Goal: Communication & Community: Answer question/provide support

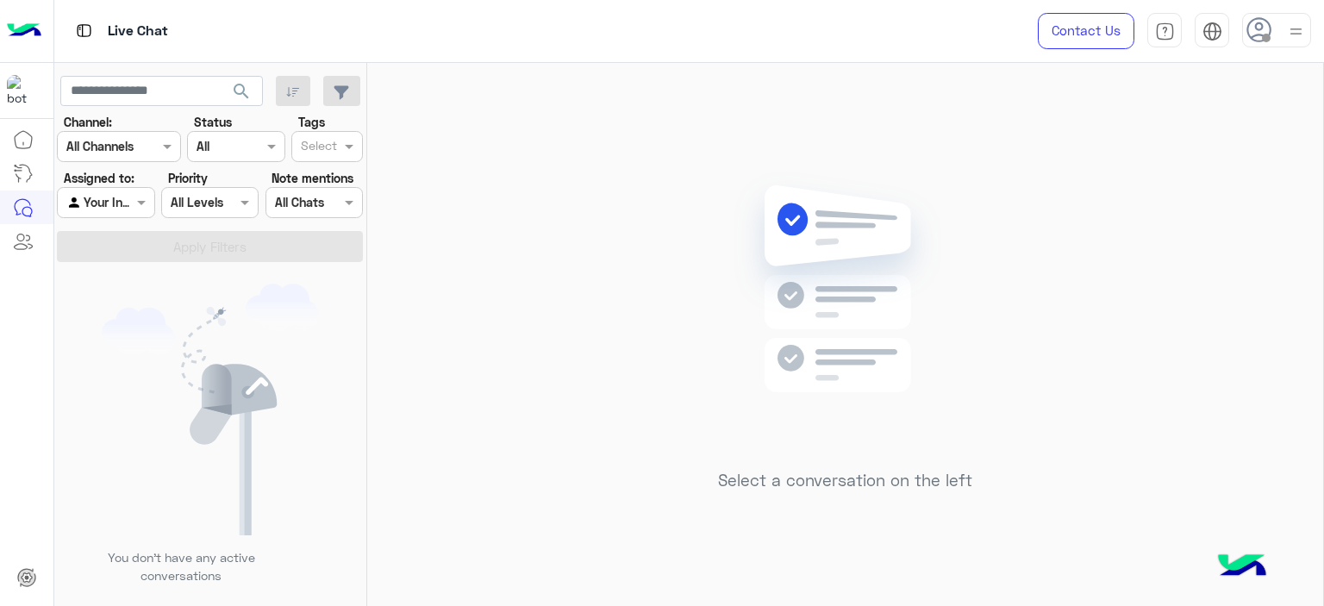
click at [896, 478] on h5 "Select a conversation on the left" at bounding box center [845, 481] width 254 height 20
click at [1277, 31] on div at bounding box center [1276, 30] width 69 height 34
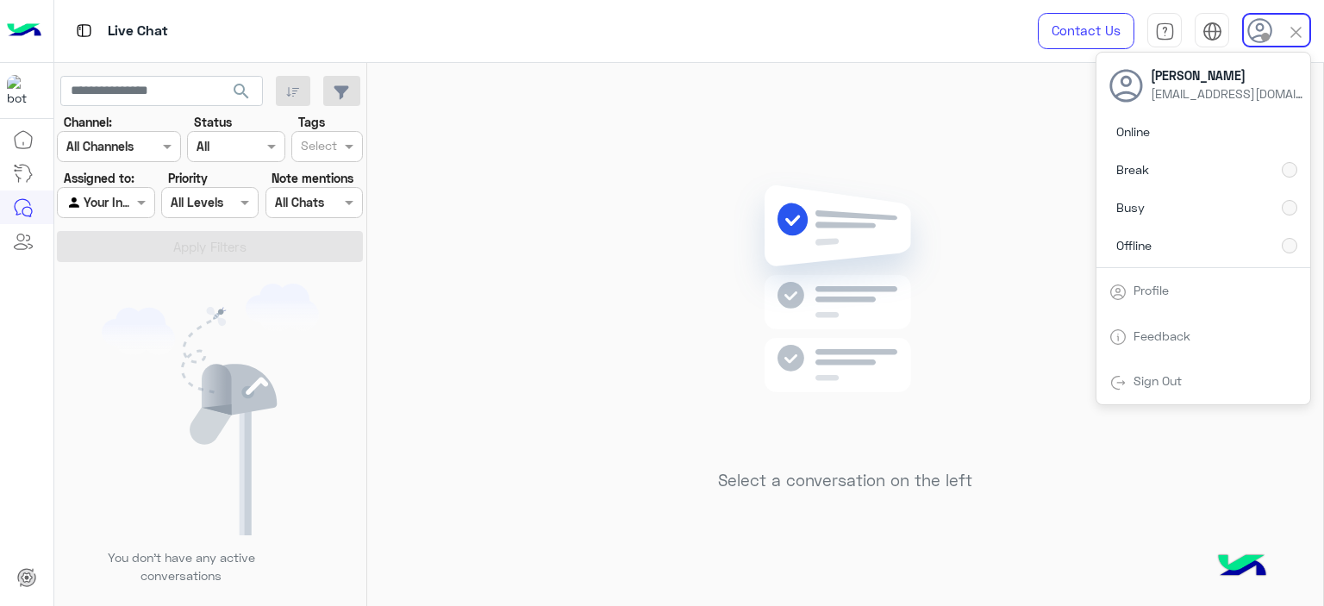
click at [630, 158] on div "Select a conversation on the left" at bounding box center [845, 338] width 956 height 550
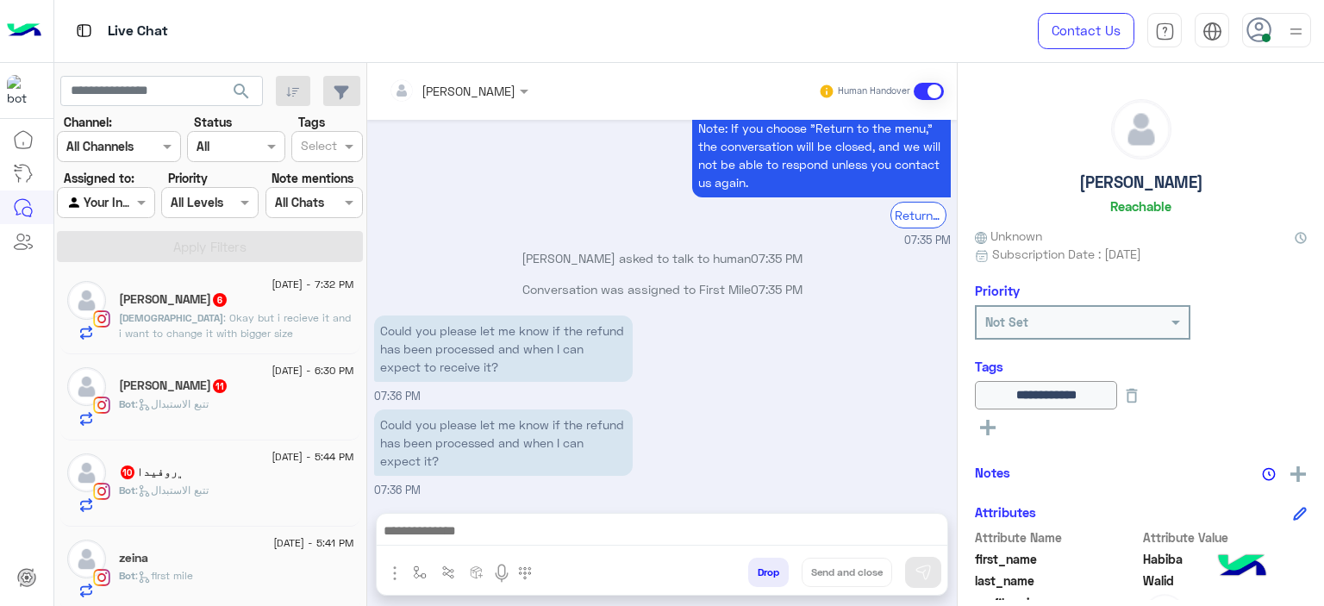
scroll to position [98, 0]
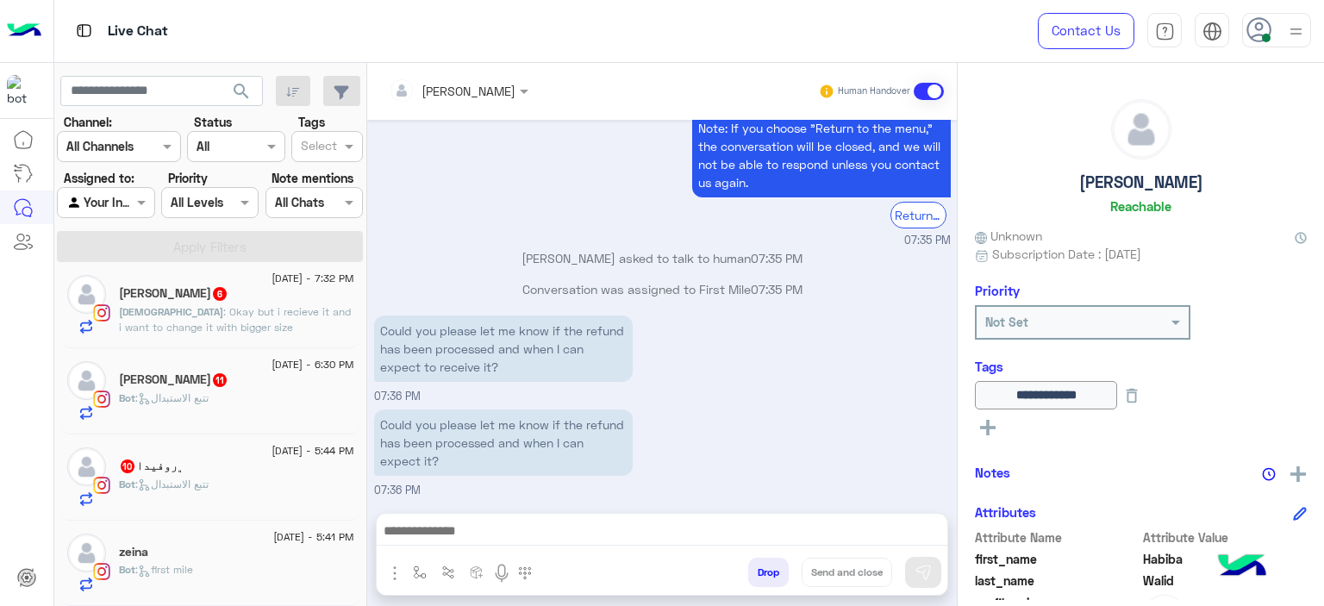
drag, startPoint x: 183, startPoint y: 565, endPoint x: 358, endPoint y: 527, distance: 178.9
click at [182, 562] on p "Bot : first mile" at bounding box center [156, 570] width 74 height 16
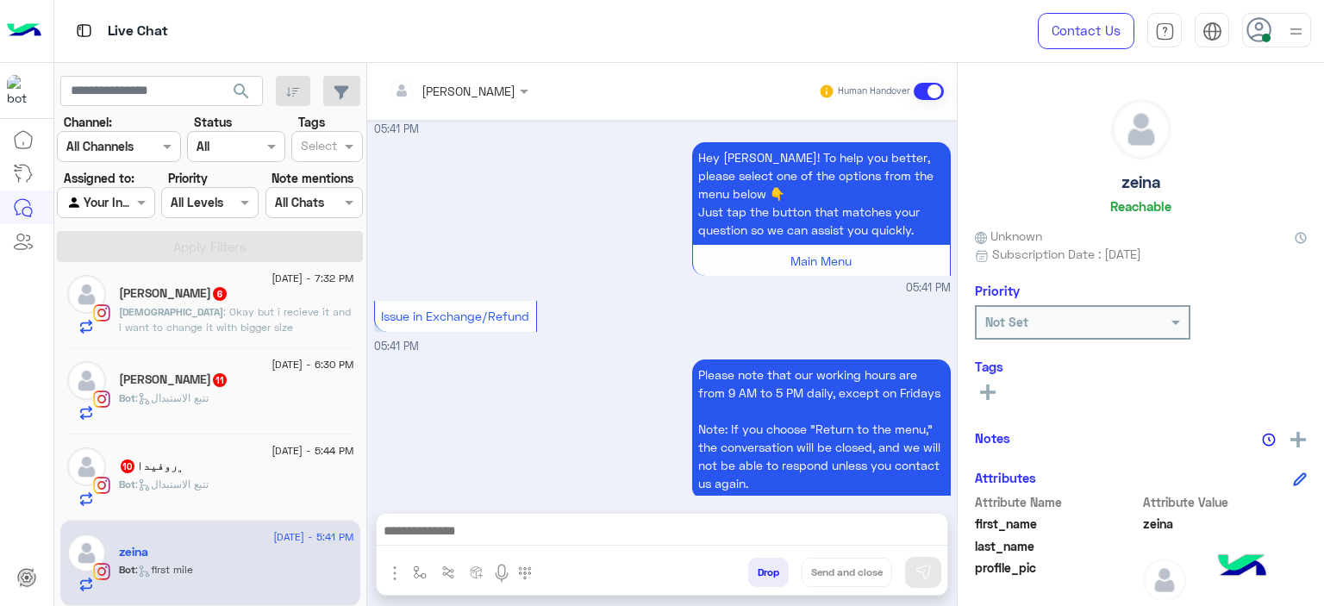
scroll to position [1821, 0]
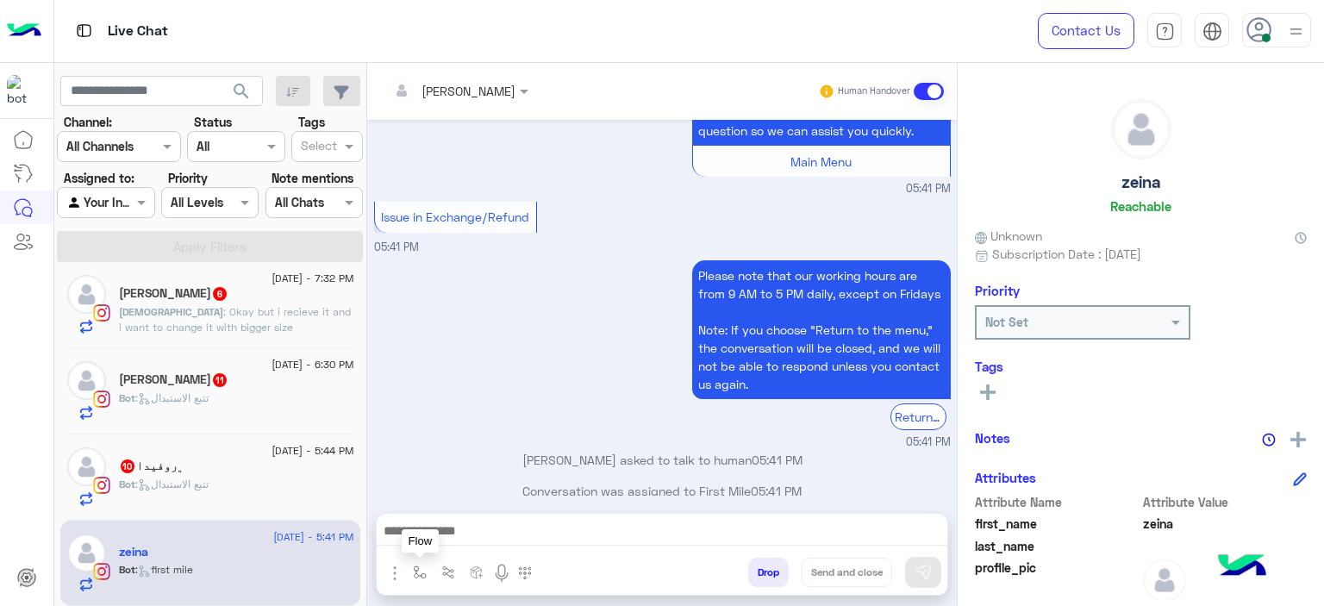
click at [426, 575] on button "button" at bounding box center [420, 572] width 28 height 28
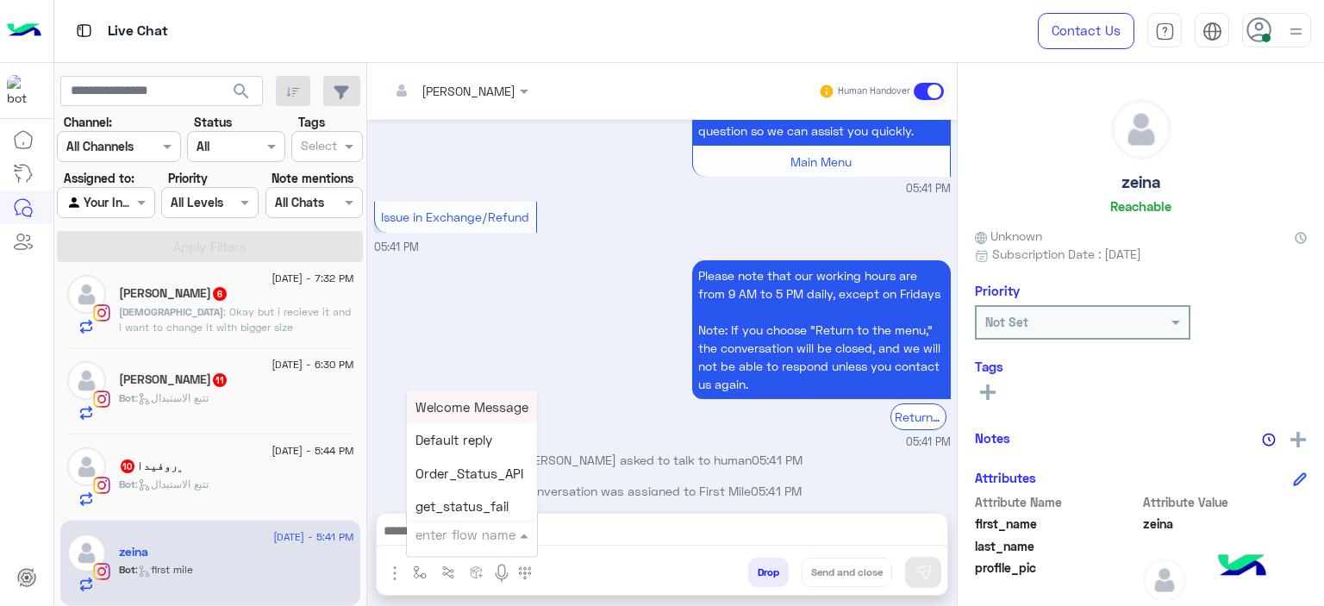
click at [450, 543] on input "text" at bounding box center [450, 535] width 71 height 20
type input "*****"
click at [479, 405] on span "Mariam E Greeting" at bounding box center [471, 407] width 112 height 16
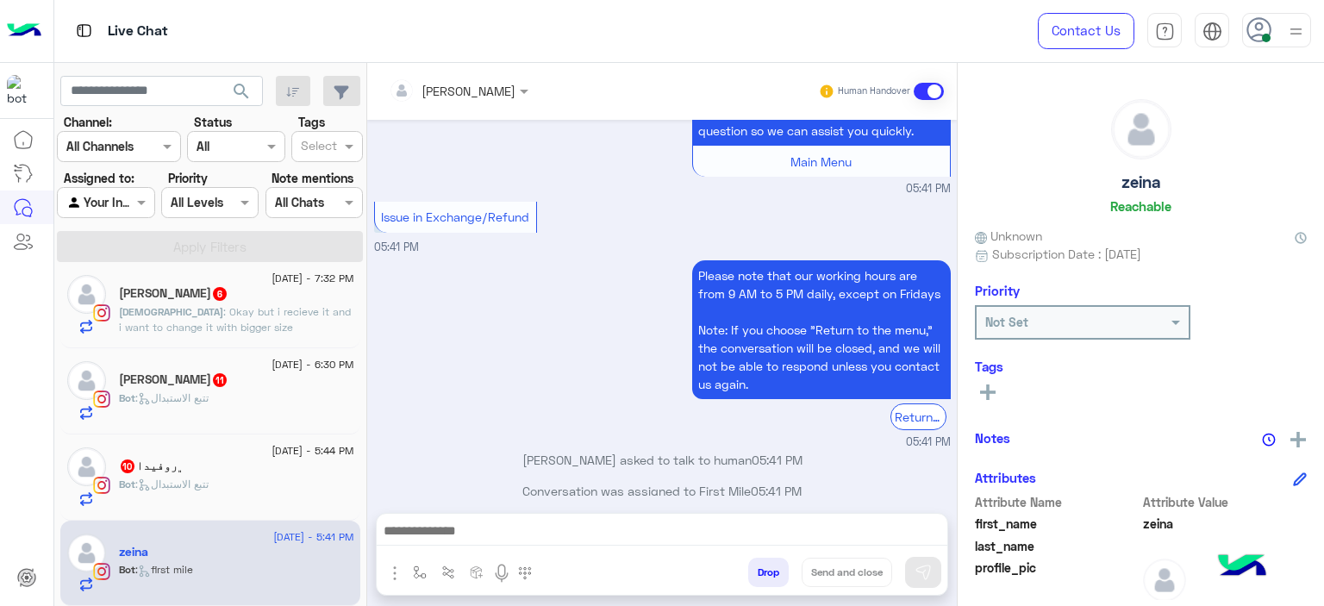
type textarea "**********"
click at [925, 558] on button at bounding box center [923, 572] width 36 height 31
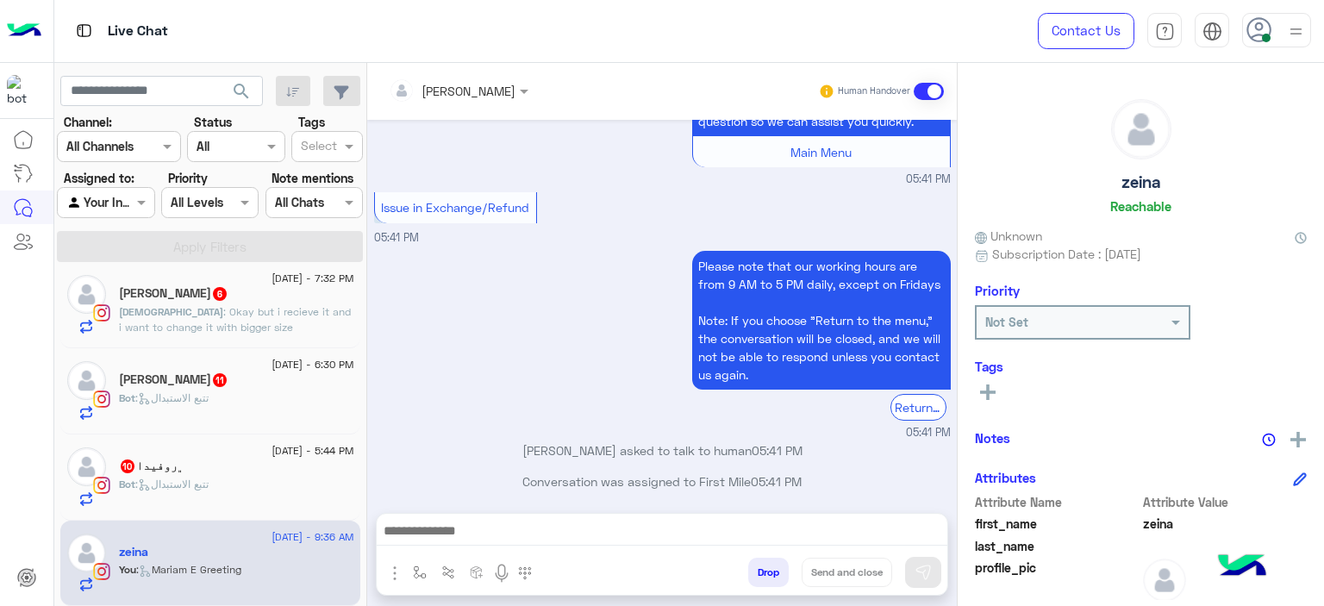
scroll to position [1989, 0]
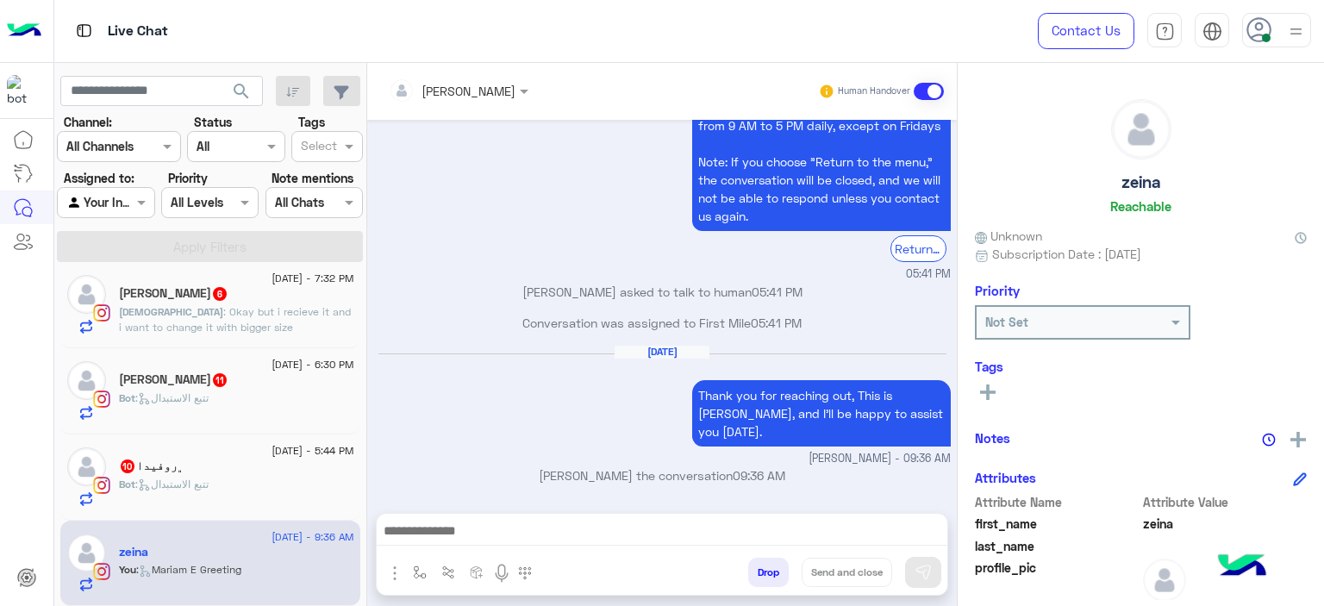
drag, startPoint x: 253, startPoint y: 455, endPoint x: 600, endPoint y: 487, distance: 348.8
click at [272, 455] on span "31 August - 5:44 PM" at bounding box center [313, 451] width 82 height 16
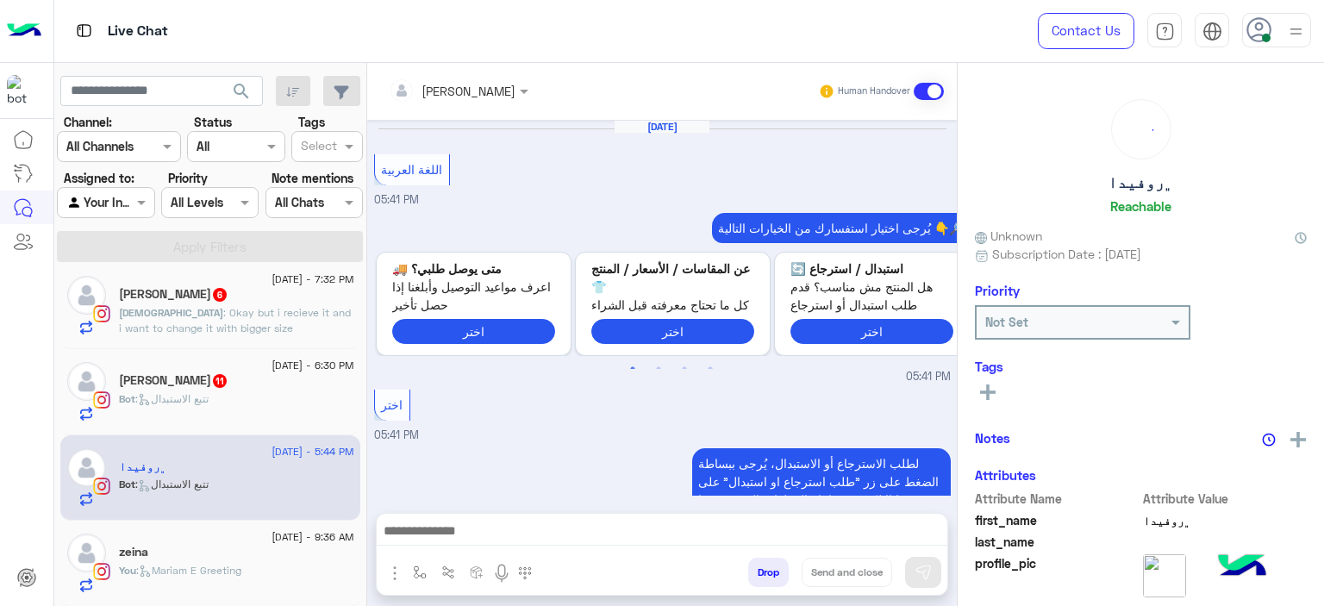
scroll to position [1909, 0]
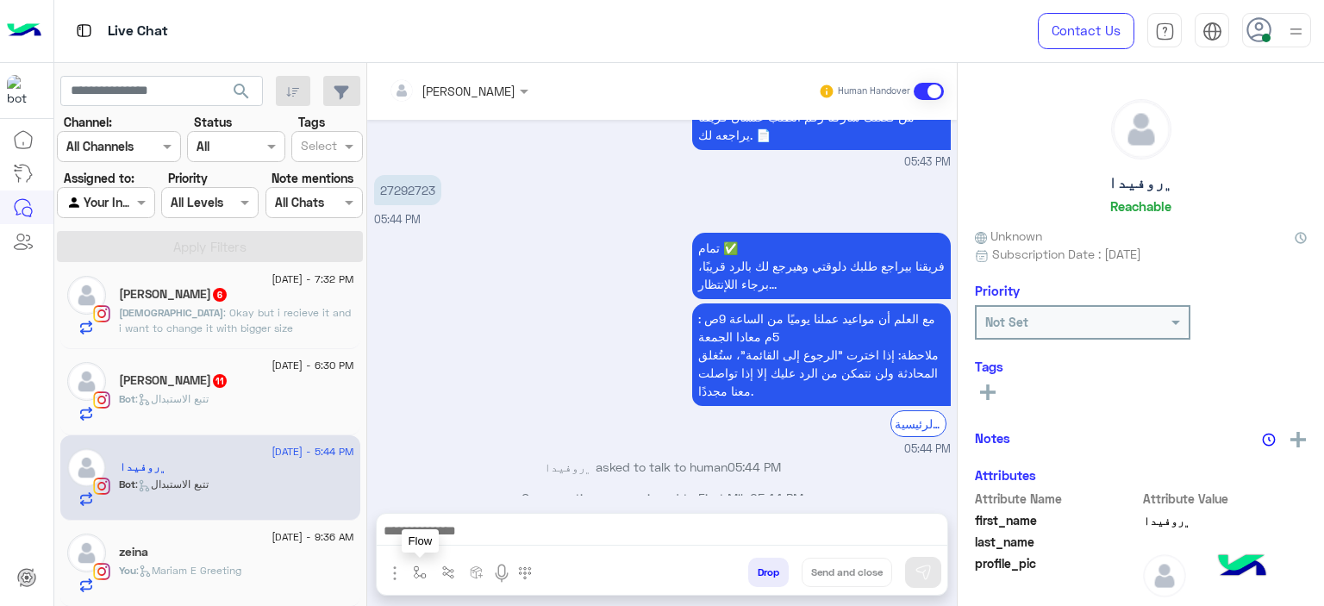
click at [417, 571] on img "button" at bounding box center [420, 572] width 14 height 14
click at [444, 540] on input "text" at bounding box center [450, 535] width 71 height 20
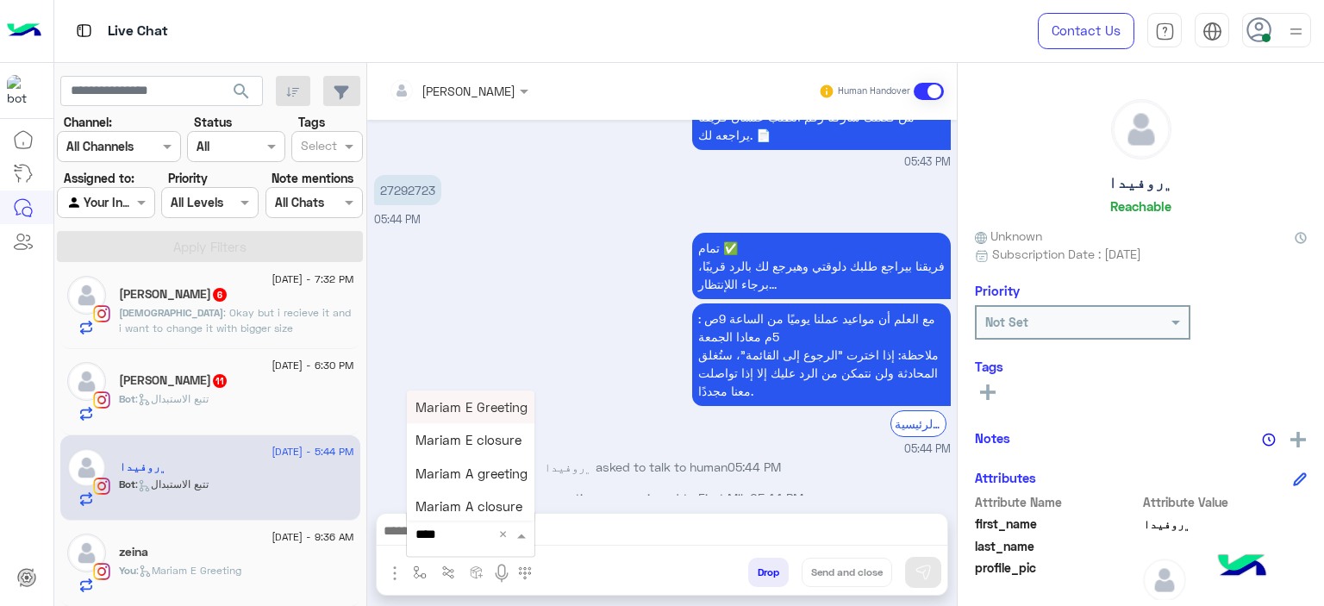
type input "*****"
click at [467, 481] on span "Mariam A greeting" at bounding box center [471, 473] width 112 height 16
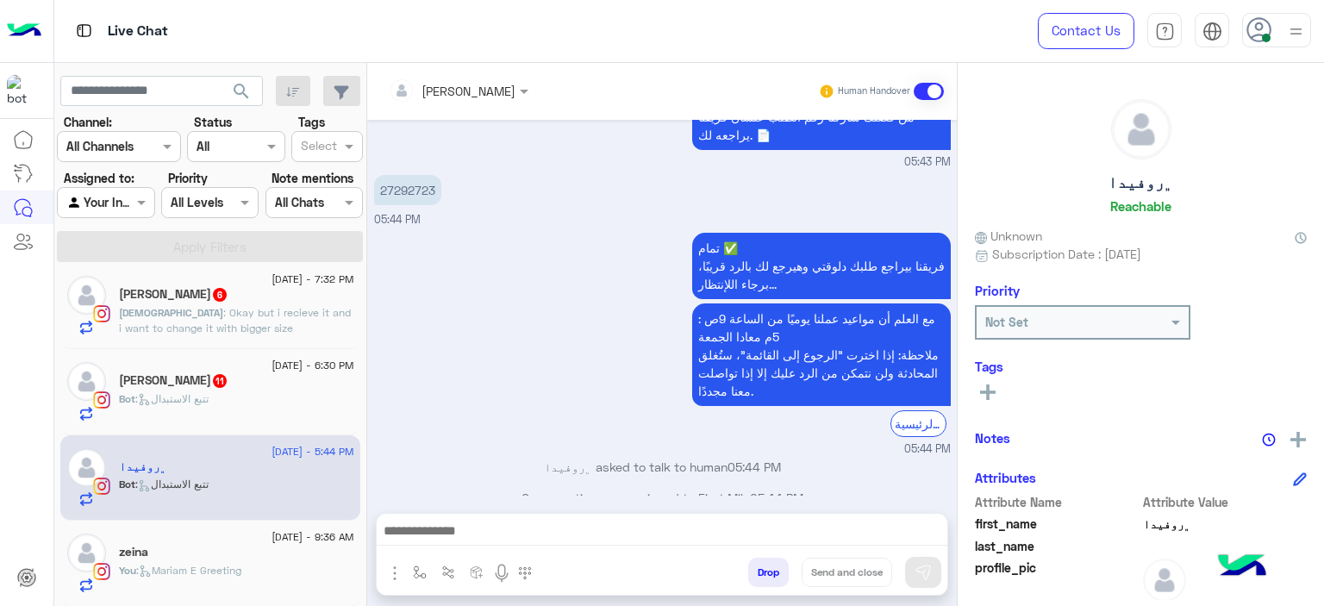
type textarea "**********"
click at [922, 568] on img at bounding box center [922, 572] width 17 height 17
click at [252, 409] on div "Bot : تتبع الاستبدال" at bounding box center [236, 406] width 235 height 30
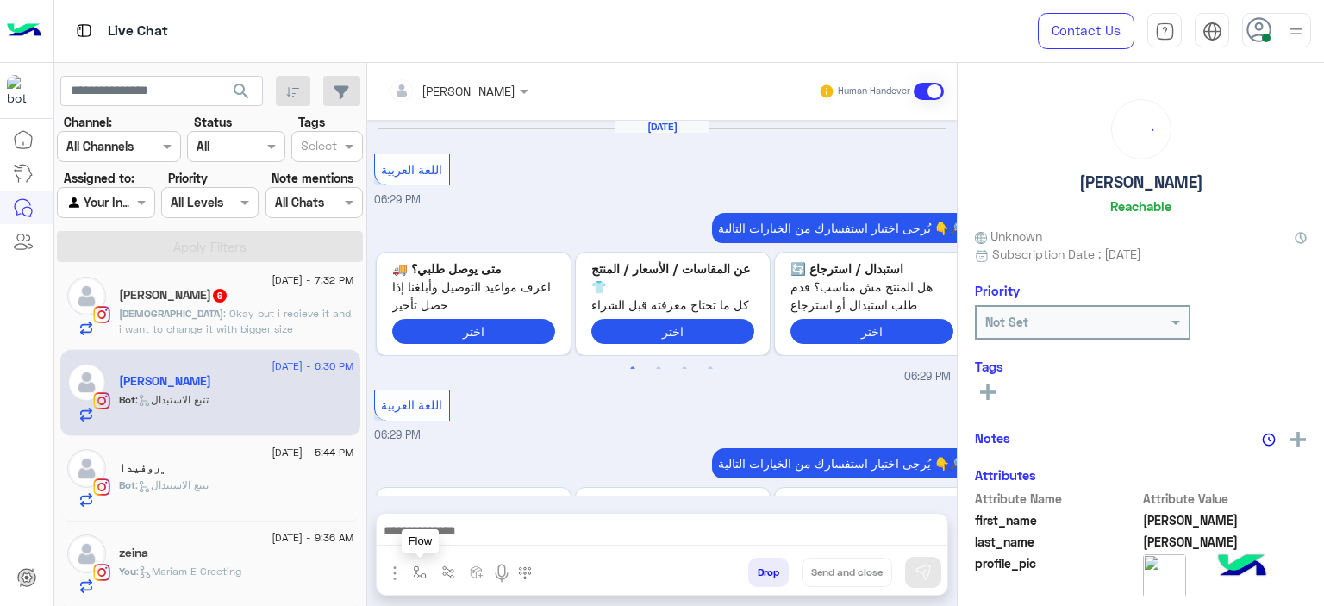
scroll to position [1927, 0]
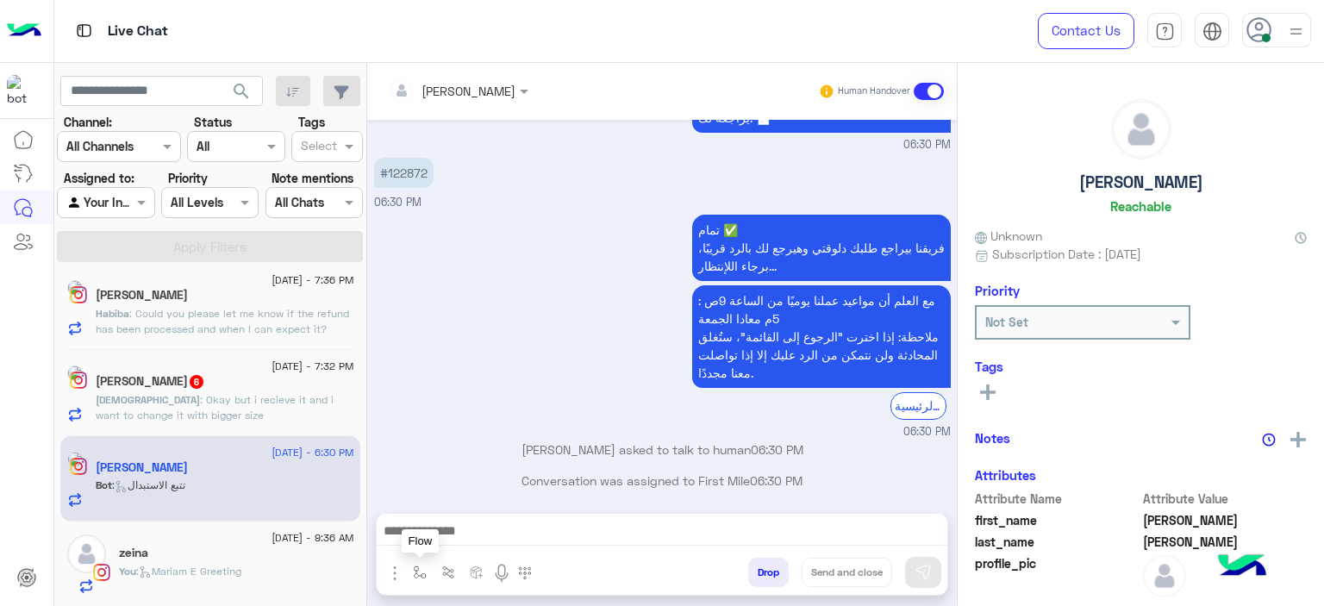
drag, startPoint x: 417, startPoint y: 577, endPoint x: 443, endPoint y: 558, distance: 32.1
click at [417, 576] on img "button" at bounding box center [420, 572] width 14 height 14
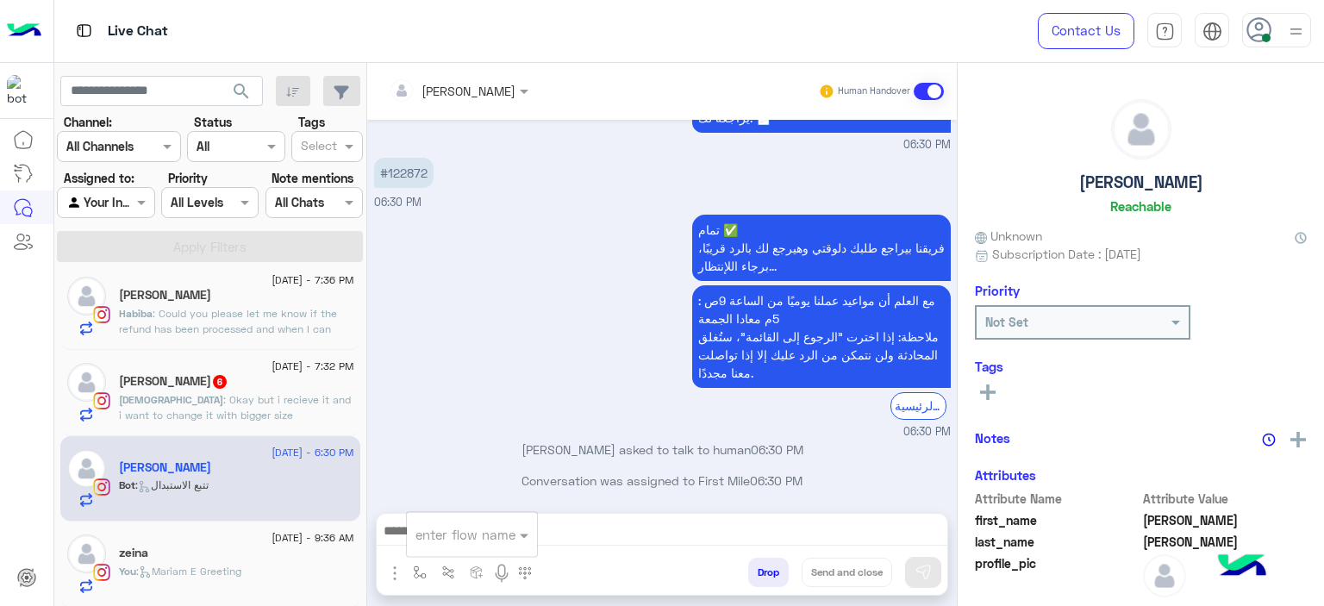
click at [445, 530] on input "text" at bounding box center [450, 535] width 71 height 20
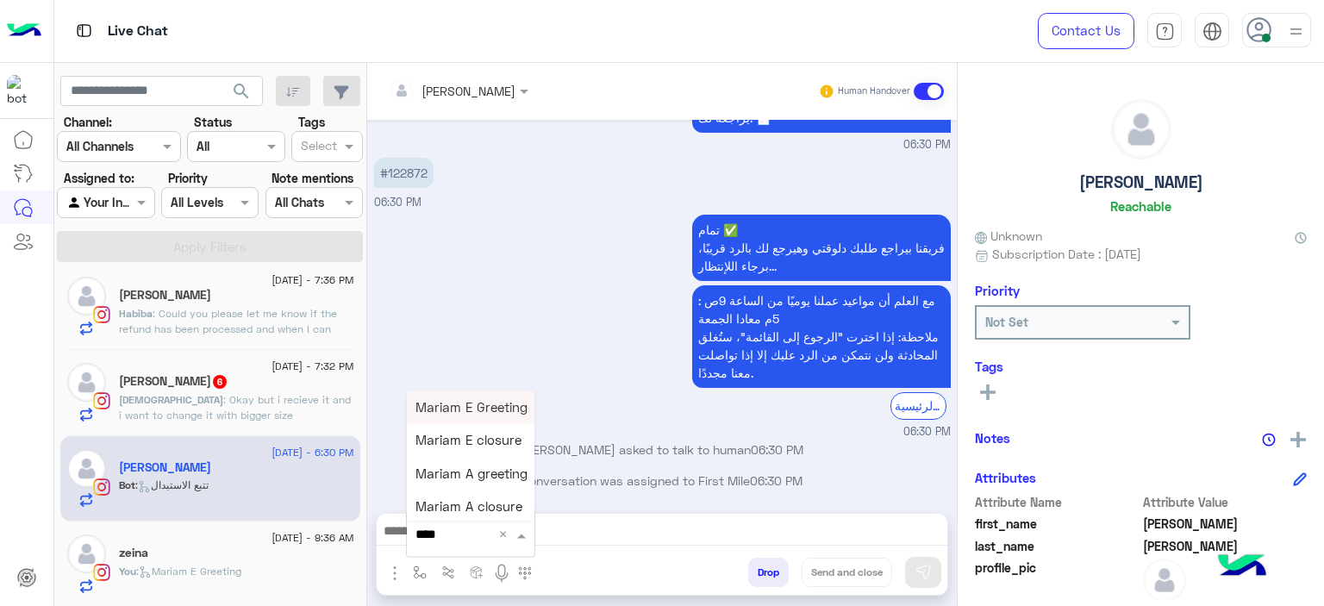
type input "*****"
click at [496, 475] on span "Mariam A greeting" at bounding box center [471, 473] width 112 height 16
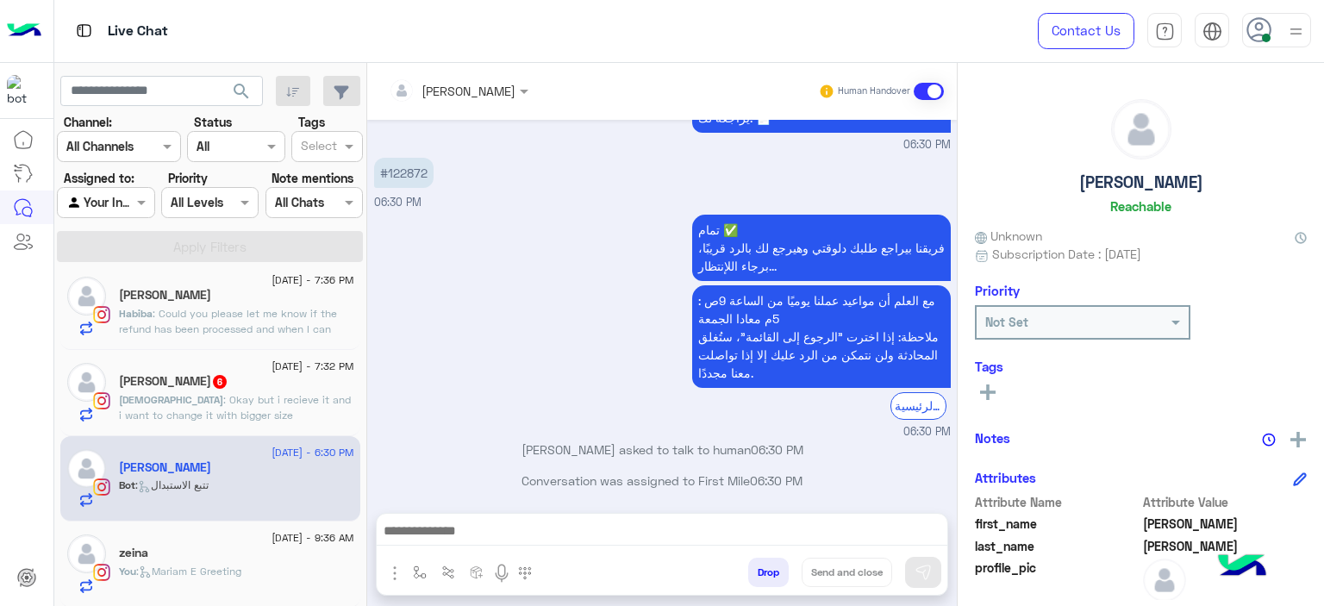
type textarea "**********"
click at [920, 572] on img at bounding box center [922, 572] width 17 height 17
click at [225, 402] on span ": Okay but i recieve it and i want to change it with bigger size" at bounding box center [235, 407] width 232 height 28
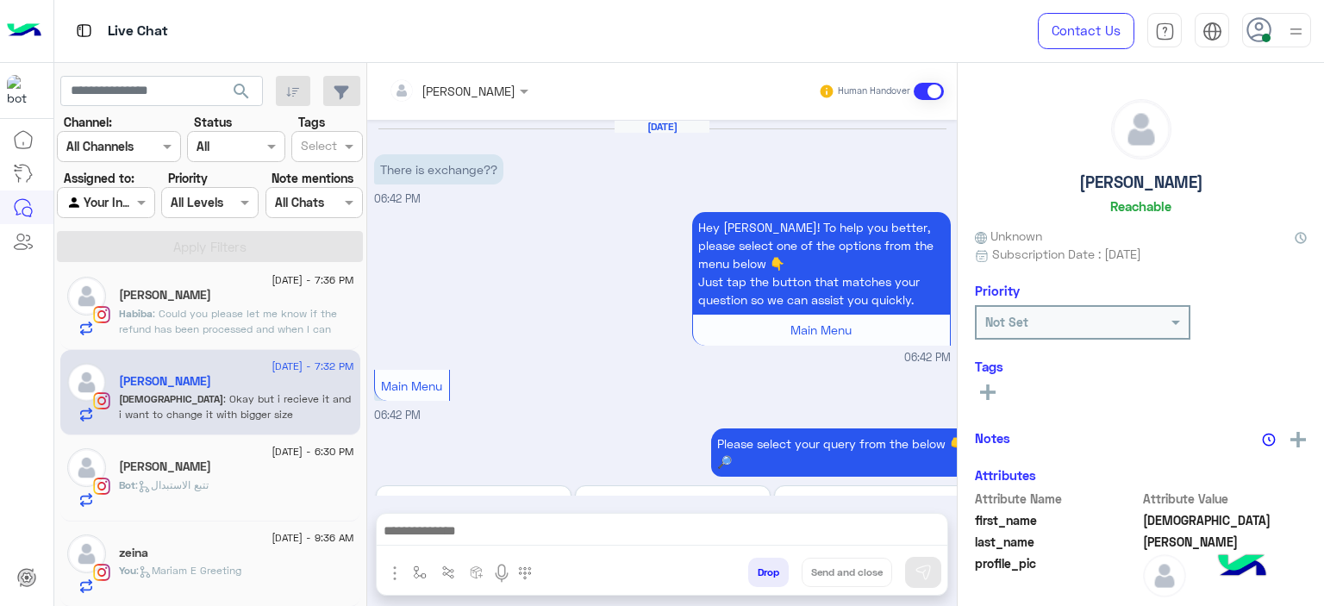
scroll to position [1119, 0]
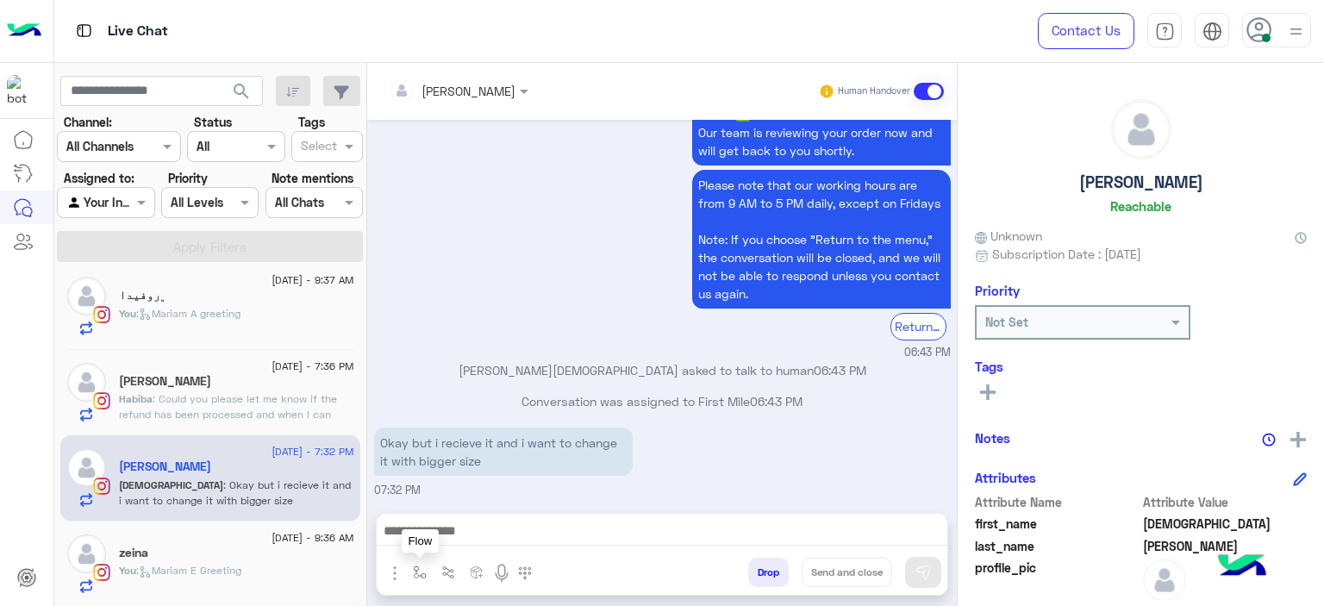
click at [417, 567] on img "button" at bounding box center [420, 572] width 14 height 14
click at [475, 539] on input "text" at bounding box center [450, 535] width 71 height 20
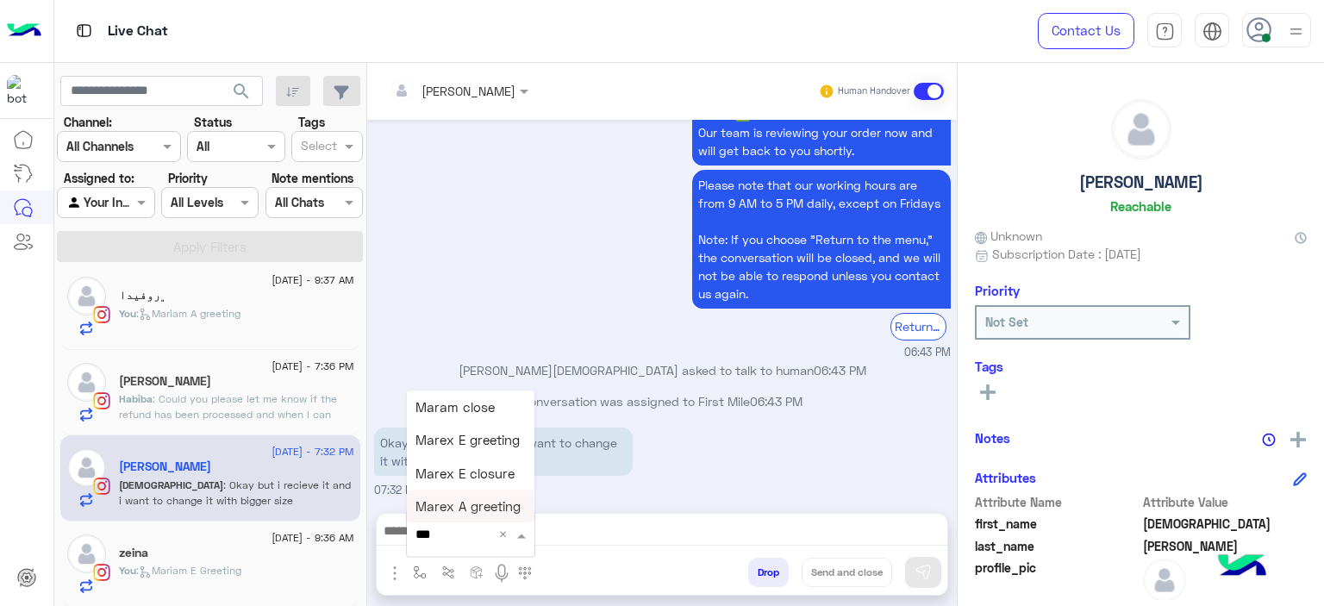
type input "****"
click at [490, 402] on span "Mariam E Greeting" at bounding box center [471, 407] width 112 height 16
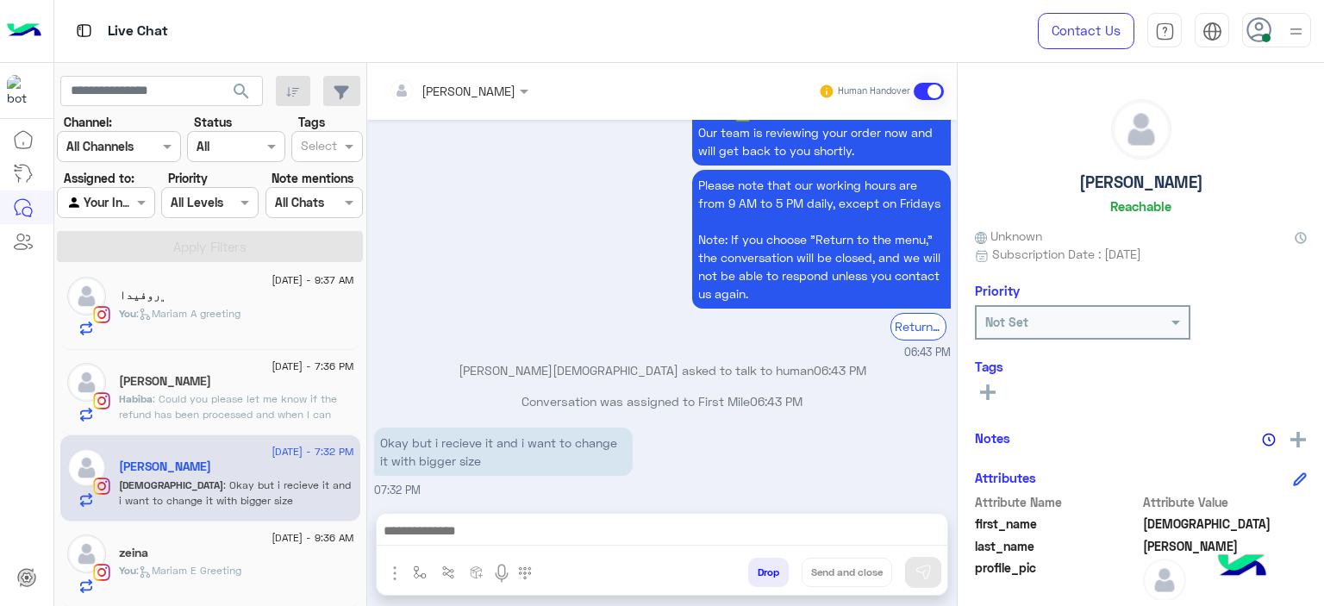
type textarea "**********"
click at [927, 571] on img at bounding box center [922, 572] width 17 height 17
click at [259, 392] on div "31 August - 7:36 PM Habiba Walid Habiba : Could you please let me know if the r…" at bounding box center [236, 392] width 235 height 59
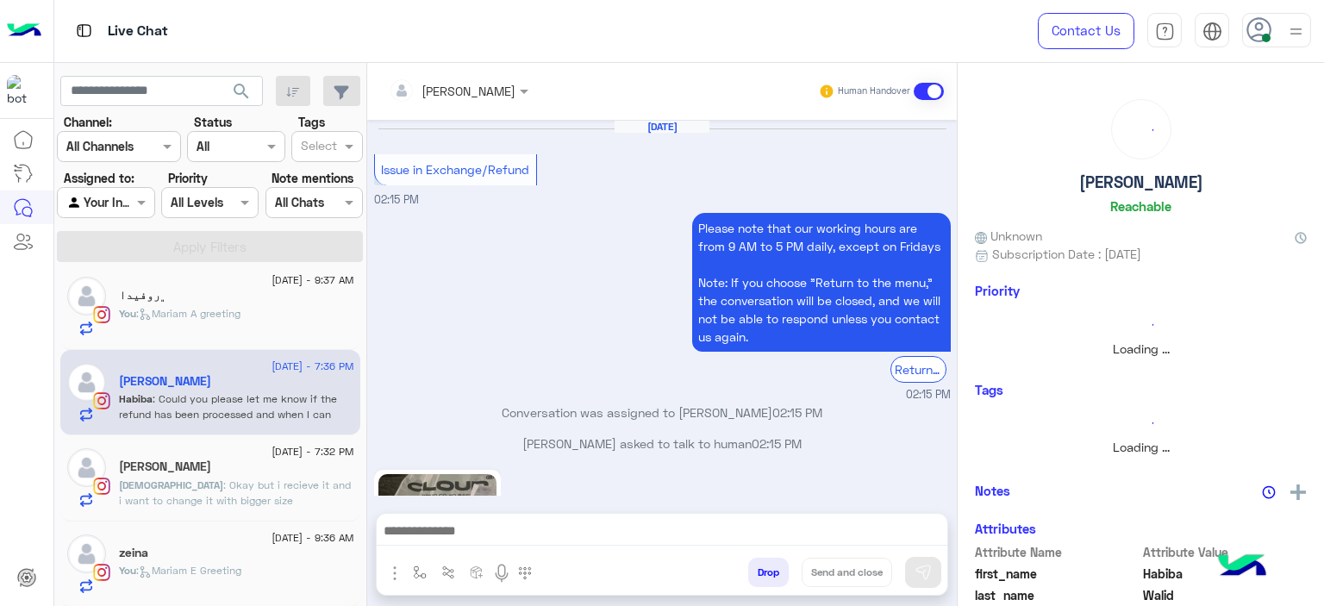
scroll to position [1338, 0]
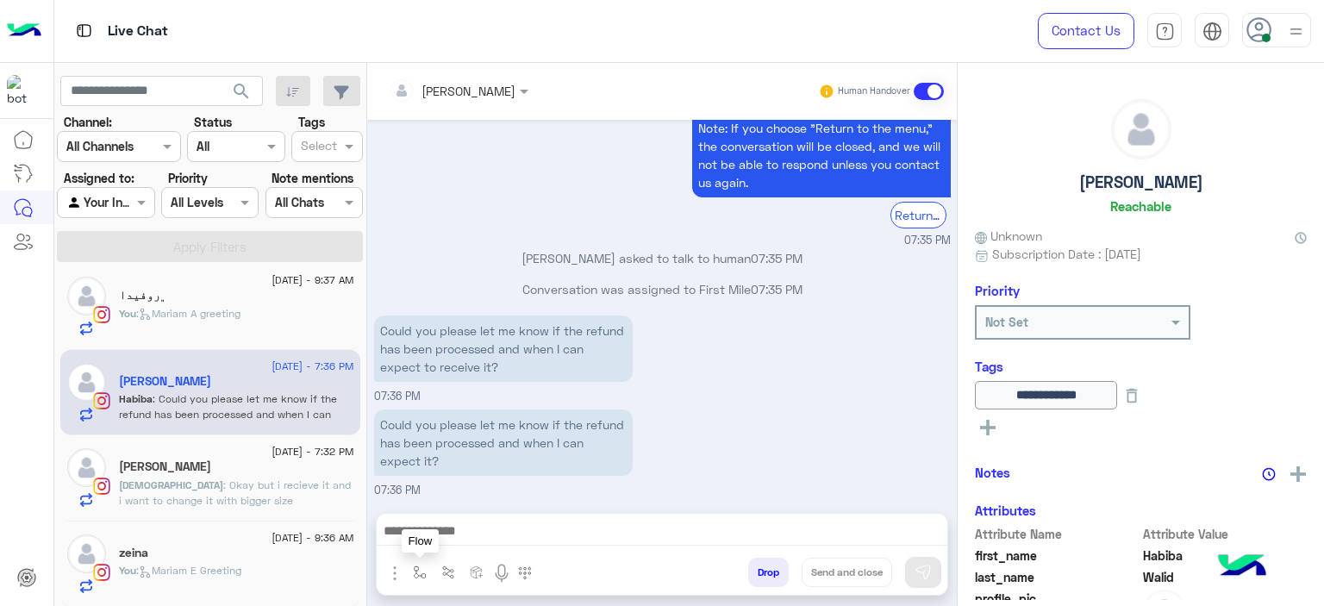
click at [415, 572] on img "button" at bounding box center [420, 572] width 14 height 14
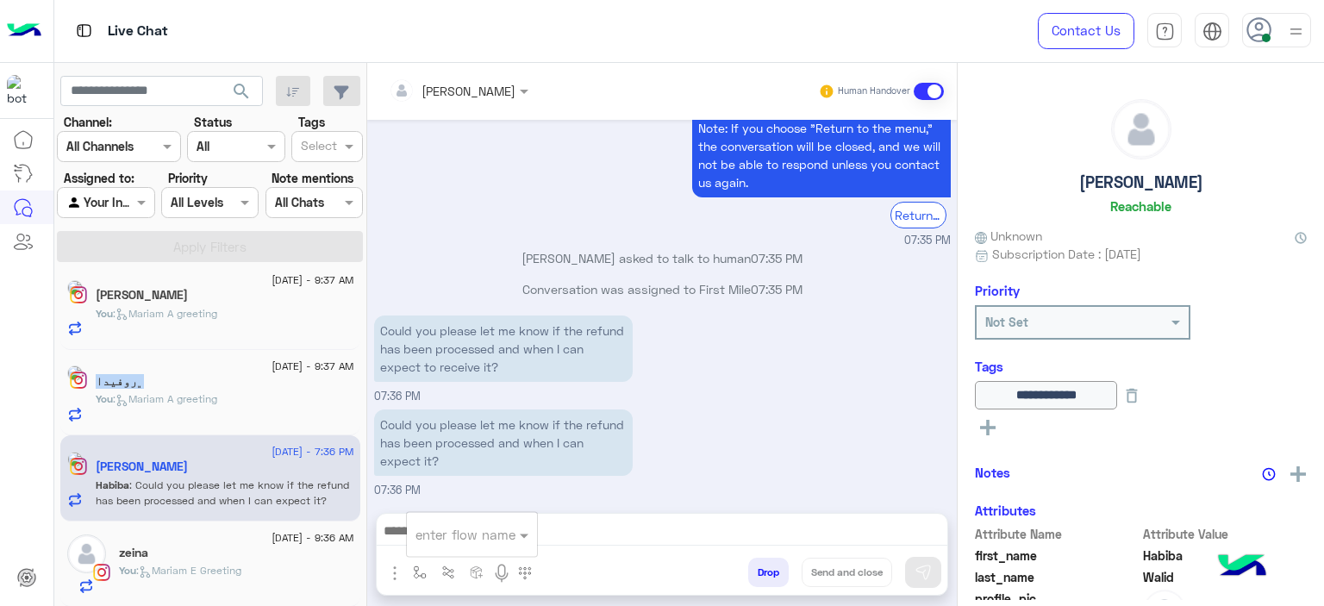
click at [446, 540] on input "text" at bounding box center [450, 535] width 71 height 20
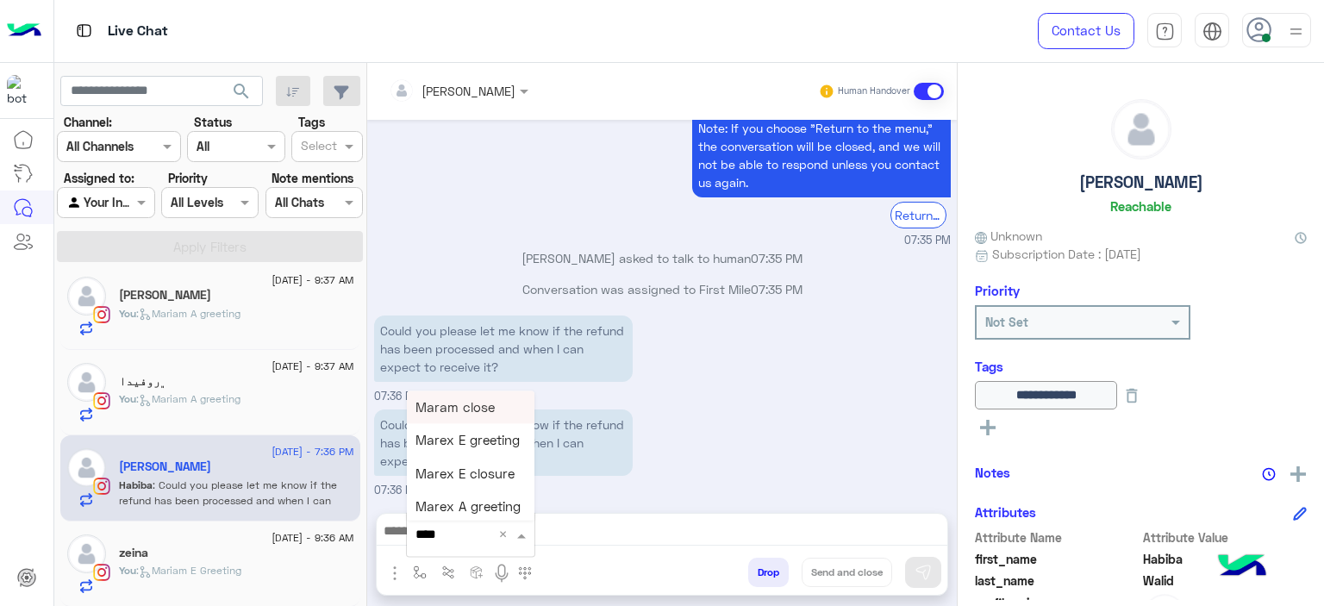
type input "*****"
click at [471, 413] on span "Mariam E Greeting" at bounding box center [471, 407] width 112 height 16
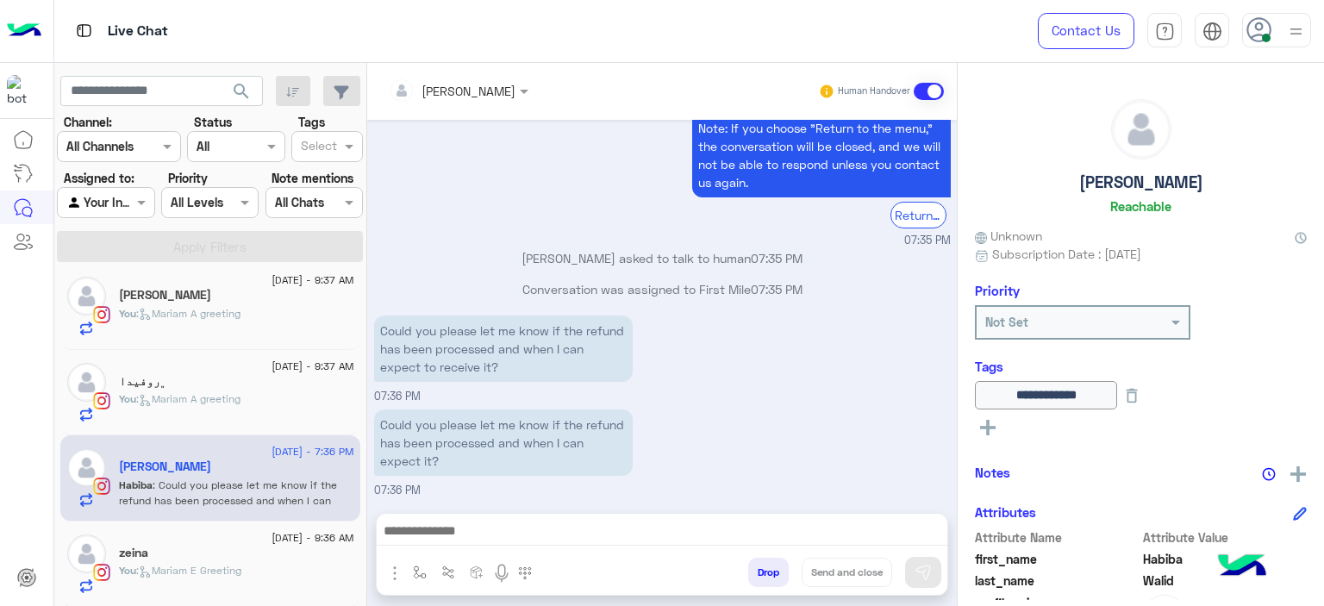
type textarea "**********"
click at [937, 569] on button at bounding box center [923, 572] width 36 height 31
click at [241, 325] on div "You : Mariam A greeting" at bounding box center [236, 321] width 235 height 30
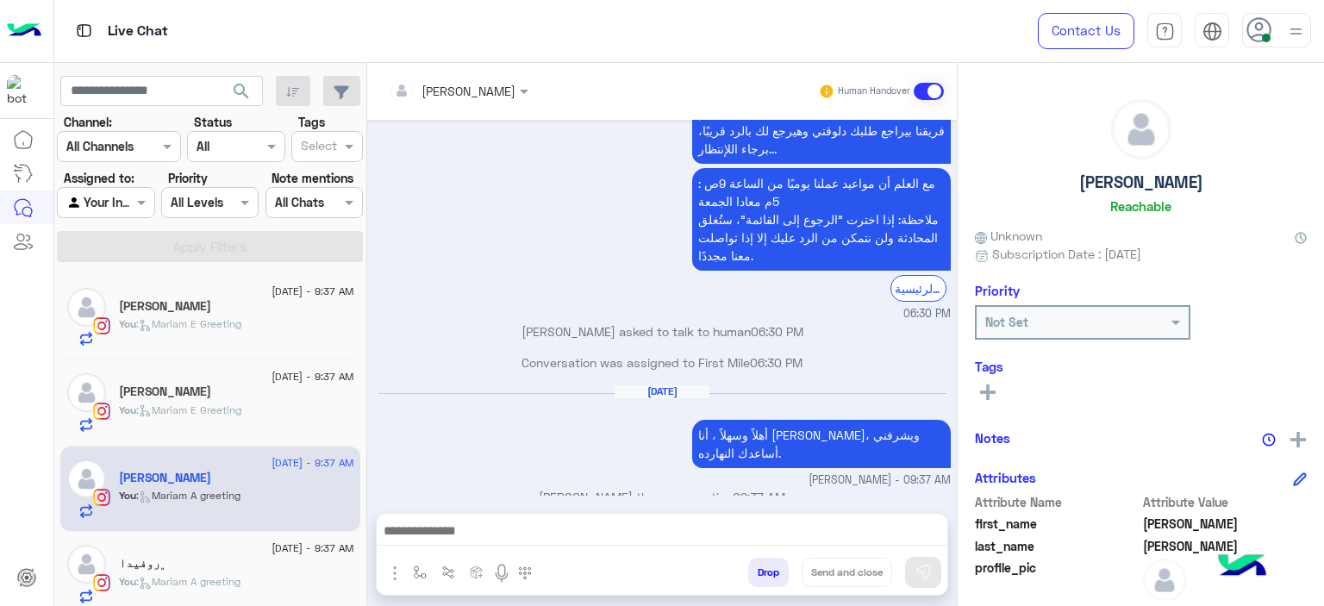
scroll to position [97, 0]
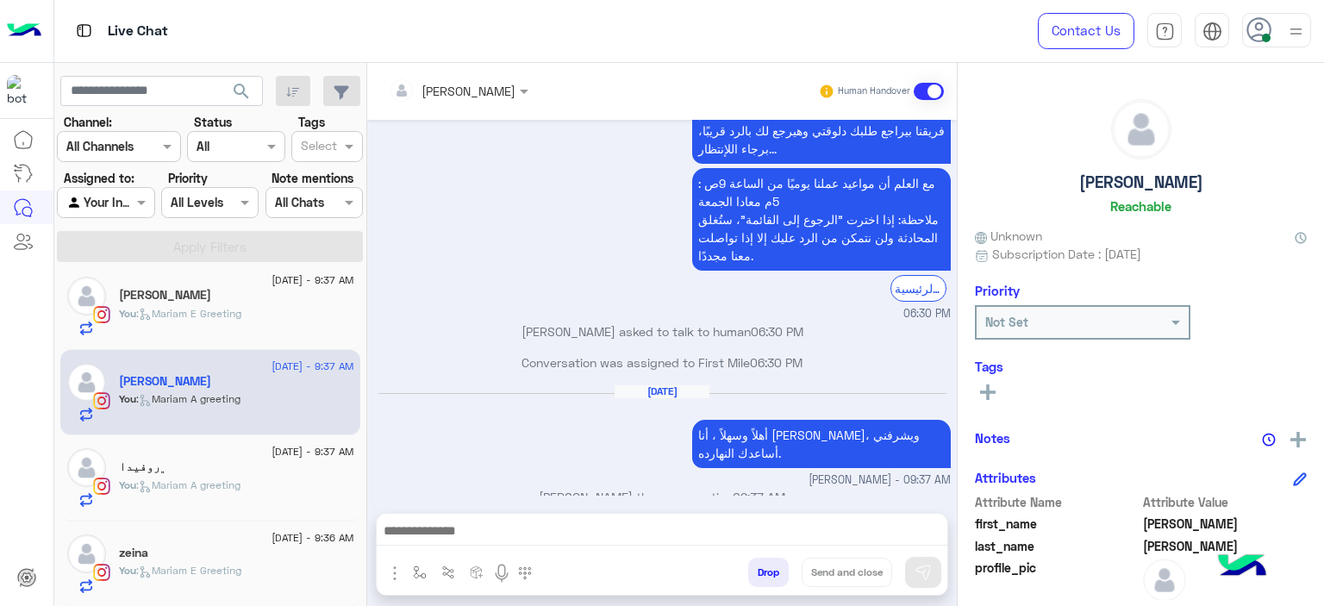
click at [214, 577] on div "You : Mariam E Greeting" at bounding box center [236, 578] width 235 height 30
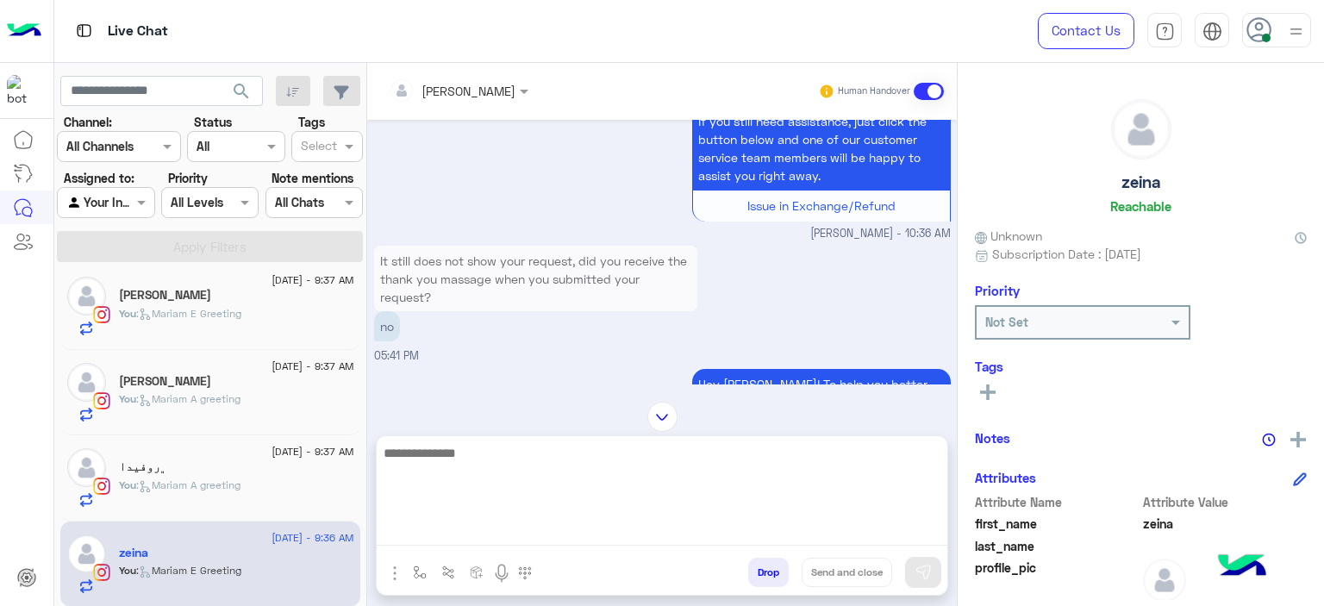
click at [500, 524] on textarea at bounding box center [662, 493] width 571 height 103
type textarea "**********"
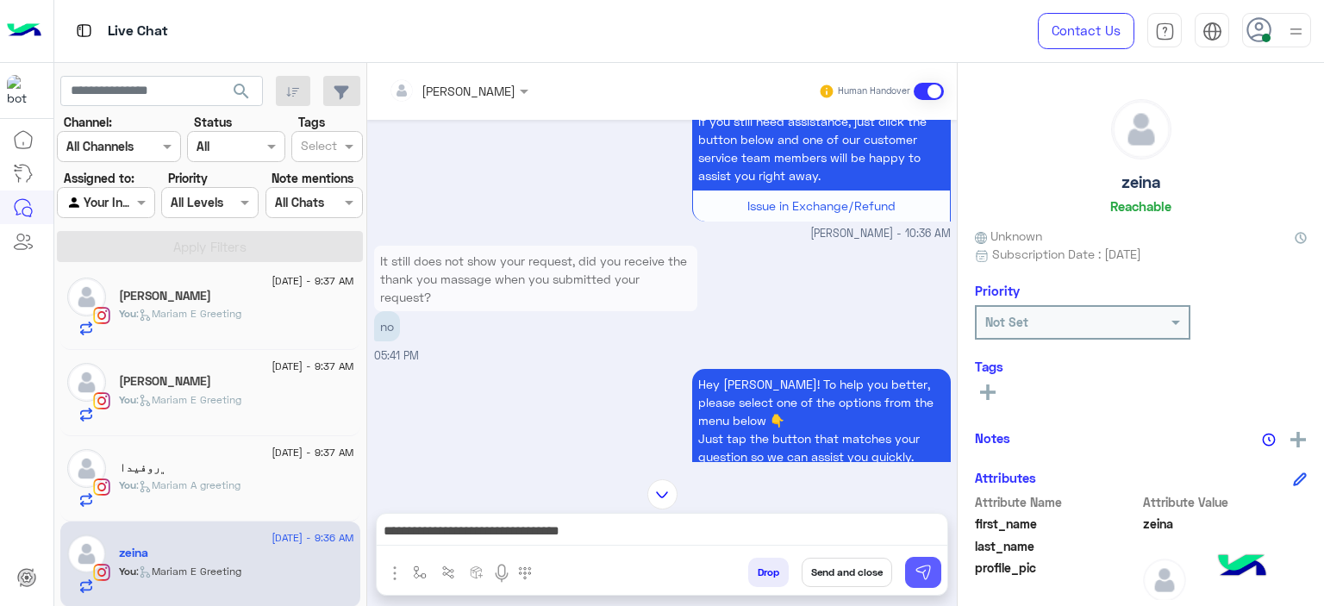
click at [921, 566] on img at bounding box center [922, 572] width 17 height 17
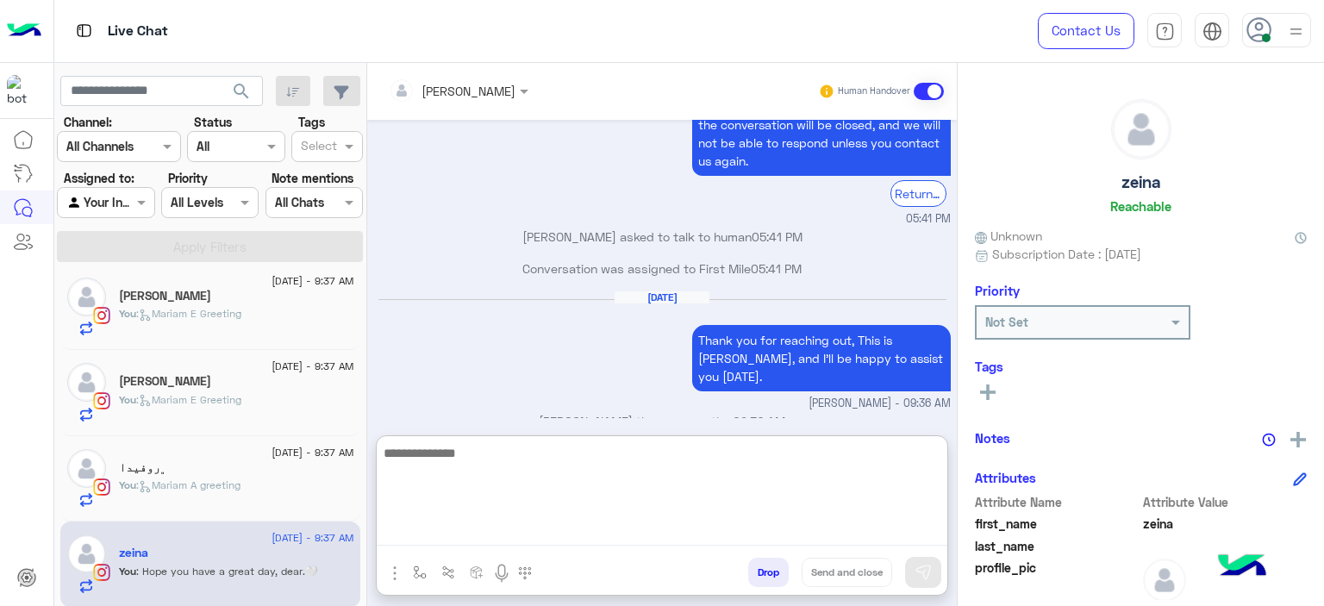
click at [714, 522] on textarea at bounding box center [662, 493] width 571 height 103
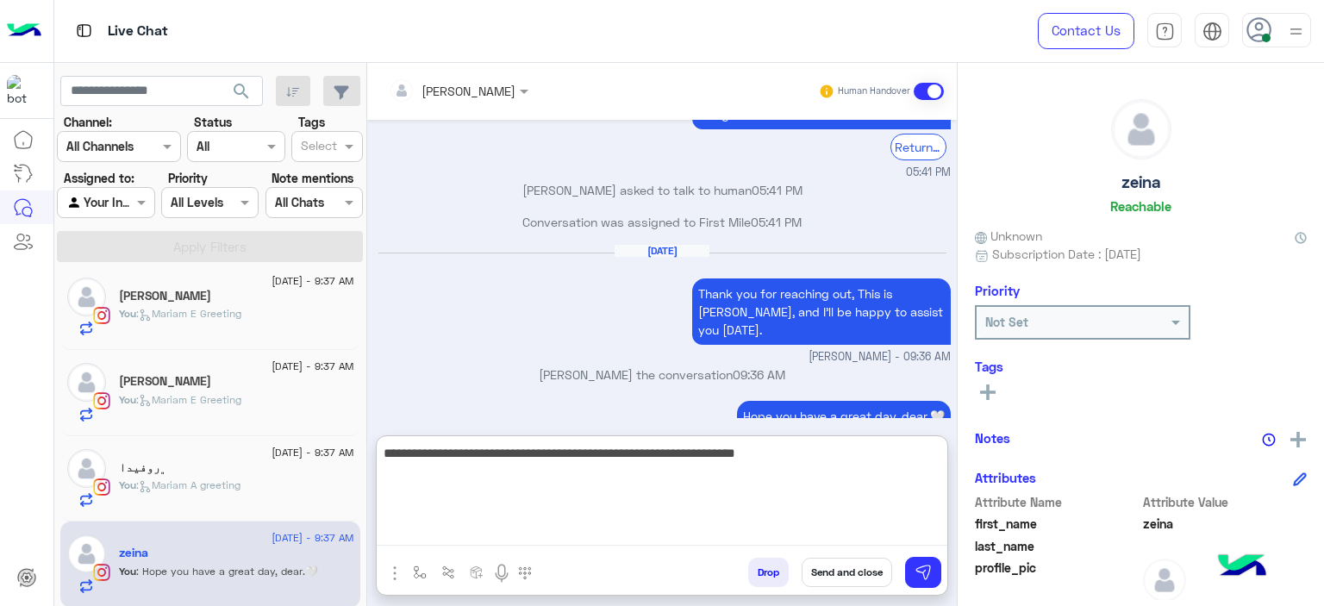
type textarea "**********"
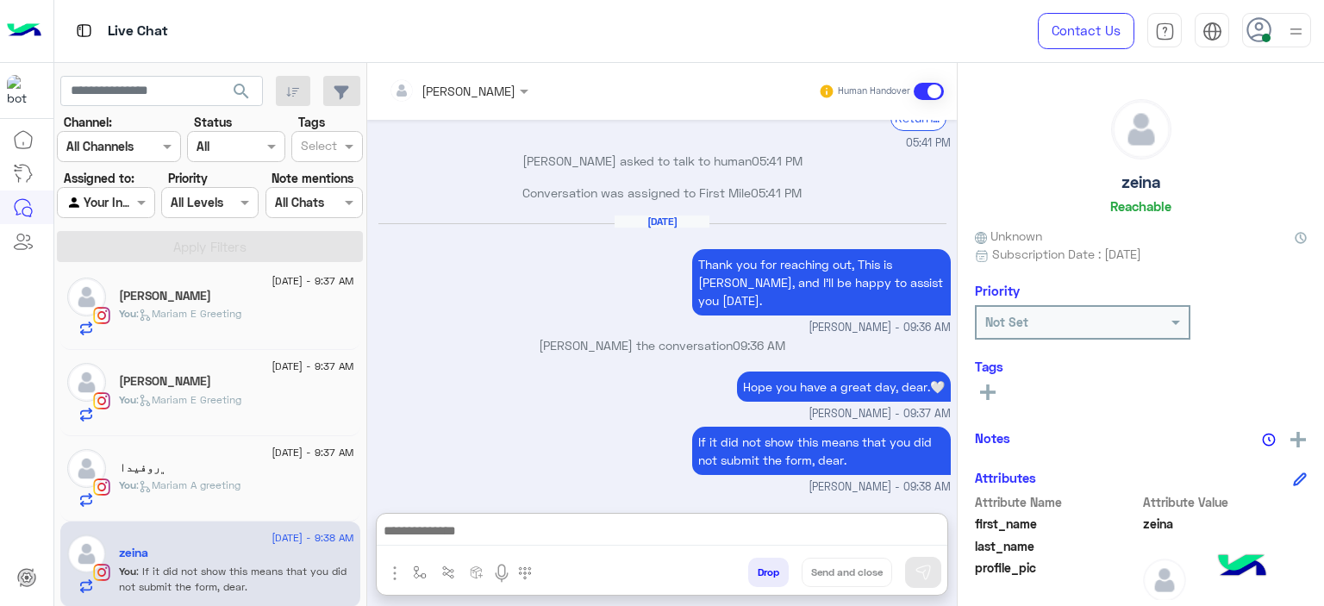
click at [262, 478] on div "You : Mariam A greeting" at bounding box center [236, 493] width 235 height 30
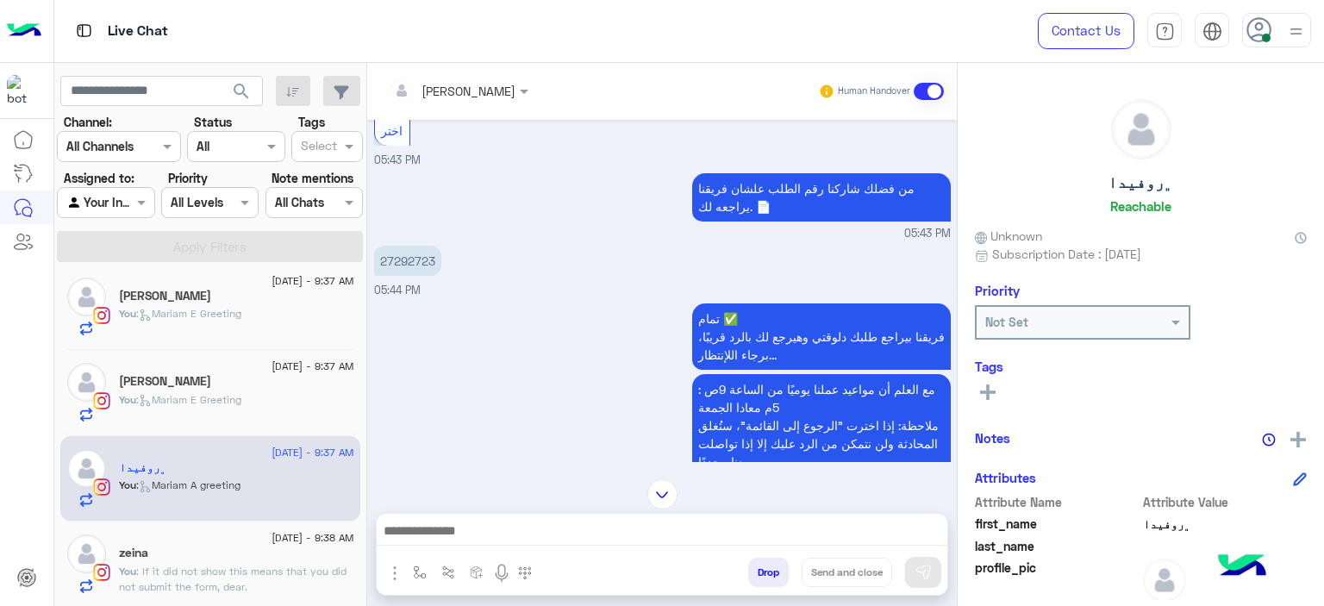
scroll to position [2105, 0]
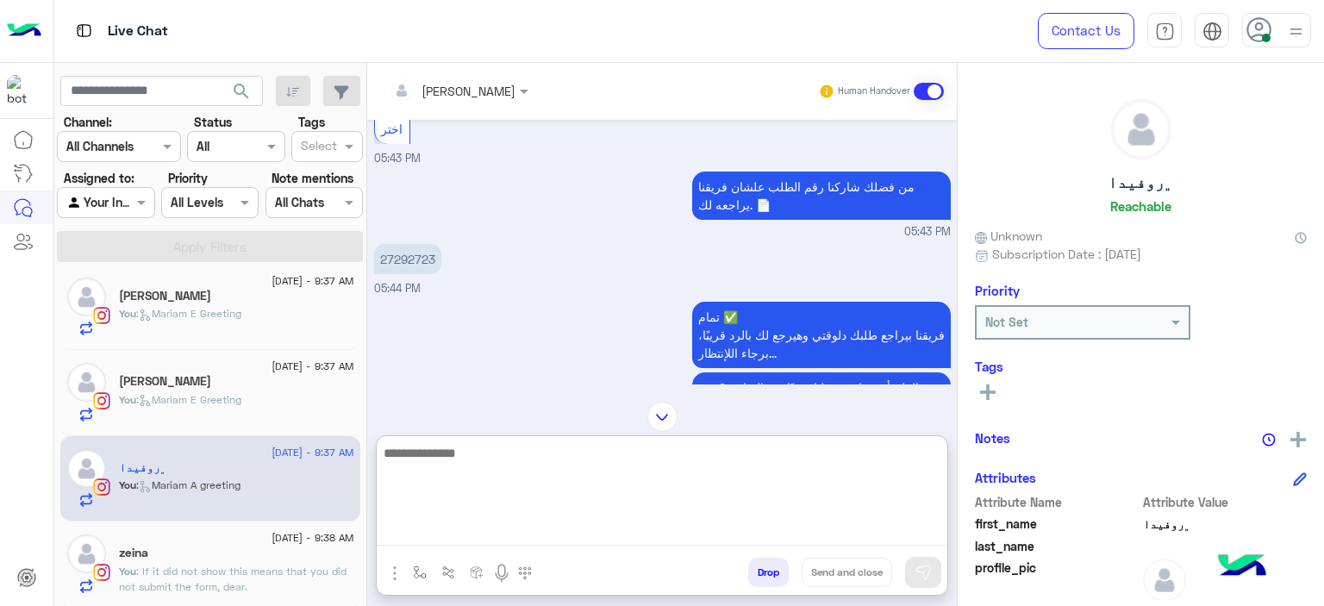
click at [439, 520] on textarea at bounding box center [662, 493] width 571 height 103
type textarea "**********"
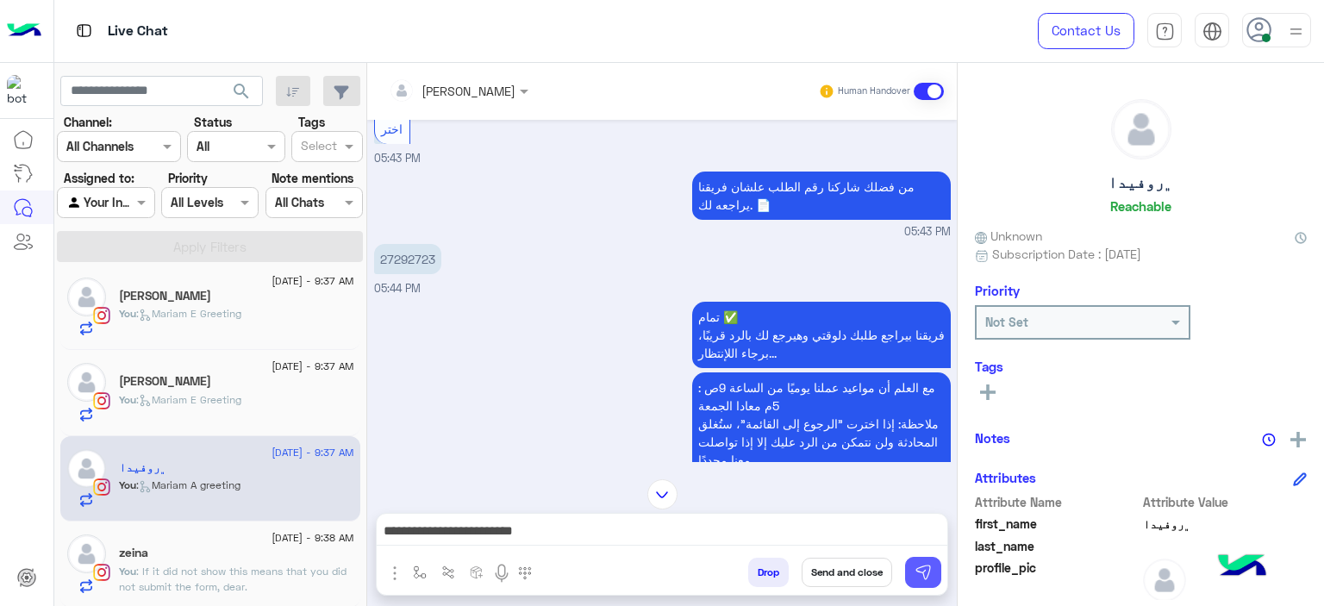
click at [934, 561] on button at bounding box center [923, 572] width 36 height 31
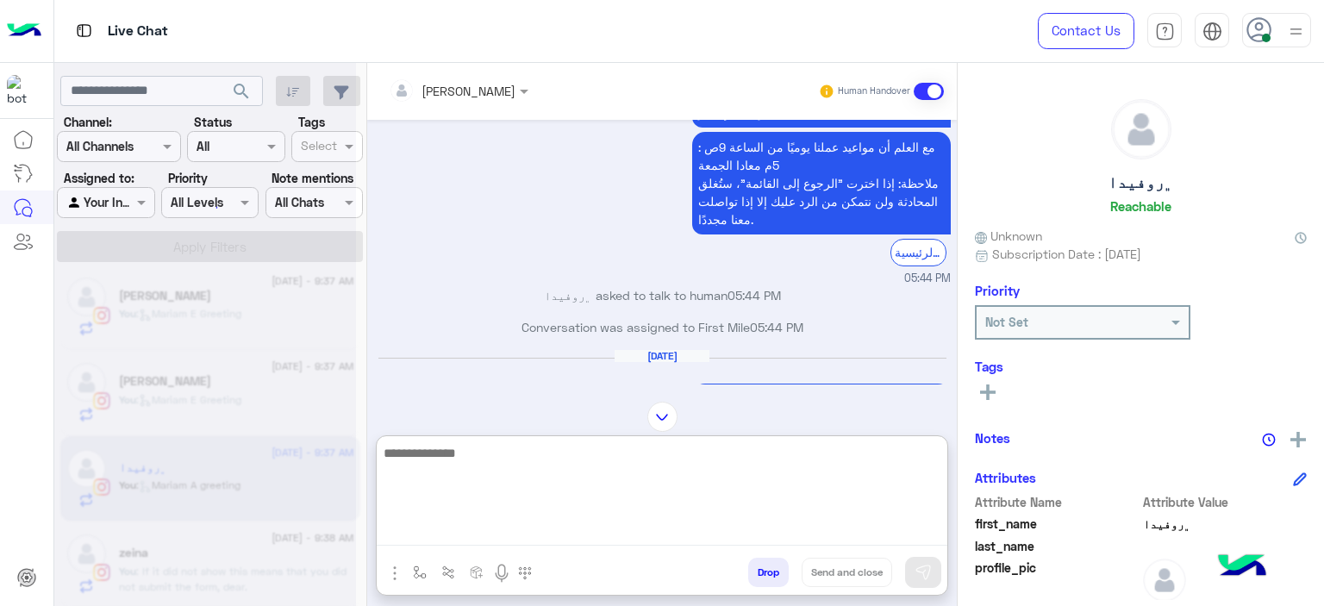
click at [526, 530] on textarea at bounding box center [662, 493] width 571 height 103
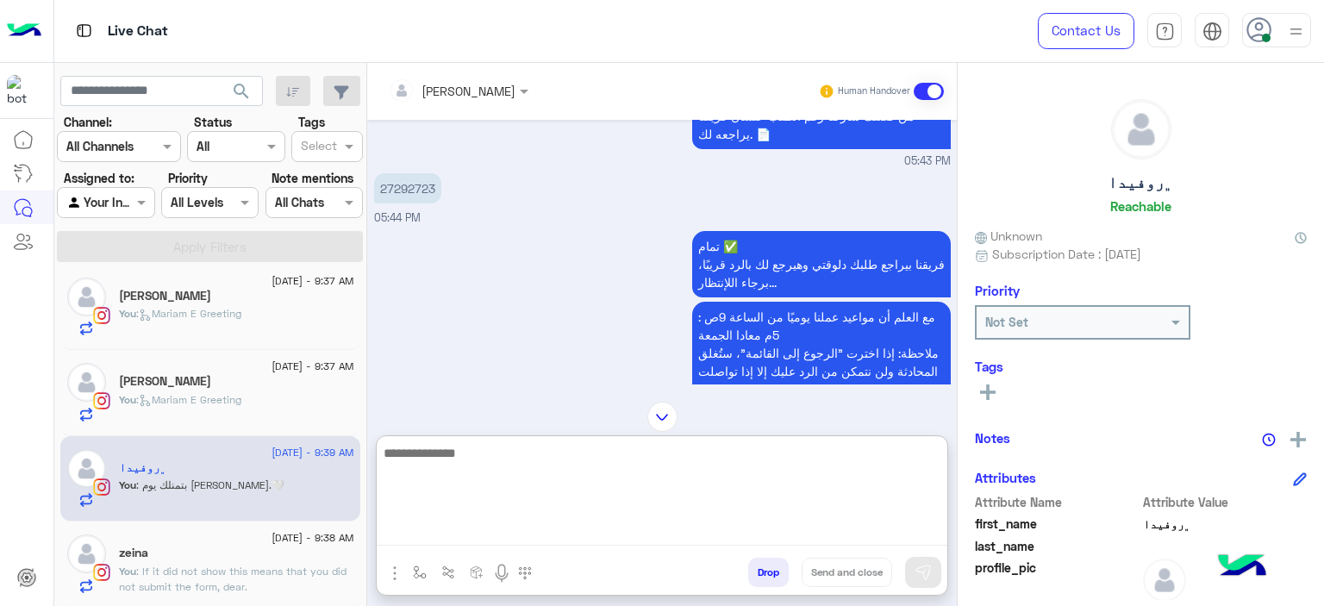
scroll to position [2171, 0]
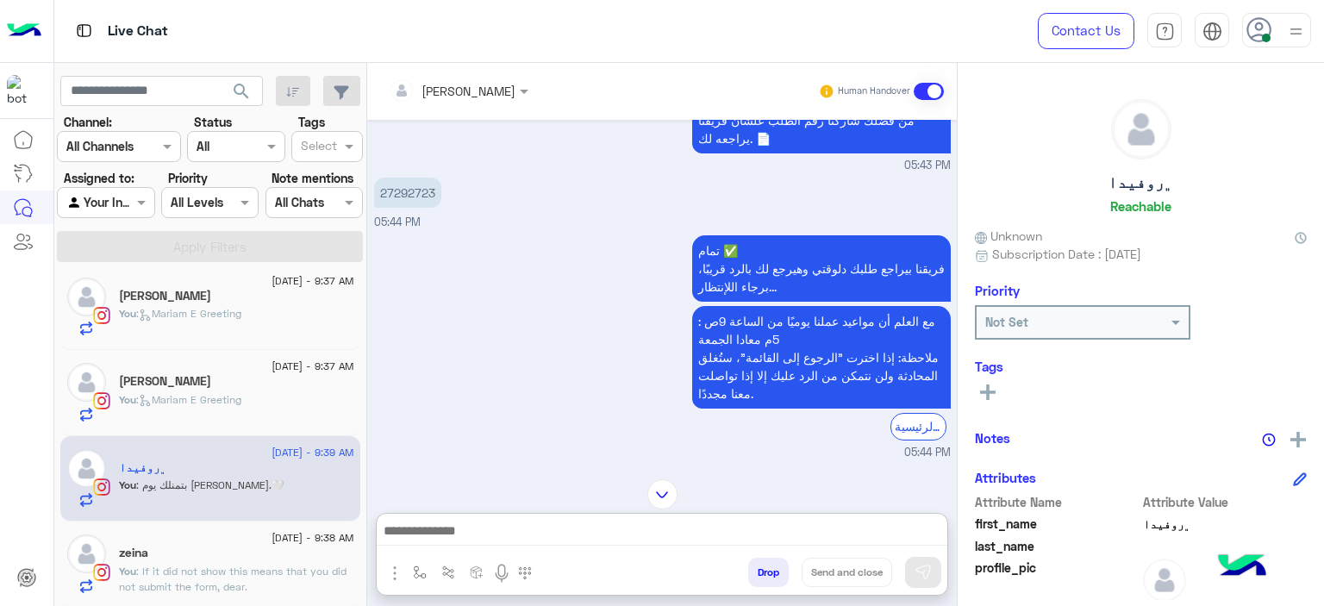
click at [421, 178] on p "27292723" at bounding box center [407, 193] width 67 height 30
copy p "27292723"
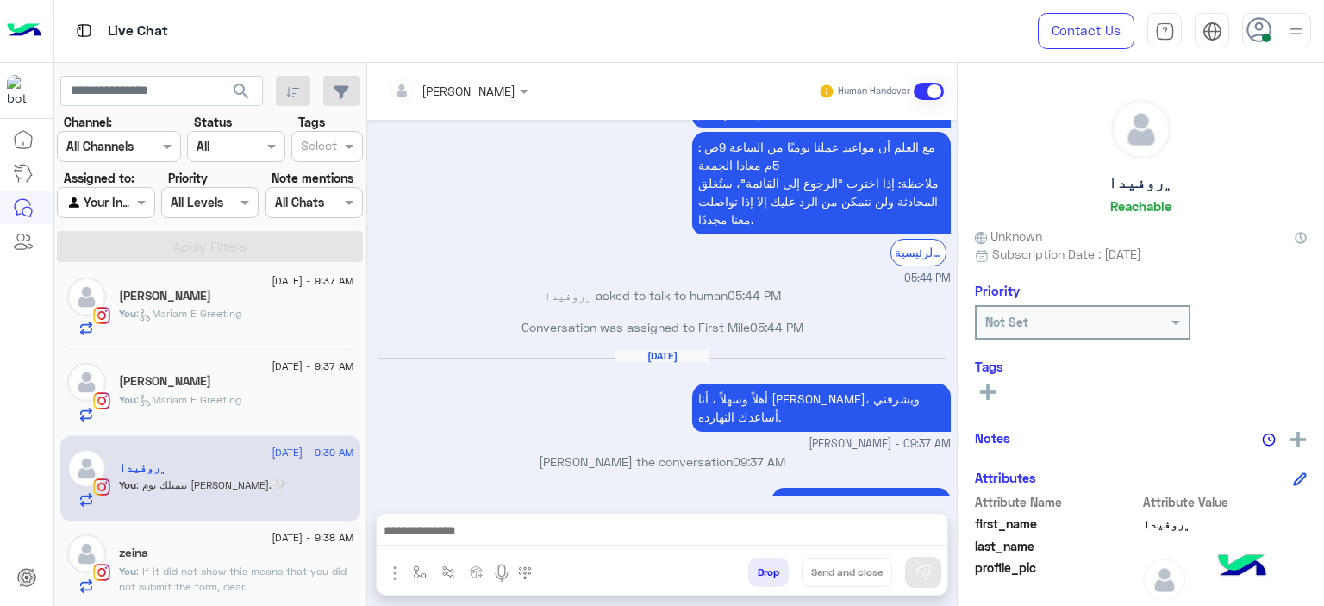
scroll to position [2345, 0]
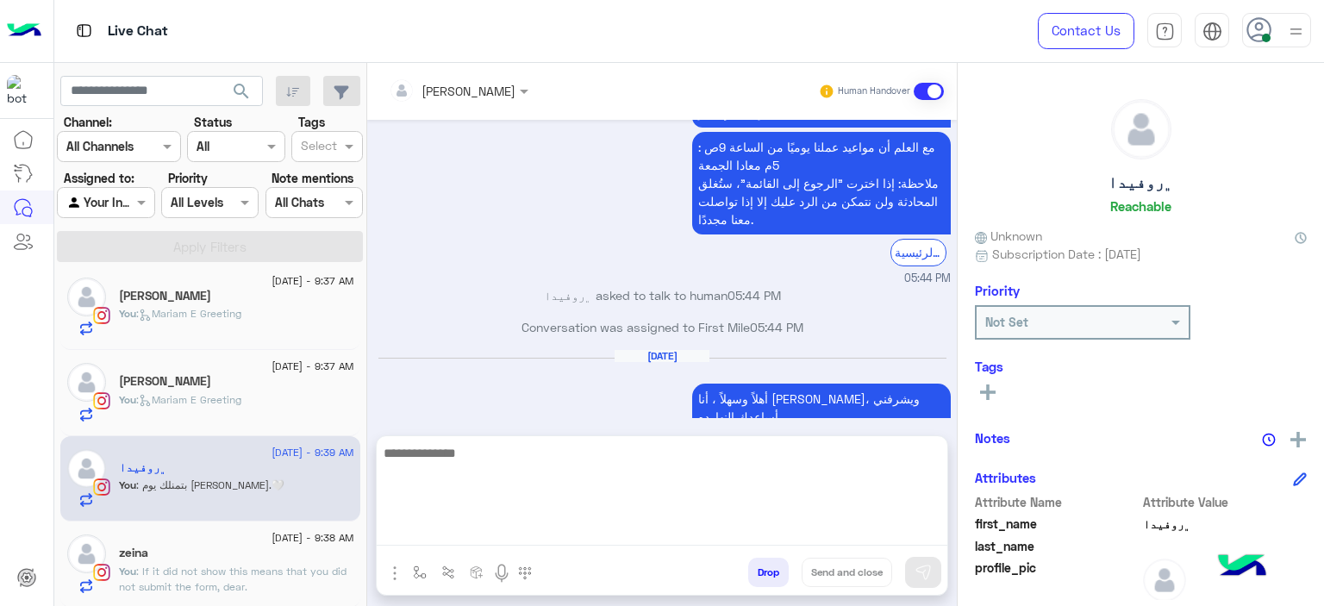
click at [469, 521] on textarea at bounding box center [662, 493] width 571 height 103
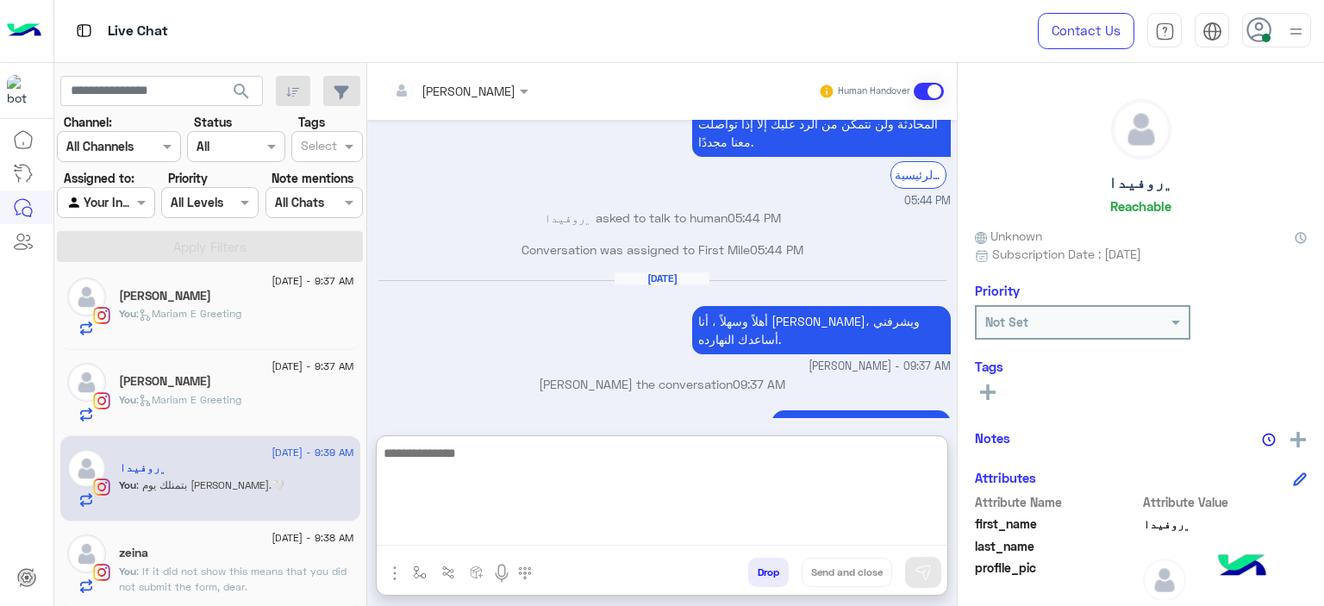
scroll to position [2424, 0]
click at [505, 461] on textarea at bounding box center [662, 493] width 571 height 103
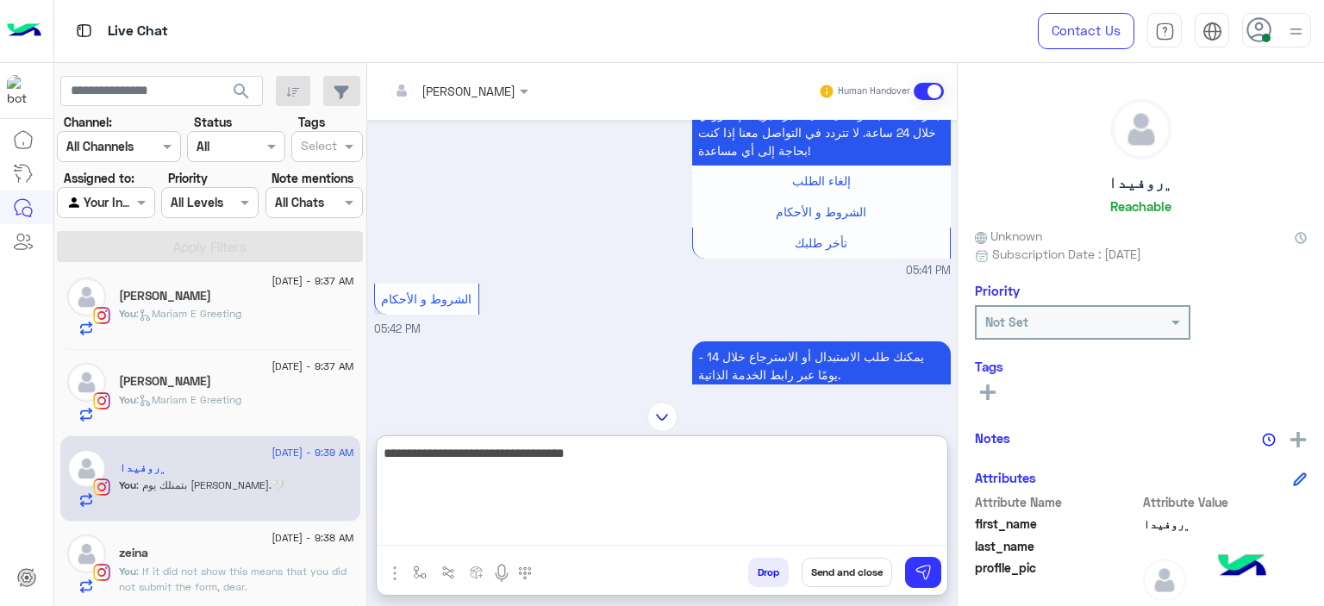
scroll to position [0, 0]
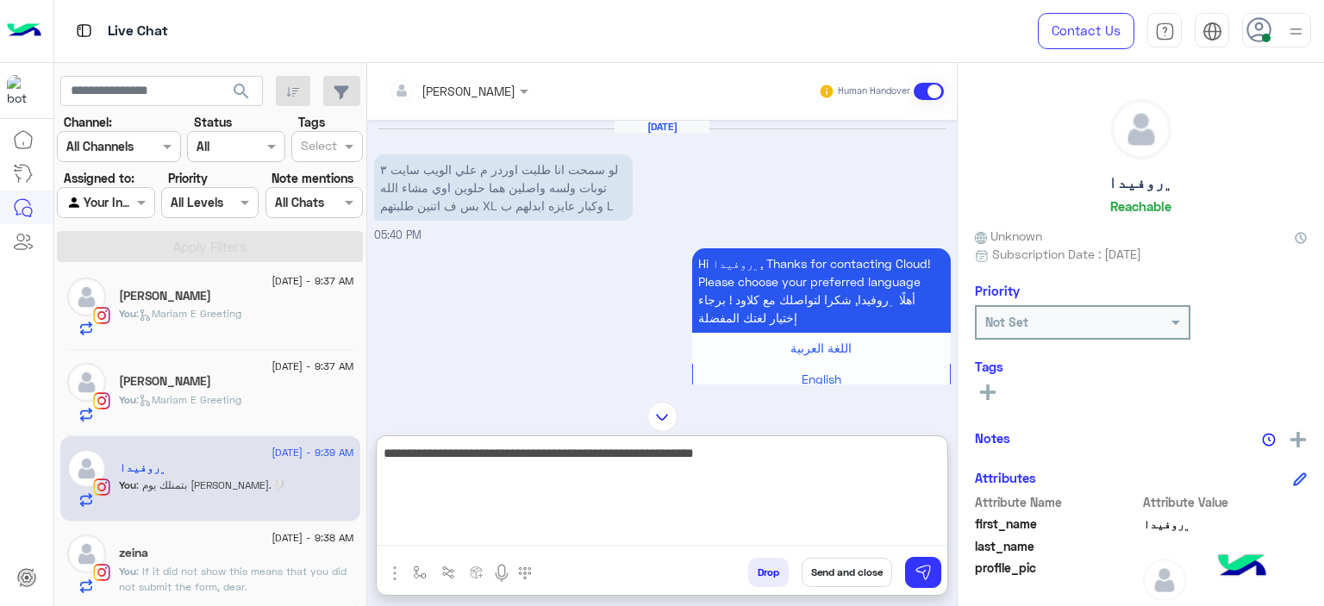
type textarea "**********"
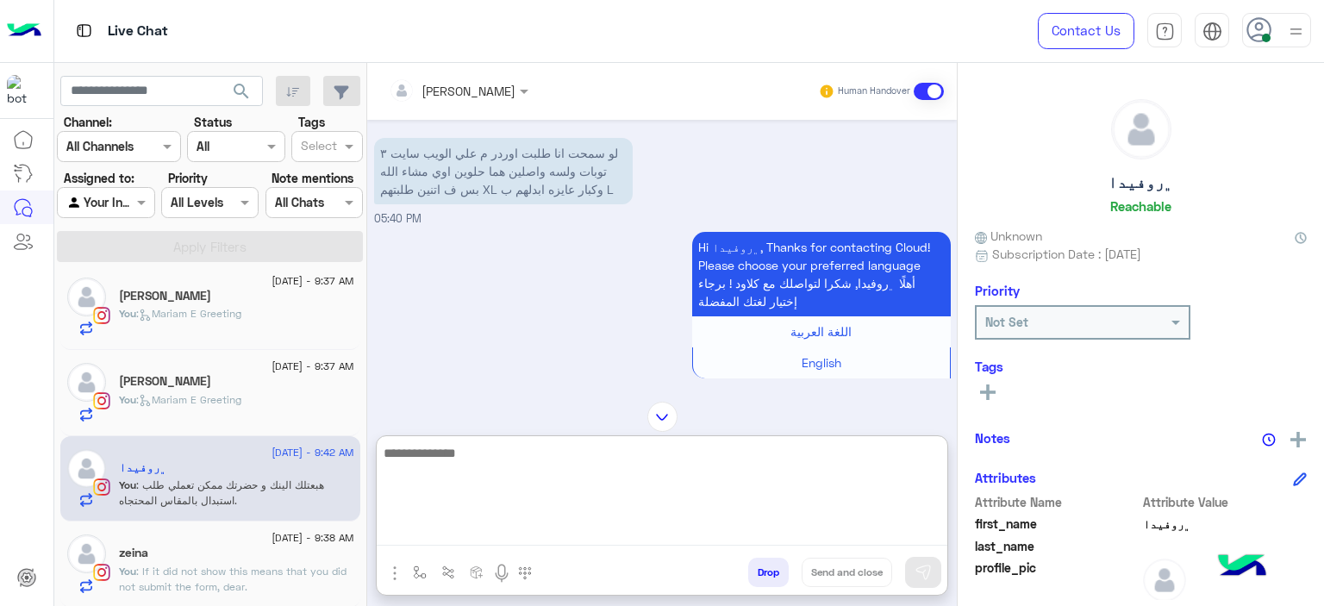
scroll to position [2551, 0]
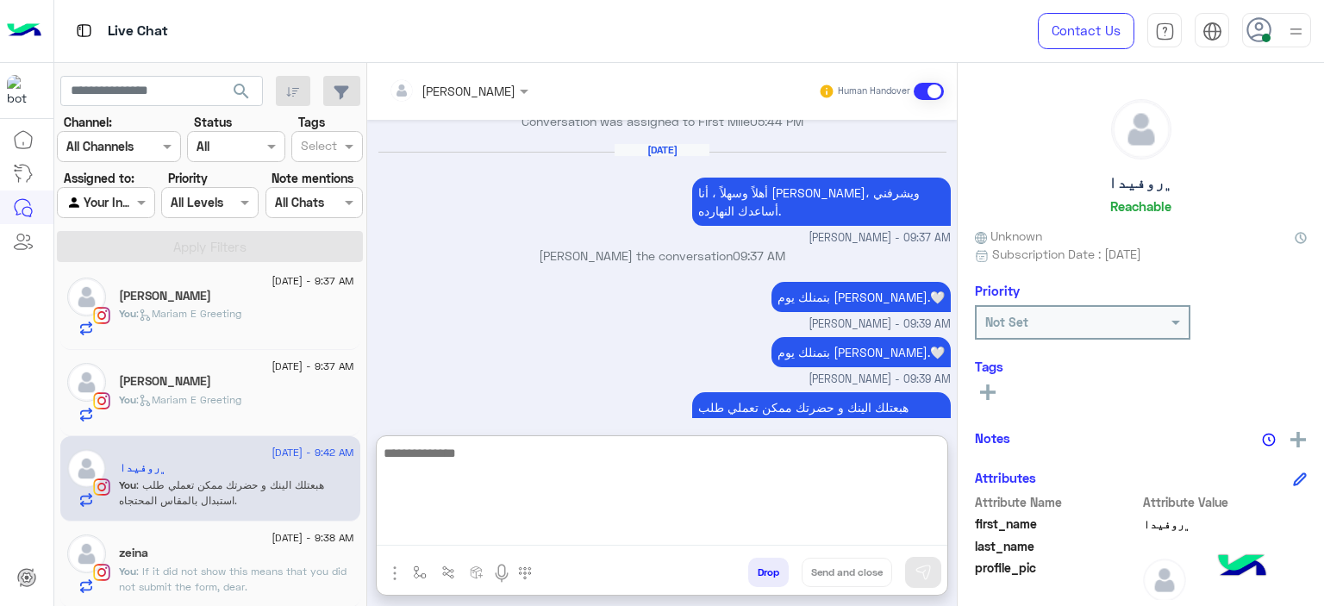
paste textarea "**********"
type textarea "**********"
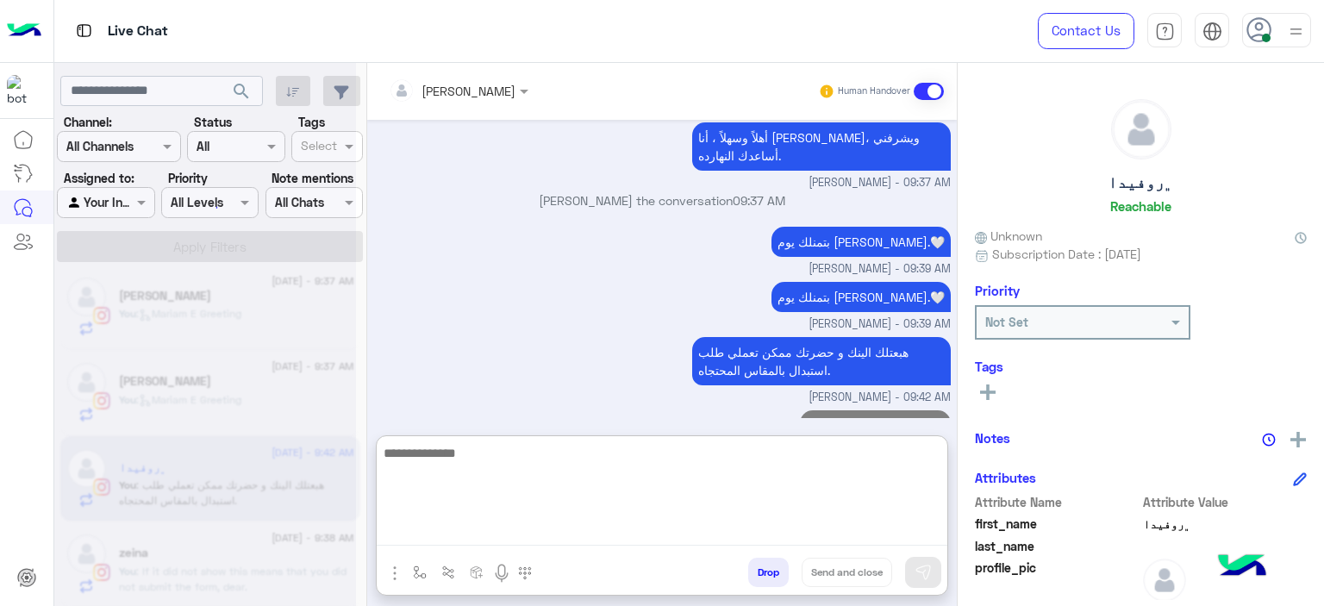
scroll to position [2679, 0]
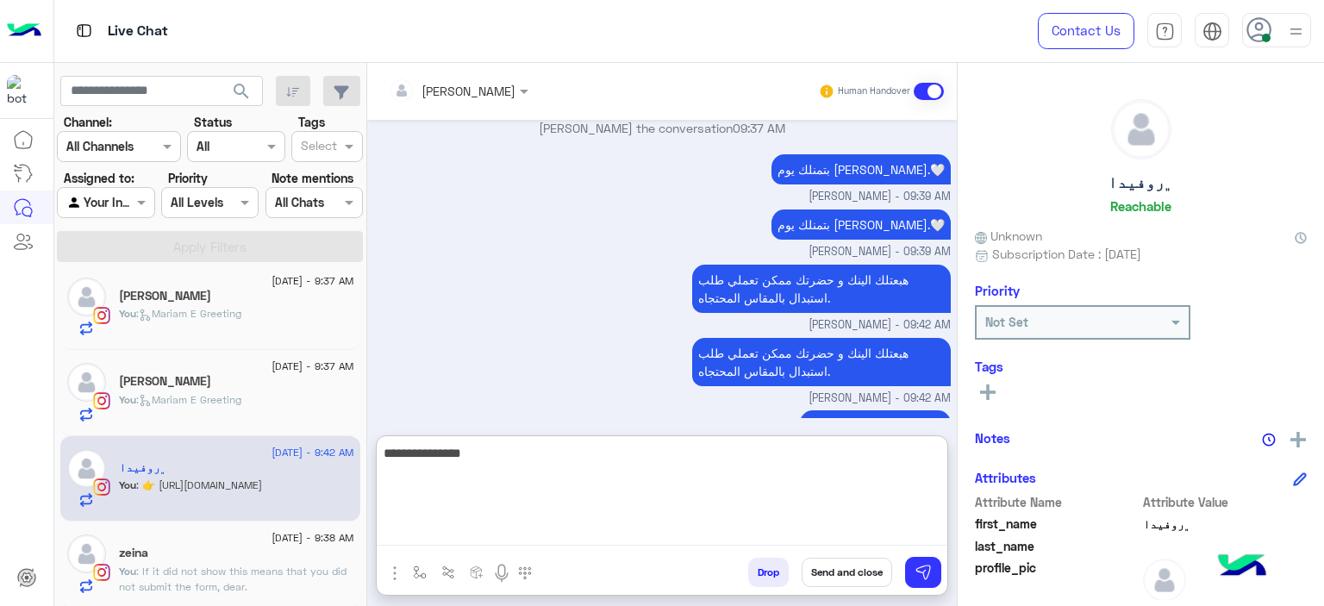
paste textarea "*******"
click at [865, 453] on textarea "**********" at bounding box center [662, 493] width 571 height 103
click at [867, 453] on textarea "**********" at bounding box center [662, 493] width 571 height 103
click at [783, 458] on textarea "**********" at bounding box center [662, 493] width 571 height 103
paste textarea "**********"
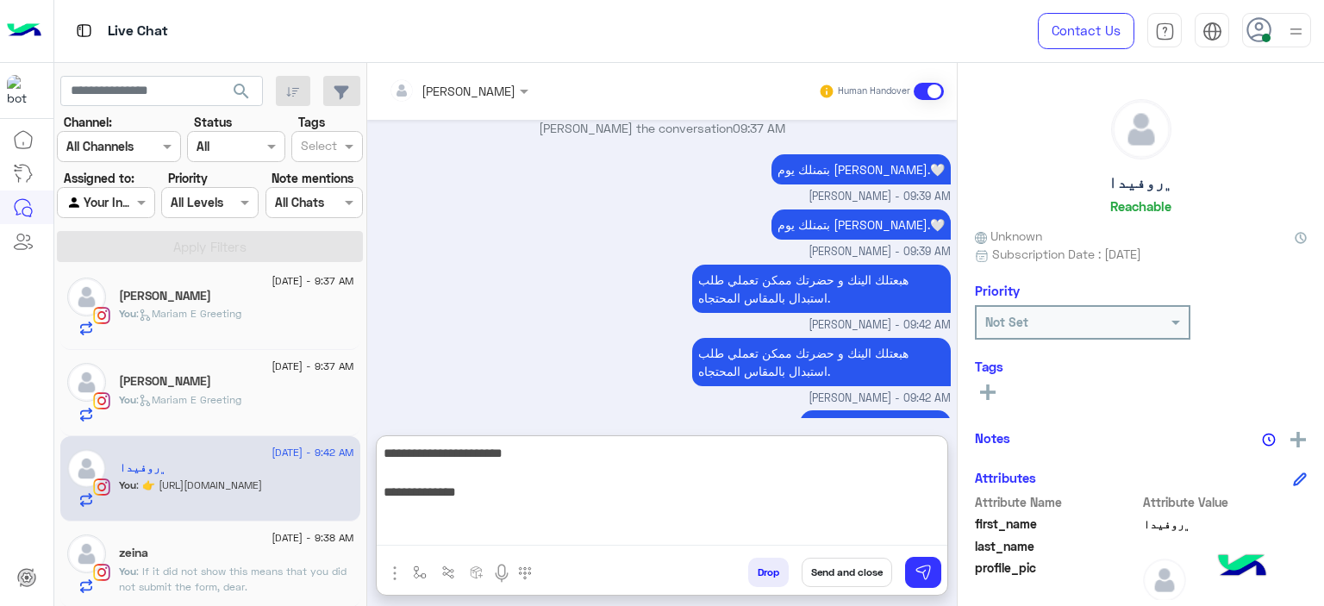
type textarea "**********"
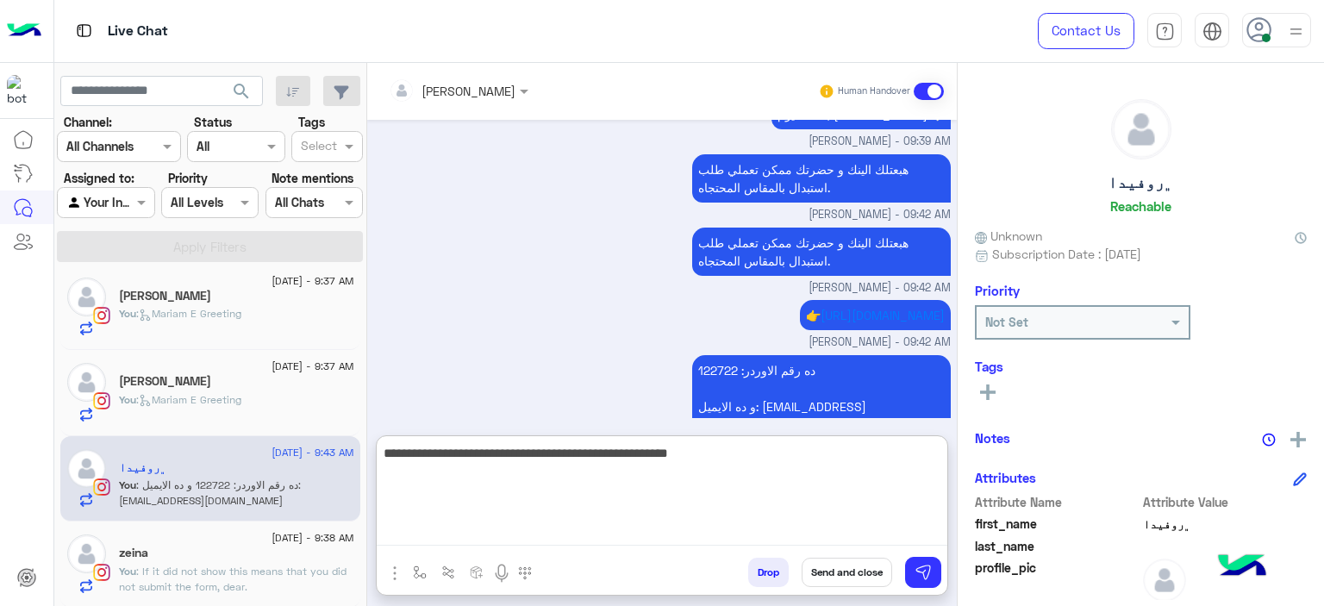
type textarea "**********"
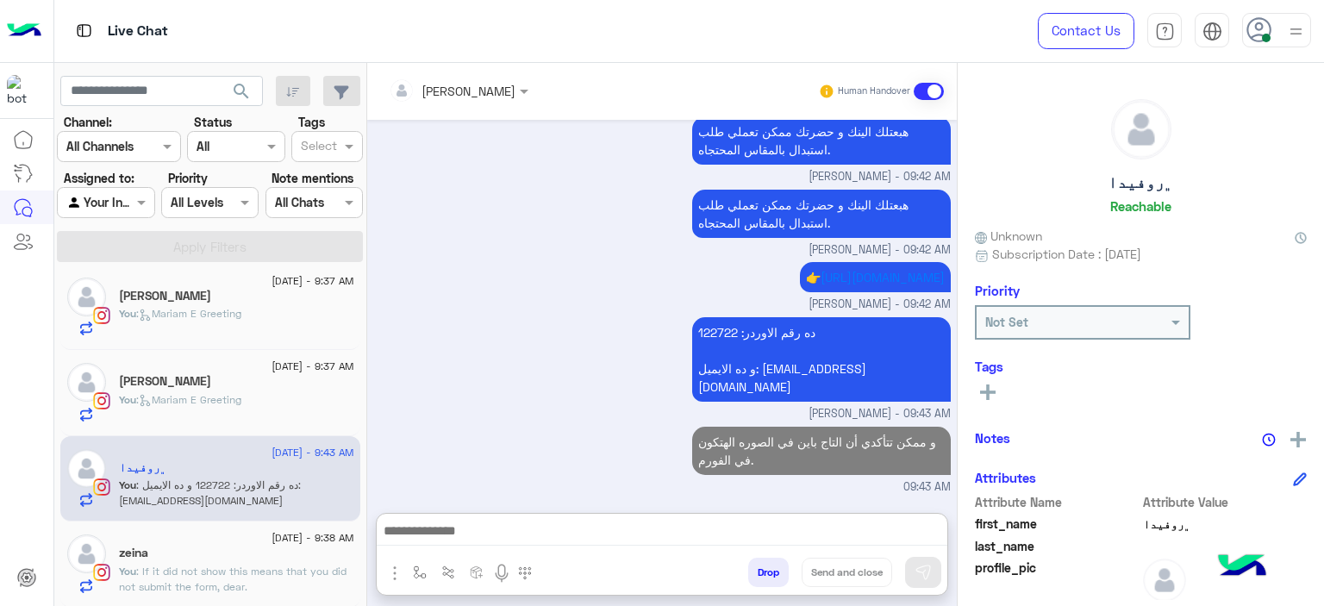
click at [280, 560] on div "1 September - 9:38 AM zeina You : If it did not show this means that you did no…" at bounding box center [236, 563] width 235 height 59
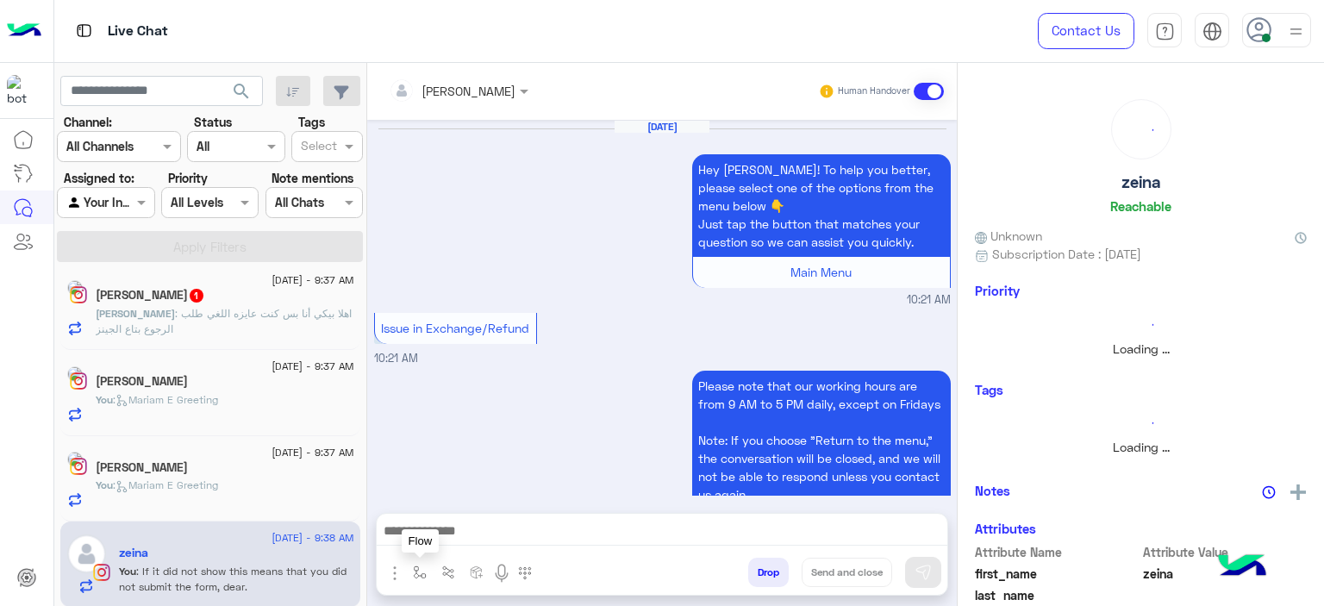
scroll to position [1444, 0]
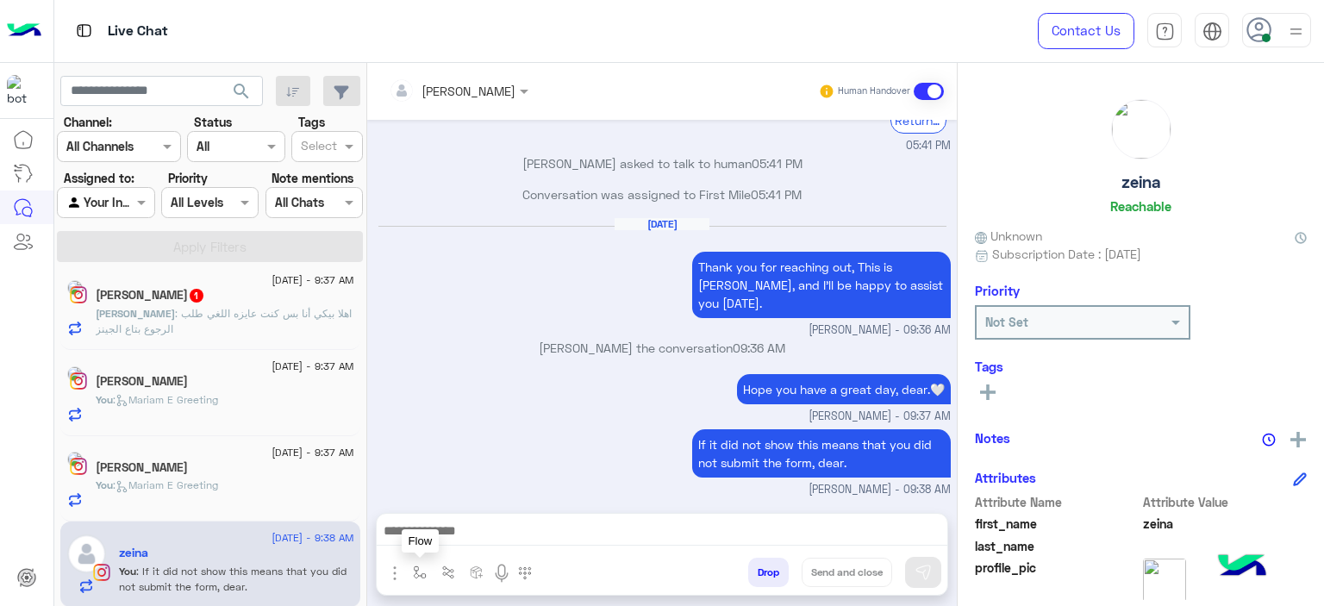
click at [420, 570] on img "button" at bounding box center [420, 572] width 14 height 14
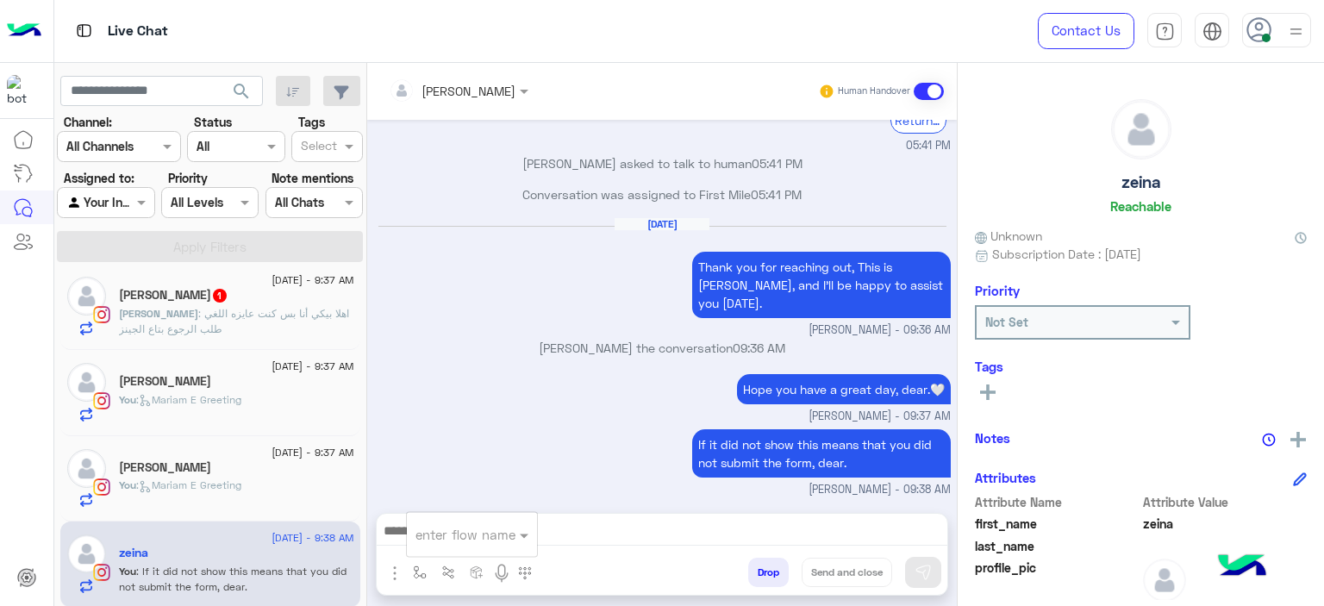
click at [442, 527] on input "text" at bounding box center [450, 535] width 71 height 20
type input "*"
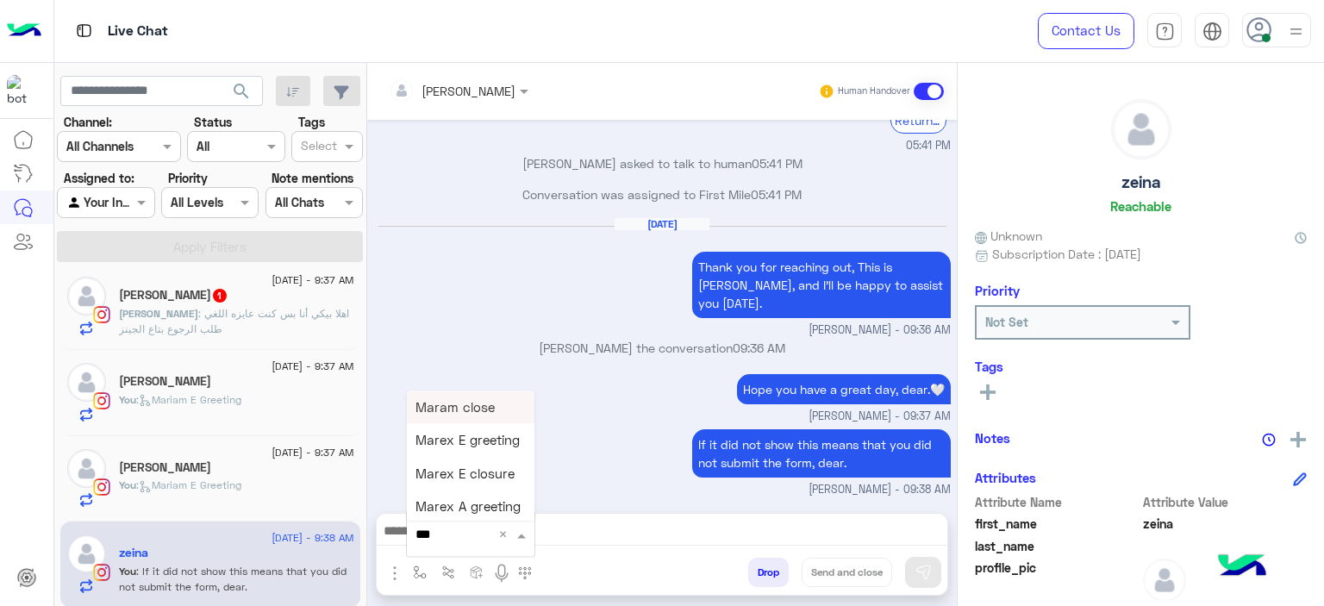
type input "****"
click at [468, 434] on span "Mariam E closure" at bounding box center [468, 441] width 106 height 16
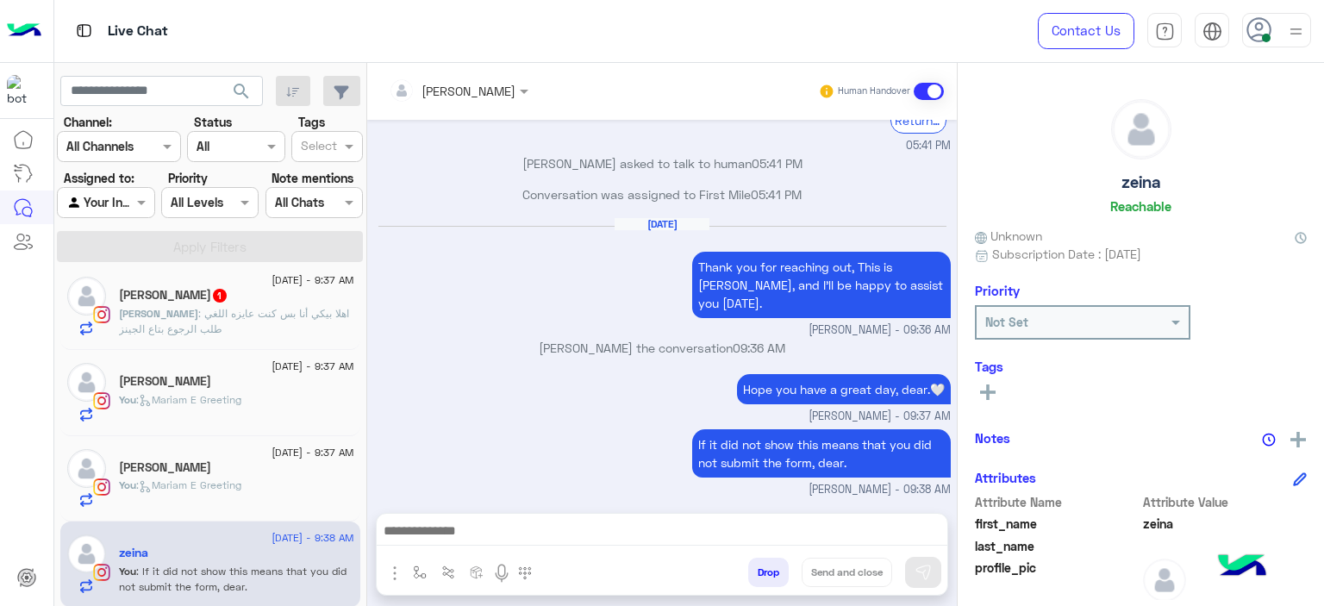
type textarea "**********"
click at [841, 571] on button "Send and close" at bounding box center [847, 572] width 91 height 29
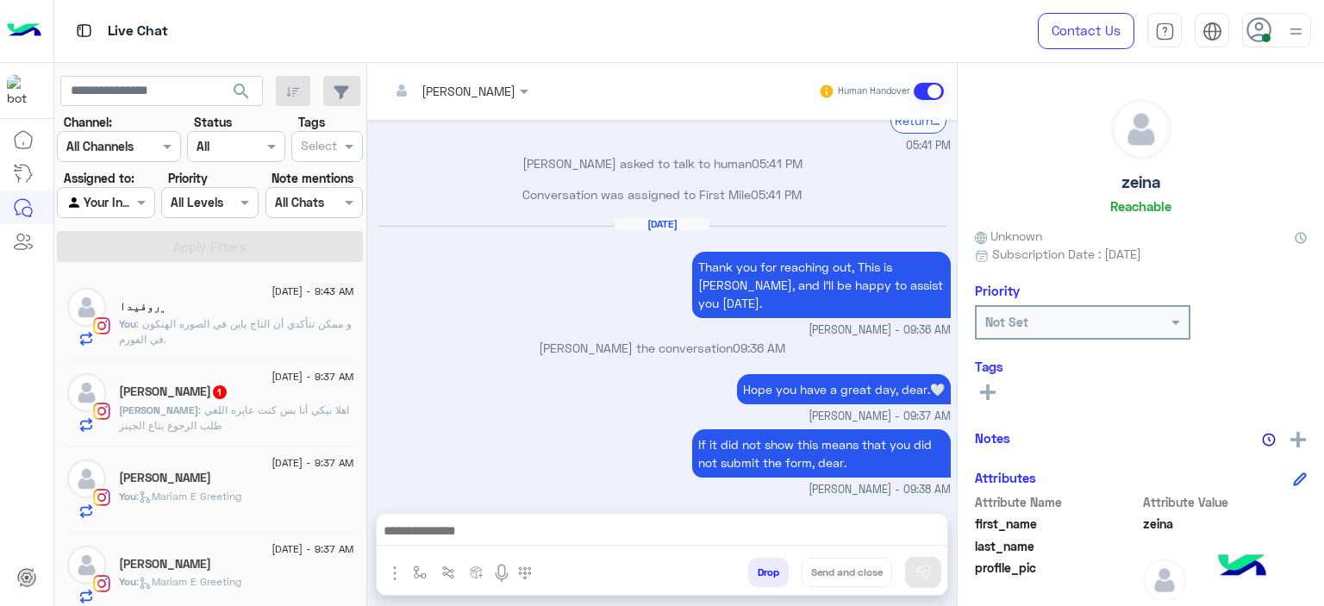
scroll to position [1475, 0]
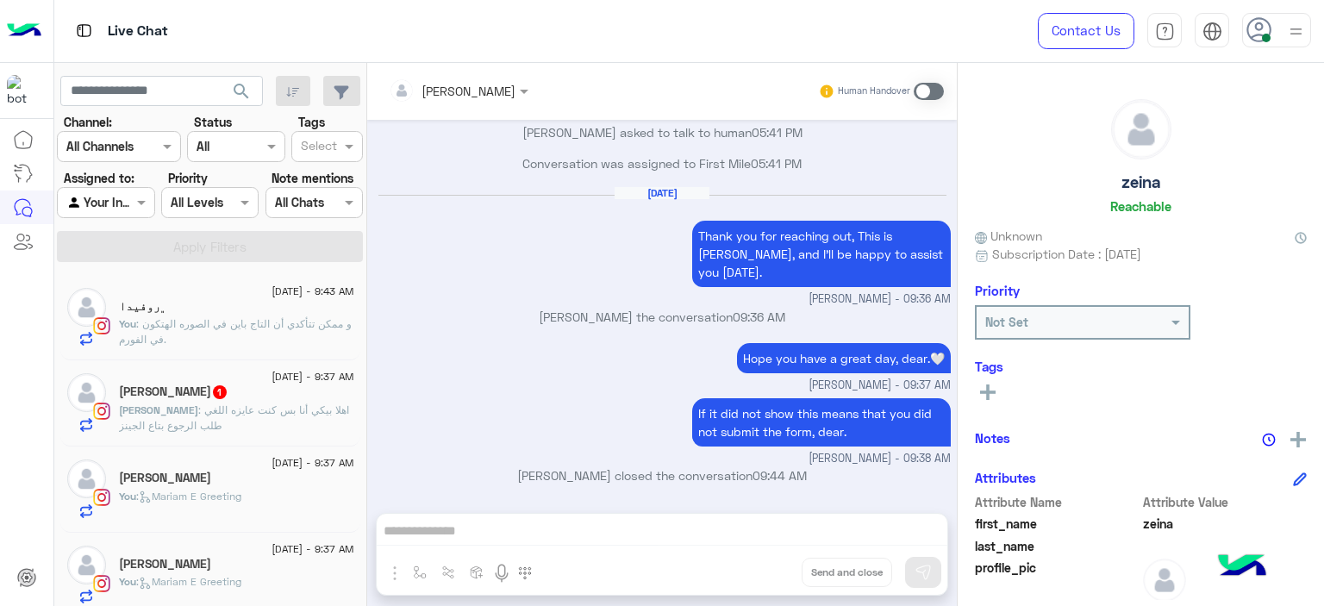
click at [228, 396] on span "1" at bounding box center [219, 391] width 17 height 15
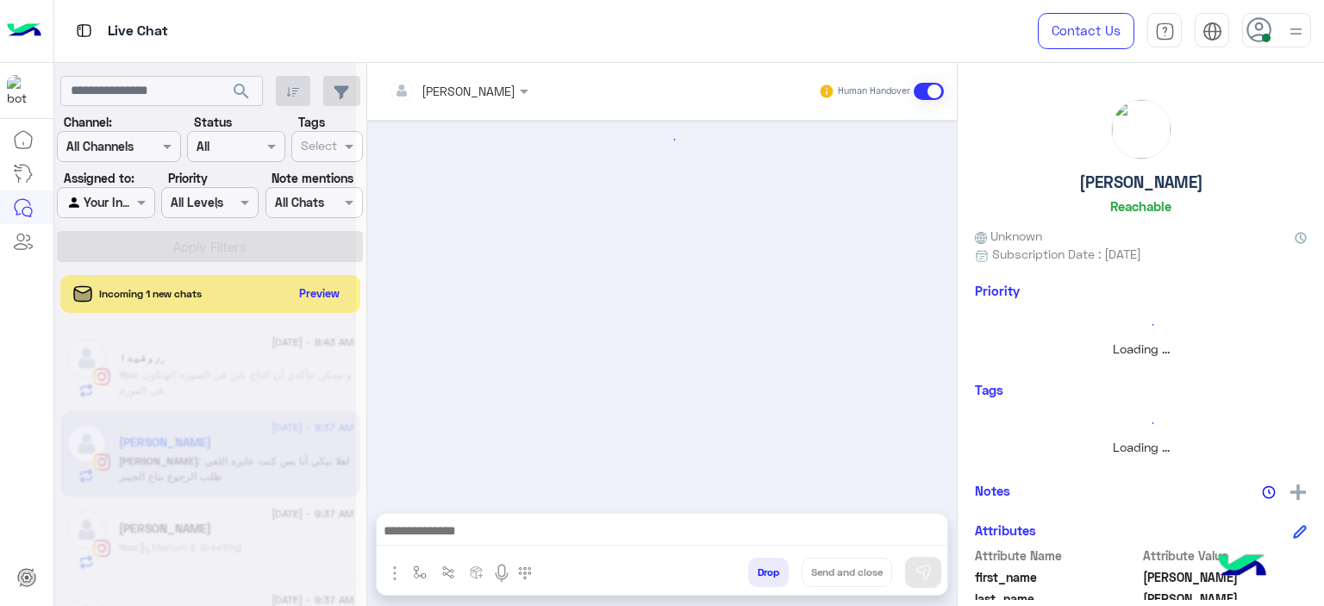
drag, startPoint x: 652, startPoint y: 406, endPoint x: 384, endPoint y: 413, distance: 269.0
click at [652, 406] on div at bounding box center [662, 308] width 590 height 376
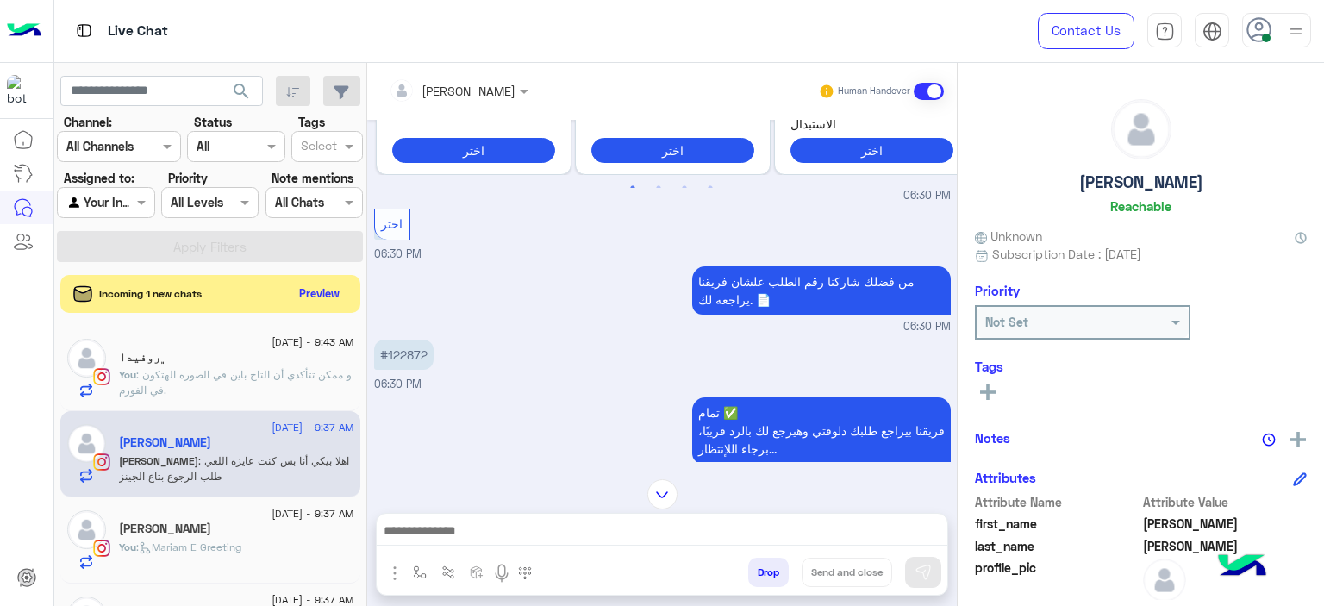
scroll to position [1451, 0]
click at [415, 348] on p "#122872" at bounding box center [403, 355] width 59 height 30
click at [416, 349] on p "#122872" at bounding box center [403, 355] width 59 height 30
copy p "122872"
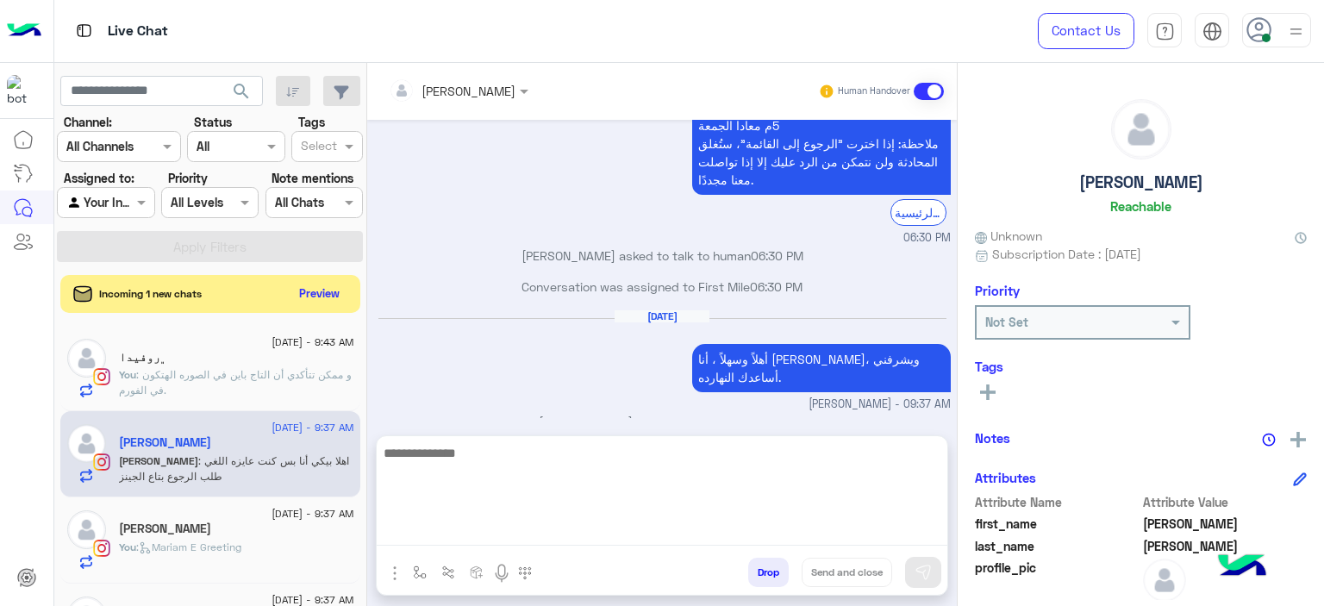
click at [470, 534] on textarea at bounding box center [662, 493] width 571 height 103
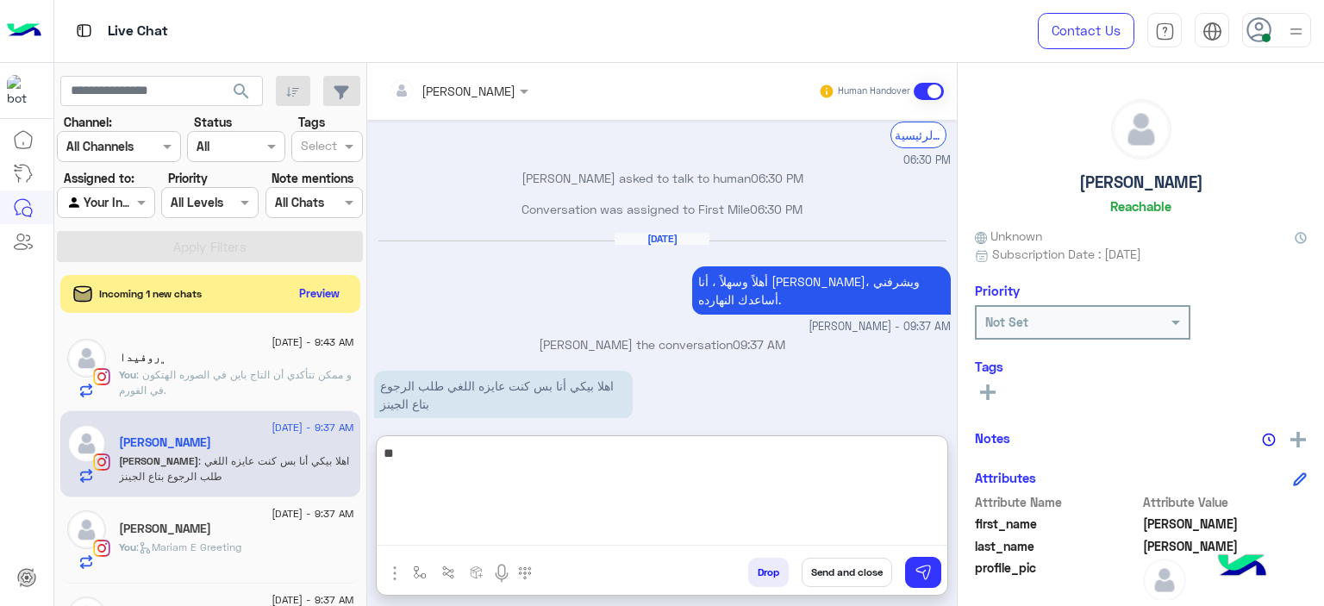
type textarea "*"
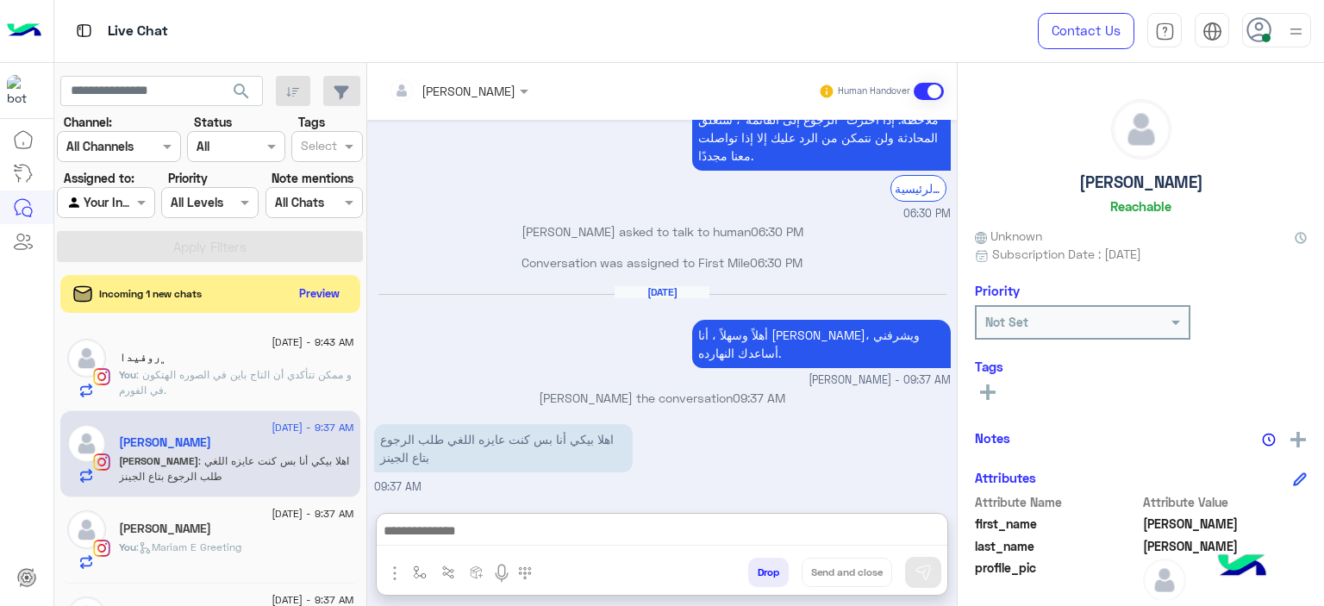
click at [218, 392] on p "You : و ممكن تتأكدي أن التاج باين في الصوره الهتكون في الفورم." at bounding box center [236, 382] width 235 height 31
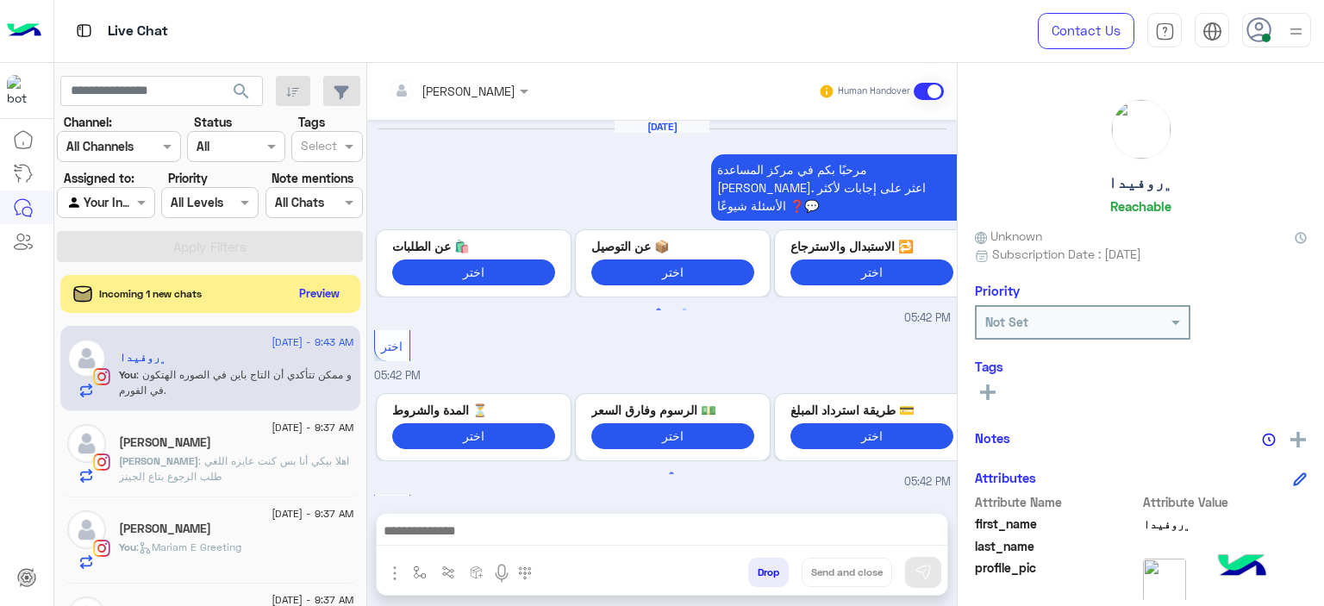
scroll to position [1458, 0]
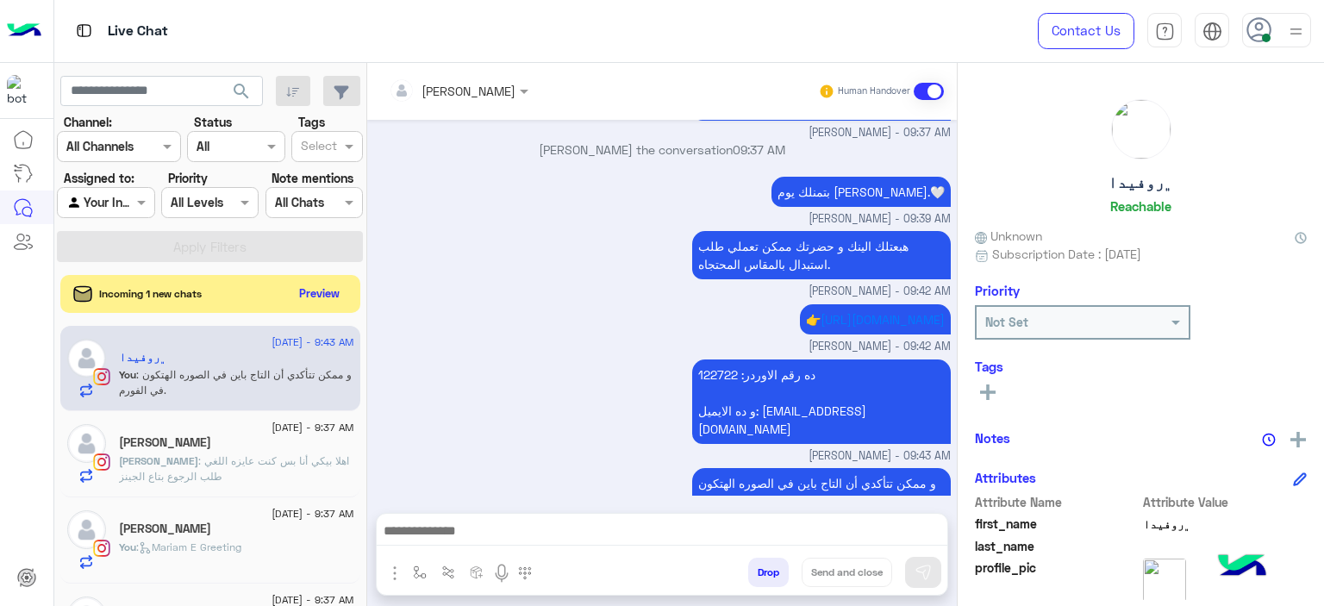
click at [862, 177] on p "بتمنلك يوم سعيد روفيدا.🤍" at bounding box center [860, 192] width 179 height 30
click at [863, 177] on p "بتمنلك يوم سعيد روفيدا.🤍" at bounding box center [860, 192] width 179 height 30
copy app-message "بتمنلك يوم سعيد روفيدا.🤍"
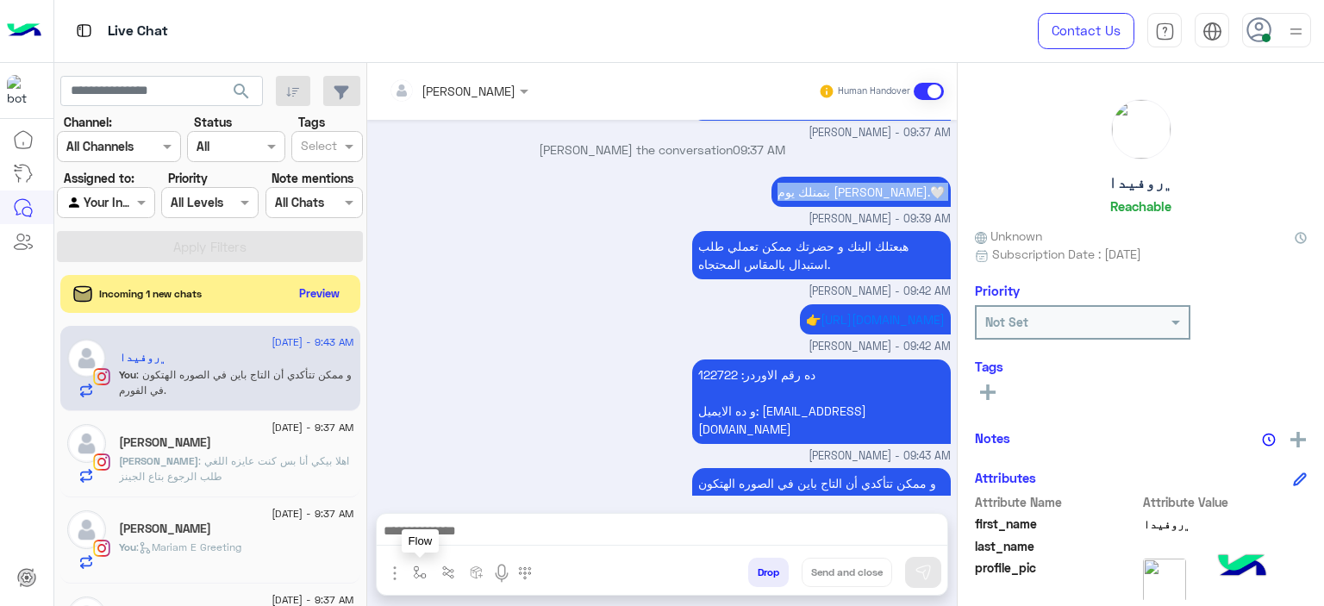
click at [421, 571] on img "button" at bounding box center [420, 572] width 14 height 14
click at [442, 530] on input "text" at bounding box center [450, 535] width 71 height 20
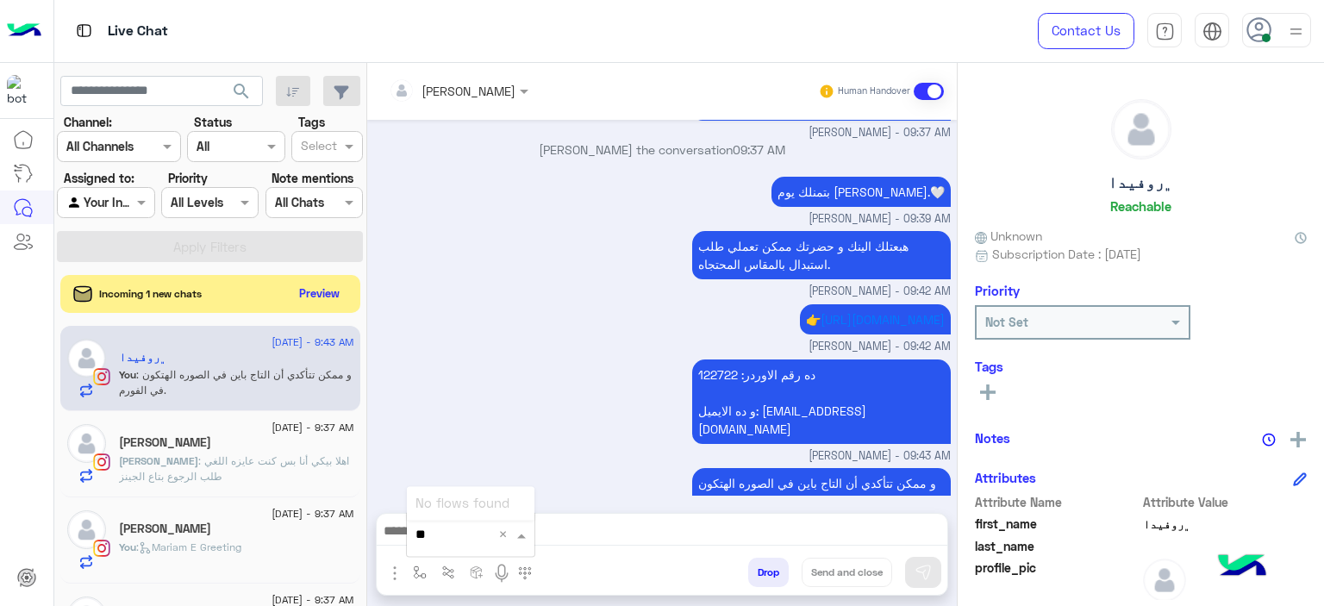
type input "*"
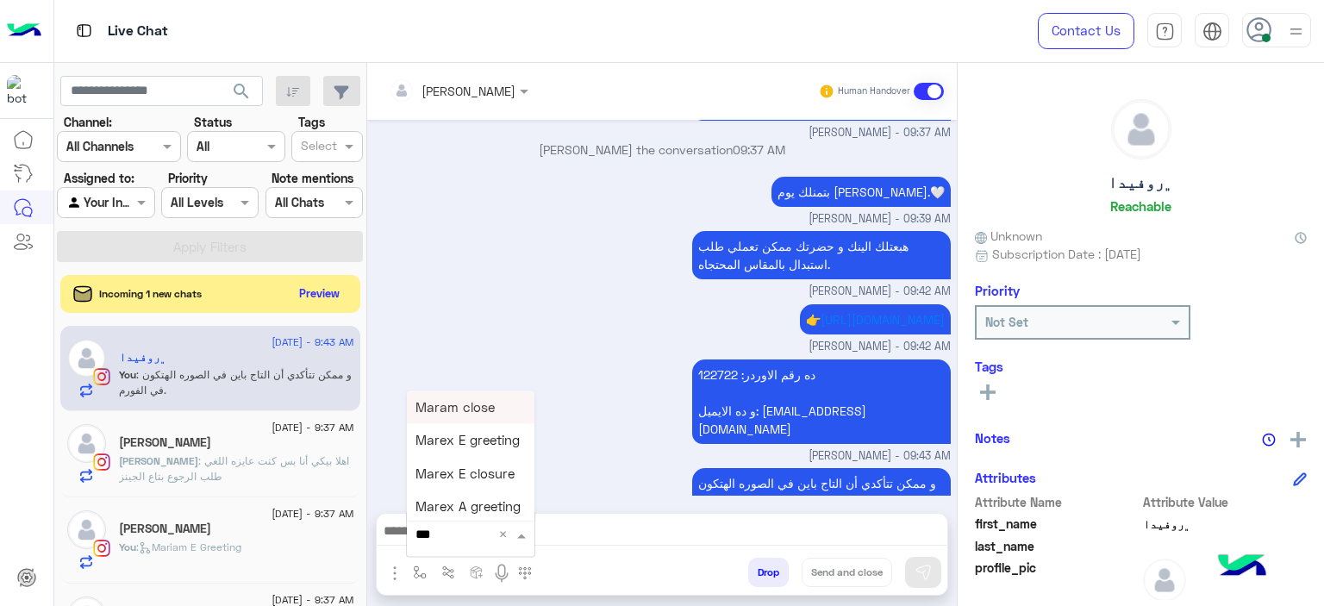
type input "****"
click at [490, 506] on span "Mariam A closure" at bounding box center [468, 507] width 107 height 16
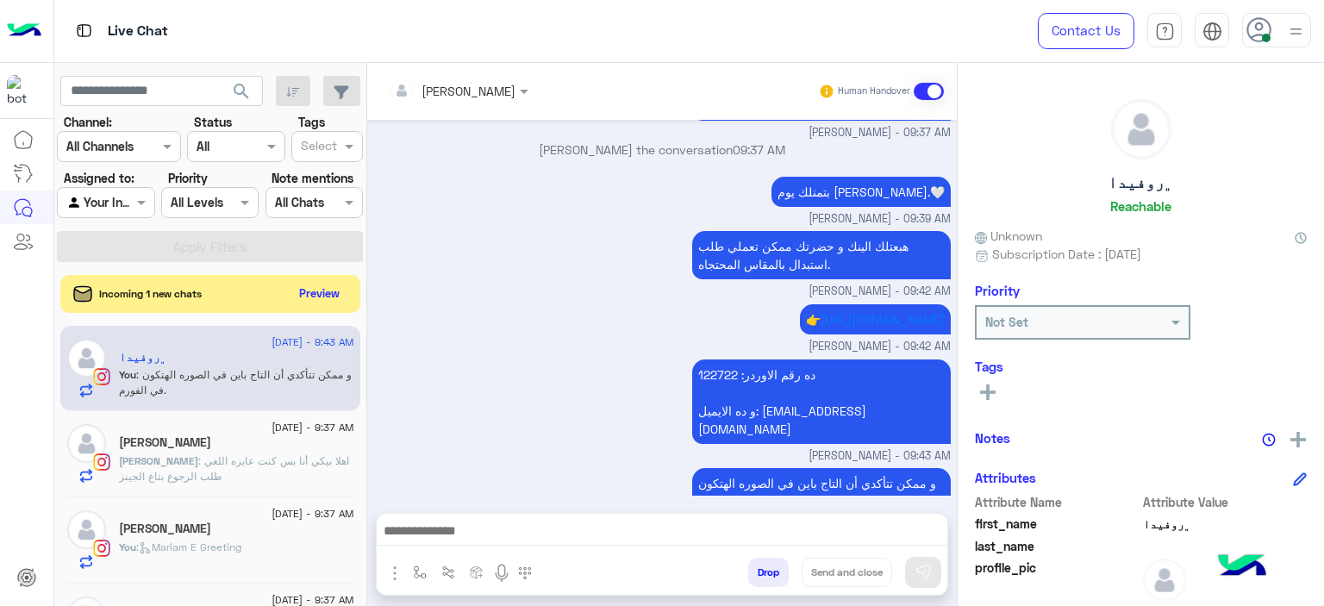
type textarea "**********"
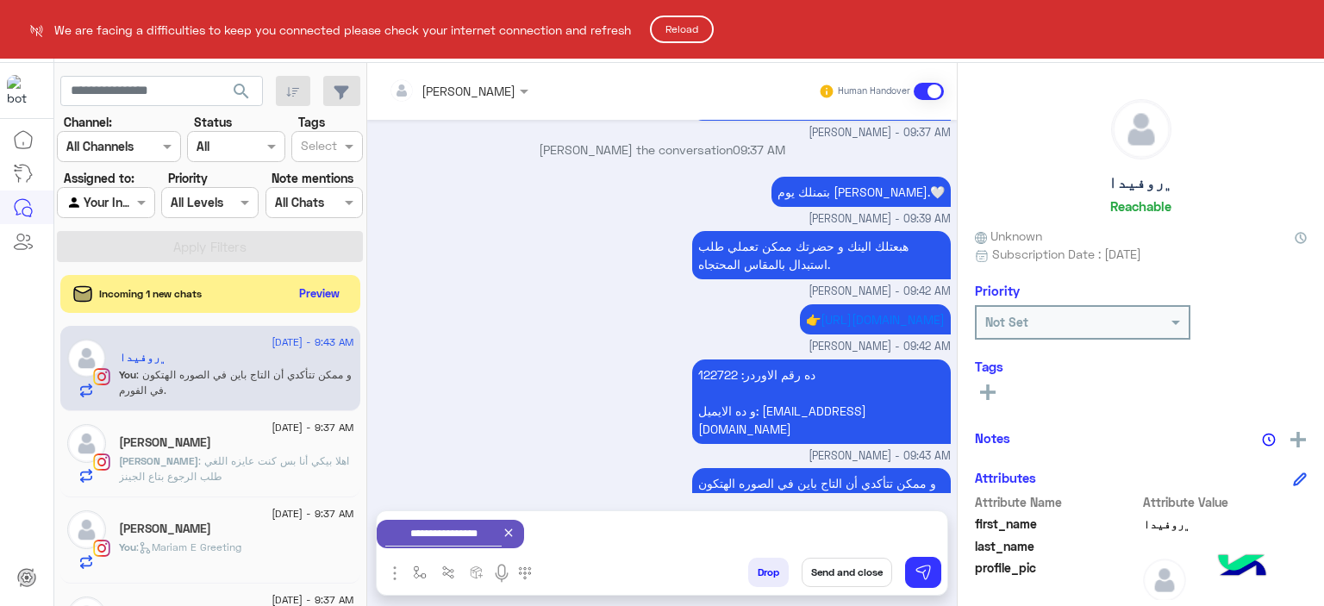
click at [654, 204] on html "We are facing a difficulties to keep you connected please check your internet c…" at bounding box center [662, 303] width 1324 height 606
click at [670, 26] on button "Reload" at bounding box center [682, 30] width 64 height 28
click at [697, 23] on button "Reload" at bounding box center [682, 30] width 64 height 28
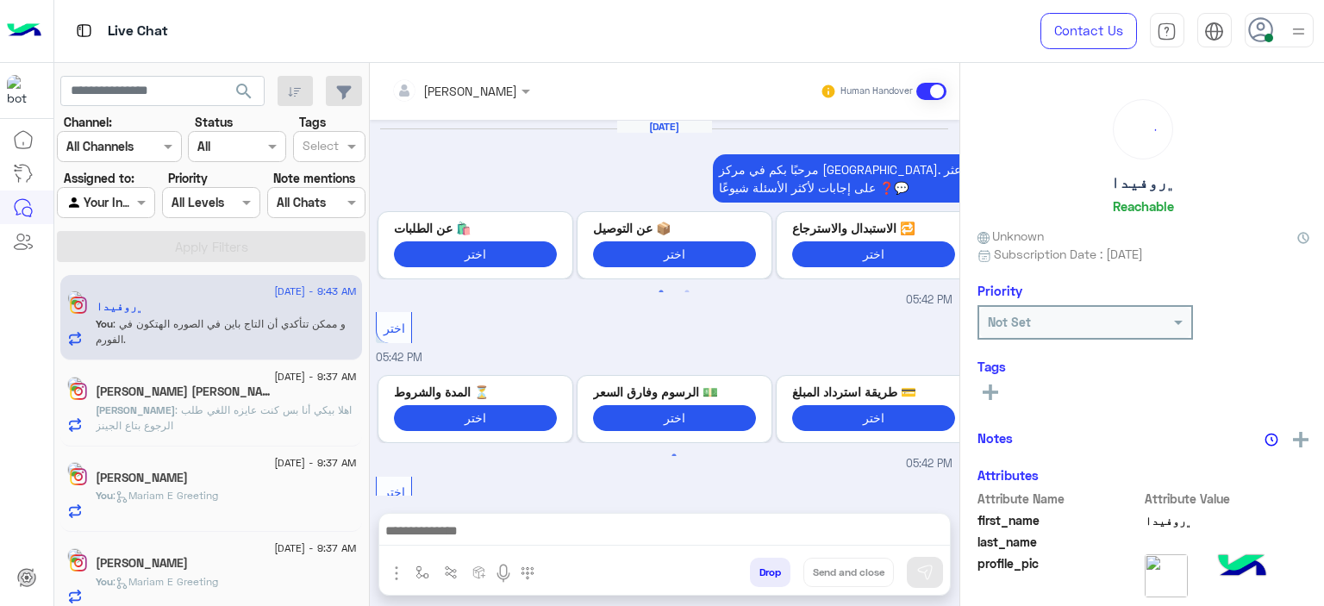
scroll to position [1458, 0]
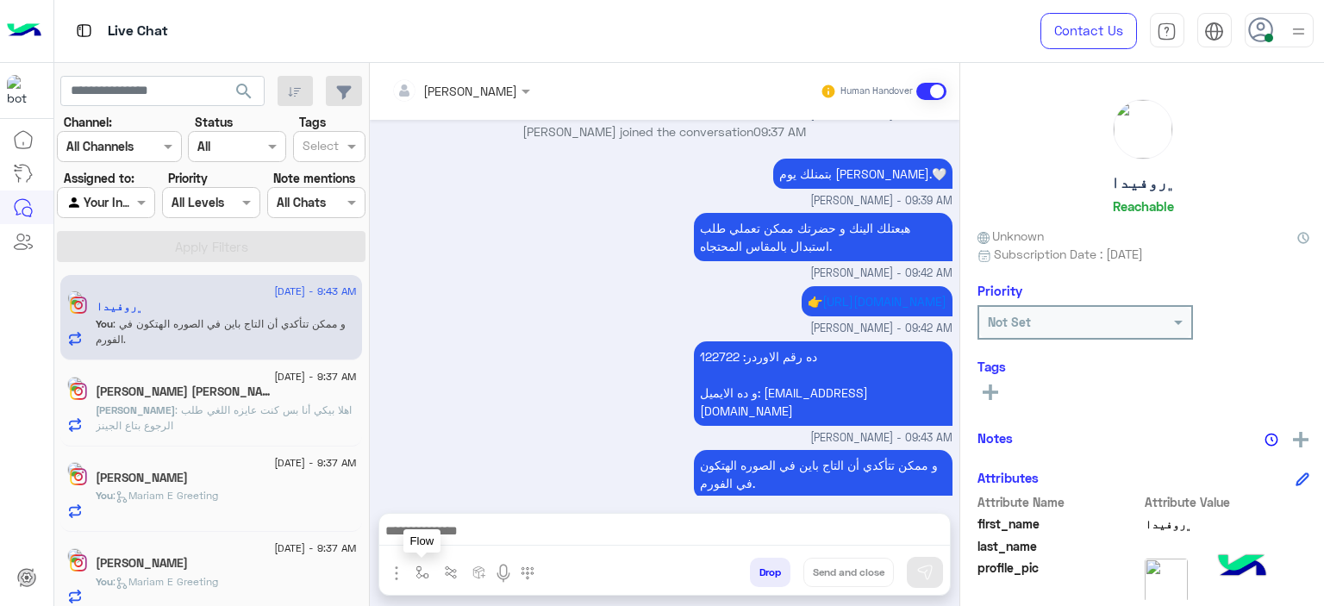
click at [417, 576] on img "button" at bounding box center [420, 572] width 14 height 14
click at [435, 540] on input "text" at bounding box center [450, 535] width 71 height 20
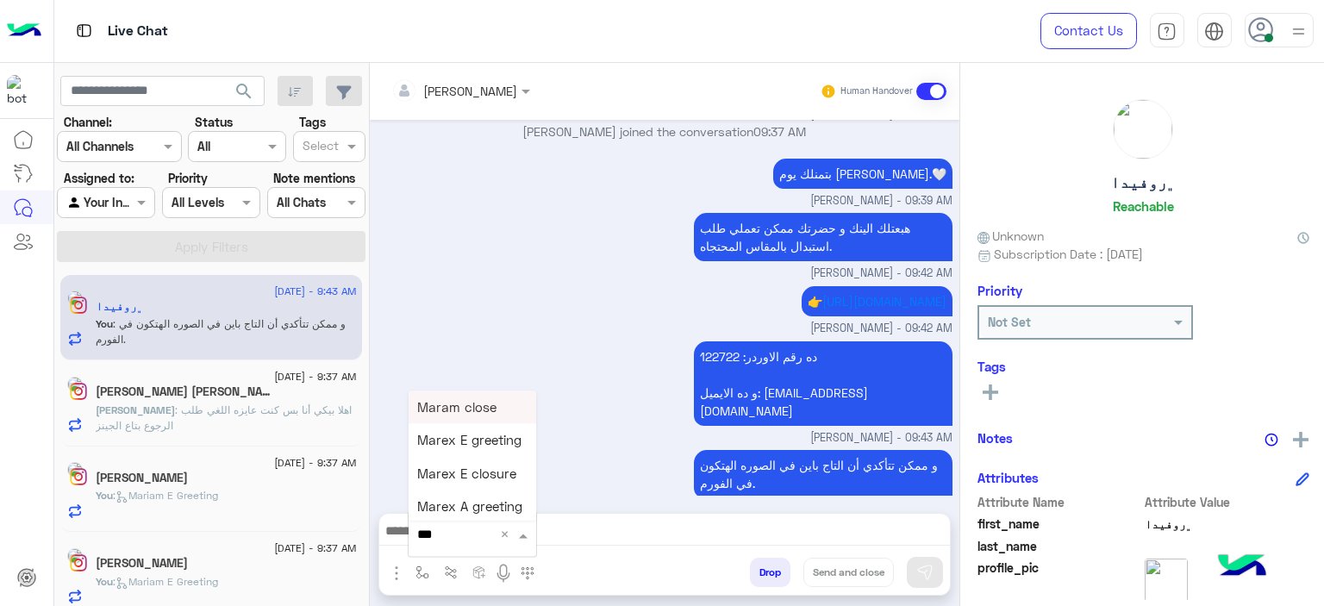
type input "****"
click at [471, 500] on span "Mariam A closure" at bounding box center [468, 507] width 107 height 16
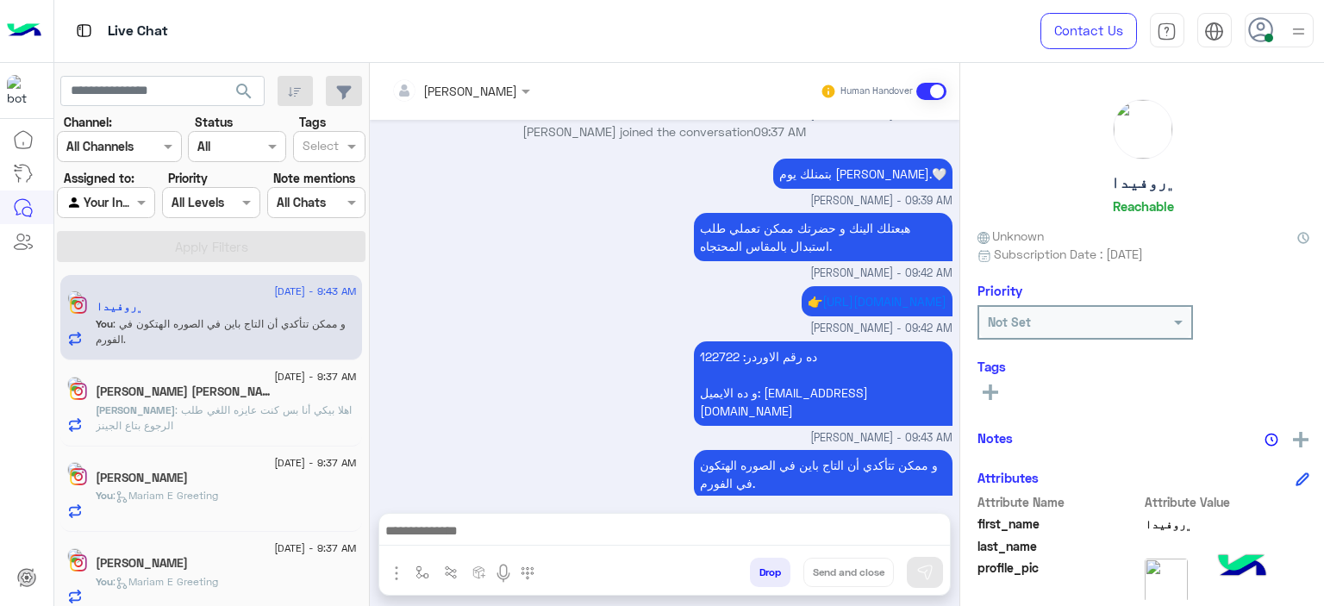
type textarea "**********"
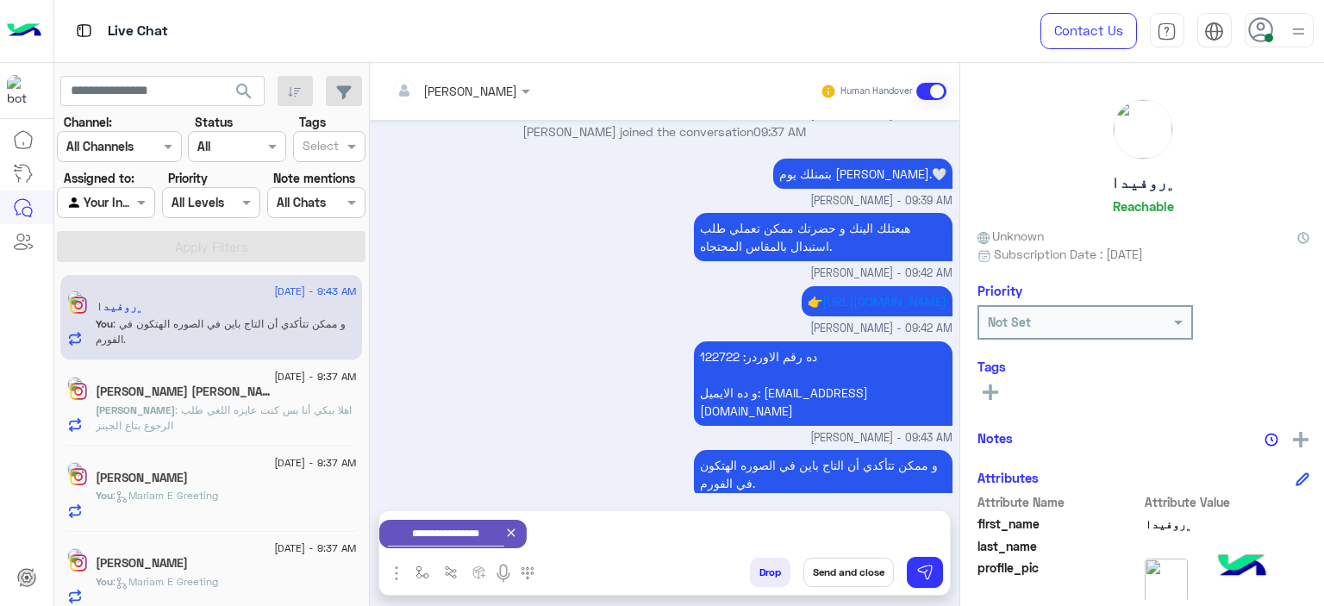
click at [855, 568] on button "Send and close" at bounding box center [847, 572] width 91 height 29
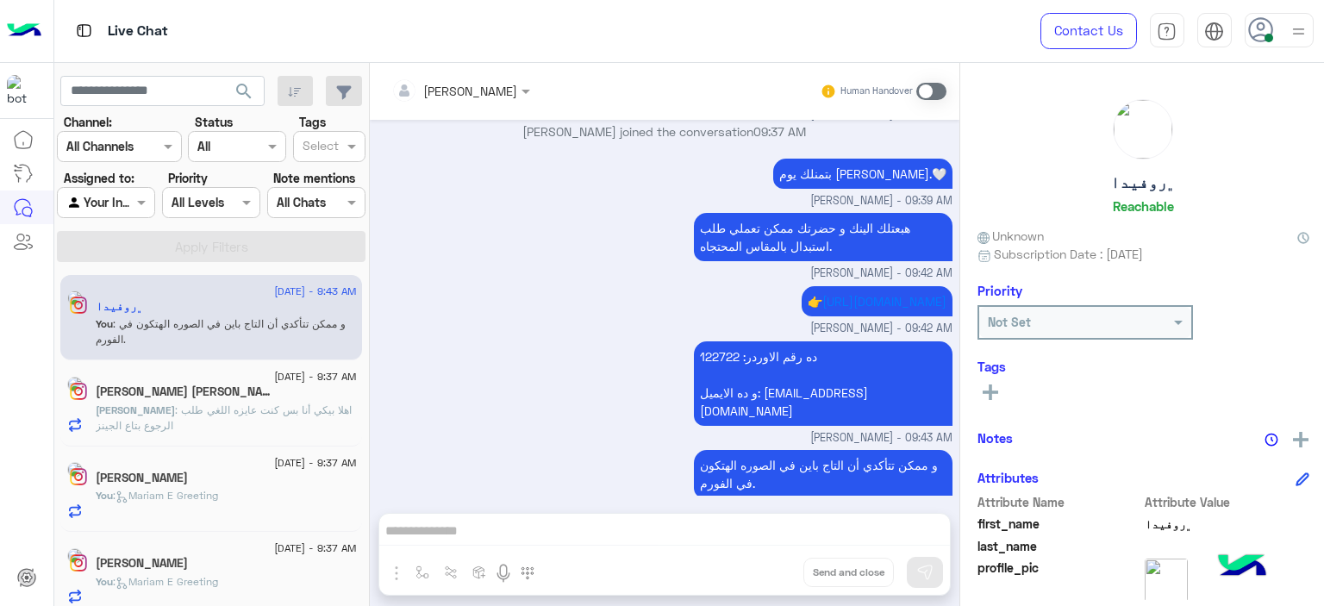
scroll to position [1490, 0]
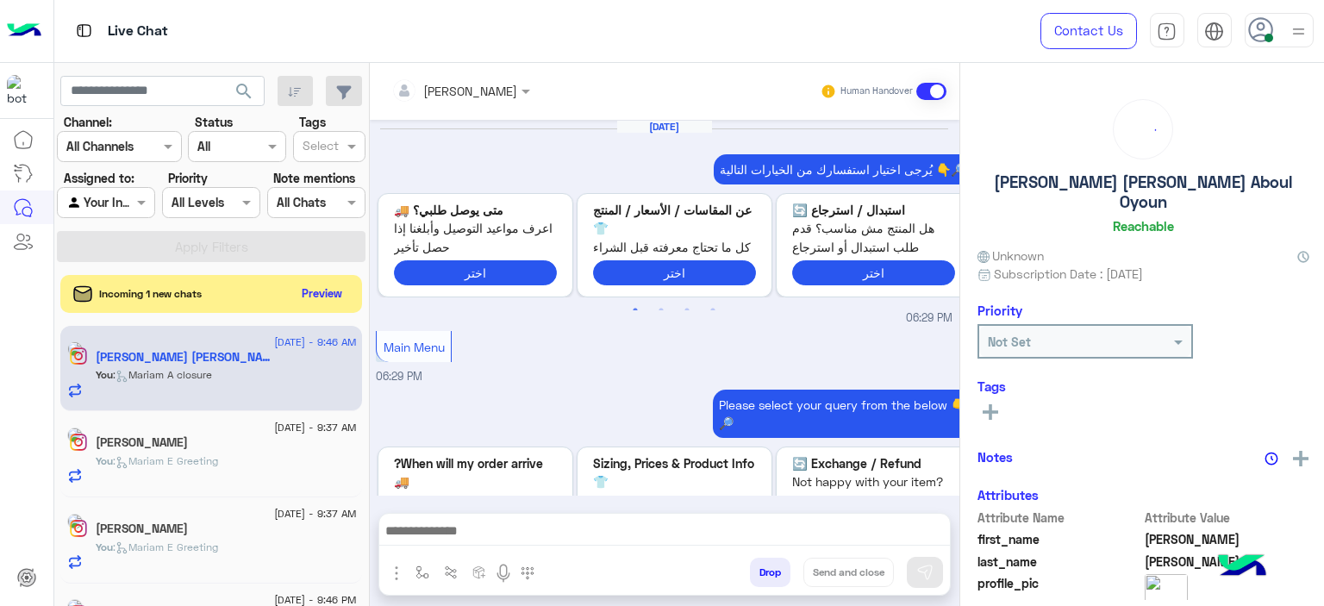
scroll to position [1827, 0]
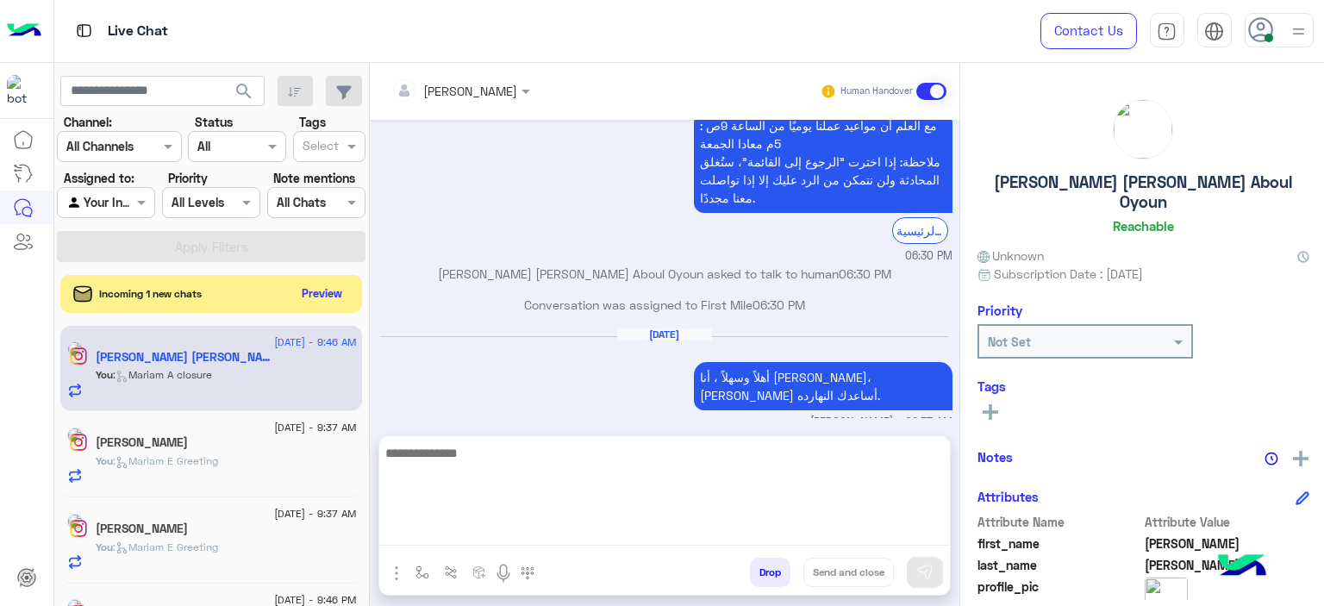
click at [433, 530] on textarea at bounding box center [662, 493] width 571 height 103
paste textarea "**********"
drag, startPoint x: 815, startPoint y: 452, endPoint x: 847, endPoint y: 458, distance: 33.3
click at [847, 458] on textarea "**********" at bounding box center [662, 493] width 571 height 103
type textarea "**********"
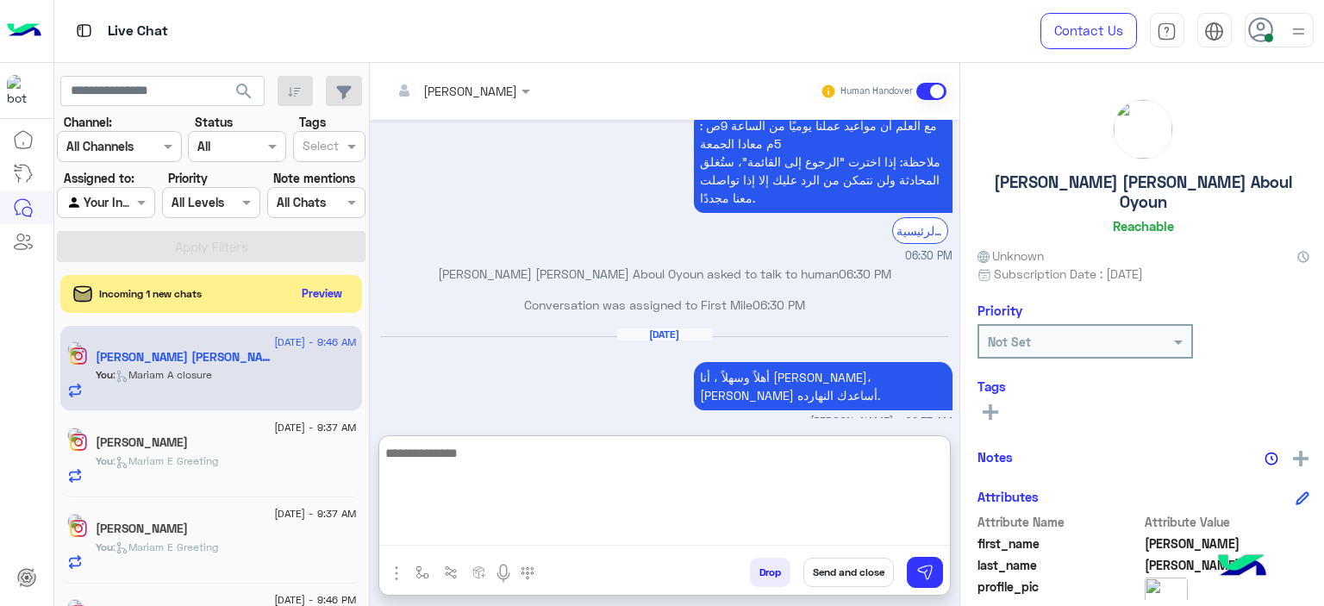
scroll to position [1960, 0]
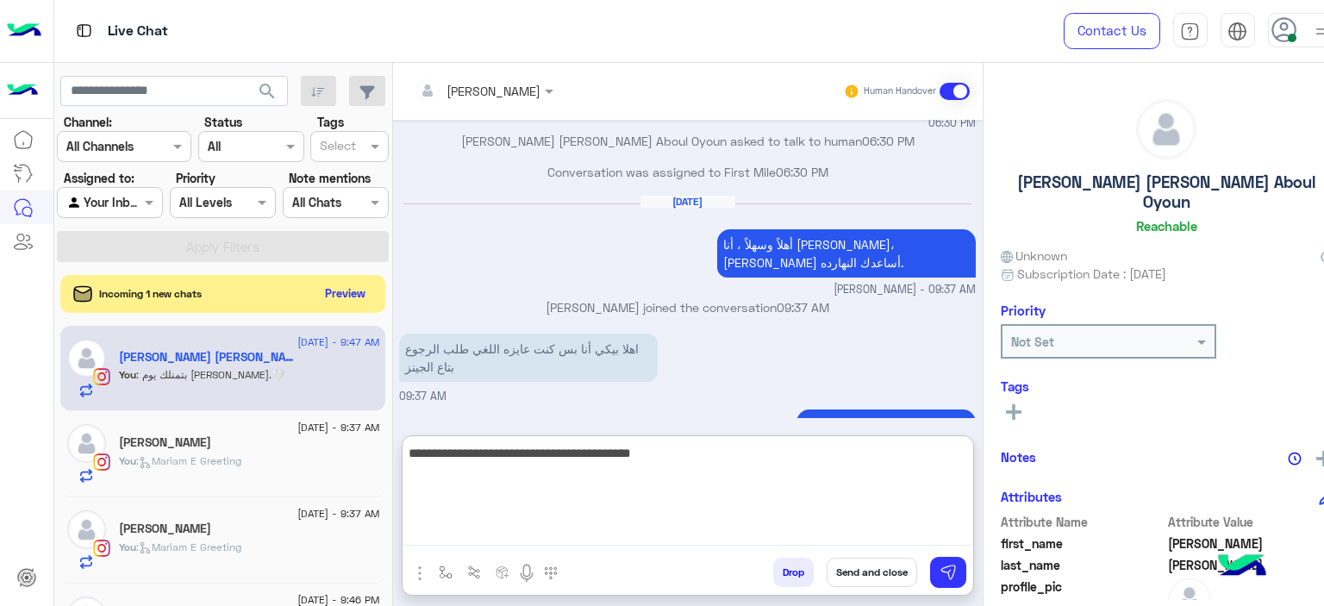
type textarea "**********"
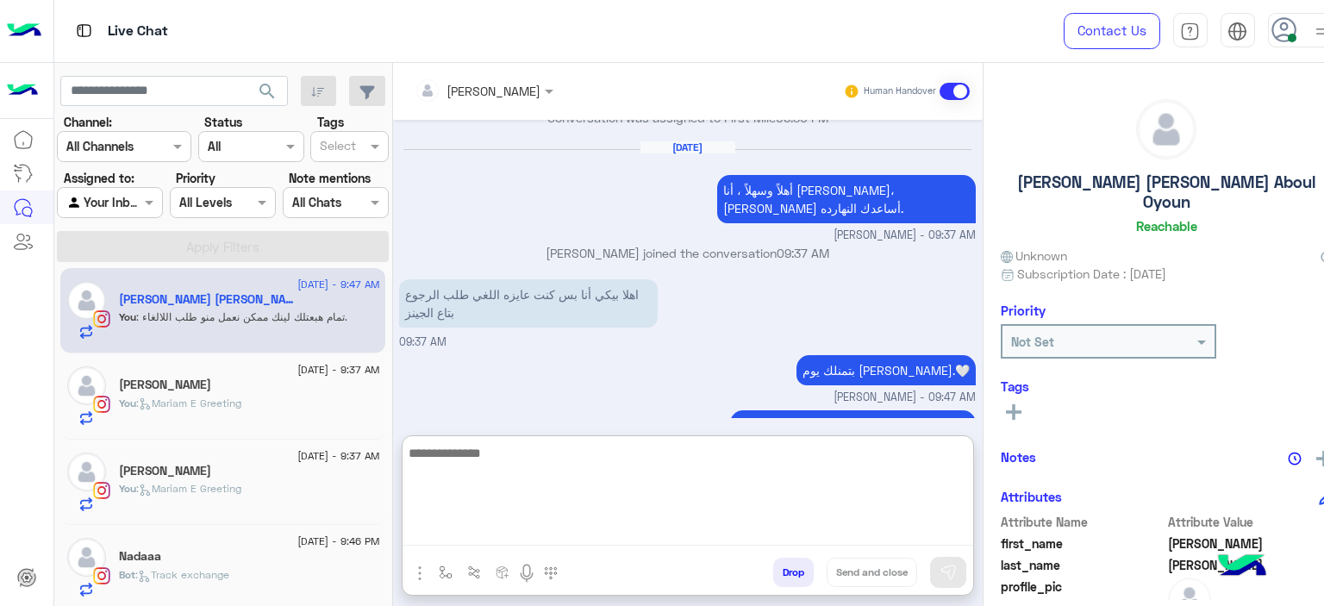
scroll to position [10, 0]
paste textarea "**********"
type textarea "**********"
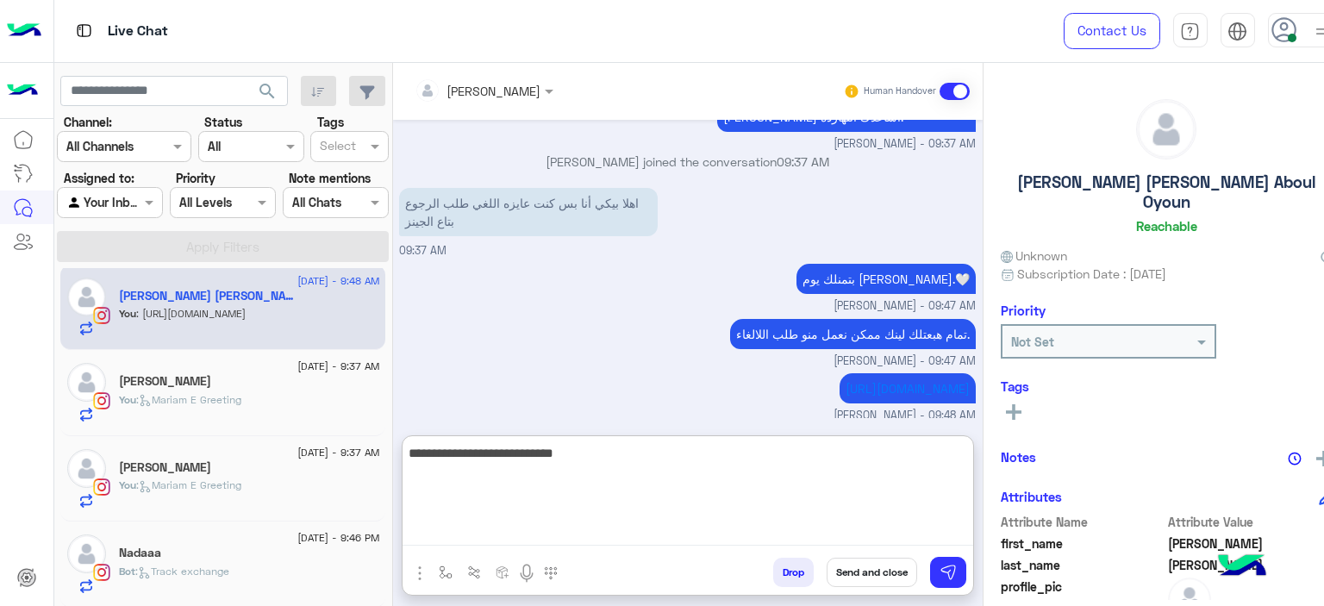
type textarea "**********"
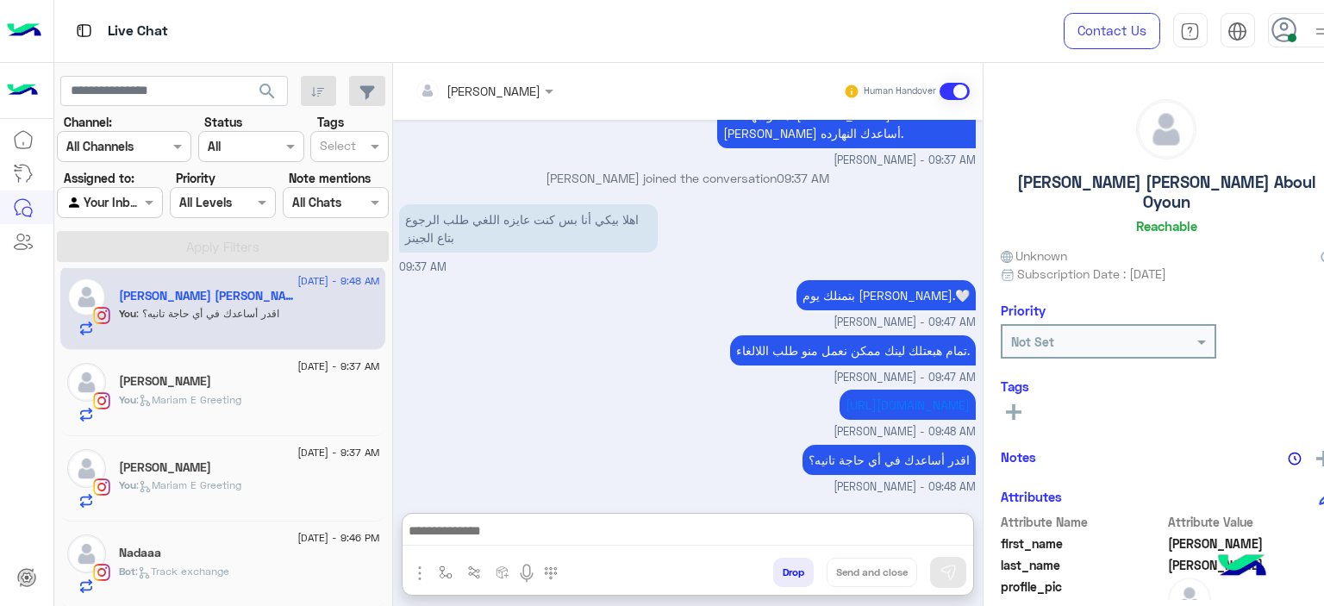
click at [272, 540] on span "31 August - 9:46 PM" at bounding box center [313, 538] width 82 height 16
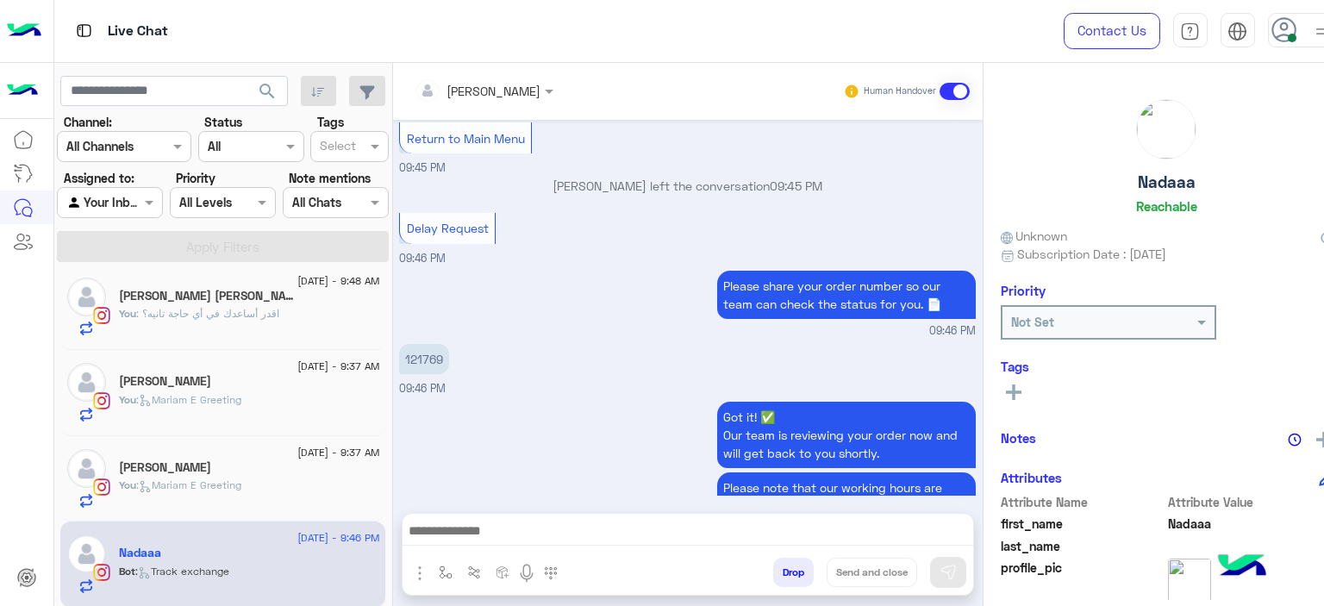
scroll to position [1350, 0]
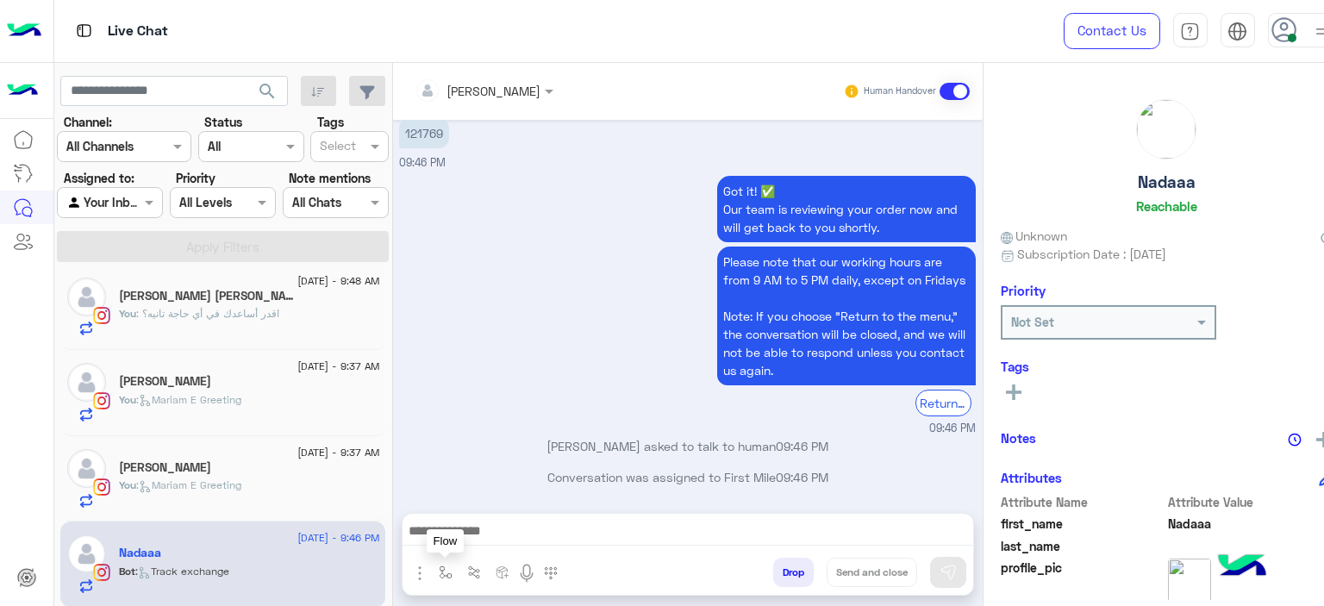
drag, startPoint x: 415, startPoint y: 568, endPoint x: 446, endPoint y: 536, distance: 43.9
click at [415, 567] on img "button" at bounding box center [420, 572] width 14 height 14
click at [447, 537] on input "text" at bounding box center [450, 535] width 71 height 20
type input "*"
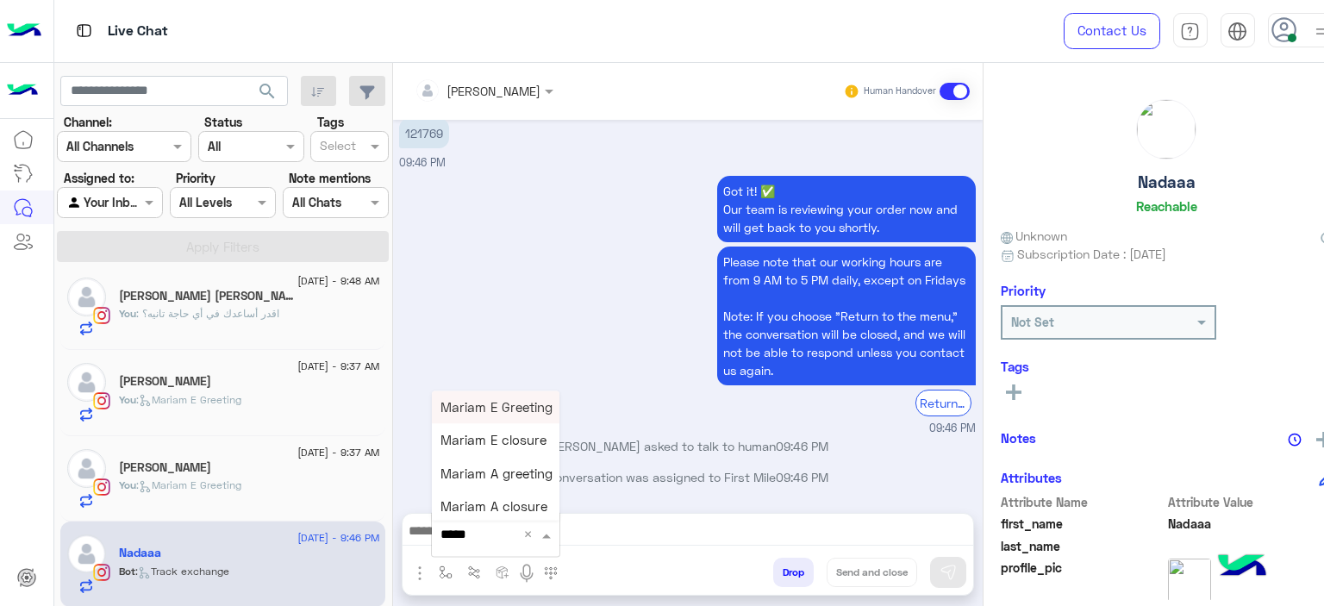
type input "******"
drag, startPoint x: 459, startPoint y: 407, endPoint x: 571, endPoint y: 414, distance: 111.4
click at [459, 406] on span "Mariam E Greeting" at bounding box center [471, 407] width 112 height 16
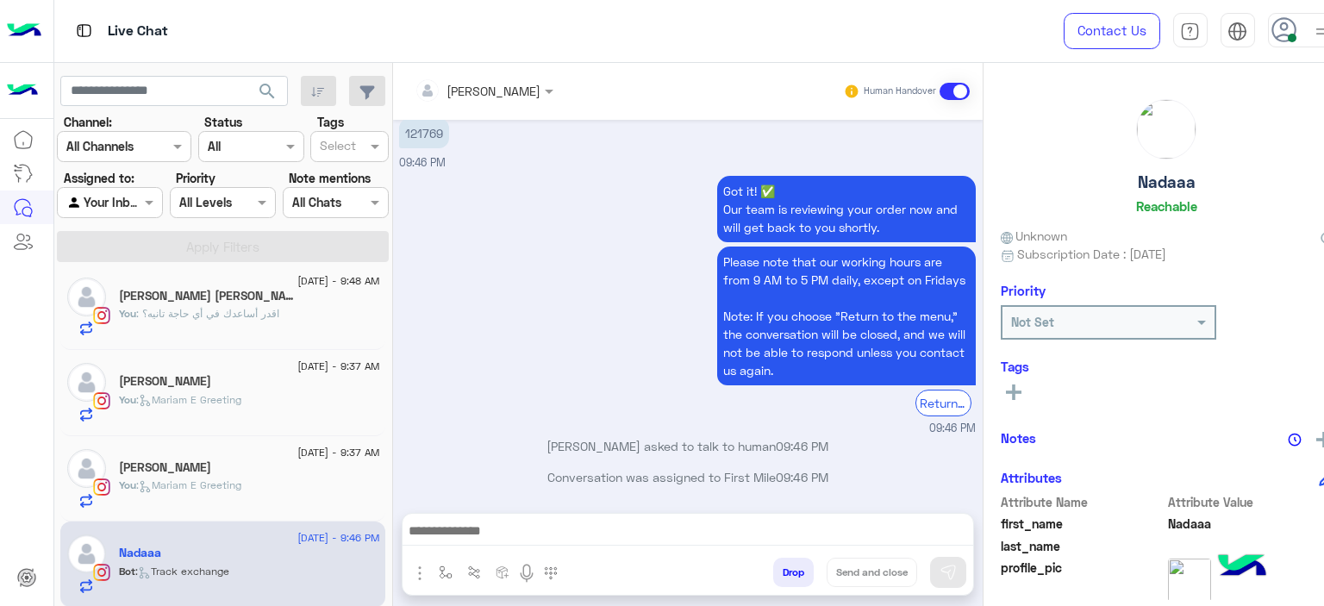
type textarea "**********"
click at [922, 570] on img at bounding box center [922, 572] width 17 height 17
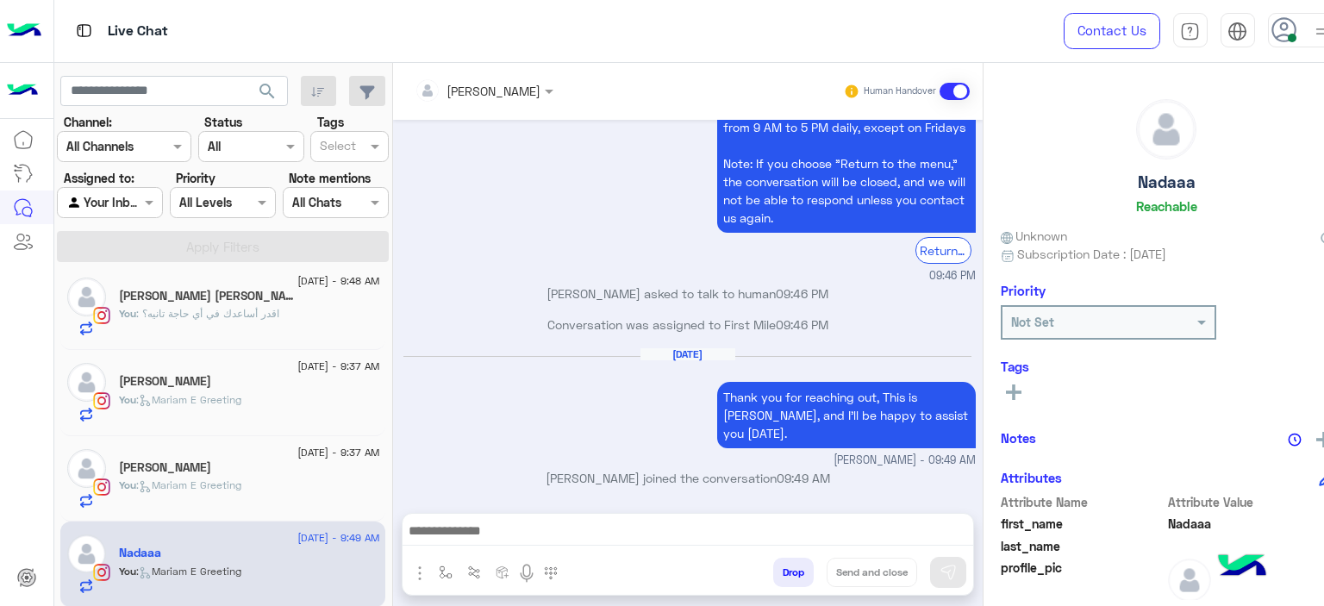
click at [268, 328] on div "You : اقدر أساعدك في أي حاجة تانيه؟" at bounding box center [236, 321] width 235 height 30
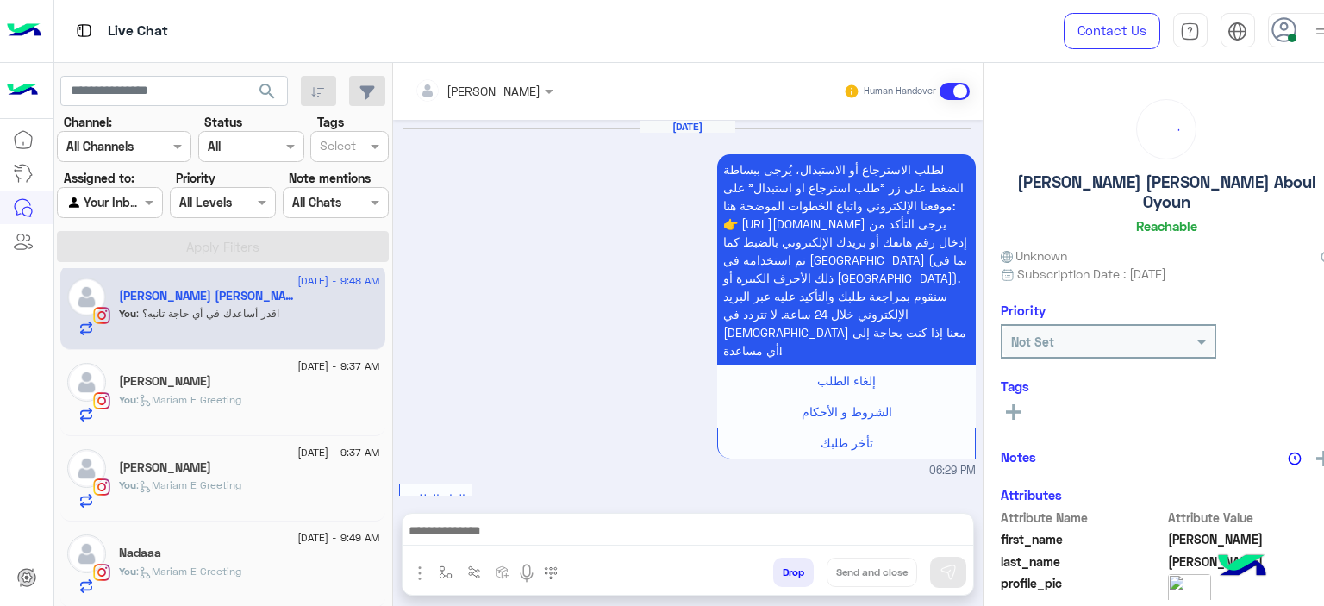
scroll to position [1559, 0]
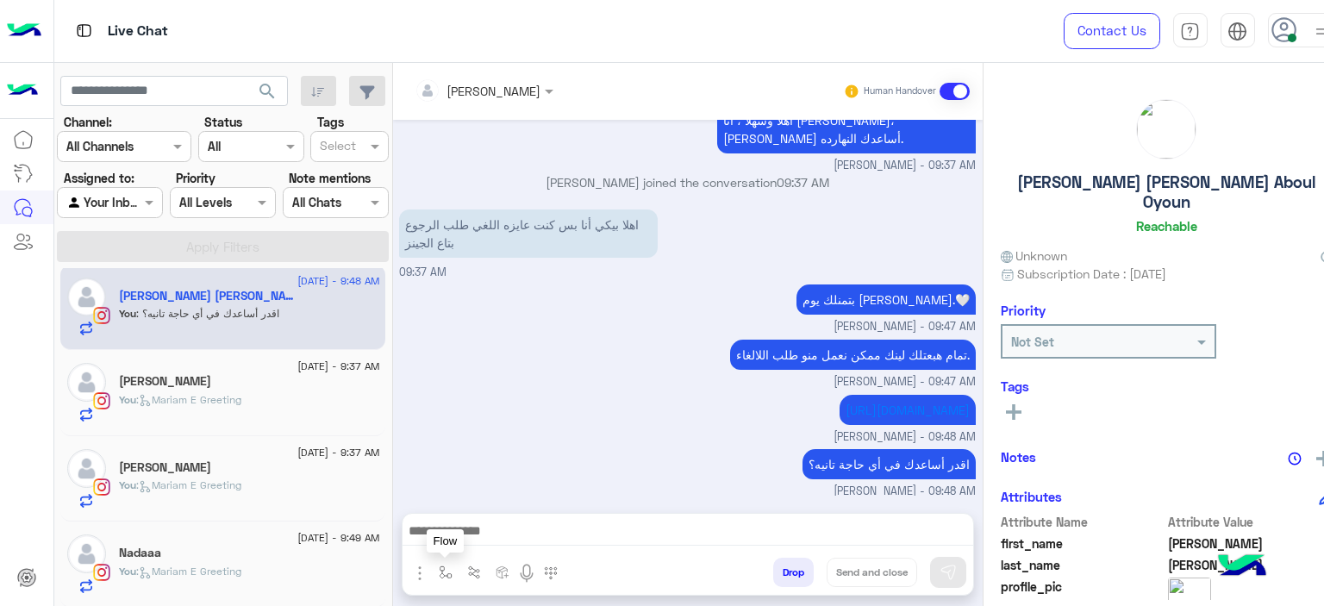
click at [417, 575] on img "button" at bounding box center [420, 572] width 14 height 14
click at [451, 527] on input "text" at bounding box center [450, 535] width 71 height 20
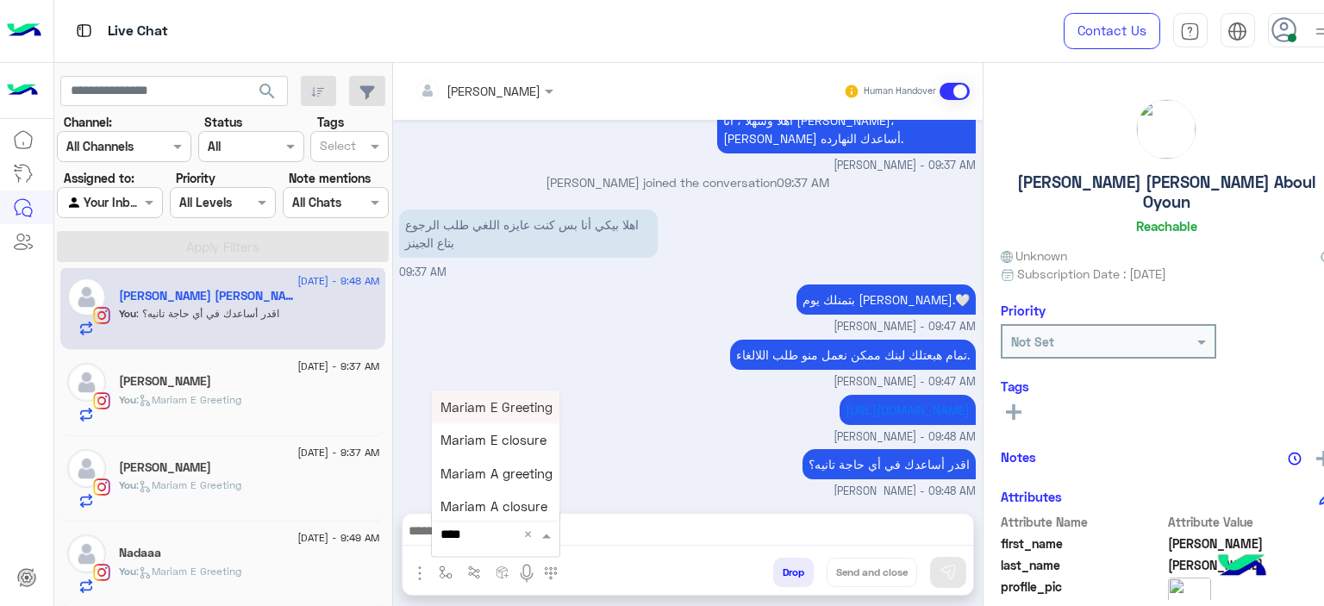
type input "*****"
click at [495, 507] on span "Mariam A closure" at bounding box center [468, 507] width 107 height 16
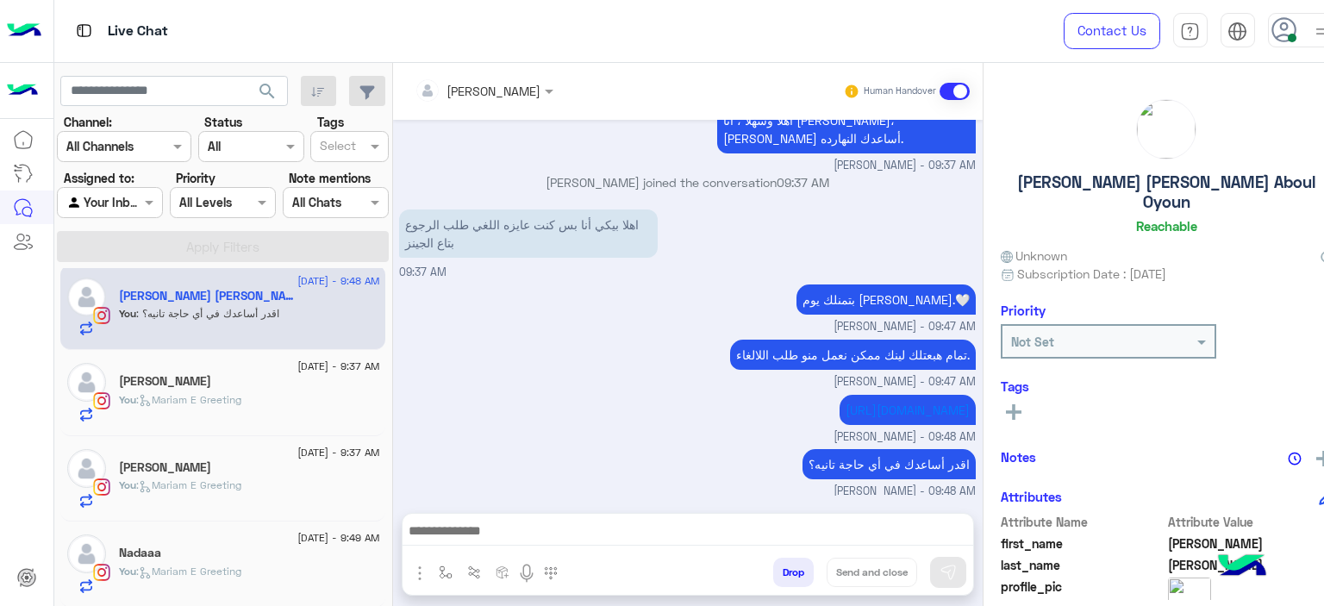
type textarea "**********"
click at [844, 576] on button "Send and close" at bounding box center [847, 572] width 91 height 29
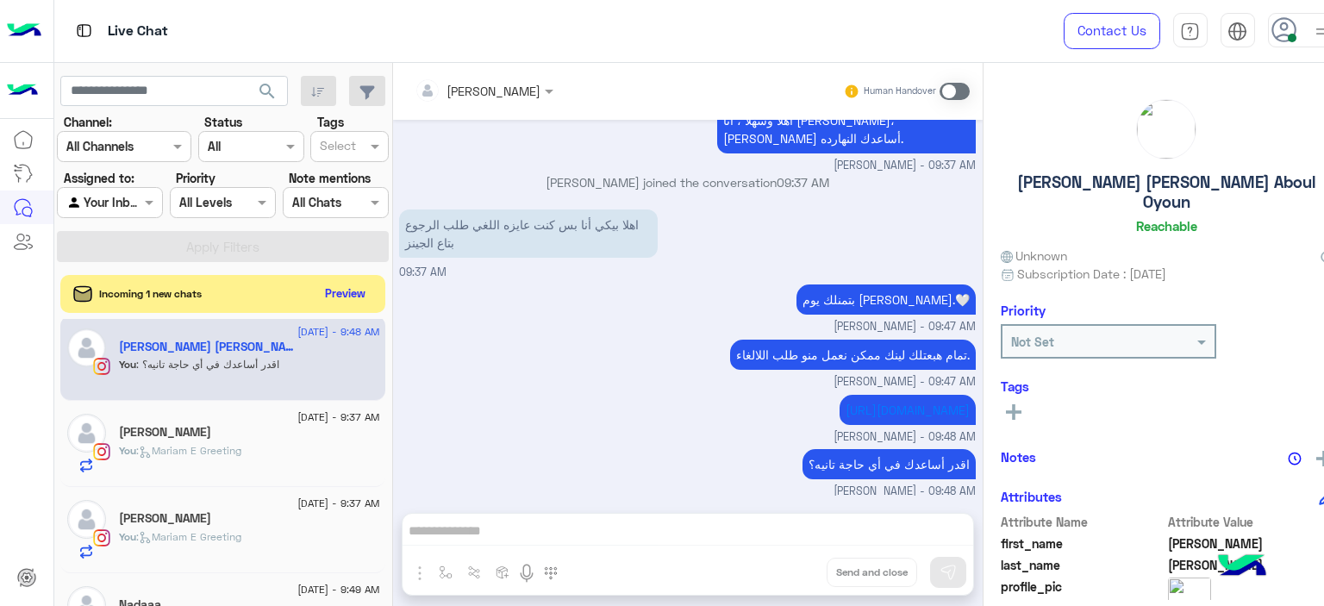
scroll to position [1590, 0]
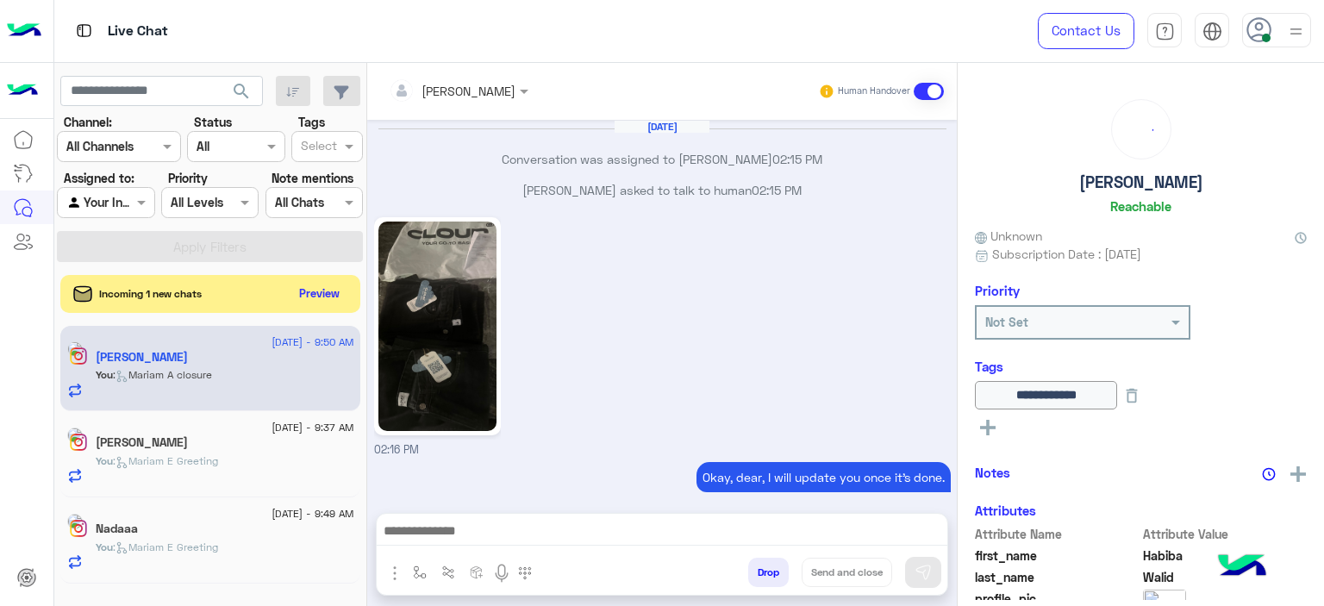
scroll to position [1238, 0]
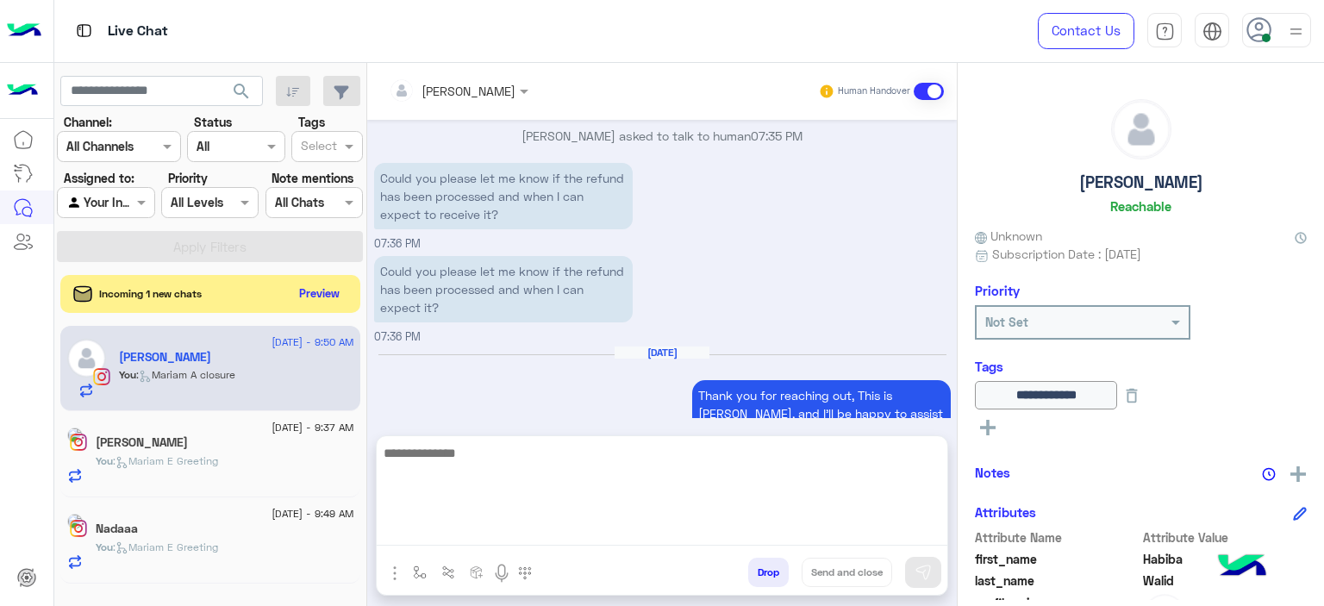
click at [484, 530] on textarea at bounding box center [662, 493] width 571 height 103
type textarea "**********"
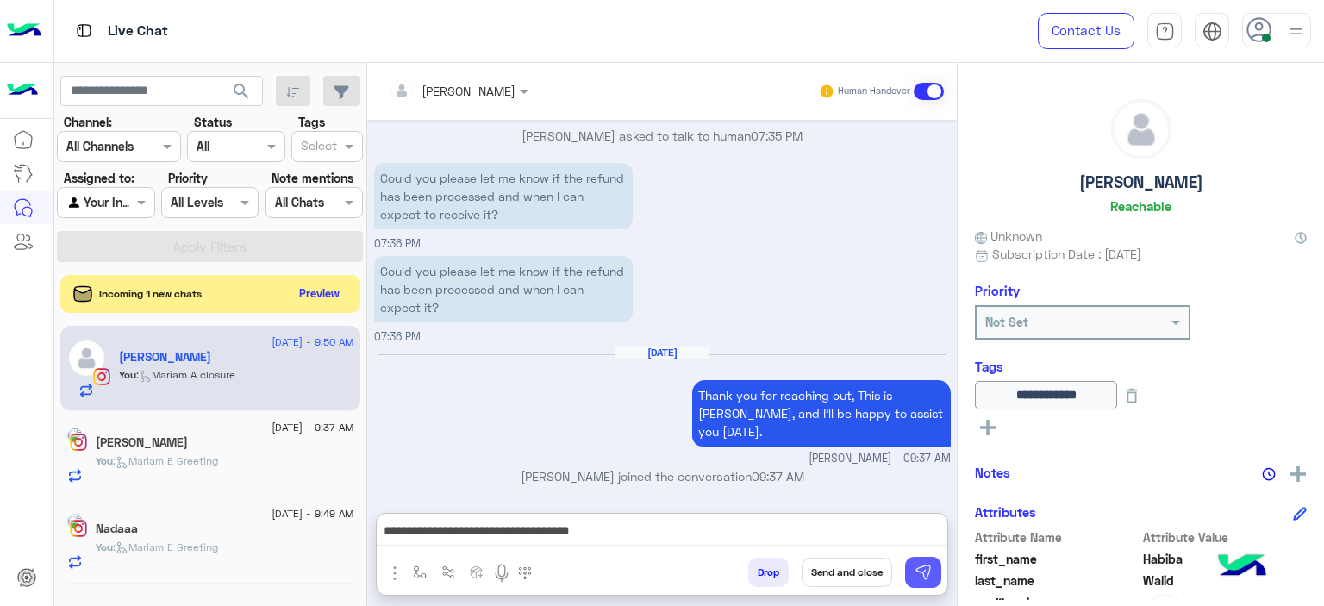
click at [921, 558] on button at bounding box center [923, 572] width 36 height 31
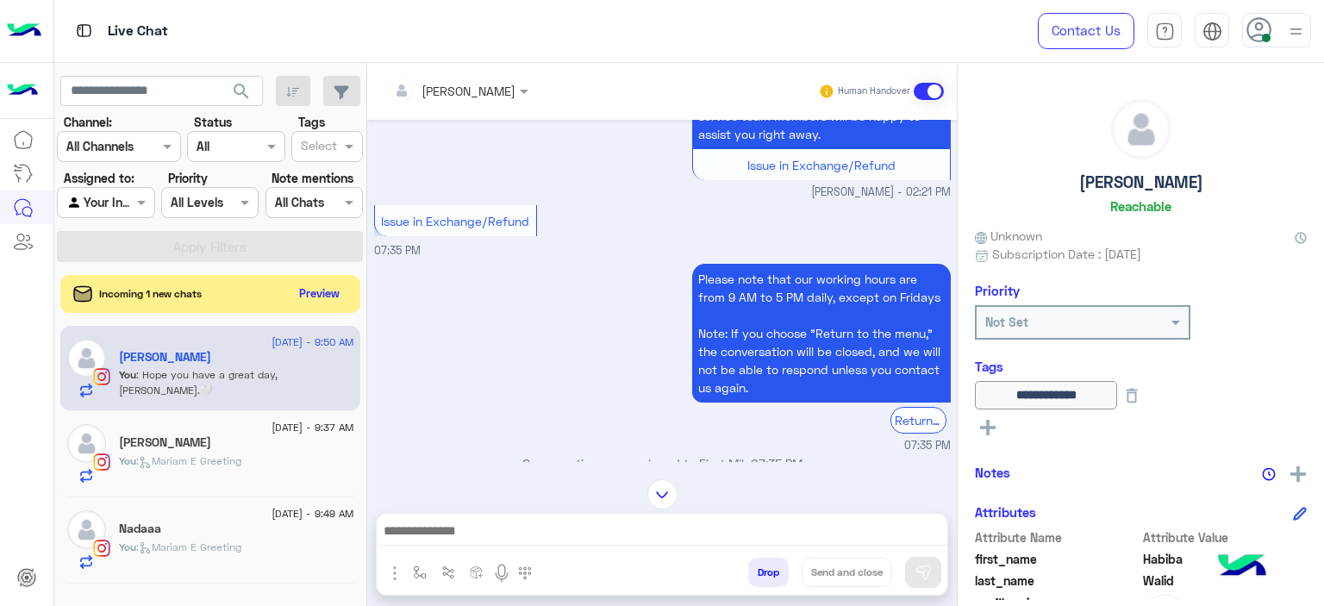
scroll to position [962, 0]
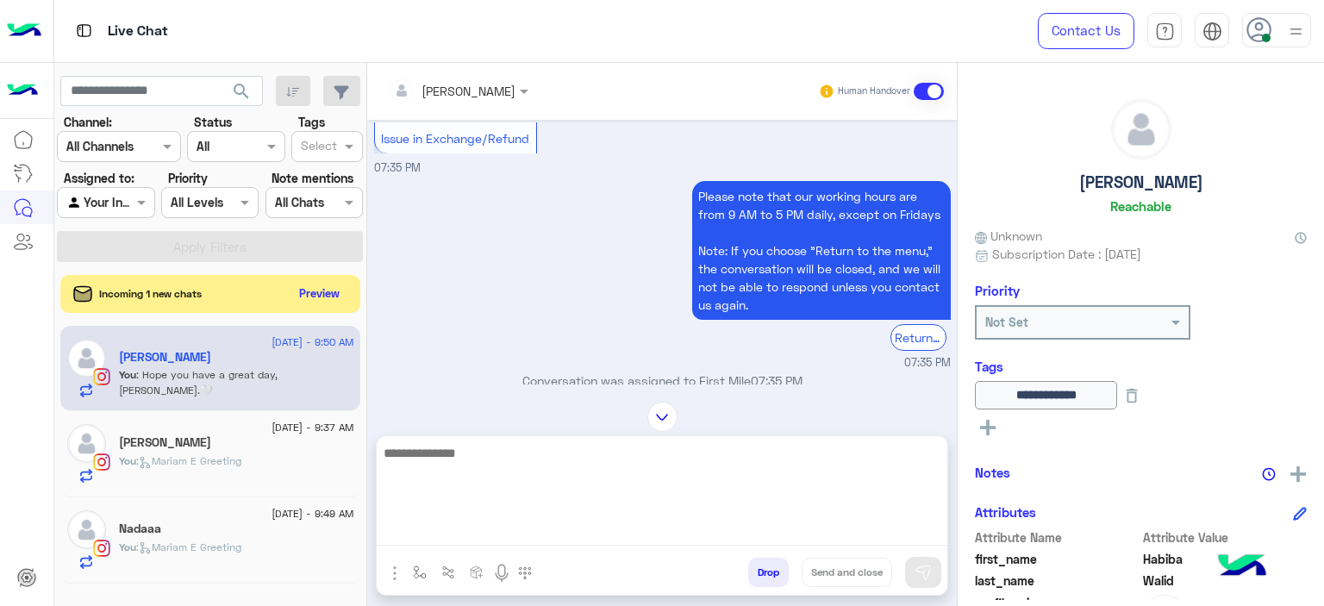
click at [483, 537] on textarea at bounding box center [662, 493] width 571 height 103
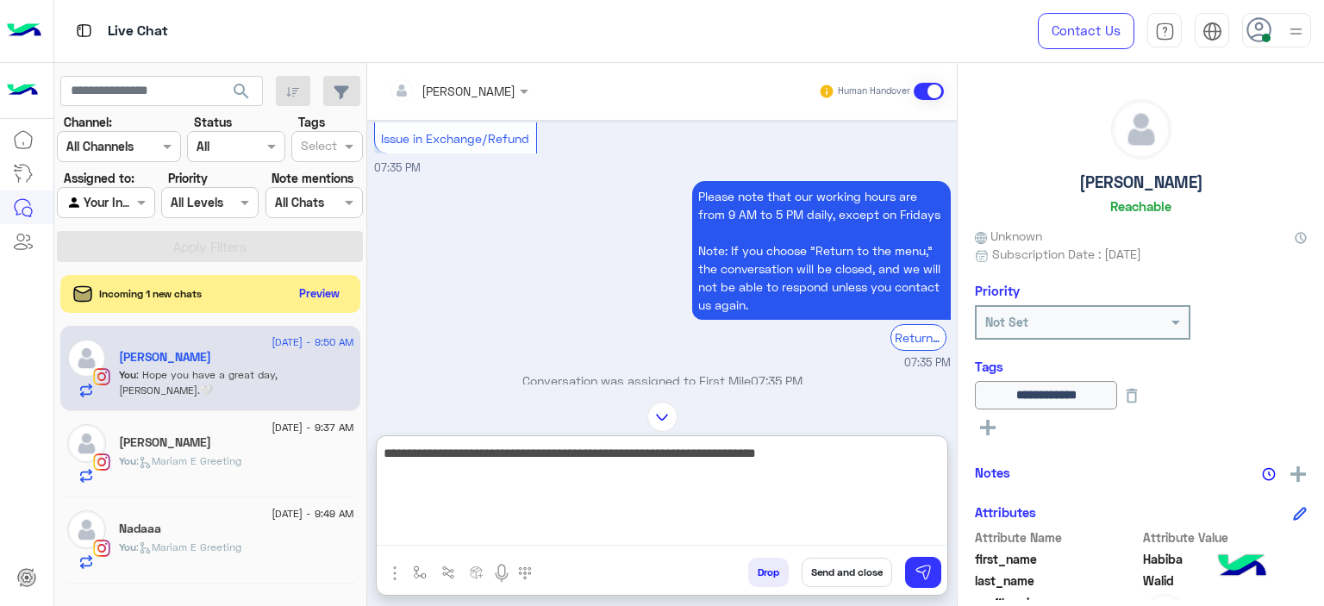
click at [790, 457] on textarea "**********" at bounding box center [662, 493] width 571 height 103
click at [730, 454] on textarea "**********" at bounding box center [662, 493] width 571 height 103
drag, startPoint x: 838, startPoint y: 455, endPoint x: 825, endPoint y: 454, distance: 13.0
click at [825, 454] on textarea "**********" at bounding box center [662, 493] width 571 height 103
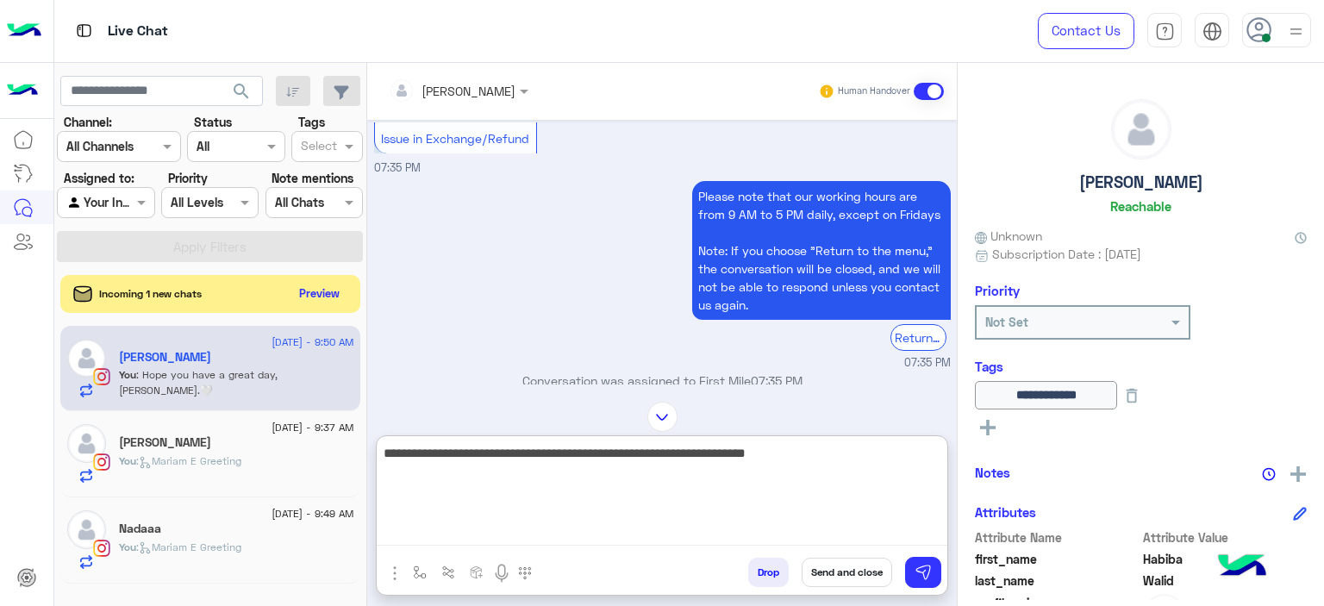
type textarea "**********"
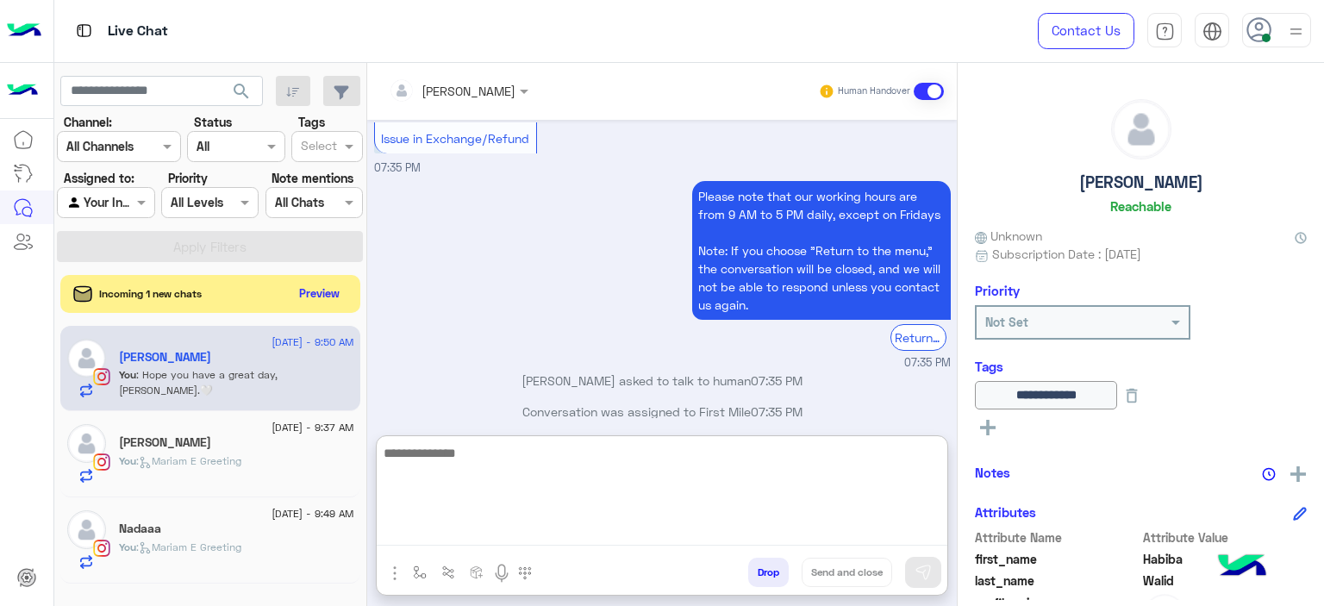
scroll to position [1445, 0]
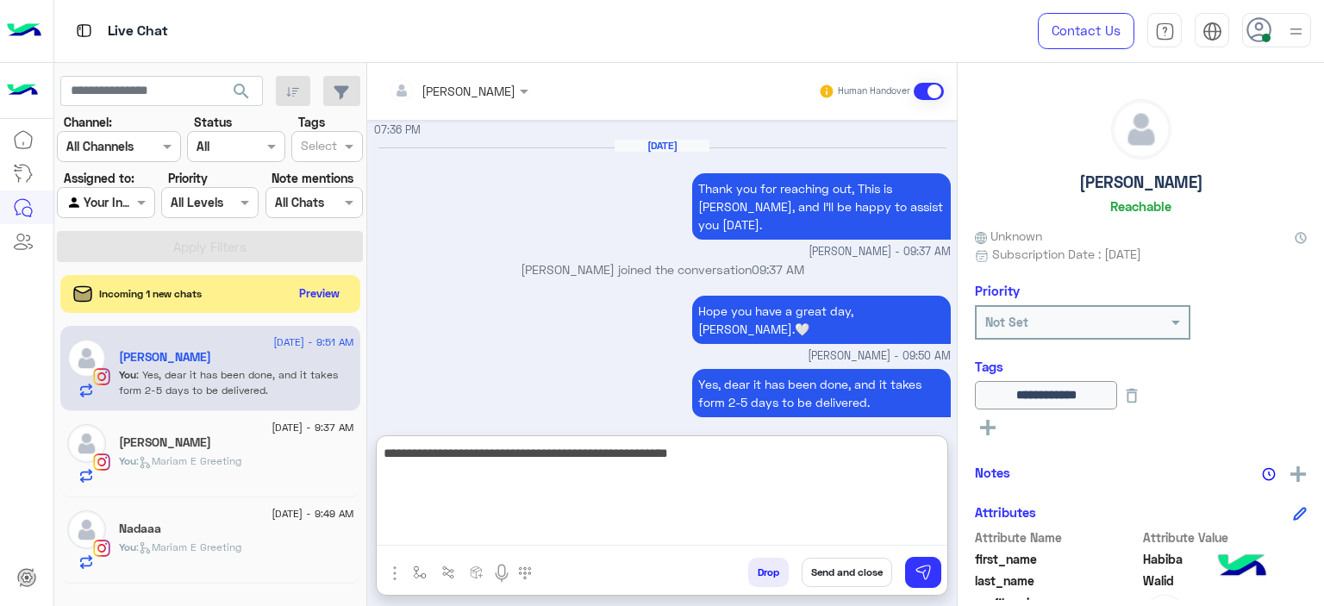
type textarea "**********"
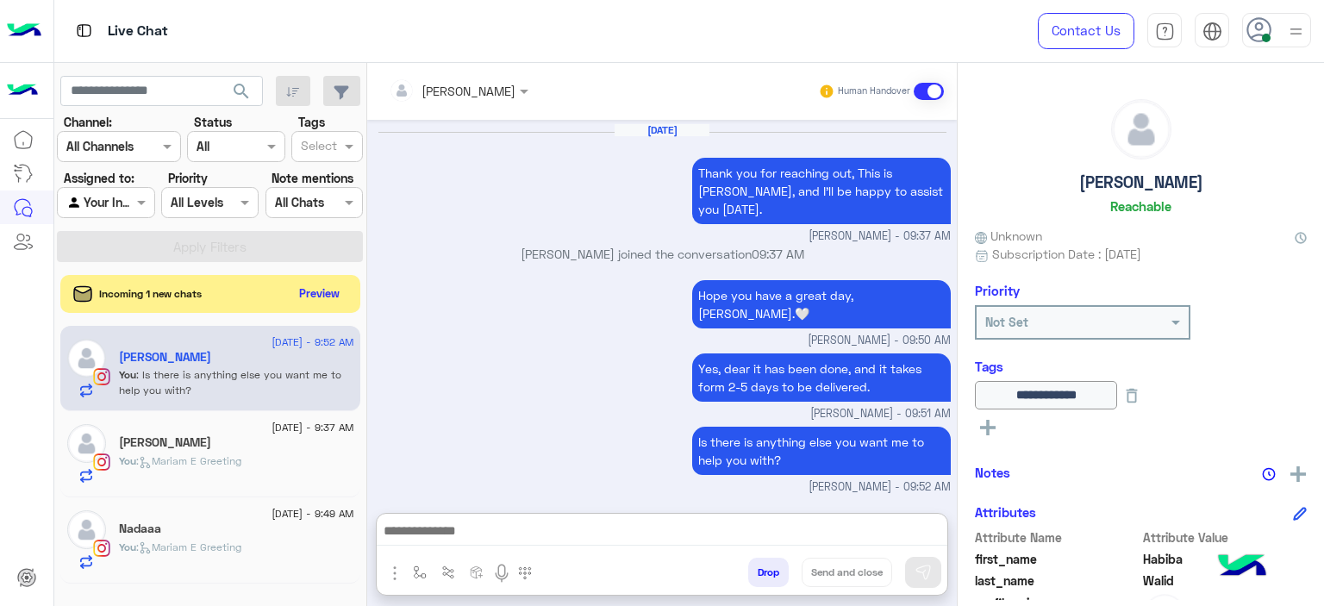
click at [265, 477] on div "You : Mariam E Greeting" at bounding box center [236, 468] width 235 height 30
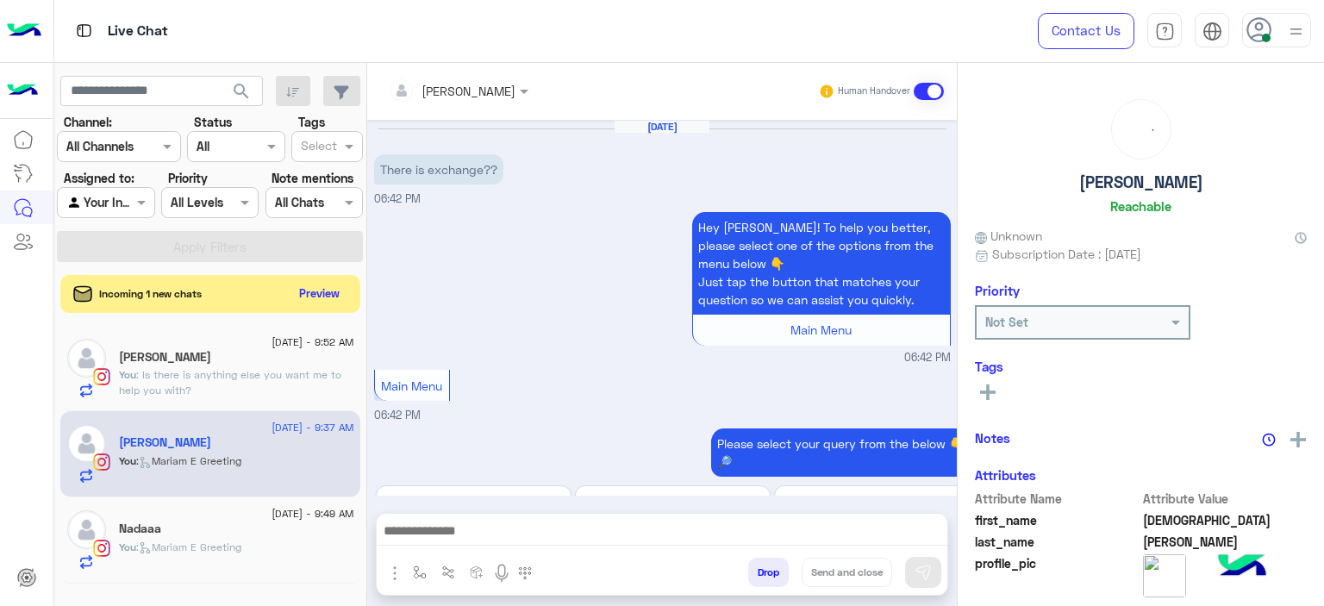
scroll to position [1272, 0]
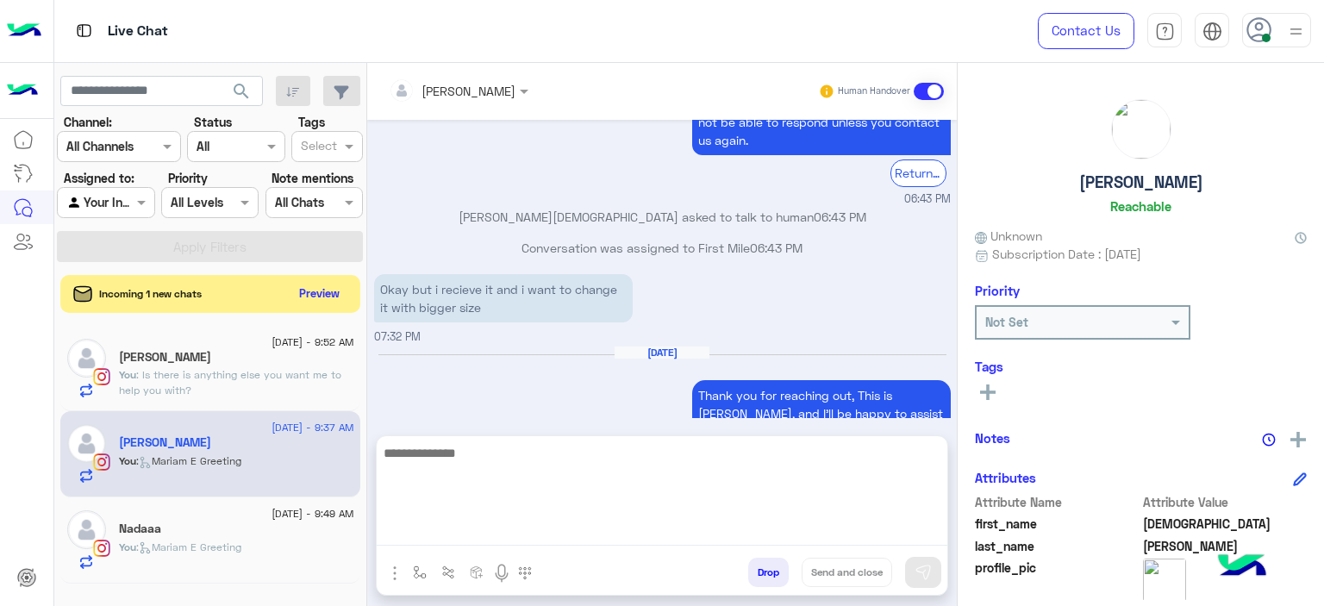
click at [463, 524] on textarea at bounding box center [662, 493] width 571 height 103
click at [583, 454] on textarea "**********" at bounding box center [662, 493] width 571 height 103
drag, startPoint x: 614, startPoint y: 456, endPoint x: 903, endPoint y: 470, distance: 289.9
click at [632, 456] on textarea "**********" at bounding box center [662, 493] width 571 height 103
type textarea "**********"
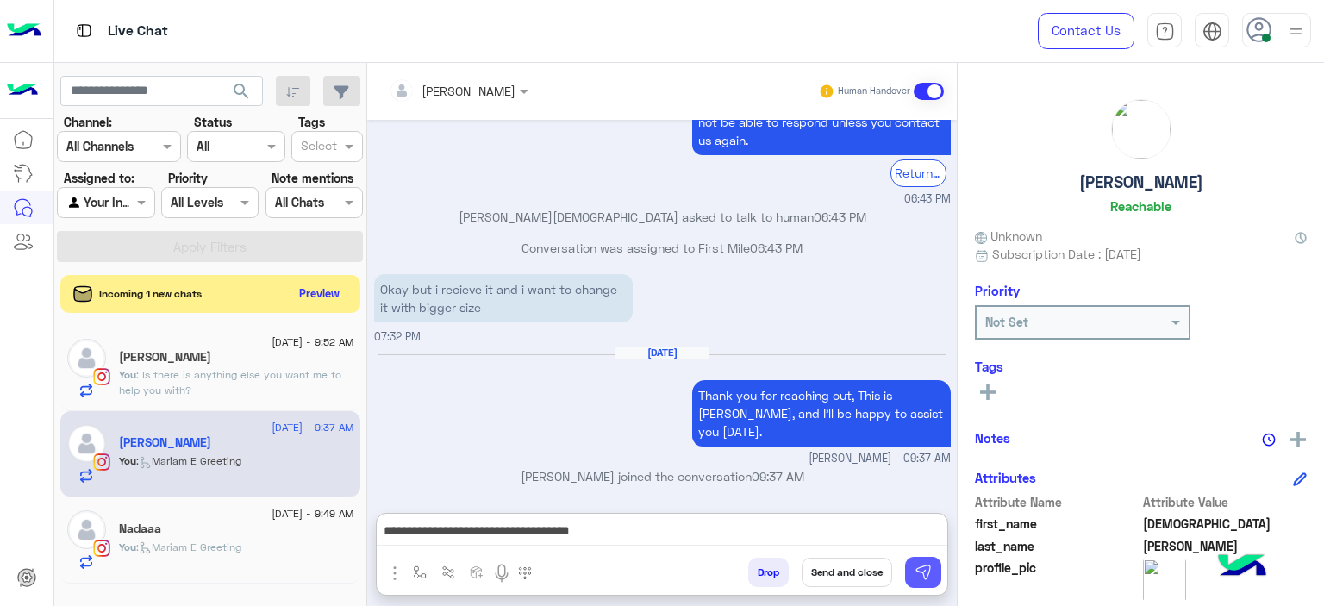
click at [919, 576] on img at bounding box center [922, 572] width 17 height 17
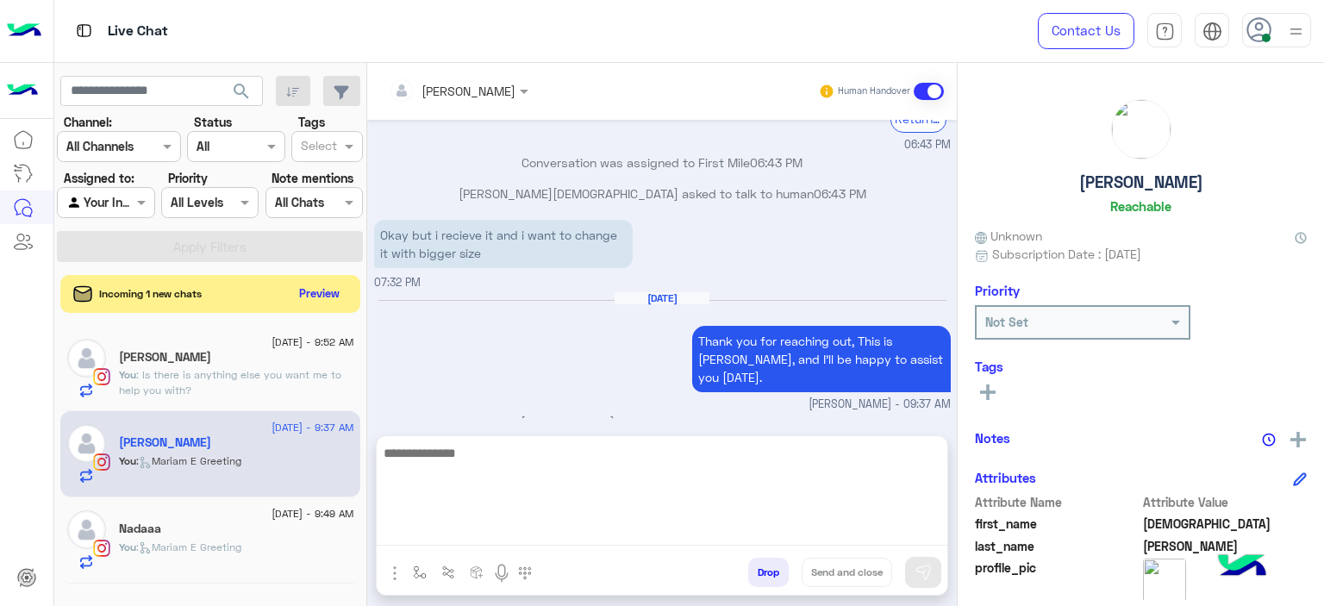
click at [538, 531] on textarea at bounding box center [662, 493] width 571 height 103
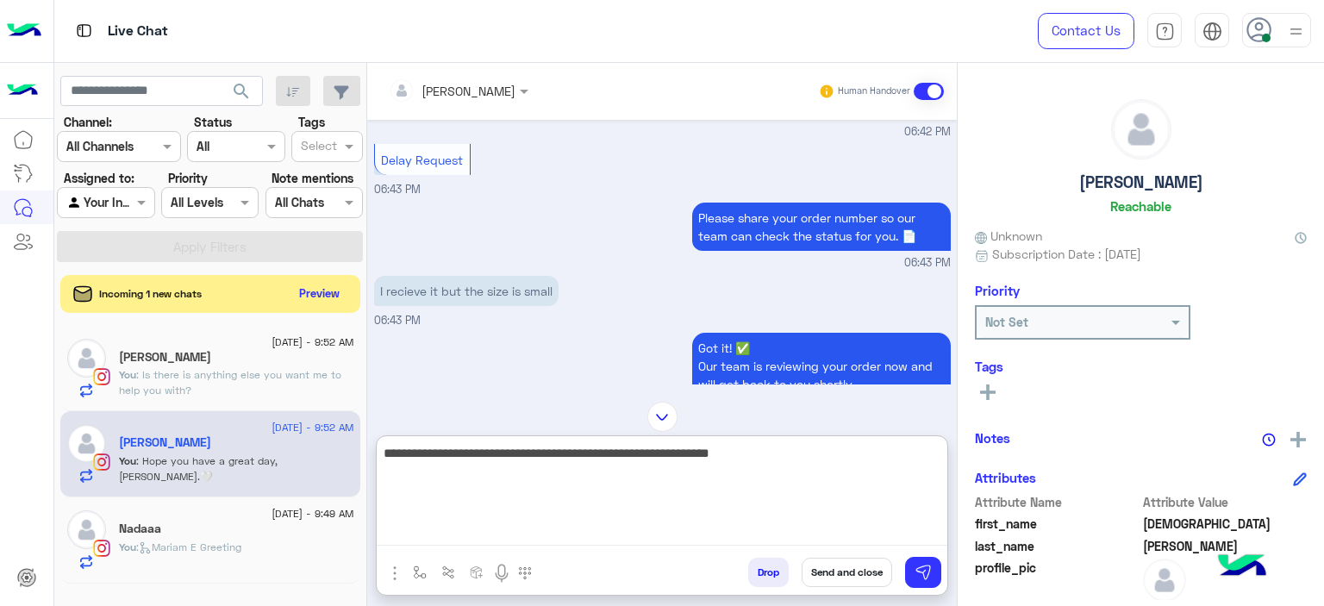
scroll to position [1404, 0]
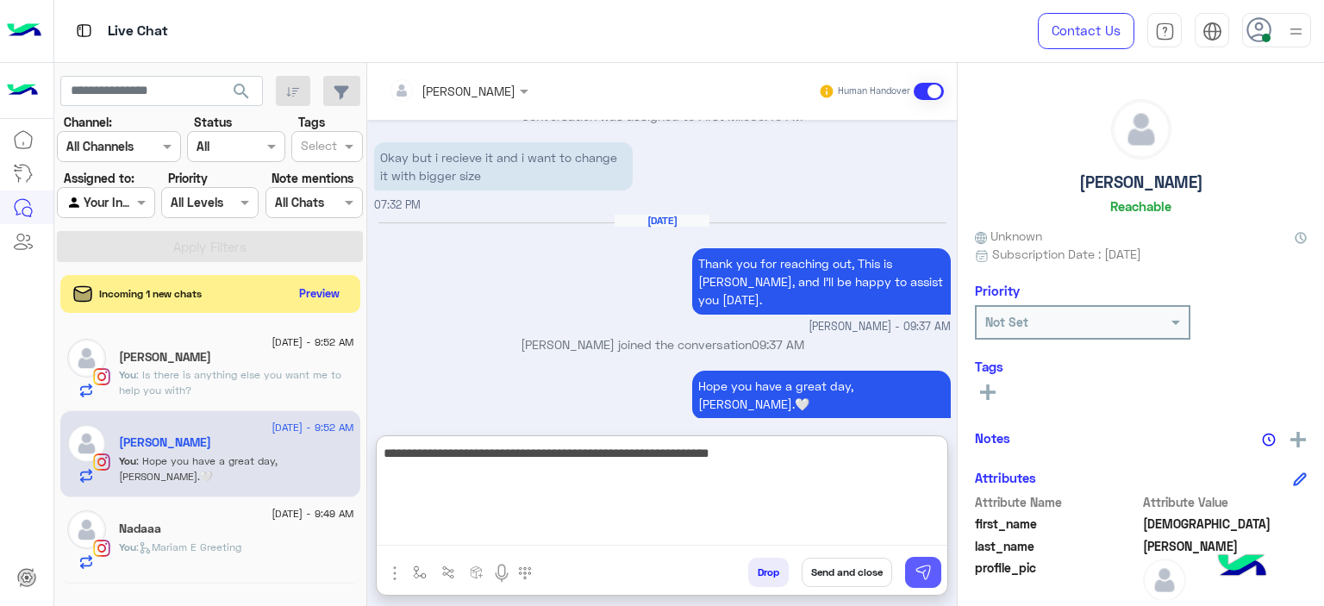
type textarea "**********"
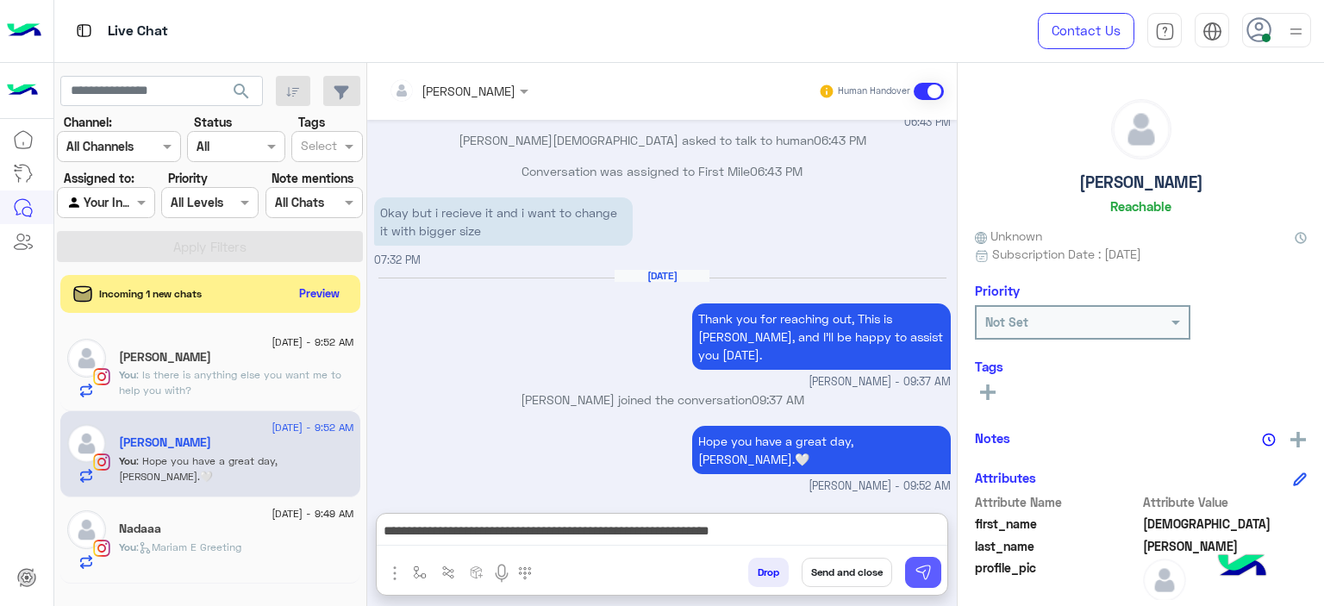
click at [927, 570] on img at bounding box center [922, 572] width 17 height 17
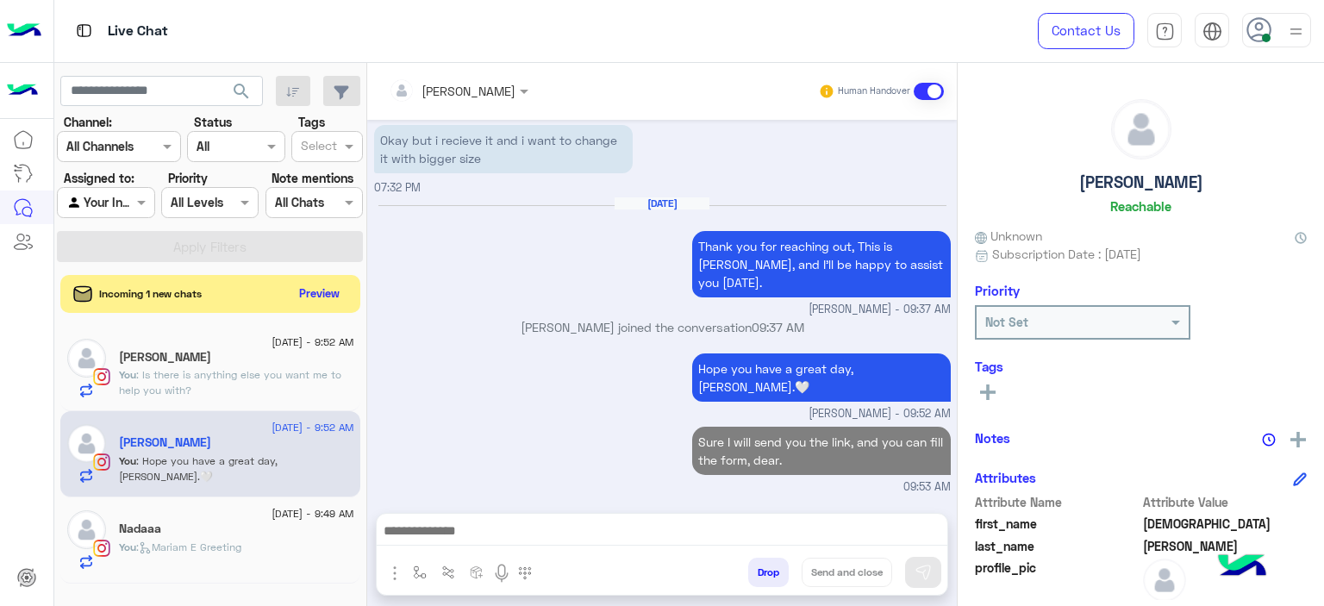
scroll to position [1400, 0]
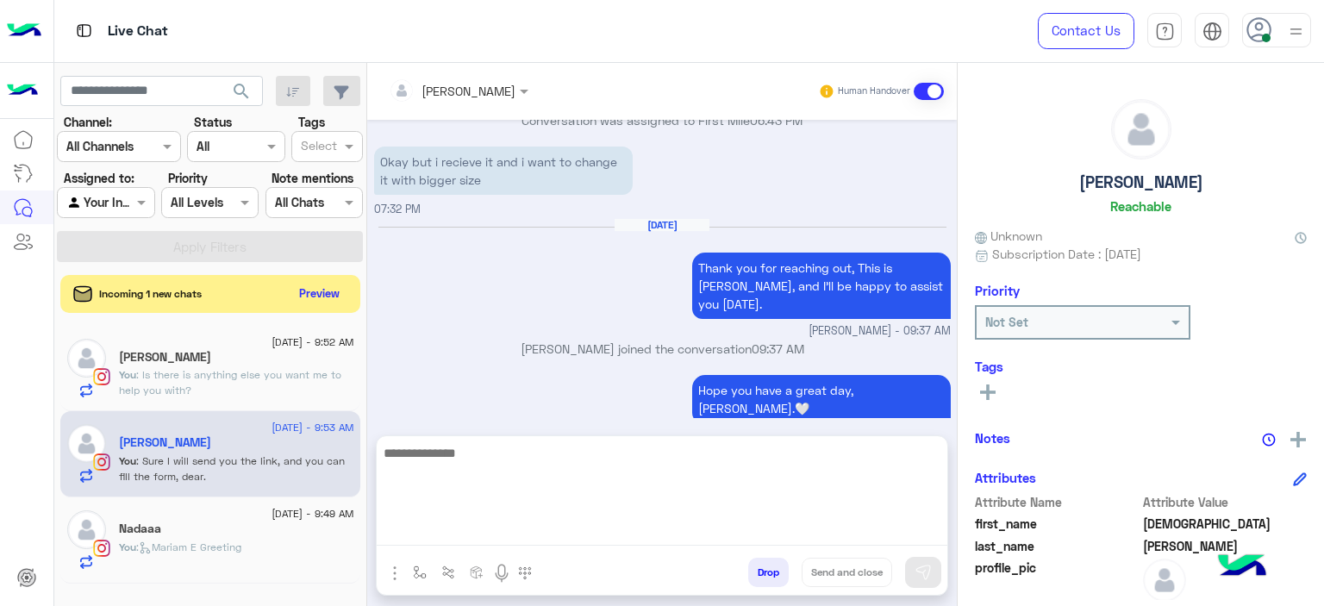
click at [476, 524] on textarea at bounding box center [662, 493] width 571 height 103
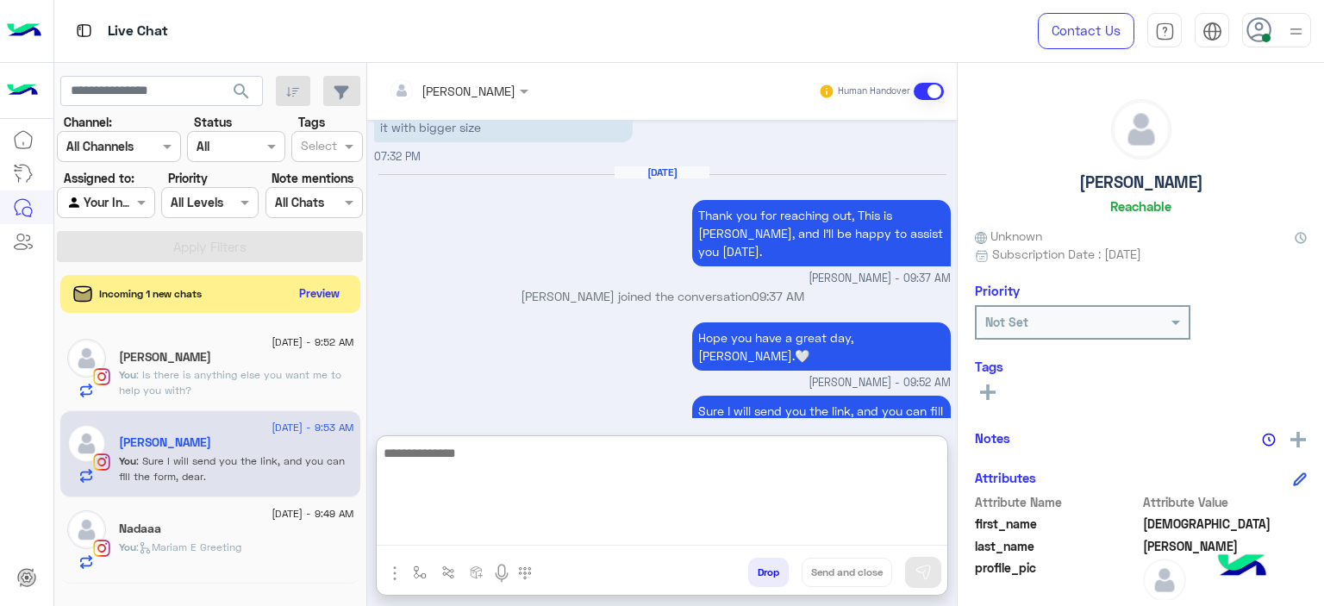
scroll to position [1459, 0]
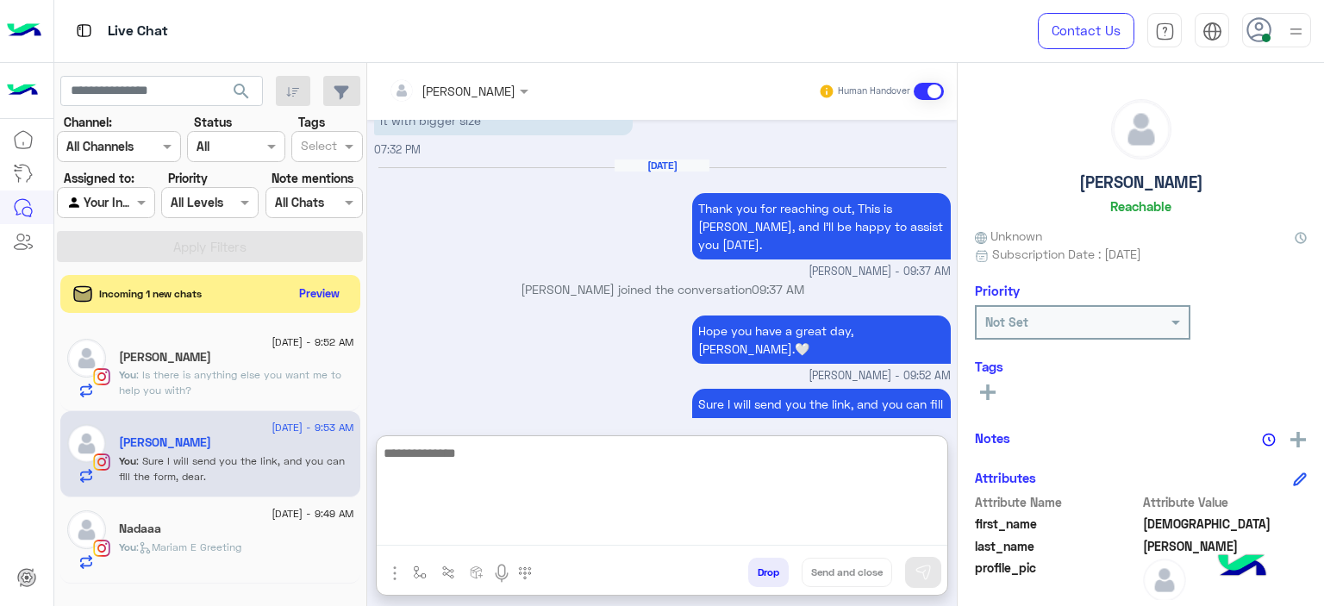
paste textarea "**********"
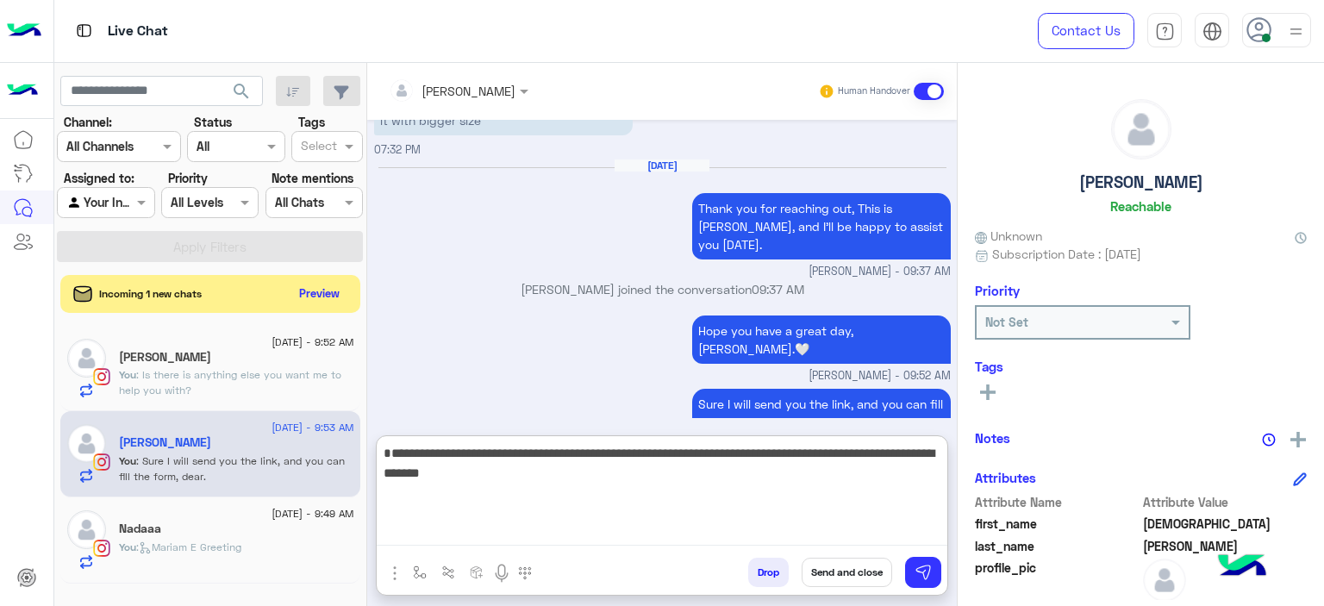
click at [400, 452] on textarea "**********" at bounding box center [662, 493] width 571 height 103
click at [394, 452] on textarea "**********" at bounding box center [662, 493] width 571 height 103
click at [390, 452] on textarea "**********" at bounding box center [662, 493] width 571 height 103
type textarea "**********"
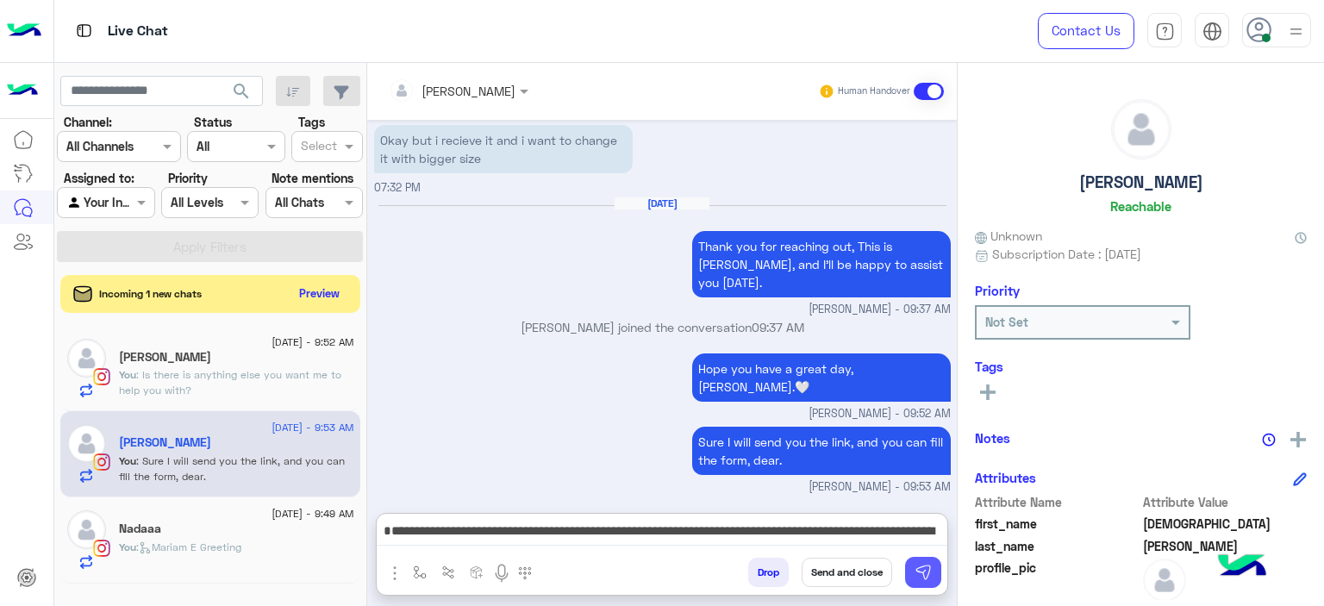
click at [921, 578] on img at bounding box center [922, 572] width 17 height 17
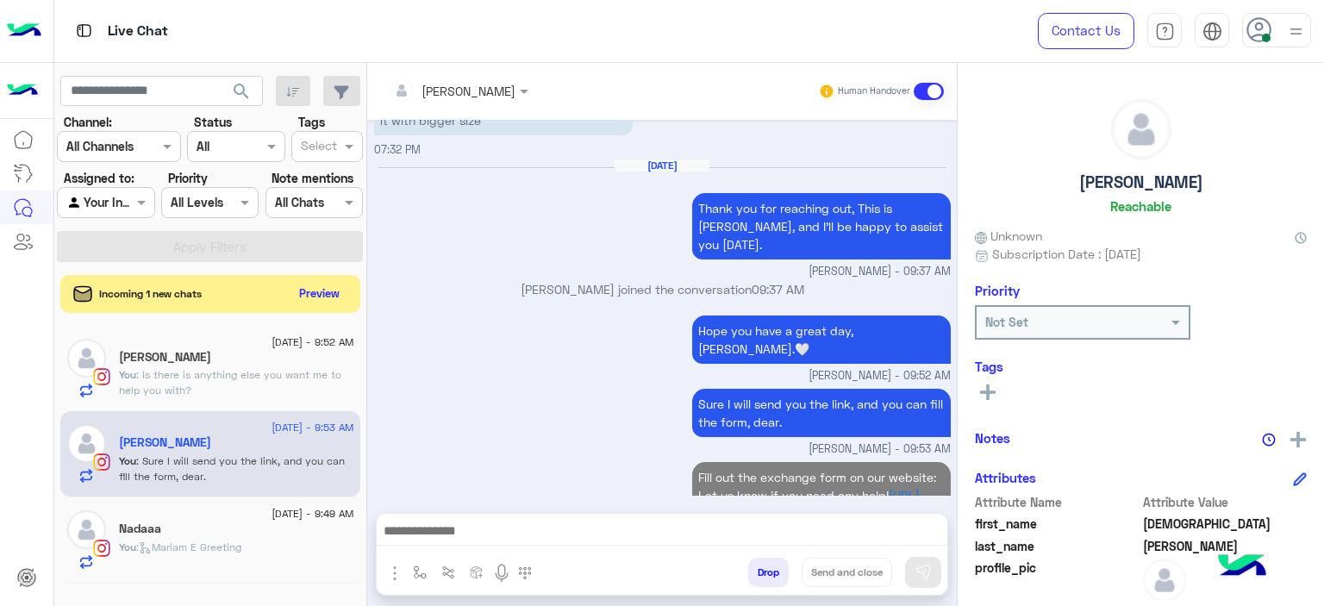
scroll to position [1490, 0]
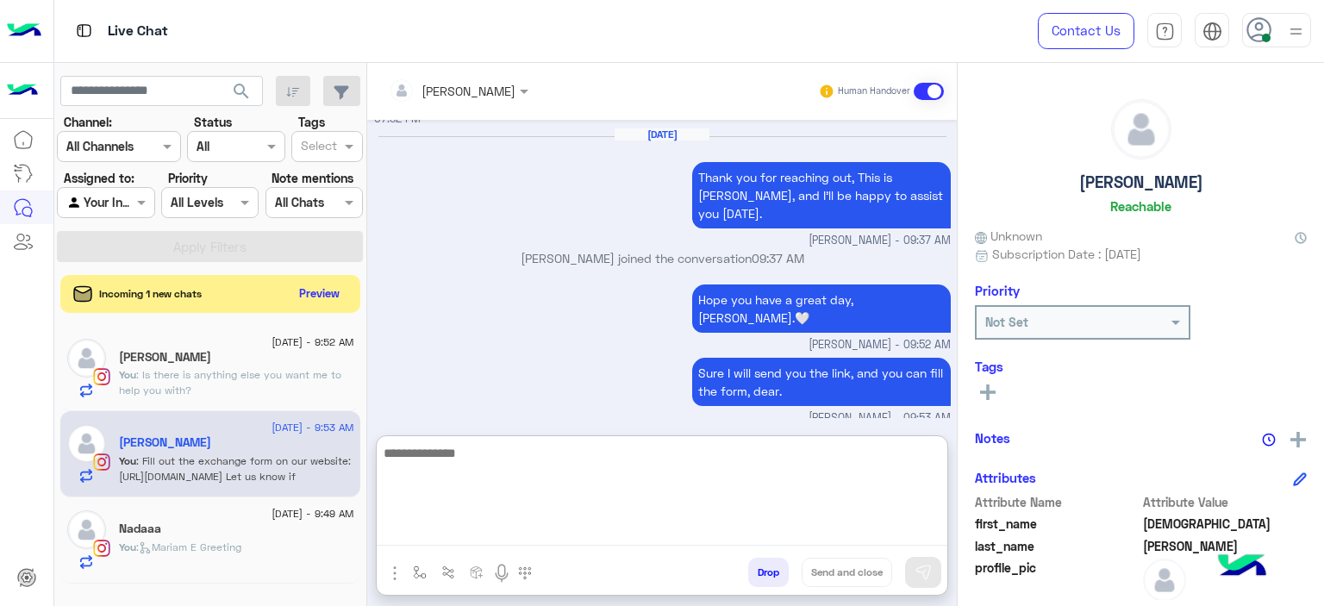
click at [428, 520] on textarea at bounding box center [662, 493] width 571 height 103
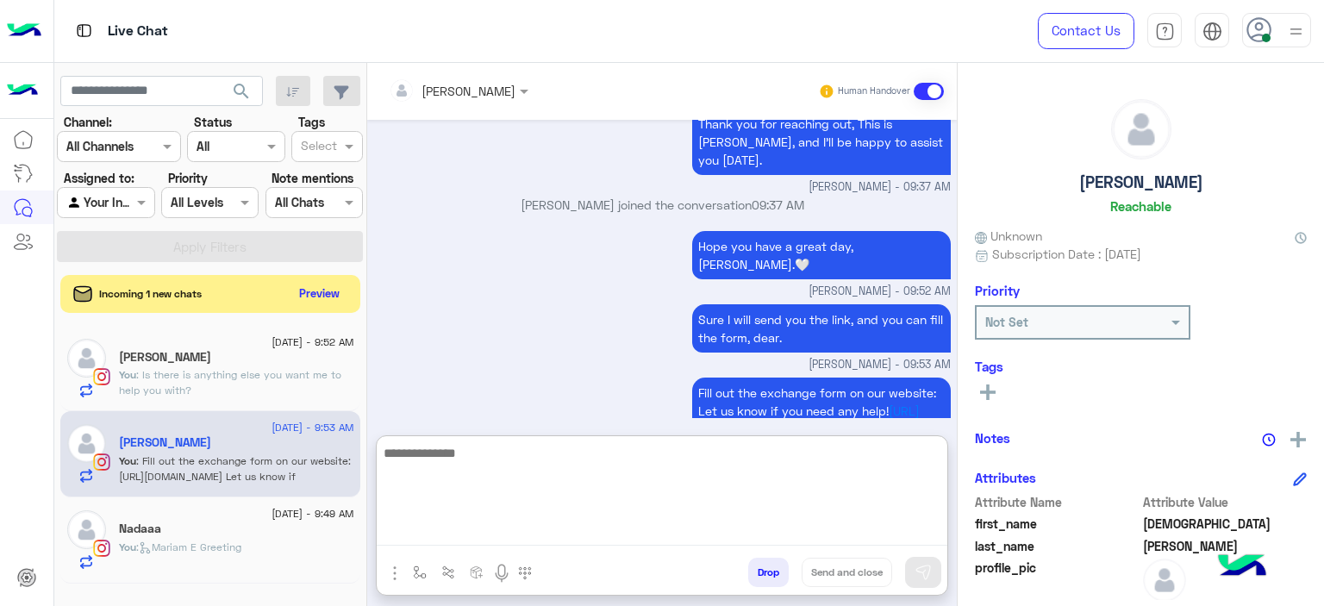
scroll to position [1565, 0]
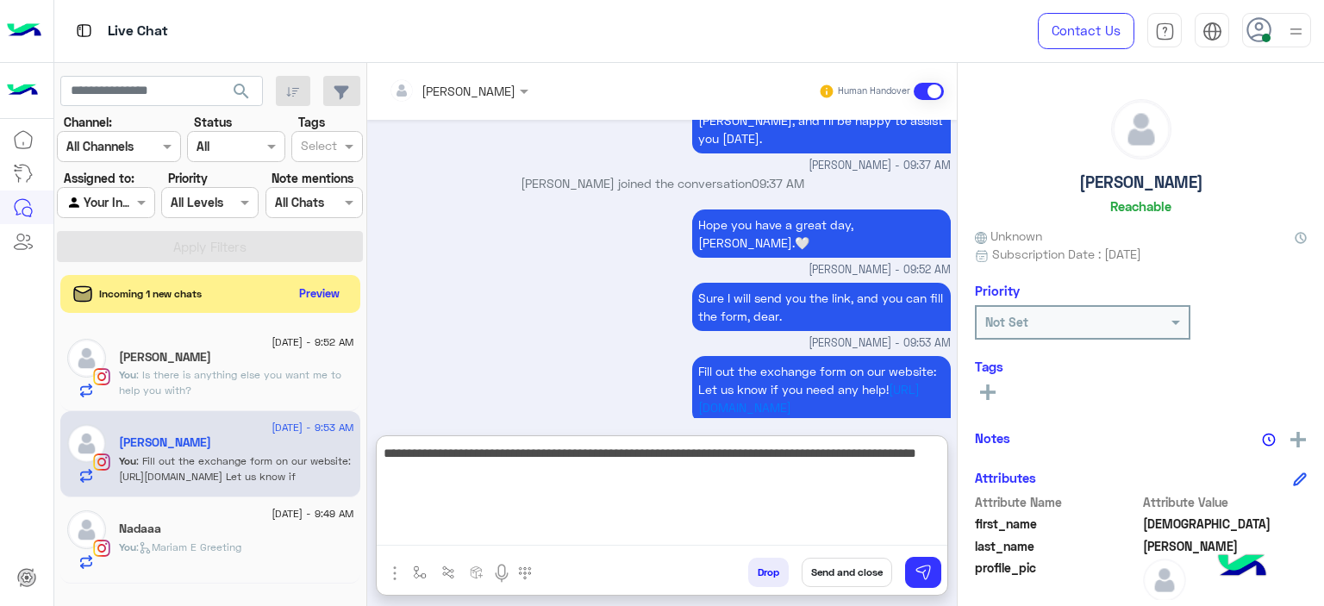
type textarea "**********"
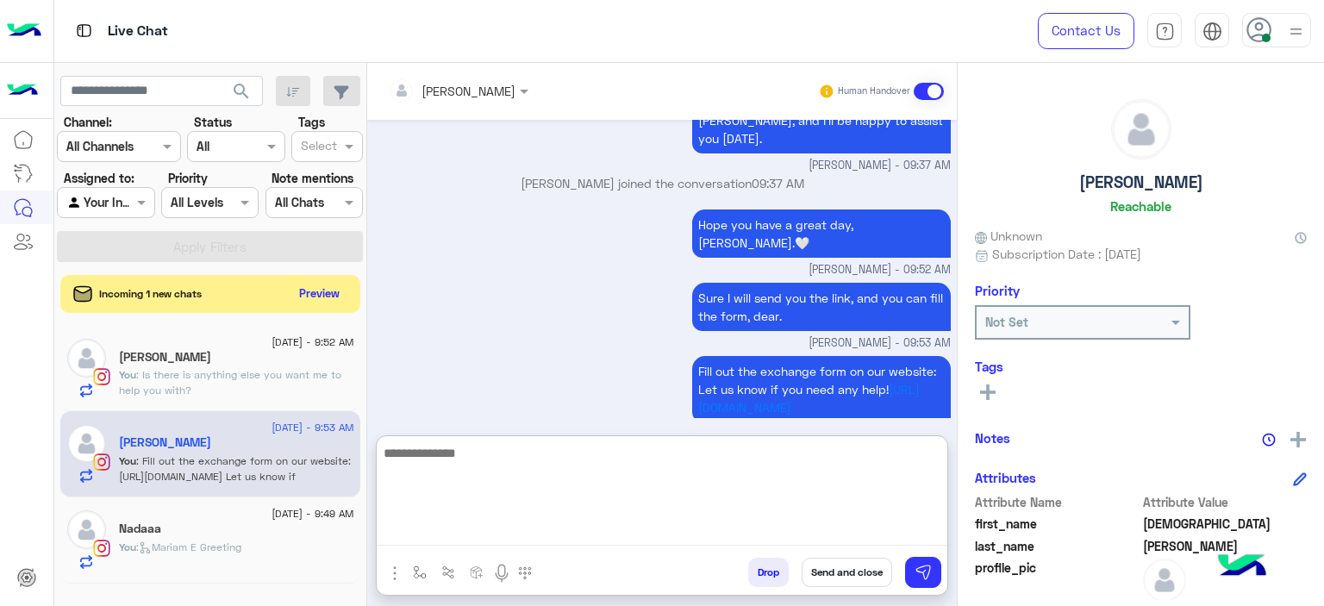
scroll to position [1659, 0]
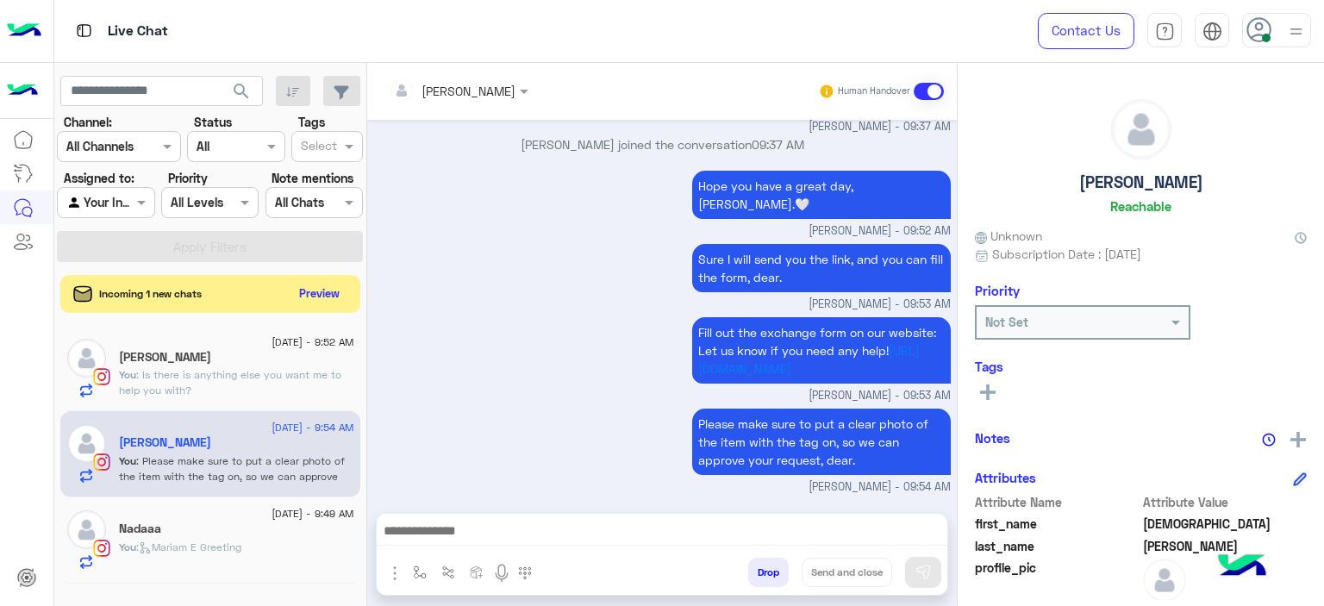
click at [290, 376] on span ": Is there is anything else you want me to help you with?" at bounding box center [230, 382] width 222 height 28
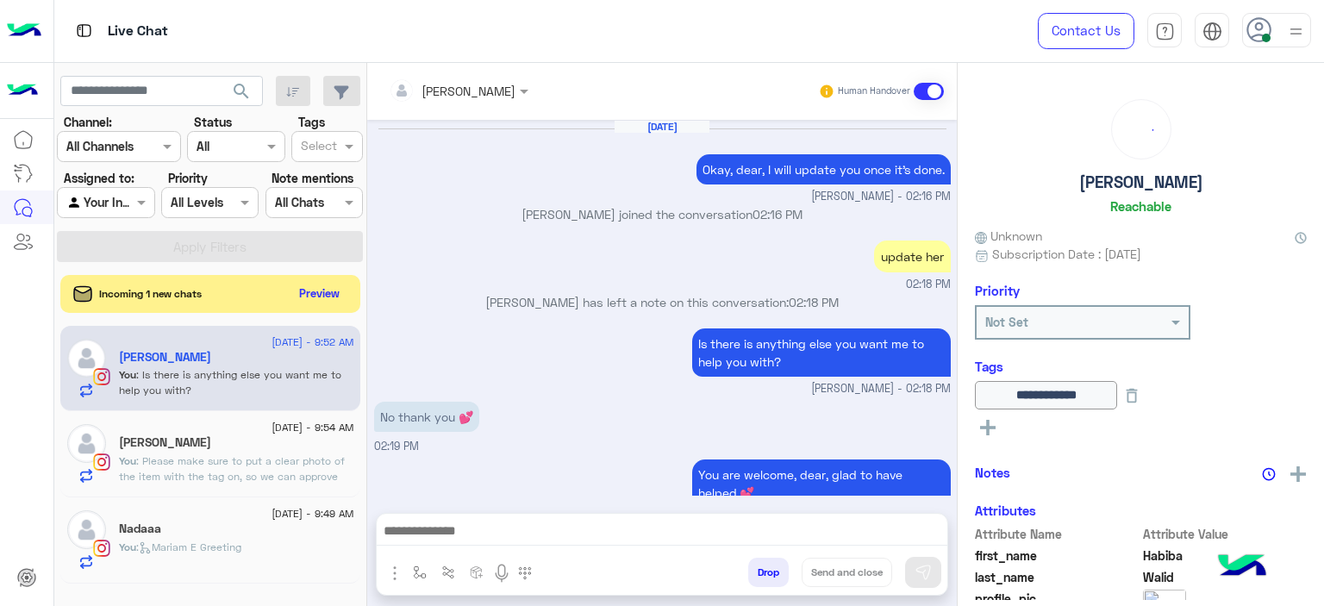
scroll to position [1131, 0]
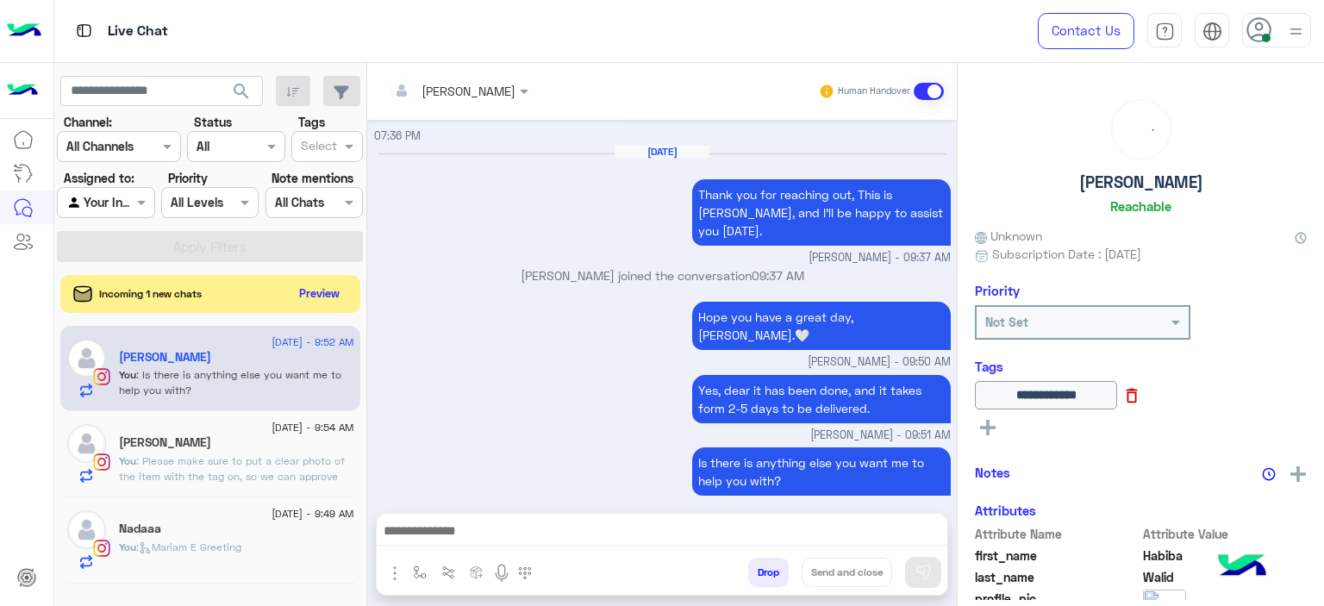
click at [1141, 397] on icon at bounding box center [1131, 395] width 19 height 19
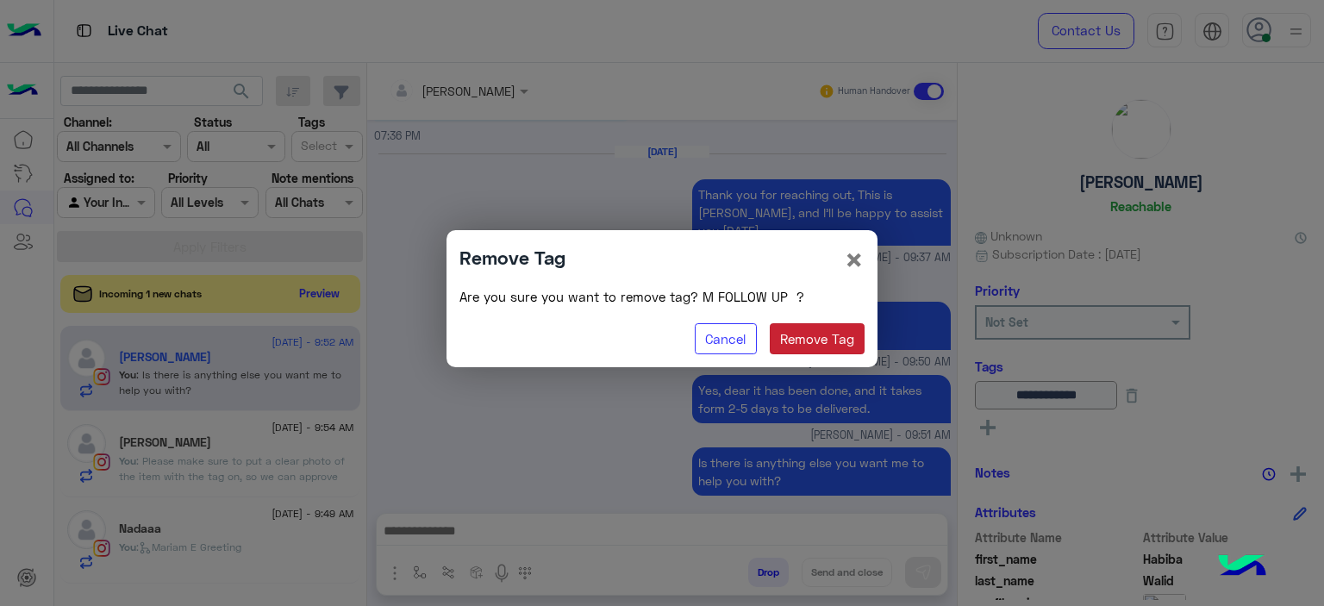
drag, startPoint x: 834, startPoint y: 331, endPoint x: 964, endPoint y: 384, distance: 139.9
click at [835, 331] on button "Remove Tag" at bounding box center [818, 338] width 96 height 31
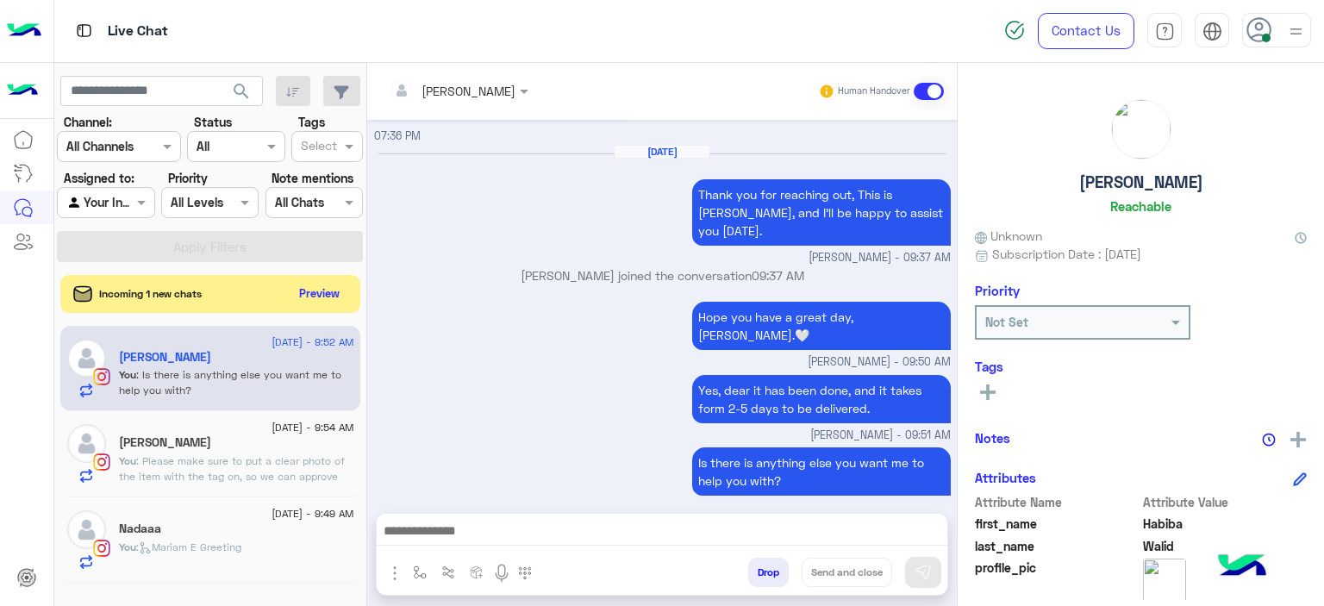
click at [987, 396] on rect at bounding box center [987, 392] width 3 height 16
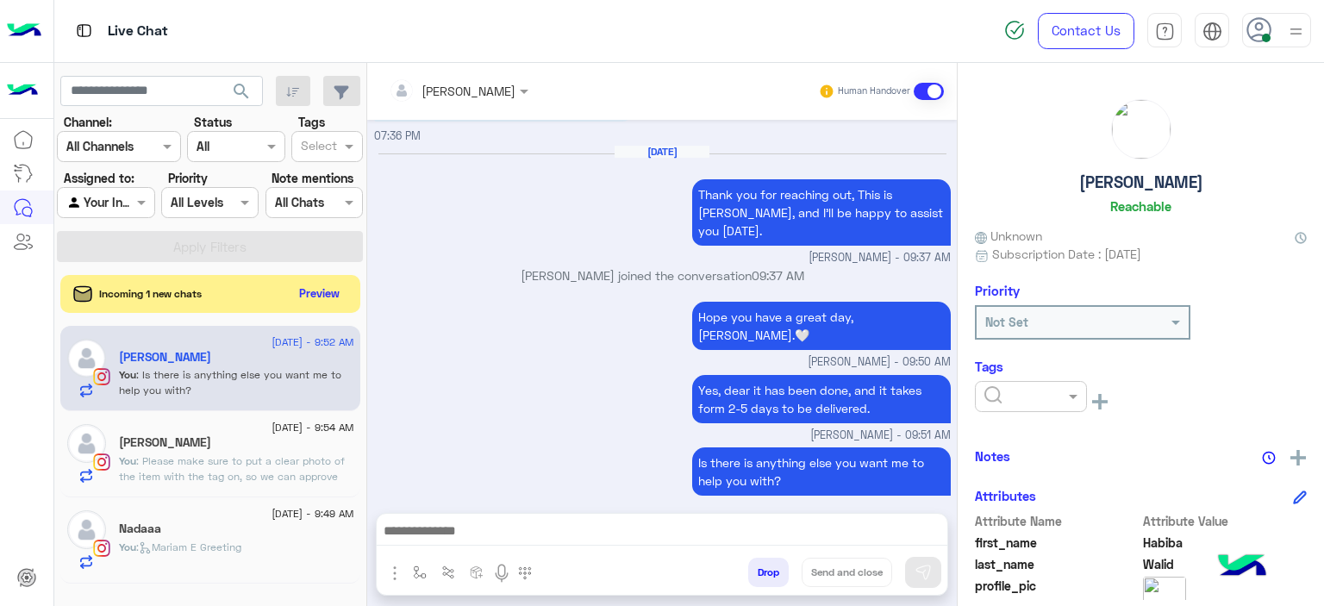
click at [997, 401] on input "text" at bounding box center [1010, 397] width 53 height 18
click at [1011, 527] on span "RESOLVED" at bounding box center [1012, 534] width 59 height 15
click at [420, 571] on img "button" at bounding box center [420, 572] width 14 height 14
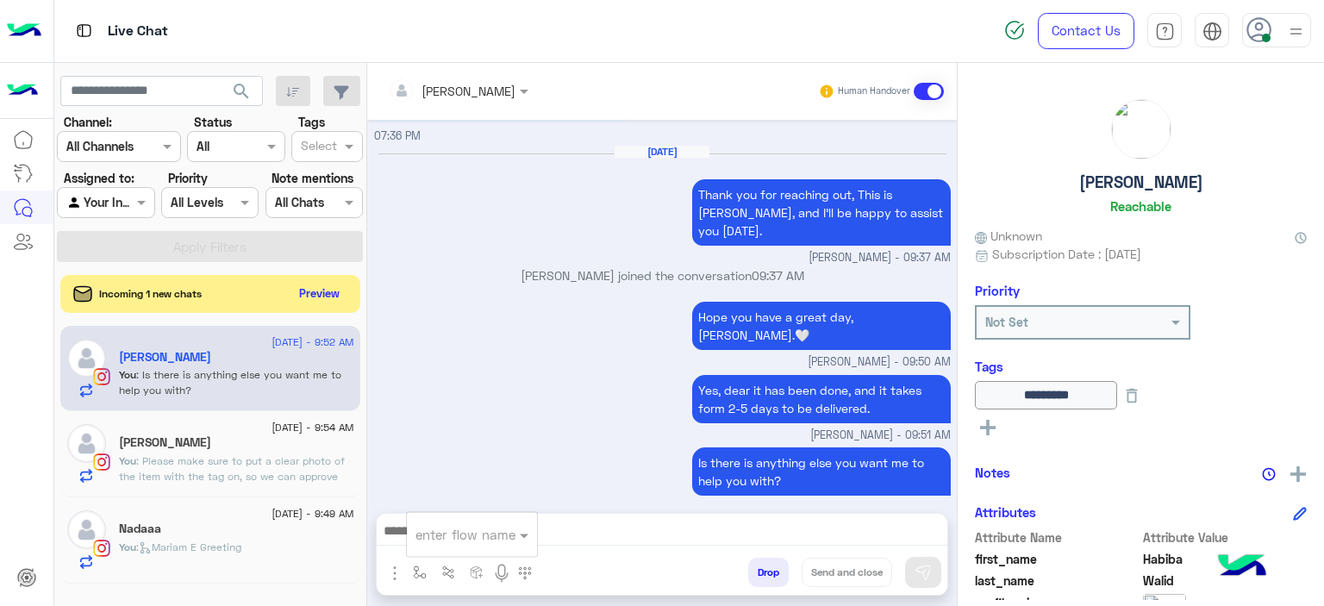
click at [428, 546] on div "enter flow name" at bounding box center [472, 534] width 130 height 31
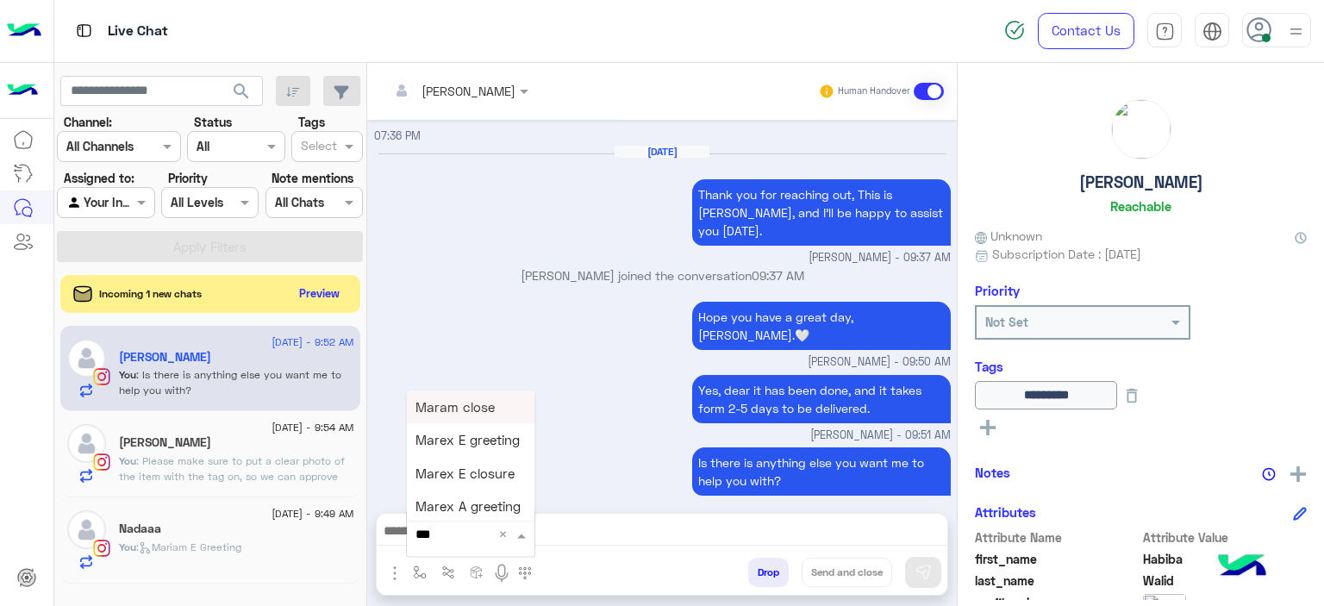
type input "****"
click at [500, 439] on span "Mariam E closure" at bounding box center [468, 441] width 106 height 16
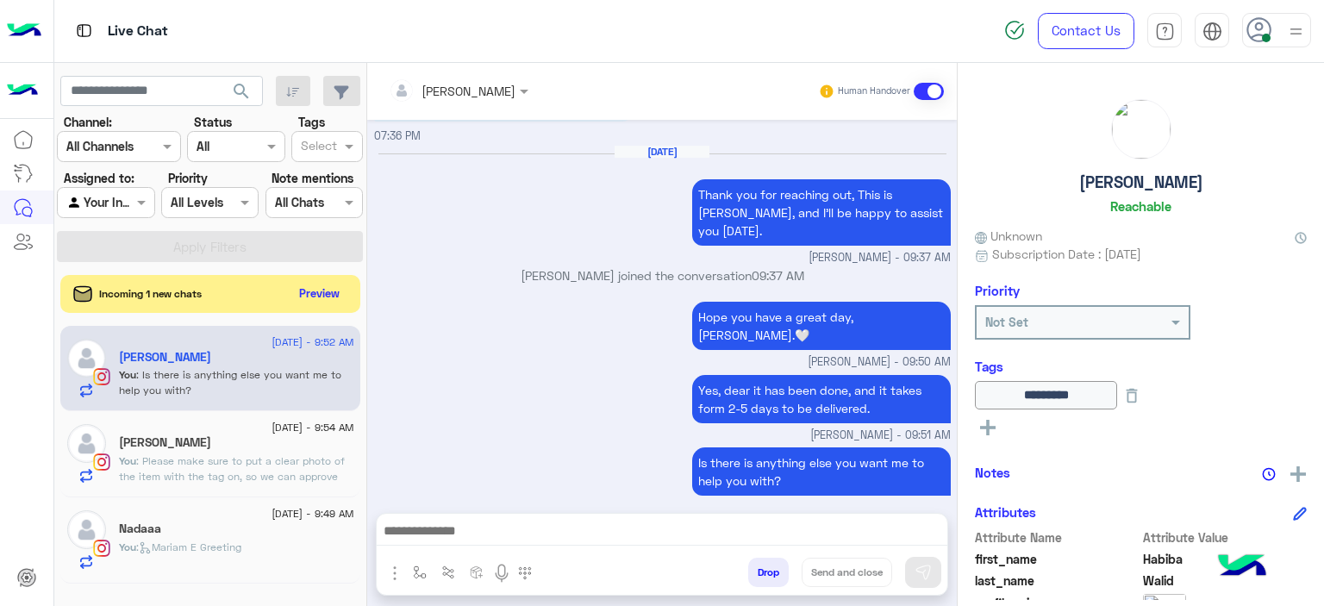
type textarea "**********"
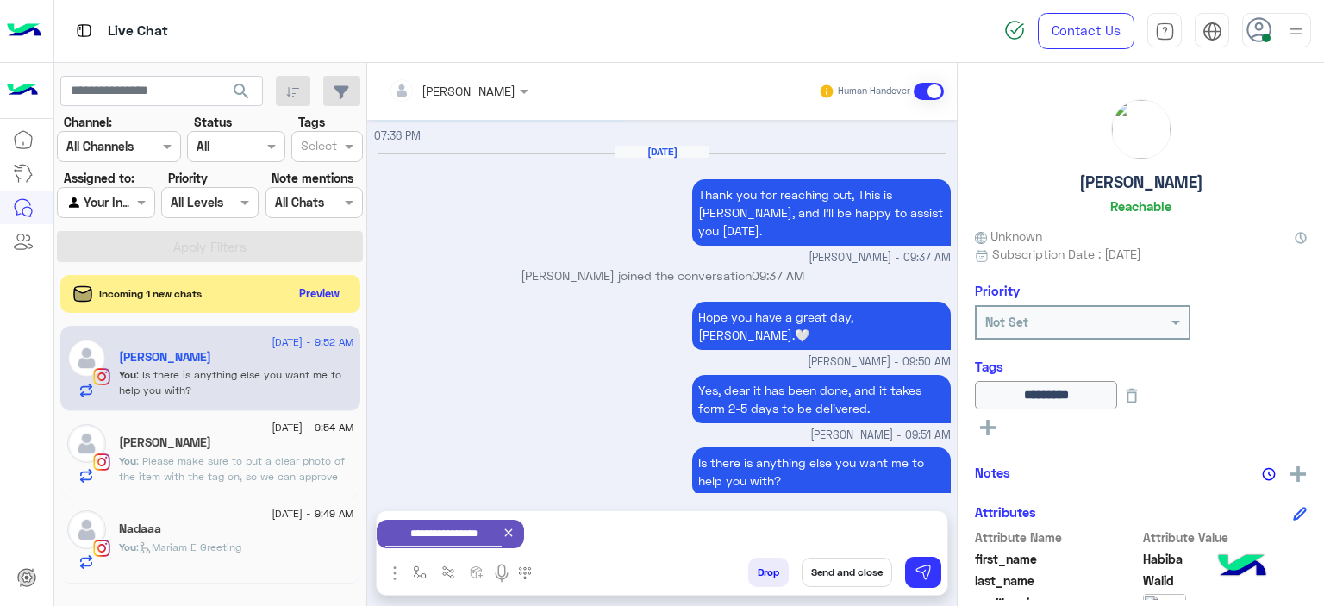
click at [869, 577] on button "Send and close" at bounding box center [847, 572] width 91 height 29
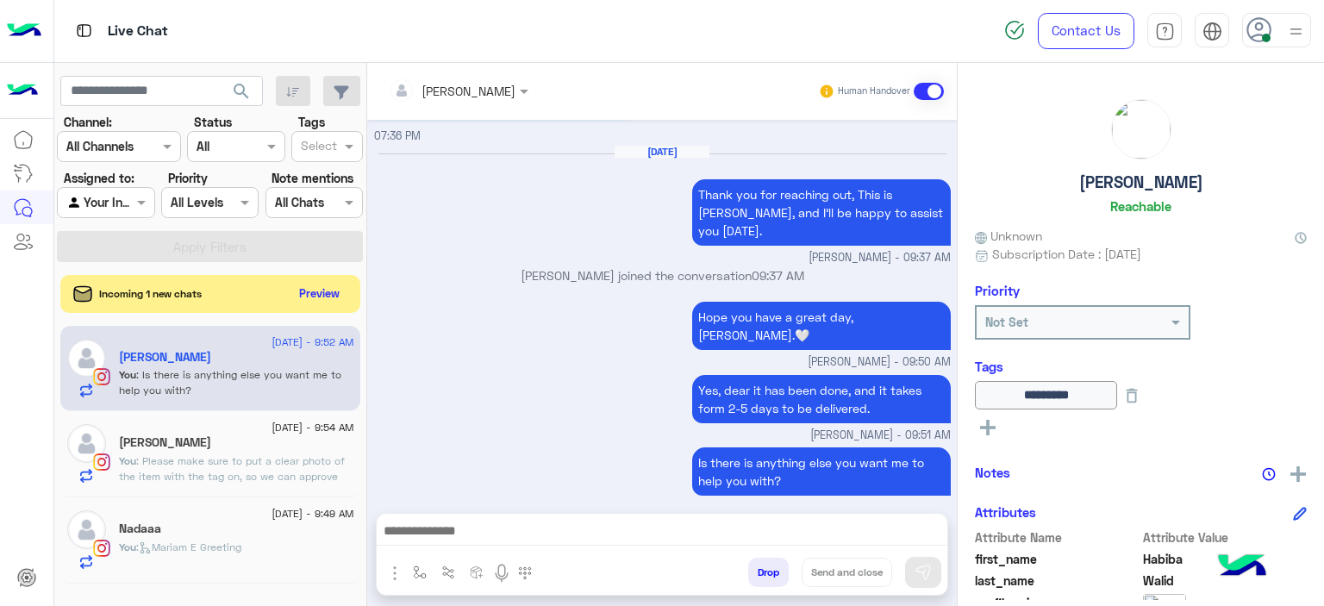
scroll to position [1163, 0]
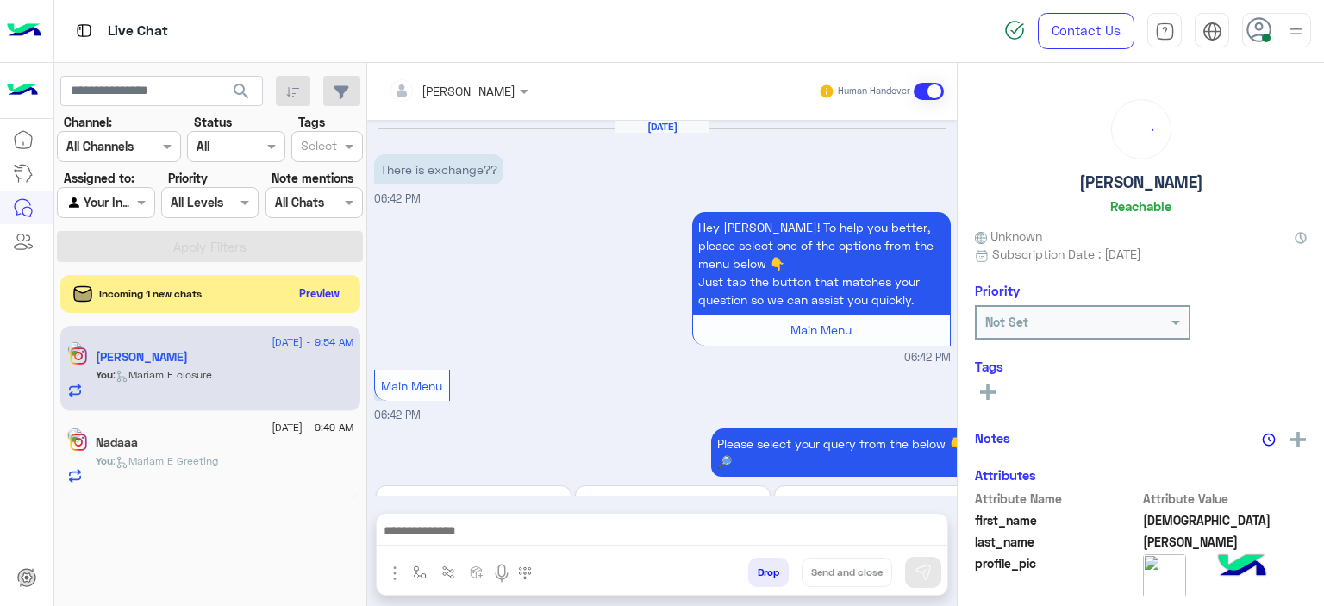
scroll to position [1582, 0]
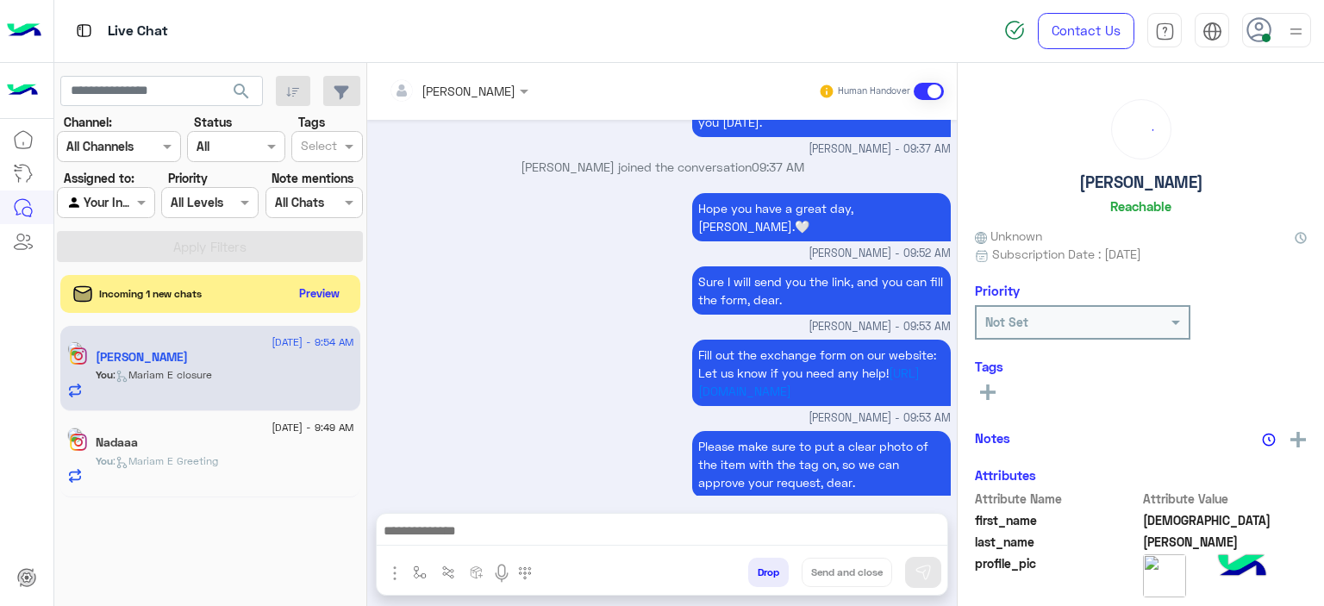
click at [266, 474] on div "You : Mariam E Greeting" at bounding box center [225, 468] width 259 height 30
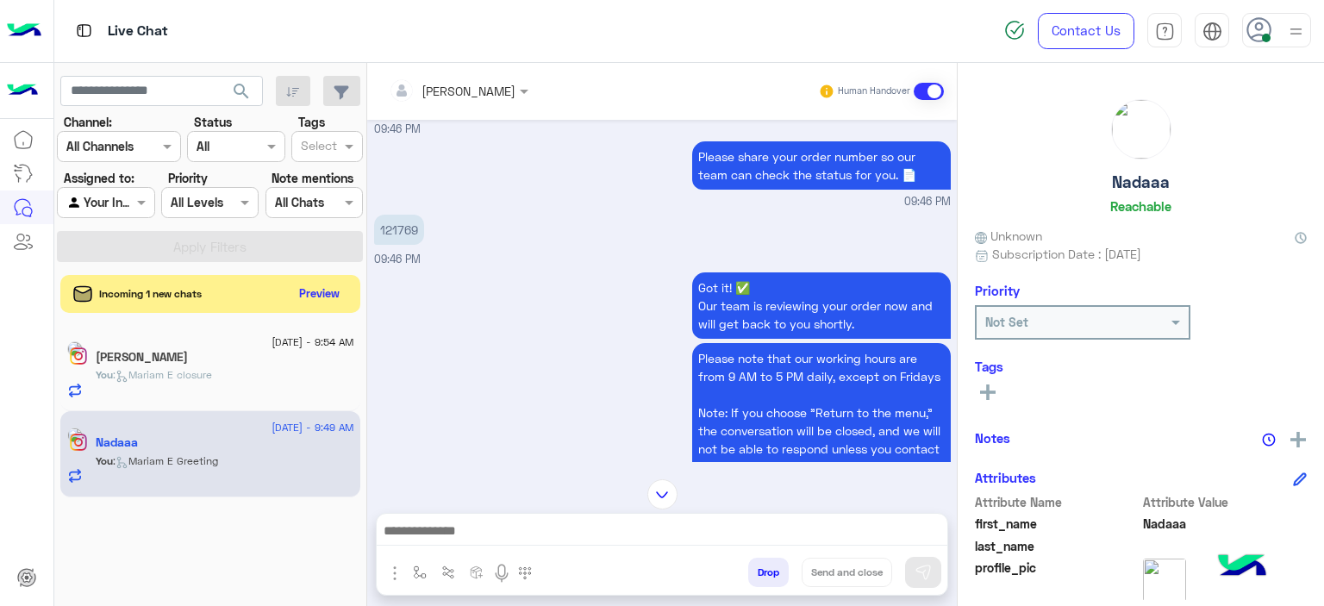
scroll to position [1031, 0]
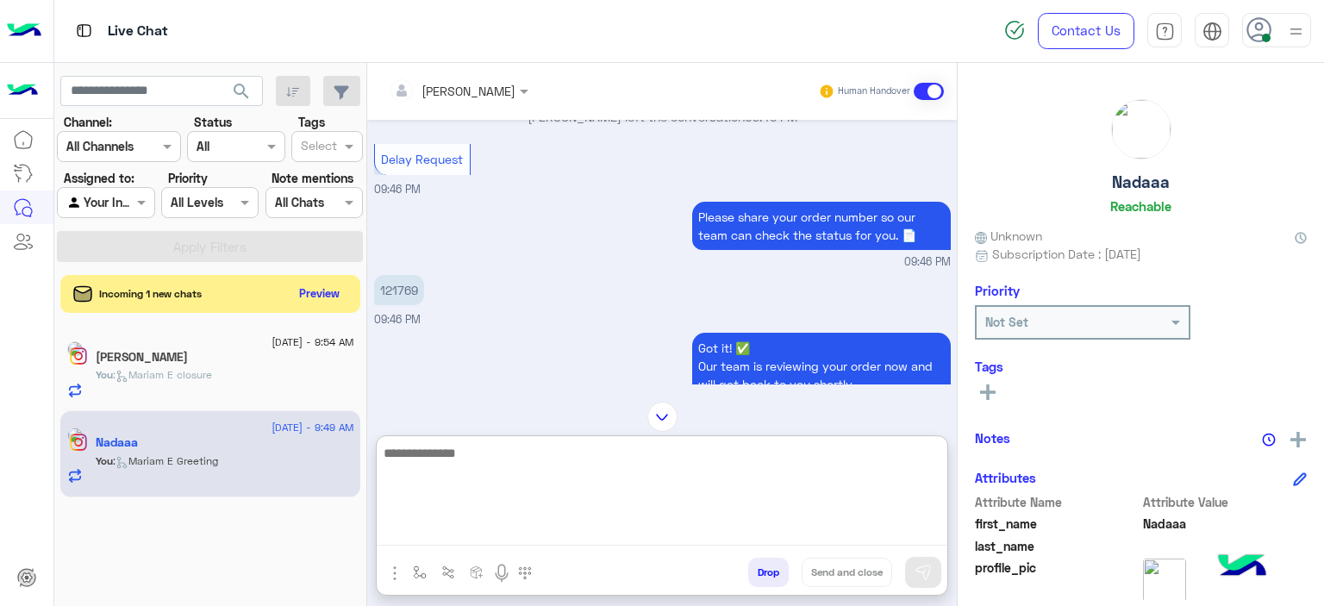
click at [469, 529] on textarea at bounding box center [662, 493] width 571 height 103
type textarea "**********"
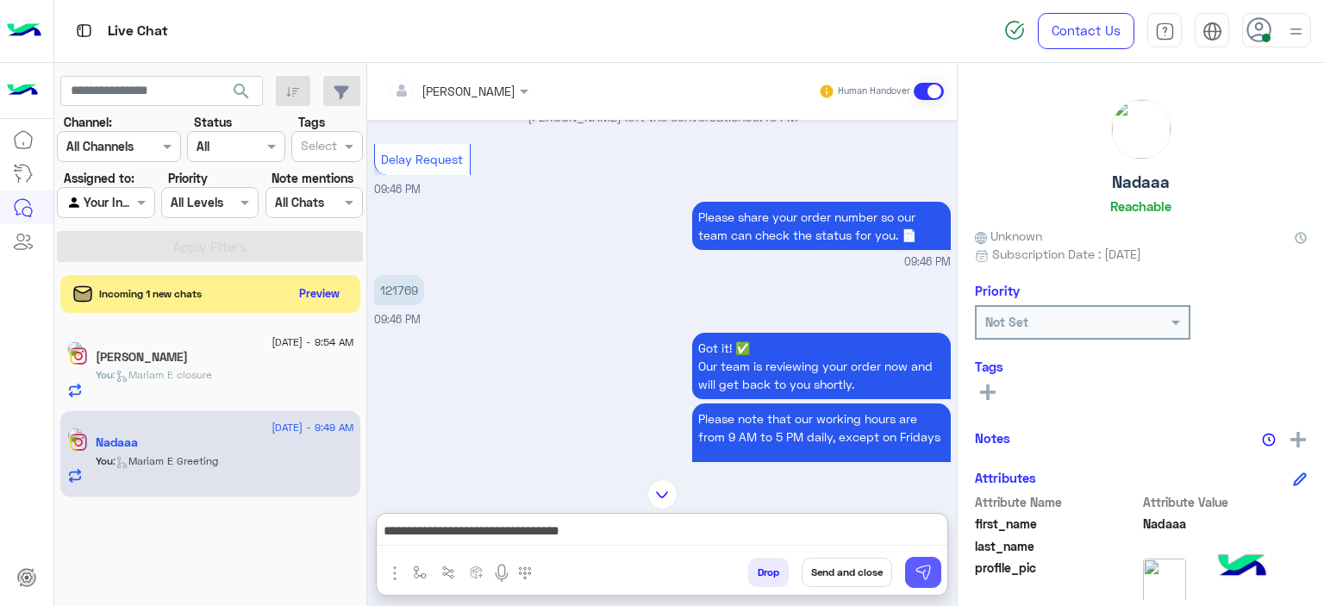
click at [933, 568] on button at bounding box center [923, 572] width 36 height 31
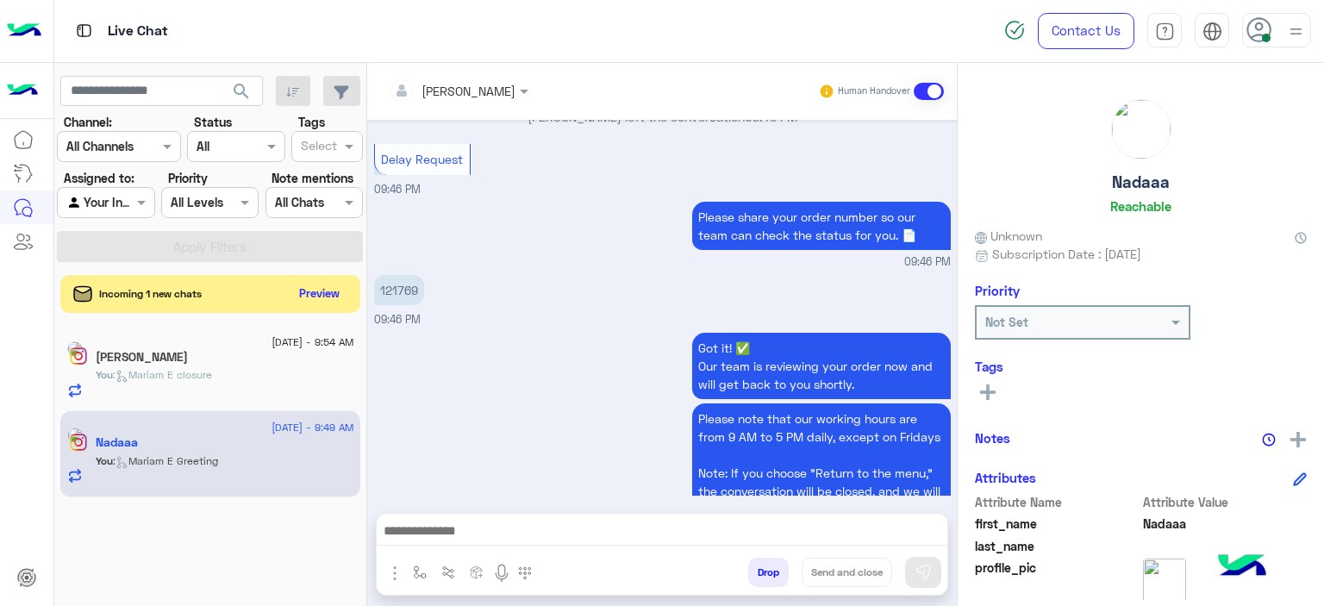
scroll to position [1396, 0]
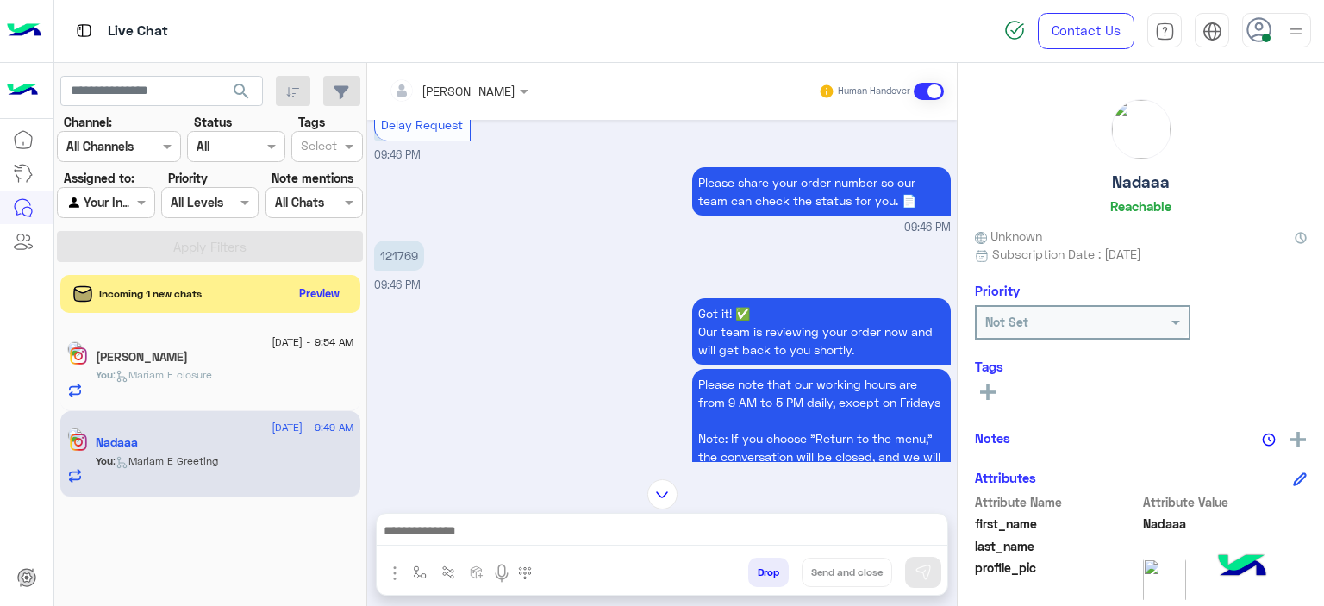
click at [406, 253] on div "Aug 31, 2025 Delay Request 09:29 PM Got it! ✅ Our team is reviewing your order …" at bounding box center [662, 291] width 590 height 342
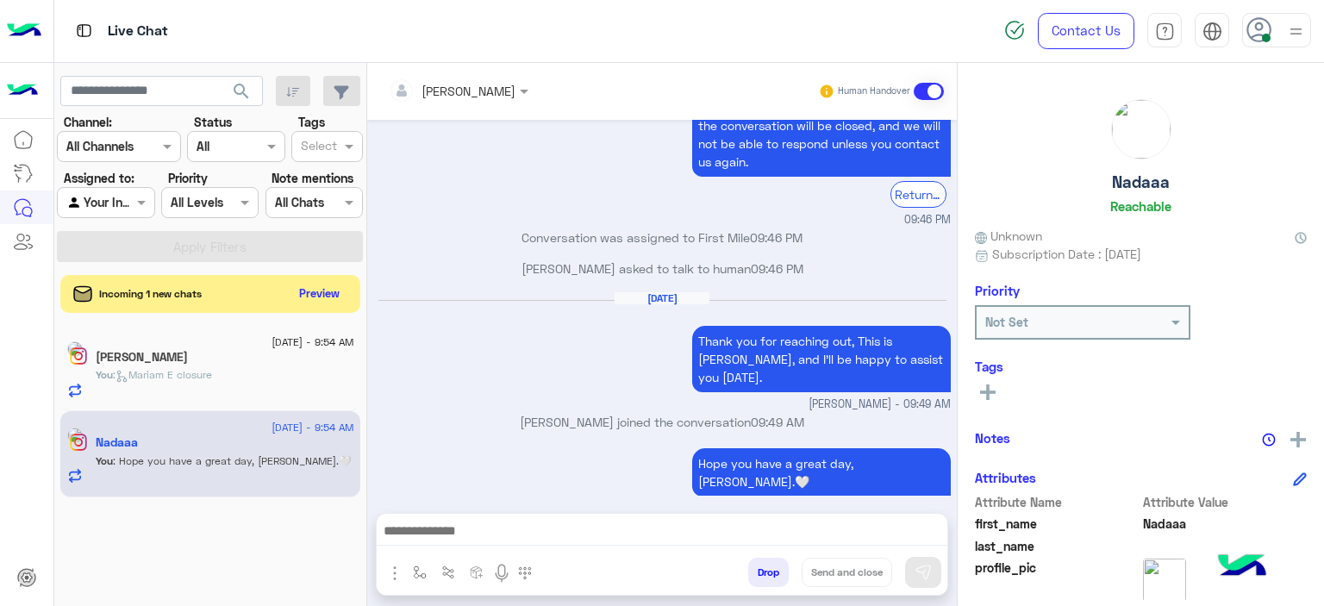
click at [407, 253] on div "Conversation was assigned to First Mile 09:46 PM" at bounding box center [662, 243] width 577 height 31
click at [471, 313] on div "Sep 1, 2025 Thank you for reaching out, This is Mariam, and I’ll be happy to as…" at bounding box center [662, 352] width 577 height 122
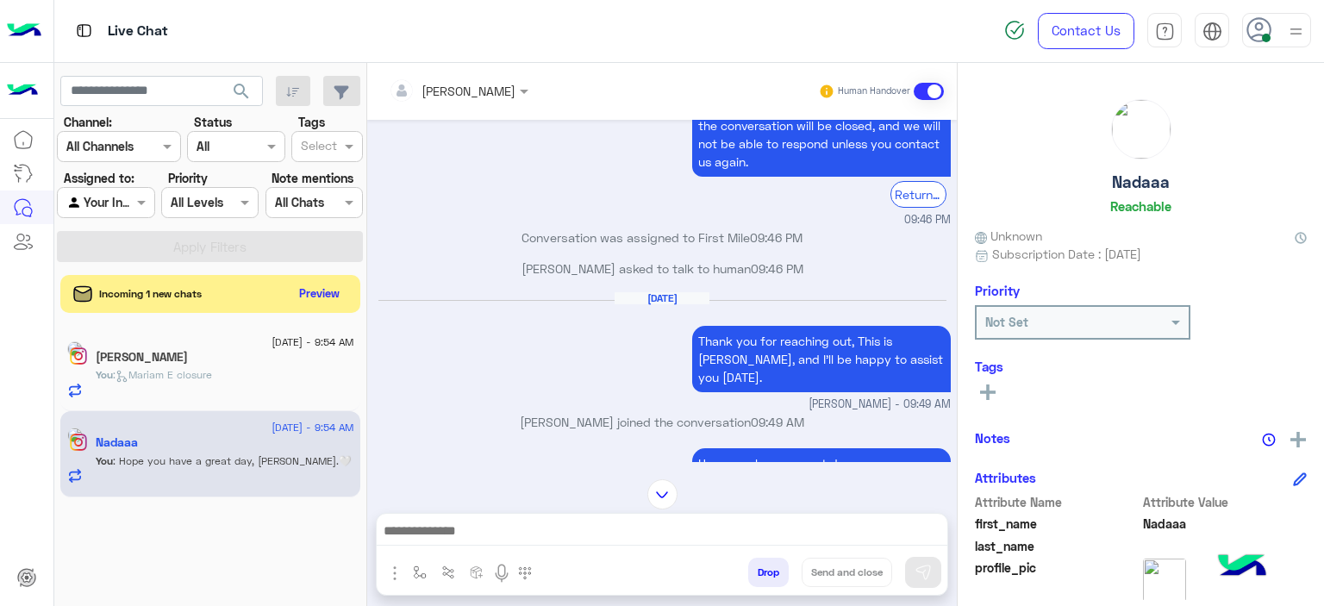
scroll to position [1185, 0]
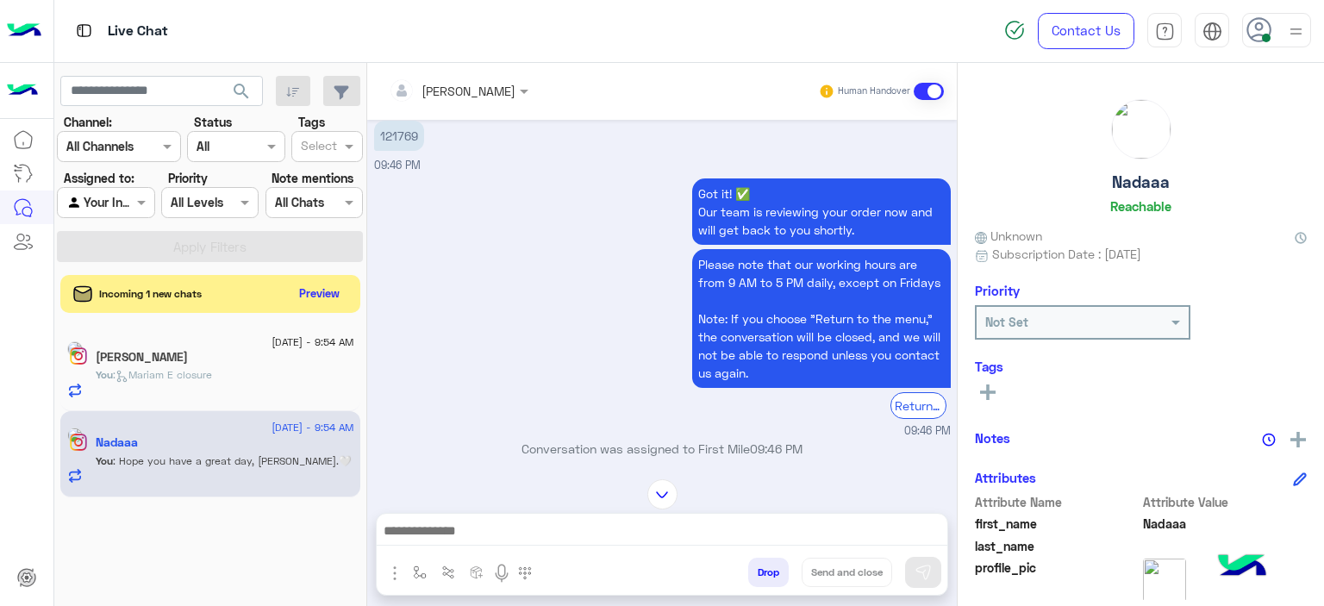
click at [390, 133] on p "121769" at bounding box center [399, 136] width 50 height 30
copy p "121769"
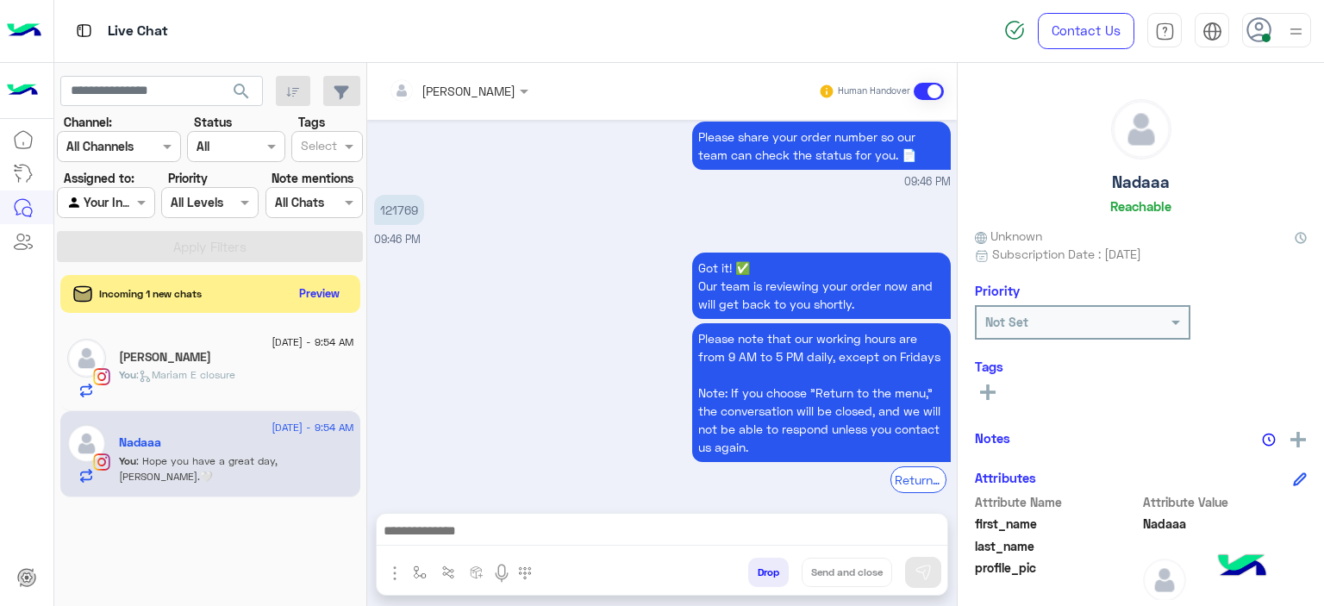
scroll to position [3826, 0]
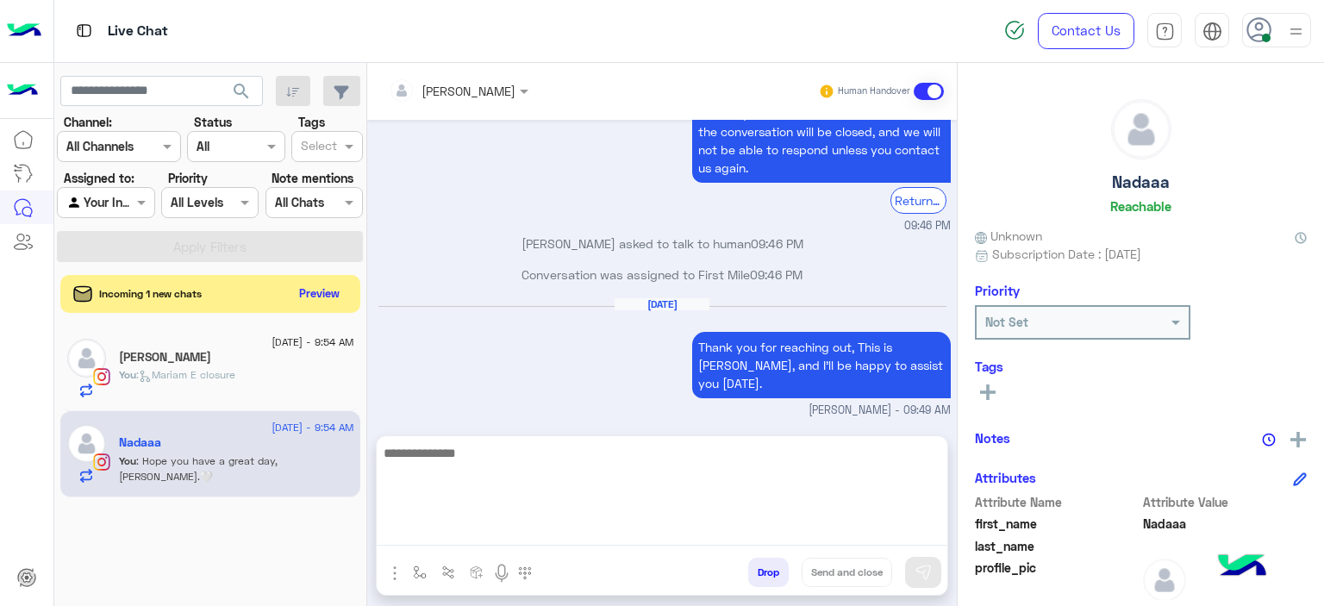
click at [447, 534] on textarea at bounding box center [662, 493] width 571 height 103
type textarea "**********"
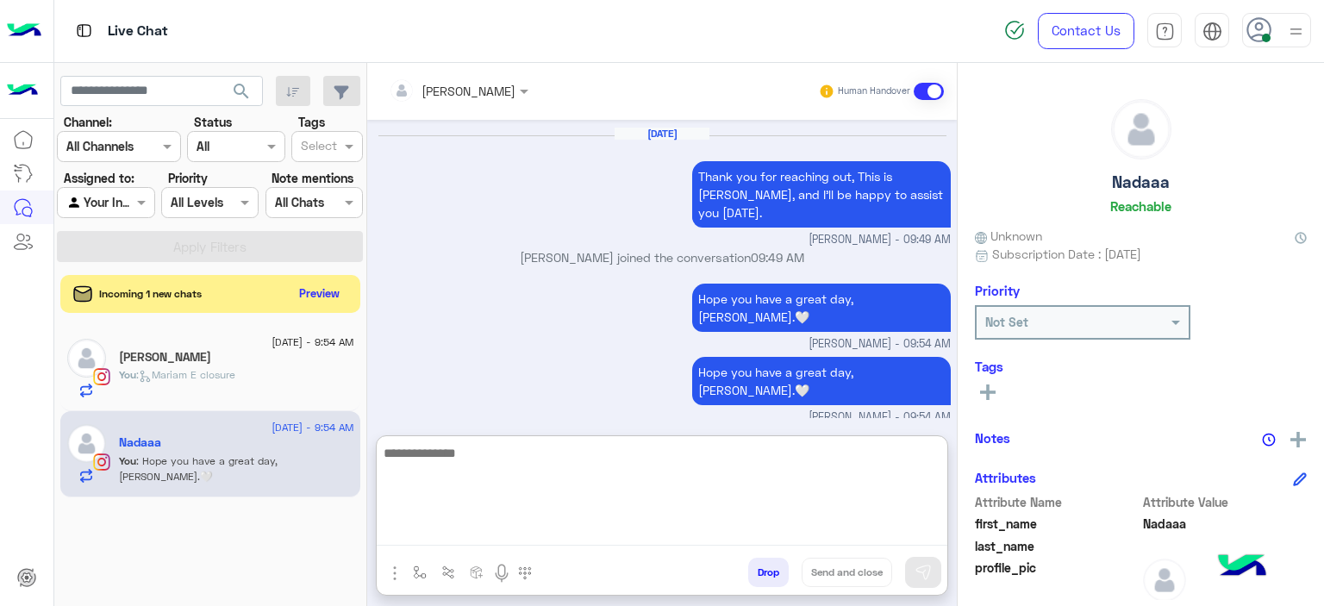
scroll to position [4013, 0]
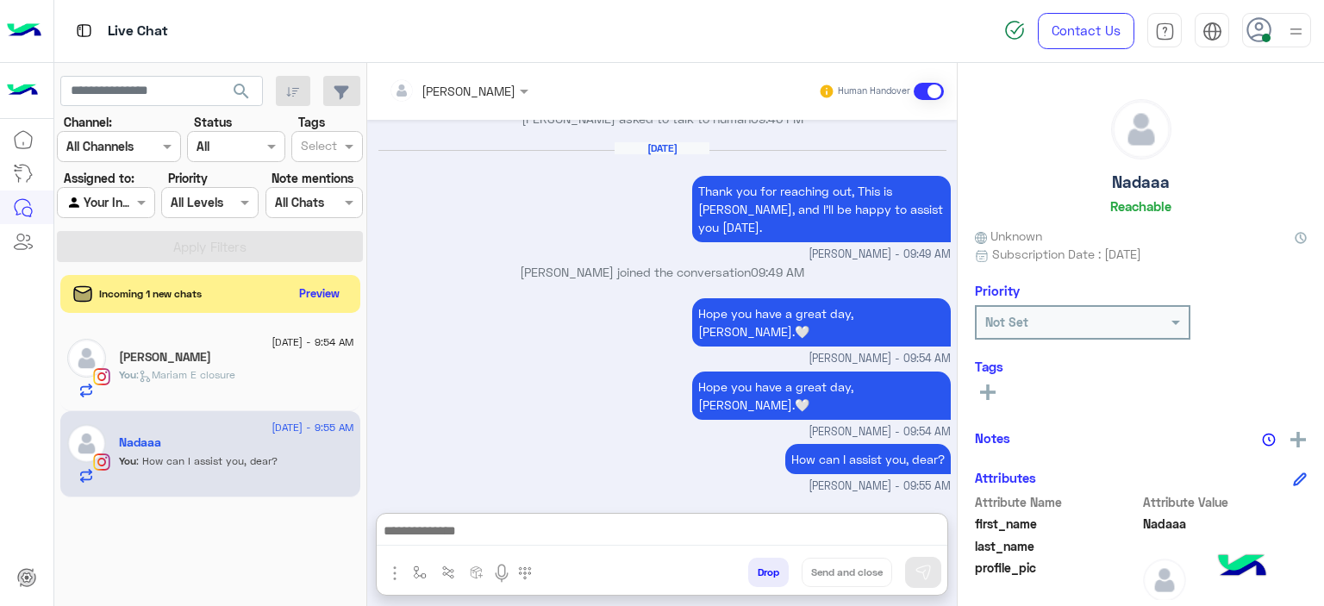
click at [282, 390] on div "You : [PERSON_NAME] closure" at bounding box center [236, 382] width 235 height 30
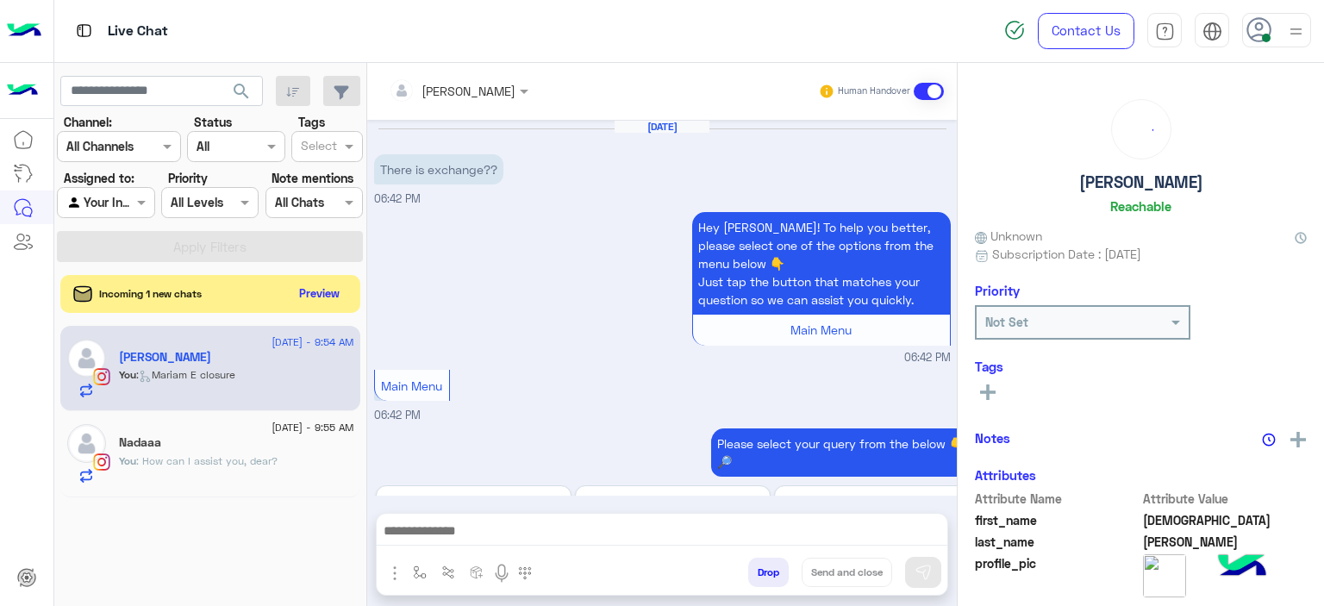
scroll to position [1582, 0]
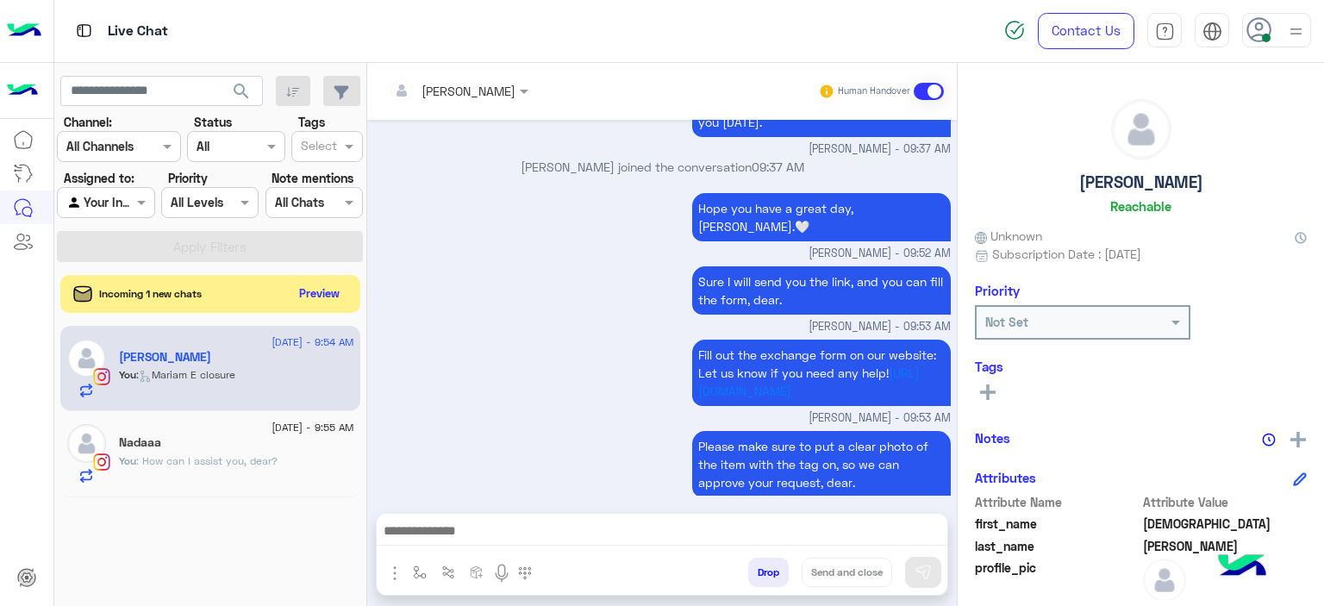
click at [261, 440] on div "Nadaaa" at bounding box center [236, 444] width 235 height 18
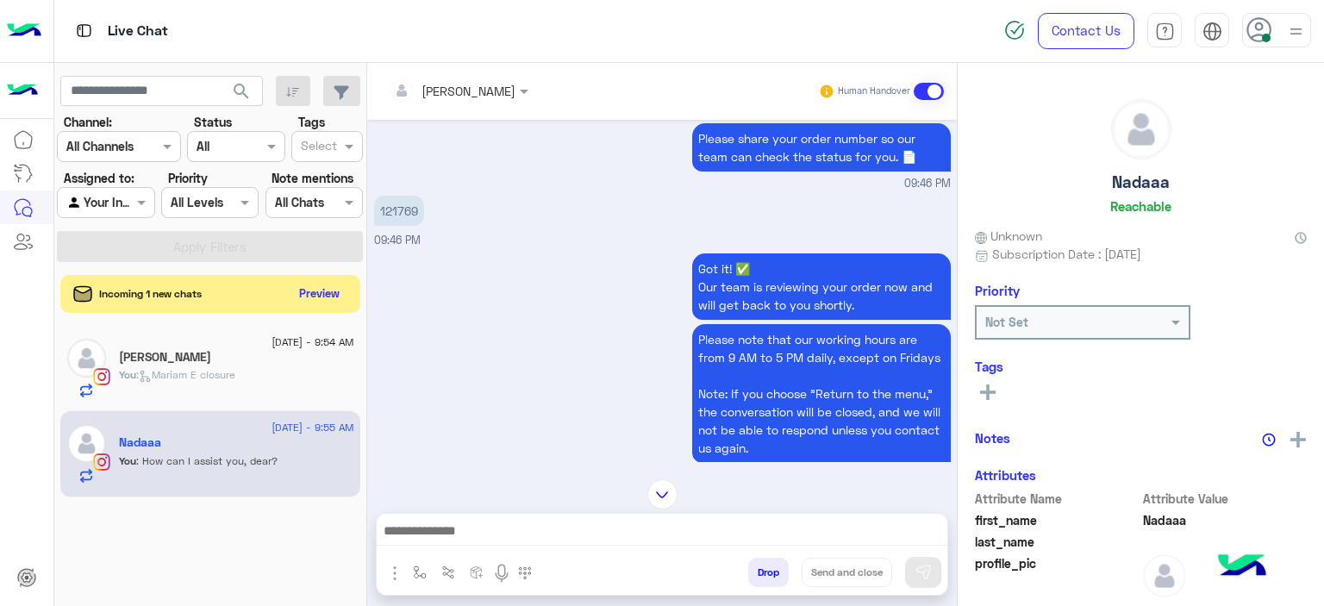
scroll to position [779, 0]
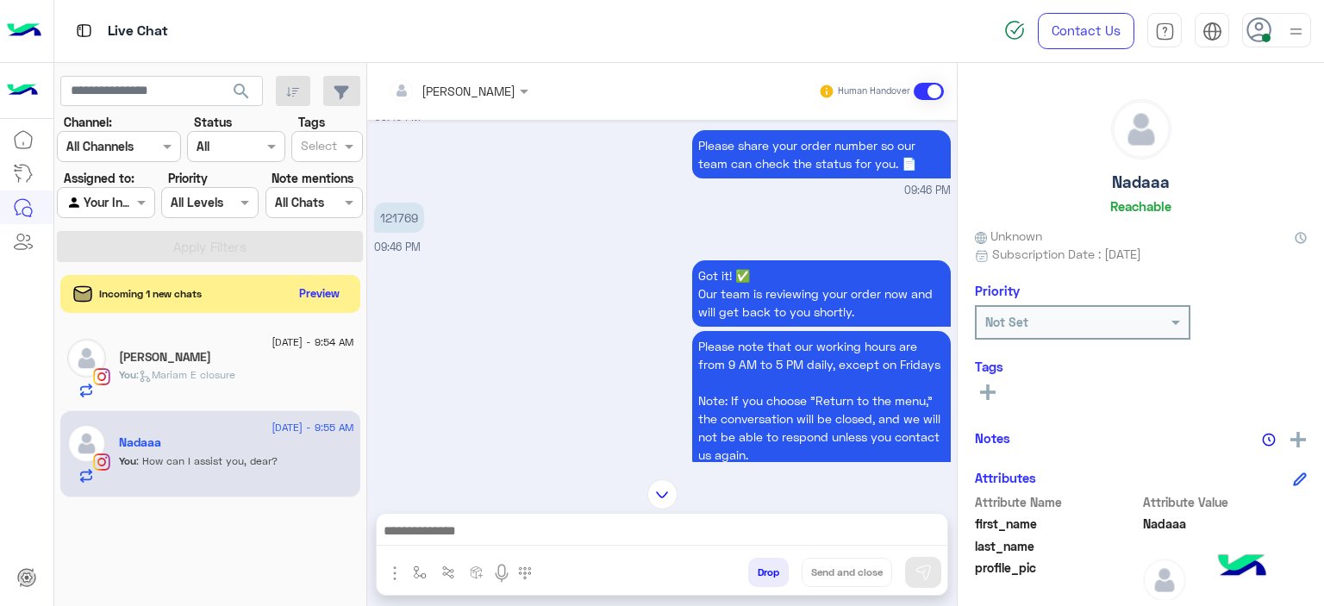
click at [406, 213] on p "121769" at bounding box center [399, 218] width 50 height 30
click at [407, 213] on p "121769" at bounding box center [399, 218] width 50 height 30
copy p "121769"
click at [265, 371] on div "You : Mariam E closure" at bounding box center [236, 382] width 235 height 30
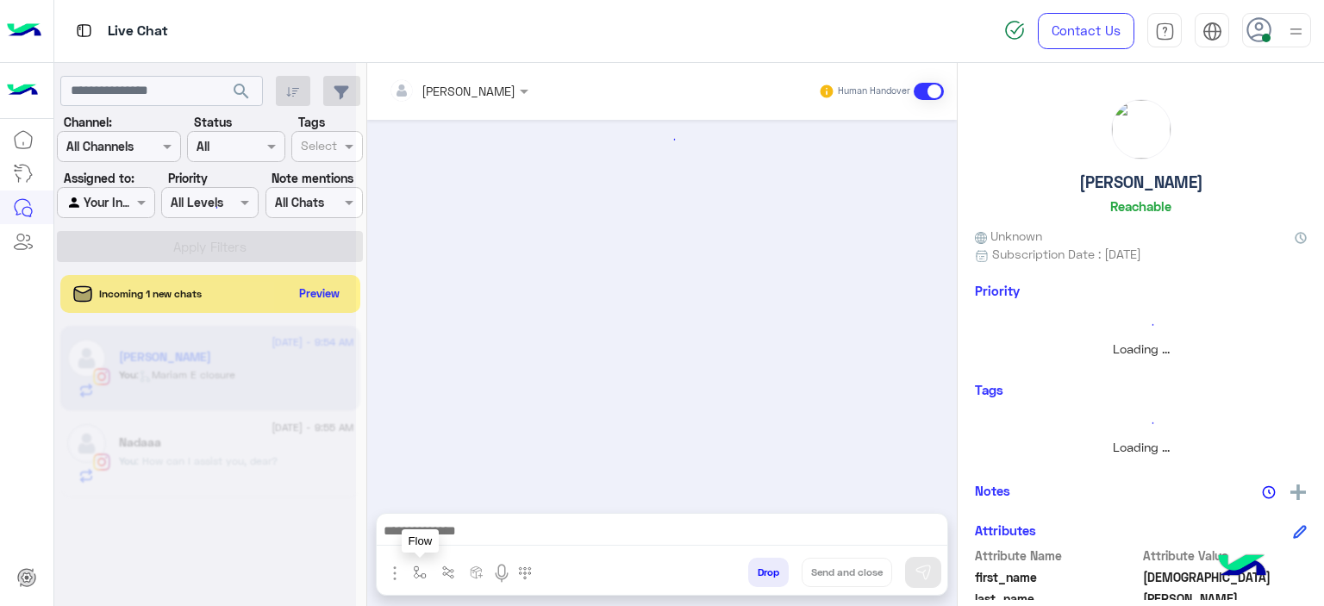
click at [419, 570] on img "button" at bounding box center [420, 572] width 14 height 14
click at [446, 534] on input "text" at bounding box center [450, 535] width 71 height 20
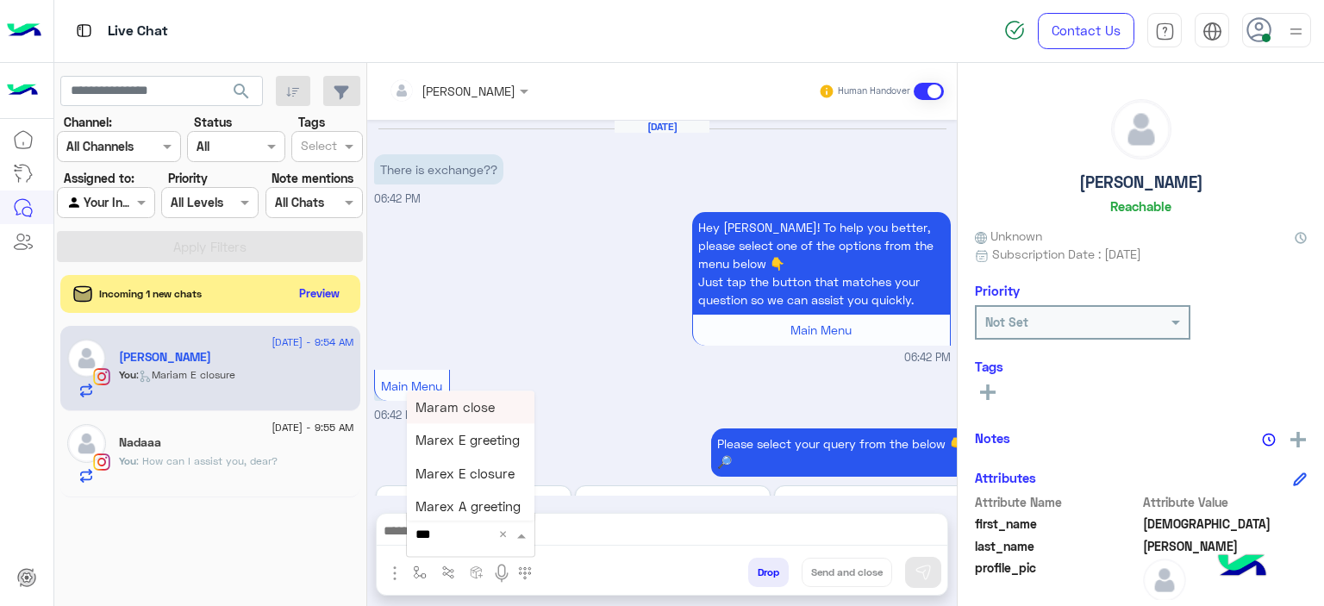
scroll to position [1582, 0]
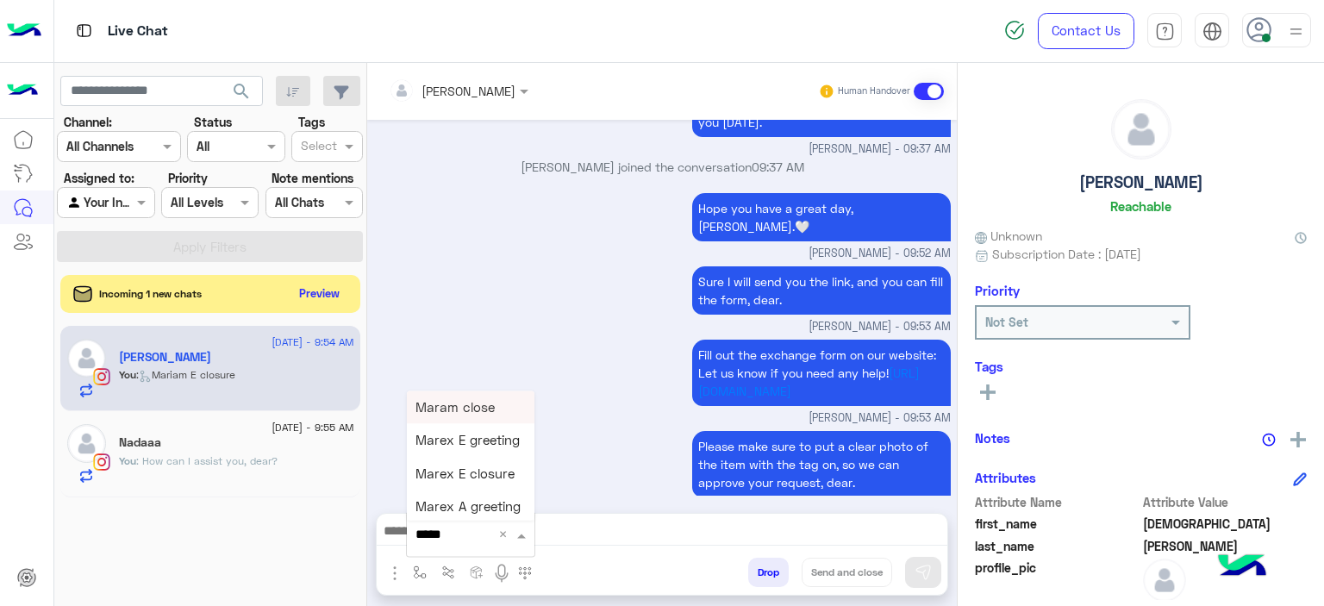
type input "******"
click at [483, 440] on span "Mariam E closure" at bounding box center [468, 441] width 106 height 16
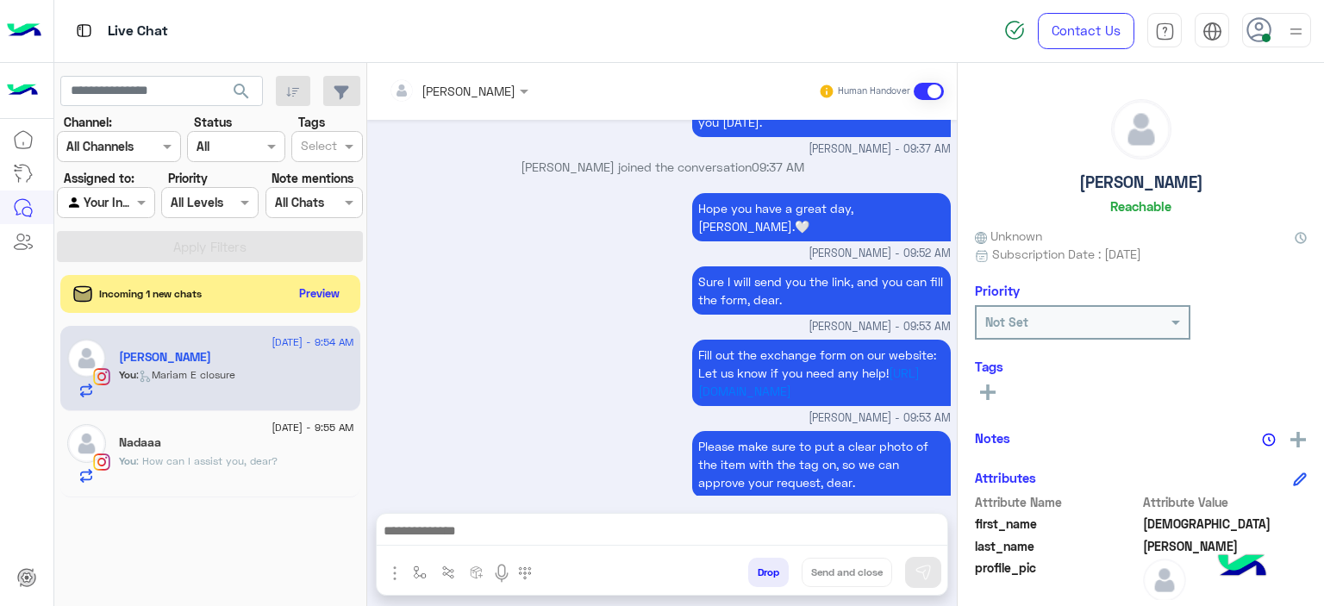
type textarea "**********"
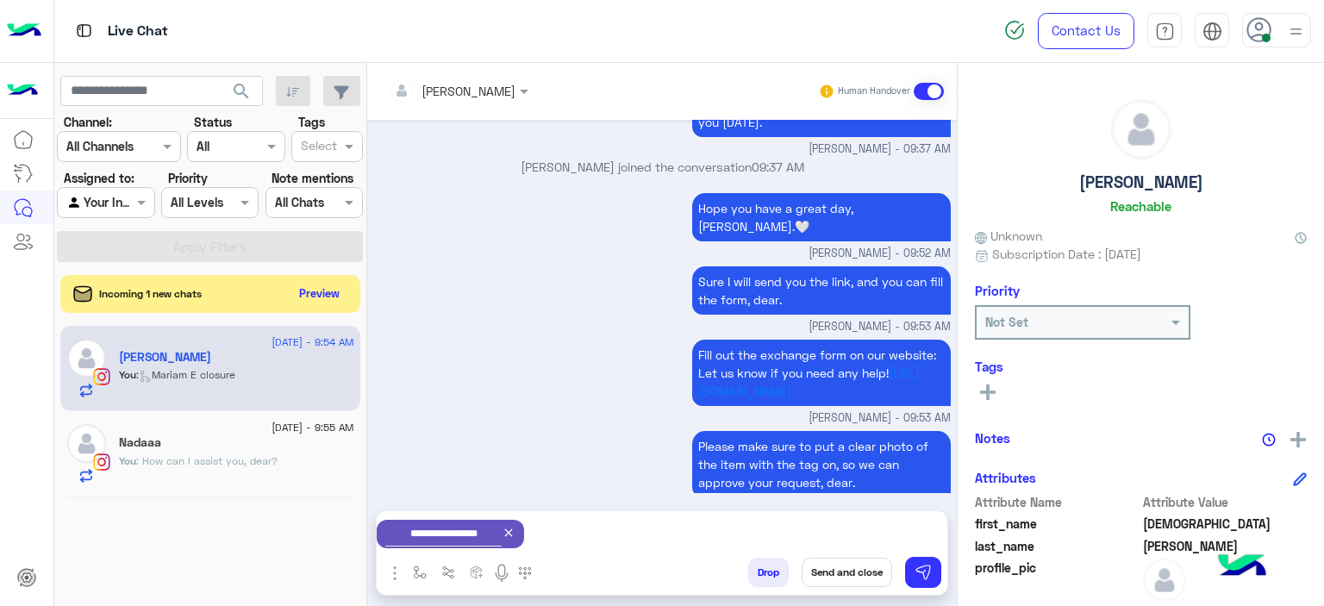
click at [846, 568] on button "Send and close" at bounding box center [847, 572] width 91 height 29
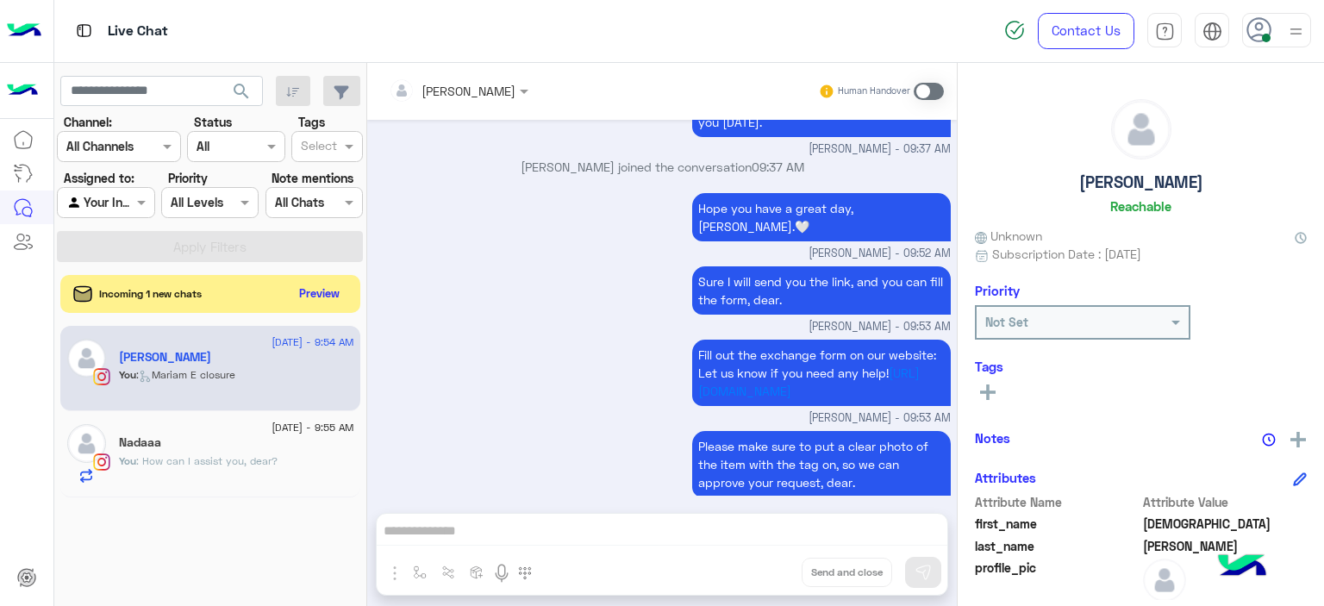
scroll to position [1614, 0]
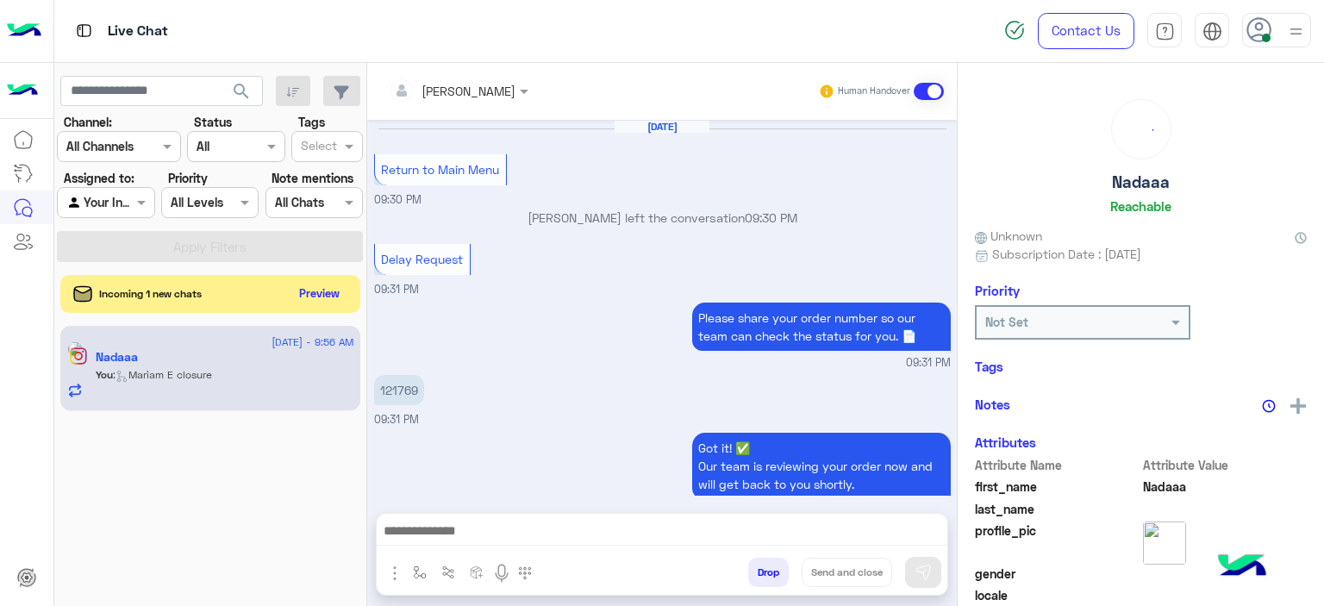
scroll to position [1127, 0]
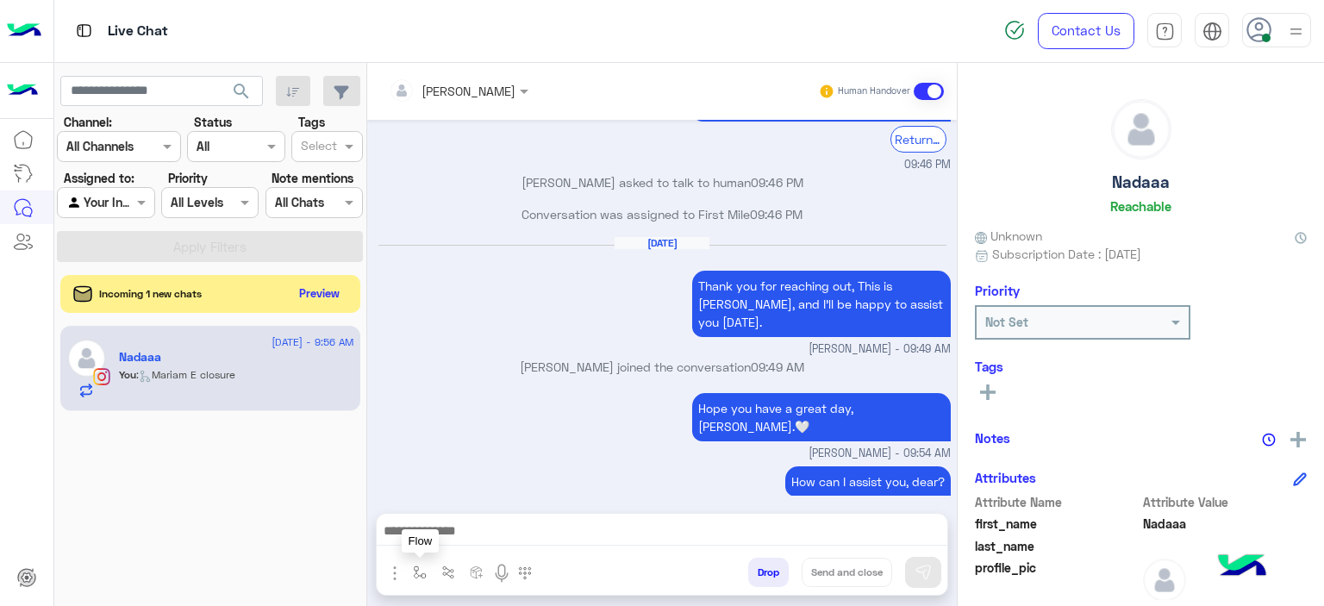
click at [415, 570] on img "button" at bounding box center [420, 572] width 14 height 14
click at [988, 389] on rect at bounding box center [987, 392] width 3 height 16
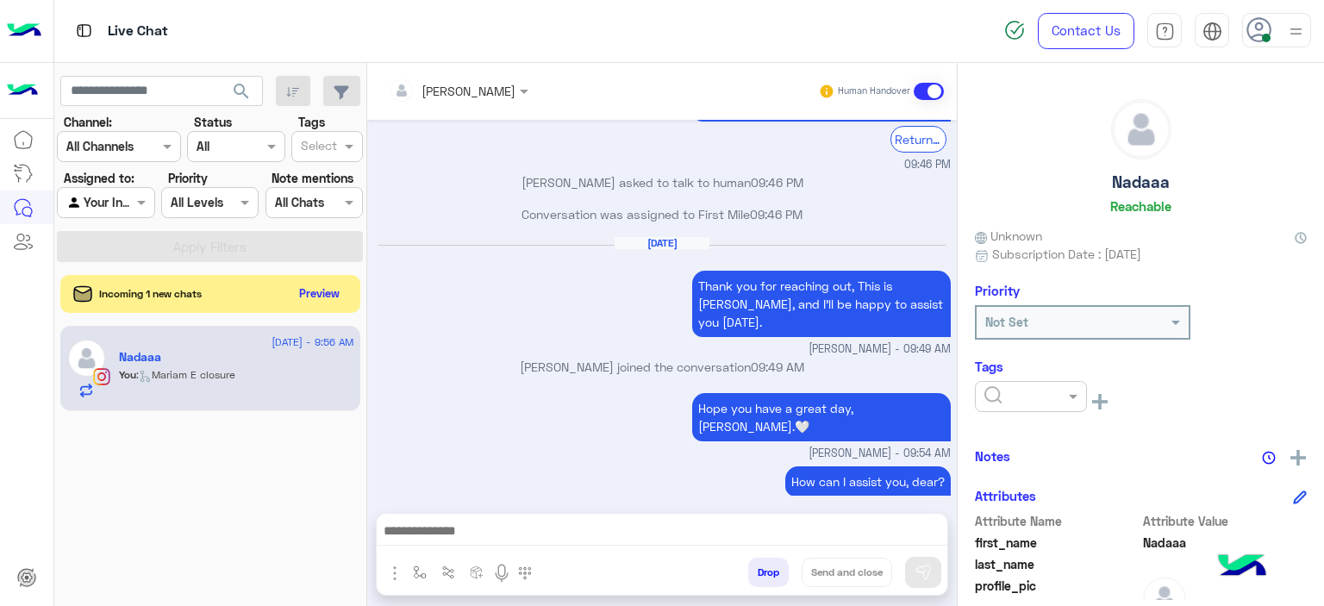
click at [1000, 396] on input "text" at bounding box center [1010, 397] width 53 height 18
click at [989, 475] on span "M FOLLOW UP" at bounding box center [1022, 470] width 78 height 15
click at [415, 566] on img "button" at bounding box center [420, 572] width 14 height 14
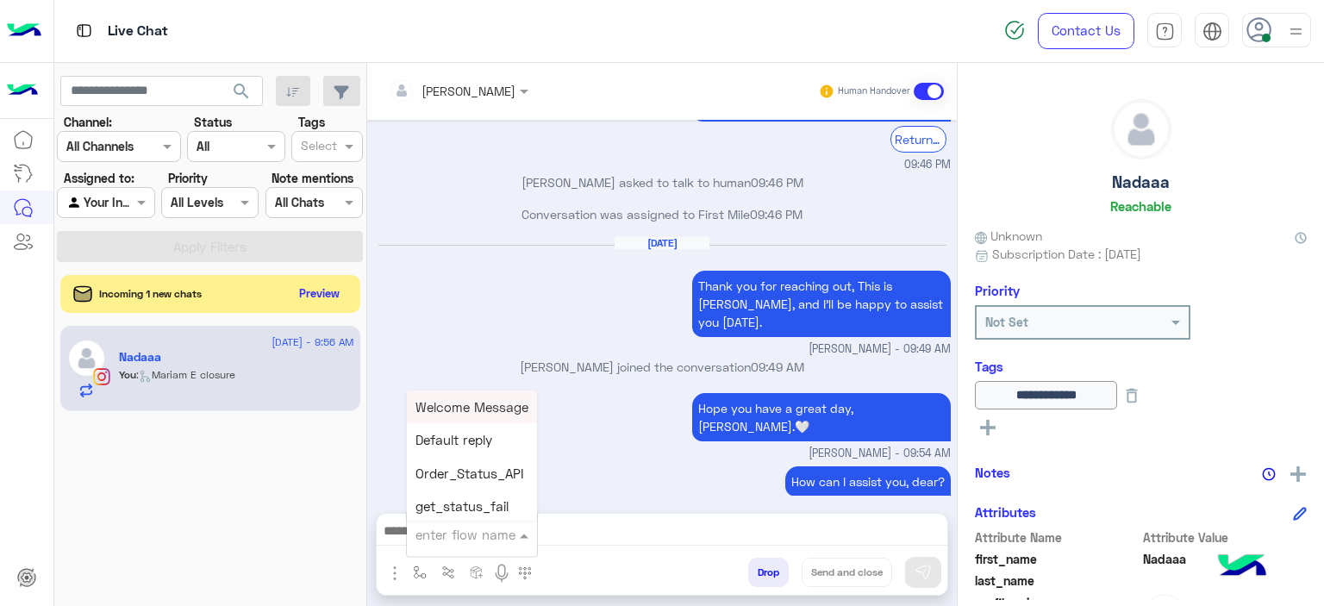
click at [429, 535] on input "text" at bounding box center [450, 535] width 71 height 20
type input "*****"
click at [486, 451] on div "Mariam E closure" at bounding box center [471, 440] width 128 height 33
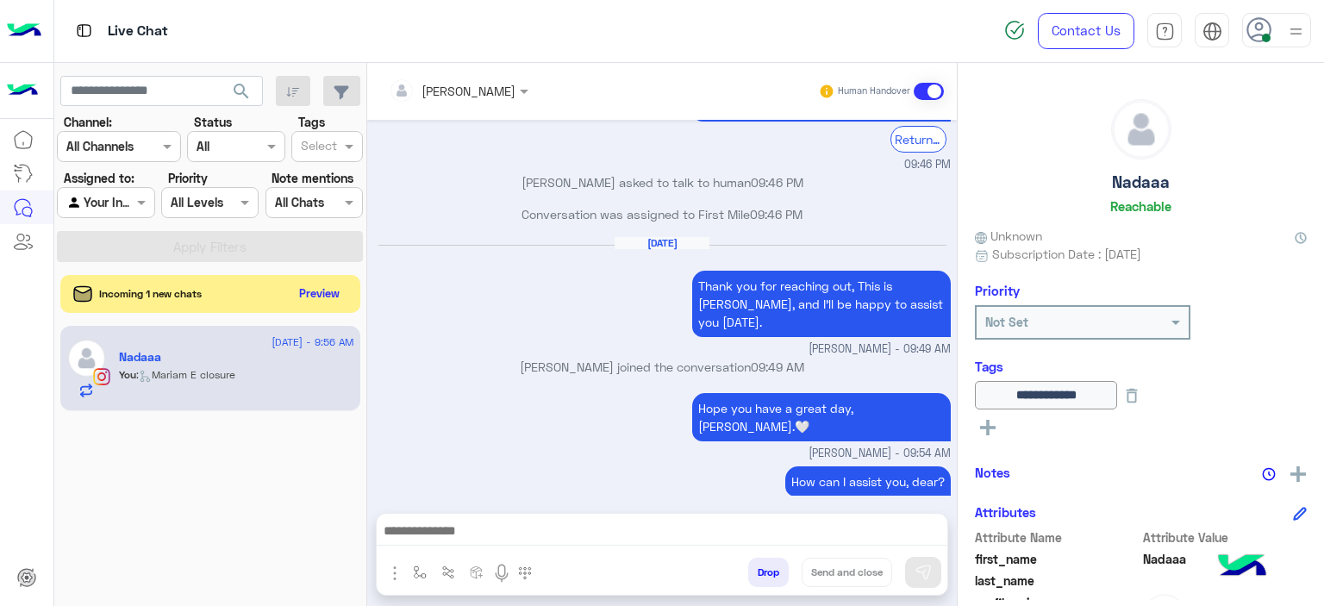
type textarea "**********"
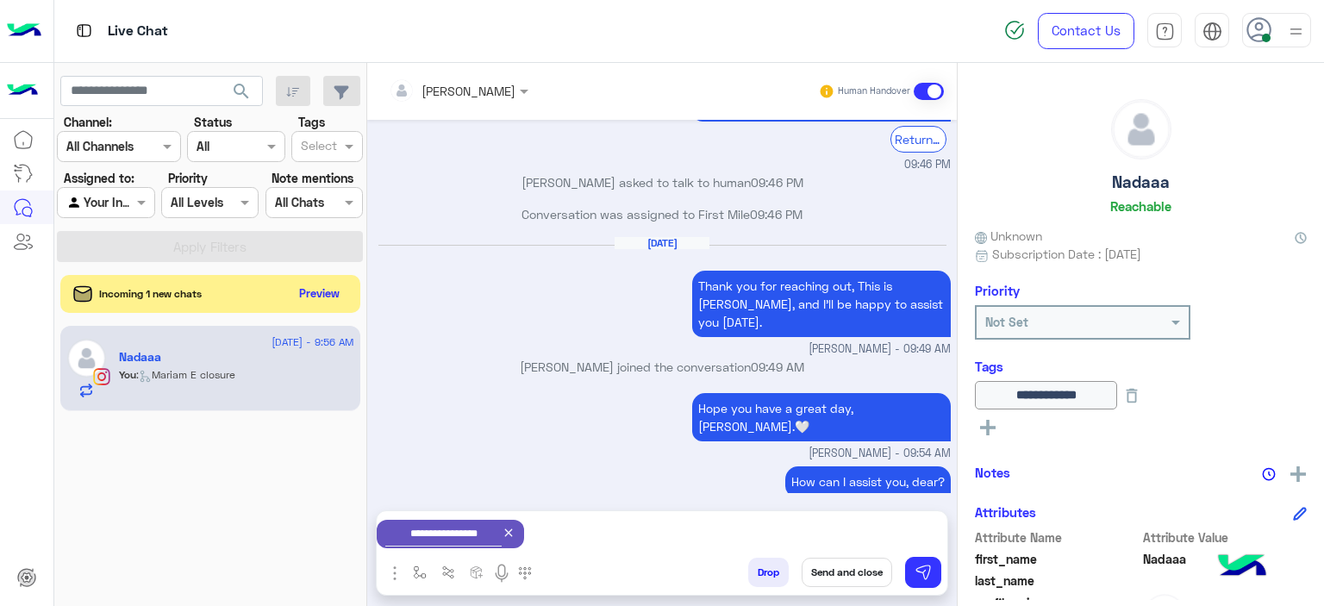
click at [843, 572] on button "Send and close" at bounding box center [847, 572] width 91 height 29
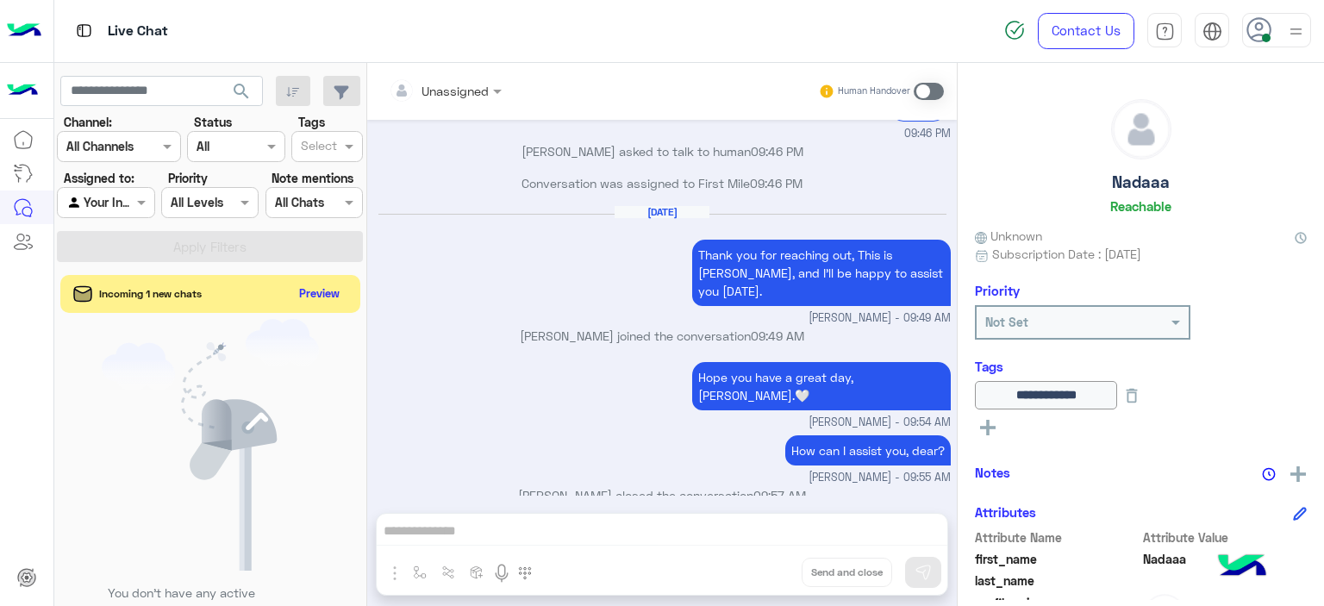
scroll to position [1371, 0]
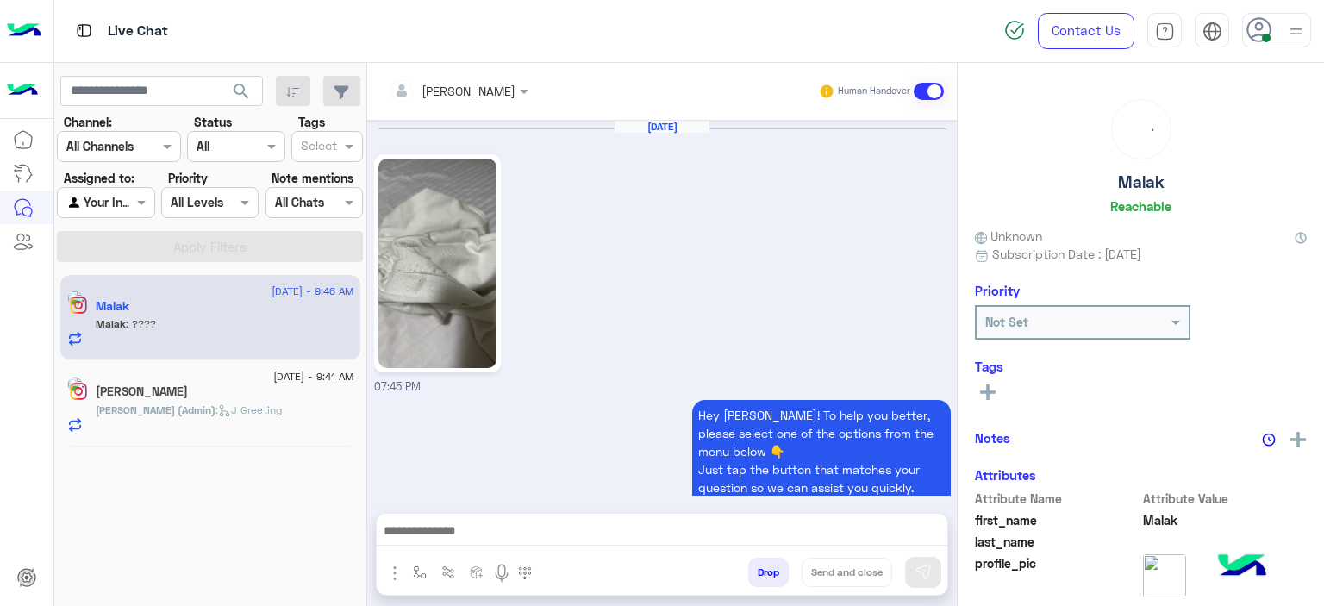
scroll to position [2082, 0]
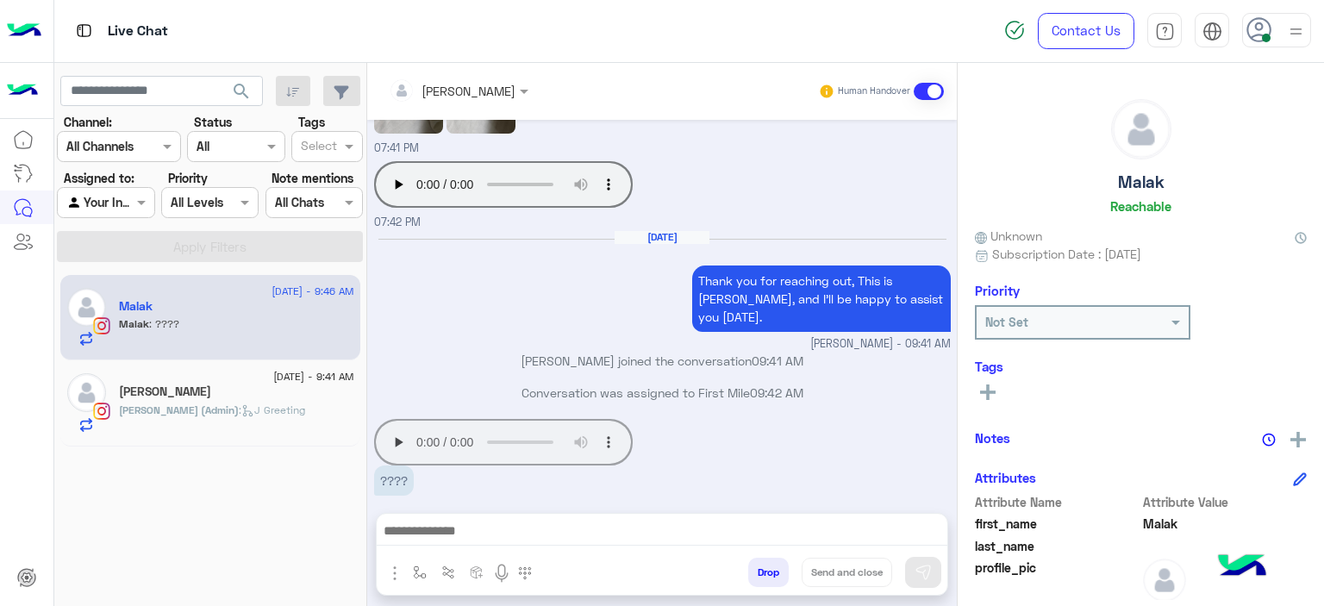
click at [279, 385] on div "Hana Sameh" at bounding box center [236, 393] width 235 height 18
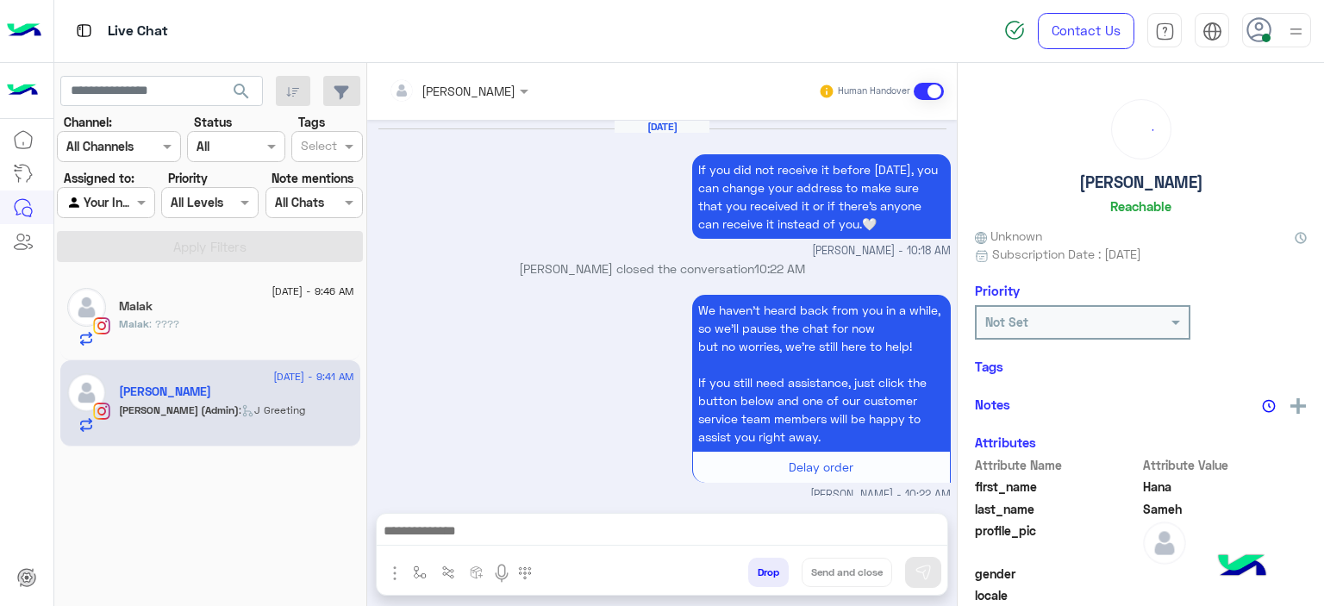
scroll to position [1976, 0]
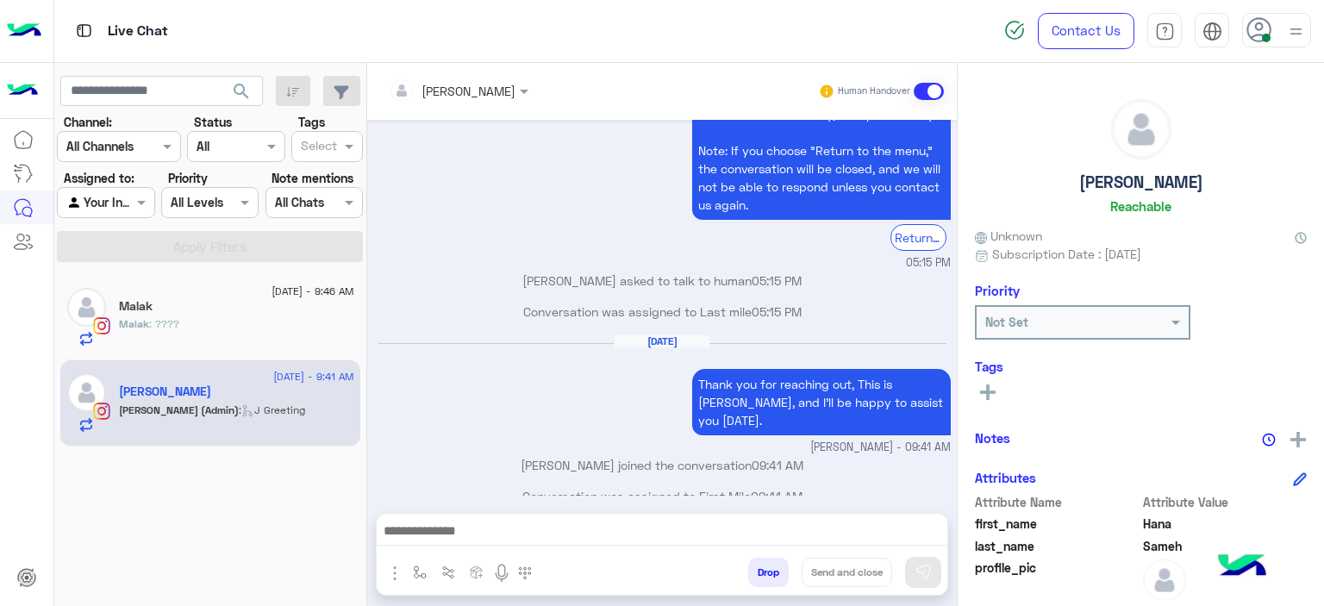
click at [621, 521] on div at bounding box center [662, 535] width 571 height 43
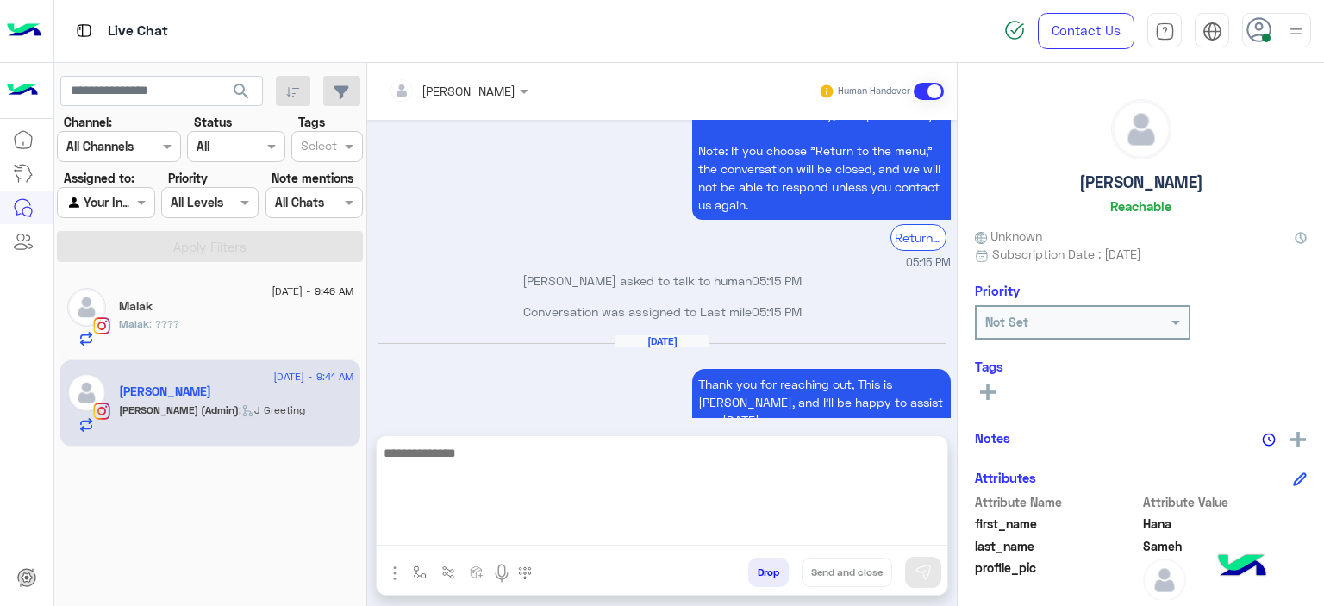
click at [622, 521] on textarea at bounding box center [662, 493] width 571 height 103
type textarea "**********"
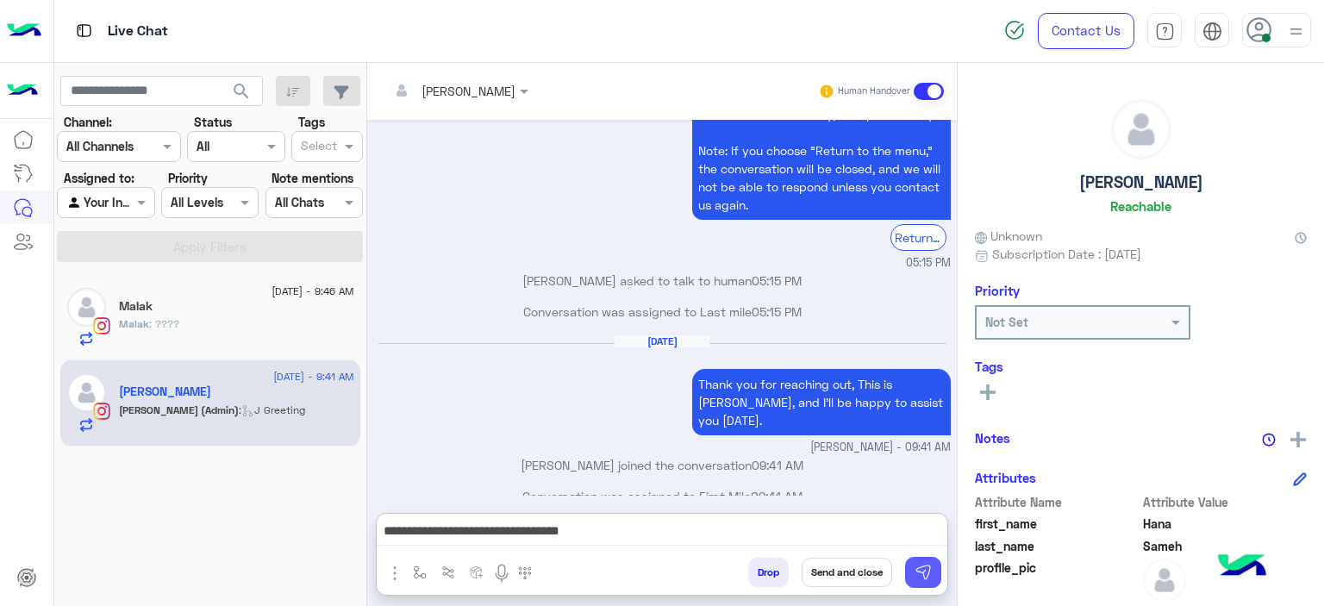
click at [914, 571] on img at bounding box center [922, 572] width 17 height 17
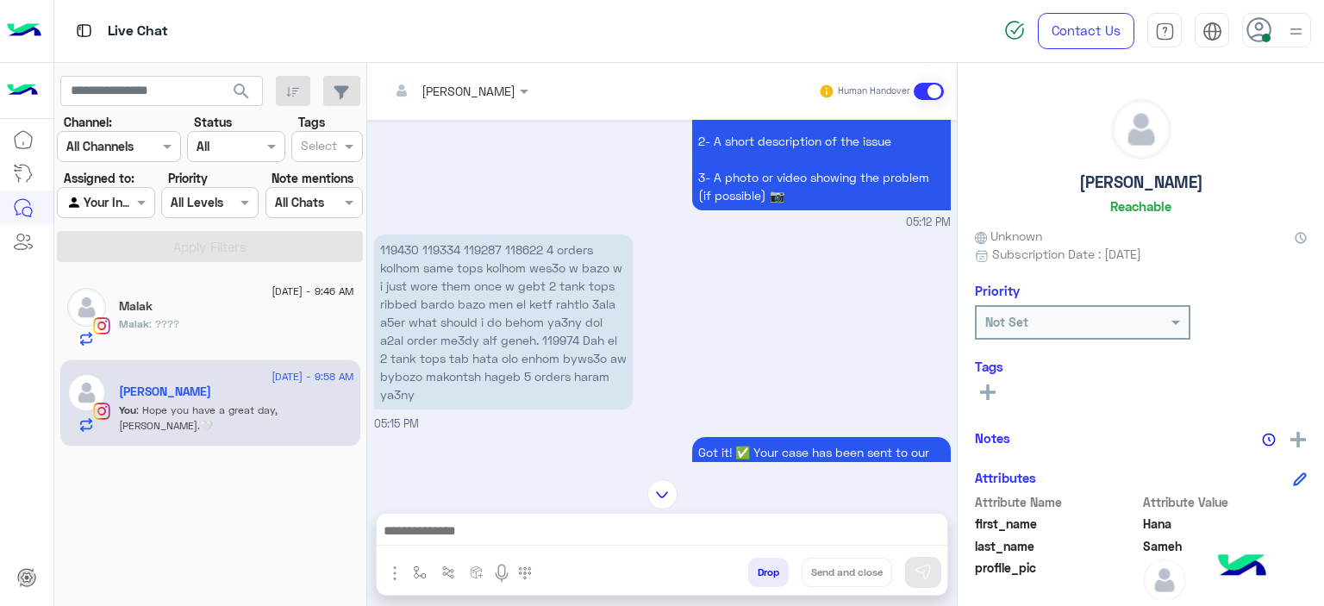
scroll to position [1531, 0]
click at [224, 315] on div "Malak" at bounding box center [236, 308] width 235 height 18
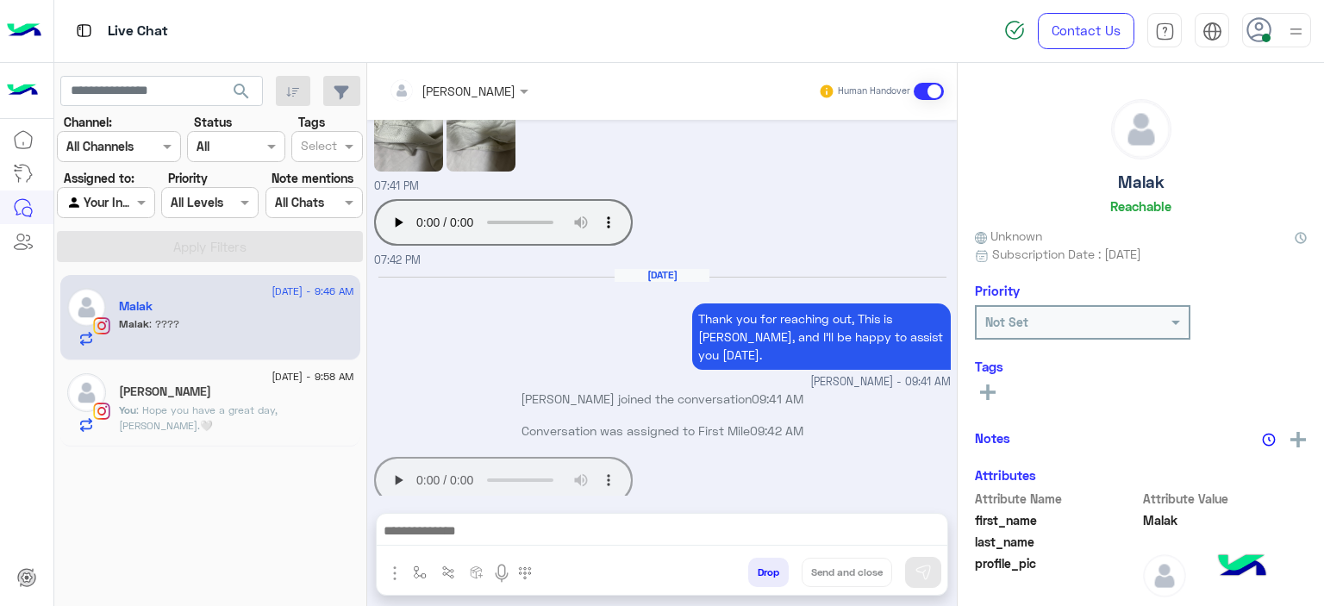
scroll to position [2082, 0]
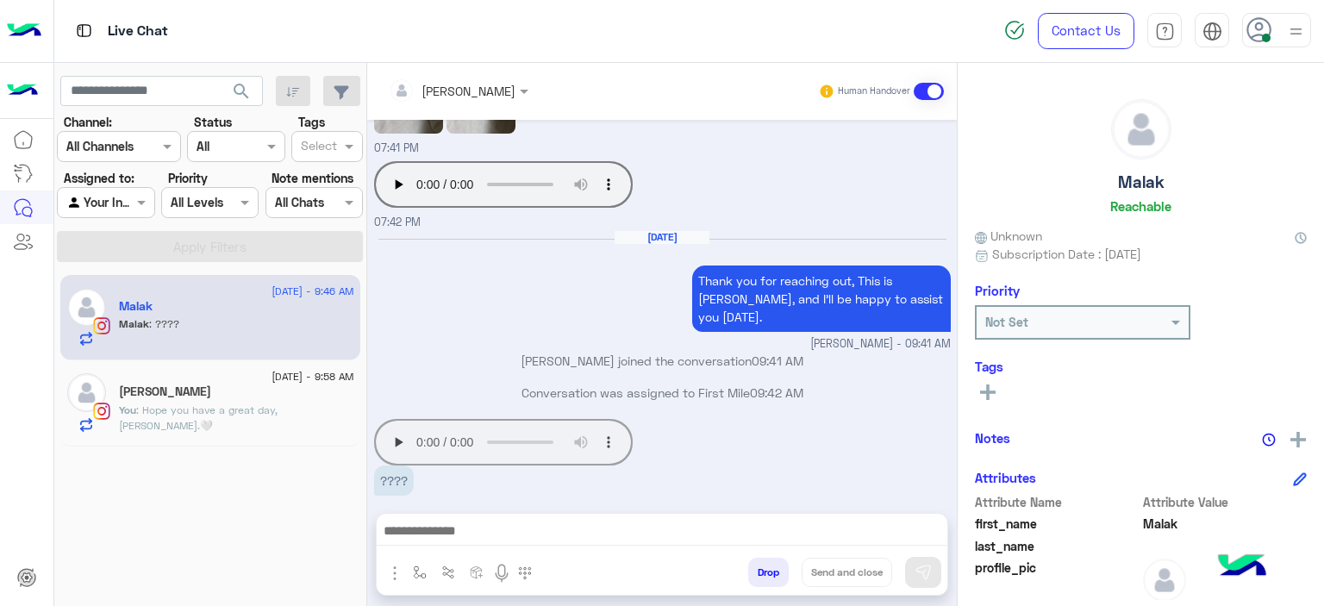
click at [256, 423] on div "You : Hope you have a great day, Hana.🤍" at bounding box center [236, 418] width 235 height 30
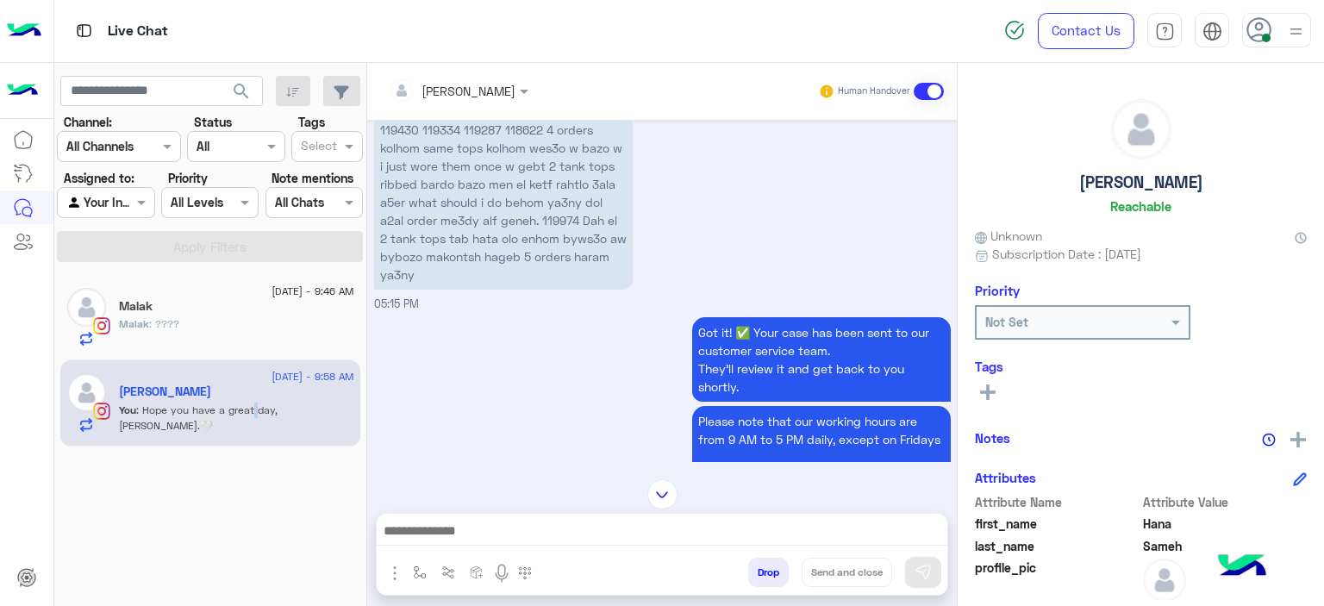
scroll to position [1481, 0]
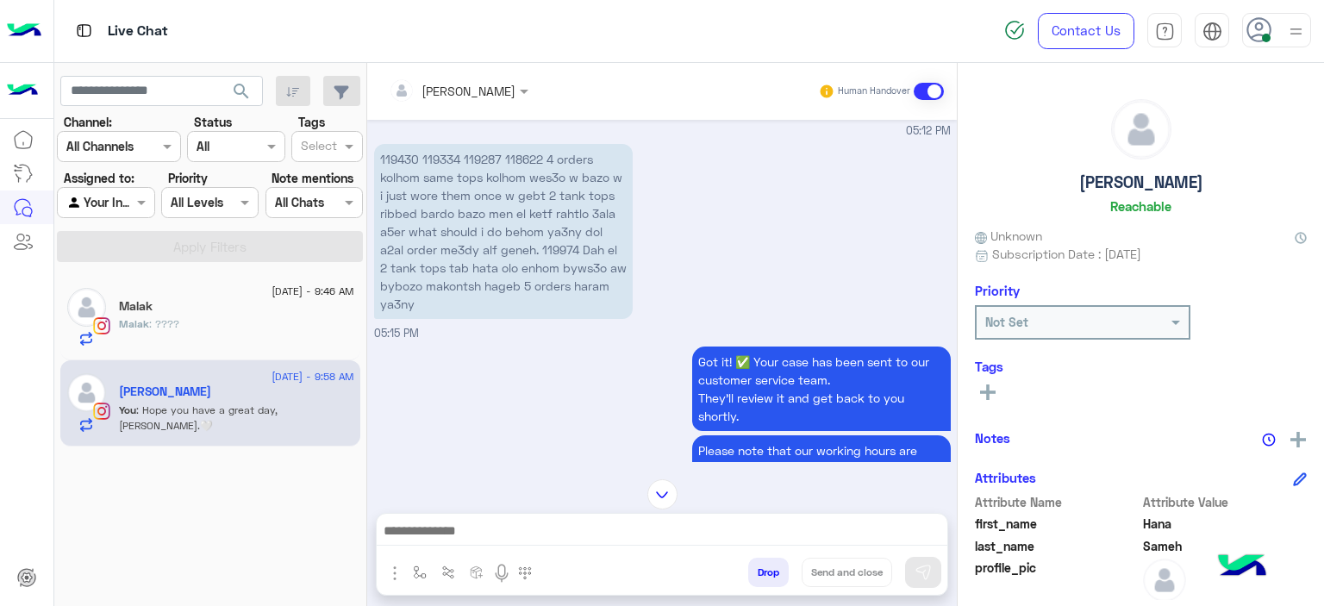
click at [555, 244] on p "119430 119334 119287 118622 4 orders kolhom same tops kolhom wes3o w bazo w i j…" at bounding box center [503, 231] width 259 height 175
copy p "119974"
click at [648, 494] on div at bounding box center [662, 494] width 590 height 30
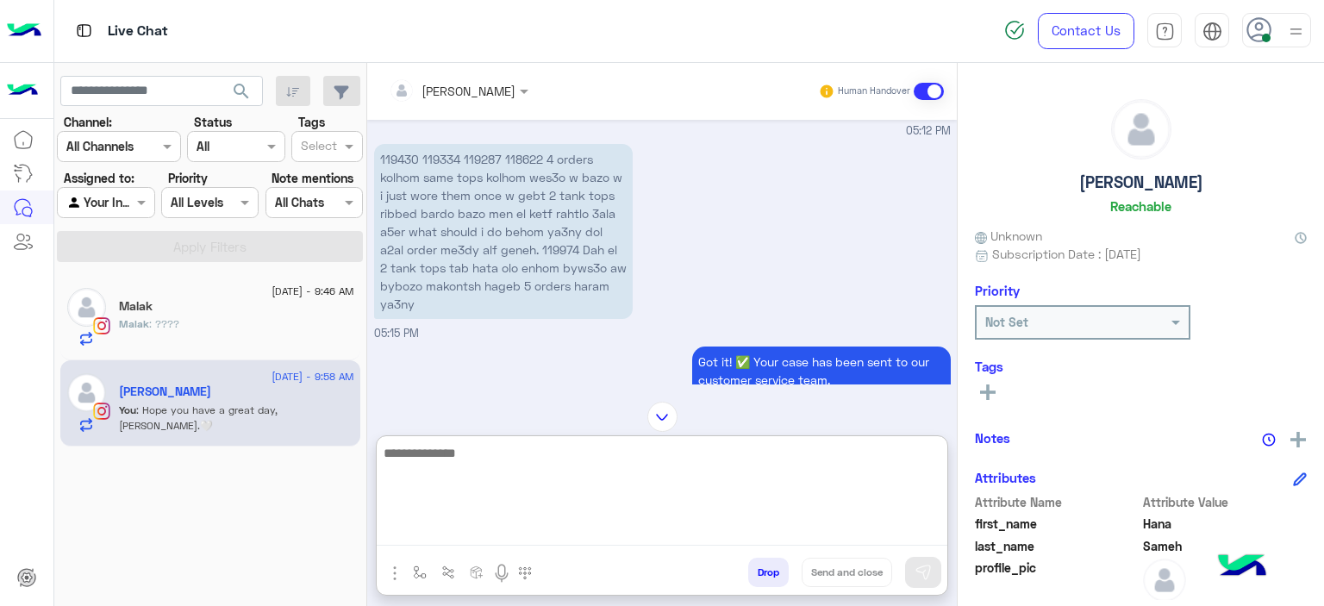
click at [599, 523] on textarea at bounding box center [662, 493] width 571 height 103
type textarea "*"
type textarea "**********"
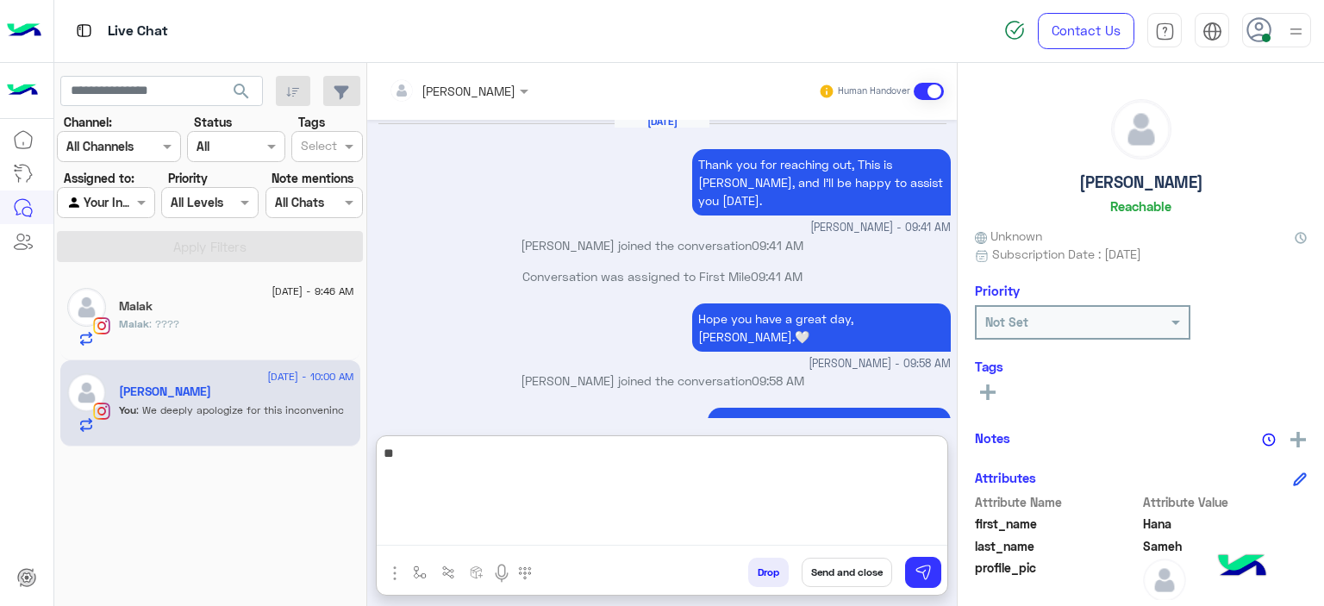
type textarea "*"
click at [590, 456] on textarea "**********" at bounding box center [662, 493] width 571 height 103
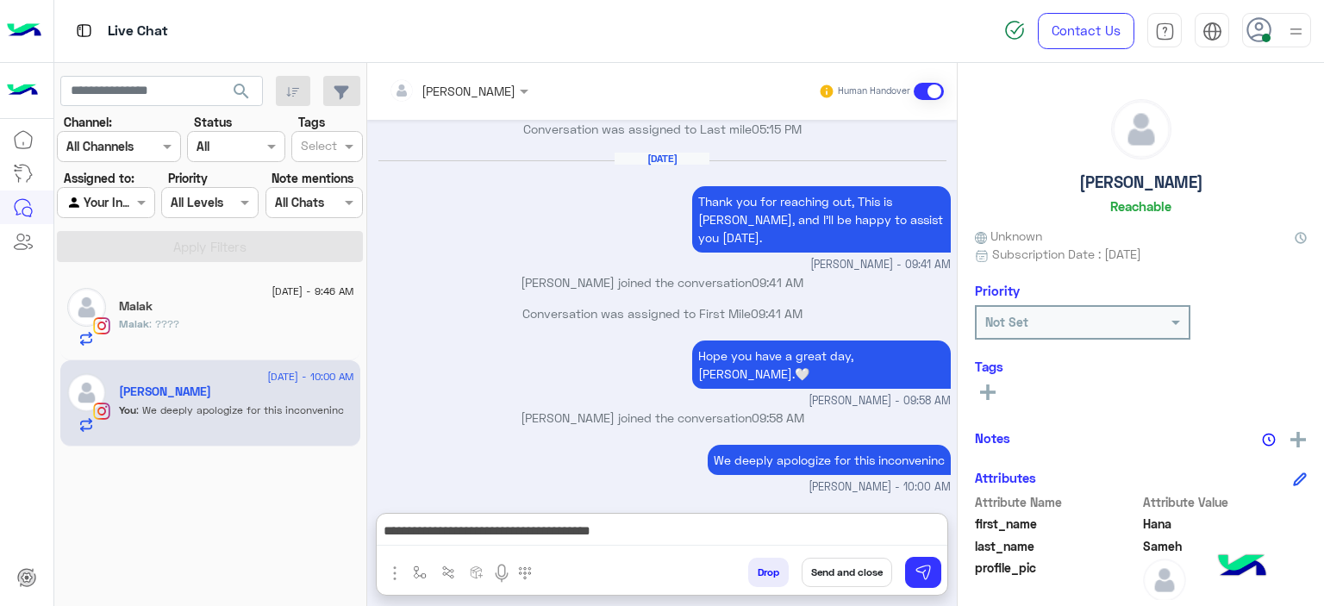
click at [591, 440] on div "We deeply apologize for this inconveninc Mariam Ahmed - 10:00 AM" at bounding box center [662, 467] width 577 height 55
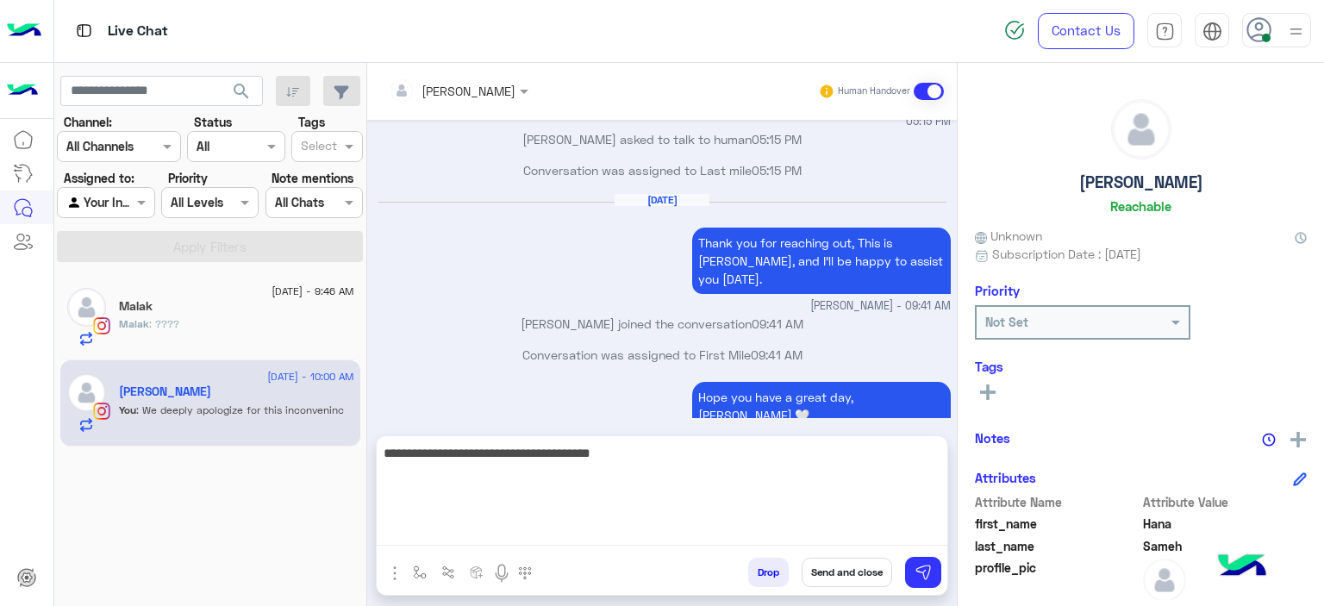
click at [607, 527] on textarea "**********" at bounding box center [662, 493] width 571 height 103
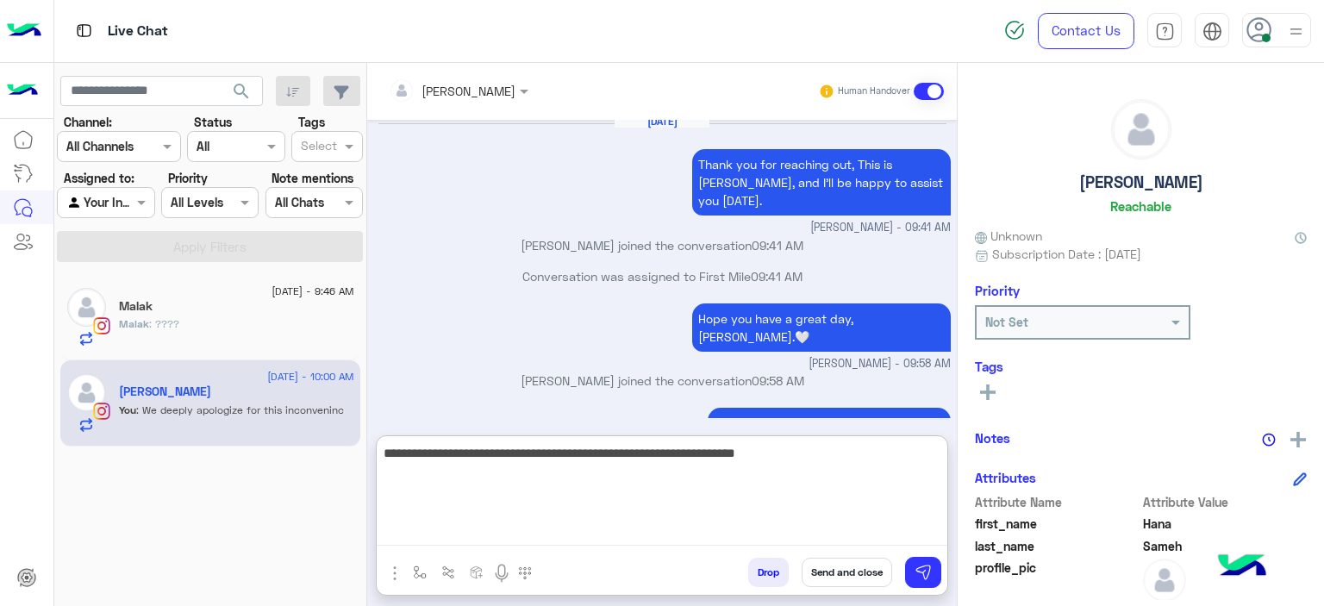
click at [785, 459] on textarea "**********" at bounding box center [662, 493] width 571 height 103
click at [813, 453] on textarea "**********" at bounding box center [662, 493] width 571 height 103
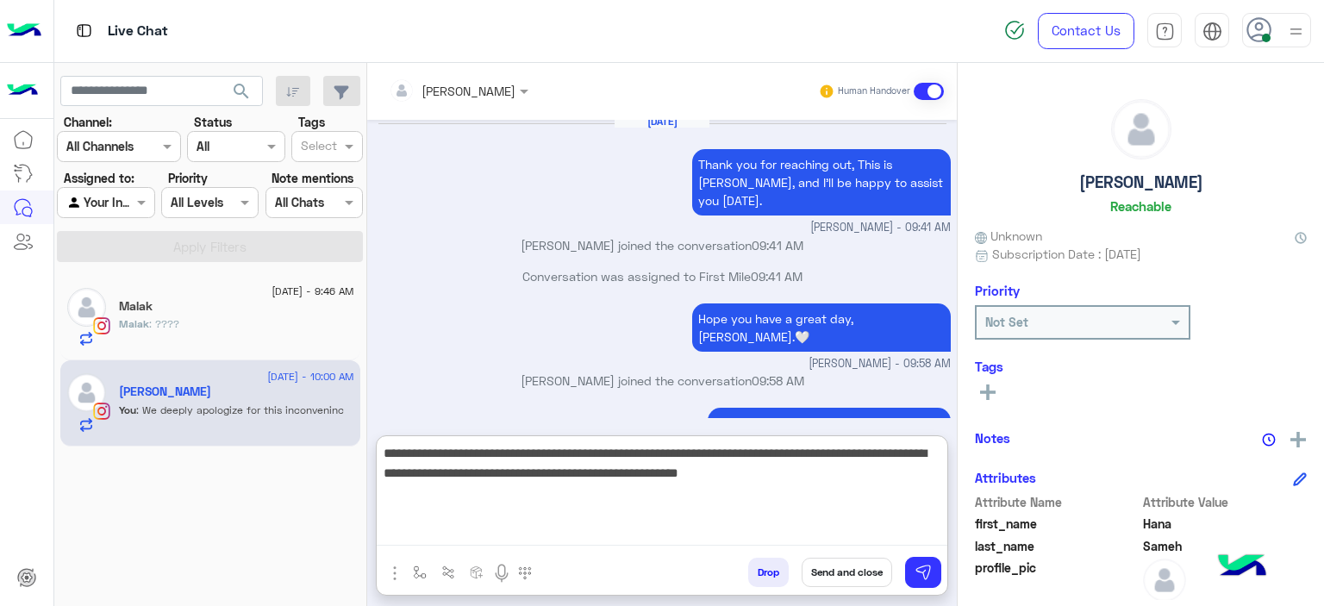
click at [396, 471] on textarea "**********" at bounding box center [662, 493] width 571 height 103
click at [939, 454] on textarea "**********" at bounding box center [662, 493] width 571 height 103
click at [655, 489] on textarea "**********" at bounding box center [662, 493] width 571 height 103
click at [524, 471] on textarea "**********" at bounding box center [662, 493] width 571 height 103
click at [526, 470] on textarea "**********" at bounding box center [662, 493] width 571 height 103
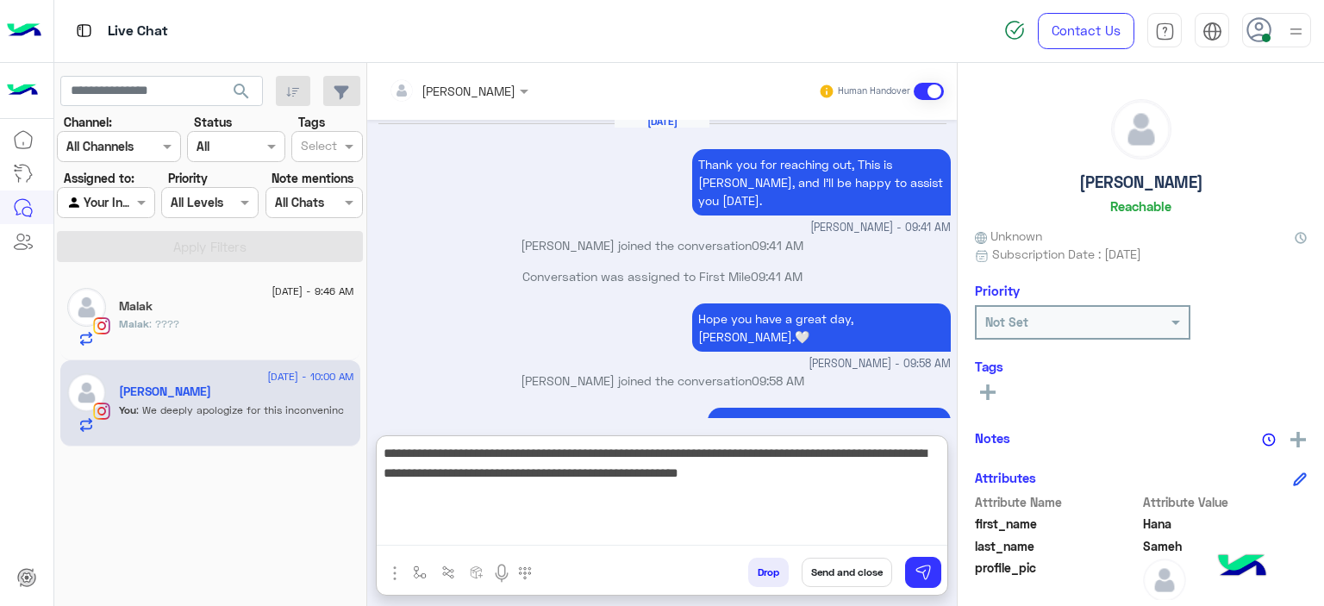
click at [512, 474] on textarea "**********" at bounding box center [662, 493] width 571 height 103
type textarea "**********"
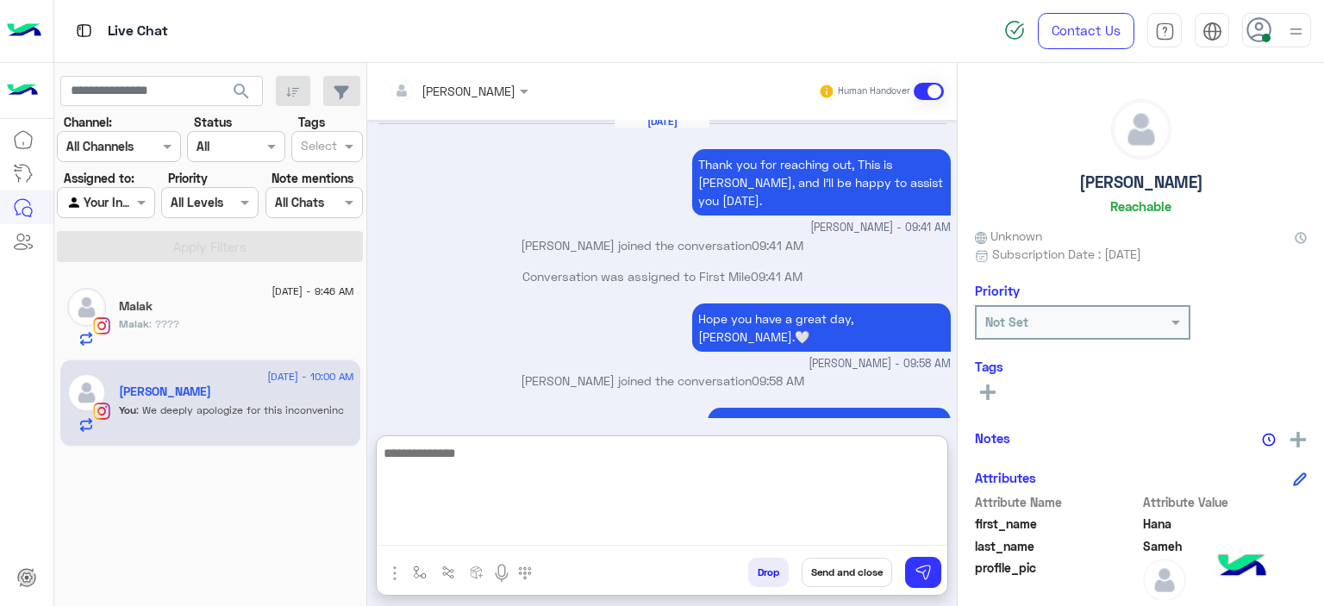
scroll to position [2163, 0]
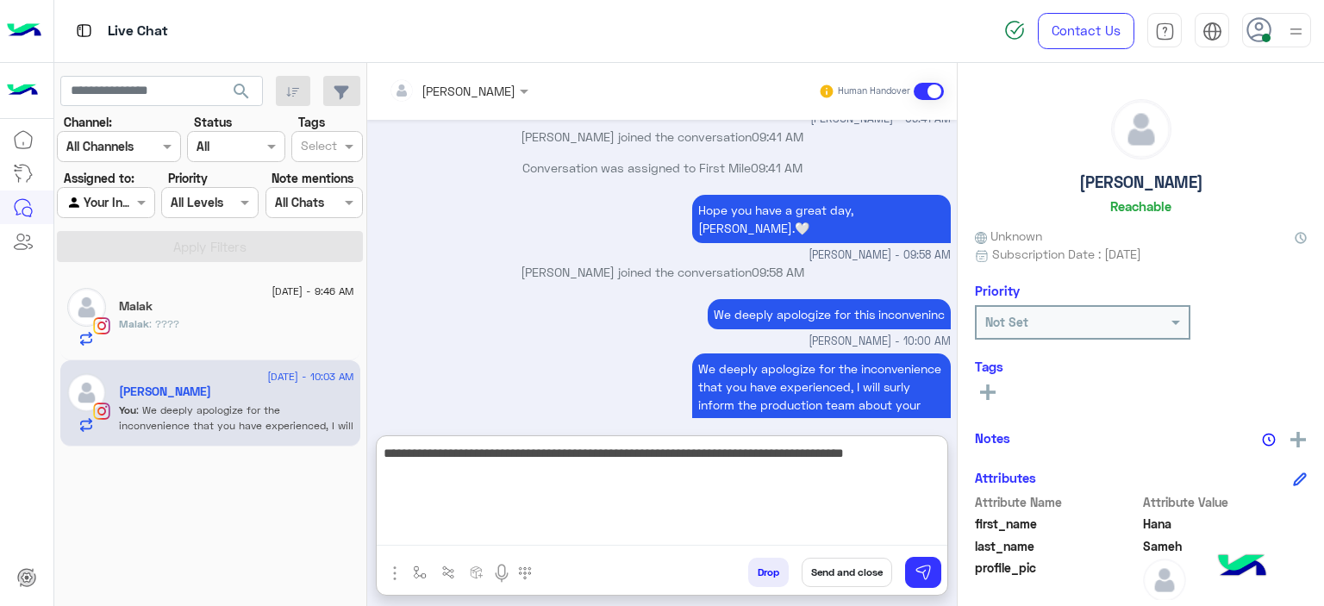
click at [889, 451] on textarea "**********" at bounding box center [662, 493] width 571 height 103
type textarea "**********"
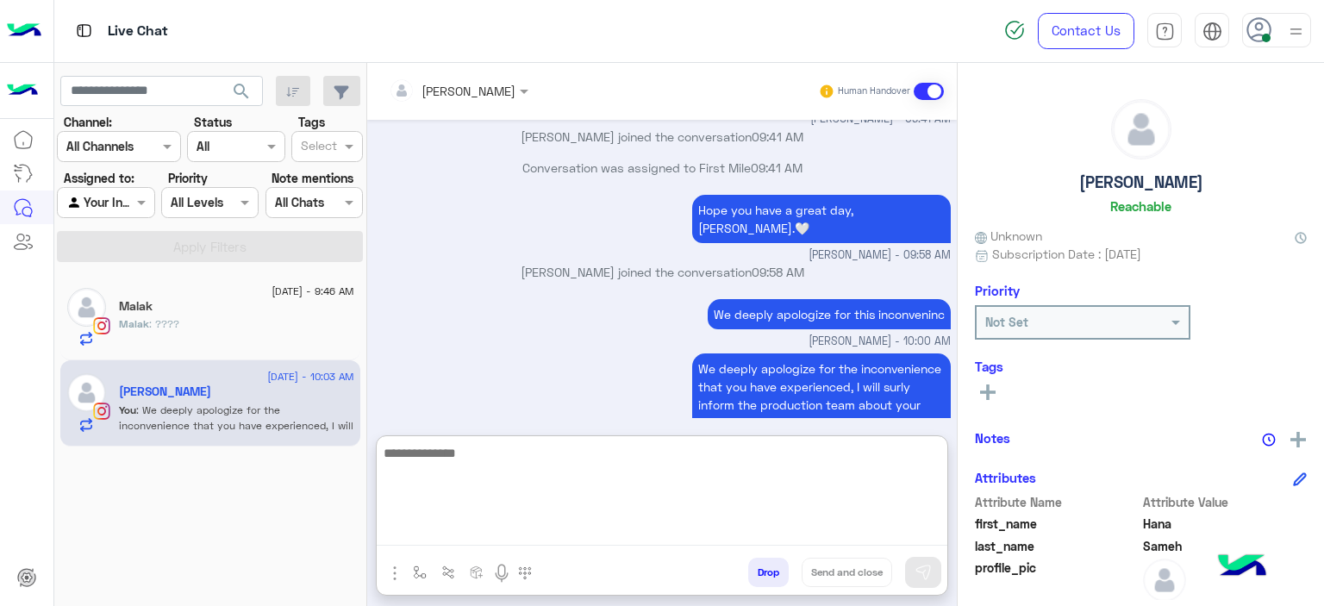
scroll to position [2273, 0]
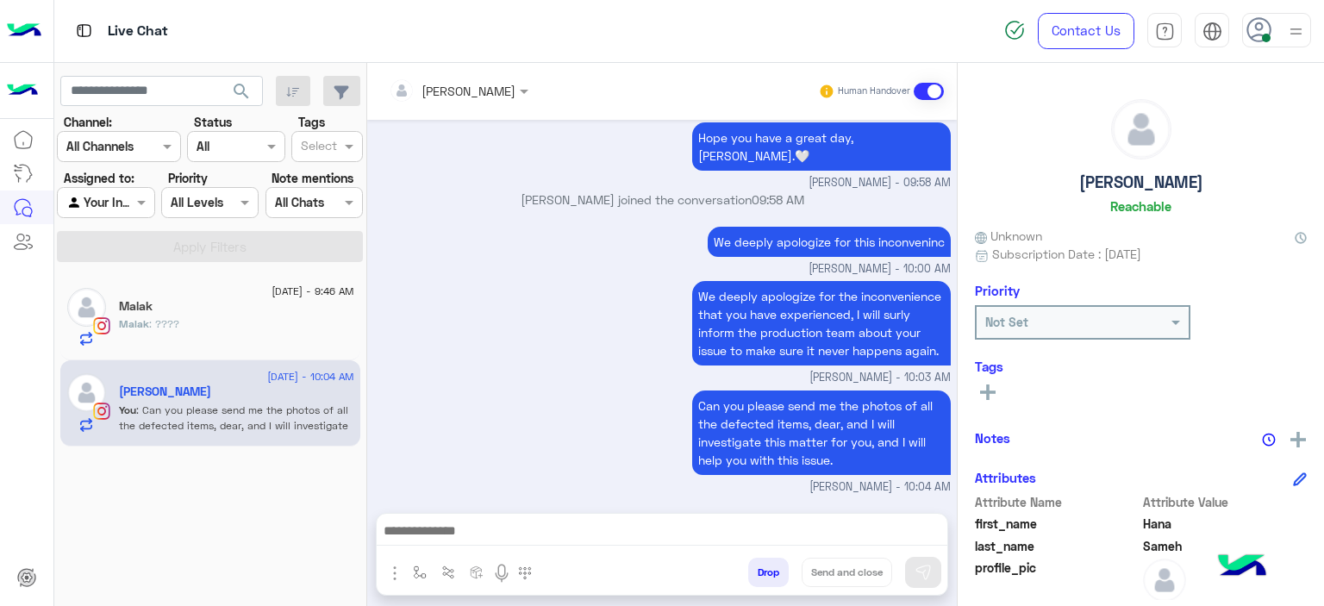
click at [279, 310] on div "Malak" at bounding box center [236, 308] width 235 height 18
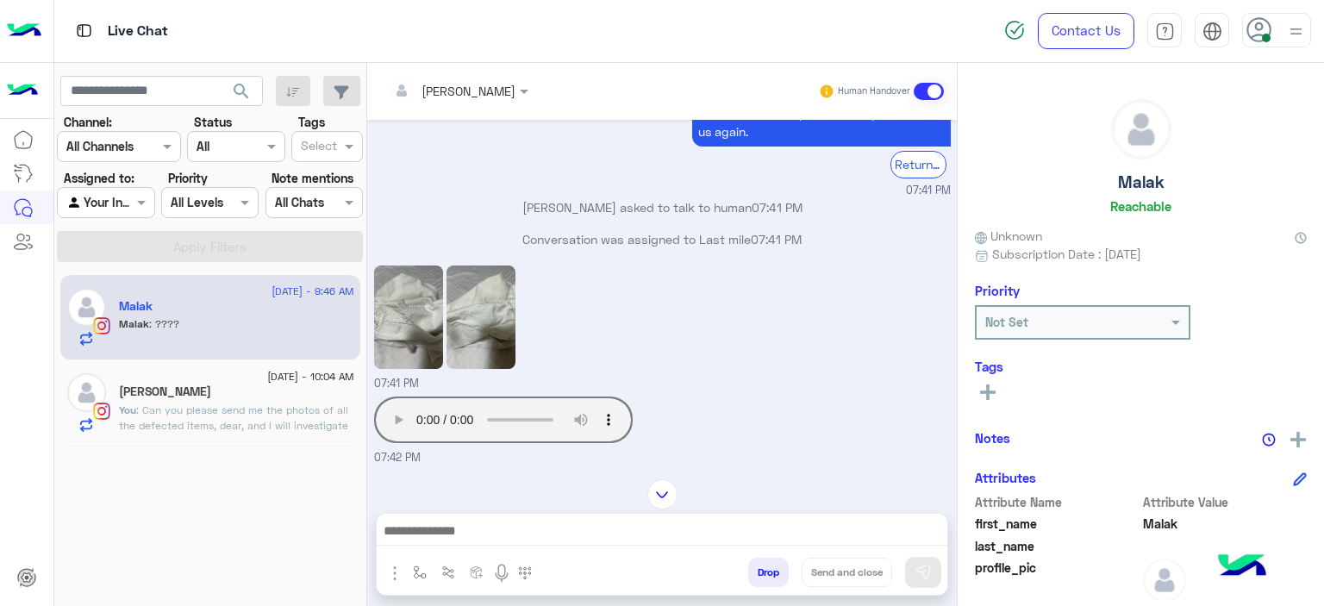
scroll to position [1846, 0]
click at [417, 352] on img at bounding box center [408, 317] width 69 height 103
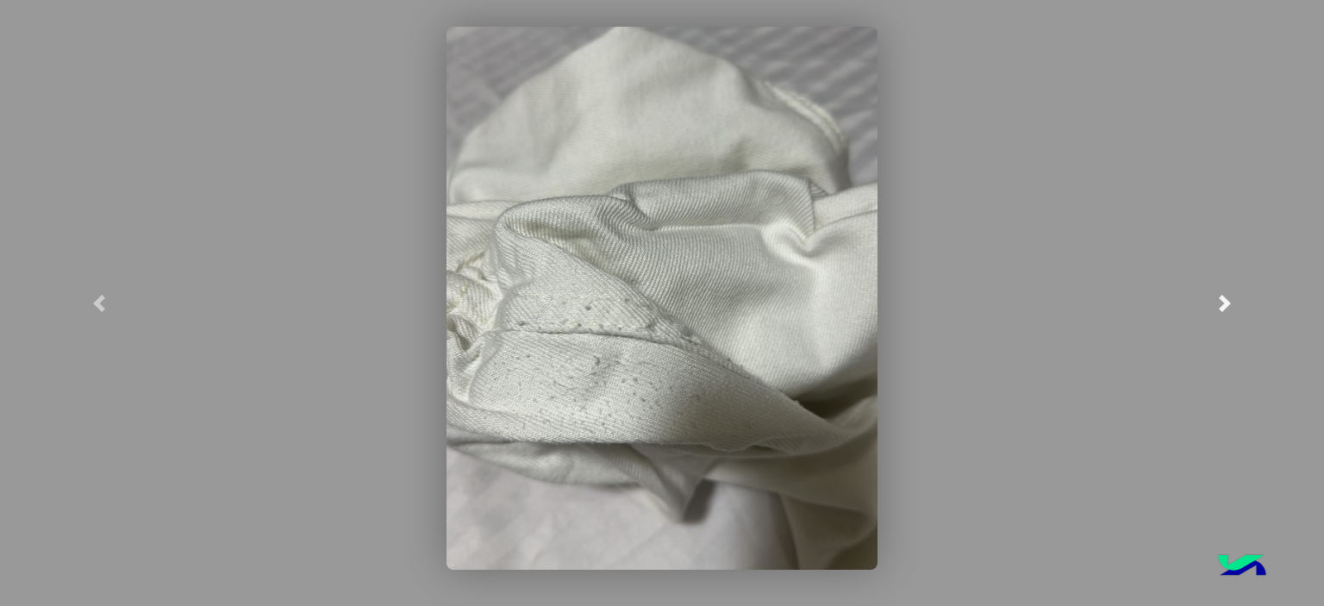
click at [1224, 293] on link at bounding box center [1225, 303] width 198 height 606
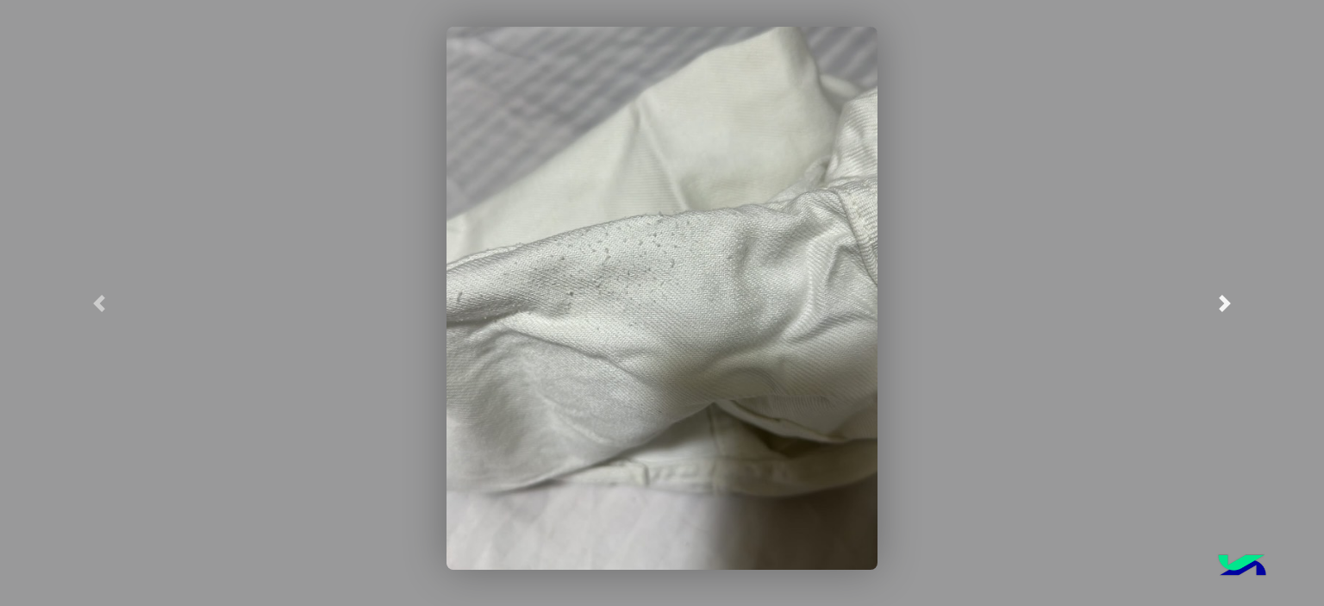
click at [1224, 293] on link at bounding box center [1225, 303] width 198 height 606
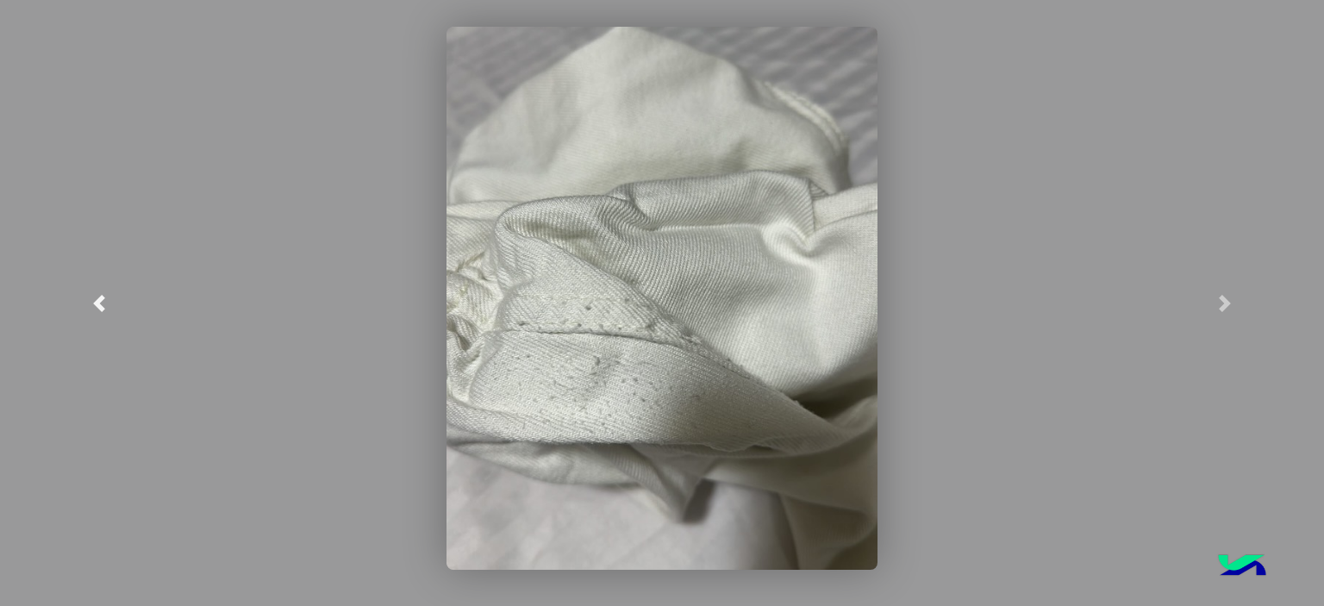
click at [108, 295] on link at bounding box center [99, 303] width 198 height 606
click at [108, 293] on link at bounding box center [99, 303] width 198 height 606
click at [108, 292] on link at bounding box center [99, 303] width 198 height 606
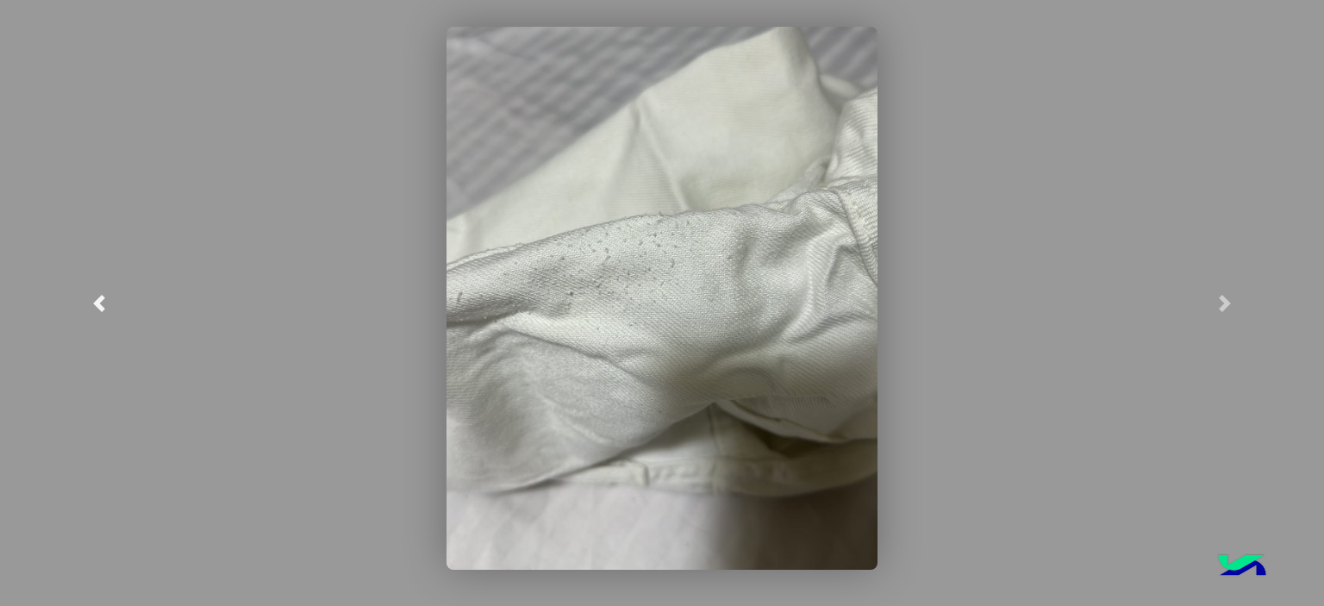
click at [108, 291] on link at bounding box center [99, 303] width 198 height 606
click at [108, 290] on link at bounding box center [99, 303] width 198 height 606
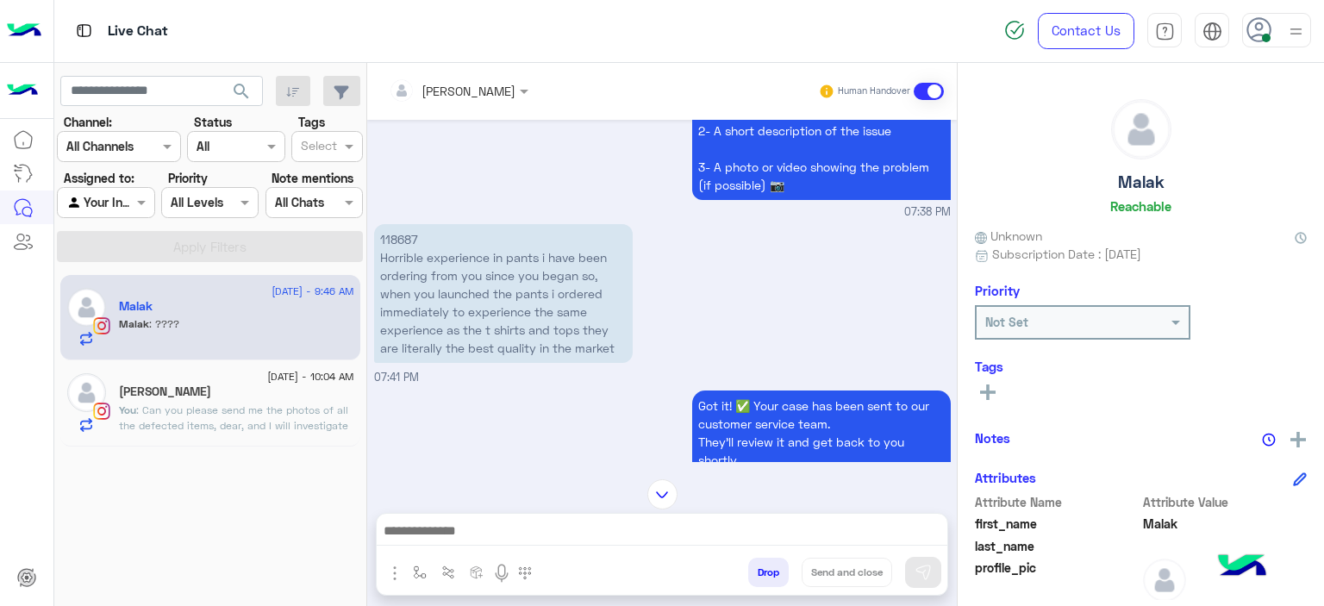
scroll to position [1374, 0]
click at [403, 234] on p "118687 Horrible experience in pants i have been ordering from you since you beg…" at bounding box center [503, 295] width 259 height 139
copy p "118687"
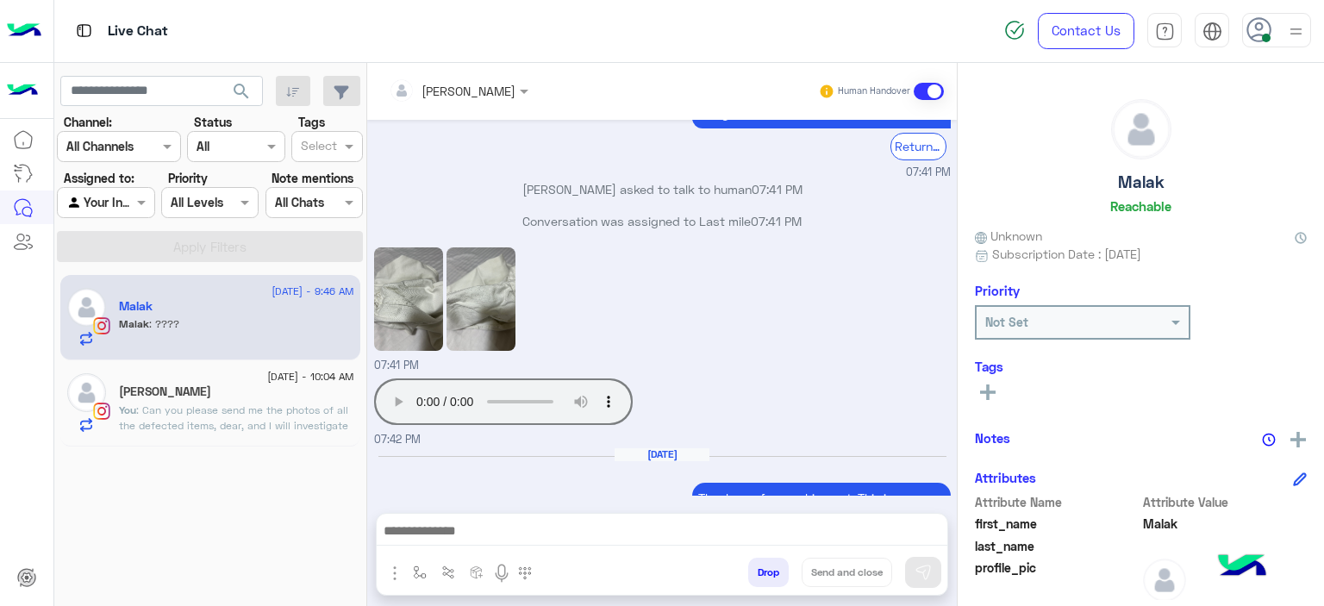
scroll to position [2082, 0]
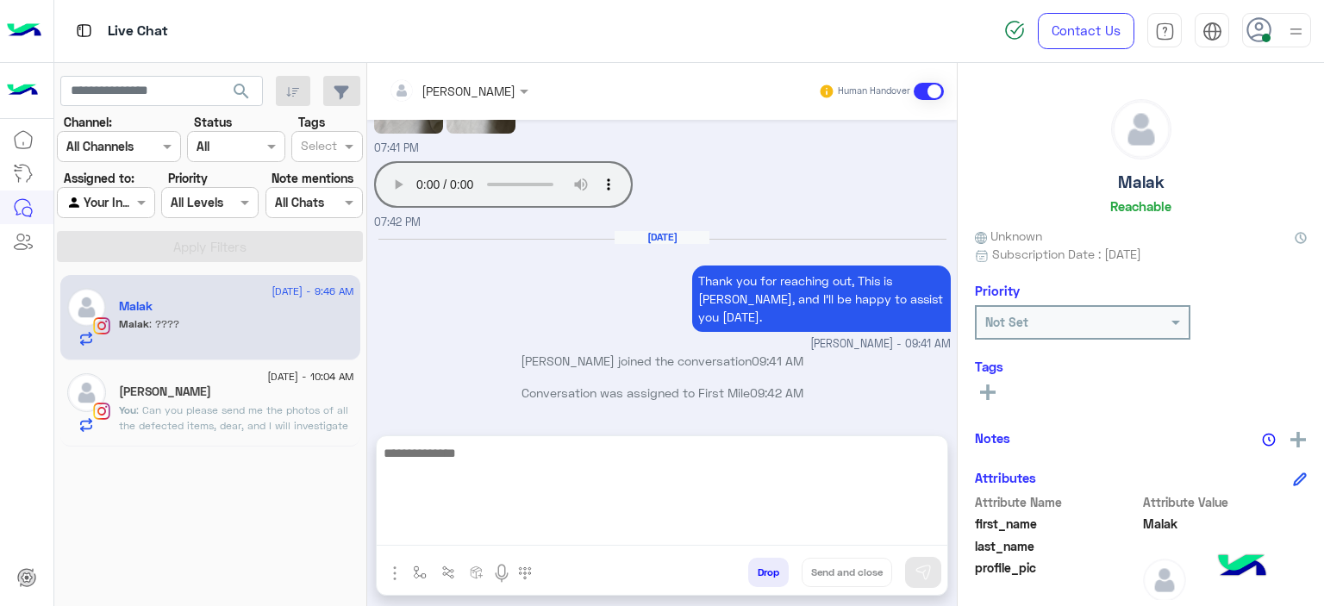
click at [545, 527] on textarea at bounding box center [662, 493] width 571 height 103
click at [431, 452] on textarea "**********" at bounding box center [662, 493] width 571 height 103
click at [587, 465] on textarea "**********" at bounding box center [662, 493] width 571 height 103
click at [587, 464] on textarea "**********" at bounding box center [662, 493] width 571 height 103
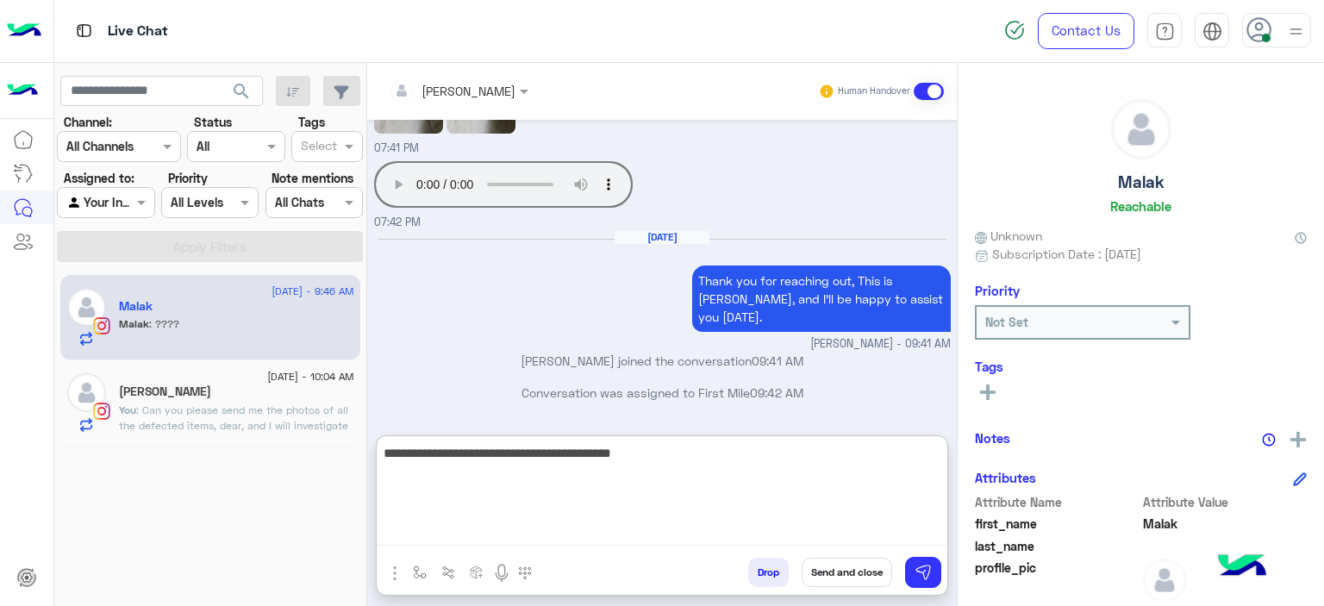
click at [587, 464] on textarea "**********" at bounding box center [662, 493] width 571 height 103
click at [750, 466] on textarea "**********" at bounding box center [662, 493] width 571 height 103
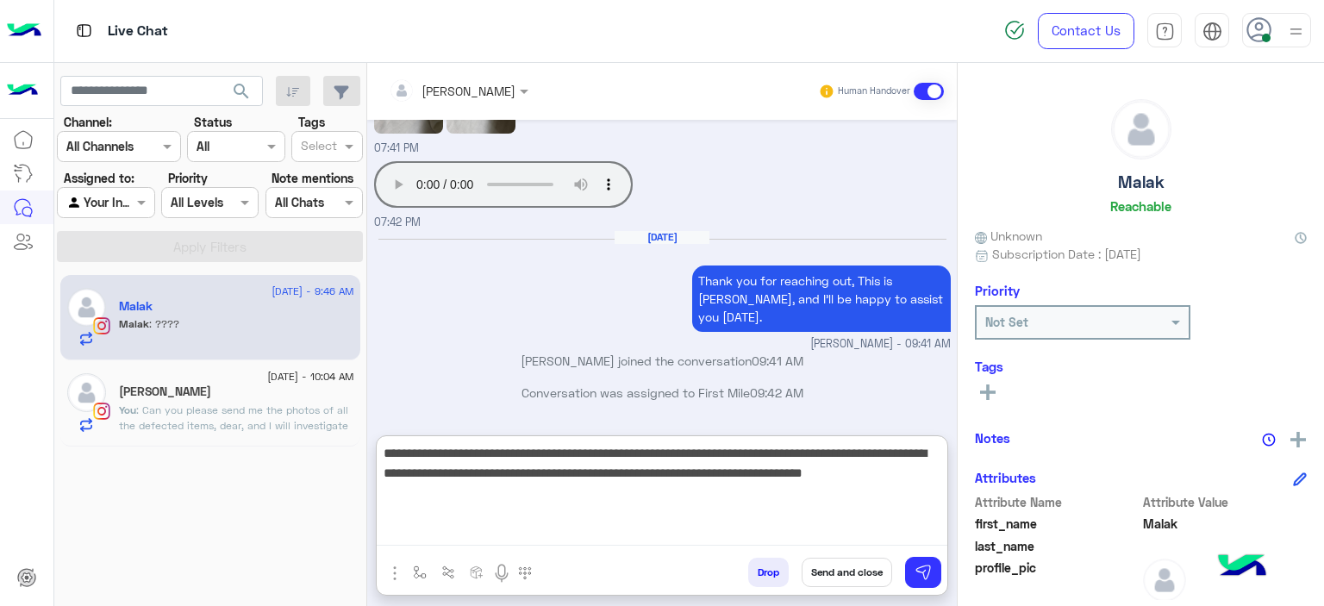
click at [841, 475] on textarea "**********" at bounding box center [662, 493] width 571 height 103
click at [758, 490] on textarea "**********" at bounding box center [662, 493] width 571 height 103
type textarea "**********"
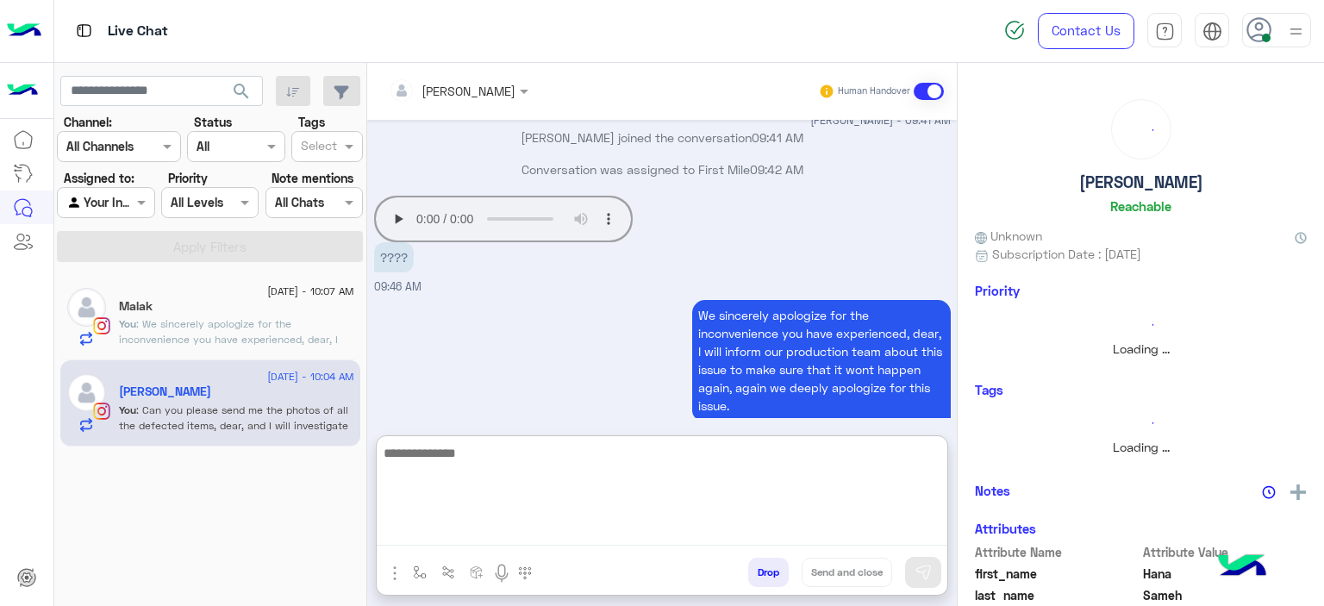
scroll to position [2338, 0]
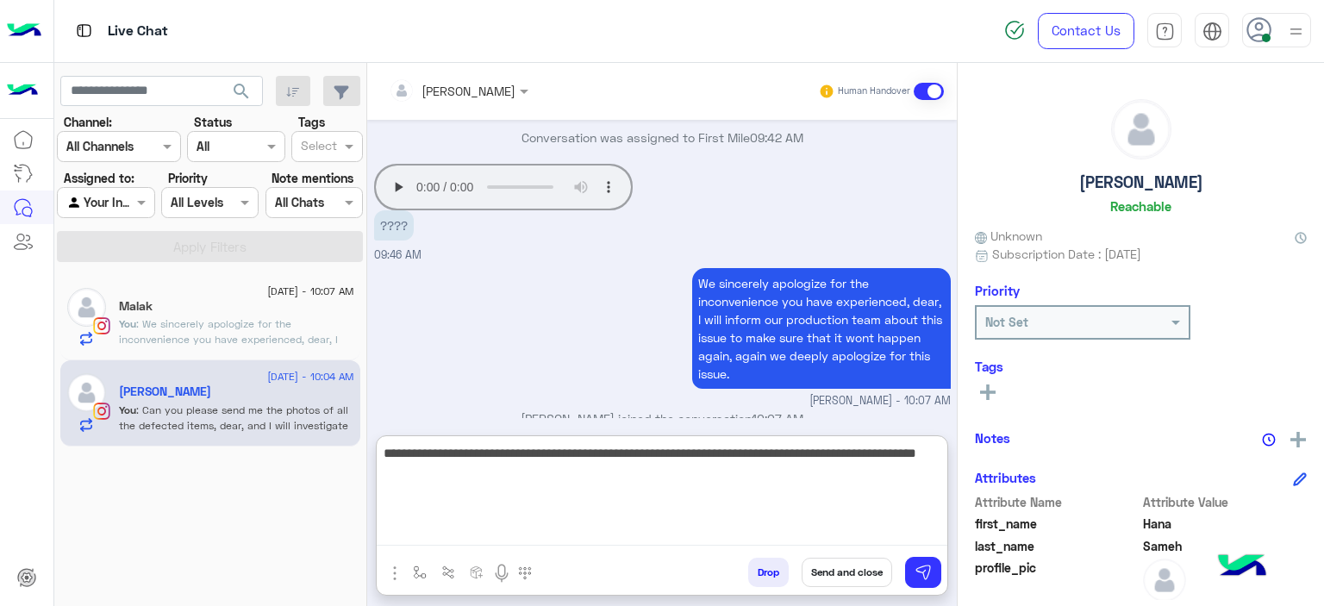
type textarea "**********"
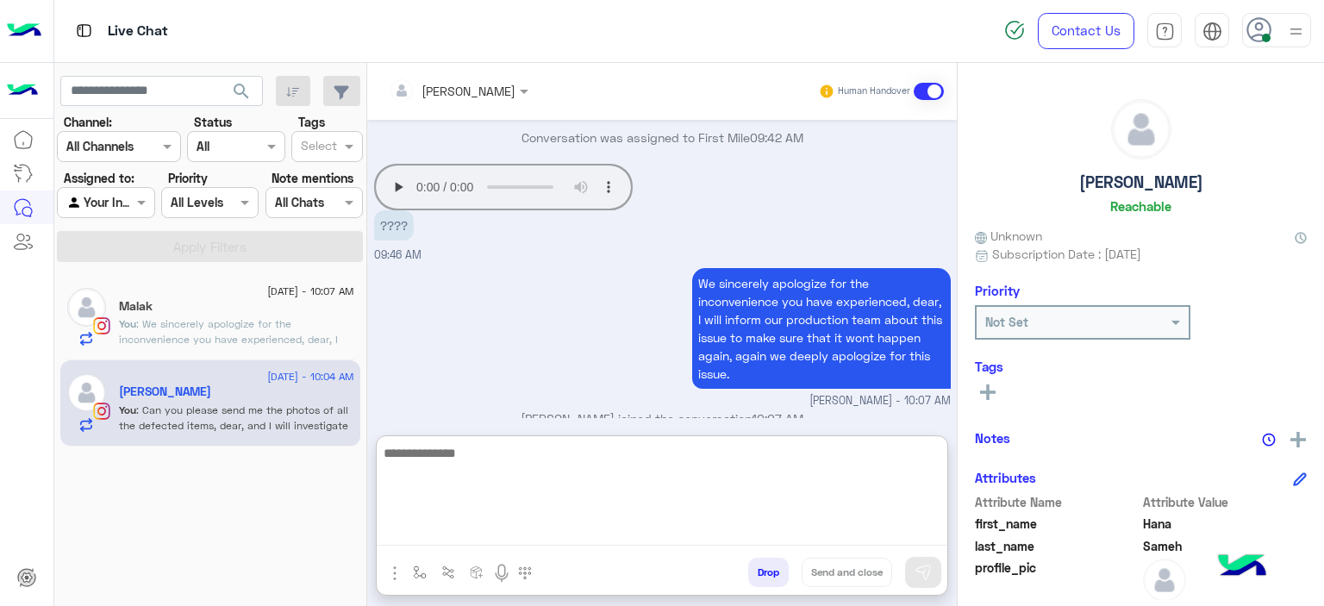
scroll to position [2428, 0]
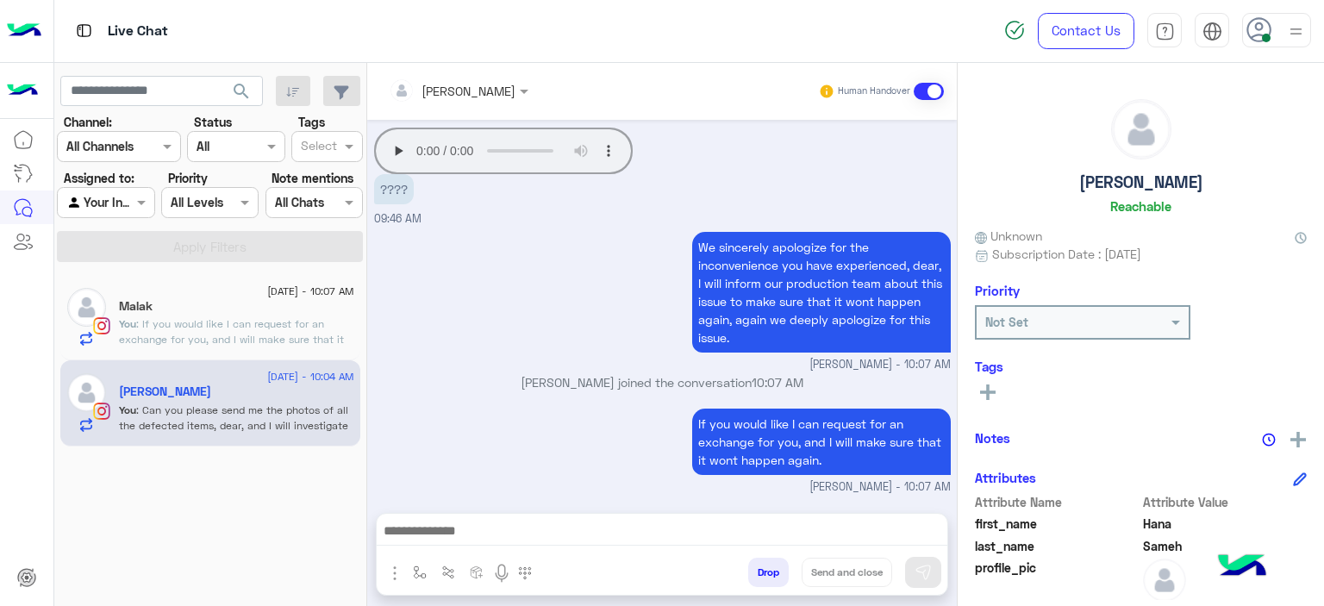
click at [258, 329] on span ": If you would like I can request for an exchange for you, and I will make sure…" at bounding box center [231, 339] width 225 height 44
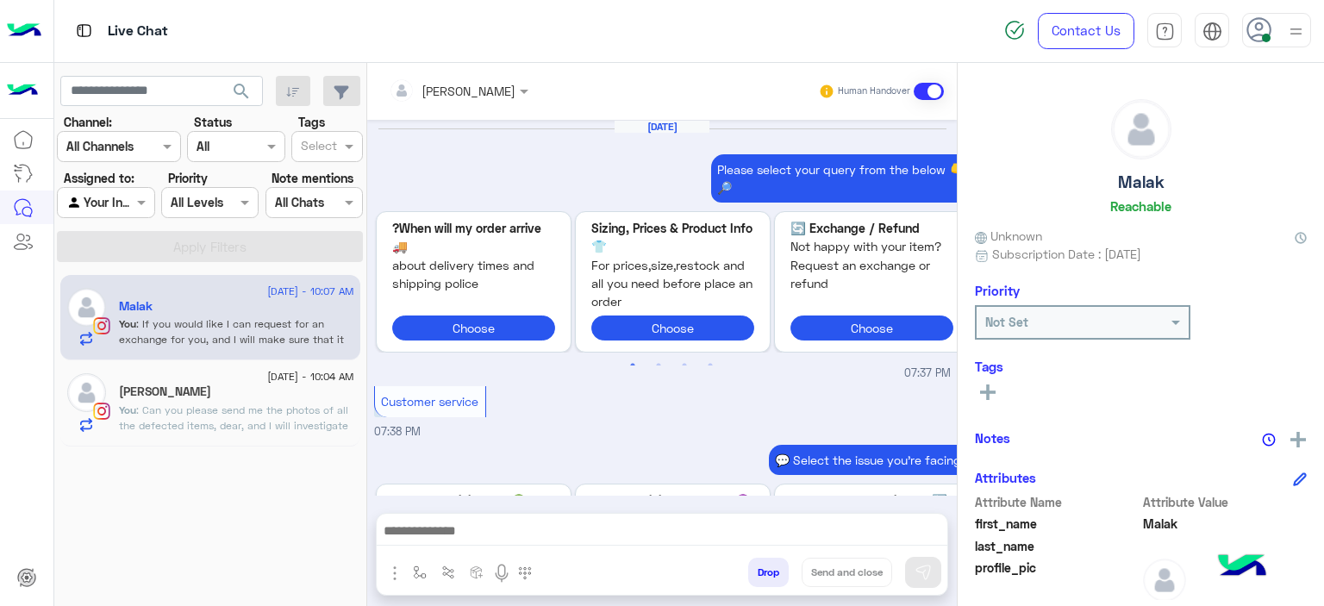
scroll to position [1858, 0]
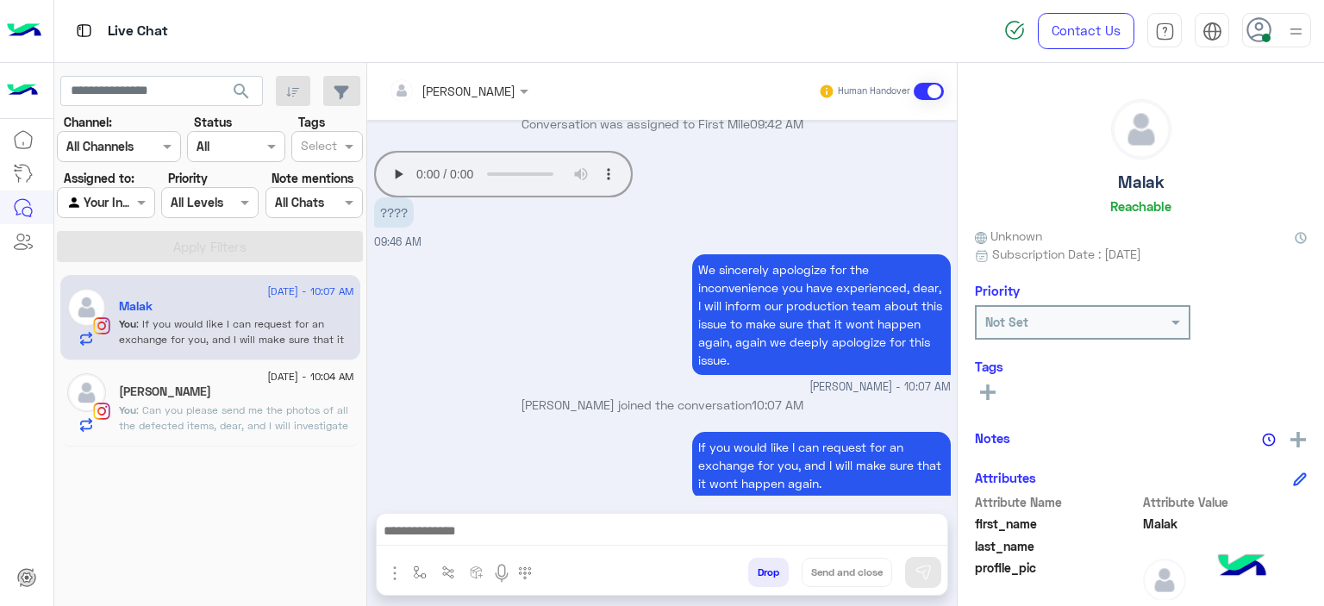
click at [997, 389] on button at bounding box center [988, 391] width 26 height 21
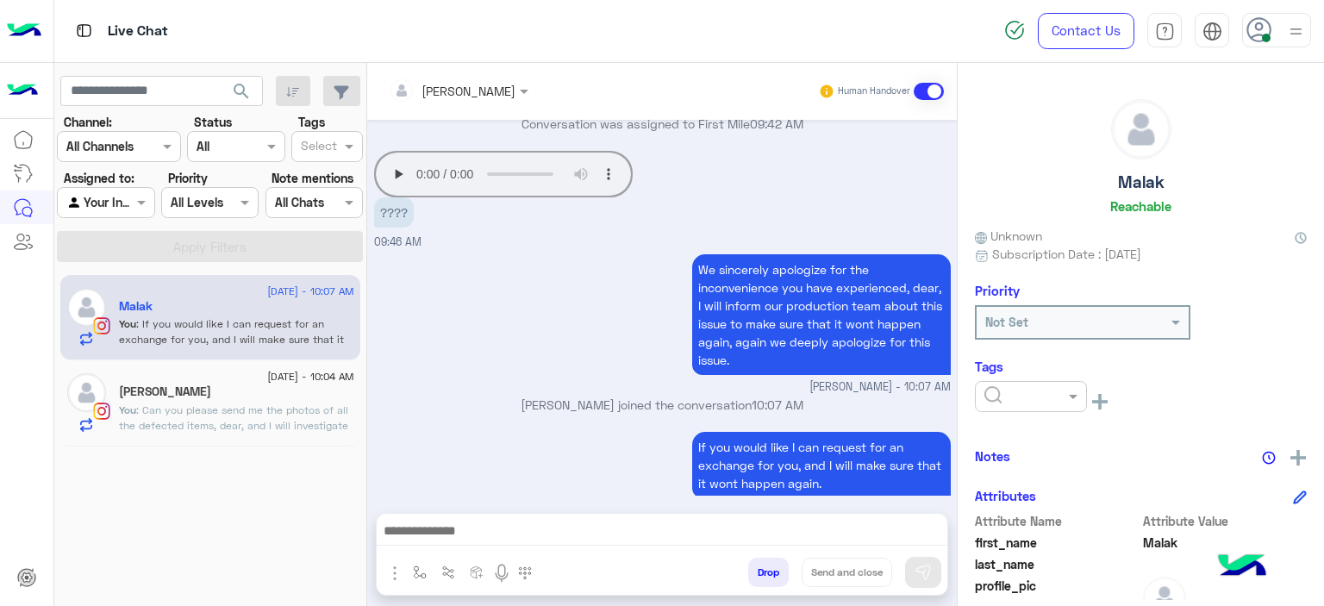
click at [1006, 388] on input "text" at bounding box center [1010, 397] width 53 height 18
click at [1005, 477] on span "M FOLLOW UP" at bounding box center [1022, 470] width 78 height 15
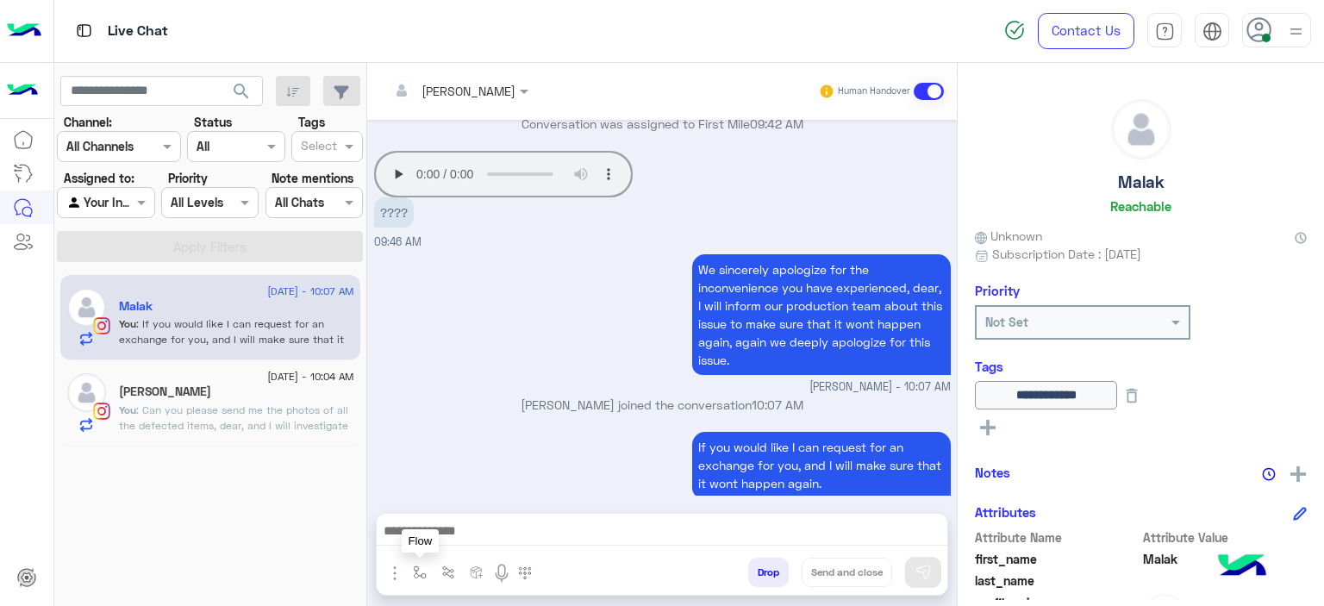
click at [416, 566] on img "button" at bounding box center [420, 572] width 14 height 14
click at [442, 538] on input "text" at bounding box center [450, 535] width 71 height 20
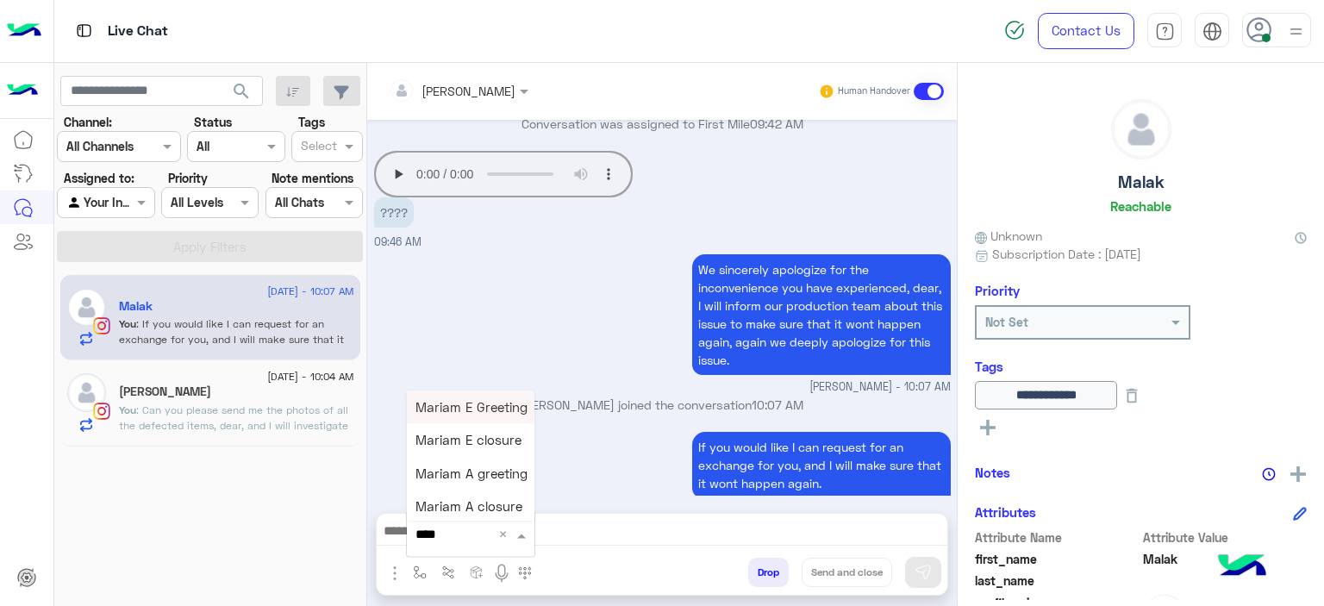
type input "*****"
click at [465, 450] on div "Mariam E closure" at bounding box center [471, 440] width 128 height 33
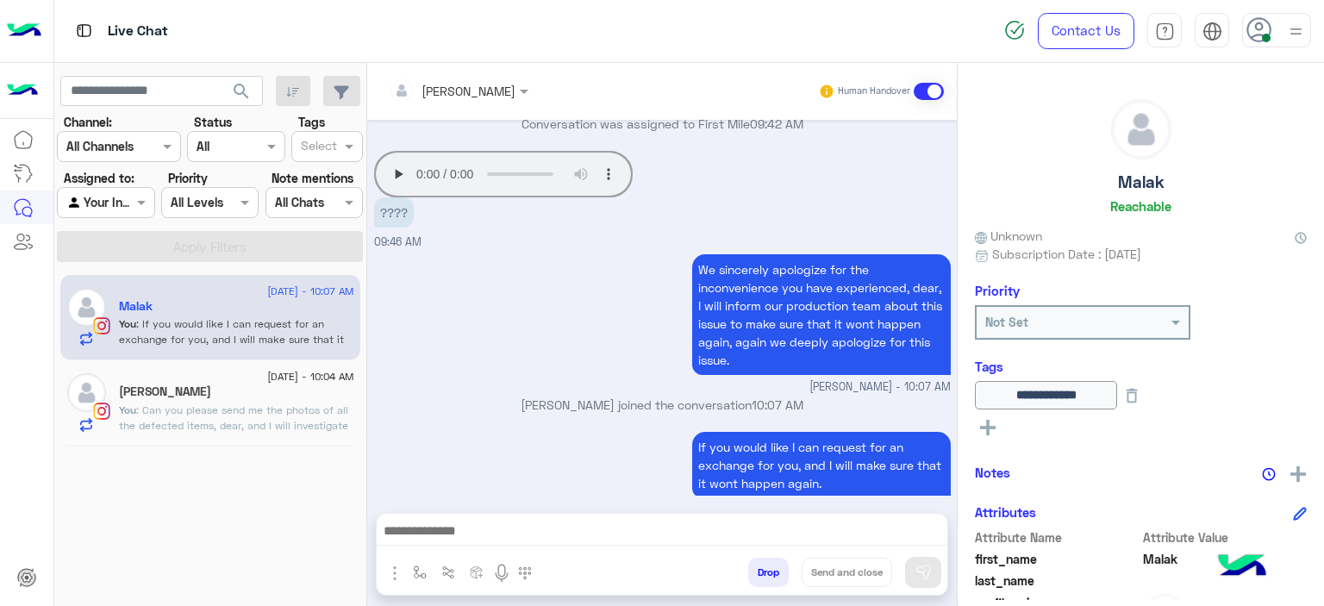
type textarea "**********"
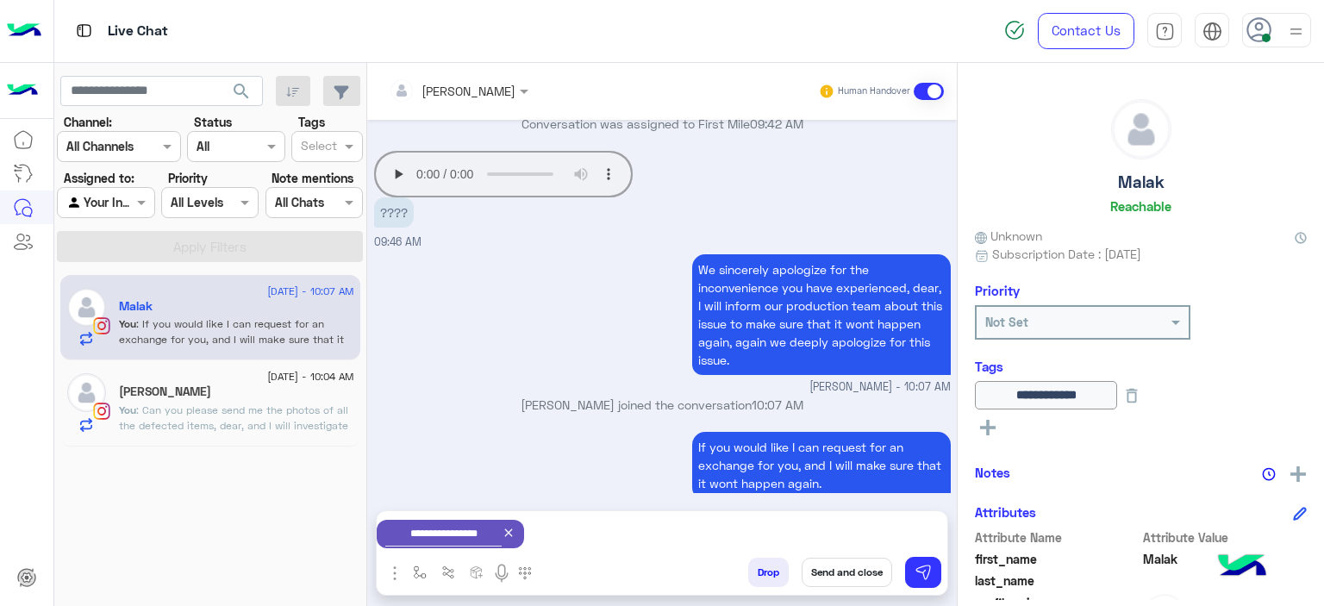
click at [853, 575] on button "Send and close" at bounding box center [847, 572] width 91 height 29
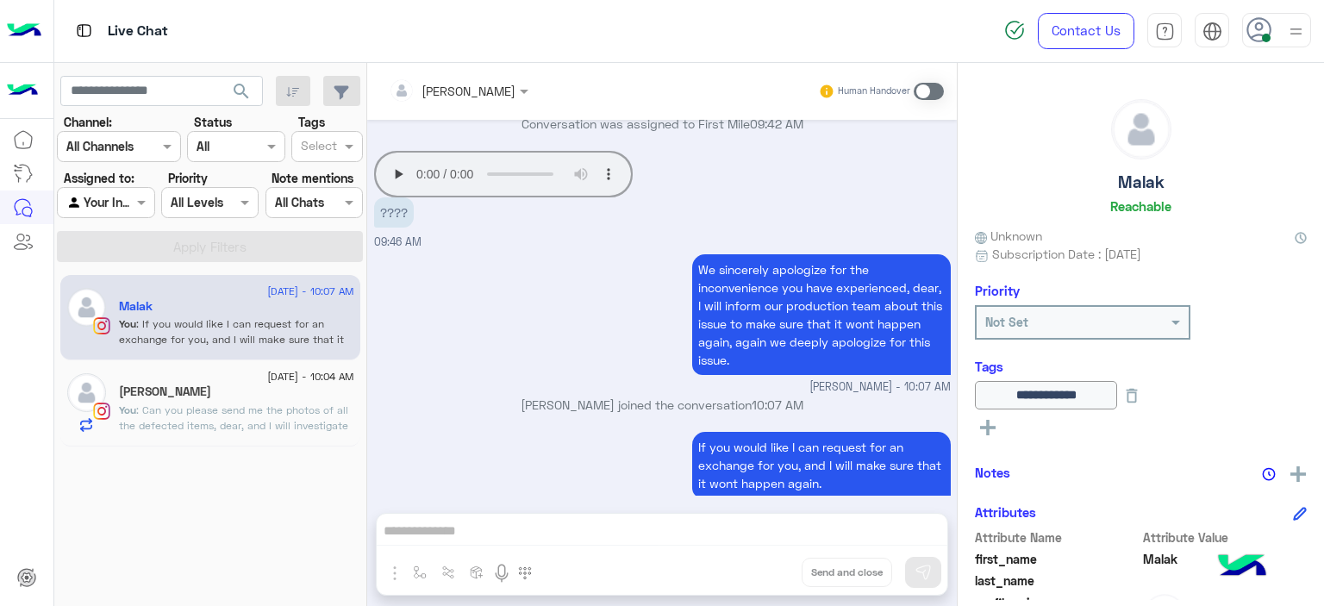
scroll to position [1889, 0]
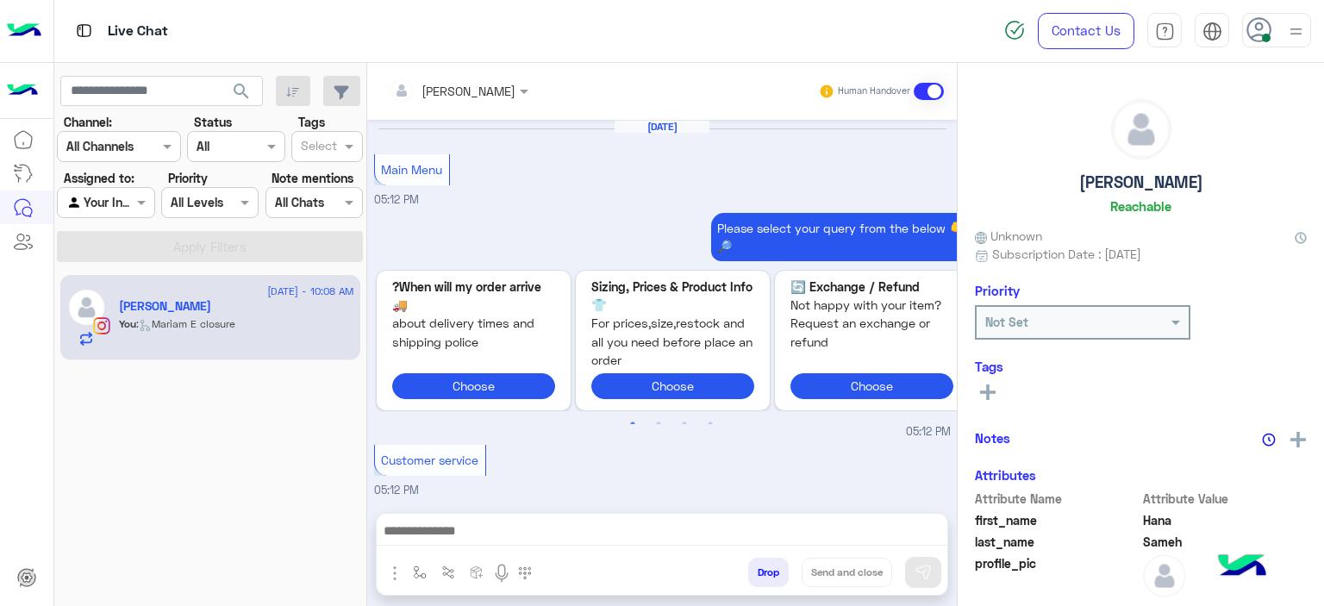
scroll to position [1737, 0]
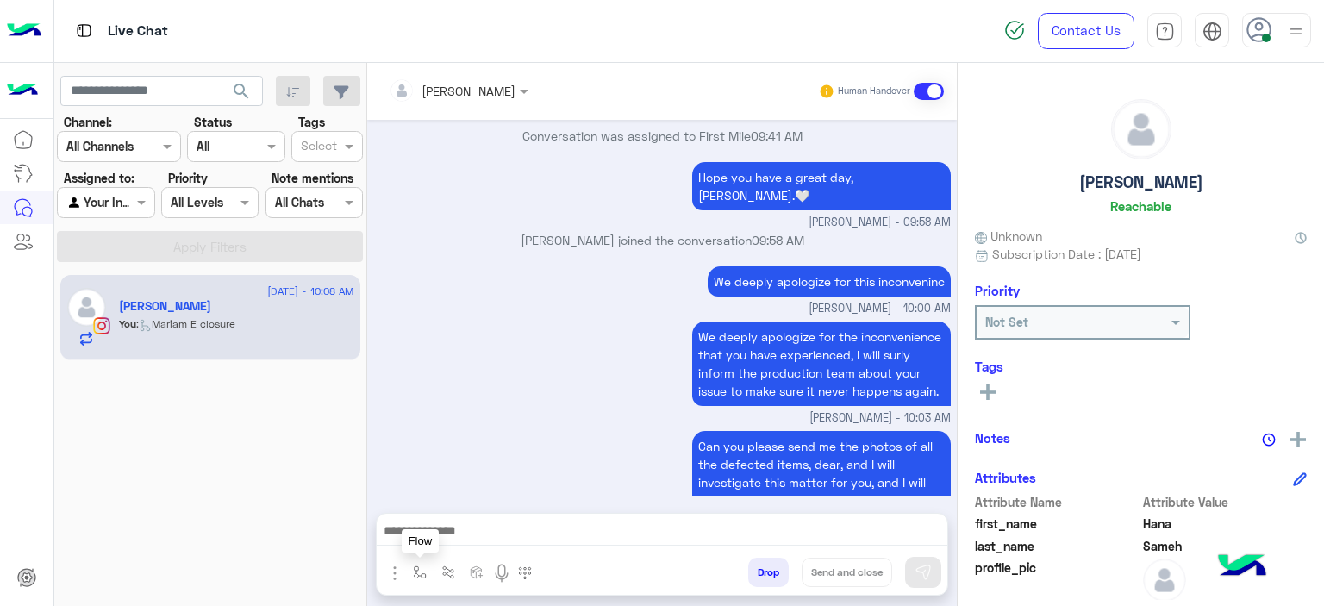
click at [417, 565] on button "button" at bounding box center [420, 572] width 28 height 28
click at [455, 538] on input "text" at bounding box center [450, 535] width 71 height 20
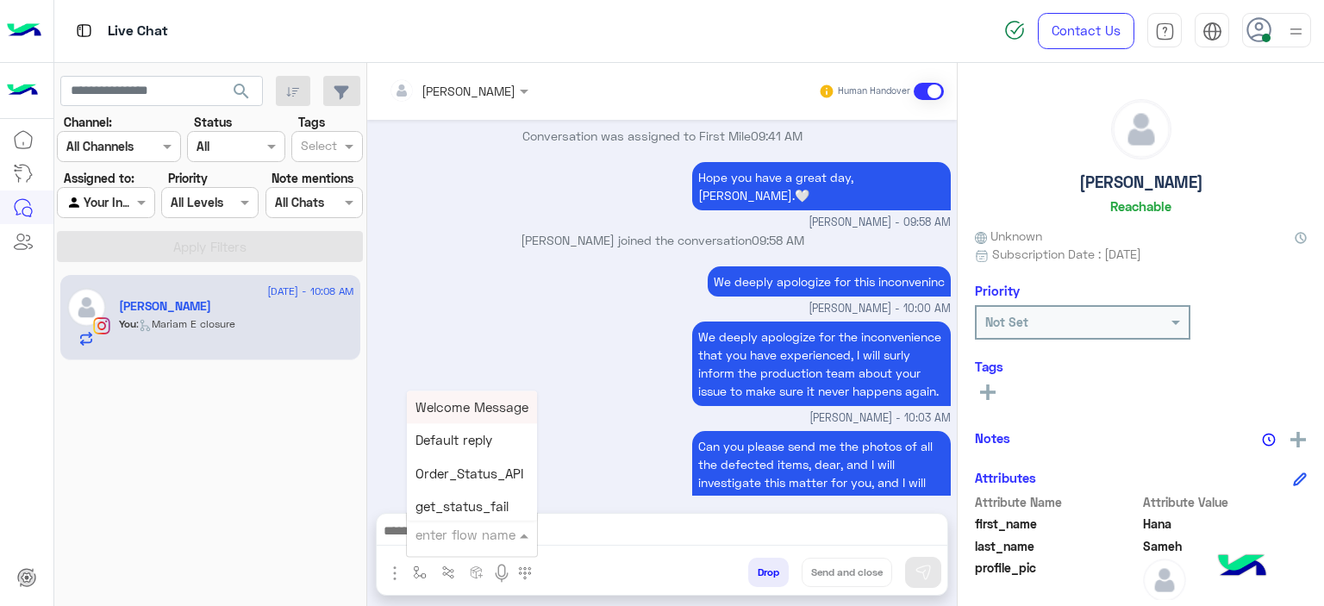
click at [993, 389] on icon at bounding box center [988, 392] width 16 height 16
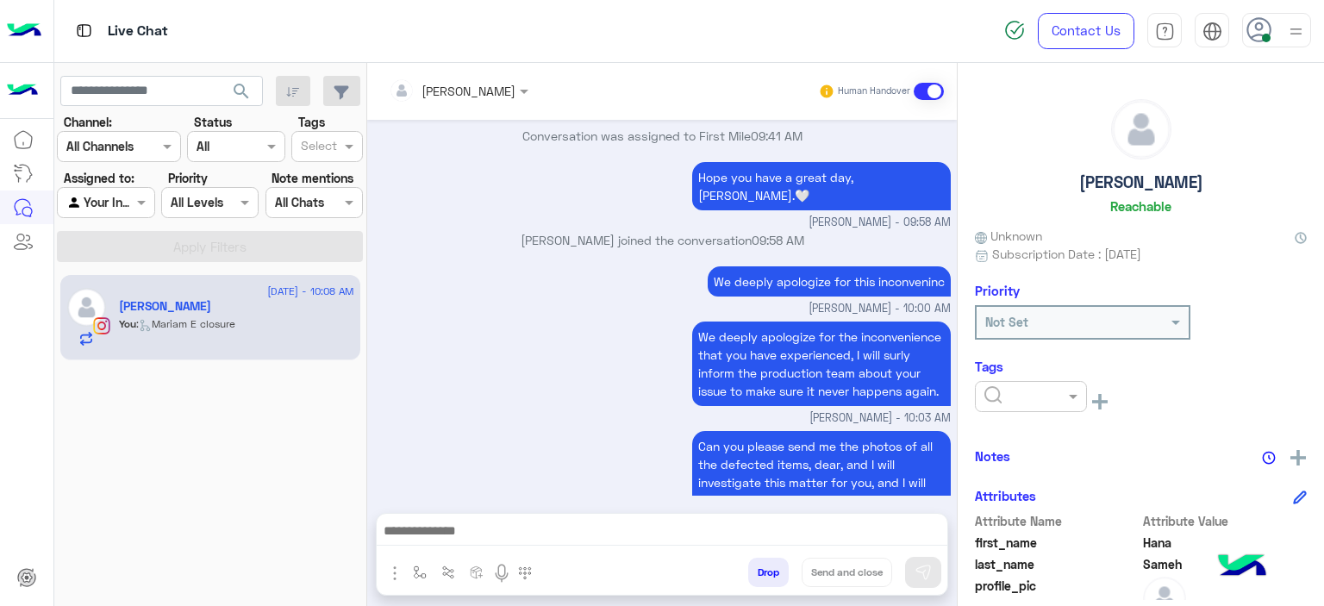
click at [1005, 392] on input "text" at bounding box center [1010, 397] width 53 height 18
click at [1021, 466] on span "M FOLLOW UP" at bounding box center [1022, 470] width 78 height 15
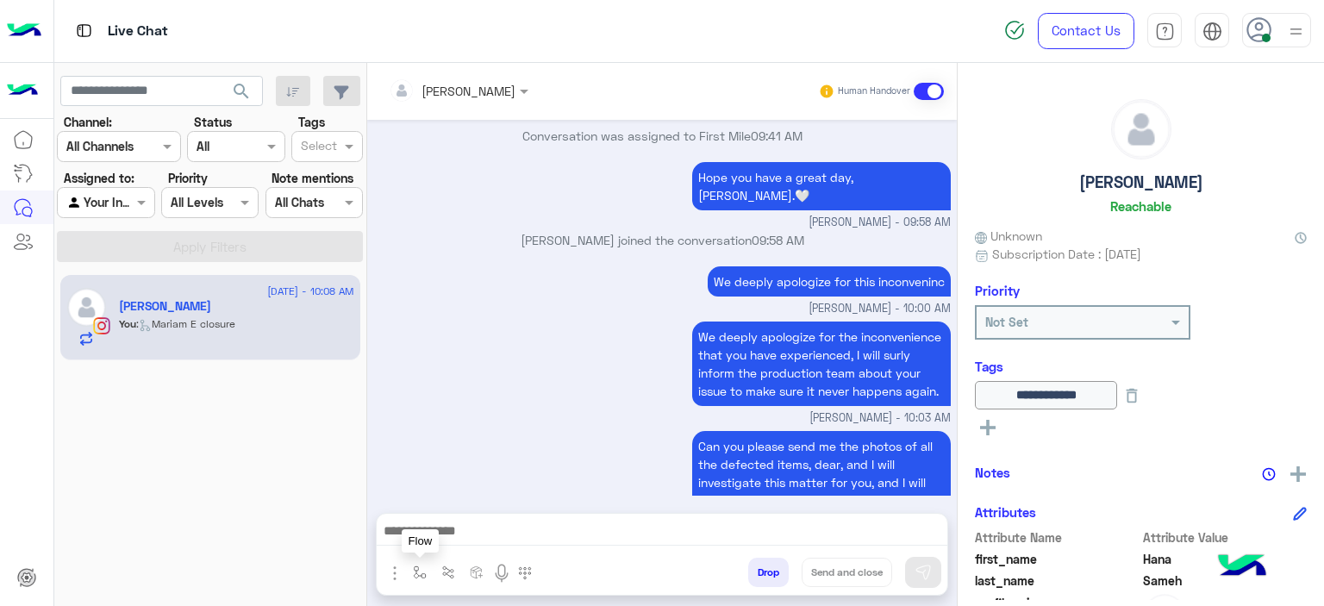
drag, startPoint x: 412, startPoint y: 581, endPoint x: 424, endPoint y: 545, distance: 38.2
click at [412, 580] on button "button" at bounding box center [420, 572] width 28 height 28
click at [426, 534] on input "text" at bounding box center [450, 535] width 71 height 20
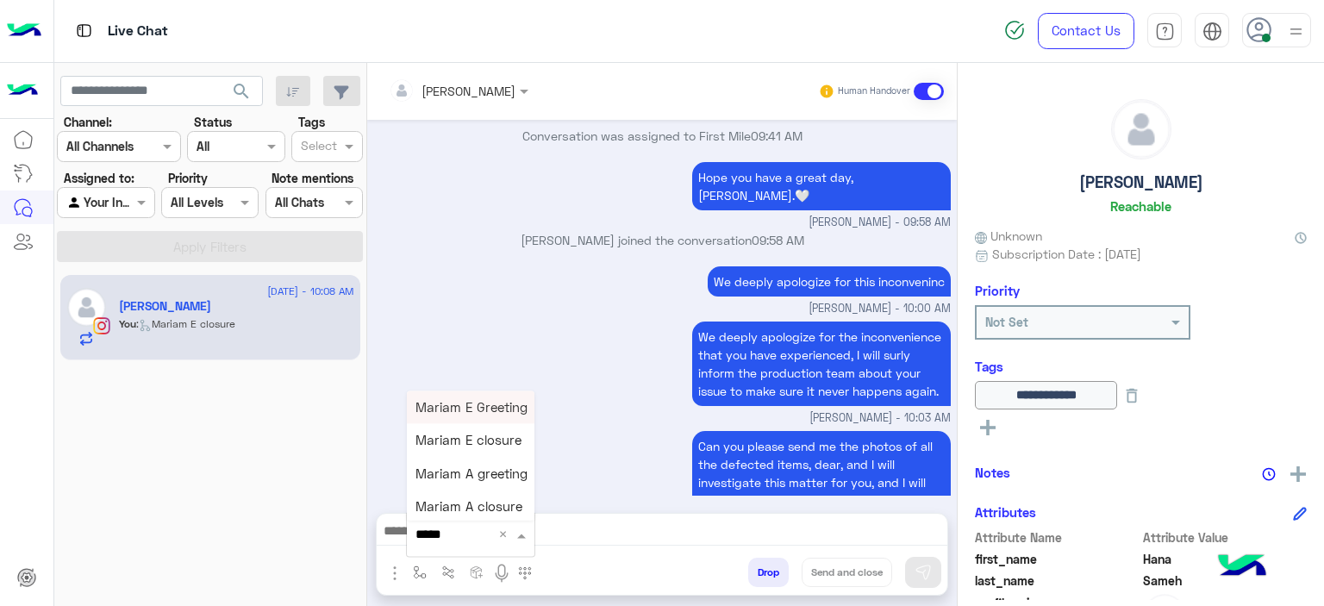
type input "******"
drag, startPoint x: 458, startPoint y: 438, endPoint x: 767, endPoint y: 475, distance: 311.6
click at [456, 438] on span "Mariam E closure" at bounding box center [468, 441] width 106 height 16
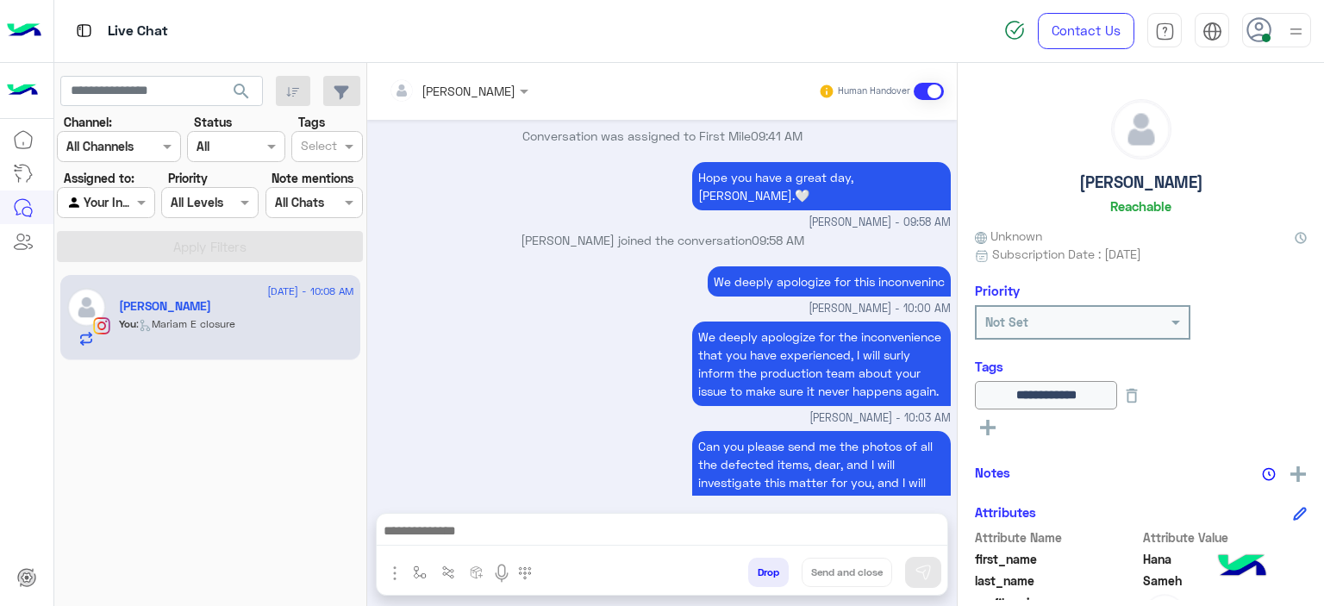
type textarea "**********"
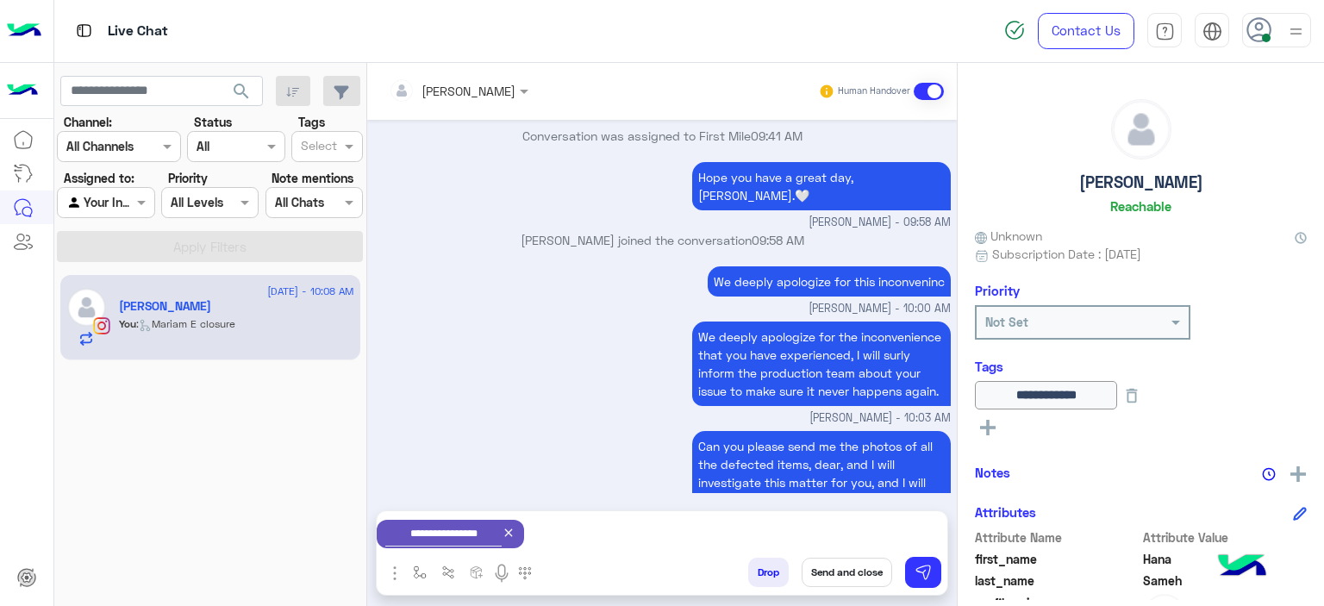
click at [853, 565] on button "Send and close" at bounding box center [847, 572] width 91 height 29
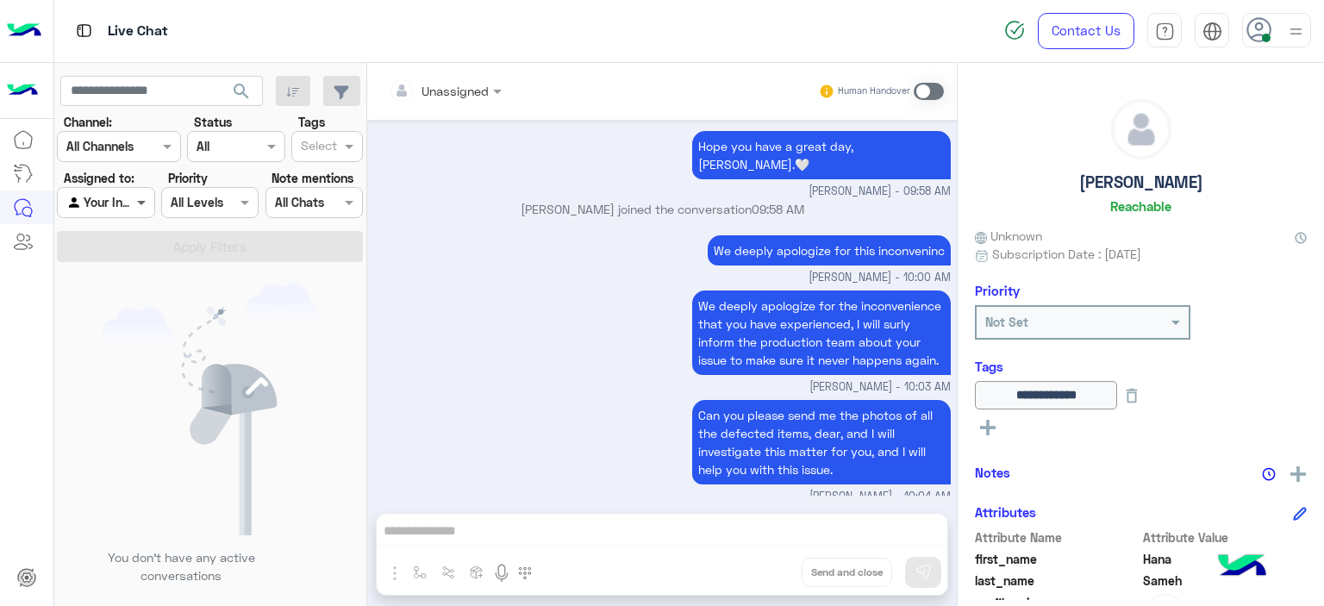
scroll to position [1981, 0]
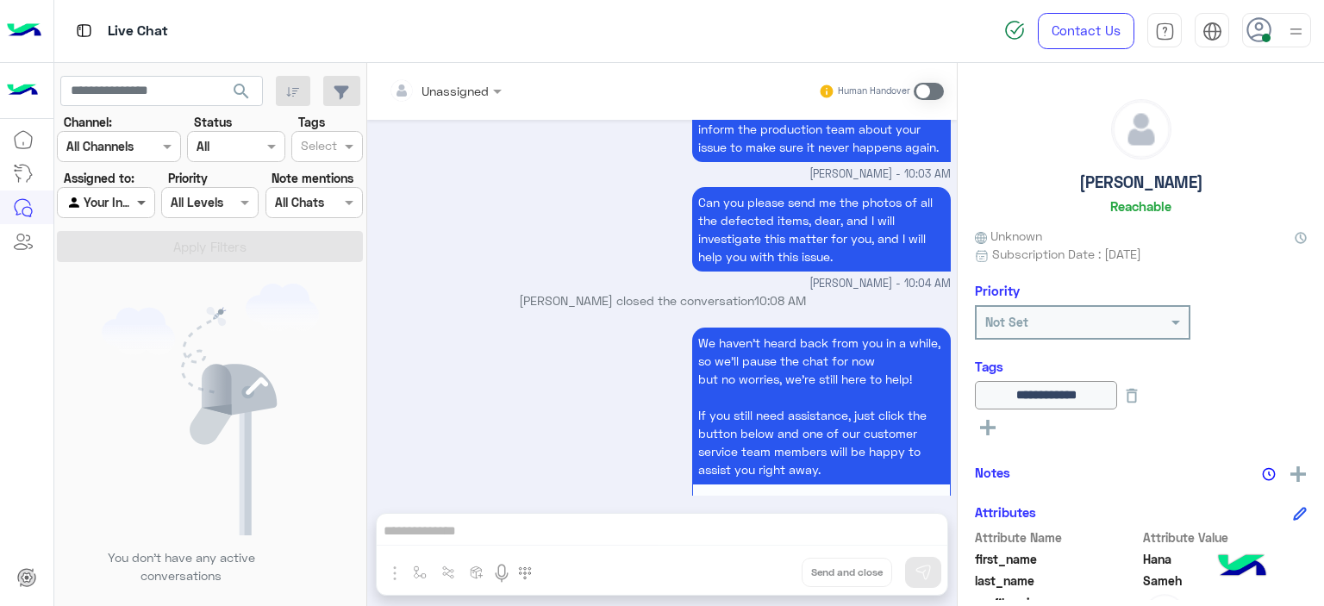
click at [133, 203] on span at bounding box center [144, 202] width 22 height 18
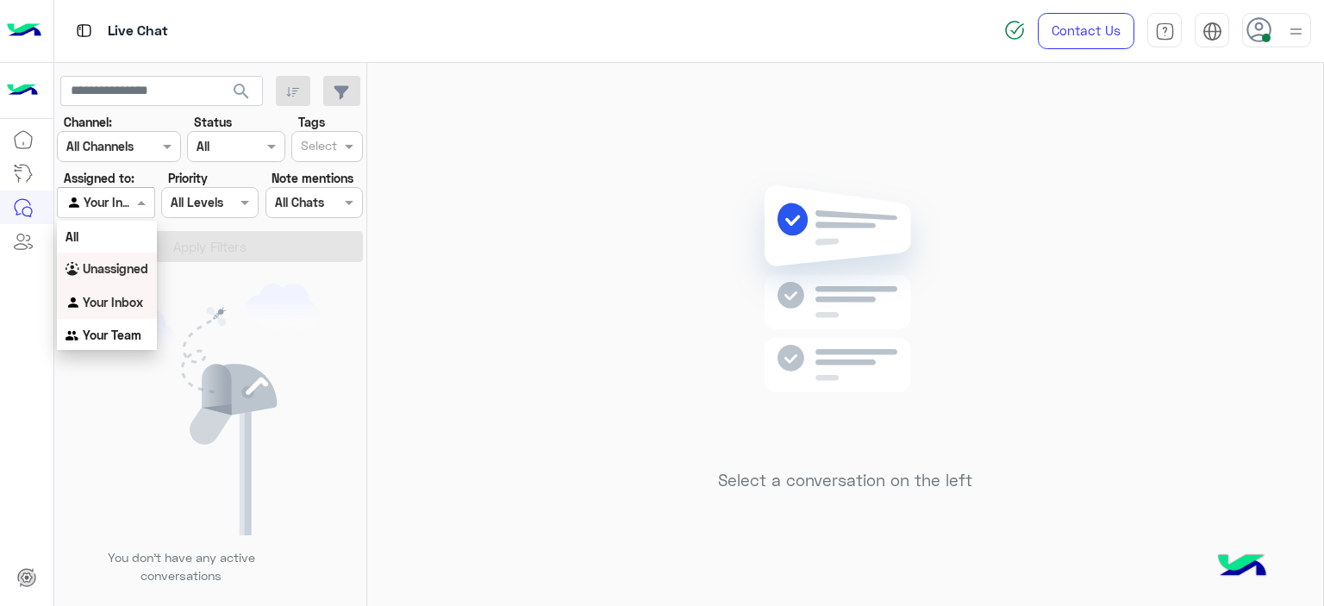
click at [131, 265] on b "Unassigned" at bounding box center [116, 268] width 66 height 15
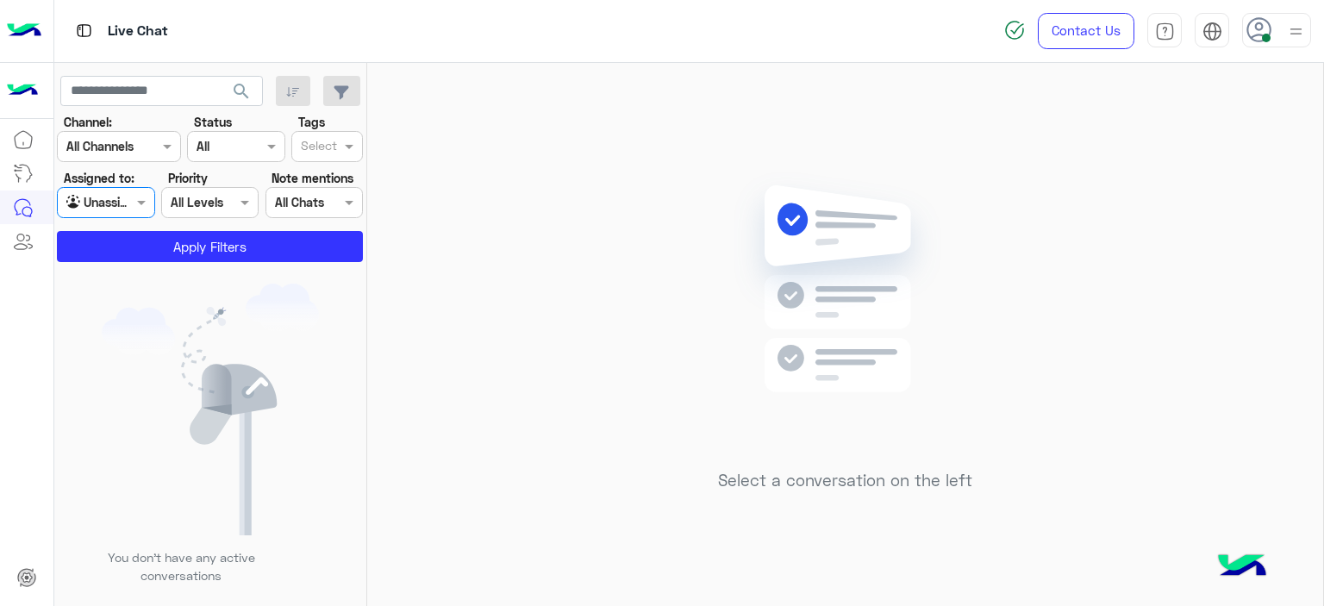
click at [333, 146] on input "text" at bounding box center [319, 148] width 36 height 18
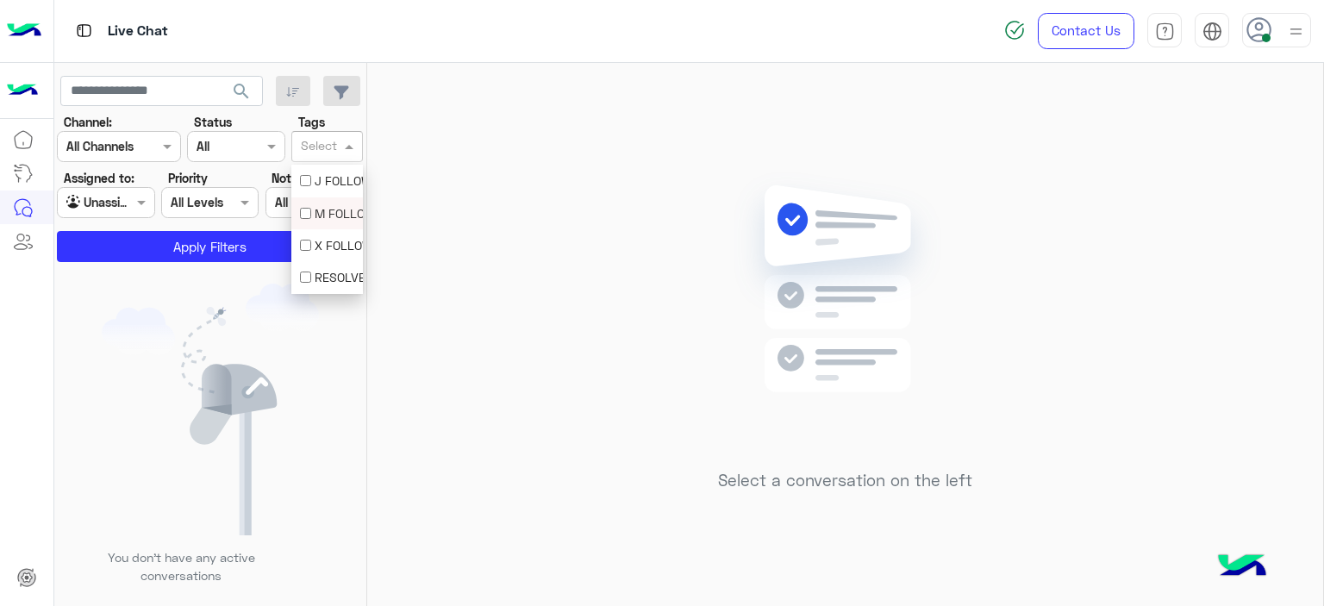
click at [331, 206] on div "M FOLLOW UP" at bounding box center [327, 213] width 54 height 18
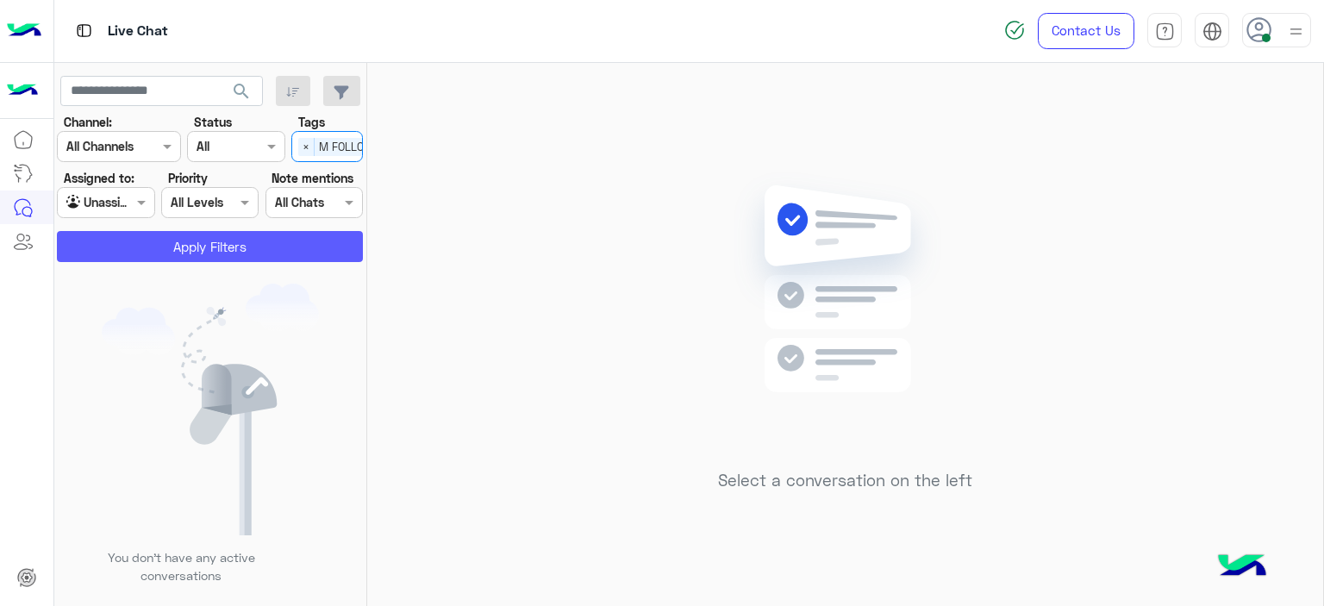
click at [311, 240] on button "Apply Filters" at bounding box center [210, 246] width 306 height 31
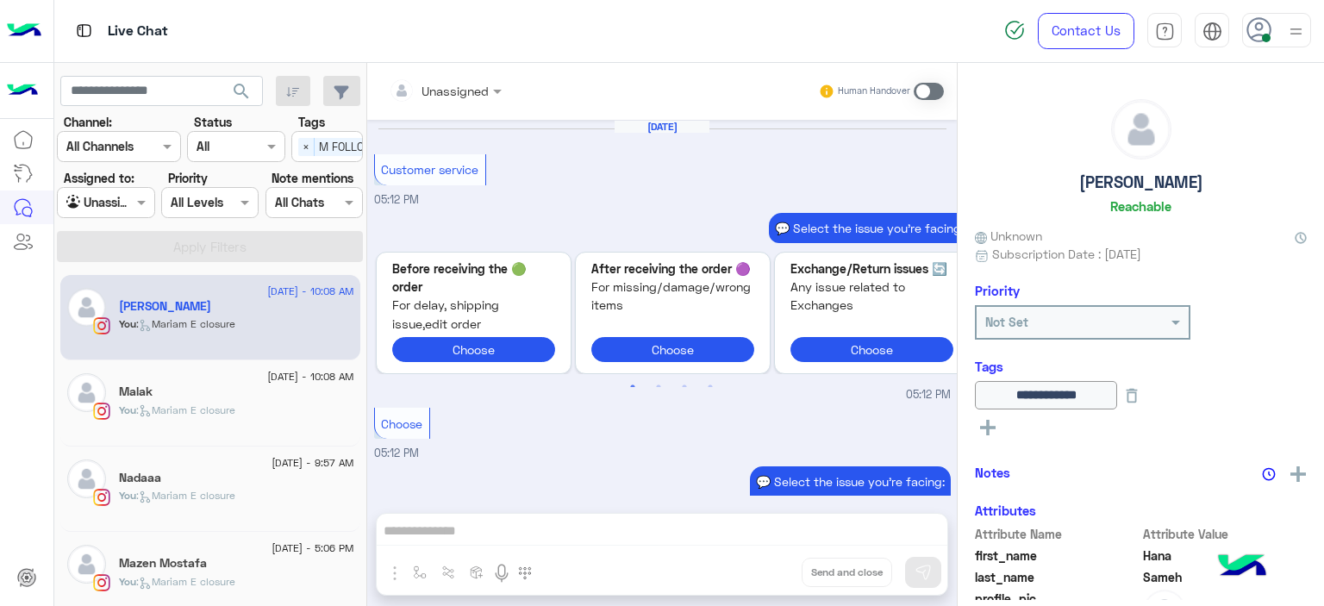
scroll to position [1691, 0]
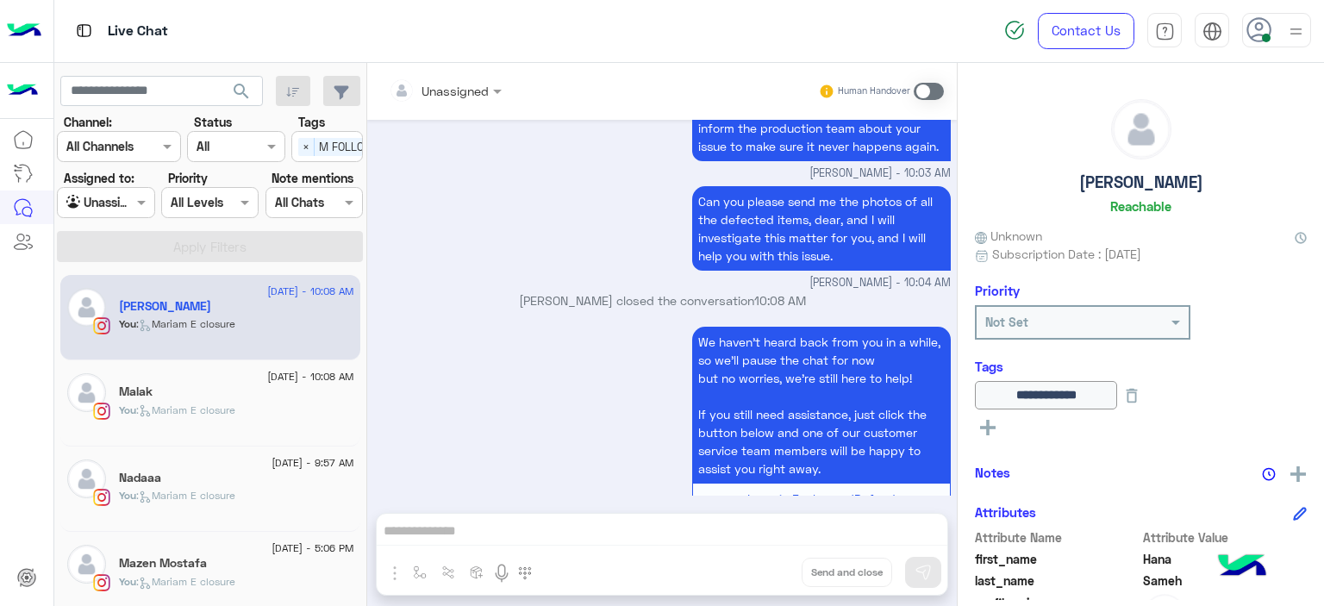
click at [257, 400] on div "Malak" at bounding box center [236, 393] width 235 height 18
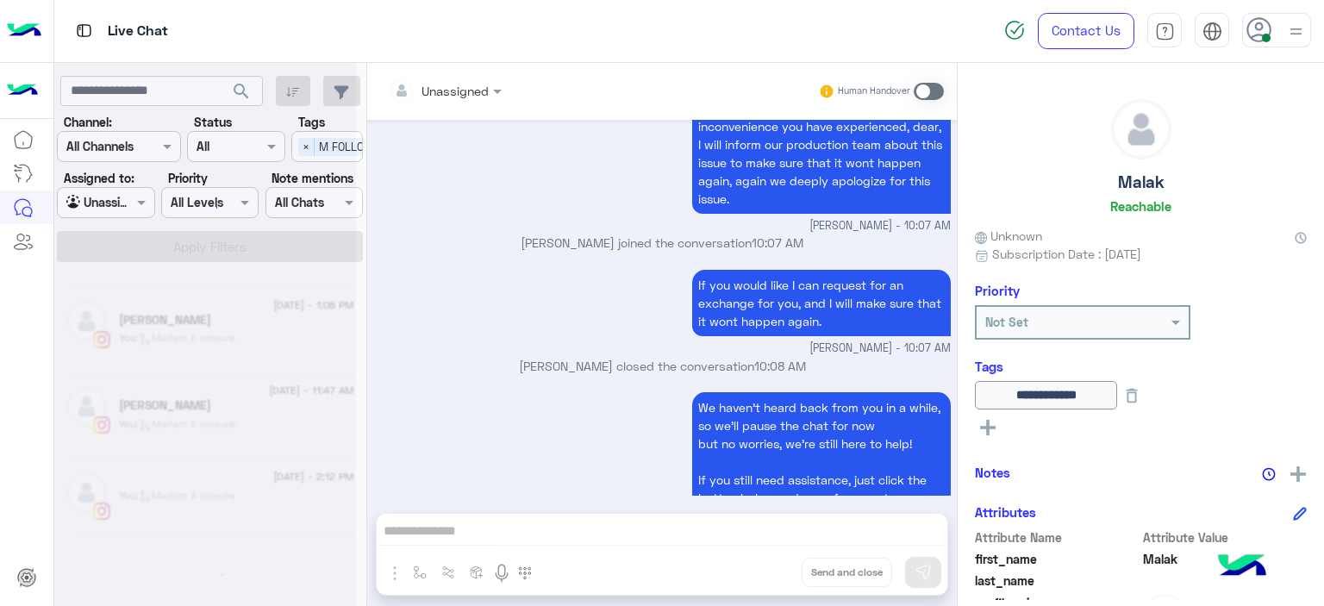
scroll to position [339, 0]
click at [459, 388] on div "We haven’t heard back from you in a while, so we’ll pause the chat for now but …" at bounding box center [662, 494] width 577 height 213
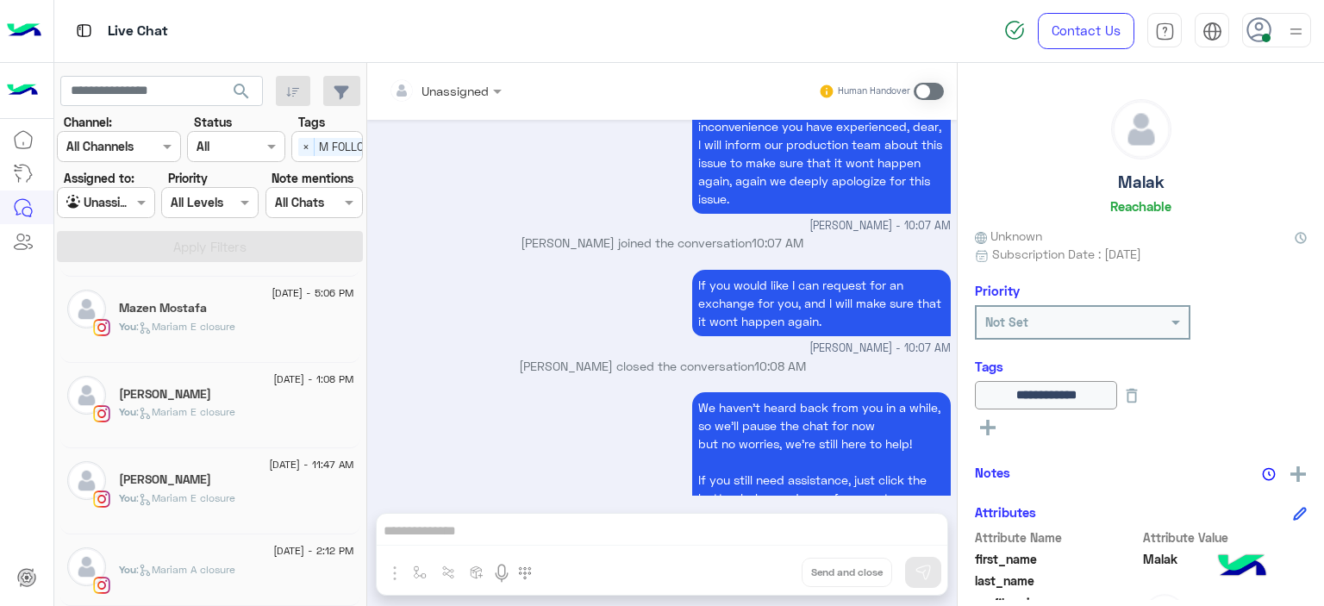
scroll to position [9, 0]
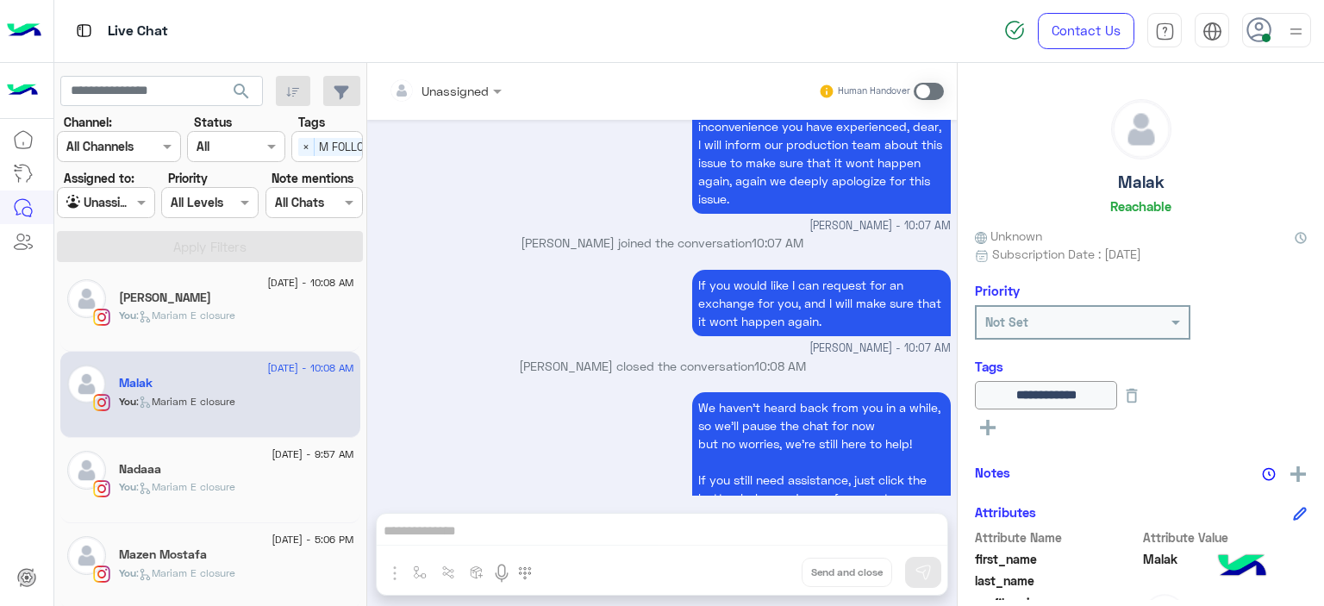
click at [683, 357] on div "Mariam Ahmed closed the conversation 10:08 AM" at bounding box center [662, 372] width 577 height 31
click at [279, 501] on div "You : Mariam E closure" at bounding box center [236, 494] width 235 height 30
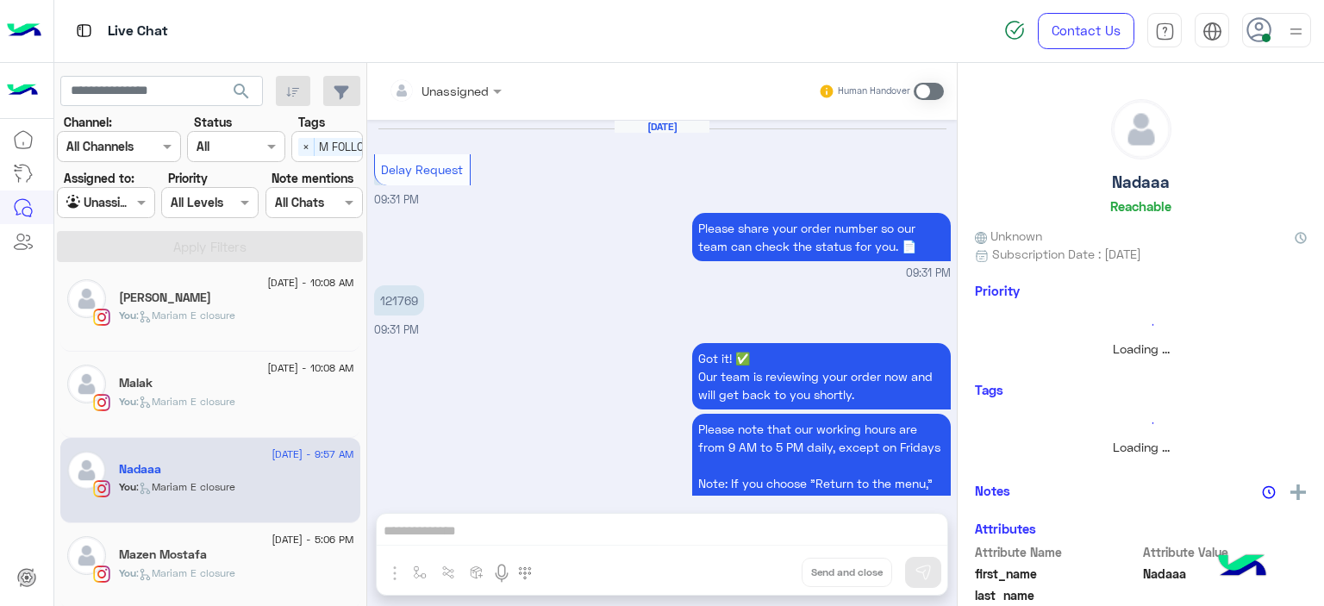
scroll to position [1283, 0]
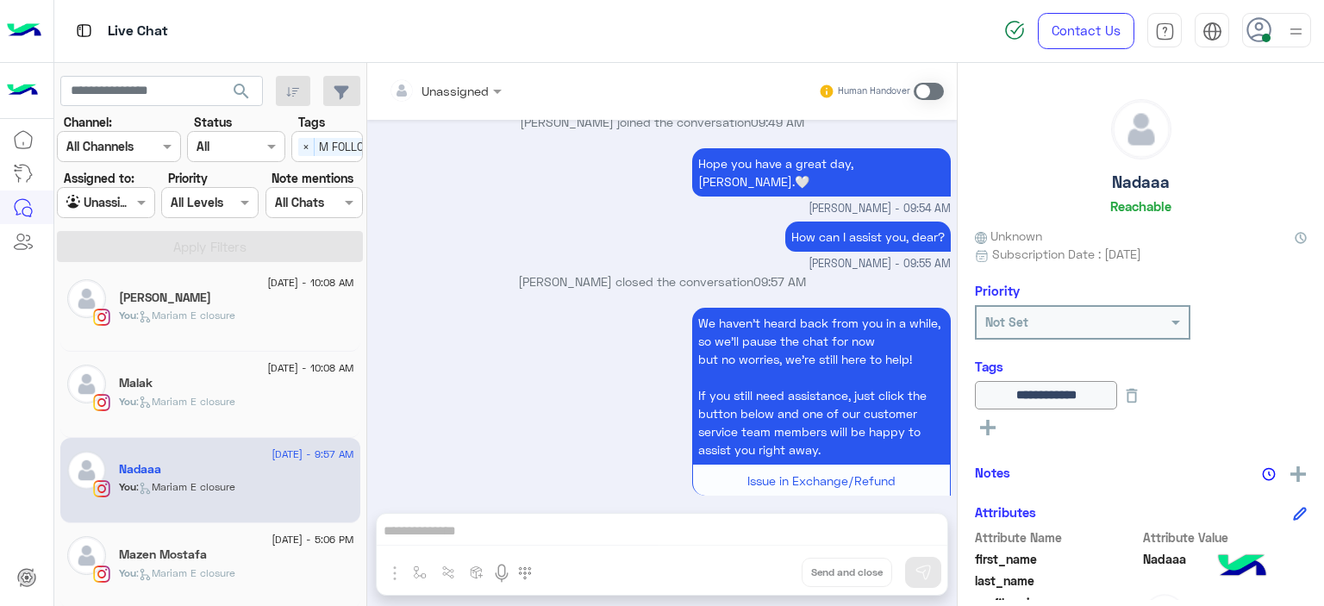
click at [215, 559] on div "Mazen Mostafa" at bounding box center [236, 556] width 235 height 18
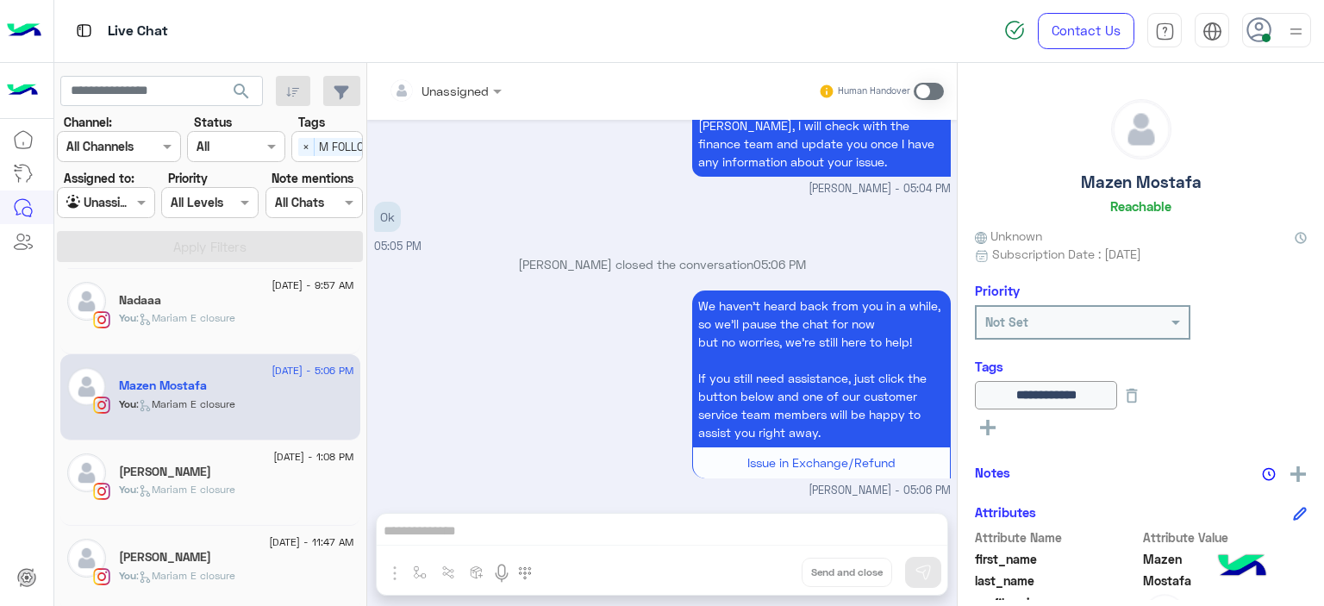
scroll to position [179, 0]
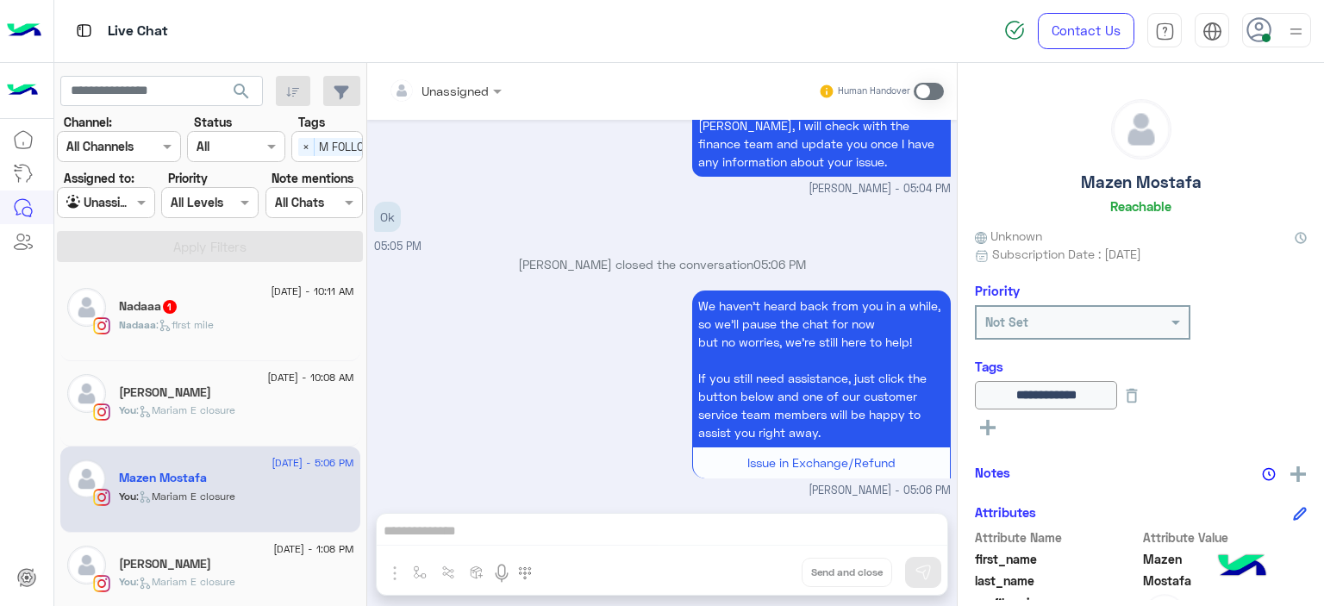
click at [227, 332] on div "Nadaaa : first mile" at bounding box center [236, 332] width 235 height 30
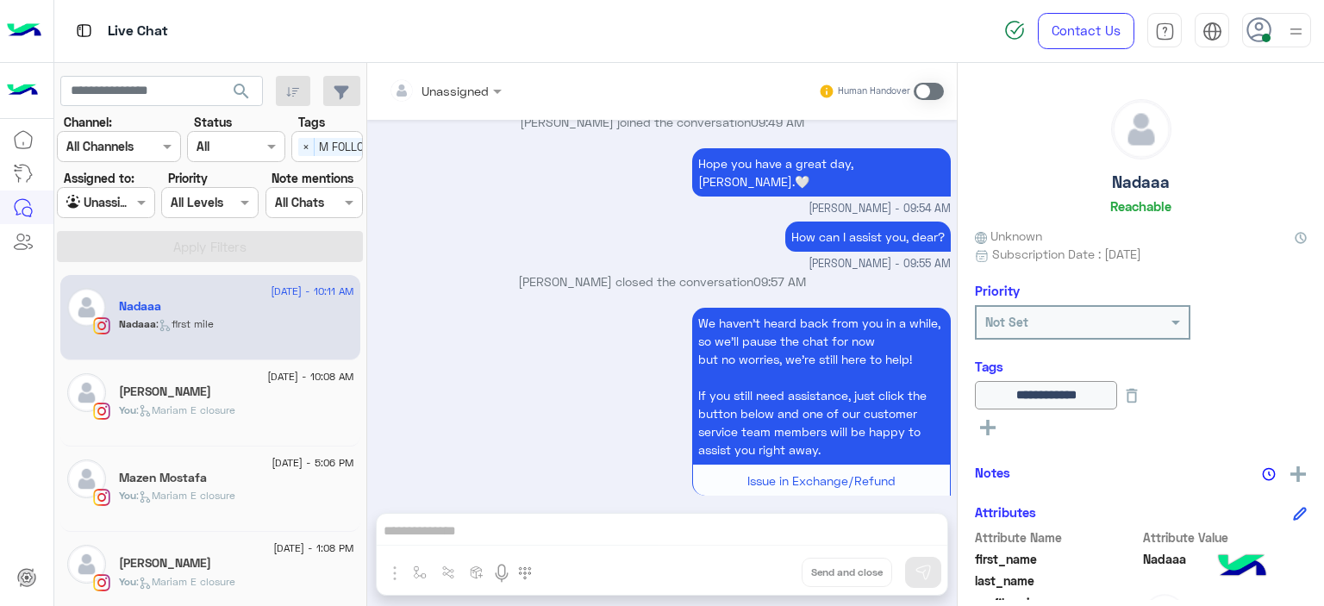
click at [223, 492] on span ": Mariam E closure" at bounding box center [185, 495] width 99 height 13
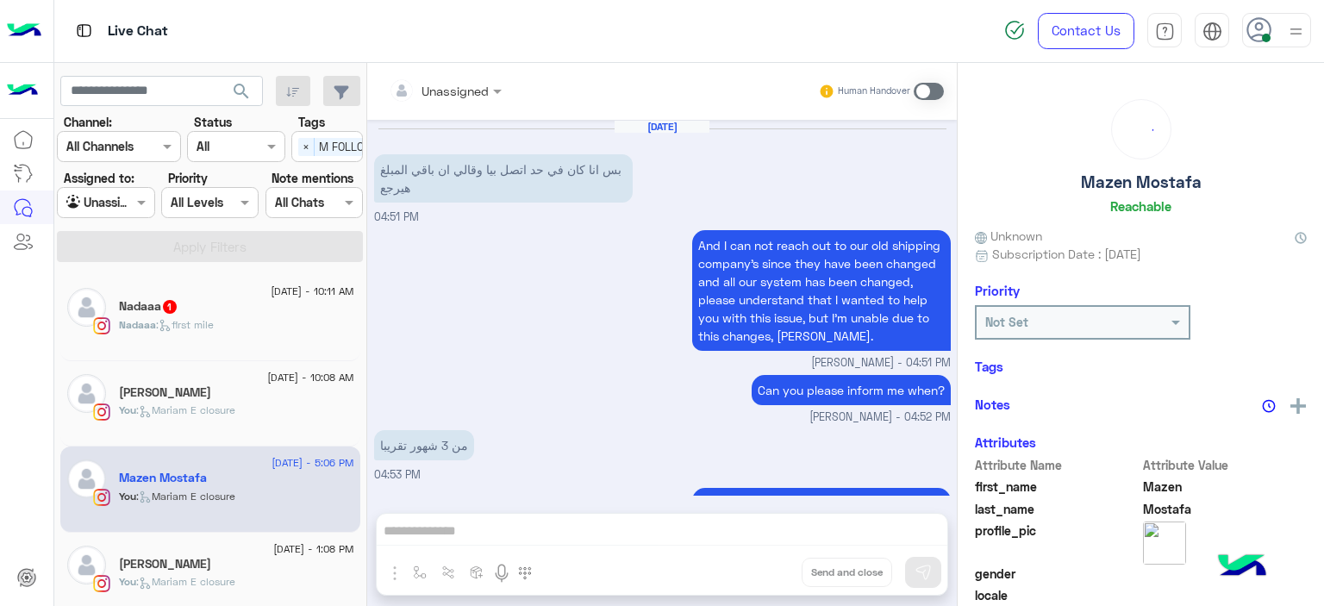
scroll to position [1305, 0]
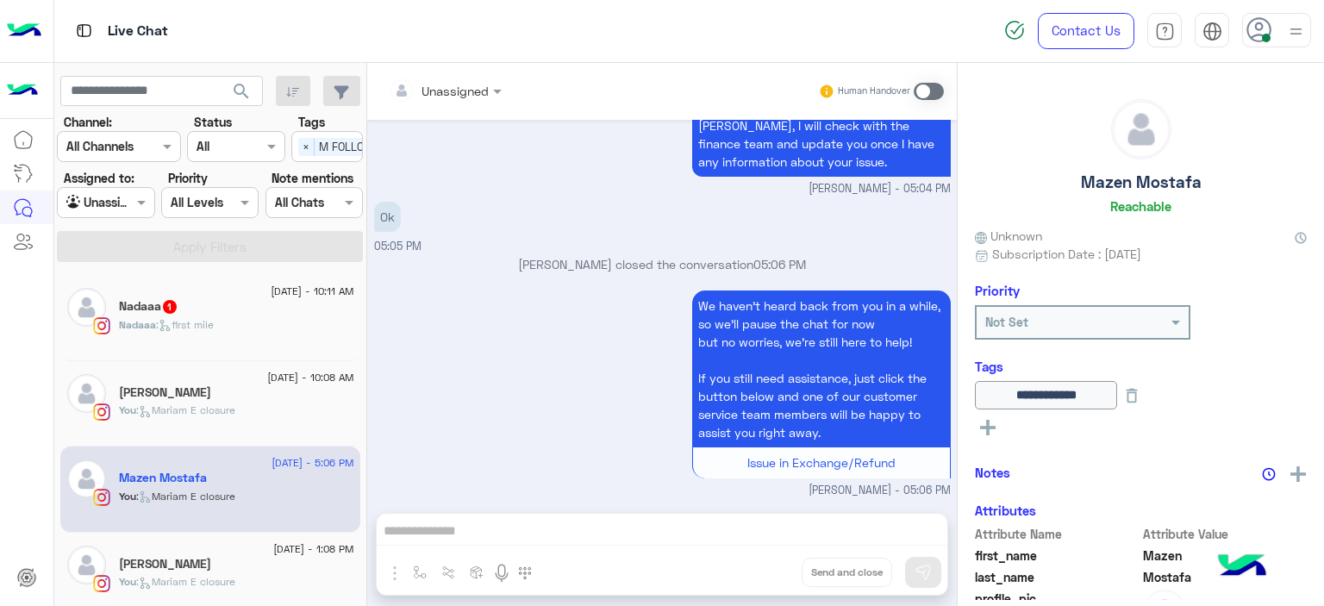
click at [245, 321] on div "Nadaaa : first mile" at bounding box center [236, 332] width 235 height 30
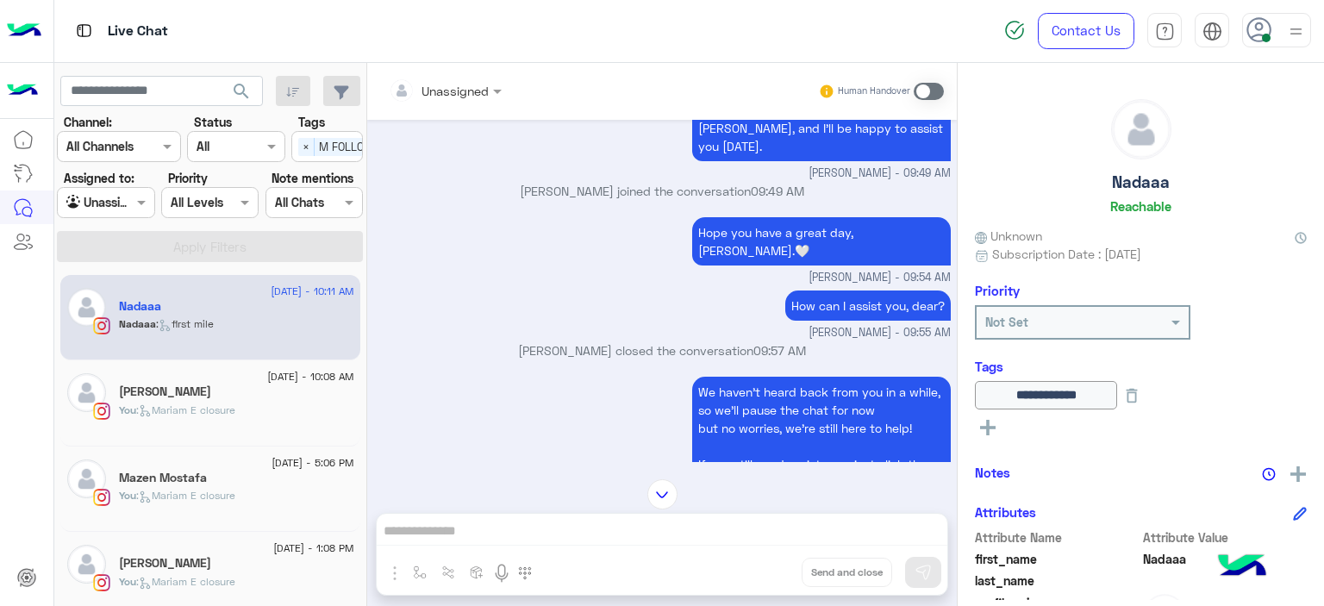
scroll to position [1283, 0]
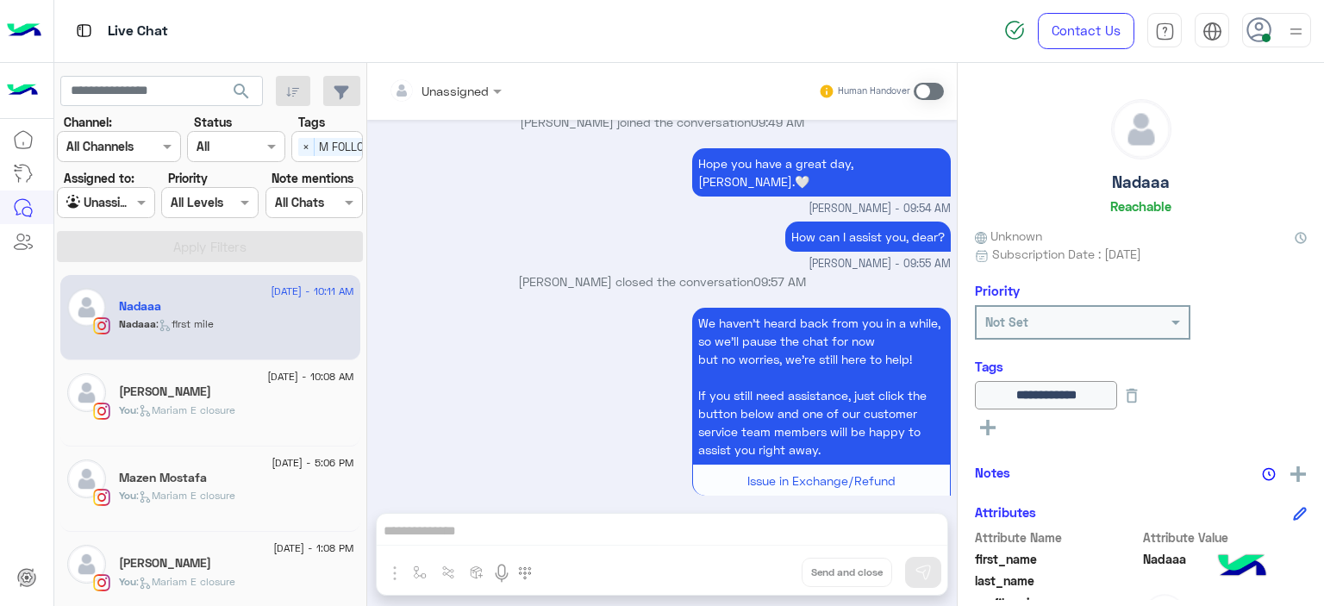
click at [202, 507] on div "You : Mariam E closure" at bounding box center [236, 503] width 235 height 30
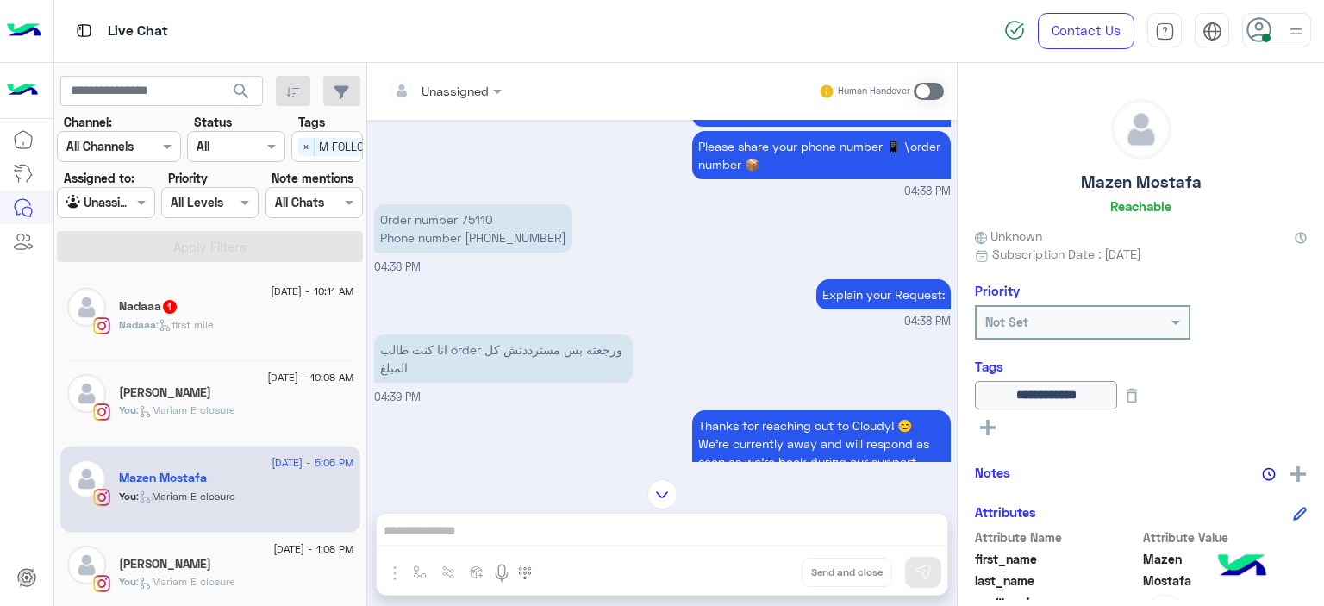
scroll to position [2272, 0]
click at [479, 230] on p "Order number 75110 Phone number 01500366017" at bounding box center [473, 229] width 198 height 48
copy p "75110"
click at [249, 329] on div "Nadaaa : first mile" at bounding box center [236, 332] width 235 height 30
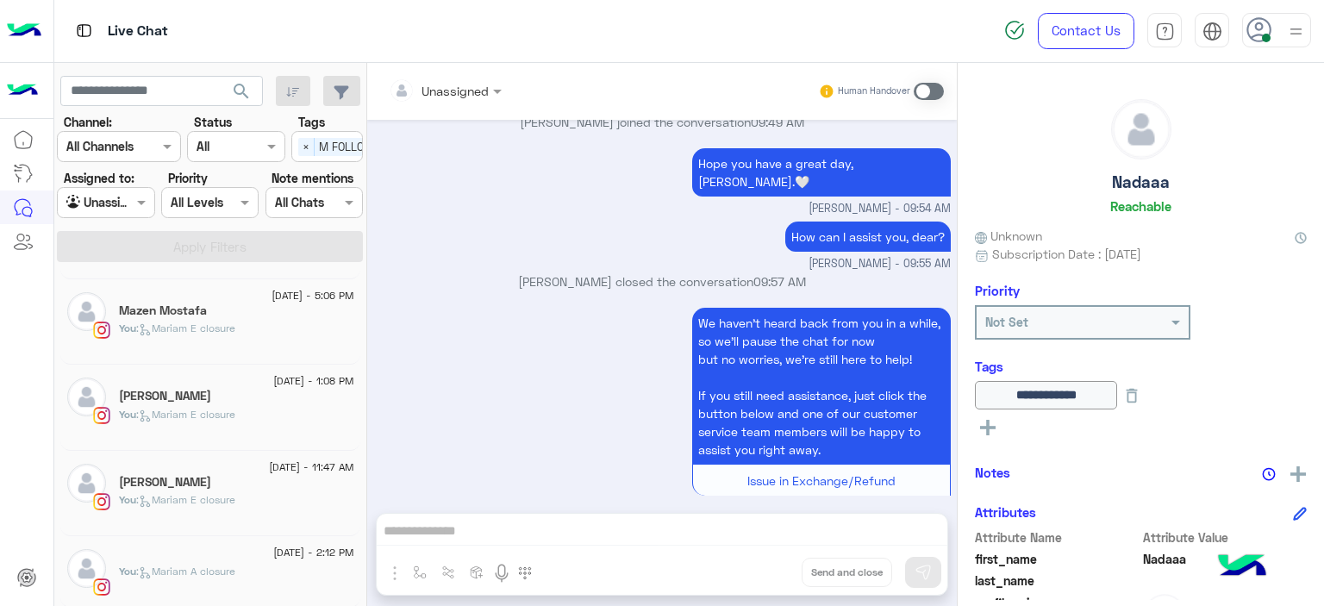
scroll to position [166, 0]
click at [226, 414] on span ": Mariam E closure" at bounding box center [185, 415] width 99 height 13
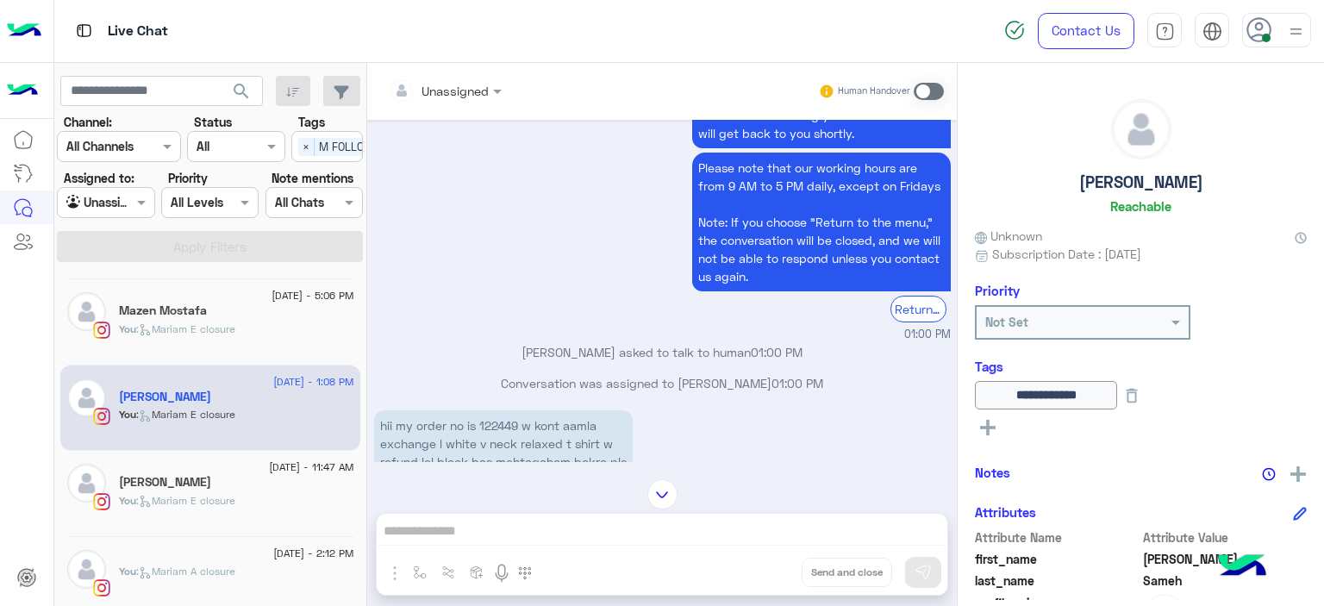
scroll to position [404, 0]
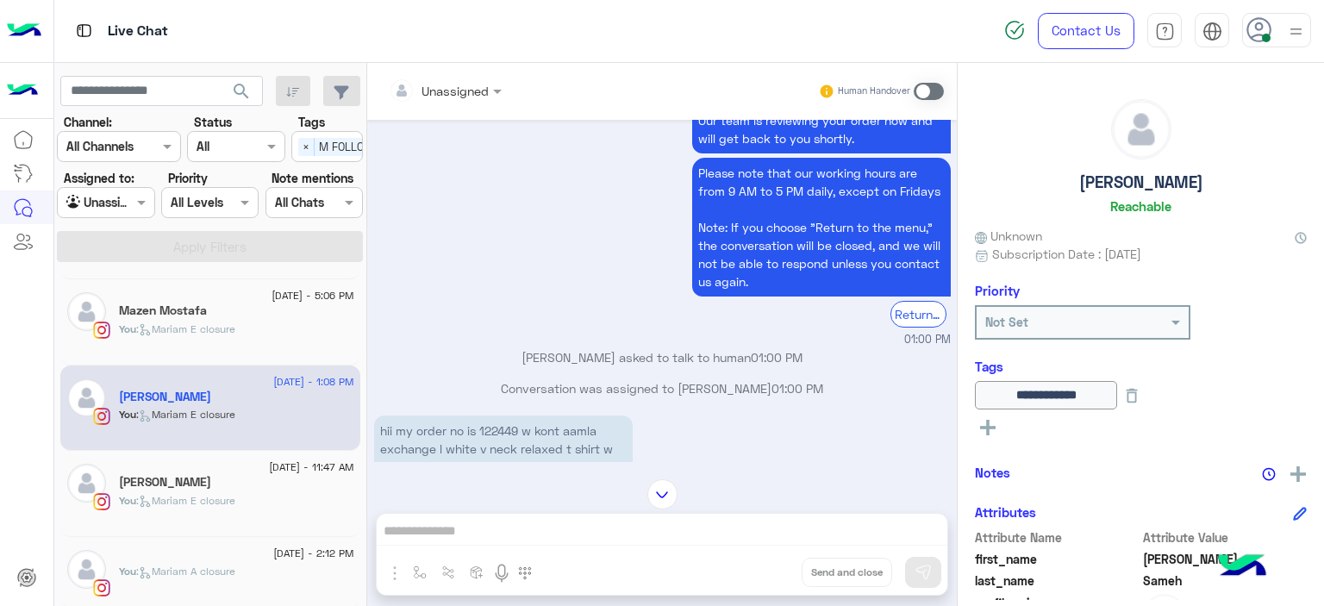
drag, startPoint x: 503, startPoint y: 359, endPoint x: 500, endPoint y: 428, distance: 68.2
click at [500, 428] on p "hii my order no is 122449 w kont aamla exchange l white v neck relaxed t shirt …" at bounding box center [503, 457] width 259 height 84
copy p "122449"
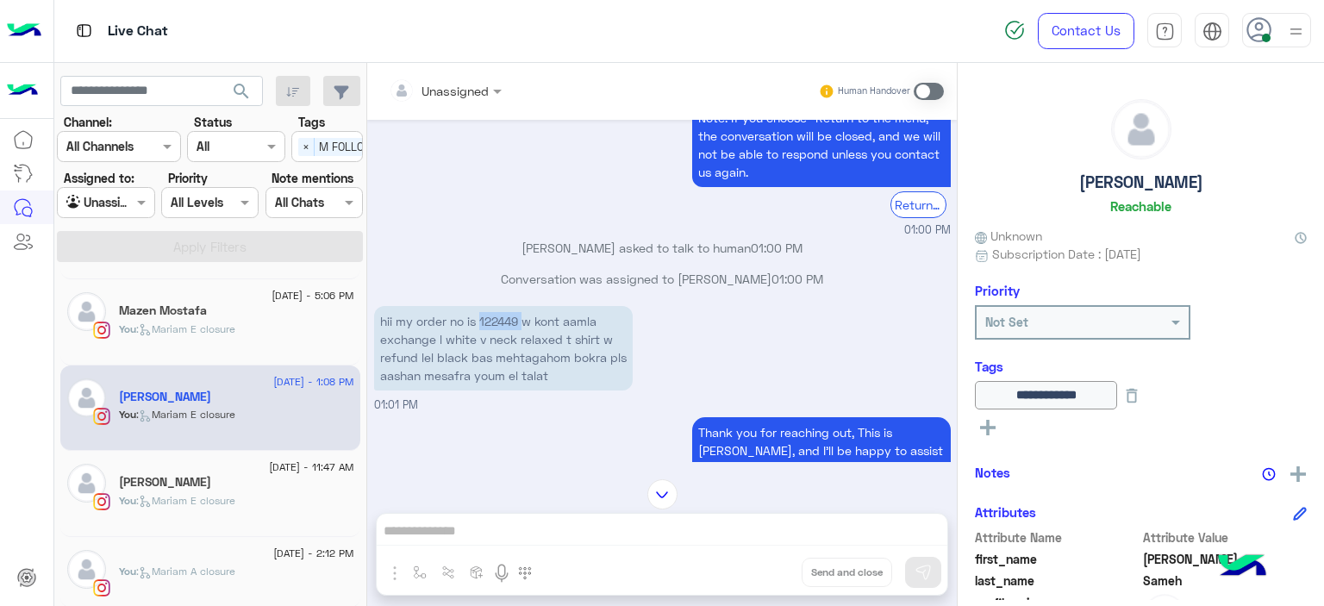
scroll to position [521, 0]
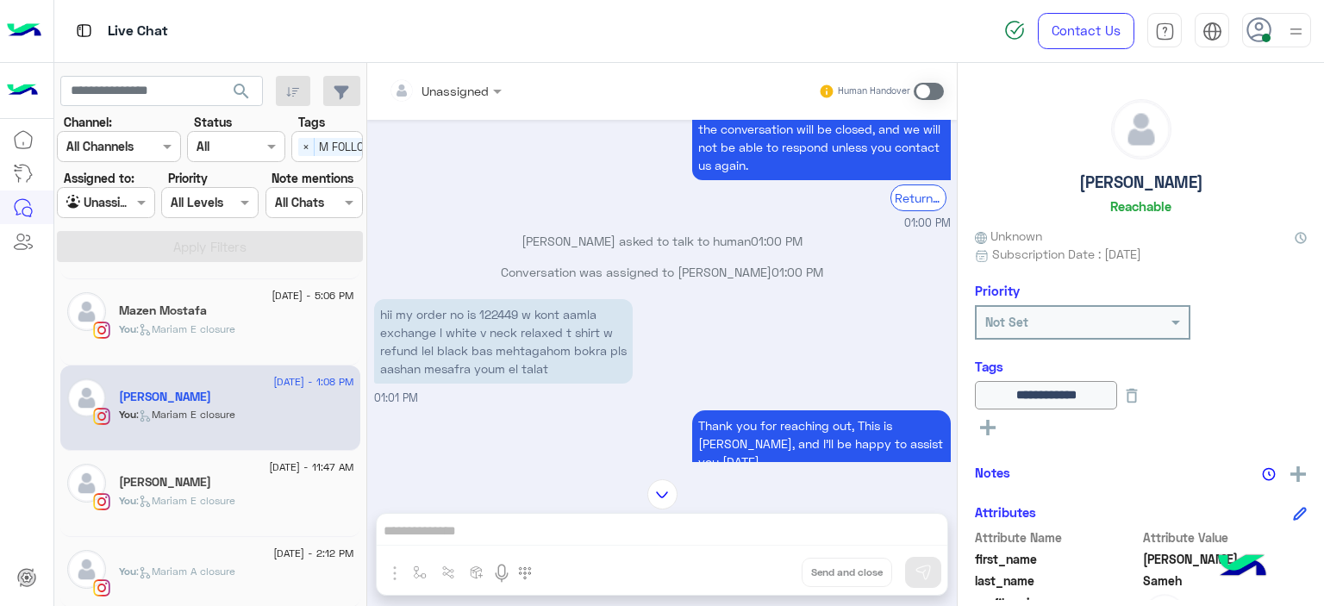
click at [172, 496] on span ": Mariam E closure" at bounding box center [185, 500] width 99 height 13
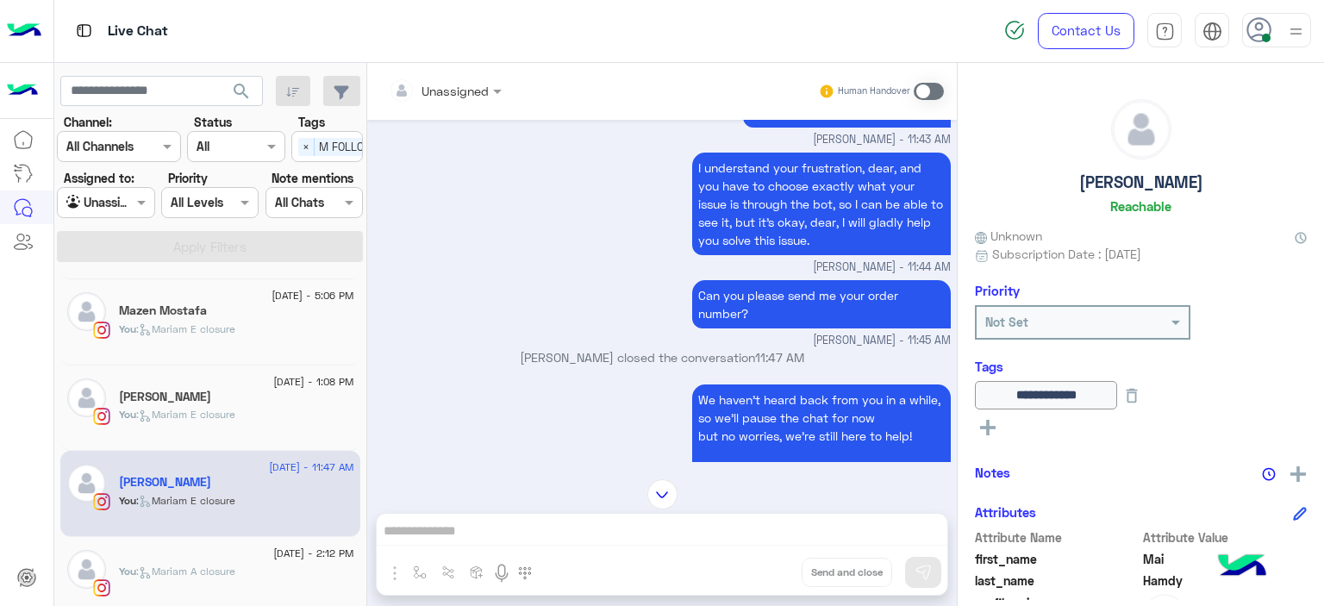
scroll to position [1571, 0]
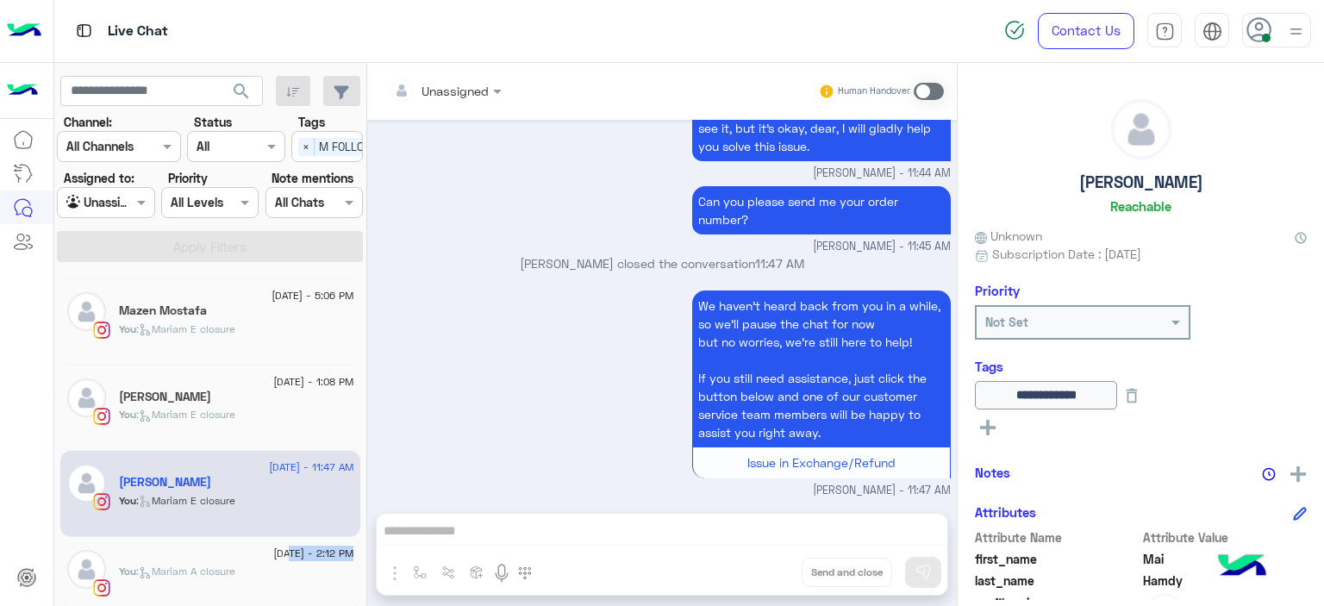
click at [265, 559] on div "30 August - 2:12 PM You : Mariam A closure" at bounding box center [236, 572] width 235 height 45
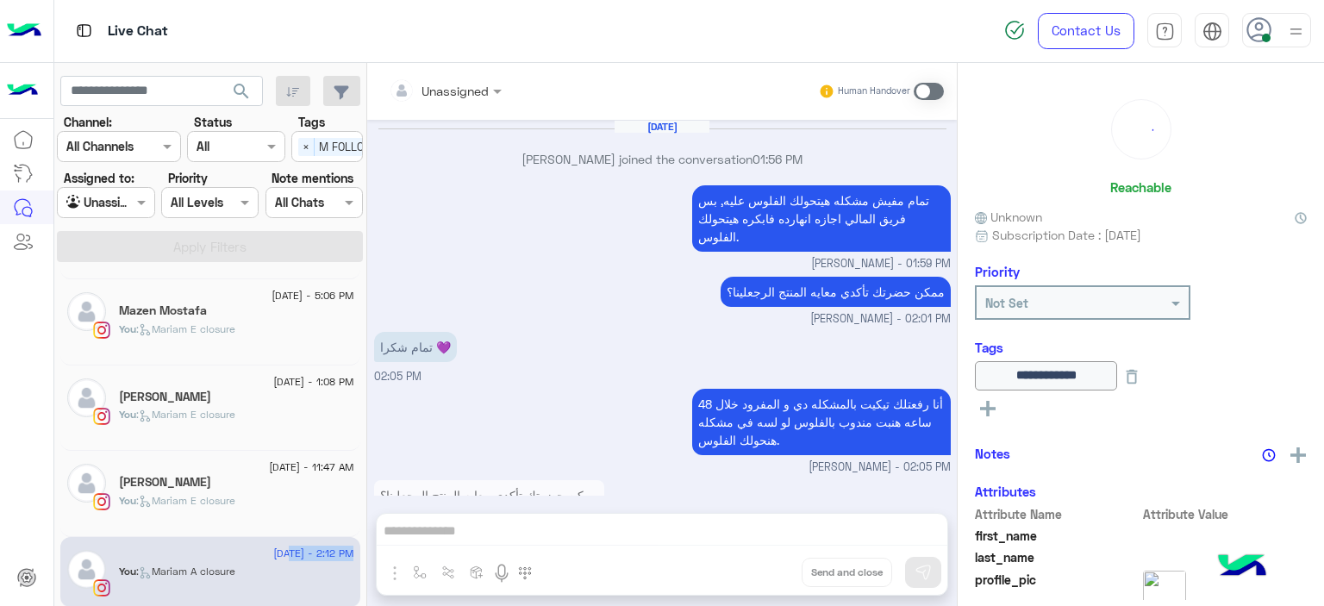
scroll to position [1041, 0]
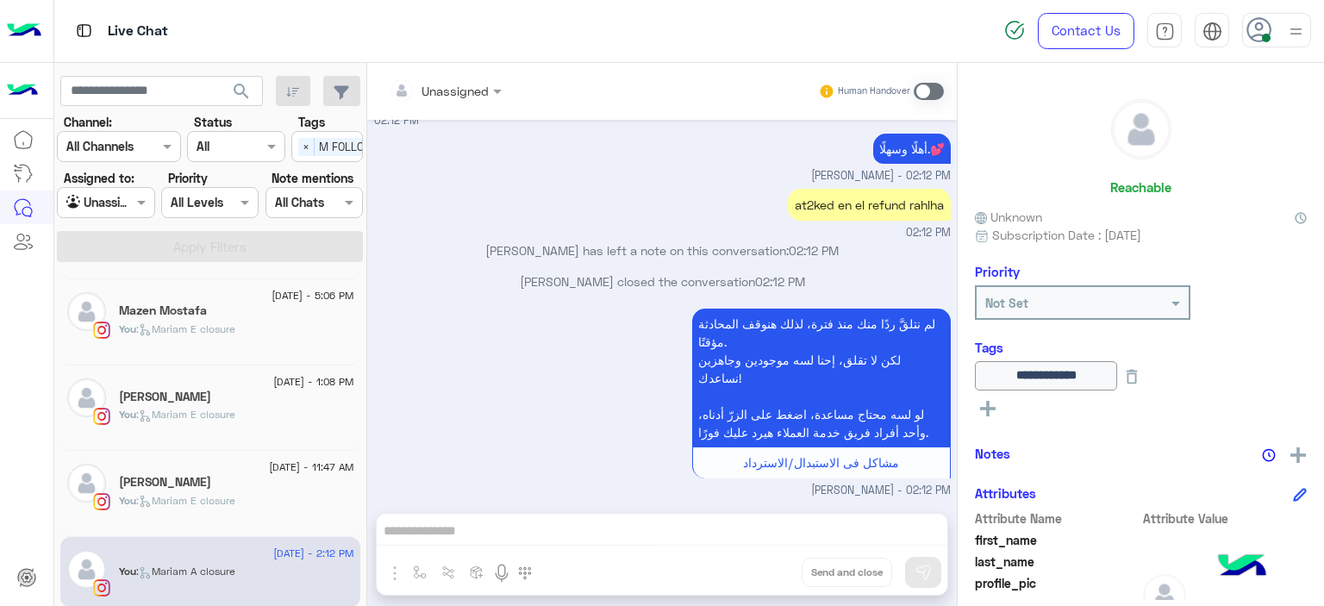
click at [481, 406] on div "لم نتلقَّ ردًا منك منذ فترة، لذلك هنوقف المحادثة مؤقتًا. لكن لا تقلق، إحنا لسه …" at bounding box center [662, 401] width 577 height 195
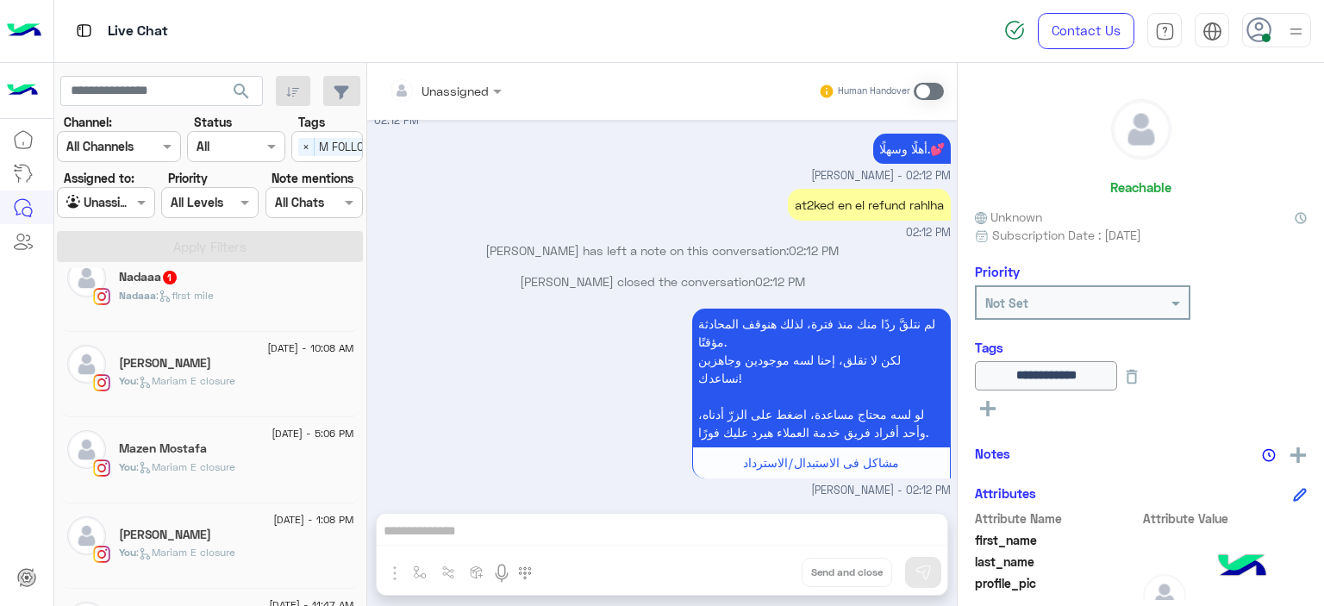
scroll to position [0, 0]
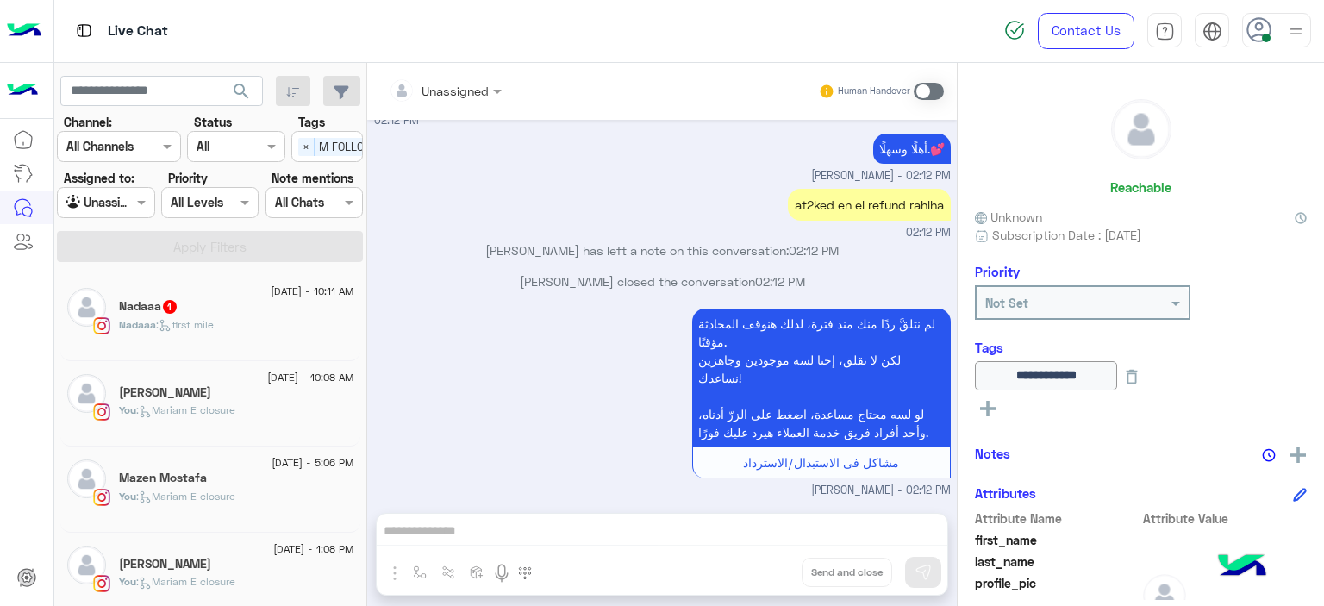
click at [238, 321] on div "Nadaaa : first mile" at bounding box center [236, 332] width 235 height 30
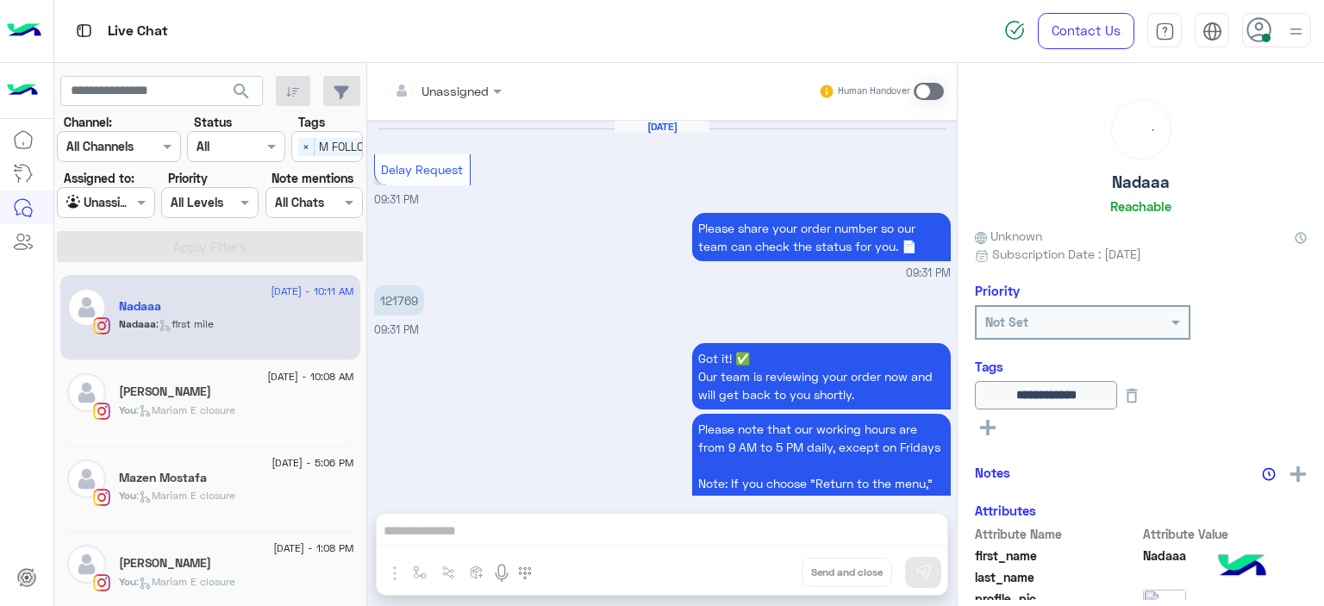
scroll to position [1283, 0]
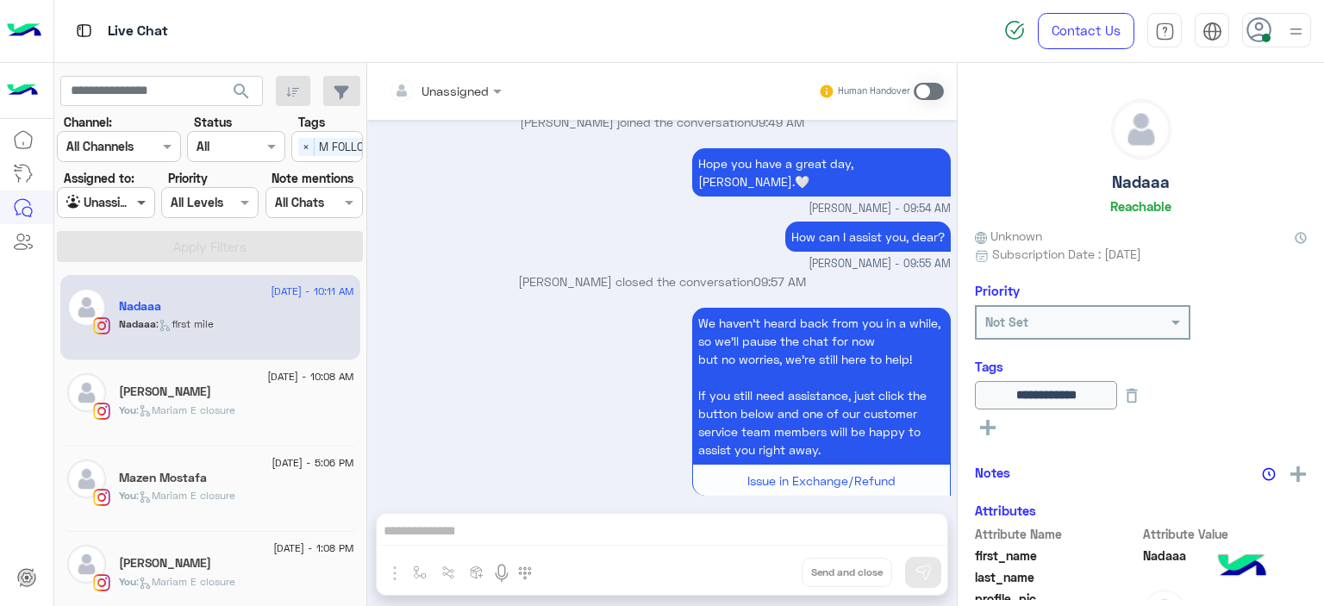
click at [138, 203] on span at bounding box center [144, 202] width 22 height 18
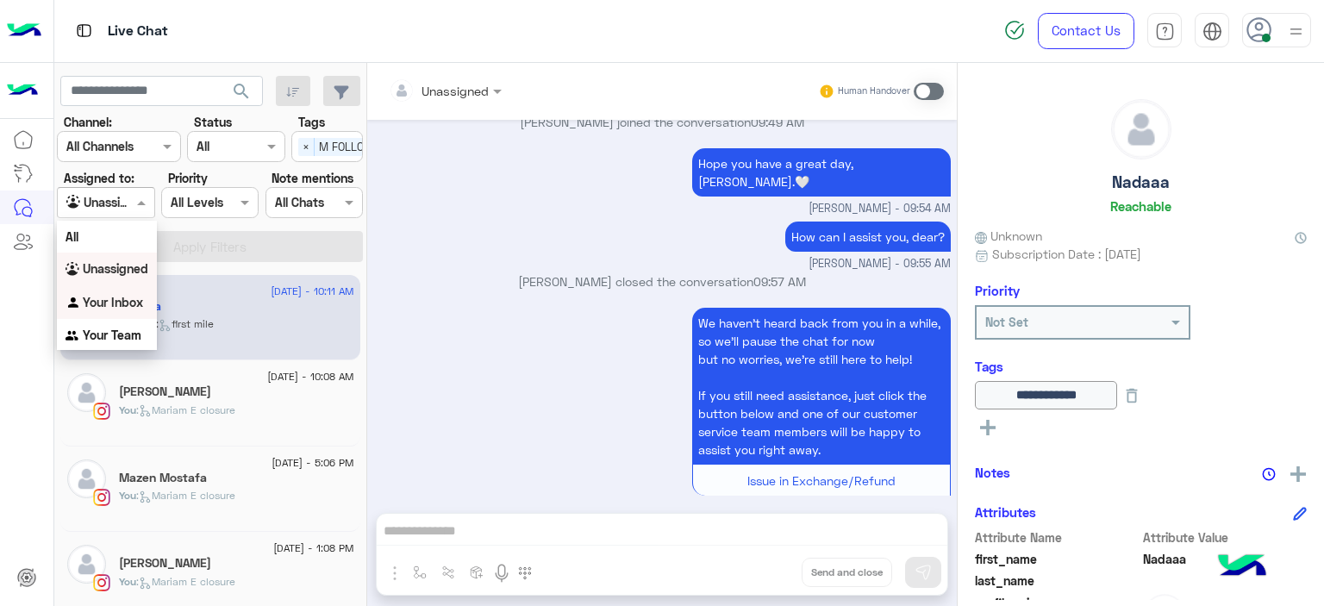
drag, startPoint x: 120, startPoint y: 296, endPoint x: 273, endPoint y: 192, distance: 185.5
click at [120, 296] on b "Your Inbox" at bounding box center [113, 302] width 60 height 15
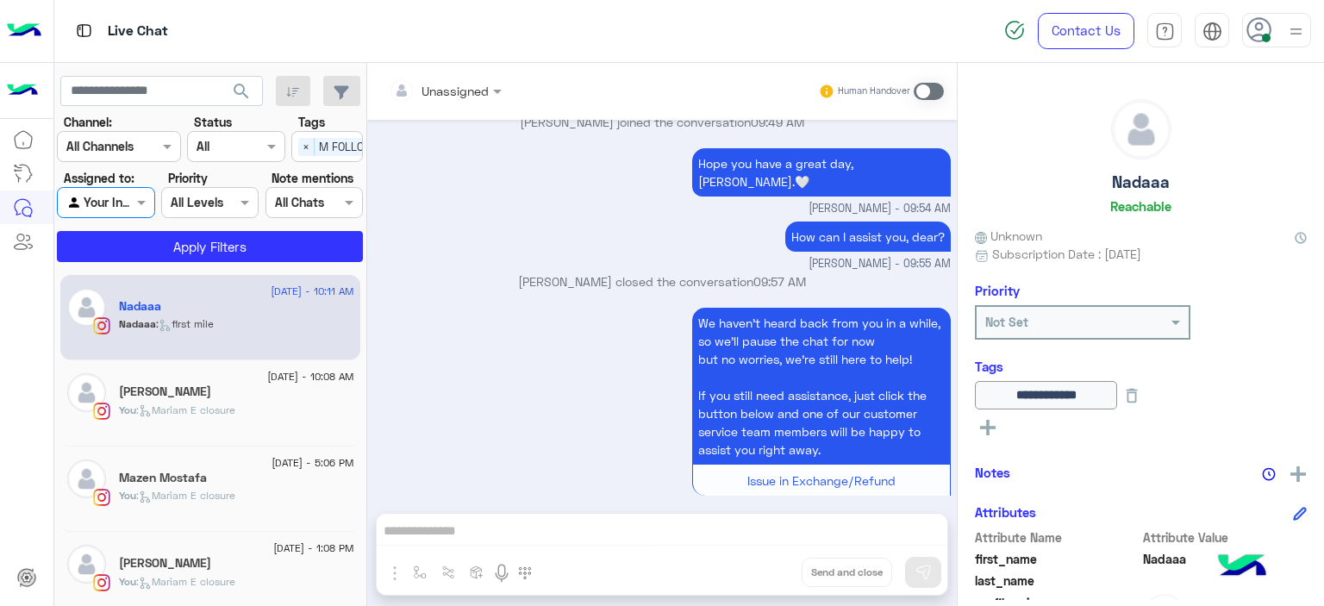
click at [307, 145] on span "×" at bounding box center [306, 147] width 16 height 18
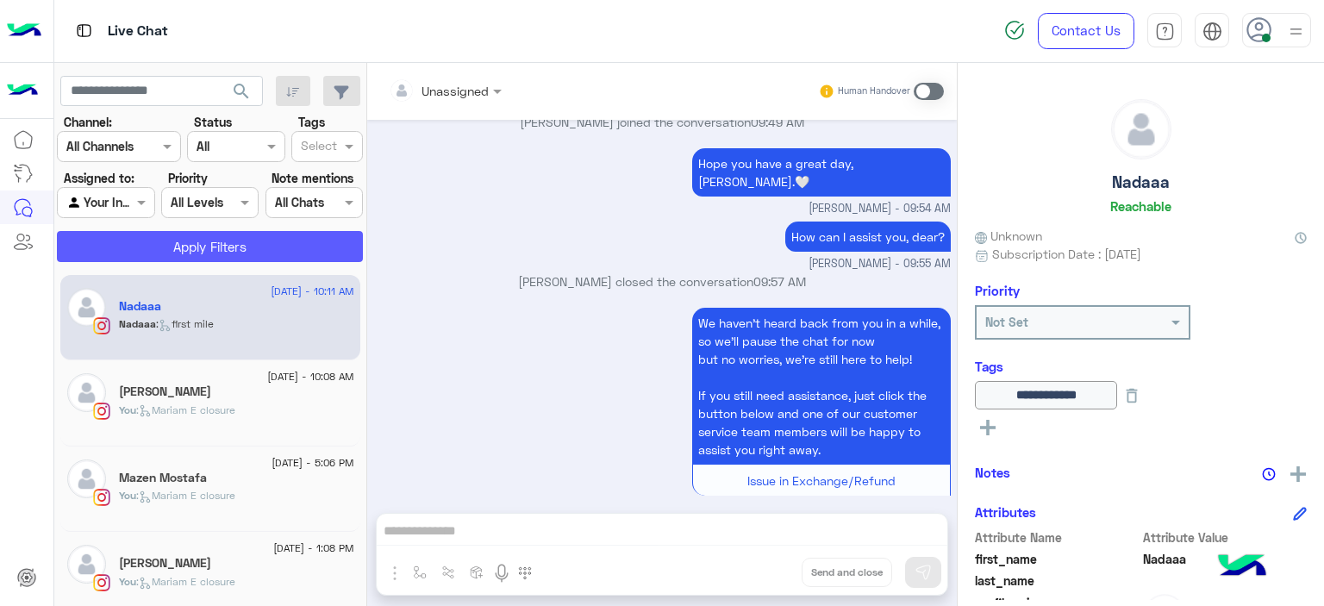
click at [291, 241] on button "Apply Filters" at bounding box center [210, 246] width 306 height 31
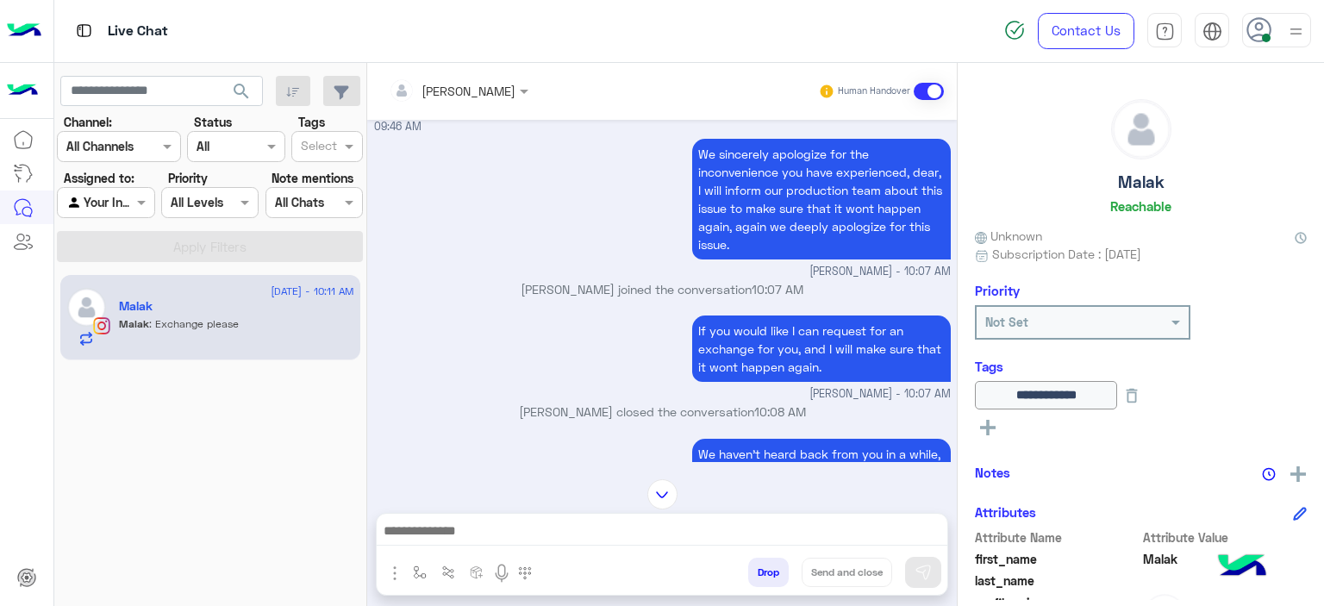
scroll to position [1021, 0]
click at [538, 358] on div "If you would like I can request for an exchange for you, and I will make sure t…" at bounding box center [662, 356] width 577 height 91
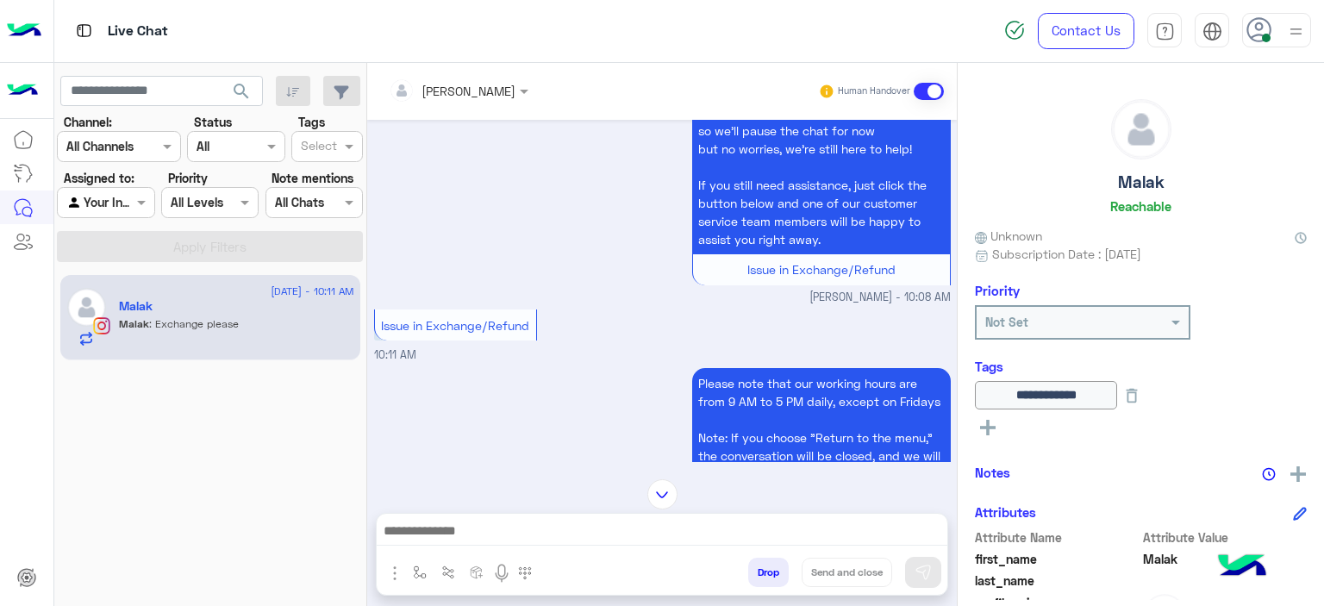
scroll to position [1524, 0]
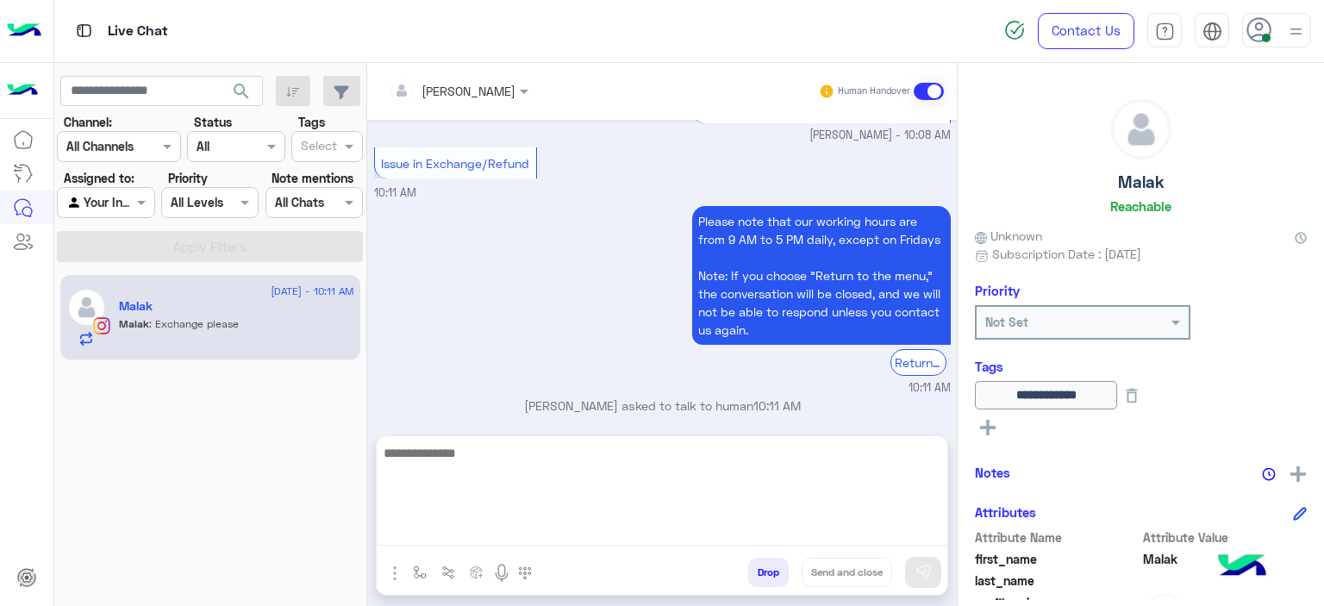
click at [493, 530] on textarea at bounding box center [662, 493] width 571 height 103
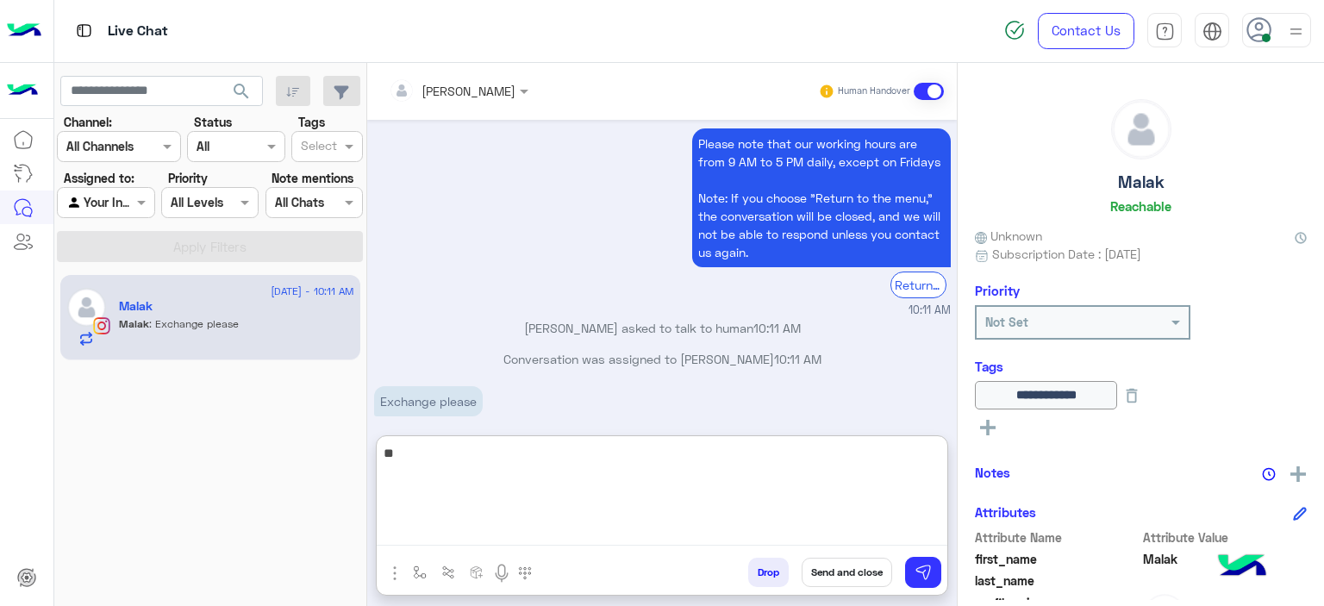
type textarea "*"
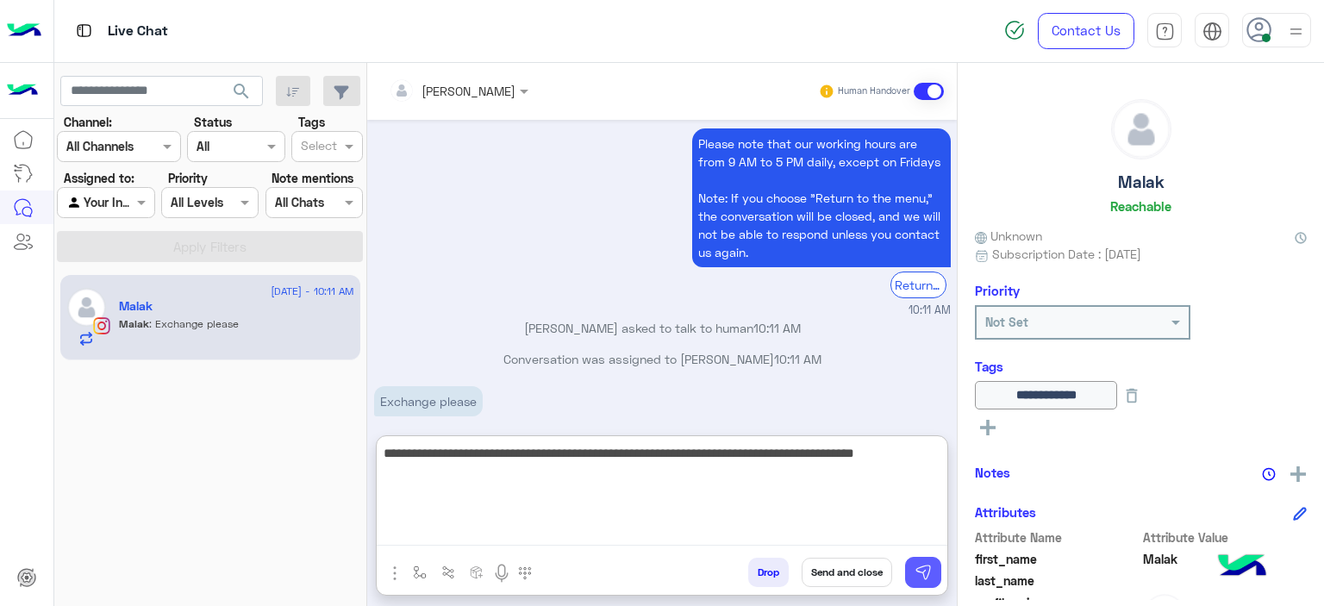
type textarea "**********"
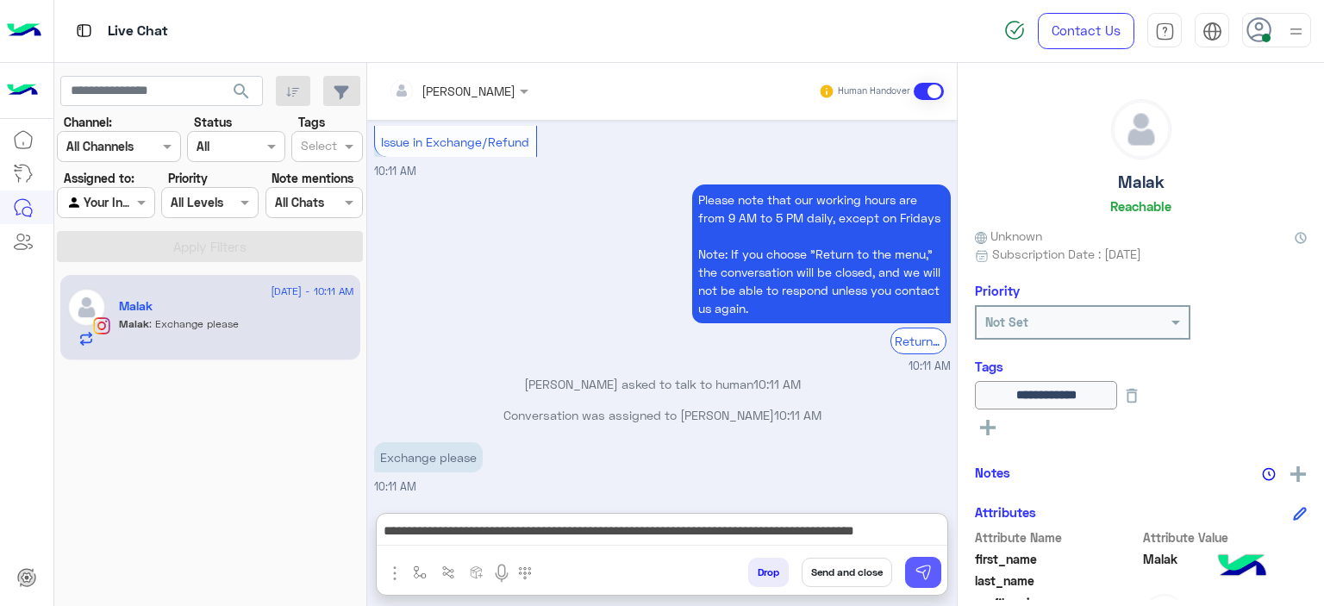
click at [910, 571] on button at bounding box center [923, 572] width 36 height 31
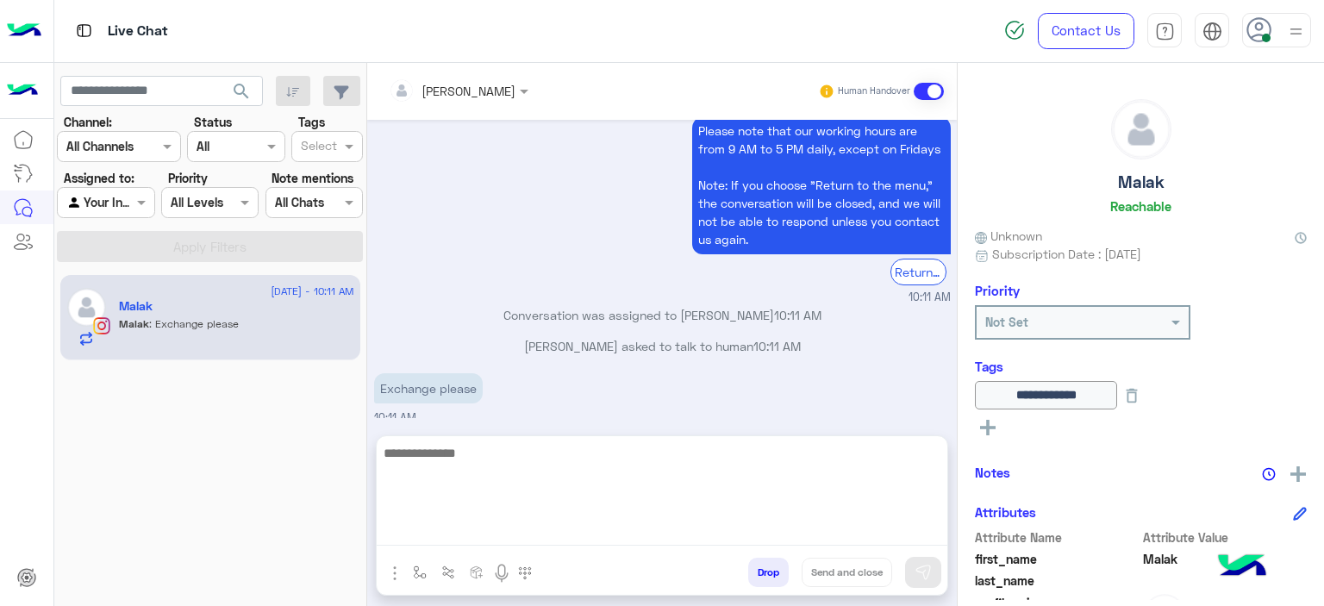
click at [693, 532] on textarea at bounding box center [662, 493] width 571 height 103
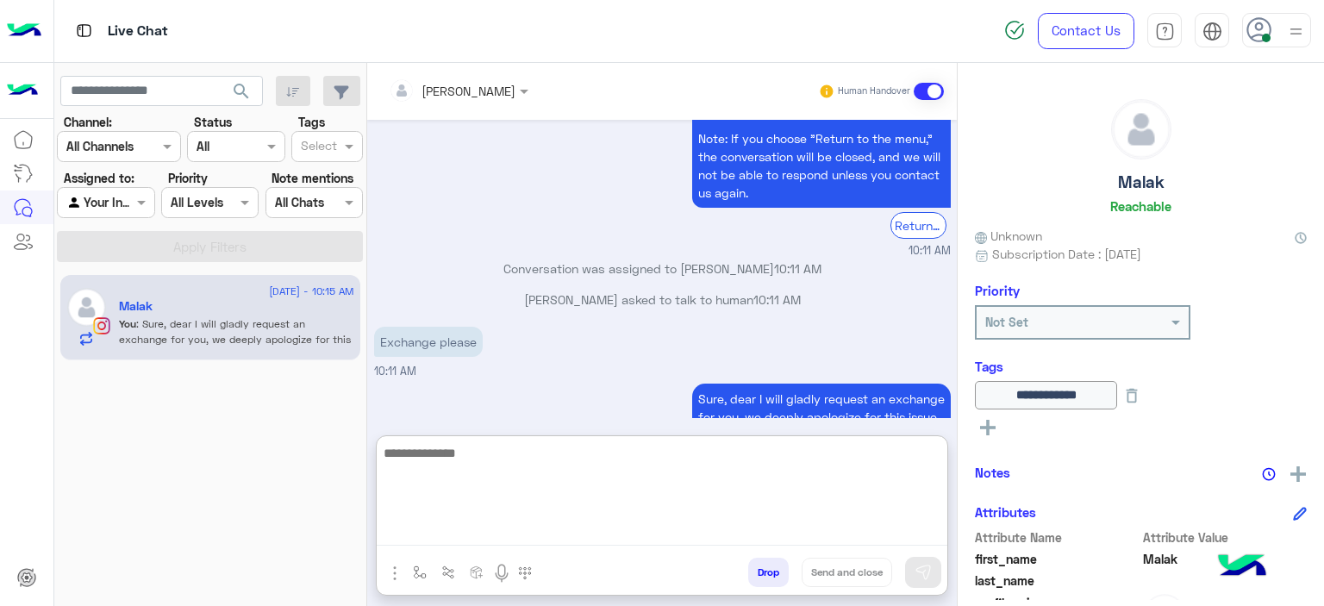
scroll to position [1724, 0]
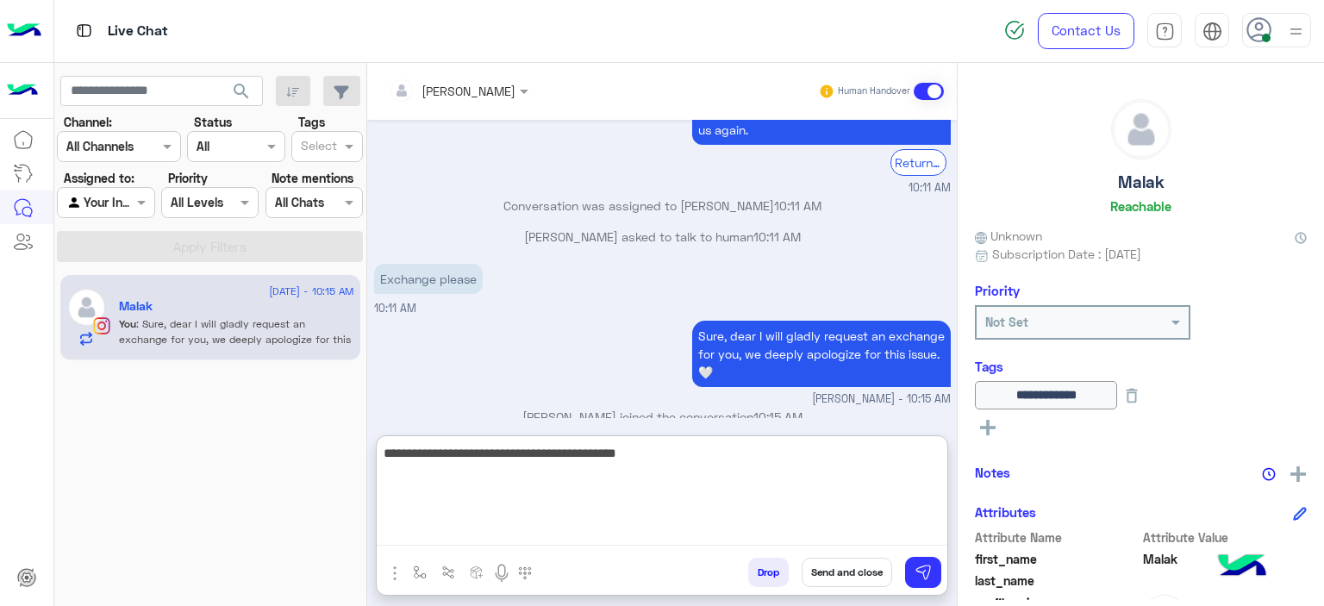
type textarea "**********"
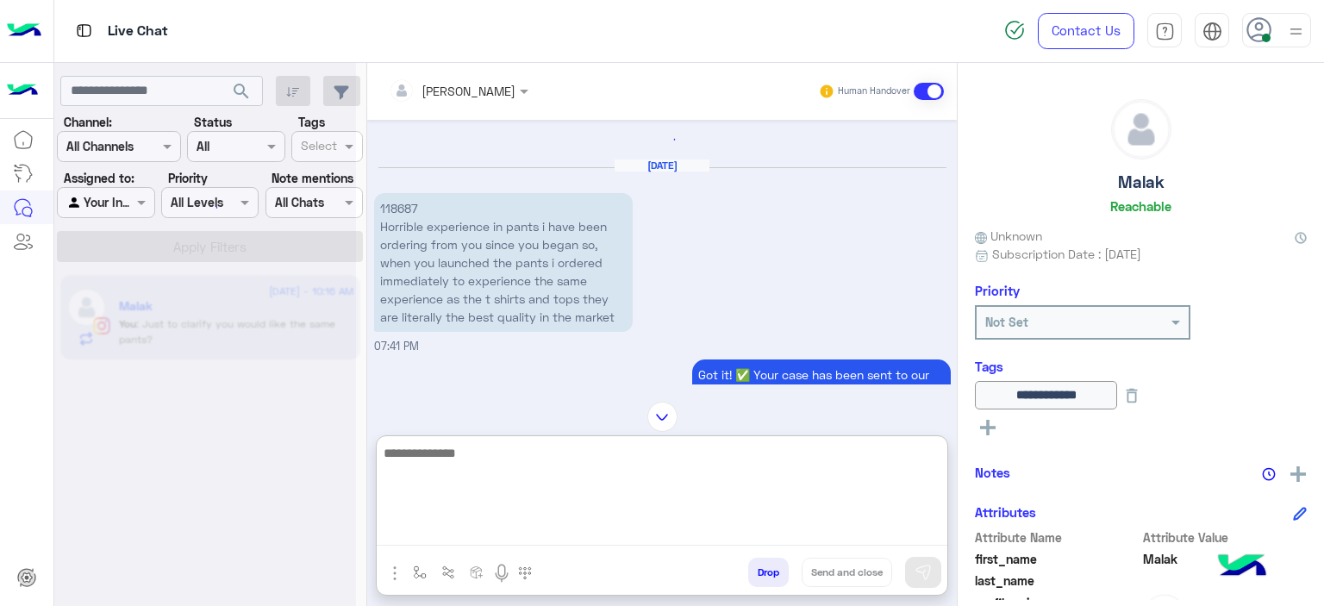
scroll to position [0, 0]
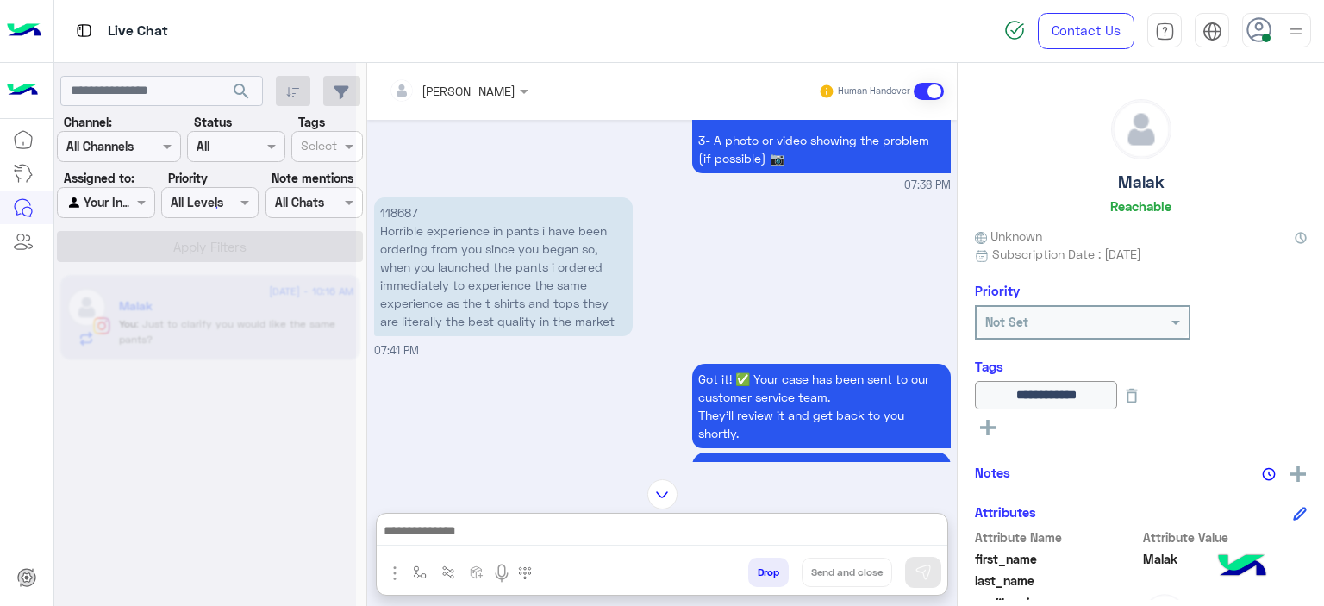
click at [396, 202] on div "Aug 29, 2025 💬 Select the issue you're facing: Previous 🟢 Before receiving the …" at bounding box center [662, 291] width 590 height 342
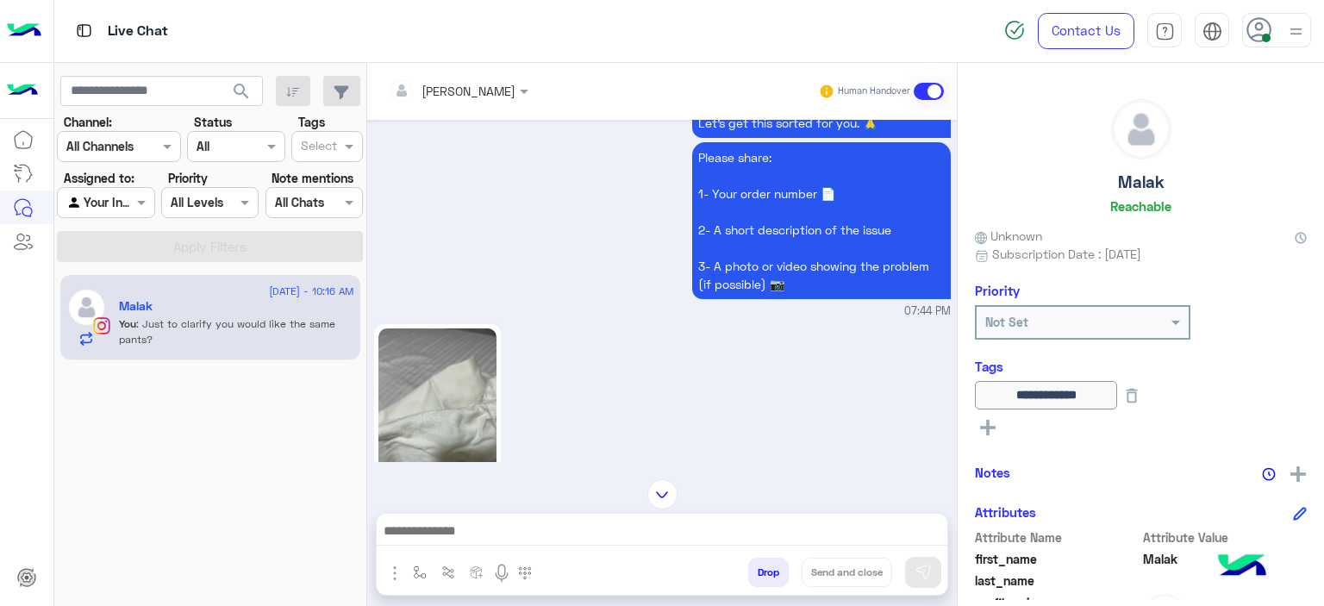
scroll to position [1972, 0]
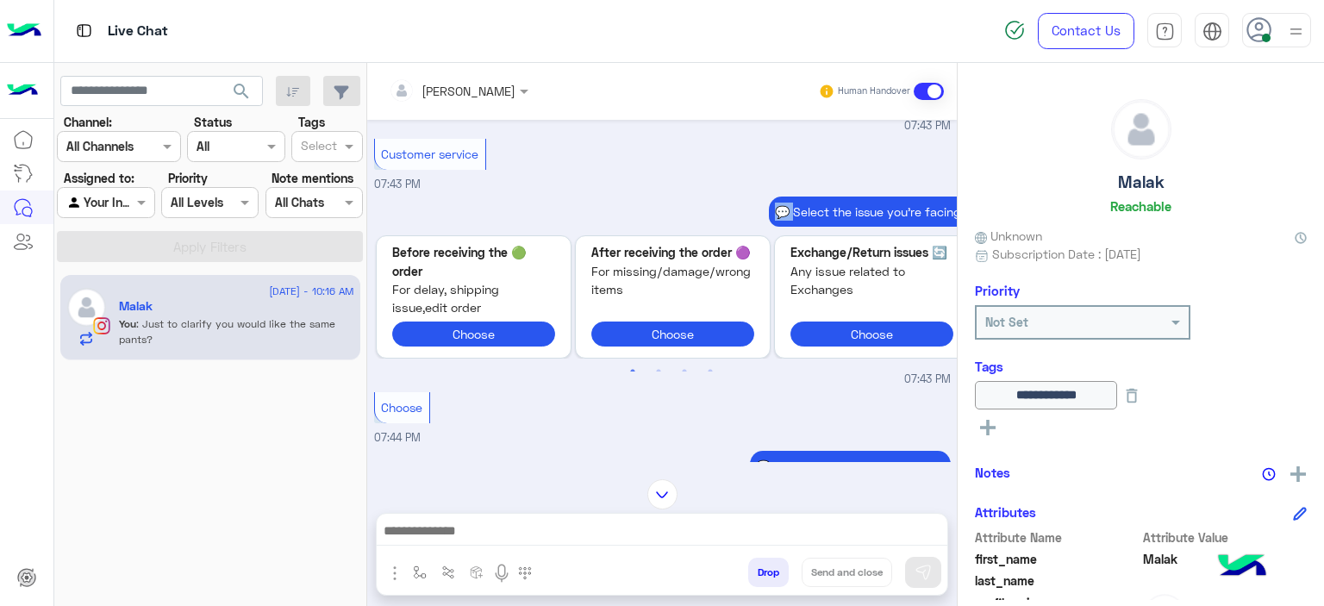
click at [396, 202] on div "💬 Select the issue you're facing:" at bounding box center [672, 212] width 596 height 30
click at [545, 378] on small "07:43 PM" at bounding box center [662, 379] width 577 height 16
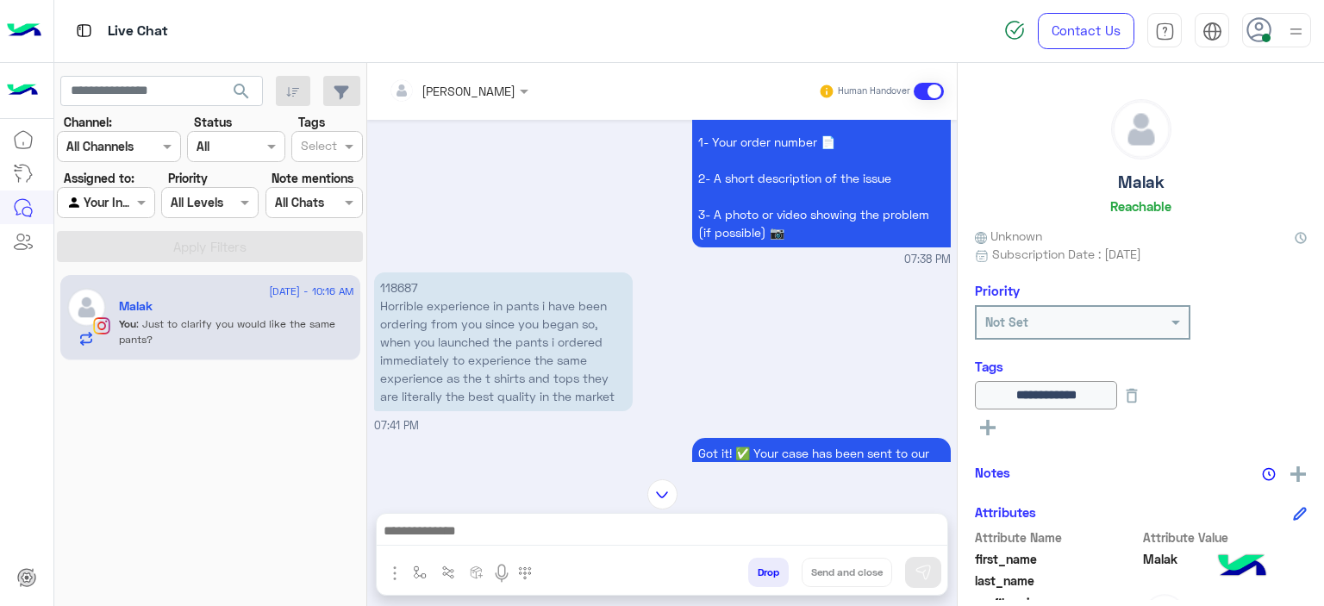
scroll to position [4407, 0]
click at [405, 275] on p "118687 Horrible experience in pants i have been ordering from you since you beg…" at bounding box center [503, 344] width 259 height 139
copy p "118687"
click at [660, 484] on img at bounding box center [662, 494] width 30 height 30
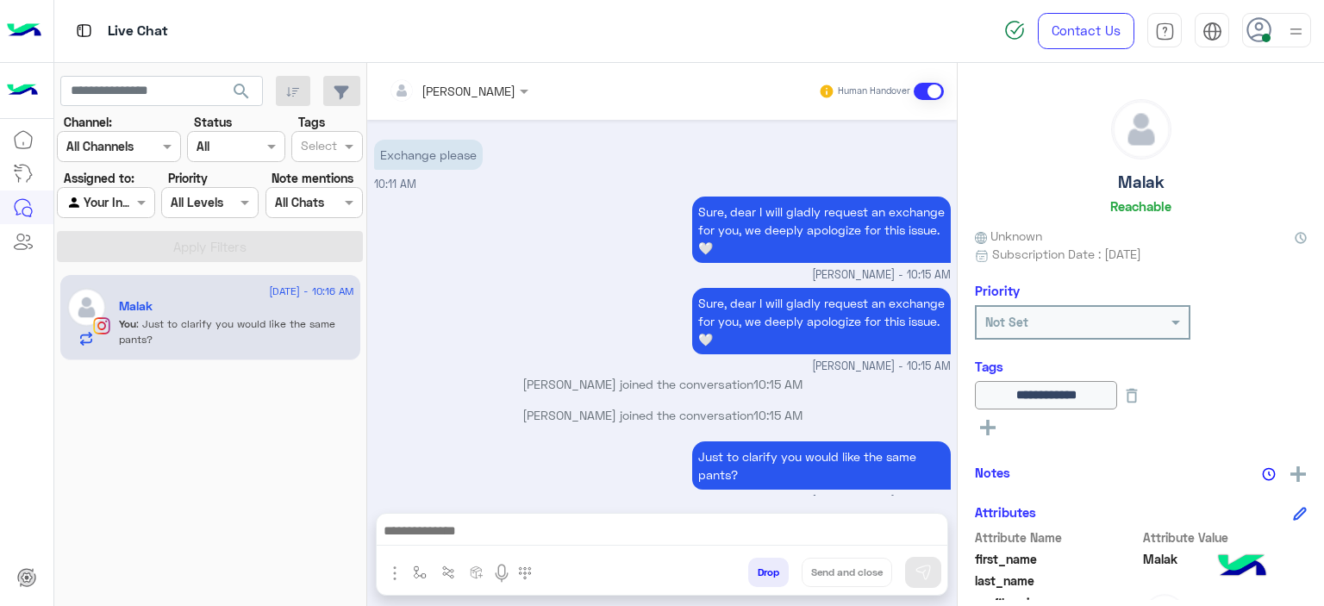
scroll to position [6434, 0]
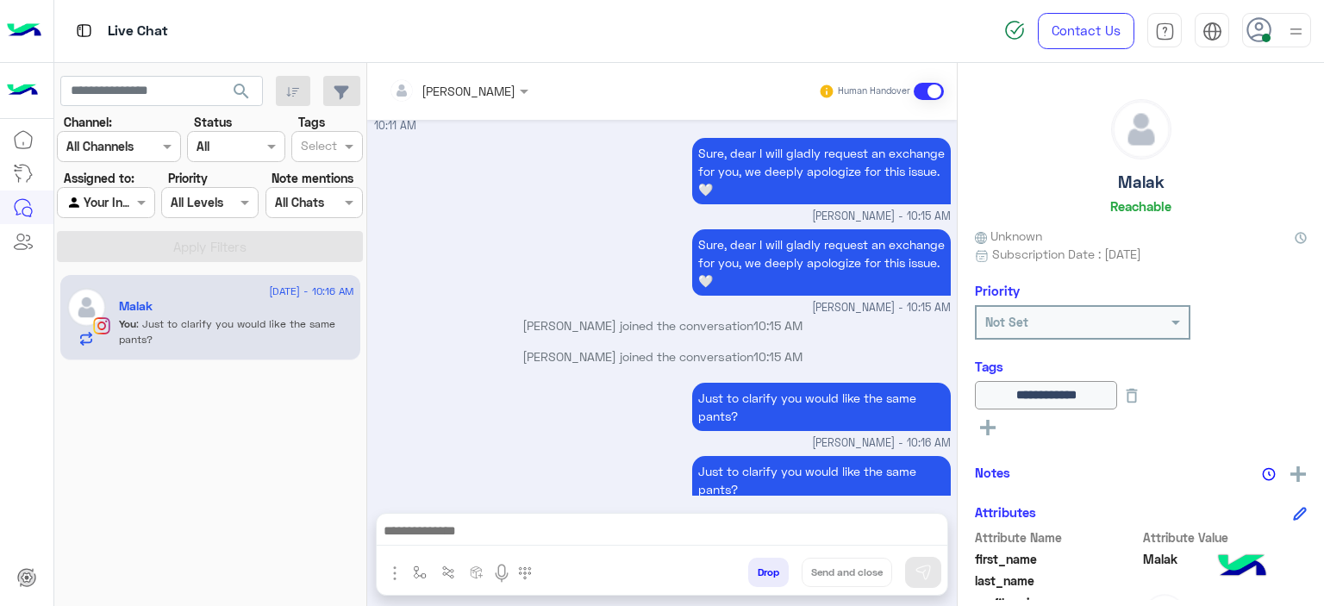
click at [537, 435] on small "Mariam Ahmed - 10:16 AM" at bounding box center [662, 443] width 577 height 16
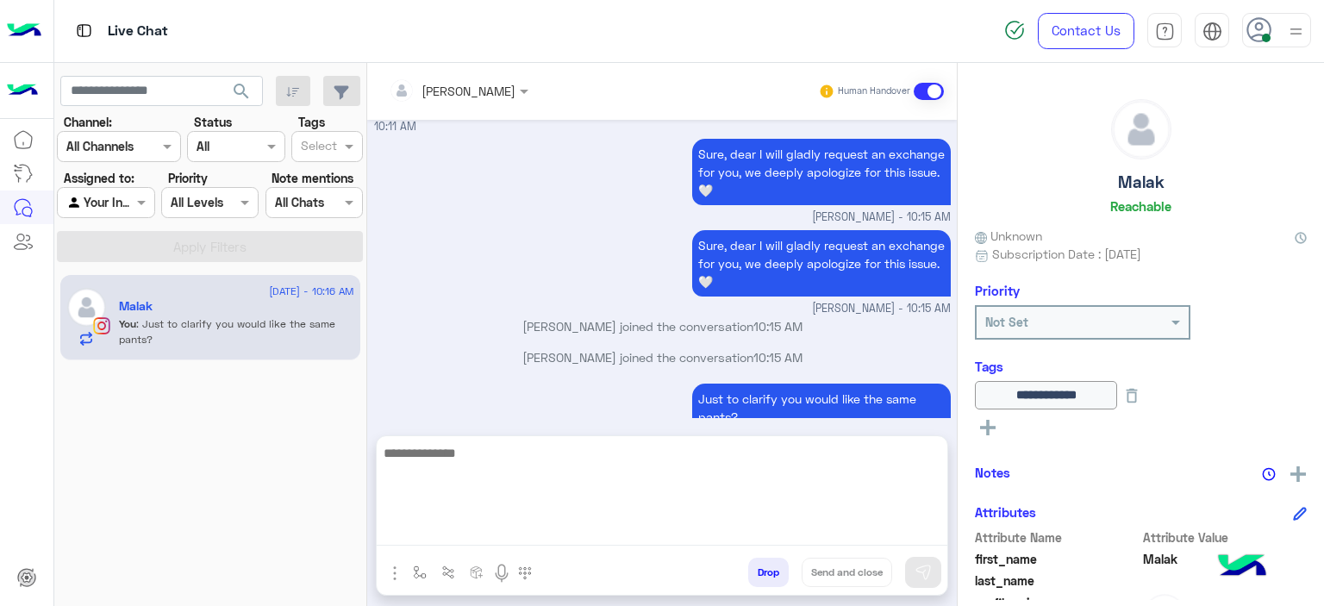
click at [571, 528] on textarea at bounding box center [662, 493] width 571 height 103
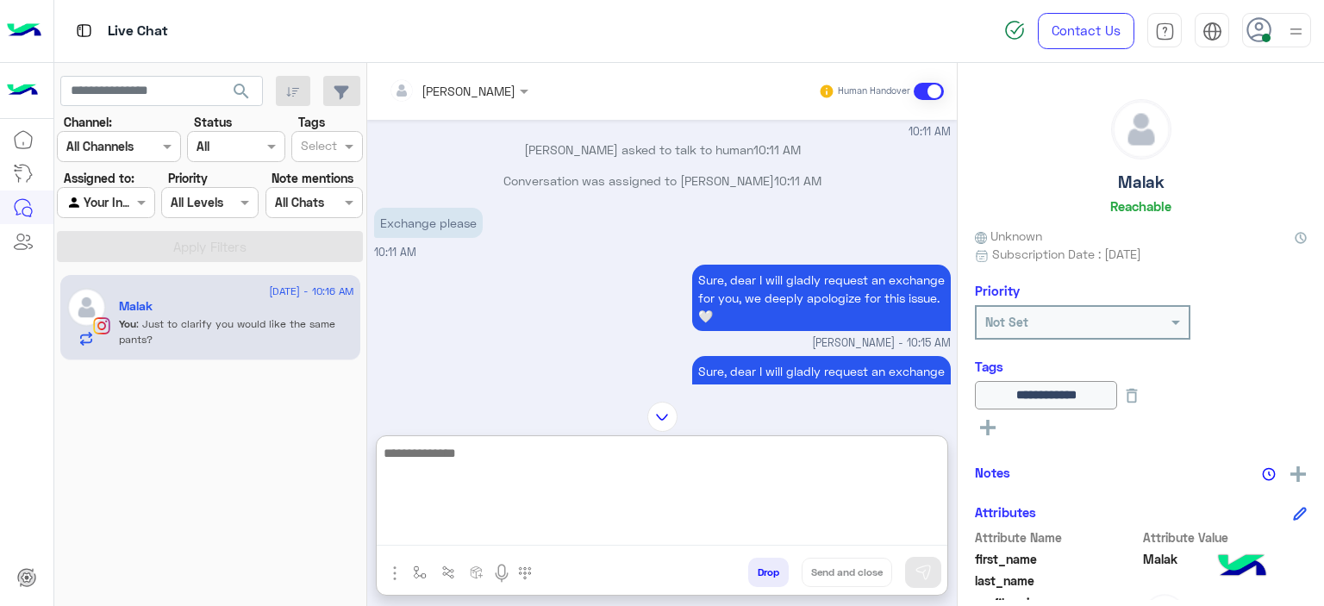
scroll to position [6513, 0]
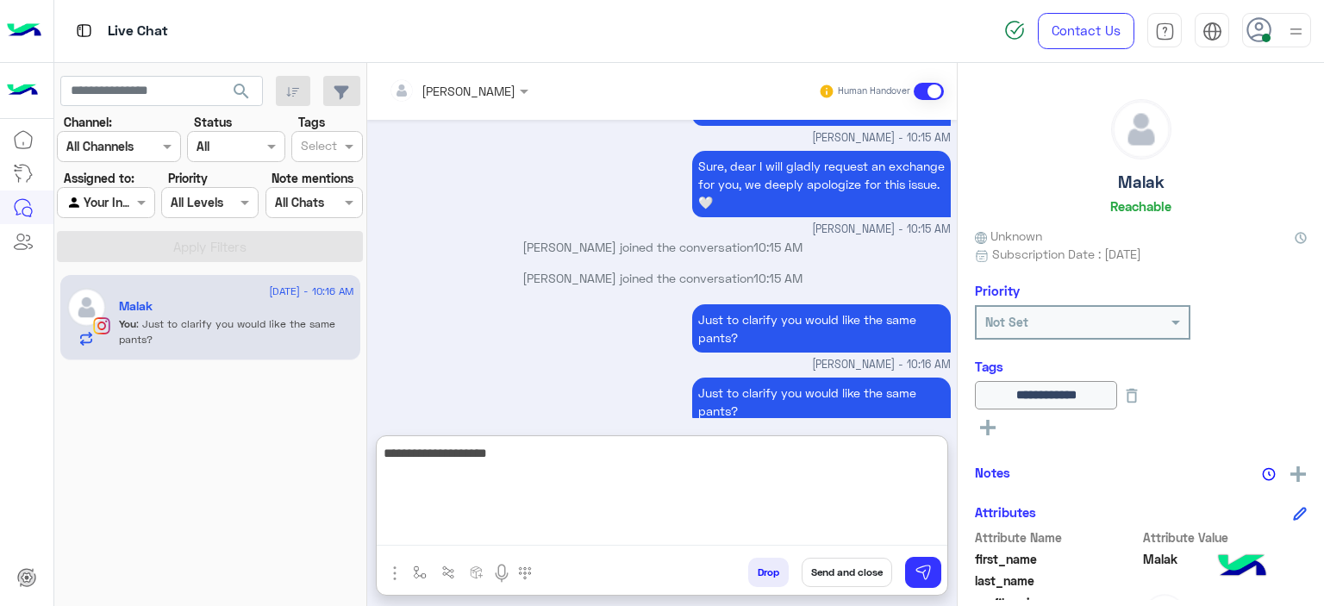
type textarea "**********"
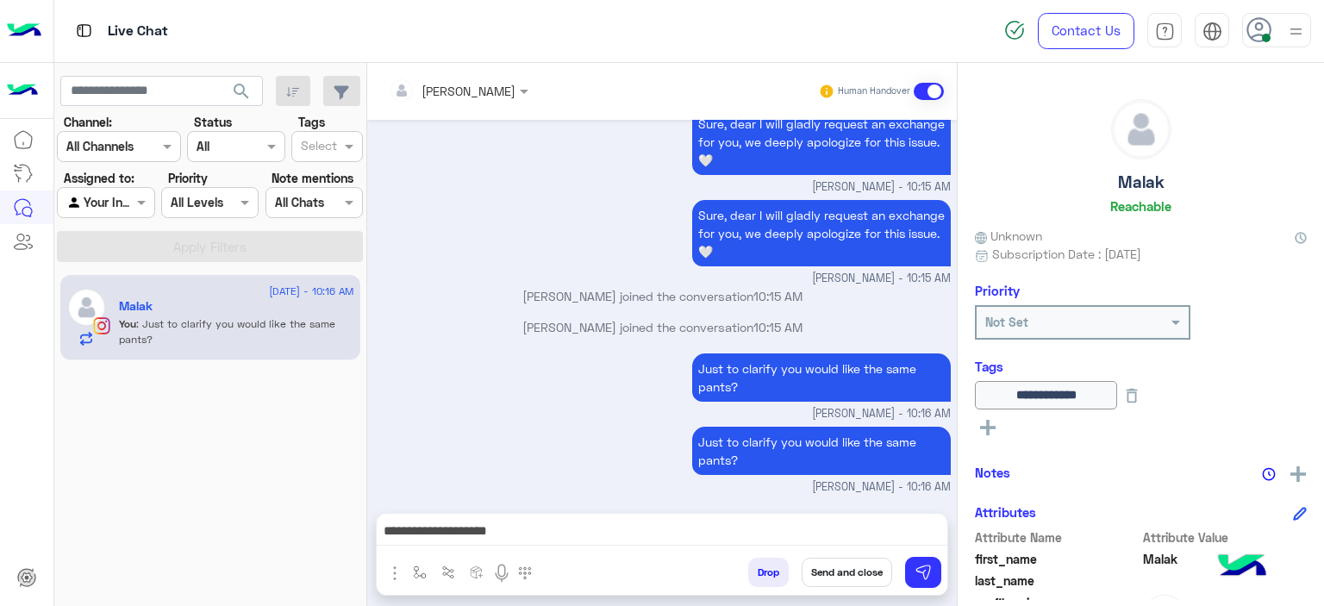
scroll to position [6434, 0]
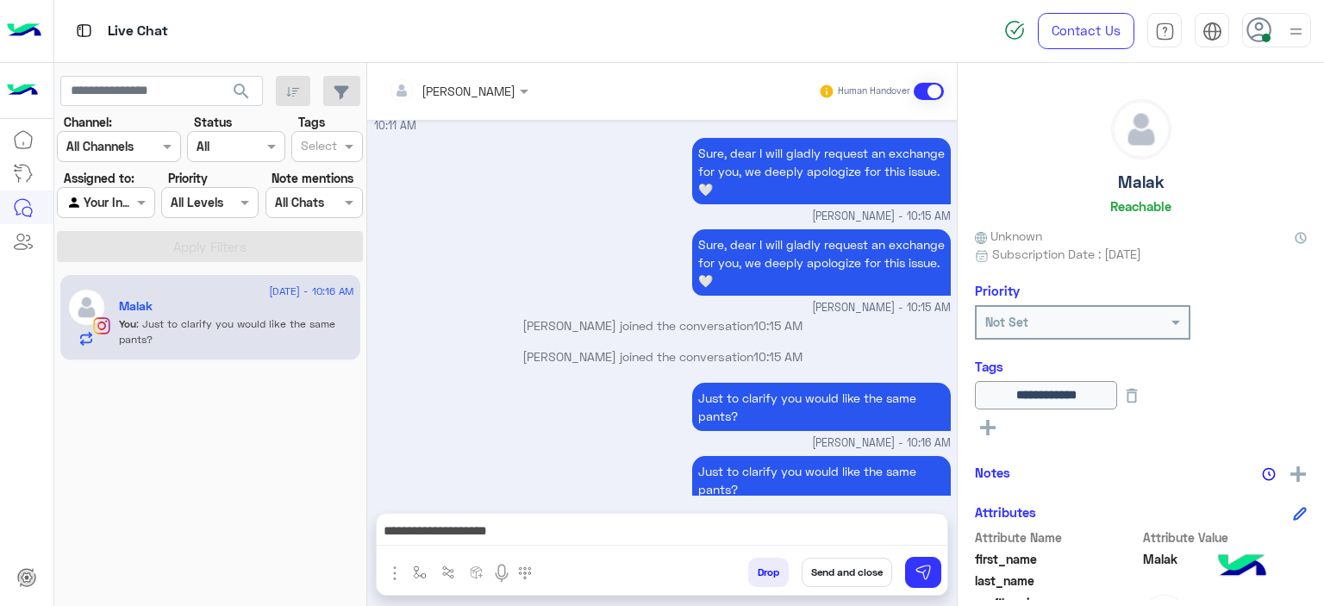
click at [596, 265] on div "Sure, dear I will gladly request an exchange for you, we deeply apologize for t…" at bounding box center [662, 270] width 577 height 91
click at [616, 229] on div "Sure, dear I will gladly request an exchange for you, we deeply apologize for t…" at bounding box center [662, 270] width 577 height 91
click at [917, 563] on button at bounding box center [923, 572] width 36 height 31
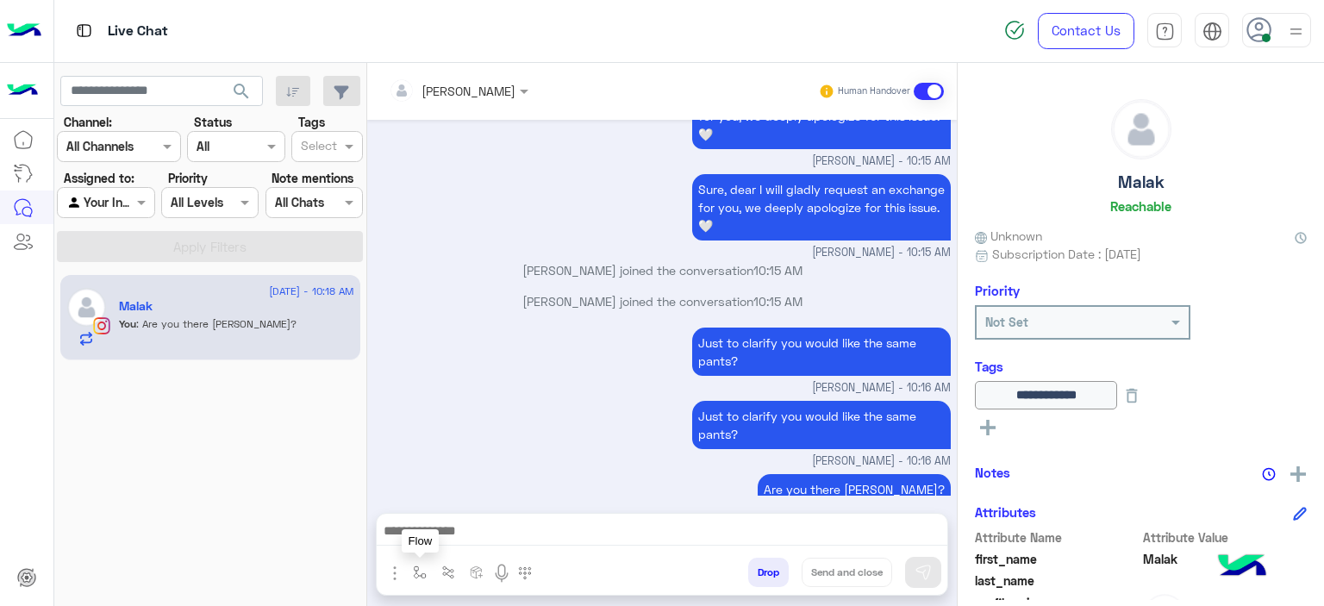
click at [420, 565] on img "button" at bounding box center [420, 572] width 14 height 14
click at [459, 540] on input "text" at bounding box center [450, 535] width 71 height 20
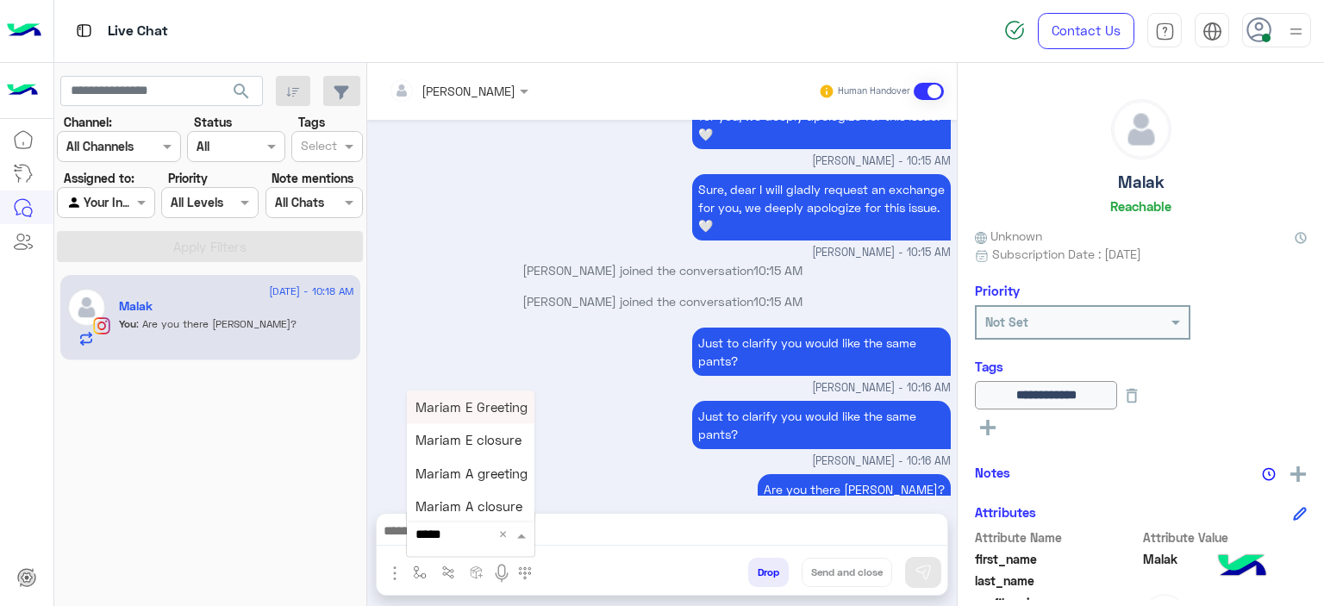
type input "******"
click at [490, 440] on span "Mariam E closure" at bounding box center [468, 441] width 106 height 16
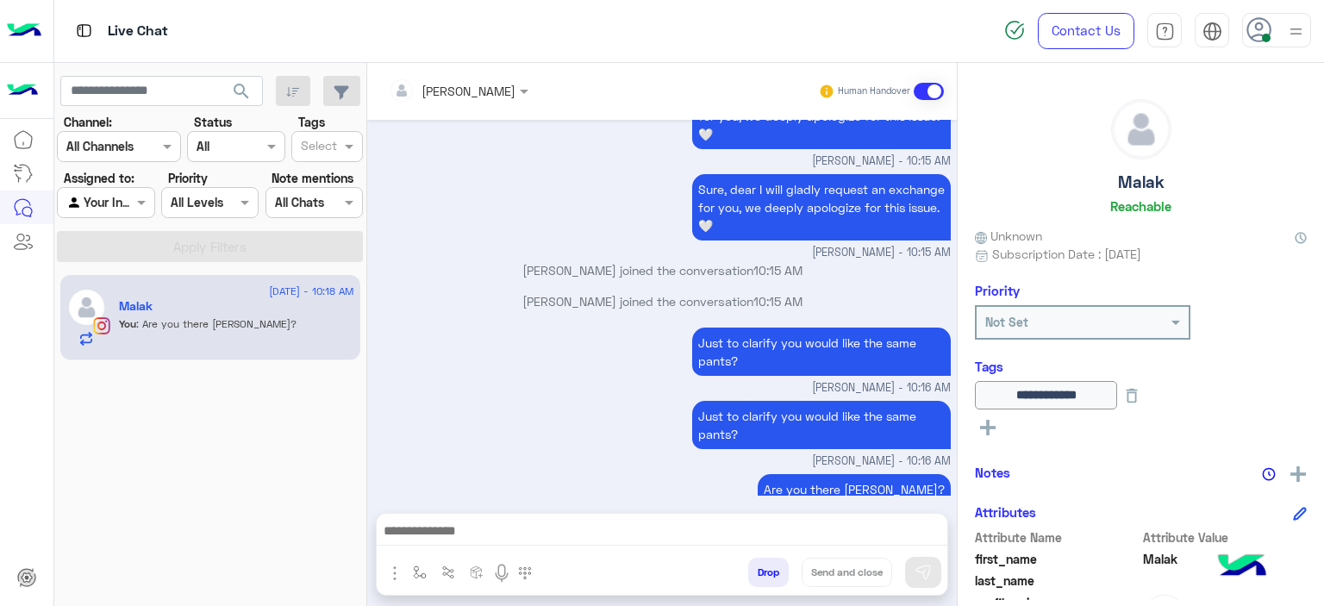
type textarea "**********"
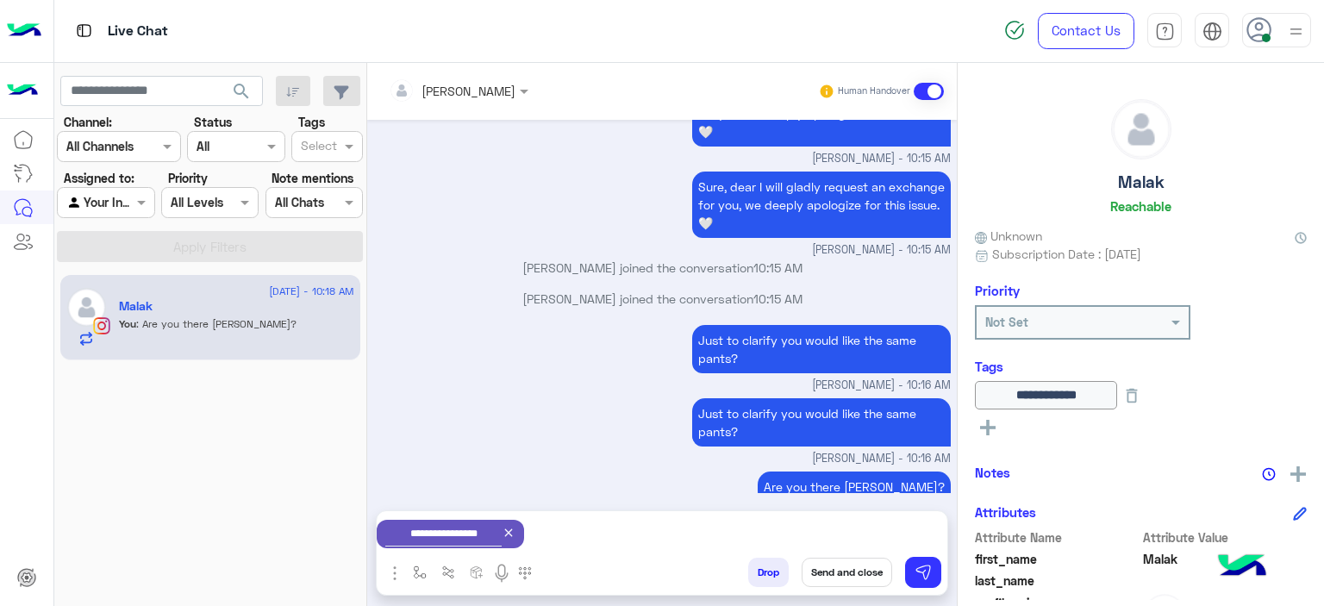
click at [836, 571] on button "Send and close" at bounding box center [847, 572] width 91 height 29
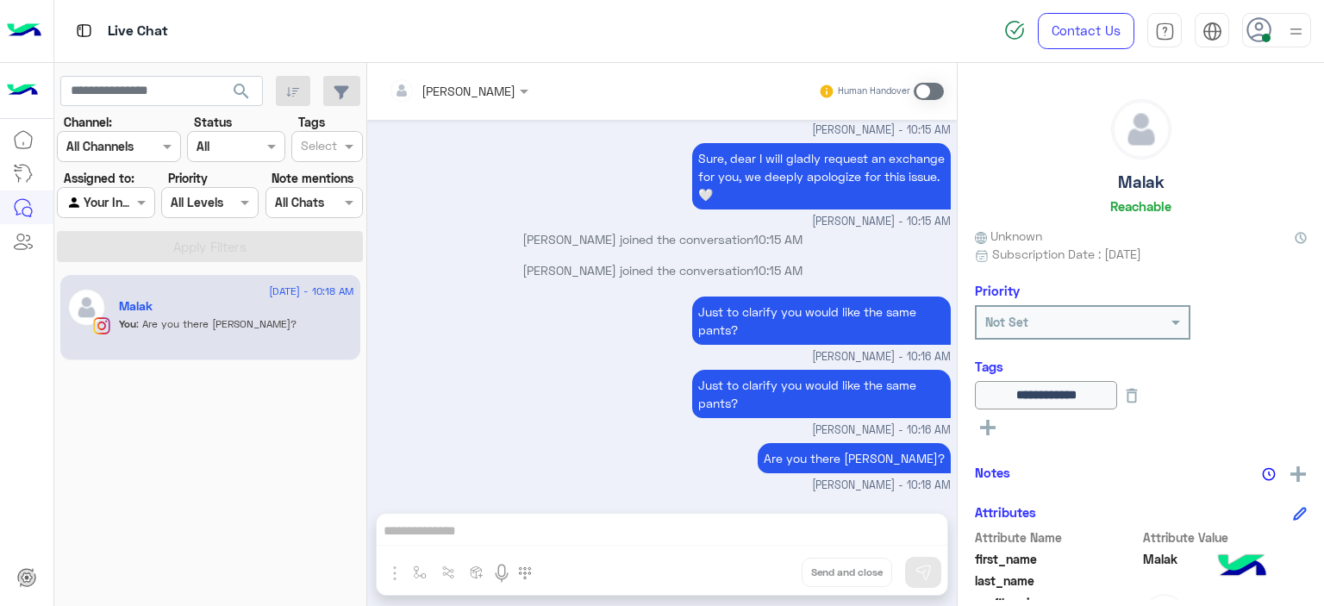
scroll to position [6733, 0]
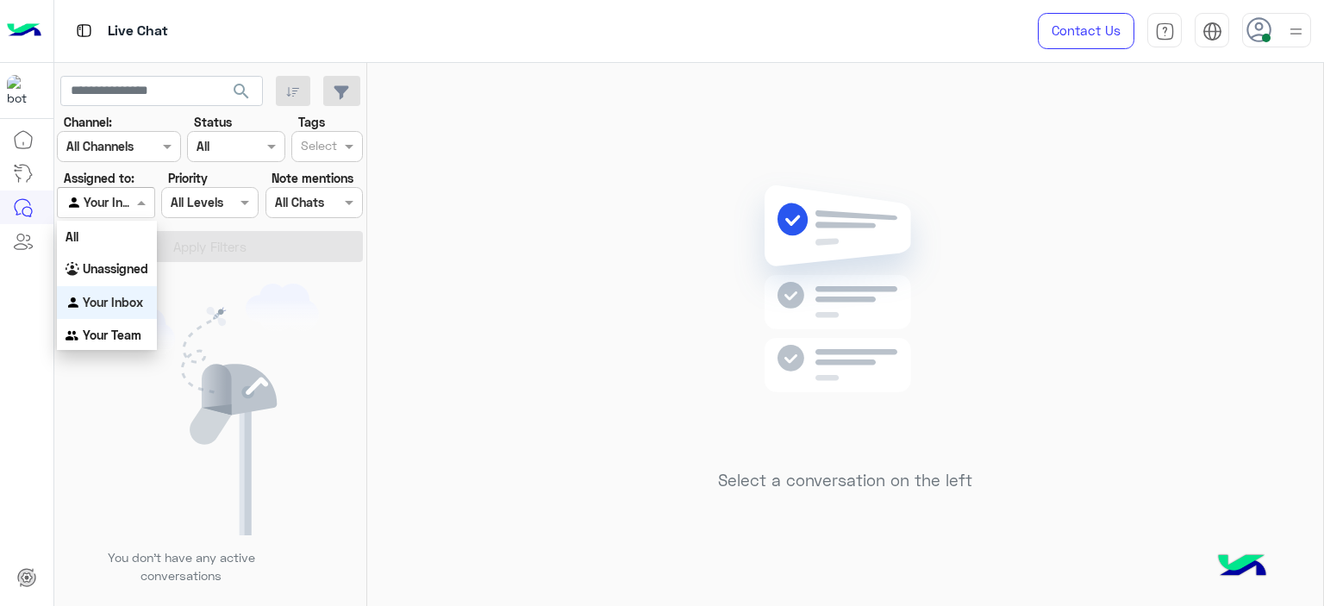
click at [140, 187] on div "Agent Filter Your Inbox" at bounding box center [105, 202] width 97 height 31
click at [122, 328] on b "Your Team" at bounding box center [112, 335] width 59 height 15
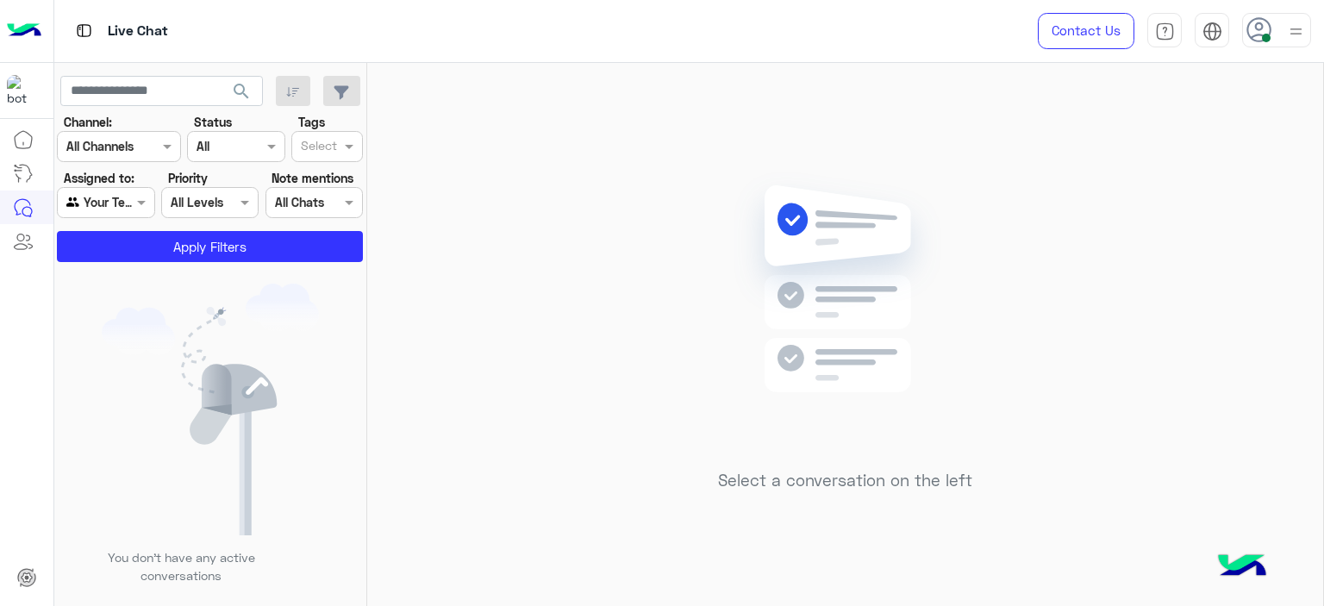
click at [196, 261] on app-inbox-users-filters "search Channel: Channel All Channels Status Channel All Tags Select Assigned to…" at bounding box center [210, 166] width 313 height 206
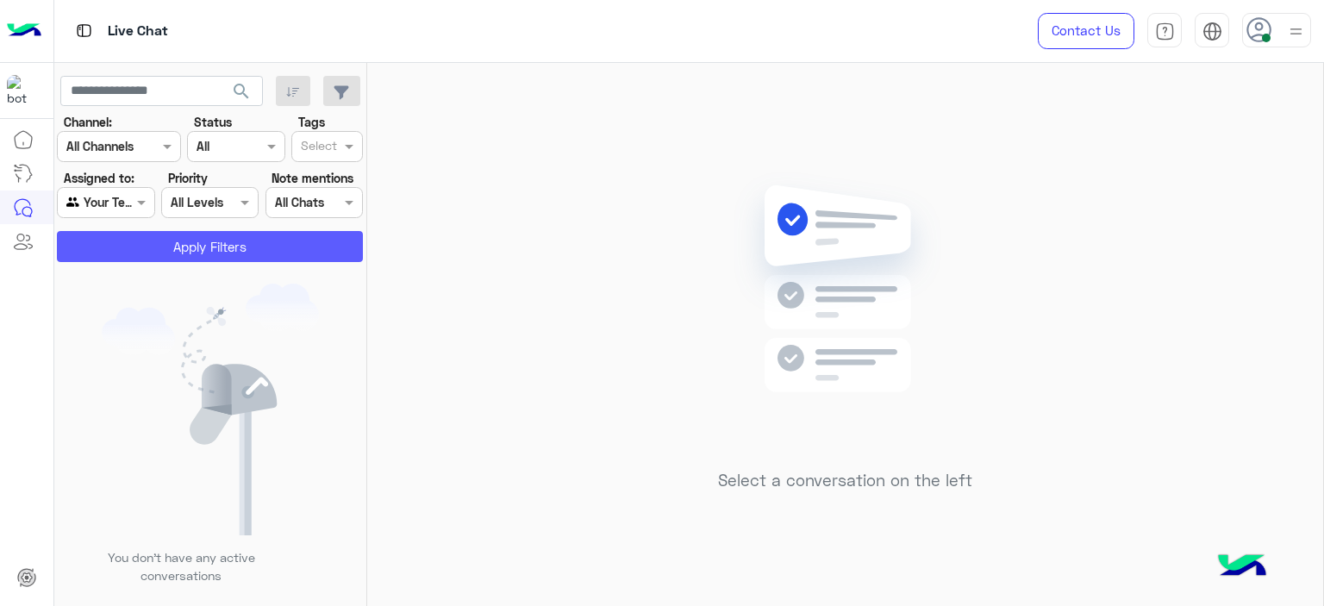
click at [202, 253] on button "Apply Filters" at bounding box center [210, 246] width 306 height 31
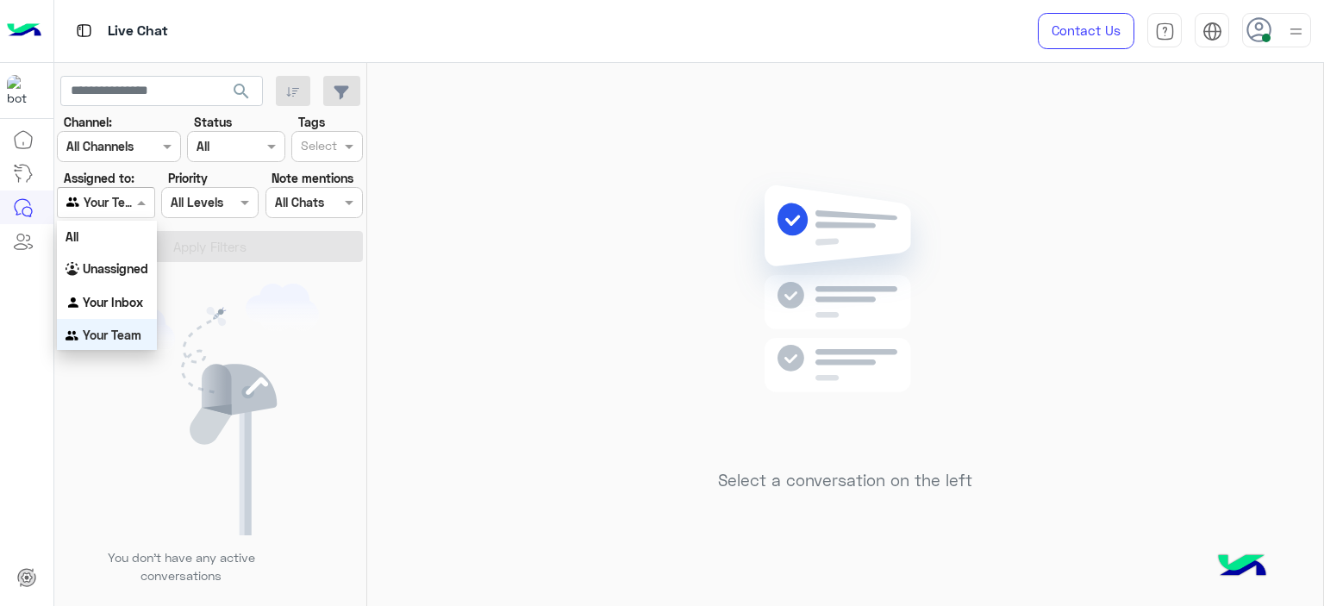
click at [140, 203] on span at bounding box center [144, 202] width 22 height 18
click at [134, 272] on b "Unassigned" at bounding box center [116, 266] width 66 height 15
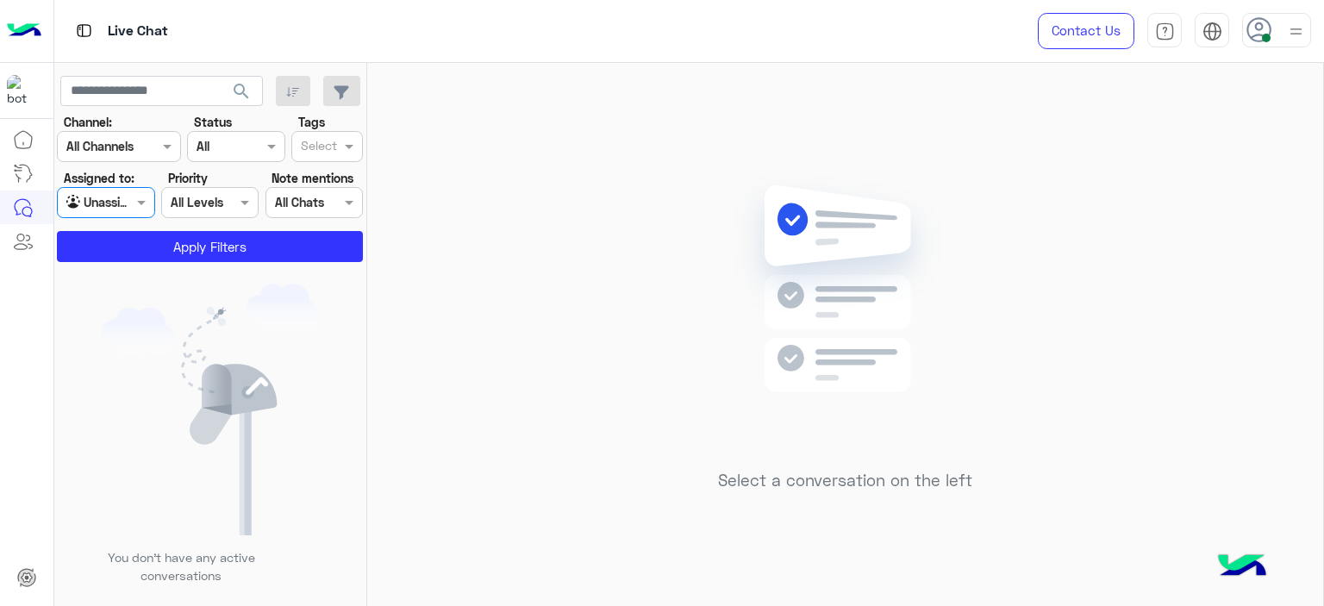
click at [321, 156] on input "text" at bounding box center [319, 148] width 36 height 18
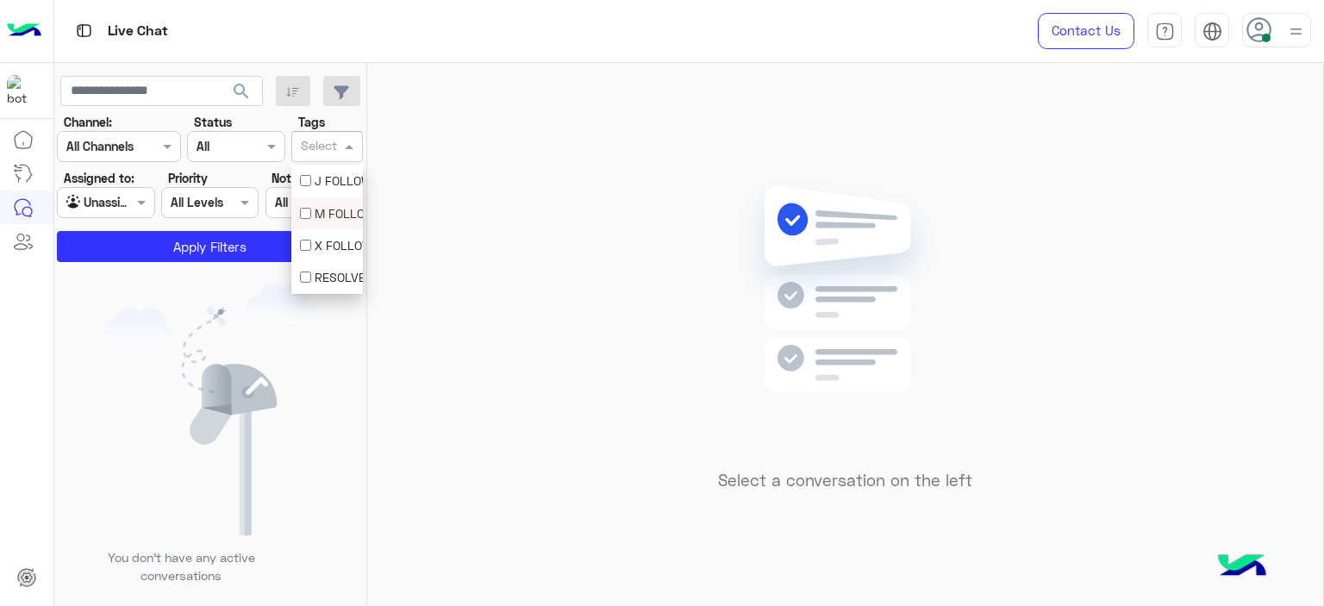
click at [317, 207] on div "M FOLLOW UP" at bounding box center [327, 213] width 54 height 18
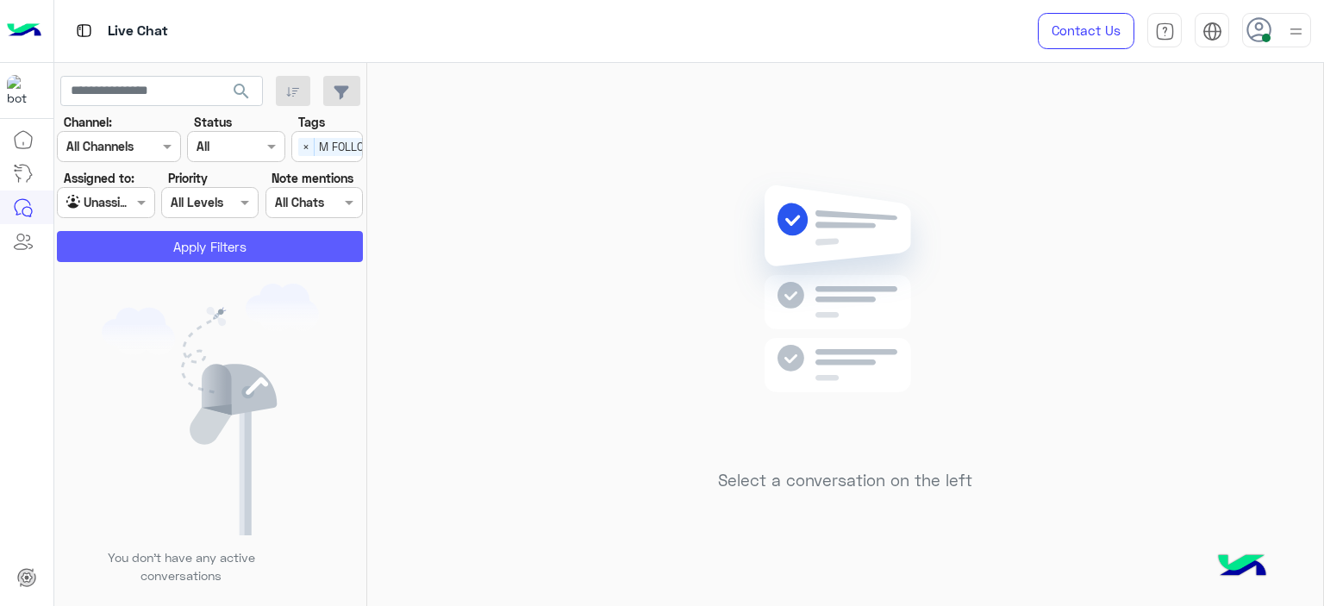
click at [311, 236] on button "Apply Filters" at bounding box center [210, 246] width 306 height 31
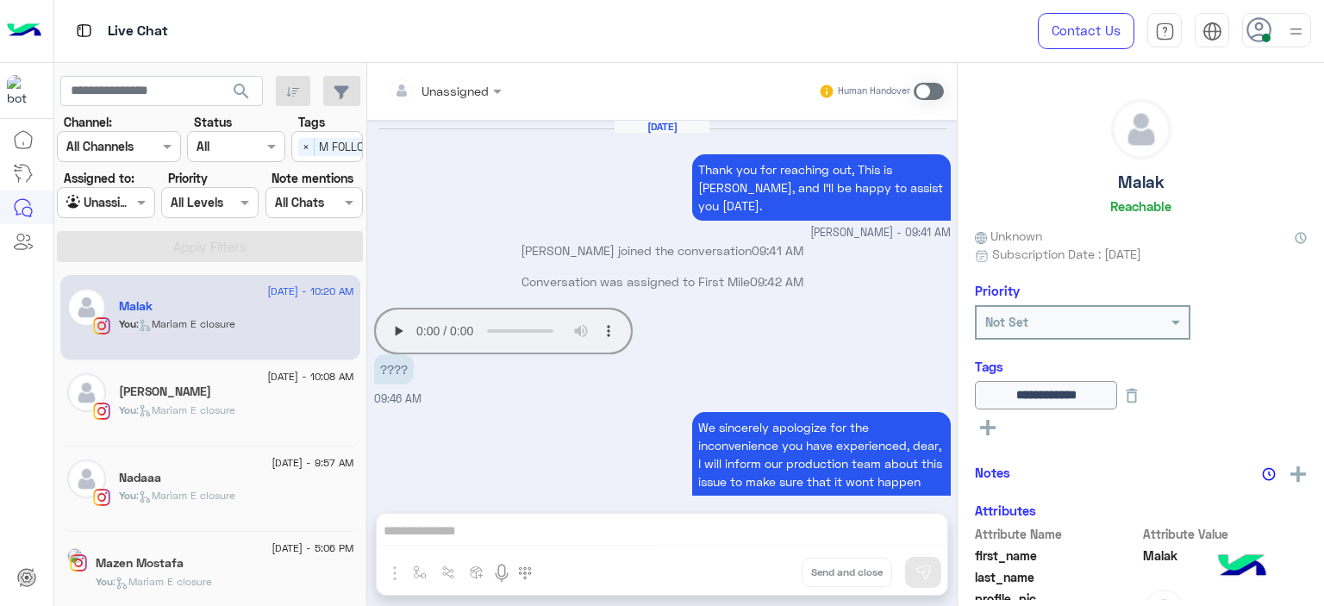
scroll to position [1272, 0]
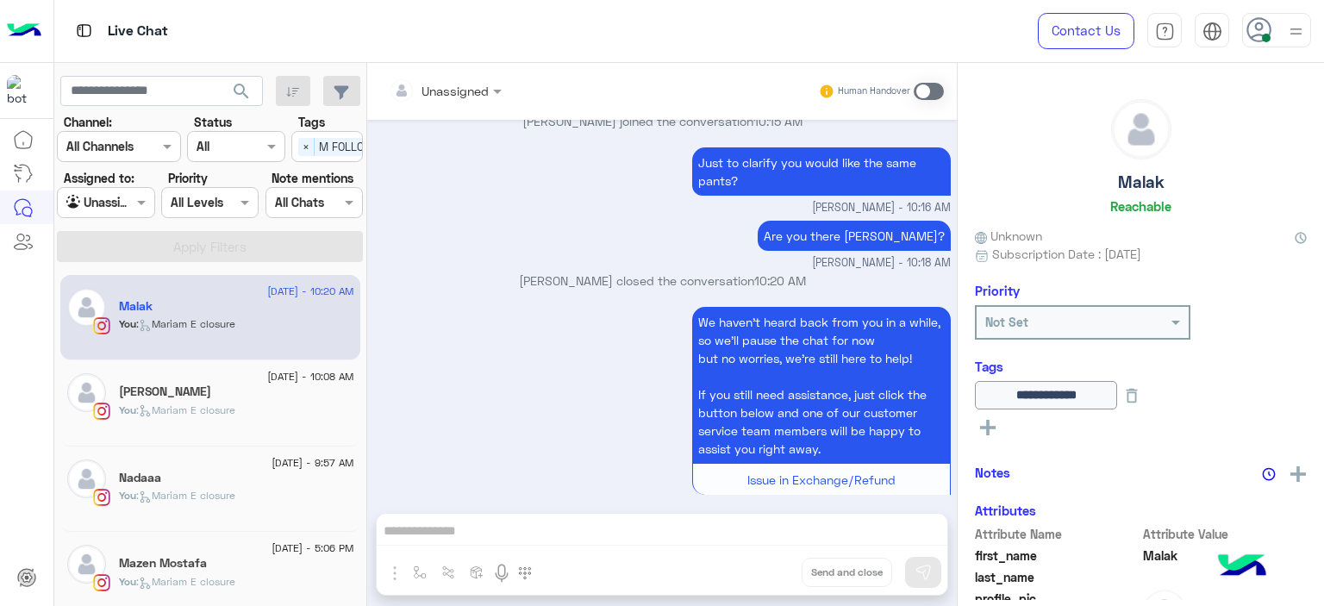
click at [254, 400] on div "[PERSON_NAME]" at bounding box center [236, 393] width 235 height 18
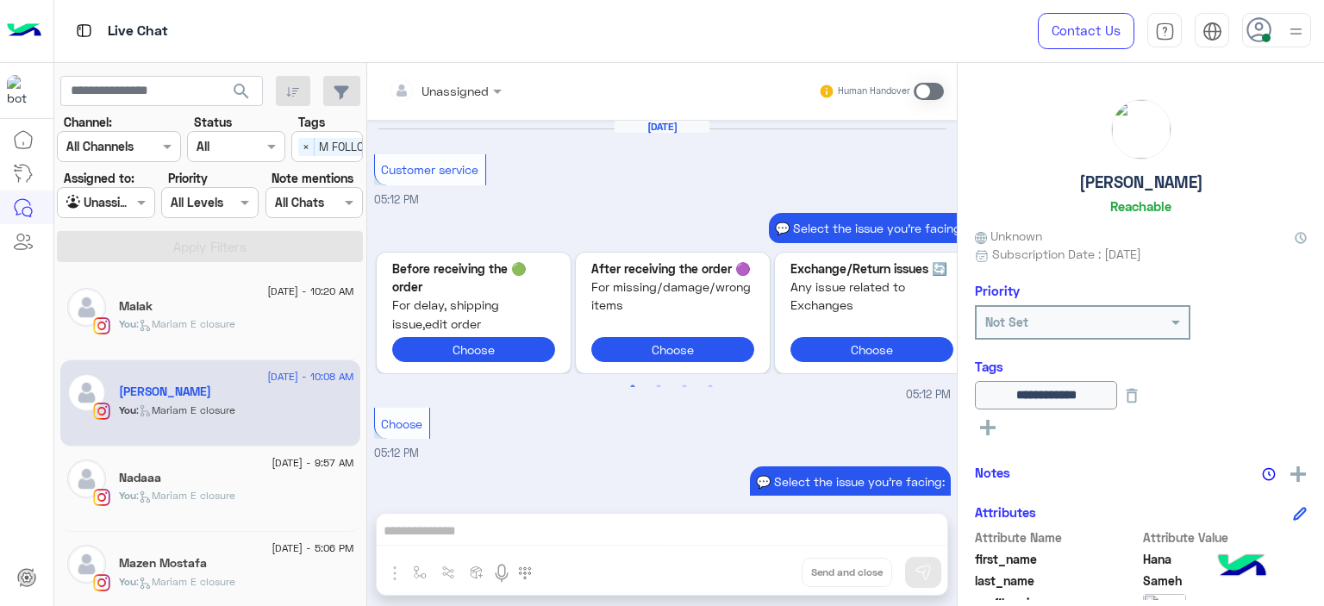
scroll to position [1691, 0]
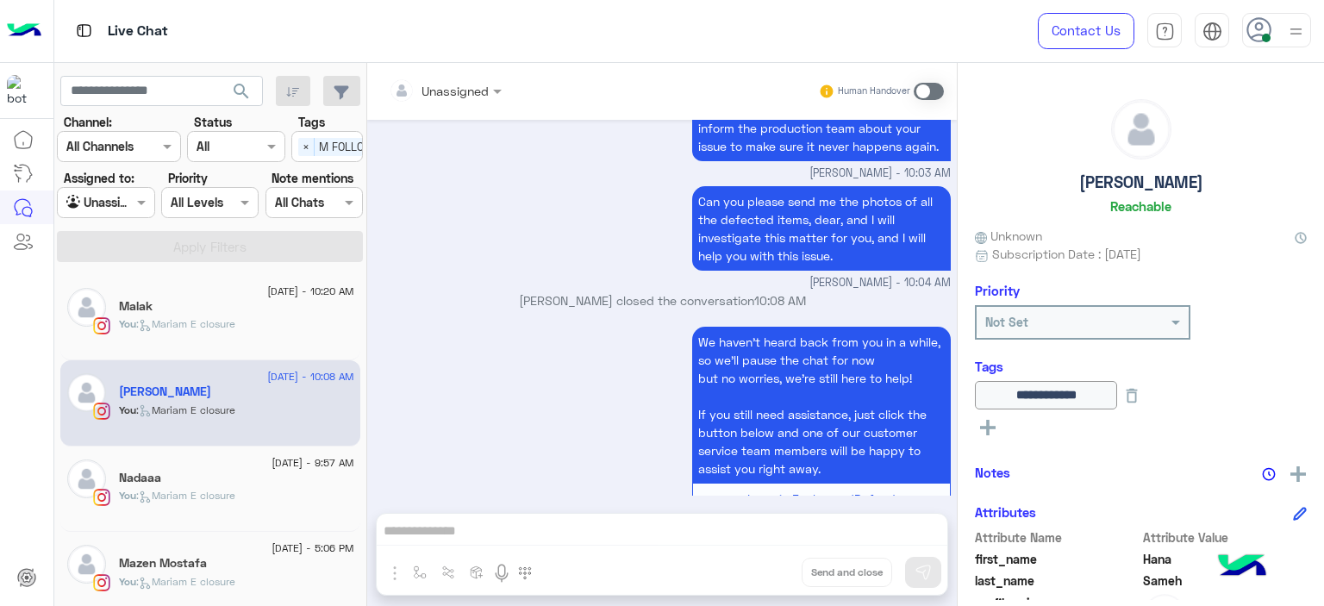
click at [236, 339] on div "You : [PERSON_NAME] closure" at bounding box center [236, 331] width 235 height 30
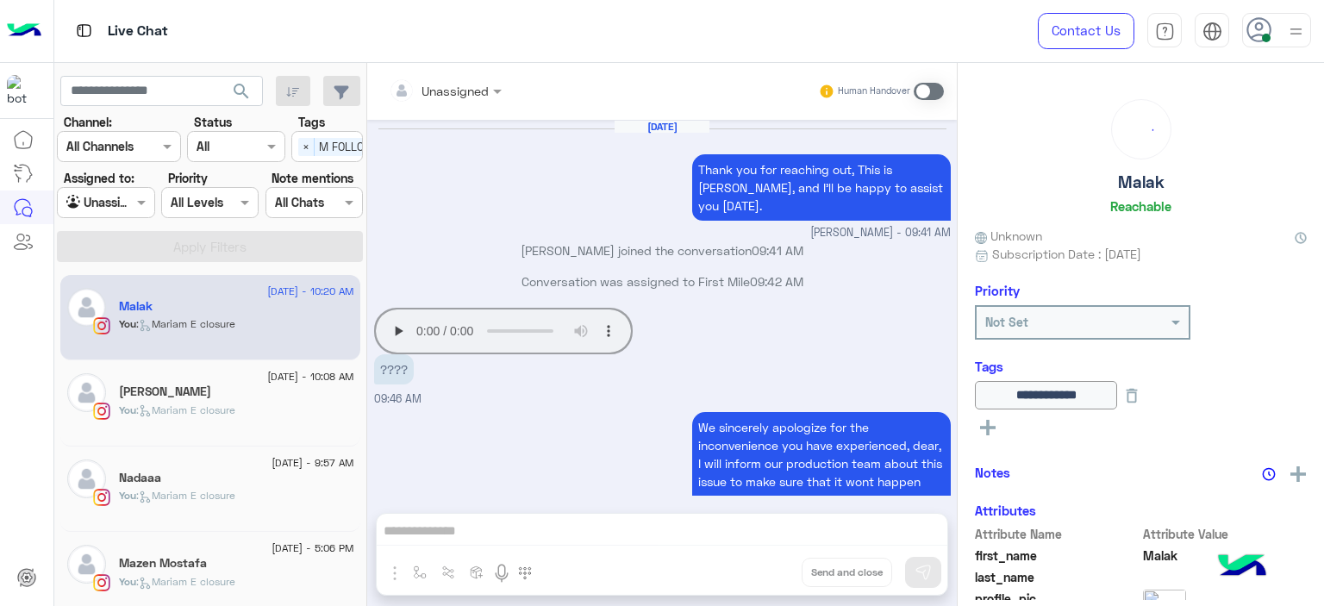
scroll to position [1272, 0]
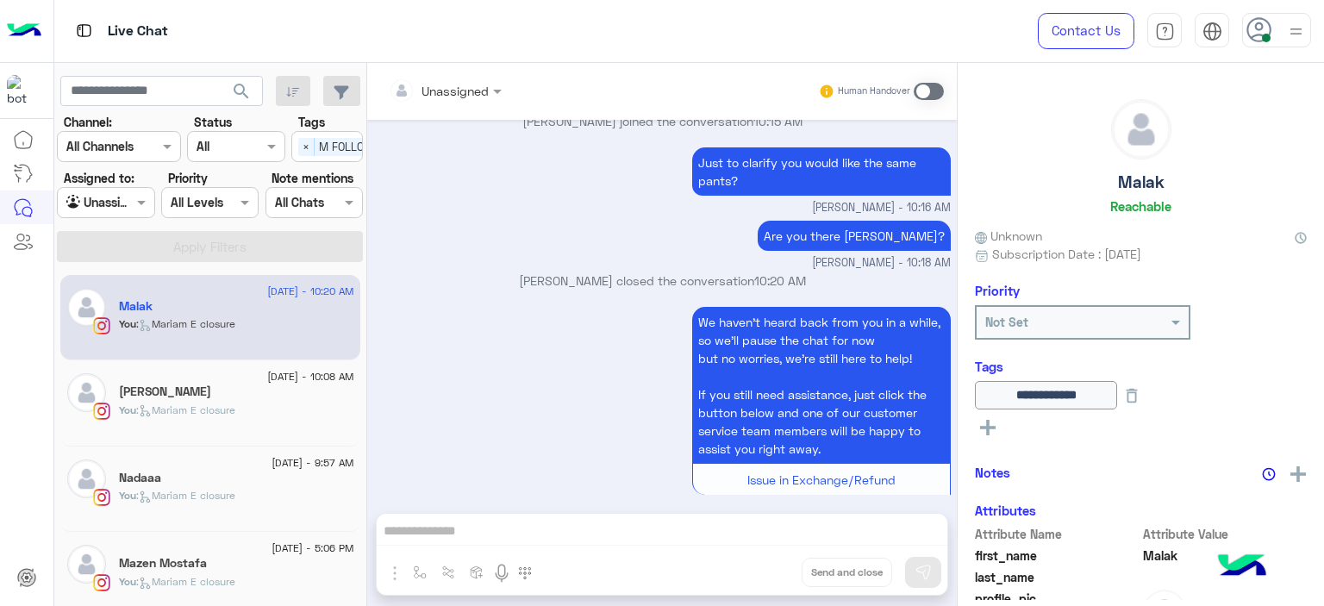
click at [241, 475] on div "Nadaaa" at bounding box center [236, 480] width 235 height 18
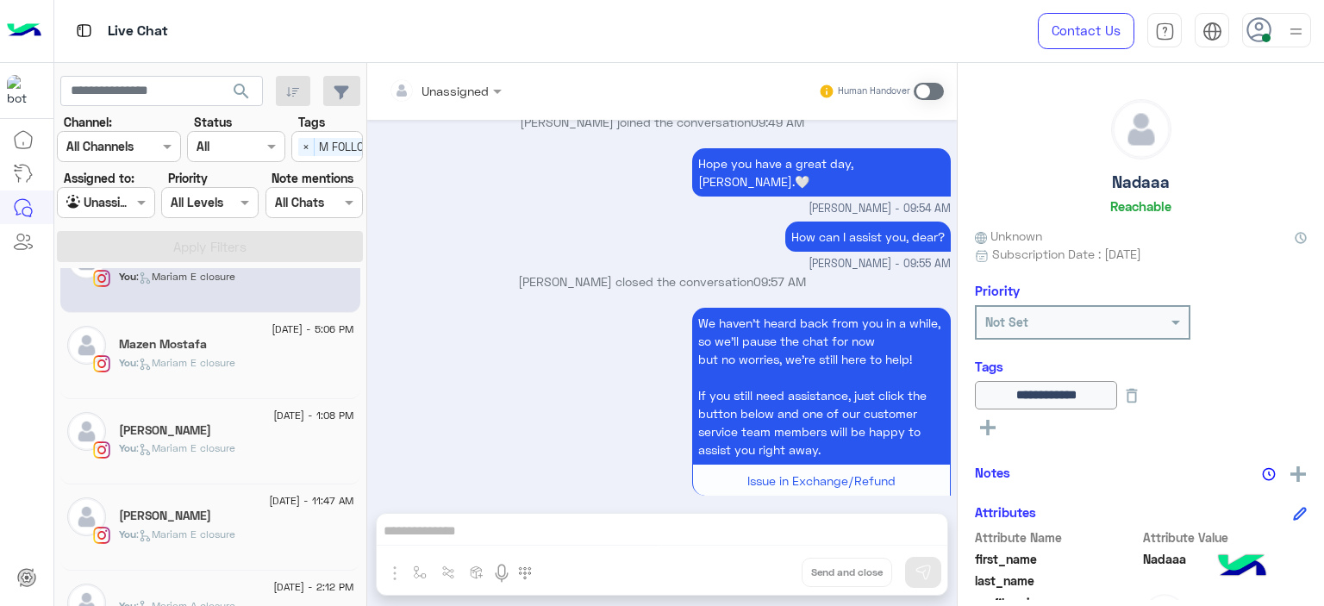
scroll to position [253, 0]
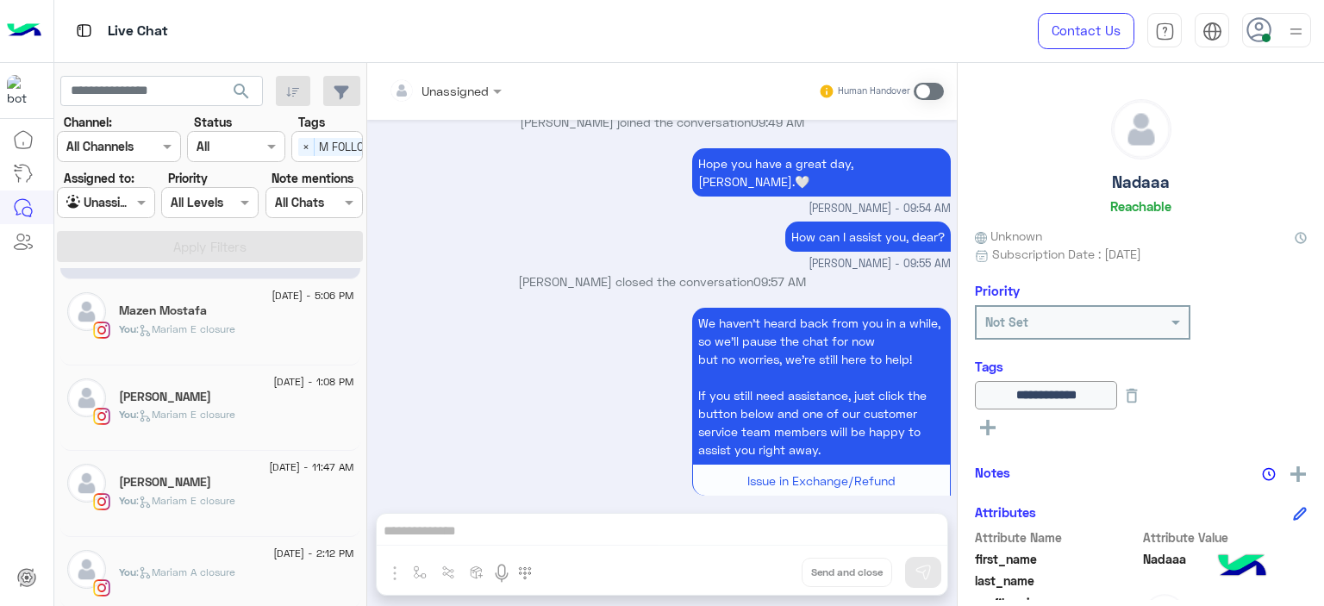
click at [230, 550] on div "[DATE] - 2:12 PM" at bounding box center [236, 555] width 235 height 11
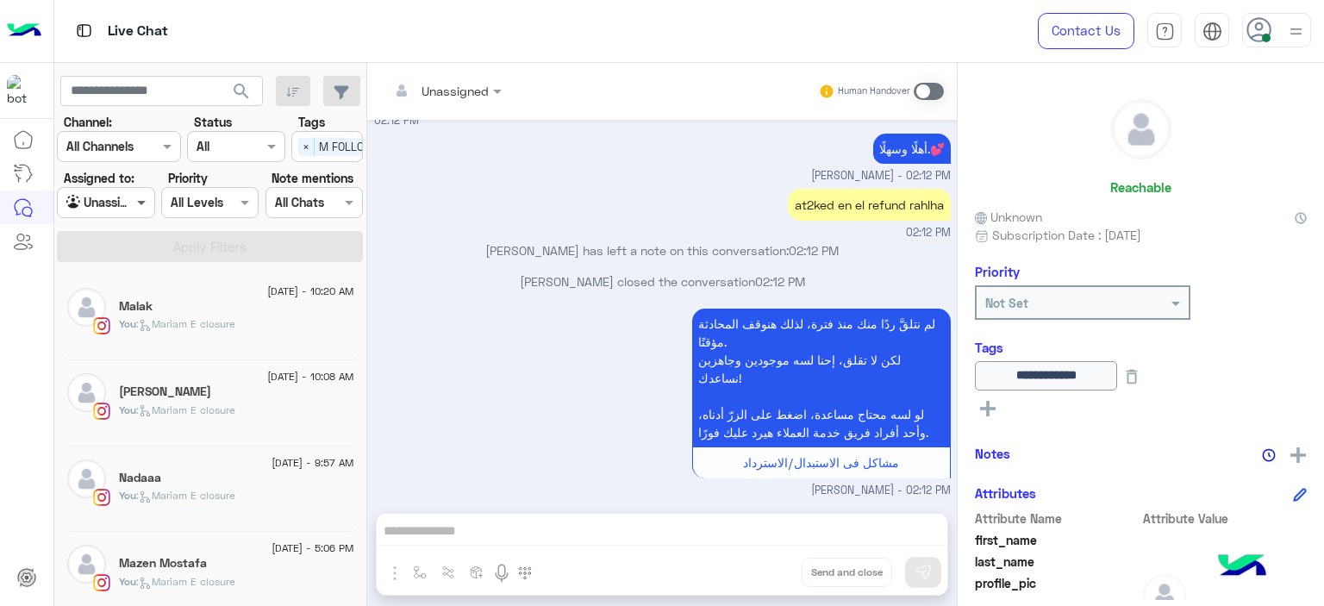
click at [141, 197] on span at bounding box center [144, 202] width 22 height 18
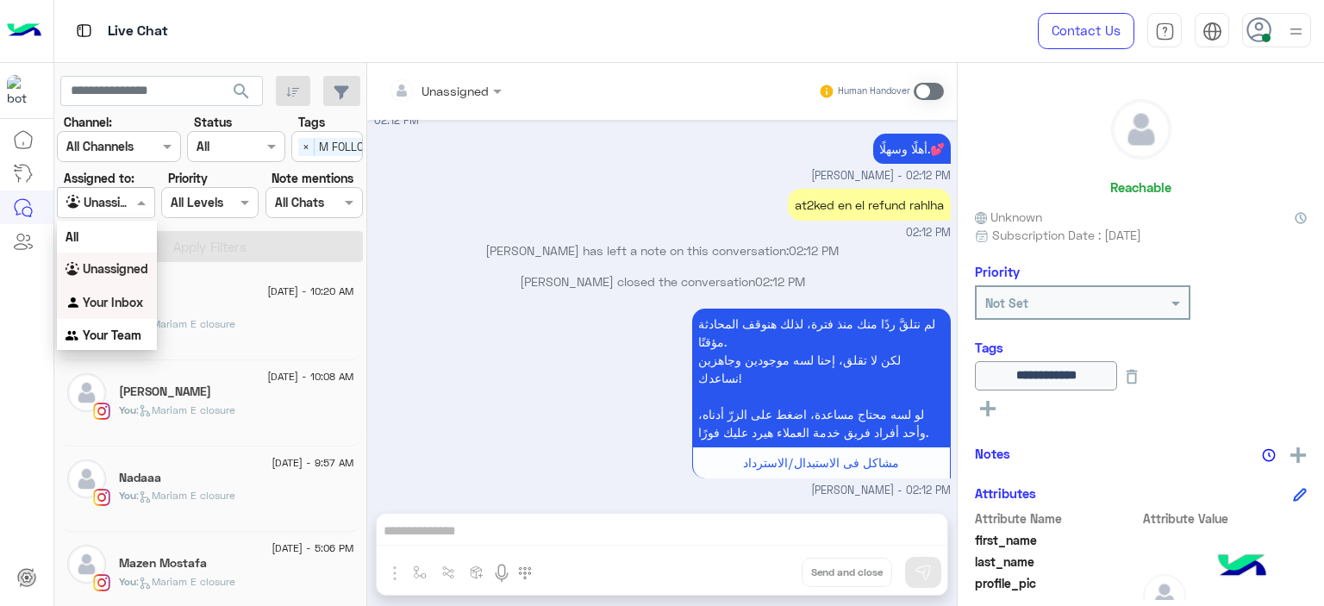
click at [122, 291] on div "Your Inbox" at bounding box center [107, 303] width 100 height 34
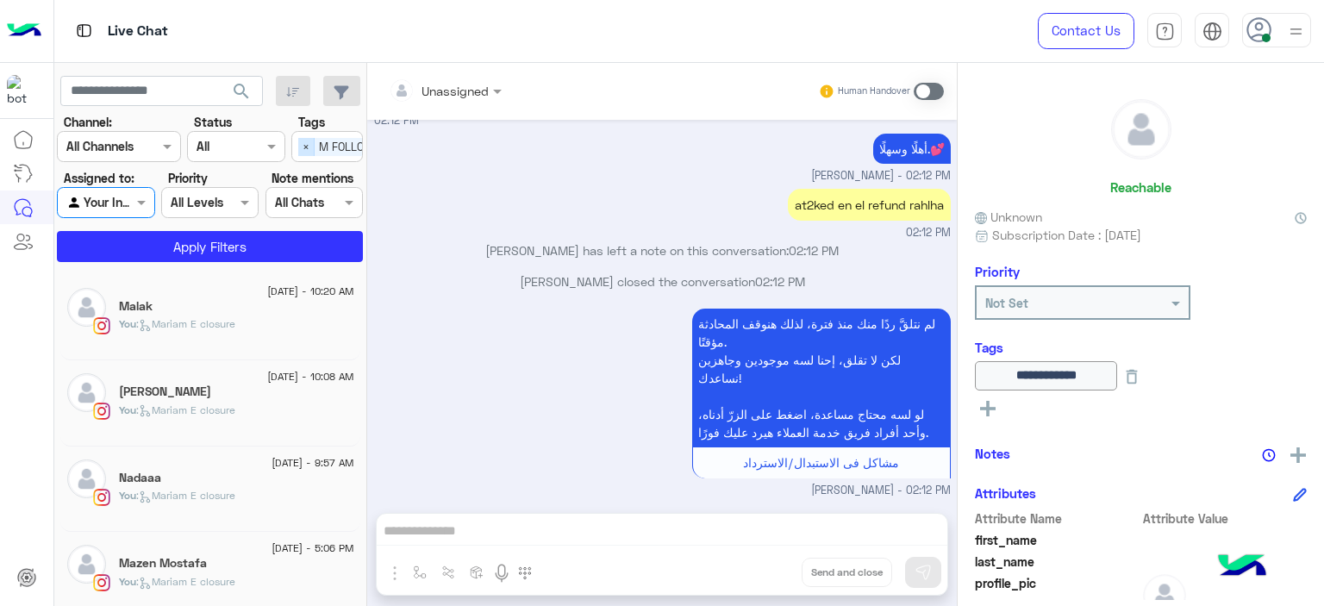
click at [303, 153] on span "×" at bounding box center [306, 147] width 16 height 18
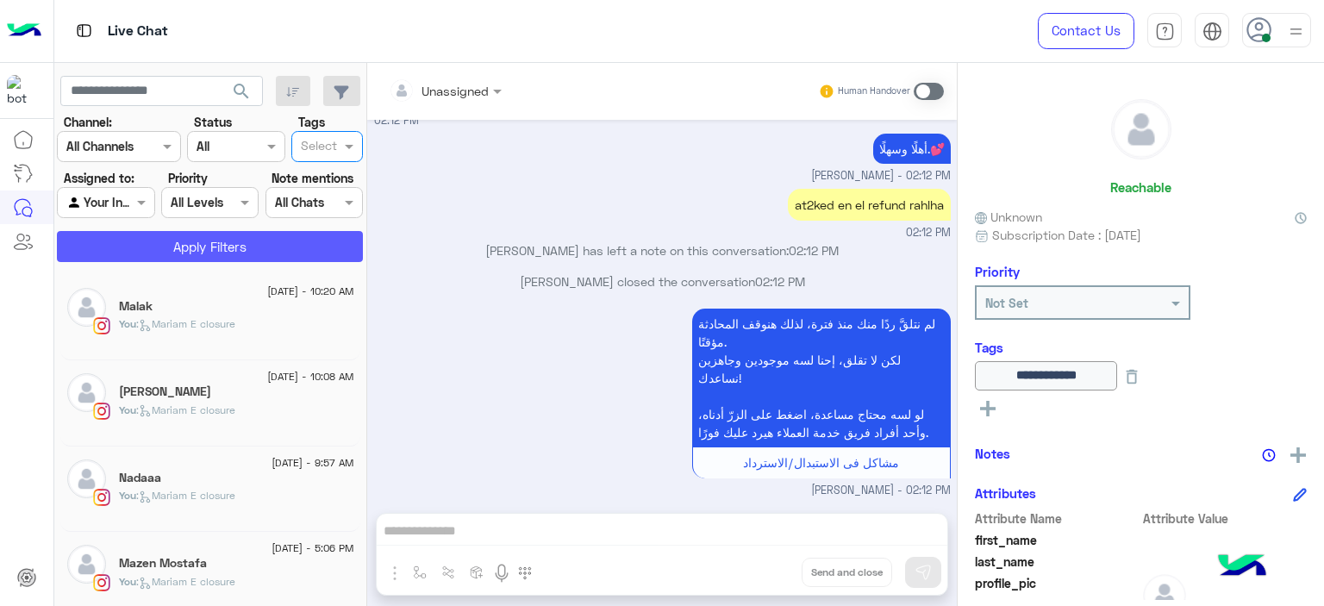
click at [298, 247] on button "Apply Filters" at bounding box center [210, 246] width 306 height 31
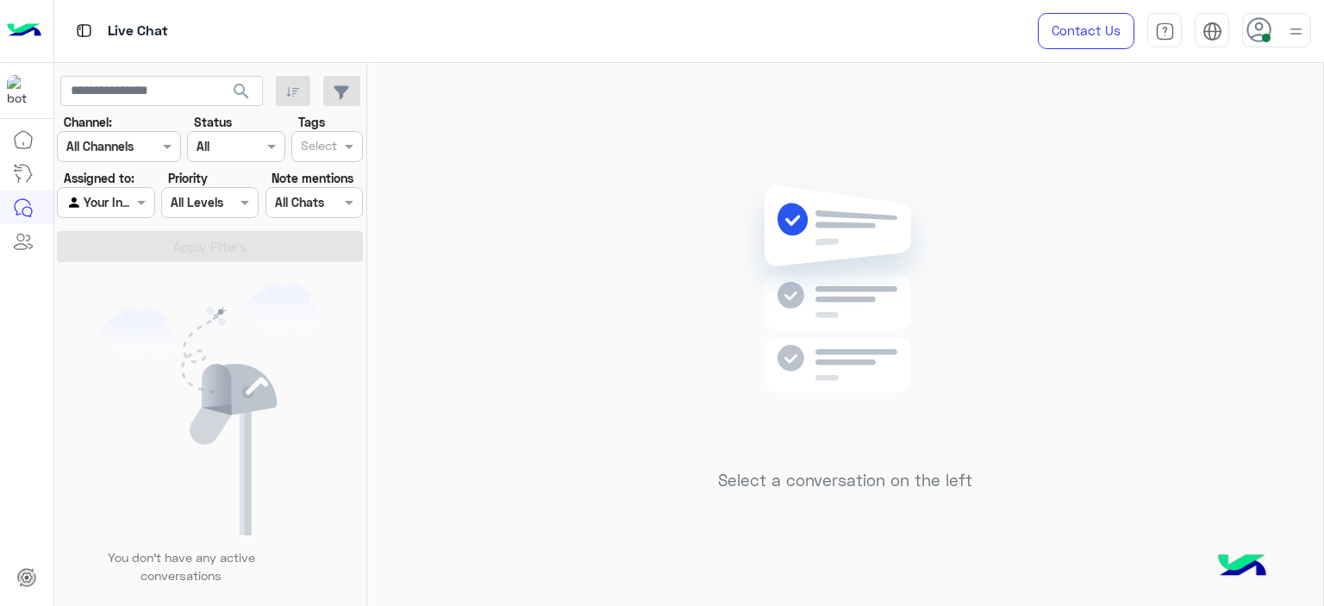
click at [125, 206] on div at bounding box center [106, 202] width 96 height 20
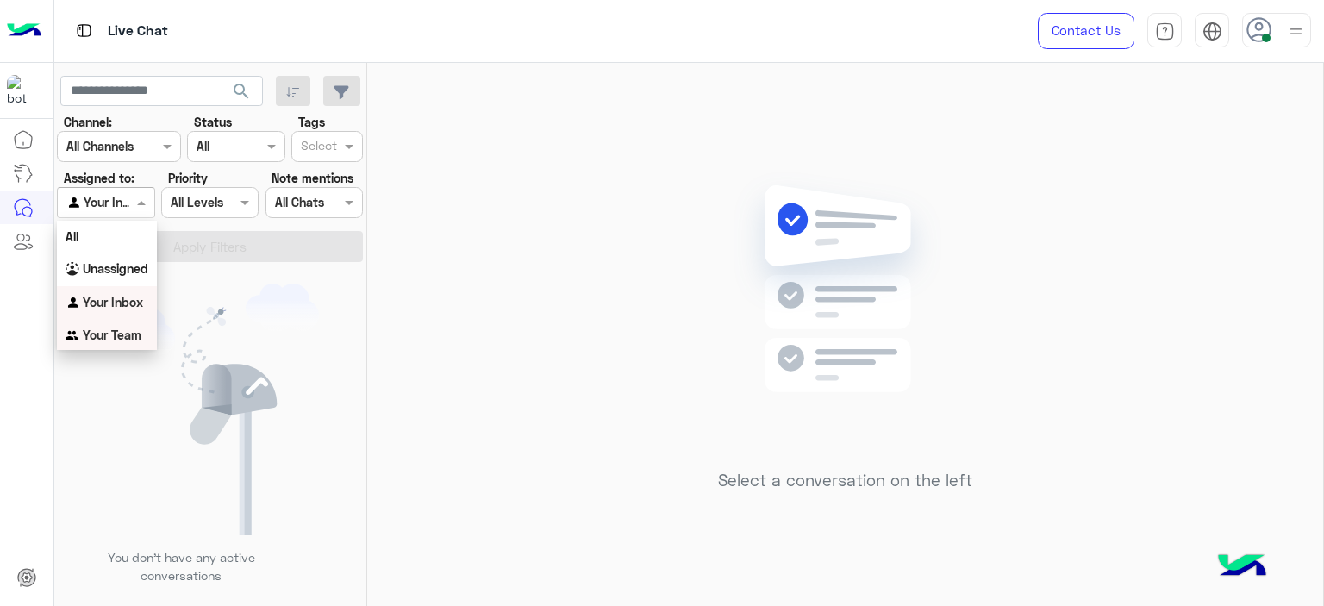
drag, startPoint x: 118, startPoint y: 334, endPoint x: 234, endPoint y: 268, distance: 133.5
click at [118, 333] on b "Your Team" at bounding box center [112, 335] width 59 height 15
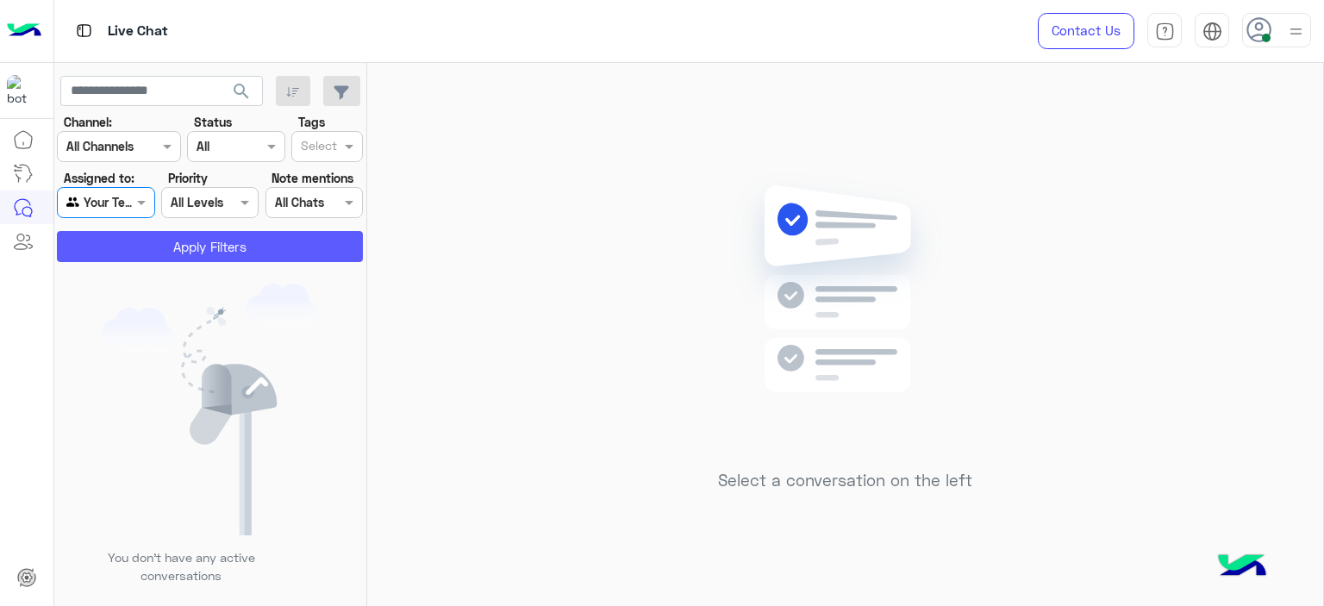
click at [253, 233] on button "Apply Filters" at bounding box center [210, 246] width 306 height 31
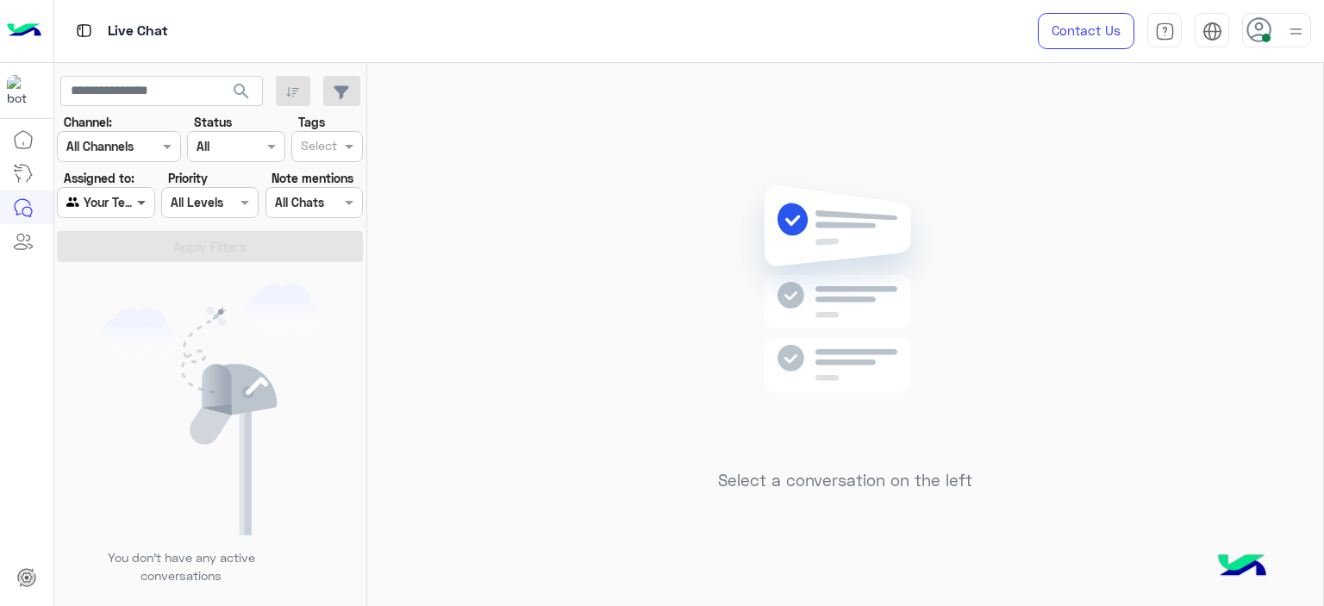
click at [145, 202] on span at bounding box center [144, 202] width 22 height 18
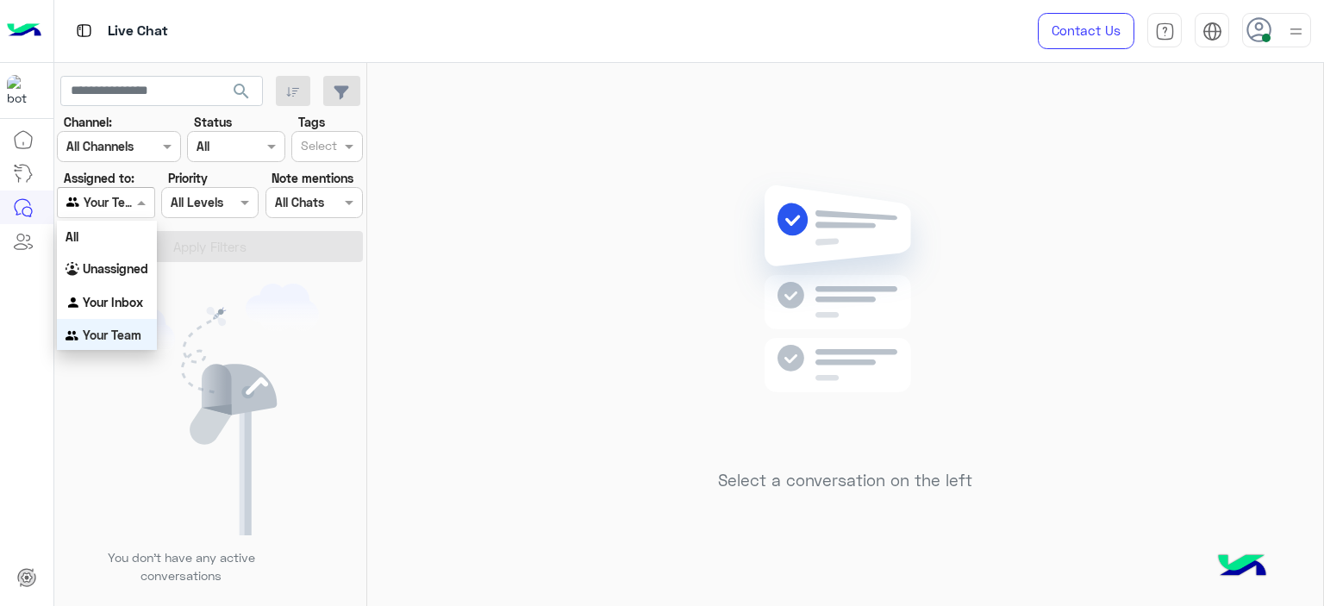
scroll to position [2, 0]
click at [128, 296] on b "Your Inbox" at bounding box center [113, 300] width 60 height 15
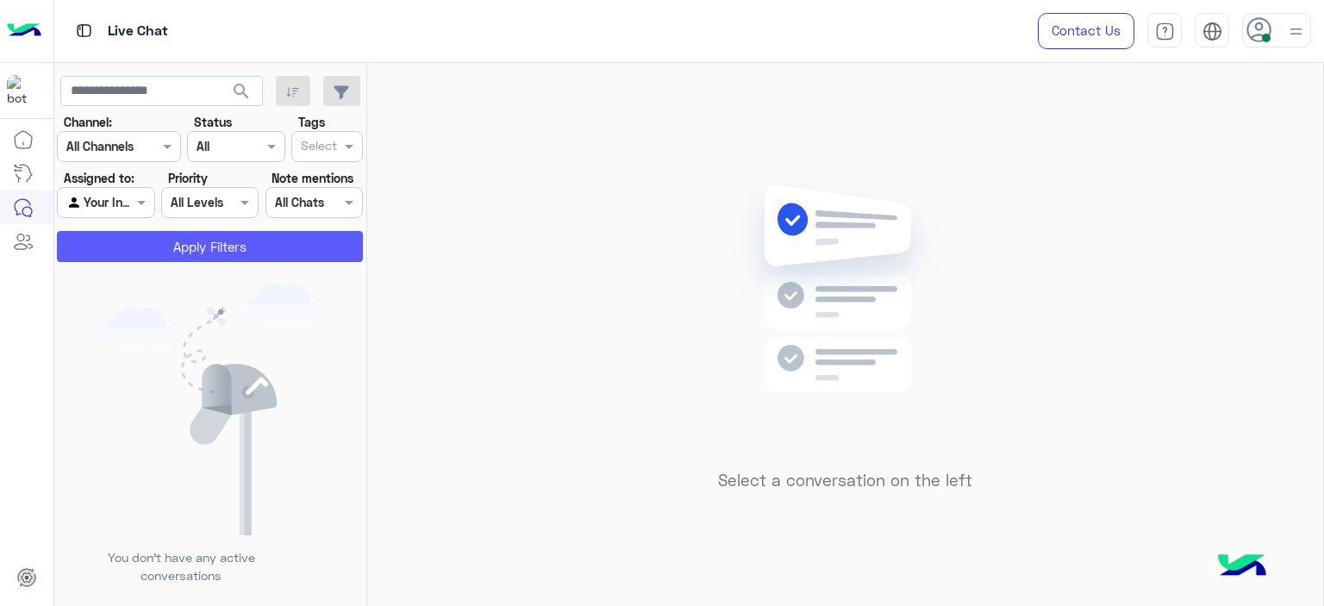
click at [192, 249] on button "Apply Filters" at bounding box center [210, 246] width 306 height 31
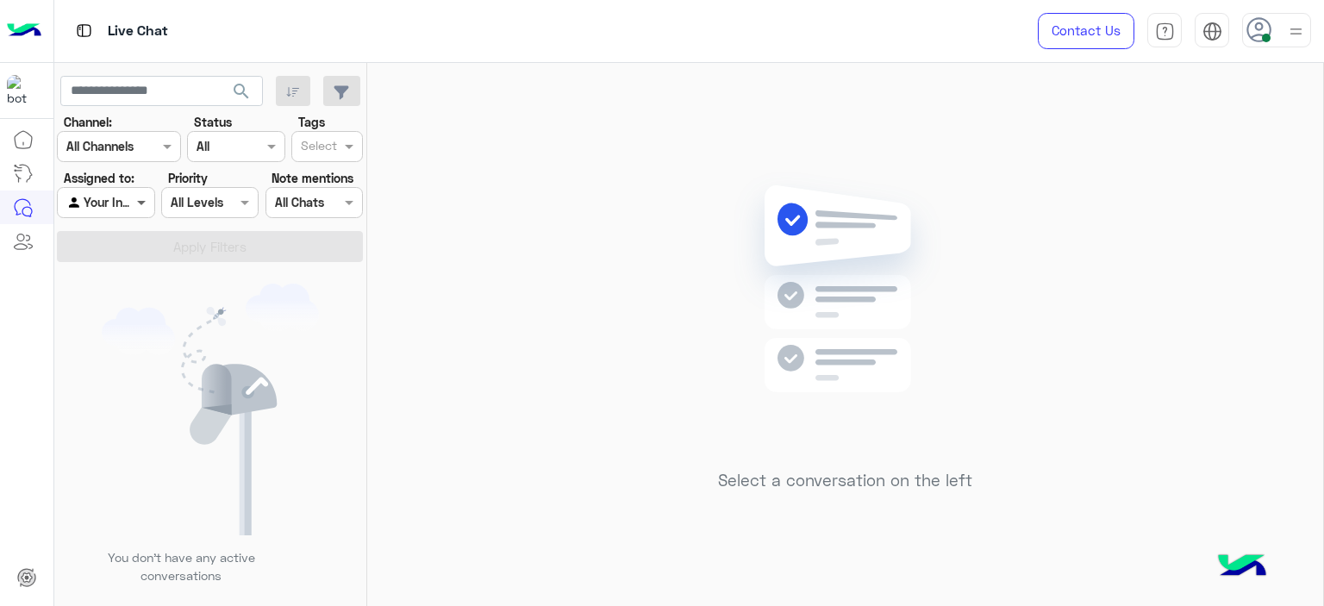
click at [148, 205] on span at bounding box center [144, 202] width 22 height 18
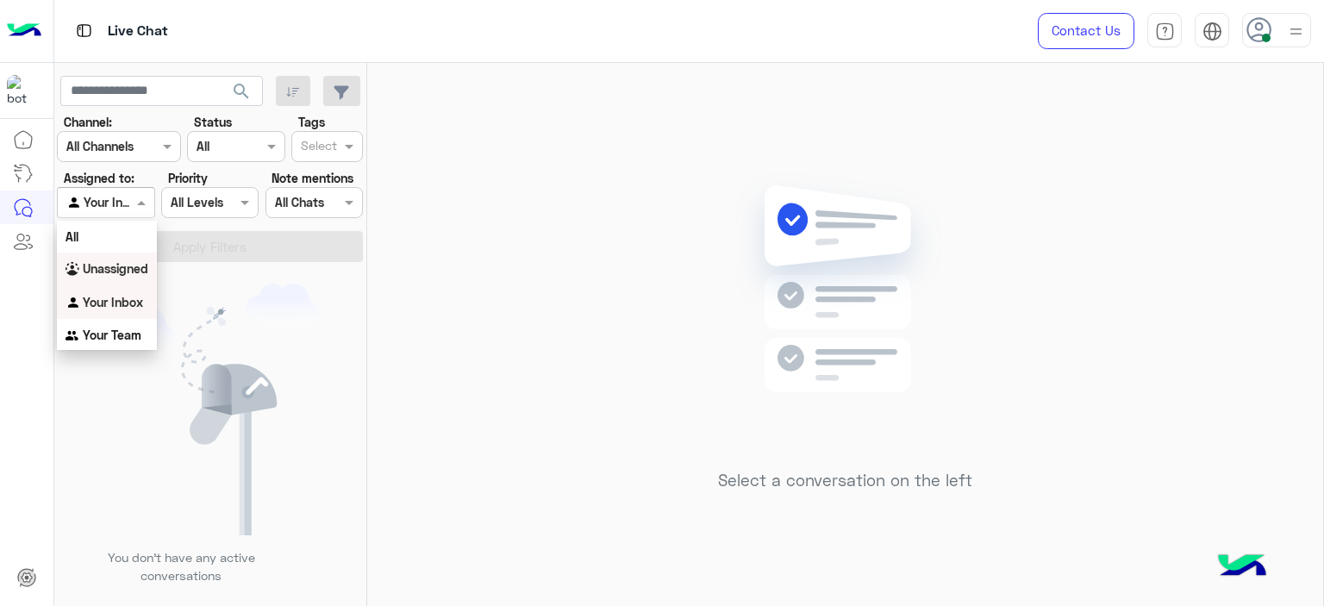
click at [118, 268] on b "Unassigned" at bounding box center [116, 268] width 66 height 15
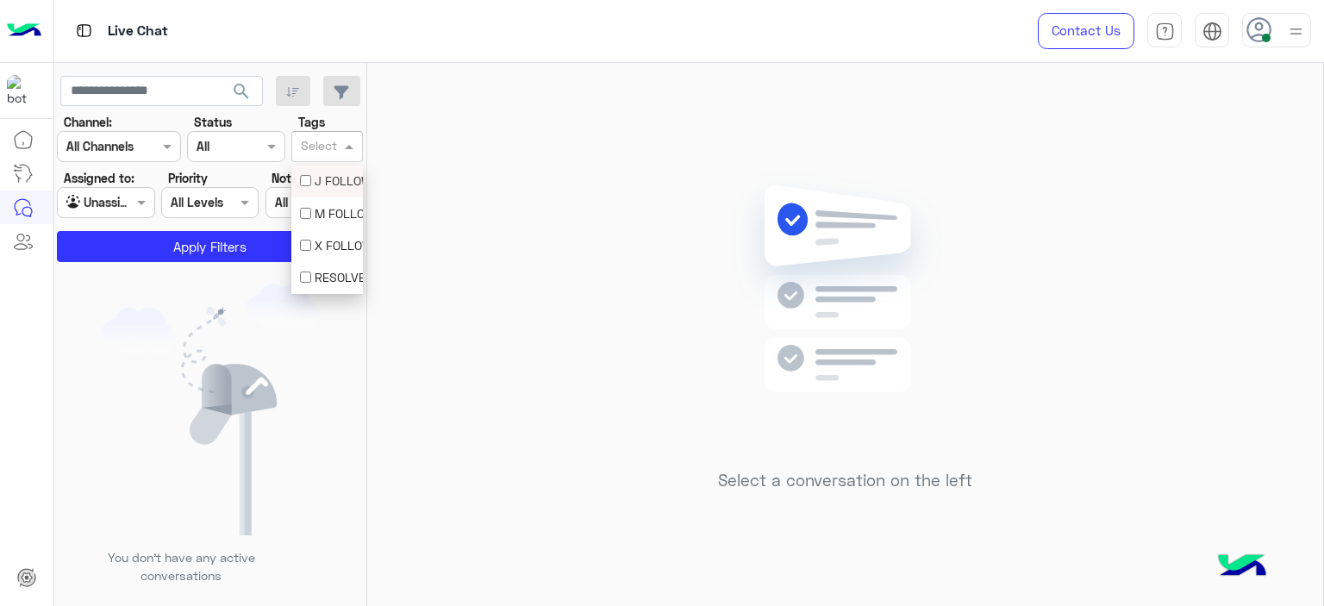
click at [309, 157] on div at bounding box center [319, 148] width 42 height 22
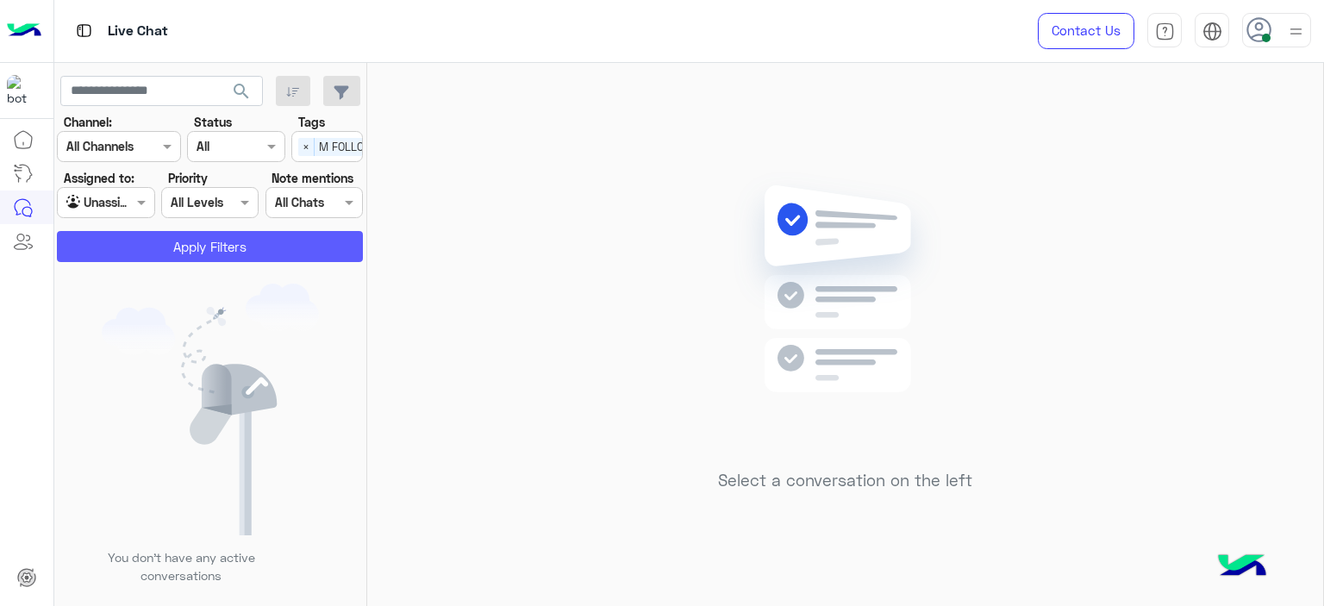
click at [294, 244] on button "Apply Filters" at bounding box center [210, 246] width 306 height 31
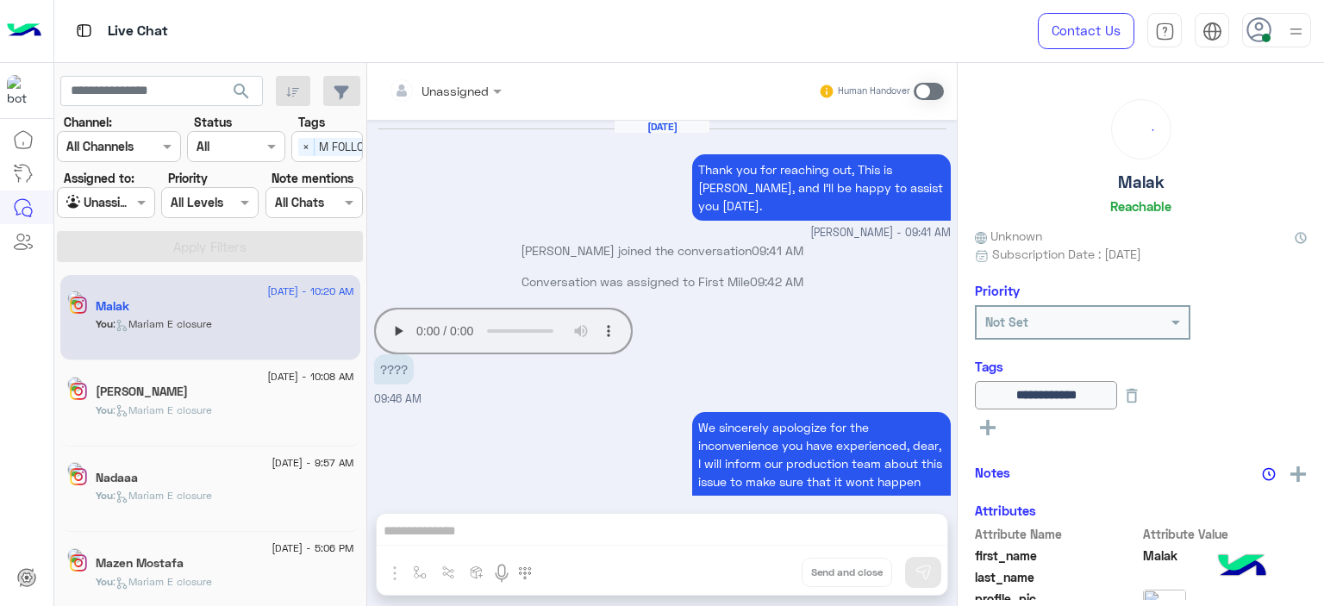
scroll to position [1272, 0]
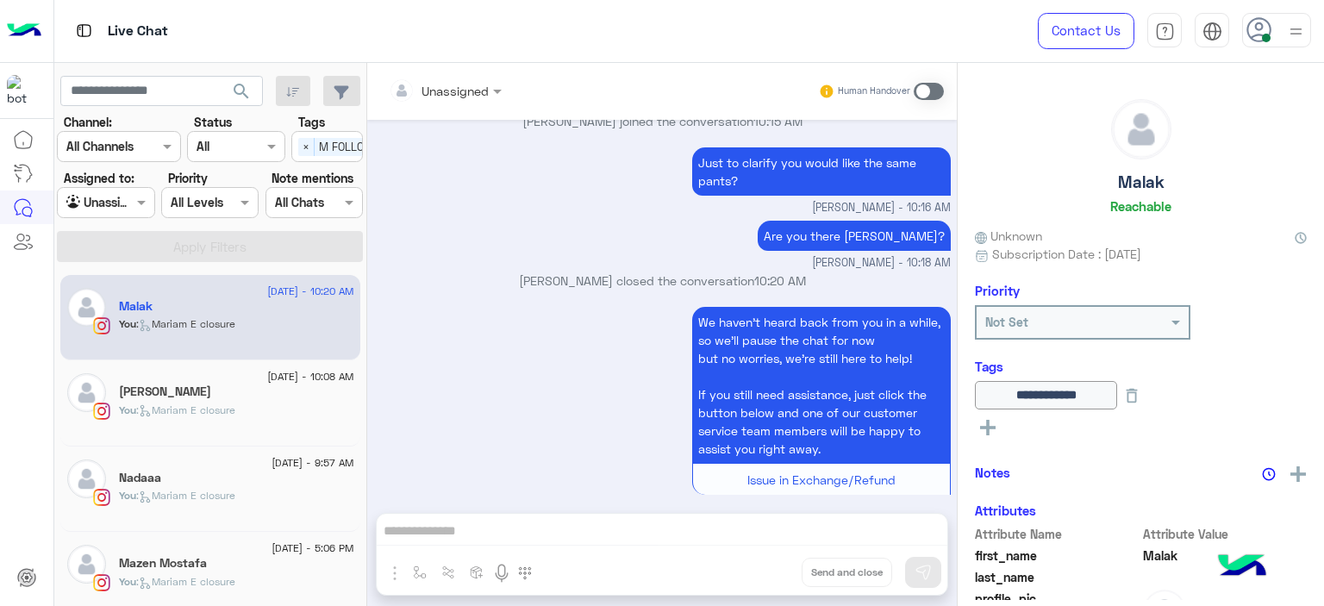
click at [289, 395] on div "[PERSON_NAME]" at bounding box center [236, 393] width 235 height 18
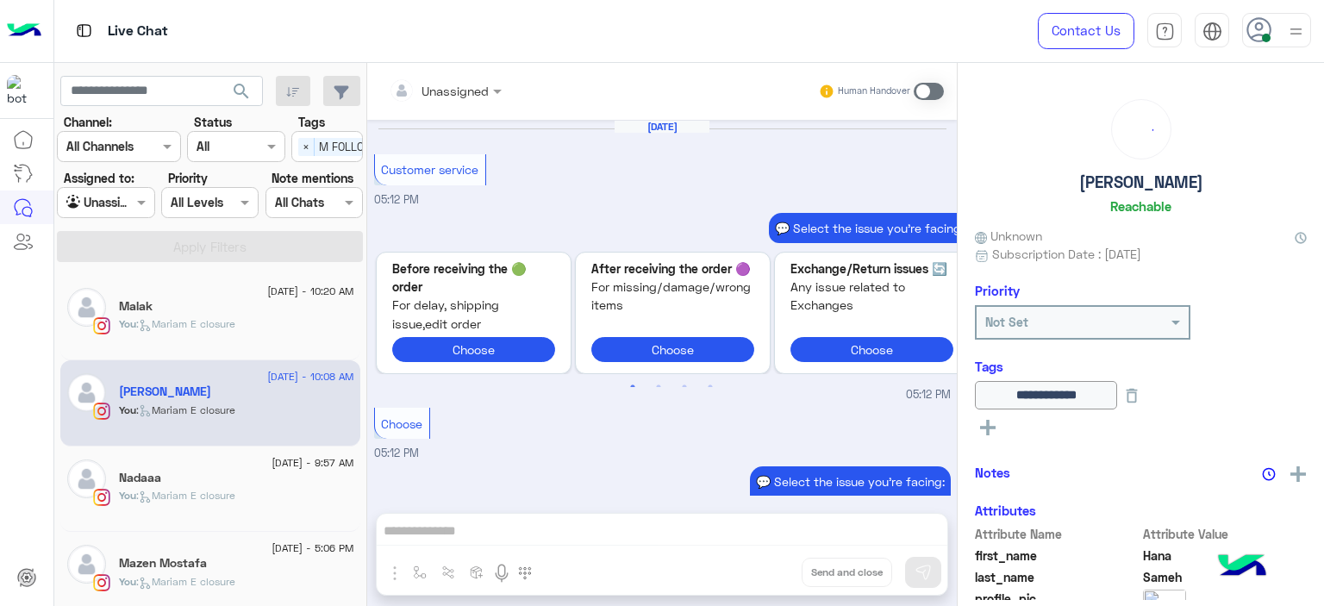
scroll to position [1691, 0]
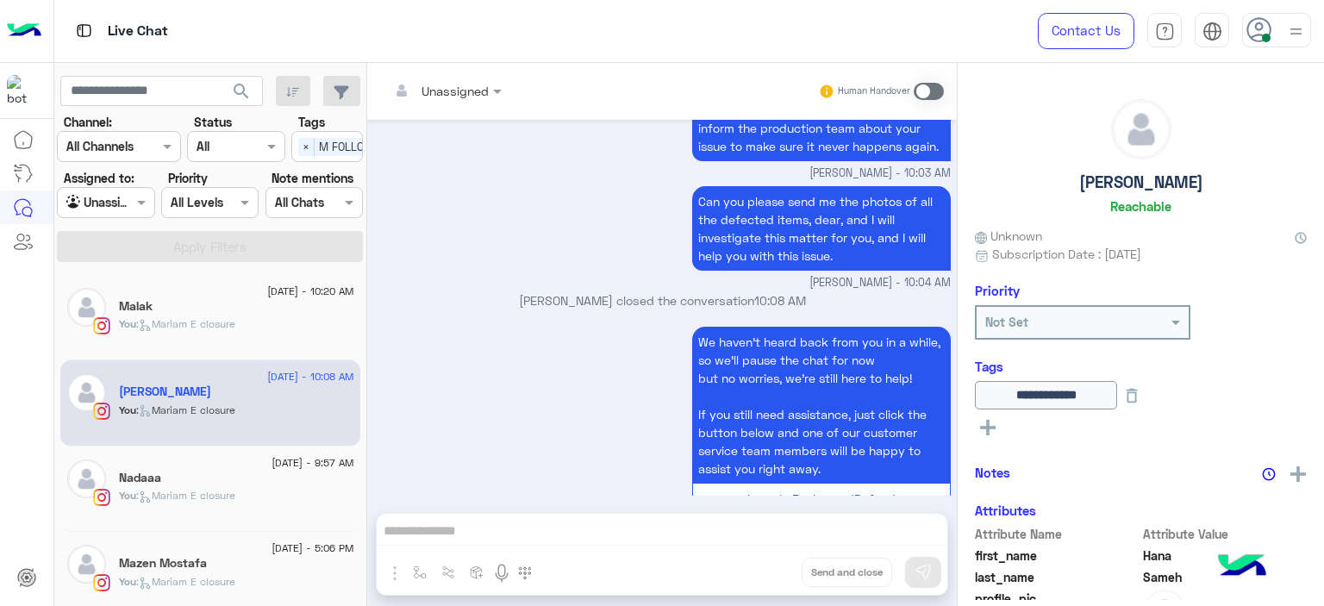
click at [247, 491] on div "You : [PERSON_NAME] closure" at bounding box center [236, 503] width 235 height 30
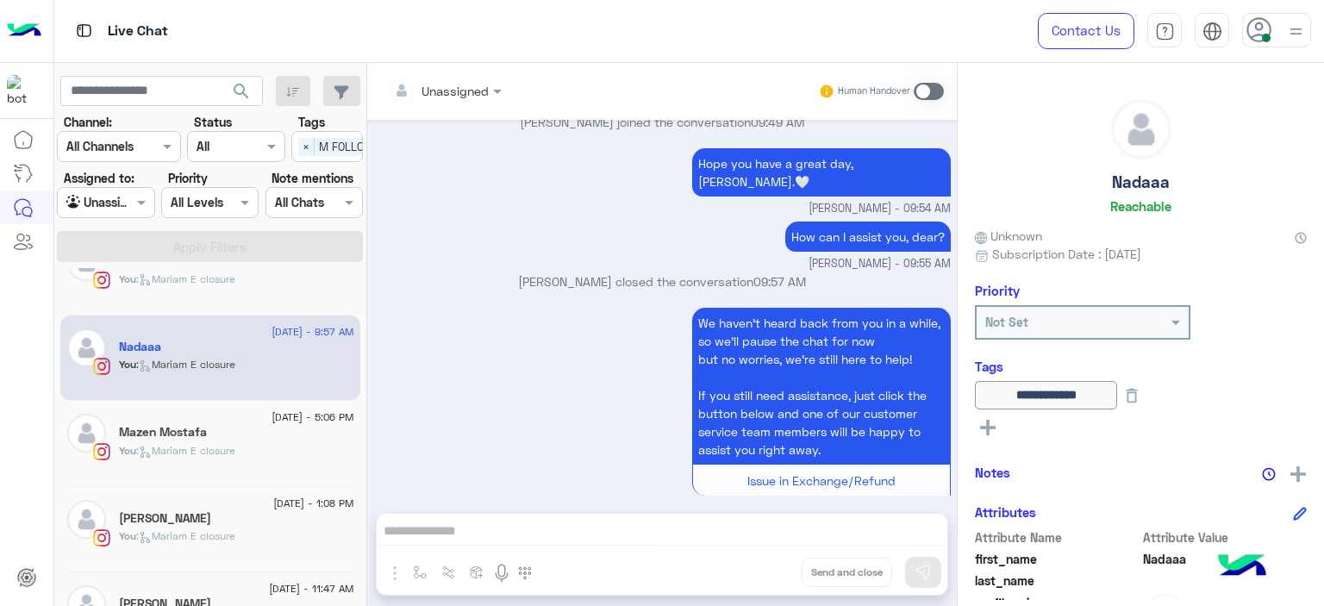
scroll to position [134, 0]
click at [240, 458] on div "You : [PERSON_NAME] closure" at bounding box center [236, 455] width 235 height 30
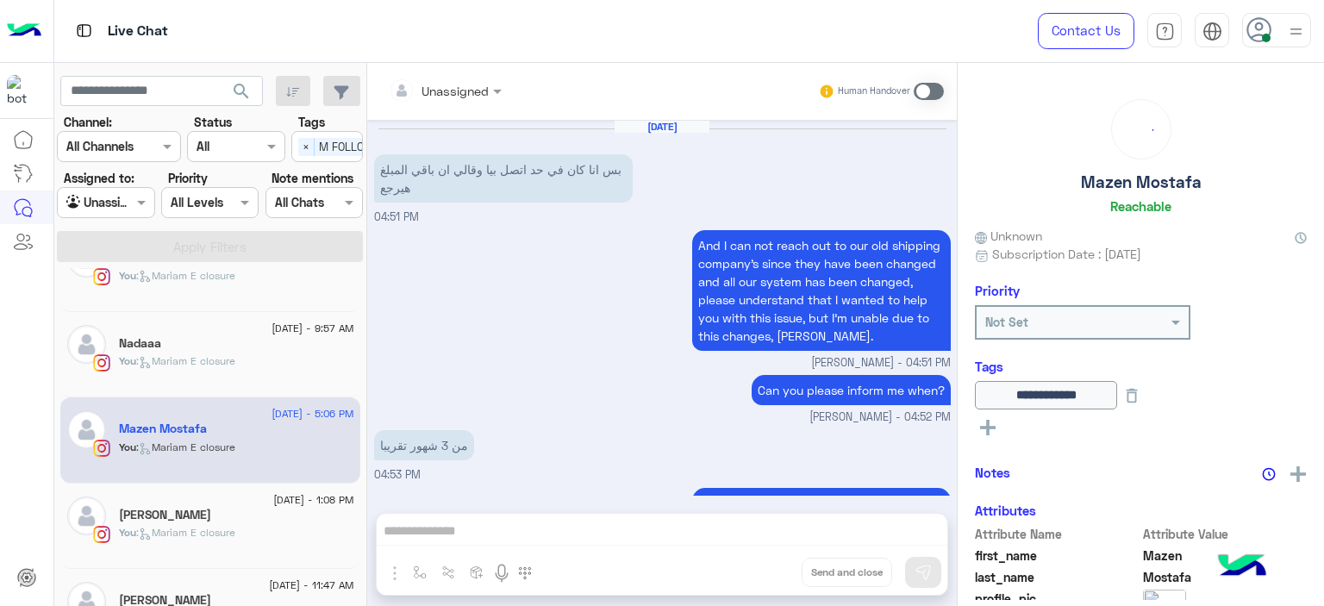
scroll to position [1305, 0]
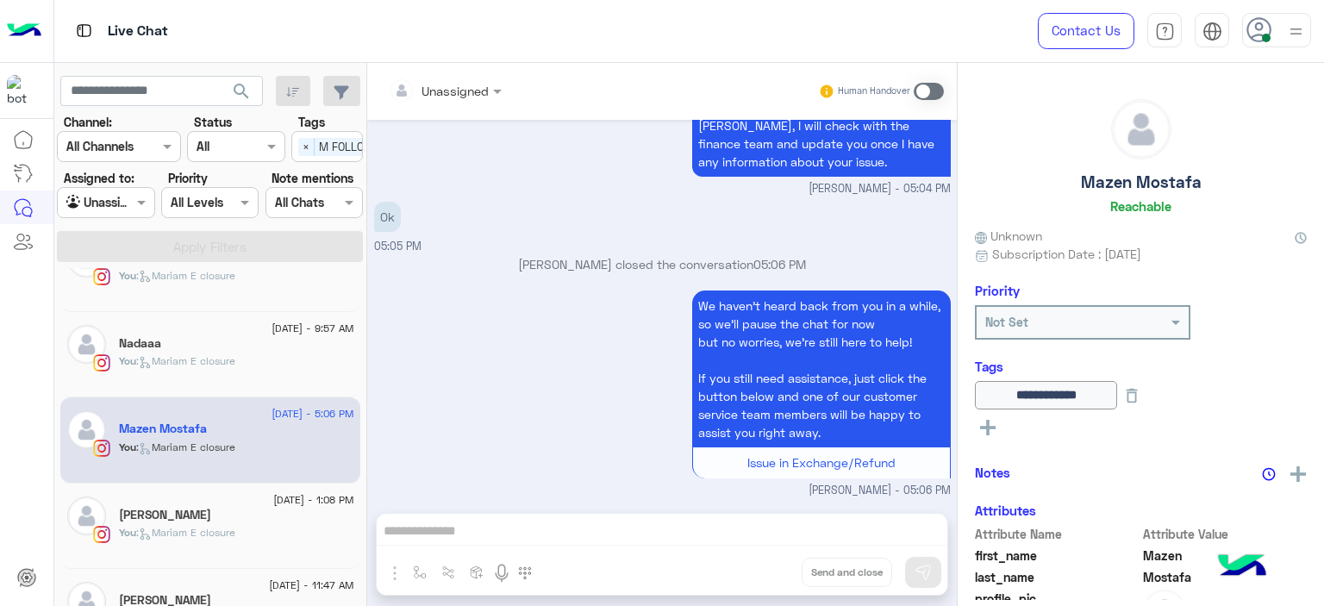
click at [239, 523] on div "[PERSON_NAME]" at bounding box center [236, 517] width 235 height 18
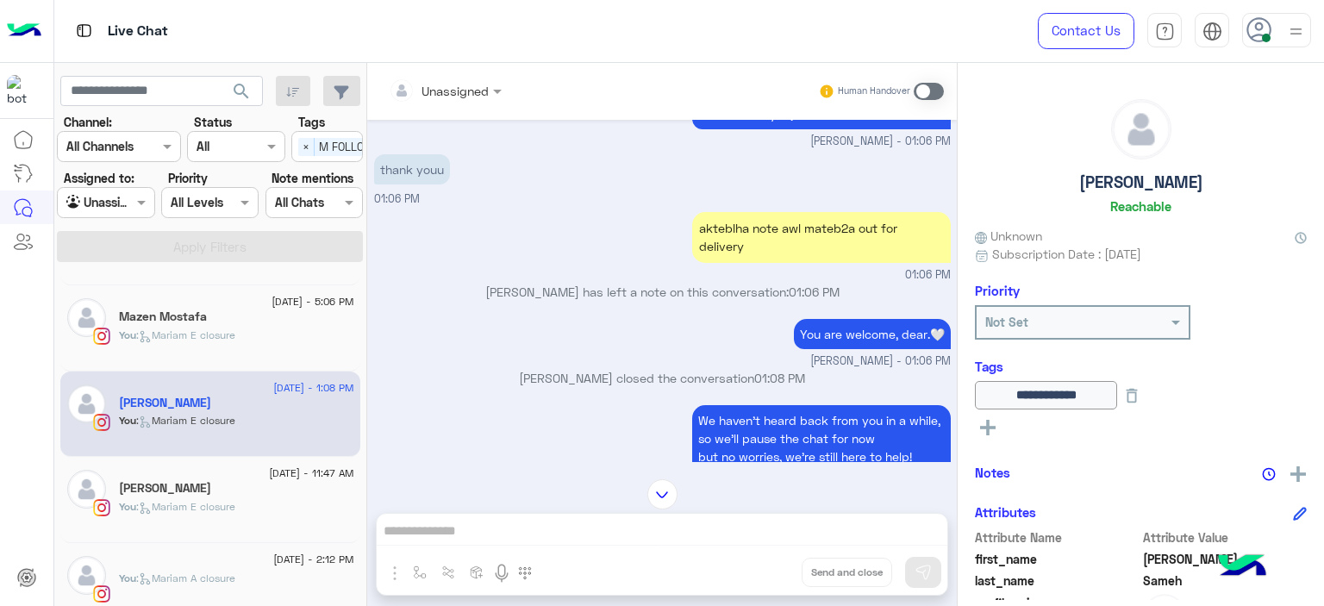
scroll to position [1120, 0]
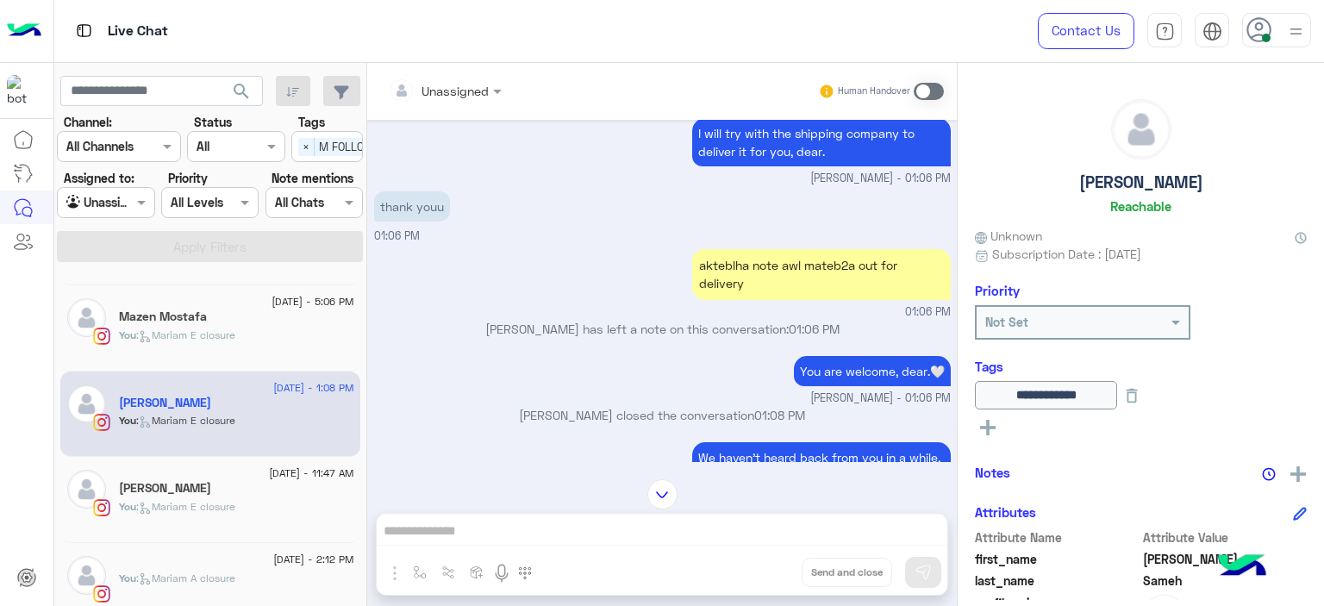
click at [265, 488] on div "[PERSON_NAME]" at bounding box center [236, 490] width 235 height 18
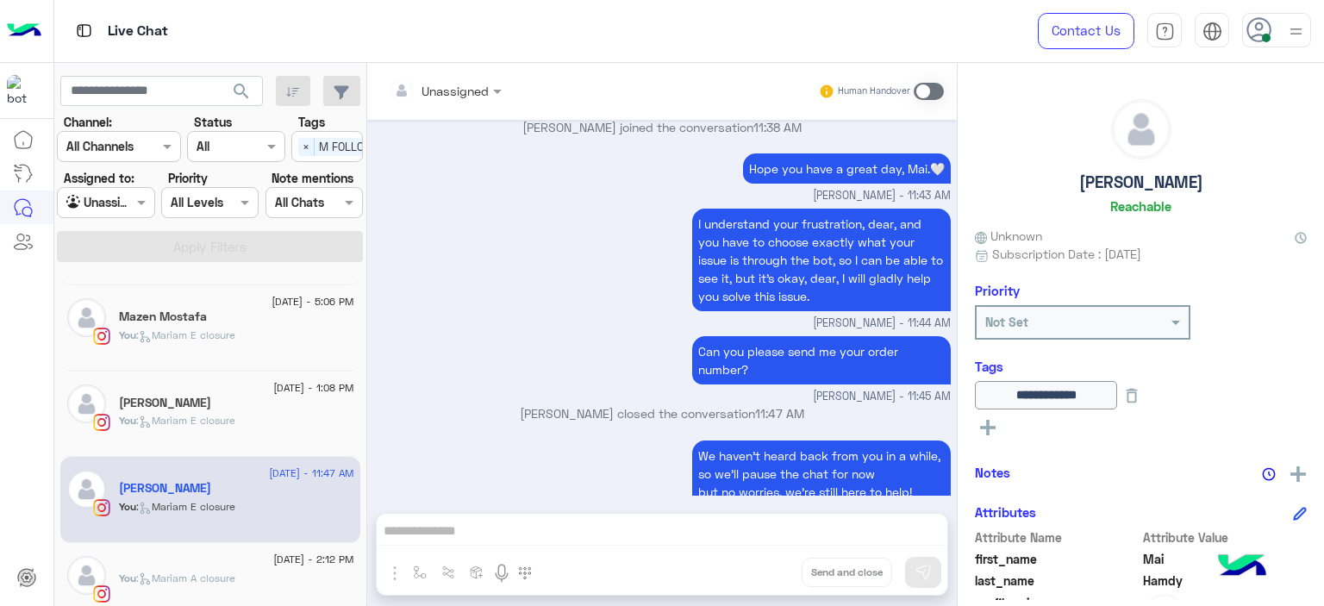
scroll to position [1571, 0]
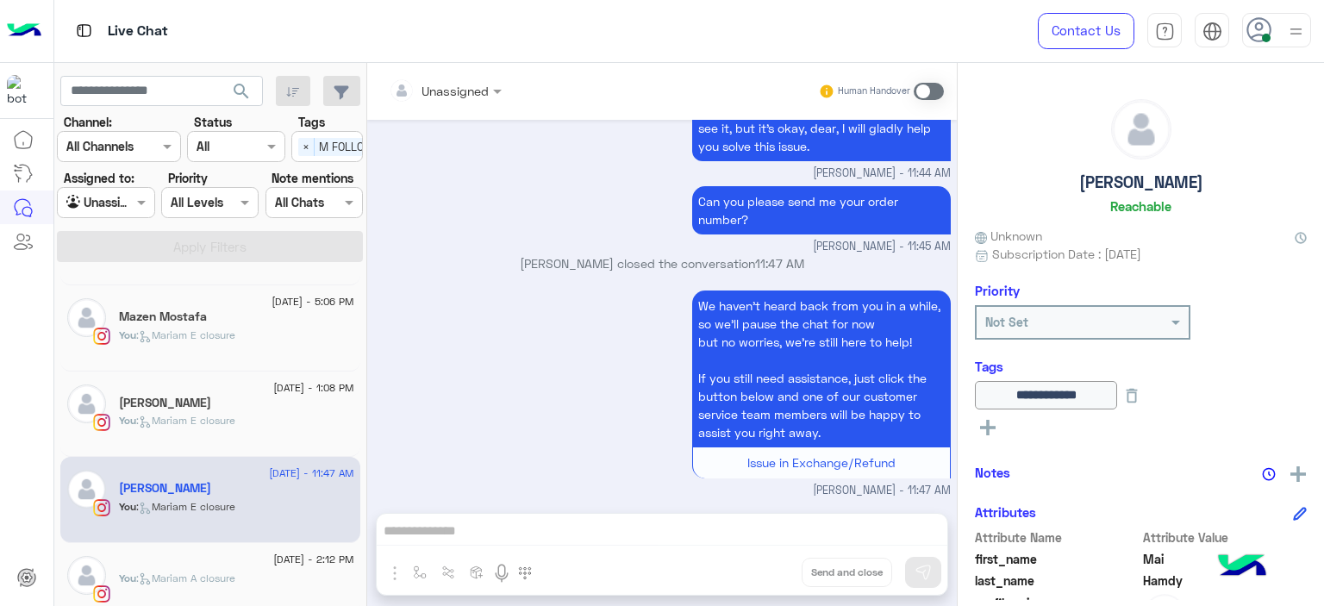
click at [262, 443] on div "31 August - 1:08 PM Jana Sameh You : Mariam E closure" at bounding box center [210, 414] width 300 height 86
click at [255, 418] on div "You : [PERSON_NAME] closure" at bounding box center [236, 428] width 235 height 30
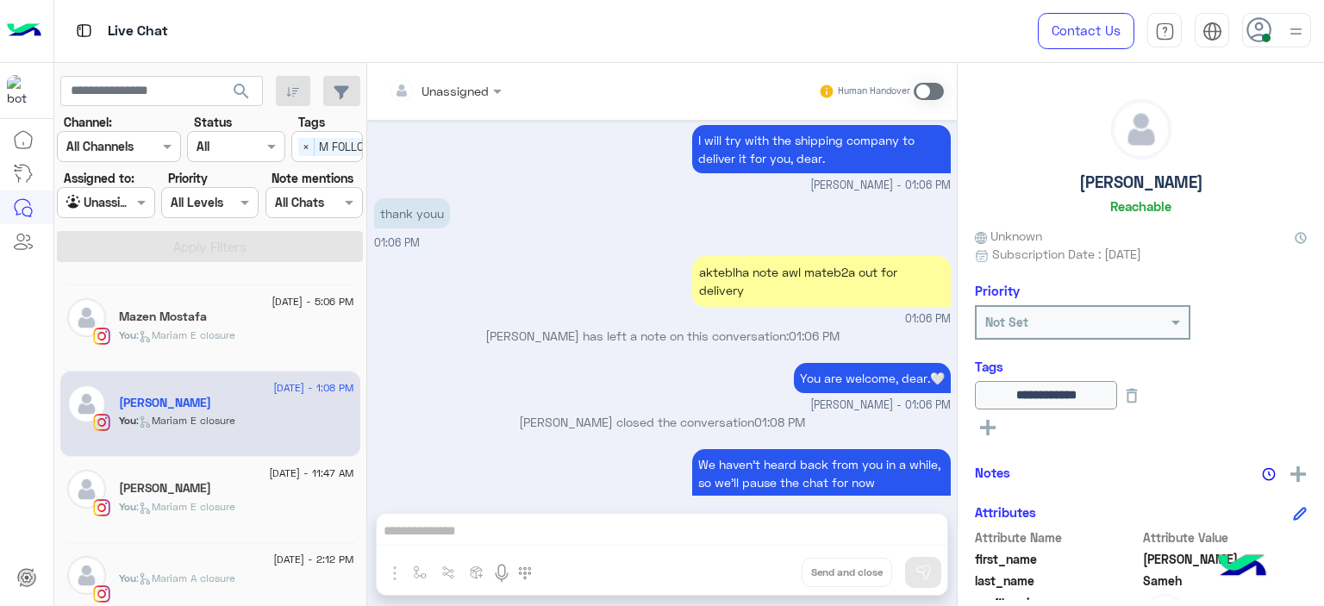
scroll to position [1272, 0]
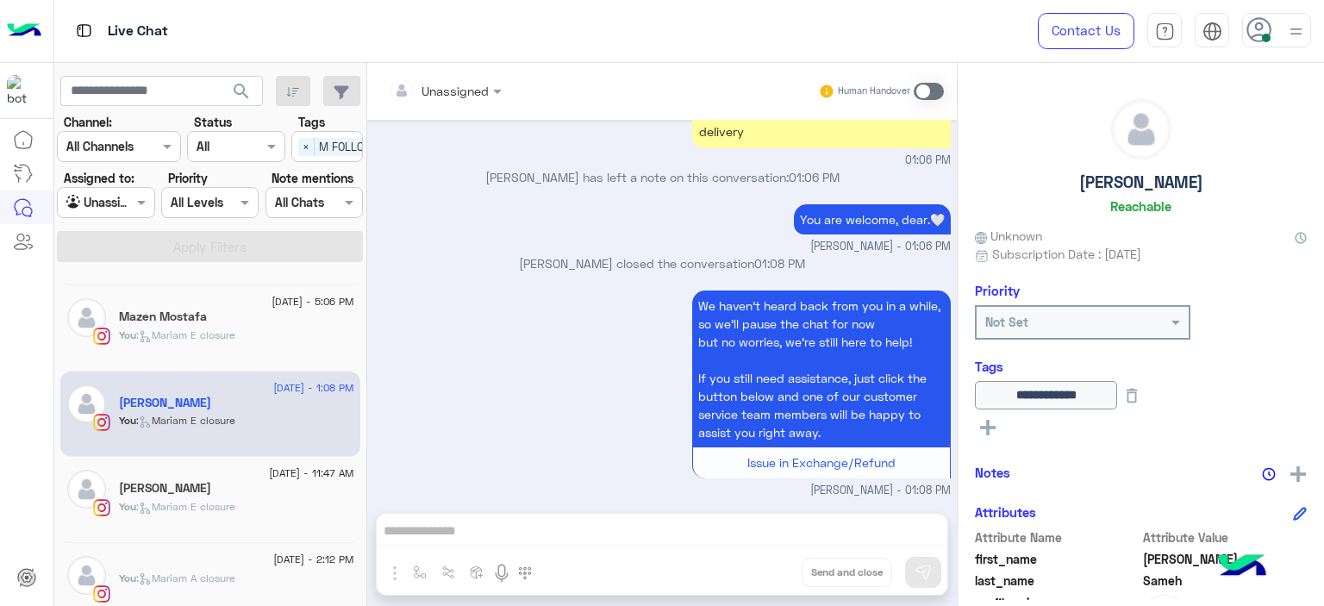
click at [225, 515] on div "You : [PERSON_NAME] closure" at bounding box center [236, 514] width 235 height 30
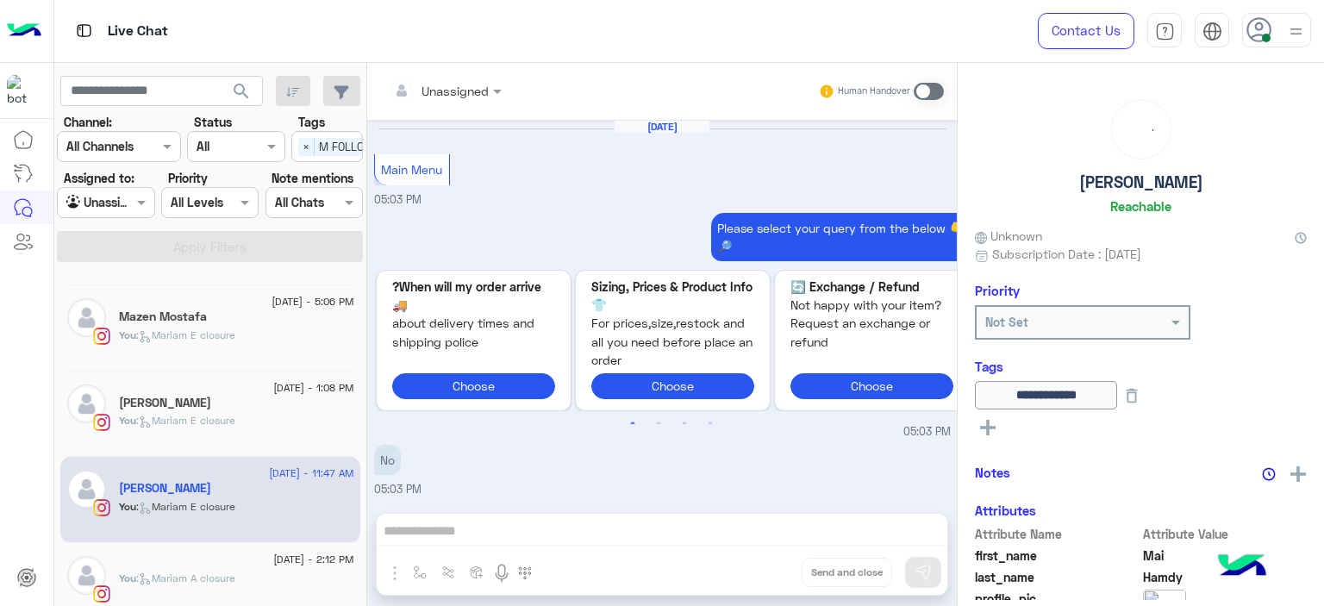
scroll to position [1571, 0]
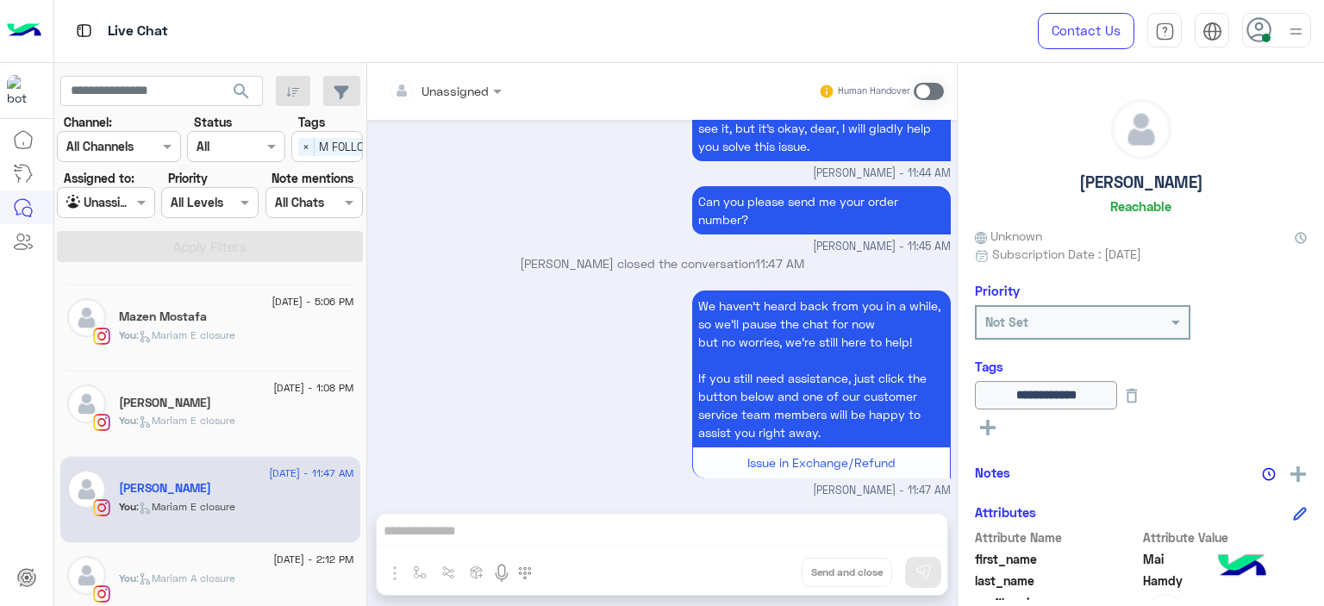
click at [226, 571] on span ": Mariam A closure" at bounding box center [185, 577] width 99 height 13
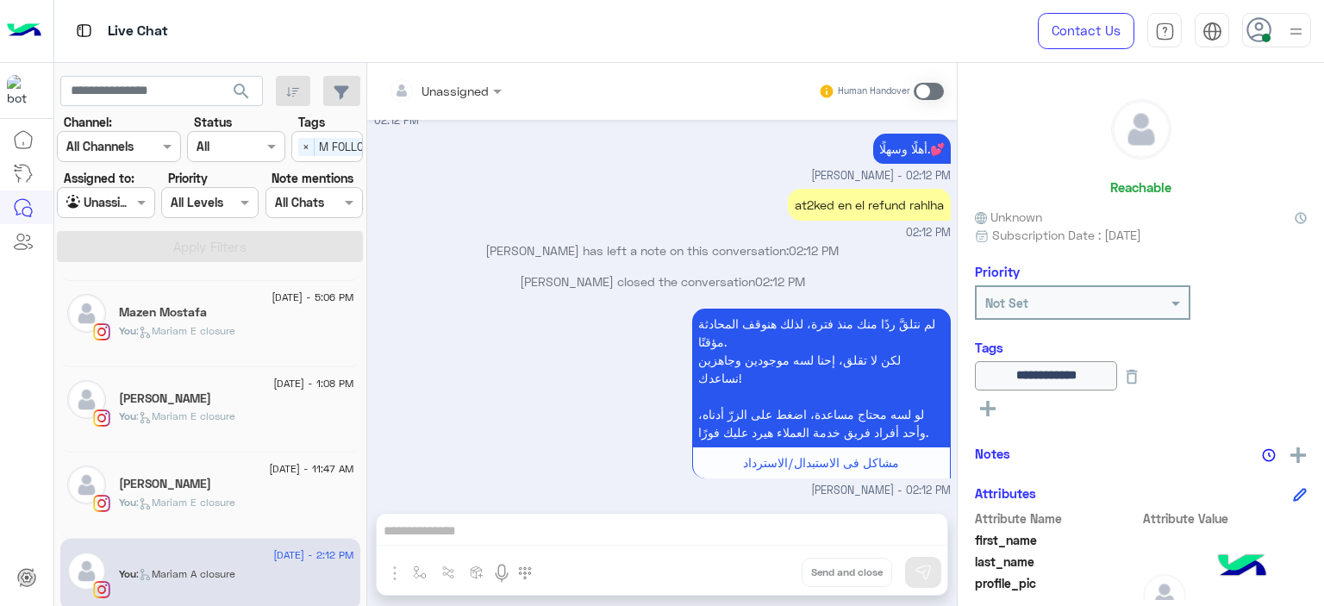
scroll to position [253, 0]
click at [215, 502] on span ": Mariam E closure" at bounding box center [185, 500] width 99 height 13
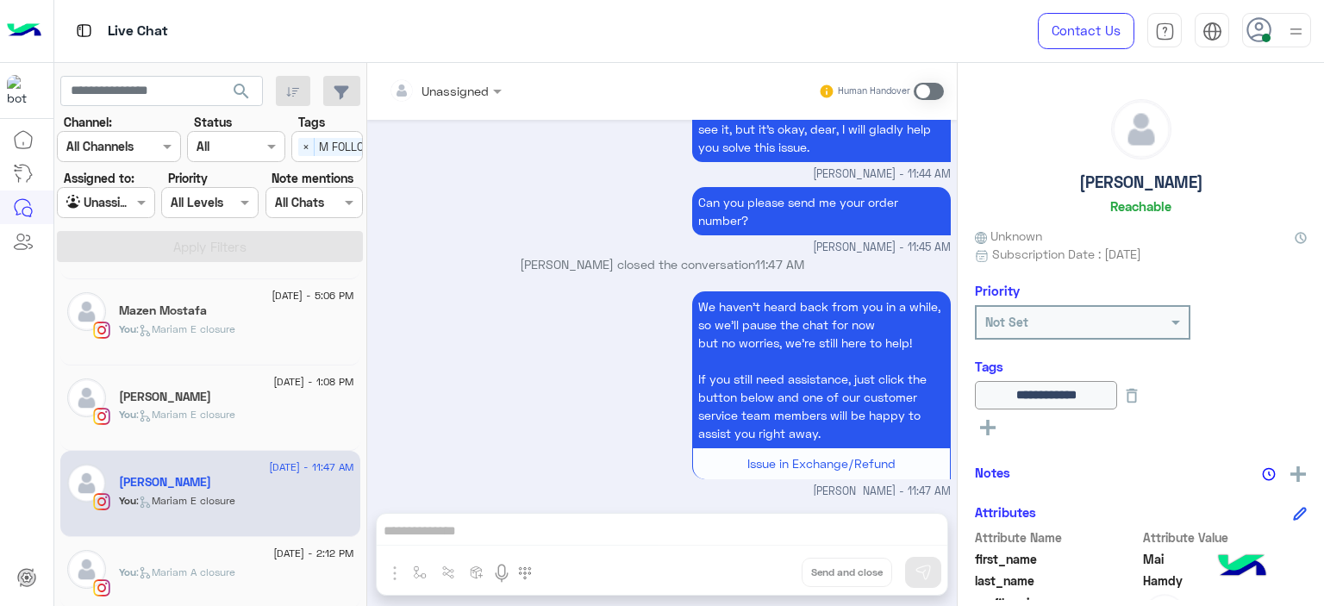
click at [230, 358] on div "31 August - 5:06 PM Mazen Mostafa You : Mariam E closure" at bounding box center [210, 322] width 300 height 86
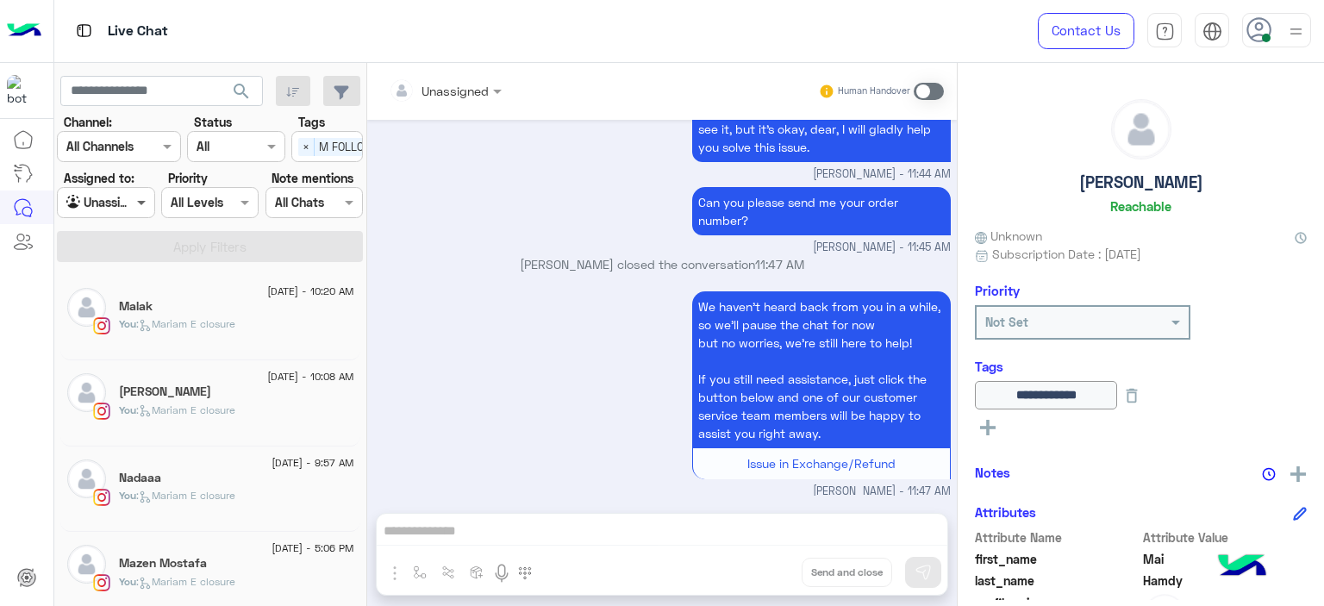
drag, startPoint x: 132, startPoint y: 196, endPoint x: 133, endPoint y: 209, distance: 13.0
click at [133, 196] on span at bounding box center [144, 202] width 22 height 18
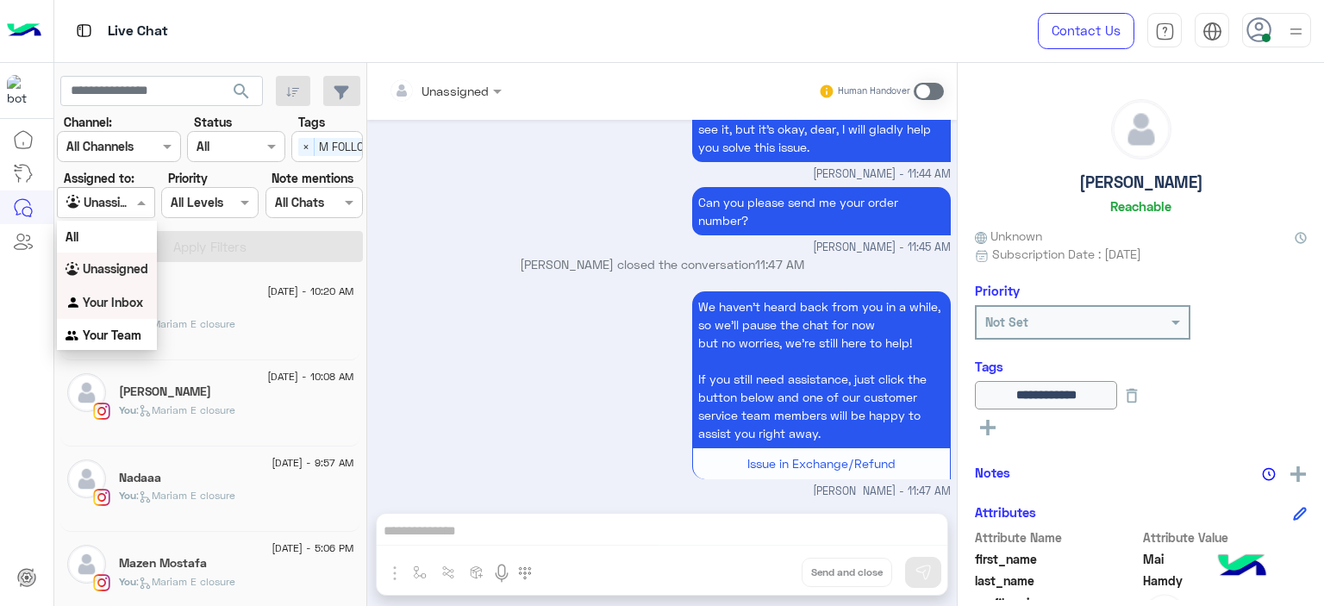
click at [125, 299] on b "Your Inbox" at bounding box center [113, 302] width 60 height 15
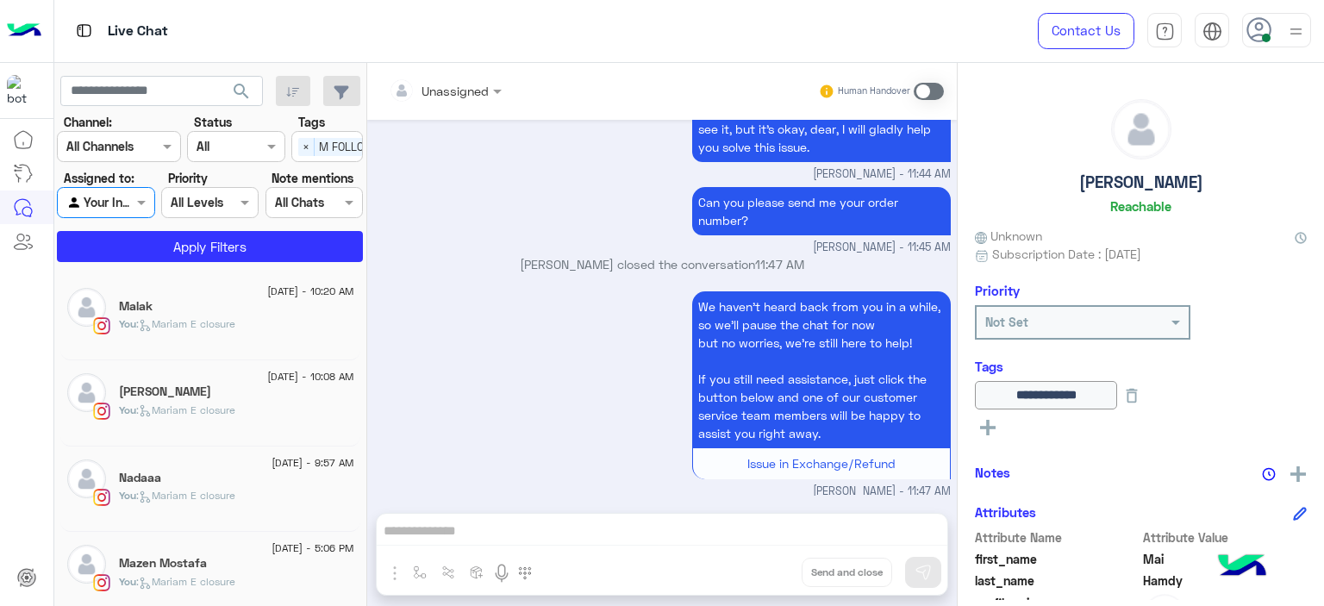
click at [300, 140] on span "×" at bounding box center [306, 147] width 16 height 18
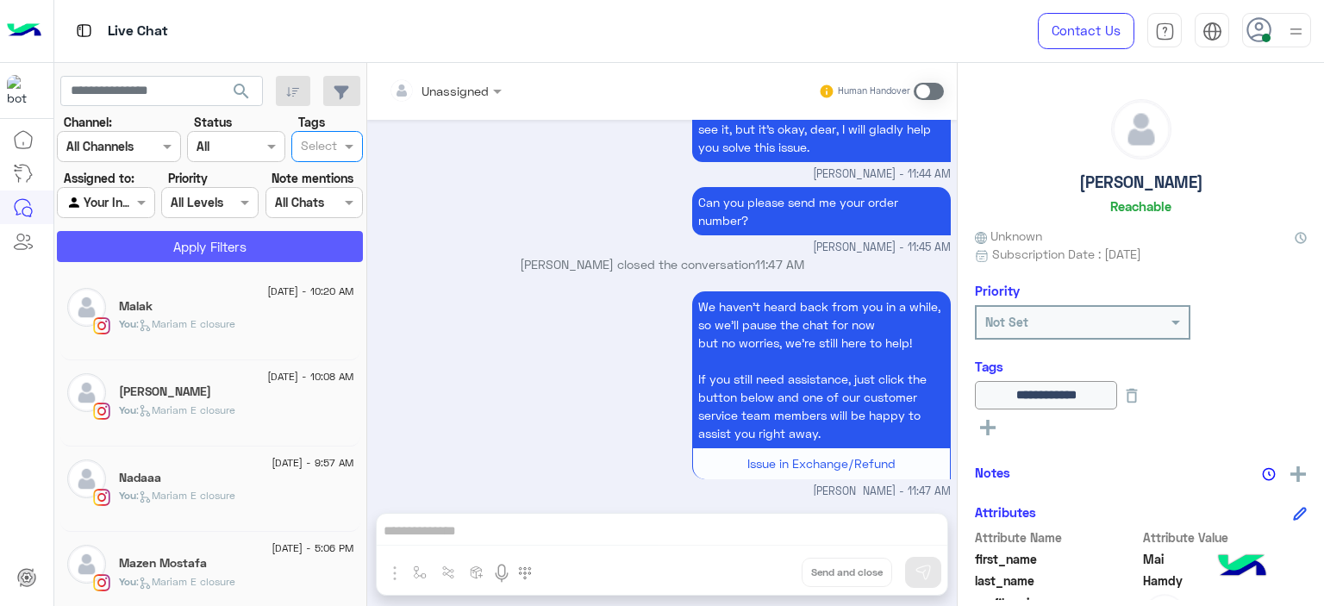
click at [286, 246] on button "Apply Filters" at bounding box center [210, 246] width 306 height 31
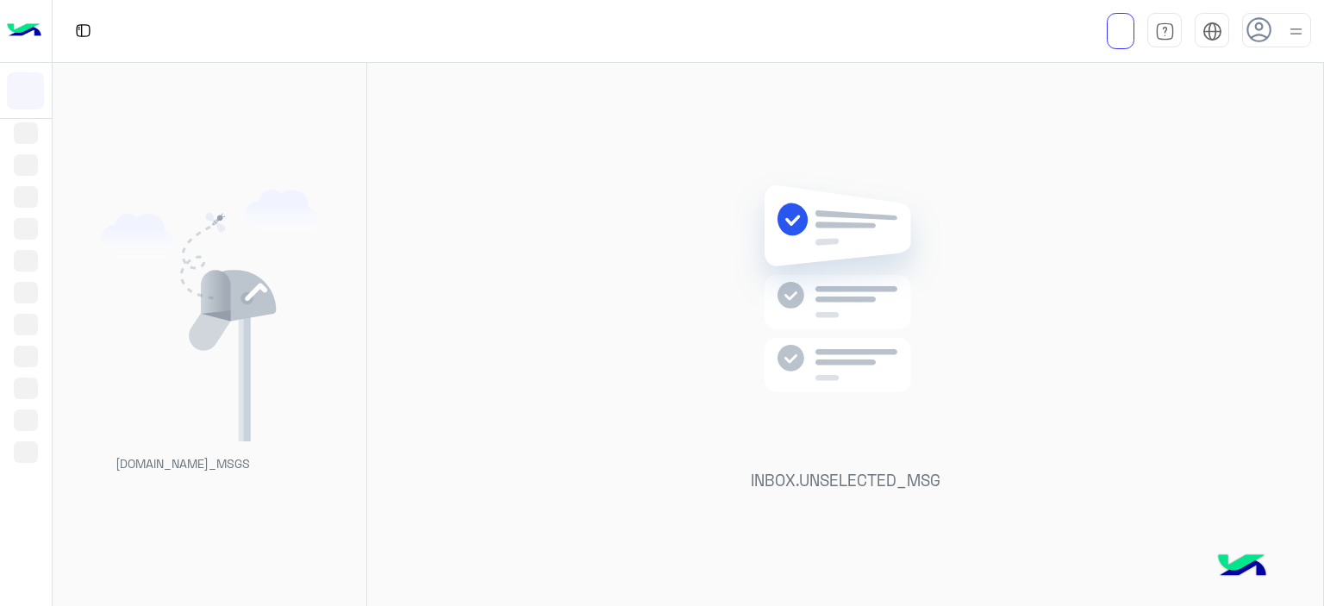
click at [560, 241] on div "INBOX.UNSELECTED_MSG" at bounding box center [845, 338] width 956 height 550
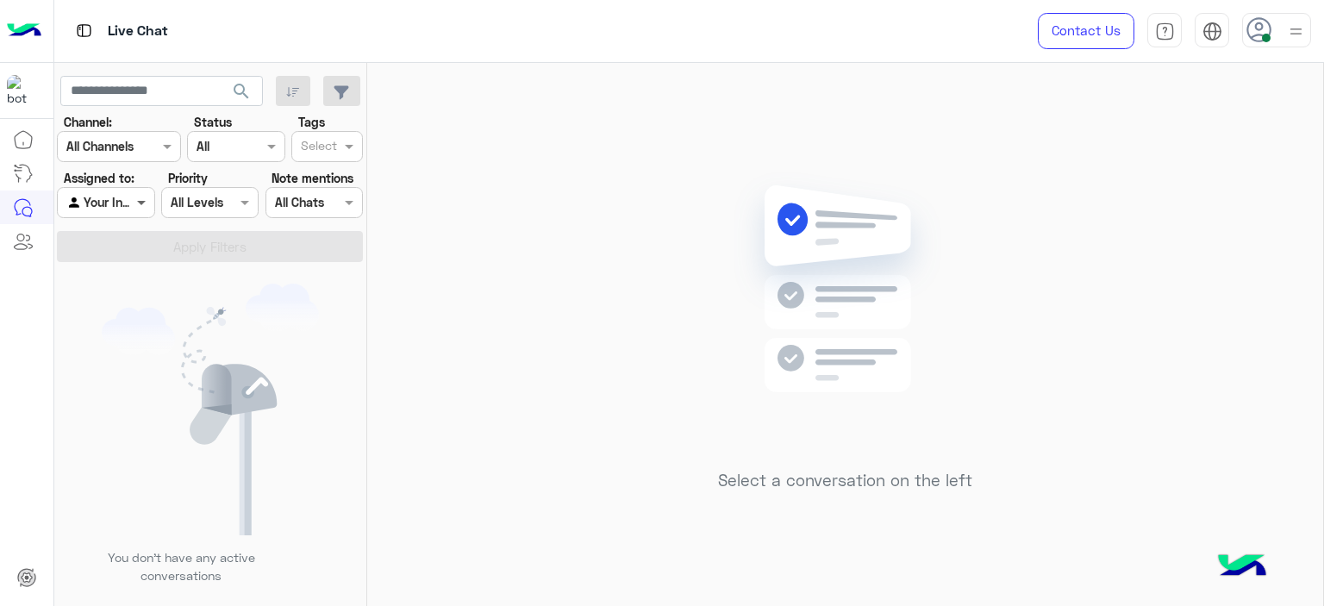
click at [140, 201] on span at bounding box center [144, 202] width 22 height 18
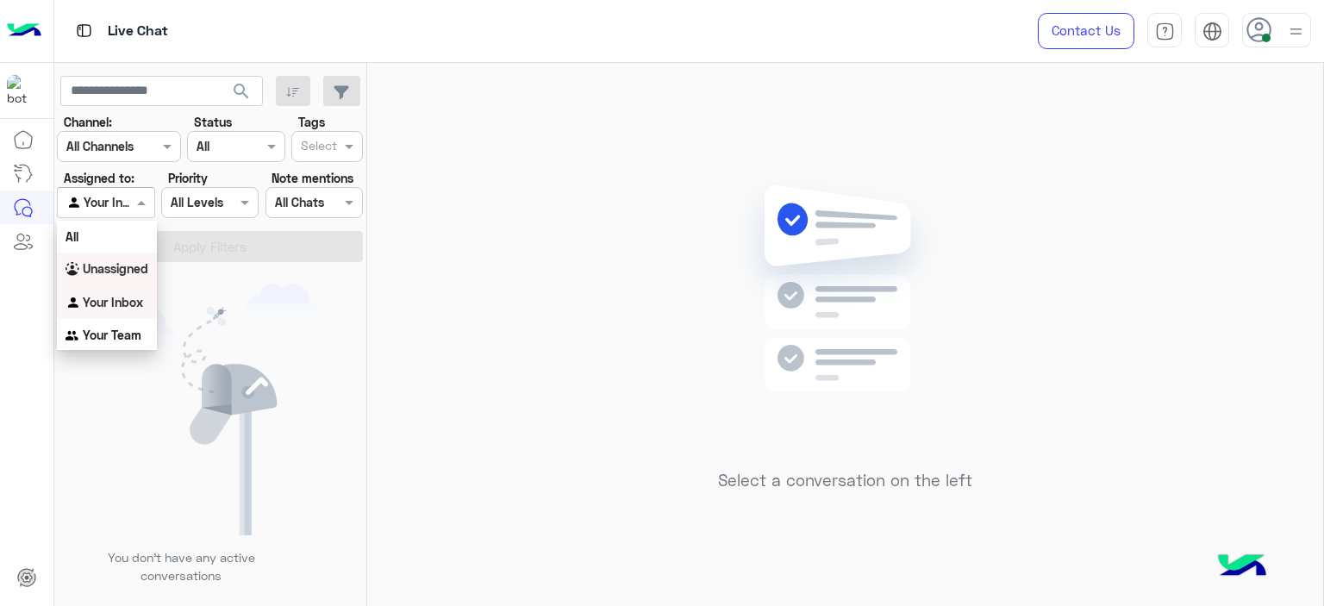
drag, startPoint x: 142, startPoint y: 275, endPoint x: 150, endPoint y: 264, distance: 13.6
click at [142, 271] on b "Unassigned" at bounding box center [116, 268] width 66 height 15
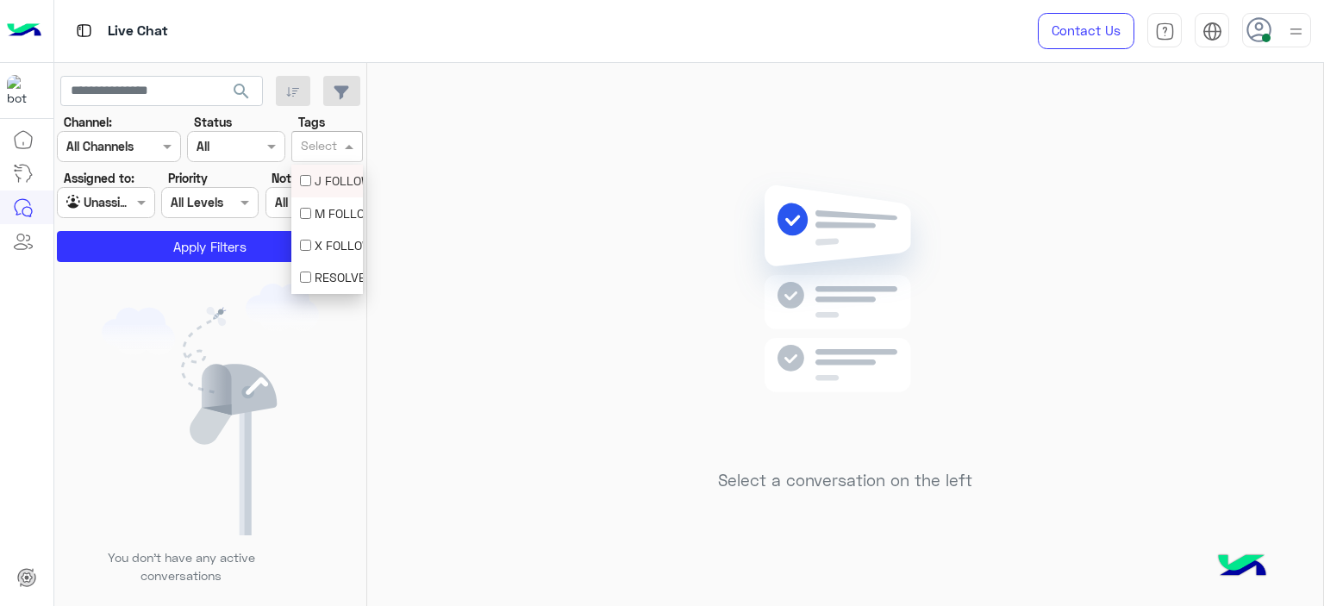
click at [318, 140] on input "text" at bounding box center [319, 148] width 36 height 18
click at [322, 209] on div "M FOLLOW UP" at bounding box center [327, 213] width 54 height 18
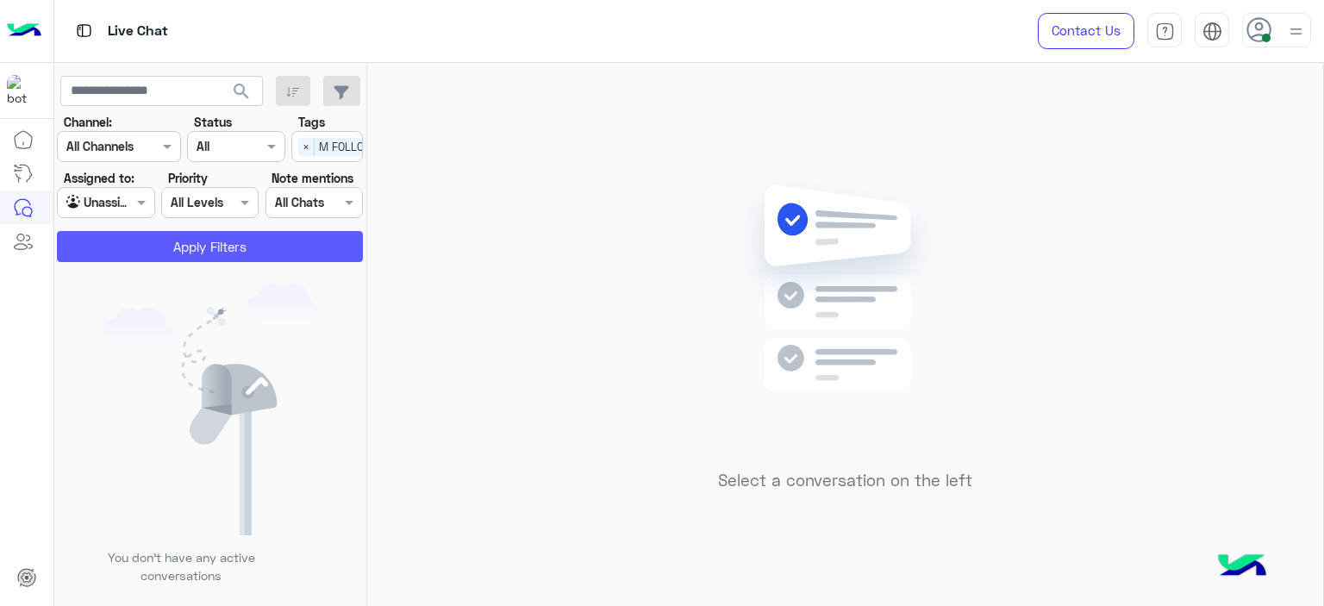
click at [293, 250] on button "Apply Filters" at bounding box center [210, 246] width 306 height 31
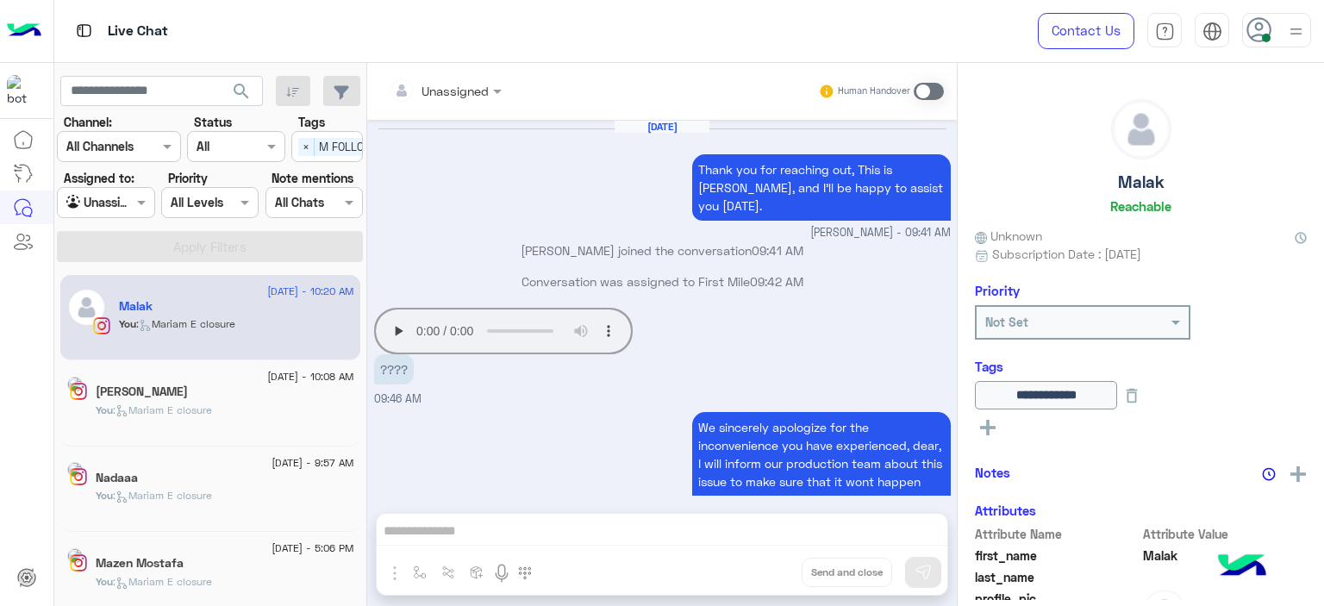
scroll to position [1272, 0]
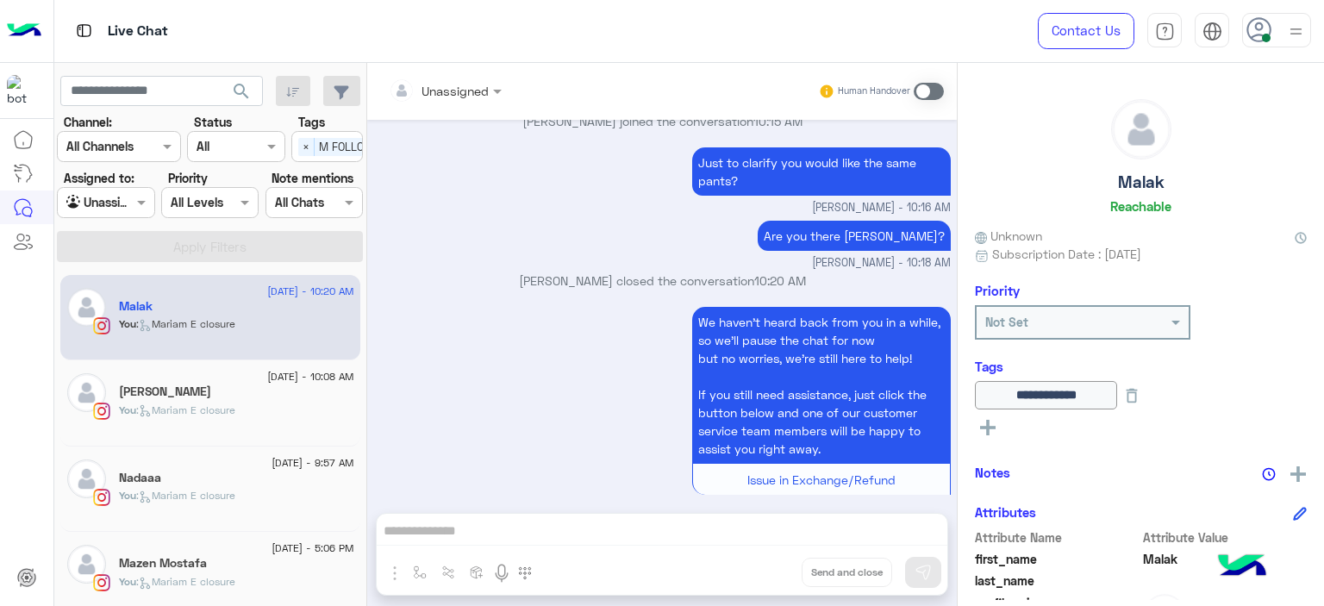
click at [270, 396] on div "[PERSON_NAME]" at bounding box center [236, 393] width 235 height 18
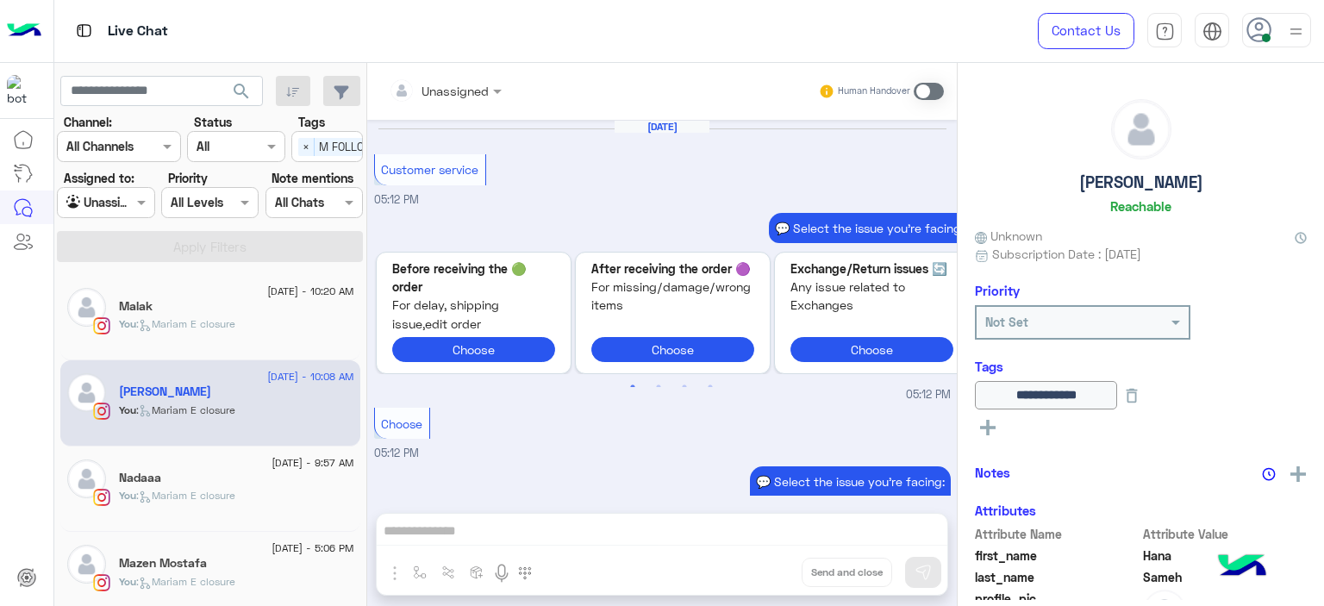
scroll to position [1691, 0]
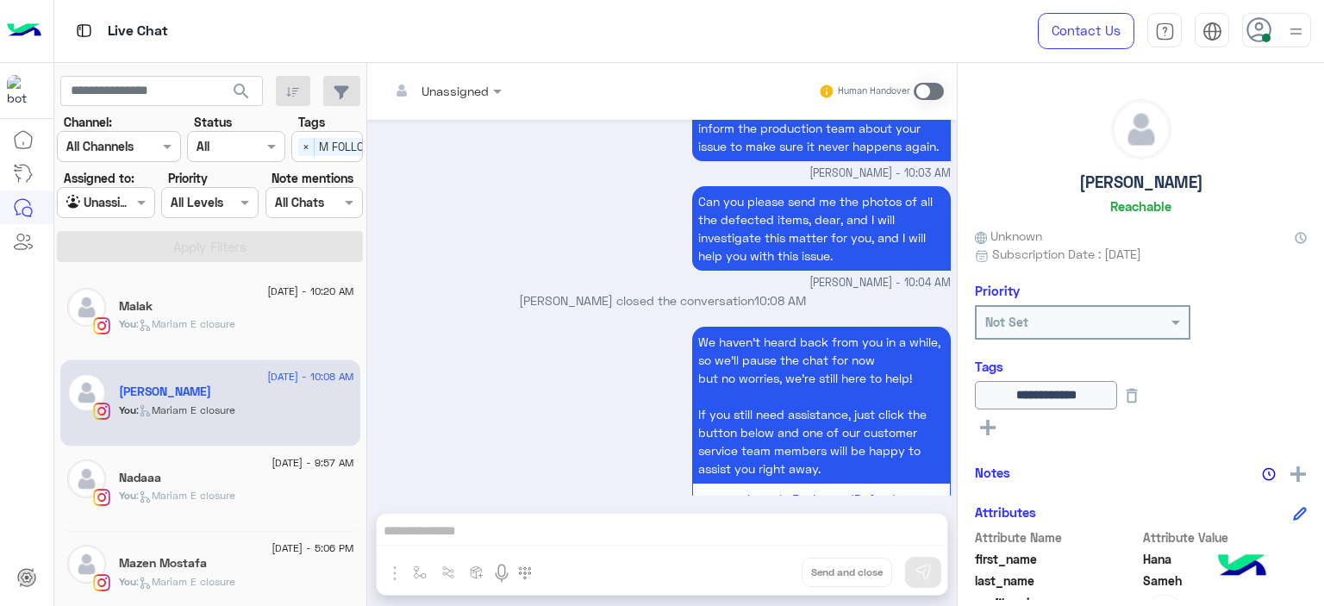
click at [272, 461] on span "[DATE] - 9:57 AM" at bounding box center [313, 463] width 82 height 16
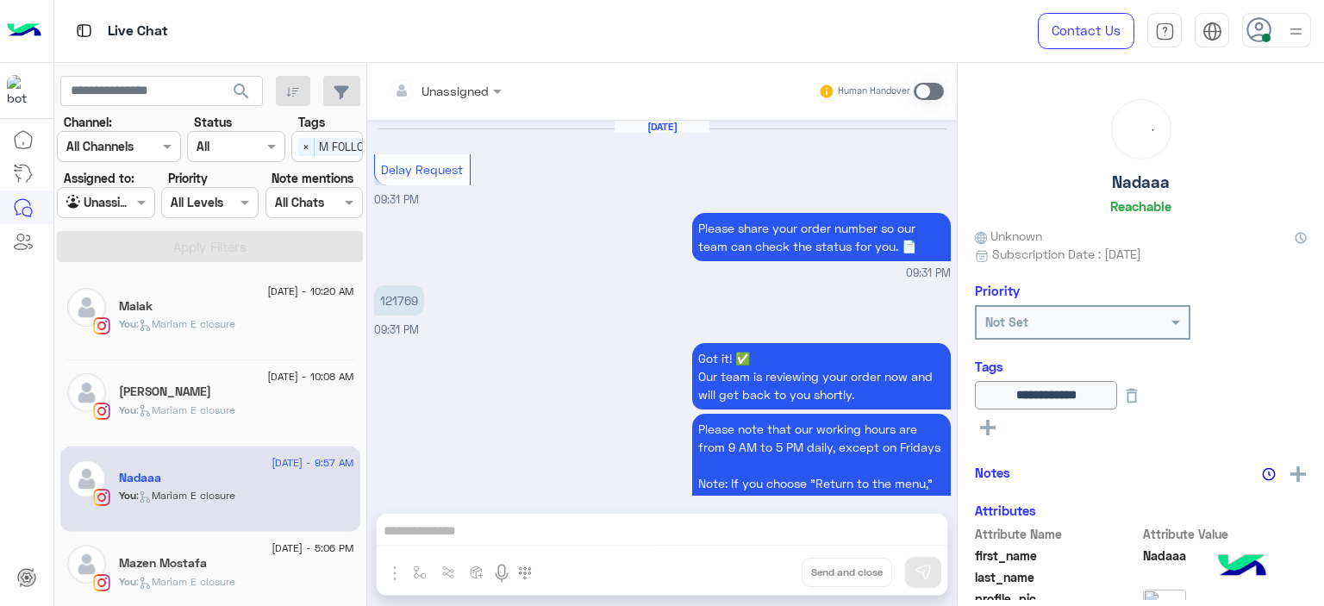
scroll to position [1283, 0]
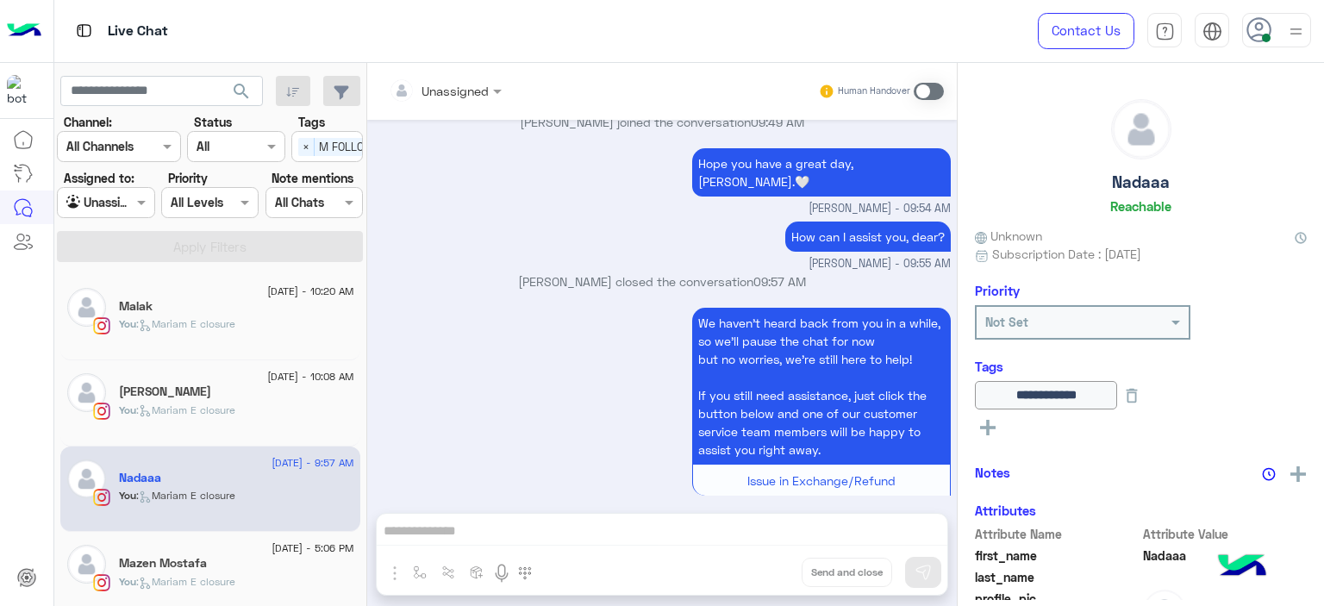
click at [262, 534] on div "[DATE] - 5:06 PM [PERSON_NAME] You : [PERSON_NAME] E closure" at bounding box center [210, 575] width 300 height 86
click at [269, 557] on div "Mazen Mostafa" at bounding box center [236, 565] width 235 height 18
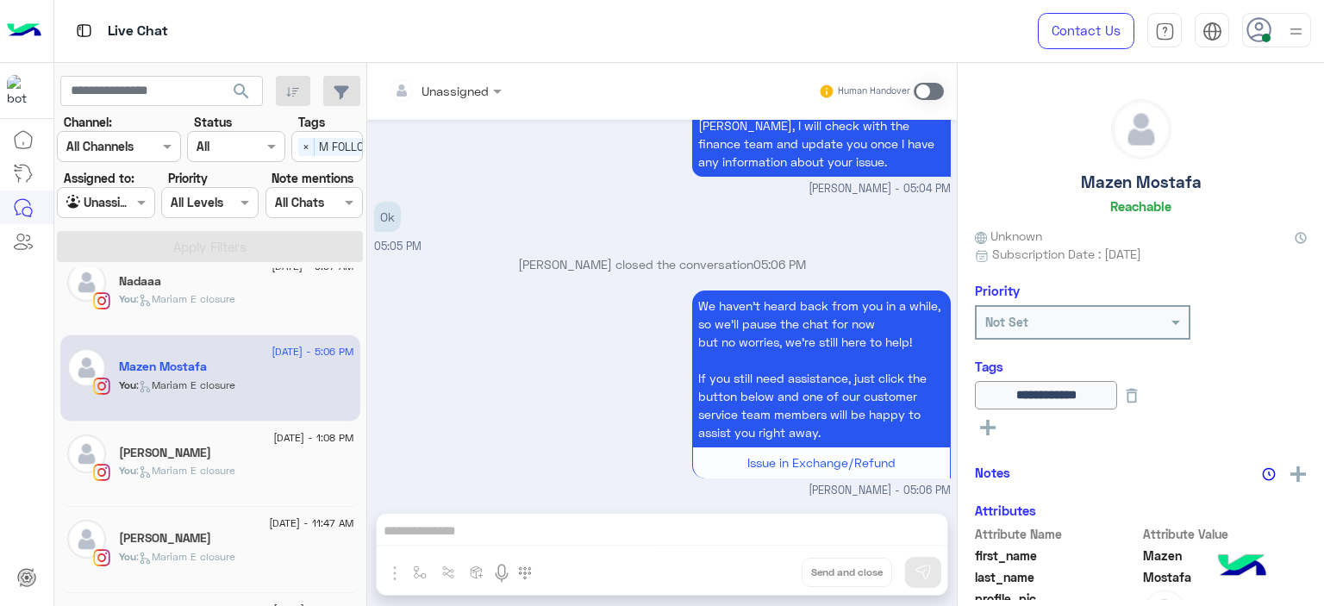
scroll to position [203, 0]
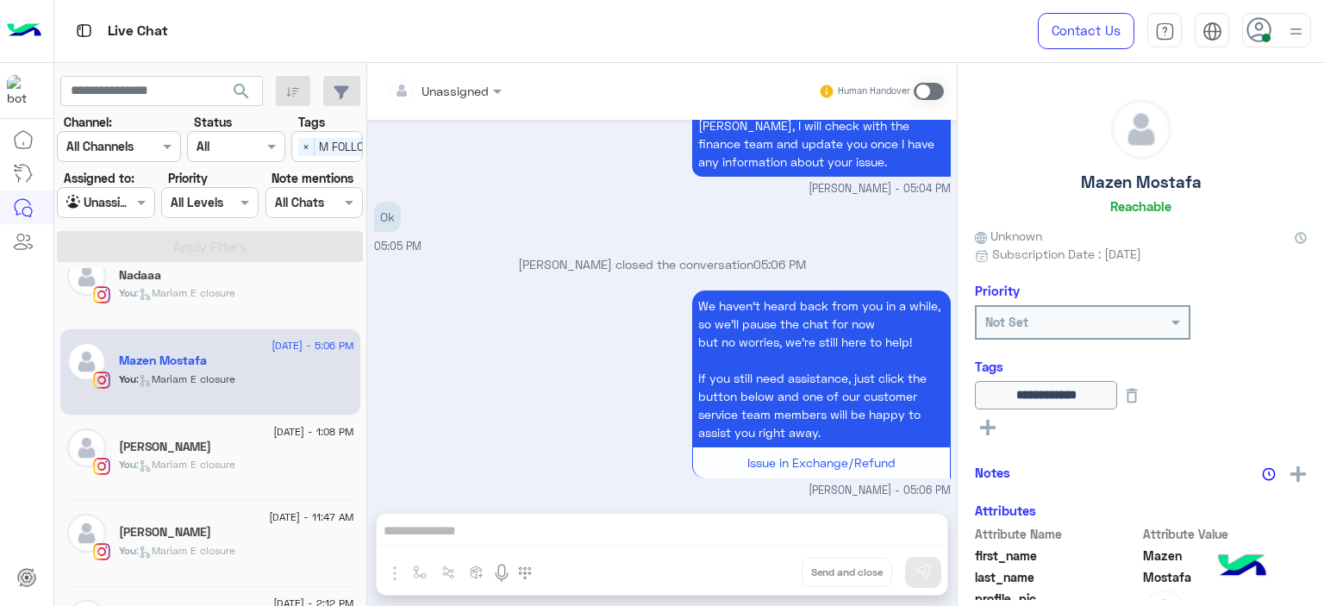
click at [267, 466] on div "You : [PERSON_NAME] closure" at bounding box center [236, 472] width 235 height 30
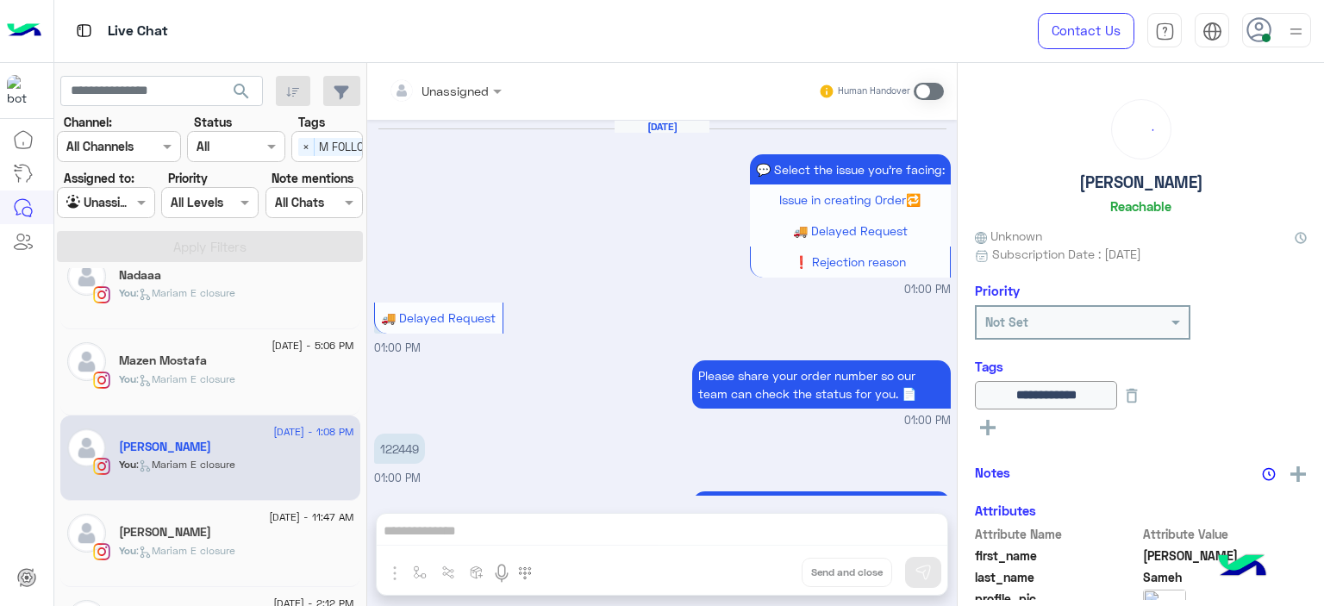
scroll to position [1272, 0]
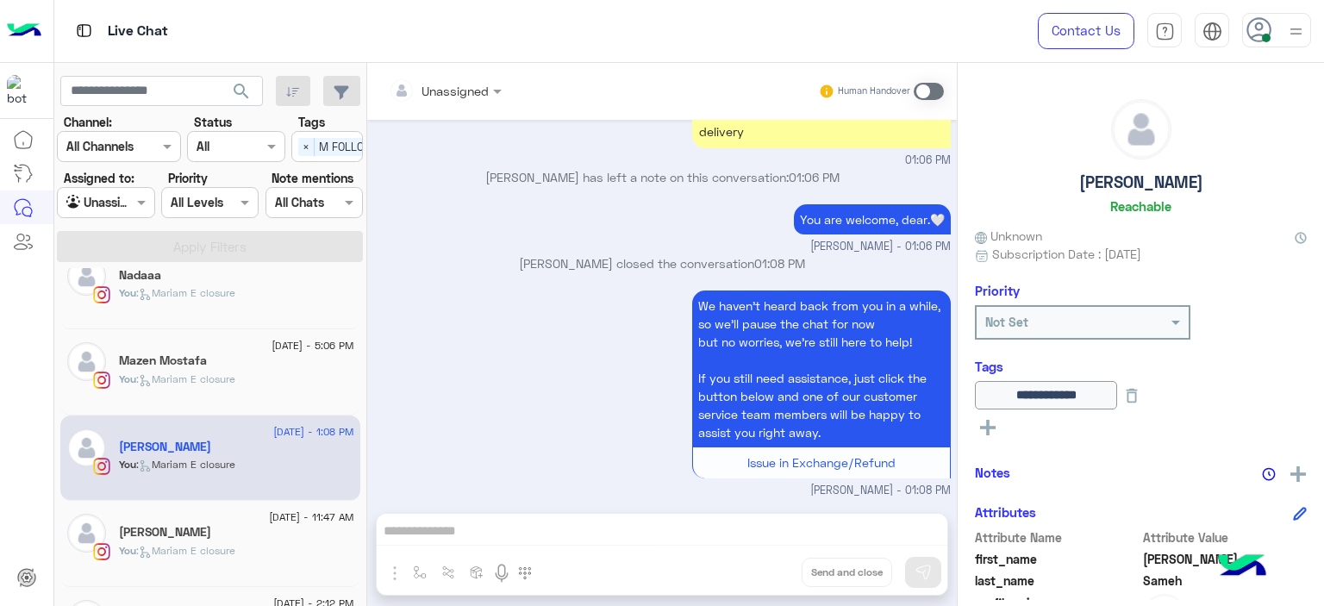
click at [220, 525] on div "[PERSON_NAME]" at bounding box center [236, 534] width 235 height 18
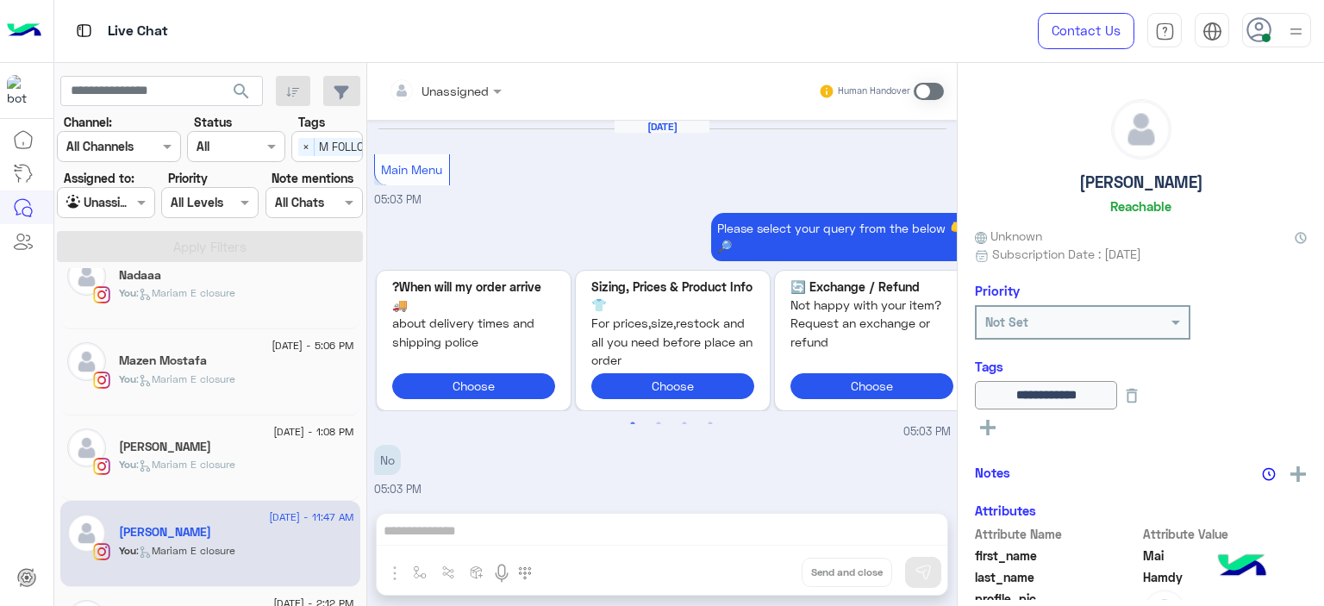
scroll to position [1571, 0]
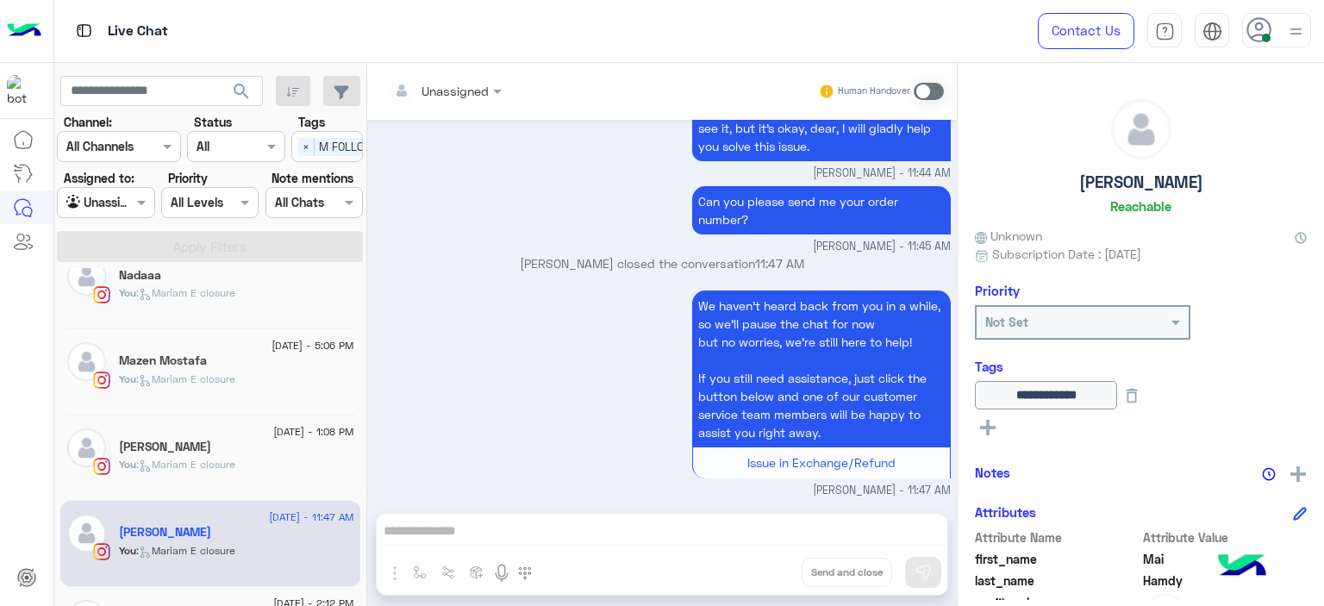
click at [220, 525] on div "[PERSON_NAME]" at bounding box center [236, 534] width 235 height 18
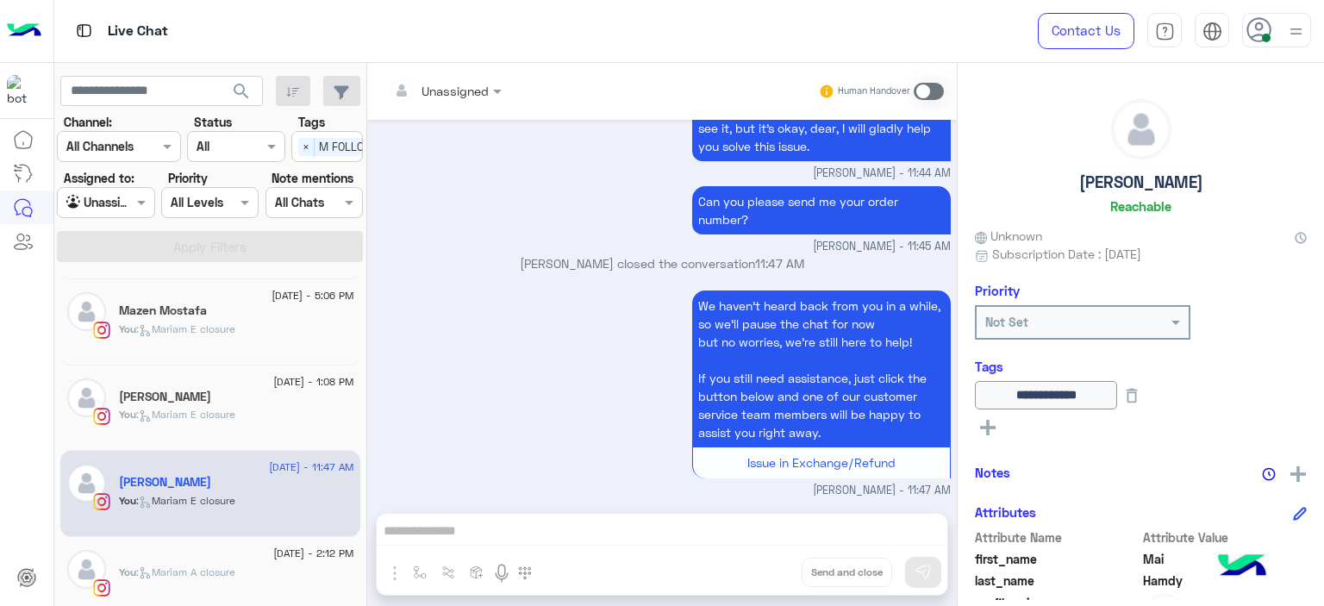
scroll to position [0, 0]
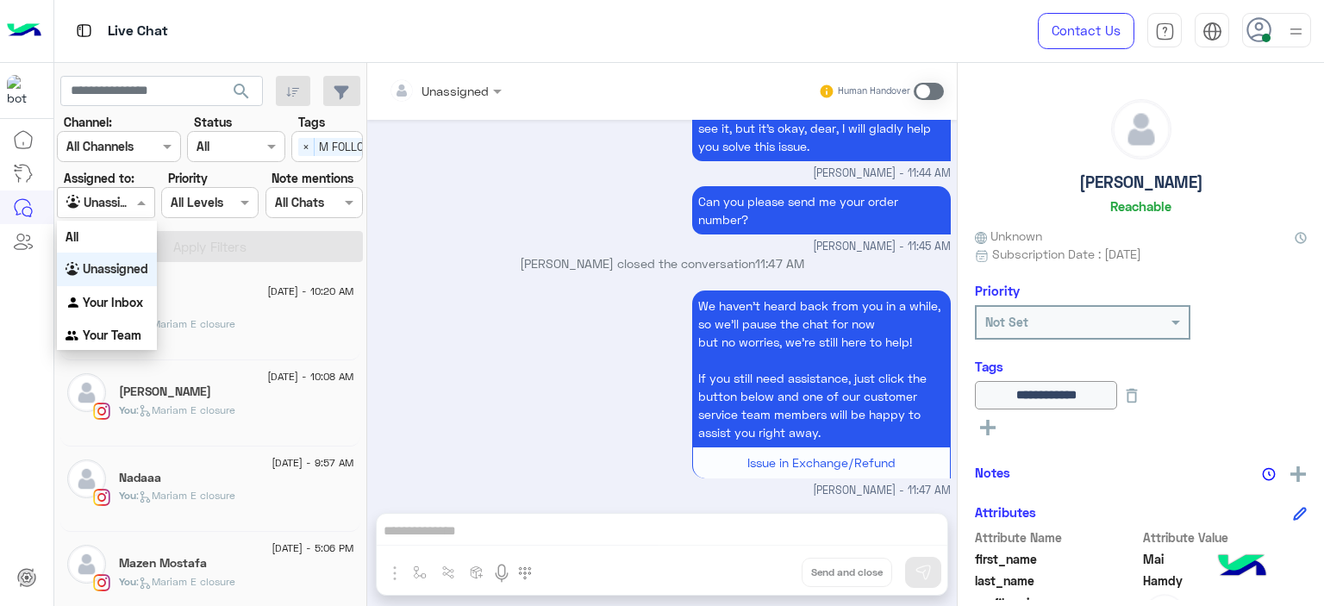
click at [146, 199] on span at bounding box center [144, 202] width 22 height 18
click at [138, 335] on b "Your Team" at bounding box center [112, 335] width 59 height 15
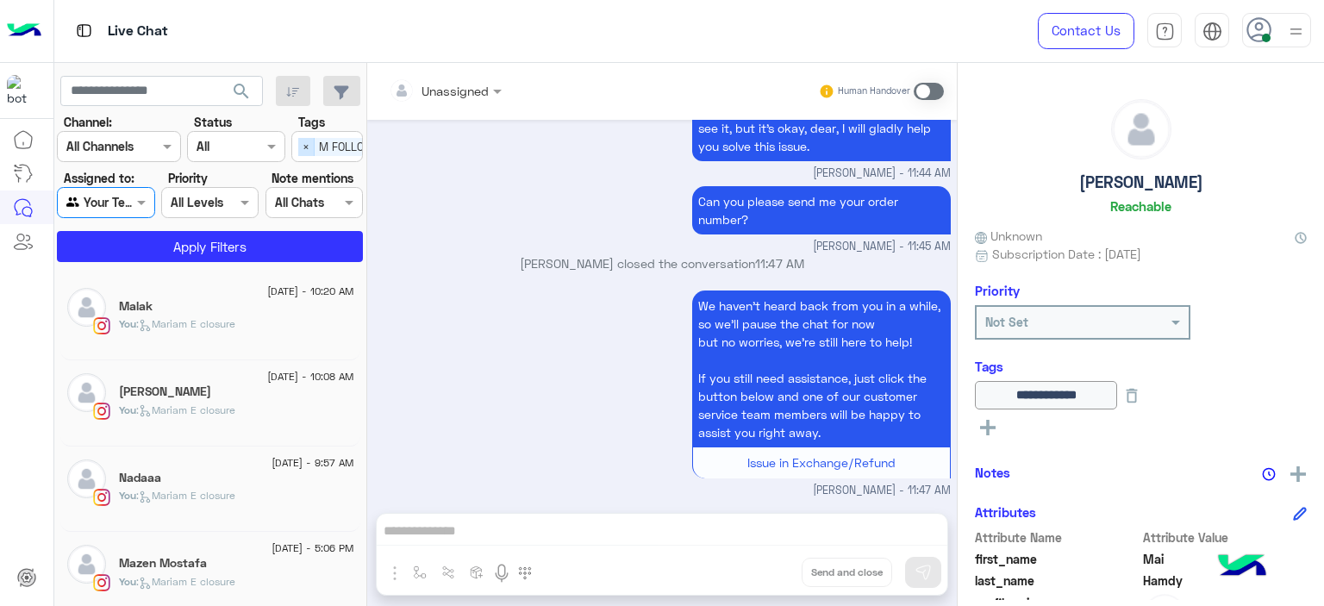
click at [300, 143] on span "×" at bounding box center [306, 147] width 16 height 18
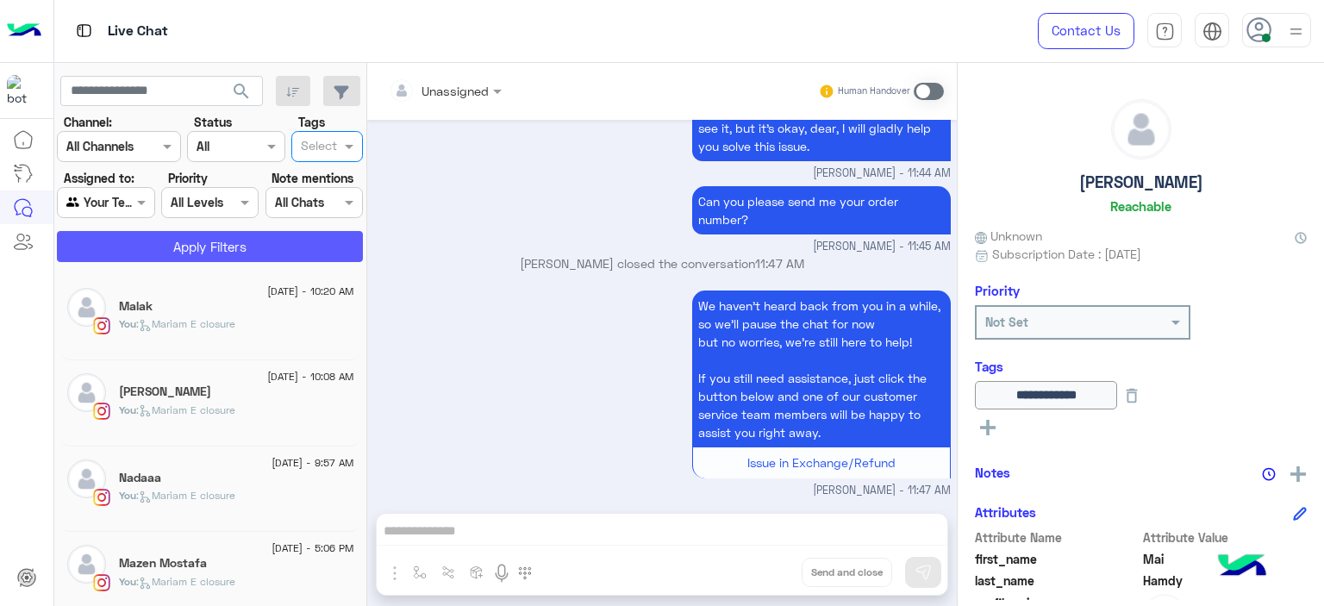
click at [302, 247] on button "Apply Filters" at bounding box center [210, 246] width 306 height 31
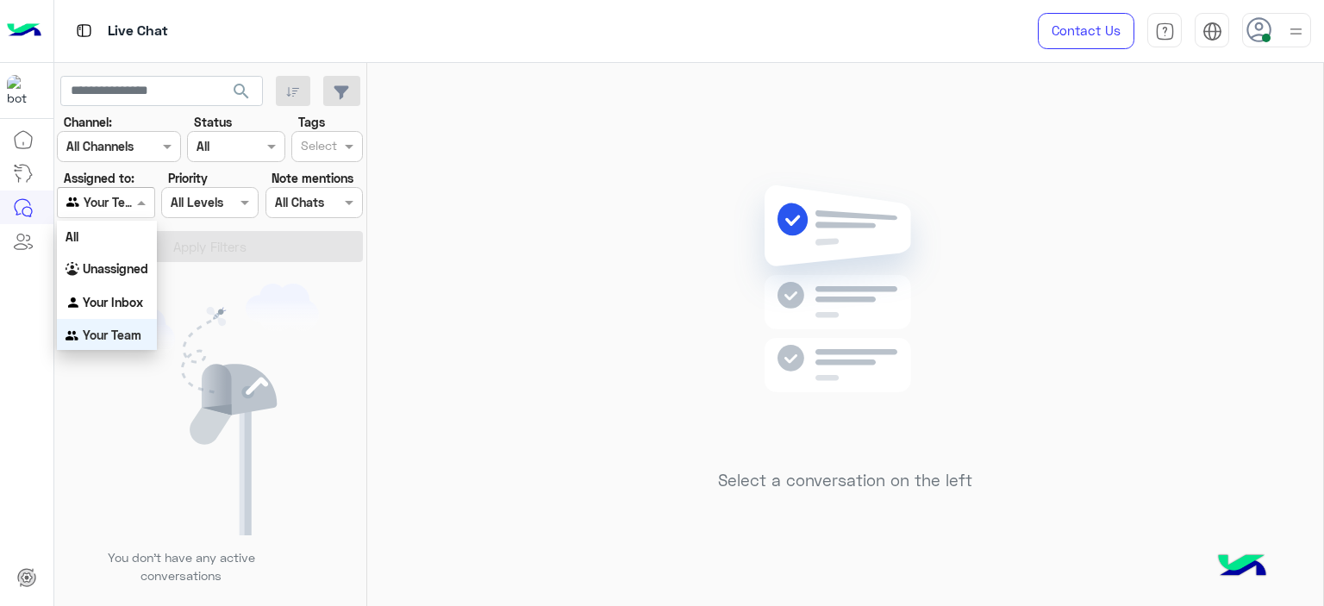
scroll to position [2, 0]
drag, startPoint x: 141, startPoint y: 204, endPoint x: 131, endPoint y: 292, distance: 88.5
click at [131, 292] on body "Live Chat Contact Us Help Center عربي English search Channel: Channel All Chann…" at bounding box center [662, 303] width 1324 height 606
click at [134, 300] on b "Your Inbox" at bounding box center [113, 300] width 60 height 15
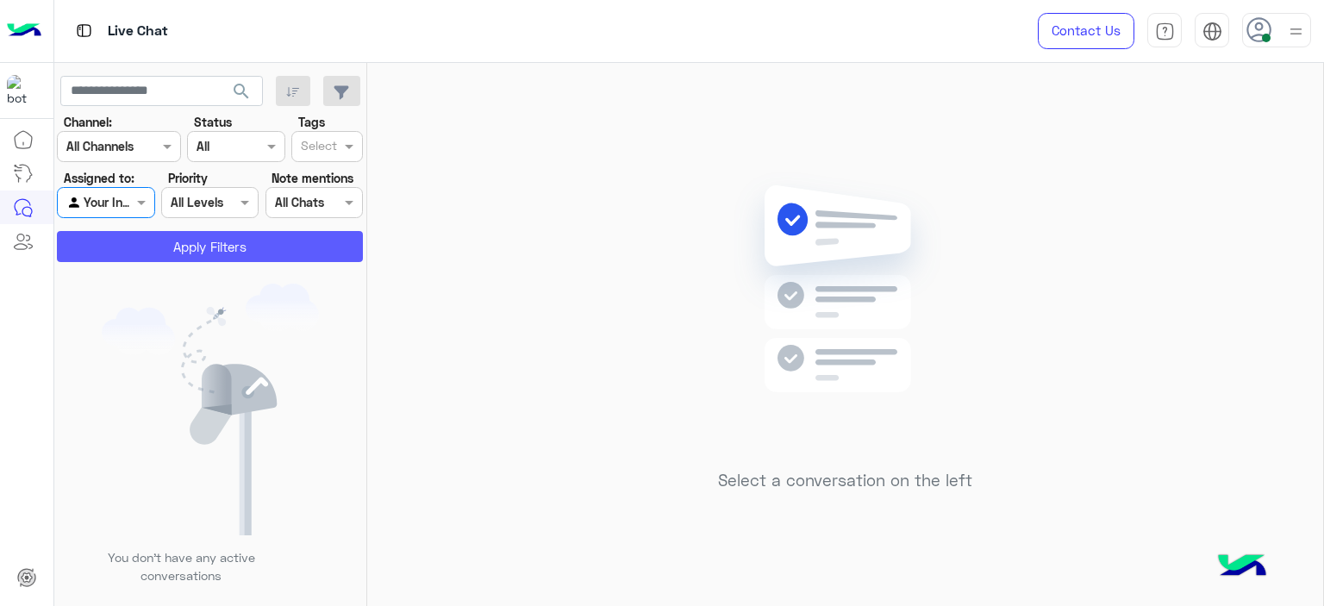
click at [203, 239] on button "Apply Filters" at bounding box center [210, 246] width 306 height 31
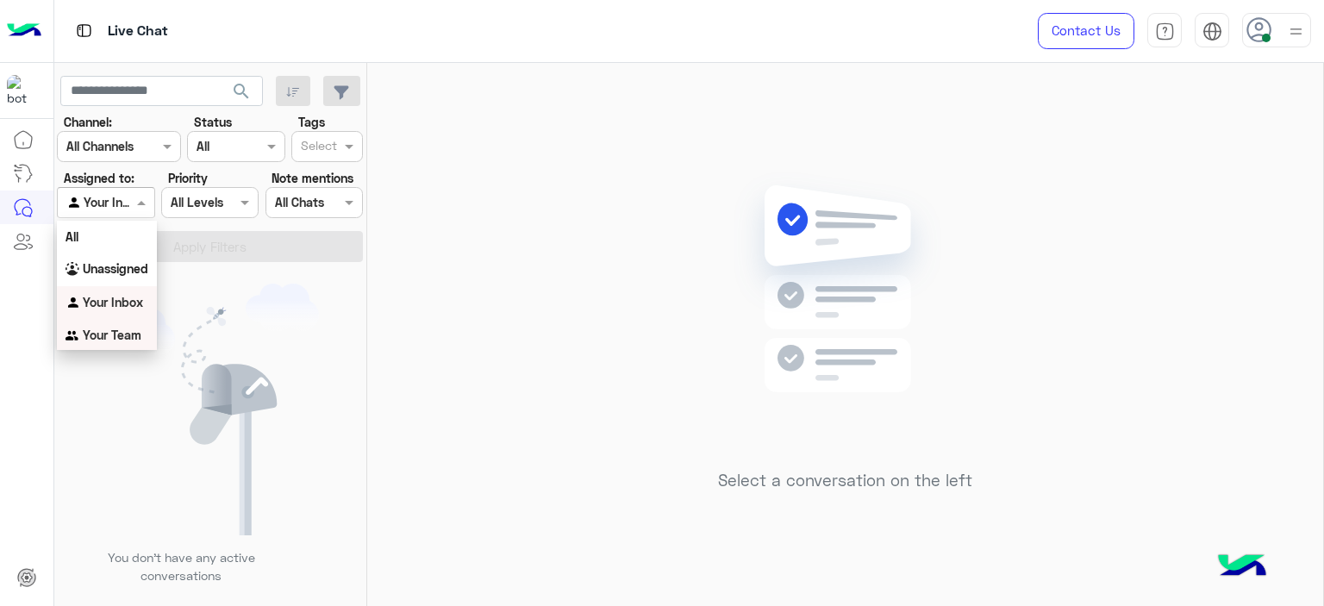
drag, startPoint x: 140, startPoint y: 206, endPoint x: 138, endPoint y: 336, distance: 130.2
click at [138, 336] on body "Live Chat Contact Us Help Center عربي English search Channel: Channel All Chann…" at bounding box center [662, 303] width 1324 height 606
click at [138, 336] on b "Your Team" at bounding box center [112, 335] width 59 height 15
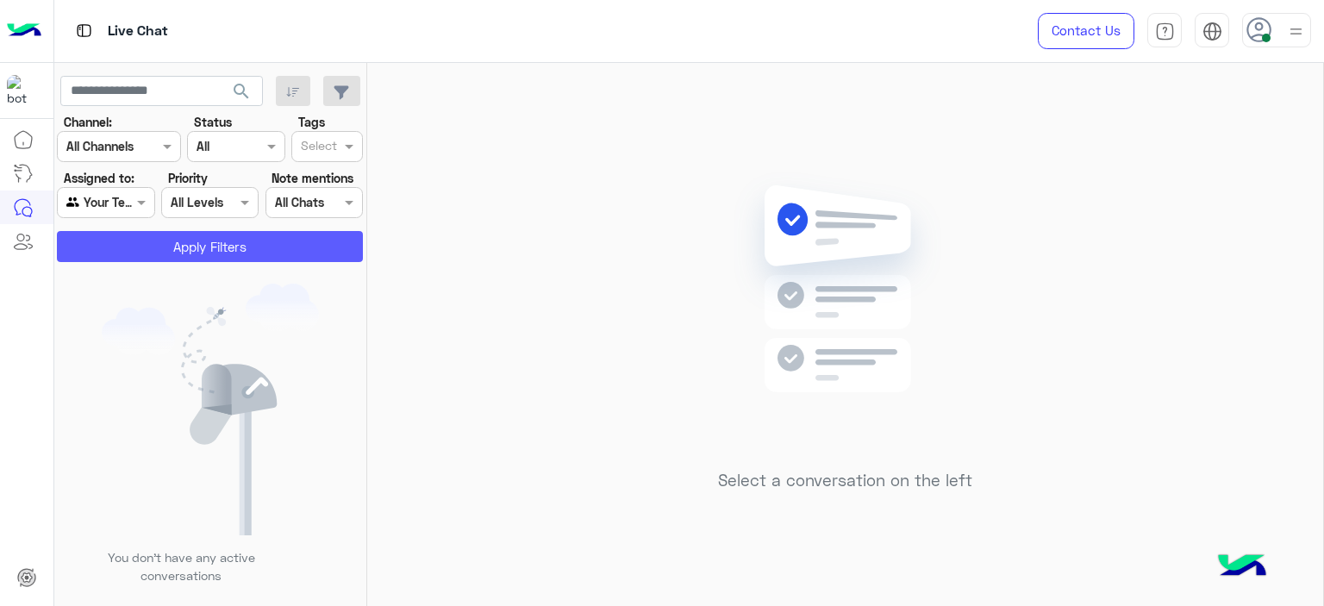
click at [203, 253] on button "Apply Filters" at bounding box center [210, 246] width 306 height 31
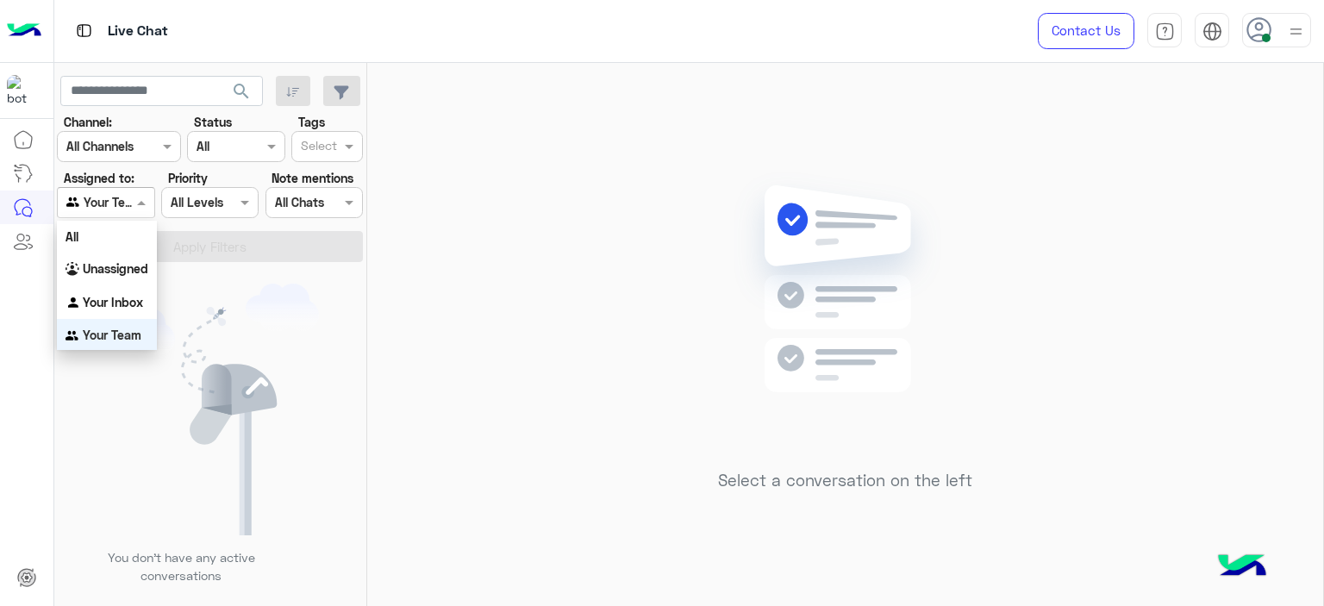
scroll to position [2, 0]
click at [150, 202] on span at bounding box center [144, 202] width 22 height 18
click at [128, 272] on b "Unassigned" at bounding box center [116, 266] width 66 height 15
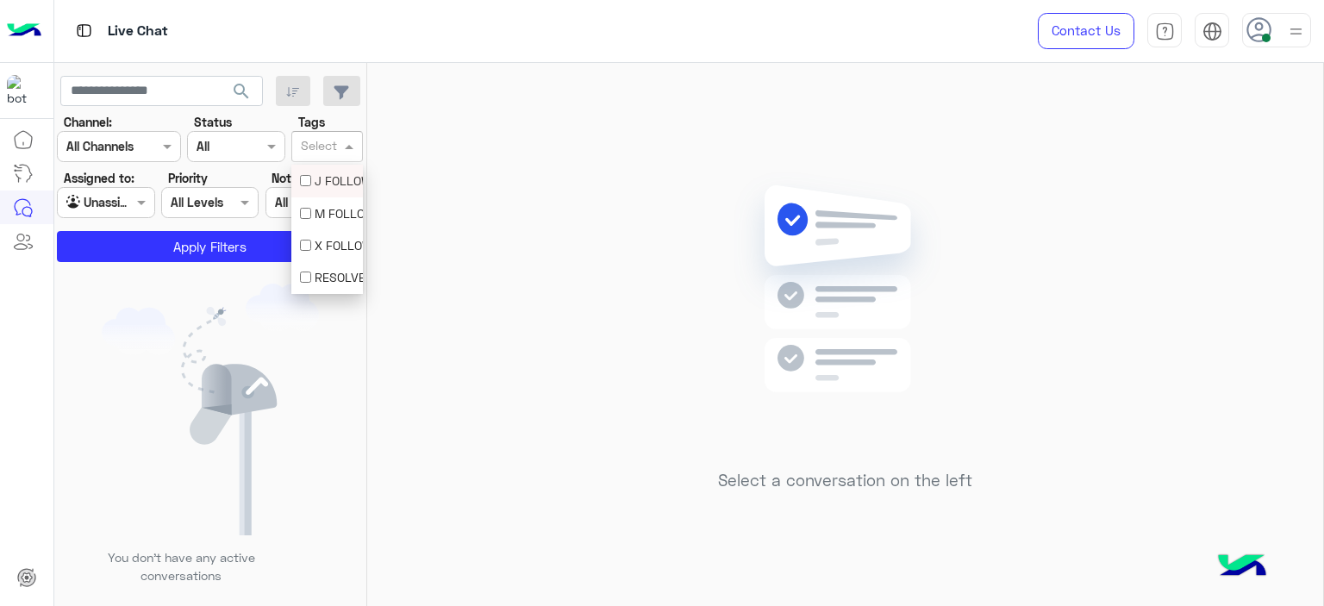
click at [318, 139] on input "text" at bounding box center [319, 148] width 36 height 18
click at [322, 208] on div "M FOLLOW UP" at bounding box center [327, 213] width 54 height 18
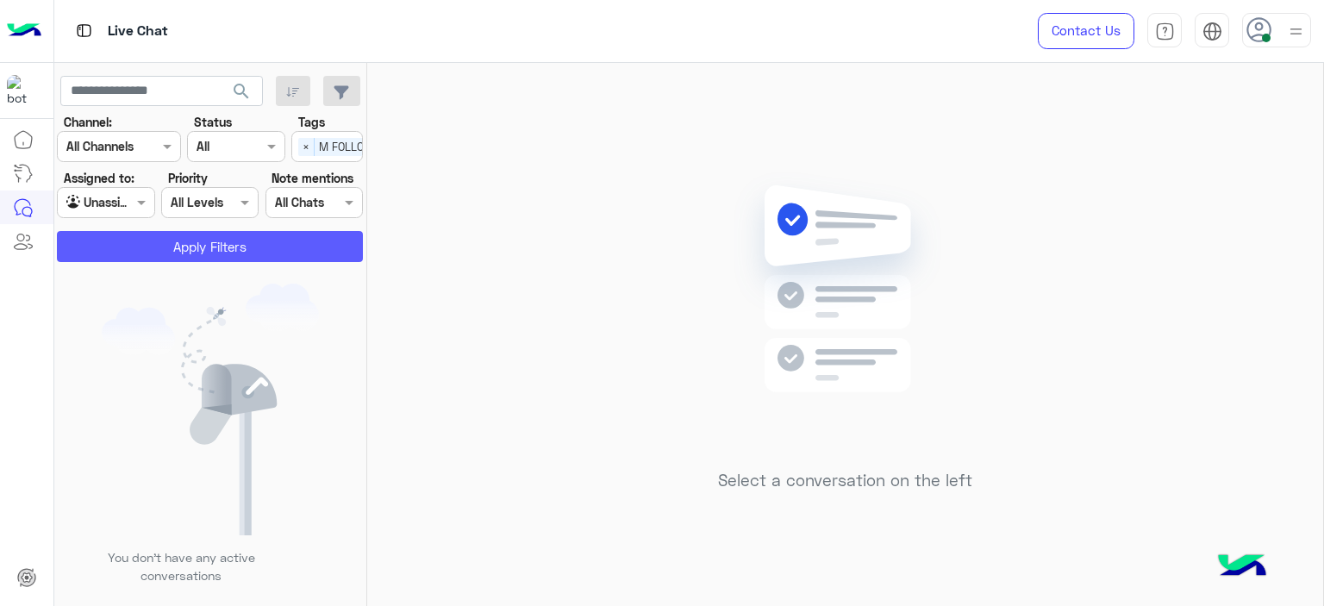
click at [310, 234] on button "Apply Filters" at bounding box center [210, 246] width 306 height 31
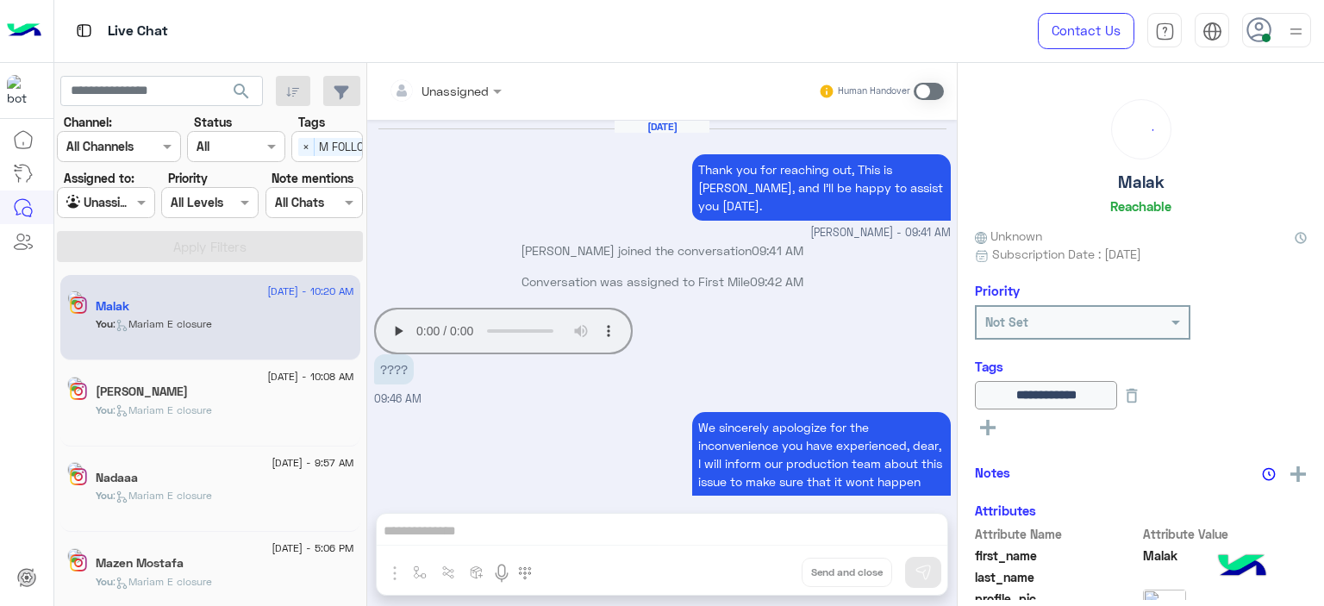
scroll to position [1272, 0]
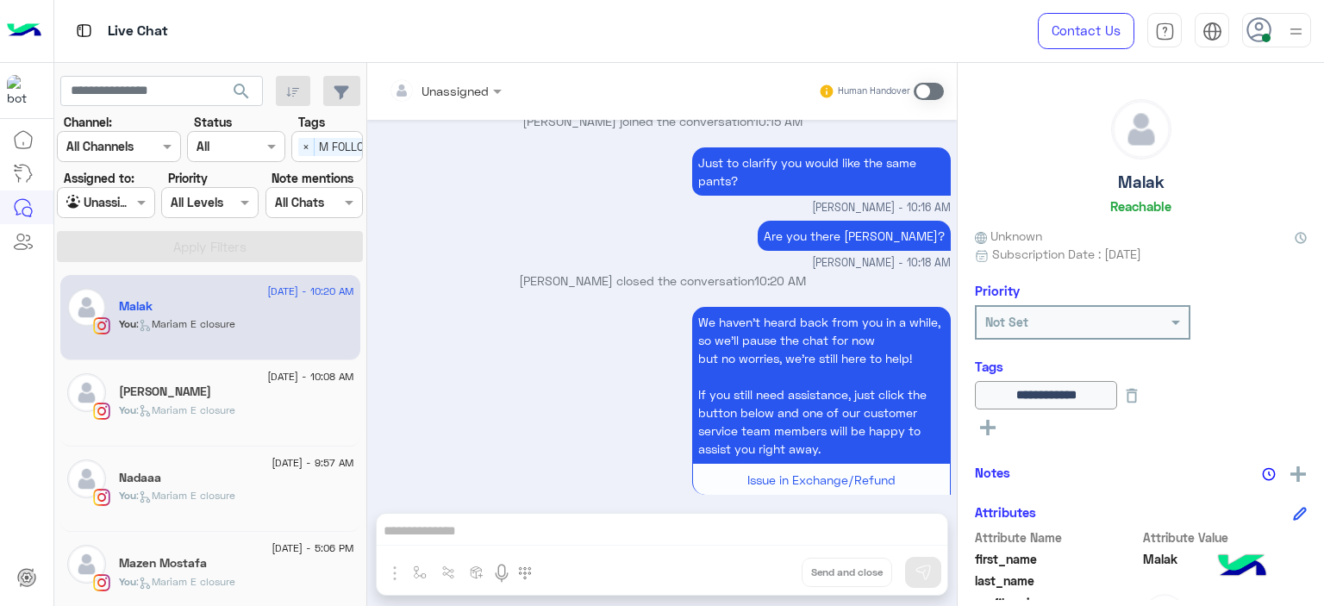
click at [253, 420] on div "You : [PERSON_NAME] closure" at bounding box center [236, 418] width 235 height 30
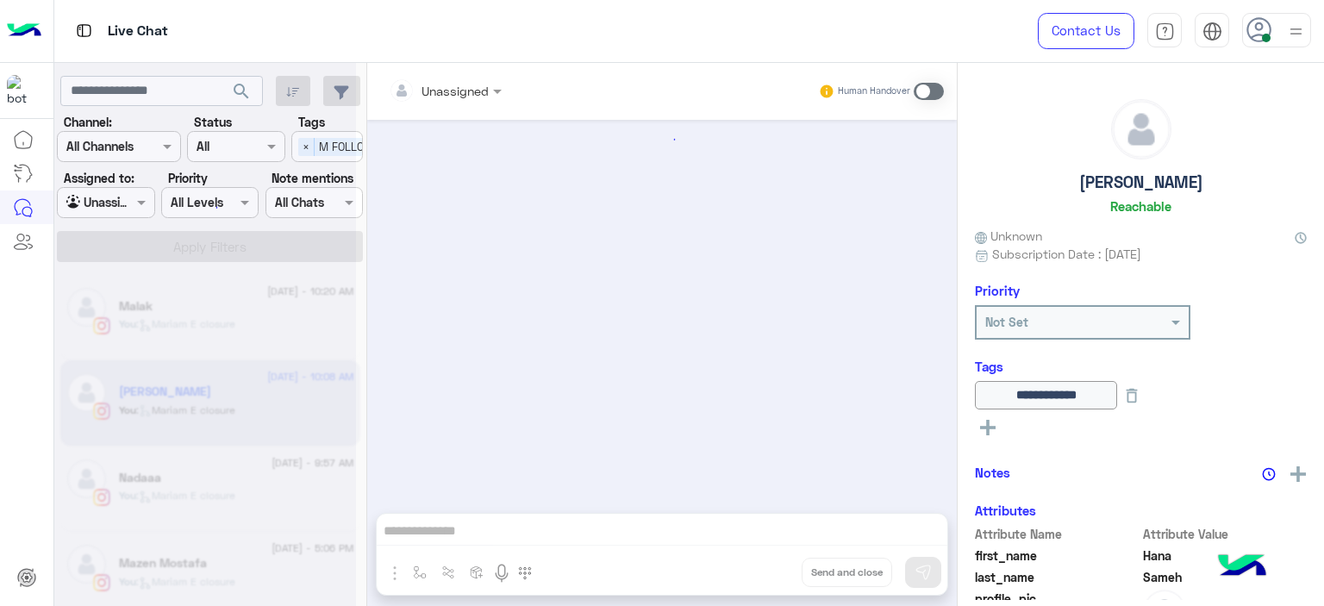
scroll to position [1691, 0]
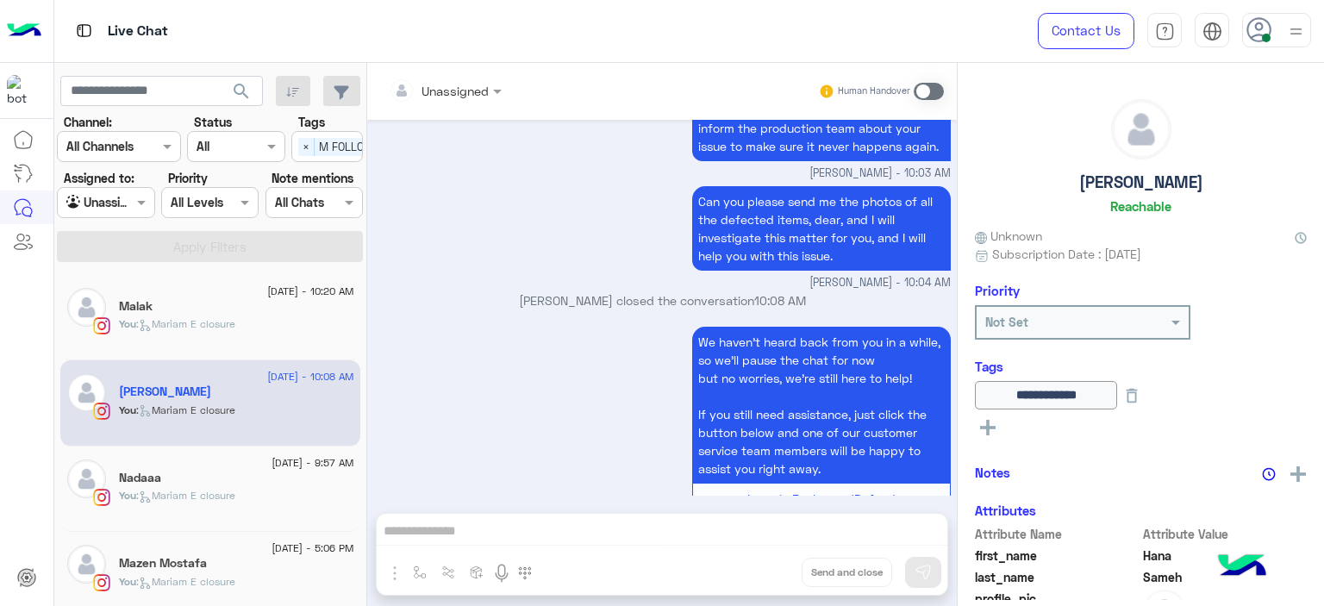
click at [257, 475] on div "Nadaaa" at bounding box center [236, 480] width 235 height 18
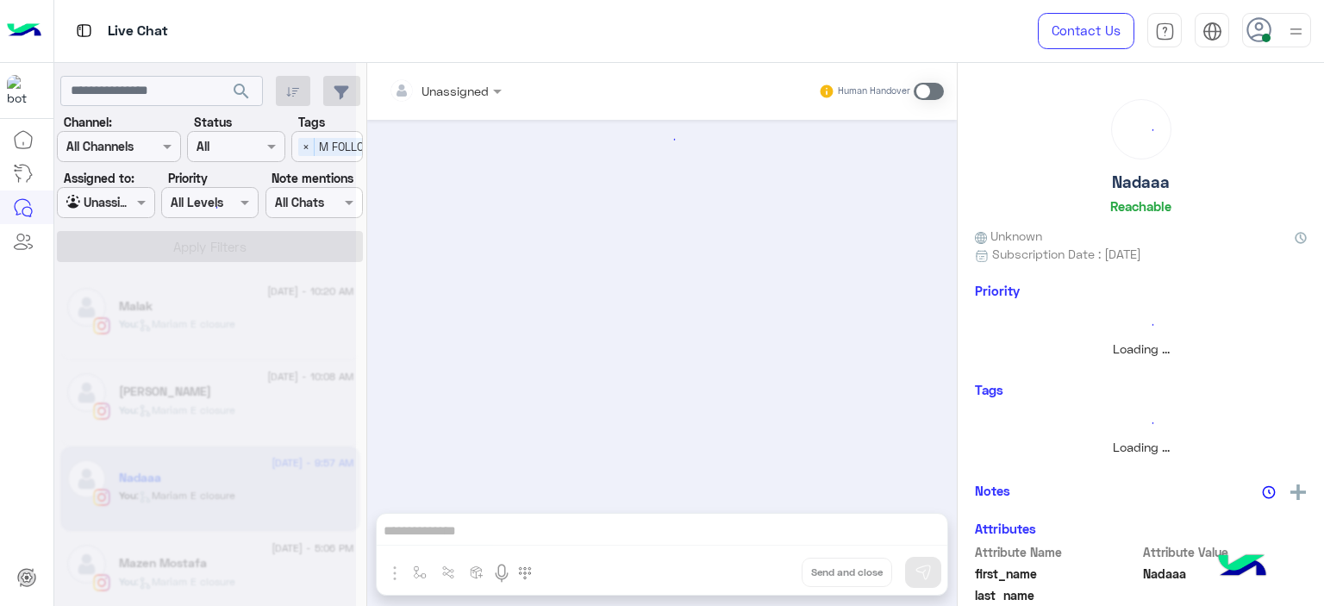
scroll to position [1283, 0]
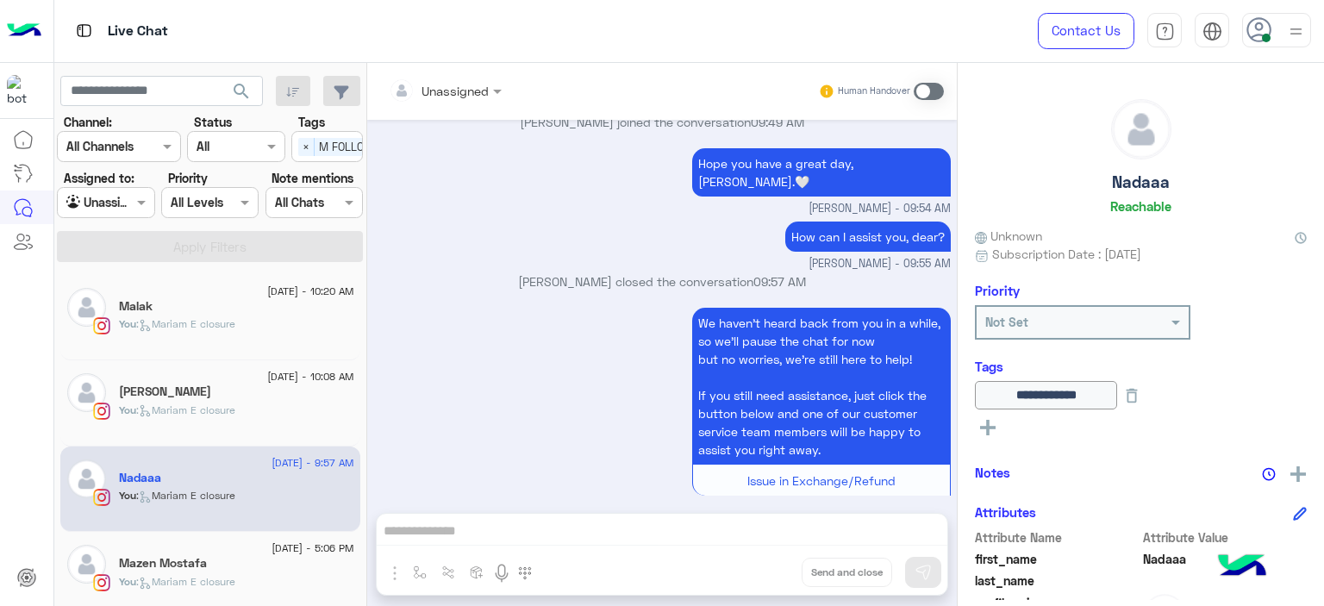
click at [242, 565] on div "Mazen Mostafa" at bounding box center [236, 565] width 235 height 18
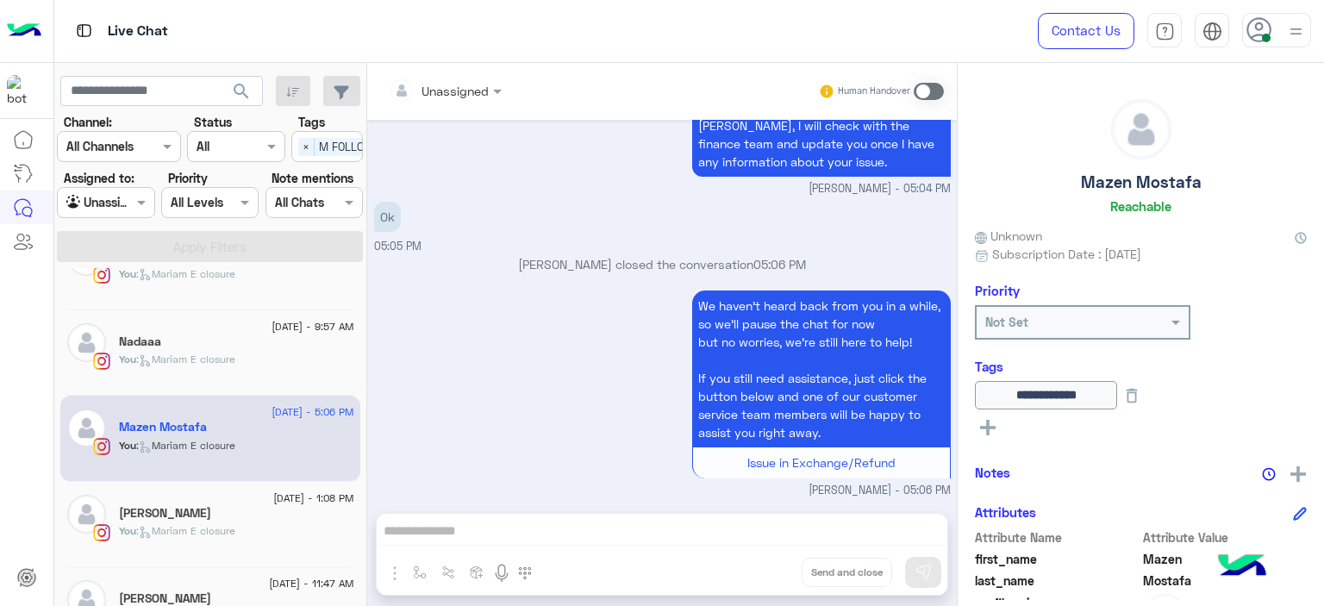
scroll to position [184, 0]
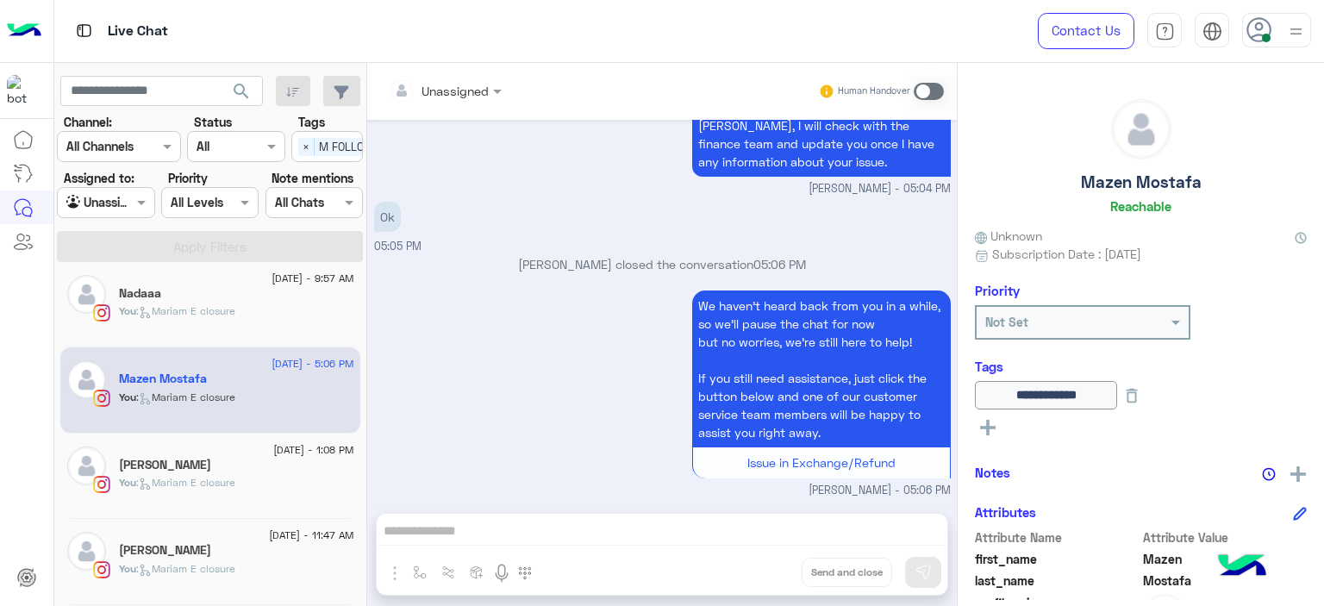
click at [253, 478] on div "You : [PERSON_NAME] closure" at bounding box center [236, 490] width 235 height 30
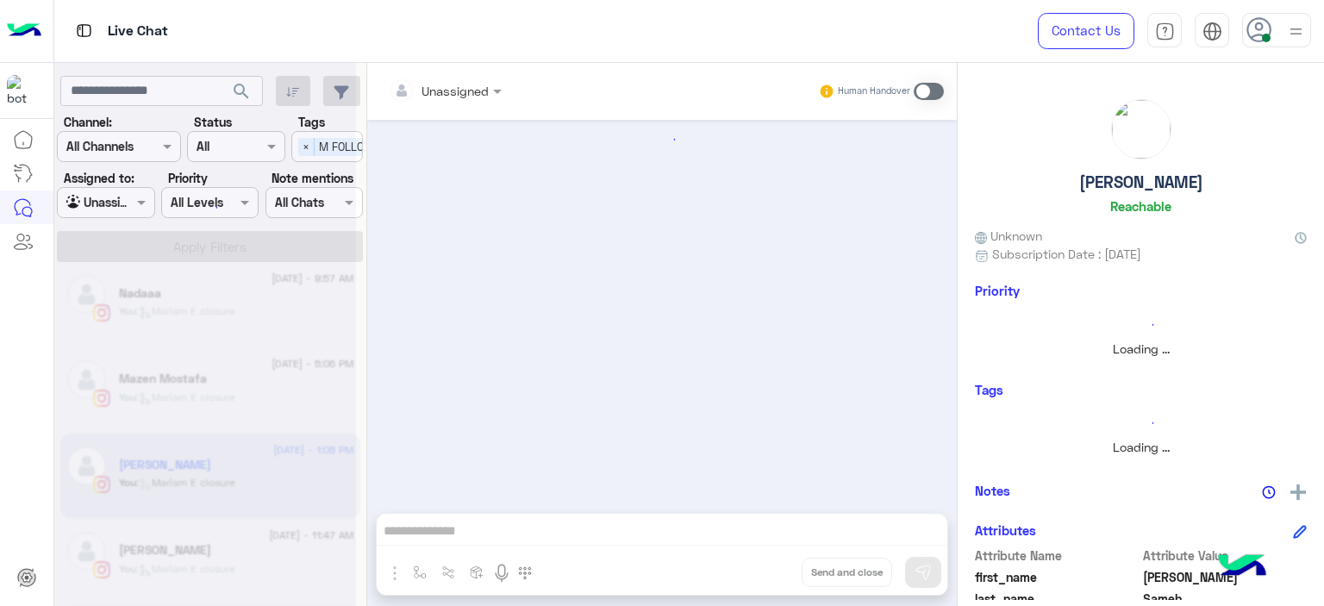
scroll to position [1272, 0]
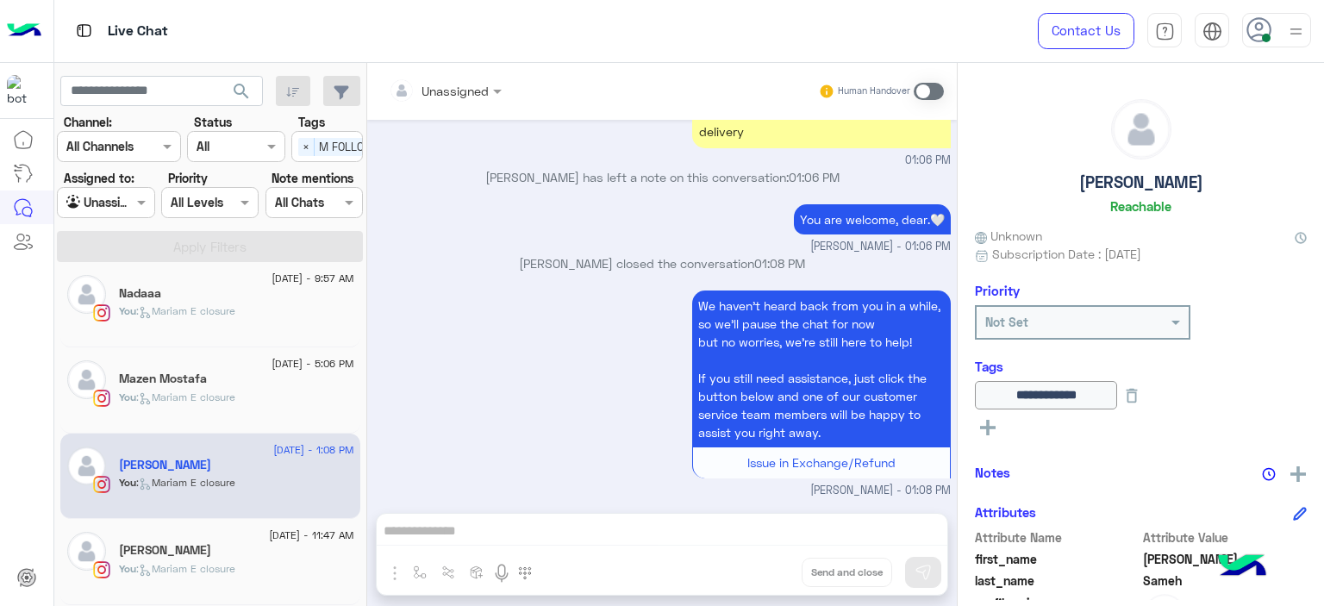
click at [236, 544] on div "[PERSON_NAME]" at bounding box center [236, 552] width 235 height 18
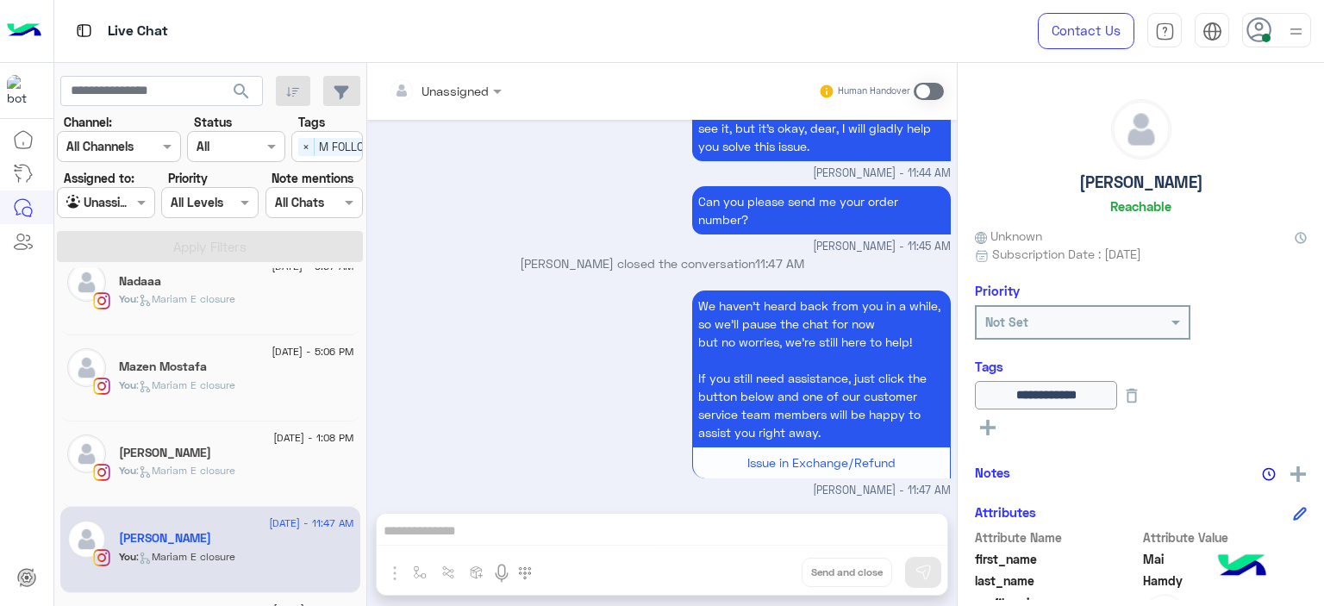
scroll to position [253, 0]
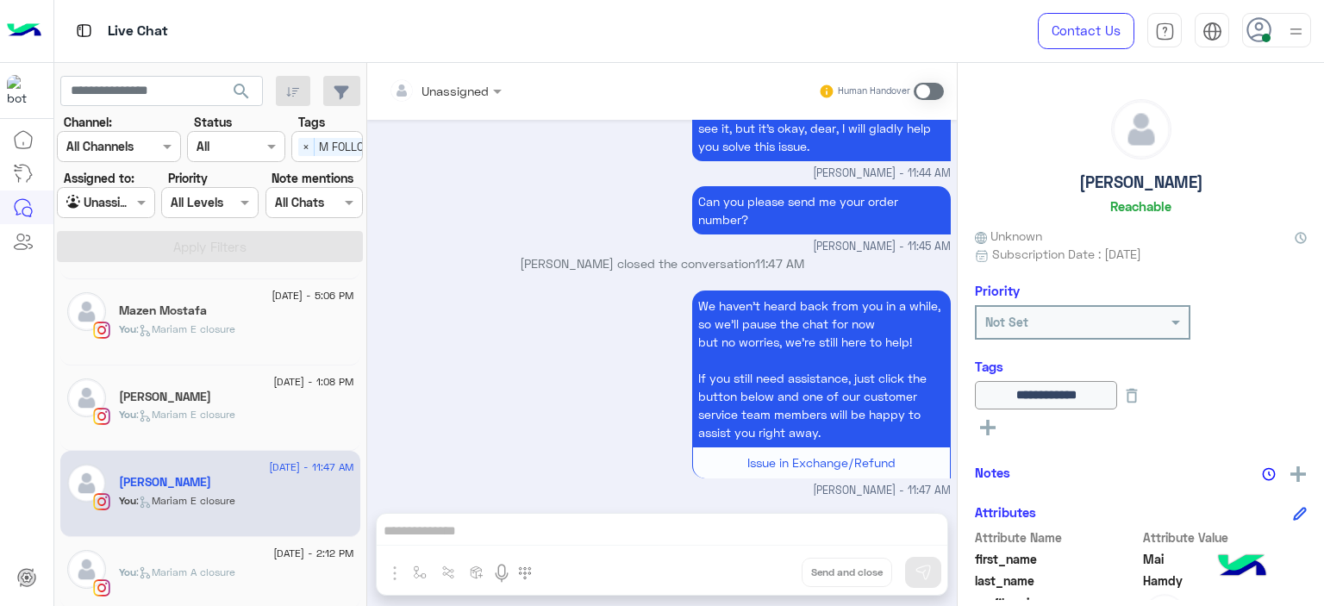
click at [197, 575] on span ": Mariam A closure" at bounding box center [185, 571] width 99 height 13
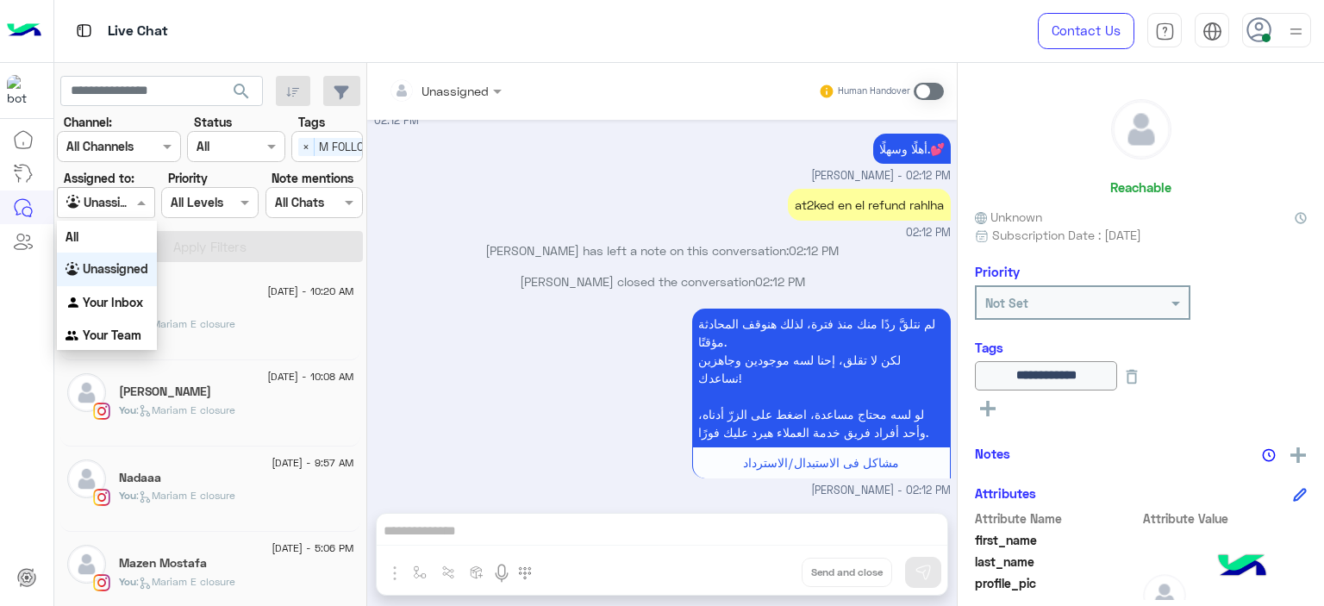
click at [141, 203] on span at bounding box center [144, 202] width 22 height 18
drag, startPoint x: 114, startPoint y: 303, endPoint x: 150, endPoint y: 279, distance: 43.0
click at [113, 303] on b "Your Inbox" at bounding box center [113, 302] width 60 height 15
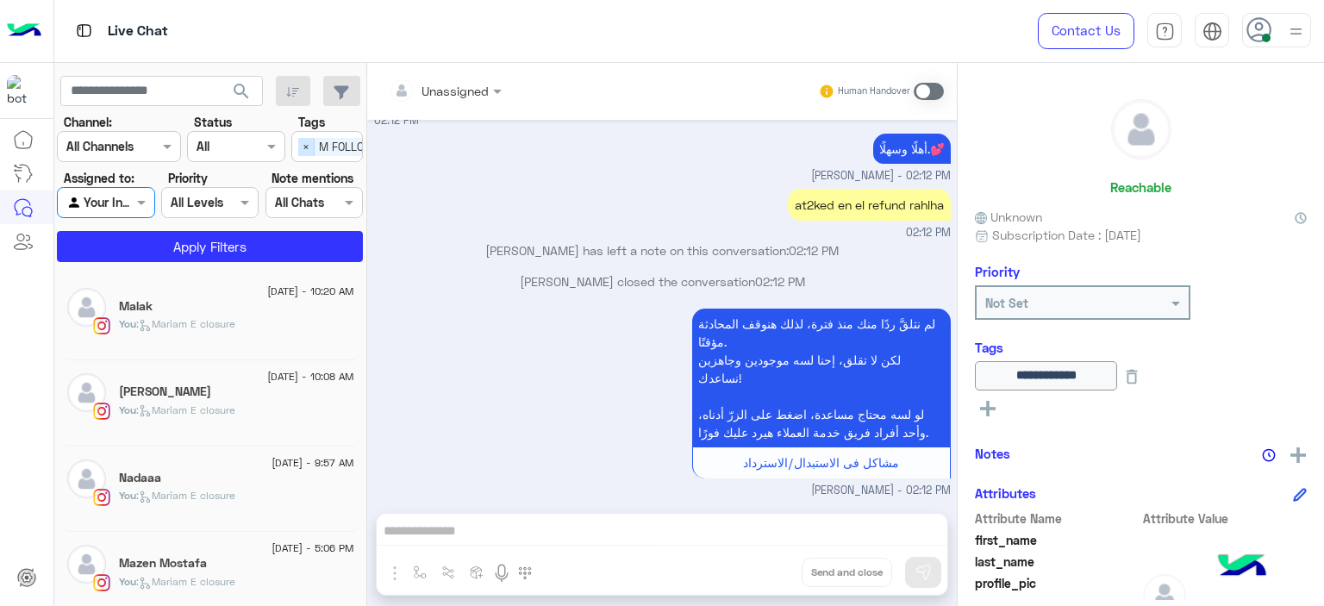
click at [303, 138] on span "×" at bounding box center [306, 147] width 16 height 18
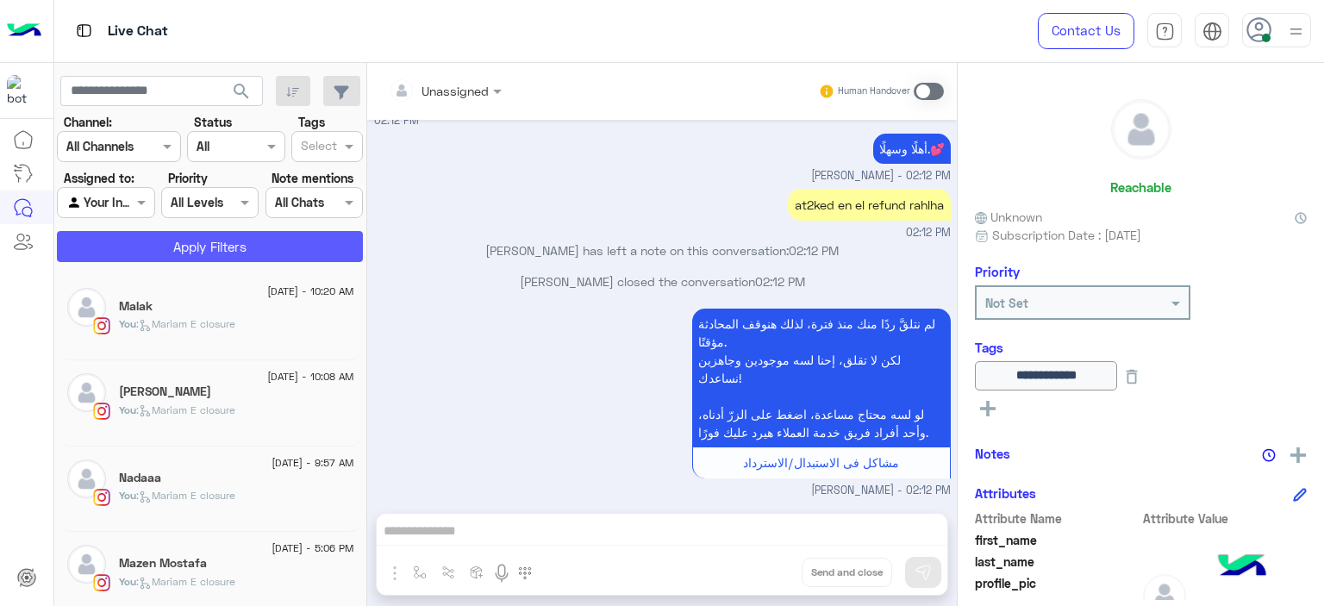
click at [278, 240] on button "Apply Filters" at bounding box center [210, 246] width 306 height 31
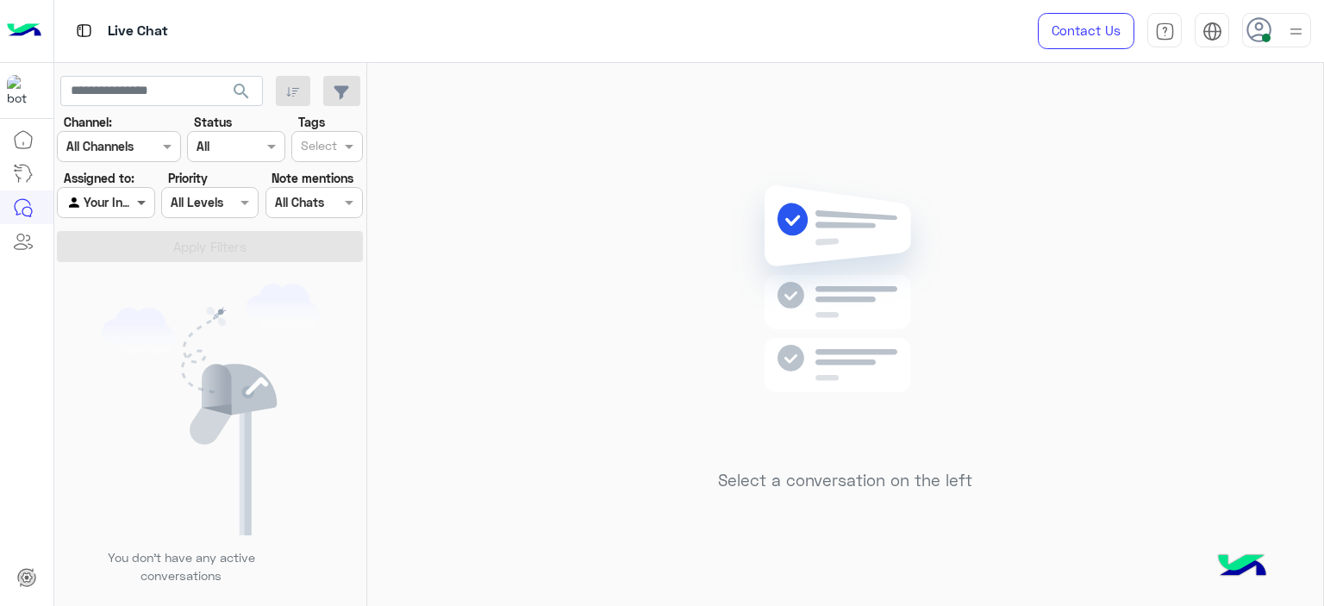
click at [153, 202] on span at bounding box center [144, 202] width 22 height 18
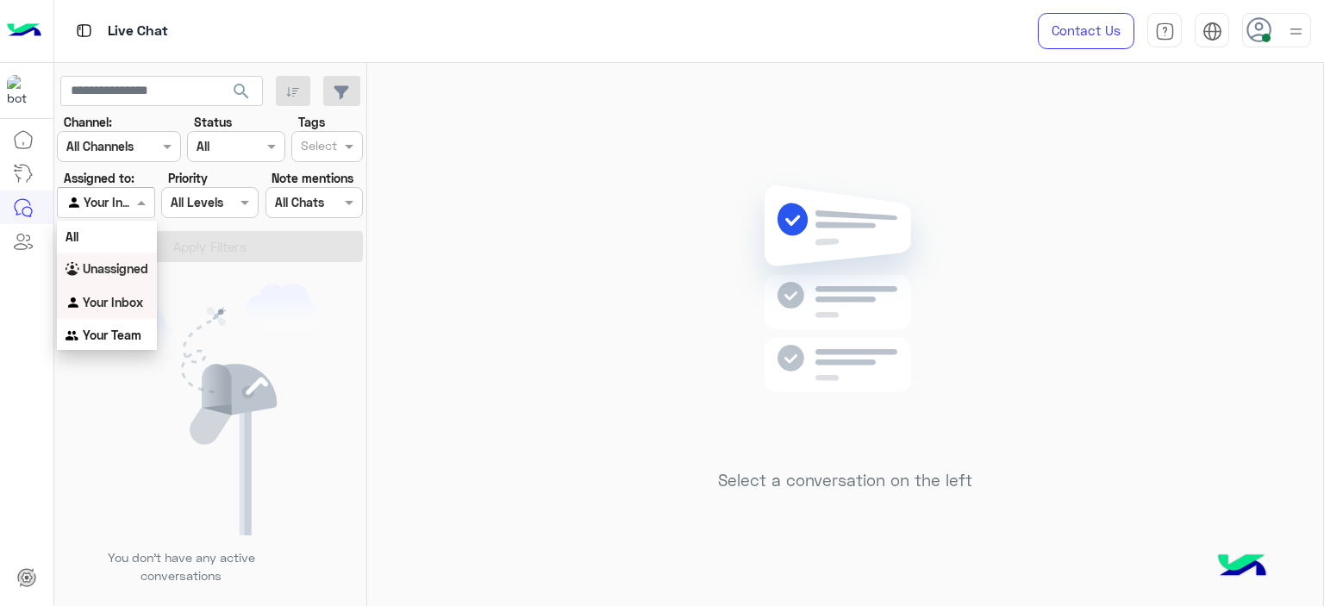
click at [136, 261] on b "Unassigned" at bounding box center [116, 268] width 66 height 15
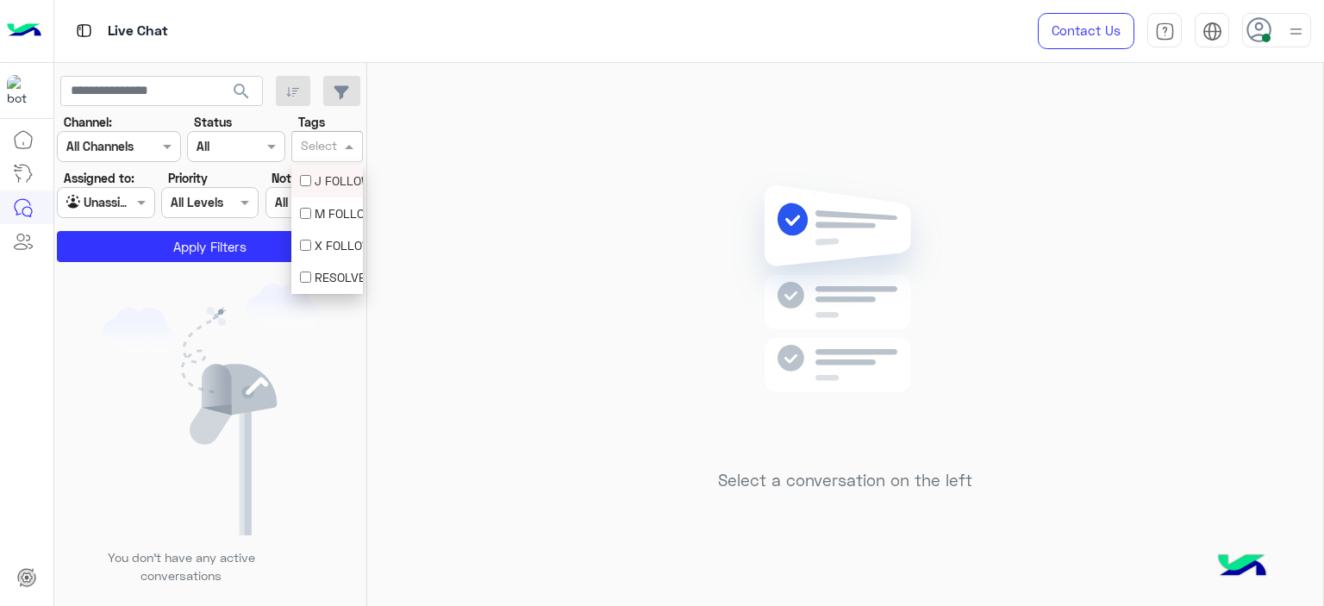
click at [318, 147] on input "text" at bounding box center [319, 148] width 36 height 18
drag, startPoint x: 324, startPoint y: 211, endPoint x: 316, endPoint y: 222, distance: 13.6
click at [324, 212] on div "M FOLLOW UP" at bounding box center [327, 213] width 54 height 18
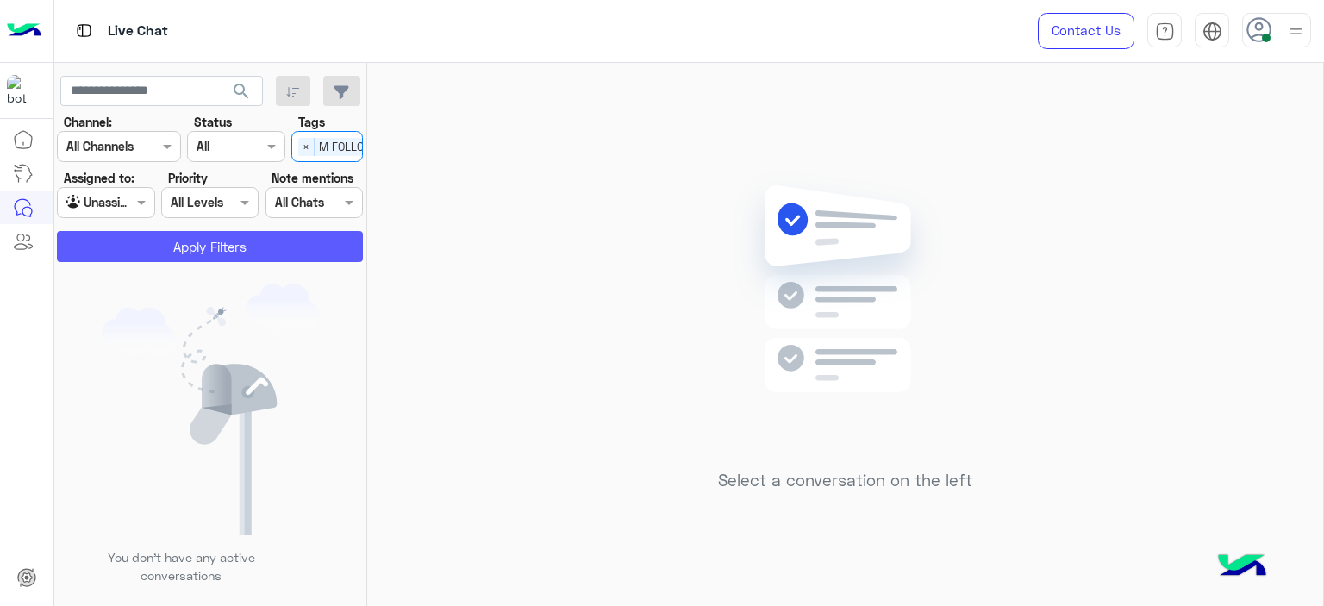
click at [301, 237] on button "Apply Filters" at bounding box center [210, 246] width 306 height 31
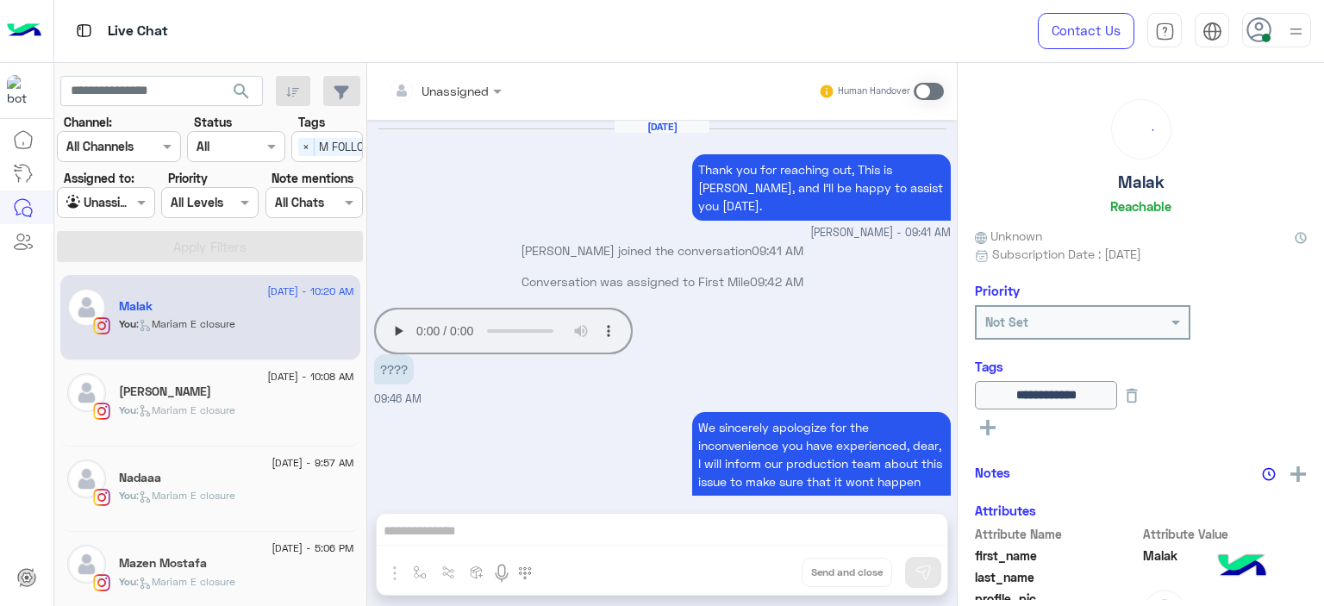
scroll to position [1272, 0]
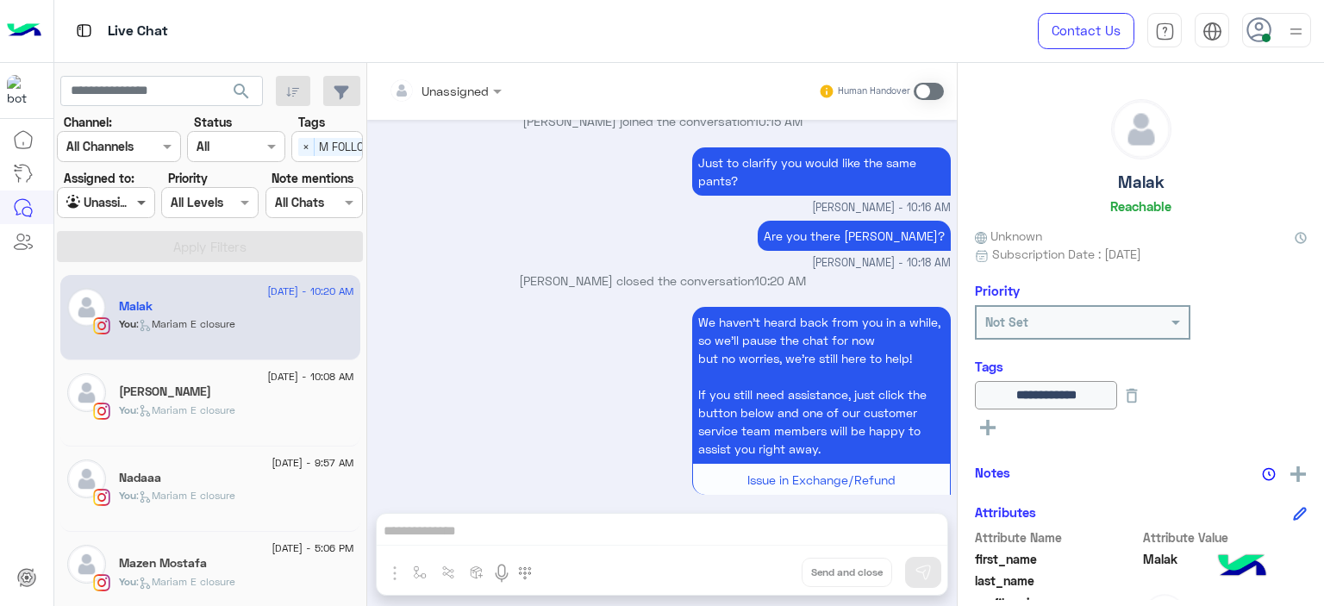
click at [134, 199] on span at bounding box center [144, 202] width 22 height 18
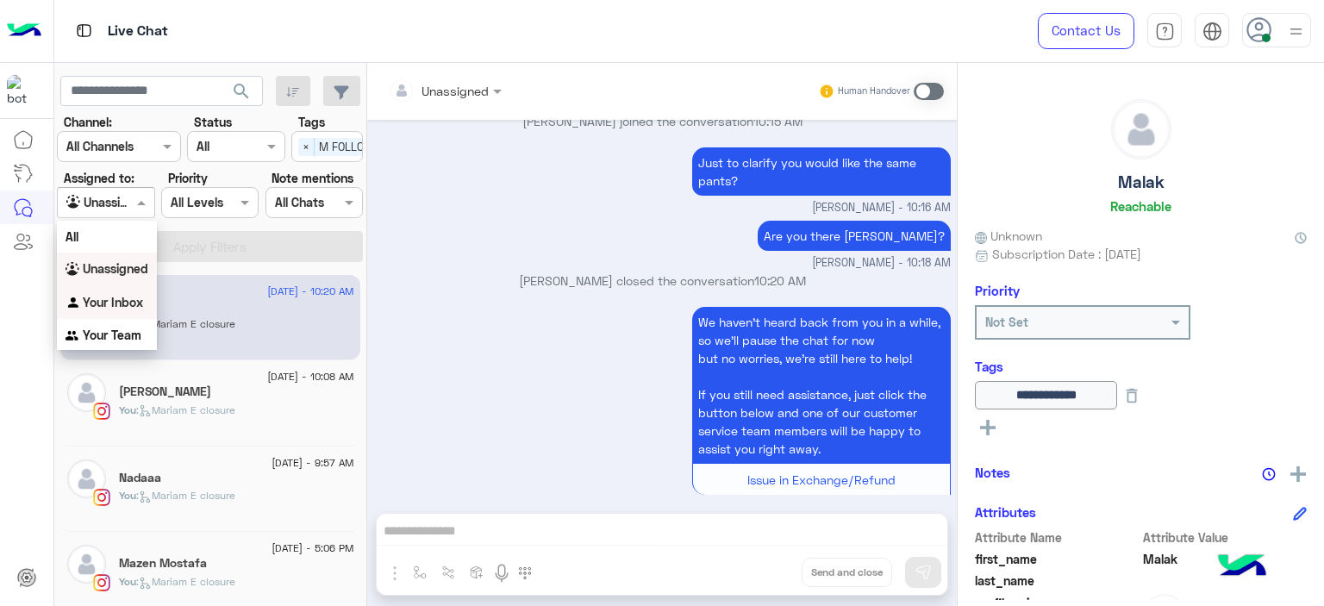
click at [145, 326] on div "Your Team" at bounding box center [107, 336] width 100 height 34
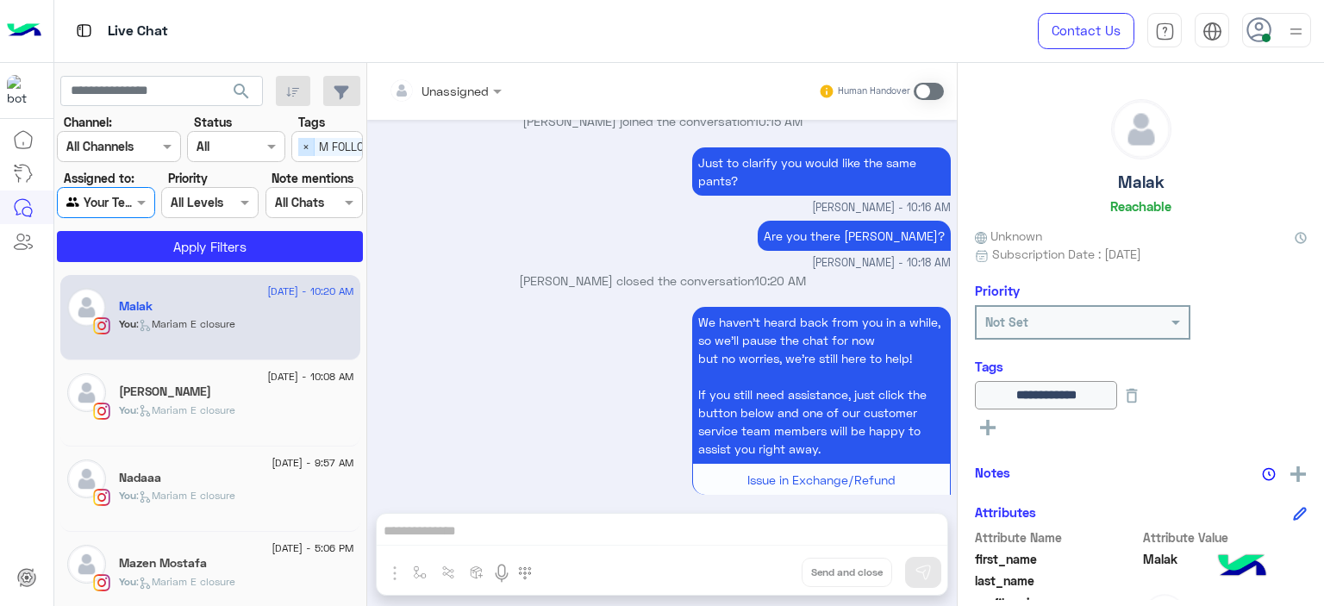
click at [309, 145] on span "×" at bounding box center [306, 147] width 16 height 18
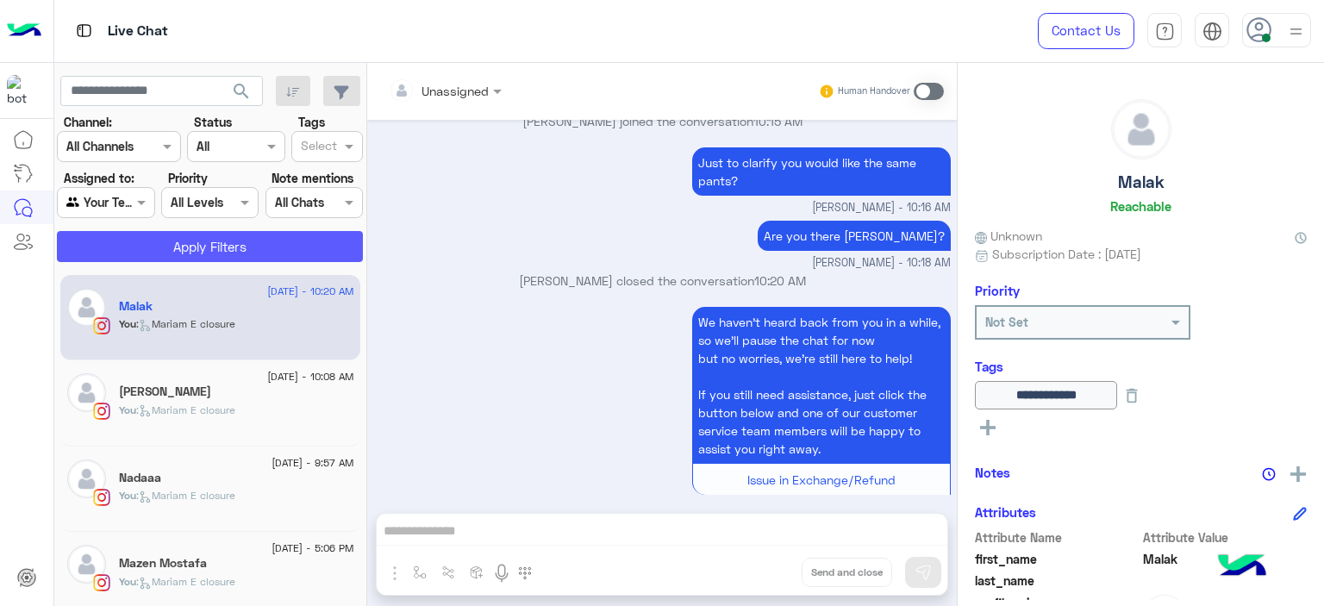
click at [283, 245] on button "Apply Filters" at bounding box center [210, 246] width 306 height 31
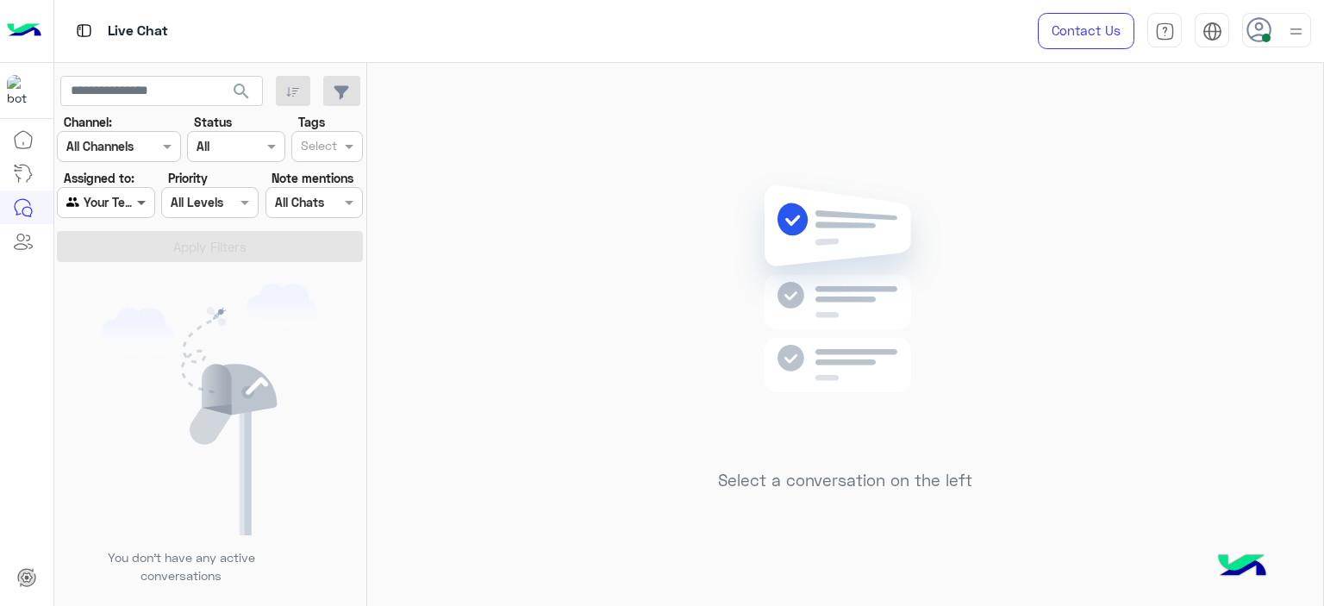
click at [134, 196] on span at bounding box center [144, 202] width 22 height 18
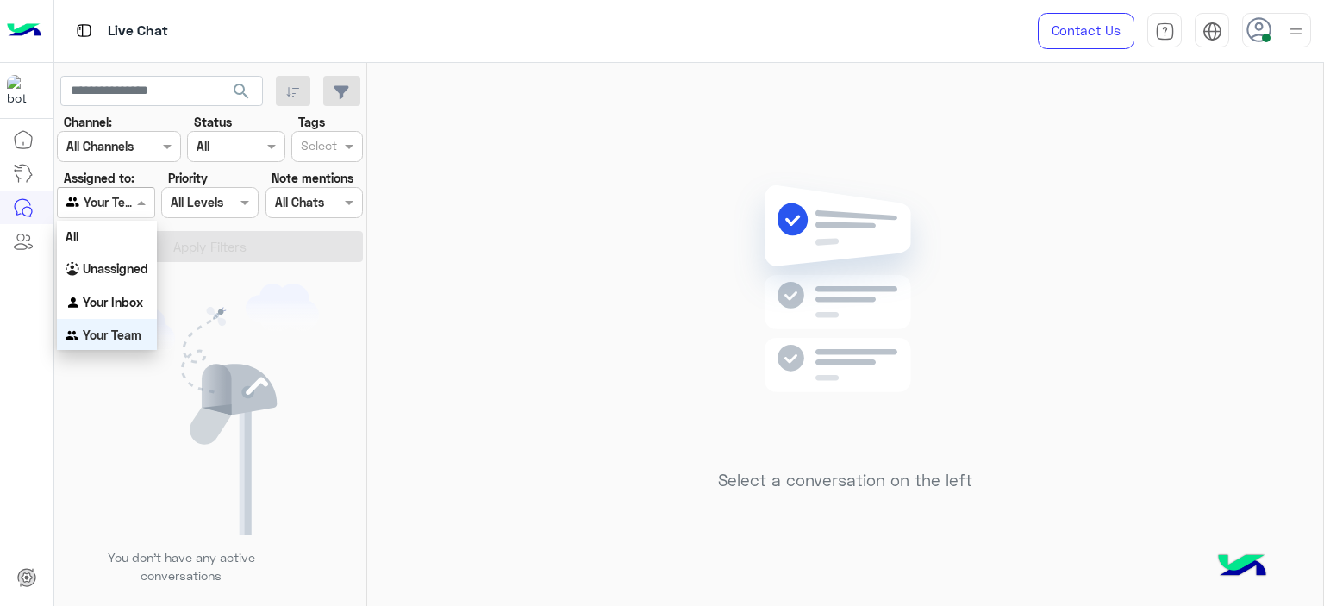
scroll to position [2, 0]
click at [134, 264] on b "Unassigned" at bounding box center [116, 266] width 66 height 15
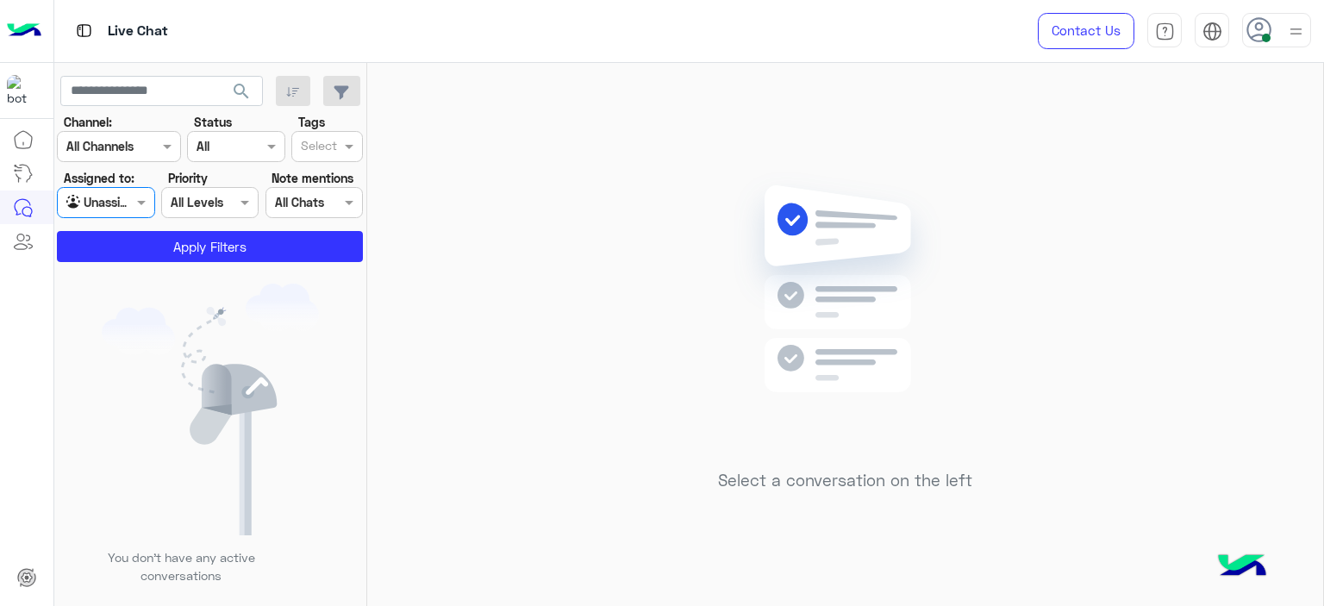
drag, startPoint x: 137, startPoint y: 203, endPoint x: 137, endPoint y: 213, distance: 10.3
click at [137, 206] on span at bounding box center [144, 202] width 22 height 18
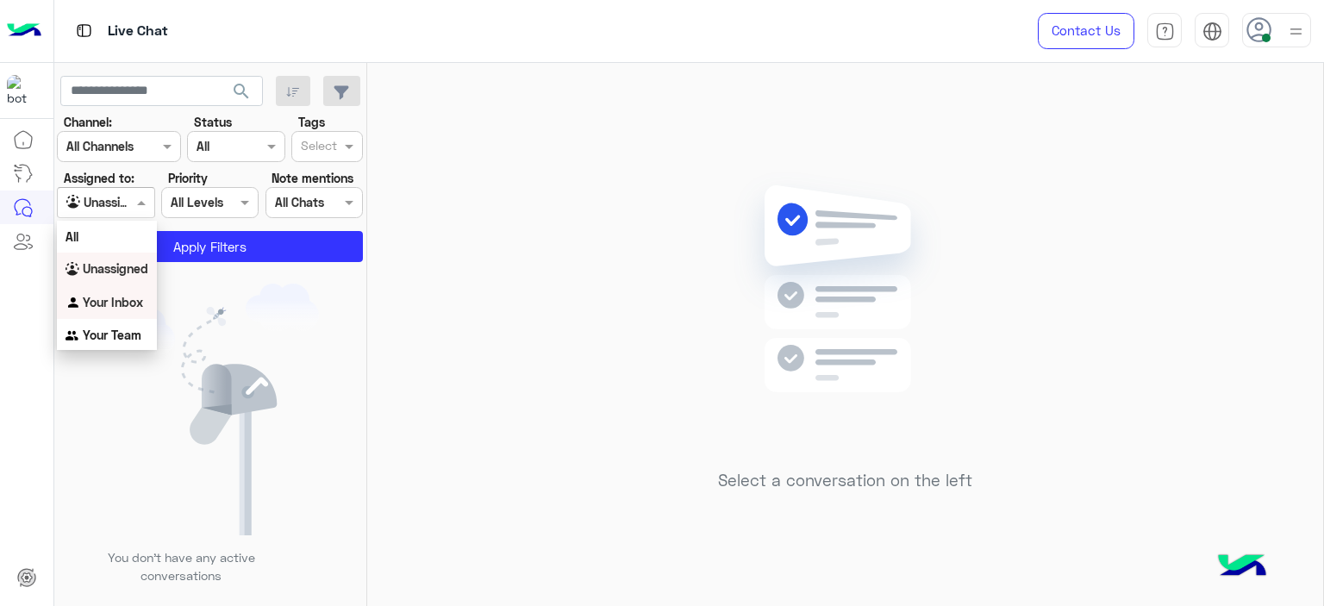
click at [130, 299] on b "Your Inbox" at bounding box center [113, 302] width 60 height 15
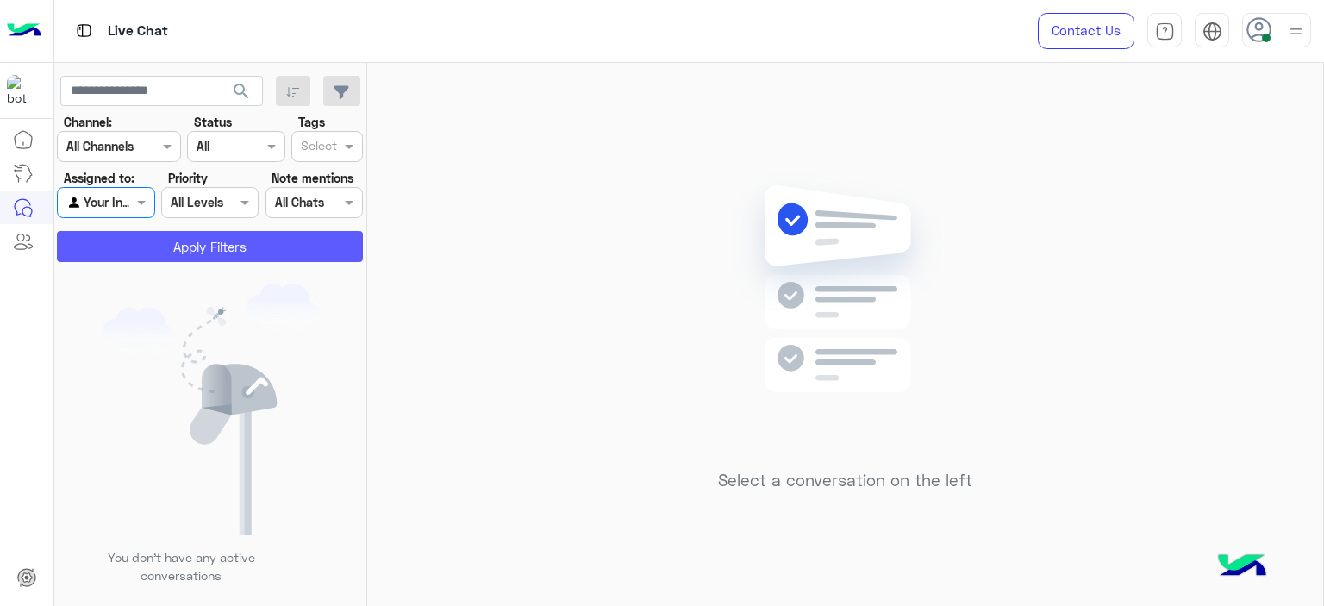
click at [199, 247] on button "Apply Filters" at bounding box center [210, 246] width 306 height 31
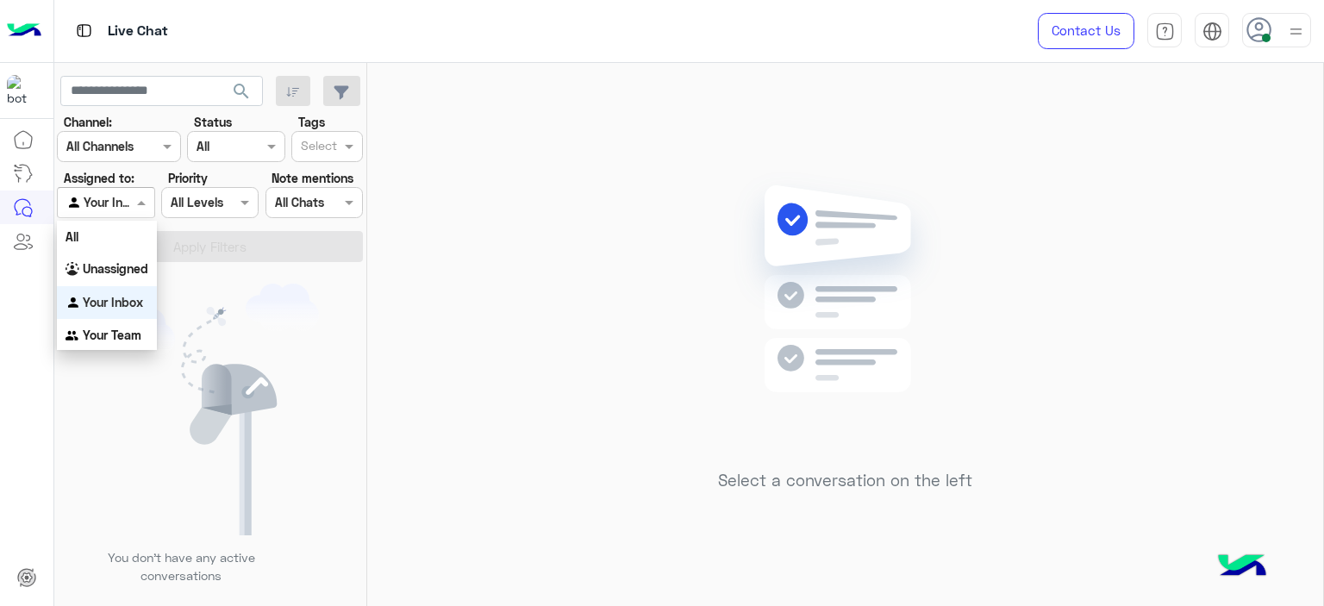
click at [120, 203] on div at bounding box center [106, 202] width 96 height 20
click at [128, 270] on b "Unassigned" at bounding box center [116, 268] width 66 height 15
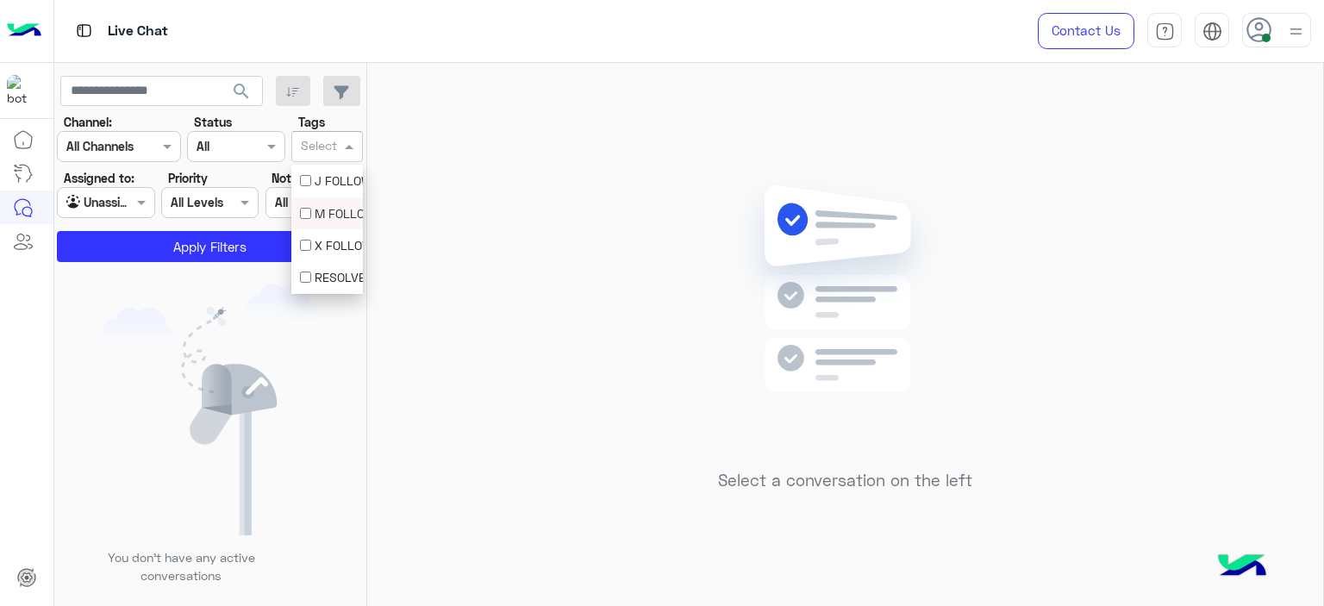
drag, startPoint x: 345, startPoint y: 151, endPoint x: 337, endPoint y: 208, distance: 57.4
click at [337, 208] on body "Live Chat Contact Us Help Center عربي English search Channel: Channel All Chann…" at bounding box center [662, 303] width 1324 height 606
click at [337, 208] on div "M FOLLOW UP" at bounding box center [327, 213] width 54 height 18
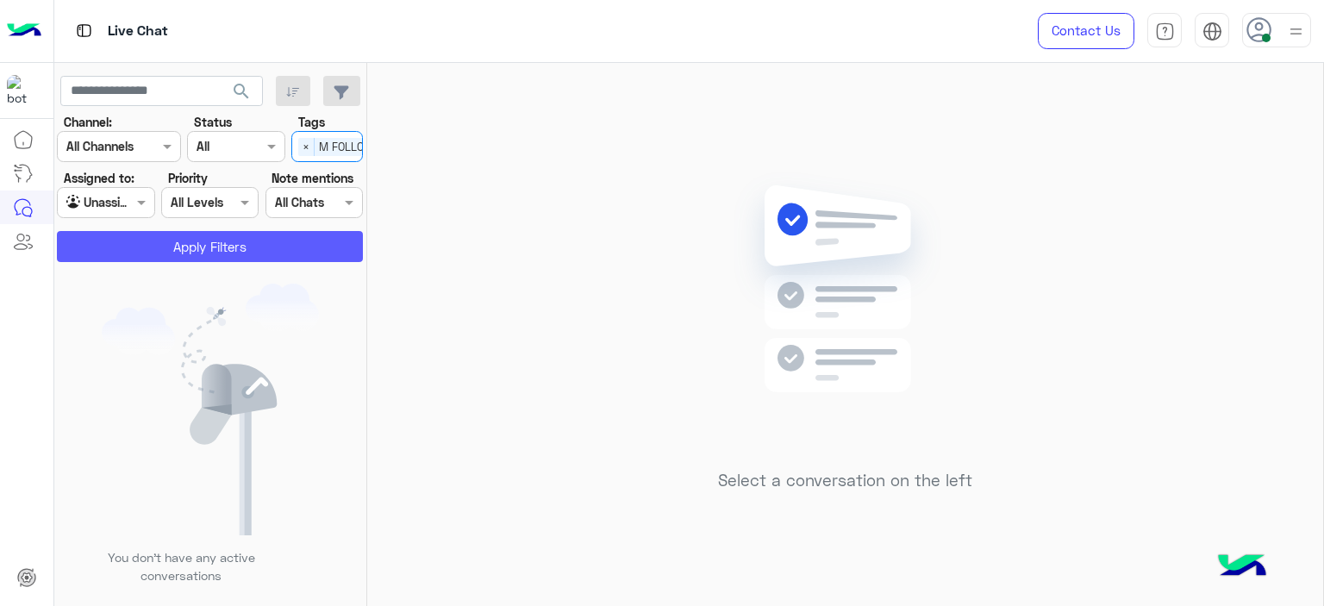
click at [299, 246] on button "Apply Filters" at bounding box center [210, 246] width 306 height 31
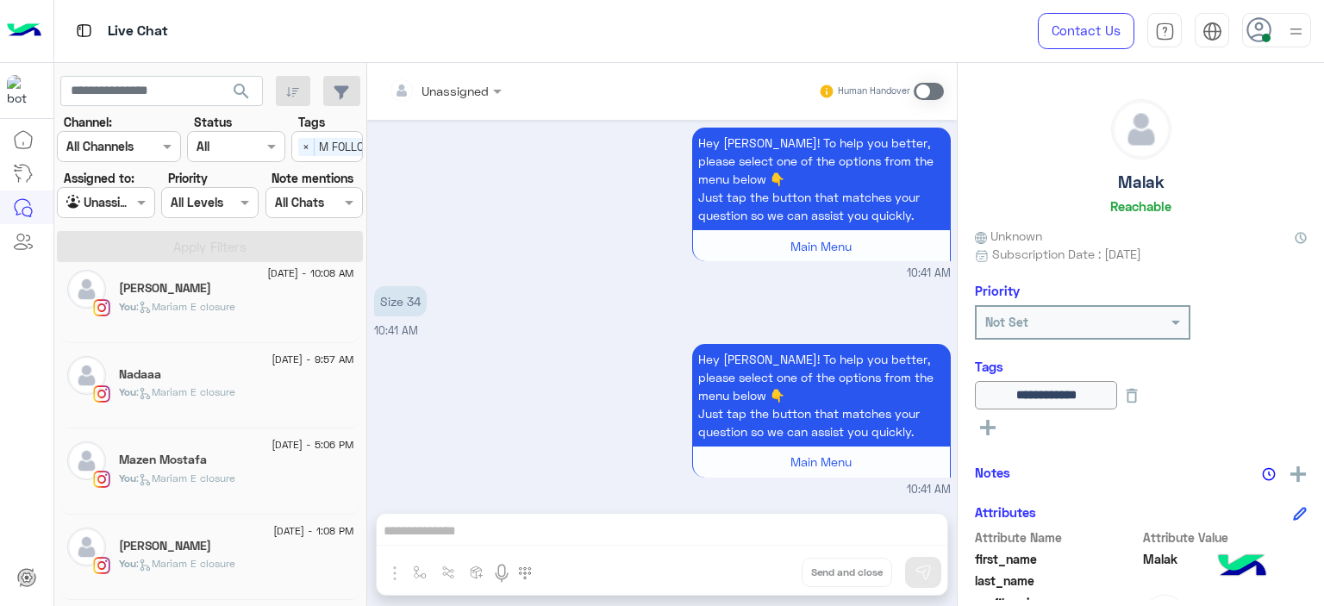
scroll to position [103, 0]
click at [224, 471] on p "You : [PERSON_NAME] closure" at bounding box center [177, 479] width 116 height 16
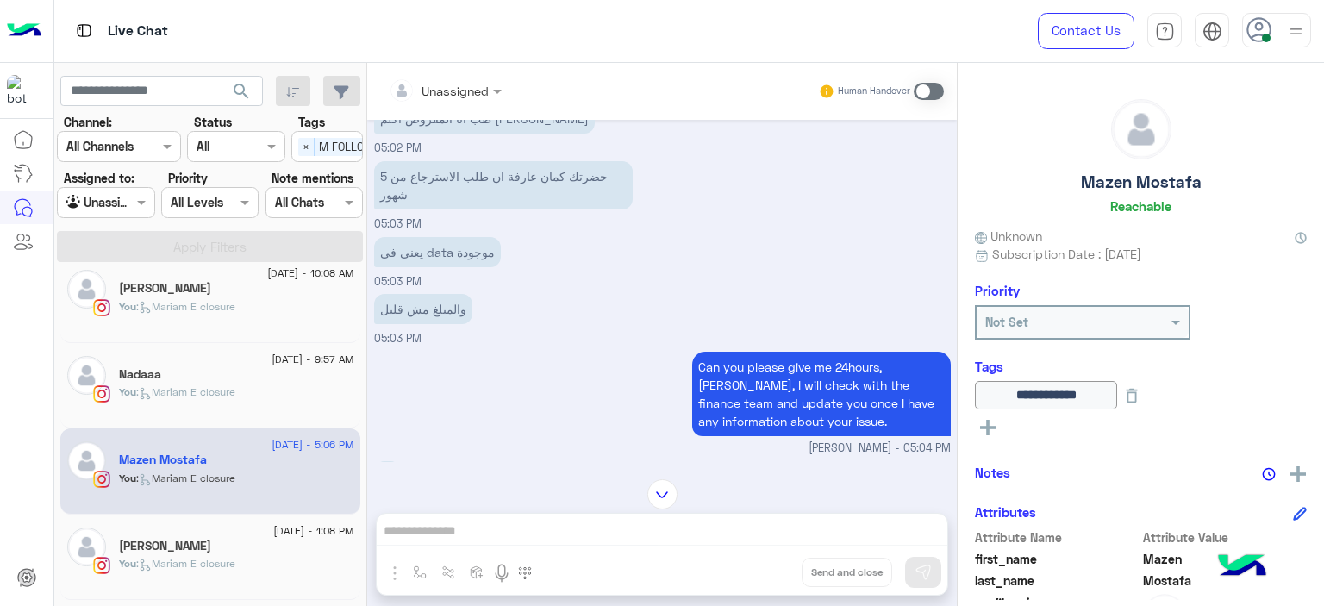
scroll to position [1305, 0]
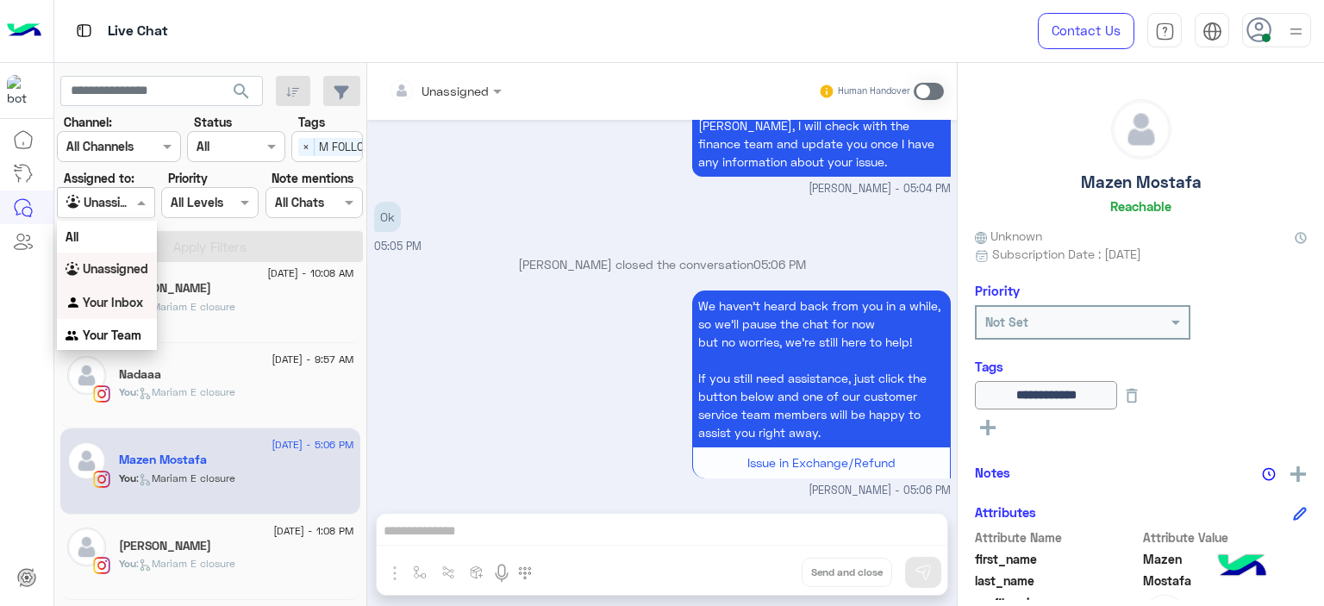
drag, startPoint x: 145, startPoint y: 208, endPoint x: 115, endPoint y: 304, distance: 100.9
click at [115, 304] on body "Live Chat Contact Us Help Center عربي English search Channel: Channel All Chann…" at bounding box center [662, 303] width 1324 height 606
click at [115, 304] on b "Your Inbox" at bounding box center [113, 302] width 60 height 15
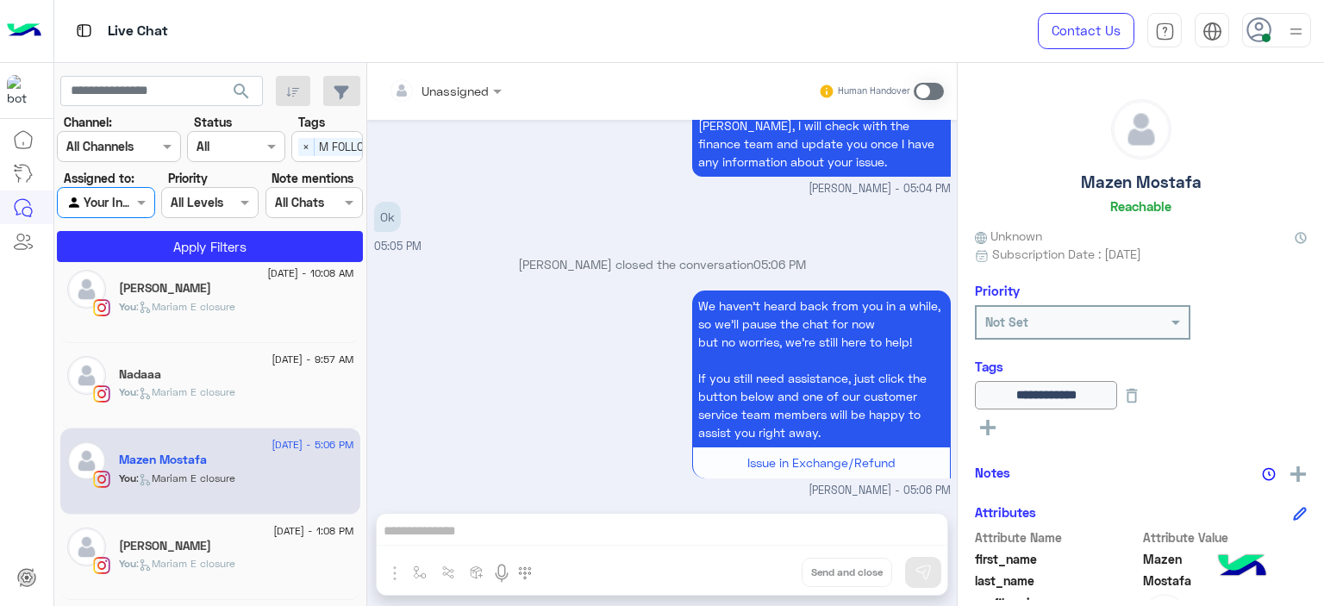
scroll to position [0, 55]
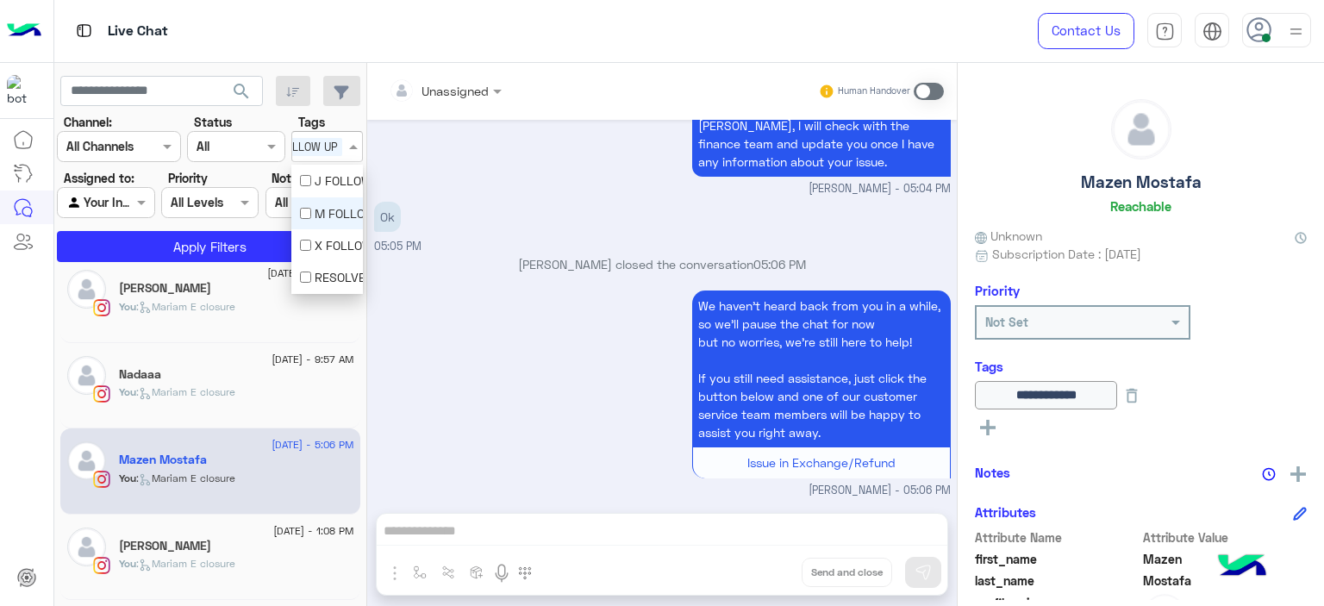
click at [314, 138] on span "M FOLLOW UP" at bounding box center [302, 147] width 80 height 18
click at [321, 206] on div "M FOLLOW UP" at bounding box center [327, 213] width 54 height 18
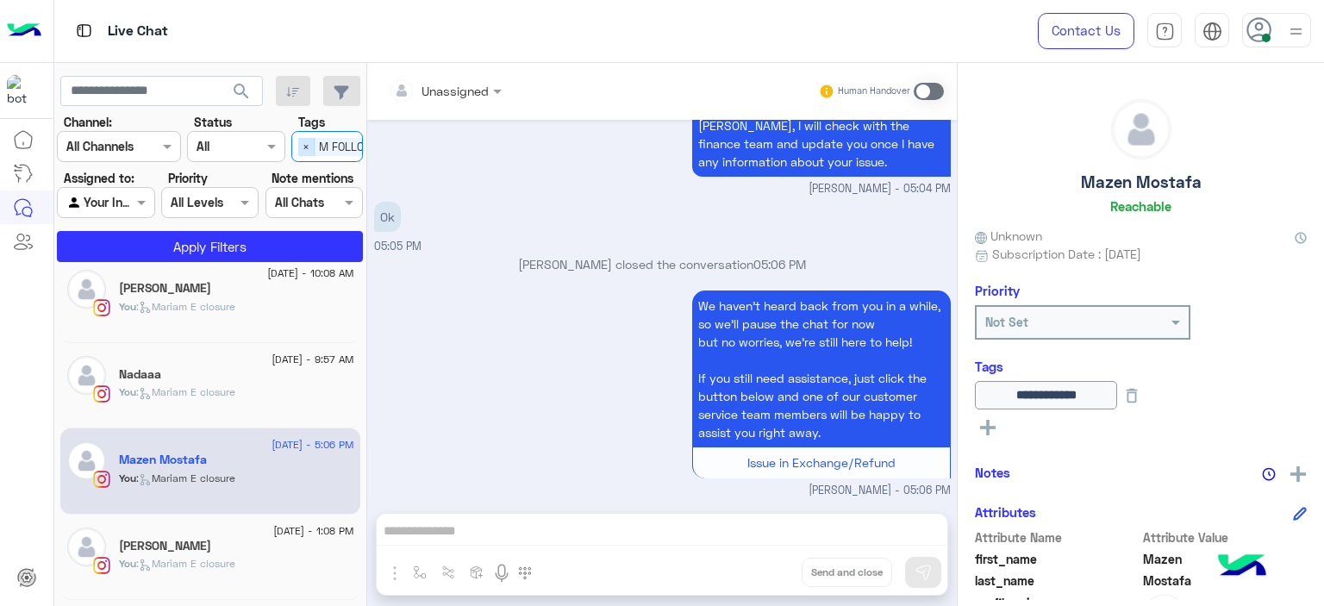
click at [307, 154] on span "×" at bounding box center [306, 147] width 16 height 18
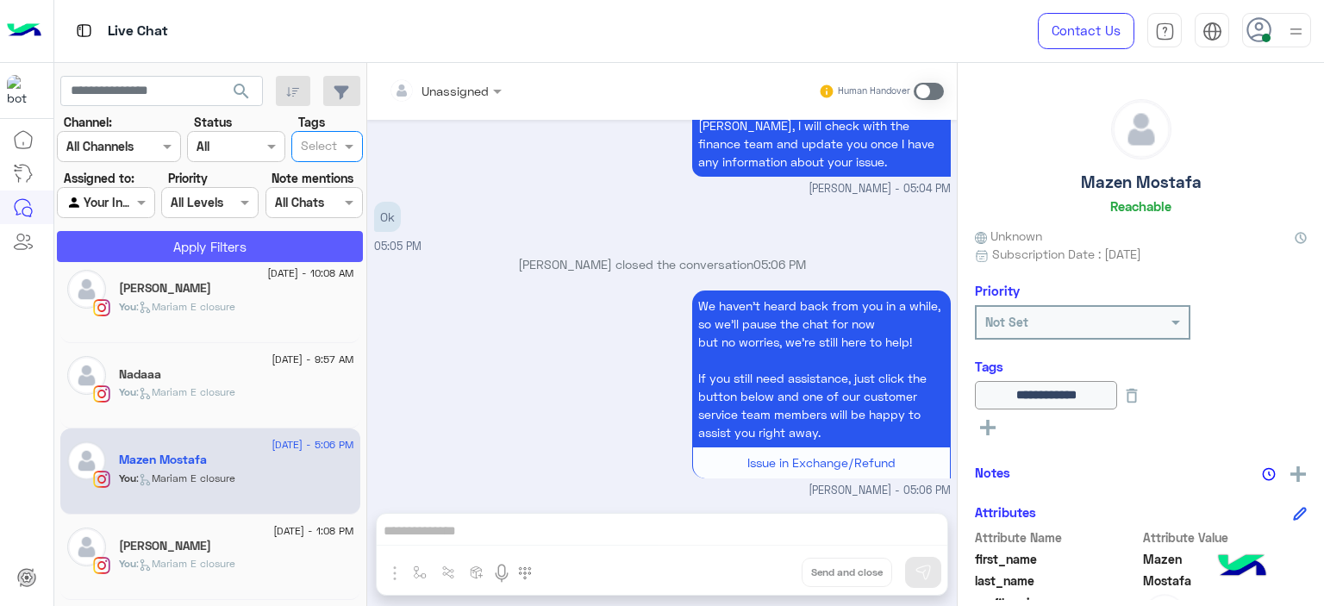
click at [222, 254] on button "Apply Filters" at bounding box center [210, 246] width 306 height 31
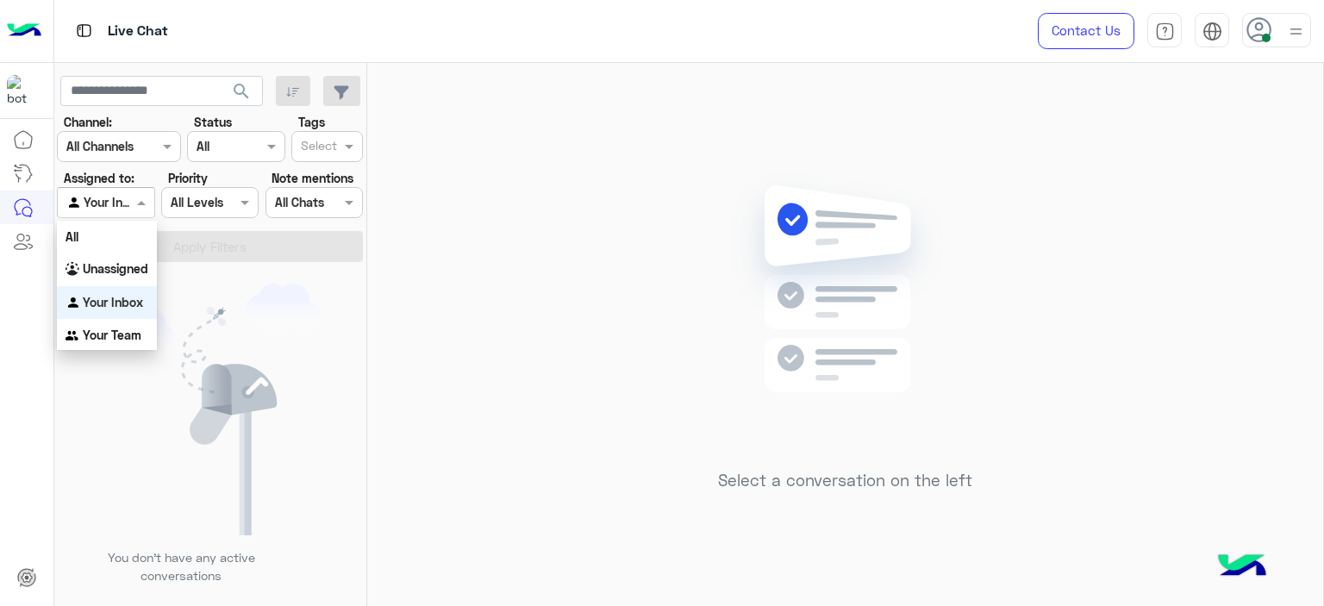
click at [140, 205] on span at bounding box center [144, 202] width 22 height 18
click at [142, 194] on span at bounding box center [144, 202] width 22 height 18
drag, startPoint x: 129, startPoint y: 263, endPoint x: 197, endPoint y: 245, distance: 69.6
click at [129, 264] on b "Unassigned" at bounding box center [116, 268] width 66 height 15
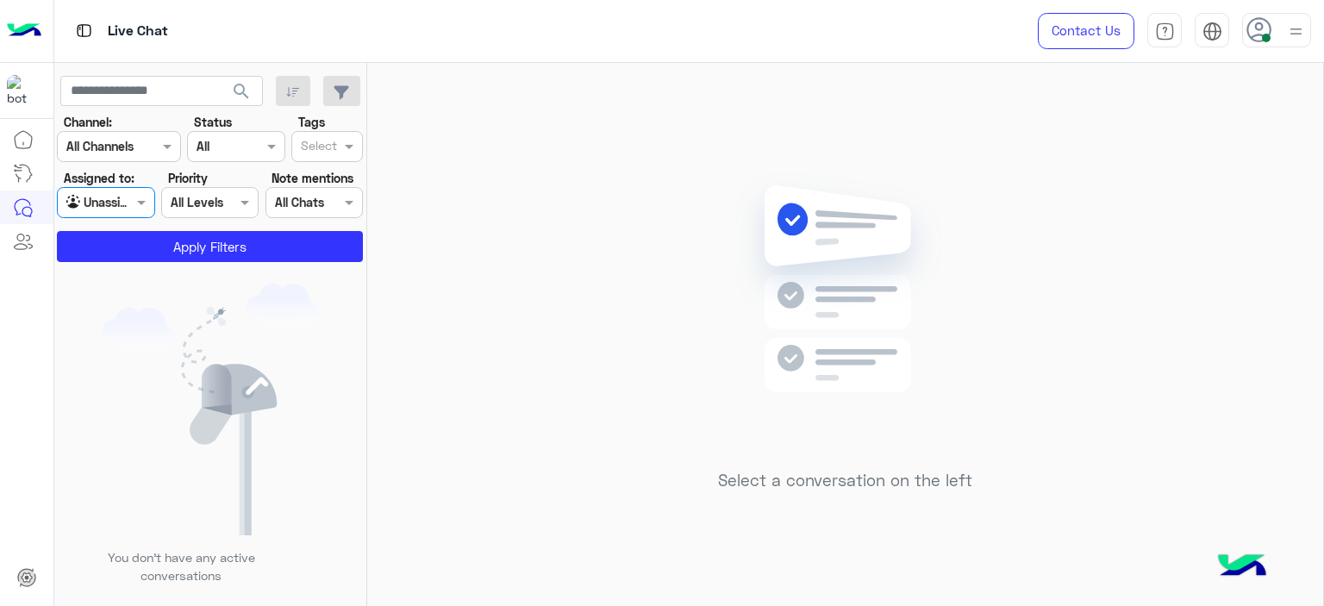
click at [320, 147] on input "text" at bounding box center [319, 148] width 36 height 18
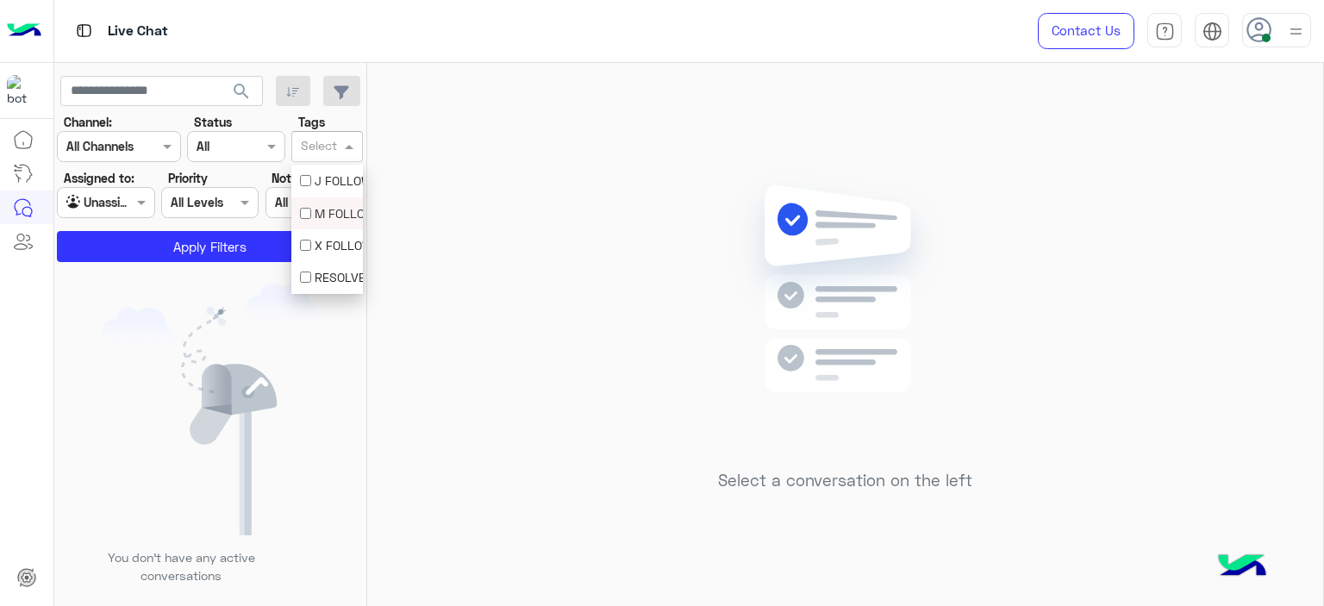
click at [331, 216] on div "M FOLLOW UP" at bounding box center [327, 213] width 54 height 18
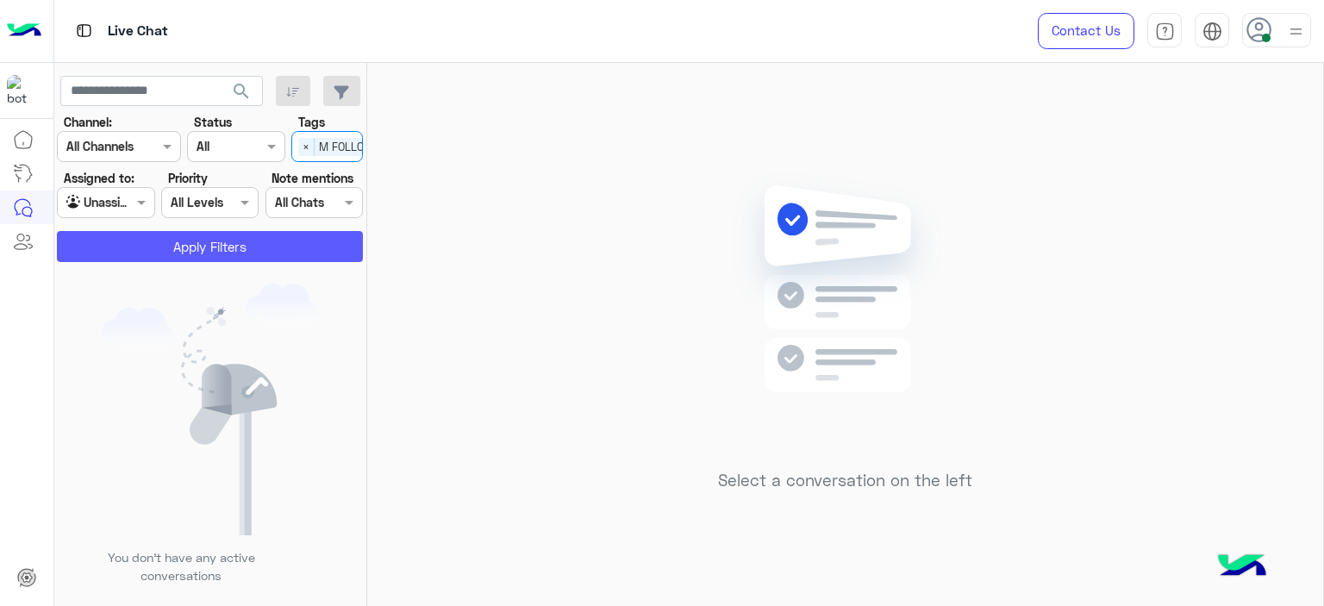
click at [313, 247] on button "Apply Filters" at bounding box center [210, 246] width 306 height 31
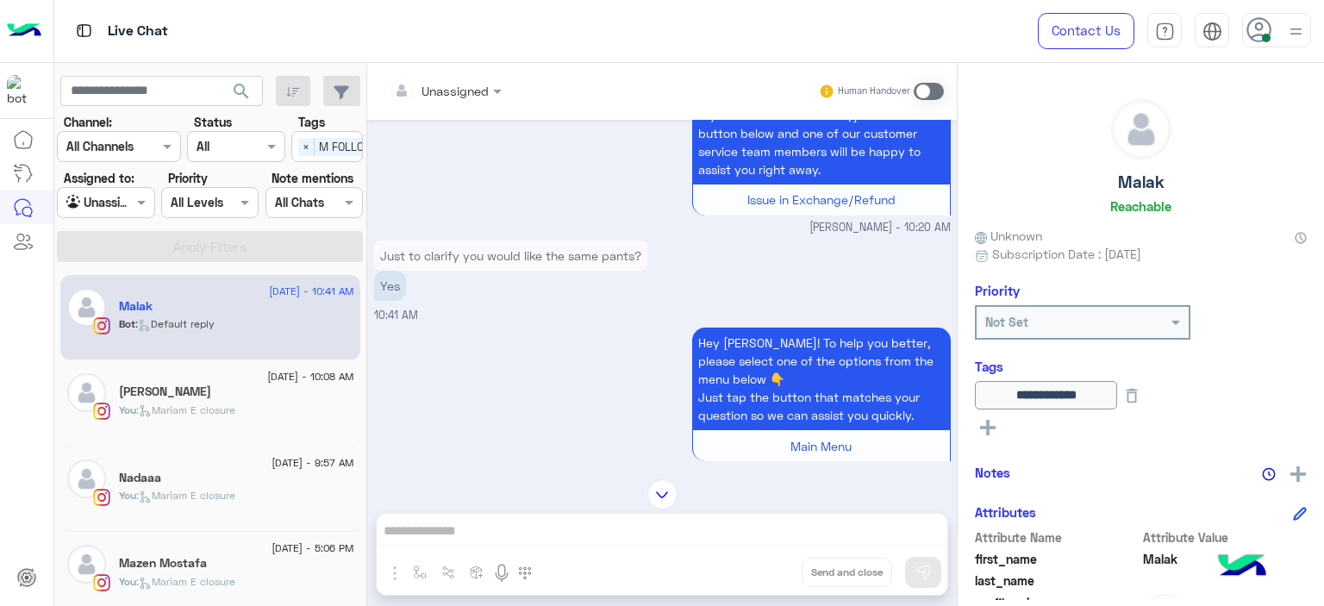
scroll to position [1295, 0]
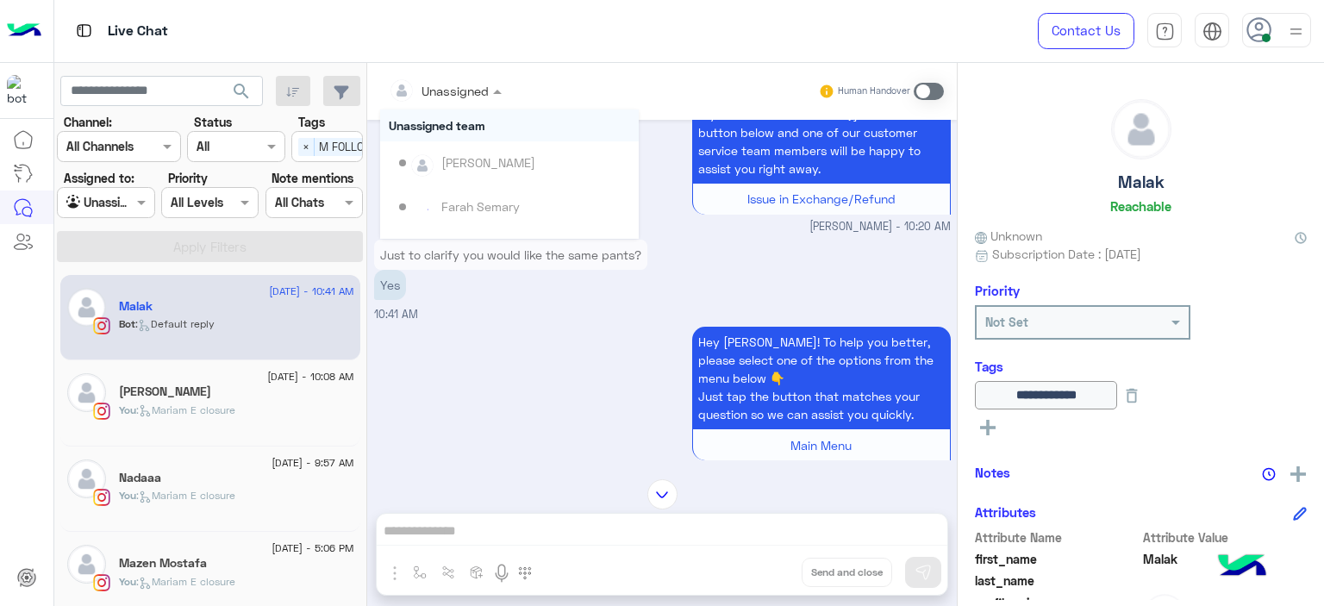
click at [453, 89] on input "text" at bounding box center [424, 91] width 70 height 18
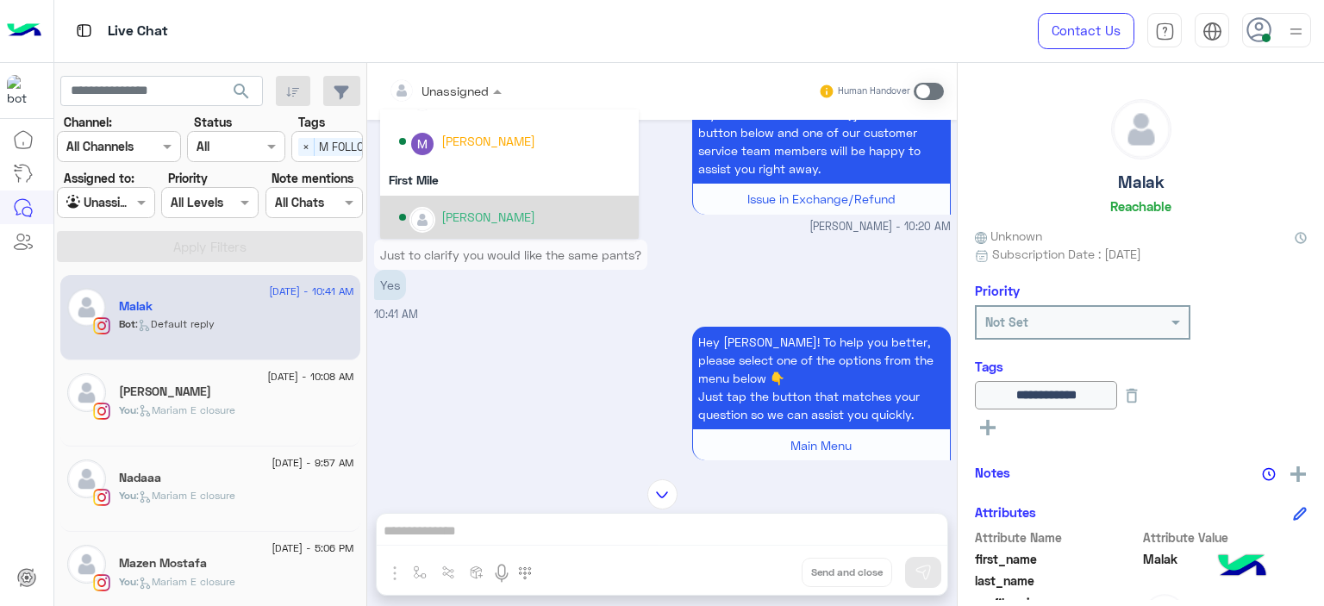
click at [475, 212] on div "[PERSON_NAME]" at bounding box center [488, 217] width 94 height 18
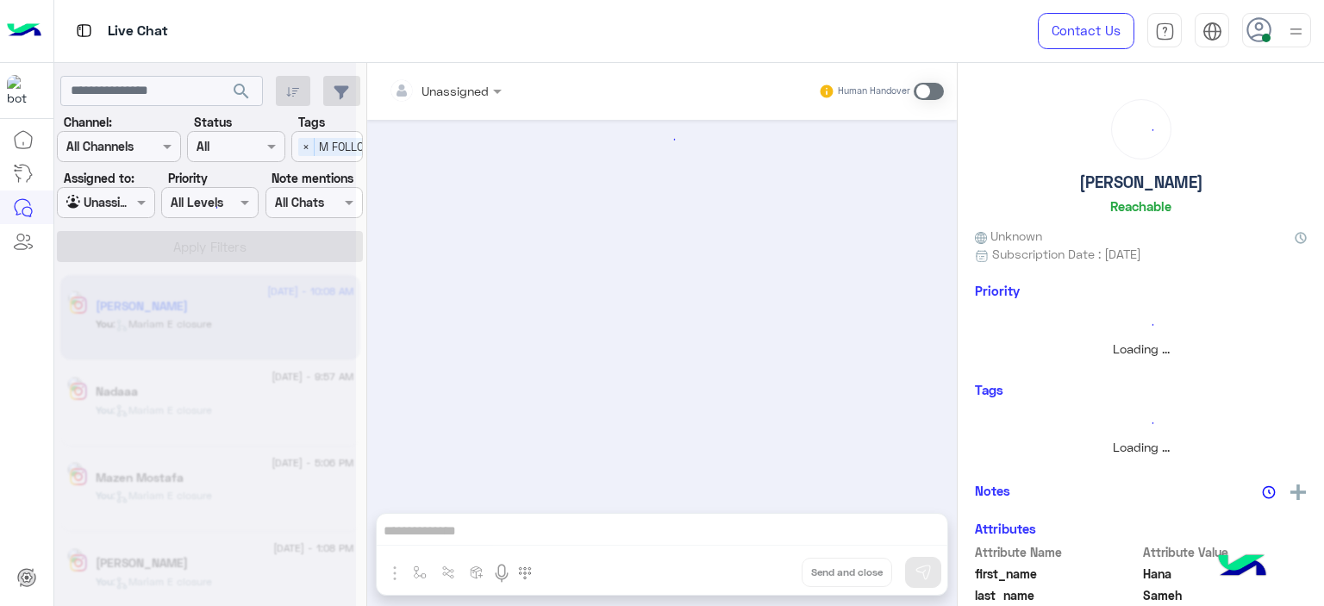
click at [111, 205] on div at bounding box center [205, 310] width 302 height 606
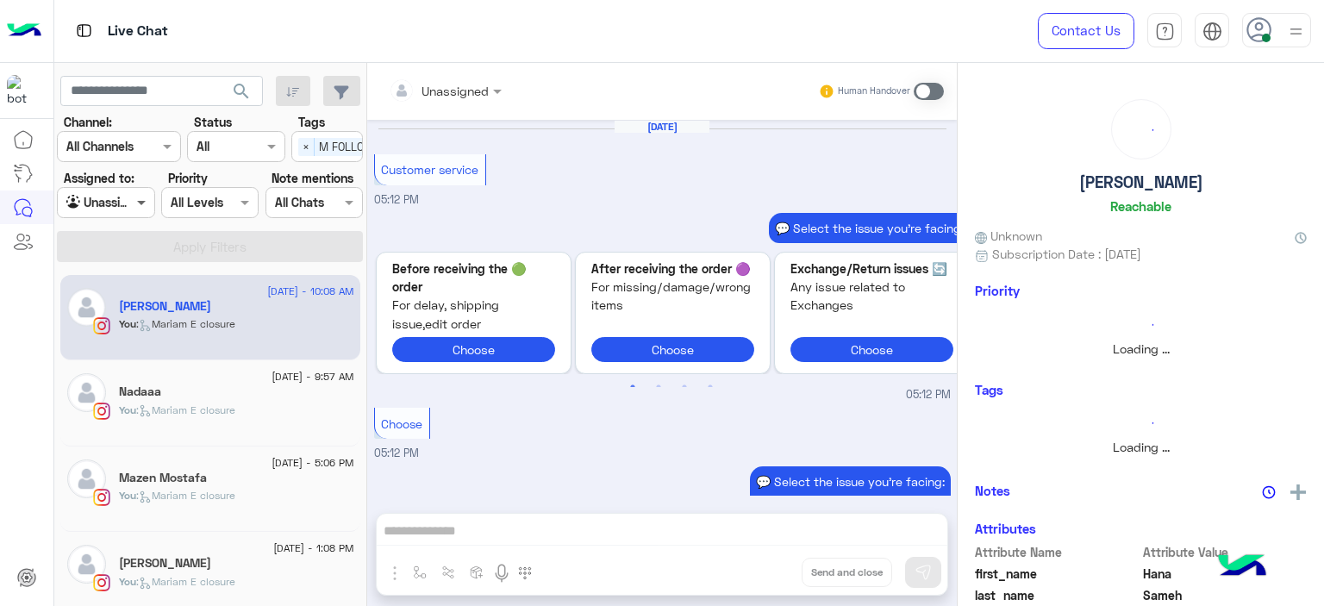
scroll to position [1691, 0]
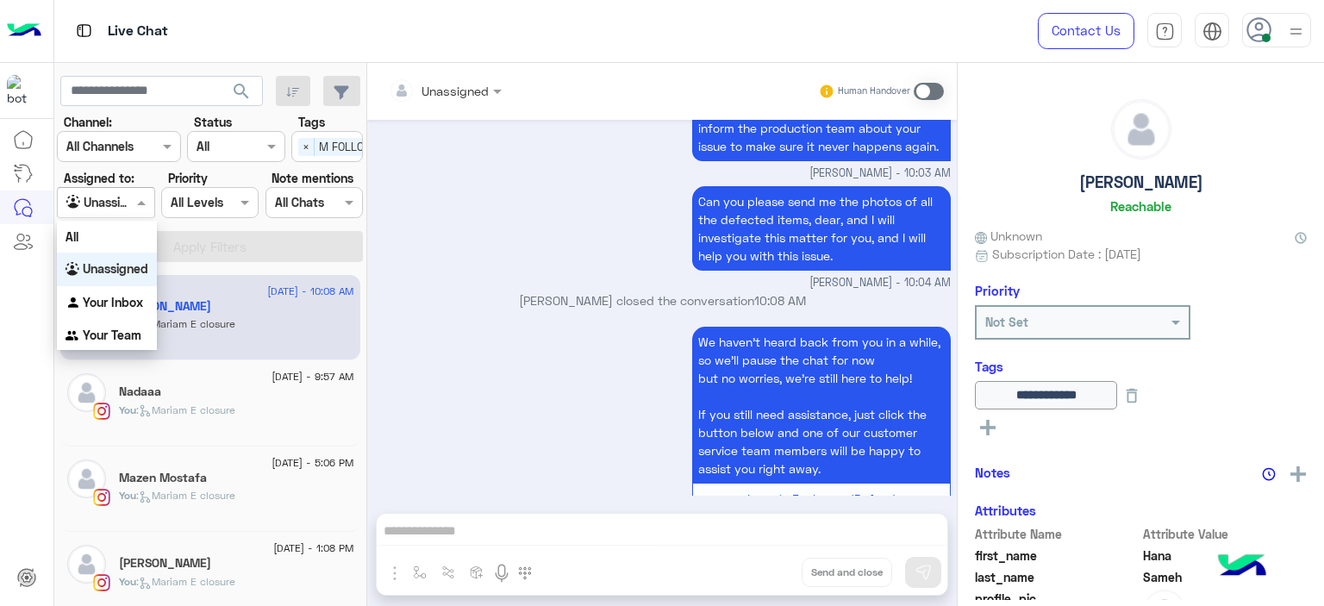
click at [138, 201] on span at bounding box center [144, 202] width 22 height 18
click at [126, 300] on b "Your Inbox" at bounding box center [113, 302] width 60 height 15
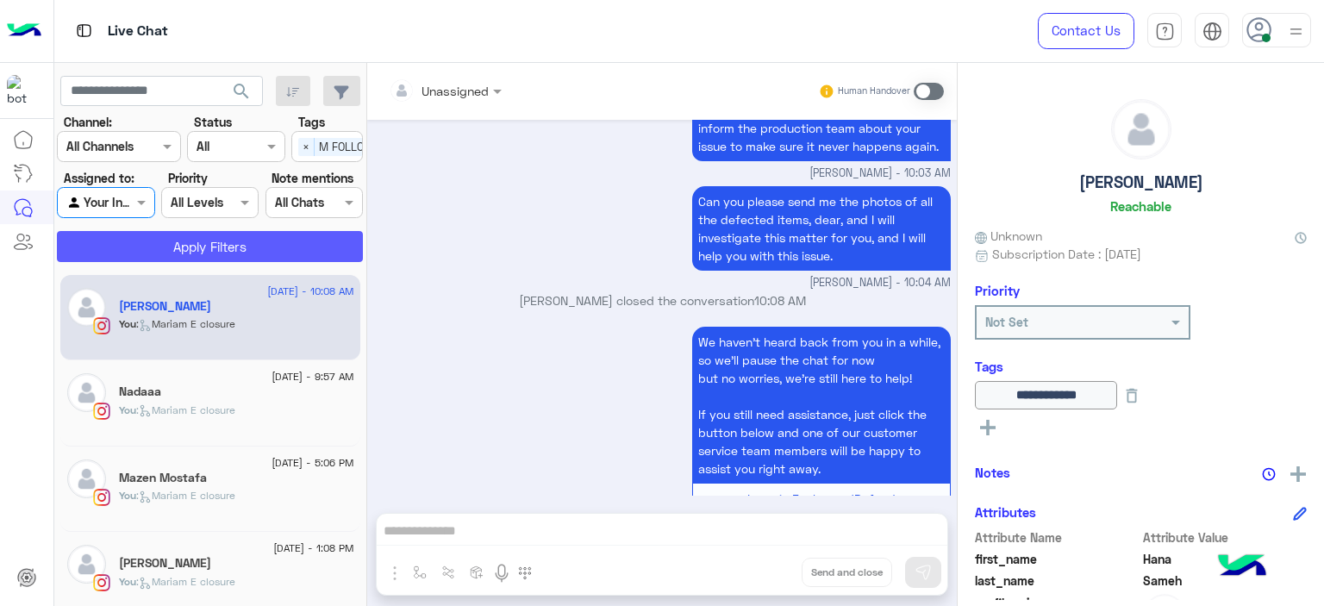
click at [232, 232] on button "Apply Filters" at bounding box center [210, 246] width 306 height 31
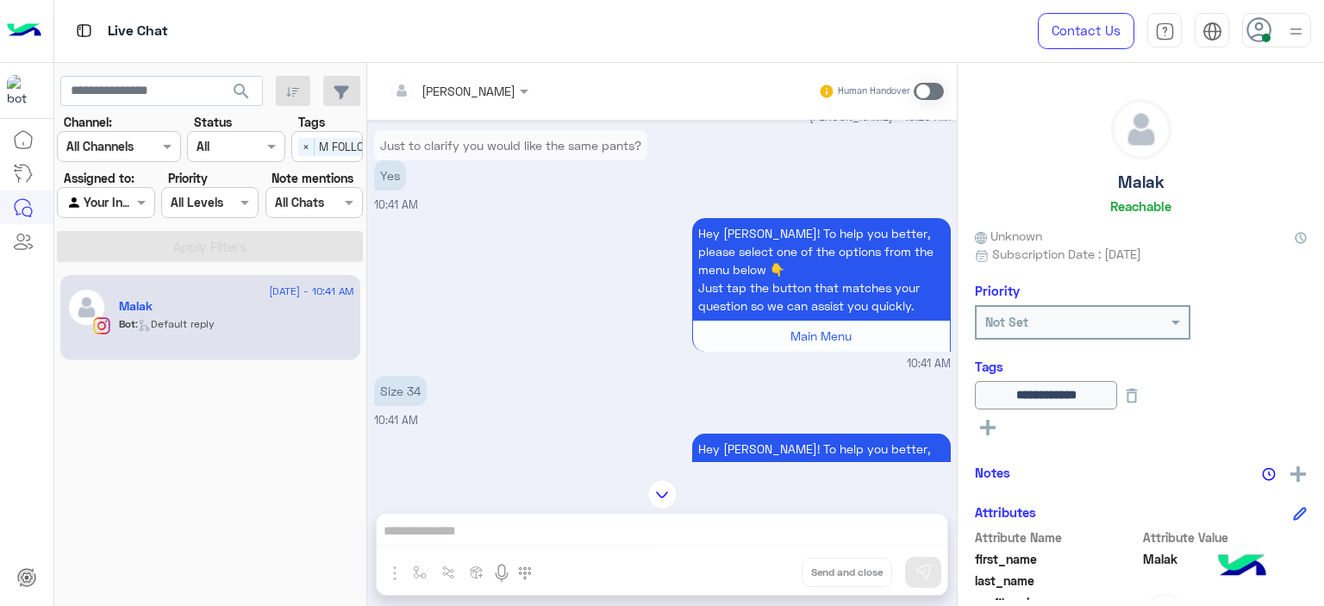
scroll to position [1379, 0]
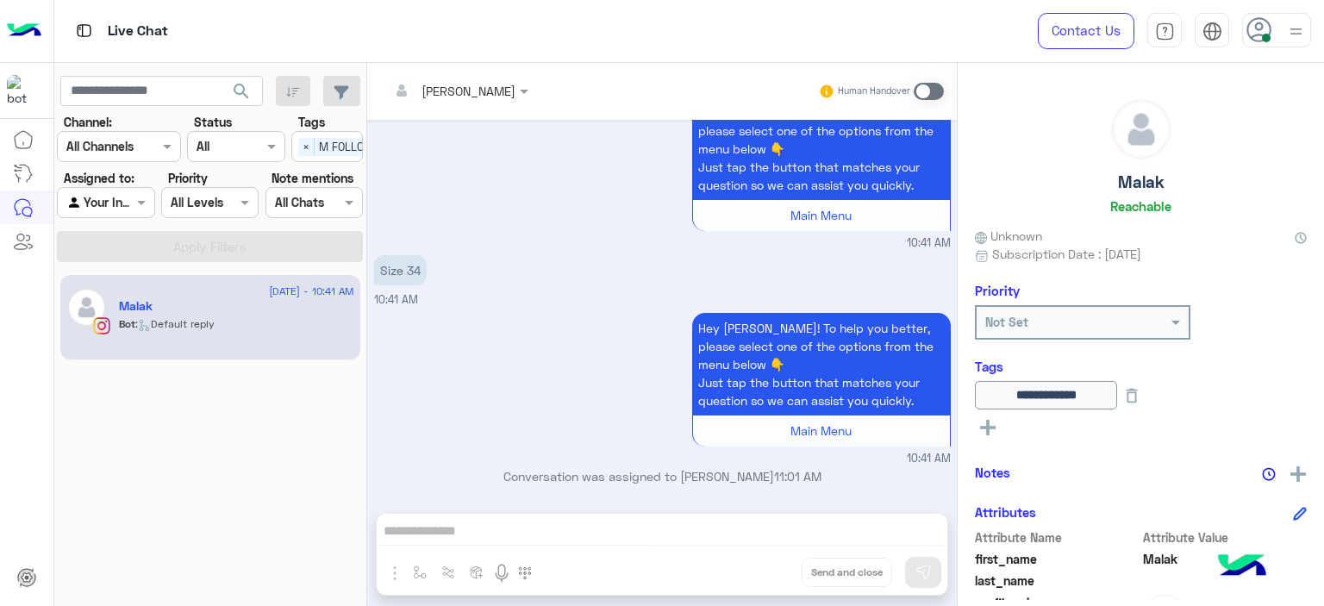
click at [921, 92] on span at bounding box center [929, 91] width 30 height 17
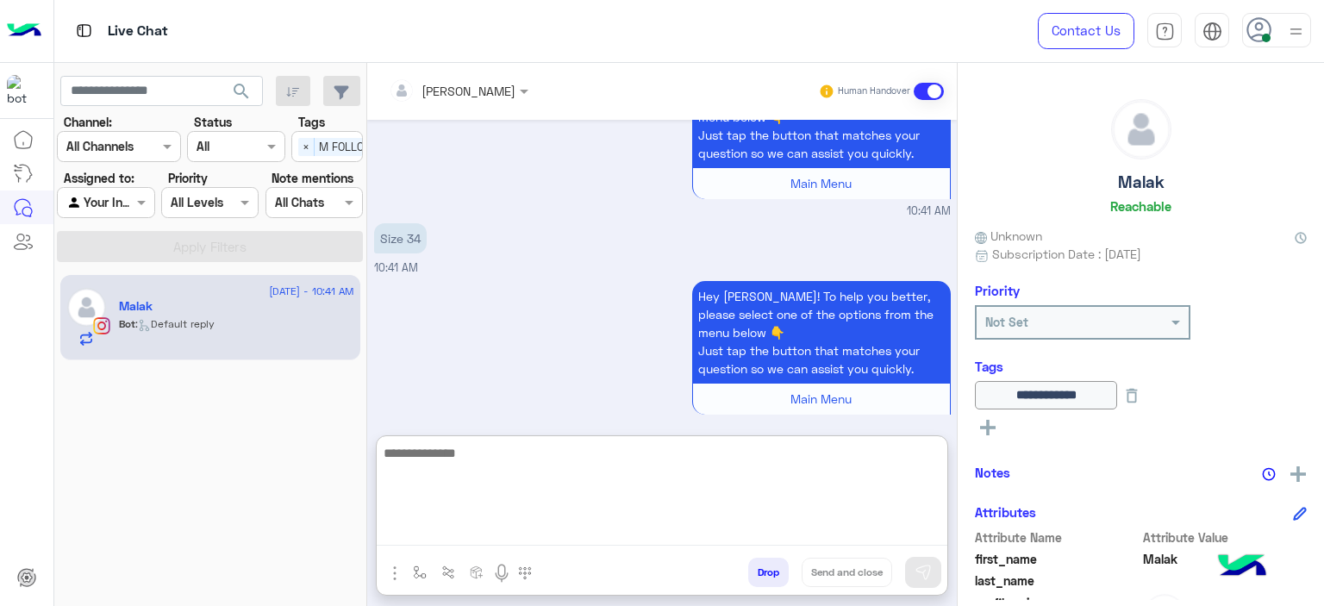
click at [555, 534] on textarea at bounding box center [662, 493] width 571 height 103
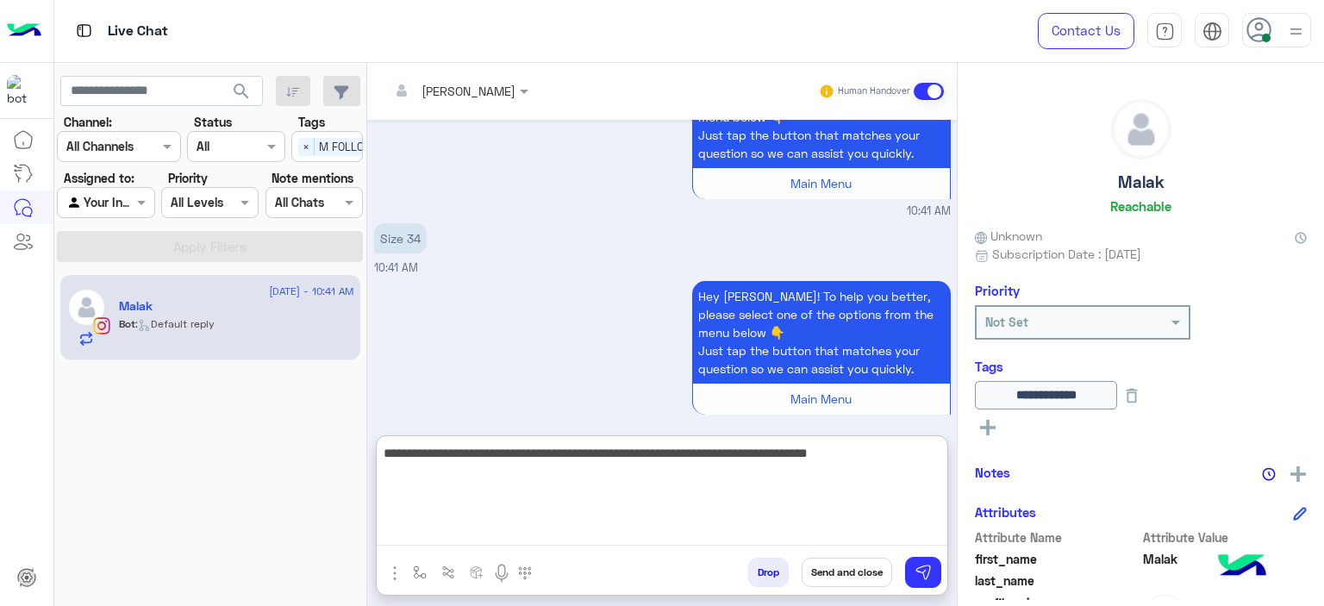
type textarea "**********"
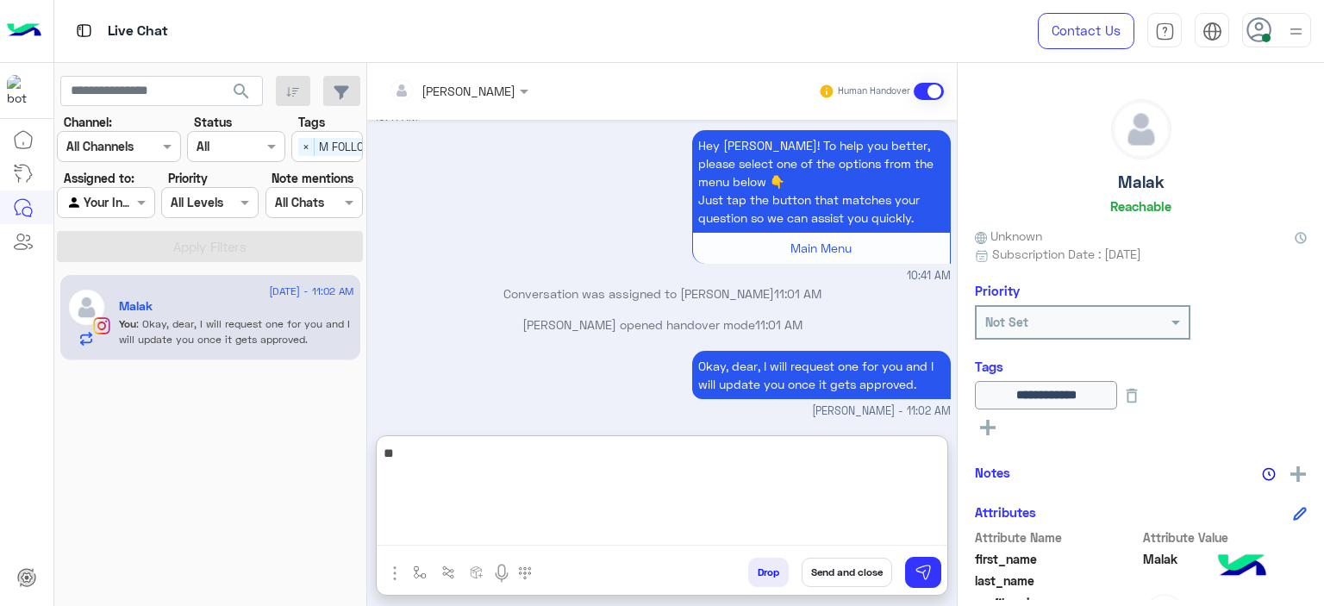
scroll to position [1593, 0]
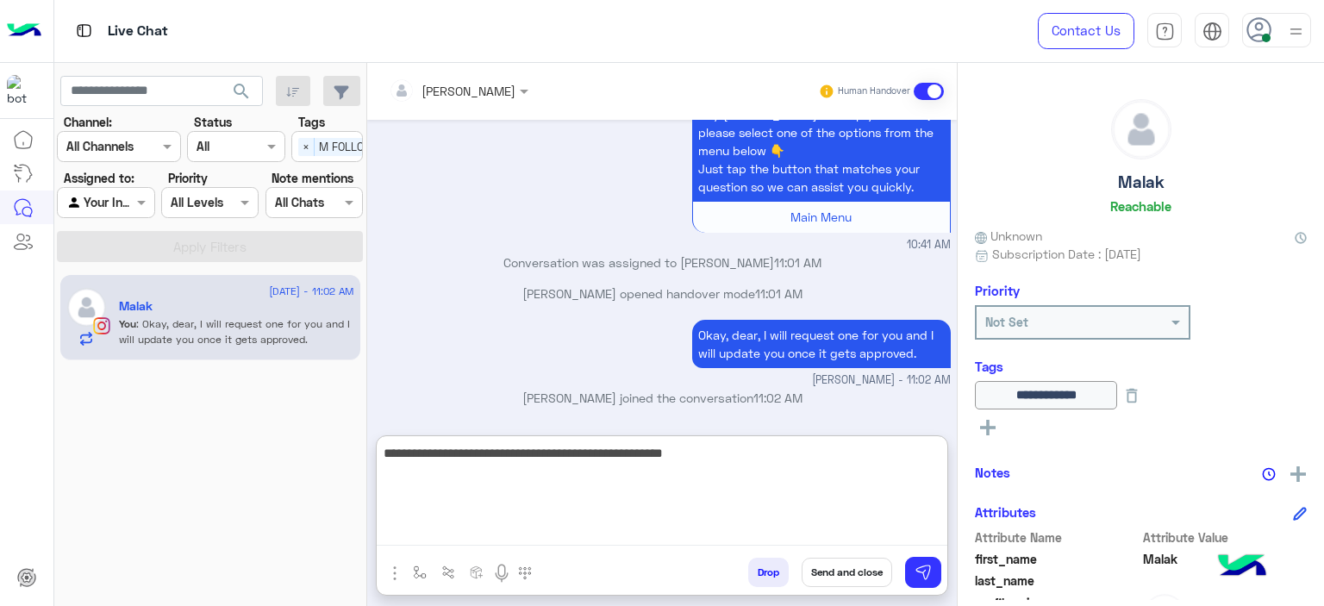
type textarea "**********"
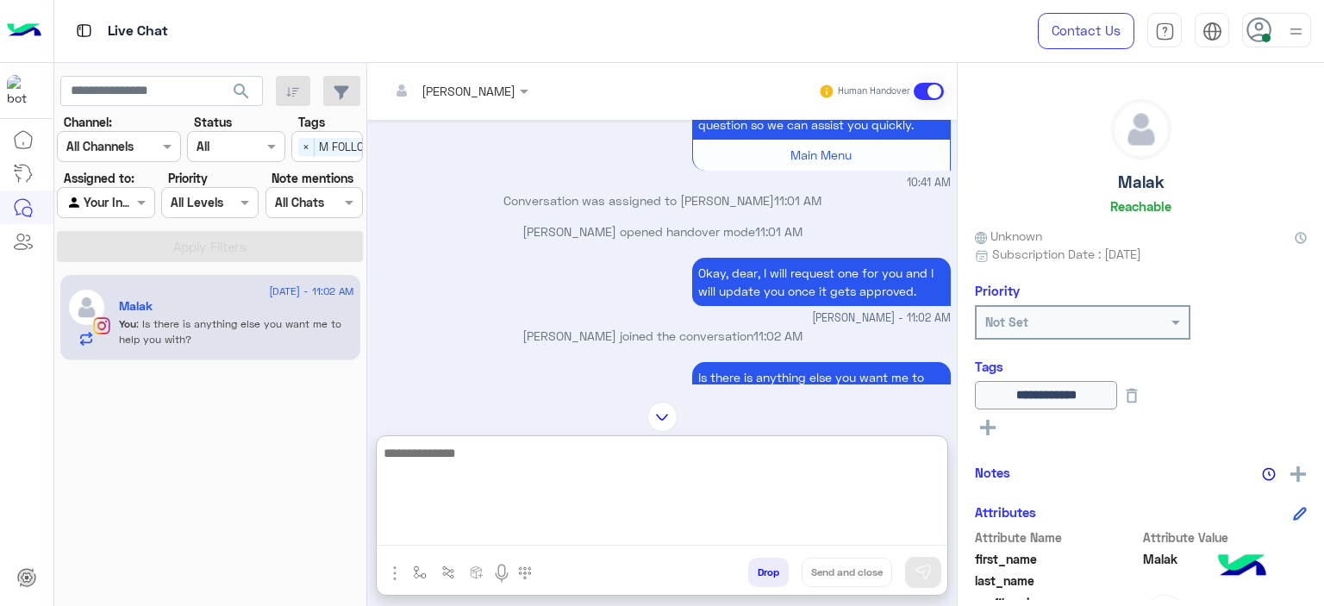
scroll to position [1666, 0]
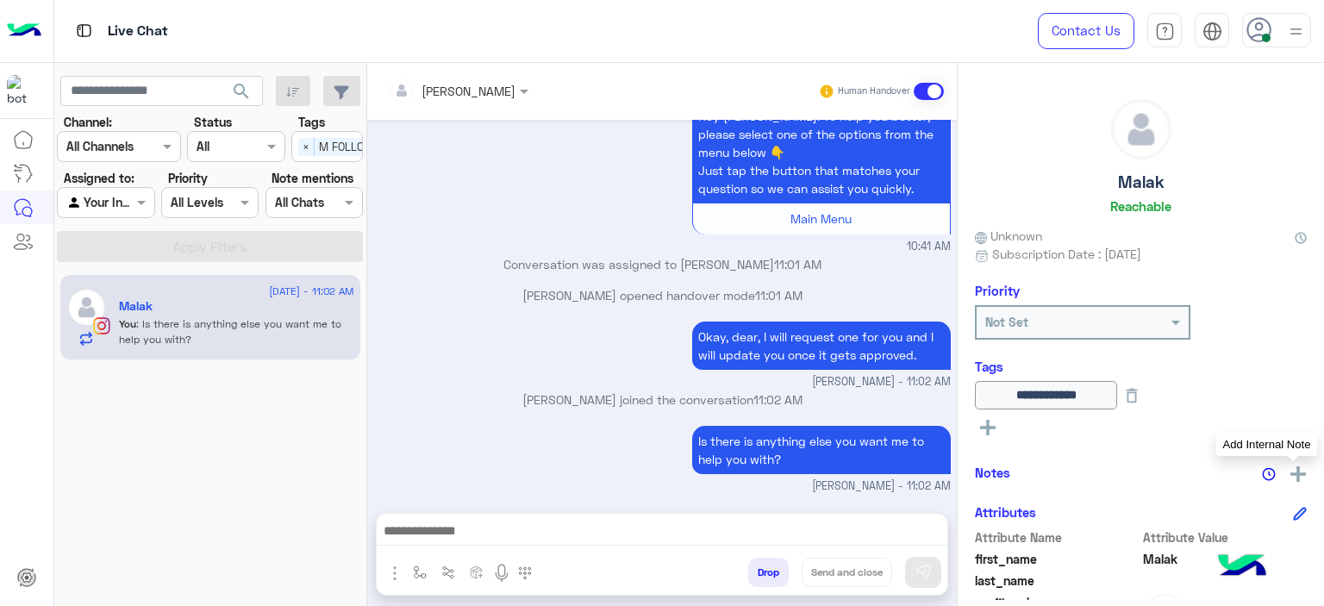
click at [1294, 467] on img at bounding box center [1298, 474] width 16 height 16
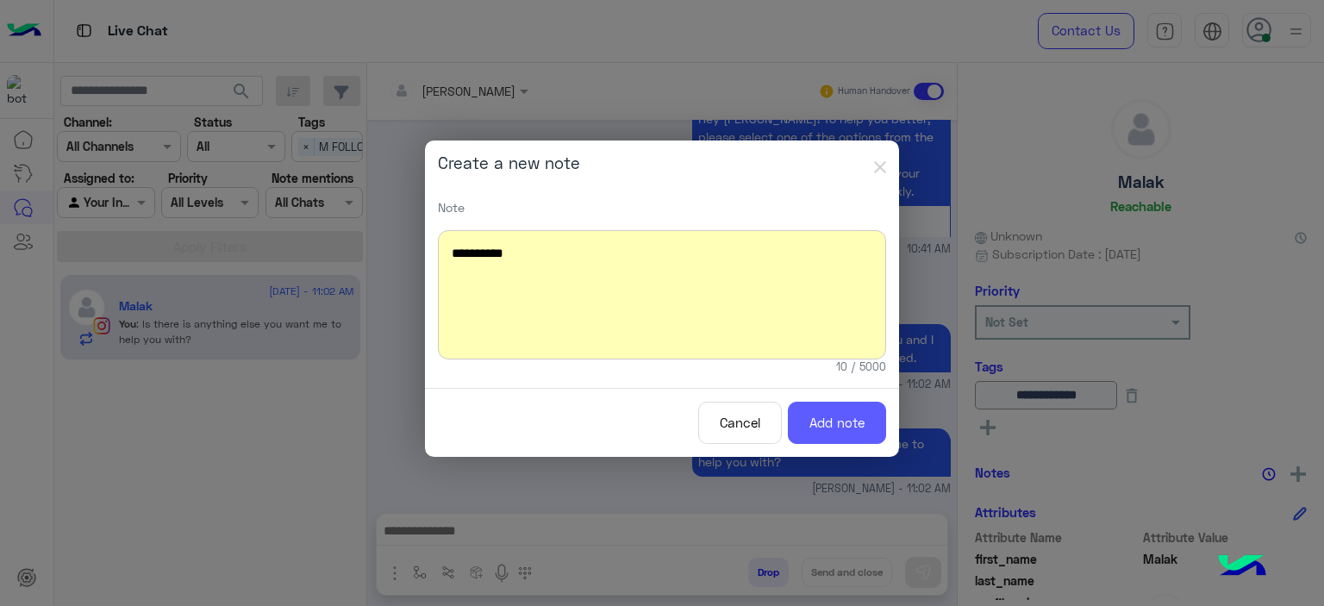
click at [863, 413] on button "Add note" at bounding box center [837, 423] width 98 height 42
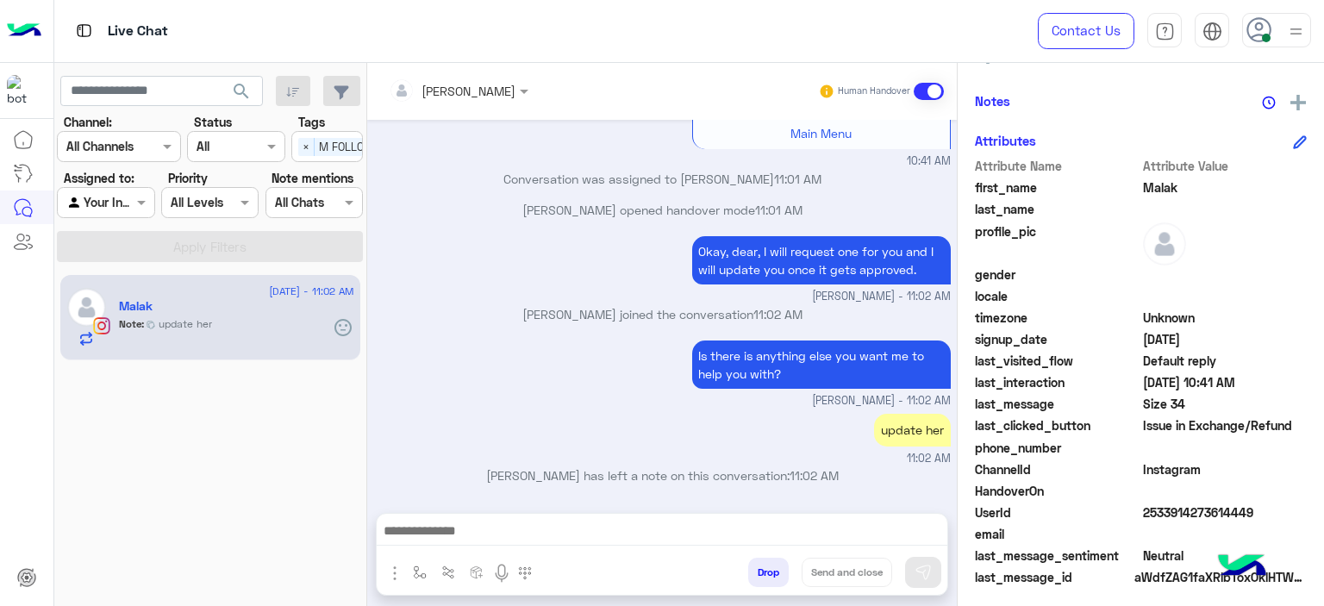
scroll to position [377, 0]
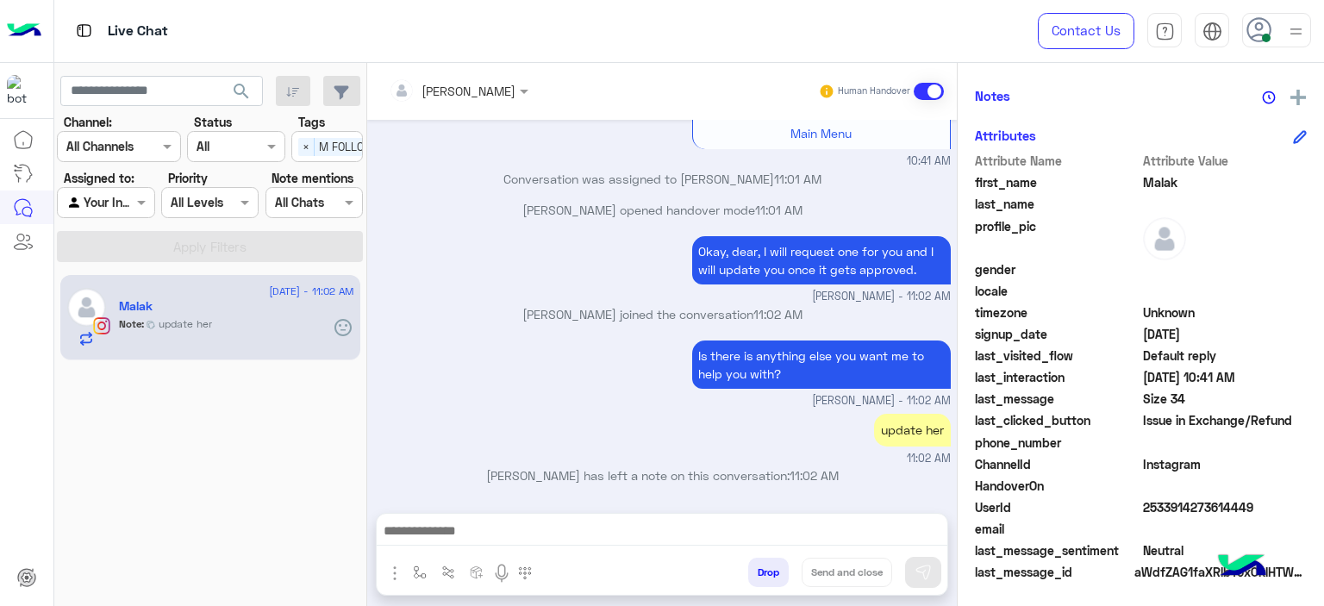
click at [1134, 509] on span "UserId" at bounding box center [1057, 507] width 165 height 18
click at [1138, 509] on div "UserId 2533914273614449" at bounding box center [1141, 509] width 332 height 22
click at [1137, 509] on div "UserId 2533914273614449" at bounding box center [1141, 509] width 332 height 22
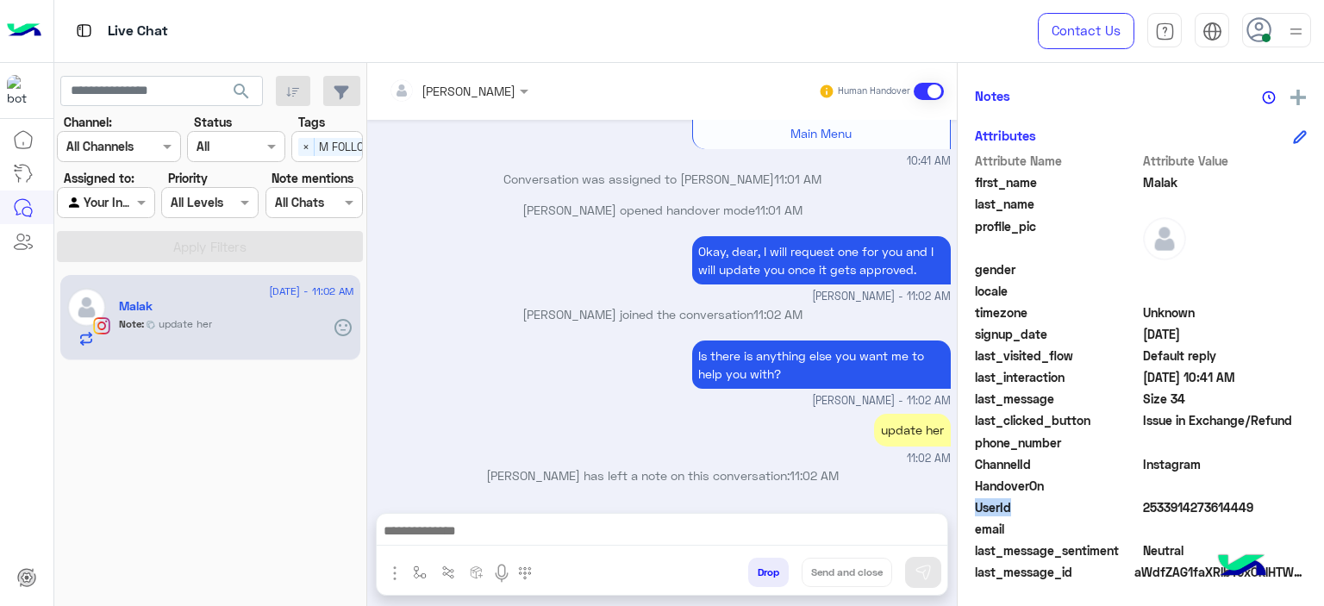
click at [1134, 506] on span "UserId" at bounding box center [1057, 507] width 165 height 18
click at [1145, 506] on span "2533914273614449" at bounding box center [1225, 507] width 165 height 18
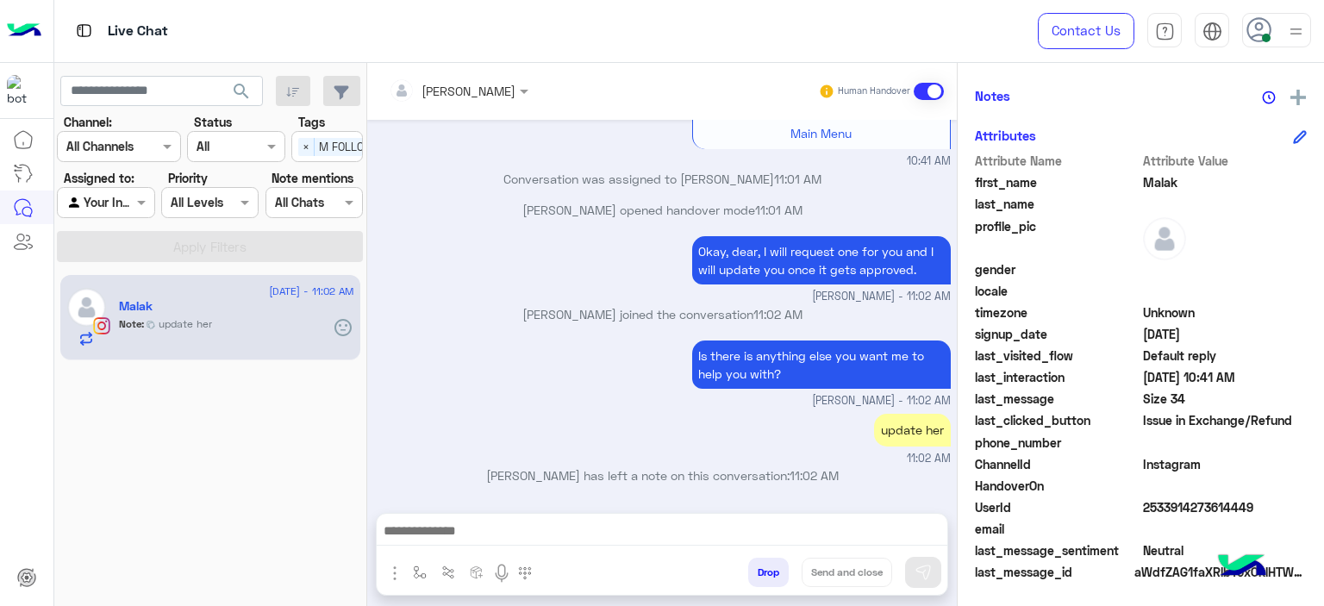
click at [1143, 508] on span "2533914273614449" at bounding box center [1225, 507] width 165 height 18
click at [1143, 507] on span "2533914273614449" at bounding box center [1225, 507] width 165 height 18
copy span "2533914273614449"
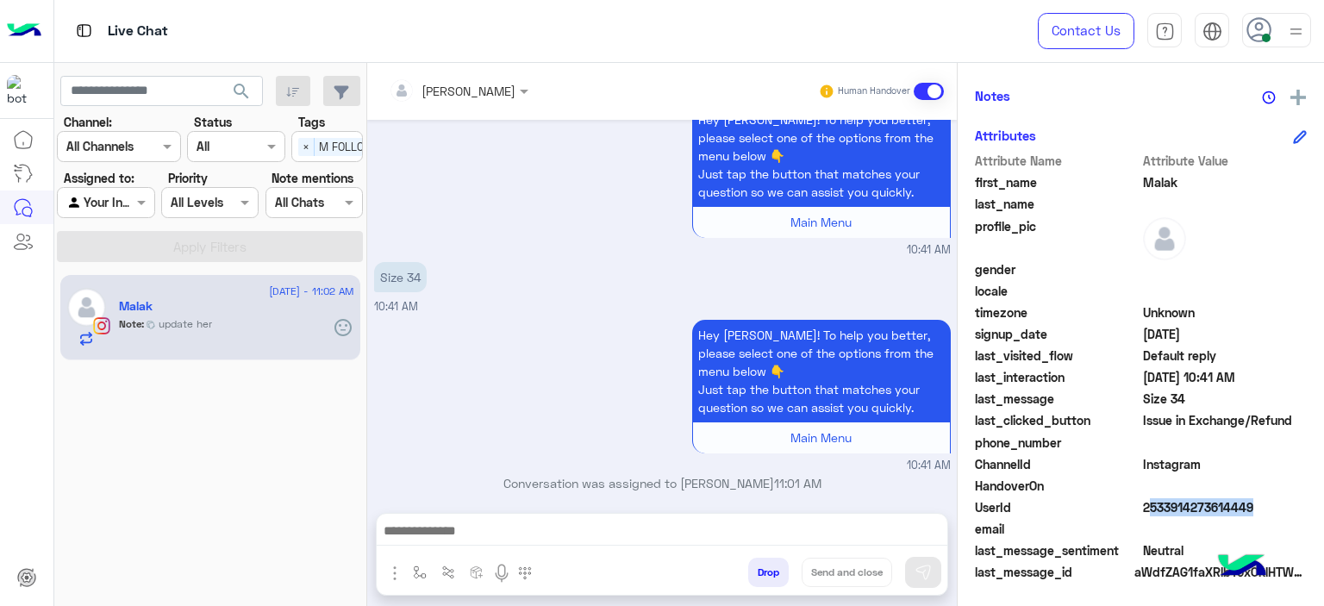
scroll to position [1676, 0]
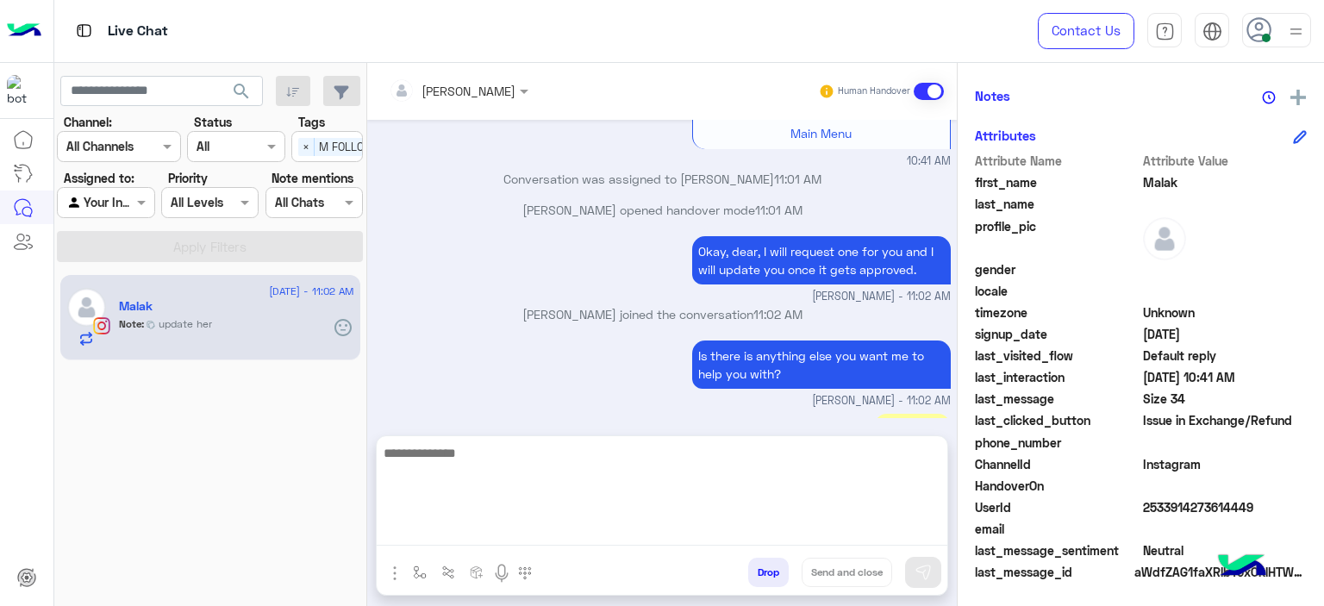
click at [473, 521] on textarea at bounding box center [662, 493] width 571 height 103
paste textarea "**********"
type textarea "**********"
drag, startPoint x: 414, startPoint y: 477, endPoint x: 371, endPoint y: 427, distance: 65.4
click at [371, 427] on div "Mariam Ahmed Human Handover Sep 1, 2025 Mariam Ahmed joined the conversation 10…" at bounding box center [662, 338] width 590 height 550
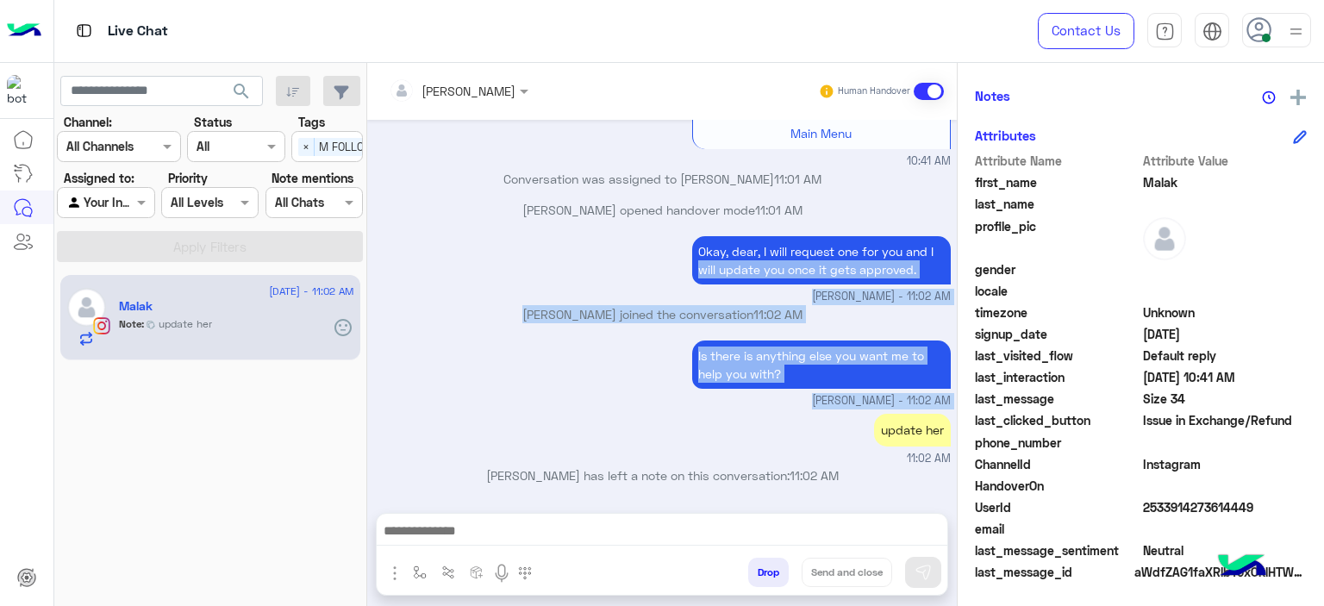
drag, startPoint x: 475, startPoint y: 282, endPoint x: 509, endPoint y: 410, distance: 132.8
click at [509, 410] on div "Sep 1, 2025 Mariam Ahmed joined the conversation 10:07 AM If you would like I c…" at bounding box center [662, 308] width 590 height 376
click at [513, 353] on div "Is there is anything else you want me to help you with? Mariam Ahmed - 11:02 AM" at bounding box center [662, 372] width 577 height 73
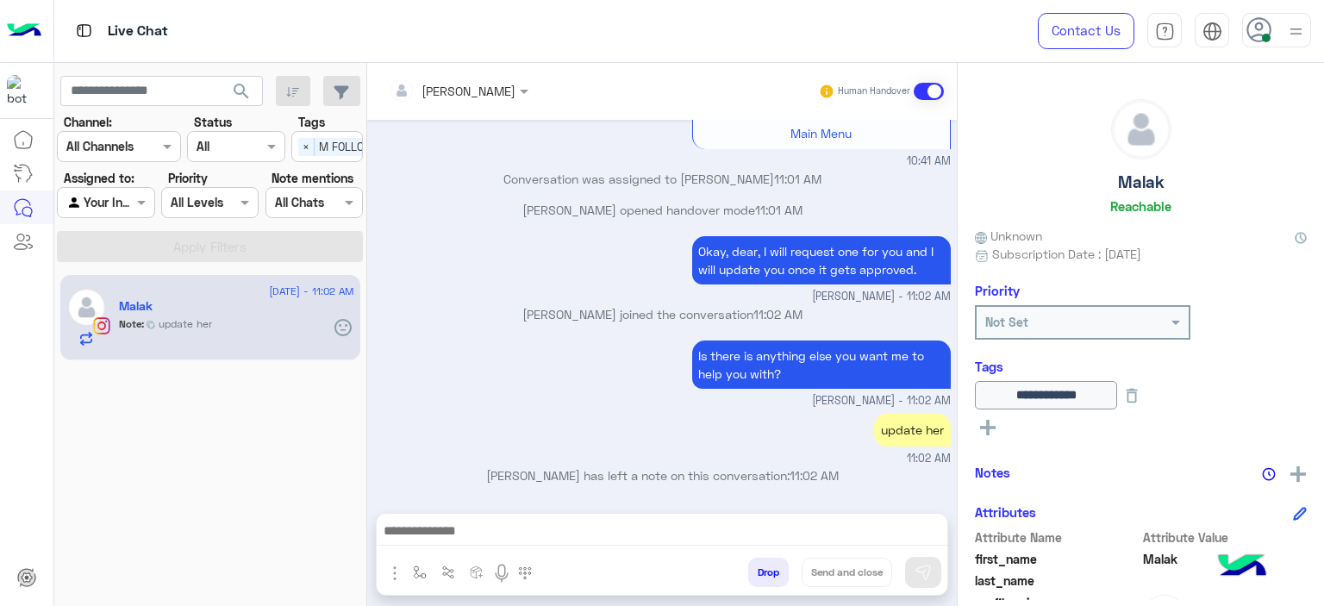
click at [601, 213] on p "Mariam Ahmed opened handover mode 11:01 AM" at bounding box center [662, 210] width 577 height 18
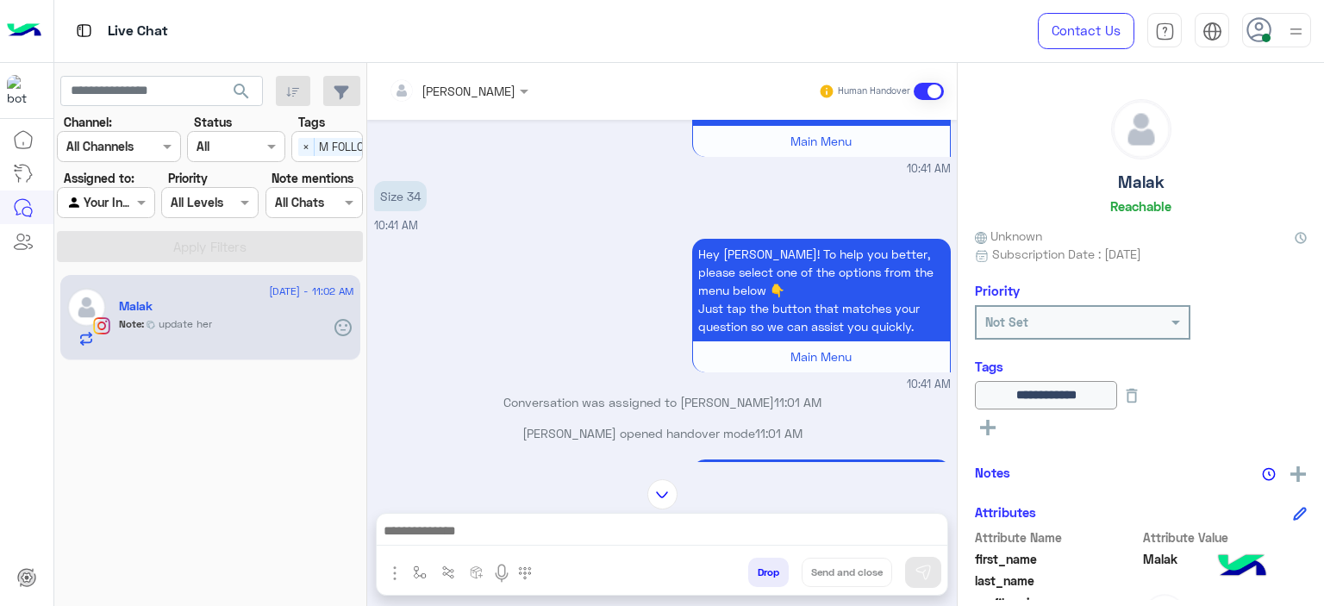
scroll to position [1676, 0]
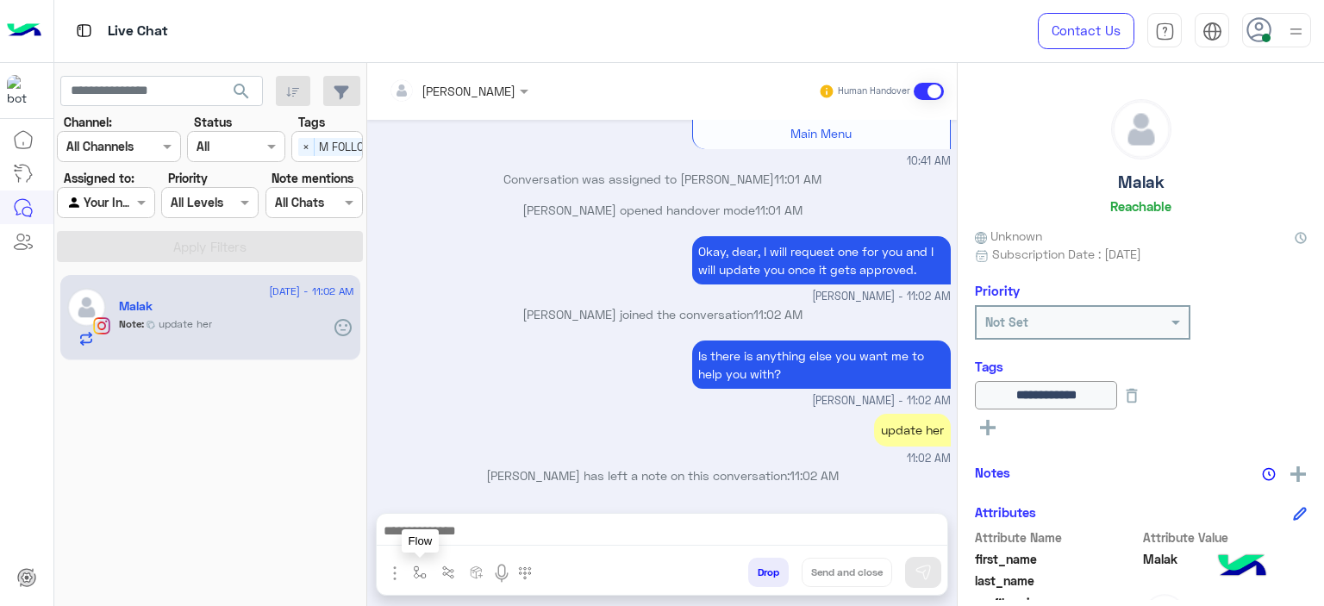
drag, startPoint x: 421, startPoint y: 577, endPoint x: 434, endPoint y: 560, distance: 21.4
click at [421, 575] on img "button" at bounding box center [420, 572] width 14 height 14
click at [466, 530] on input "text" at bounding box center [450, 535] width 71 height 20
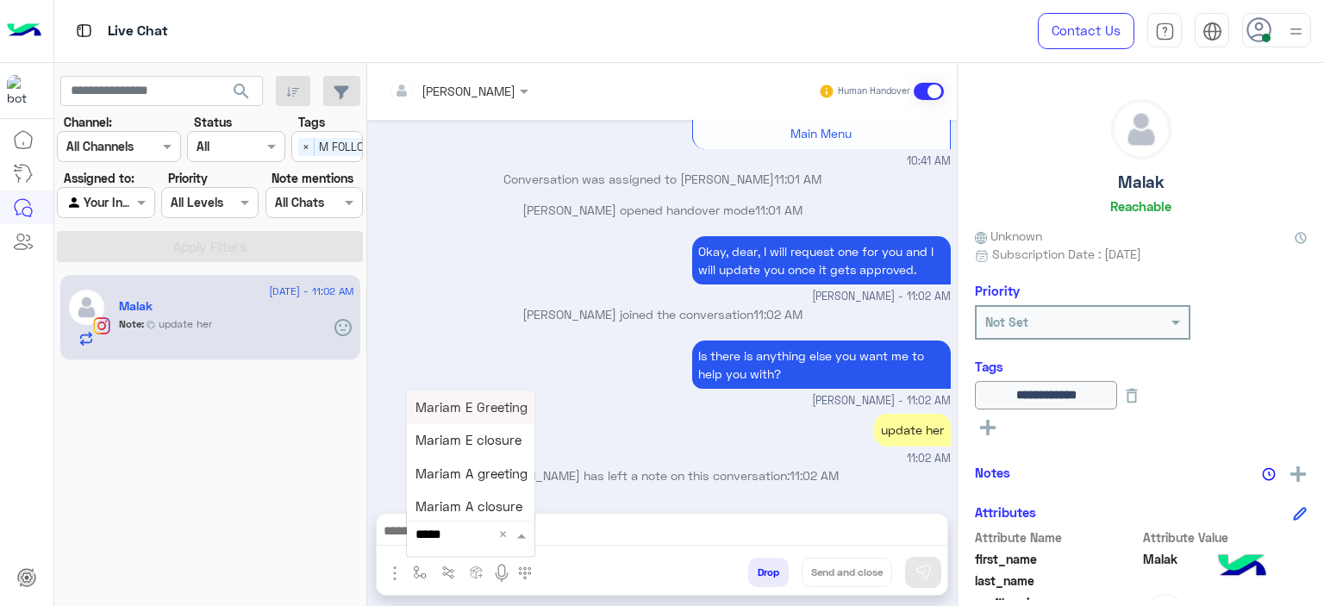
type input "******"
click at [479, 451] on div "Mariam E closure" at bounding box center [471, 440] width 128 height 33
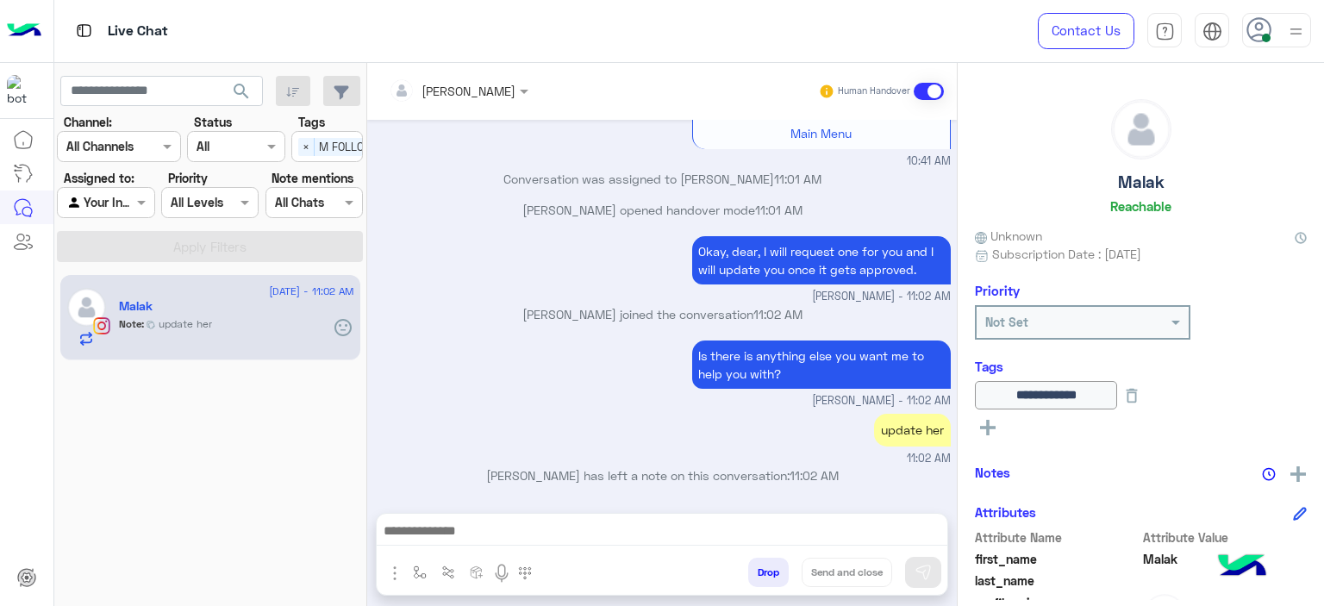
type textarea "**********"
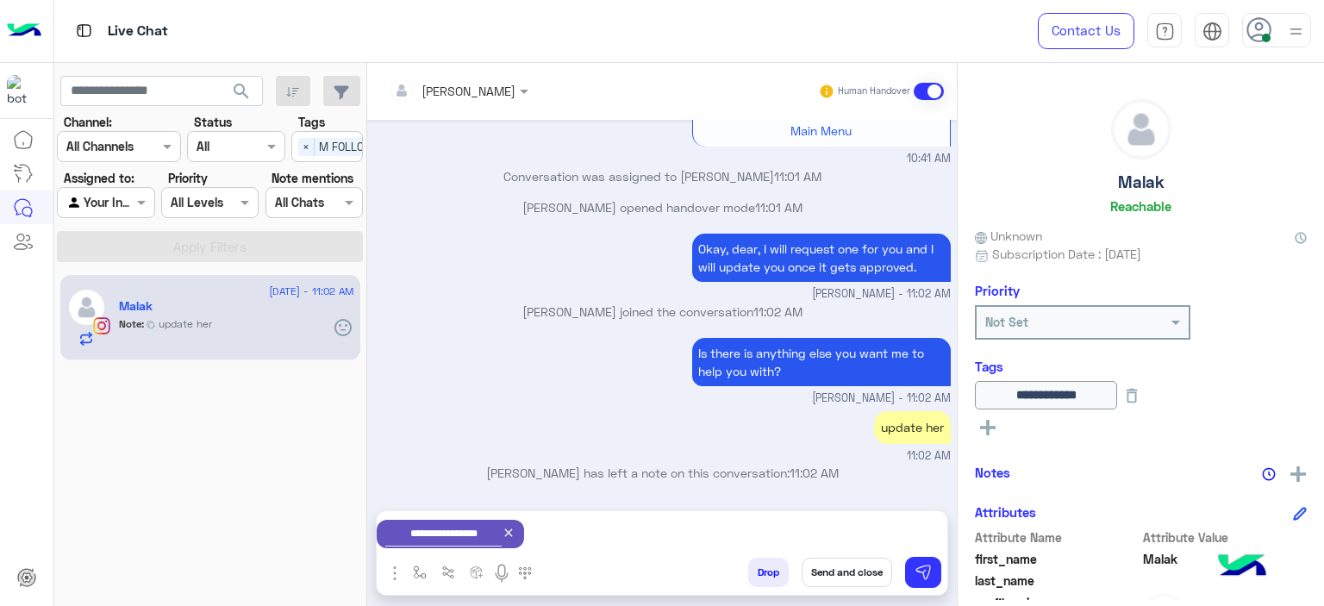
click at [859, 567] on button "Send and close" at bounding box center [847, 572] width 91 height 29
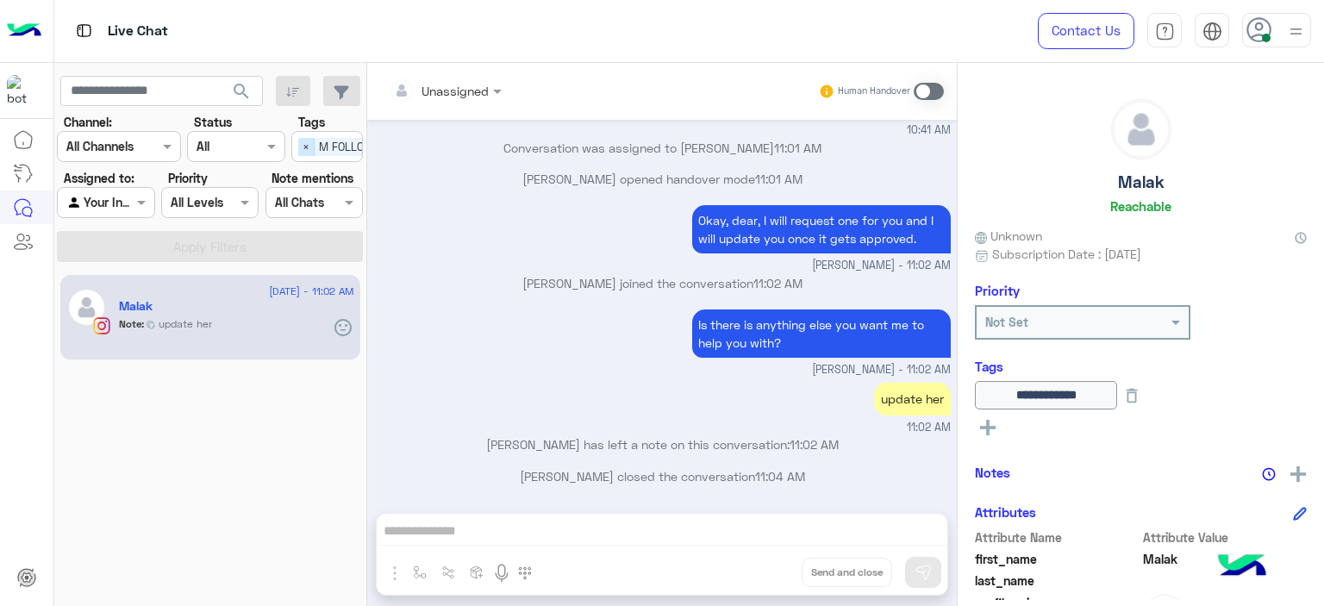
scroll to position [1920, 0]
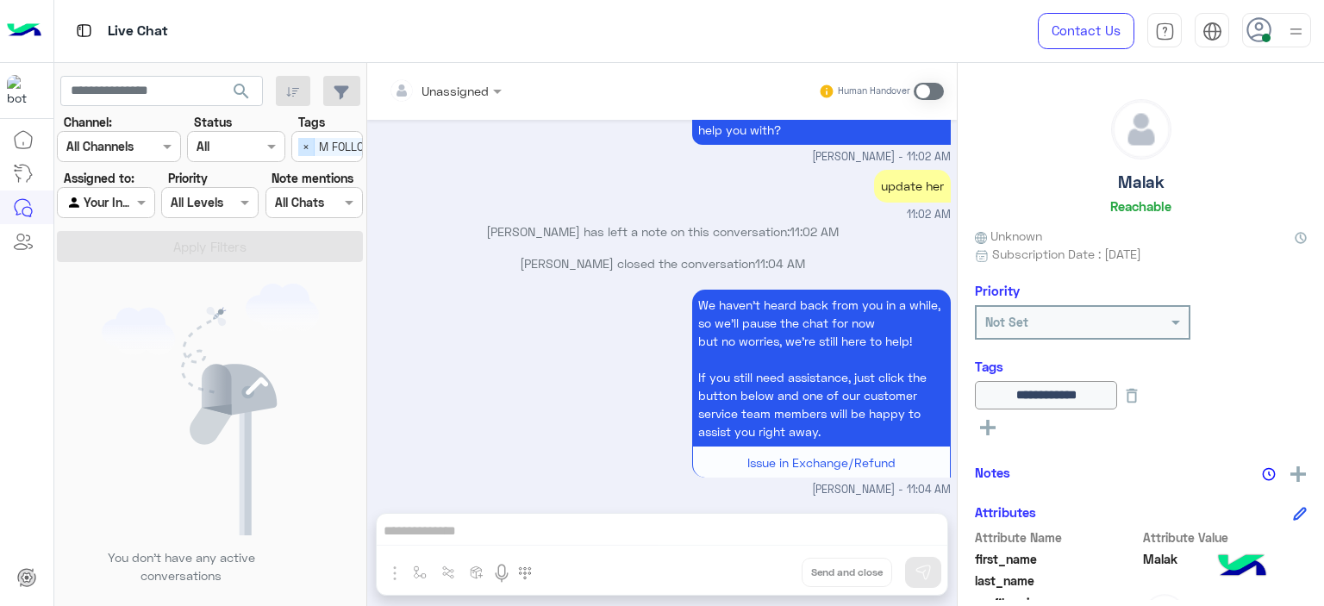
click at [309, 147] on span "×" at bounding box center [306, 147] width 16 height 18
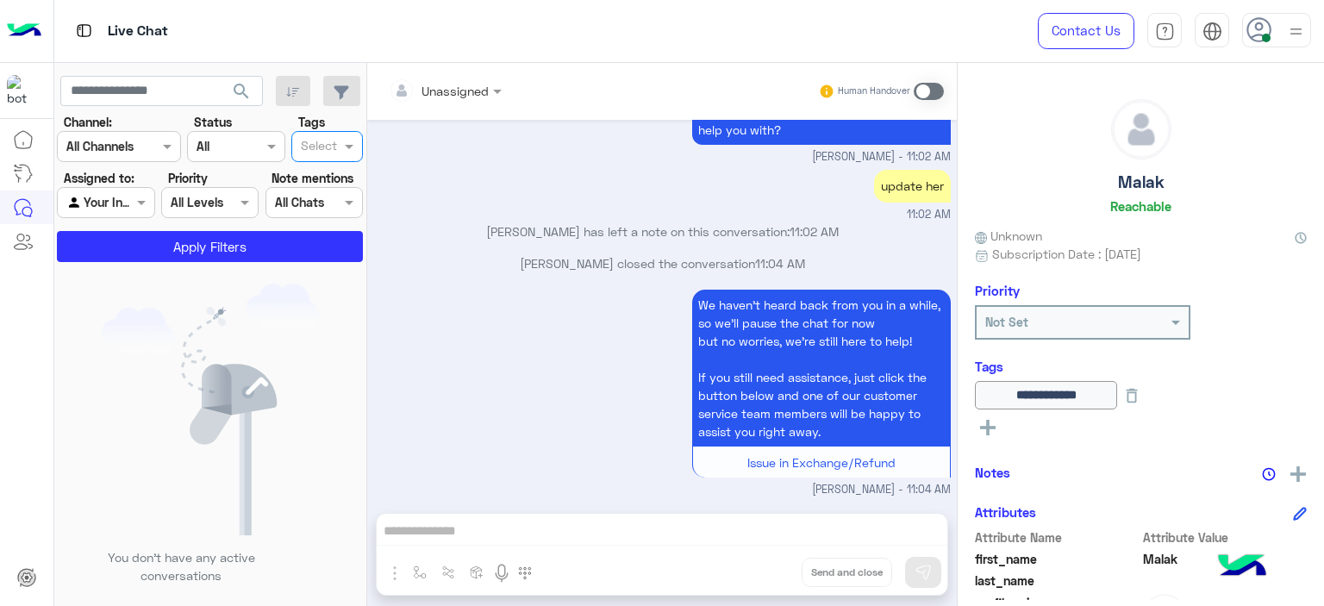
scroll to position [0, 0]
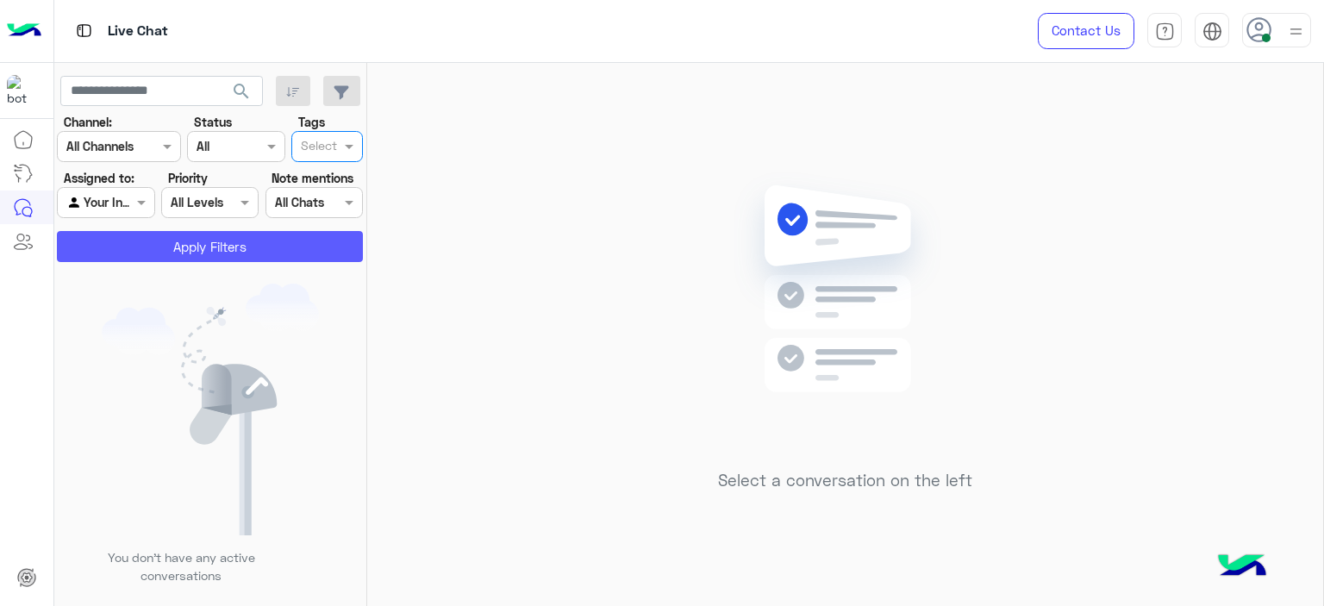
click at [248, 238] on button "Apply Filters" at bounding box center [210, 246] width 306 height 31
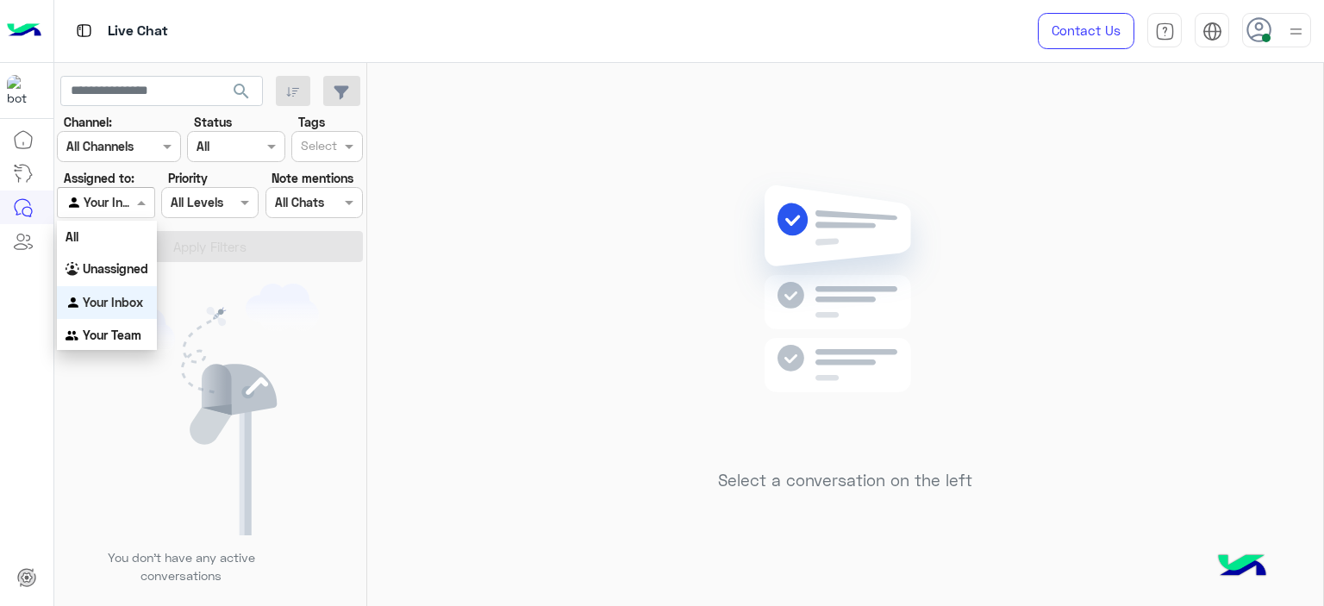
click at [131, 200] on div at bounding box center [106, 202] width 96 height 20
drag, startPoint x: 148, startPoint y: 272, endPoint x: 197, endPoint y: 261, distance: 49.6
click at [148, 271] on b "Unassigned" at bounding box center [116, 268] width 66 height 15
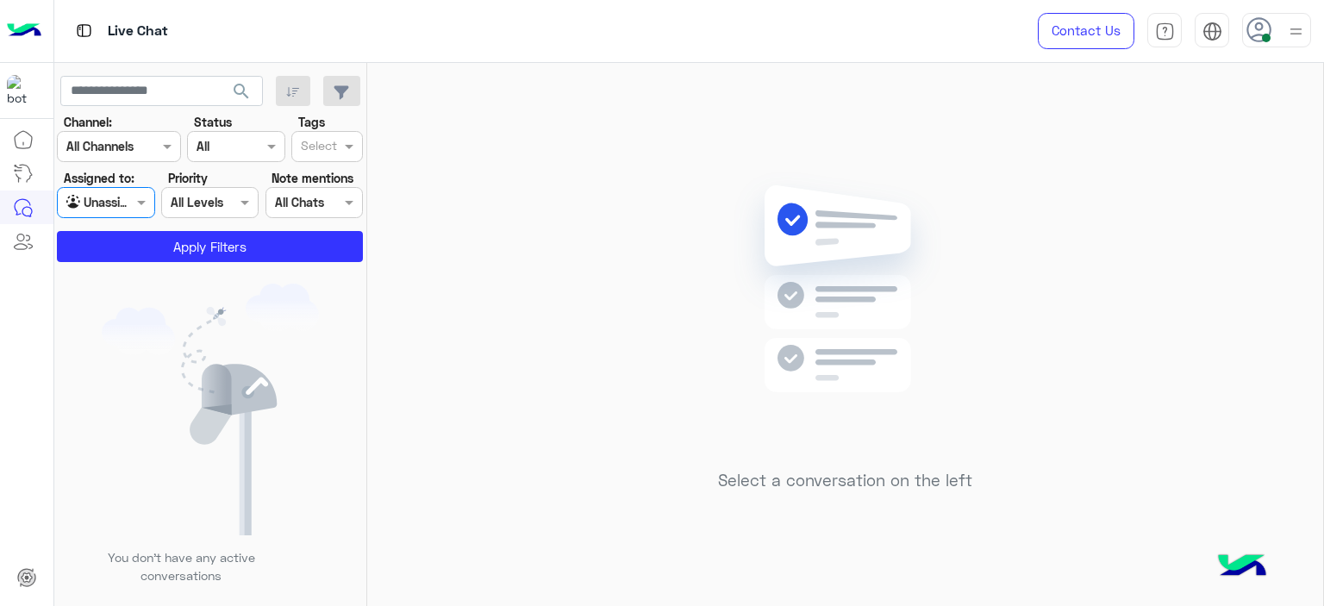
click at [307, 142] on input "text" at bounding box center [319, 148] width 36 height 18
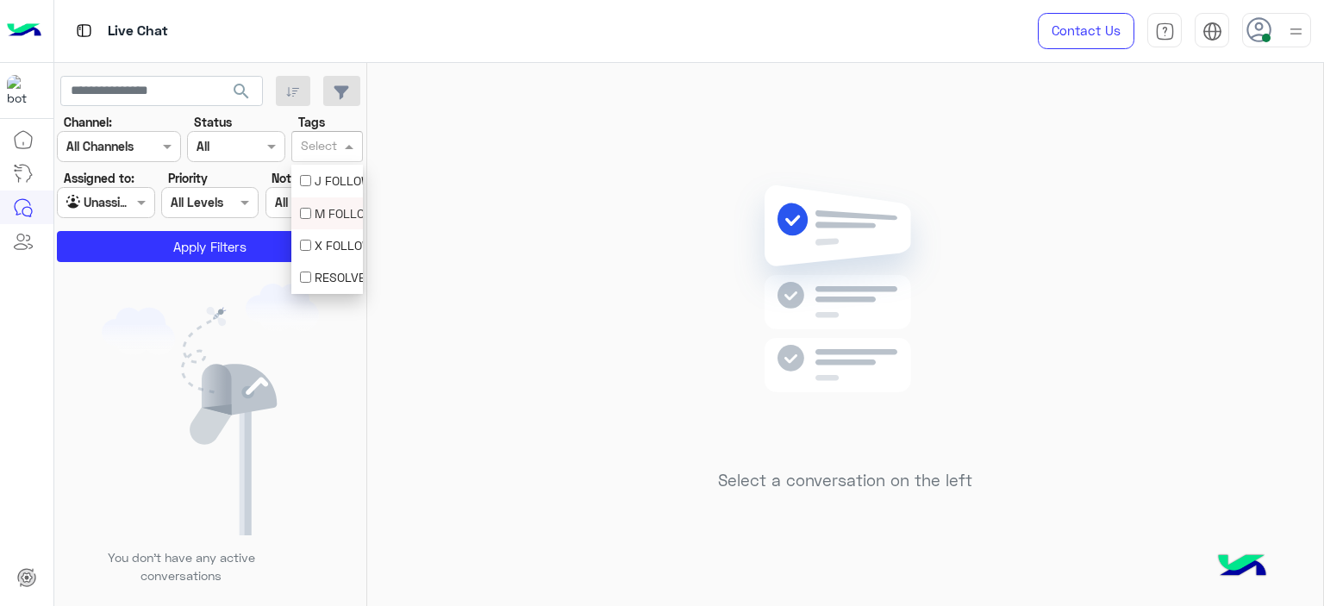
click at [314, 217] on div "M FOLLOW UP" at bounding box center [327, 213] width 54 height 18
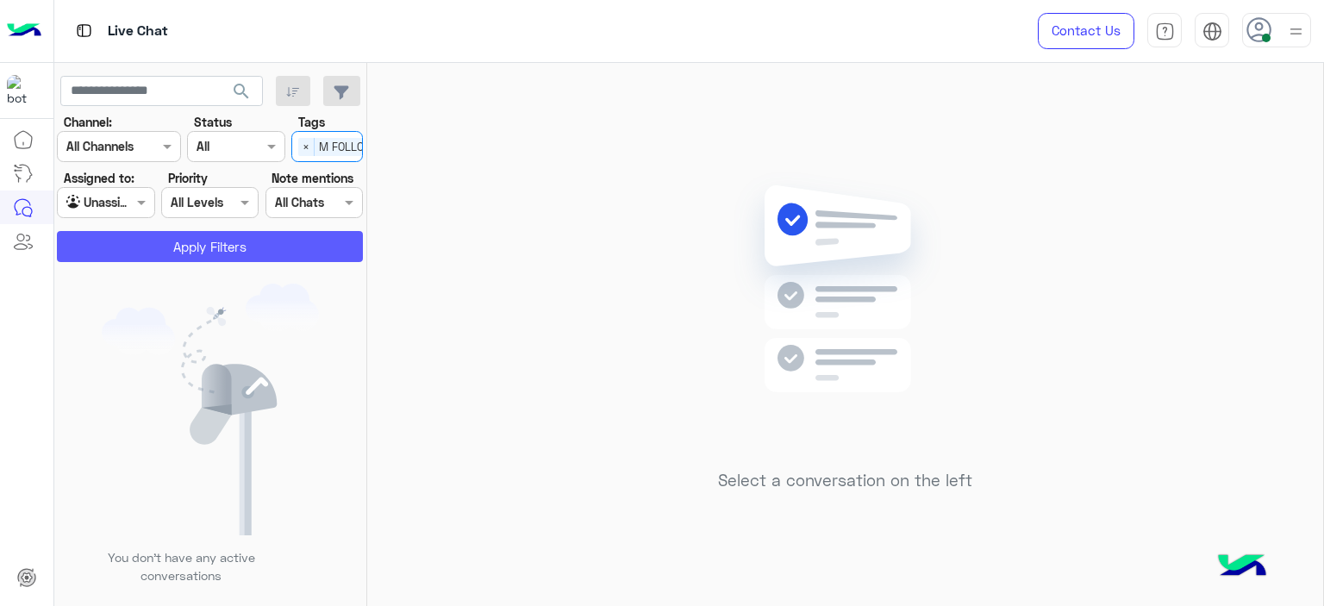
click at [305, 241] on button "Apply Filters" at bounding box center [210, 246] width 306 height 31
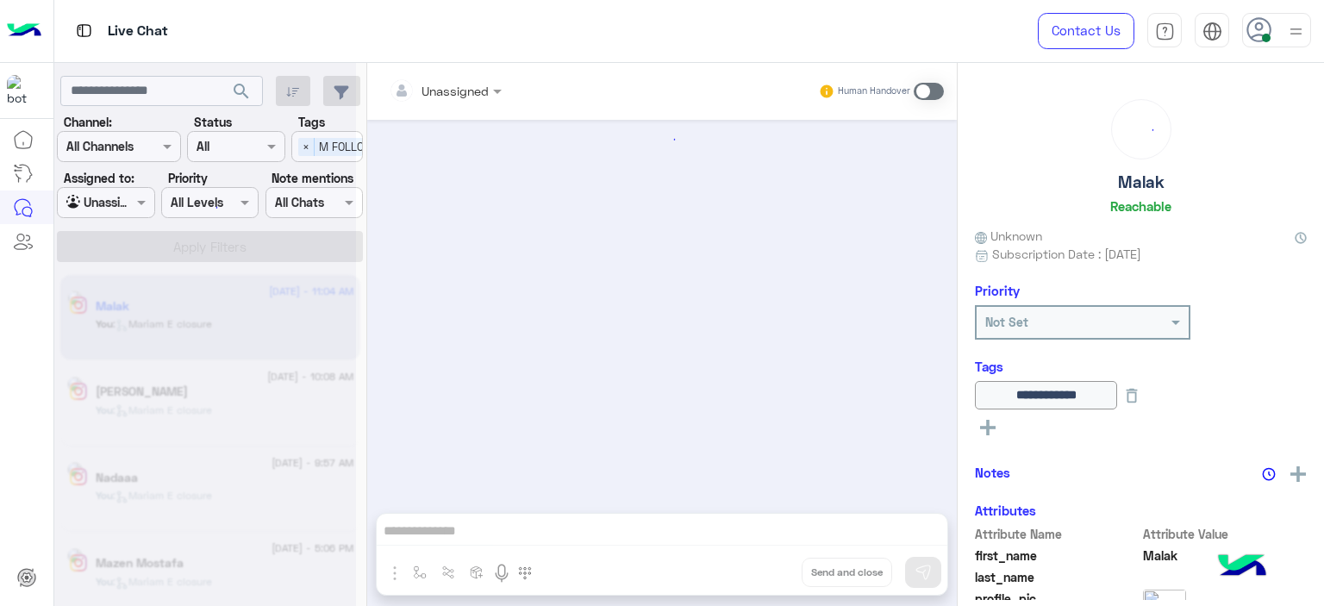
scroll to position [1239, 0]
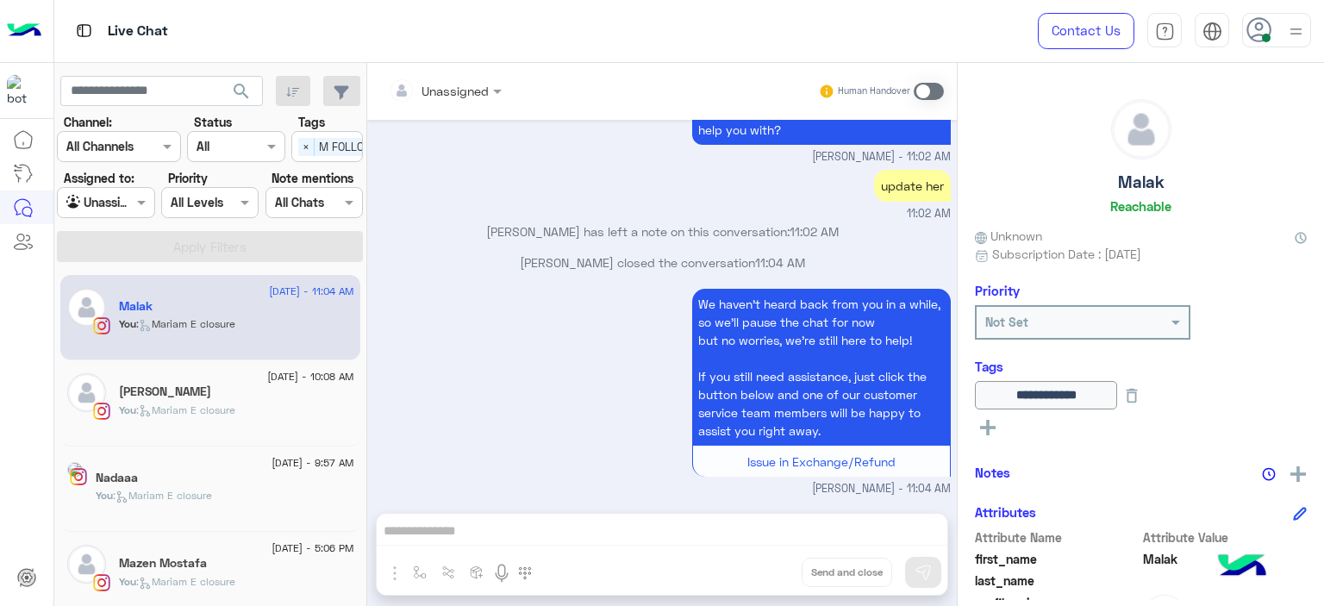
click at [275, 403] on div "You : [PERSON_NAME] closure" at bounding box center [236, 418] width 235 height 30
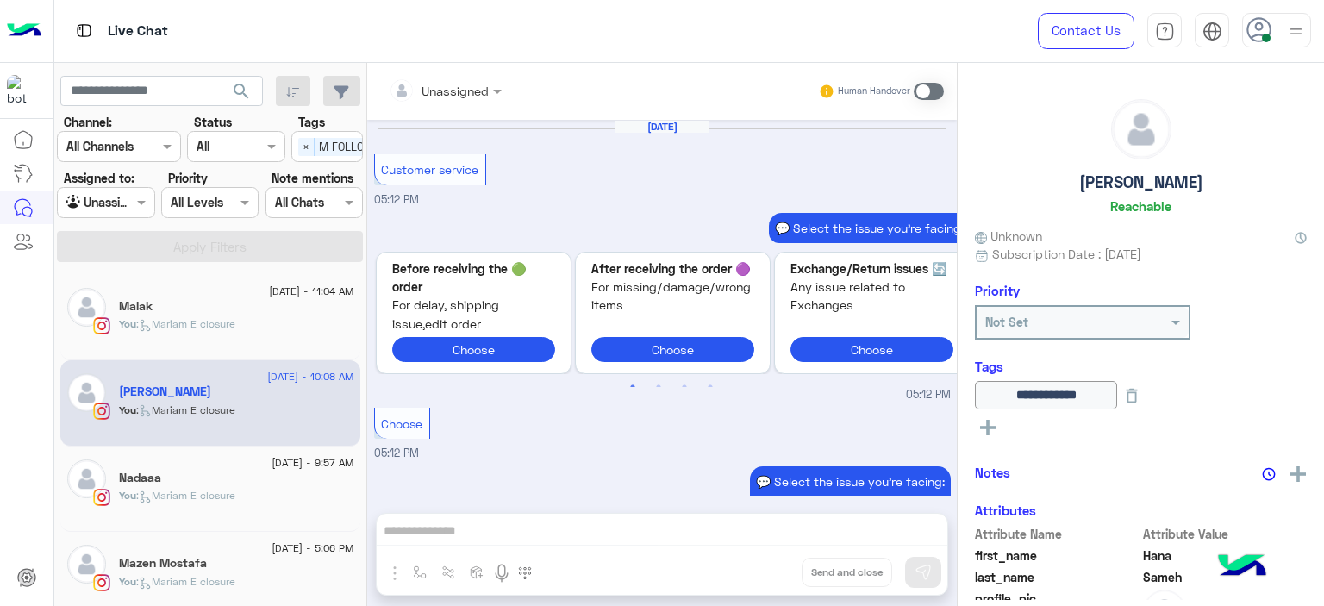
scroll to position [1691, 0]
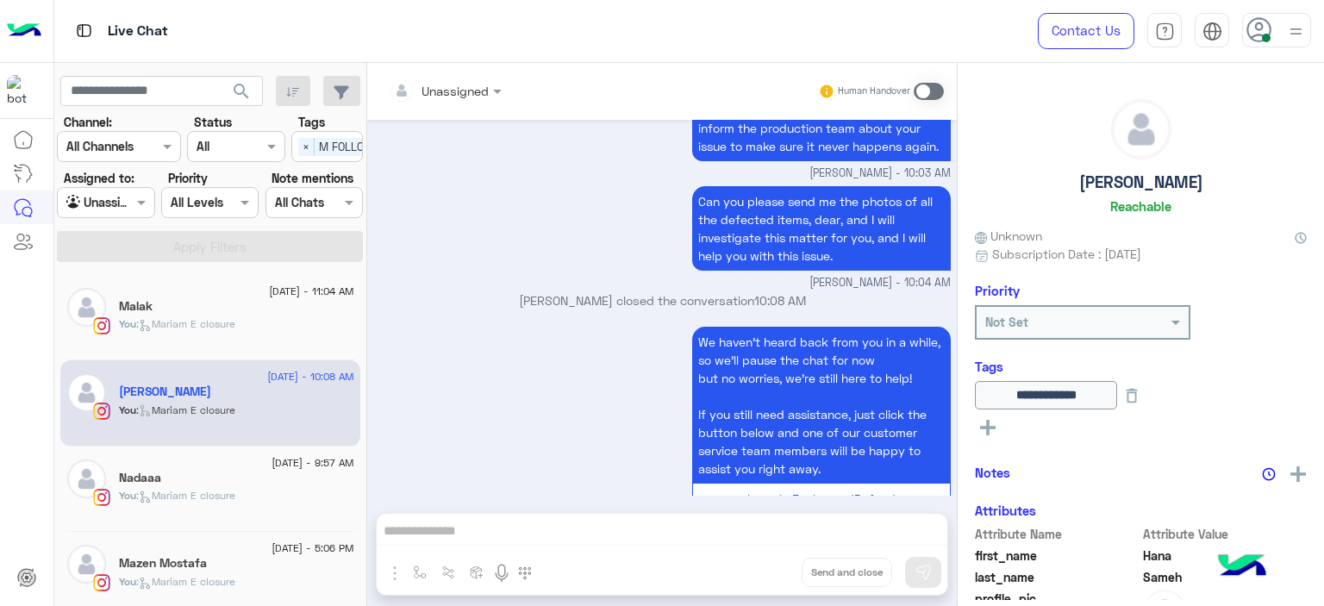
click at [245, 491] on div "You : [PERSON_NAME] closure" at bounding box center [236, 503] width 235 height 30
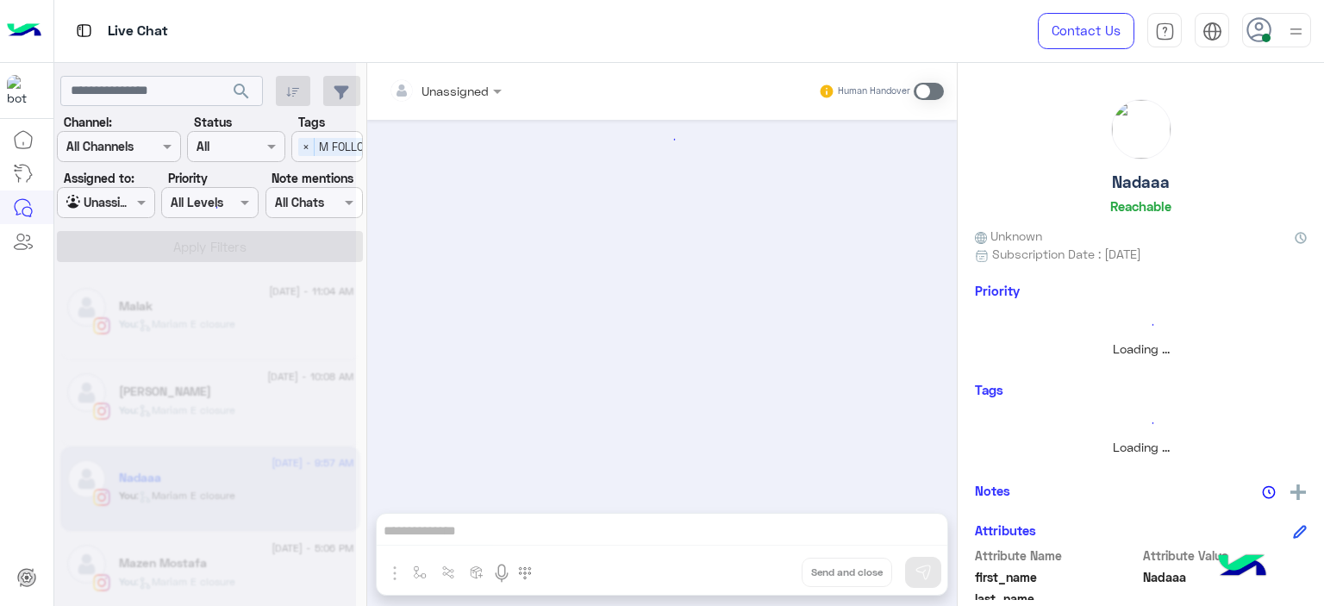
scroll to position [1283, 0]
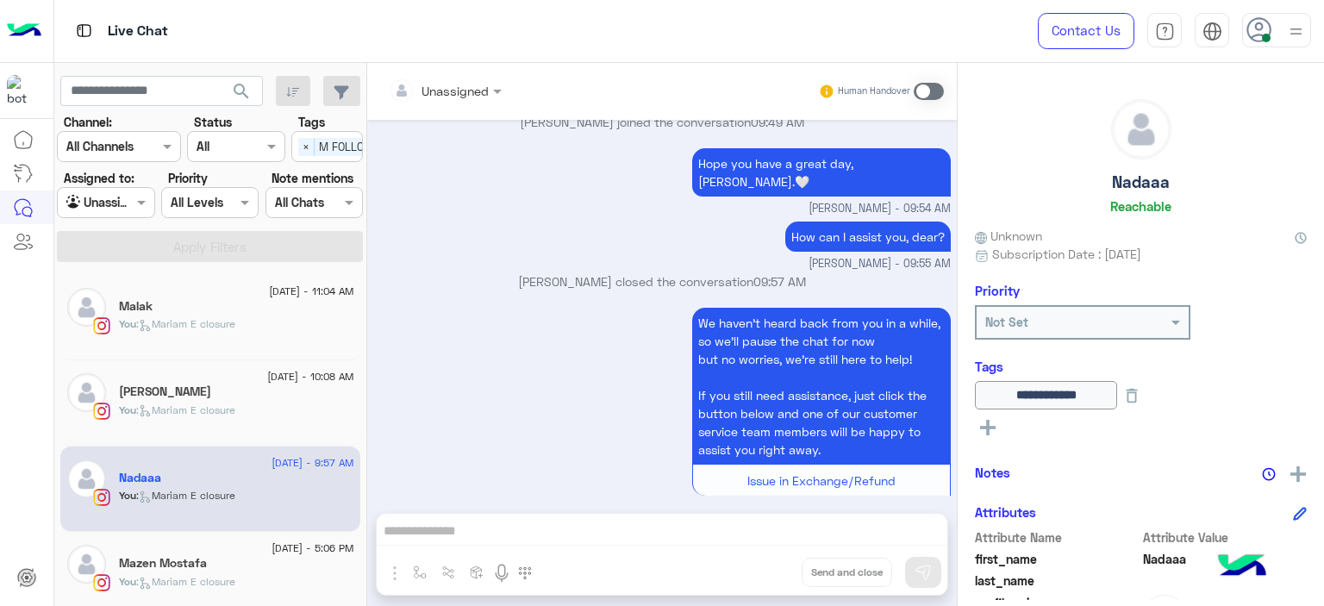
click at [276, 569] on div "Mazen Mostafa" at bounding box center [236, 565] width 235 height 18
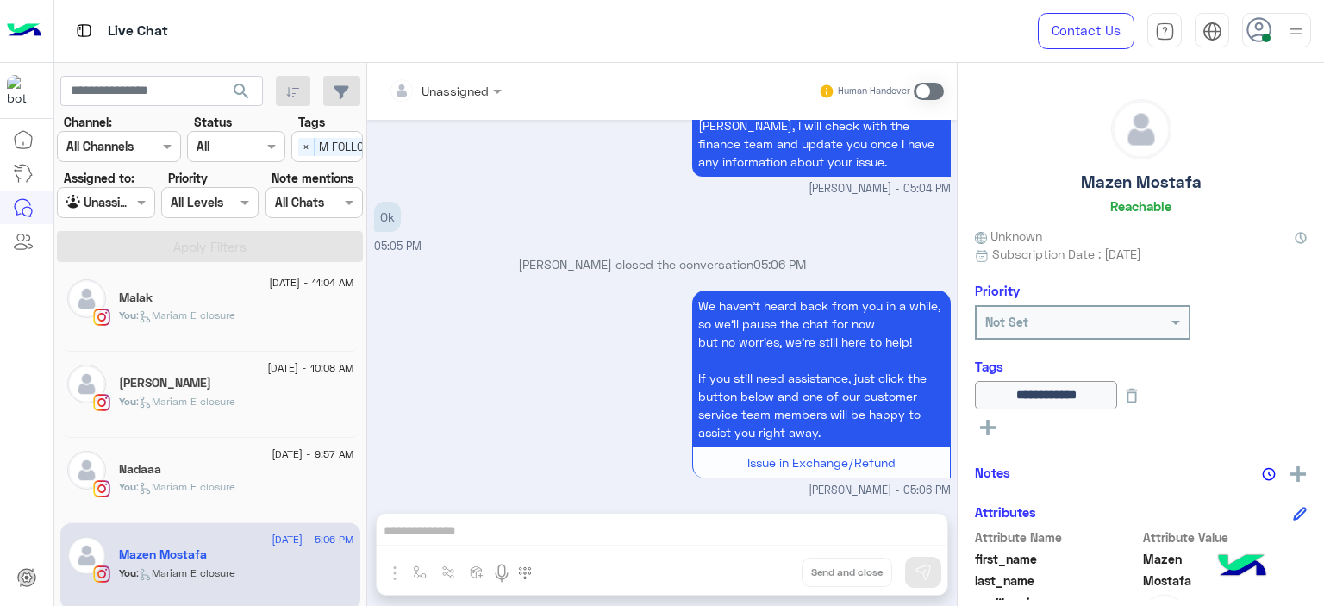
scroll to position [253, 0]
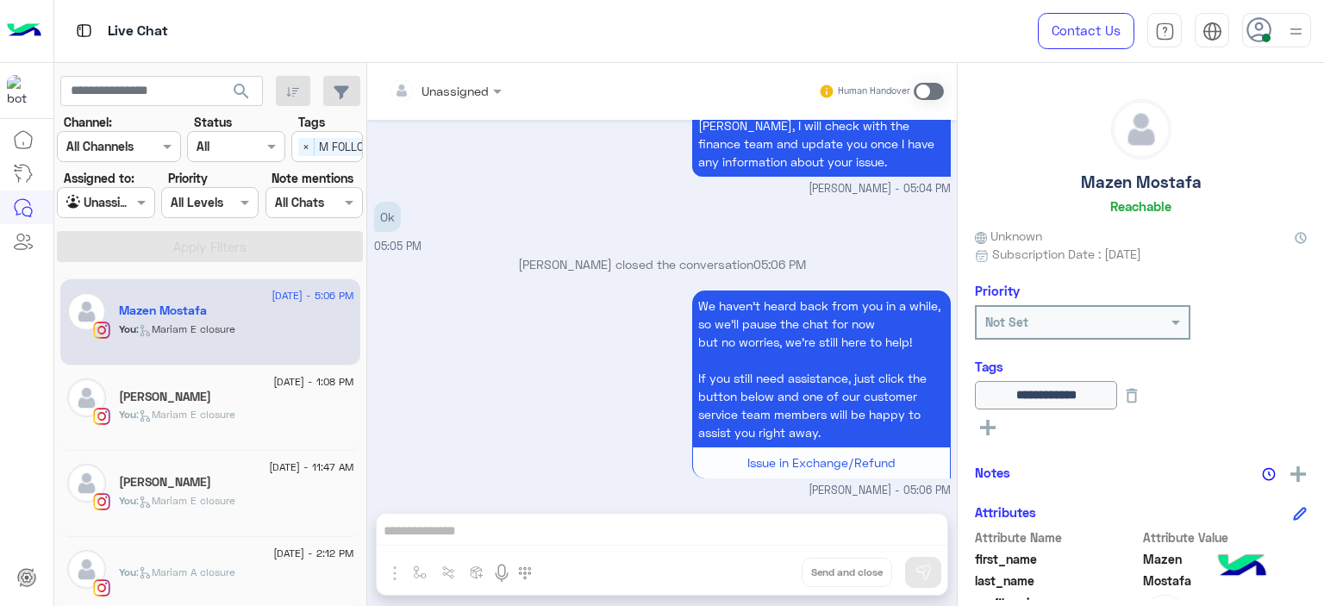
click at [213, 407] on p "You : [PERSON_NAME] closure" at bounding box center [177, 415] width 116 height 16
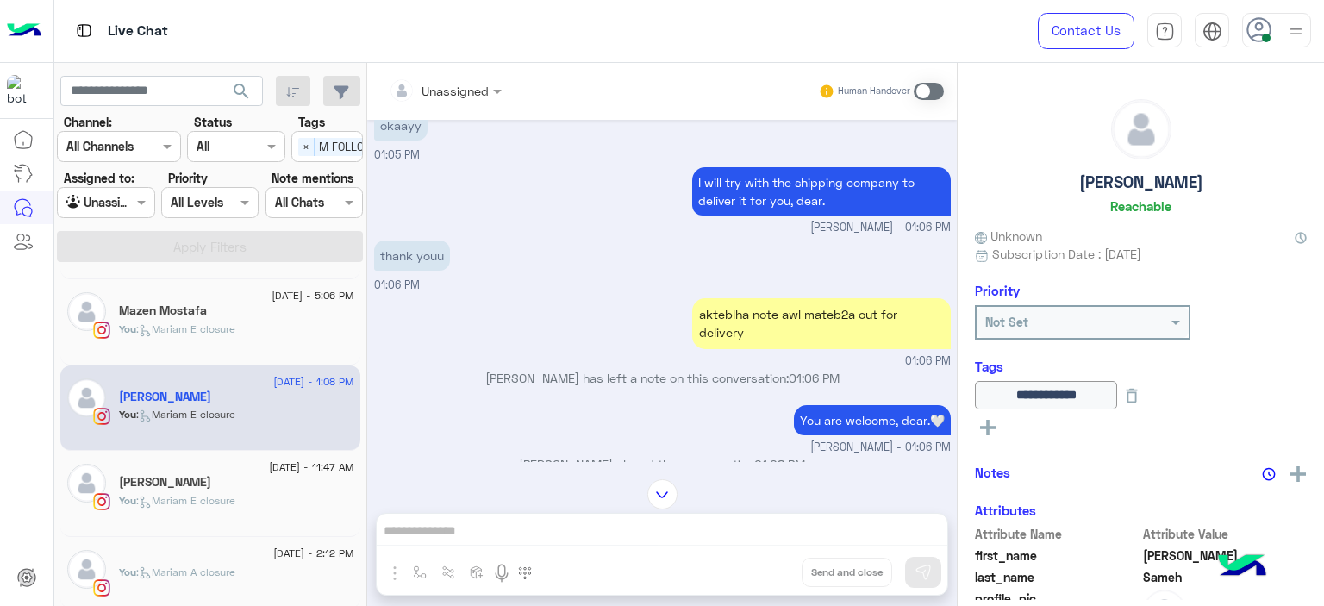
scroll to position [1272, 0]
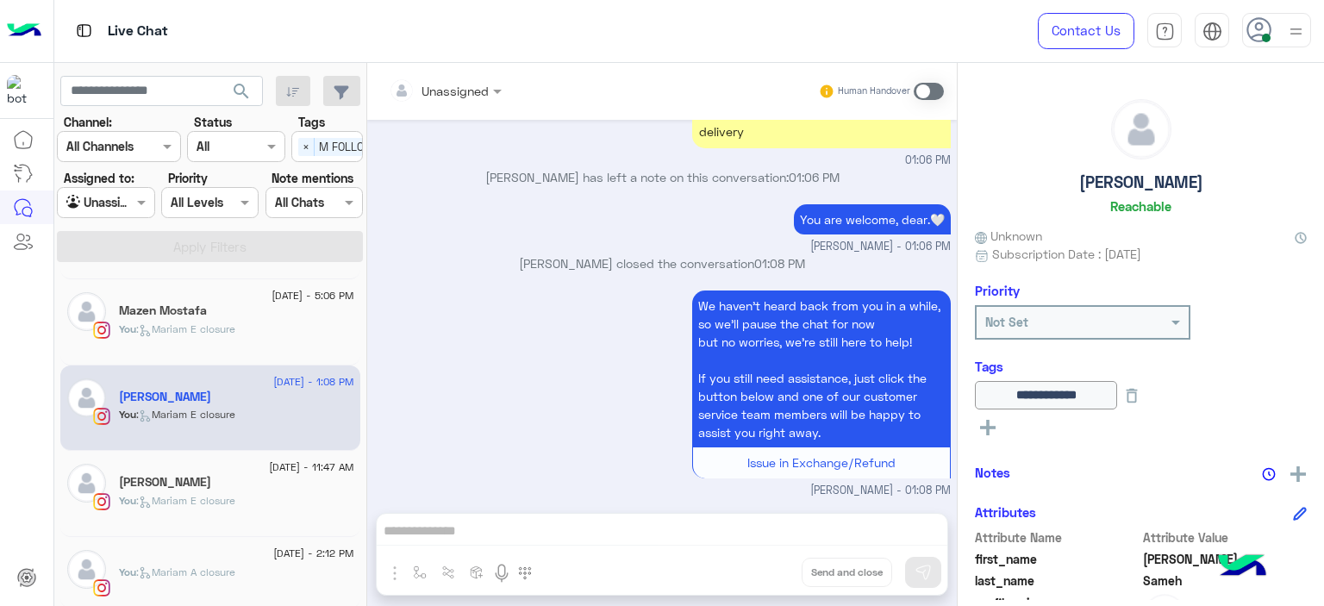
click at [273, 509] on div "You : [PERSON_NAME] closure" at bounding box center [236, 508] width 235 height 30
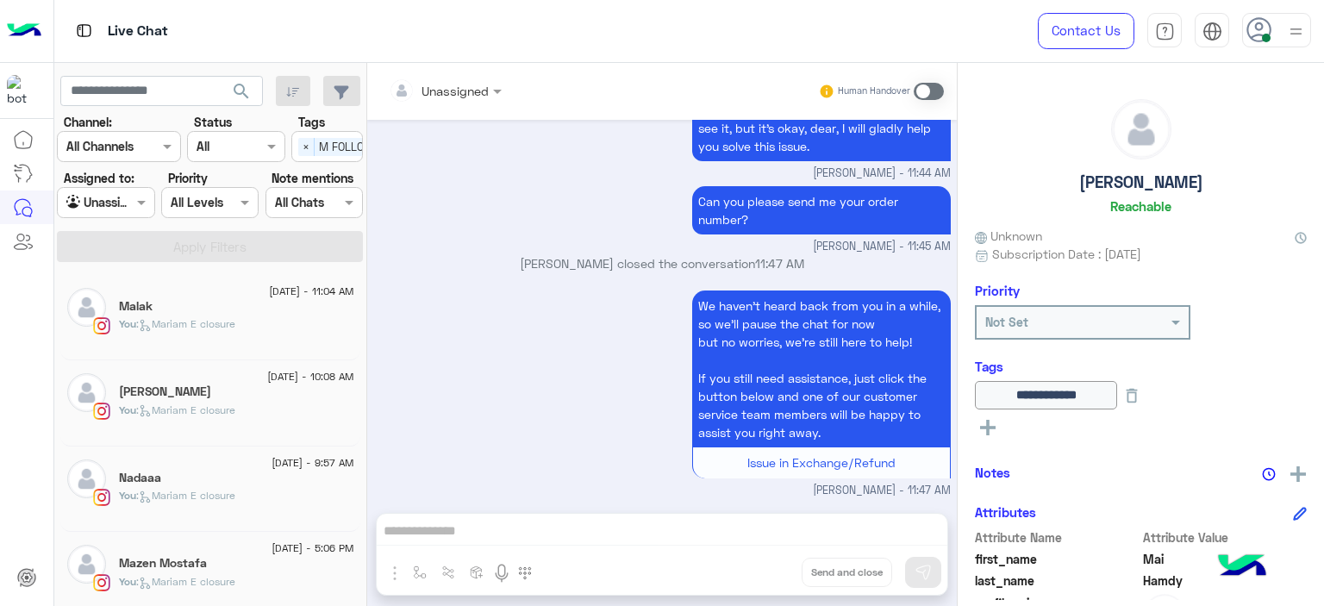
click at [210, 325] on span ": Mariam E closure" at bounding box center [185, 323] width 99 height 13
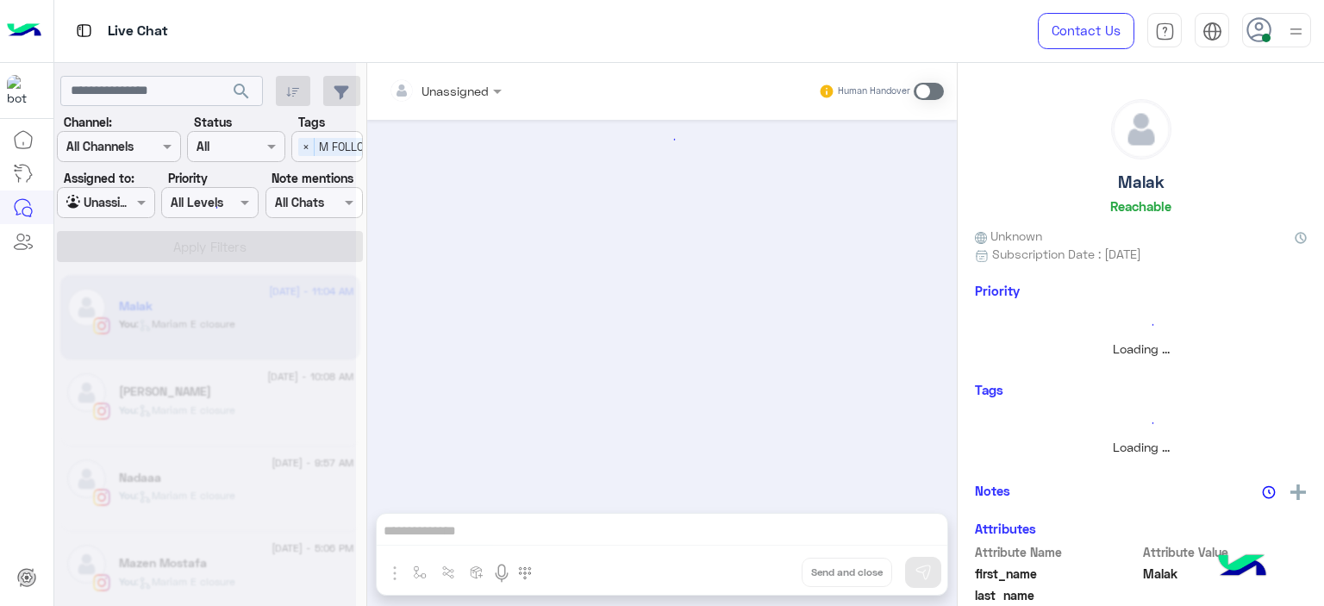
scroll to position [1239, 0]
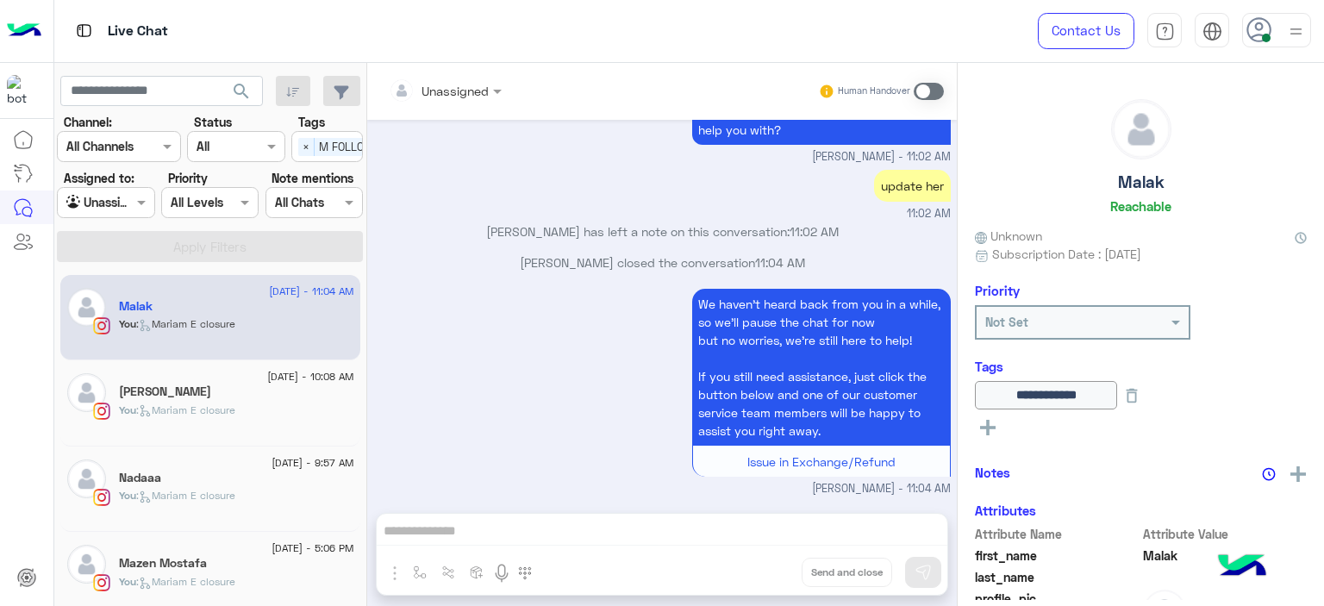
drag, startPoint x: 308, startPoint y: 142, endPoint x: 292, endPoint y: 161, distance: 24.5
click at [307, 142] on span "×" at bounding box center [306, 147] width 16 height 18
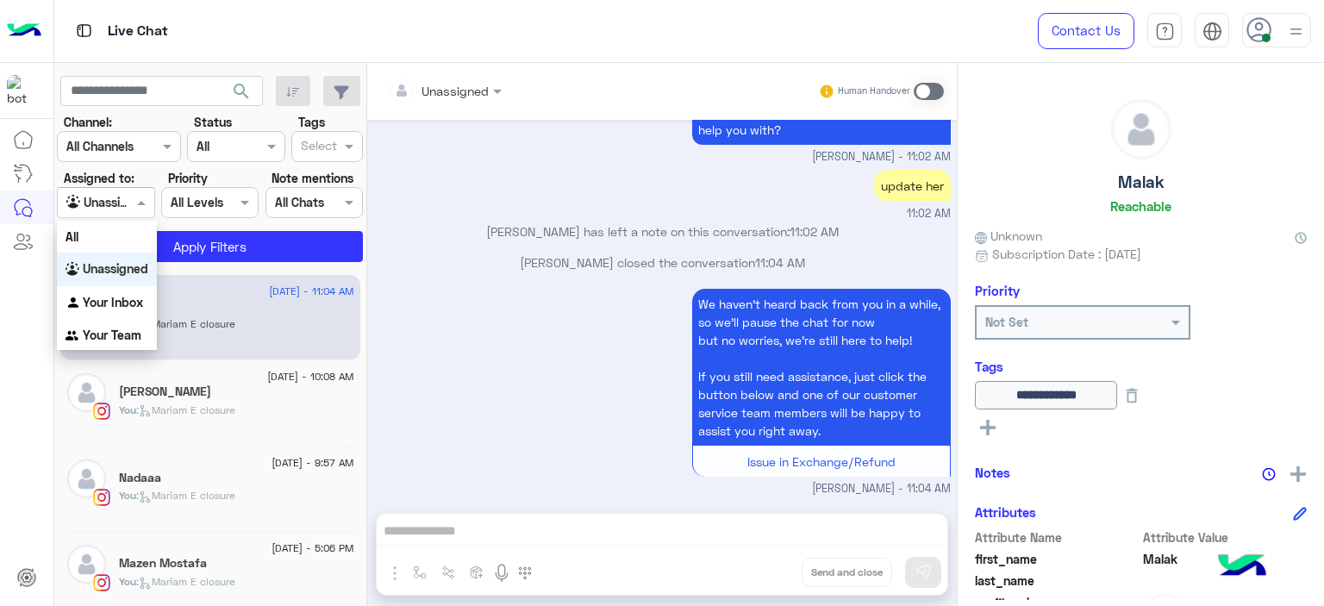
click at [141, 196] on span at bounding box center [144, 202] width 22 height 18
click at [119, 338] on b "Your Team" at bounding box center [112, 335] width 59 height 15
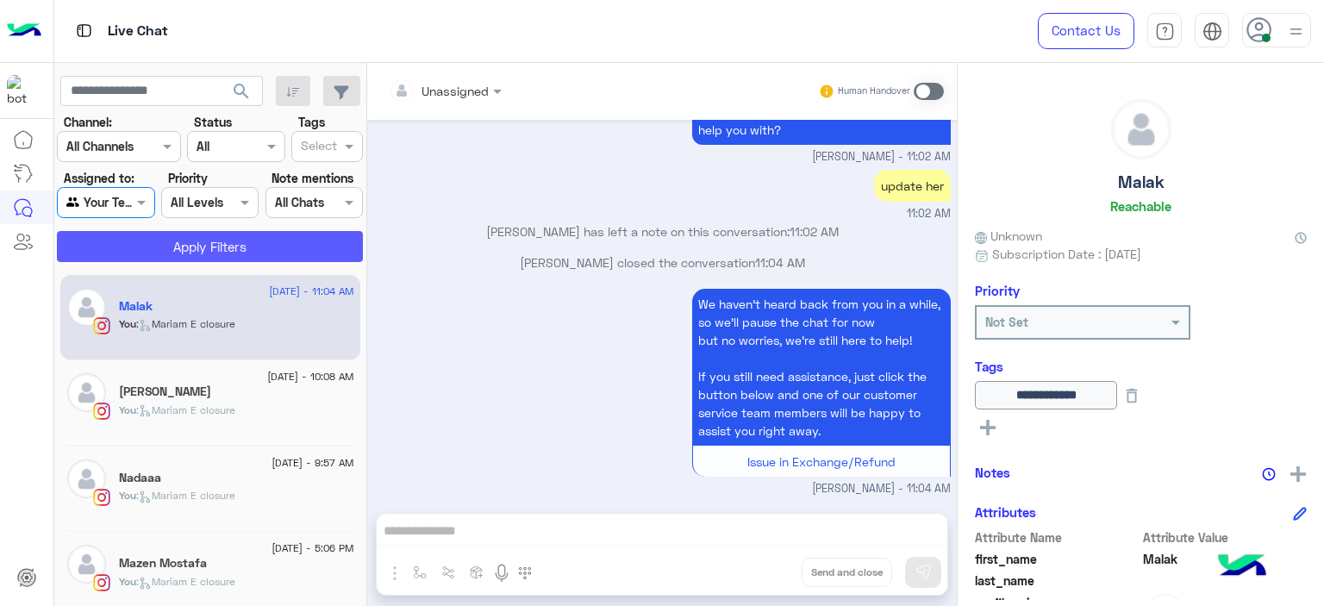
click at [248, 247] on button "Apply Filters" at bounding box center [210, 246] width 306 height 31
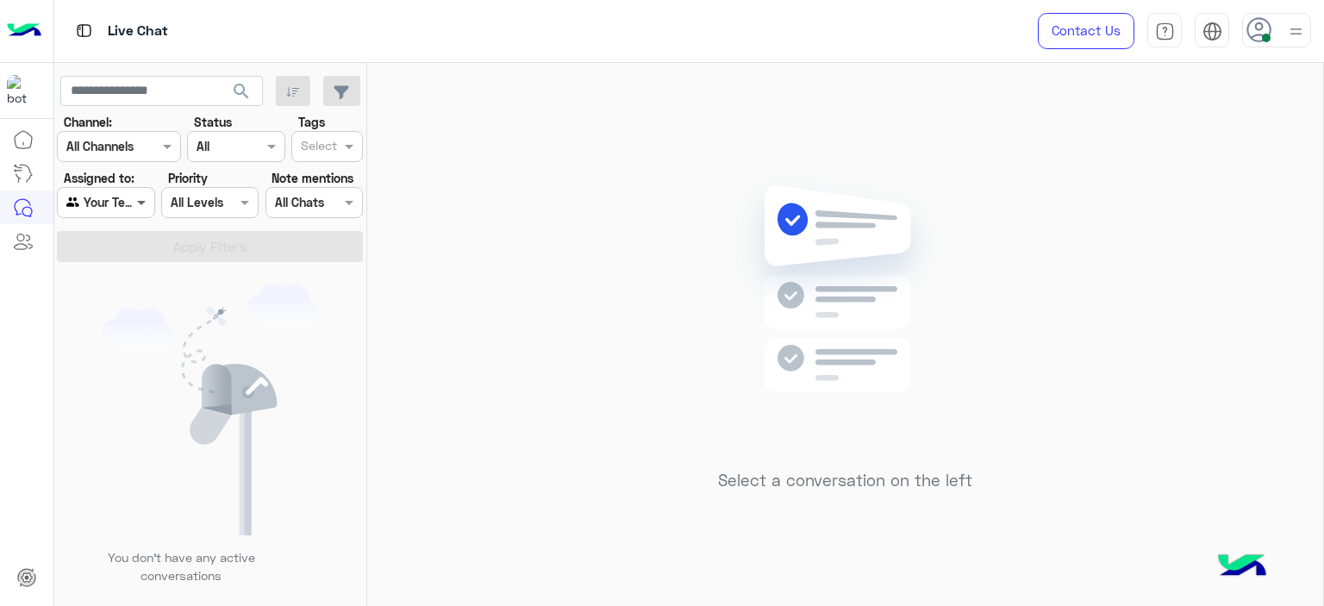
click at [140, 204] on span at bounding box center [144, 202] width 22 height 18
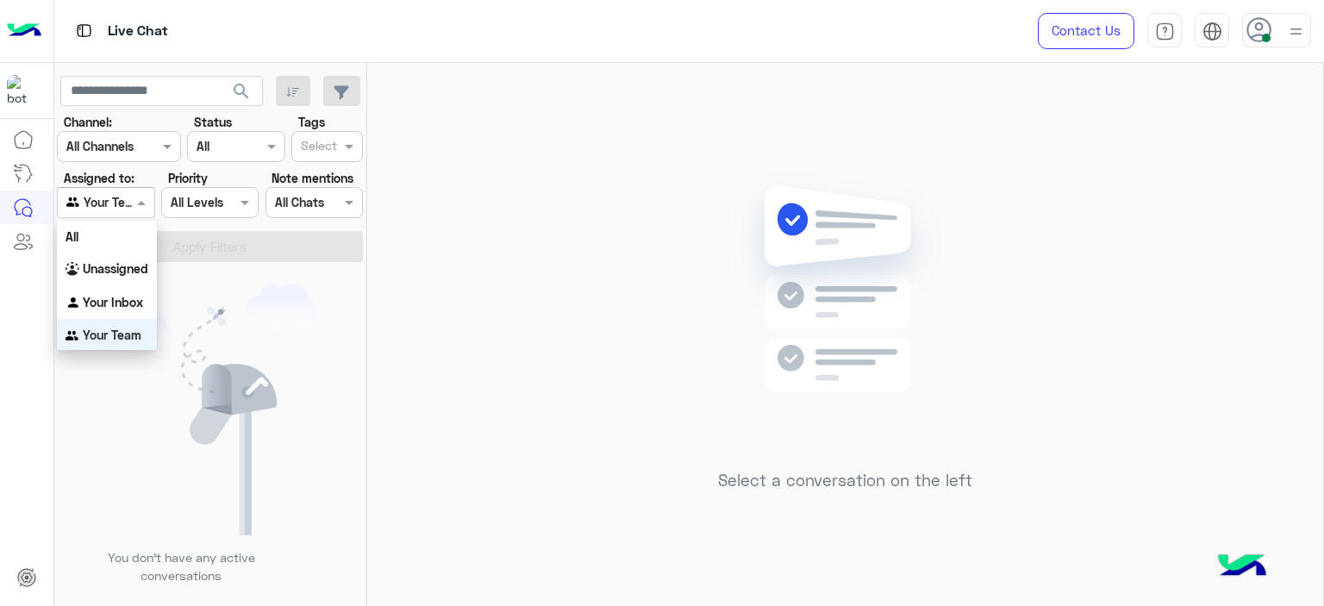
scroll to position [2, 0]
click at [131, 299] on b "Your Inbox" at bounding box center [113, 300] width 60 height 15
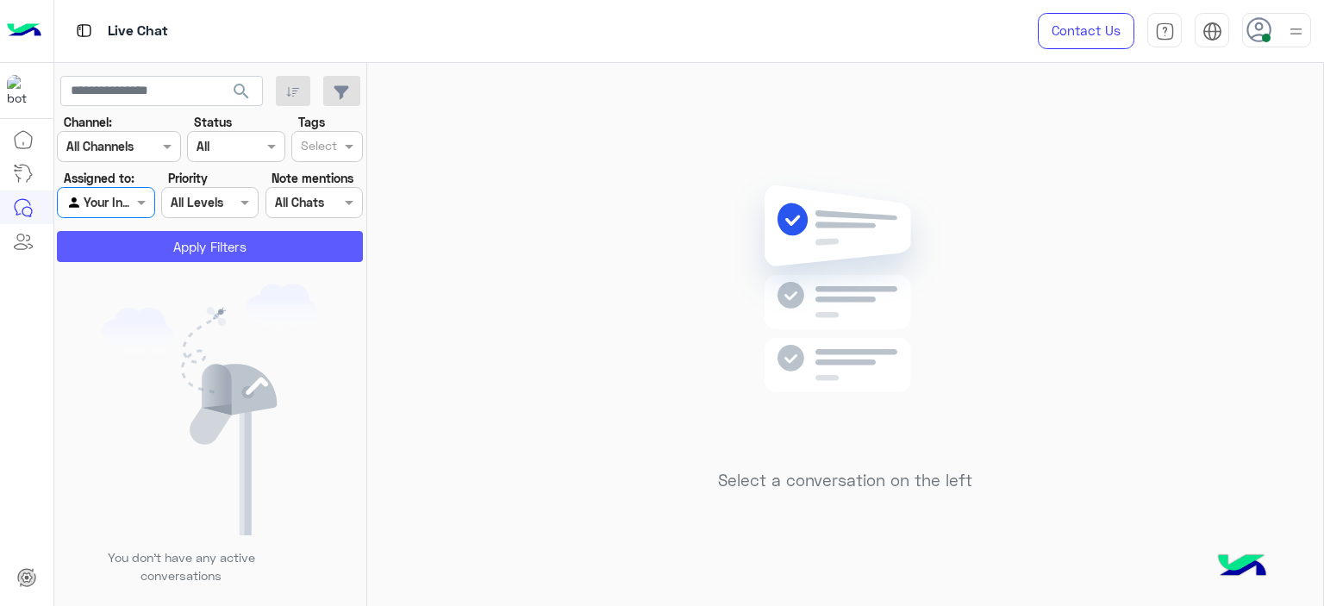
click at [241, 235] on section "Channel: Channel All Channels Status Channel All Tags Select Assigned to: Agent…" at bounding box center [210, 187] width 287 height 149
click at [241, 242] on button "Apply Filters" at bounding box center [210, 246] width 306 height 31
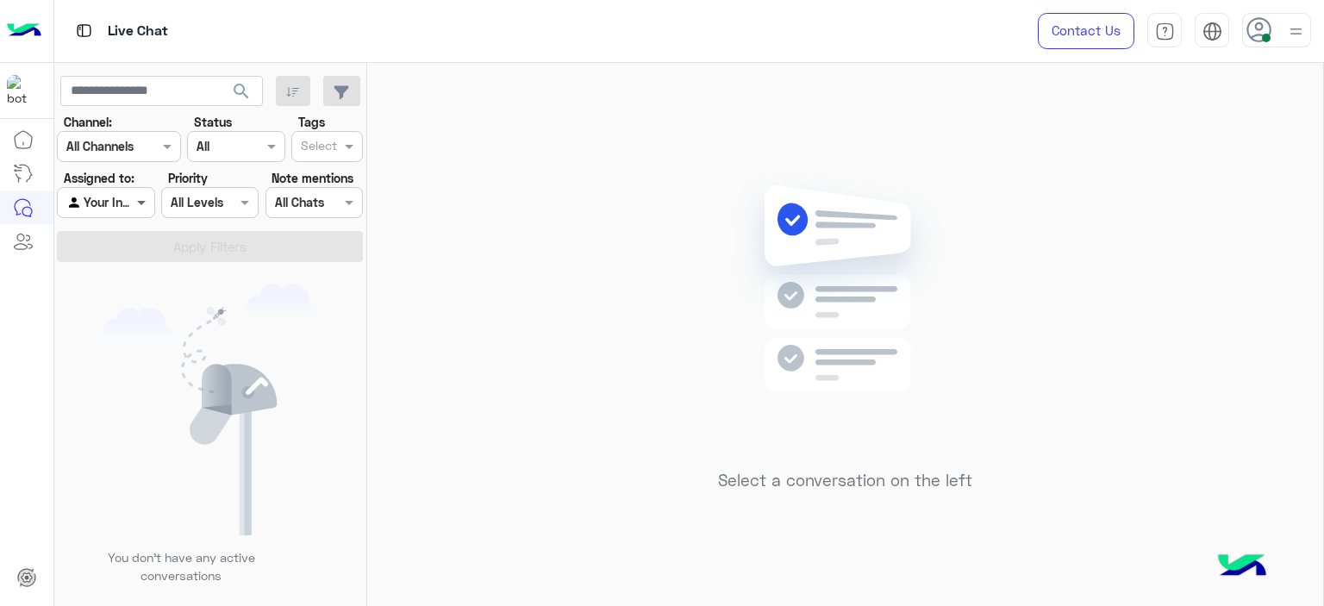
drag, startPoint x: 139, startPoint y: 196, endPoint x: 141, endPoint y: 210, distance: 14.9
click at [140, 198] on span at bounding box center [144, 202] width 22 height 18
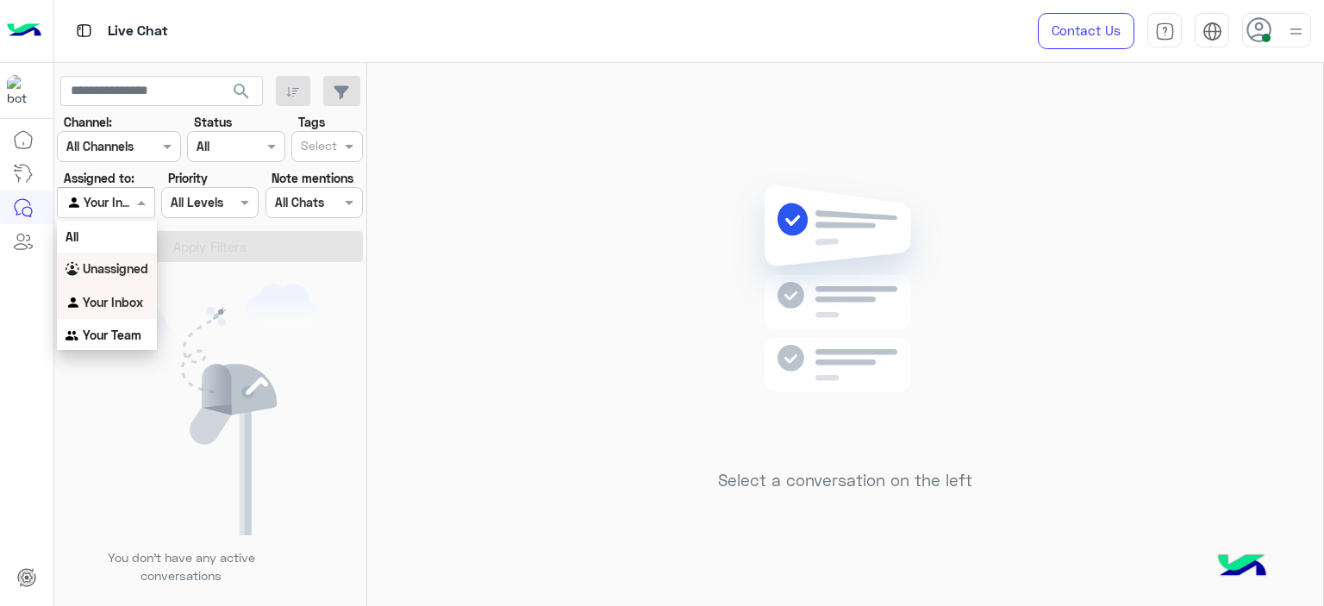
drag, startPoint x: 132, startPoint y: 265, endPoint x: 172, endPoint y: 258, distance: 40.2
click at [133, 265] on b "Unassigned" at bounding box center [116, 268] width 66 height 15
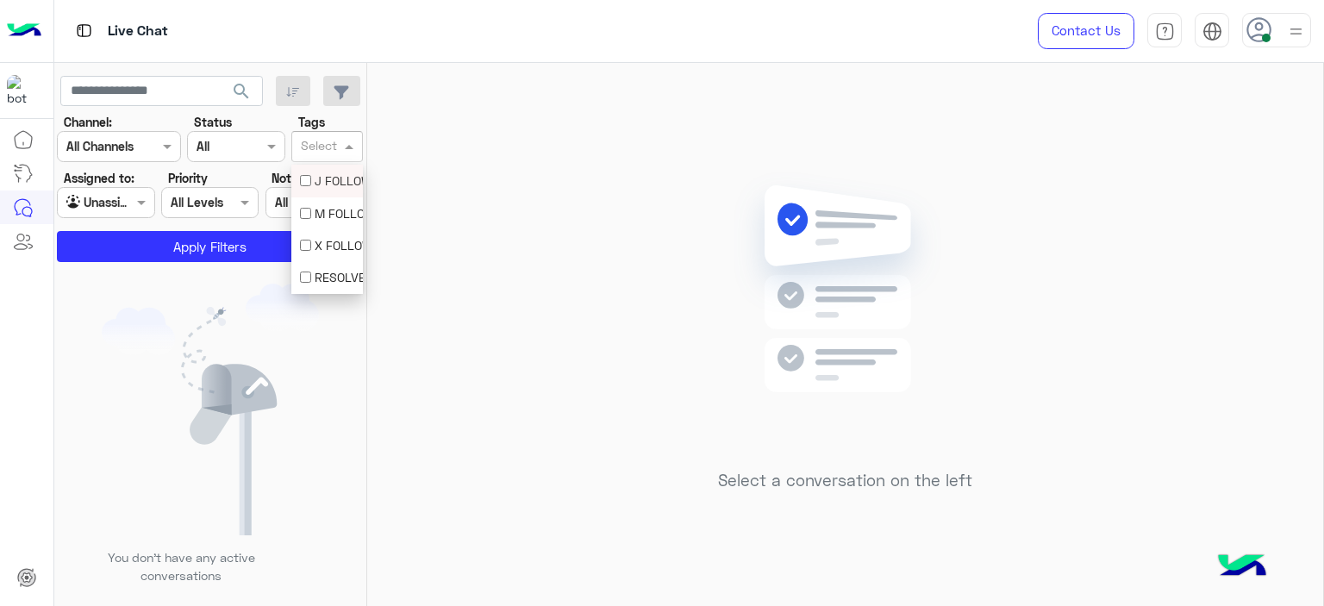
drag, startPoint x: 347, startPoint y: 144, endPoint x: 347, endPoint y: 155, distance: 11.2
click at [346, 144] on span at bounding box center [351, 146] width 22 height 18
click at [323, 217] on div "M FOLLOW UP" at bounding box center [327, 213] width 54 height 18
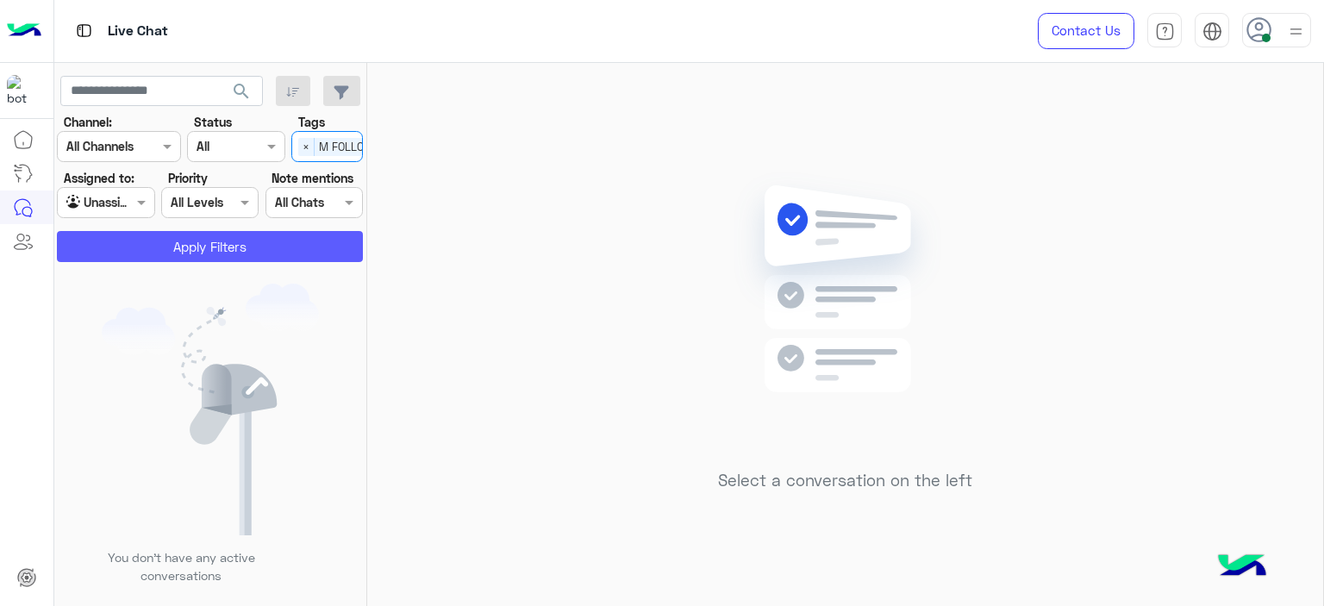
click at [295, 244] on button "Apply Filters" at bounding box center [210, 246] width 306 height 31
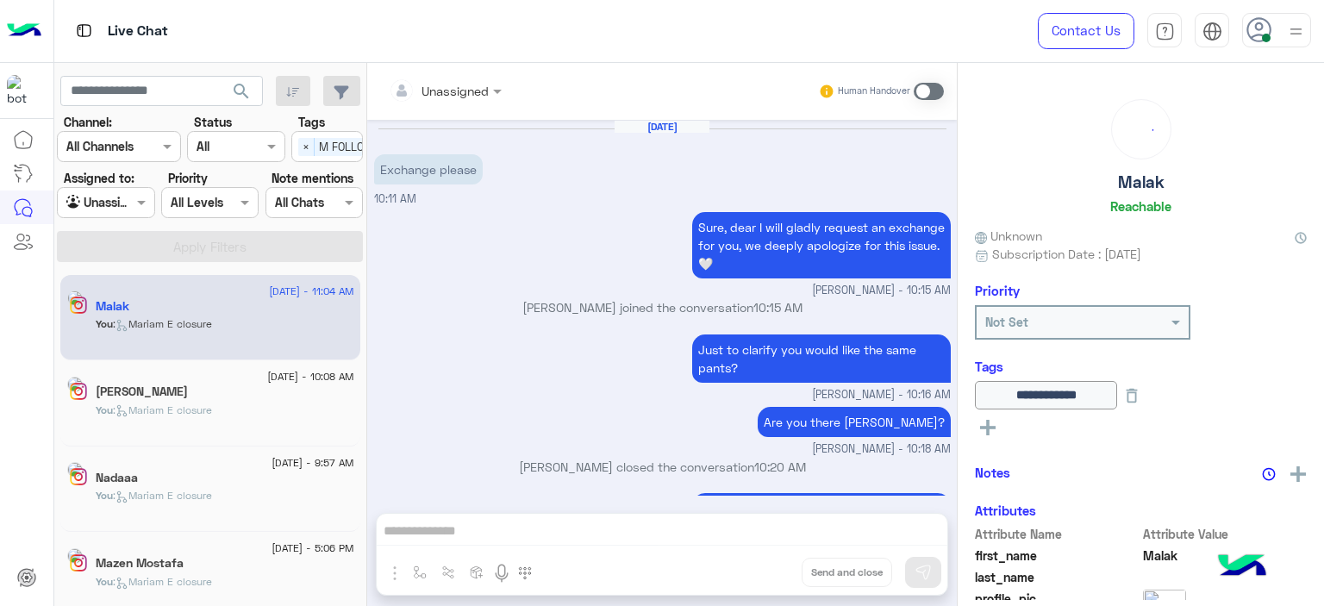
scroll to position [1239, 0]
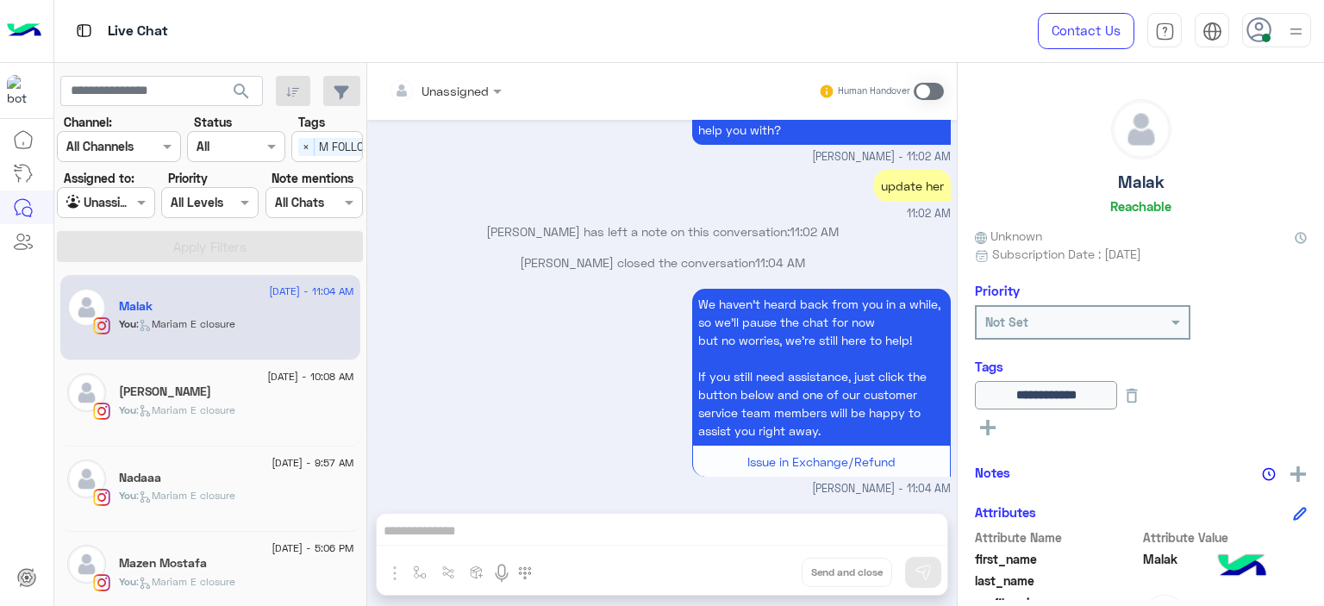
click at [262, 571] on div "Mazen Mostafa" at bounding box center [236, 565] width 235 height 18
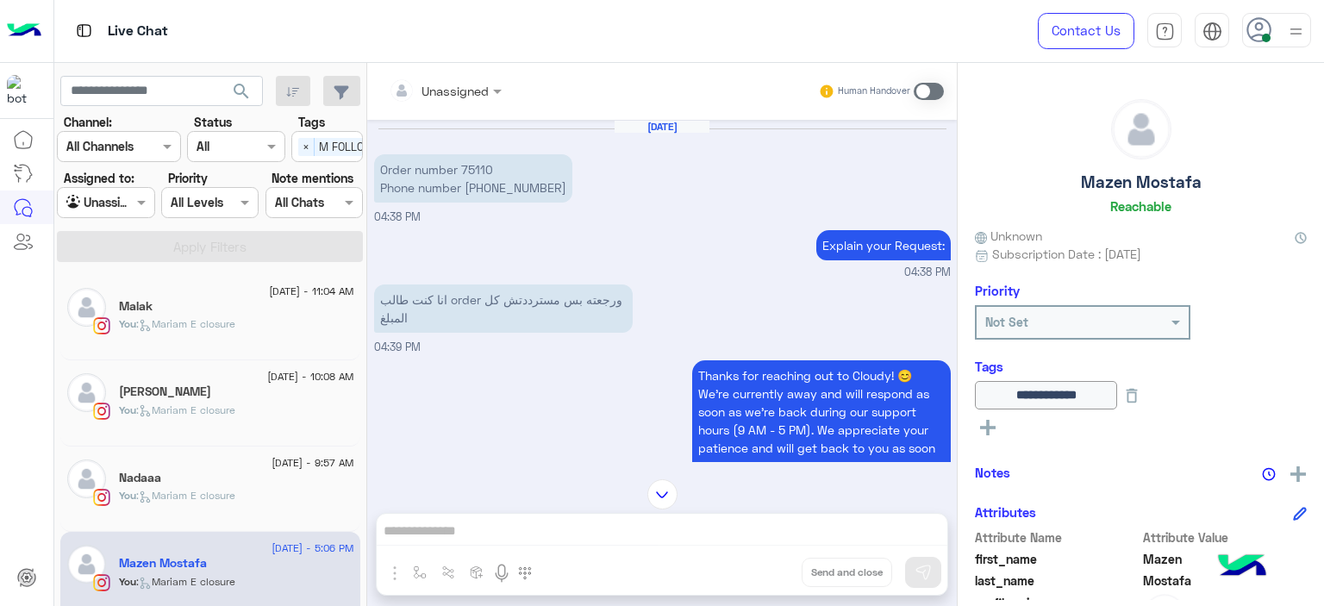
scroll to position [1913, 0]
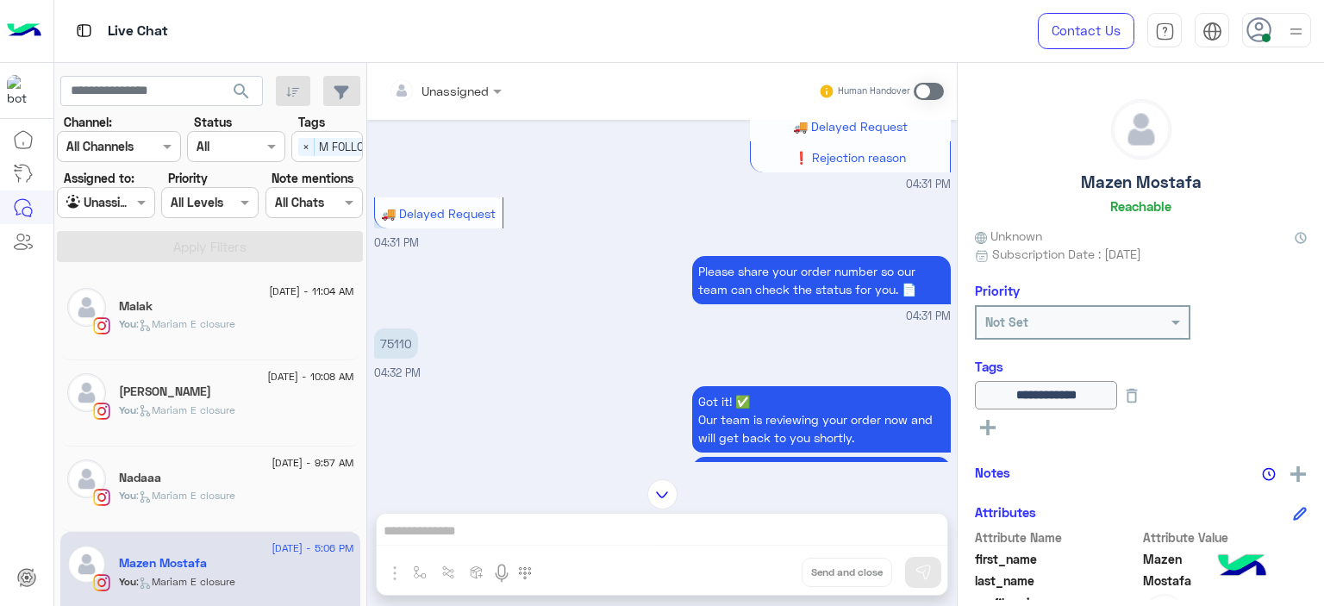
click at [397, 334] on p "75110" at bounding box center [396, 343] width 44 height 30
copy p "75110"
click at [141, 201] on span at bounding box center [144, 202] width 22 height 18
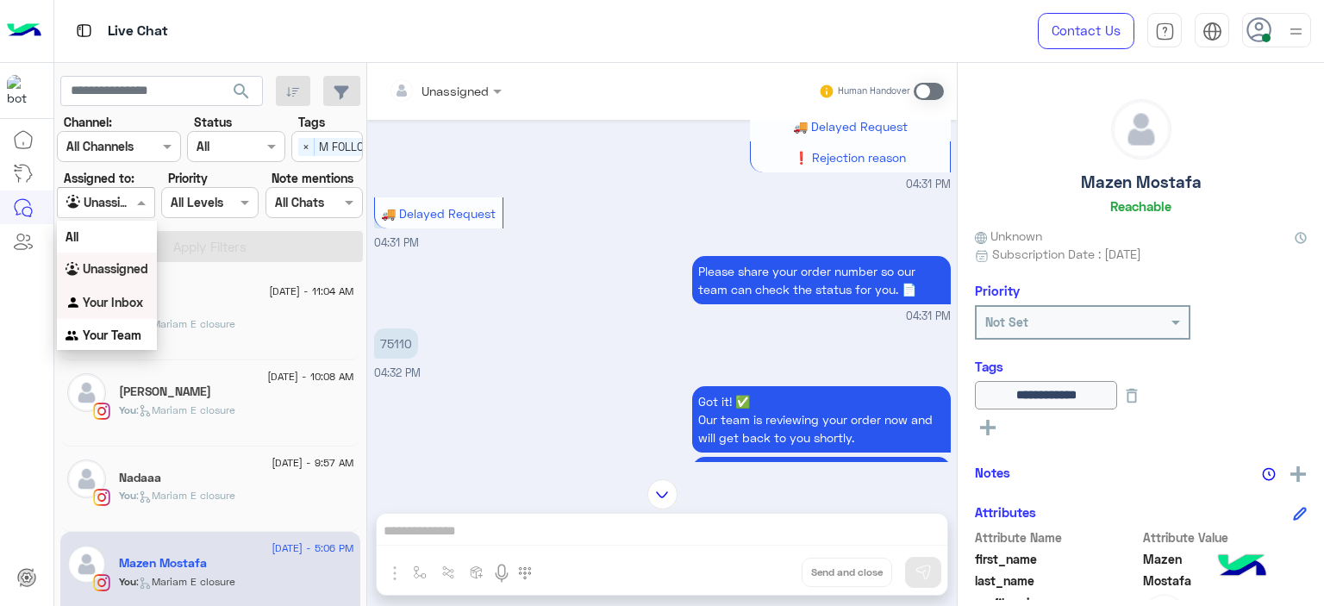
click at [138, 301] on b "Your Inbox" at bounding box center [113, 302] width 60 height 15
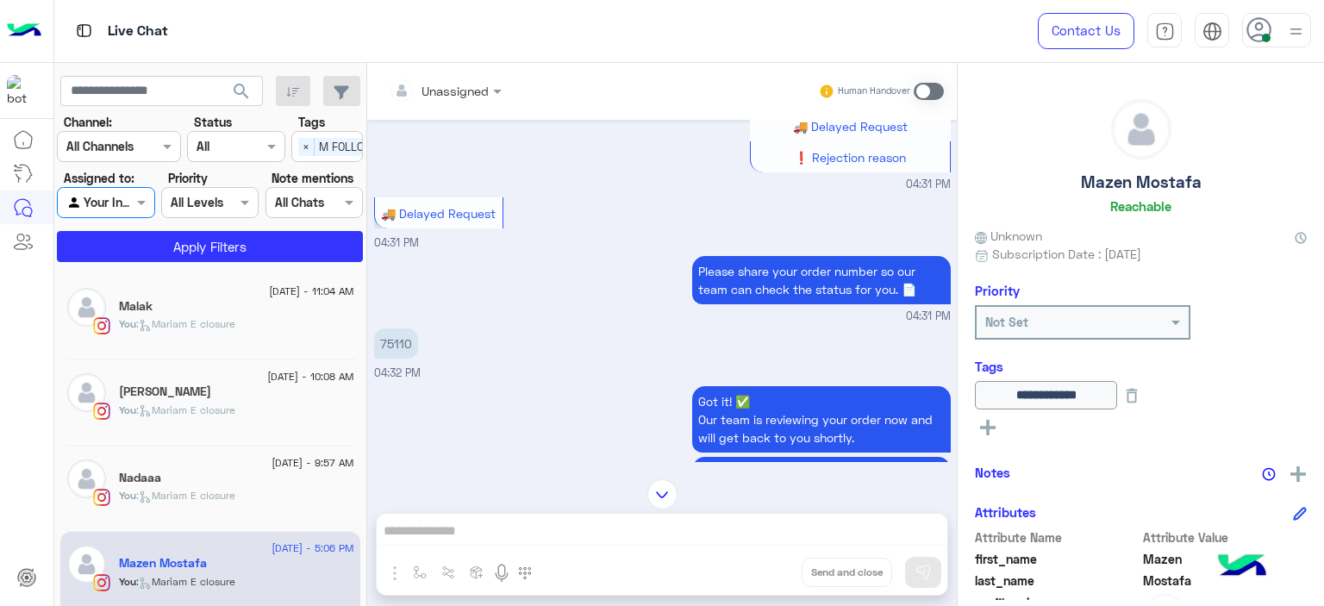
click at [301, 140] on span "×" at bounding box center [306, 147] width 16 height 18
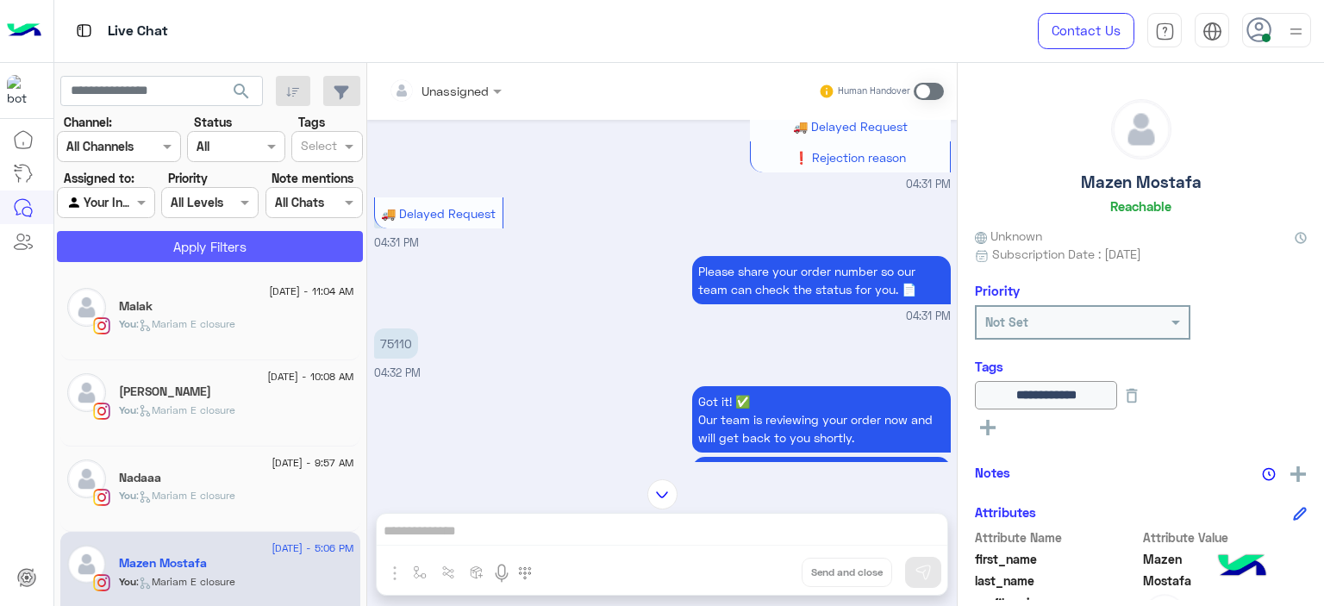
click at [299, 256] on button "Apply Filters" at bounding box center [210, 246] width 306 height 31
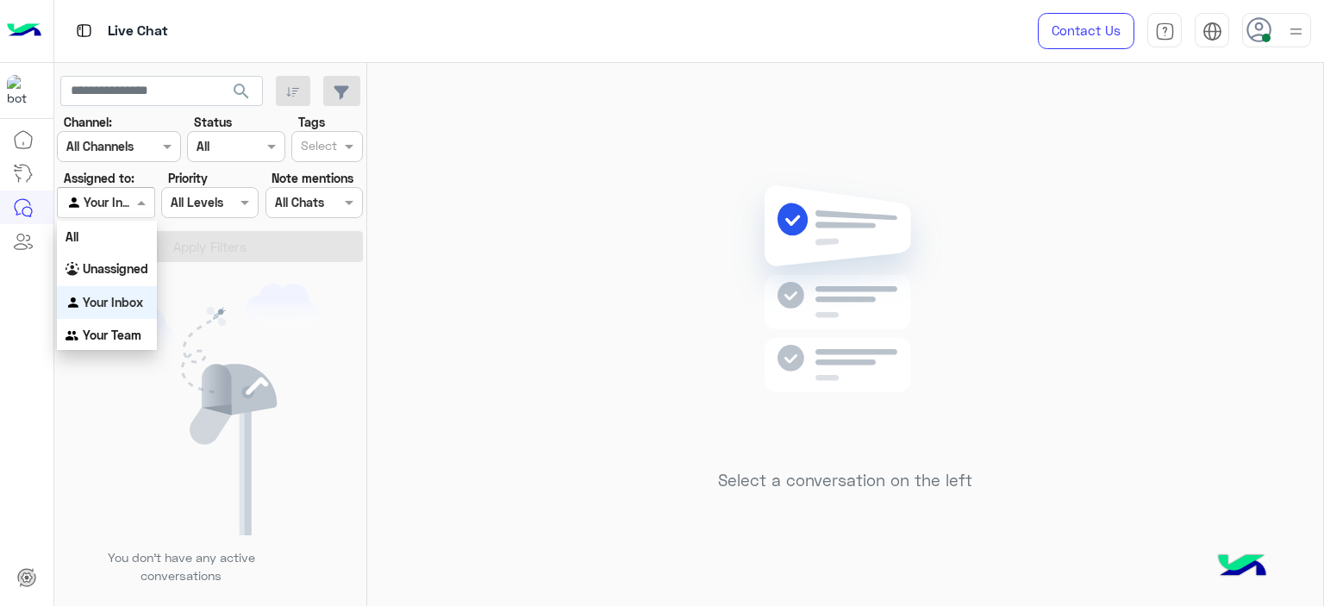
click at [135, 202] on span at bounding box center [144, 202] width 22 height 18
click at [132, 337] on b "Your Team" at bounding box center [112, 335] width 59 height 15
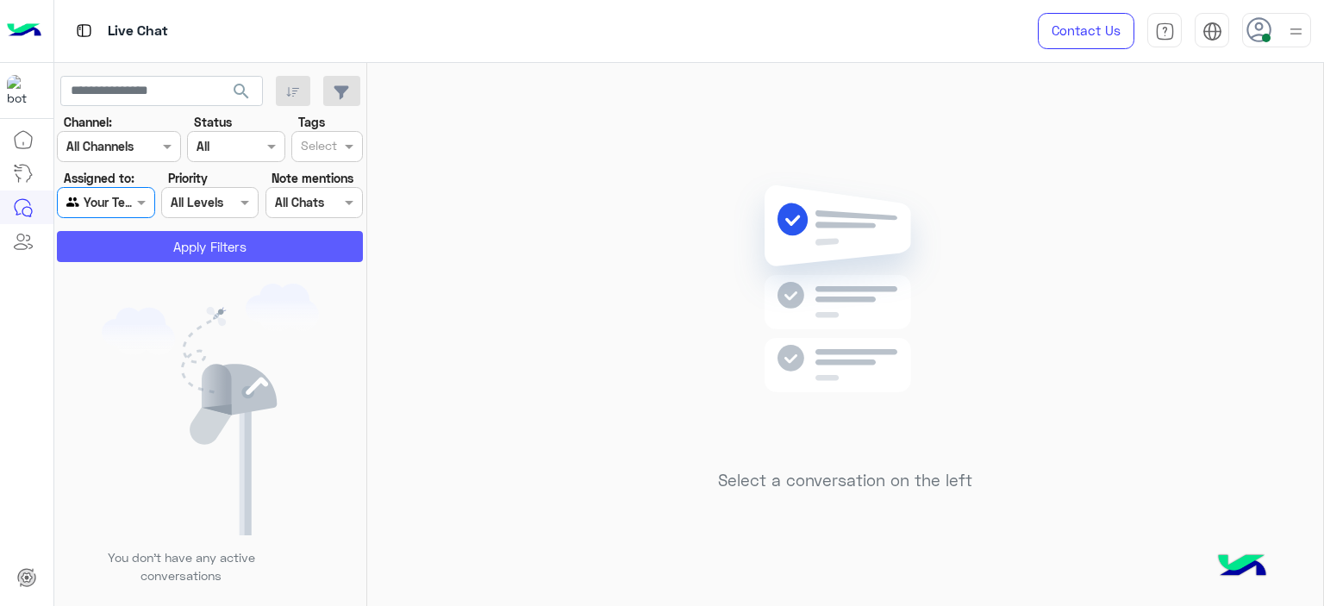
click at [232, 250] on button "Apply Filters" at bounding box center [210, 246] width 306 height 31
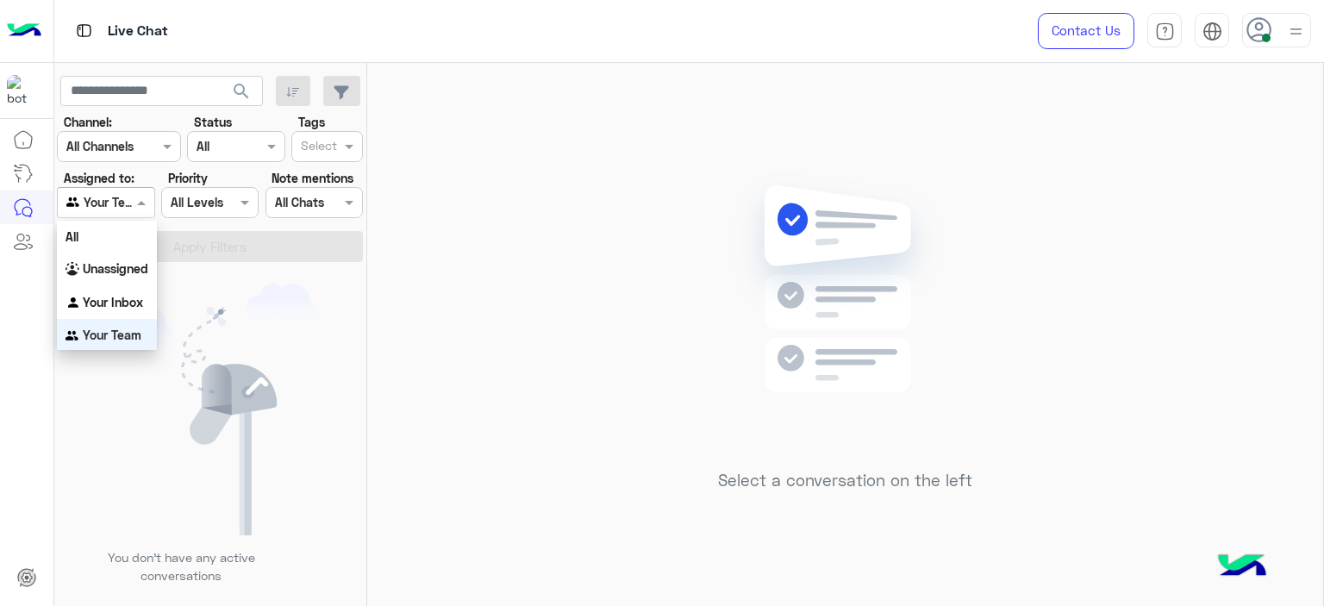
click at [134, 193] on span at bounding box center [144, 202] width 22 height 18
click at [128, 296] on b "Your Inbox" at bounding box center [113, 300] width 60 height 15
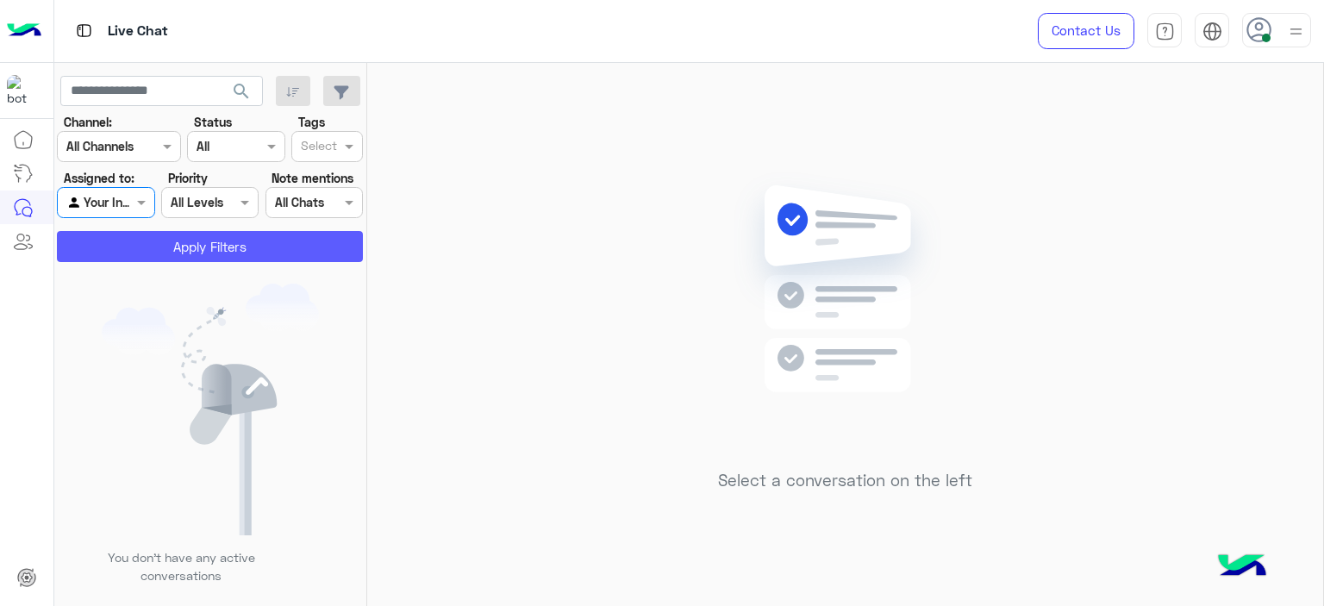
click at [356, 252] on button "Apply Filters" at bounding box center [210, 246] width 306 height 31
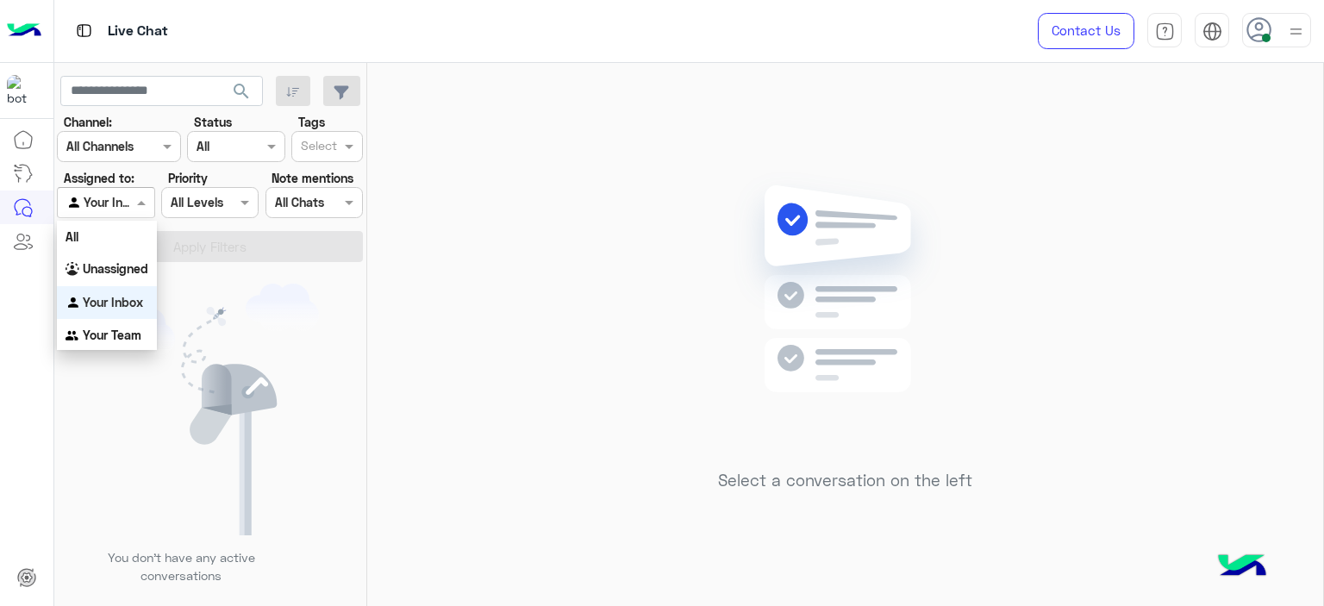
click at [131, 209] on div at bounding box center [106, 202] width 96 height 20
click at [127, 339] on b "Your Team" at bounding box center [112, 335] width 59 height 15
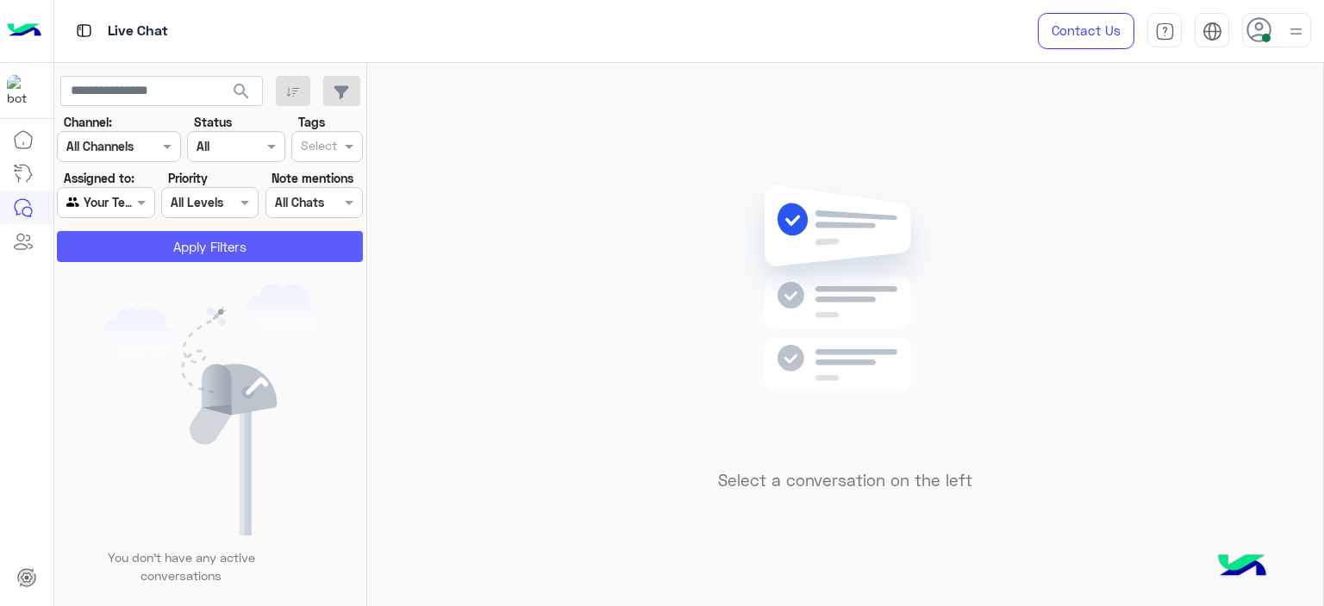
click at [252, 234] on button "Apply Filters" at bounding box center [210, 246] width 306 height 31
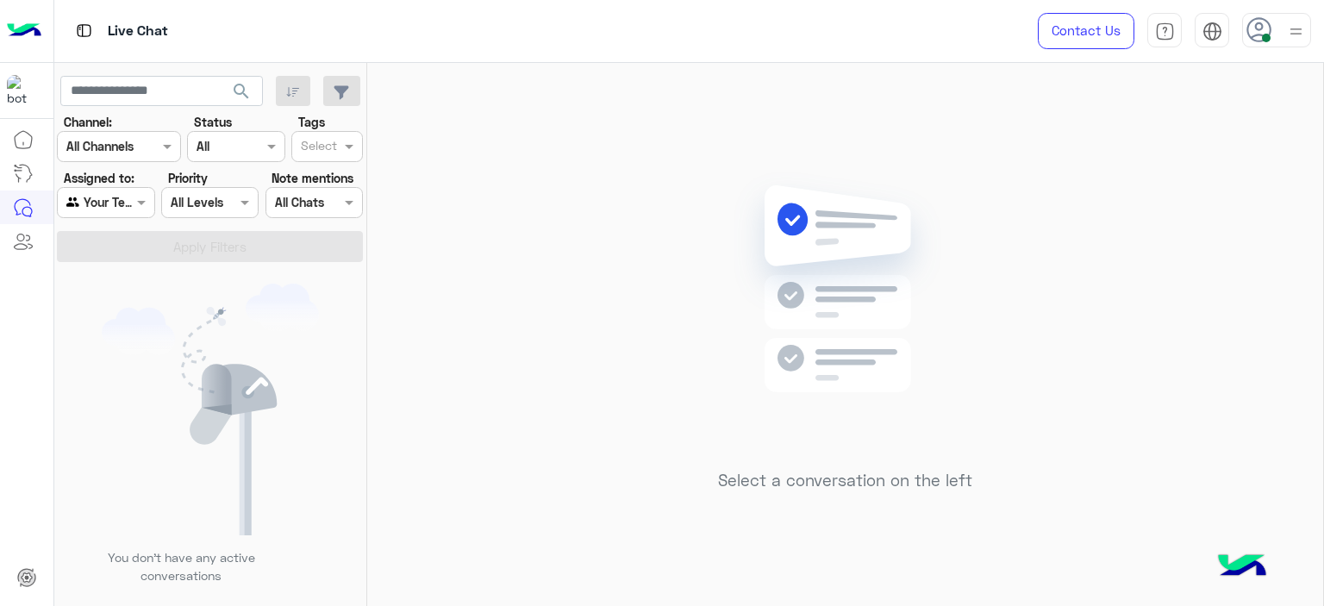
click at [129, 203] on div at bounding box center [106, 202] width 96 height 20
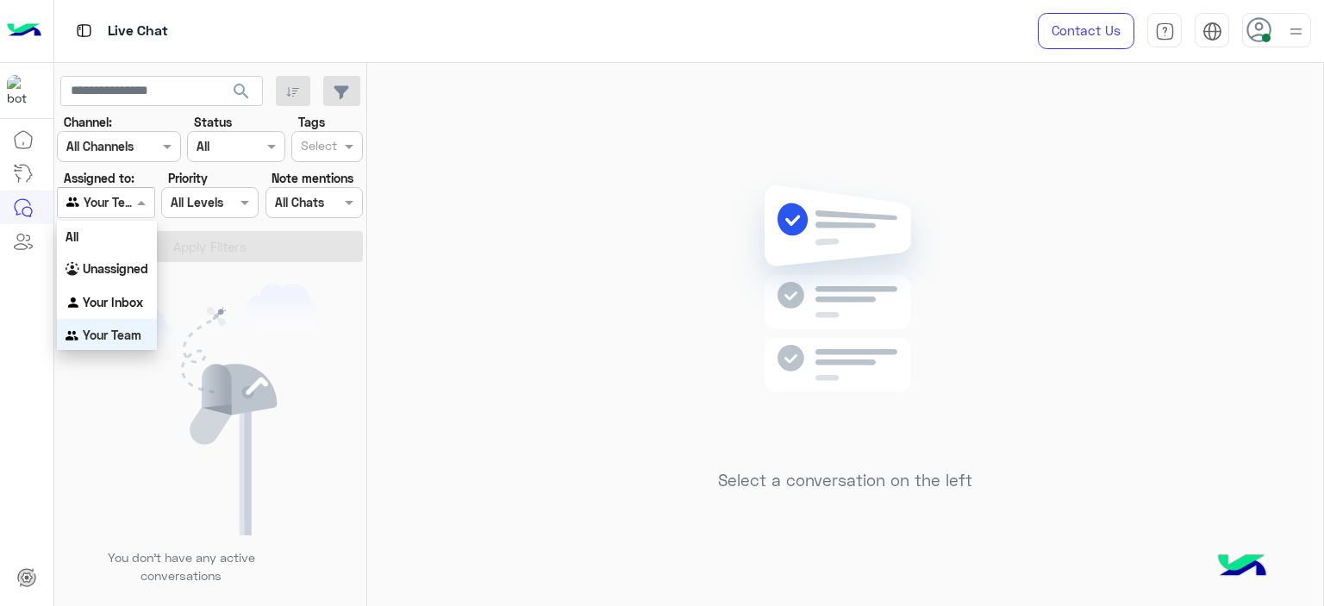
scroll to position [2, 0]
click at [123, 268] on b "Unassigned" at bounding box center [116, 266] width 66 height 15
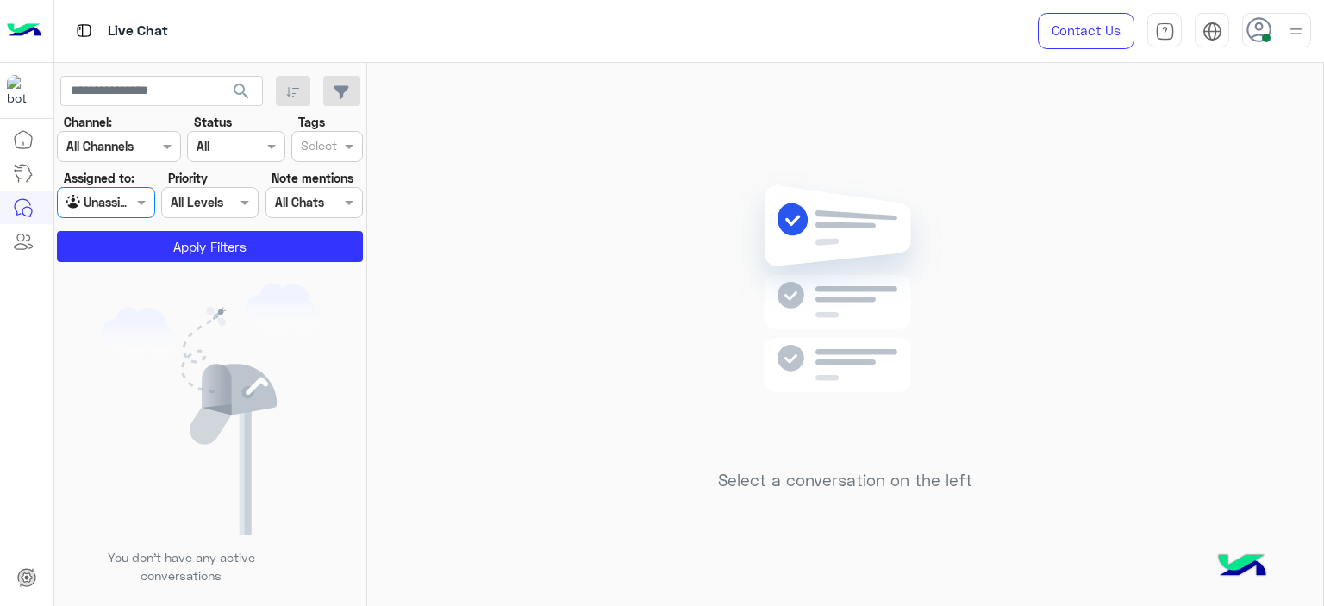
click at [328, 149] on input "text" at bounding box center [319, 148] width 36 height 18
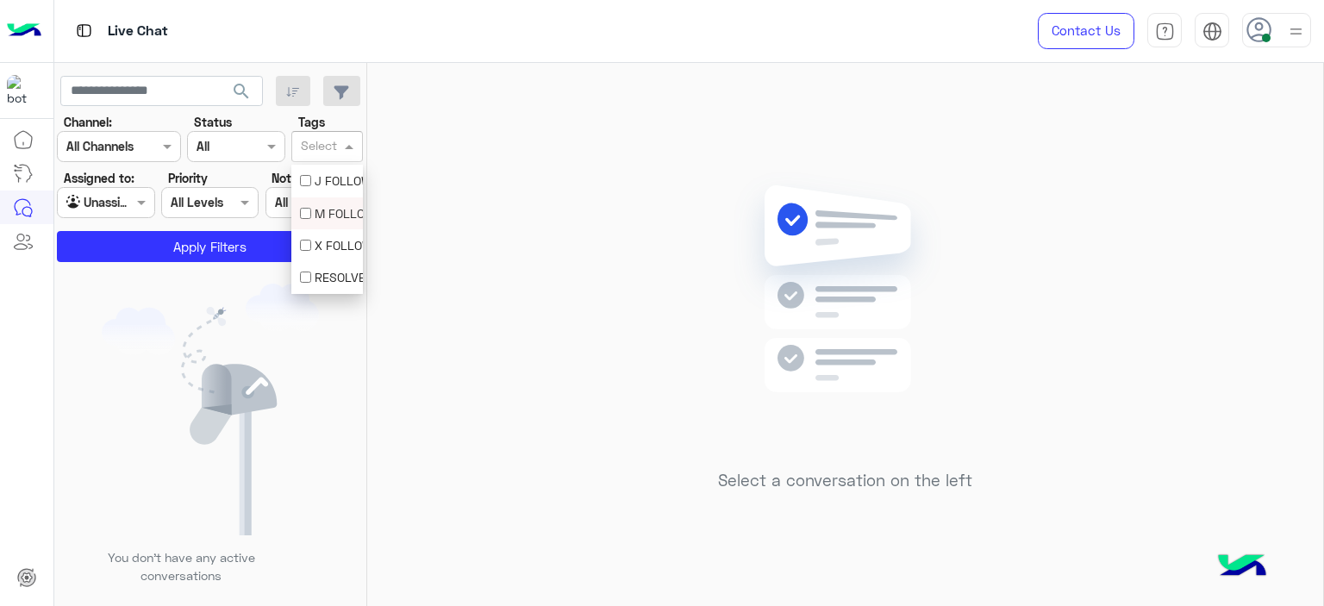
click at [324, 213] on div "M FOLLOW UP" at bounding box center [327, 213] width 54 height 18
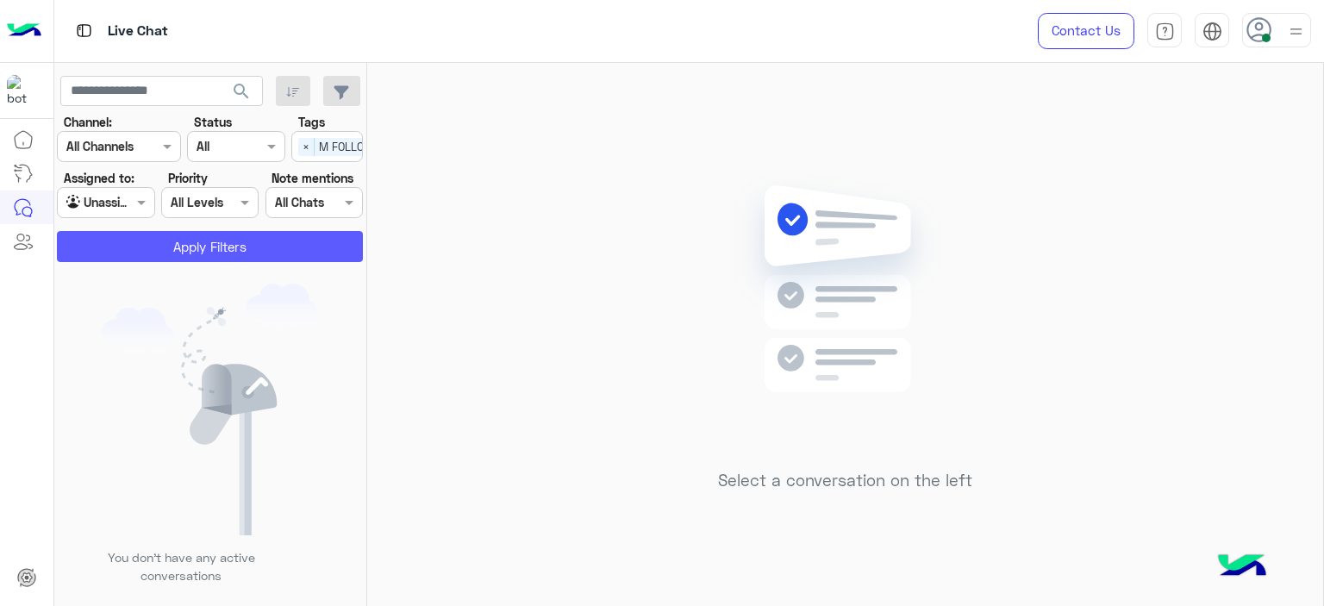
click at [303, 233] on button "Apply Filters" at bounding box center [210, 246] width 306 height 31
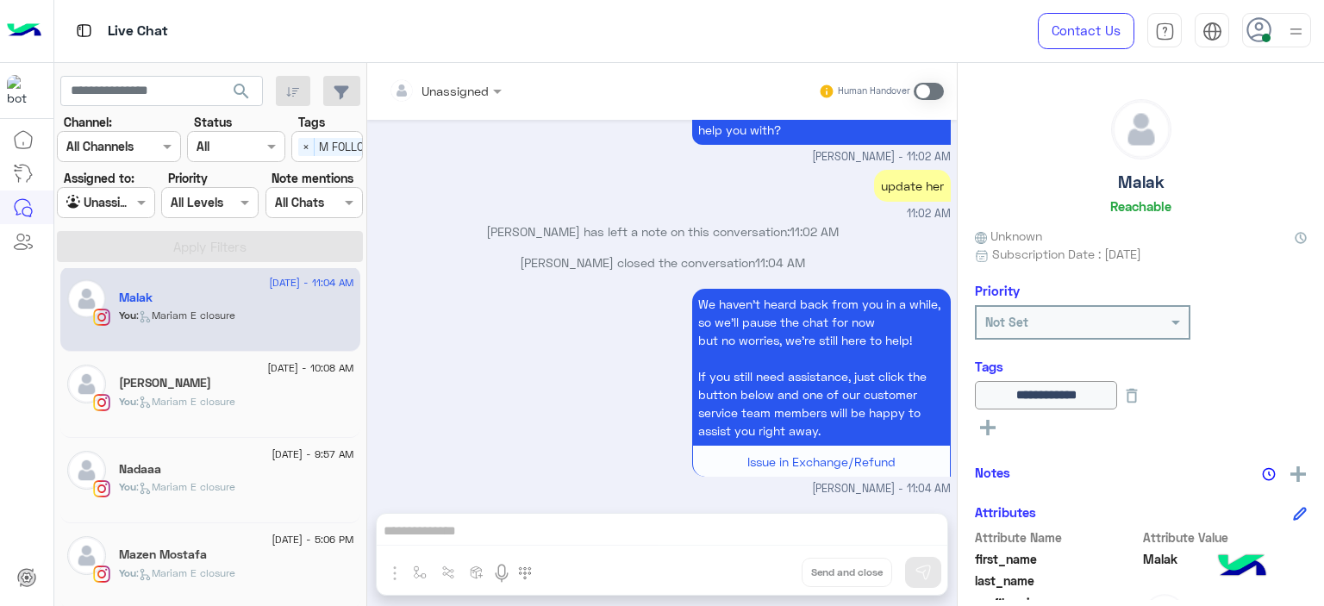
scroll to position [253, 0]
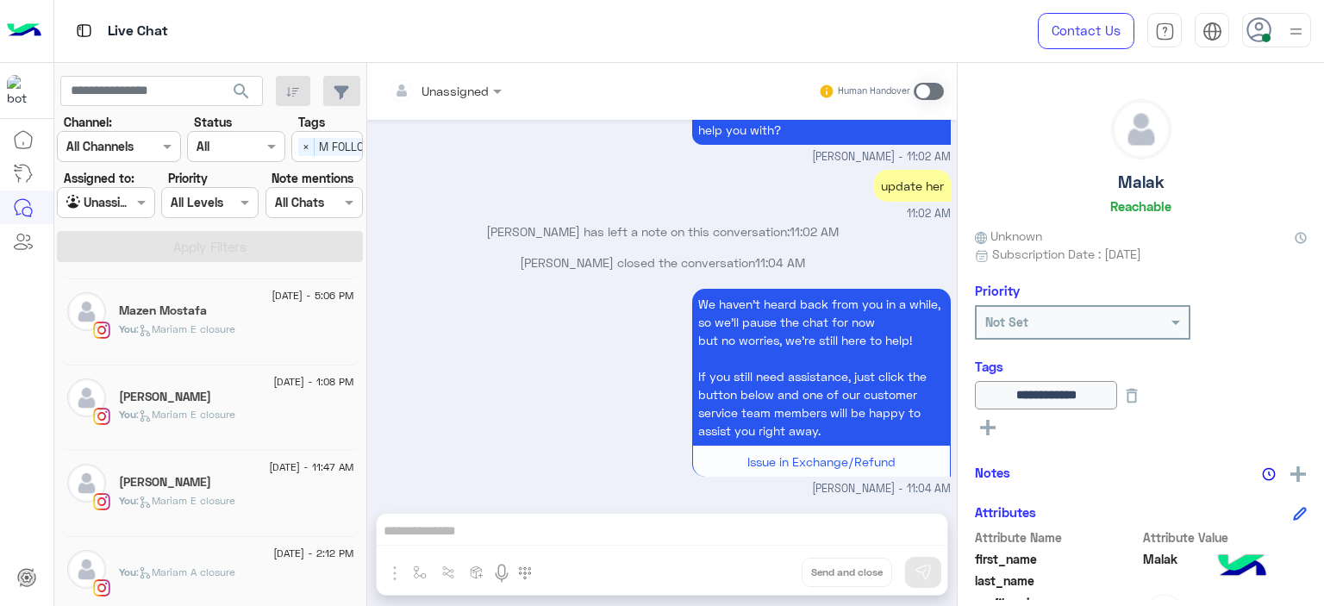
click at [235, 565] on span ": Mariam A closure" at bounding box center [185, 571] width 99 height 13
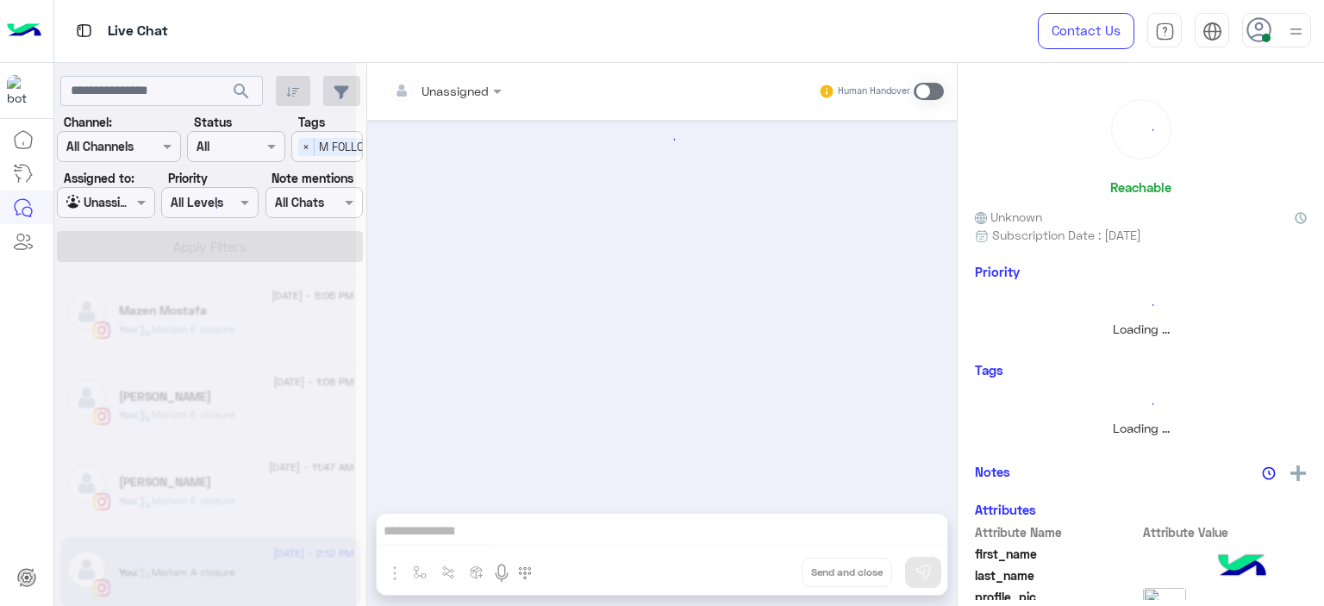
scroll to position [1041, 0]
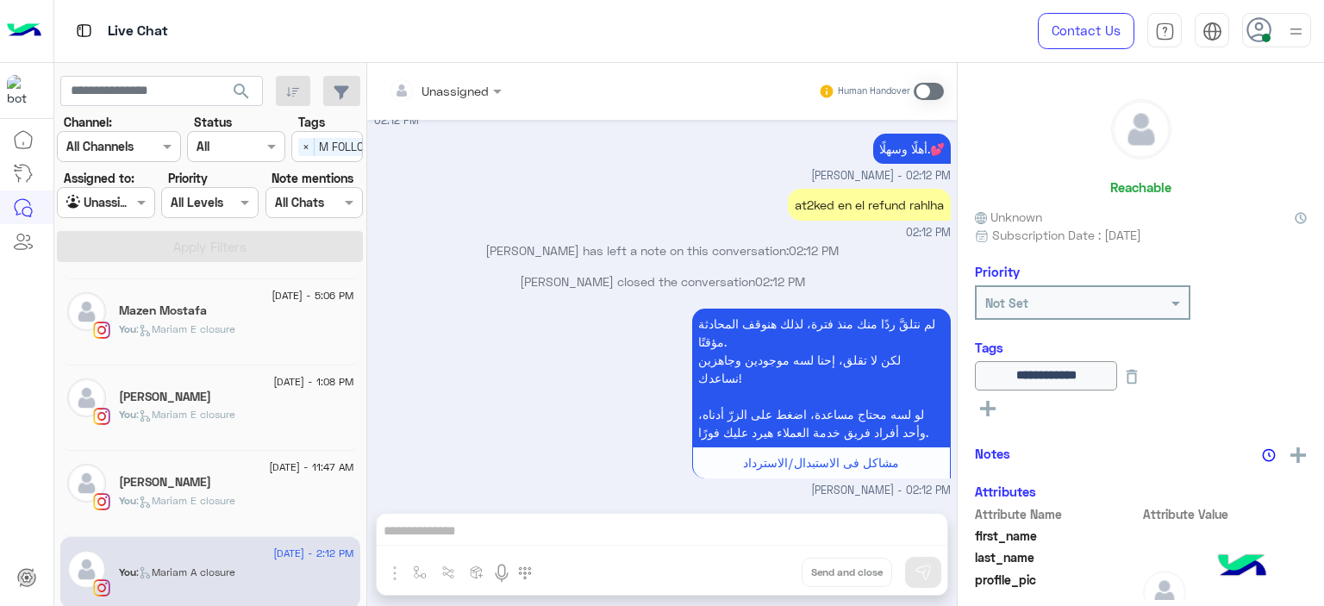
click at [256, 496] on div "You : [PERSON_NAME] closure" at bounding box center [236, 508] width 235 height 30
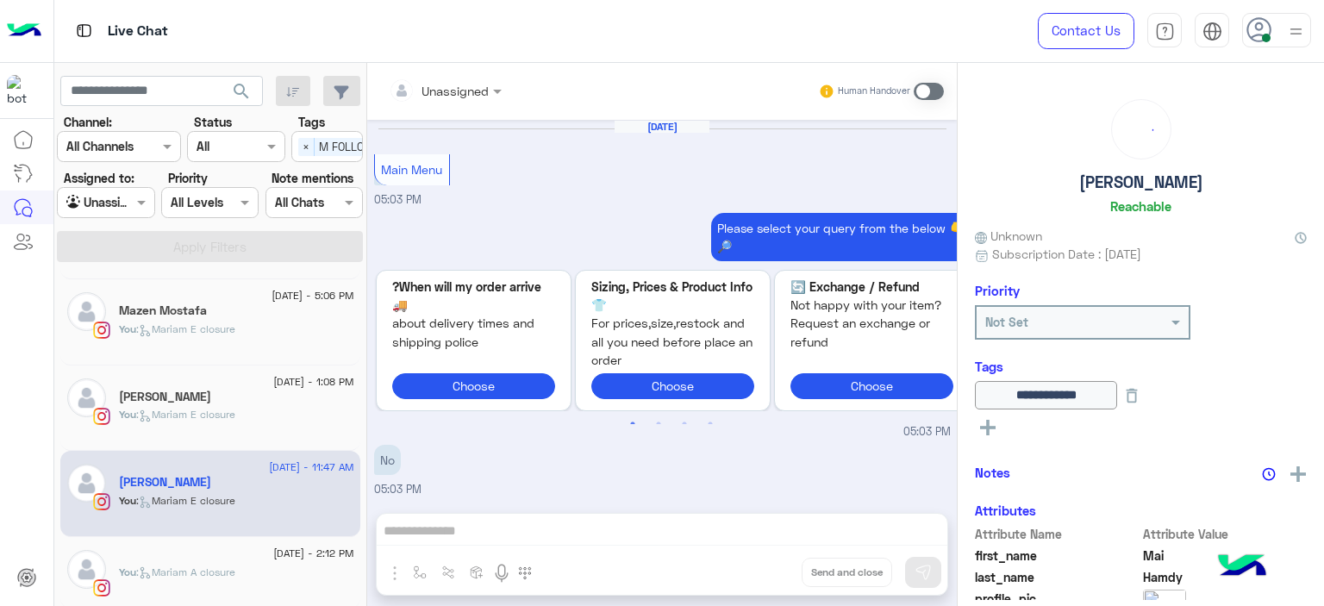
scroll to position [1571, 0]
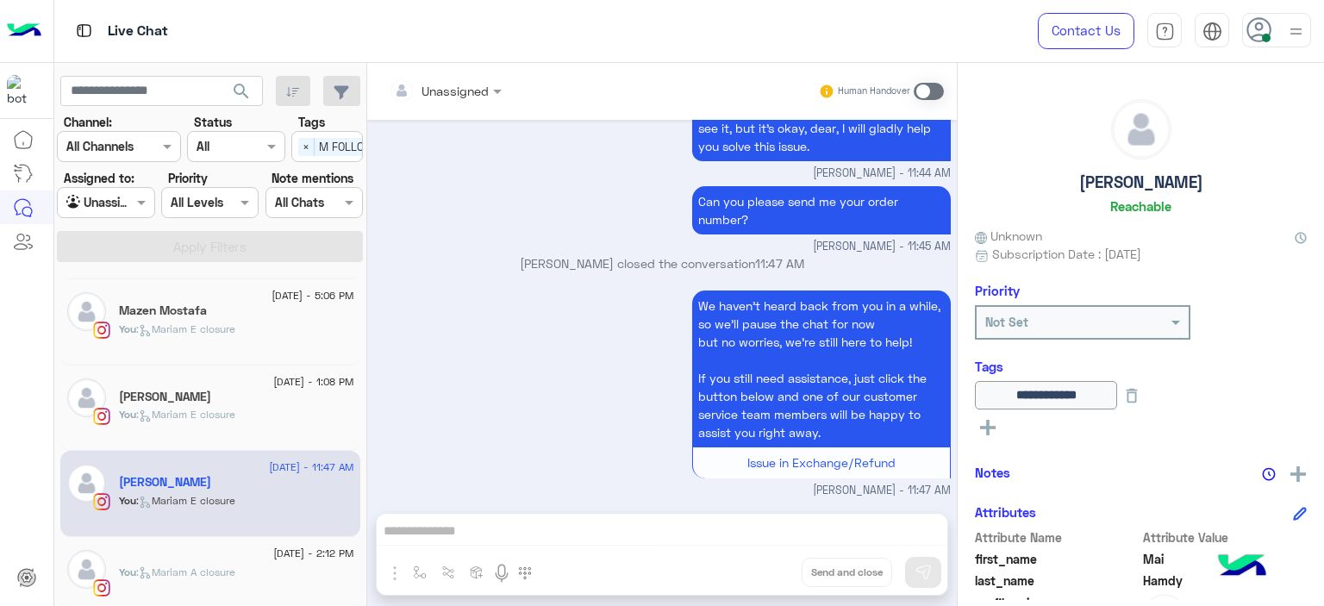
click at [277, 399] on div "[PERSON_NAME]" at bounding box center [236, 399] width 235 height 18
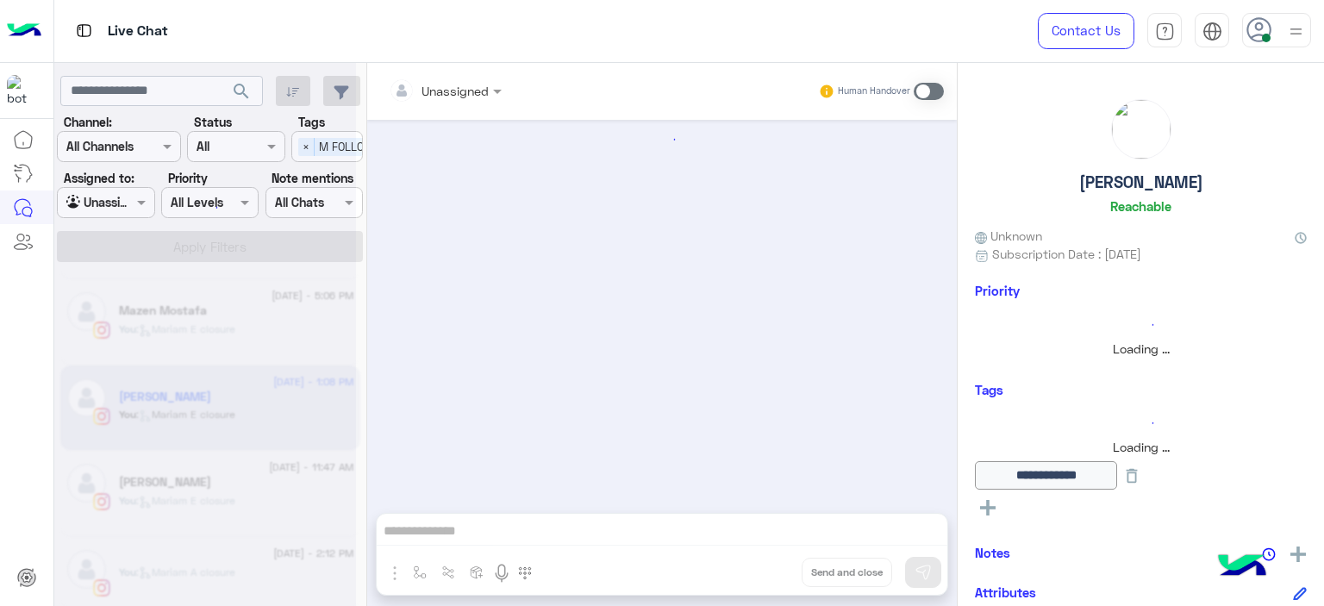
scroll to position [1272, 0]
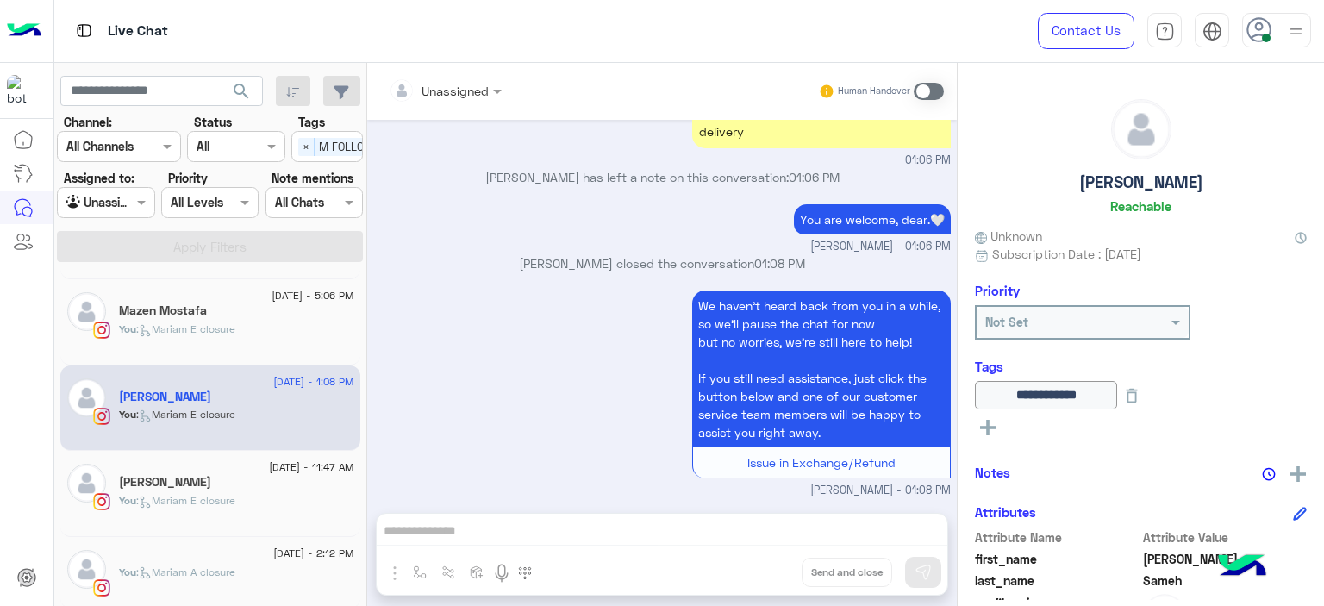
click at [271, 311] on div "Mazen Mostafa" at bounding box center [236, 312] width 235 height 18
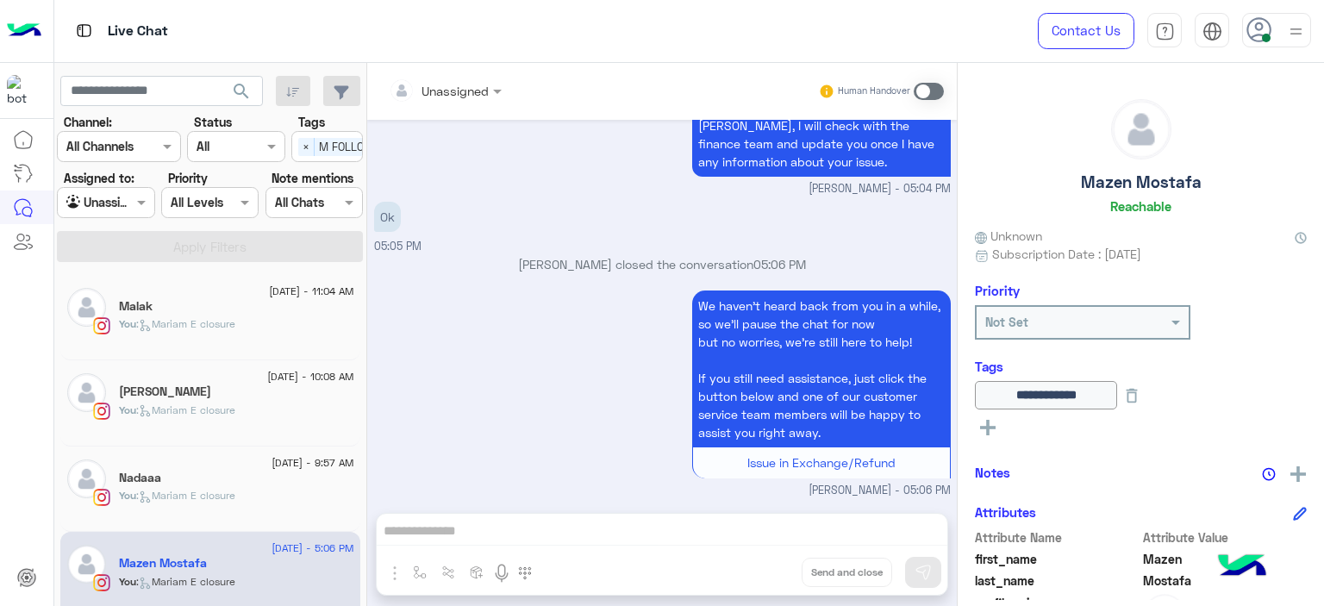
click at [272, 460] on span "[DATE] - 9:57 AM" at bounding box center [313, 463] width 82 height 16
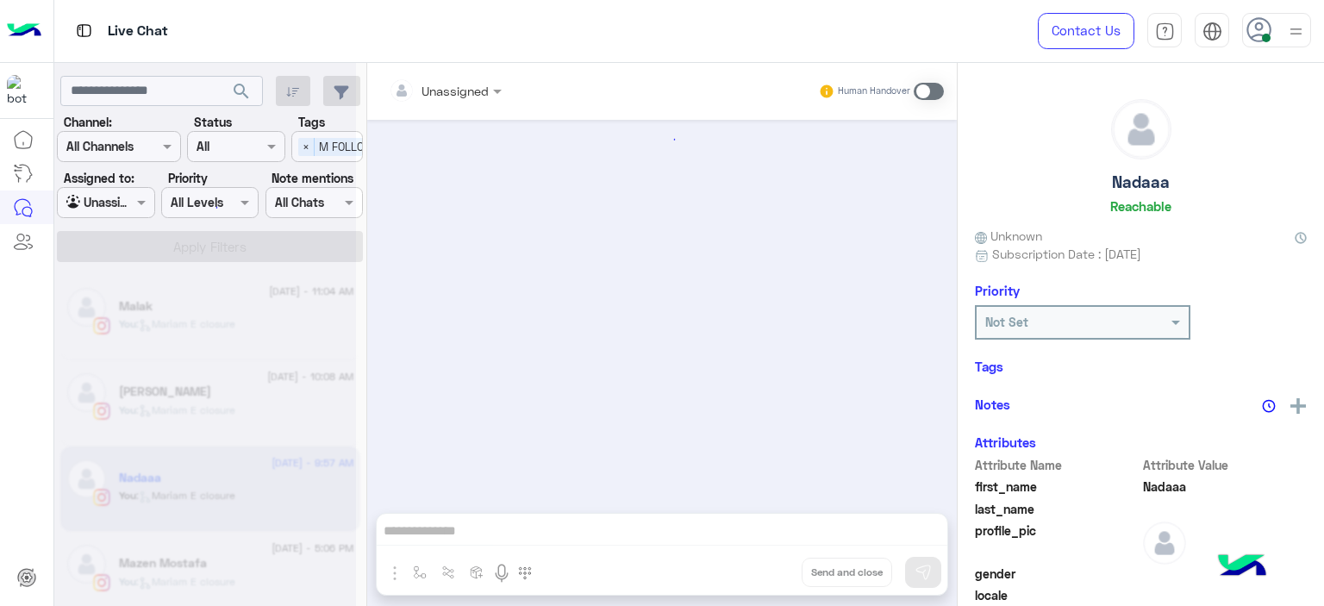
scroll to position [1283, 0]
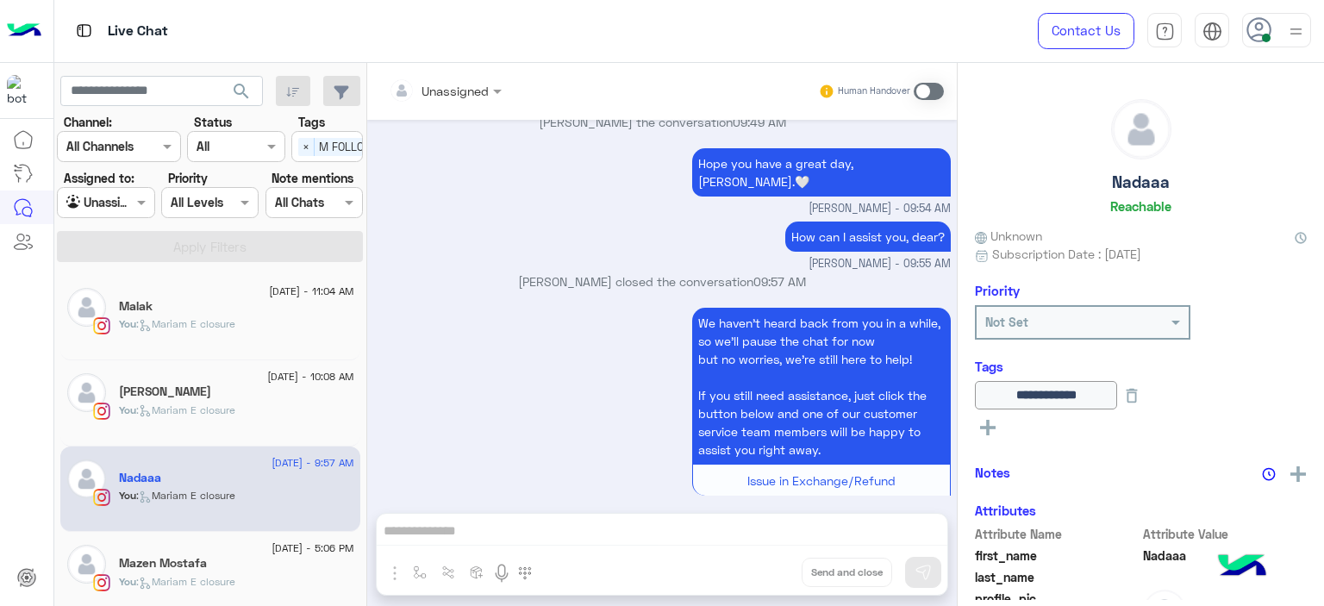
click at [250, 412] on div "You : [PERSON_NAME] closure" at bounding box center [236, 418] width 235 height 30
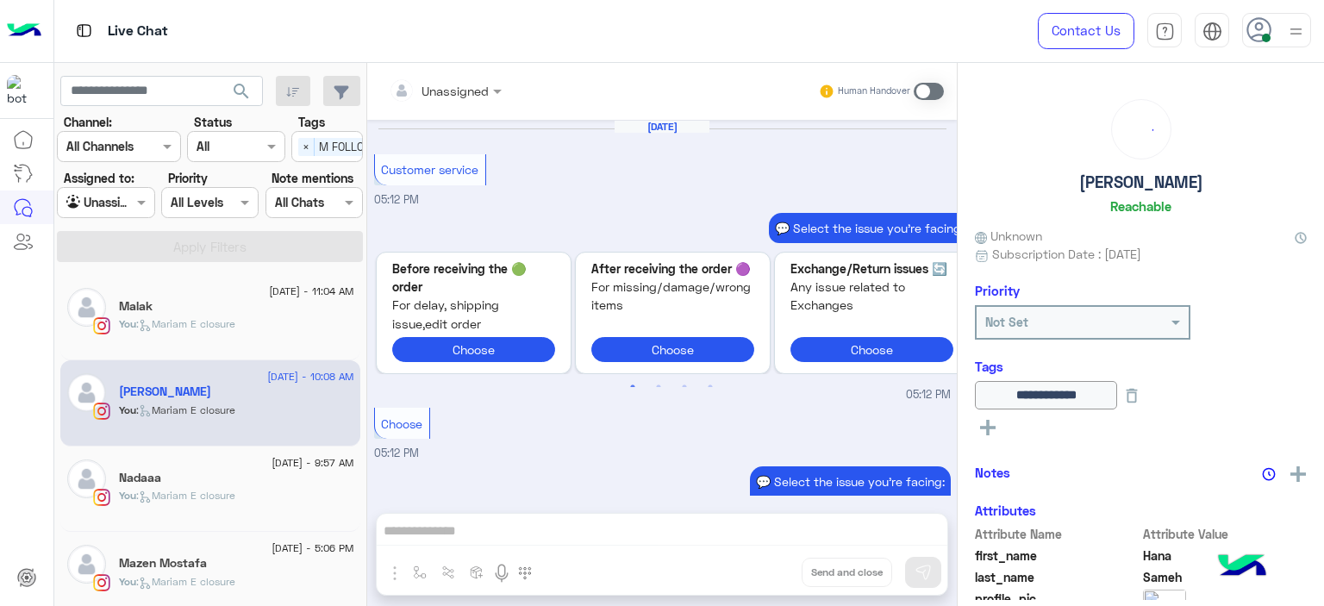
scroll to position [1691, 0]
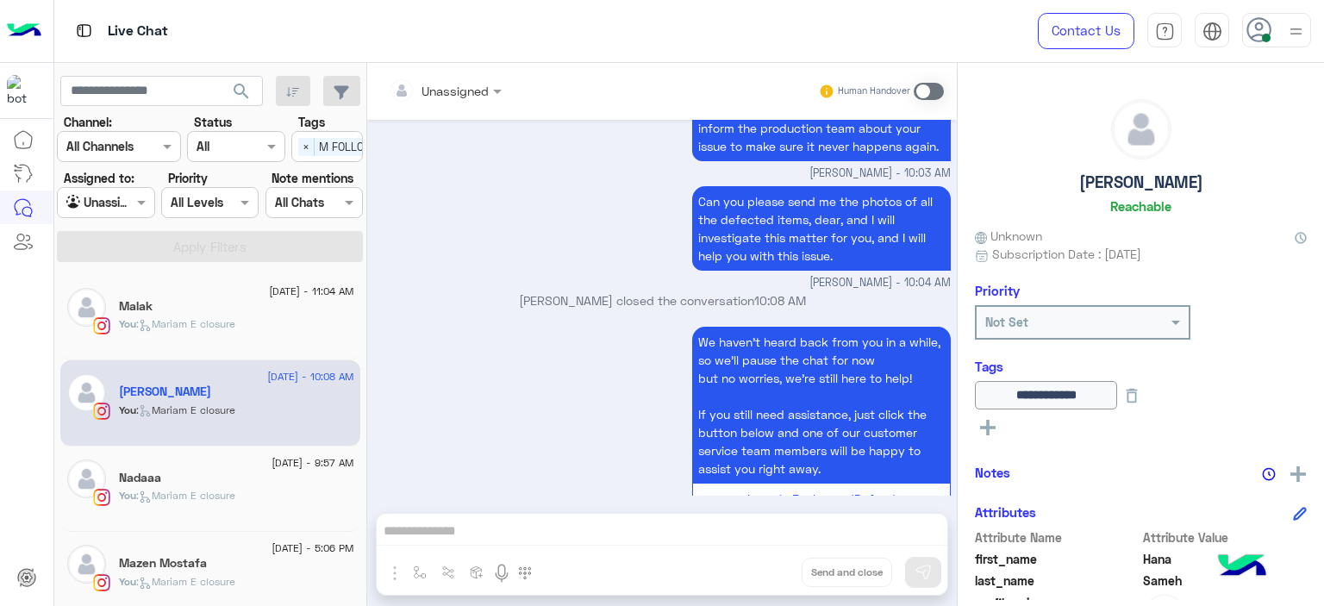
click at [257, 339] on div "You : [PERSON_NAME] closure" at bounding box center [236, 331] width 235 height 30
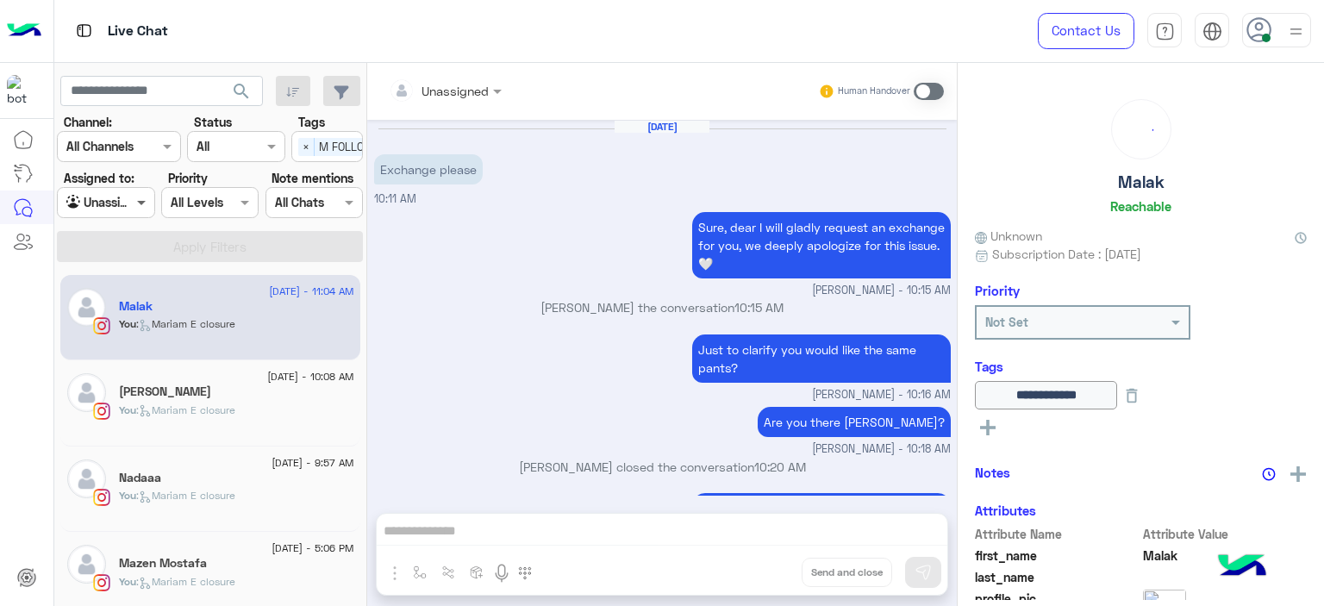
scroll to position [1239, 0]
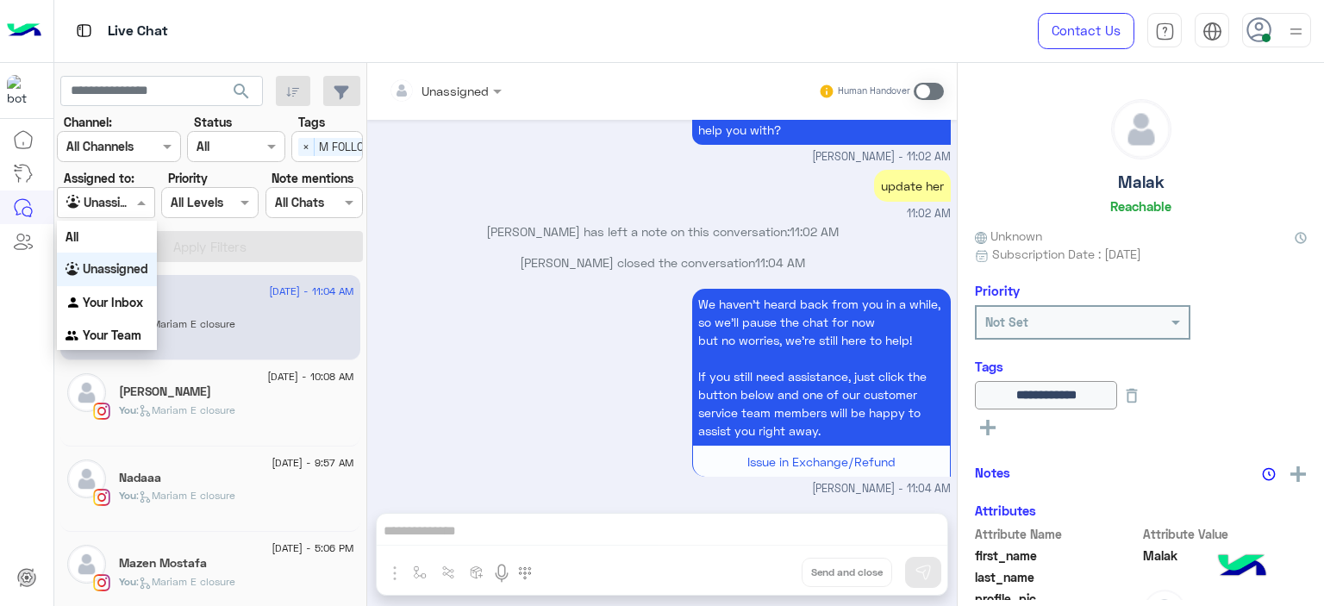
click at [120, 203] on div at bounding box center [106, 202] width 96 height 20
click at [125, 294] on div "Your Inbox" at bounding box center [107, 303] width 100 height 34
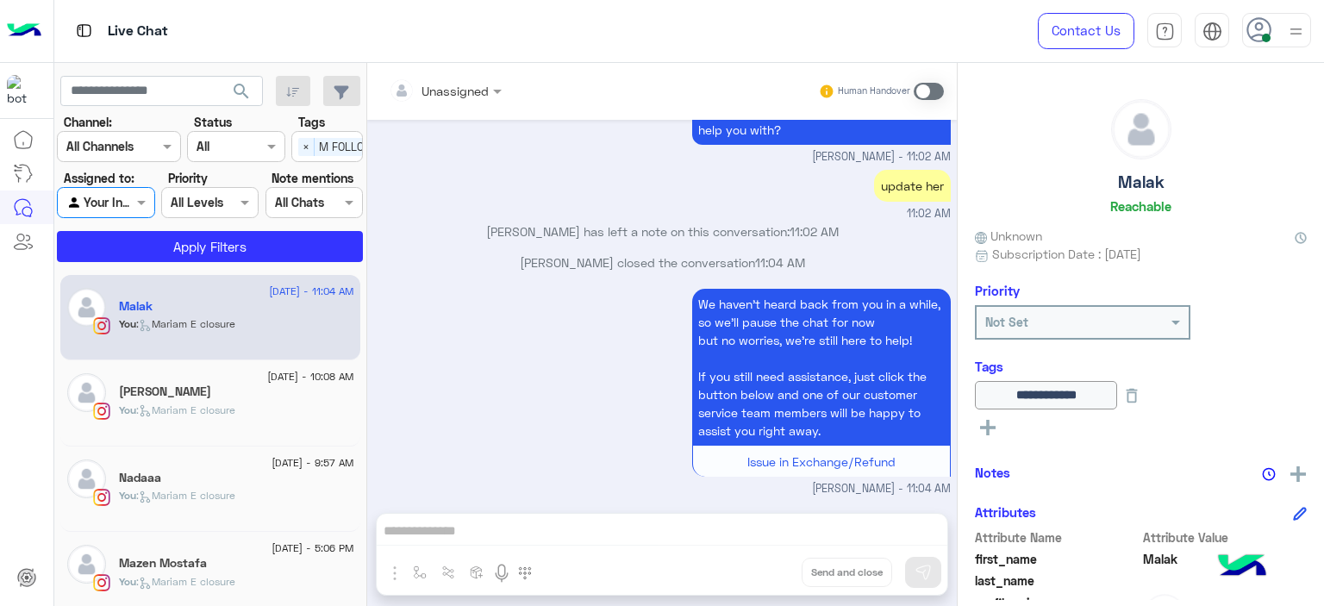
click at [307, 134] on div "Select × M FOLLOW UP" at bounding box center [346, 146] width 109 height 27
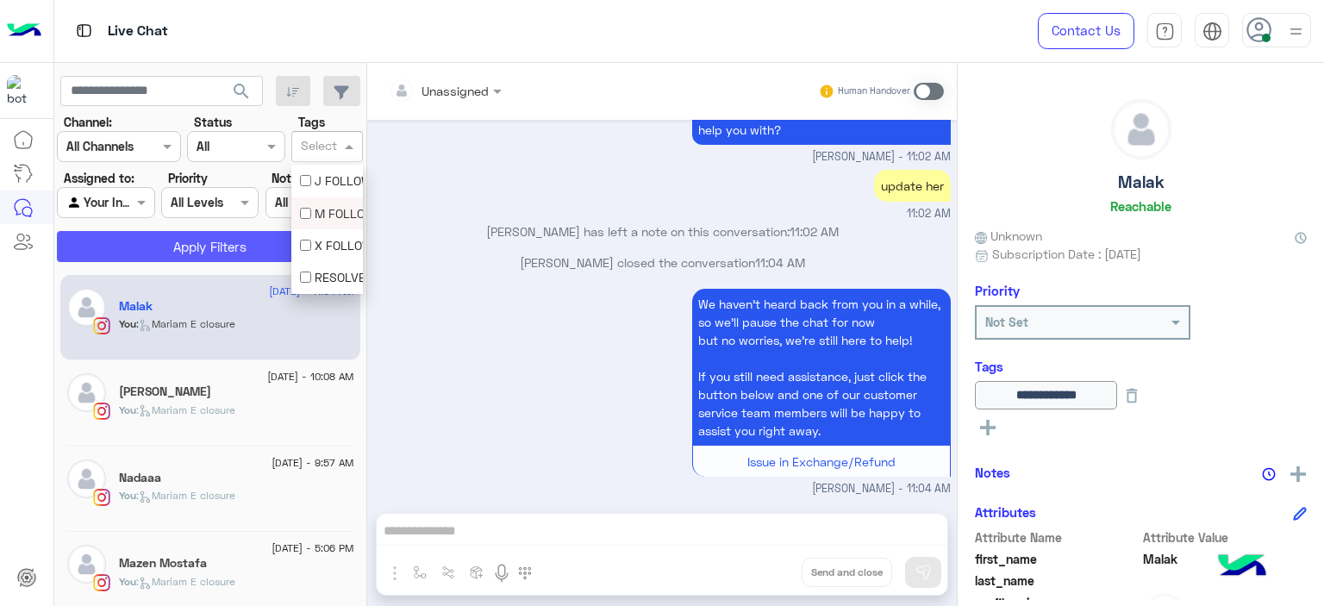
scroll to position [0, 0]
click at [265, 255] on button "Apply Filters" at bounding box center [210, 246] width 306 height 31
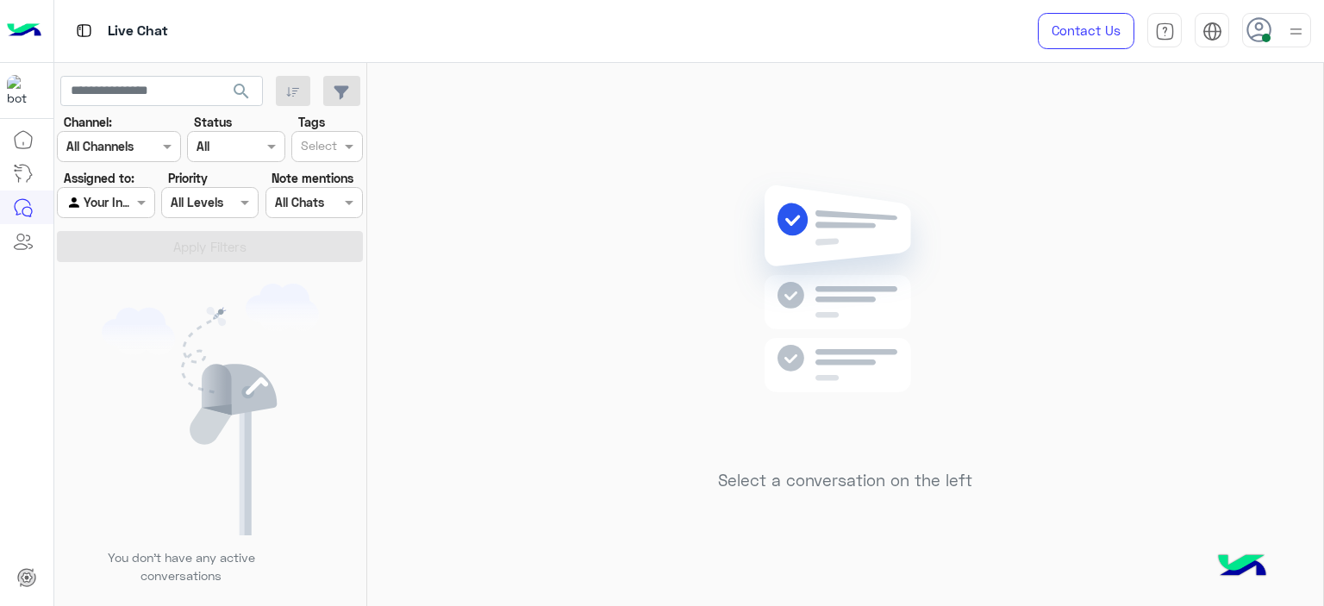
click at [124, 195] on div at bounding box center [106, 202] width 96 height 20
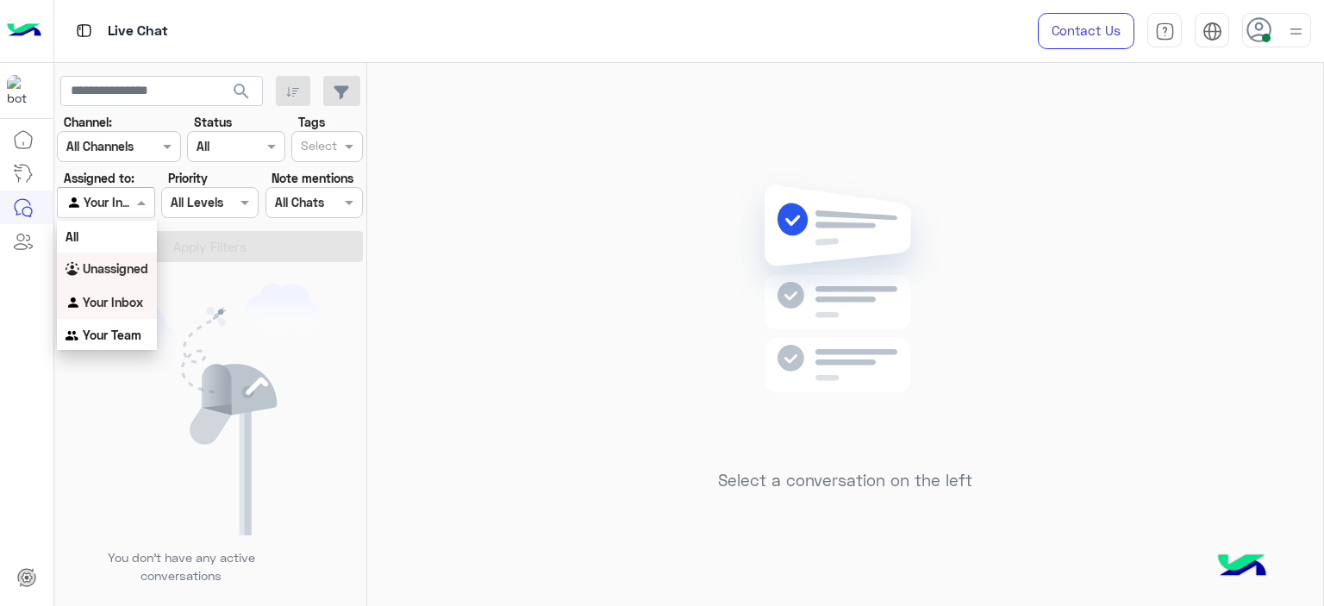
click at [125, 271] on b "Unassigned" at bounding box center [116, 268] width 66 height 15
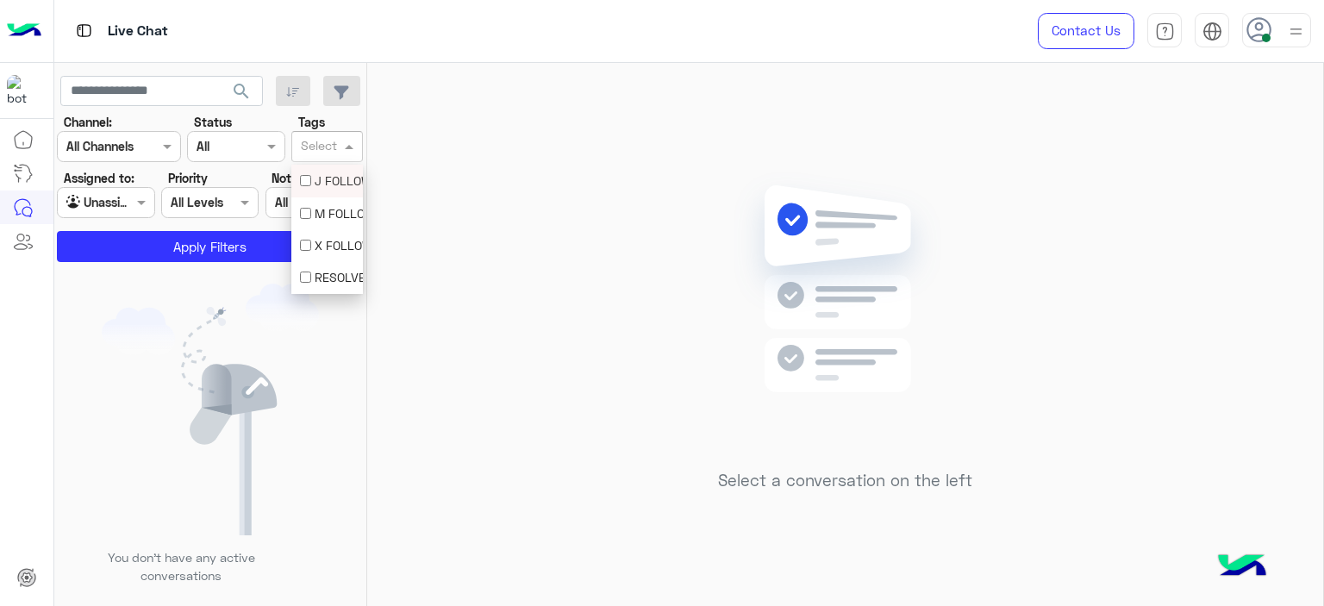
click at [348, 154] on div "Select" at bounding box center [327, 146] width 72 height 31
click at [336, 211] on div "M FOLLOW UP" at bounding box center [327, 213] width 54 height 18
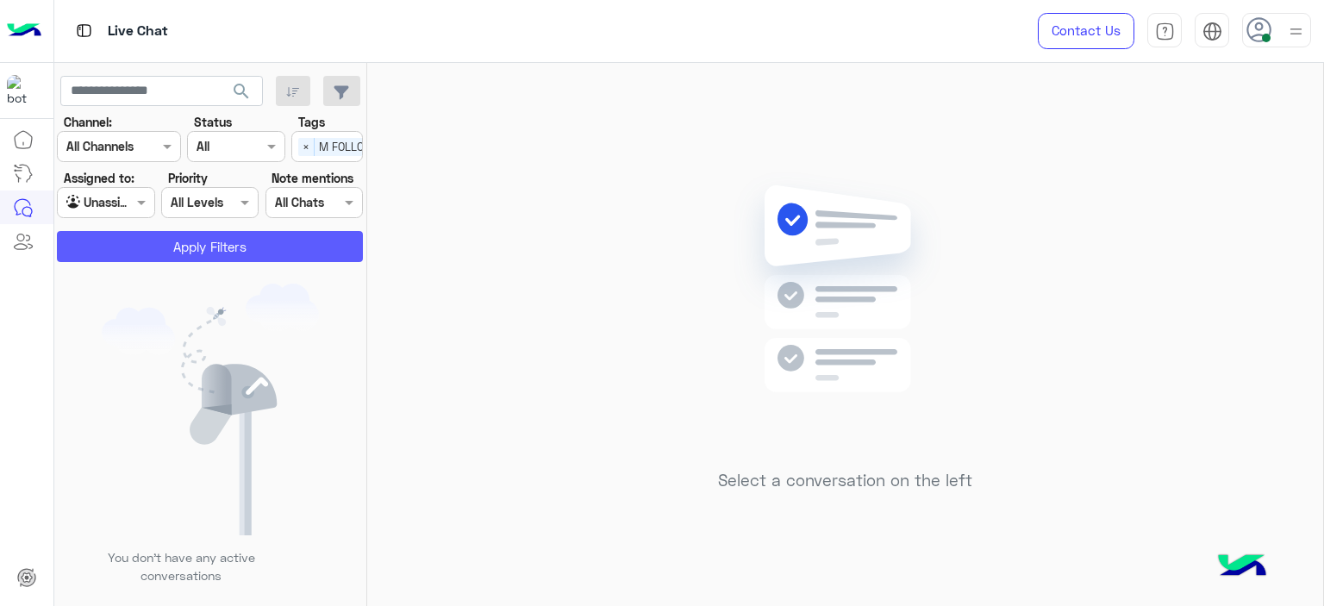
click at [278, 248] on button "Apply Filters" at bounding box center [210, 246] width 306 height 31
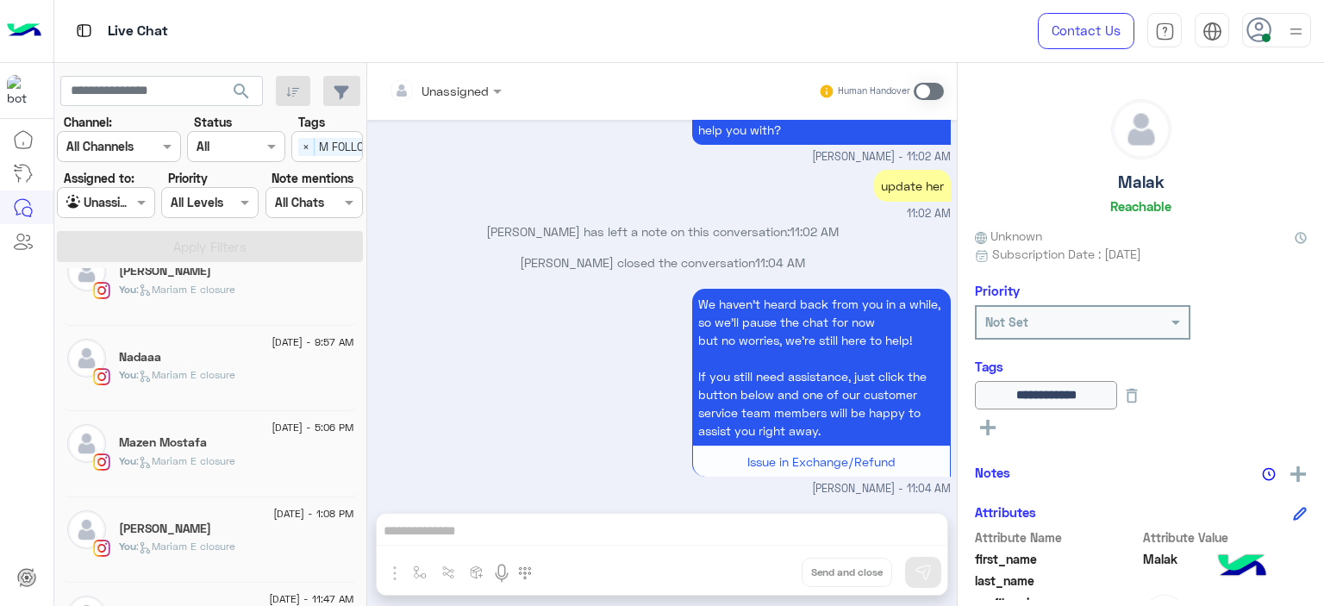
scroll to position [253, 0]
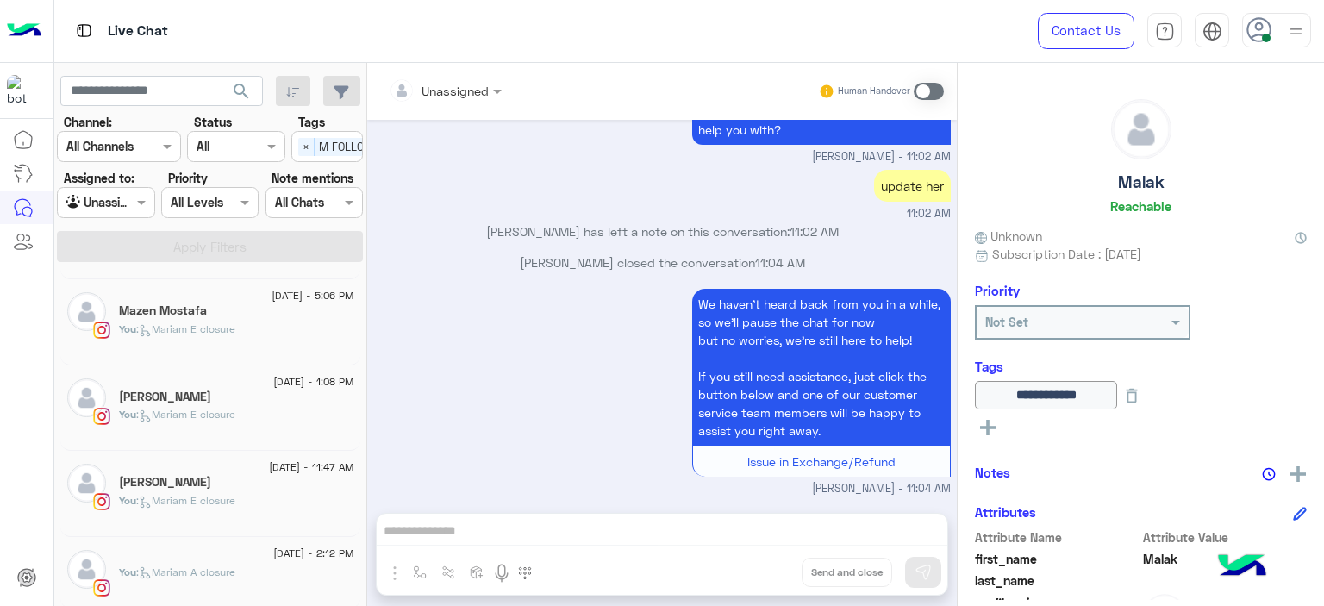
click at [222, 557] on div "[DATE] - 2:12 PM" at bounding box center [236, 555] width 235 height 11
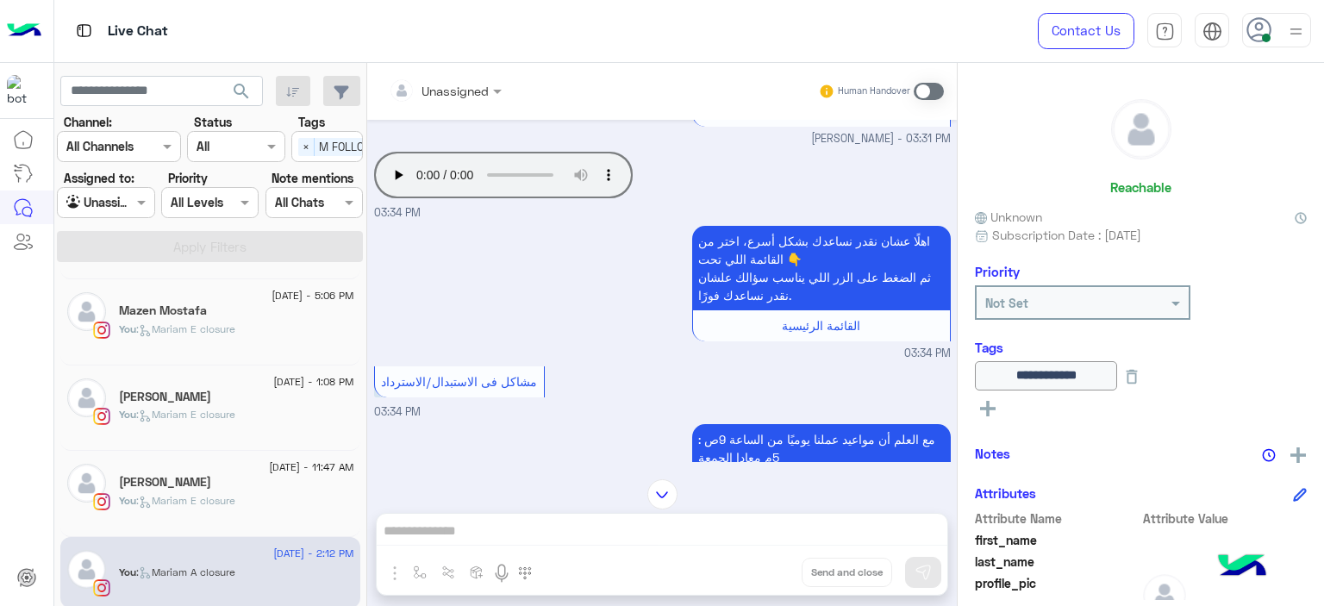
scroll to position [1793, 0]
click at [648, 380] on div "مشاكل فى الاستبدال/الاسترداد 03:34 PM" at bounding box center [662, 409] width 577 height 59
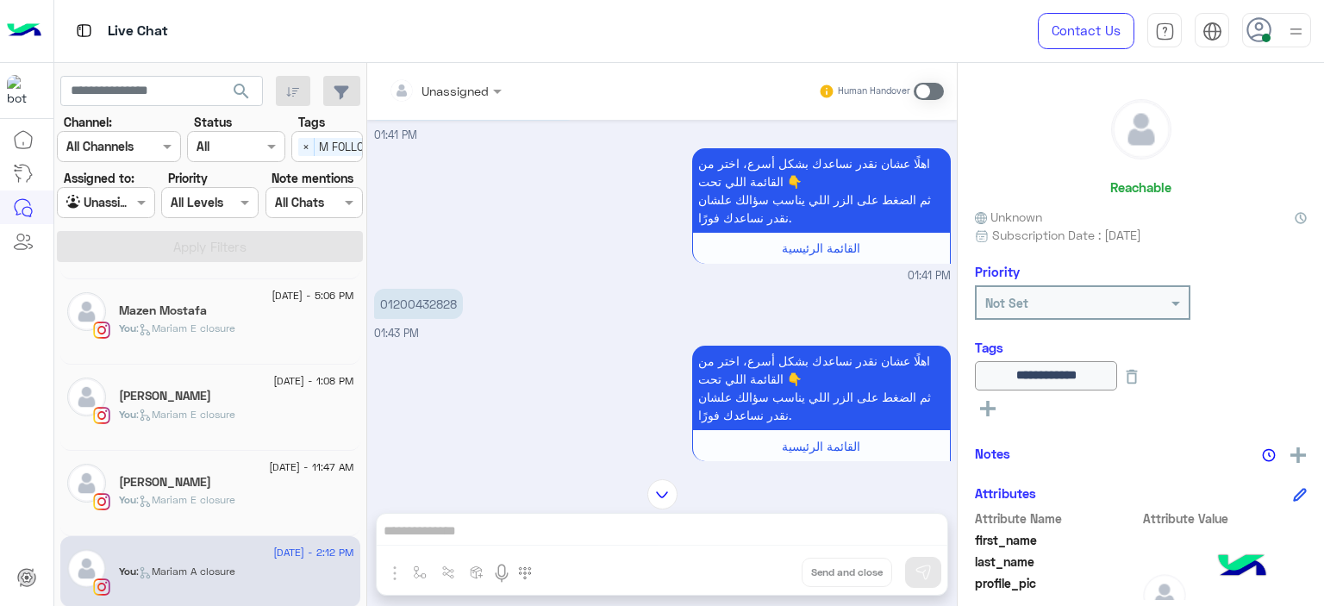
scroll to position [3087, 0]
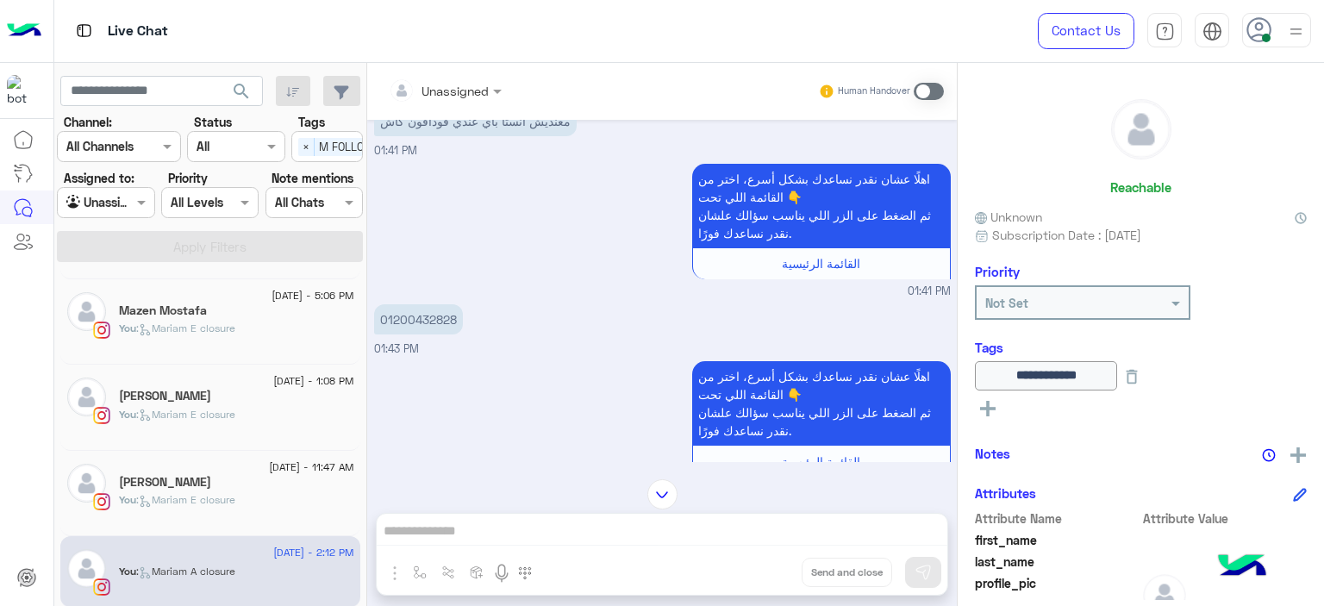
click at [446, 322] on p "01200432828" at bounding box center [418, 337] width 89 height 30
copy p "01200432828"
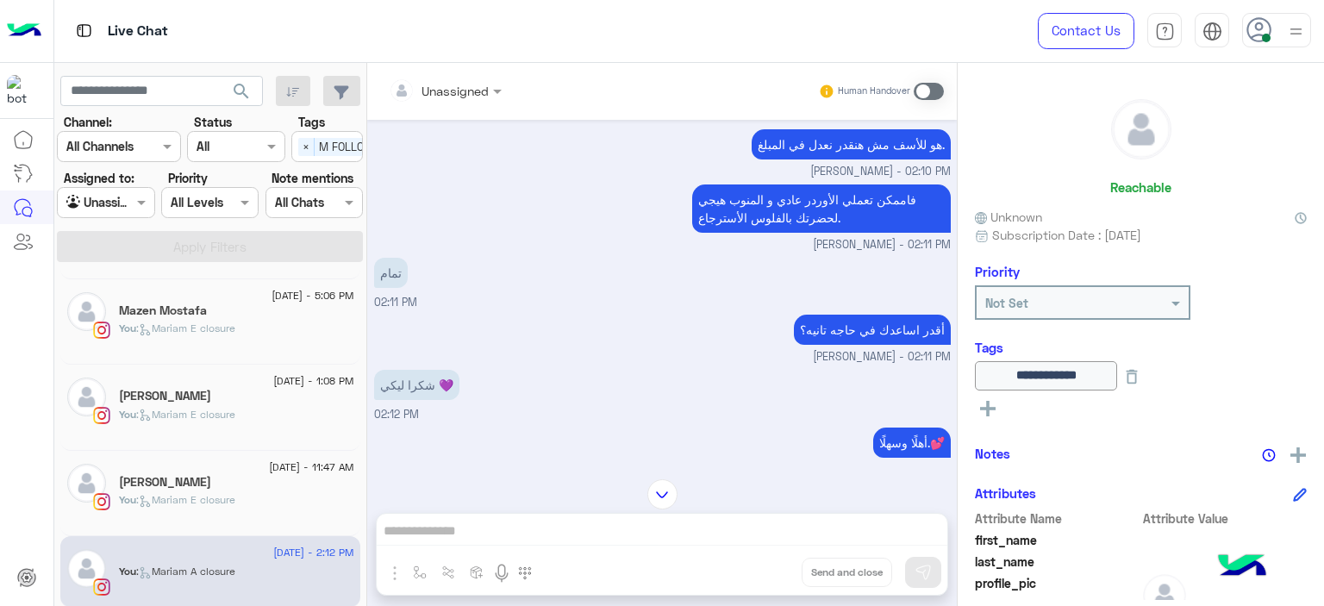
scroll to position [7125, 0]
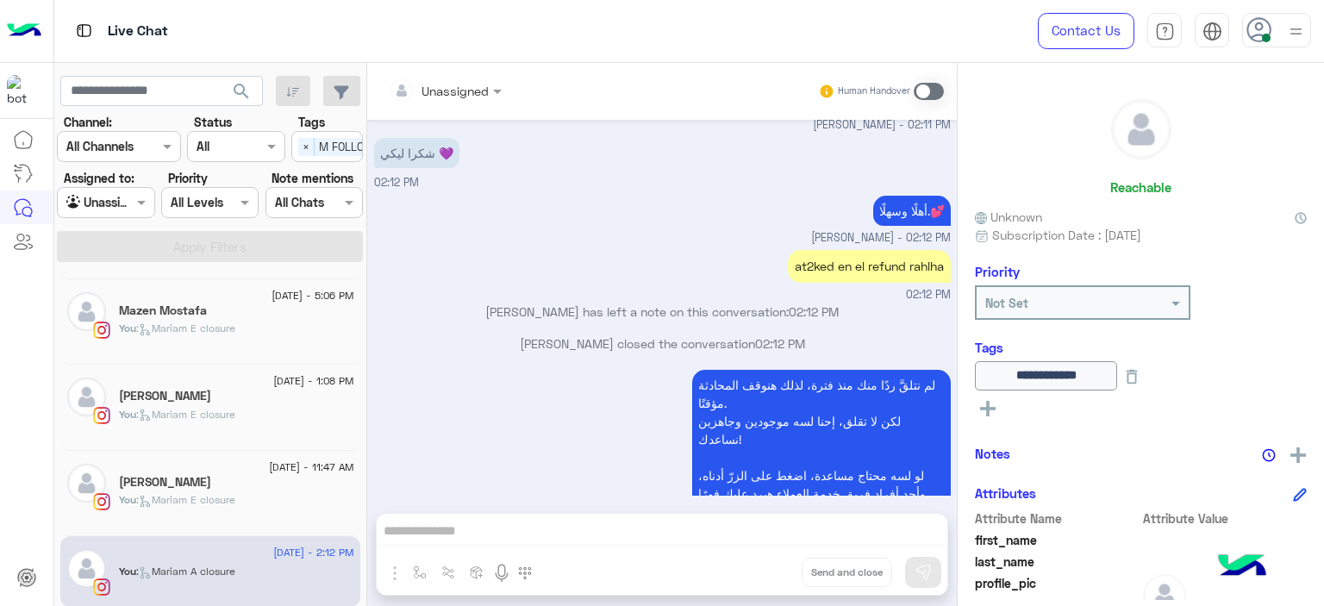
click at [272, 484] on div "[PERSON_NAME]" at bounding box center [236, 484] width 235 height 18
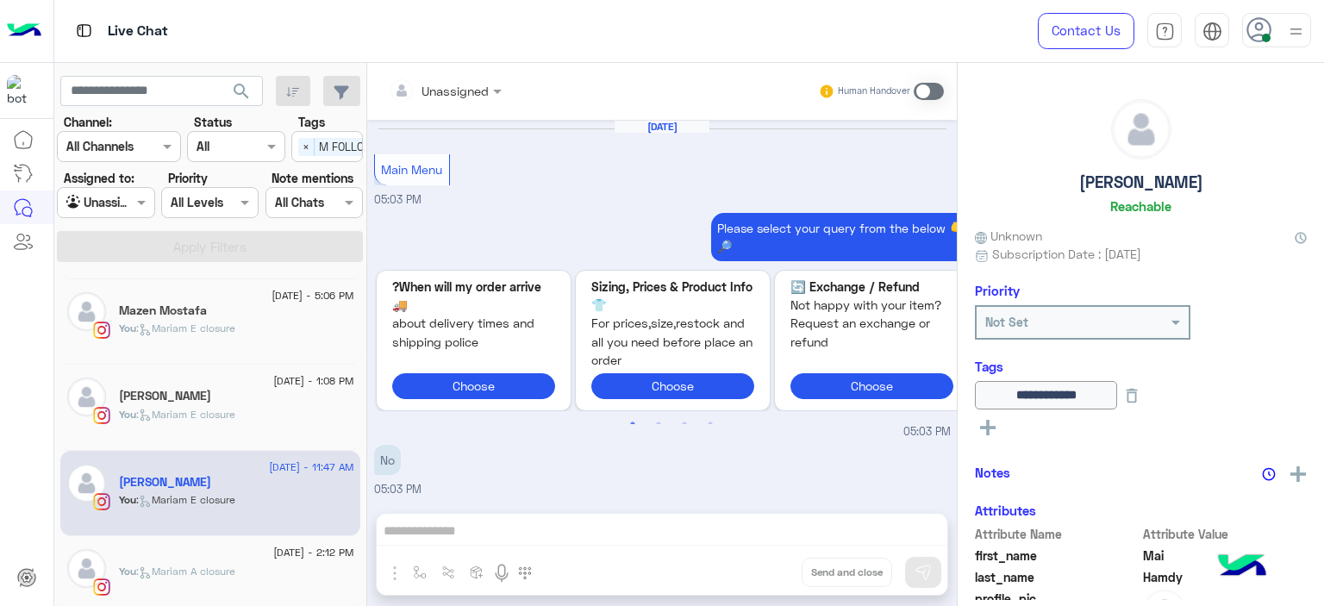
scroll to position [1571, 0]
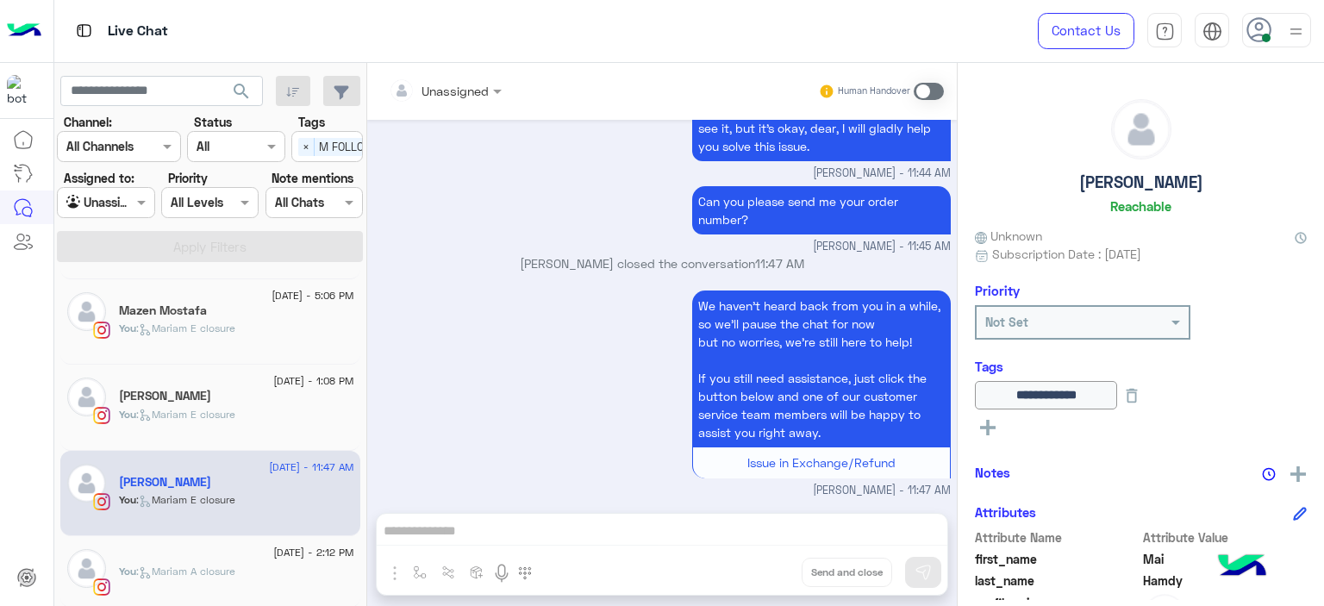
click at [256, 393] on div "[PERSON_NAME]" at bounding box center [236, 398] width 235 height 18
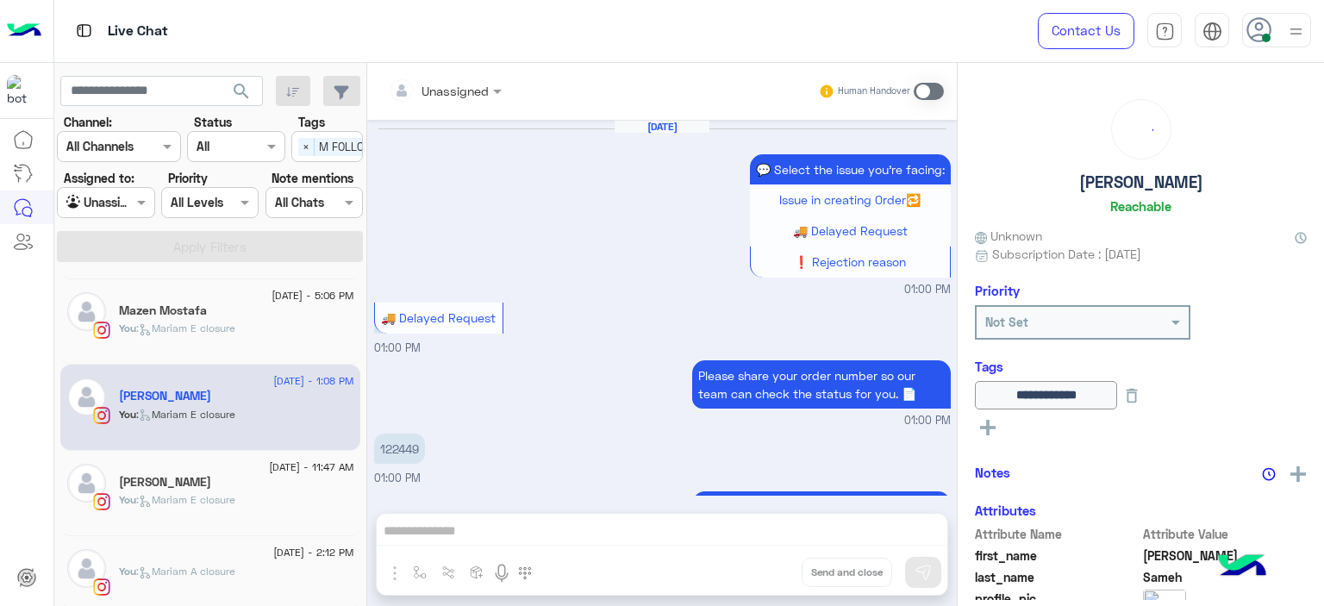
scroll to position [1272, 0]
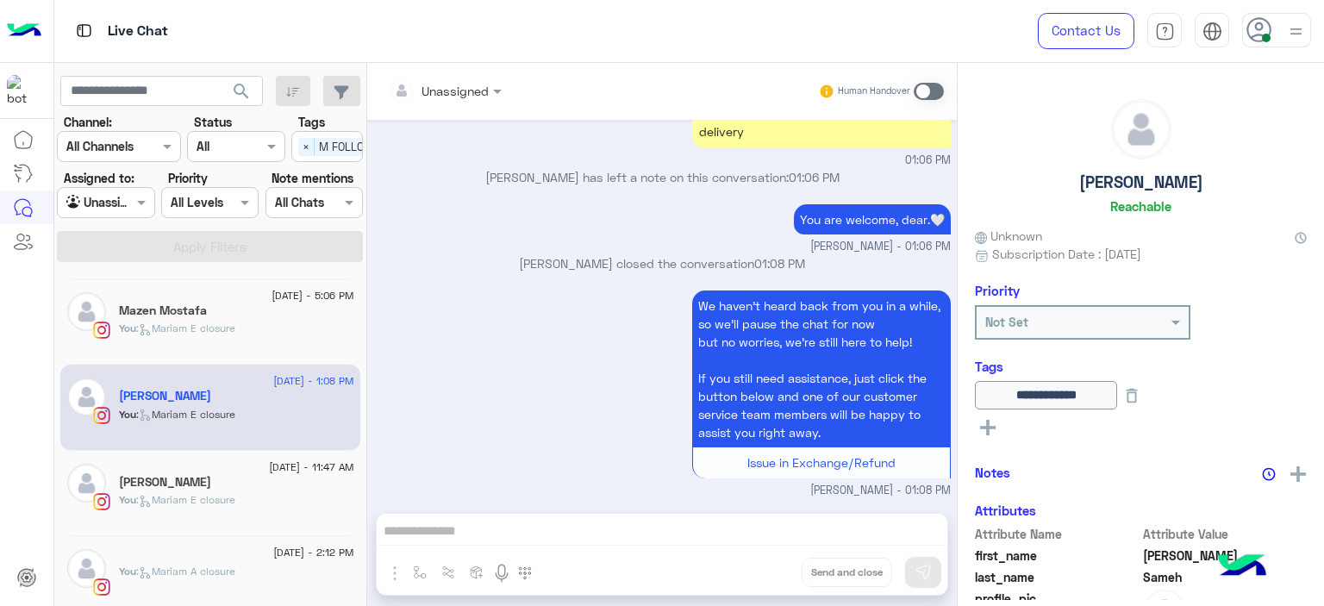
click at [254, 337] on div "You : [PERSON_NAME] closure" at bounding box center [236, 336] width 235 height 30
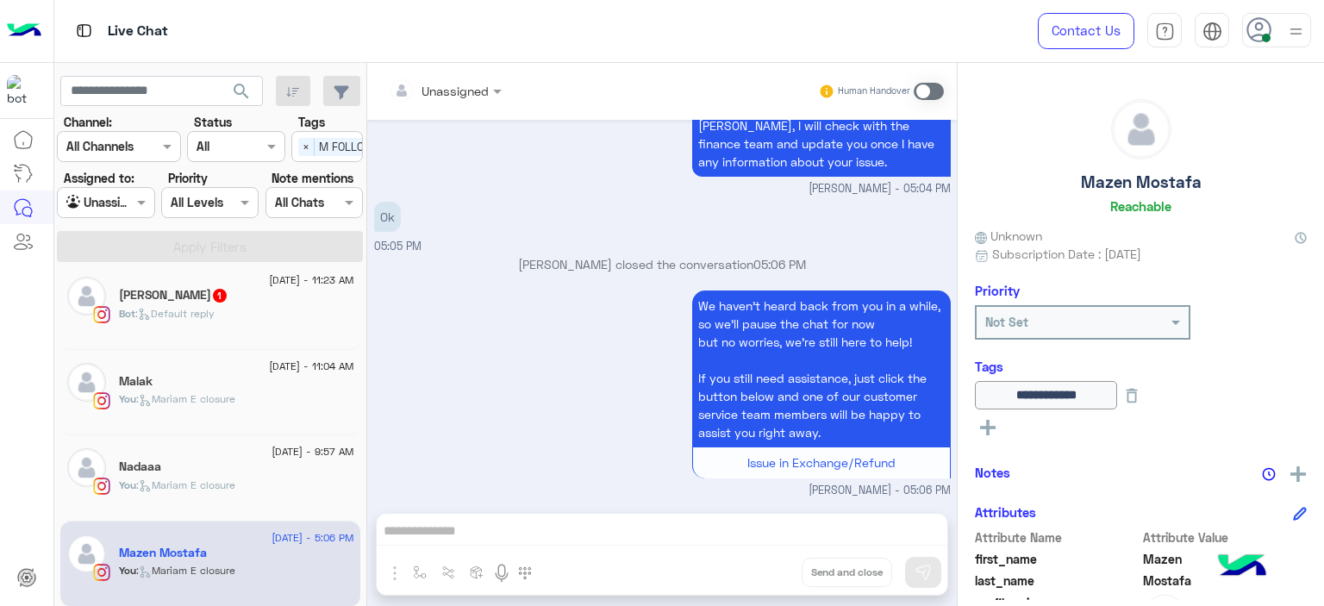
scroll to position [12, 0]
click at [195, 321] on div "Bot : Default reply" at bounding box center [236, 320] width 235 height 30
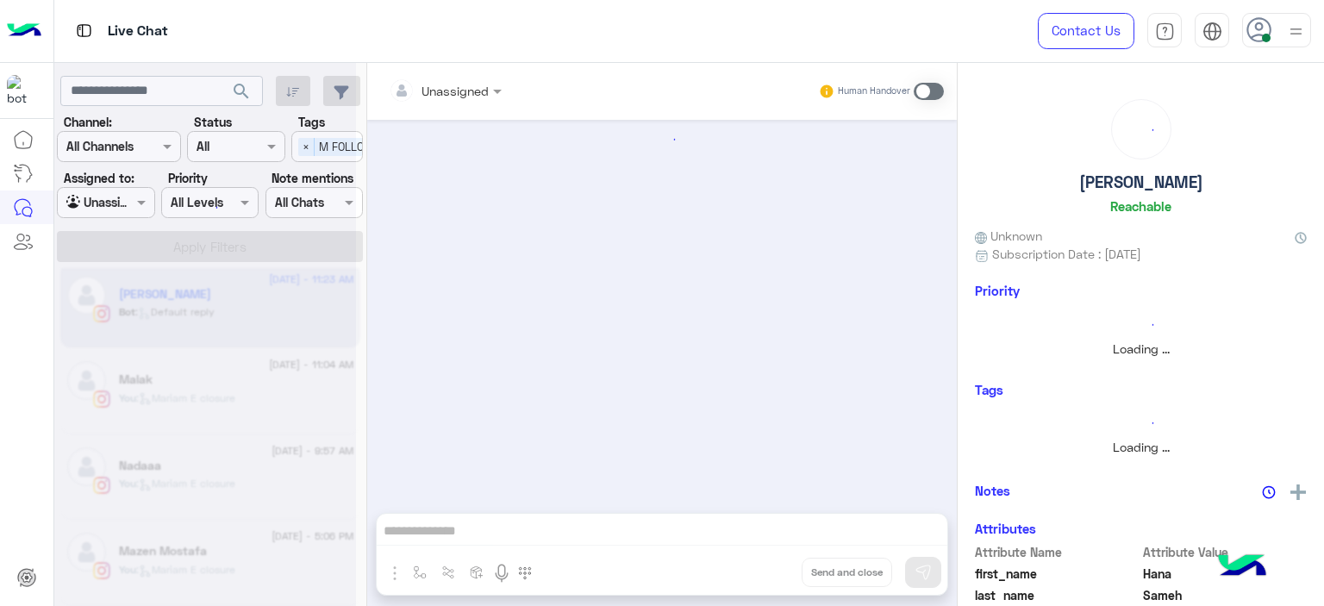
click at [195, 321] on div at bounding box center [205, 310] width 302 height 606
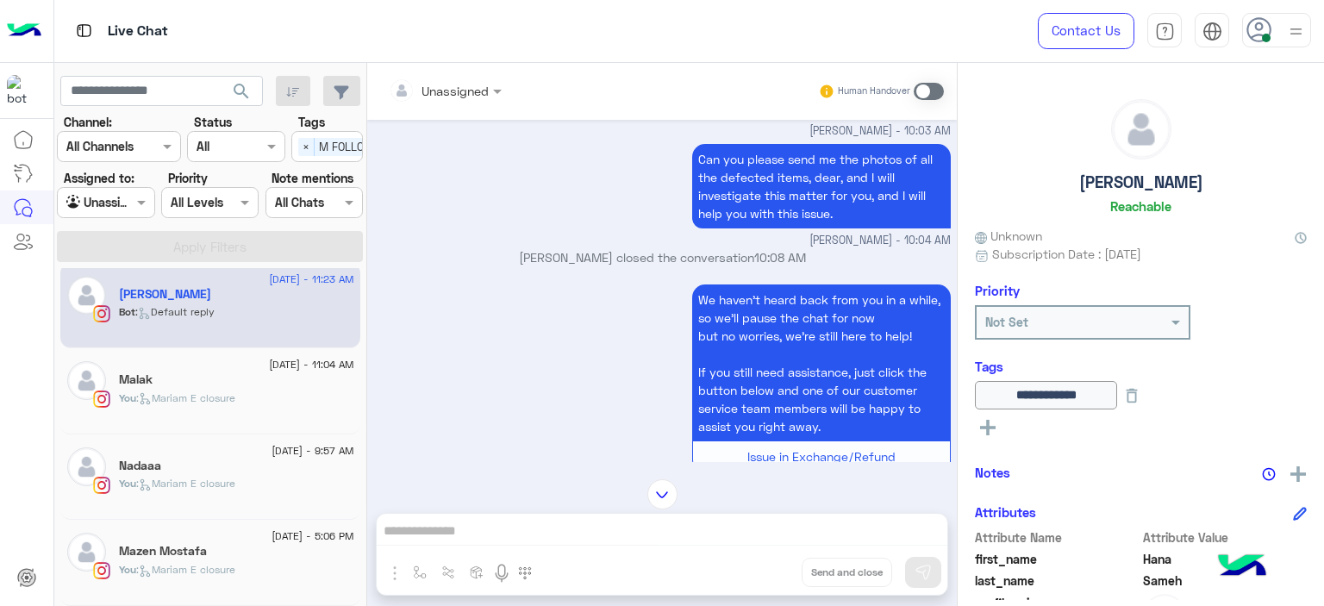
scroll to position [1690, 0]
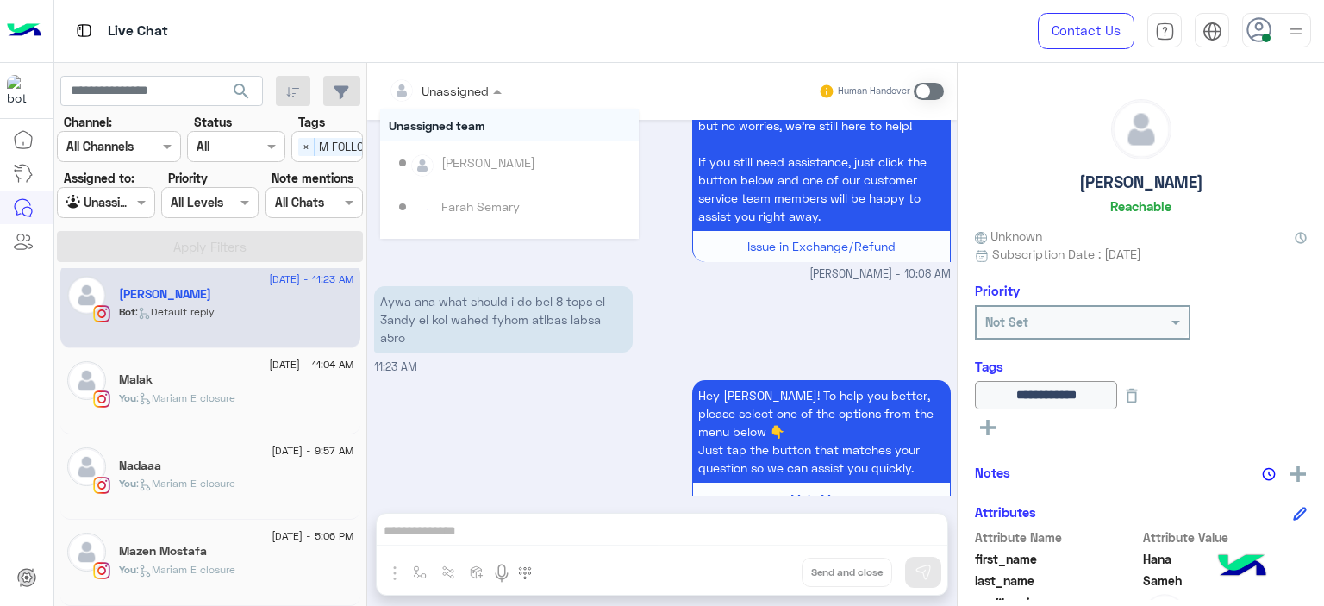
click at [493, 88] on span at bounding box center [500, 91] width 22 height 18
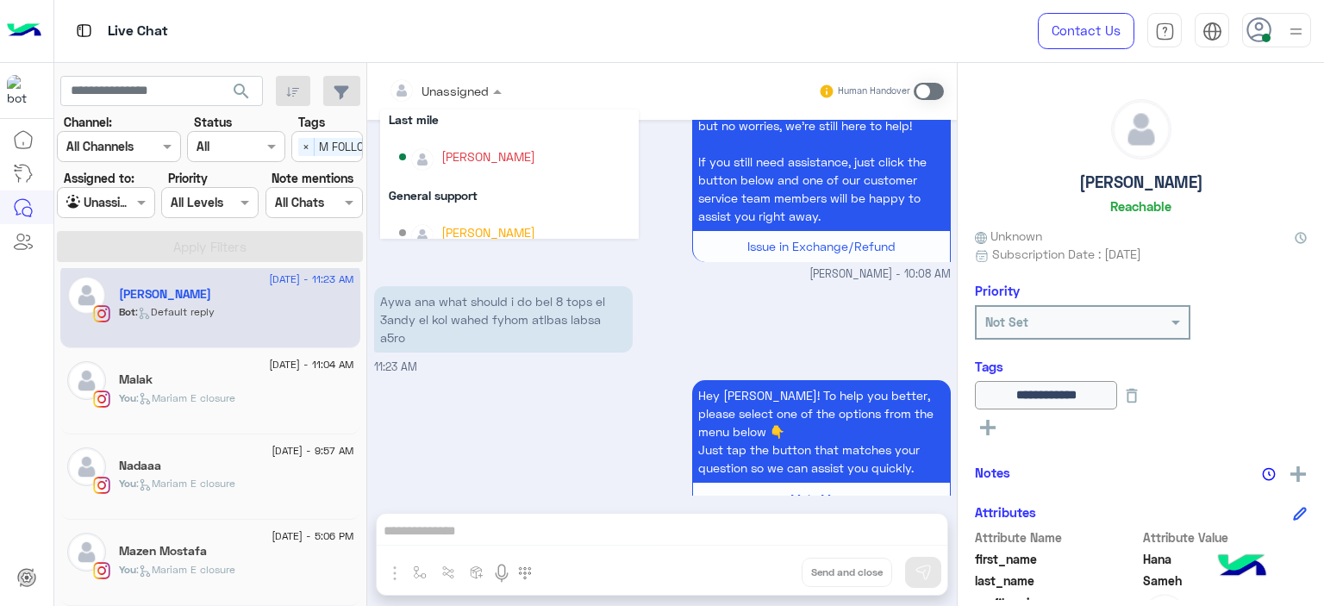
scroll to position [349, 0]
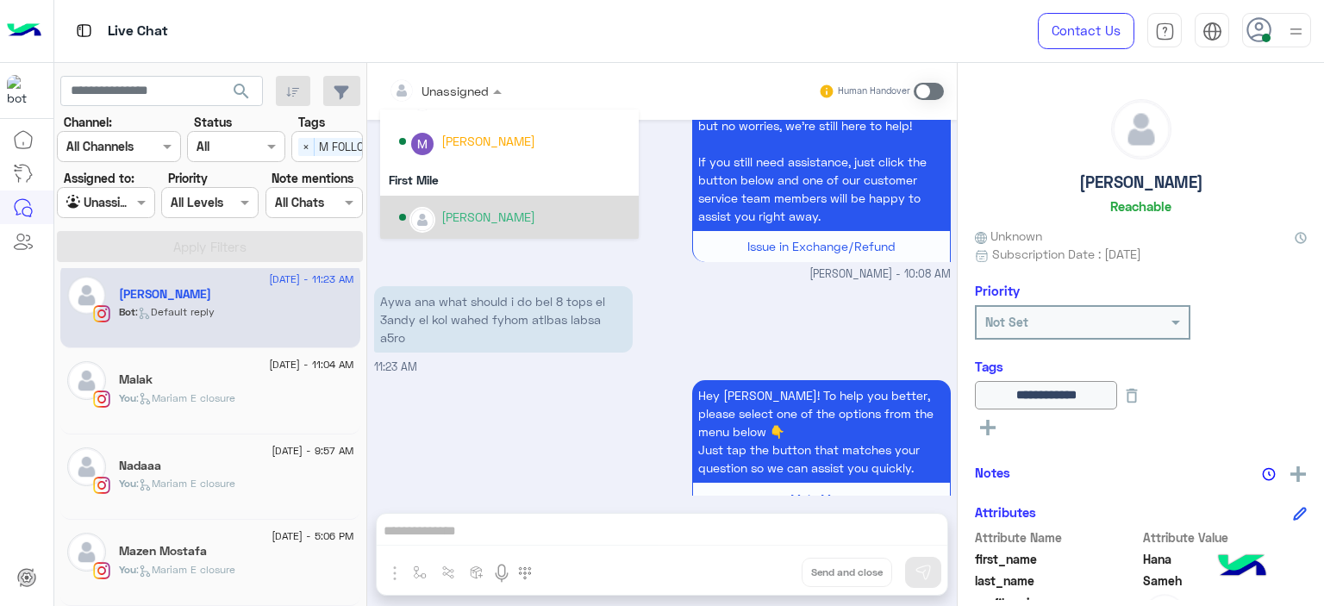
click at [476, 217] on div "[PERSON_NAME]" at bounding box center [488, 217] width 94 height 18
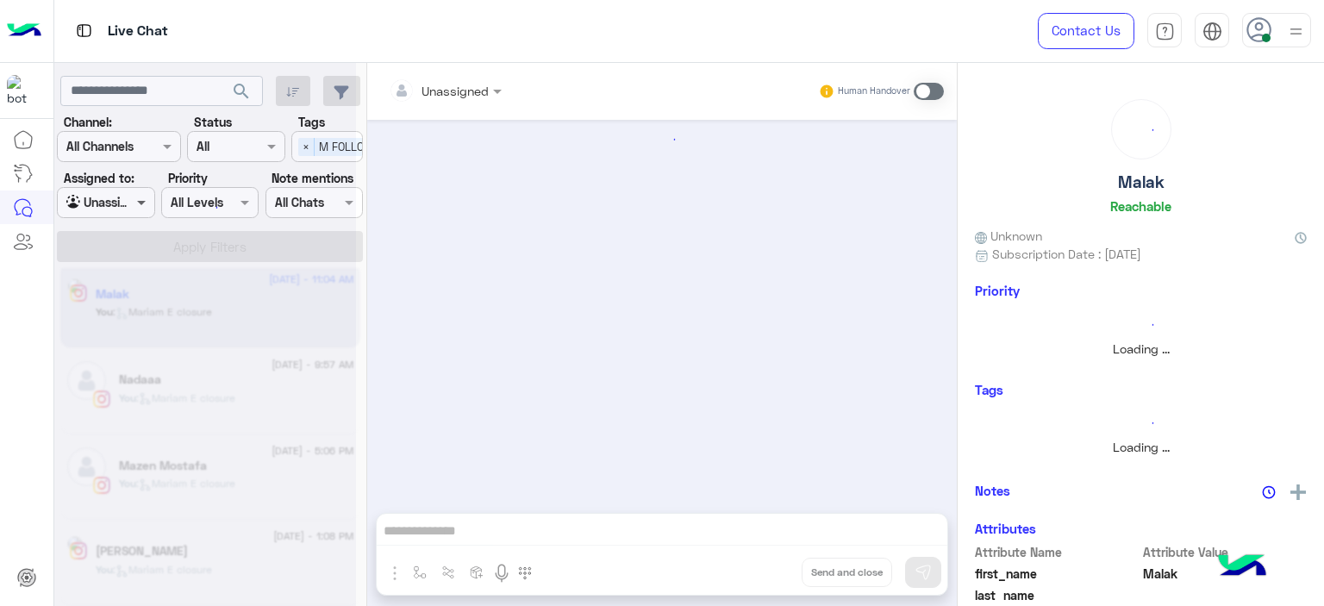
click at [140, 204] on span at bounding box center [144, 202] width 22 height 18
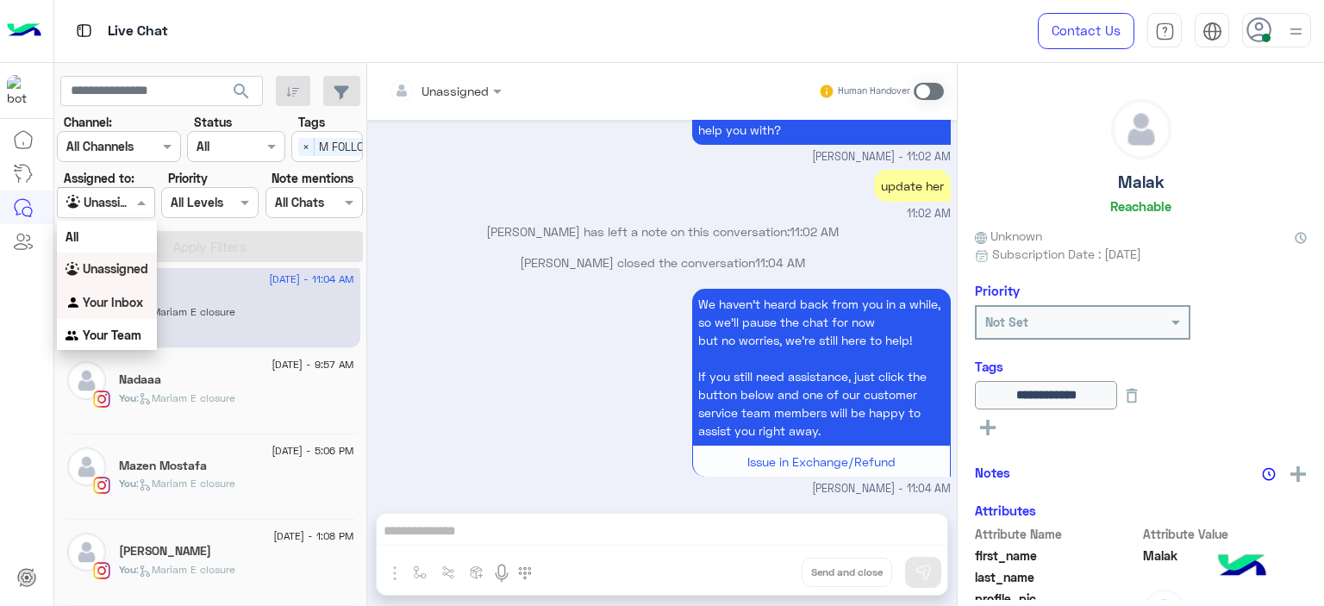
click at [135, 296] on b "Your Inbox" at bounding box center [113, 302] width 60 height 15
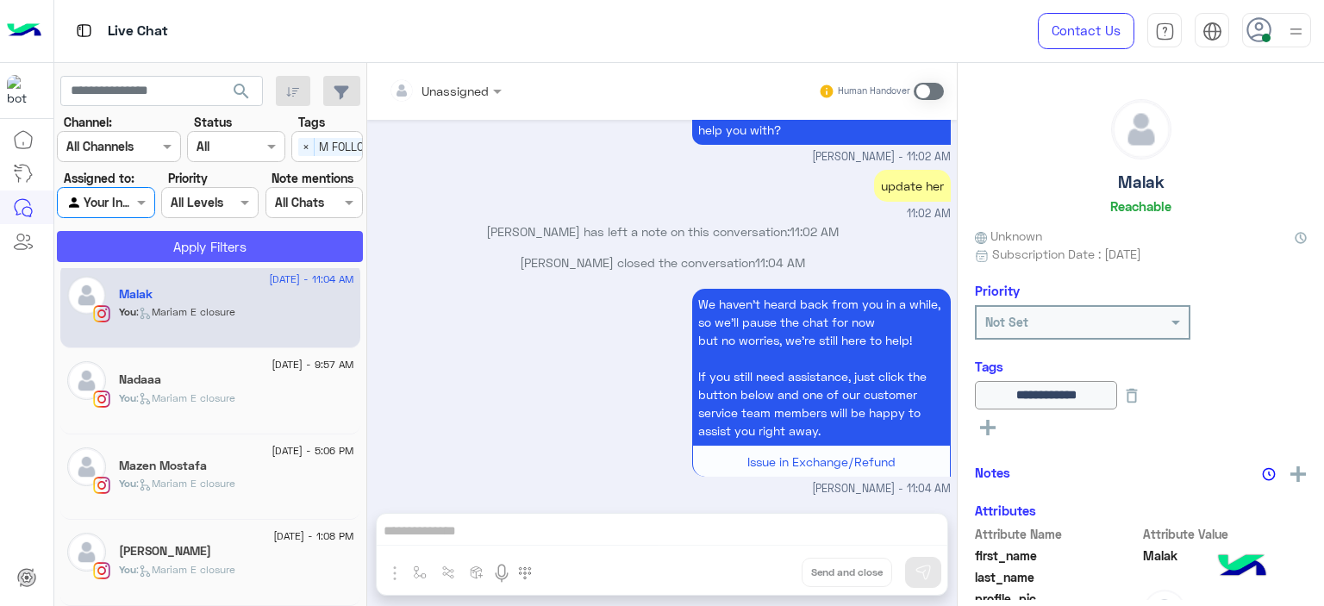
click at [252, 240] on button "Apply Filters" at bounding box center [210, 246] width 306 height 31
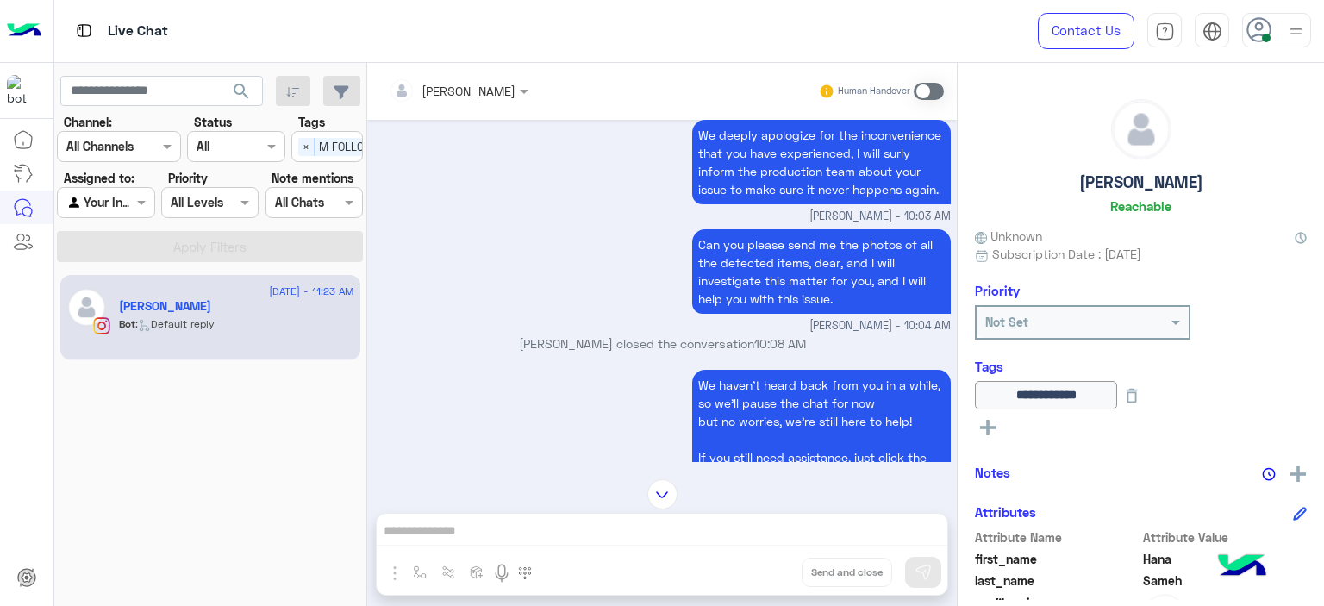
scroll to position [1332, 0]
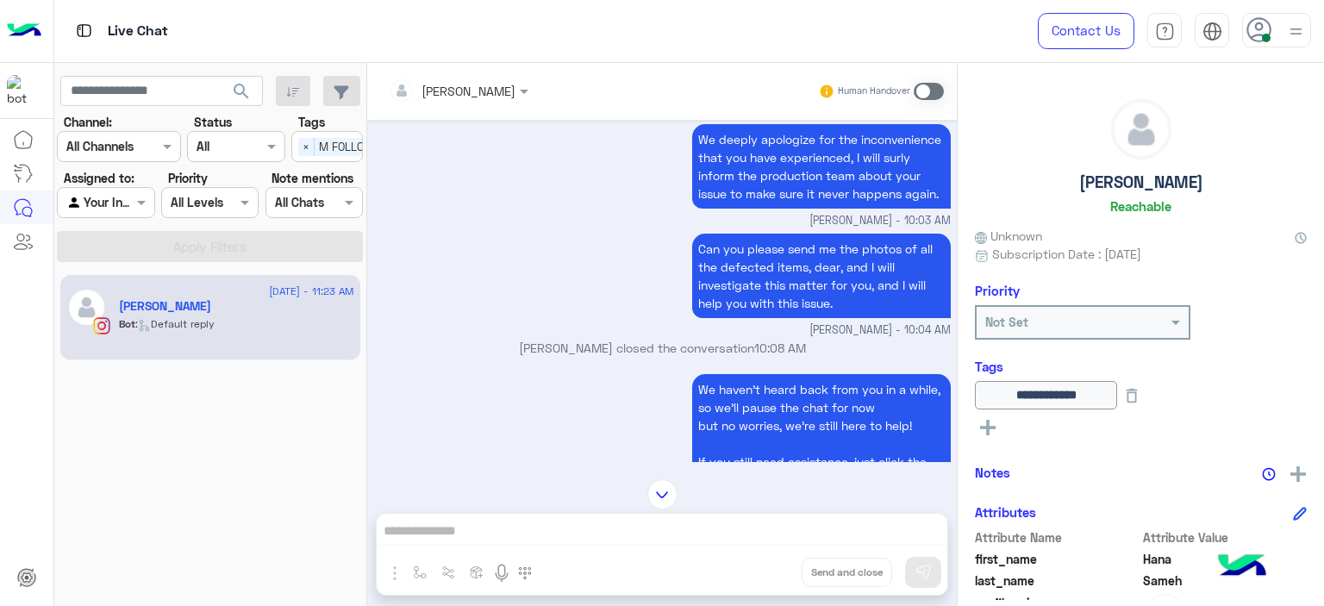
click at [930, 84] on span at bounding box center [929, 91] width 30 height 17
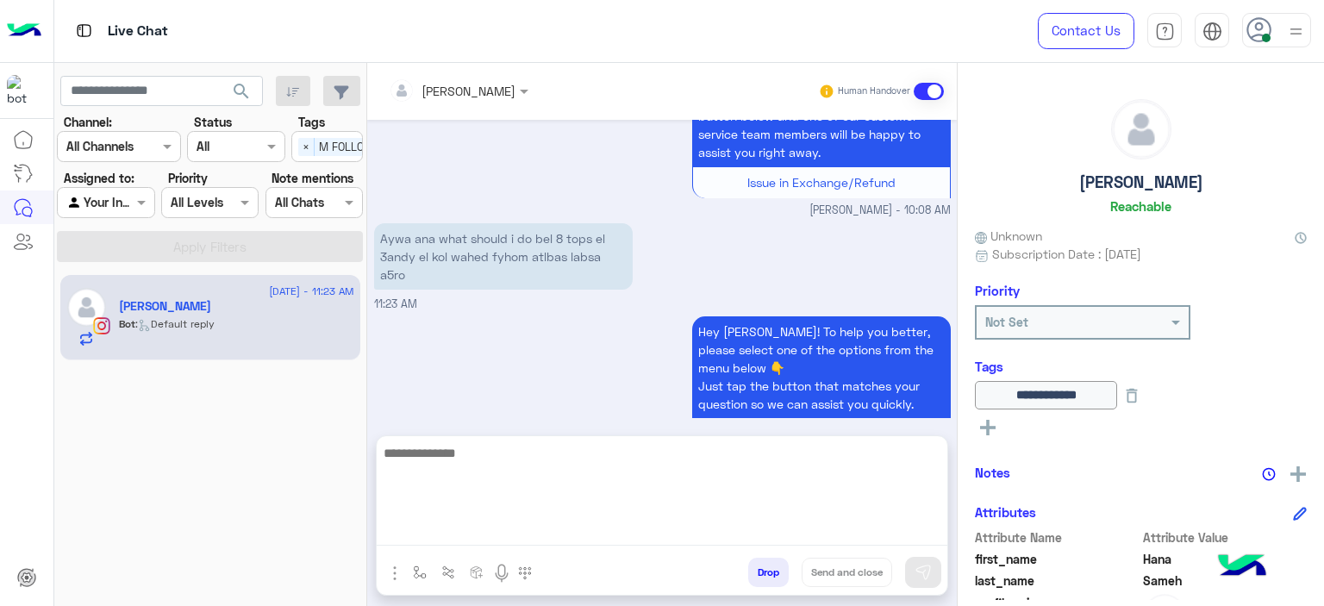
click at [502, 527] on textarea at bounding box center [662, 493] width 571 height 103
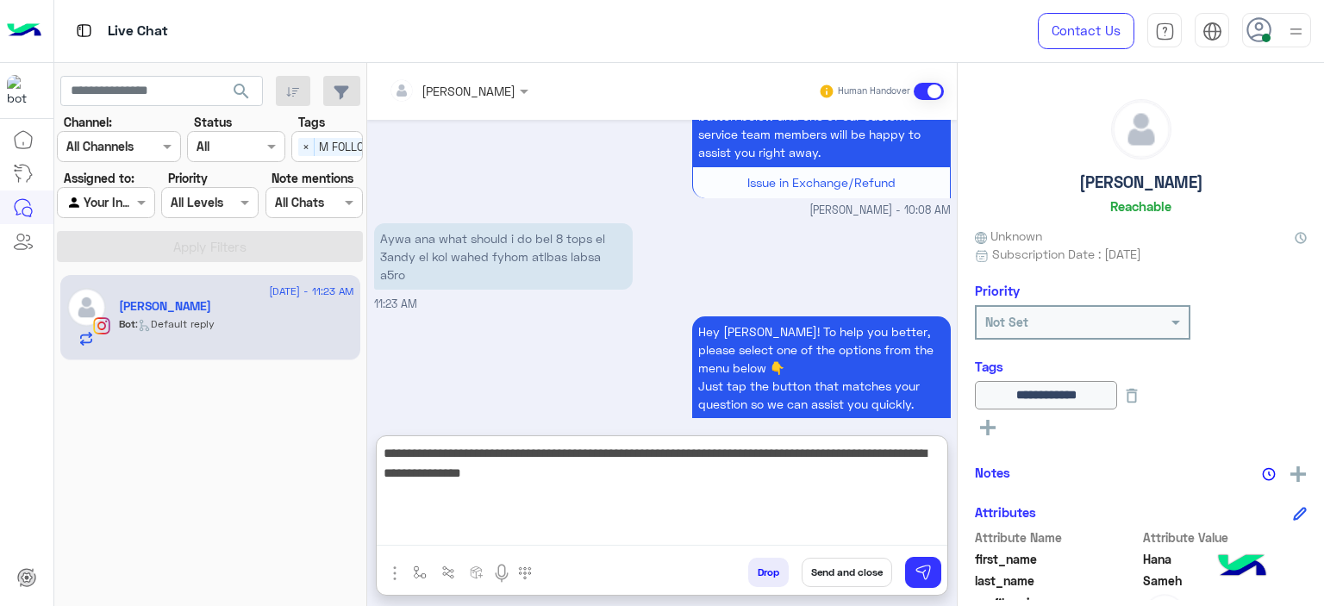
type textarea "**********"
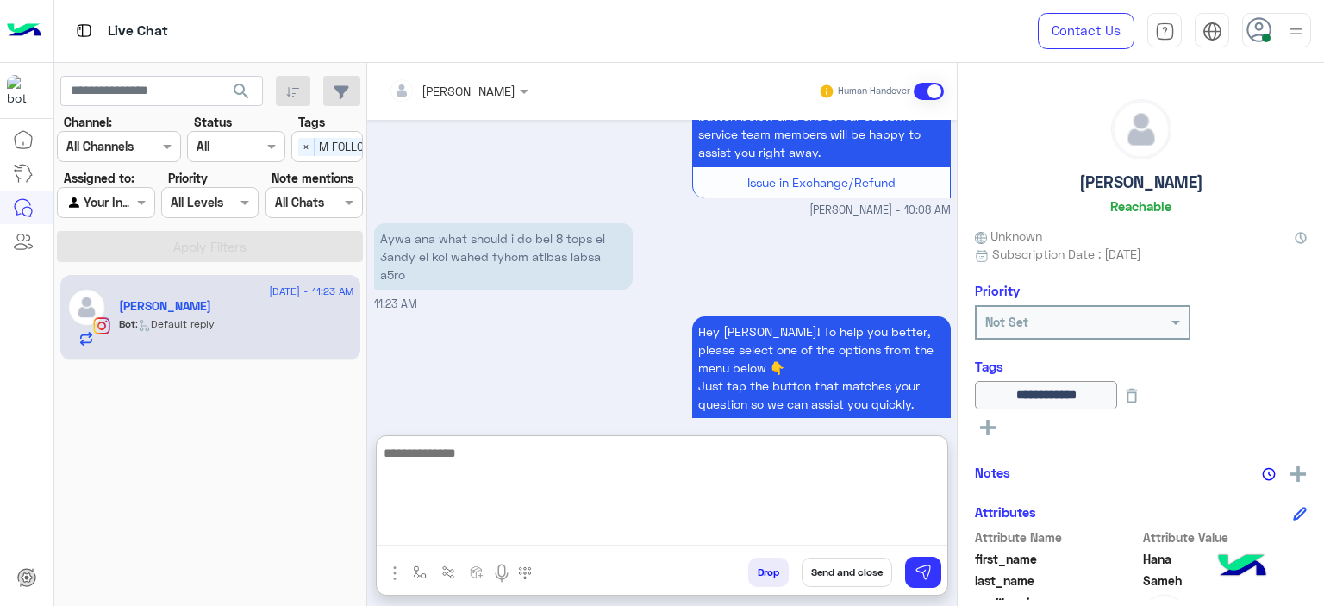
scroll to position [1864, 0]
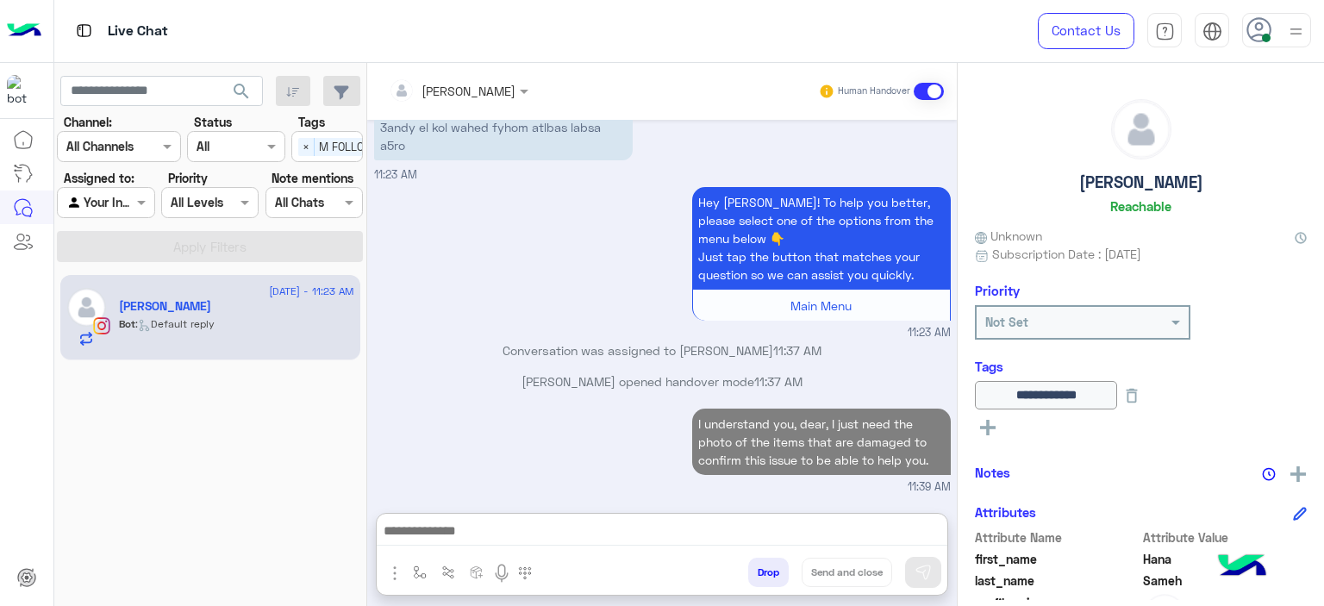
click at [745, 409] on p "I understand you, dear, I just need the photo of the items that are damaged to …" at bounding box center [821, 442] width 259 height 66
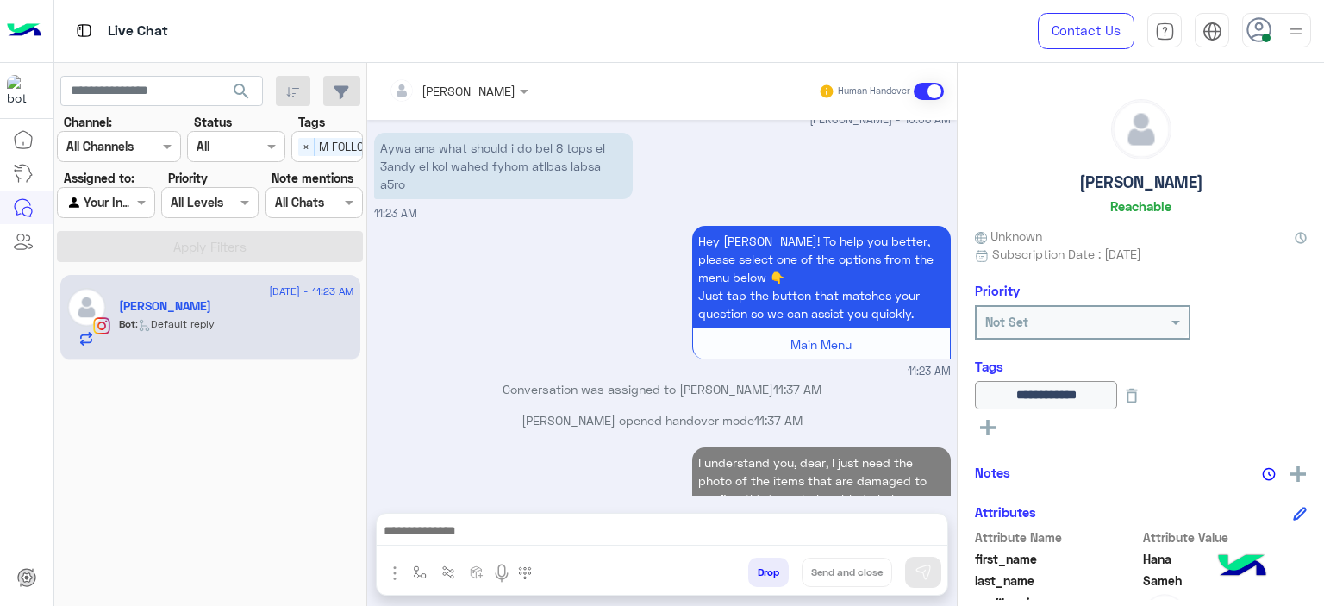
click at [745, 380] on div "Conversation was assigned to [PERSON_NAME] 11:37 AM" at bounding box center [662, 395] width 577 height 31
click at [745, 380] on p "Conversation was assigned to [PERSON_NAME] 11:37 AM" at bounding box center [662, 389] width 577 height 18
click at [757, 447] on p "I understand you, dear, I just need the photo of the items that are damaged to …" at bounding box center [821, 480] width 259 height 66
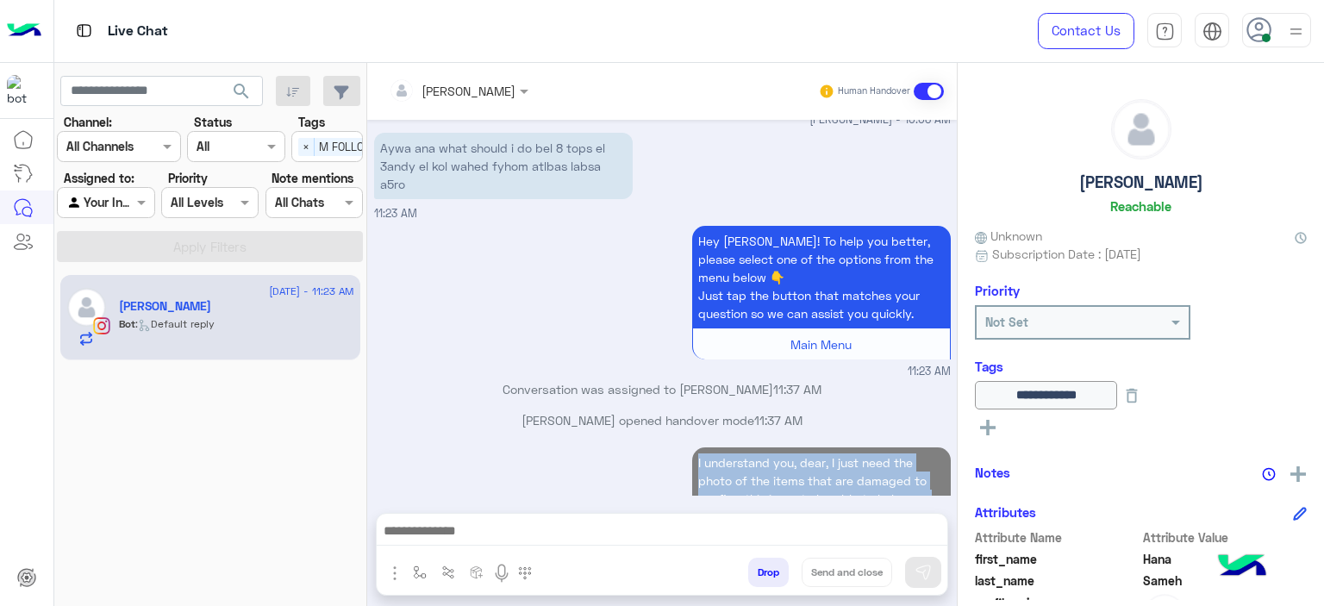
click at [757, 447] on p "I understand you, dear, I just need the photo of the items that are damaged to …" at bounding box center [821, 480] width 259 height 66
copy p "I understand you, dear, I just need the photo of the items that are damaged to …"
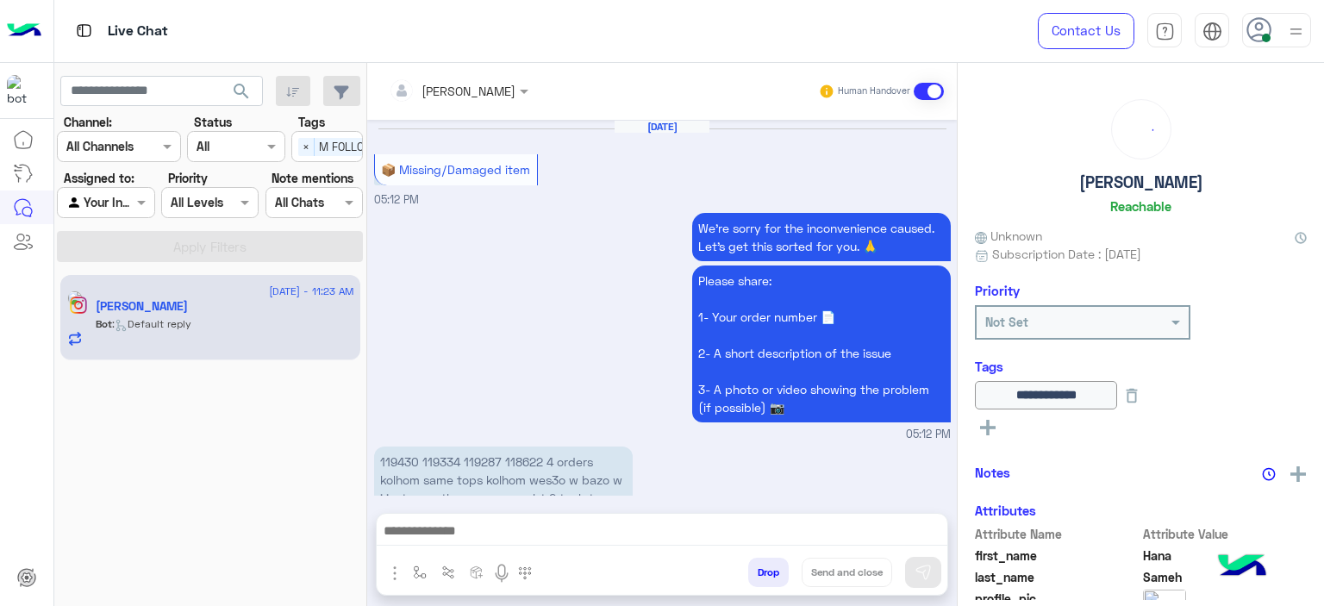
scroll to position [1578, 0]
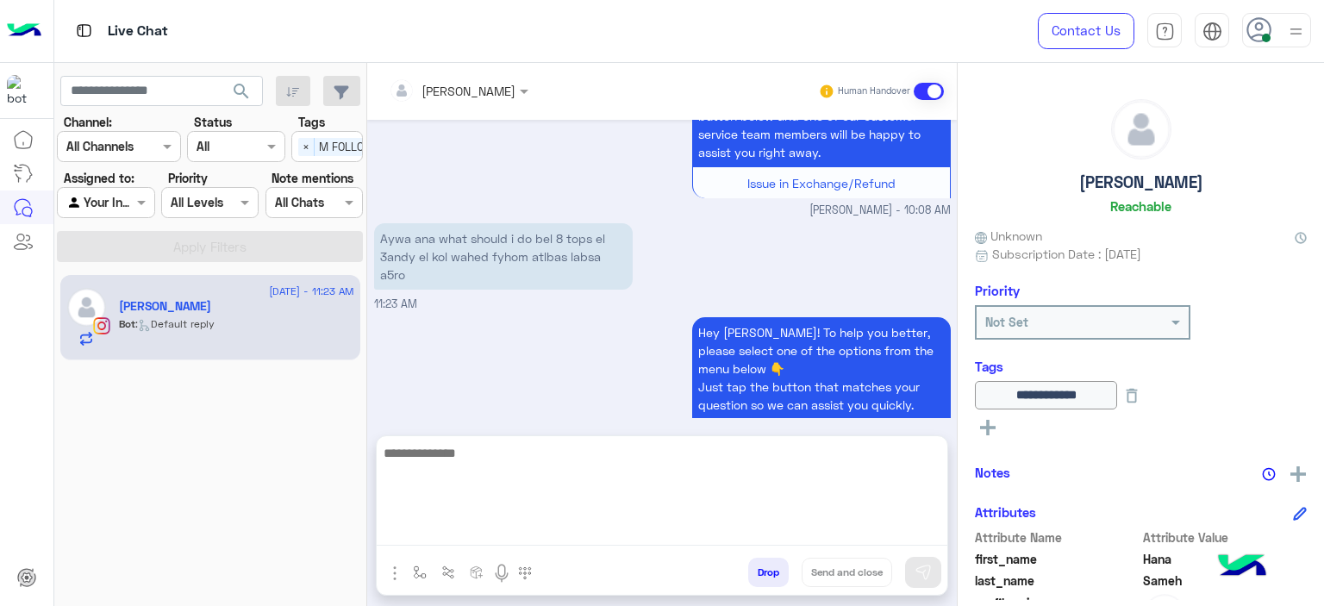
click at [489, 536] on textarea at bounding box center [662, 493] width 571 height 103
paste textarea "**********"
type textarea "**********"
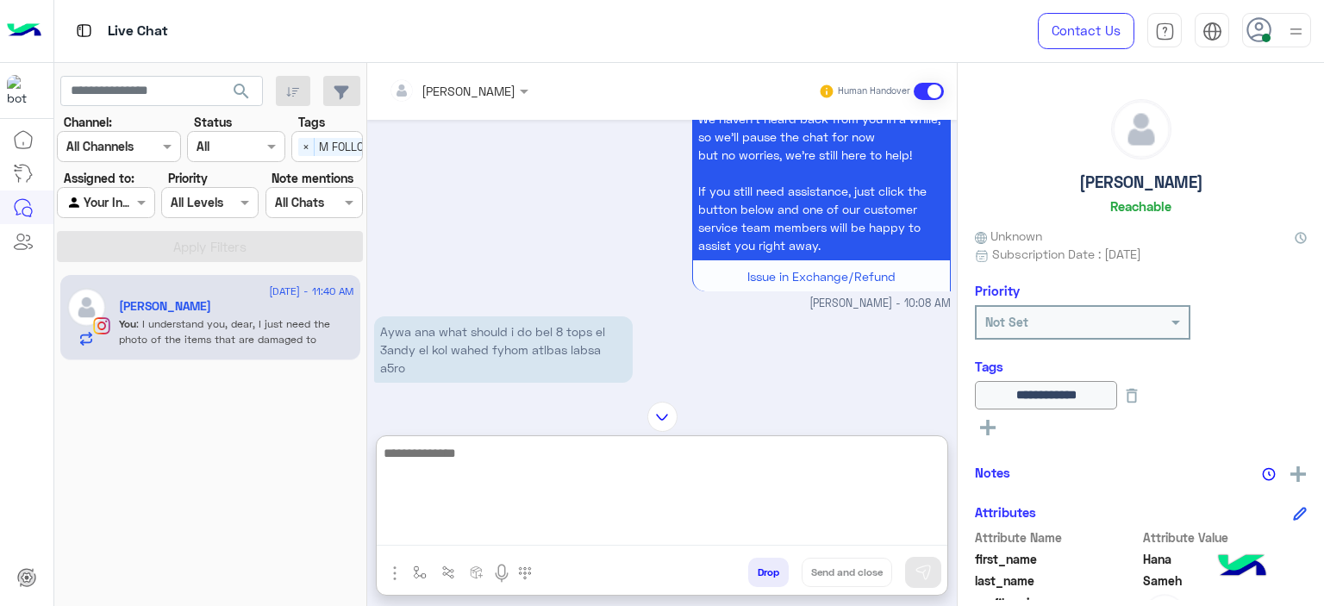
scroll to position [1779, 0]
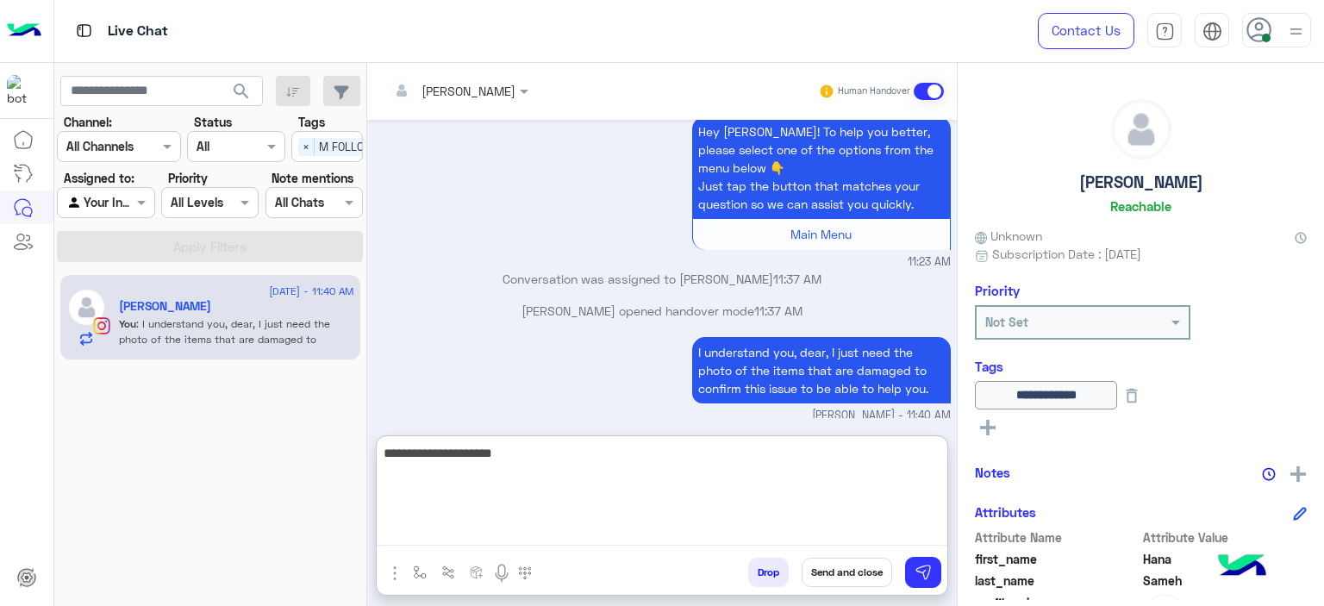
type textarea "**********"
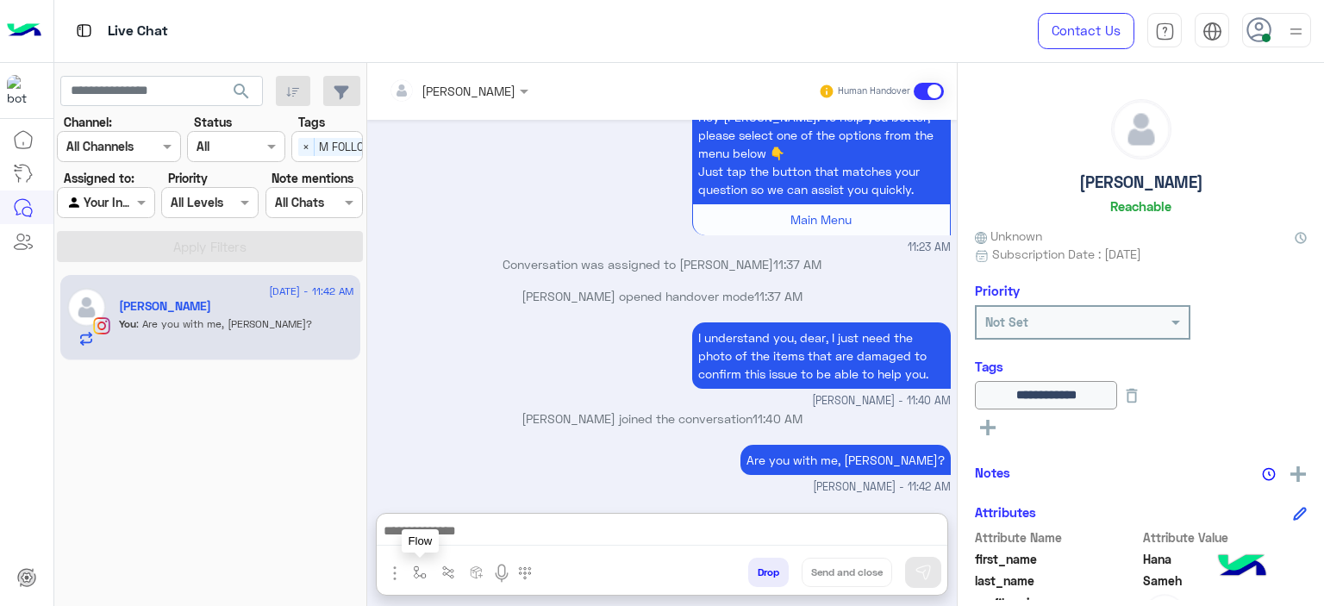
drag, startPoint x: 421, startPoint y: 580, endPoint x: 424, endPoint y: 570, distance: 10.9
click at [421, 578] on button "button" at bounding box center [420, 572] width 28 height 28
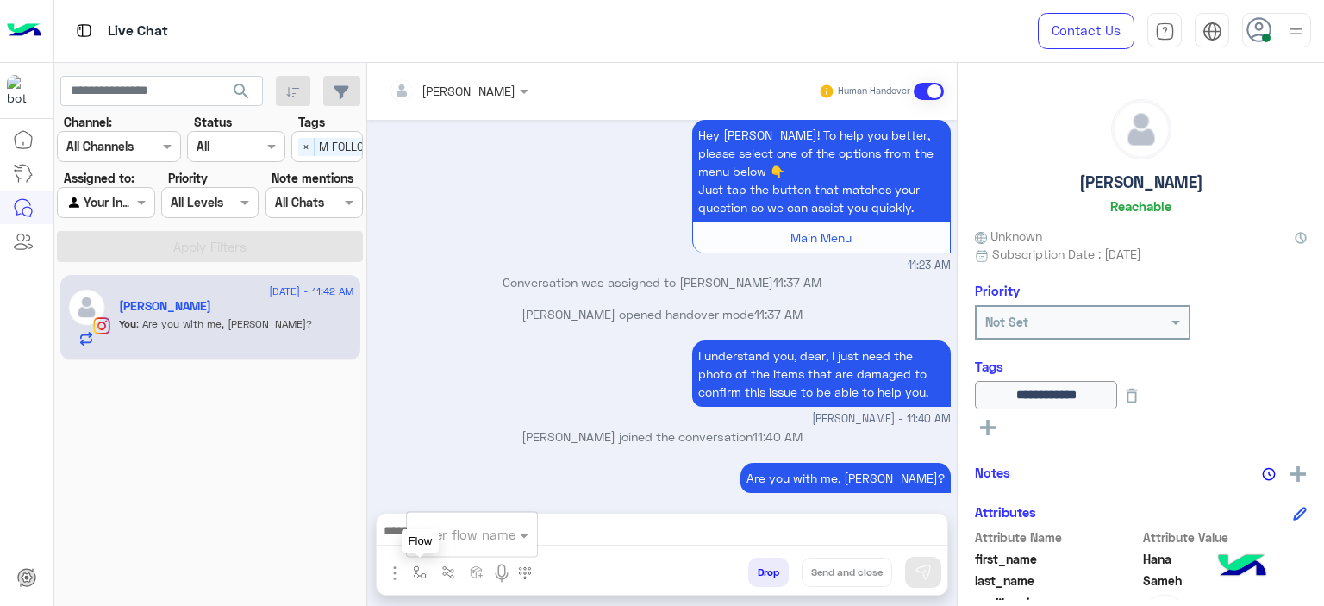
scroll to position [1755, 0]
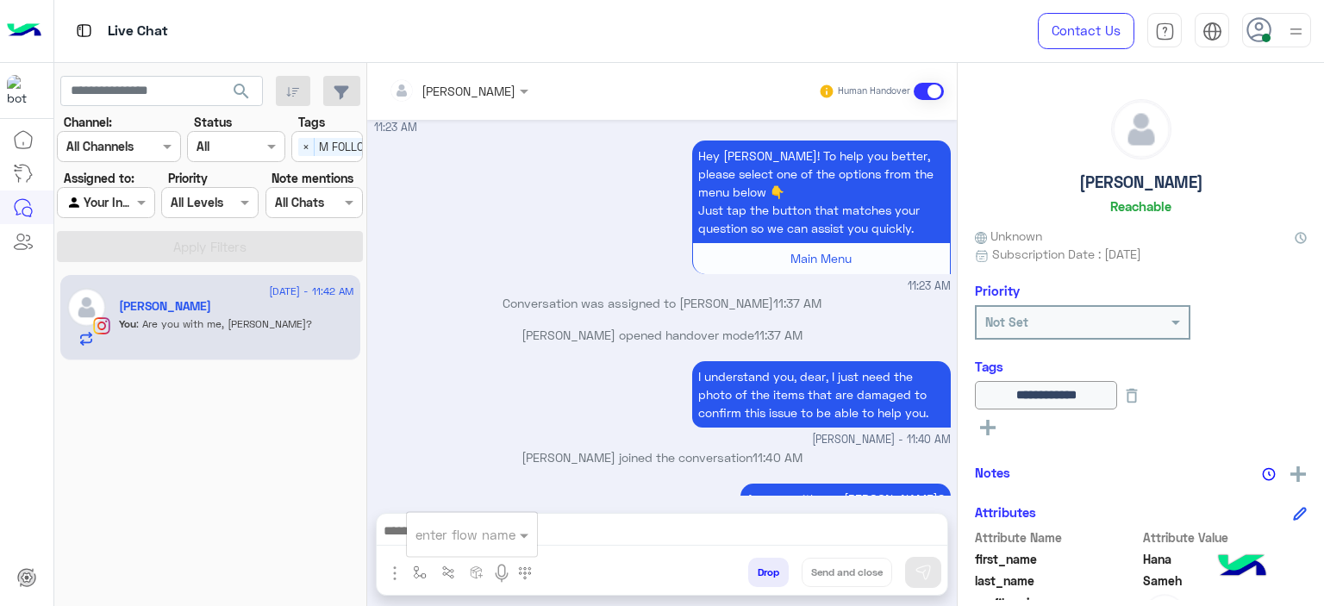
click at [443, 549] on div "enter flow name" at bounding box center [472, 534] width 130 height 31
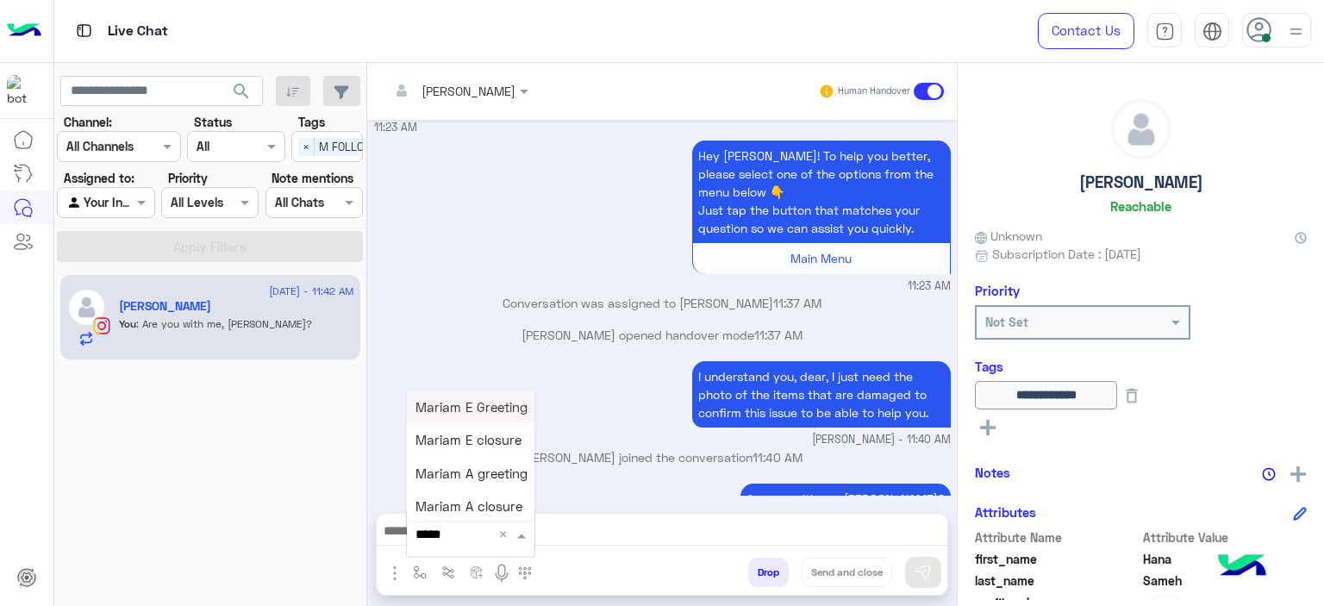
type input "******"
click at [478, 438] on span "Mariam E closure" at bounding box center [468, 441] width 106 height 16
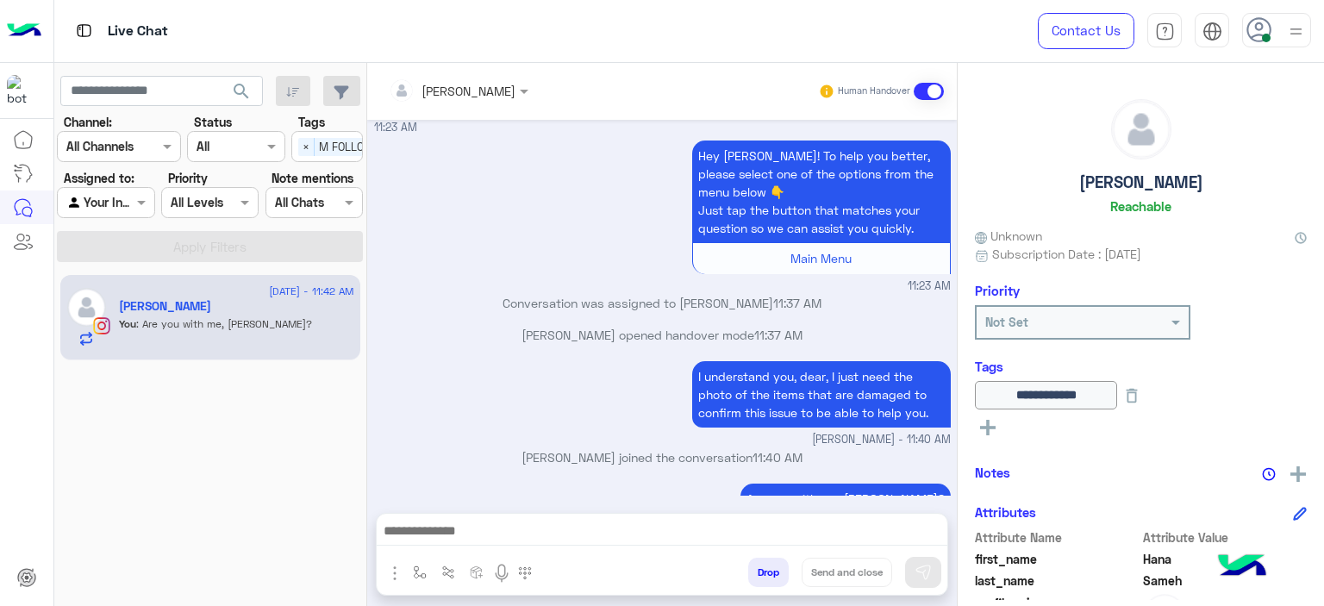
type textarea "**********"
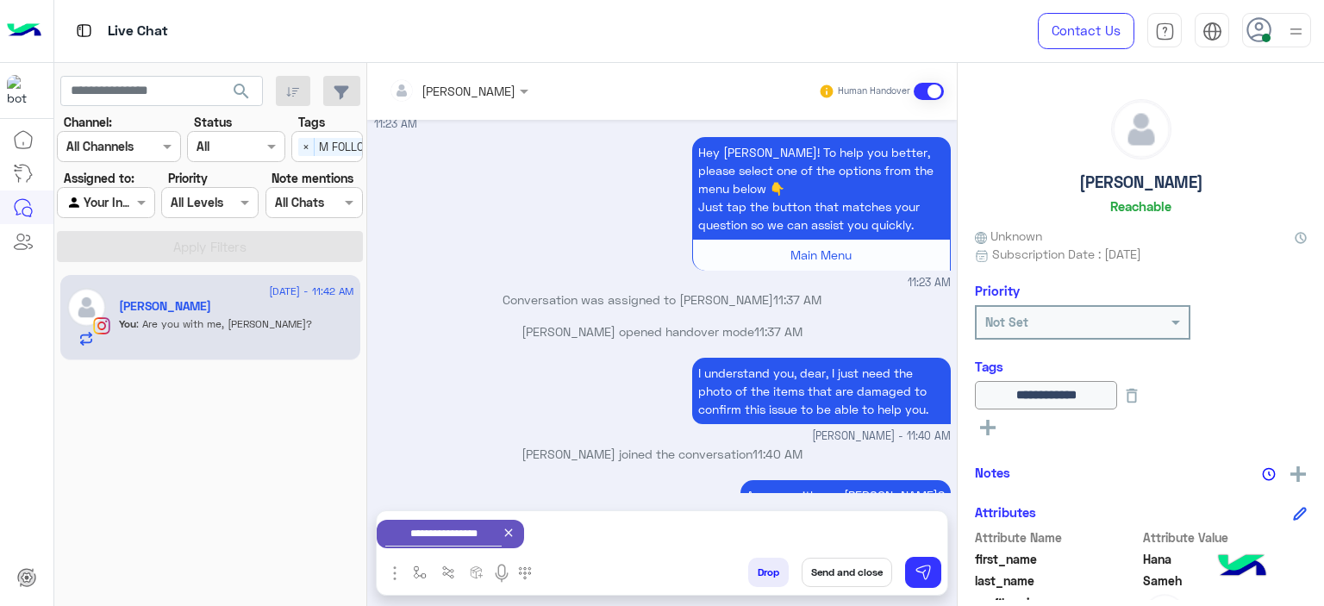
click at [839, 577] on button "Send and close" at bounding box center [847, 572] width 91 height 29
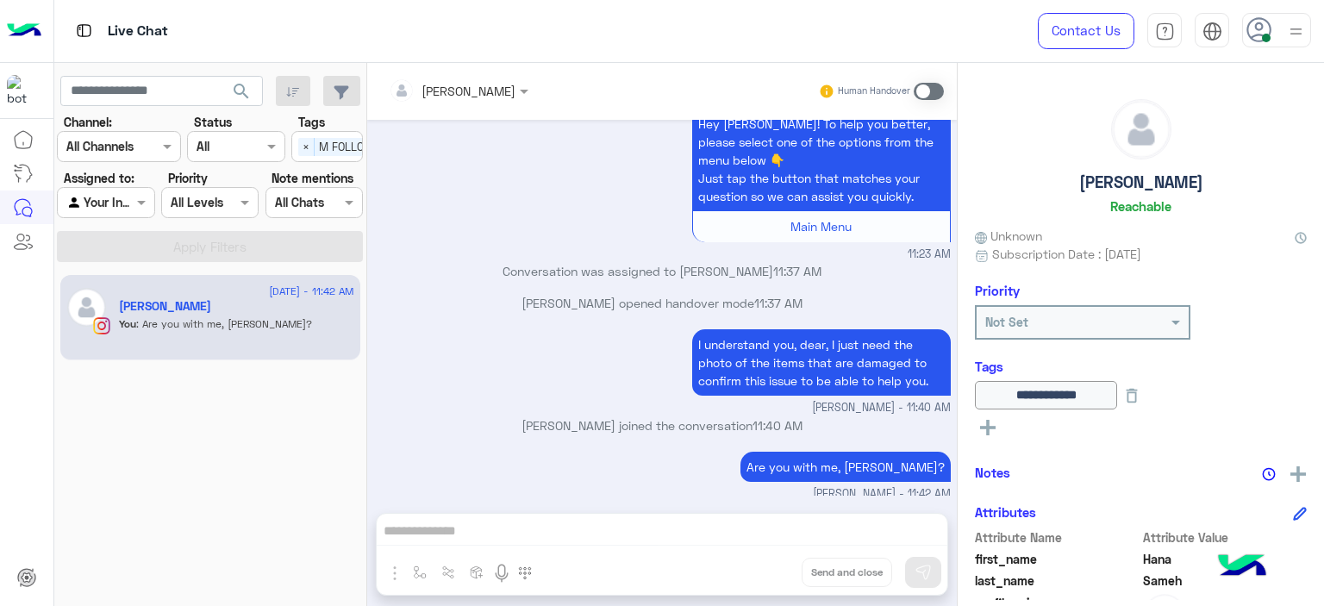
scroll to position [2000, 0]
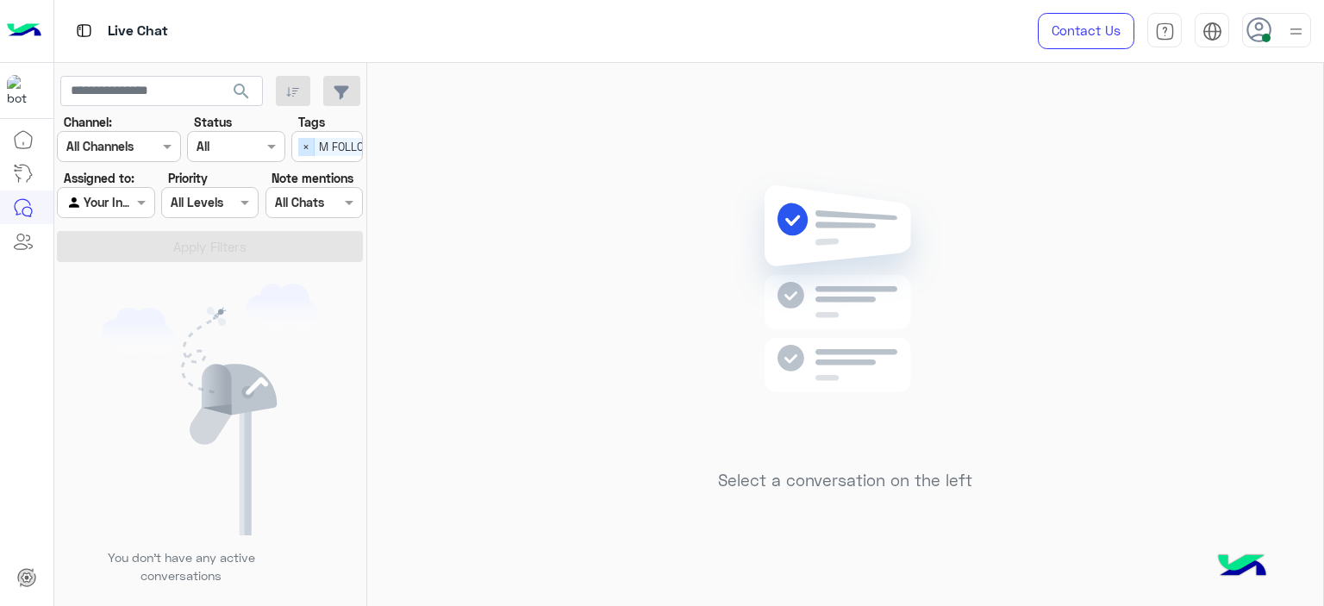
click at [309, 144] on span "×" at bounding box center [306, 147] width 16 height 18
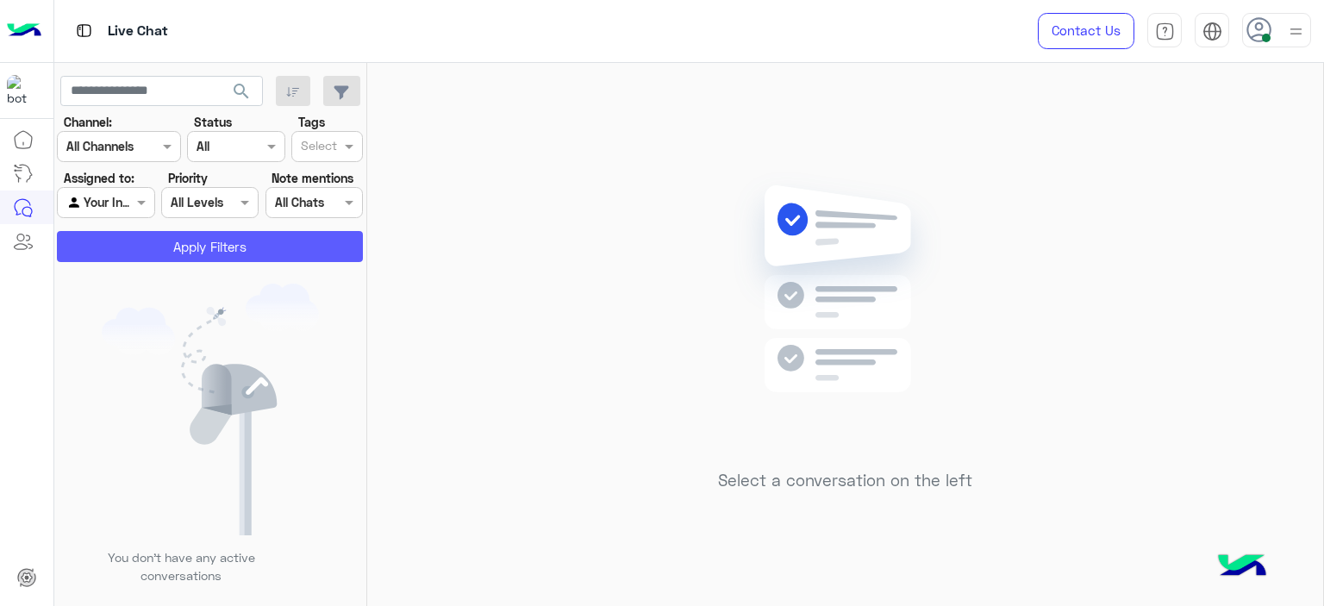
click at [283, 247] on button "Apply Filters" at bounding box center [210, 246] width 306 height 31
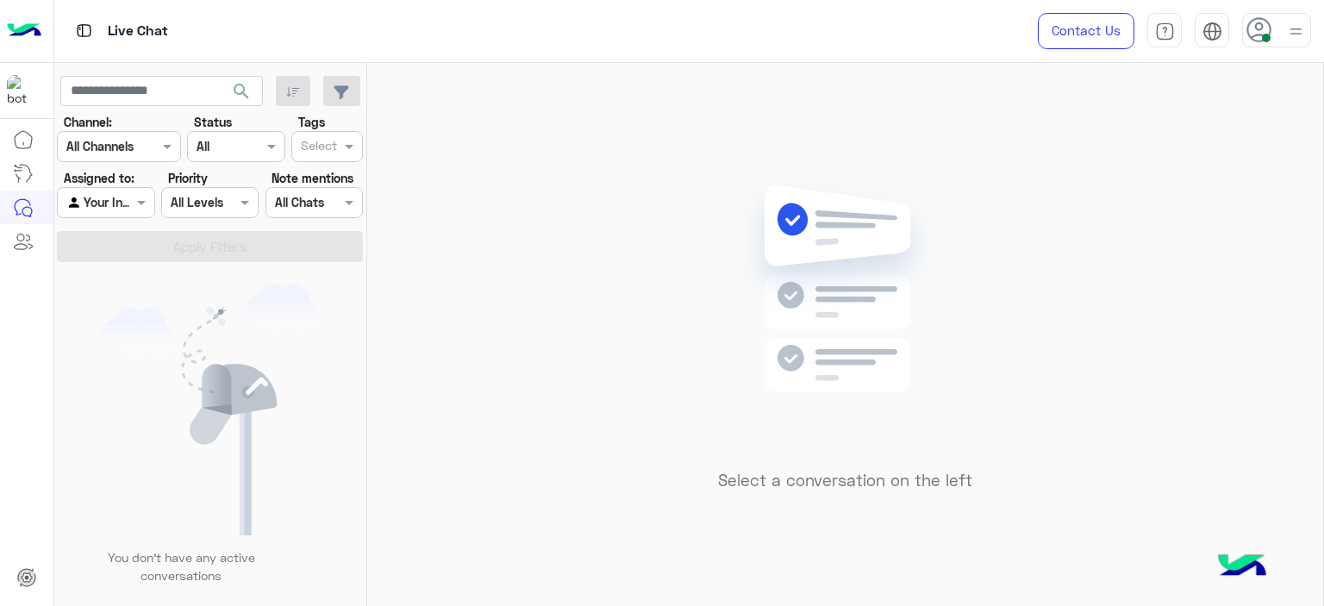
click at [478, 283] on div "Select a conversation on the left" at bounding box center [845, 338] width 956 height 550
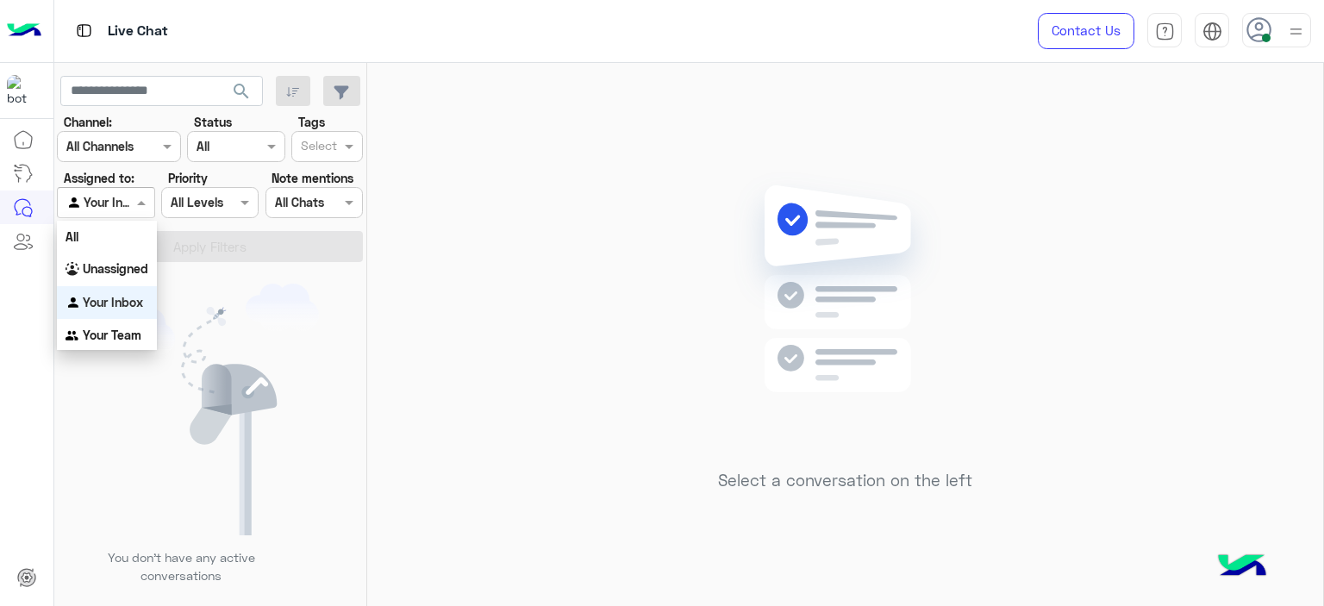
click at [130, 193] on div at bounding box center [106, 202] width 96 height 20
click at [133, 262] on b "Unassigned" at bounding box center [116, 268] width 66 height 15
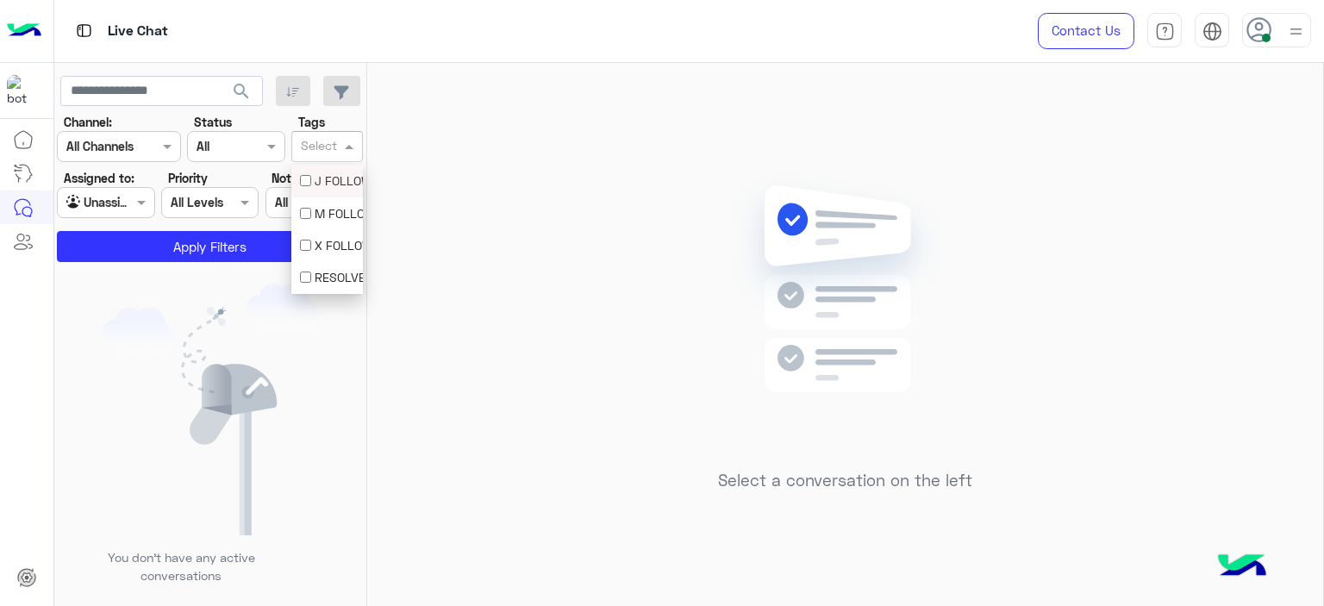
drag, startPoint x: 341, startPoint y: 138, endPoint x: 328, endPoint y: 203, distance: 66.1
click at [328, 203] on body "Live Chat Contact Us Help Center عربي English search Channel: Channel All Chann…" at bounding box center [662, 303] width 1324 height 606
click at [328, 203] on div "M FOLLOW UP" at bounding box center [327, 213] width 72 height 32
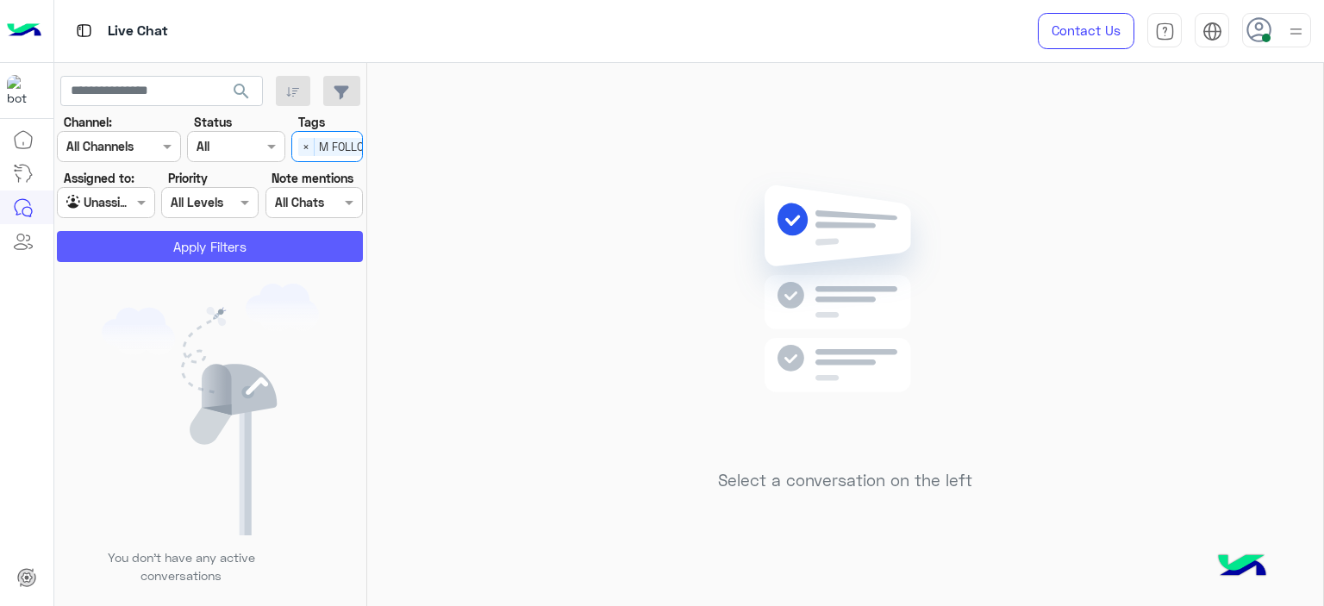
click at [316, 242] on button "Apply Filters" at bounding box center [210, 246] width 306 height 31
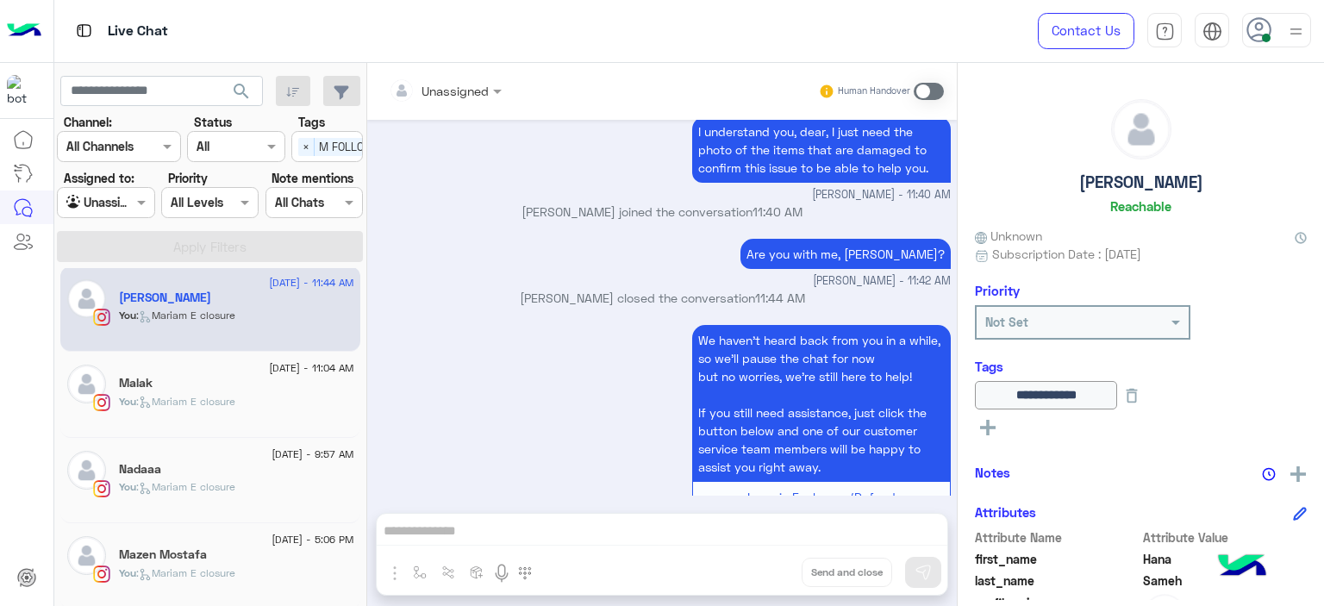
scroll to position [253, 0]
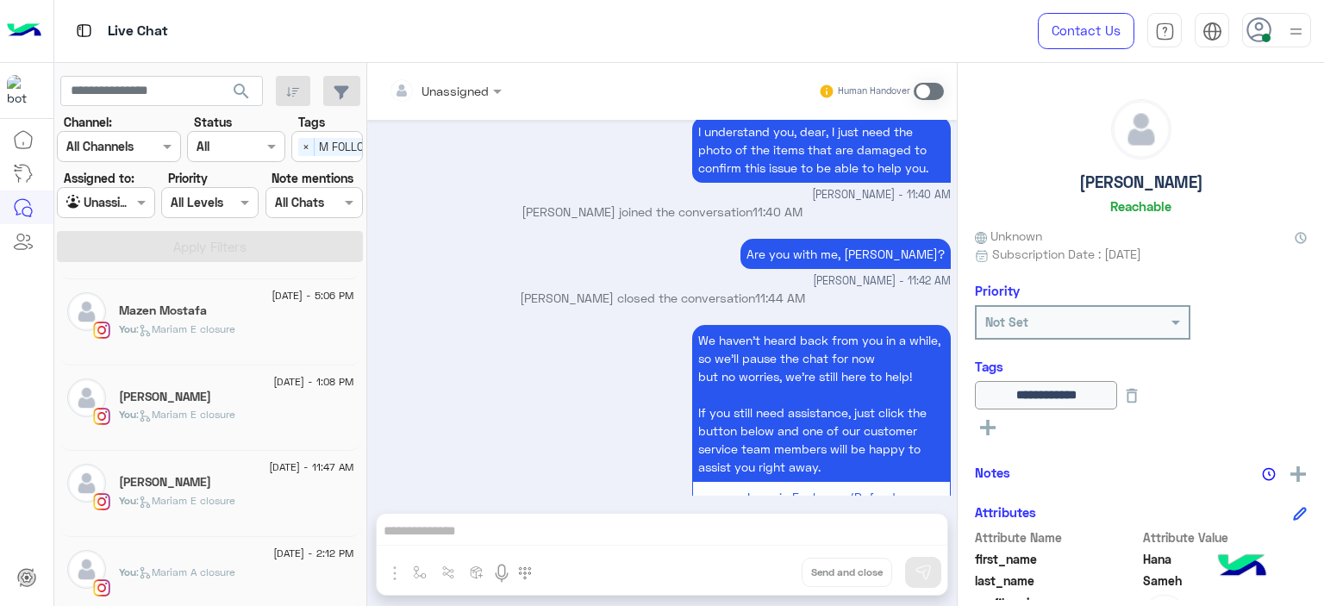
click at [235, 565] on p "You : Mariam A closure" at bounding box center [177, 573] width 116 height 16
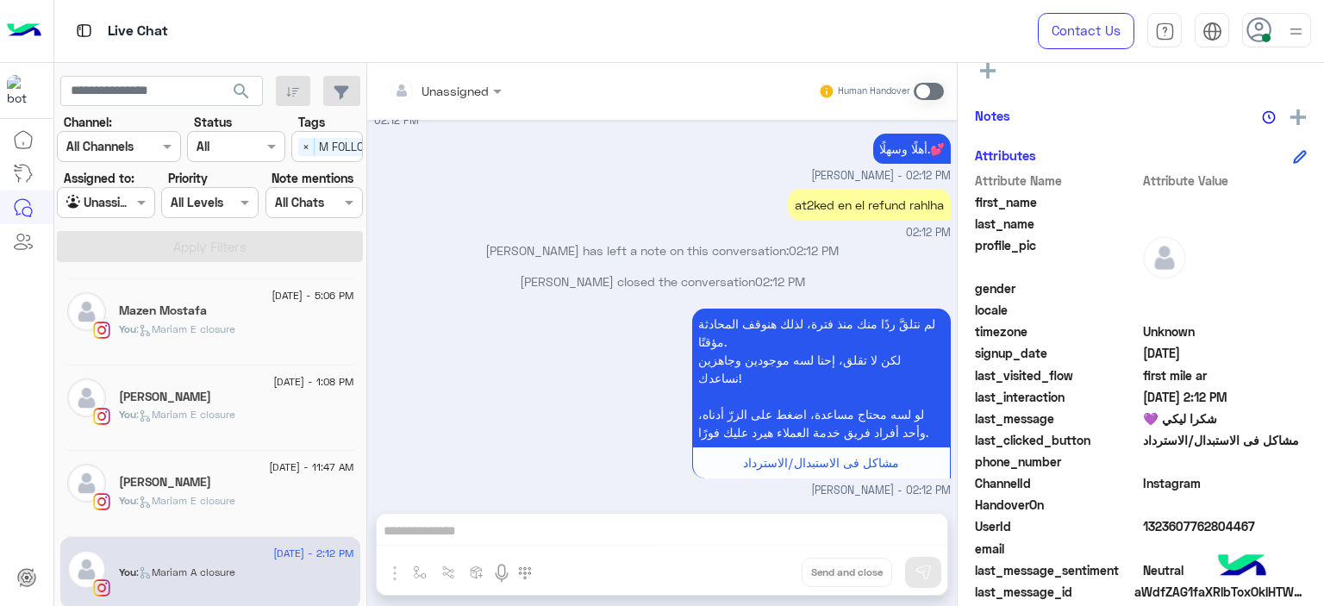
scroll to position [340, 0]
click at [1134, 534] on div "UserId 1323607762804467" at bounding box center [1141, 526] width 332 height 22
click at [1134, 532] on div "UserId 1323607762804467" at bounding box center [1141, 526] width 332 height 22
click at [1138, 526] on div "UserId 1323607762804467" at bounding box center [1141, 526] width 332 height 22
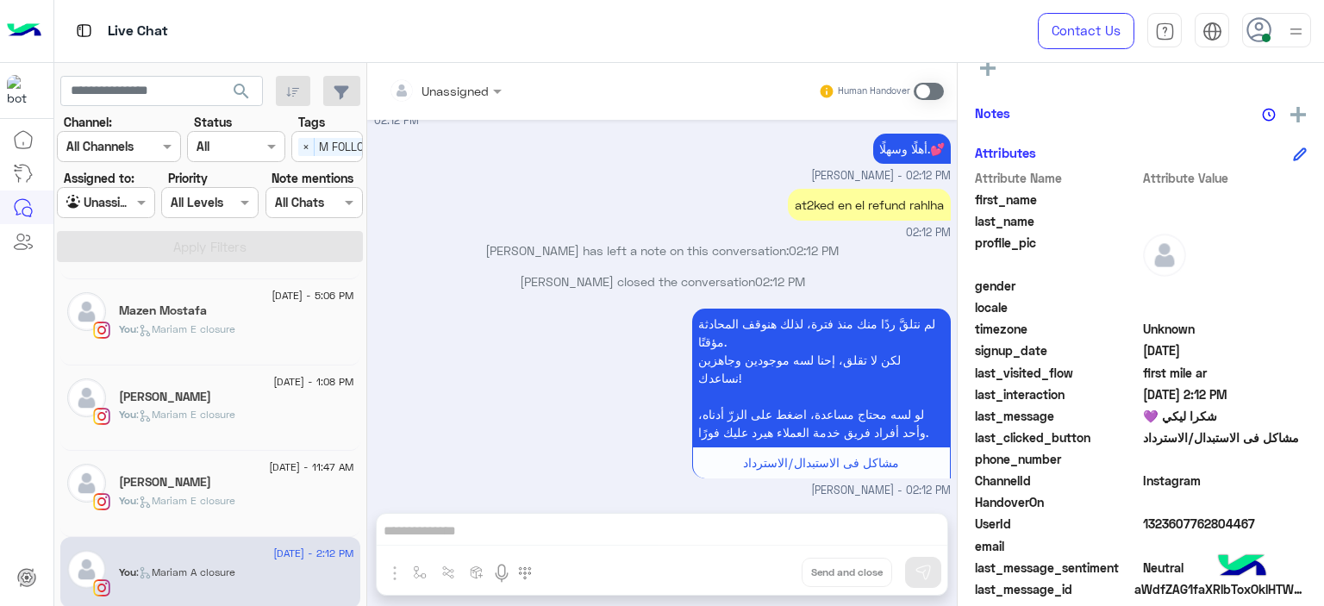
click at [662, 371] on div "لم نتلقَّ ردًا منك منذ فترة، لذلك [DEMOGRAPHIC_DATA] المحادثة مؤقتًا. لكن لا تق…" at bounding box center [662, 401] width 577 height 195
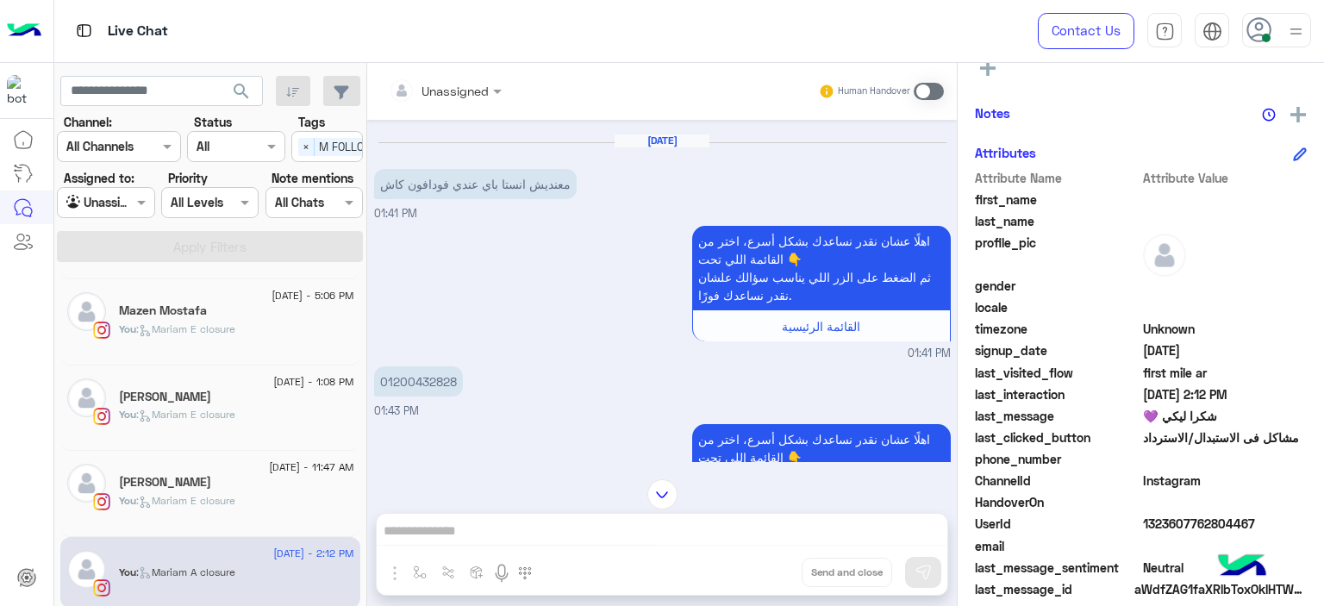
scroll to position [1022, 0]
click at [437, 364] on p "01200432828" at bounding box center [418, 379] width 89 height 30
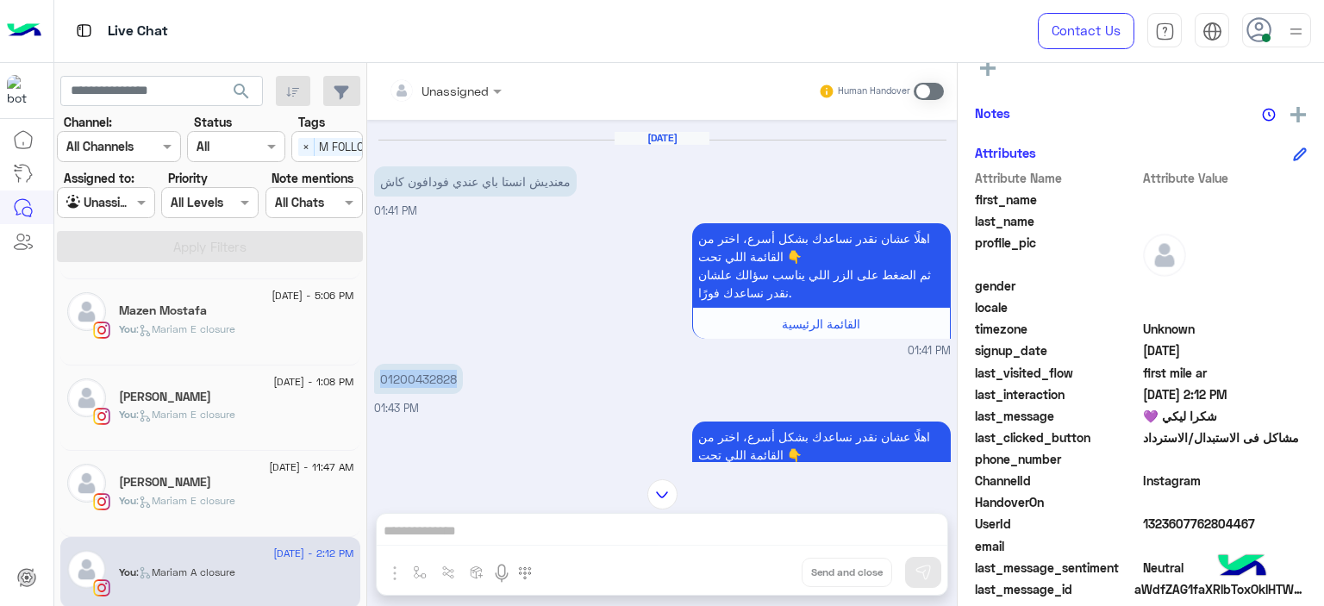
click at [437, 364] on p "01200432828" at bounding box center [418, 379] width 89 height 30
copy p "01200432828"
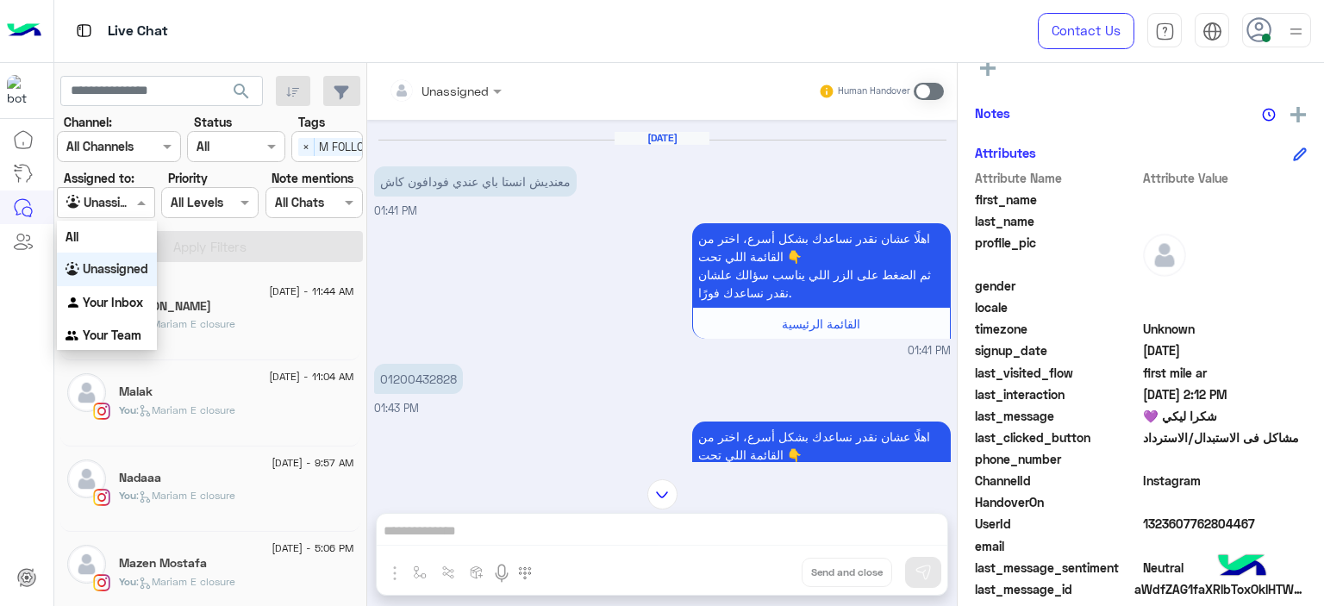
click at [129, 209] on div at bounding box center [106, 202] width 96 height 20
click at [132, 295] on b "Your Inbox" at bounding box center [113, 302] width 60 height 15
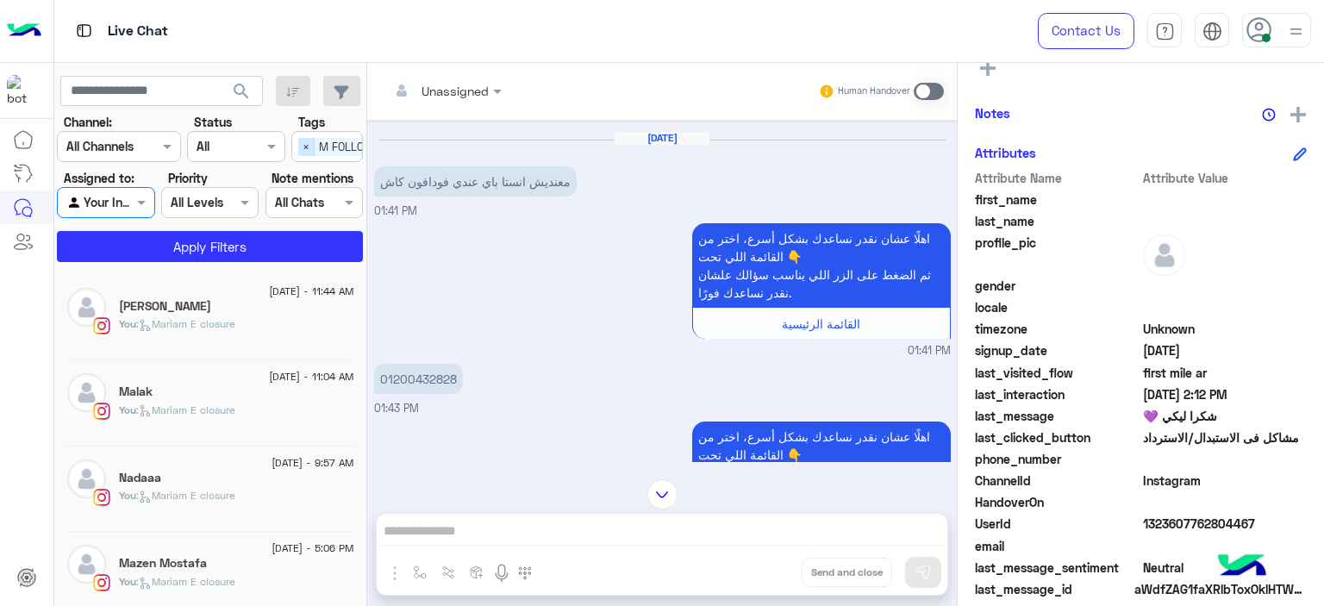
click at [302, 152] on span "×" at bounding box center [306, 147] width 16 height 18
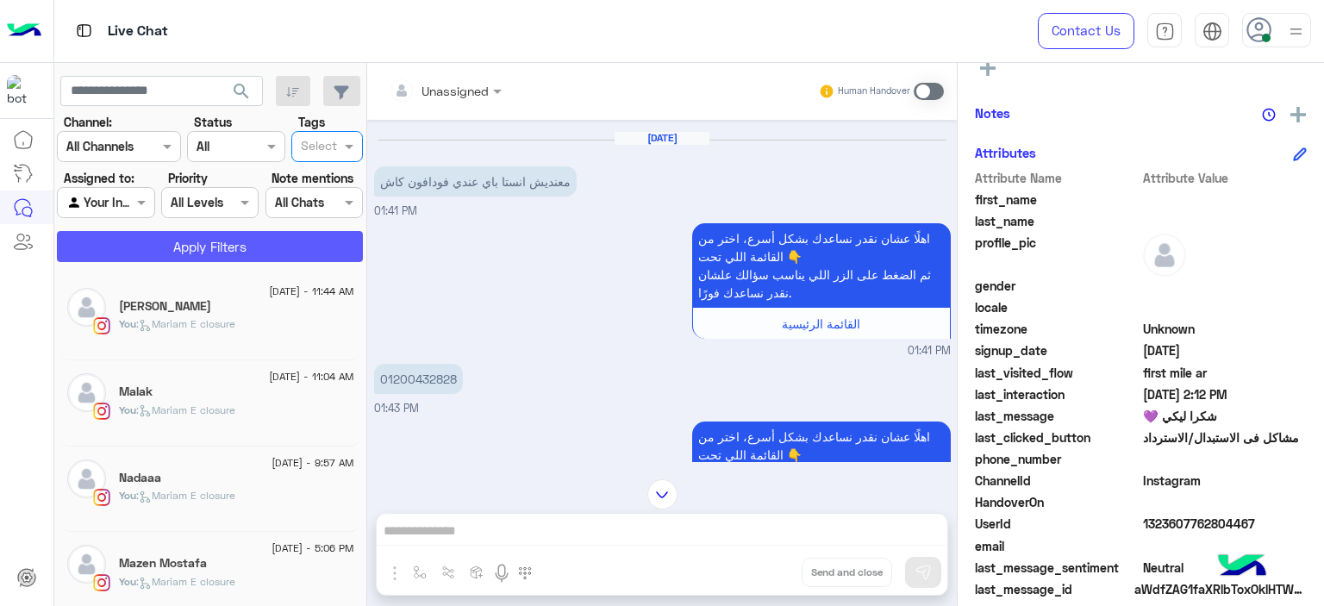
click at [296, 235] on section "Channel: Channel All Channels Status Channel All Tags Select Assigned to: Agent…" at bounding box center [210, 187] width 287 height 149
click at [296, 235] on button "Apply Filters" at bounding box center [210, 246] width 306 height 31
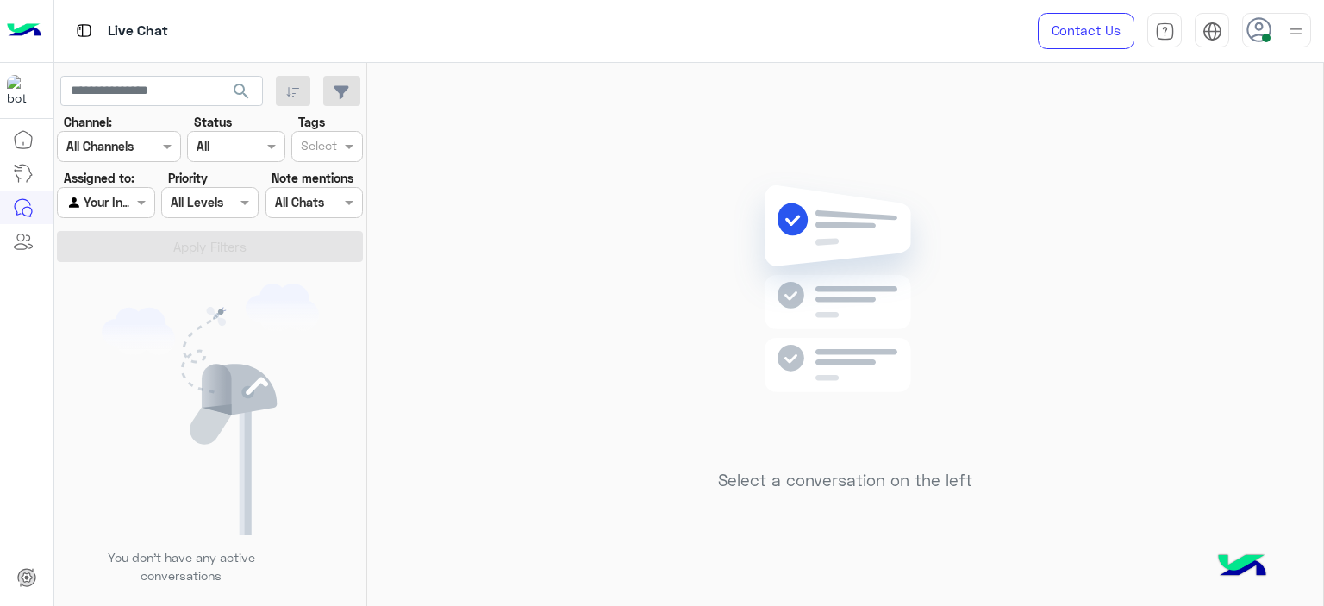
click at [393, 384] on div "Select a conversation on the left" at bounding box center [845, 338] width 956 height 550
click at [139, 201] on span at bounding box center [144, 202] width 22 height 18
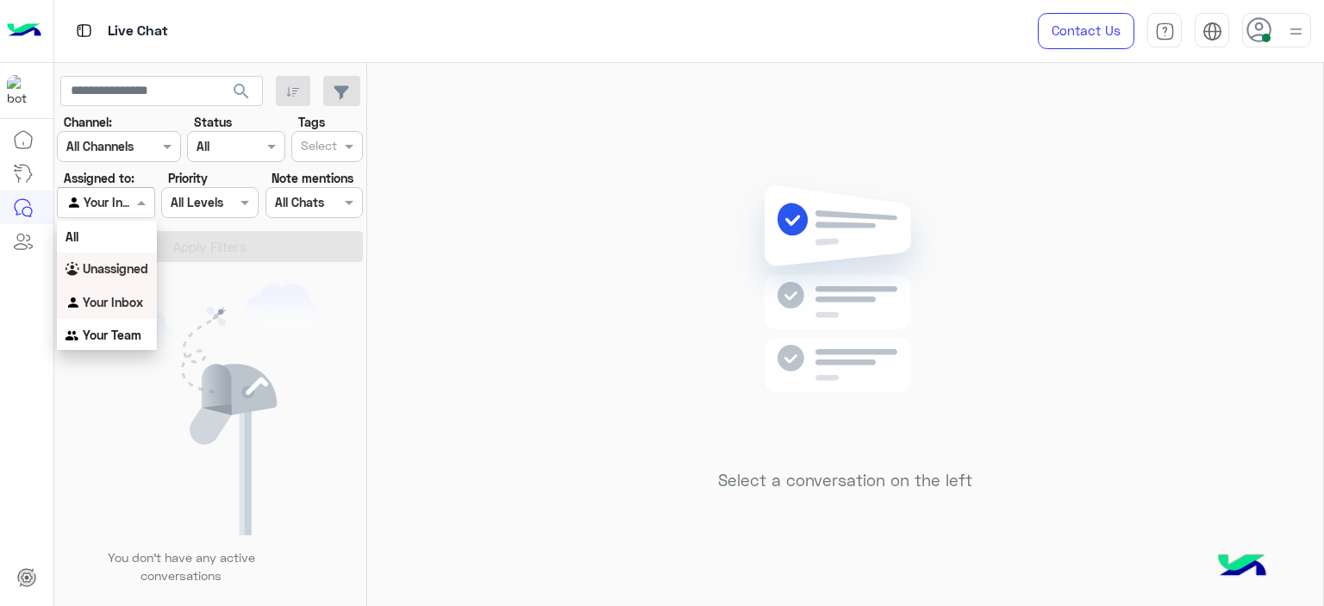
click at [131, 265] on b "Unassigned" at bounding box center [116, 268] width 66 height 15
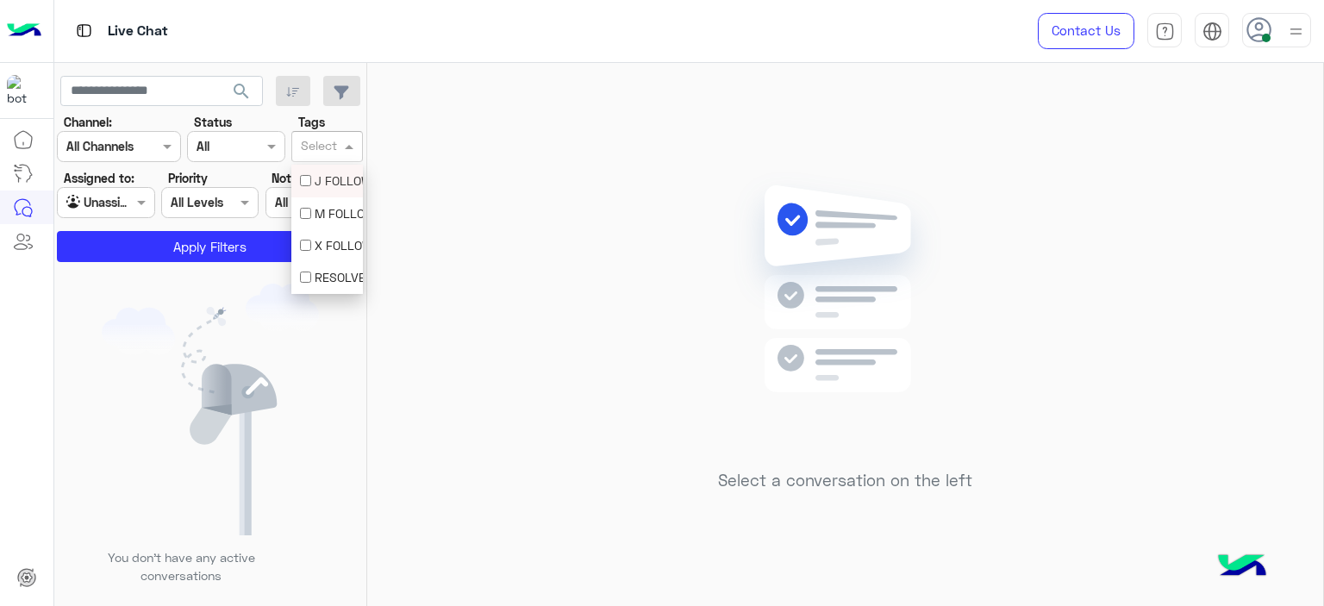
click at [336, 148] on input "text" at bounding box center [319, 148] width 36 height 18
click at [322, 212] on div "M FOLLOW UP" at bounding box center [327, 213] width 54 height 18
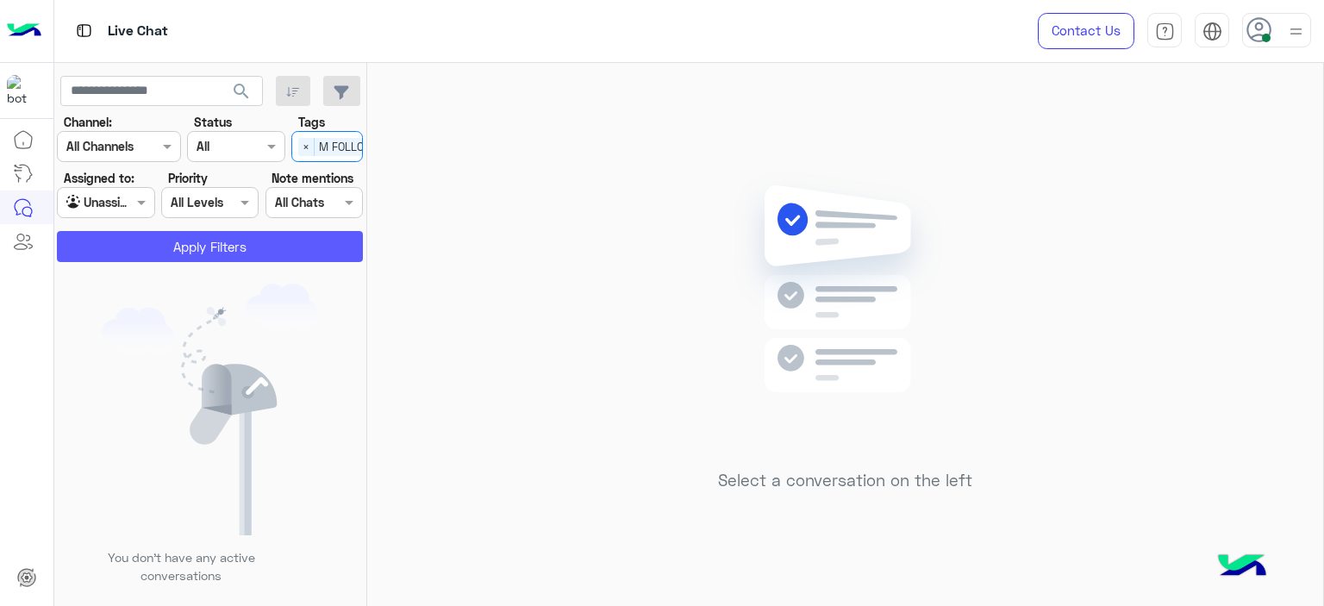
click at [276, 245] on button "Apply Filters" at bounding box center [210, 246] width 306 height 31
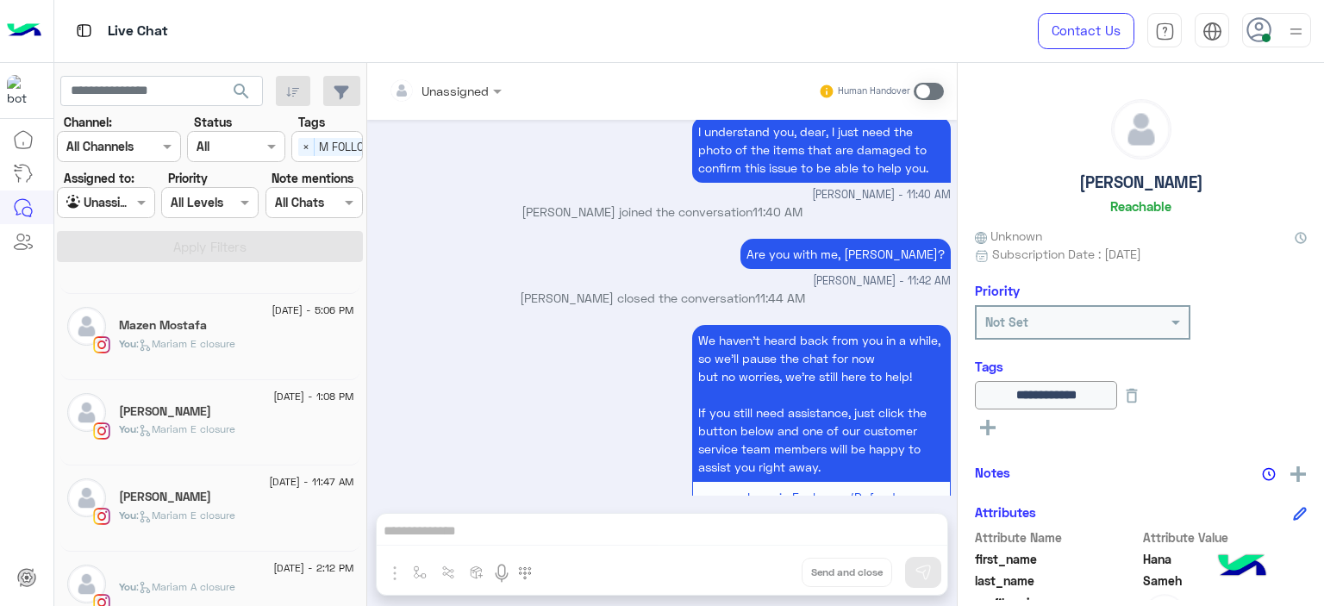
scroll to position [253, 0]
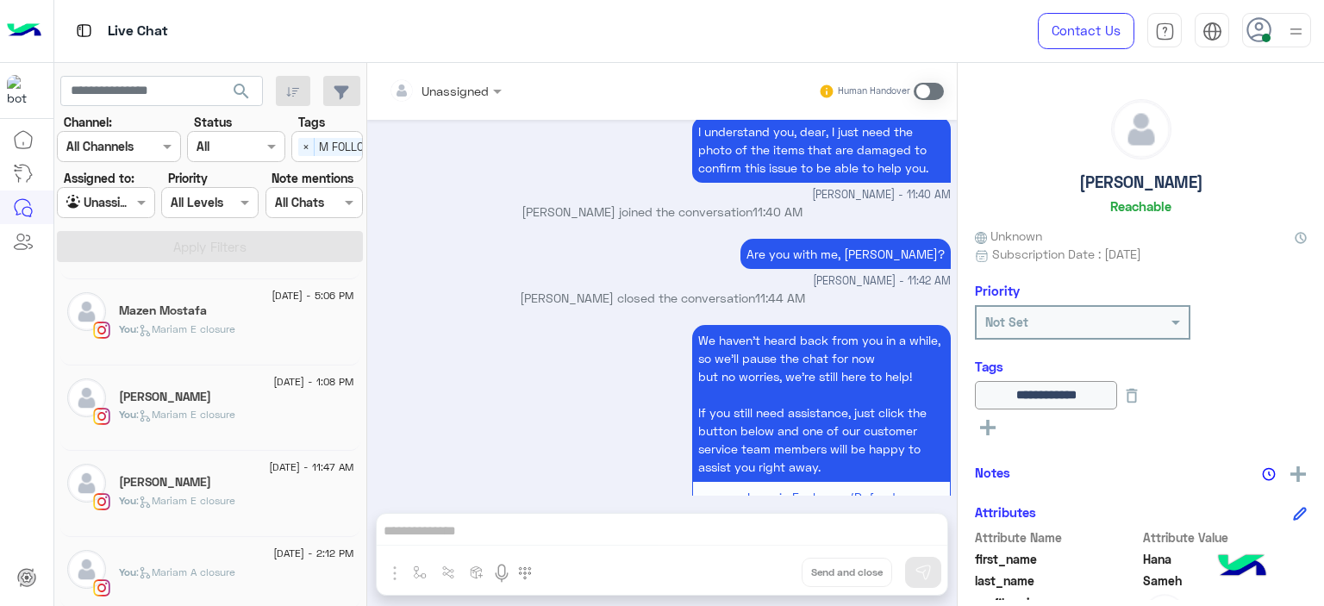
click at [186, 565] on span ": Mariam A closure" at bounding box center [185, 571] width 99 height 13
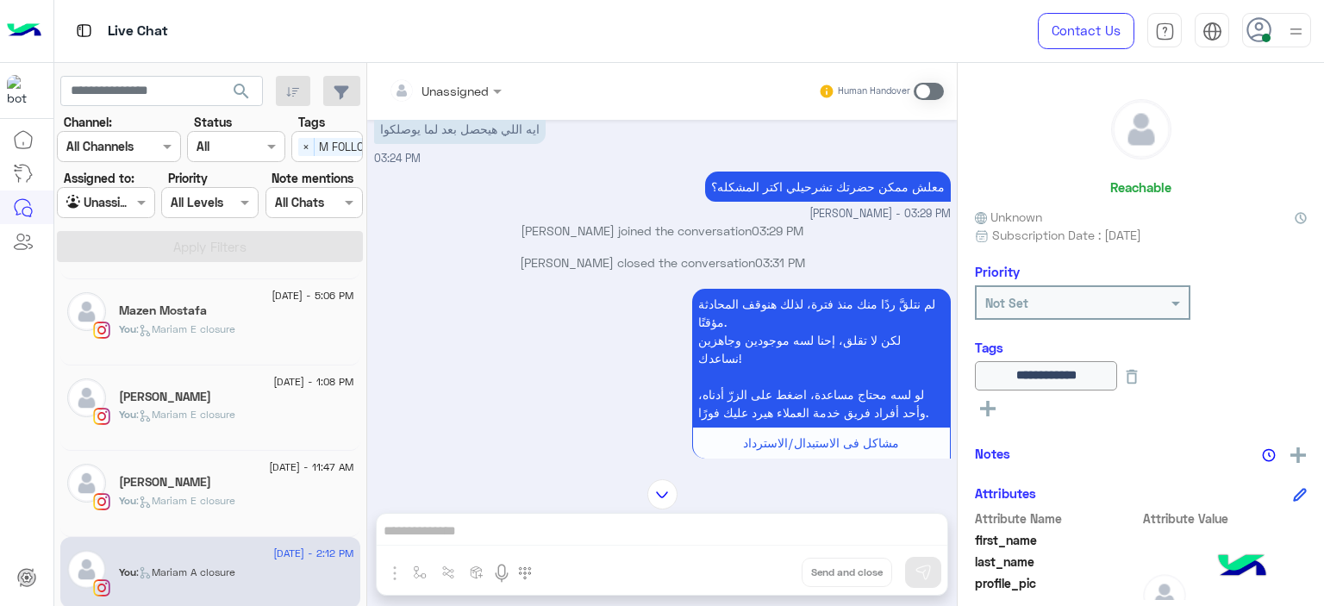
scroll to position [6204, 0]
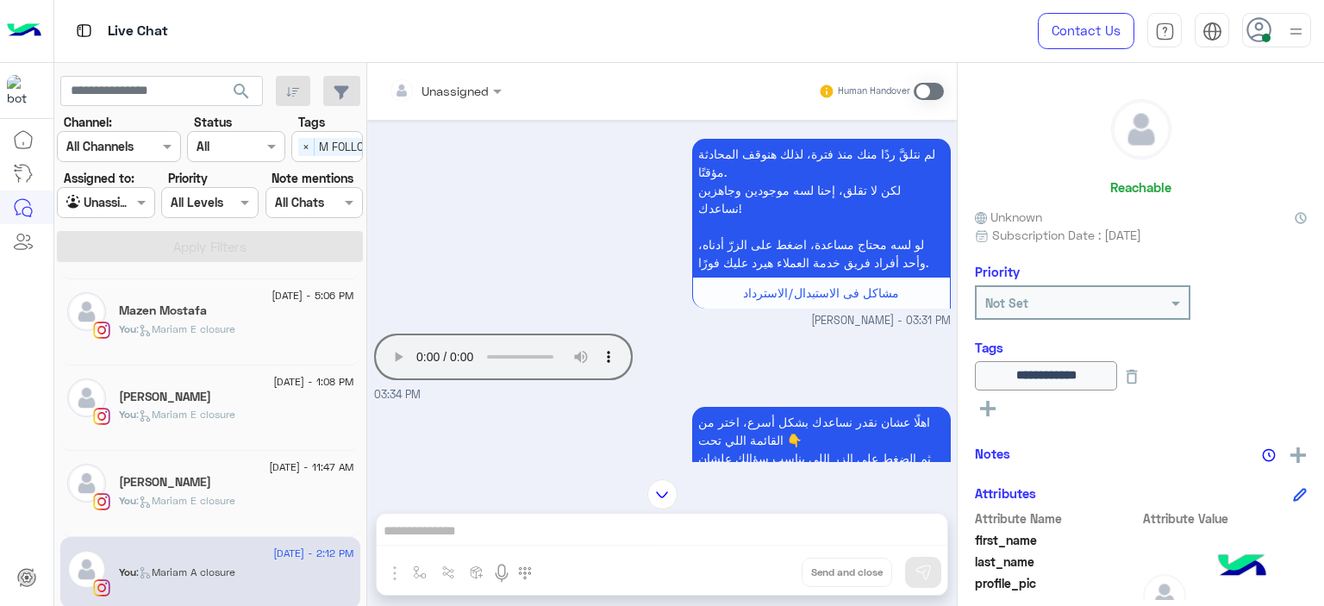
click at [538, 411] on div "اهلًا عشان نقدر نساعدك بشكل أسرع، اختر من القائمة اللي تحت 👇 ثم الضغط على الزر …" at bounding box center [662, 473] width 577 height 140
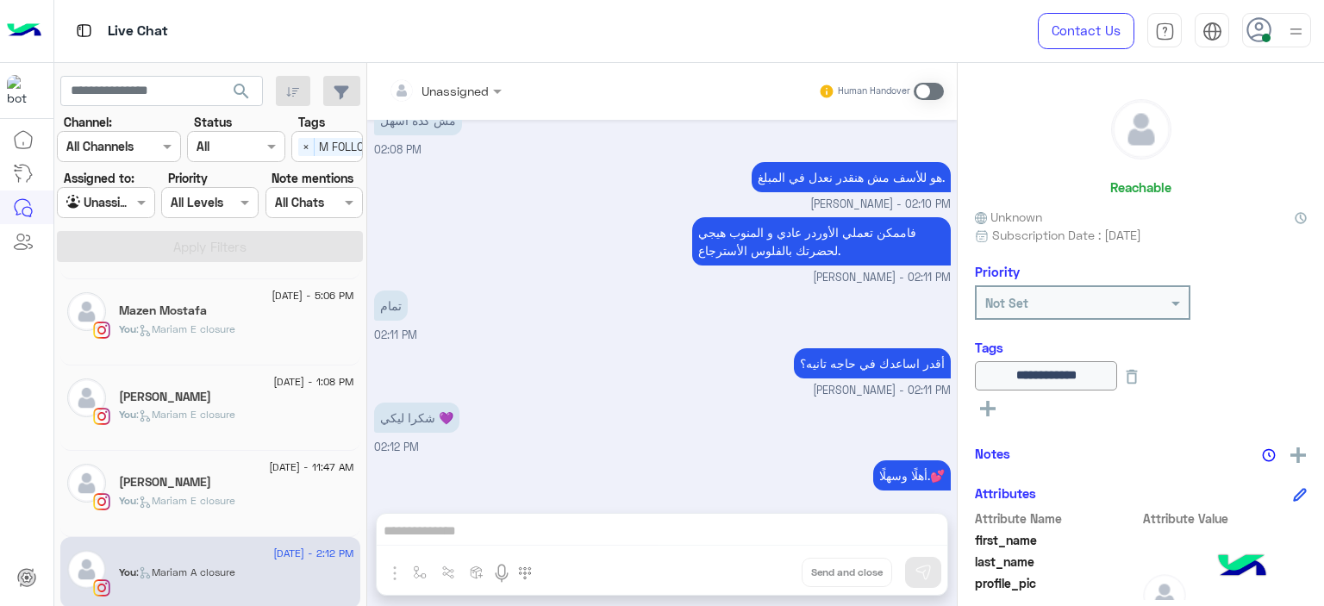
scroll to position [9300, 0]
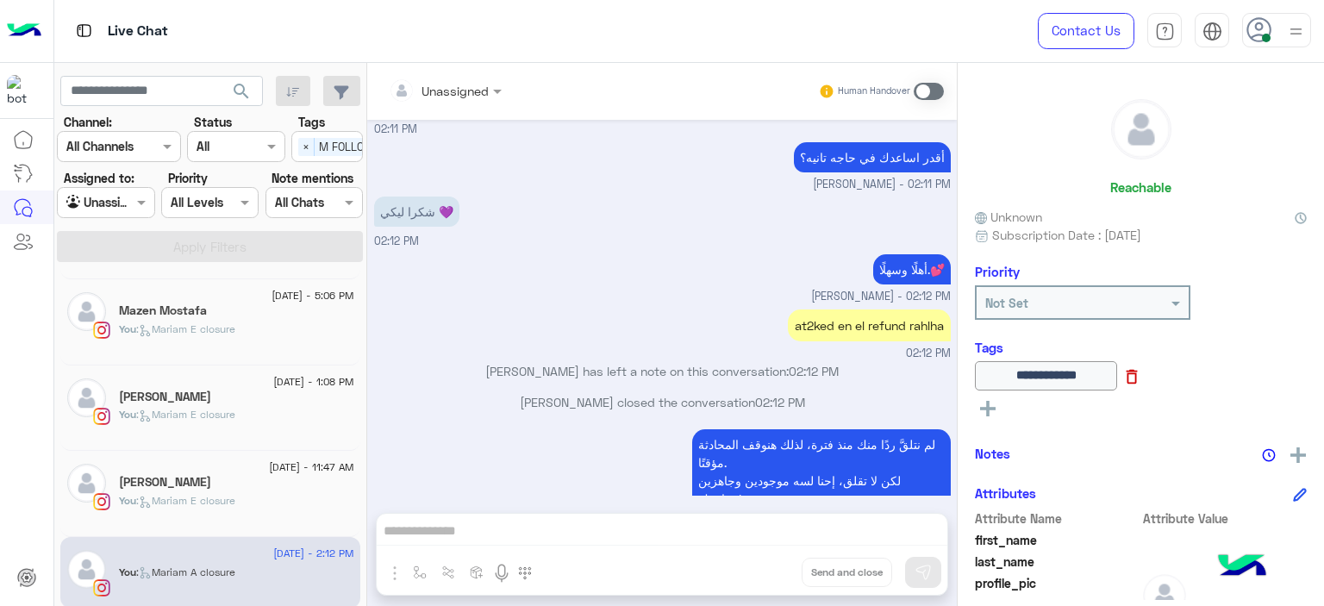
click at [1141, 367] on icon at bounding box center [1131, 376] width 19 height 19
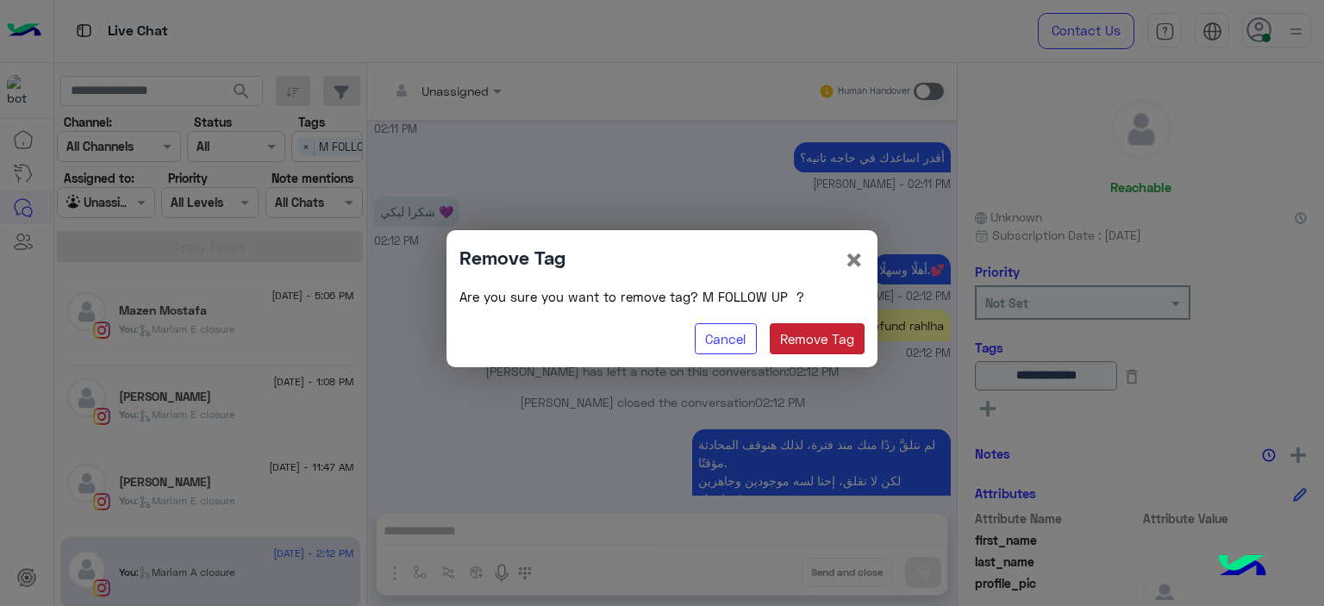
click at [831, 335] on button "Remove Tag" at bounding box center [818, 338] width 96 height 31
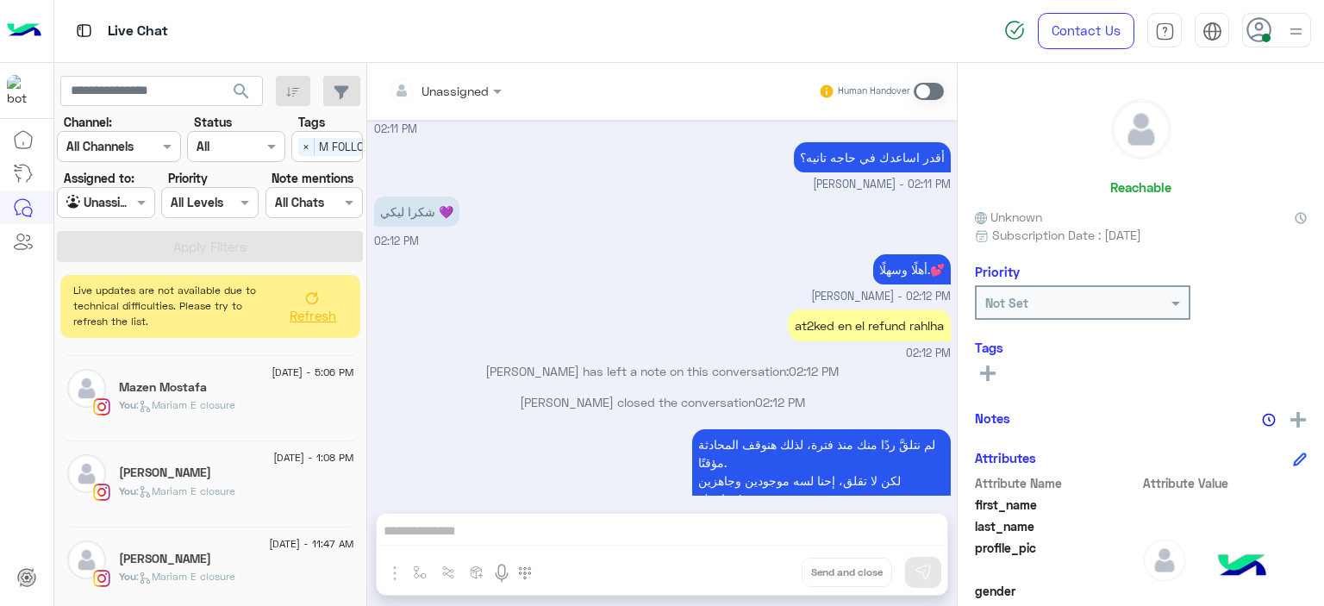
click at [983, 367] on icon at bounding box center [988, 373] width 16 height 16
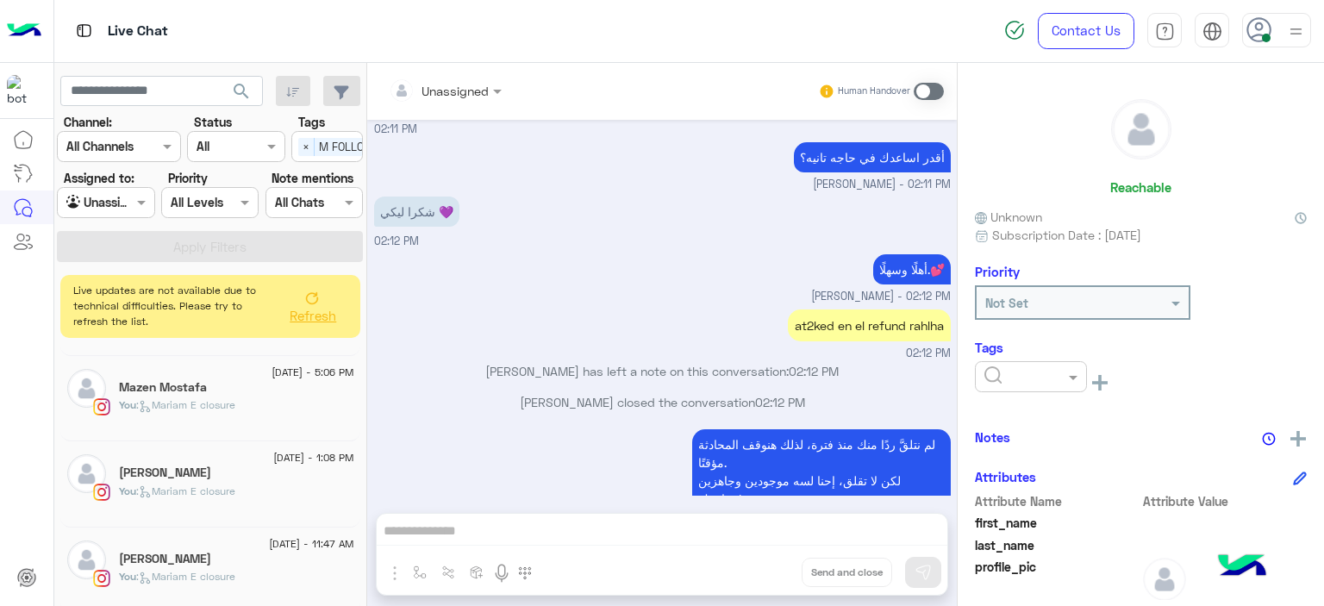
click at [1027, 385] on div at bounding box center [1031, 376] width 112 height 31
click at [1005, 527] on div "RESOLVED" at bounding box center [1031, 515] width 112 height 32
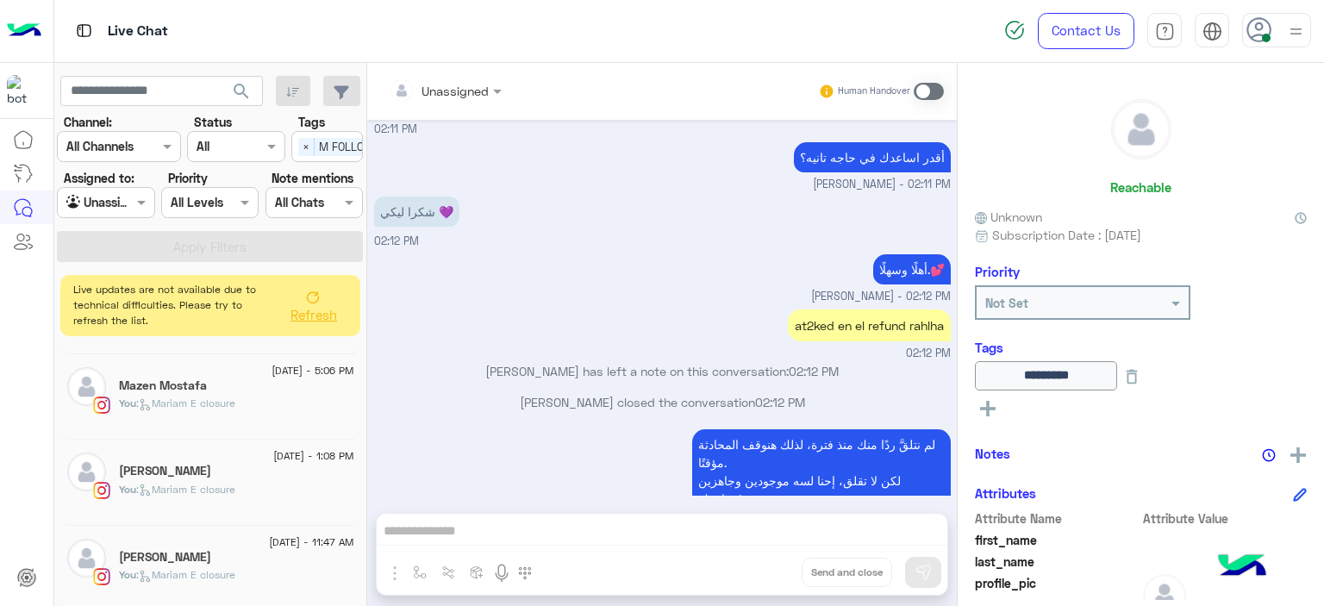
click at [314, 292] on icon at bounding box center [313, 297] width 14 height 14
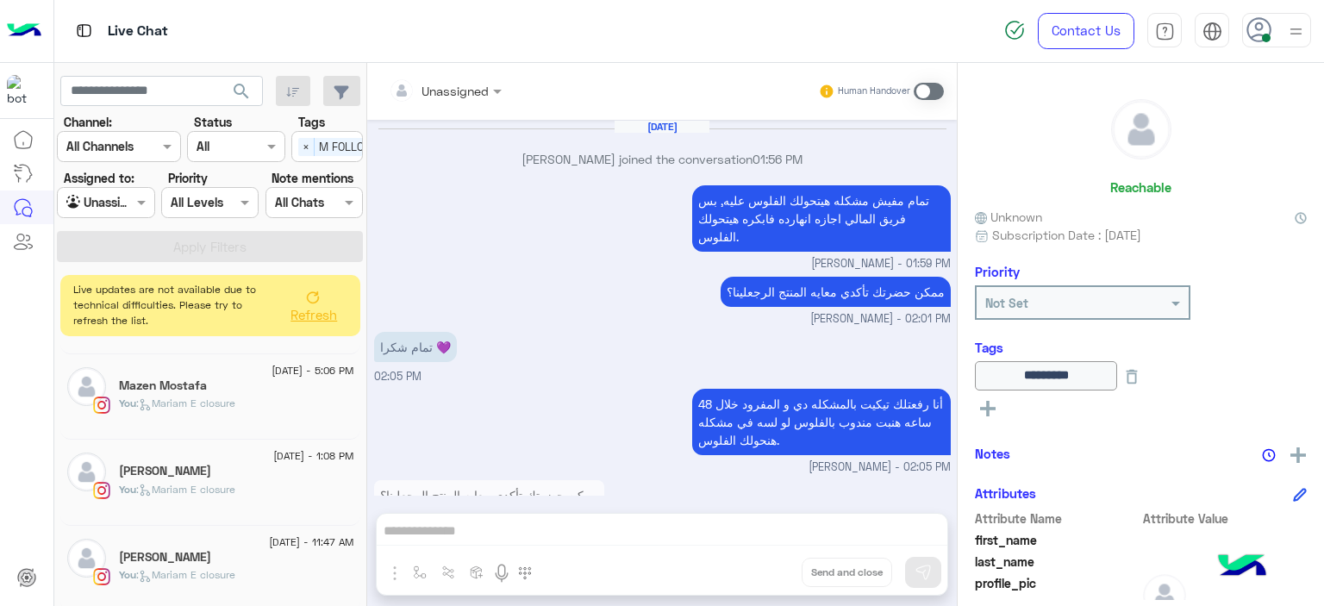
scroll to position [1041, 0]
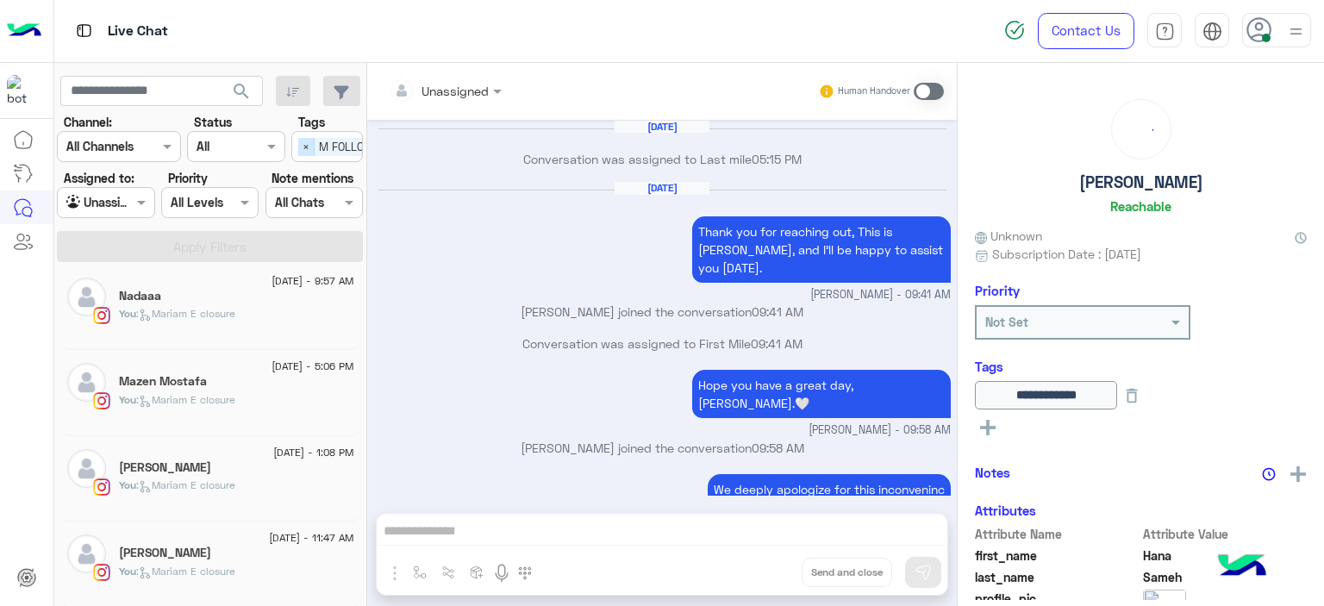
scroll to position [1190, 0]
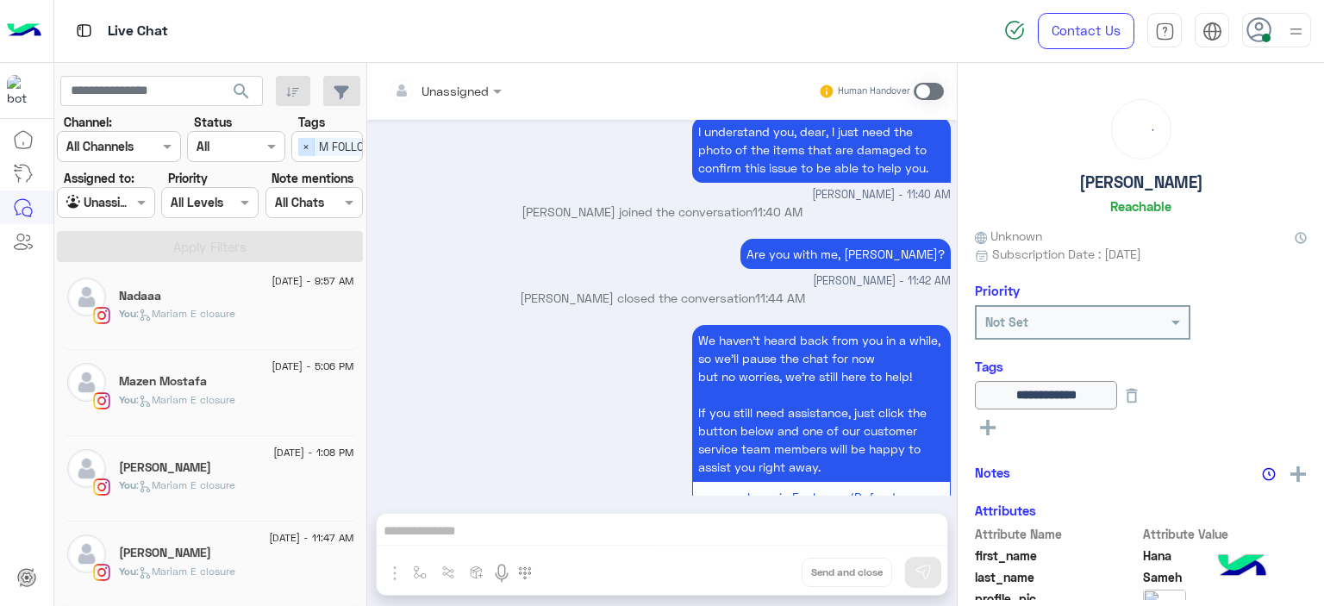
click at [305, 147] on span "×" at bounding box center [306, 147] width 16 height 18
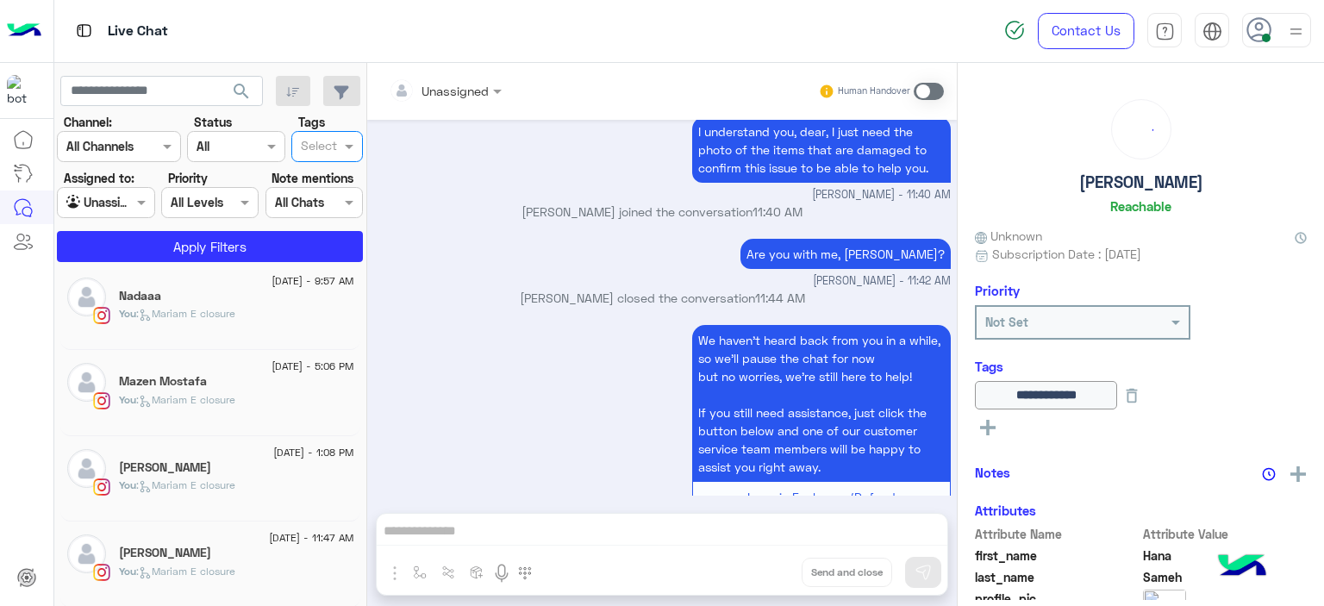
scroll to position [0, 0]
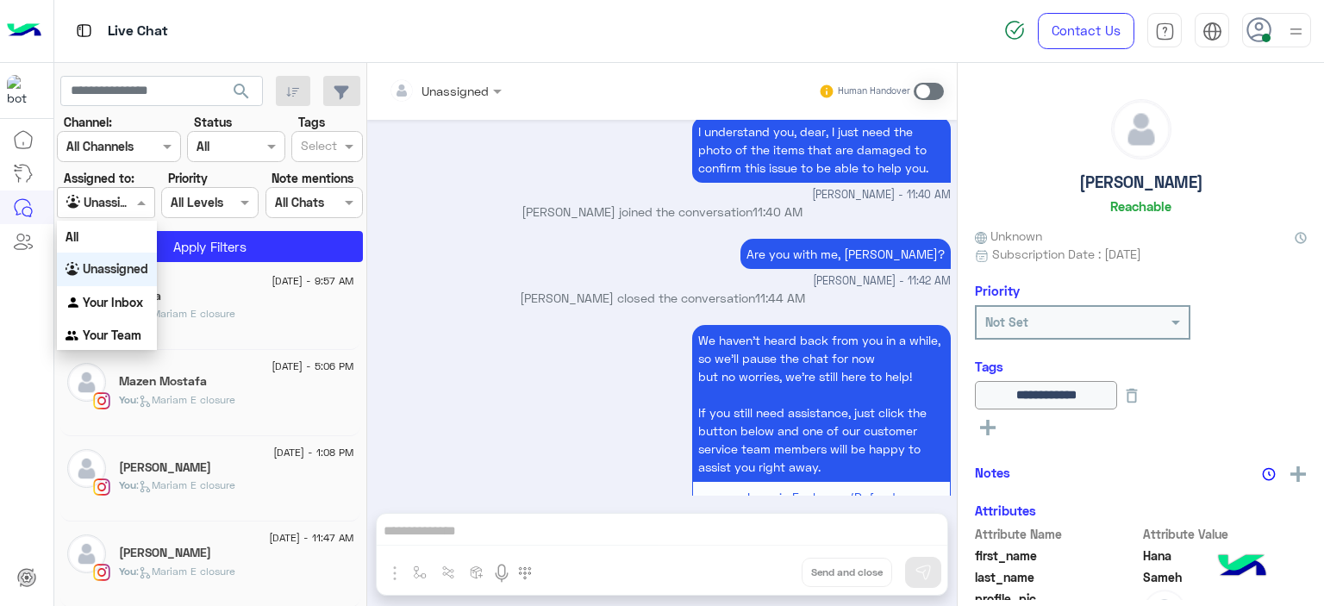
click at [134, 204] on span at bounding box center [144, 202] width 22 height 18
click at [118, 296] on b "Your Inbox" at bounding box center [113, 302] width 60 height 15
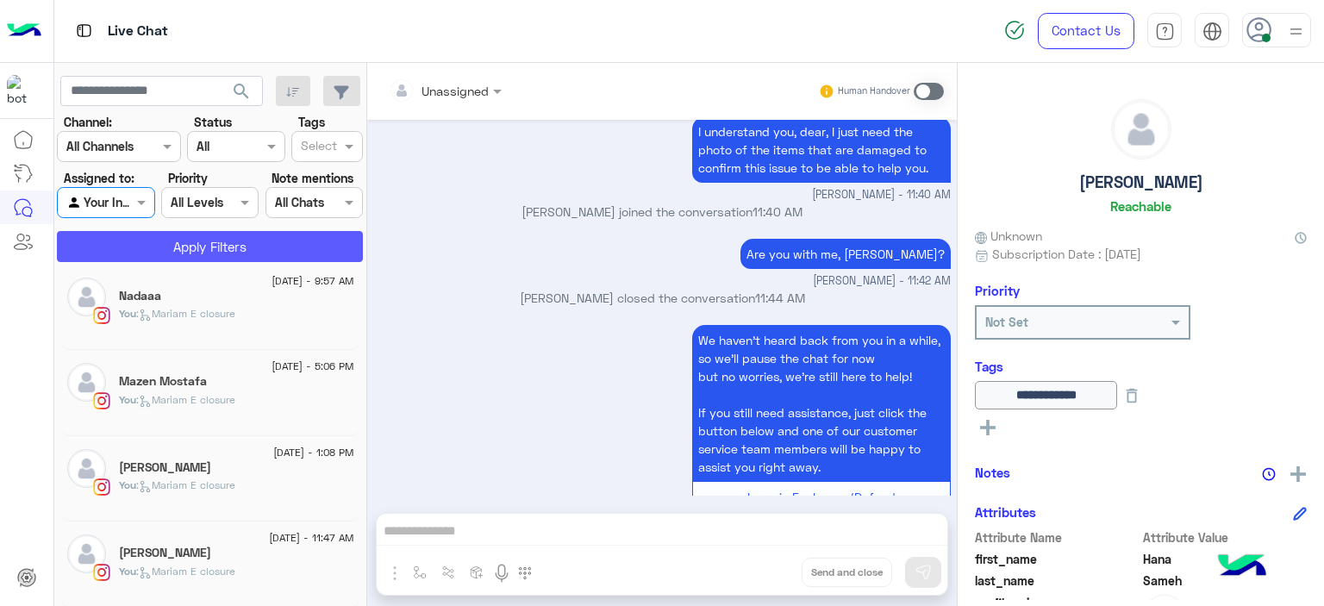
click at [228, 249] on button "Apply Filters" at bounding box center [210, 246] width 306 height 31
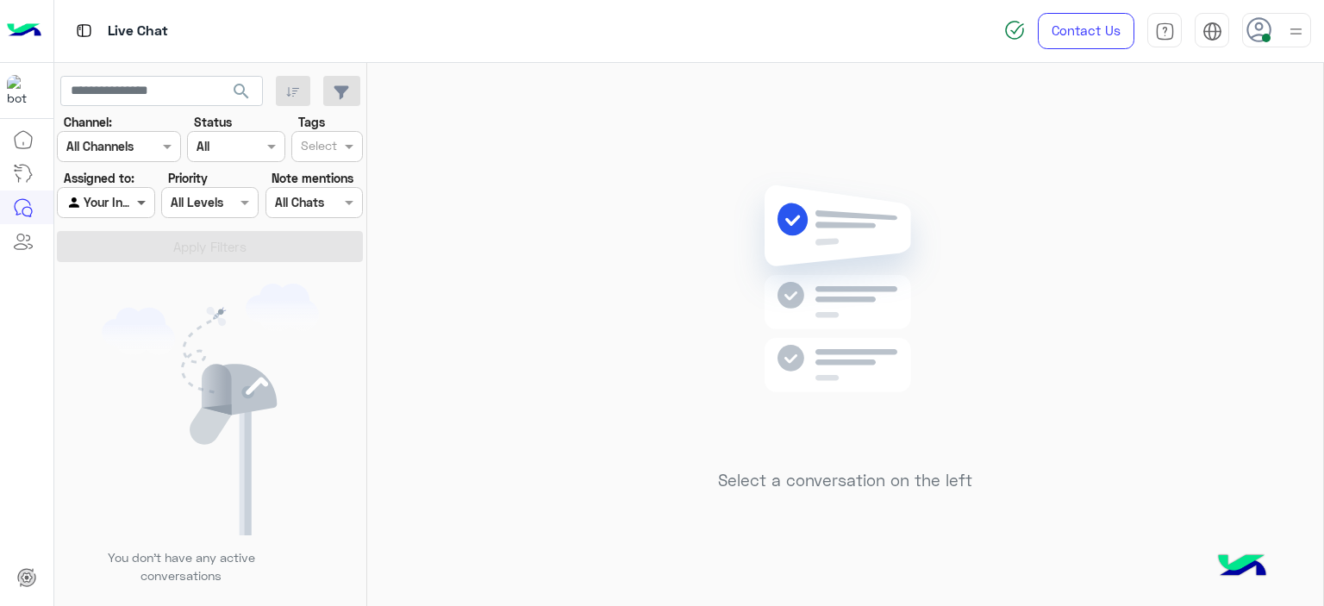
click at [148, 199] on span at bounding box center [144, 202] width 22 height 18
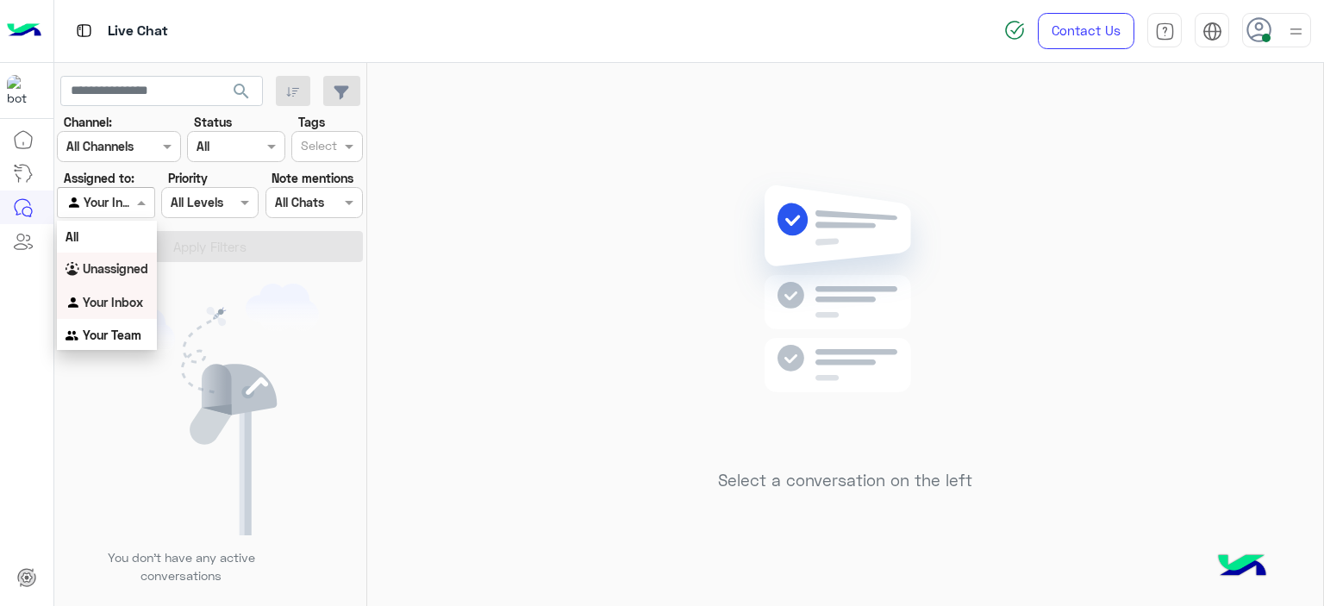
click at [130, 272] on b "Unassigned" at bounding box center [116, 268] width 66 height 15
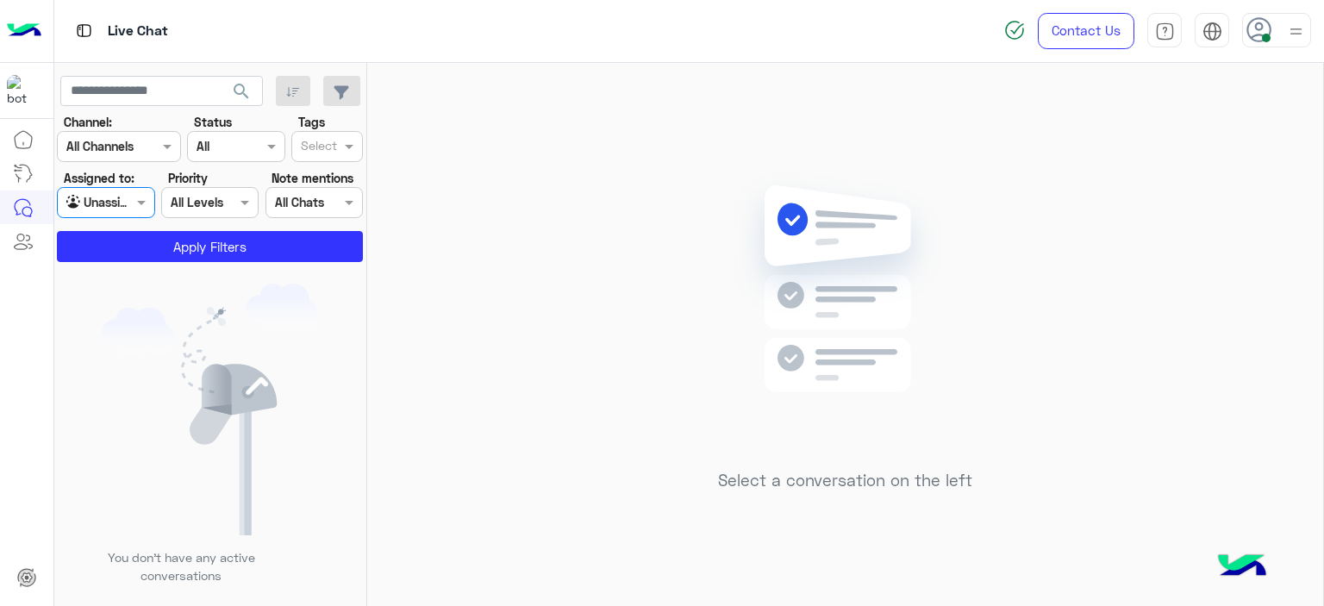
click at [130, 196] on div at bounding box center [106, 202] width 96 height 20
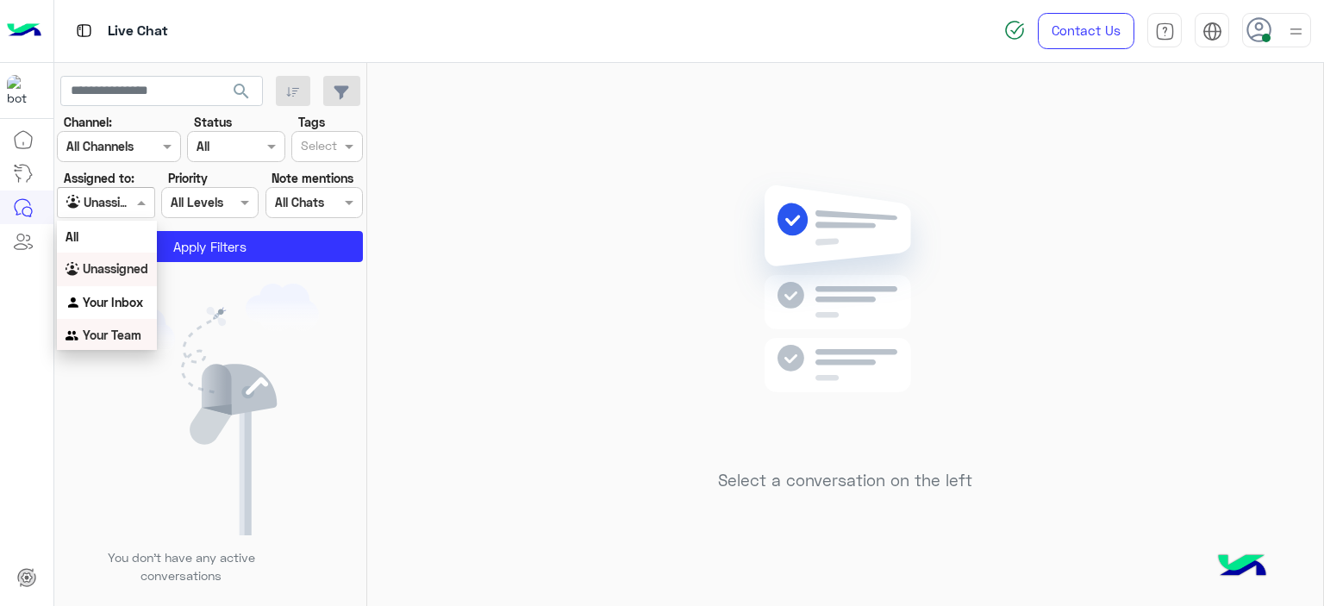
click at [109, 337] on b "Your Team" at bounding box center [112, 335] width 59 height 15
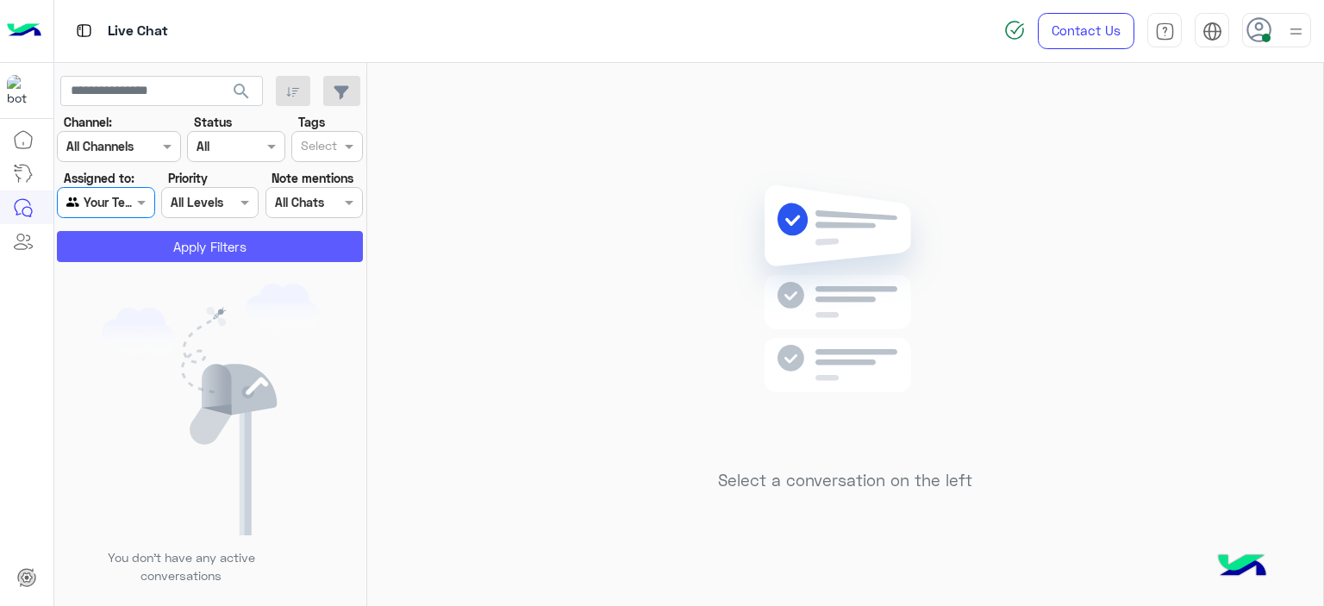
click at [209, 255] on button "Apply Filters" at bounding box center [210, 246] width 306 height 31
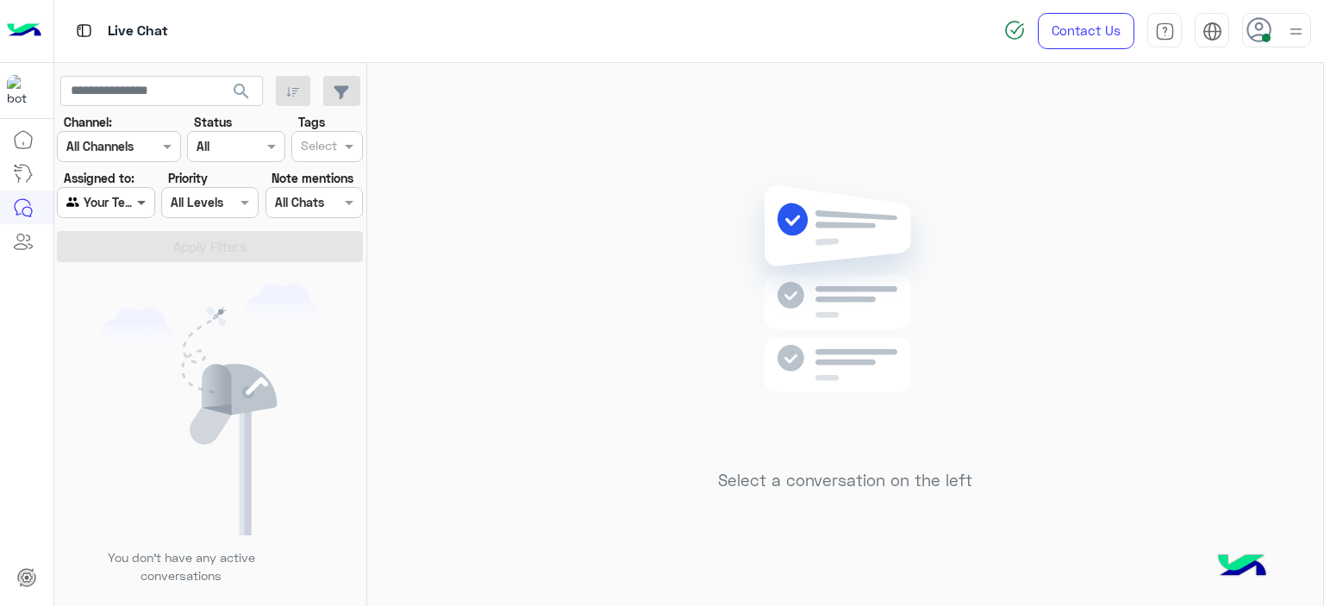
drag, startPoint x: 145, startPoint y: 205, endPoint x: 145, endPoint y: 216, distance: 11.2
click at [145, 206] on span at bounding box center [144, 202] width 22 height 18
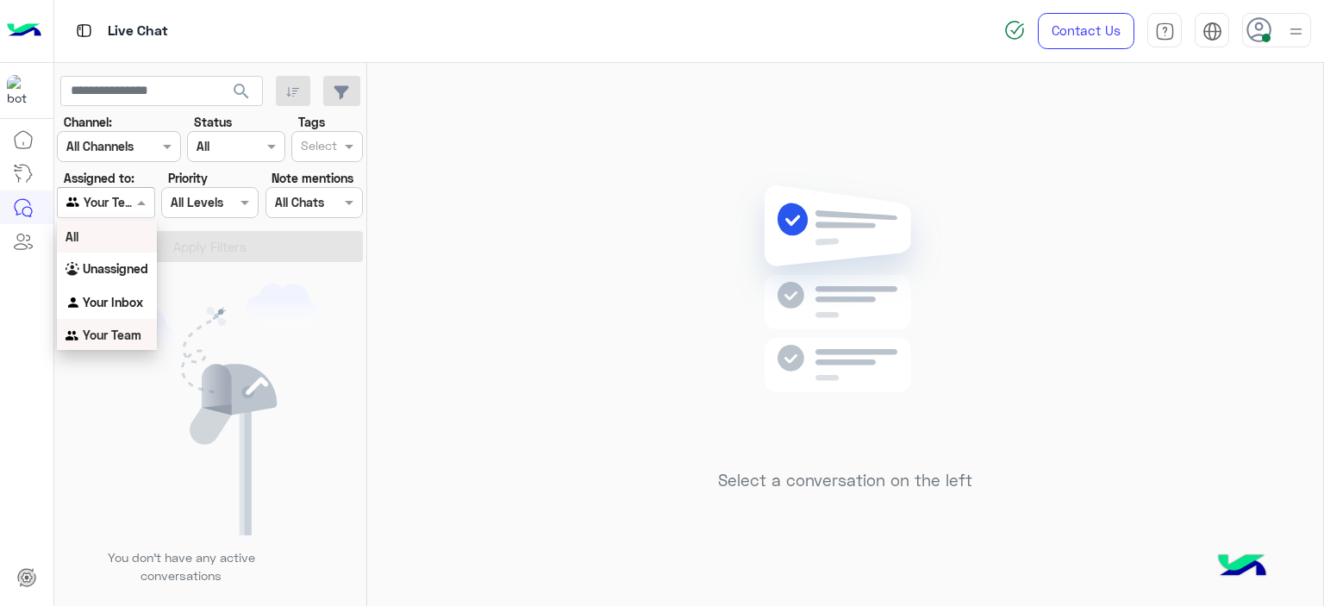
scroll to position [2, 0]
click at [126, 265] on b "Unassigned" at bounding box center [116, 266] width 66 height 15
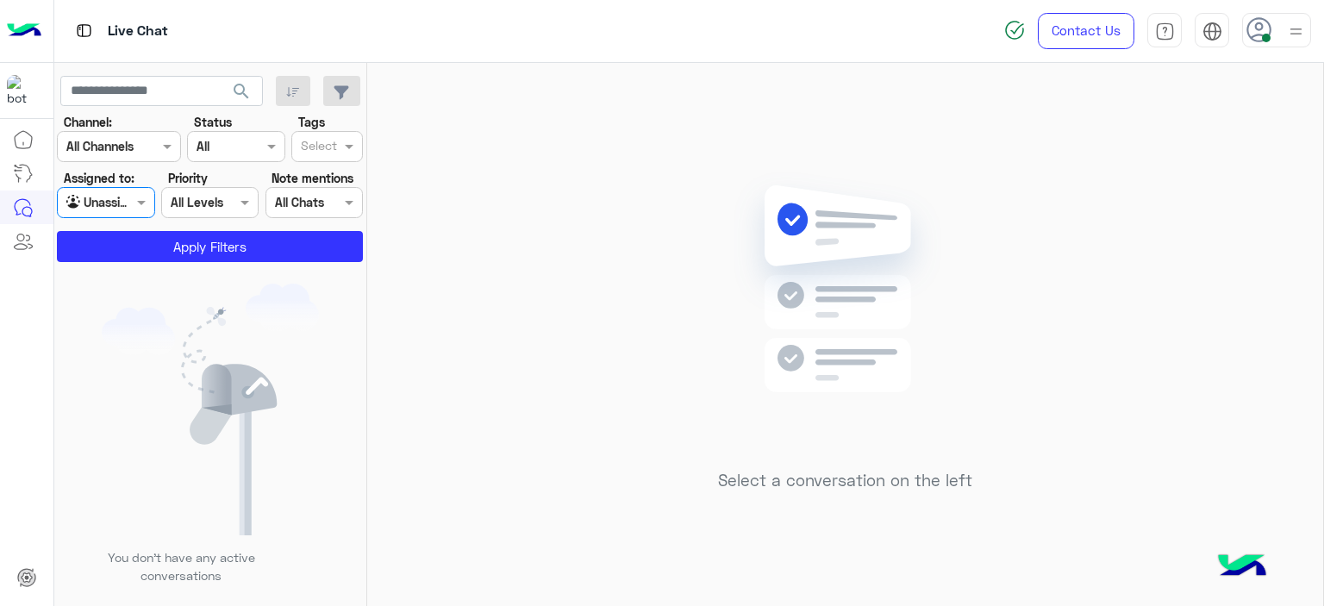
click at [309, 159] on div "Select" at bounding box center [327, 146] width 72 height 31
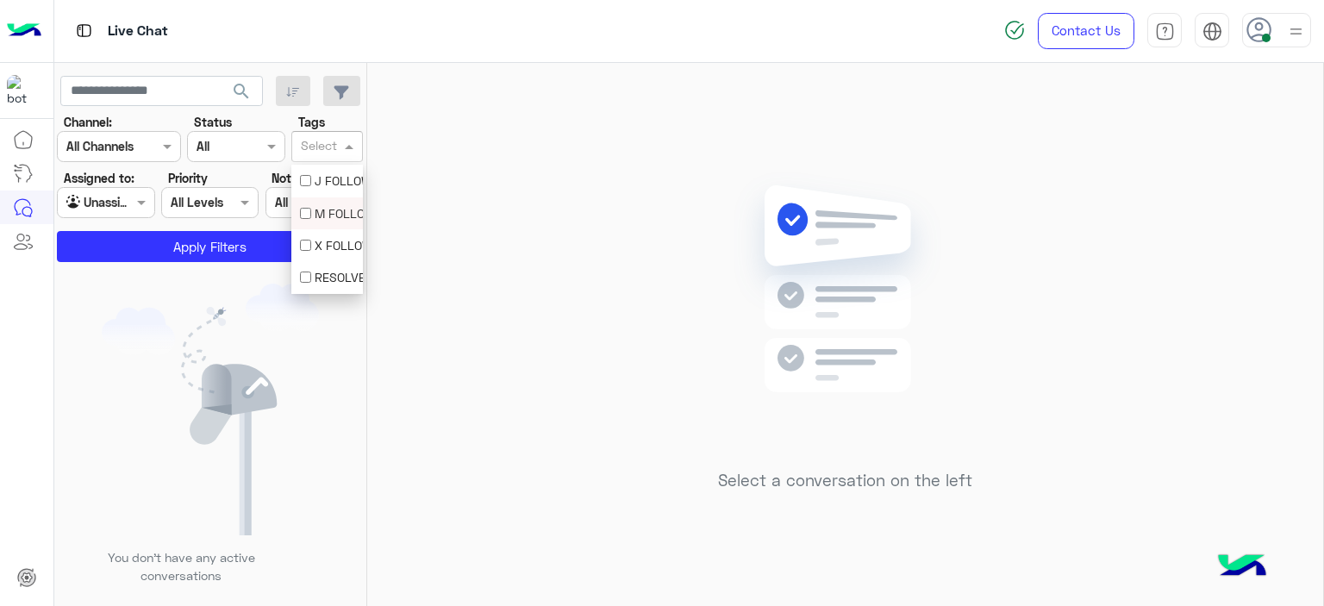
drag, startPoint x: 318, startPoint y: 209, endPoint x: 294, endPoint y: 240, distance: 39.3
click at [318, 210] on div "M FOLLOW UP" at bounding box center [327, 213] width 54 height 18
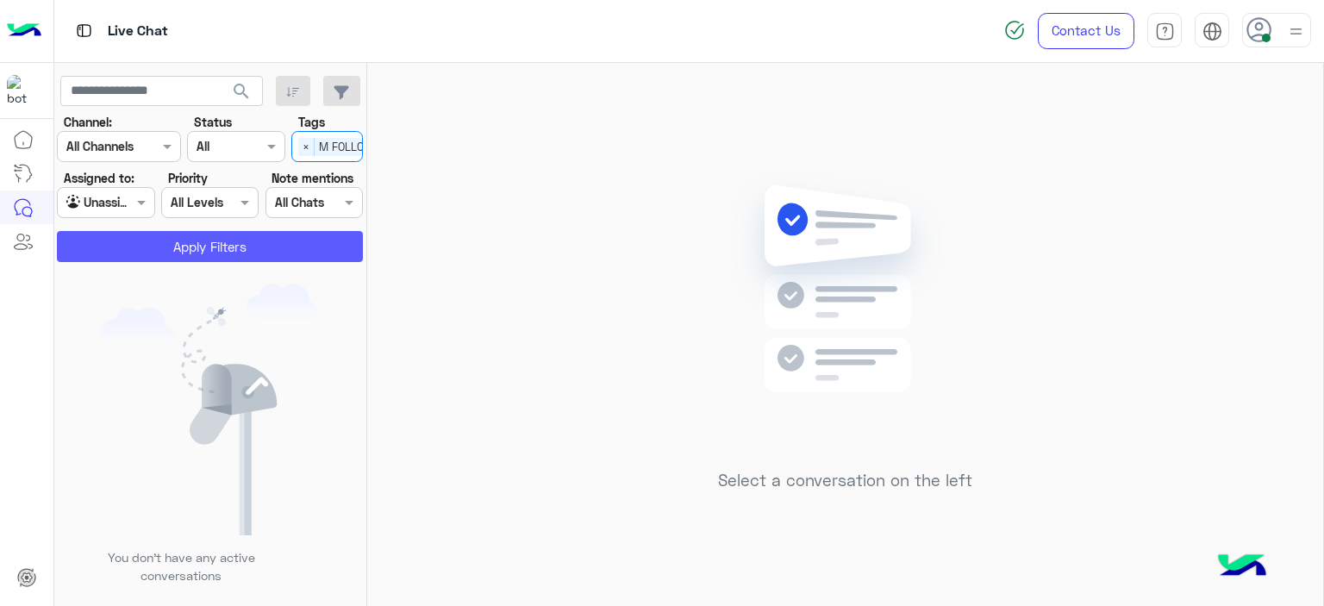
click at [289, 244] on button "Apply Filters" at bounding box center [210, 246] width 306 height 31
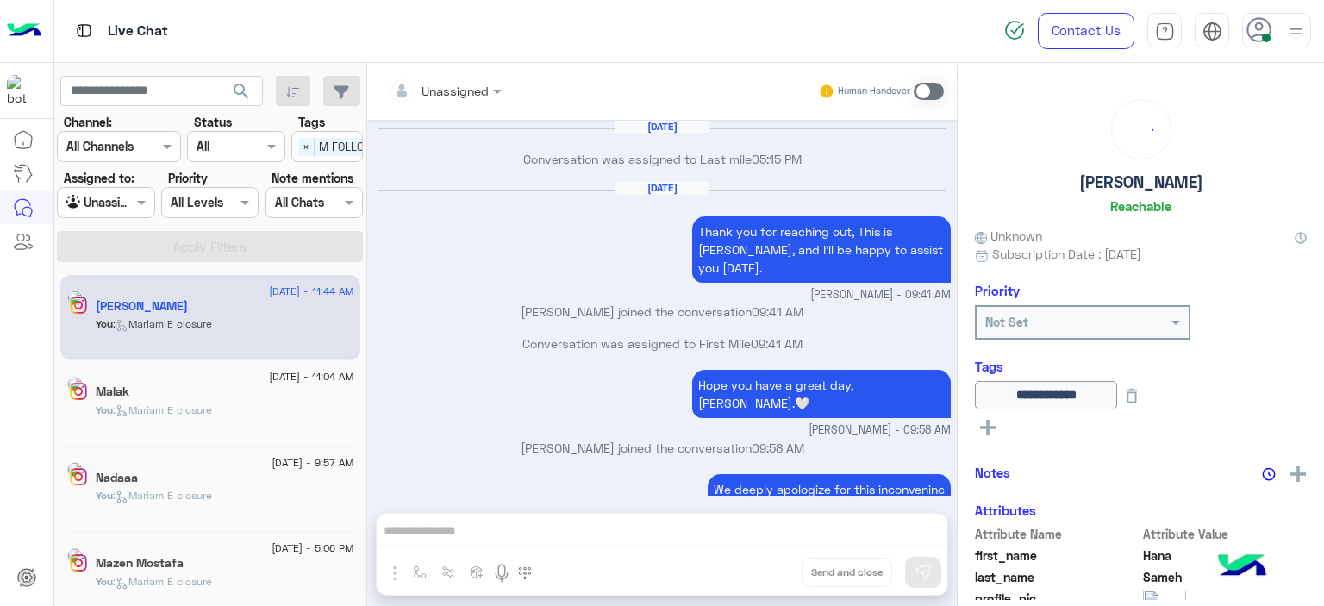
scroll to position [1190, 0]
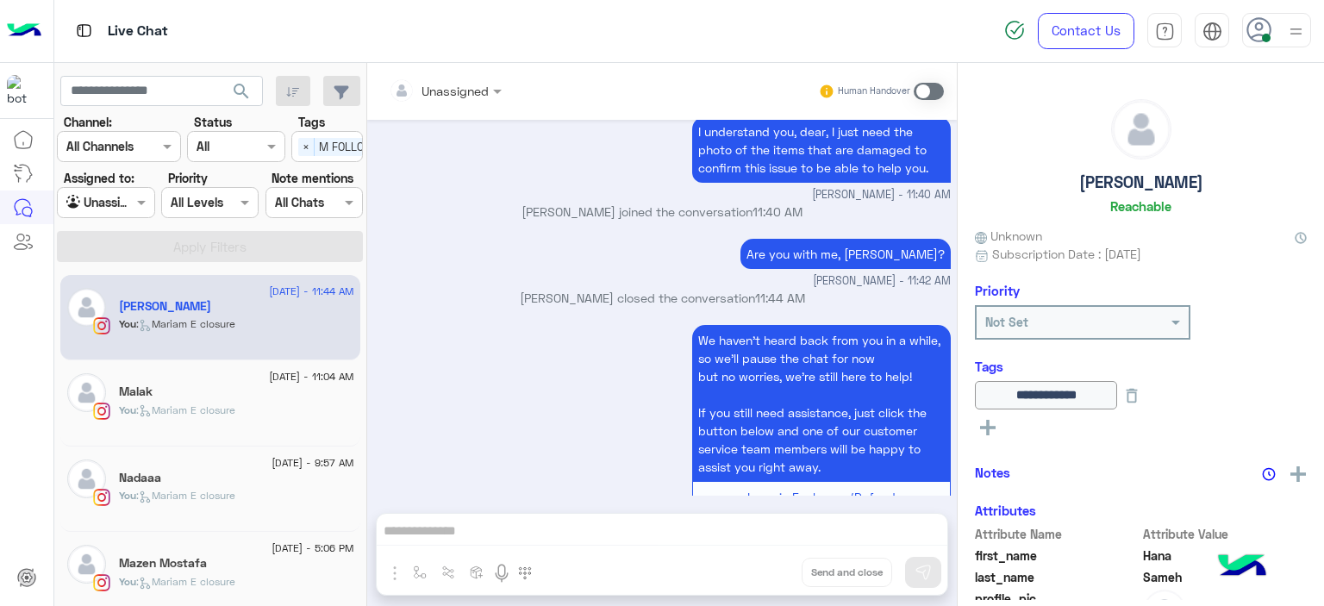
click at [238, 426] on div "You : Mariam E closure" at bounding box center [236, 418] width 235 height 30
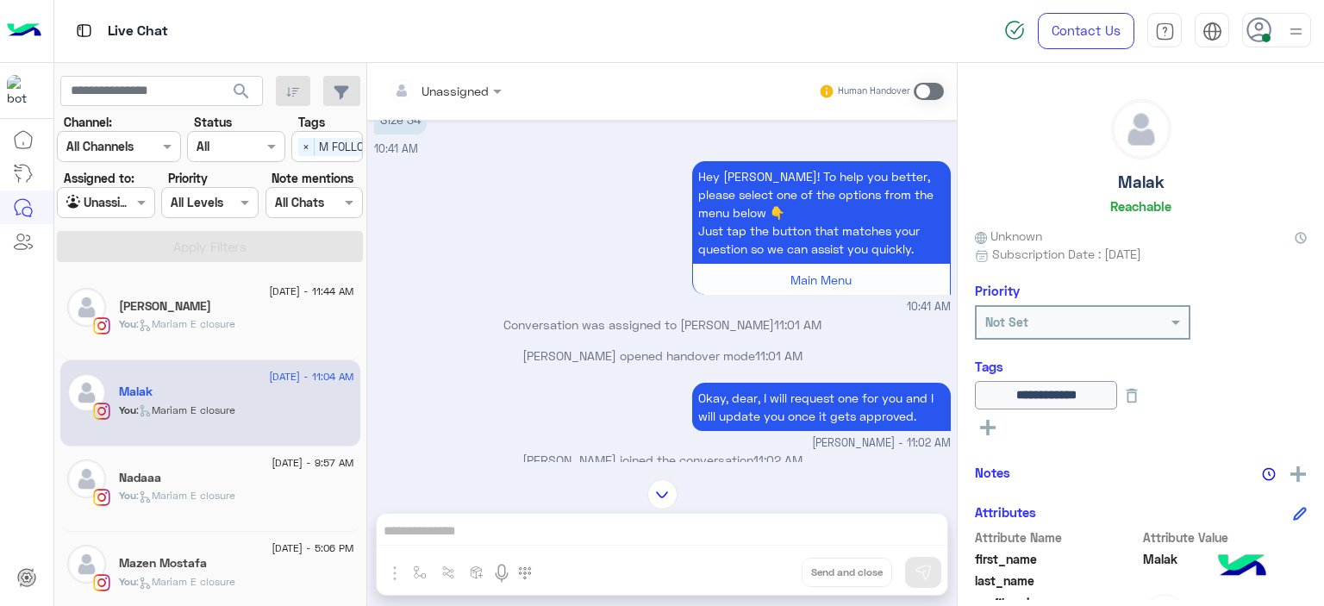
scroll to position [1239, 0]
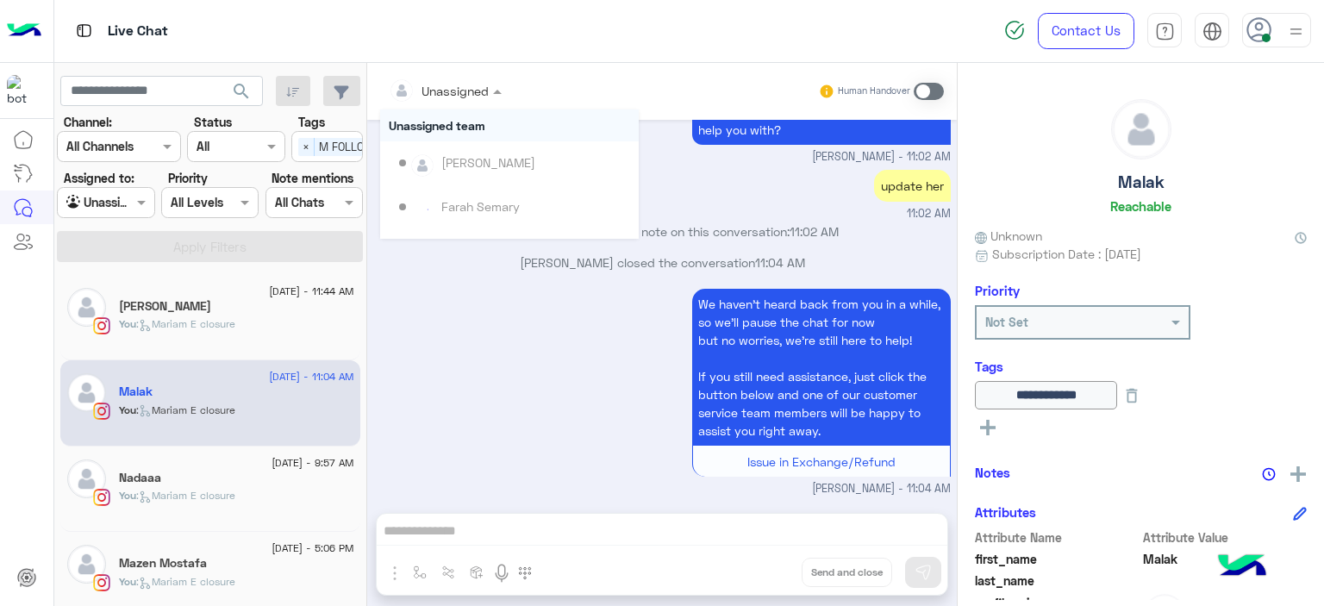
click at [483, 99] on div "Unassigned" at bounding box center [454, 91] width 67 height 18
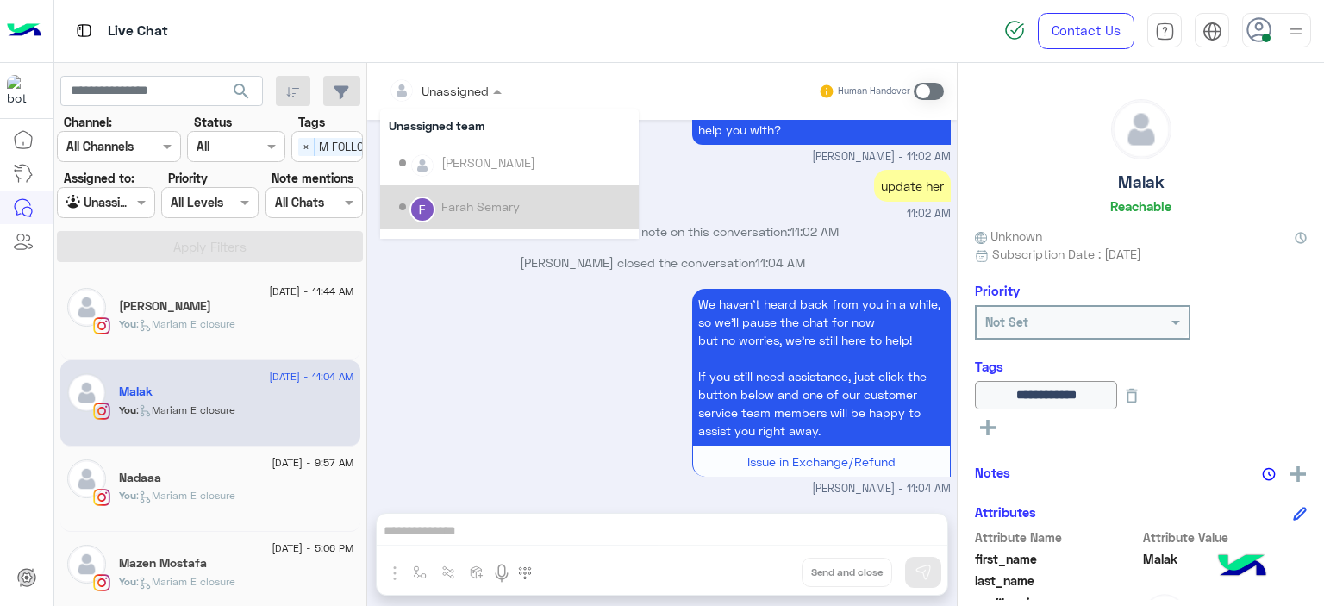
scroll to position [305, 0]
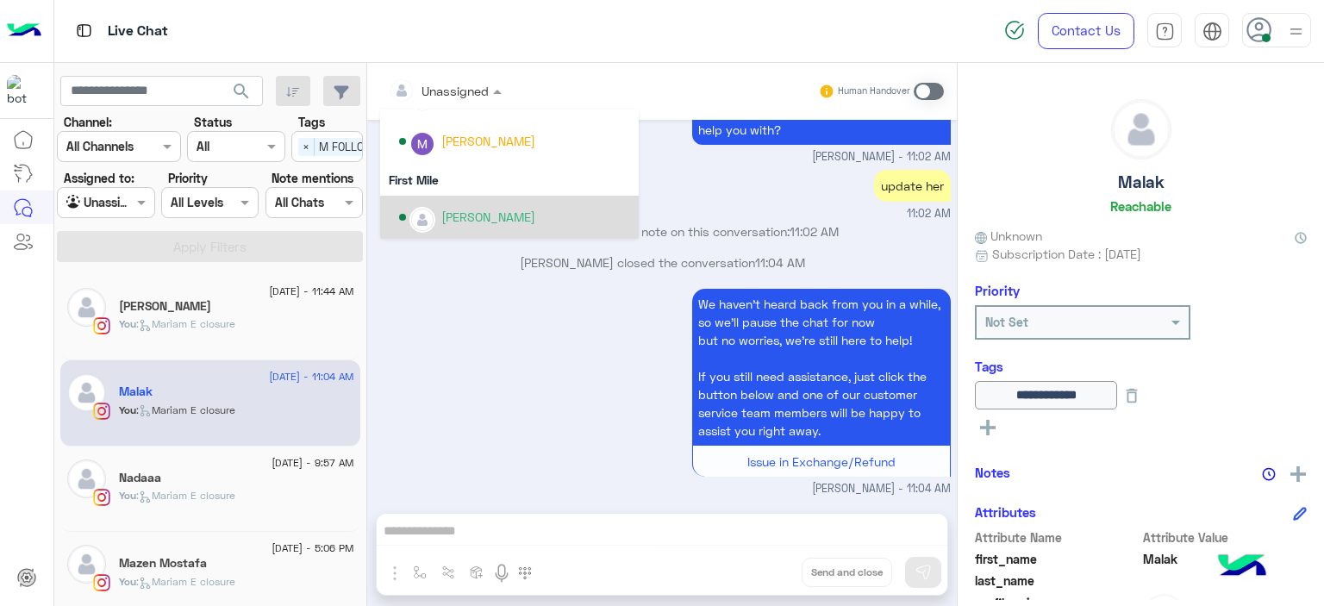
click at [489, 215] on div "Mariam Ahmed" at bounding box center [488, 217] width 94 height 18
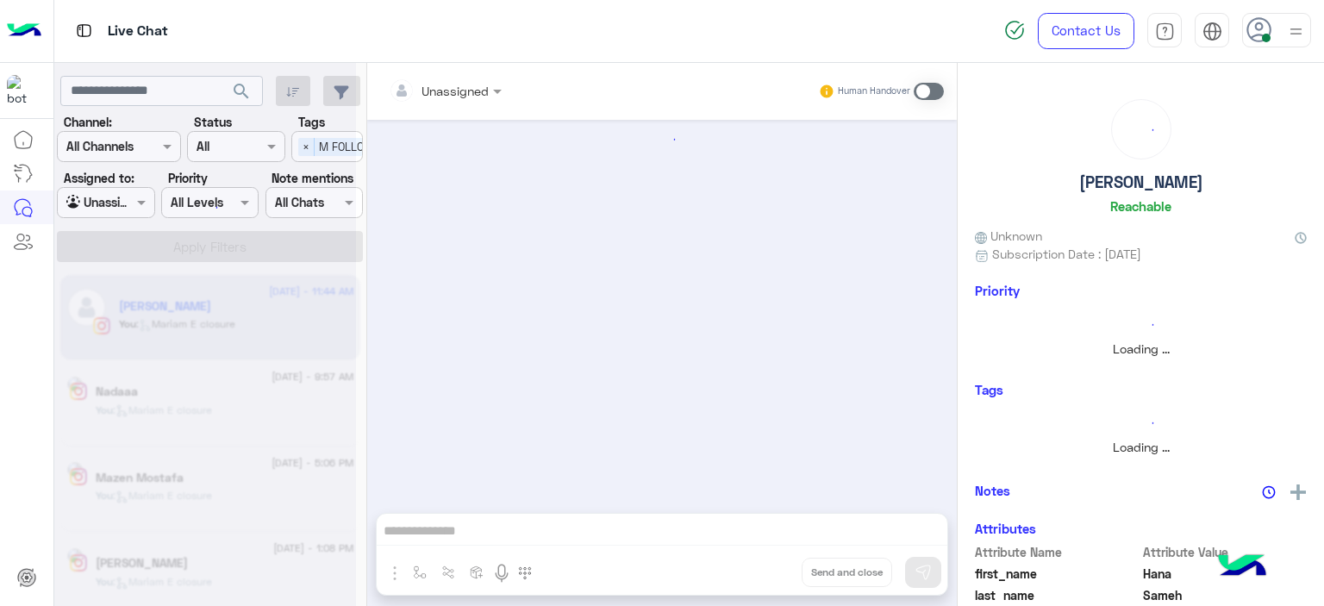
click at [139, 204] on span at bounding box center [144, 202] width 22 height 18
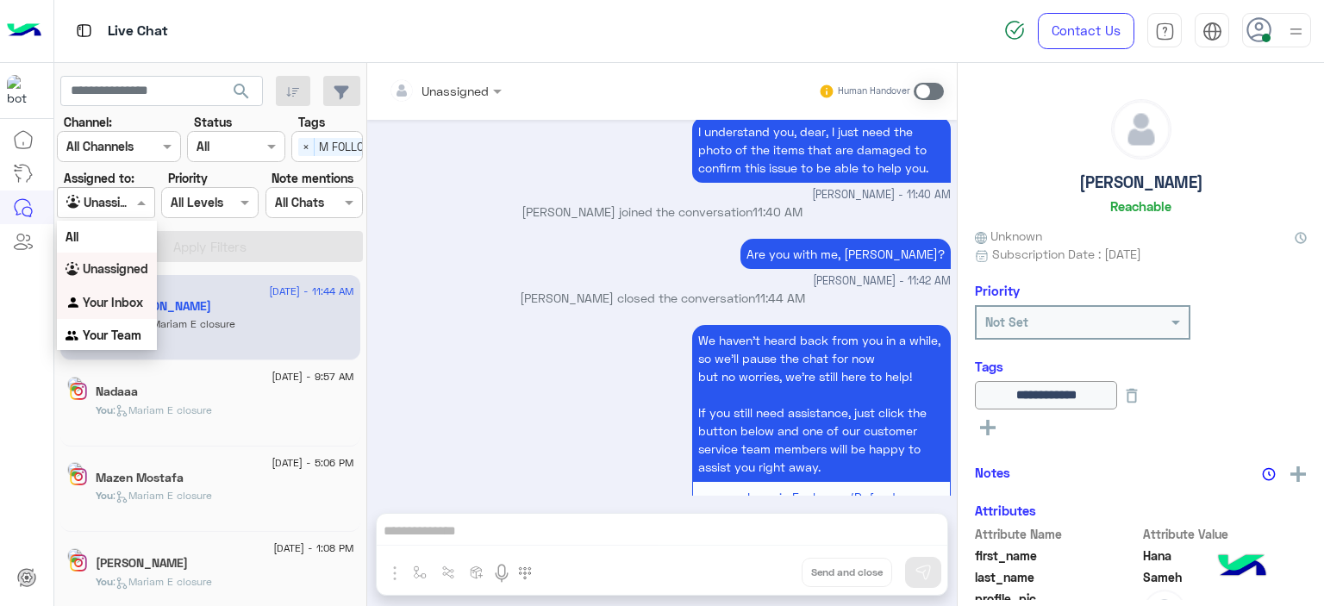
click at [133, 299] on b "Your Inbox" at bounding box center [113, 302] width 60 height 15
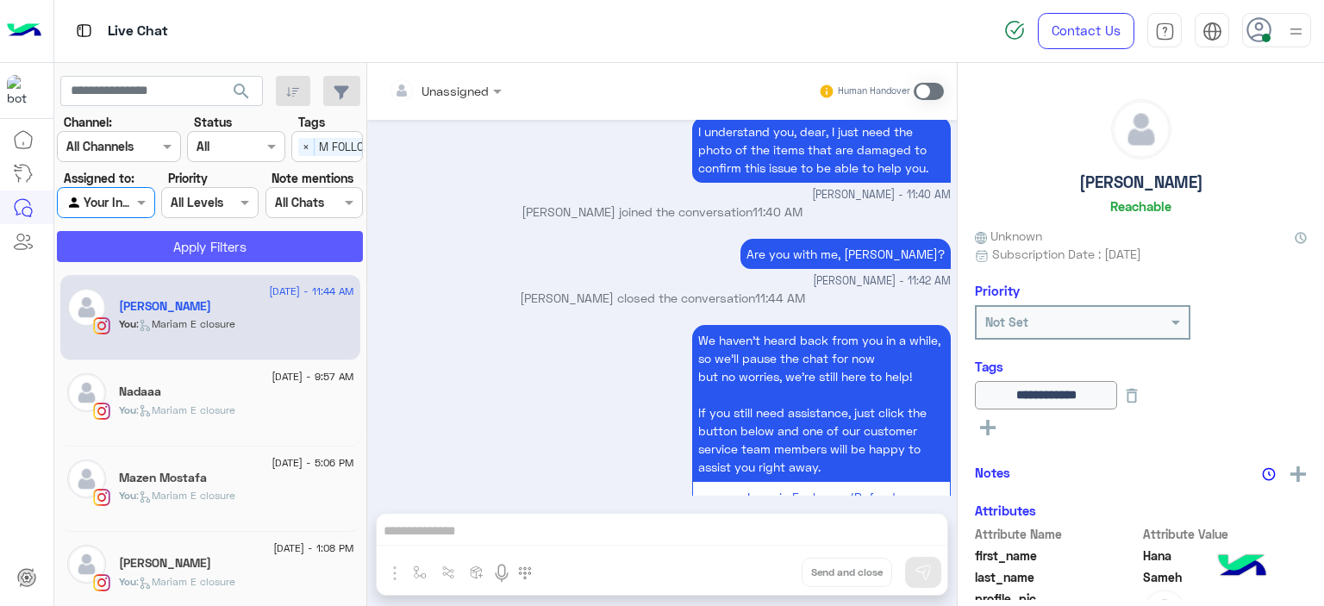
click at [223, 241] on button "Apply Filters" at bounding box center [210, 246] width 306 height 31
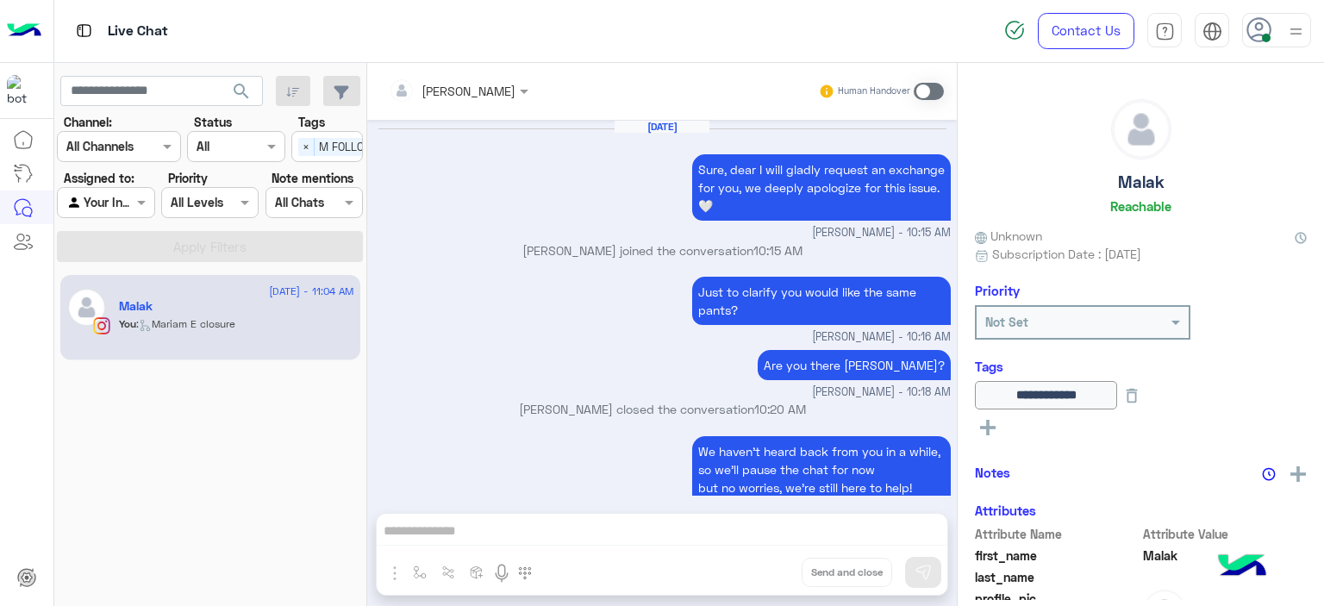
scroll to position [1214, 0]
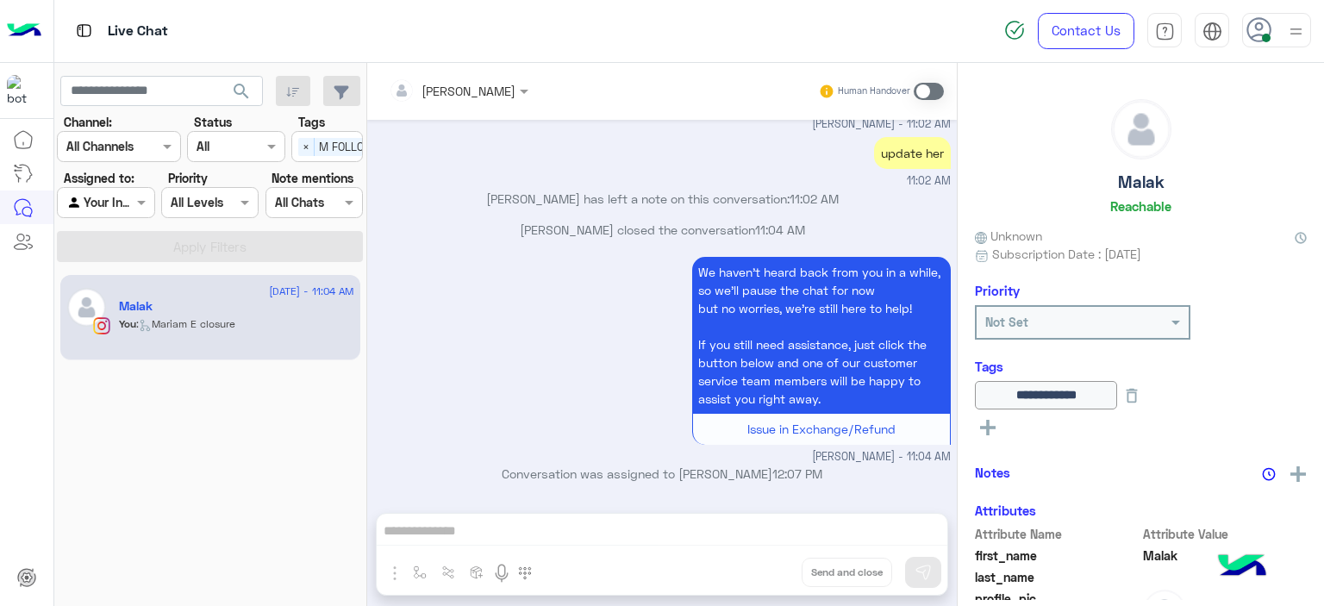
click at [924, 85] on span at bounding box center [929, 91] width 30 height 17
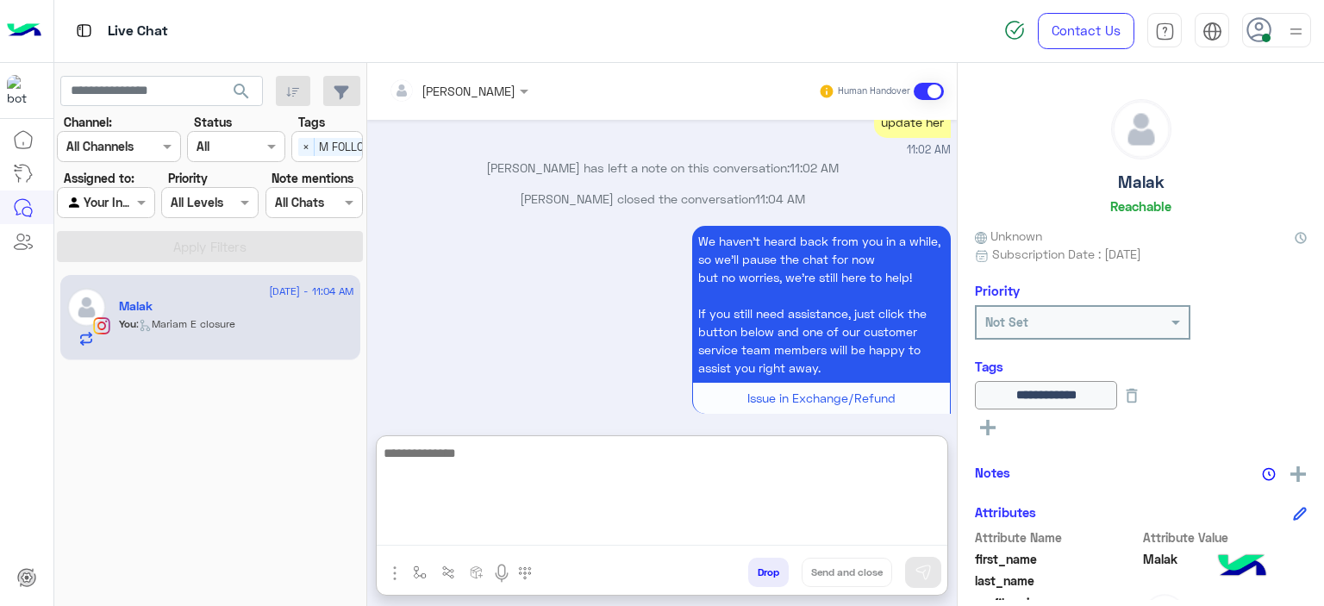
click at [505, 539] on textarea at bounding box center [662, 493] width 571 height 103
type textarea "*"
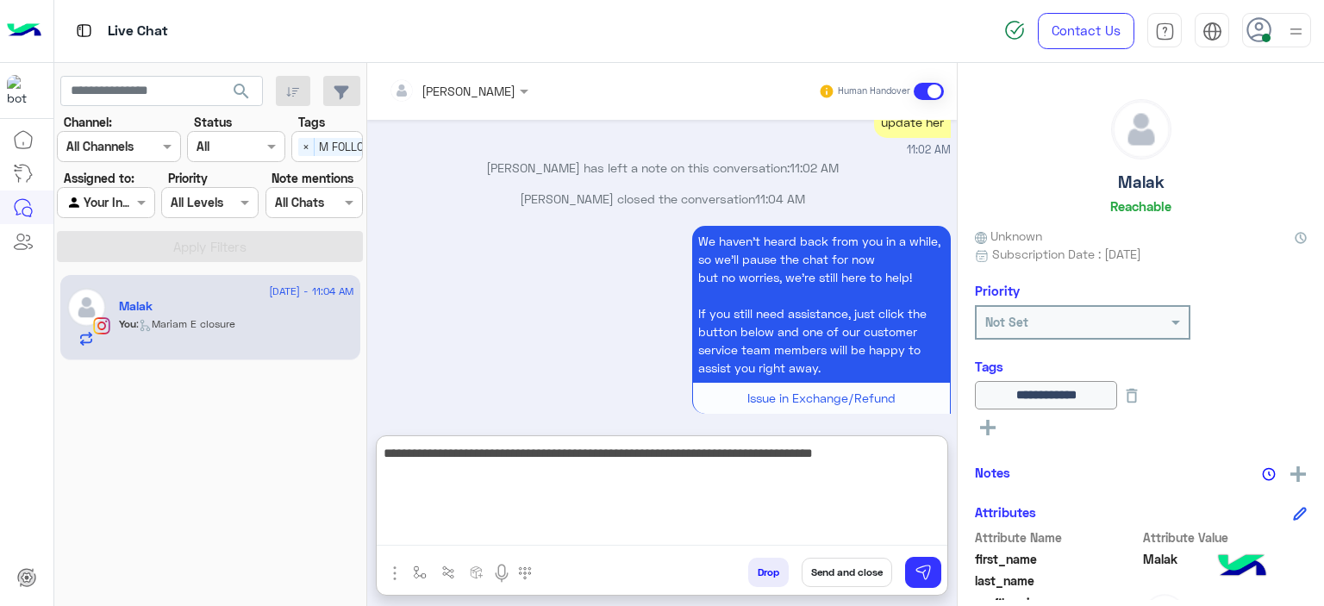
click at [786, 455] on textarea "**********" at bounding box center [662, 493] width 571 height 103
click at [789, 454] on textarea "**********" at bounding box center [662, 493] width 571 height 103
click at [789, 453] on textarea "**********" at bounding box center [662, 493] width 571 height 103
click at [791, 478] on textarea "**********" at bounding box center [662, 493] width 571 height 103
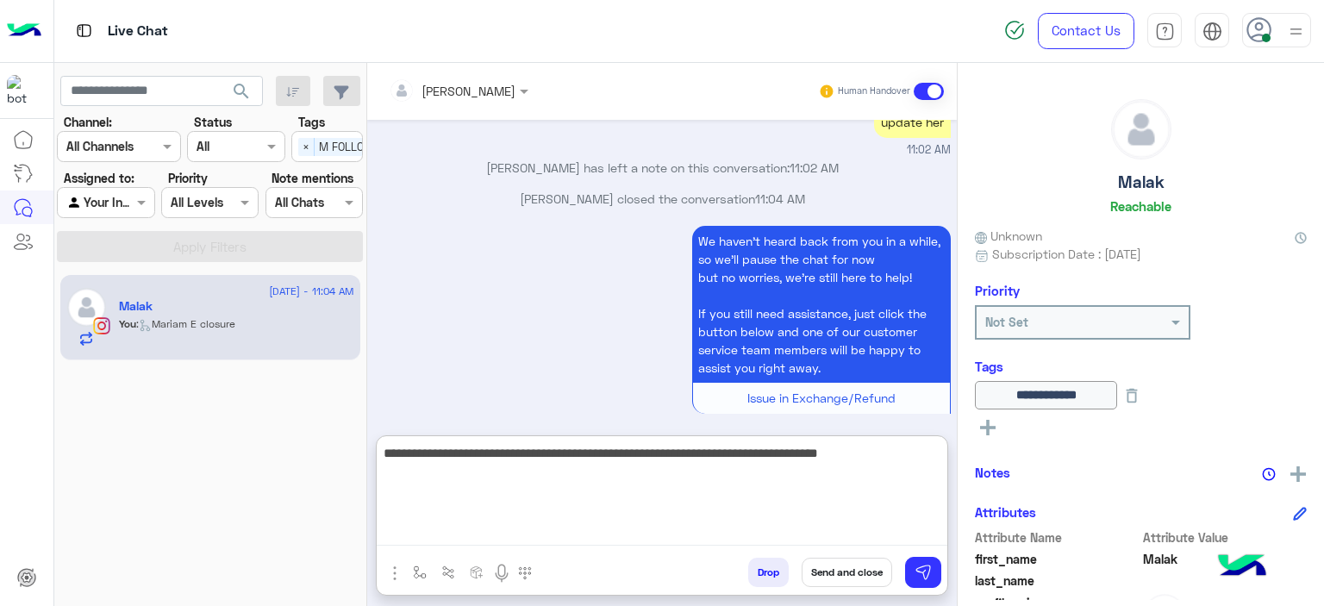
click at [910, 453] on textarea "**********" at bounding box center [662, 493] width 571 height 103
click at [808, 458] on textarea "**********" at bounding box center [662, 493] width 571 height 103
click at [800, 454] on textarea "**********" at bounding box center [662, 493] width 571 height 103
click at [914, 457] on textarea "**********" at bounding box center [662, 493] width 571 height 103
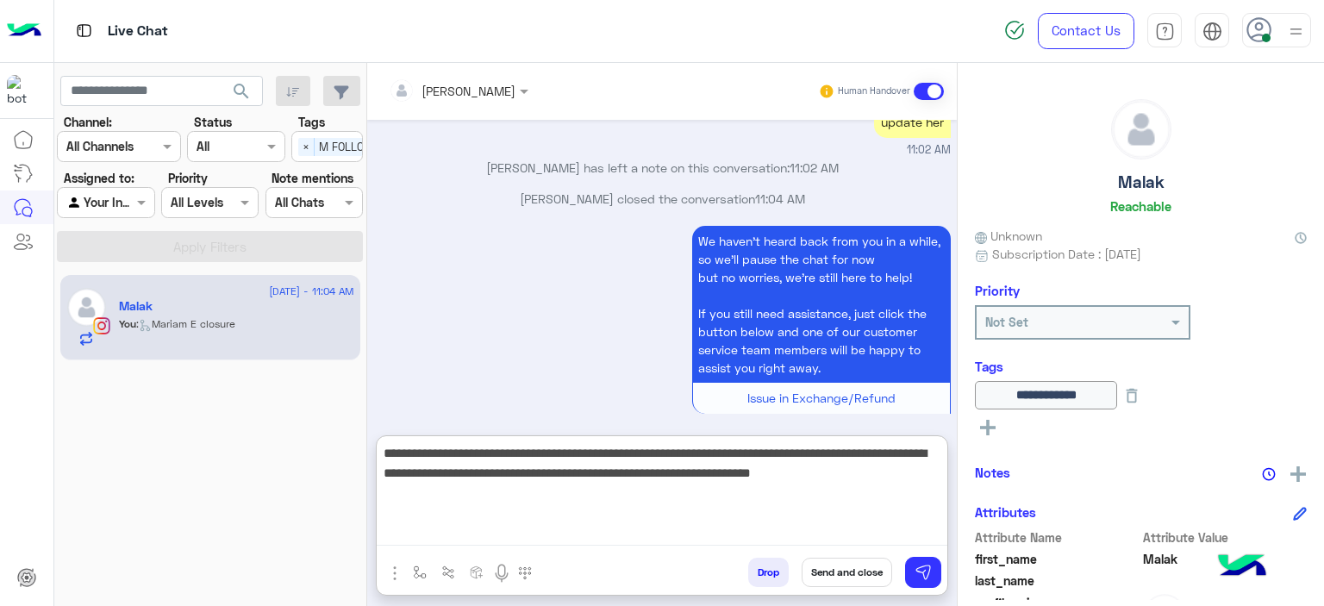
type textarea "**********"
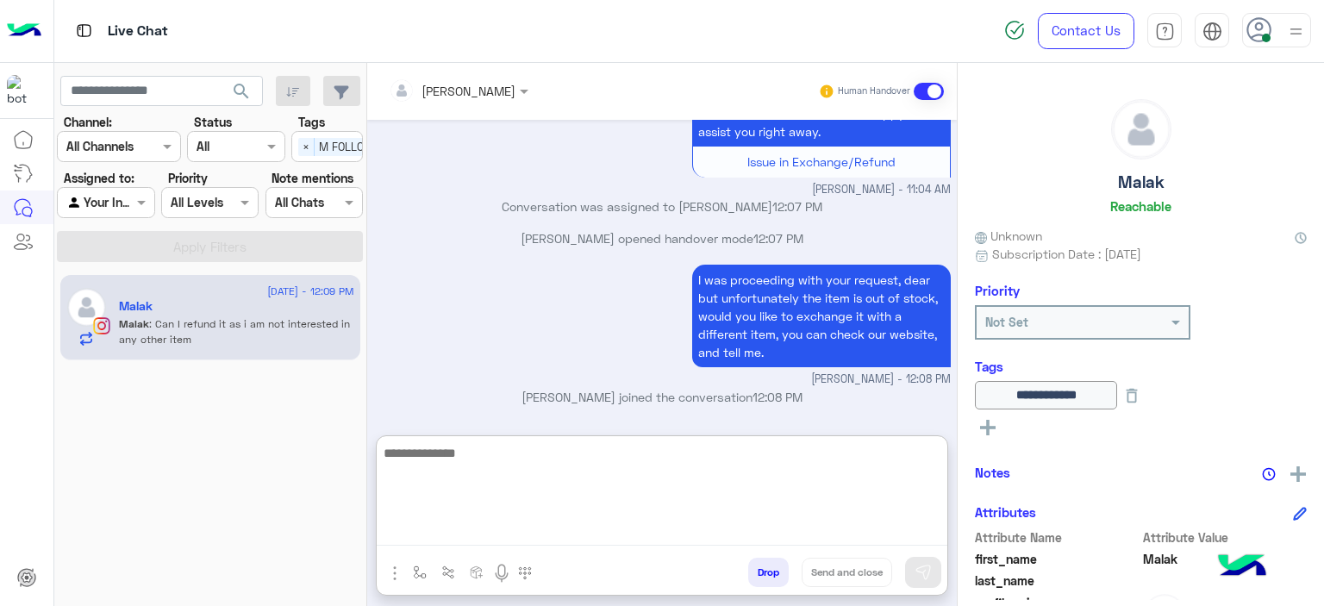
scroll to position [1556, 0]
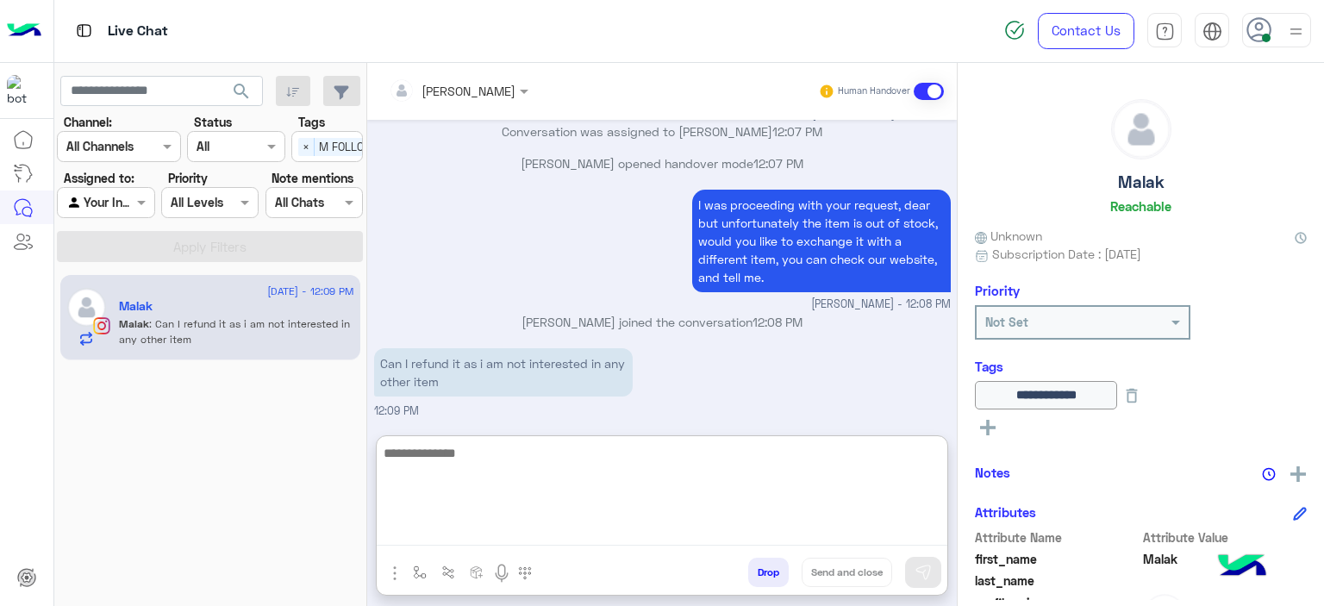
click at [484, 444] on textarea at bounding box center [662, 493] width 571 height 103
type textarea "**********"
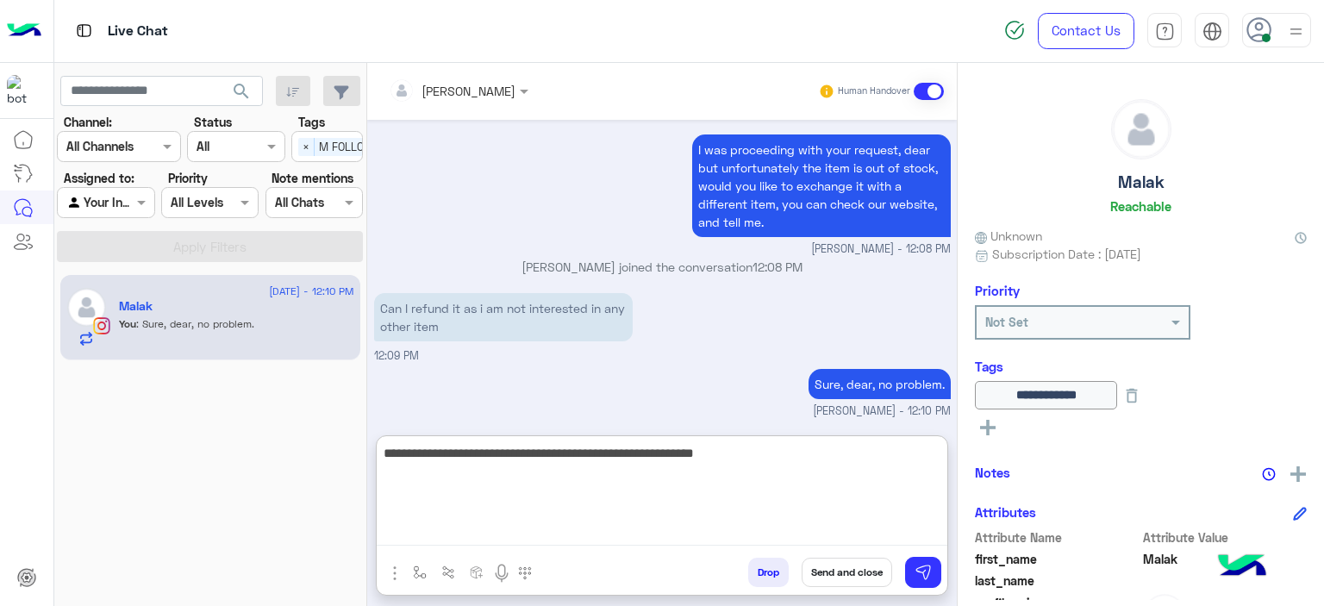
type textarea "**********"
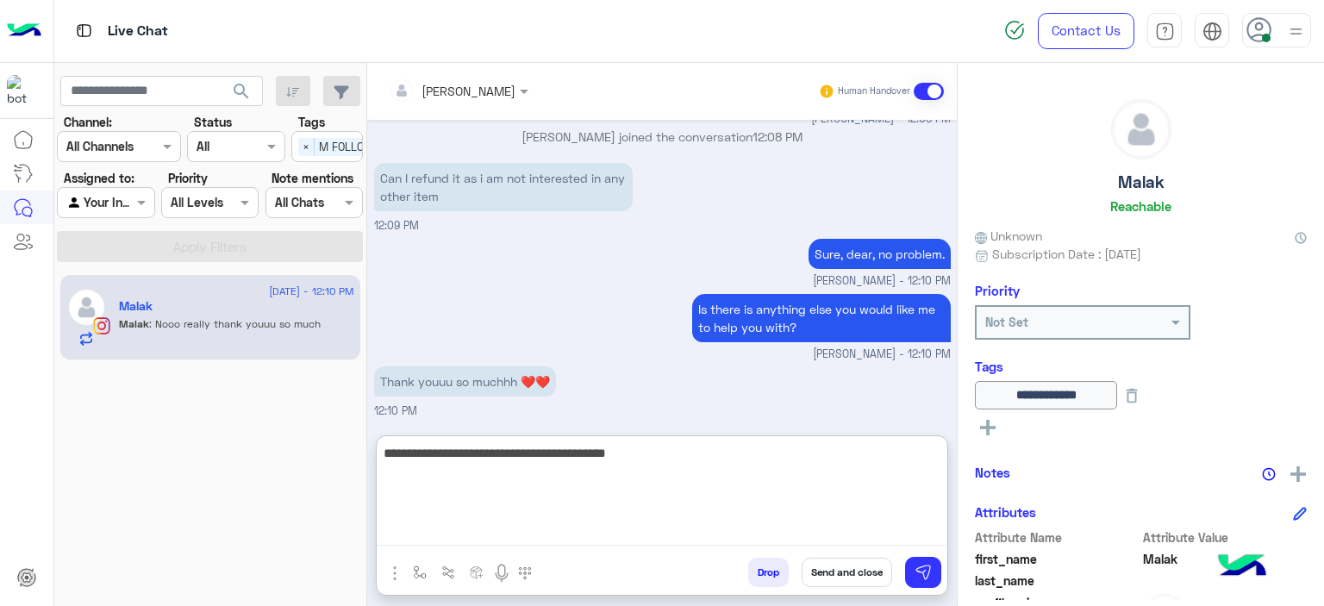
scroll to position [1799, 0]
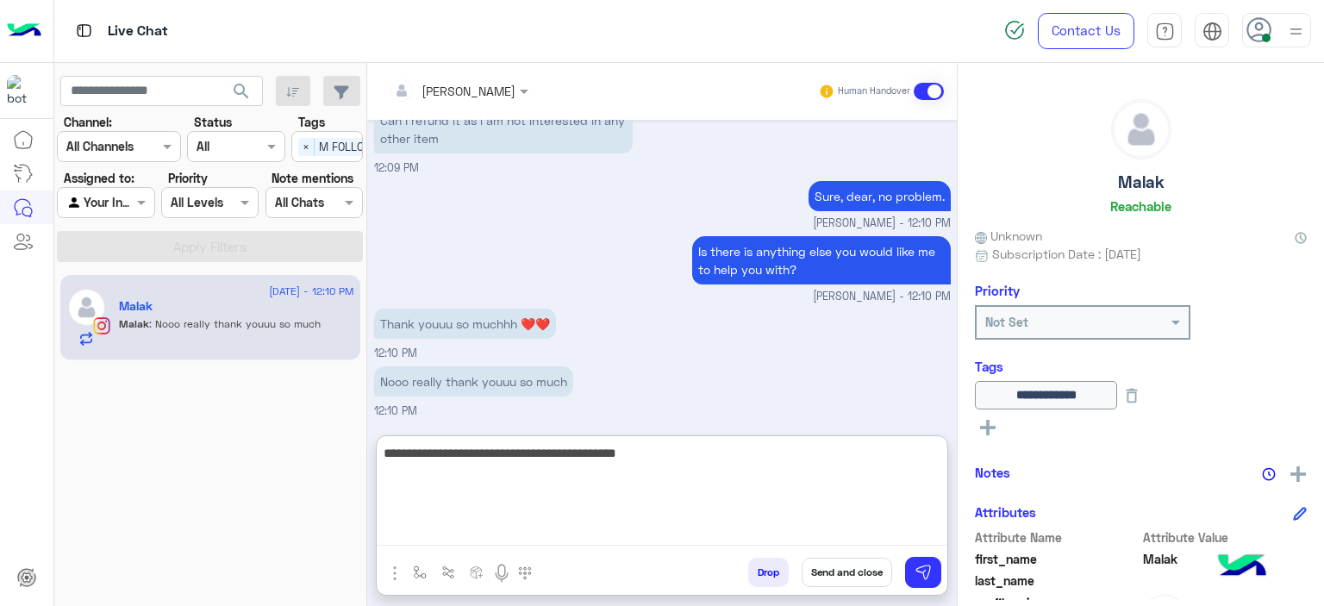
click at [565, 447] on textarea "**********" at bounding box center [662, 493] width 571 height 103
click at [571, 451] on textarea "**********" at bounding box center [662, 493] width 571 height 103
click at [604, 453] on textarea "**********" at bounding box center [662, 493] width 571 height 103
click at [730, 451] on textarea "**********" at bounding box center [662, 493] width 571 height 103
type textarea "**********"
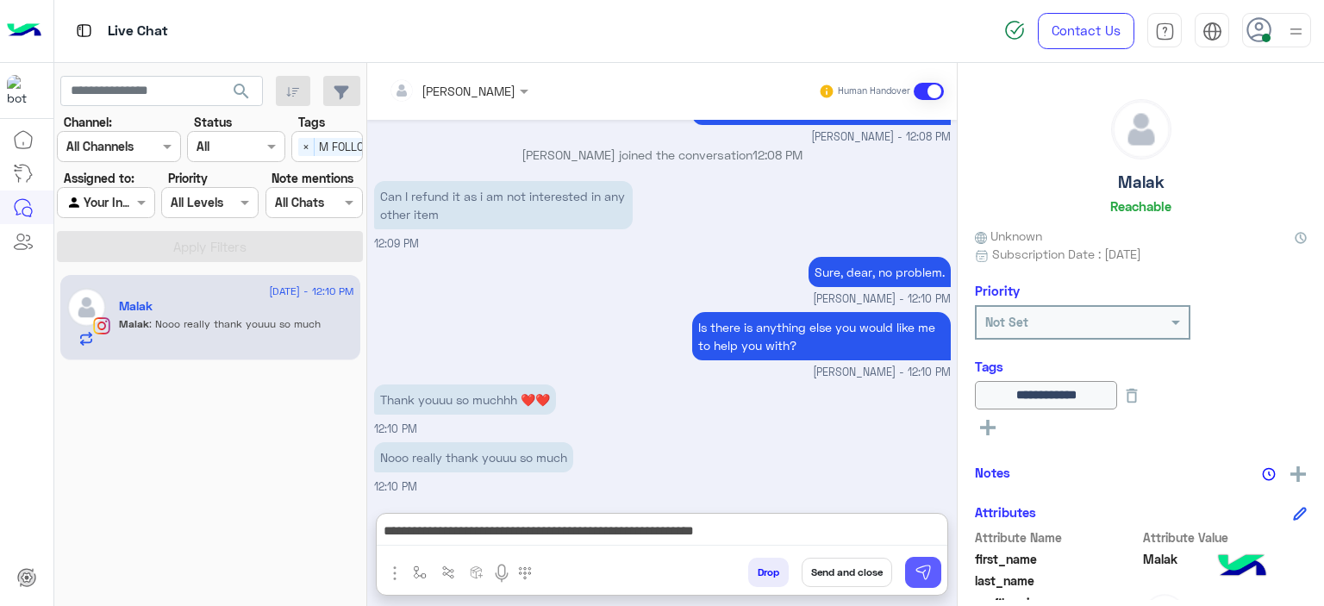
click at [917, 568] on img at bounding box center [922, 572] width 17 height 17
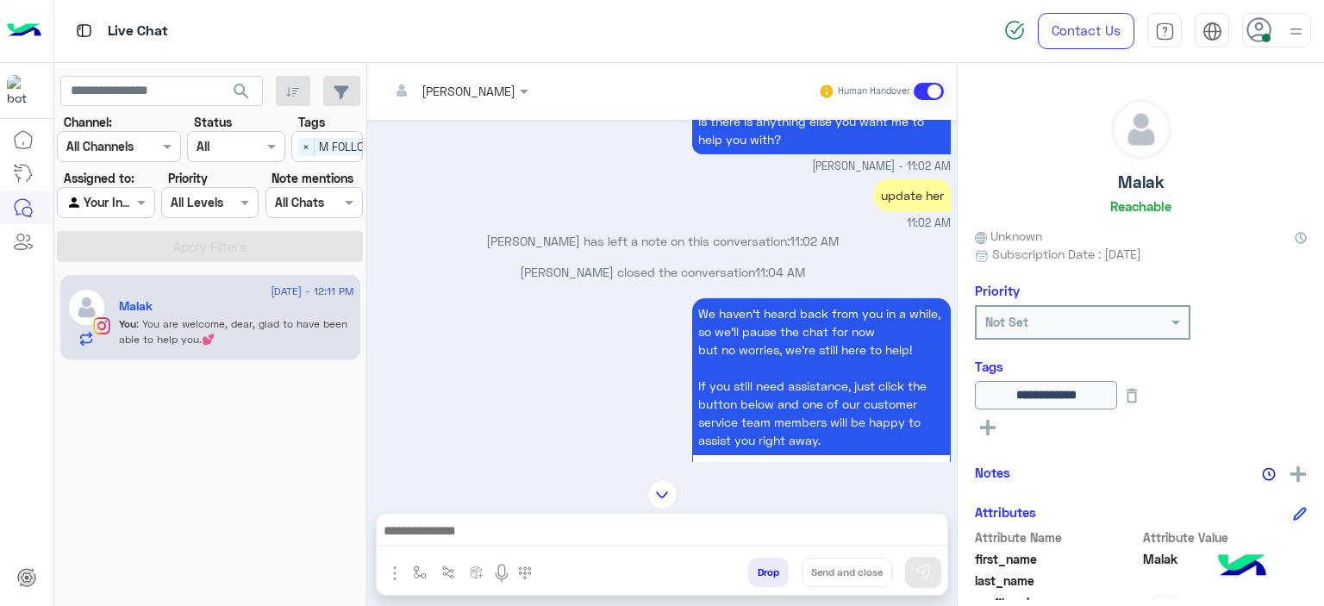
scroll to position [5265, 0]
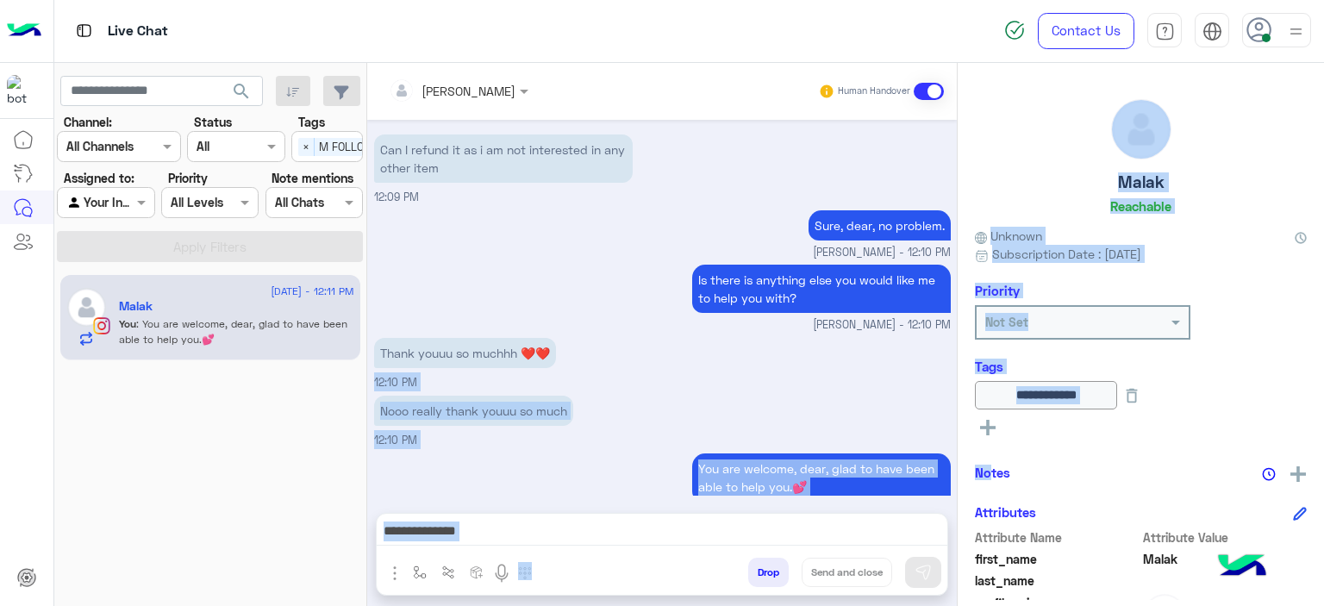
drag, startPoint x: 765, startPoint y: 315, endPoint x: 1010, endPoint y: 471, distance: 289.8
click at [1010, 471] on mat-drawer-container "Mariam Ahmed Human Handover Aug 29, 2025 Hey Malak! To help you better, please …" at bounding box center [845, 338] width 957 height 550
click at [771, 396] on div "Nooo really thank youuu so much 12:10 PM" at bounding box center [662, 420] width 577 height 58
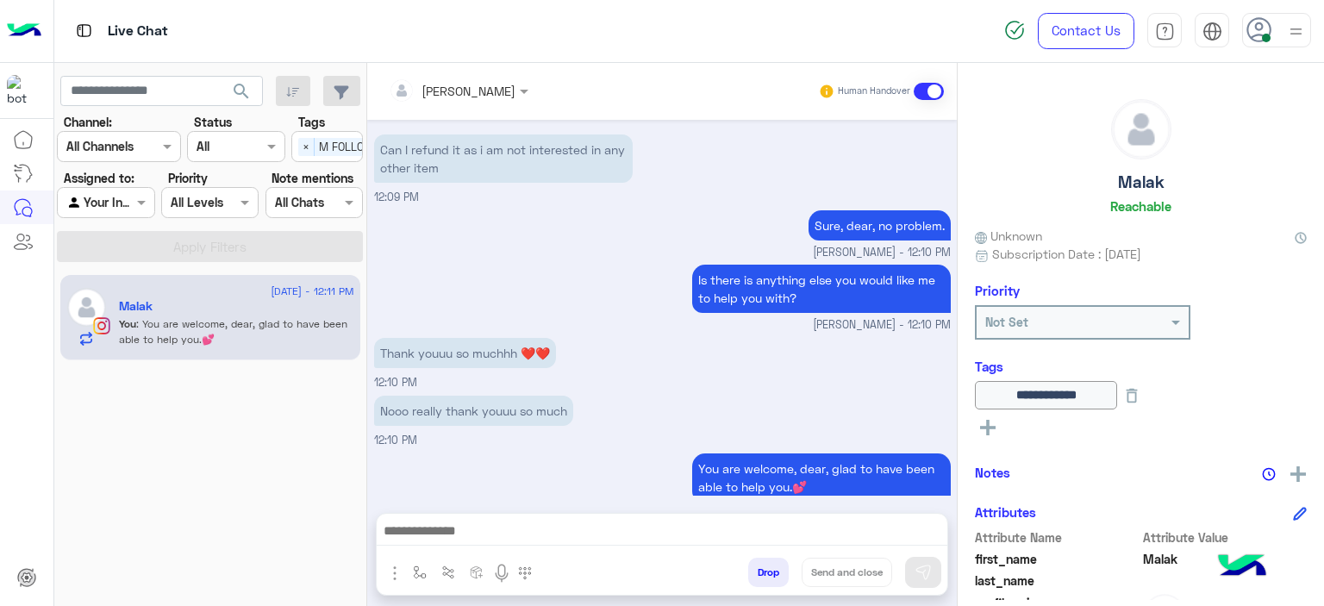
click at [725, 336] on div "Thank youuu so muchhh ❤️❤️ 12:10 PM" at bounding box center [662, 363] width 577 height 58
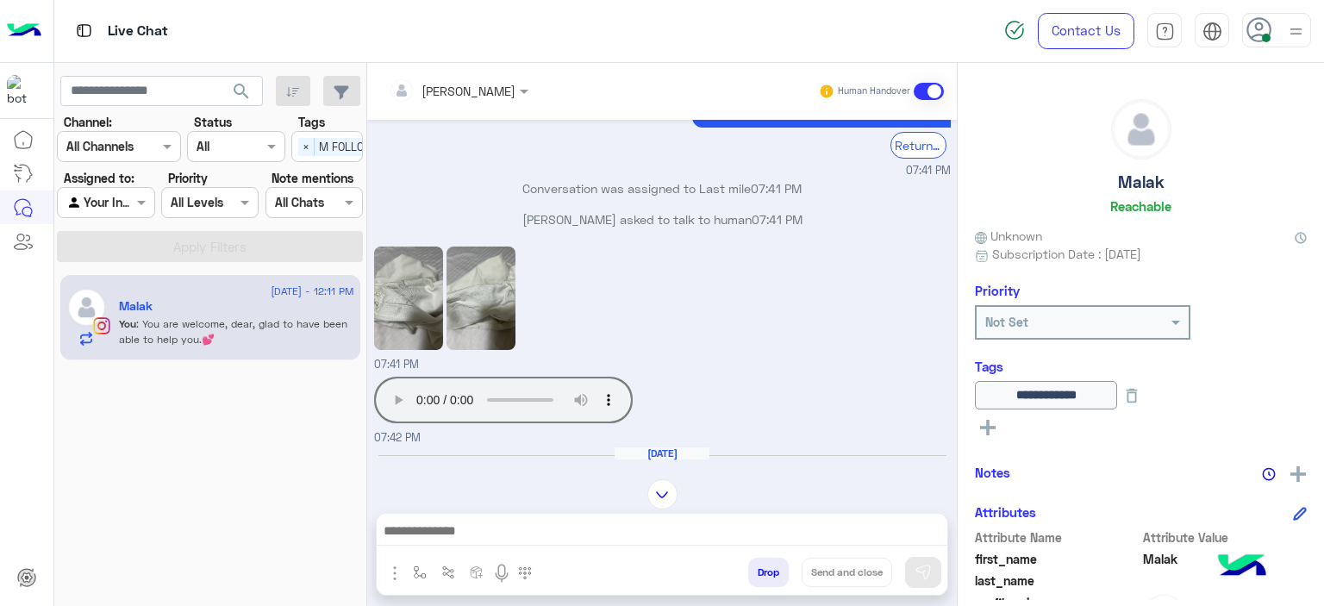
scroll to position [2031, 0]
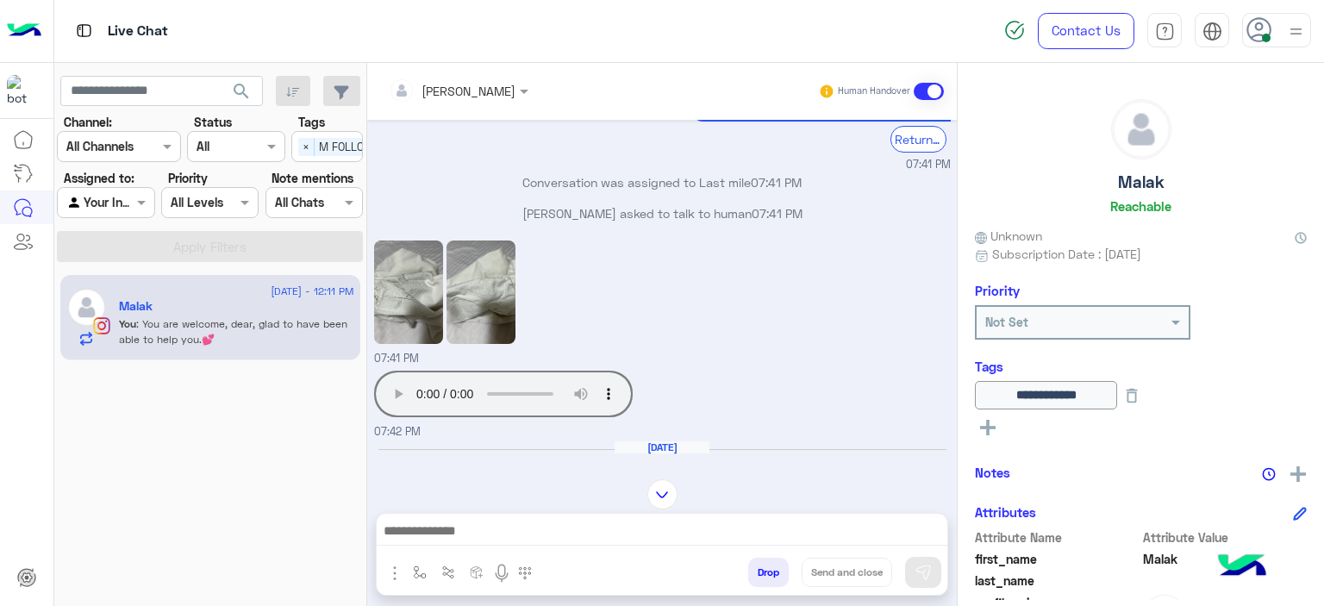
click at [407, 293] on img at bounding box center [408, 291] width 69 height 103
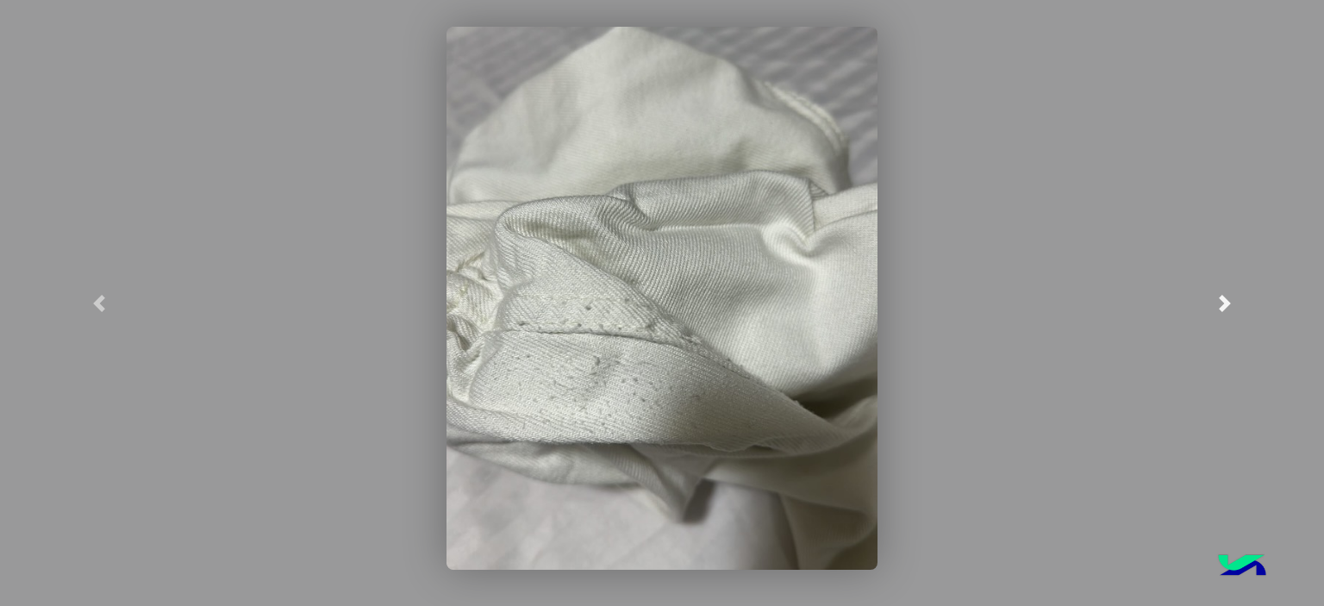
click at [1221, 317] on link at bounding box center [1225, 303] width 198 height 606
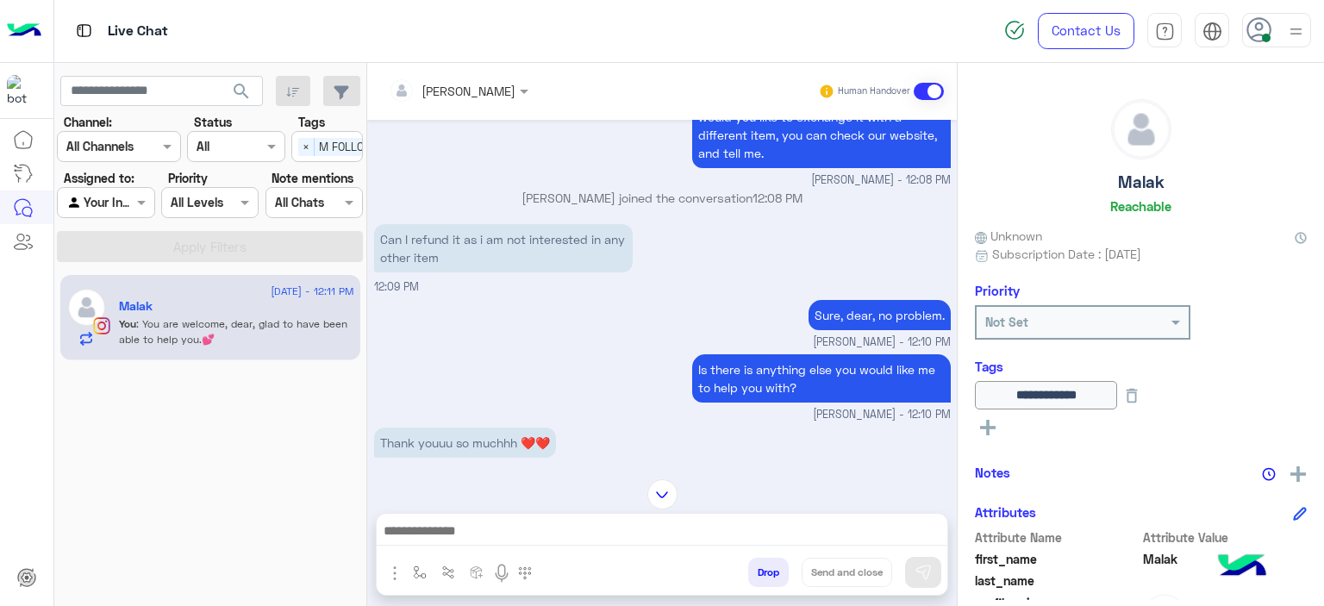
scroll to position [5265, 0]
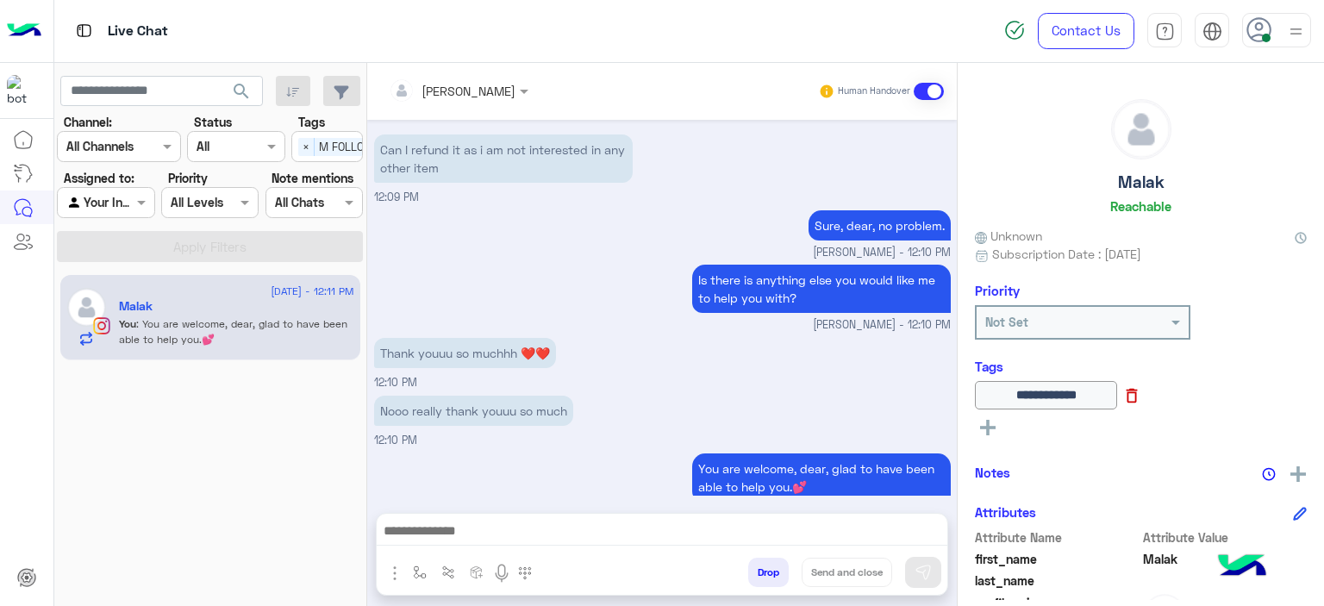
click at [1138, 396] on icon at bounding box center [1132, 396] width 11 height 15
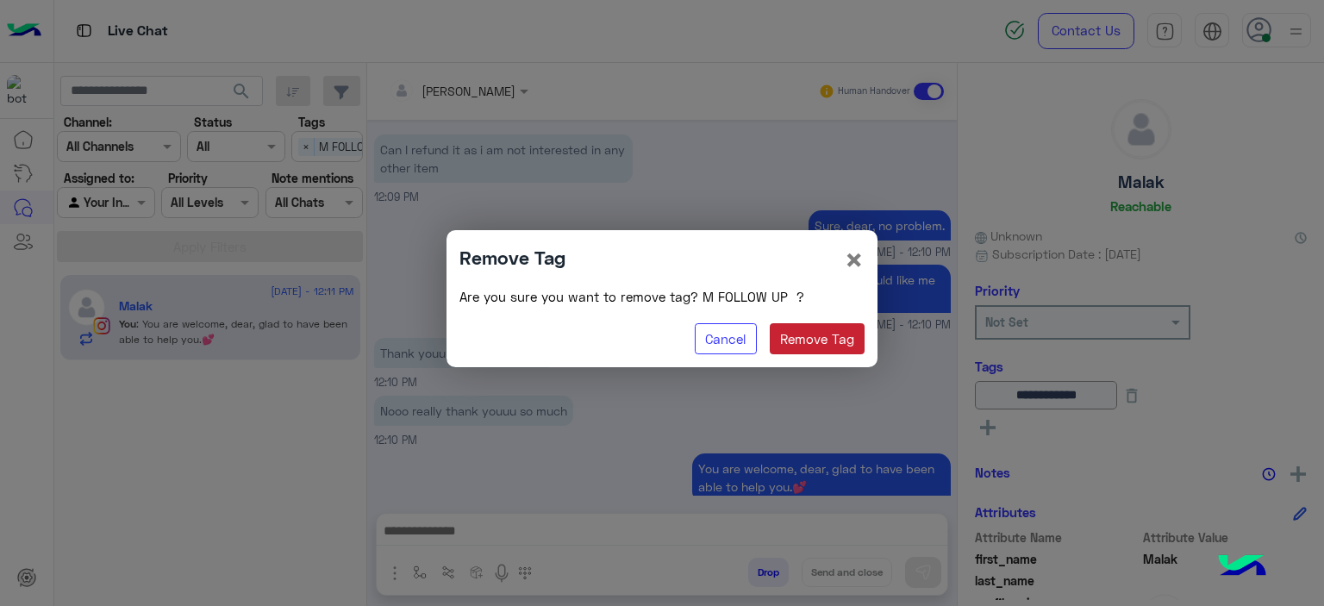
click at [838, 334] on button "Remove Tag" at bounding box center [818, 338] width 96 height 31
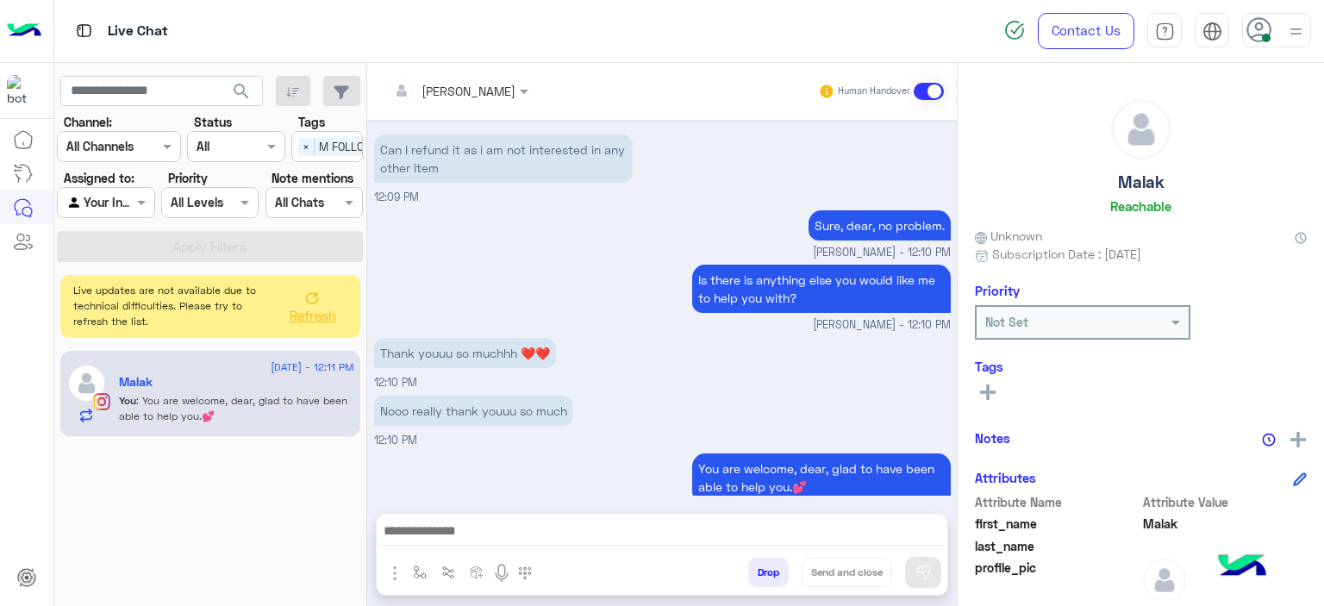
click at [989, 392] on rect at bounding box center [987, 392] width 3 height 16
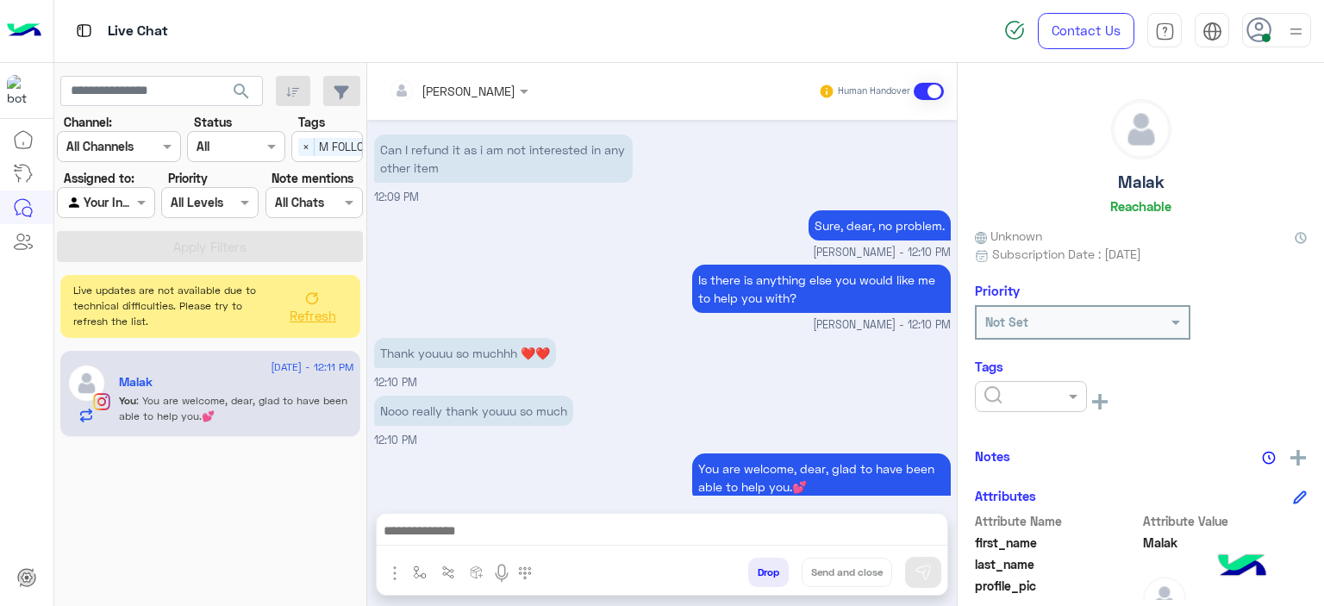
click at [1019, 396] on input "text" at bounding box center [1010, 397] width 53 height 18
click at [1017, 528] on span "RESOLVED" at bounding box center [1012, 534] width 59 height 15
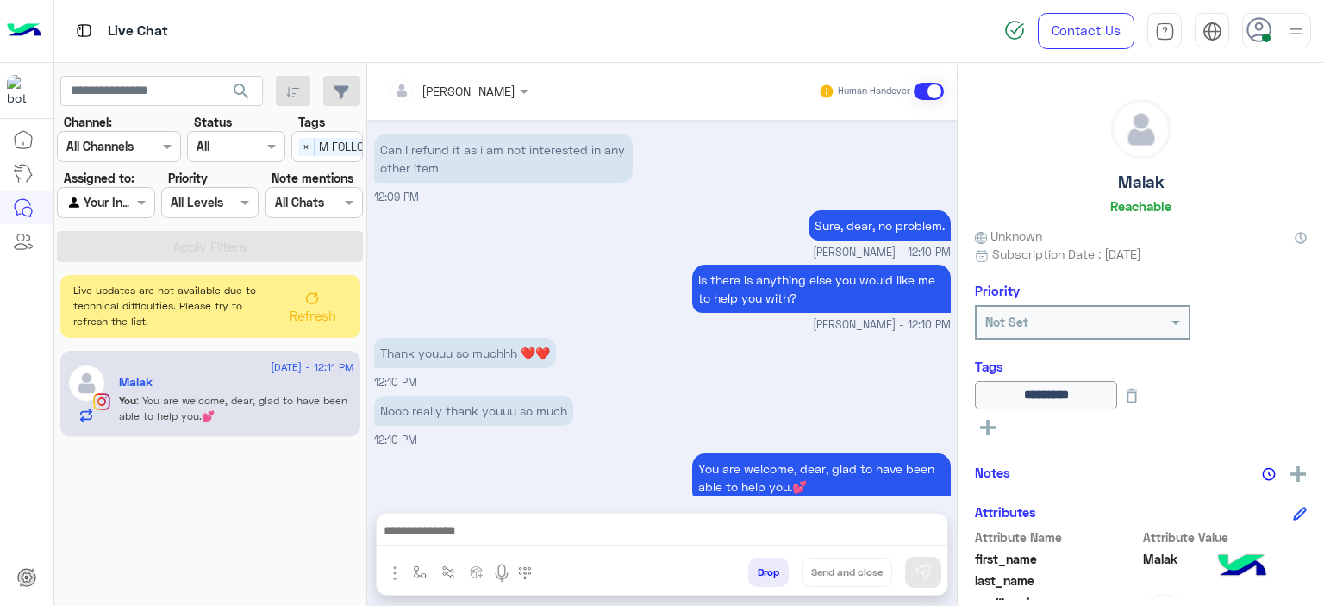
click at [635, 359] on div "Thank youuu so muchhh ❤️❤️ 12:10 PM" at bounding box center [662, 363] width 577 height 58
click at [417, 568] on img "button" at bounding box center [420, 572] width 14 height 14
click at [452, 539] on input "text" at bounding box center [450, 535] width 71 height 20
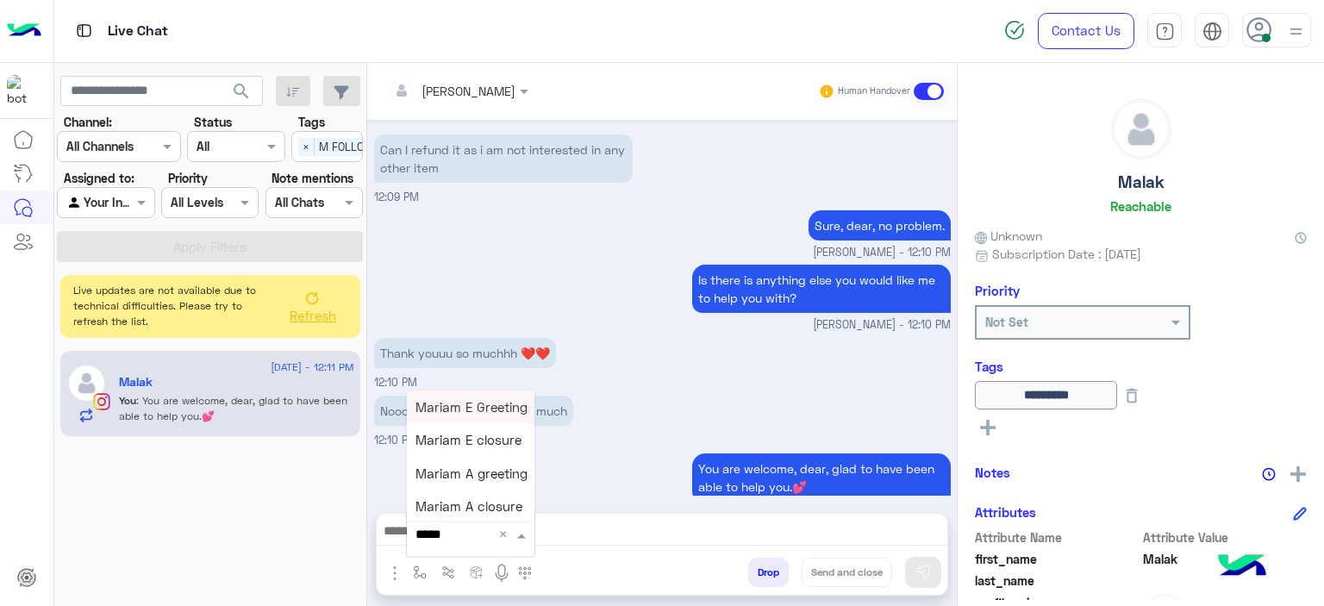
type input "******"
click at [501, 437] on span "Mariam E closure" at bounding box center [468, 441] width 106 height 16
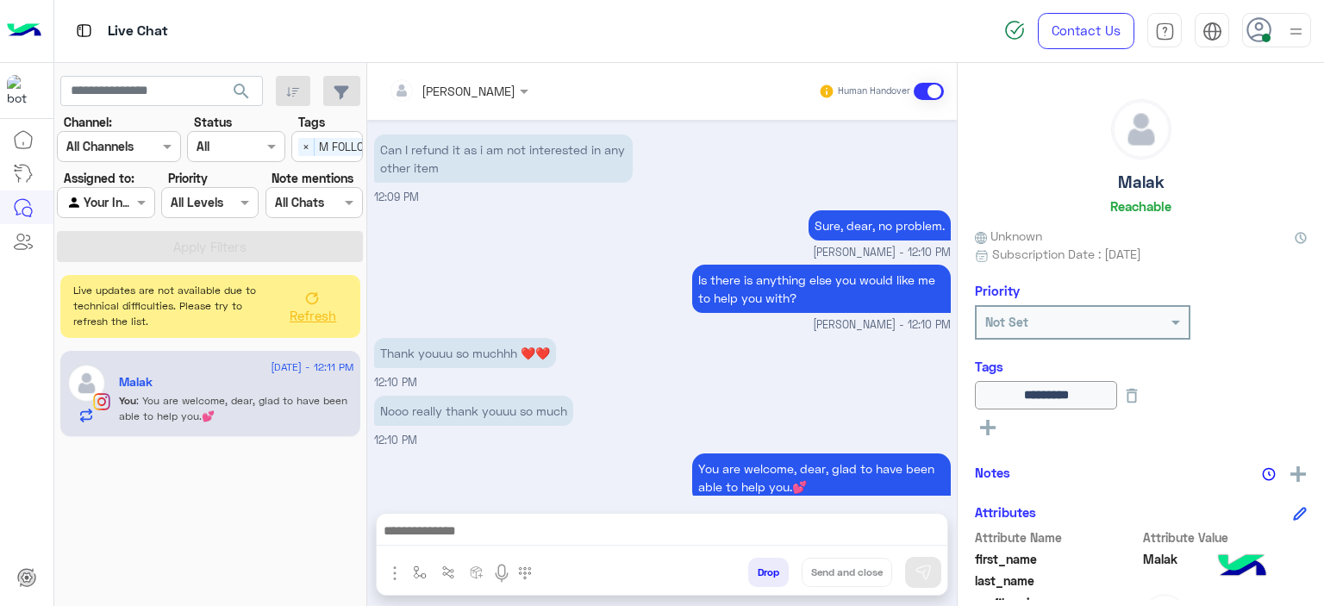
type textarea "**********"
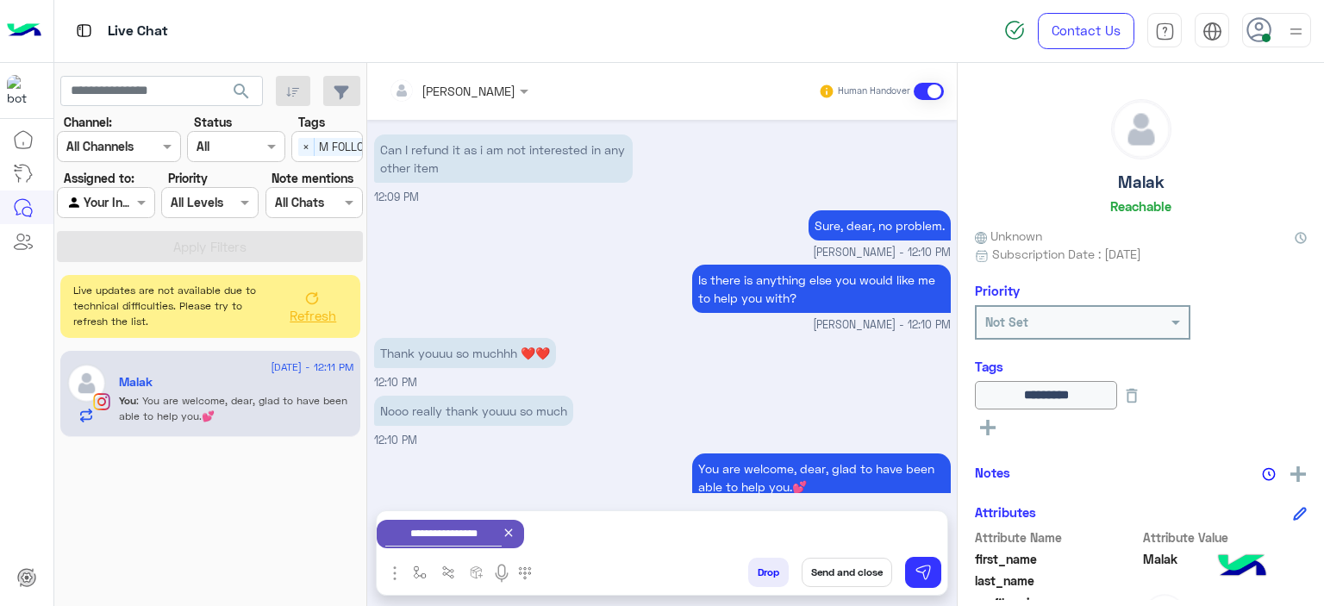
click at [850, 573] on button "Send and close" at bounding box center [847, 572] width 91 height 29
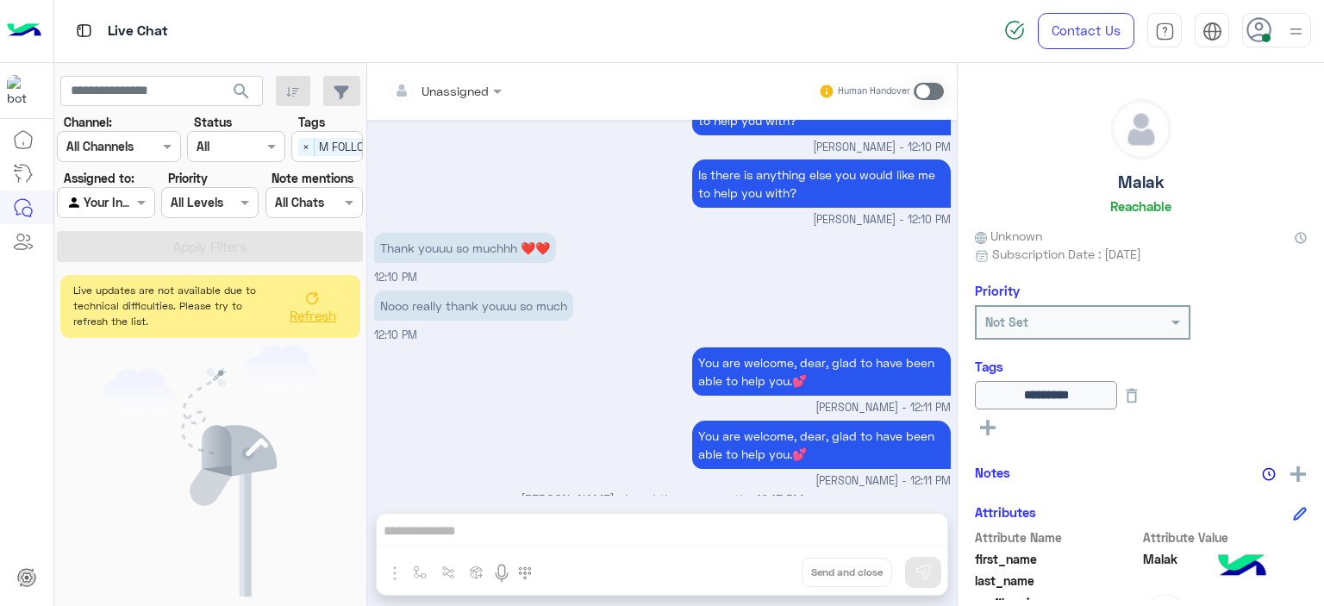
scroll to position [5900, 0]
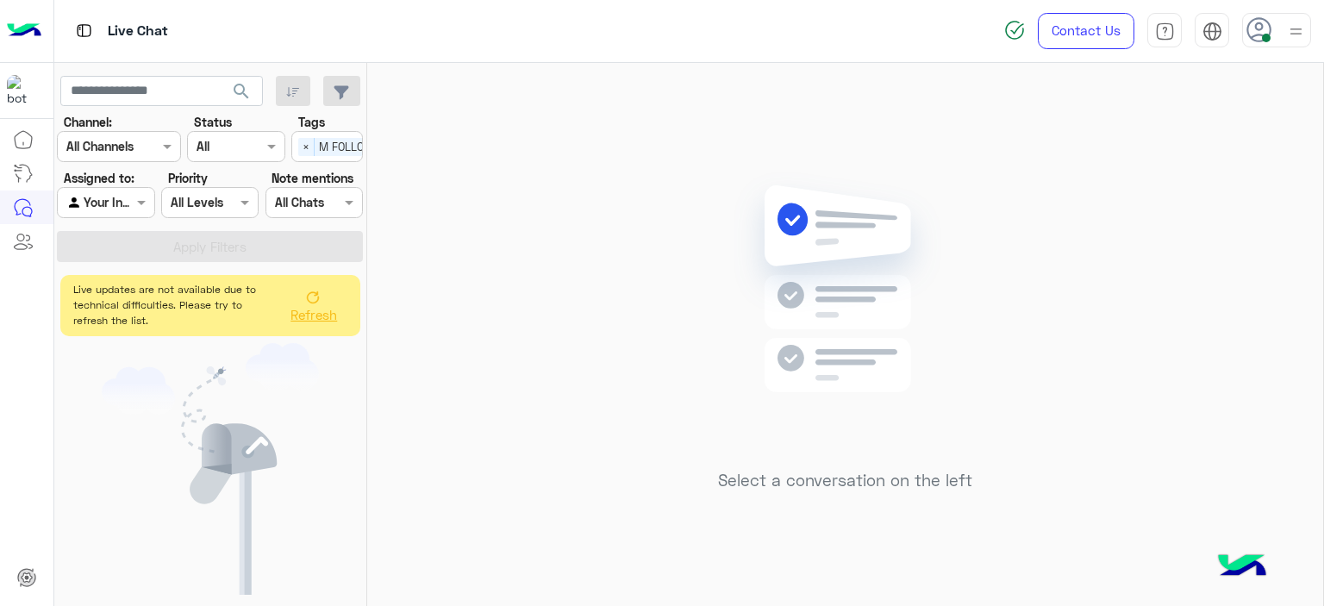
click at [309, 303] on icon at bounding box center [313, 297] width 14 height 14
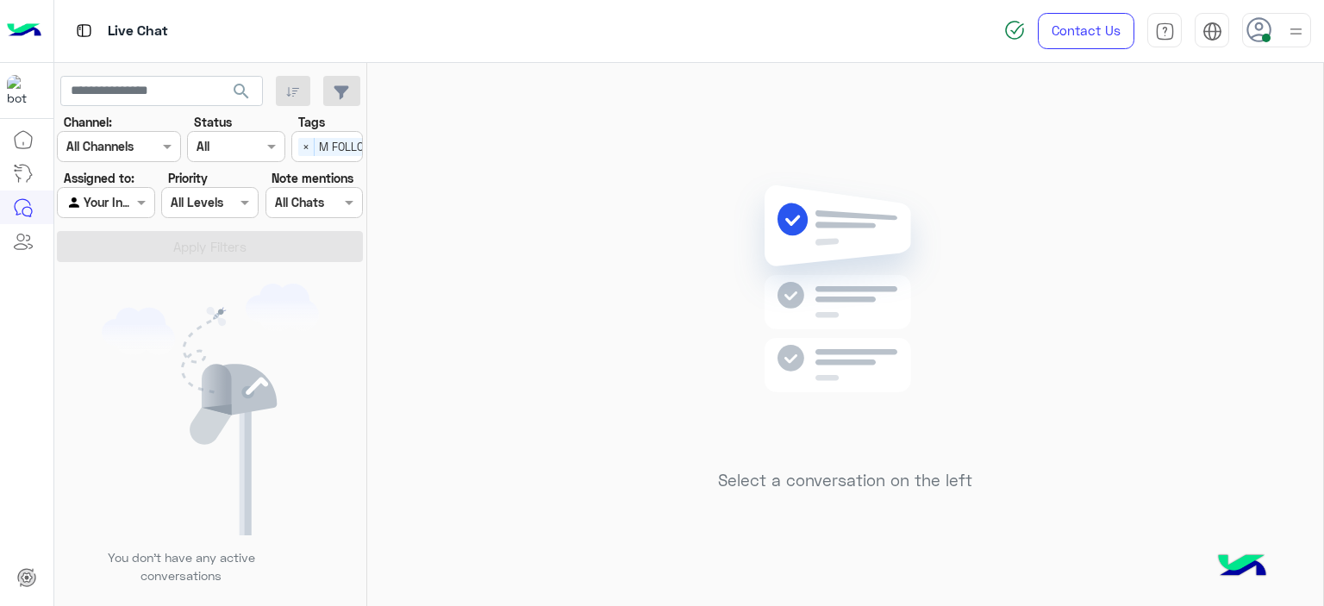
click at [303, 146] on span "×" at bounding box center [306, 147] width 16 height 18
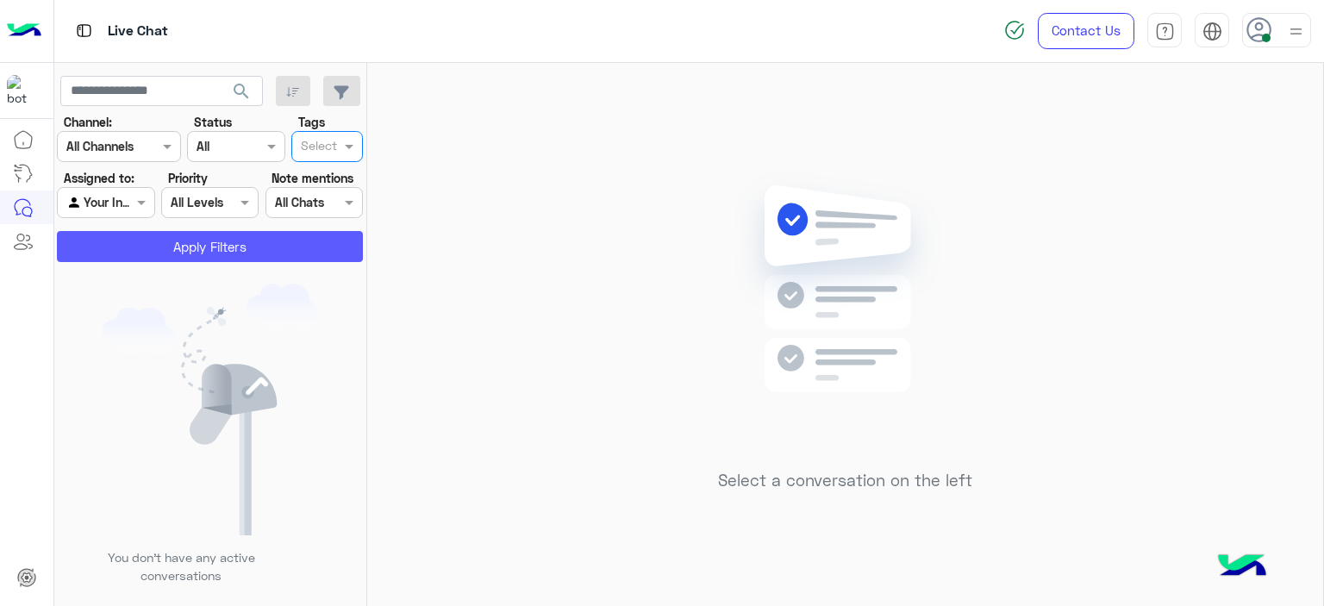
click at [296, 238] on button "Apply Filters" at bounding box center [210, 246] width 306 height 31
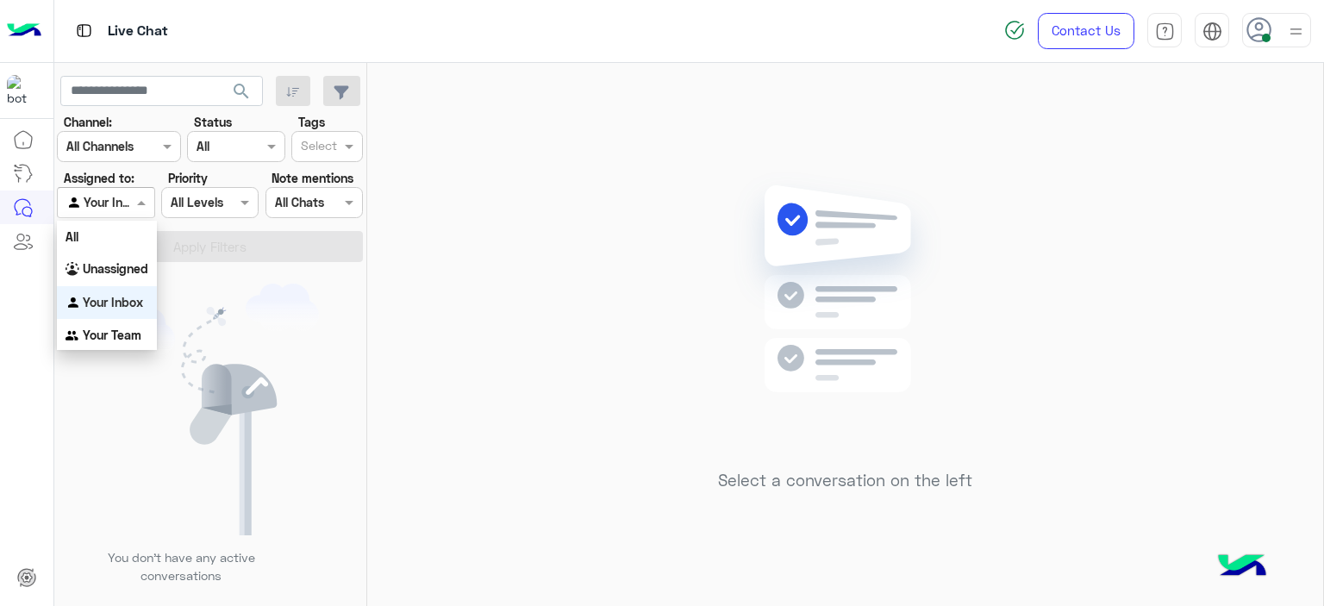
click at [145, 209] on span at bounding box center [144, 202] width 22 height 18
click at [147, 265] on b "Unassigned" at bounding box center [116, 268] width 66 height 15
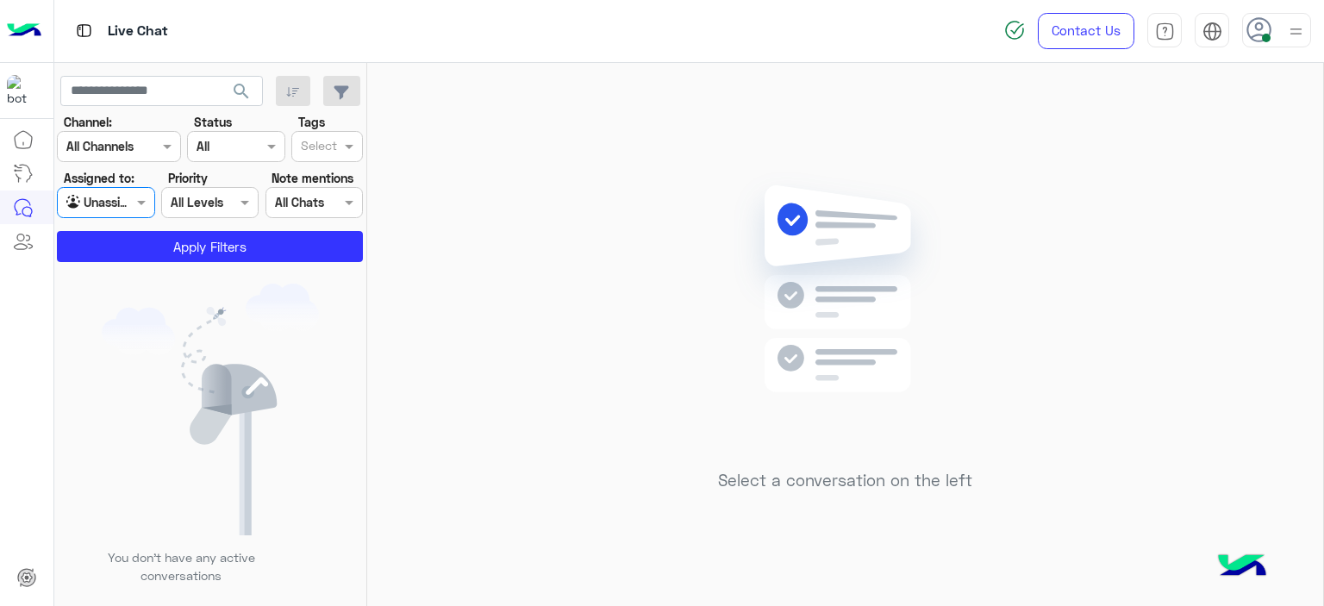
click at [307, 143] on input "text" at bounding box center [319, 148] width 36 height 18
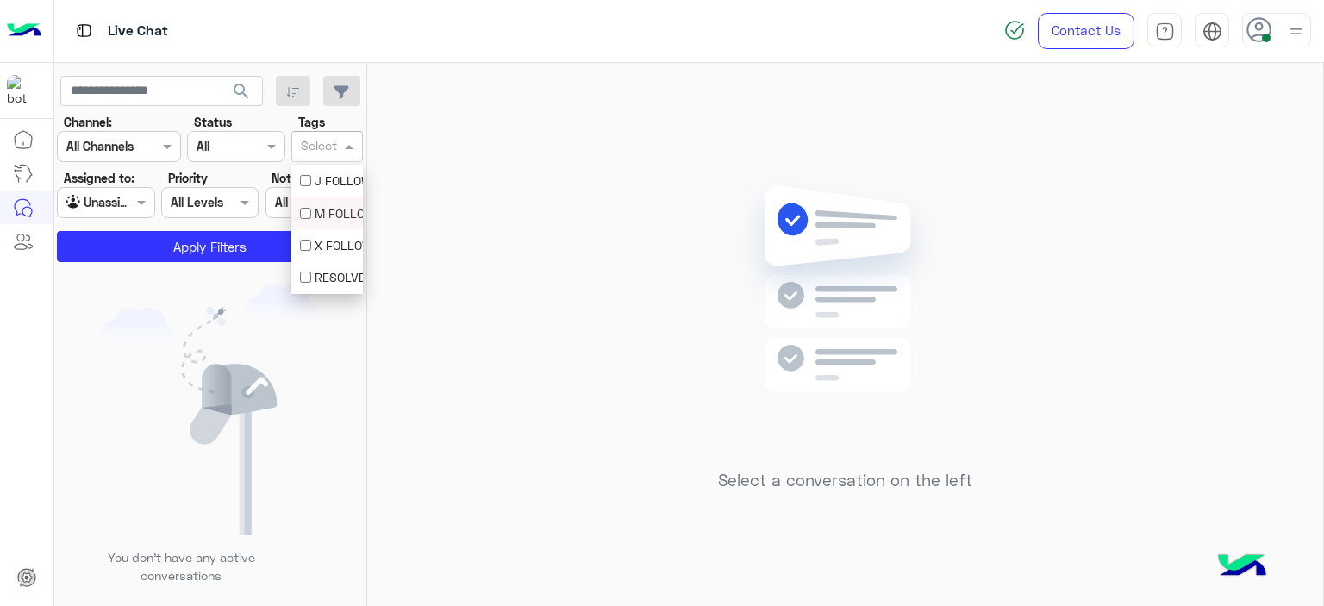
click at [317, 216] on div "M FOLLOW UP" at bounding box center [327, 213] width 54 height 18
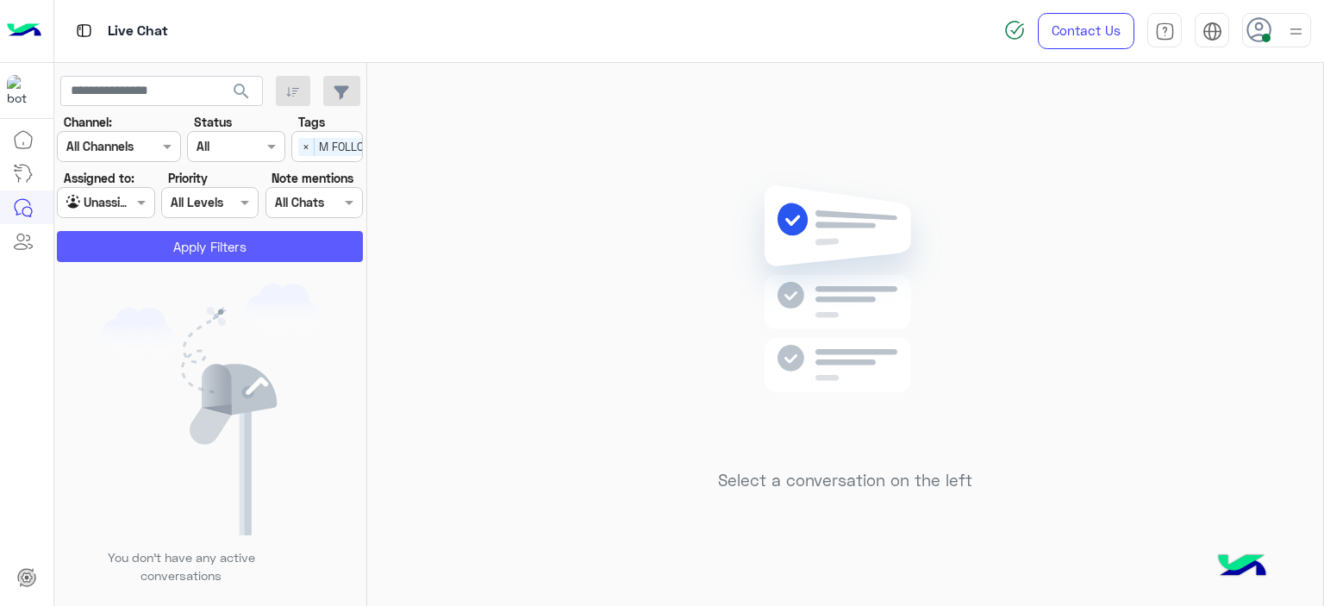
click at [279, 253] on button "Apply Filters" at bounding box center [210, 246] width 306 height 31
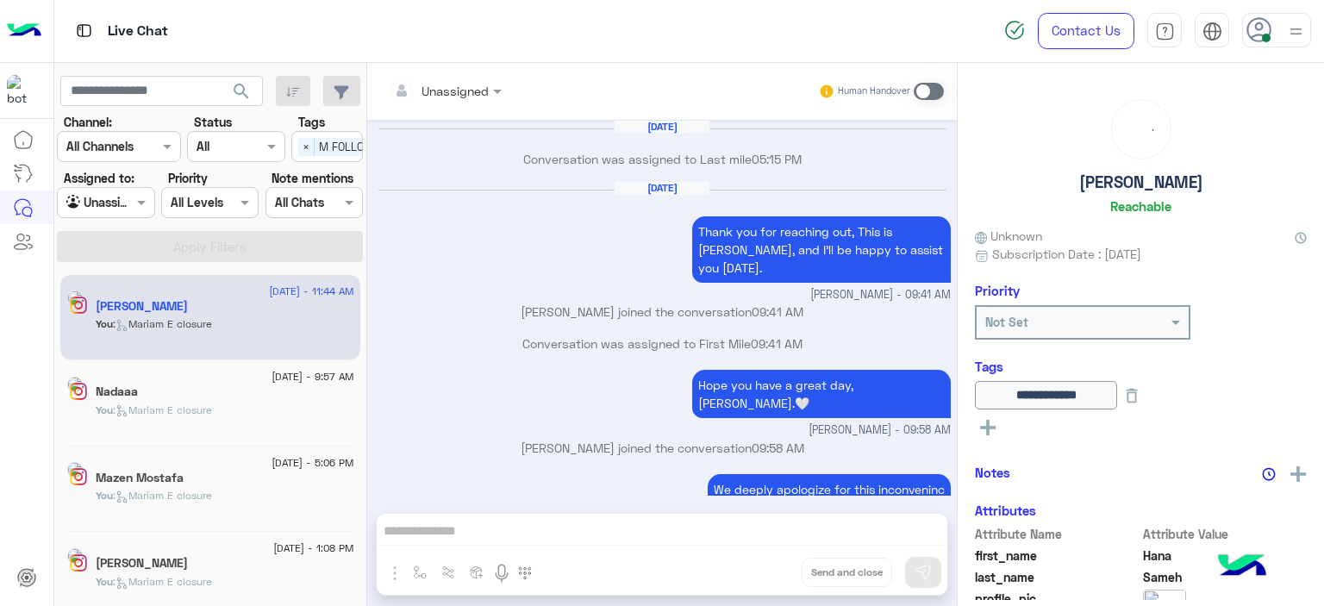
scroll to position [1190, 0]
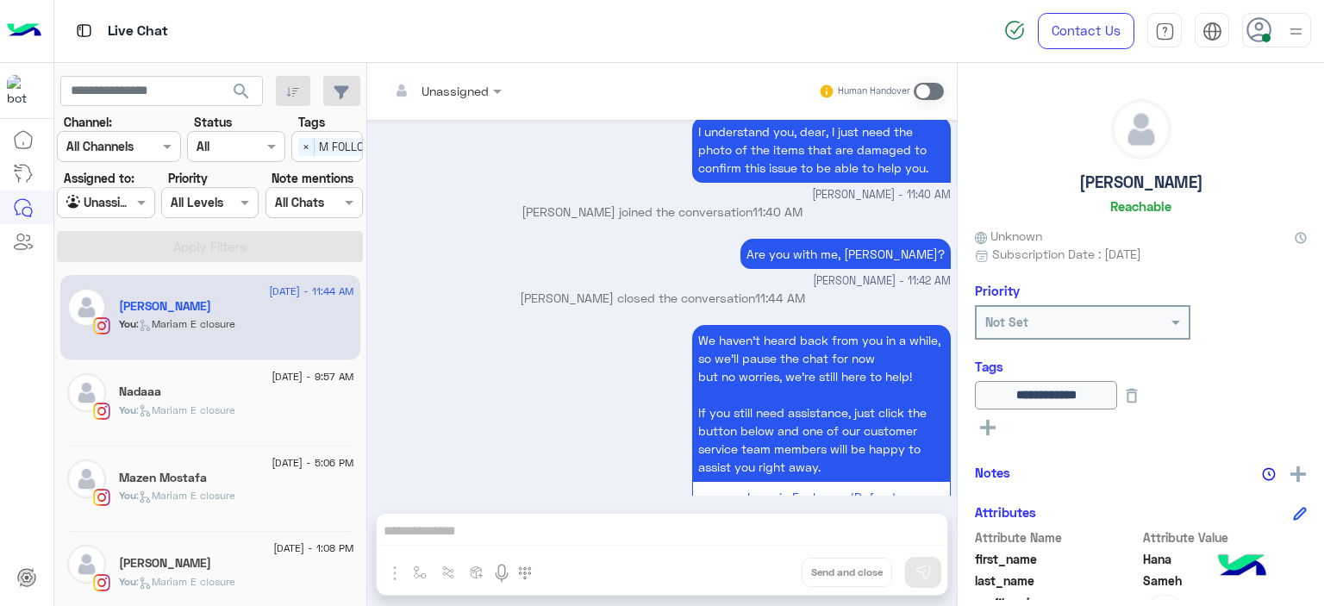
click at [247, 416] on div "You : Mariam E closure" at bounding box center [236, 418] width 235 height 30
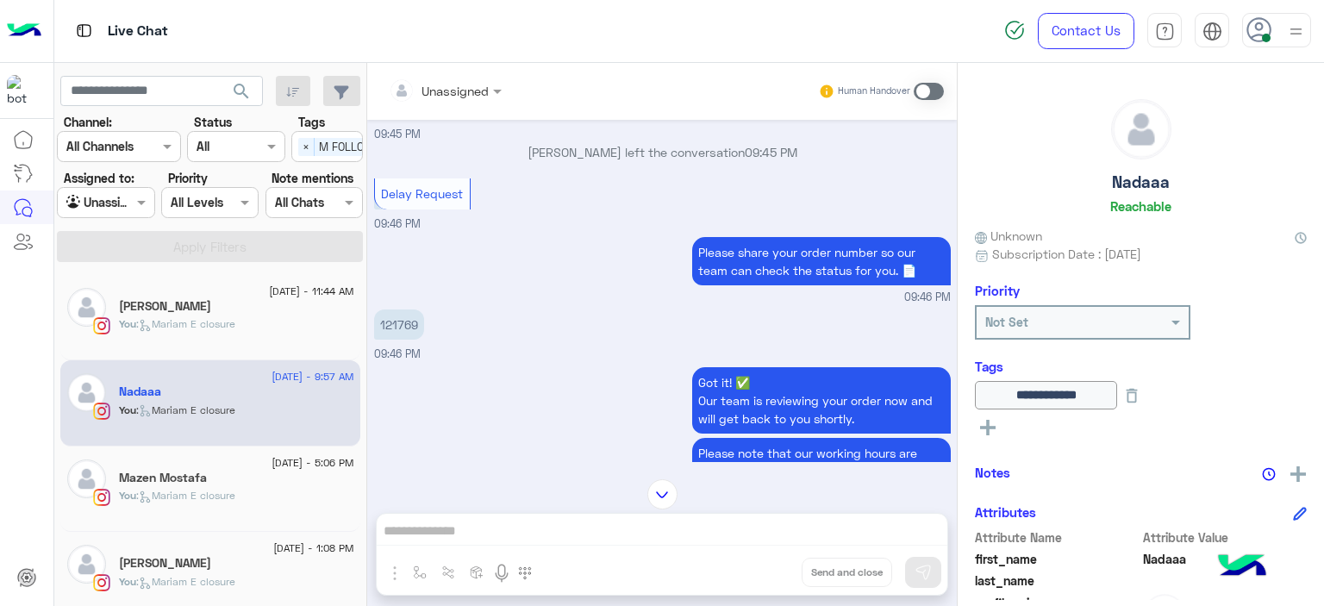
scroll to position [584, 0]
click at [403, 319] on p "121769" at bounding box center [399, 323] width 50 height 30
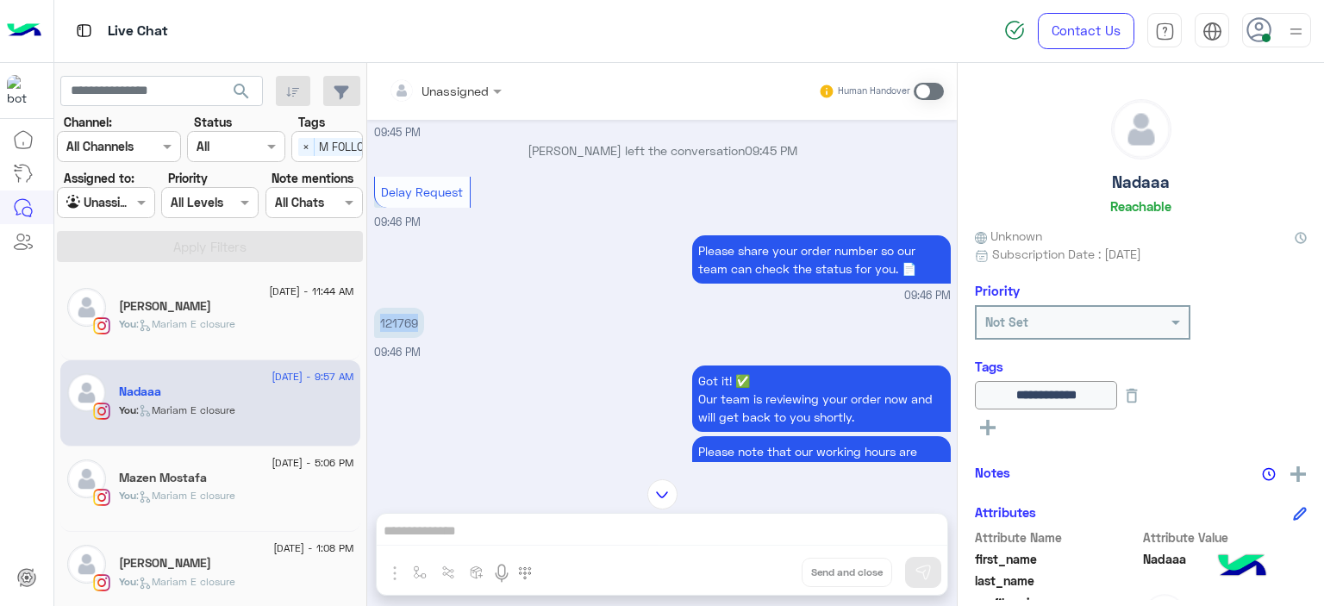
click at [403, 319] on p "121769" at bounding box center [399, 323] width 50 height 30
copy p "121769"
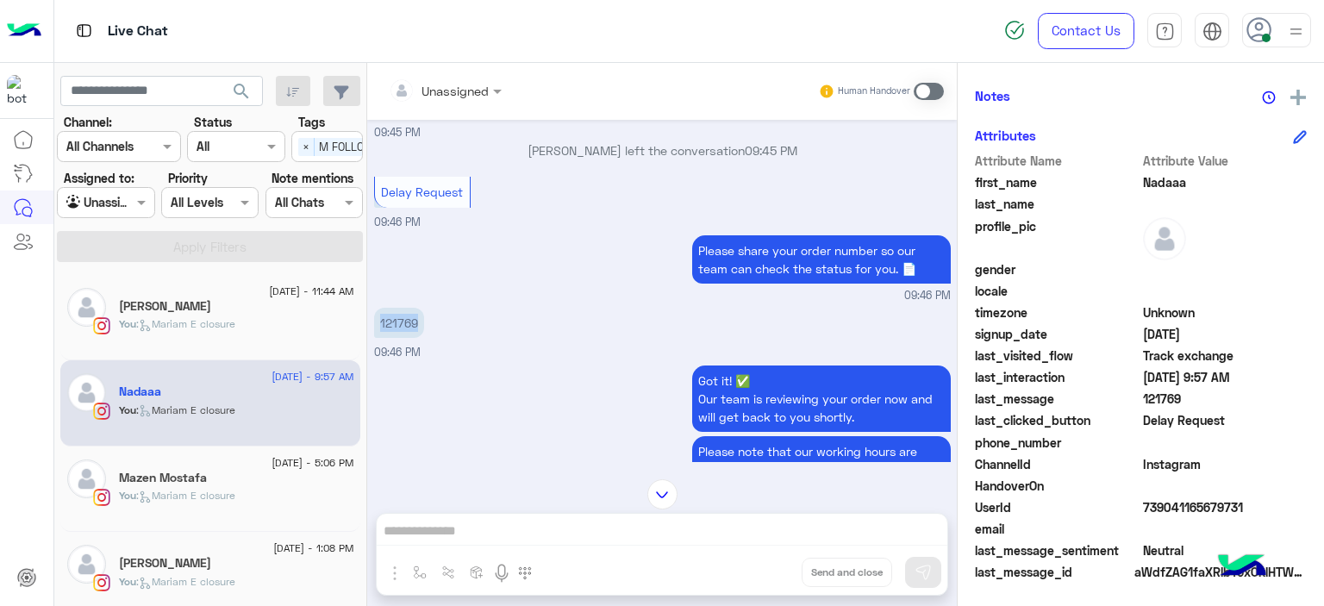
scroll to position [0, 0]
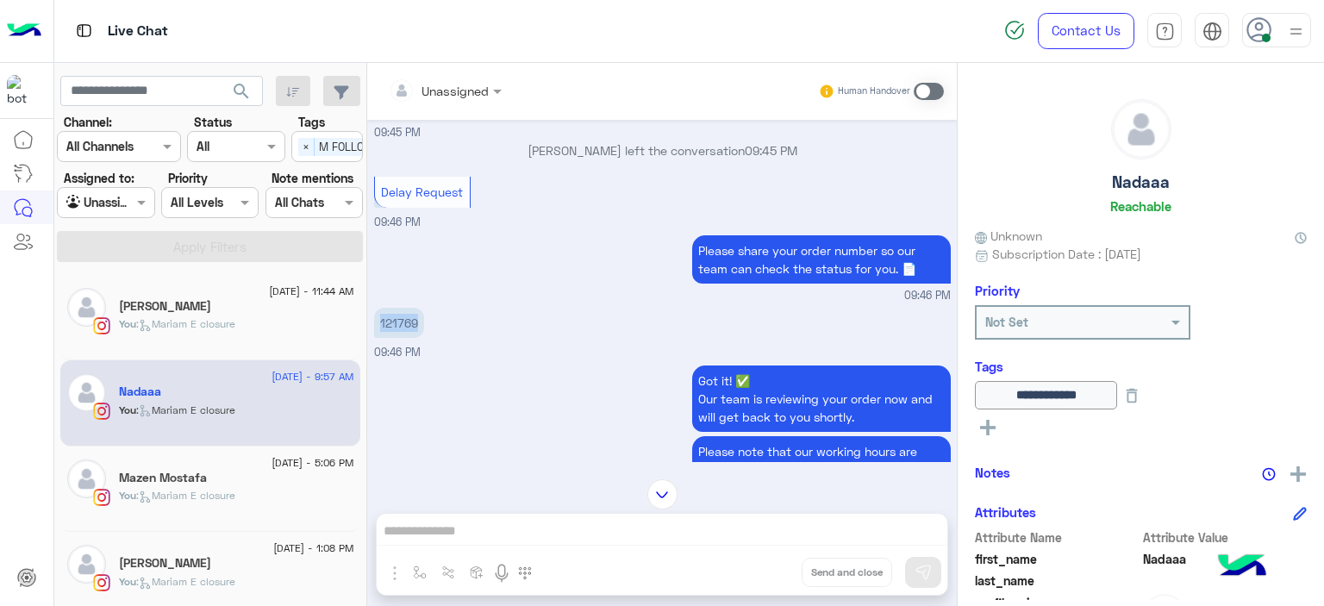
click at [652, 491] on img at bounding box center [662, 494] width 30 height 30
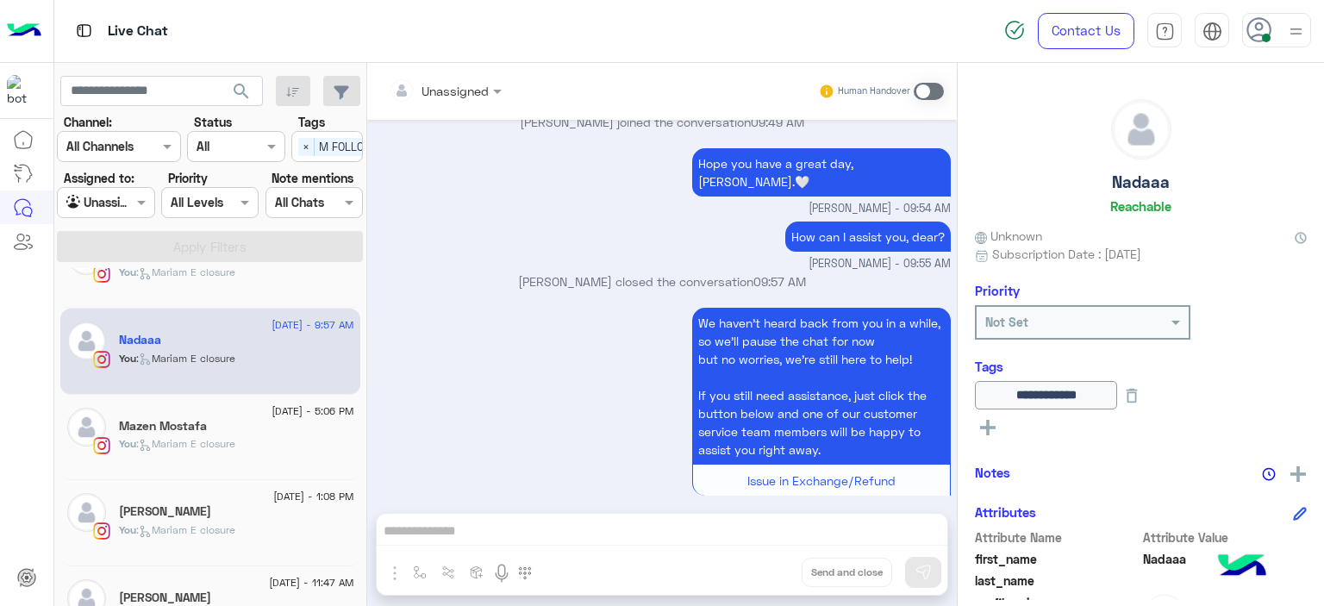
scroll to position [53, 0]
click at [273, 418] on div "Mazen Mostafa" at bounding box center [236, 426] width 235 height 18
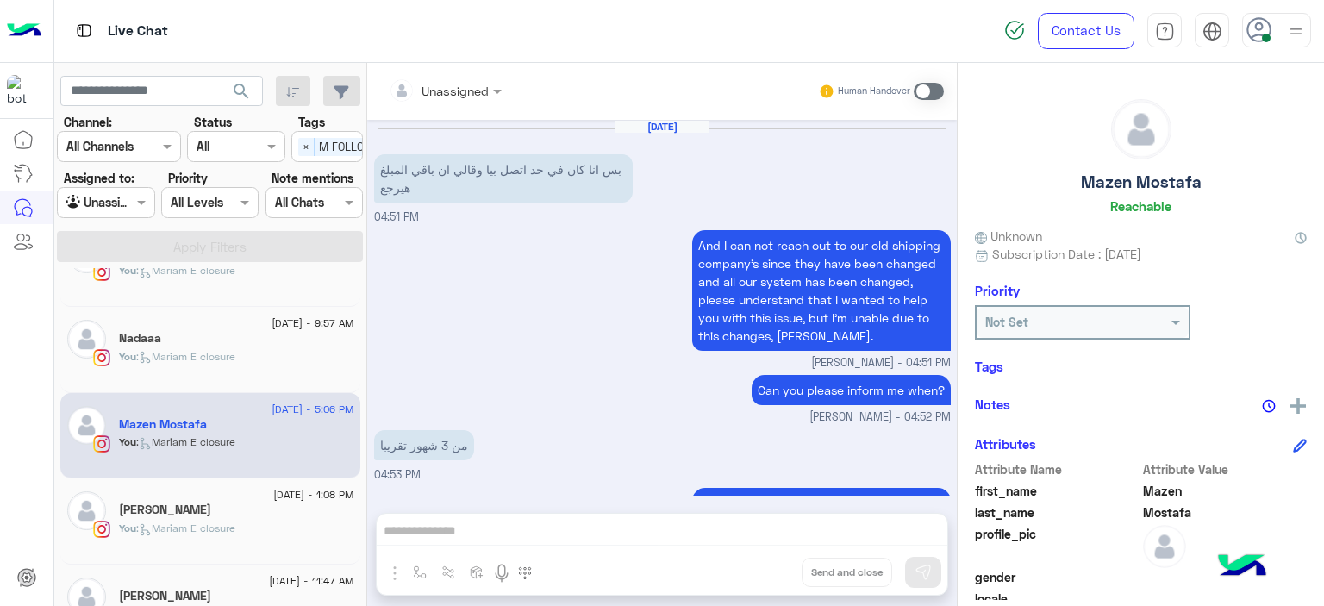
scroll to position [1305, 0]
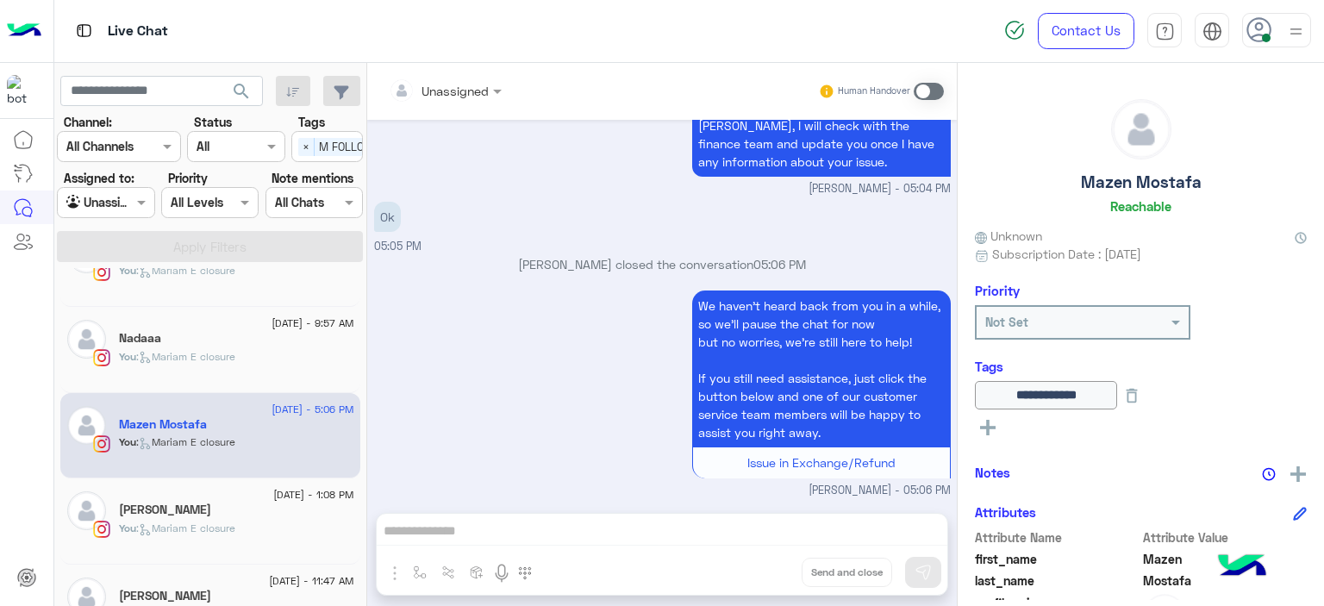
click at [250, 517] on div "[PERSON_NAME]" at bounding box center [236, 511] width 235 height 18
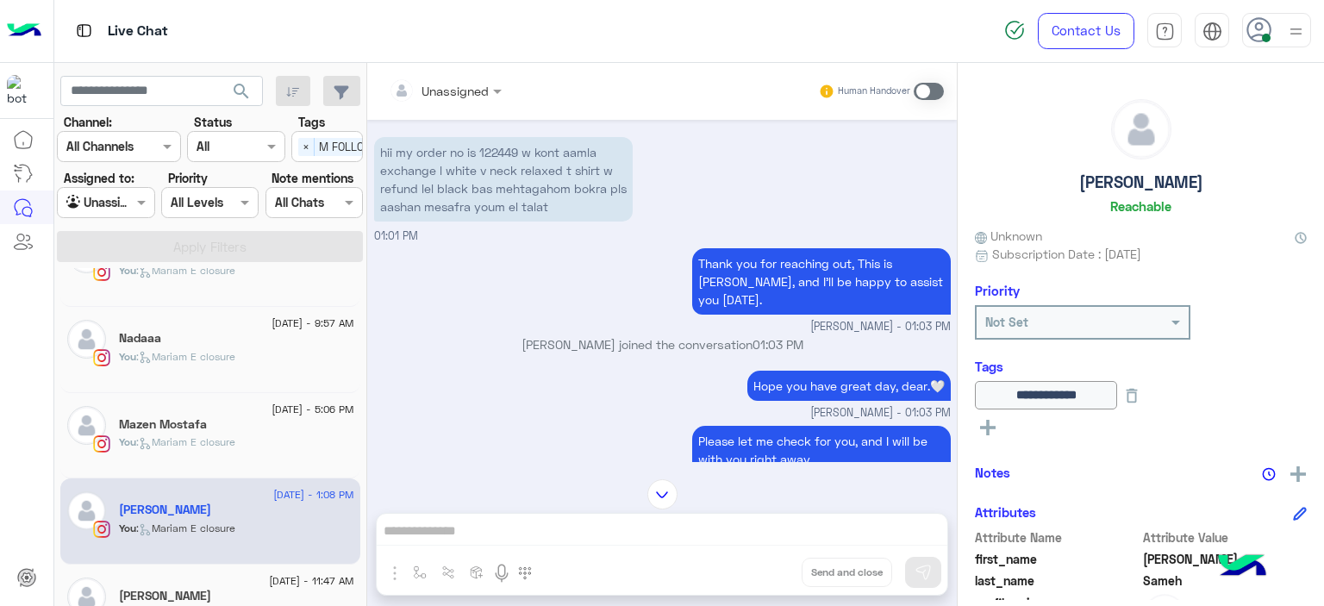
scroll to position [671, 0]
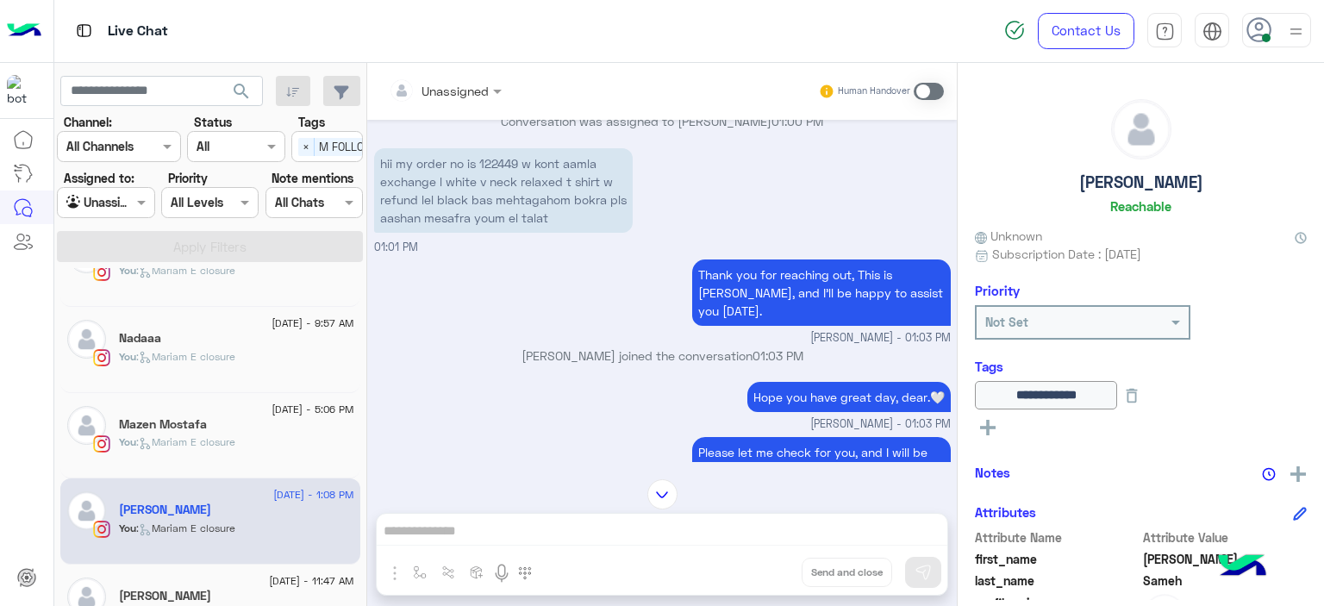
click at [495, 160] on p "hii my order no is 122449 w kont aamla exchange l white v neck relaxed t shirt …" at bounding box center [503, 190] width 259 height 84
click at [495, 159] on p "hii my order no is 122449 w kont aamla exchange l white v neck relaxed t shirt …" at bounding box center [503, 190] width 259 height 84
copy p "122449"
click at [468, 358] on p "Mariam Ahmed joined the conversation 01:03 PM" at bounding box center [662, 355] width 577 height 18
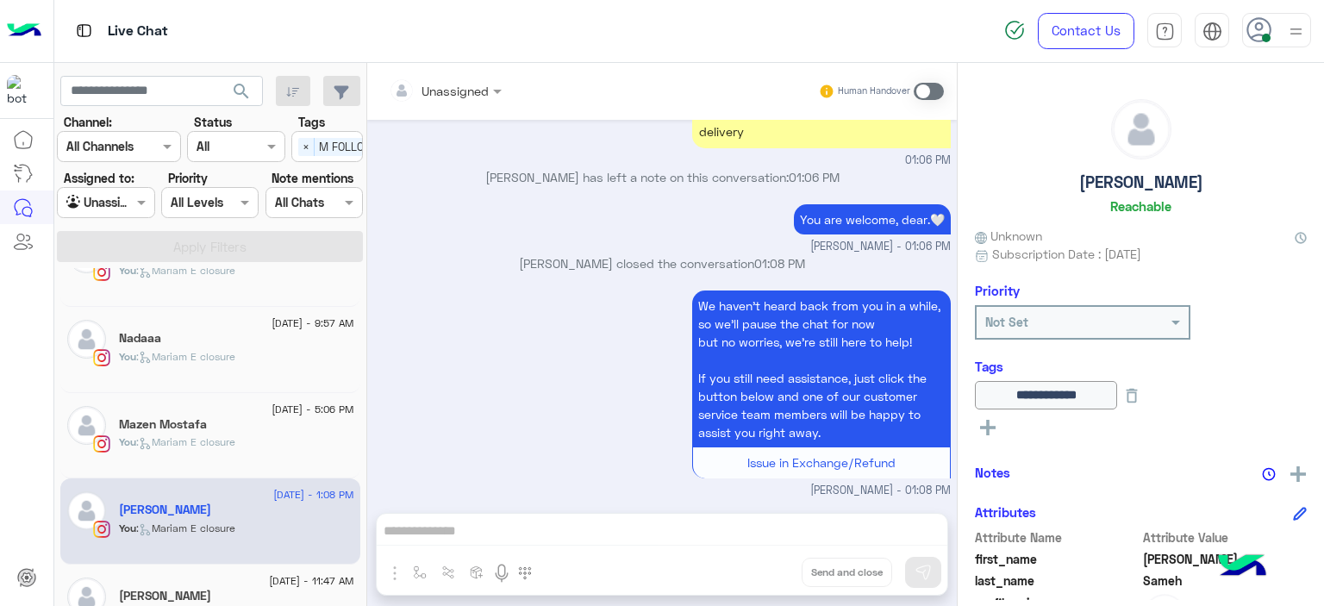
click at [226, 575] on div "31 August - 11:47 AM Mai Hamdy You : Mariam E closure" at bounding box center [210, 608] width 300 height 86
click at [193, 571] on div "31 August - 11:47 AM Mai Hamdy You : Mariam E closure" at bounding box center [210, 608] width 300 height 86
click at [217, 577] on div "[DATE] - 11:47 AM" at bounding box center [236, 582] width 235 height 11
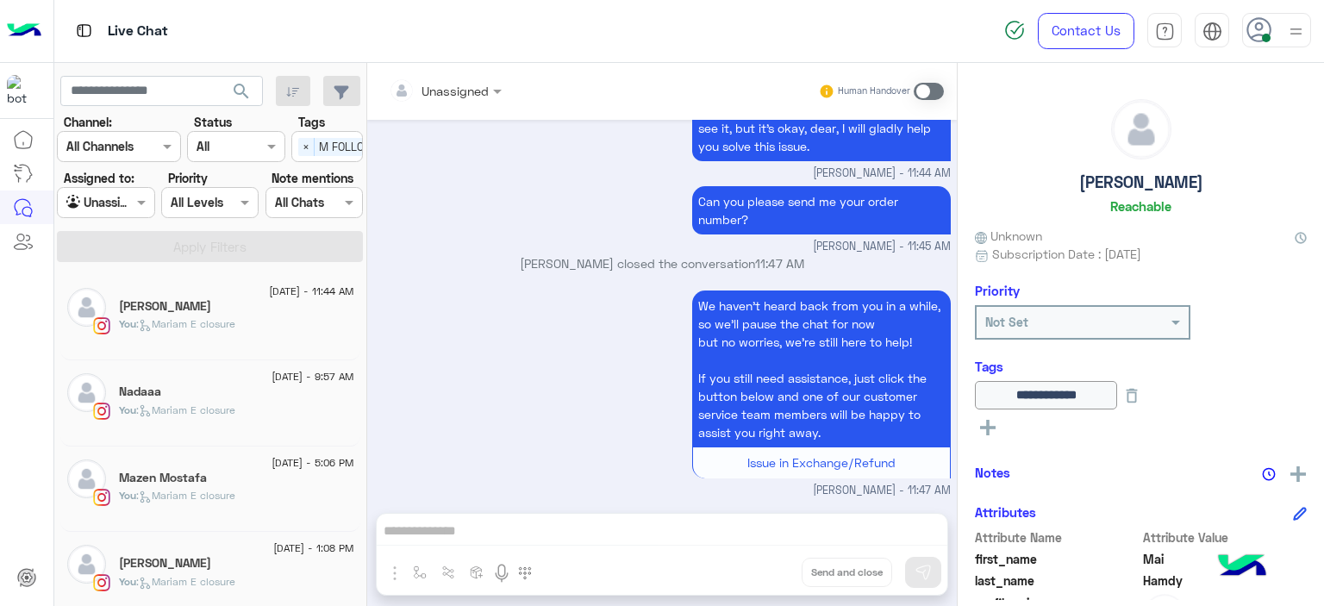
click at [193, 413] on span ": Mariam E closure" at bounding box center [185, 409] width 99 height 13
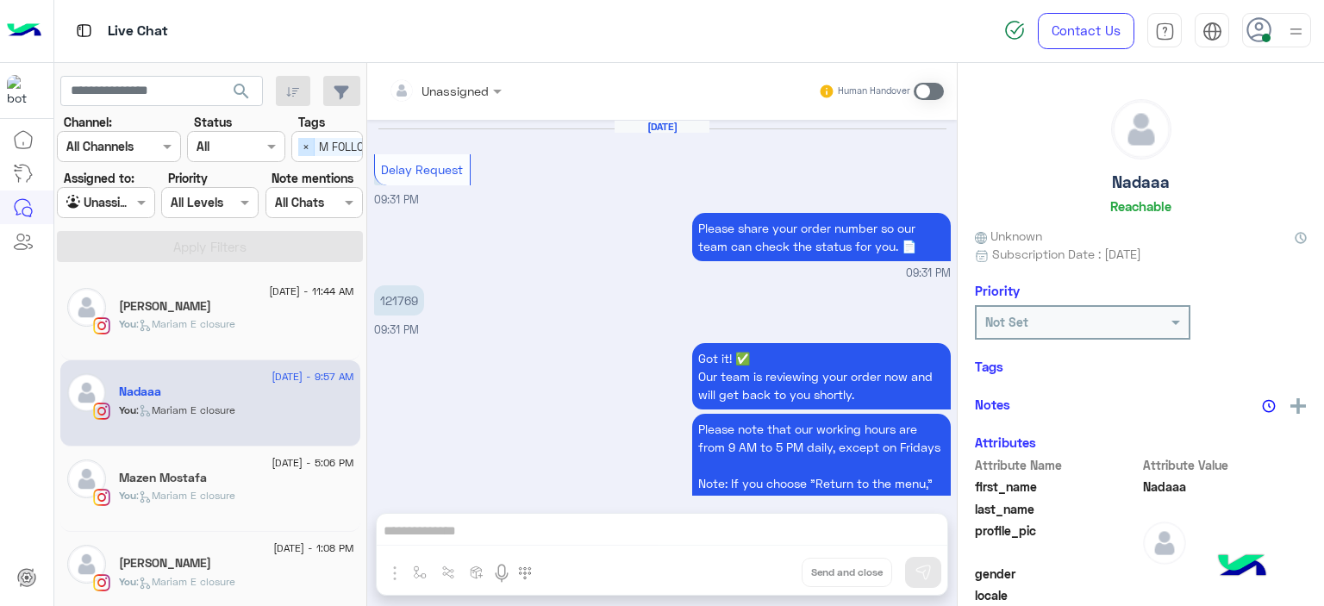
scroll to position [1283, 0]
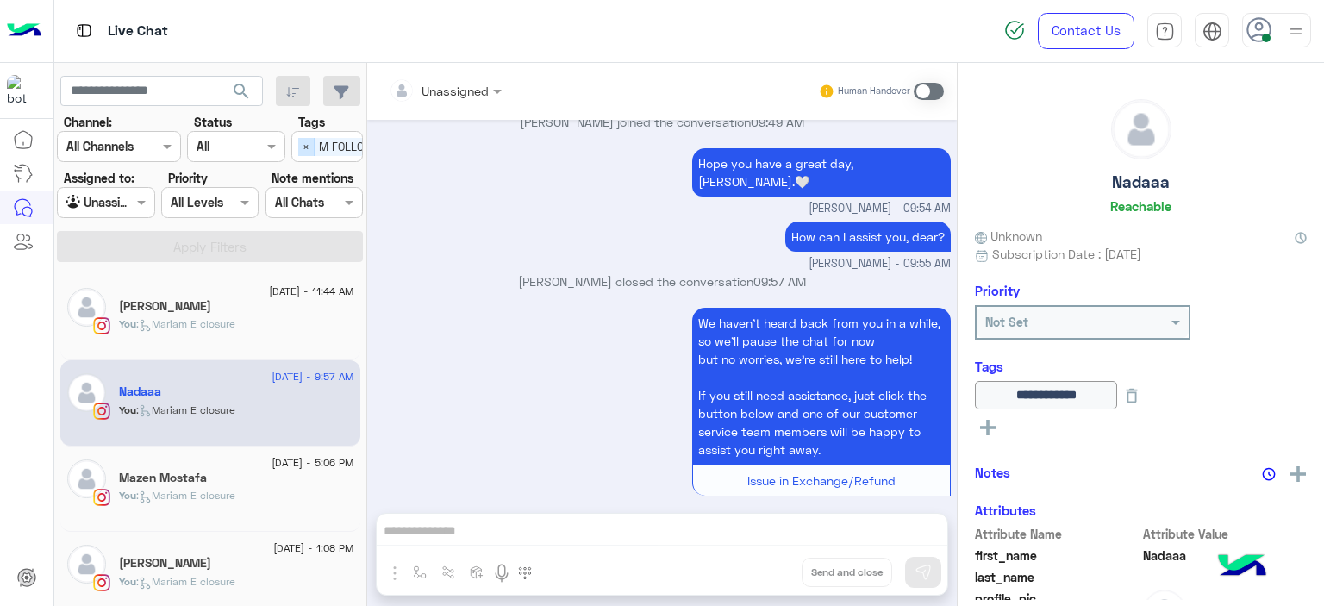
click at [303, 145] on span "×" at bounding box center [306, 147] width 16 height 18
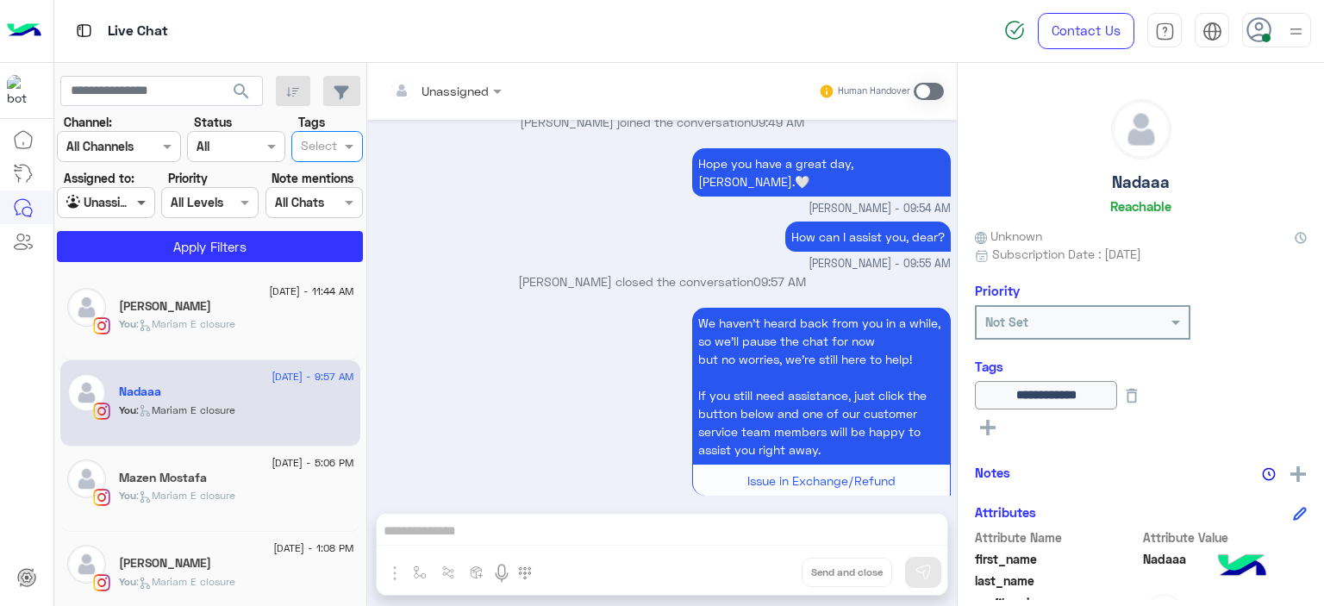
click at [153, 196] on span at bounding box center [144, 202] width 22 height 18
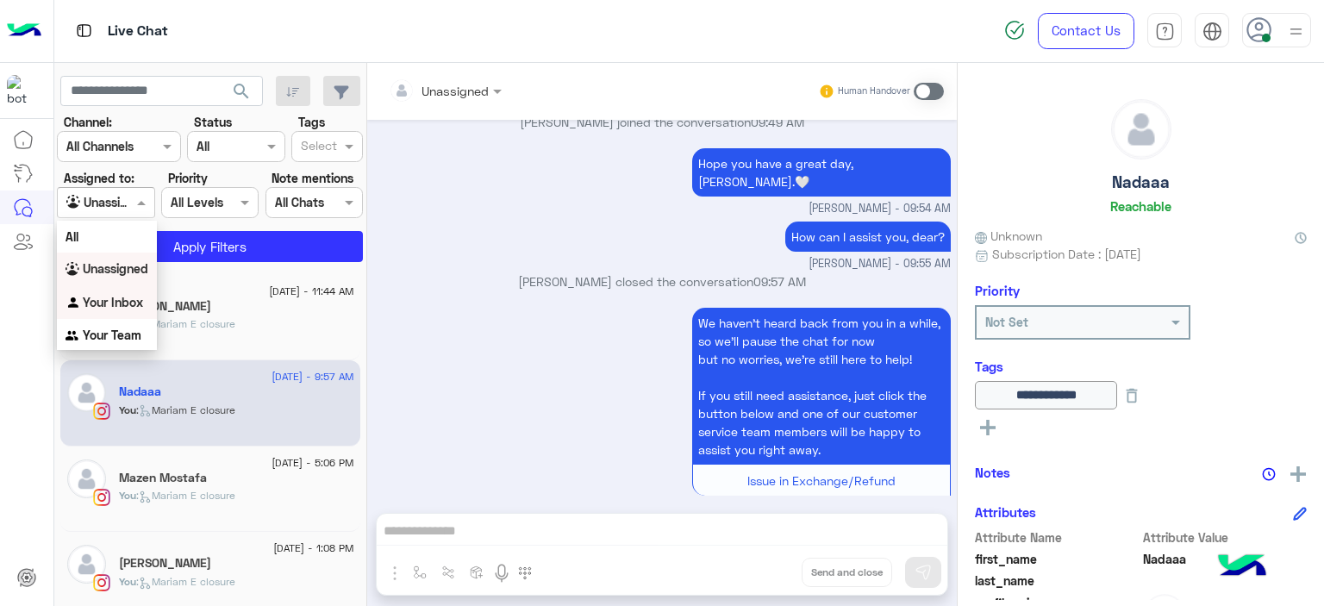
drag, startPoint x: 129, startPoint y: 296, endPoint x: 197, endPoint y: 296, distance: 67.2
click at [129, 296] on b "Your Inbox" at bounding box center [113, 302] width 60 height 15
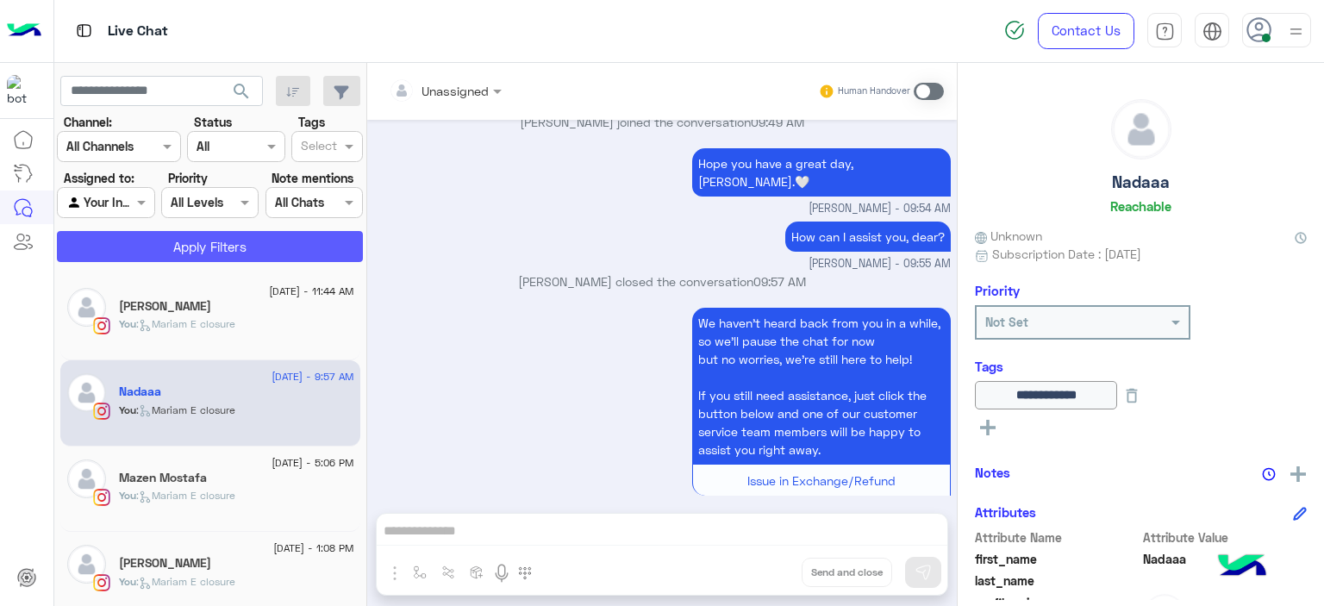
click at [228, 246] on button "Apply Filters" at bounding box center [210, 246] width 306 height 31
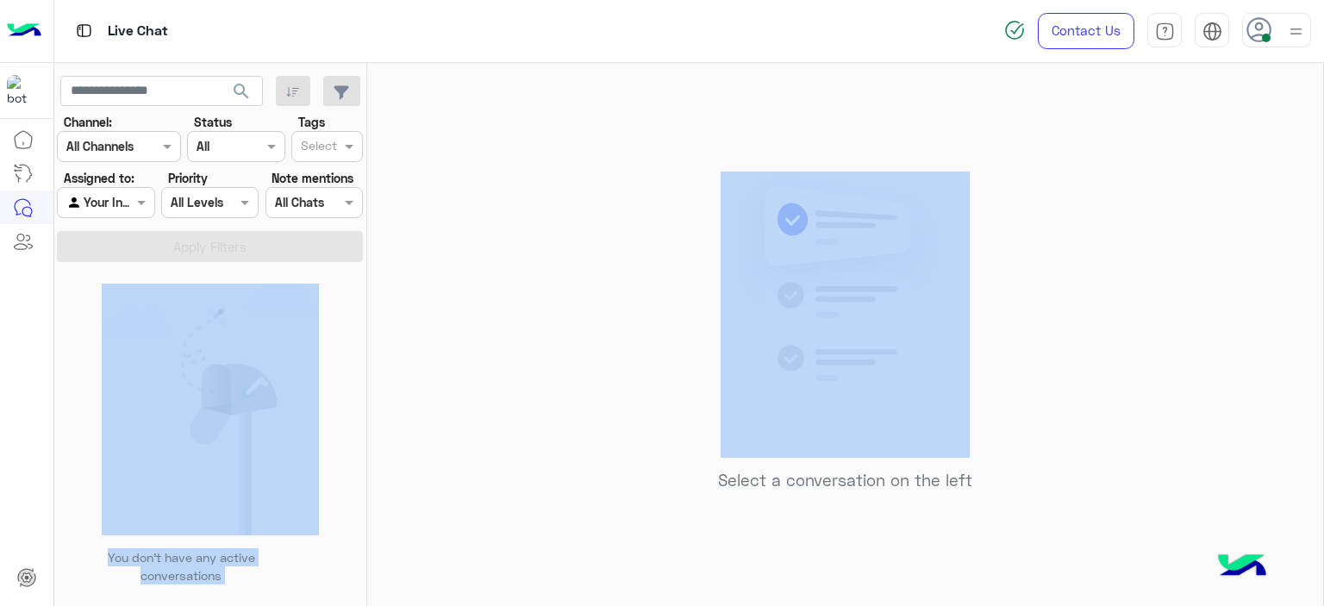
drag, startPoint x: 228, startPoint y: 246, endPoint x: 486, endPoint y: 249, distance: 258.6
click at [486, 249] on div "Select a conversation on the left" at bounding box center [845, 338] width 956 height 550
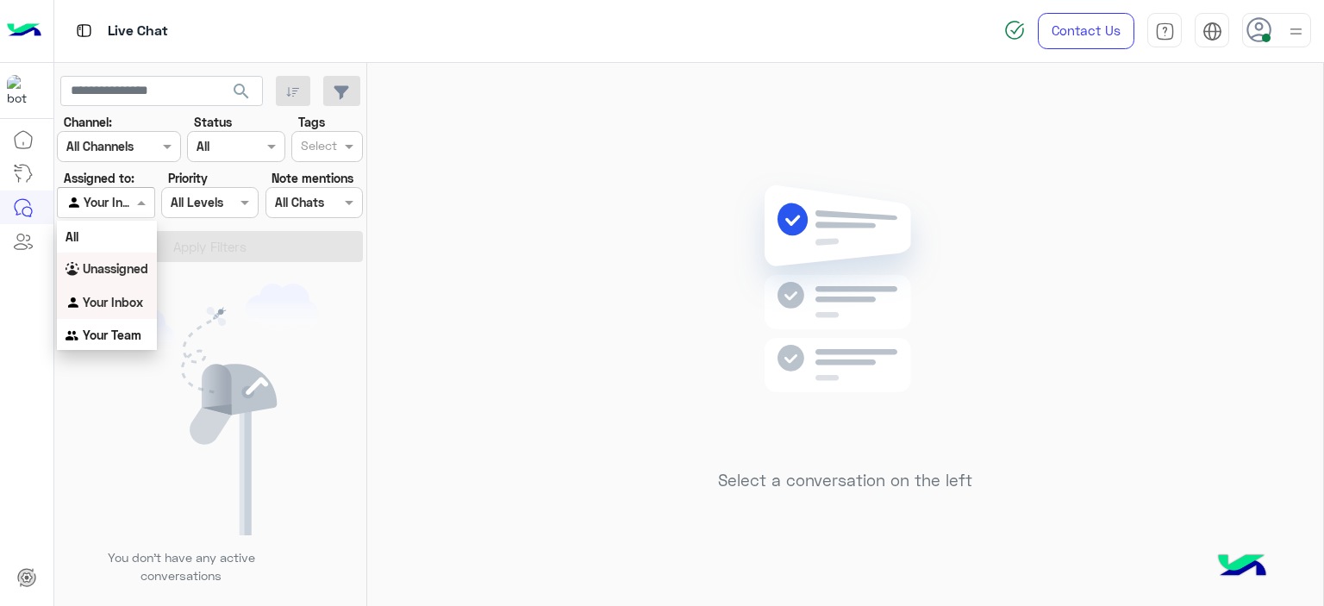
drag, startPoint x: 141, startPoint y: 203, endPoint x: 146, endPoint y: 265, distance: 62.2
click at [146, 265] on body "Live Chat Contact Us Help Center عربي English search Channel: Channel All Chann…" at bounding box center [662, 303] width 1324 height 606
click at [146, 265] on b "Unassigned" at bounding box center [116, 268] width 66 height 15
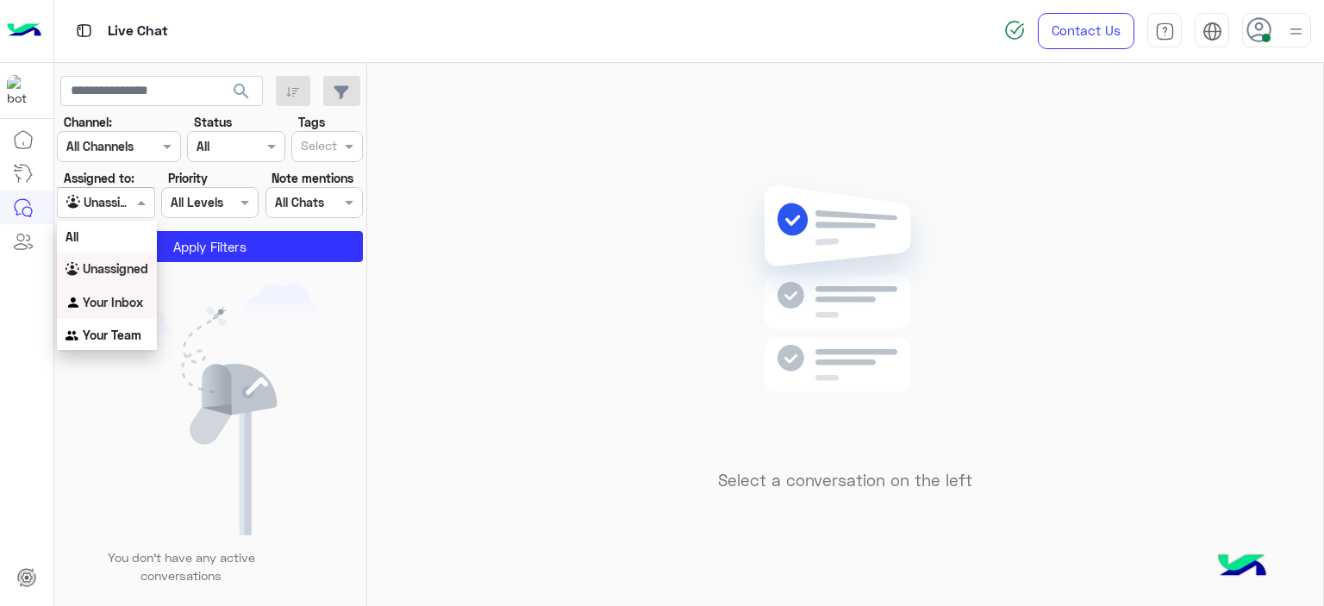
drag, startPoint x: 133, startPoint y: 197, endPoint x: 114, endPoint y: 289, distance: 94.2
click at [114, 289] on body "Live Chat Contact Us Help Center عربي English search Channel: Channel All Chann…" at bounding box center [662, 303] width 1324 height 606
click at [114, 289] on div "Your Inbox" at bounding box center [107, 303] width 100 height 34
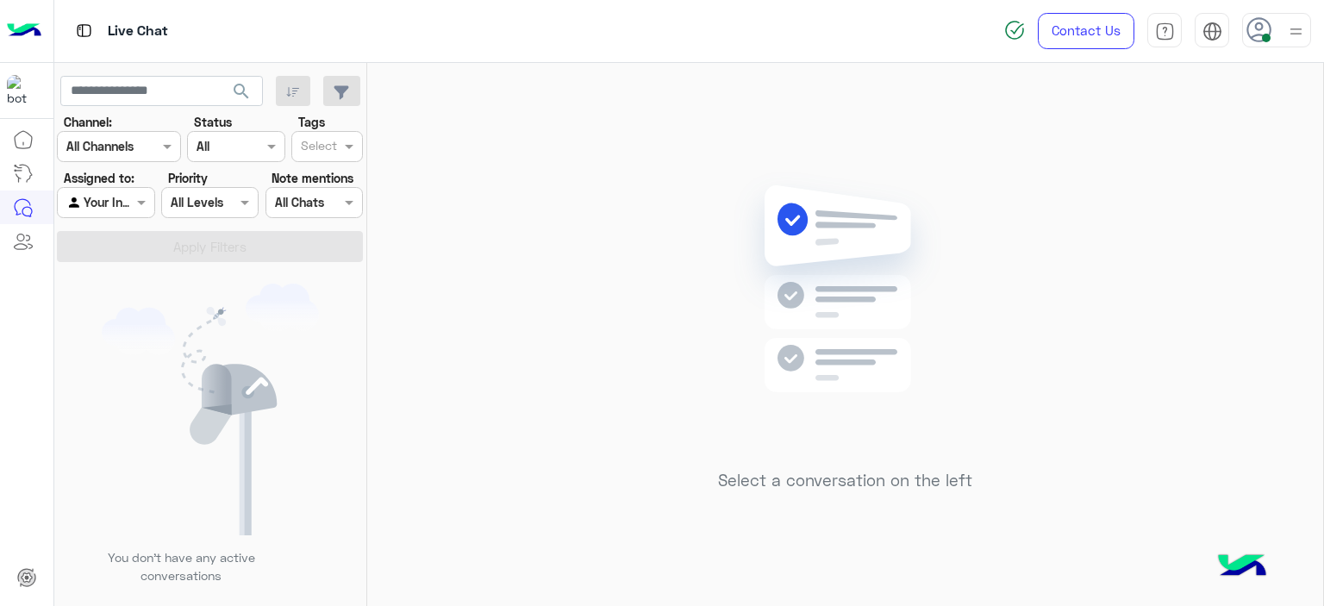
click at [427, 283] on div "Select a conversation on the left" at bounding box center [845, 338] width 956 height 550
drag, startPoint x: 357, startPoint y: 134, endPoint x: 336, endPoint y: 211, distance: 79.5
click at [336, 211] on body "Live Chat Contact Us Help Center عربي English search Channel: Channel All Chann…" at bounding box center [662, 303] width 1324 height 606
click at [336, 211] on div "M FOLLOW UP" at bounding box center [327, 213] width 54 height 18
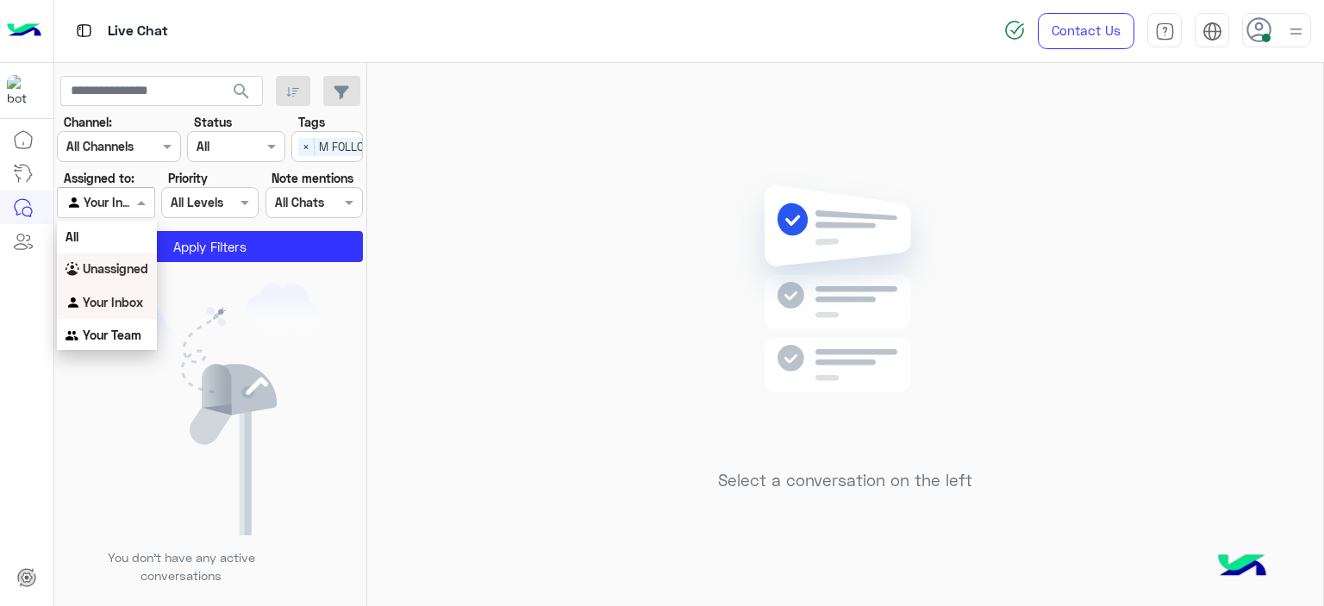
drag, startPoint x: 143, startPoint y: 203, endPoint x: 122, endPoint y: 268, distance: 67.9
click at [122, 268] on body "Live Chat Contact Us Help Center عربي English search Channel: Channel All Chann…" at bounding box center [662, 303] width 1324 height 606
click at [122, 268] on b "Unassigned" at bounding box center [116, 268] width 66 height 15
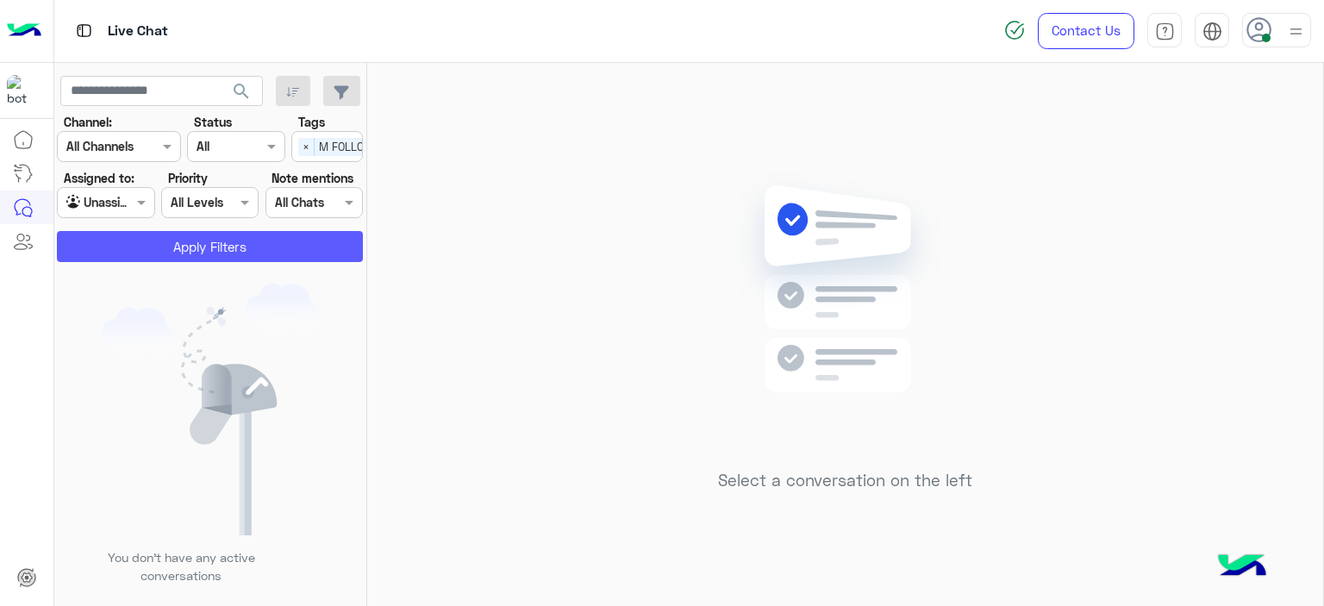
click at [207, 234] on button "Apply Filters" at bounding box center [210, 246] width 306 height 31
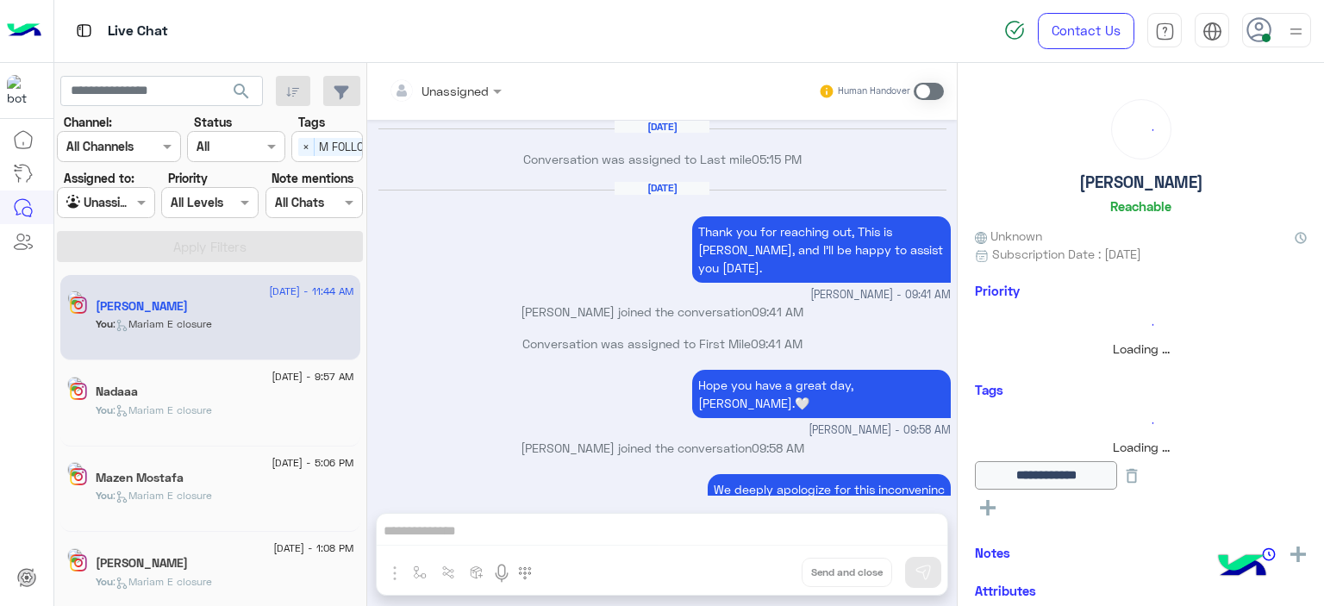
scroll to position [1190, 0]
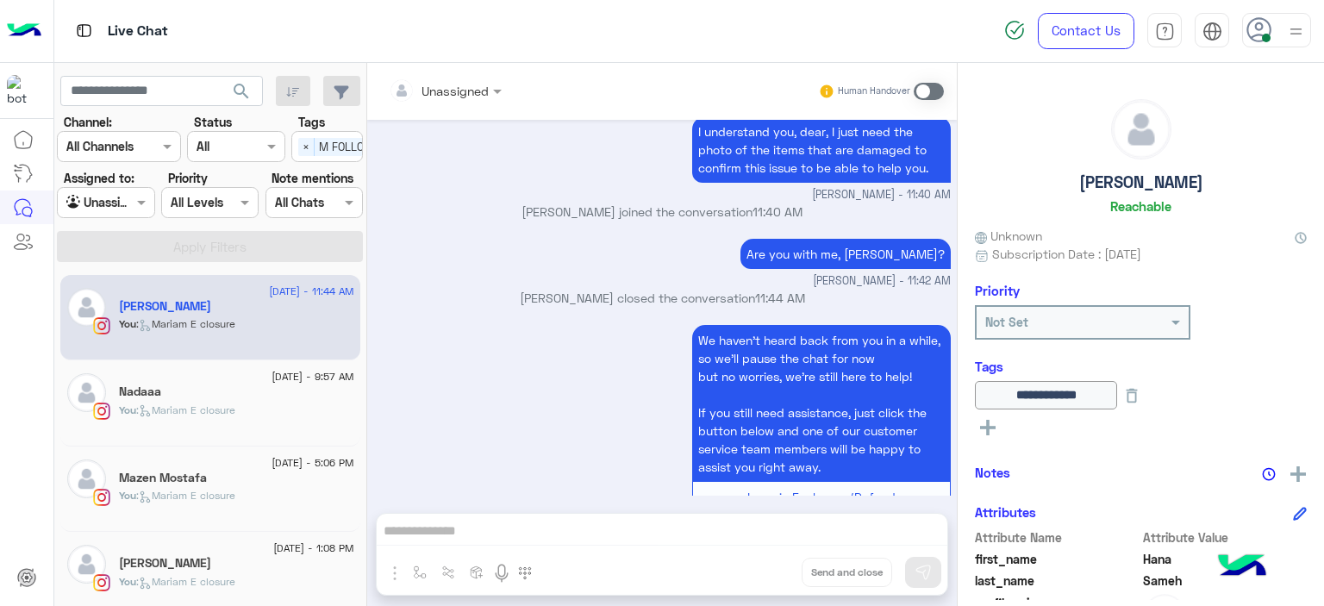
click at [244, 409] on div "You : Mariam E closure" at bounding box center [236, 418] width 235 height 30
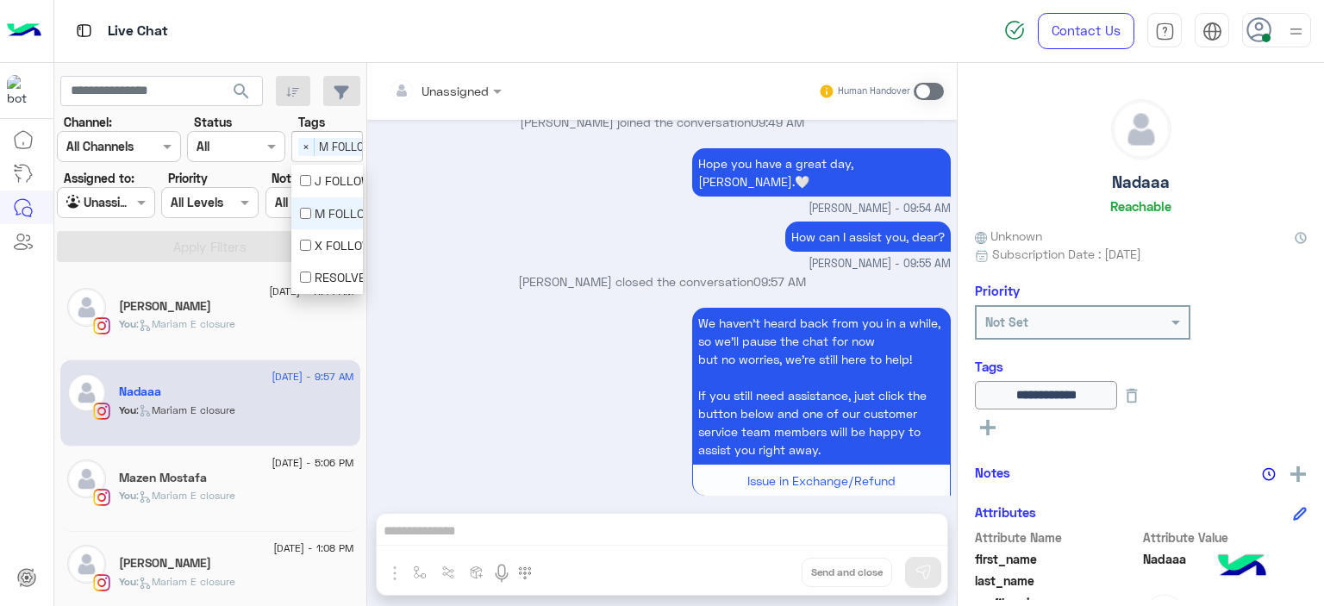
scroll to position [0, 55]
click at [296, 148] on div "Select × M FOLLOW UP" at bounding box center [294, 146] width 109 height 27
click at [311, 209] on div "M FOLLOW UP" at bounding box center [327, 213] width 54 height 18
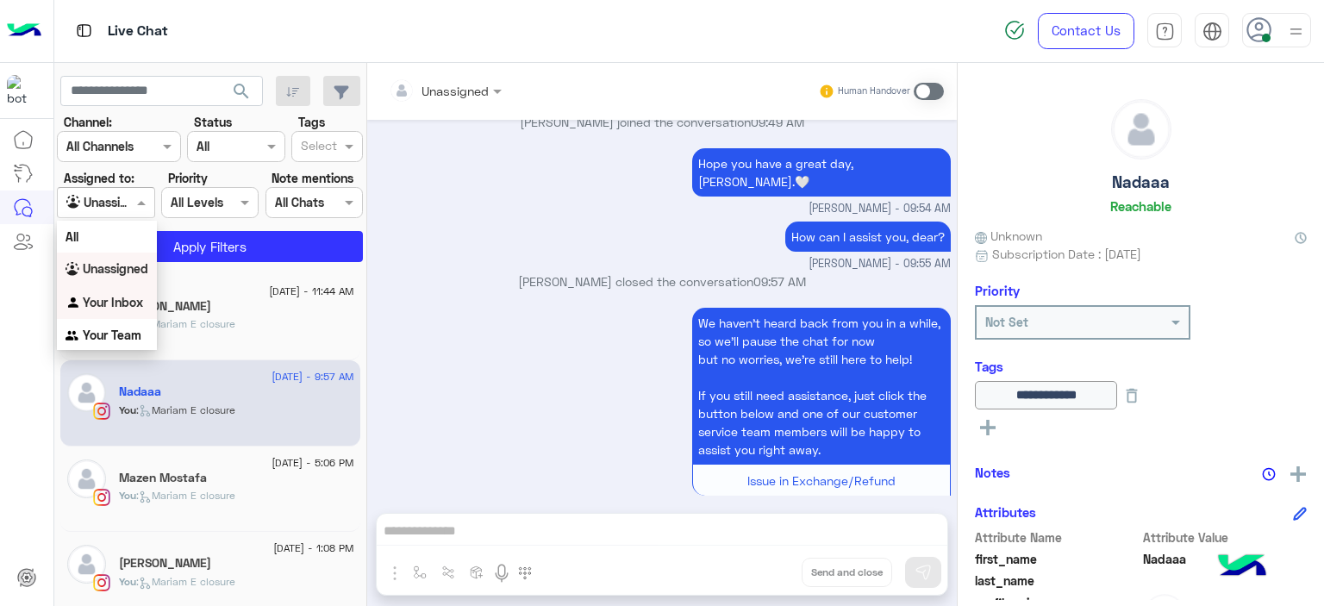
drag, startPoint x: 143, startPoint y: 203, endPoint x: 131, endPoint y: 306, distance: 103.3
click at [131, 306] on body "Live Chat Contact Us Help Center عربي English search Channel: Channel All Chann…" at bounding box center [662, 303] width 1324 height 606
click at [131, 306] on b "Your Inbox" at bounding box center [113, 302] width 60 height 15
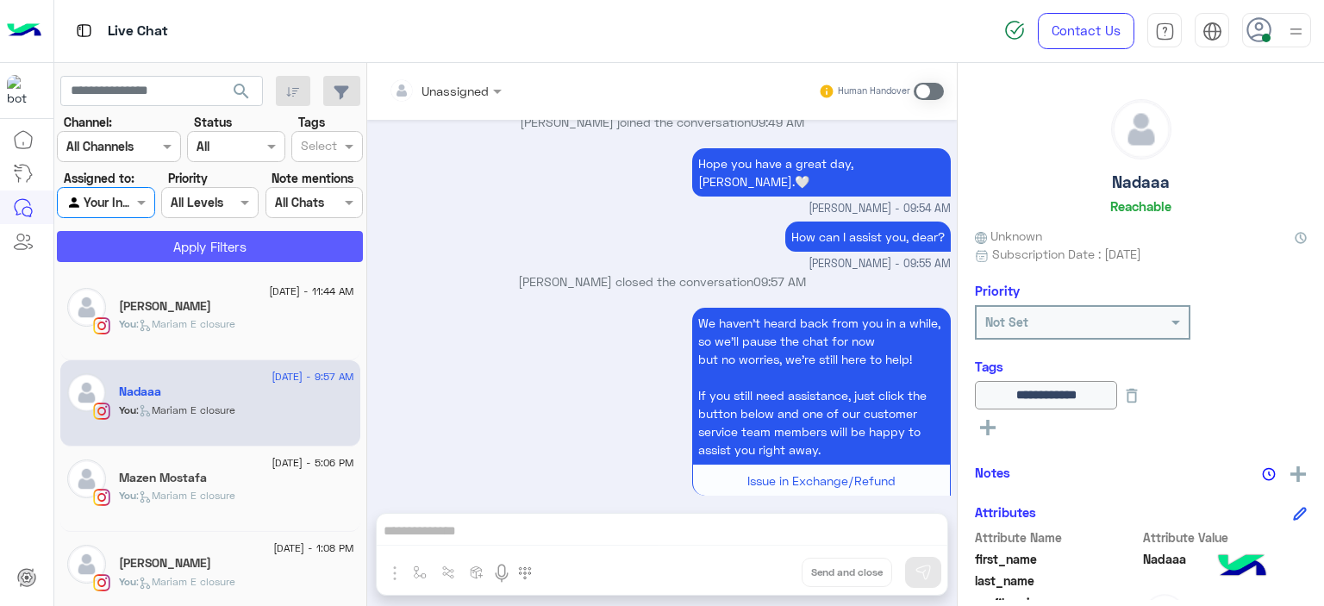
click at [197, 253] on button "Apply Filters" at bounding box center [210, 246] width 306 height 31
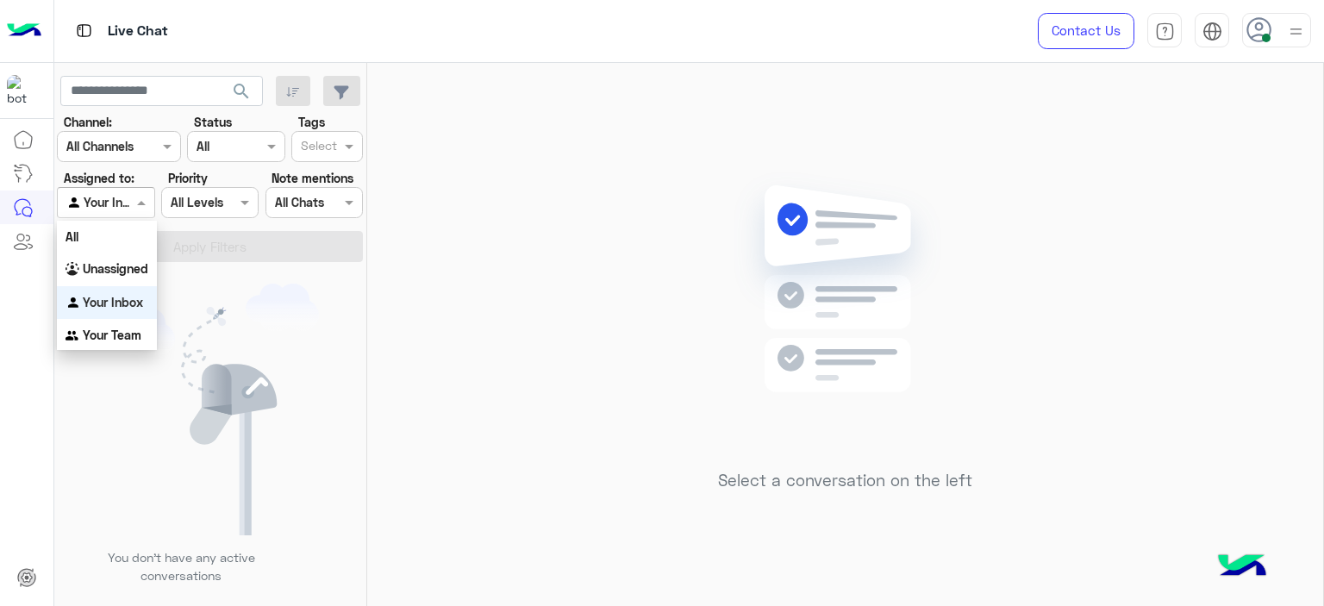
click at [131, 203] on div at bounding box center [106, 202] width 96 height 20
click at [108, 343] on div "Your Team" at bounding box center [107, 336] width 100 height 34
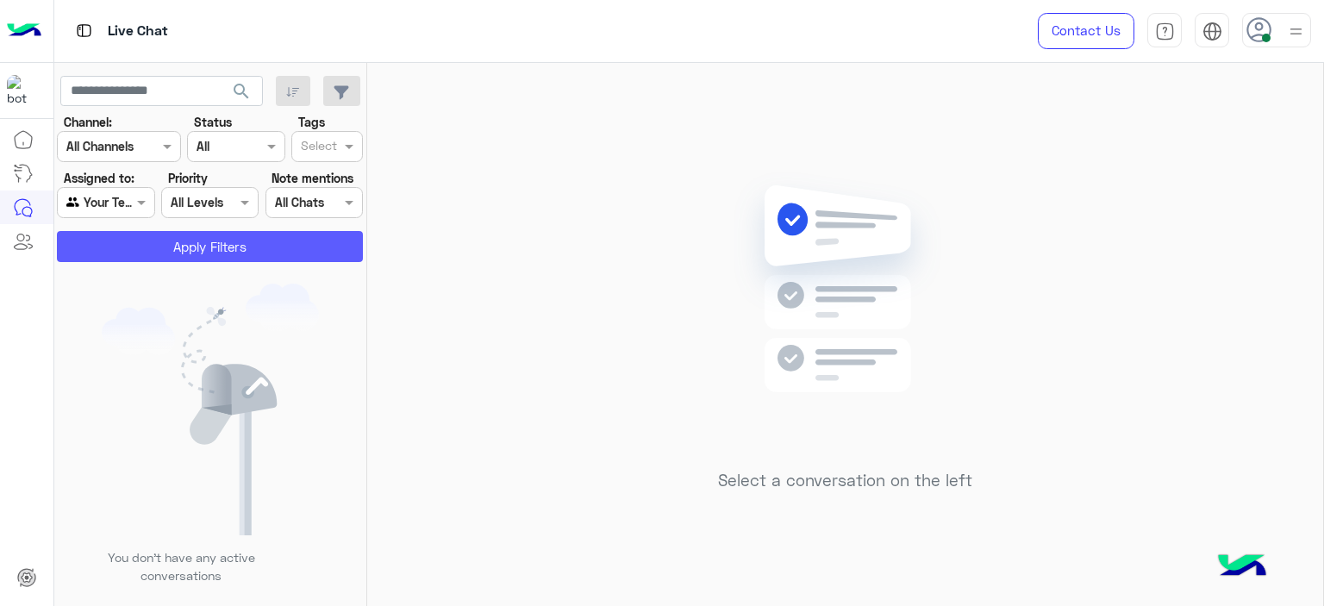
click at [174, 247] on button "Apply Filters" at bounding box center [210, 246] width 306 height 31
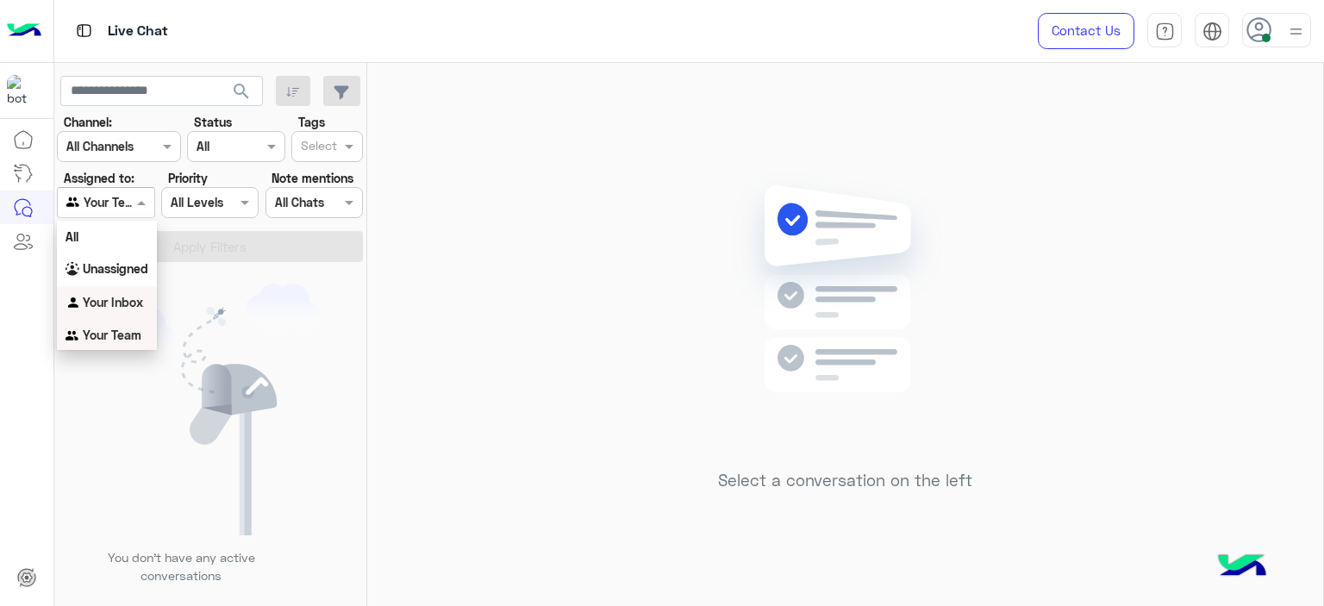
drag, startPoint x: 143, startPoint y: 216, endPoint x: 135, endPoint y: 306, distance: 90.0
click at [135, 306] on body "Live Chat Contact Us Help Center عربي English search Channel: Channel All Chann…" at bounding box center [662, 303] width 1324 height 606
click at [135, 306] on b "Your Inbox" at bounding box center [113, 302] width 60 height 15
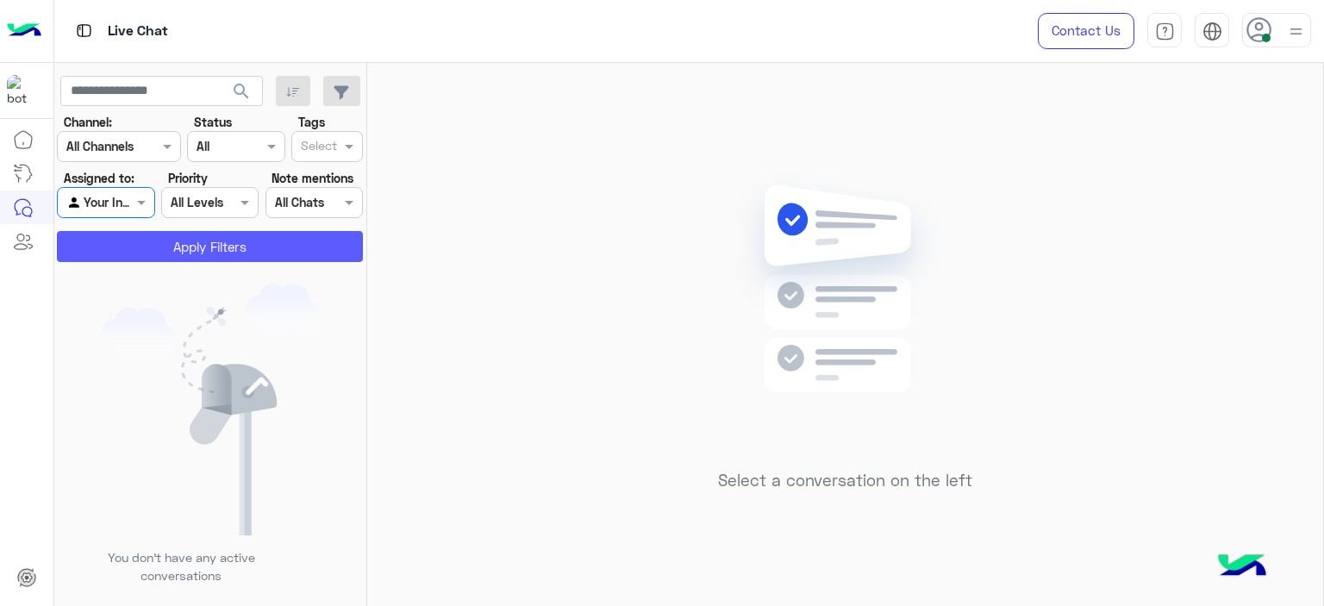
click at [164, 259] on button "Apply Filters" at bounding box center [210, 246] width 306 height 31
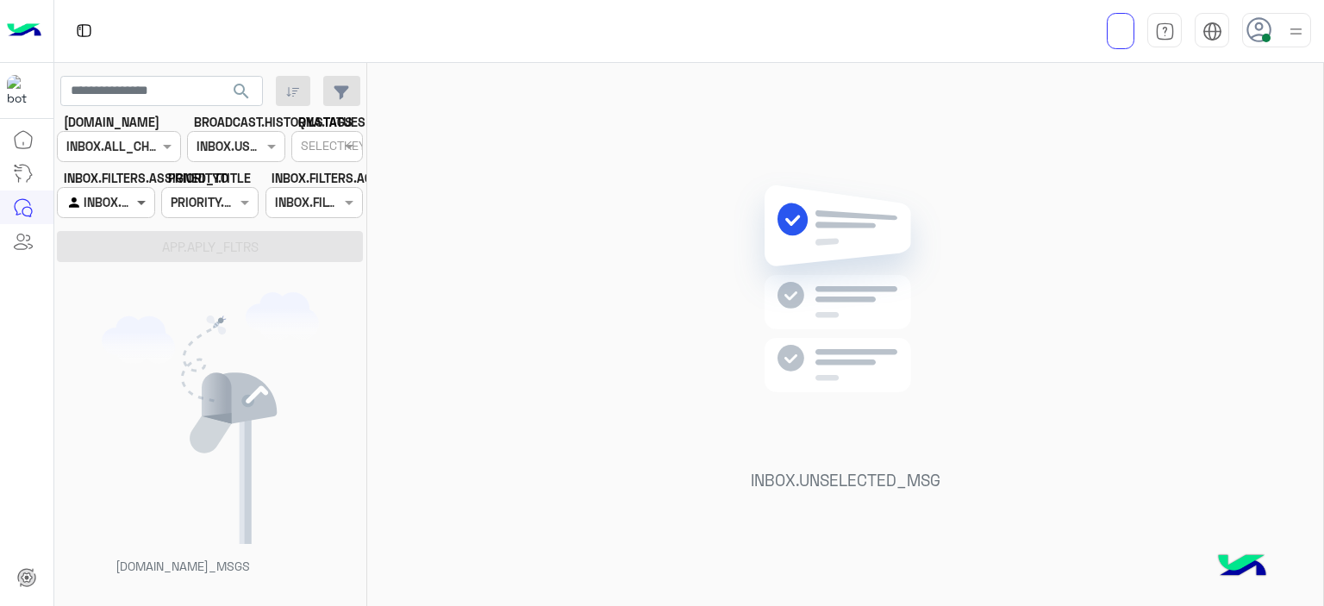
click at [138, 207] on span at bounding box center [144, 202] width 22 height 18
click at [443, 236] on div "INBOX.UNSELECTED_MSG" at bounding box center [845, 338] width 956 height 550
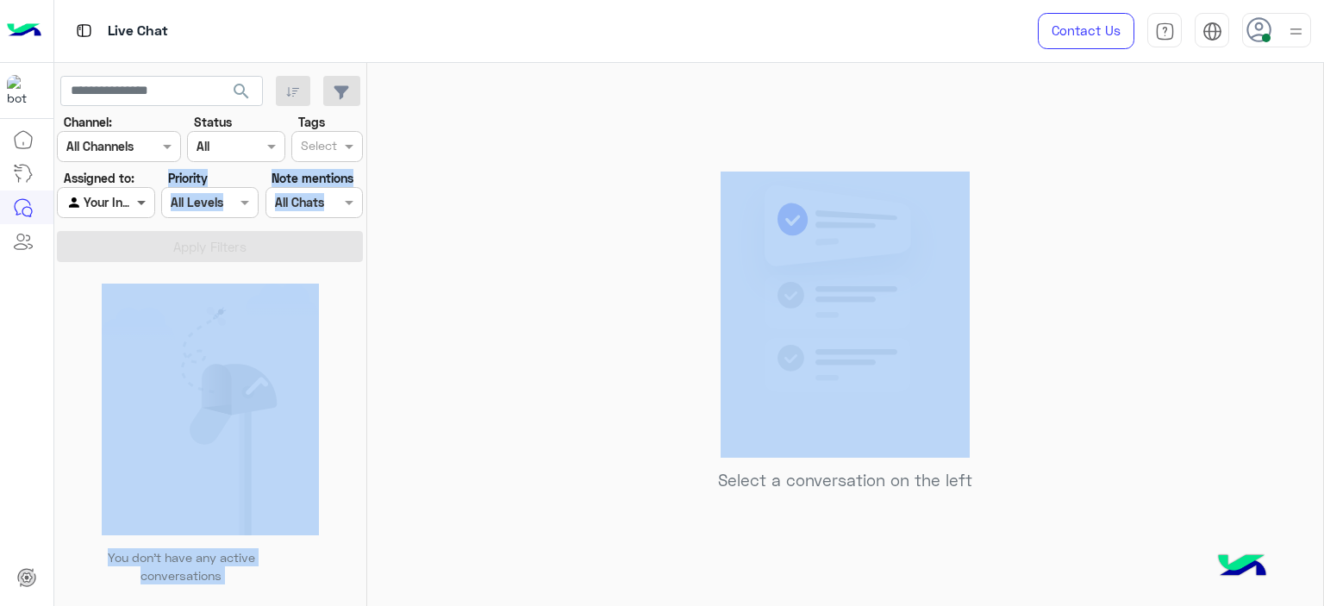
drag, startPoint x: 443, startPoint y: 236, endPoint x: 144, endPoint y: 207, distance: 300.5
click at [144, 207] on mat-drawer-container "search Channel: Channel All Channels Status Channel All Tags Select Assigned to…" at bounding box center [689, 338] width 1270 height 550
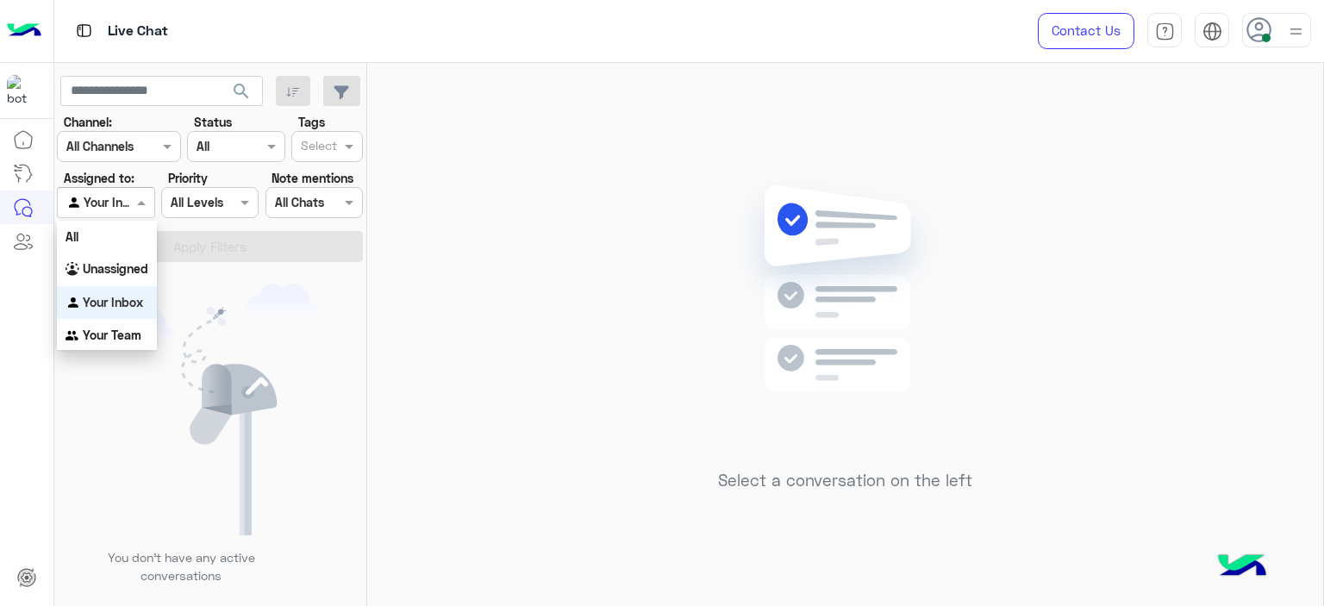
click at [144, 207] on span at bounding box center [144, 202] width 22 height 18
click at [134, 280] on div "Unassigned" at bounding box center [107, 270] width 100 height 34
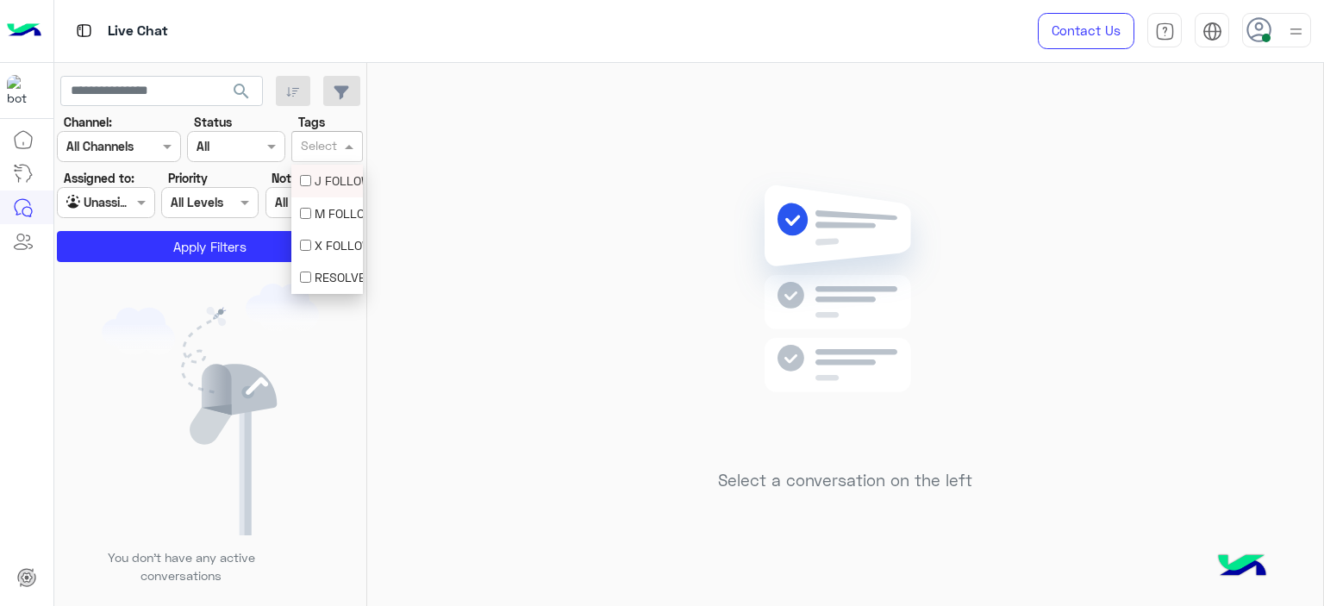
drag, startPoint x: 342, startPoint y: 133, endPoint x: 334, endPoint y: 203, distance: 70.2
click at [334, 203] on body "Live Chat Contact Us Help Center عربي English search Channel: Channel All Chann…" at bounding box center [662, 303] width 1324 height 606
click at [334, 203] on div "M FOLLOW UP" at bounding box center [327, 213] width 72 height 32
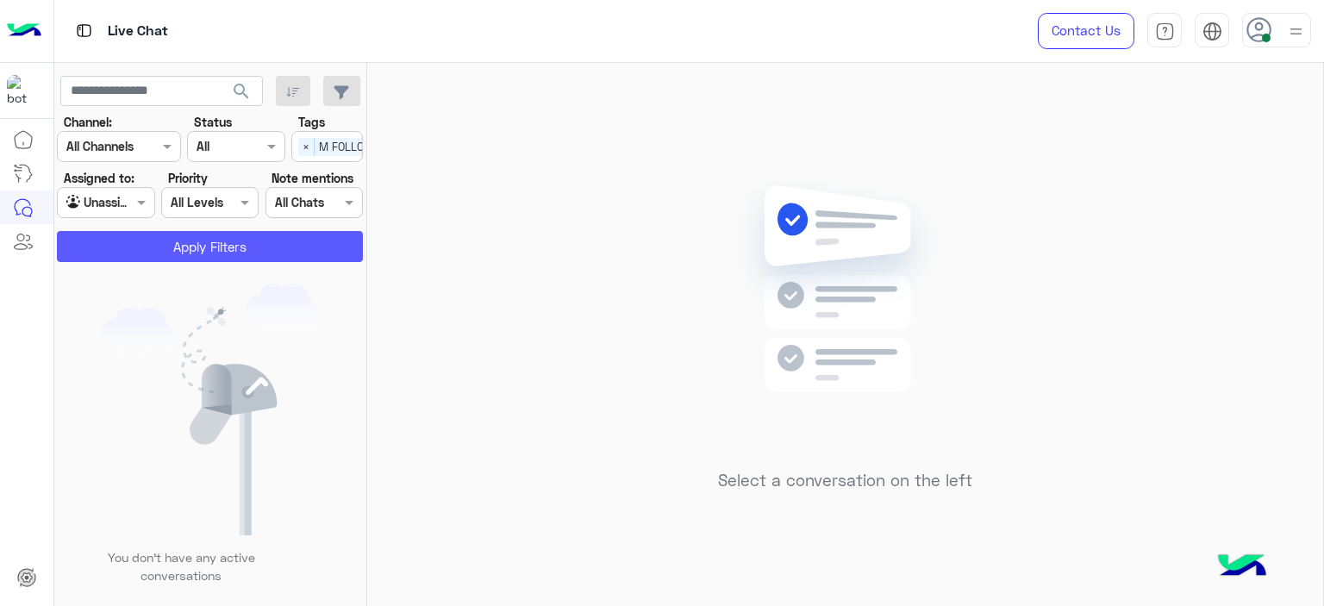
click at [280, 241] on button "Apply Filters" at bounding box center [210, 246] width 306 height 31
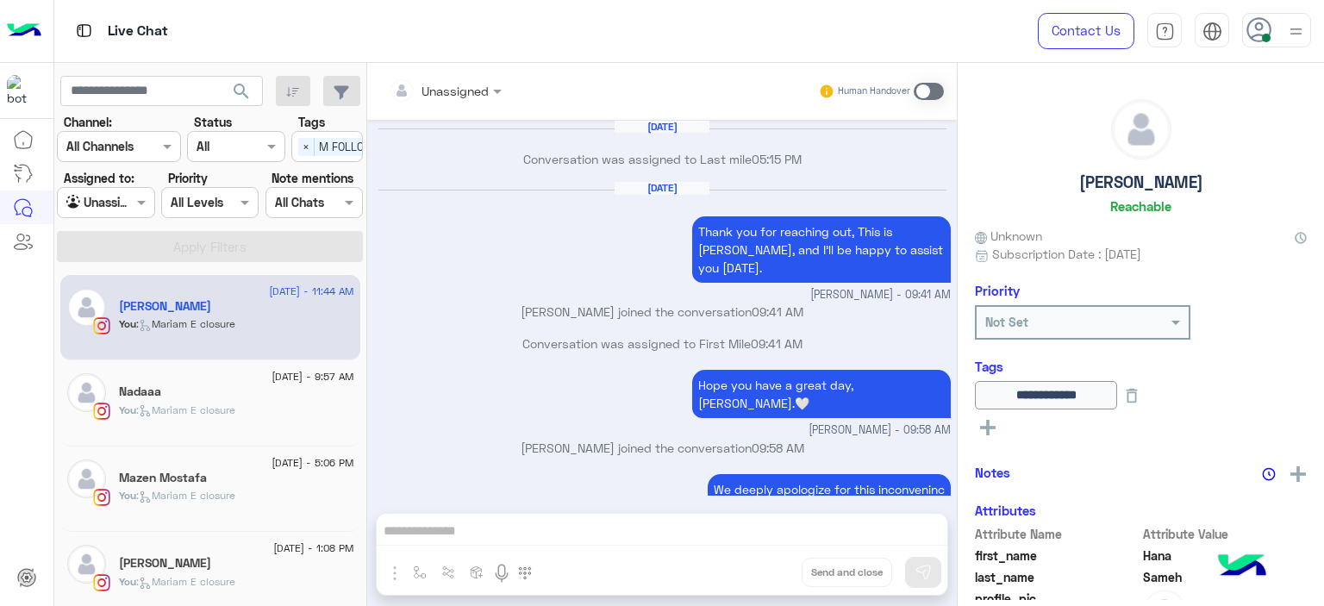
scroll to position [1190, 0]
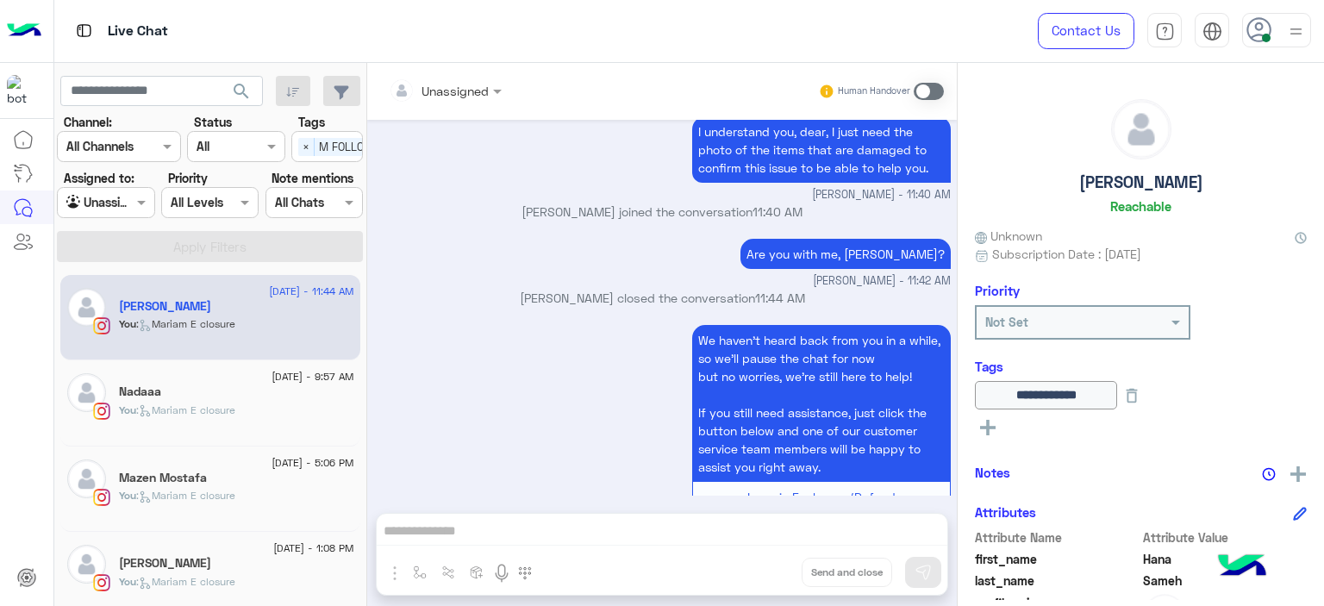
click at [163, 413] on span ": Mariam E closure" at bounding box center [185, 409] width 99 height 13
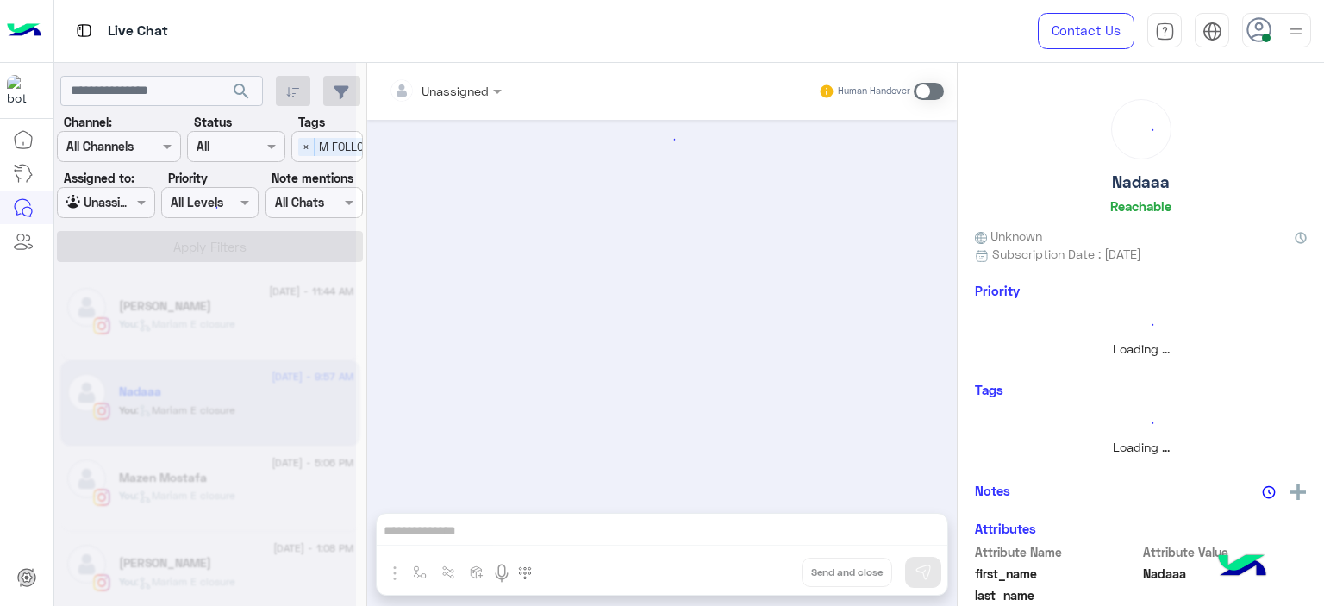
scroll to position [1283, 0]
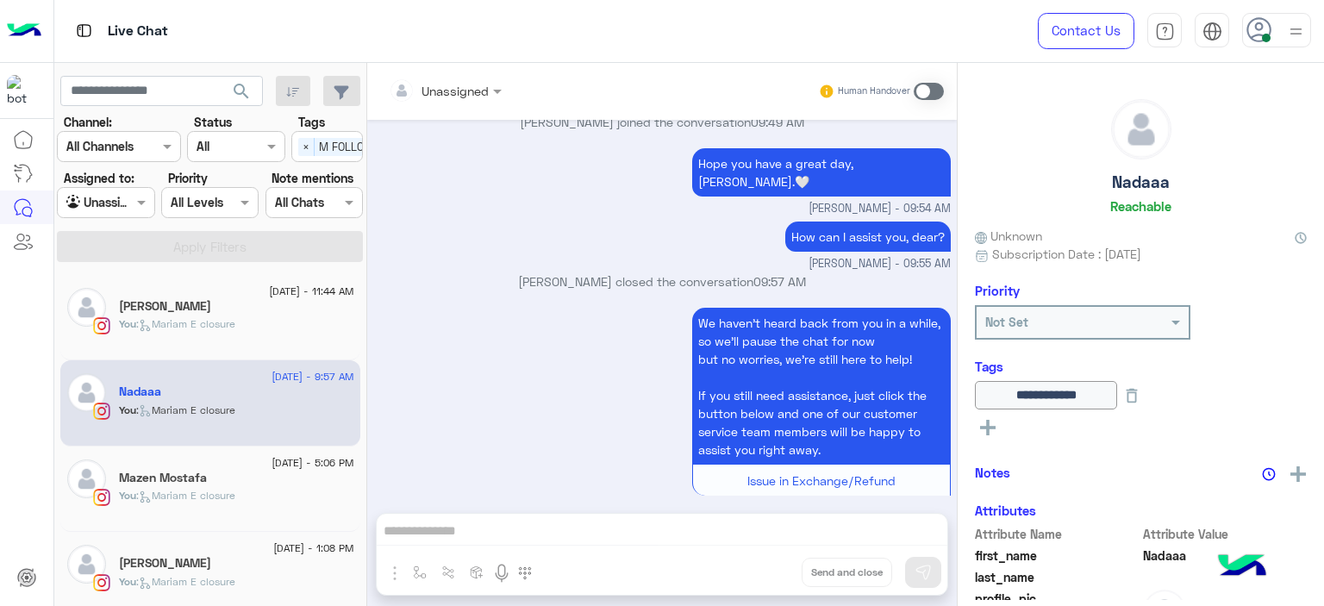
click at [242, 467] on div "[DATE] - 5:06 PM" at bounding box center [236, 464] width 235 height 11
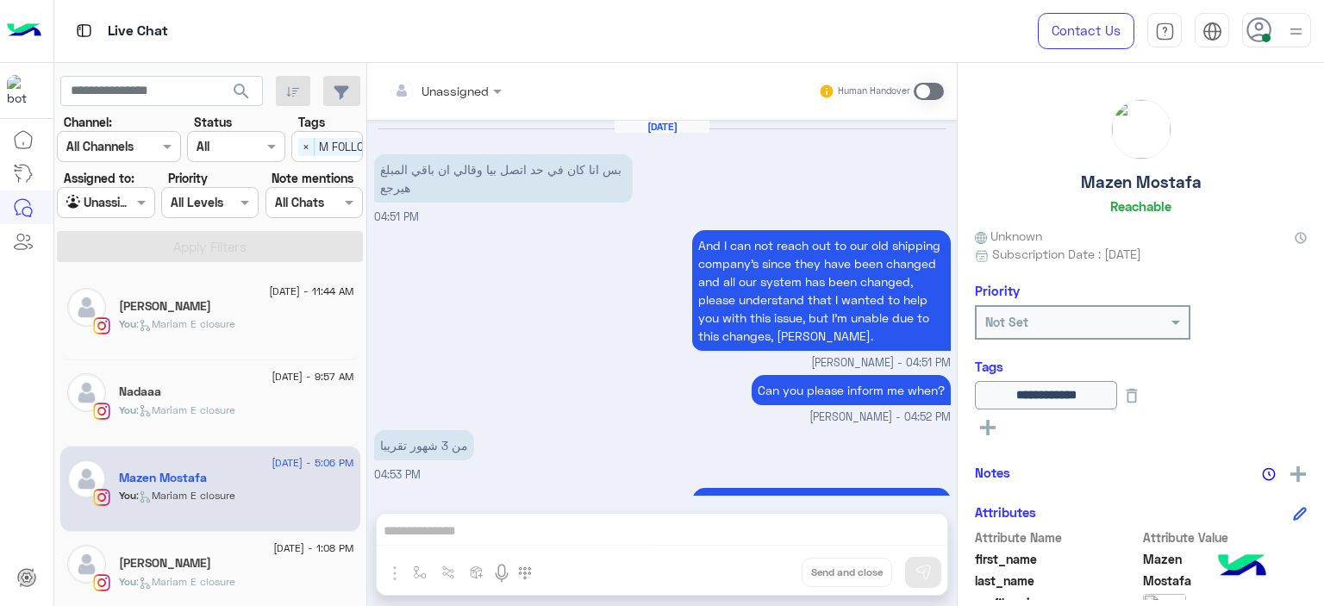
scroll to position [1305, 0]
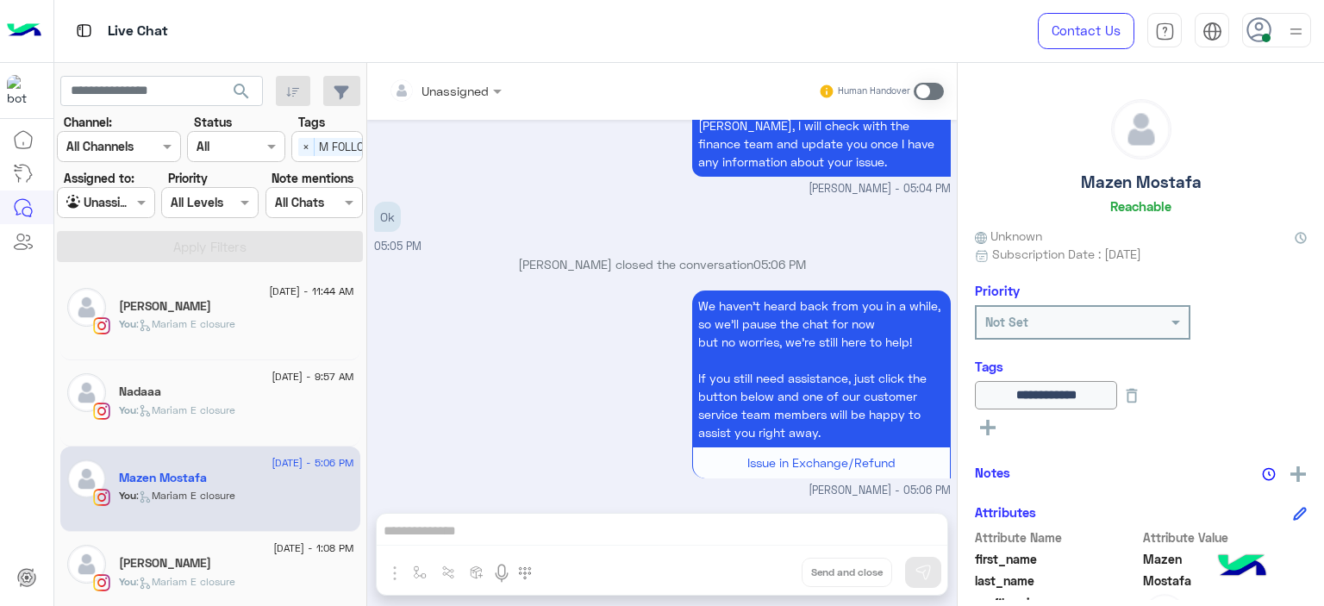
click at [273, 547] on span "[DATE] - 1:08 PM" at bounding box center [313, 548] width 80 height 16
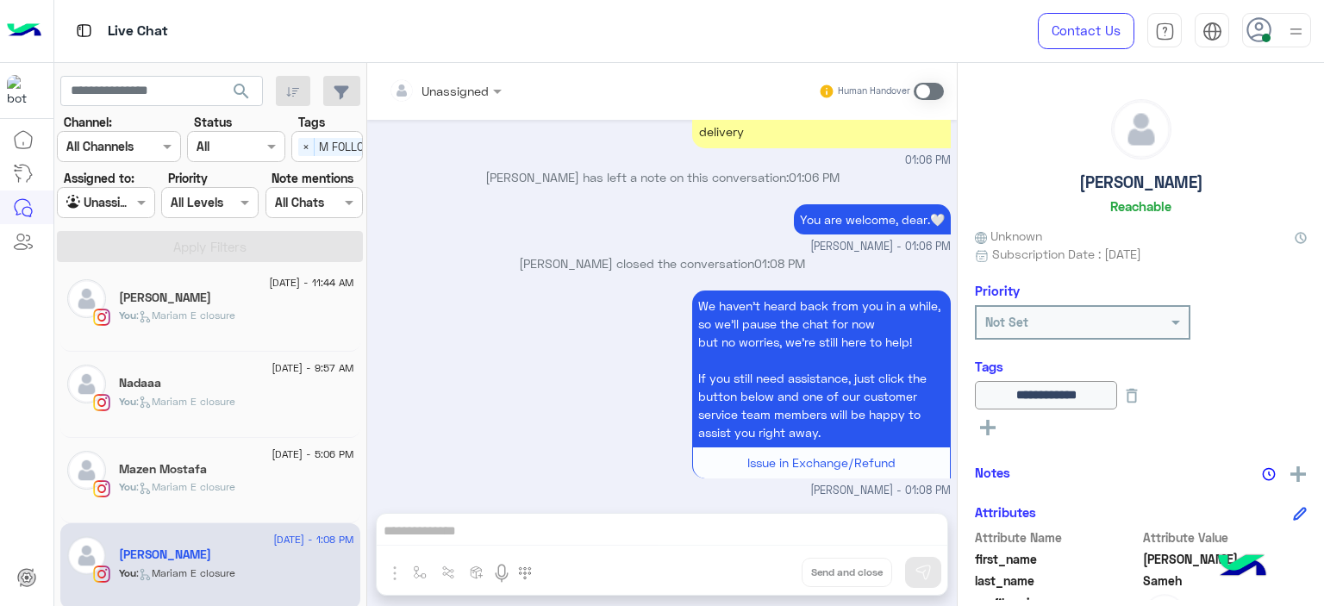
scroll to position [97, 0]
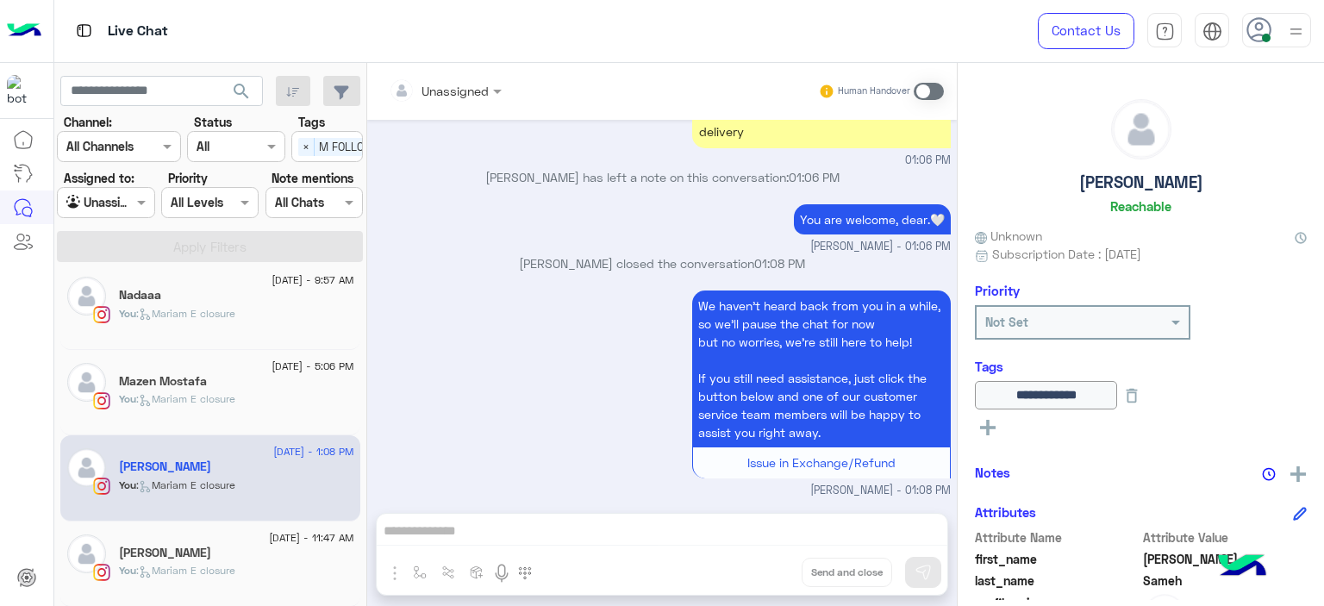
click at [237, 540] on div "[DATE] - 11:47 AM" at bounding box center [236, 539] width 235 height 11
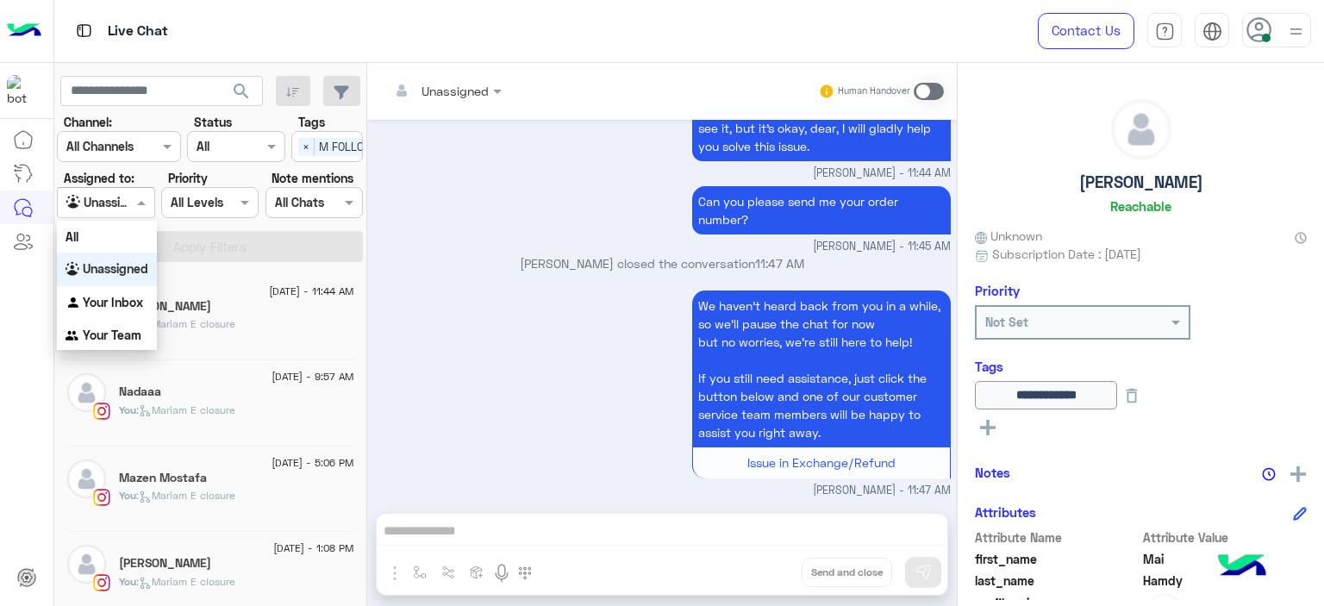
drag, startPoint x: 136, startPoint y: 196, endPoint x: 138, endPoint y: 293, distance: 97.4
click at [138, 293] on body "Live Chat Contact Us Help Center عربي English search Channel: Channel All Chann…" at bounding box center [662, 303] width 1324 height 606
click at [138, 293] on div "Your Inbox" at bounding box center [107, 303] width 100 height 34
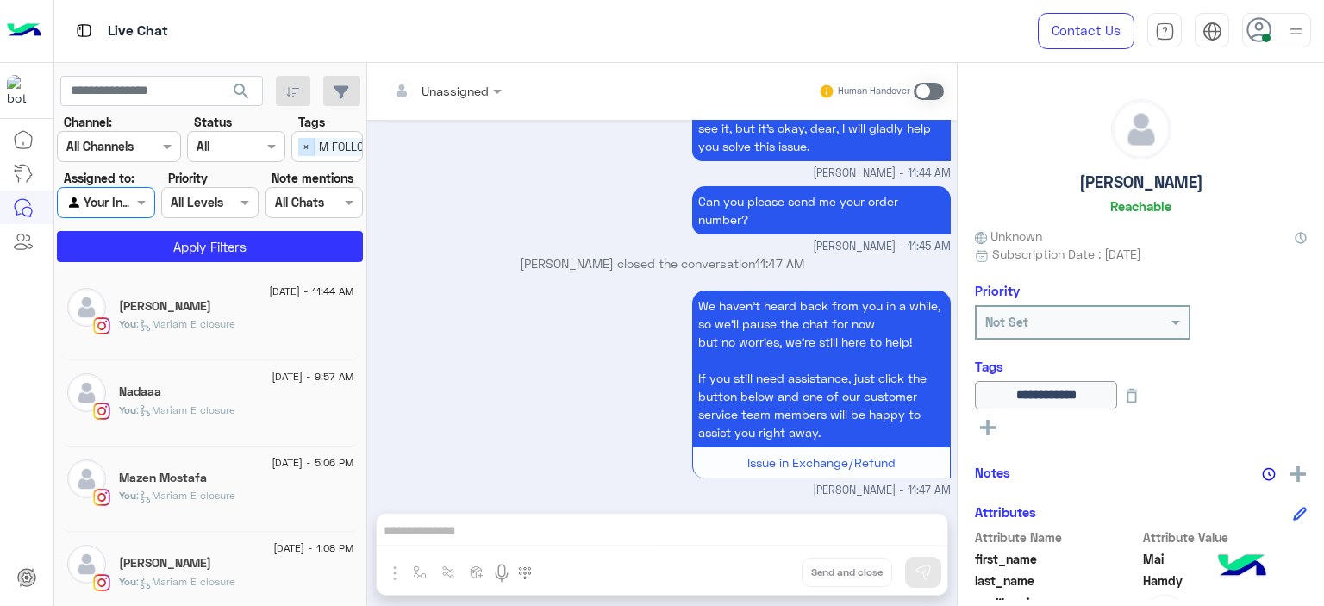
click at [302, 151] on span "×" at bounding box center [306, 147] width 16 height 18
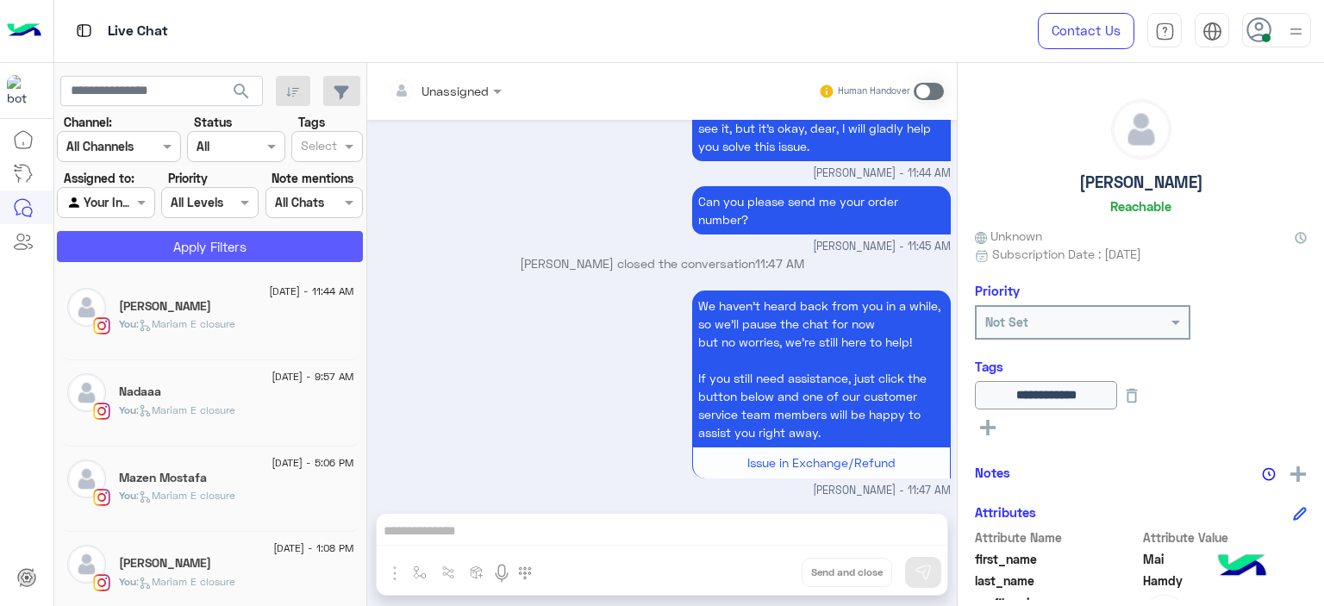
click at [300, 249] on button "Apply Filters" at bounding box center [210, 246] width 306 height 31
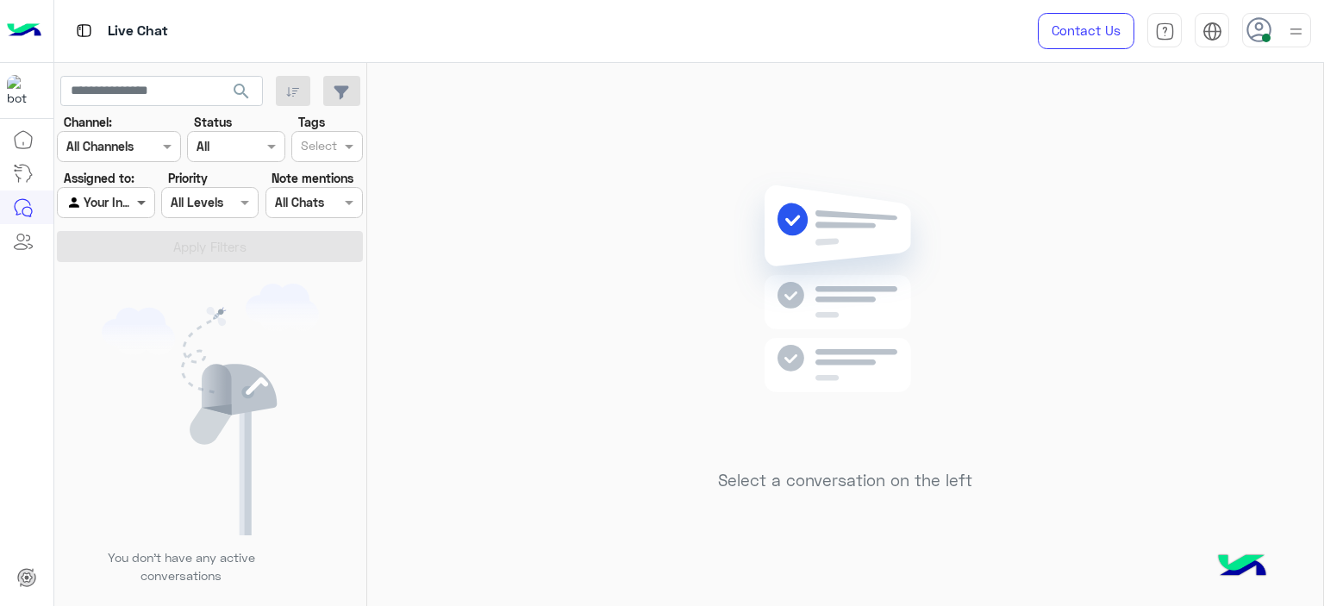
click at [146, 199] on span at bounding box center [144, 202] width 22 height 18
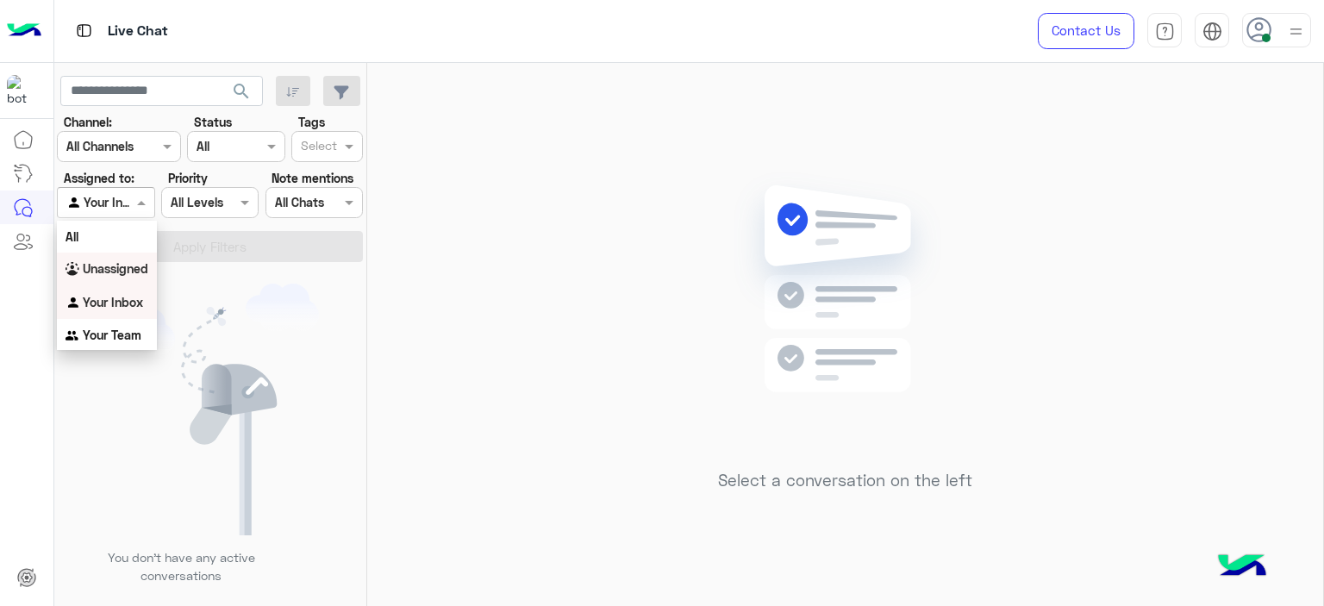
click at [121, 262] on b "Unassigned" at bounding box center [116, 268] width 66 height 15
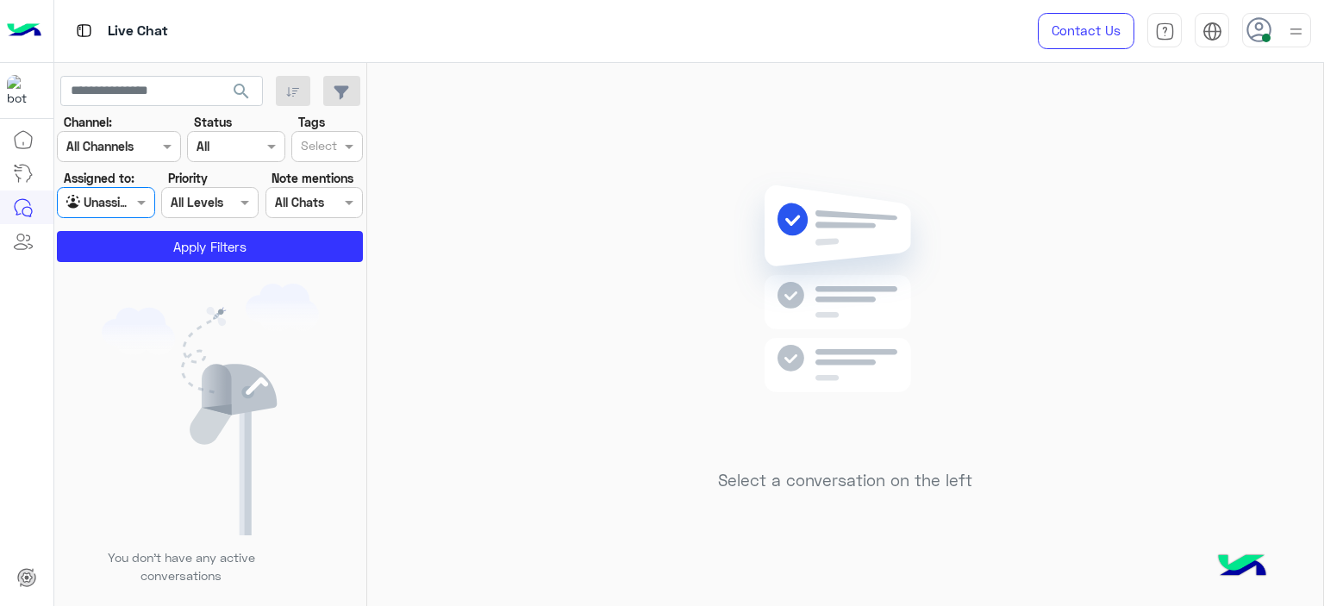
click at [317, 147] on input "text" at bounding box center [319, 148] width 36 height 18
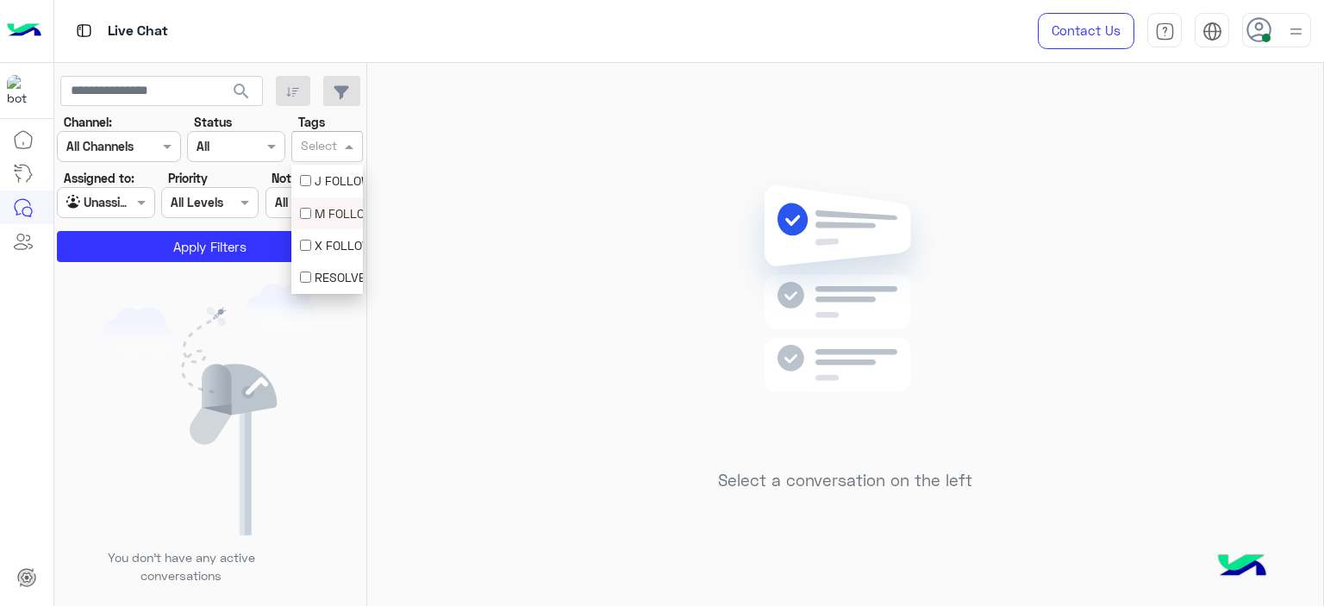
click at [311, 204] on div "M FOLLOW UP" at bounding box center [327, 213] width 54 height 18
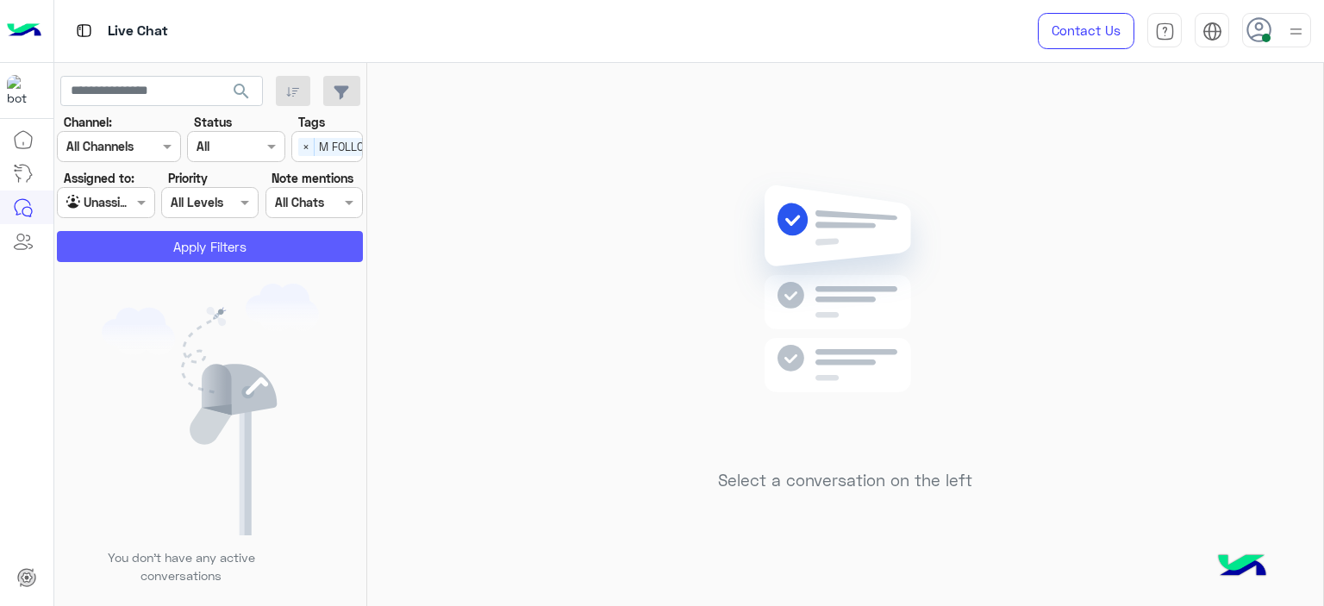
click at [278, 254] on button "Apply Filters" at bounding box center [210, 246] width 306 height 31
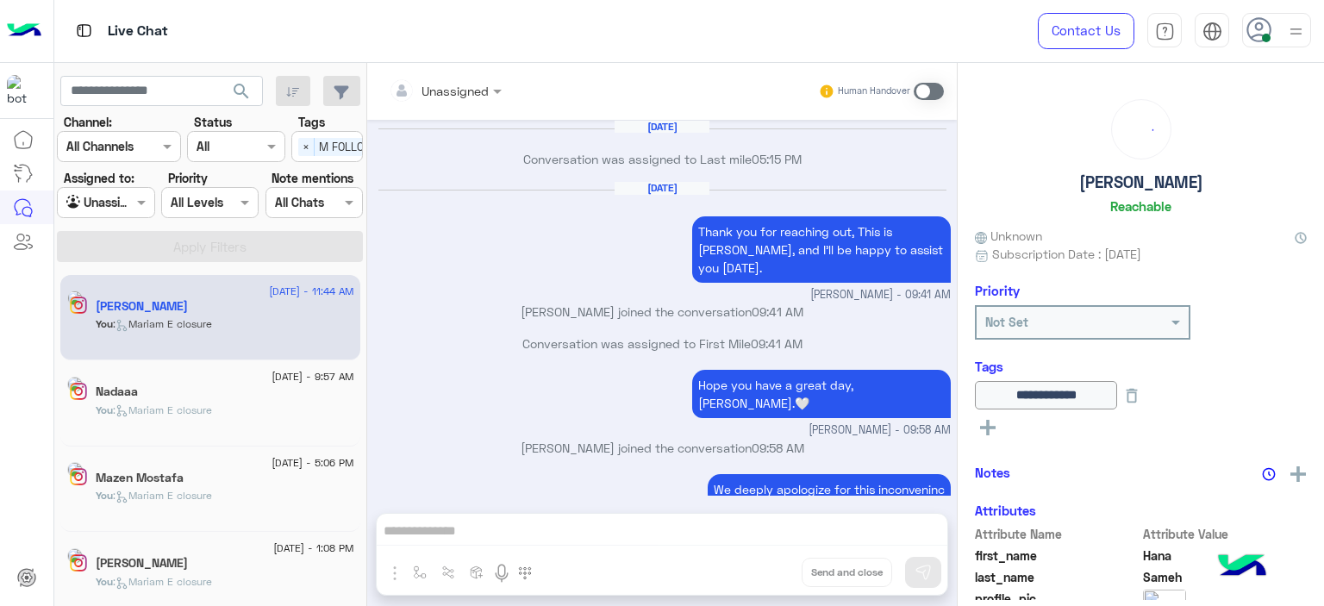
scroll to position [1190, 0]
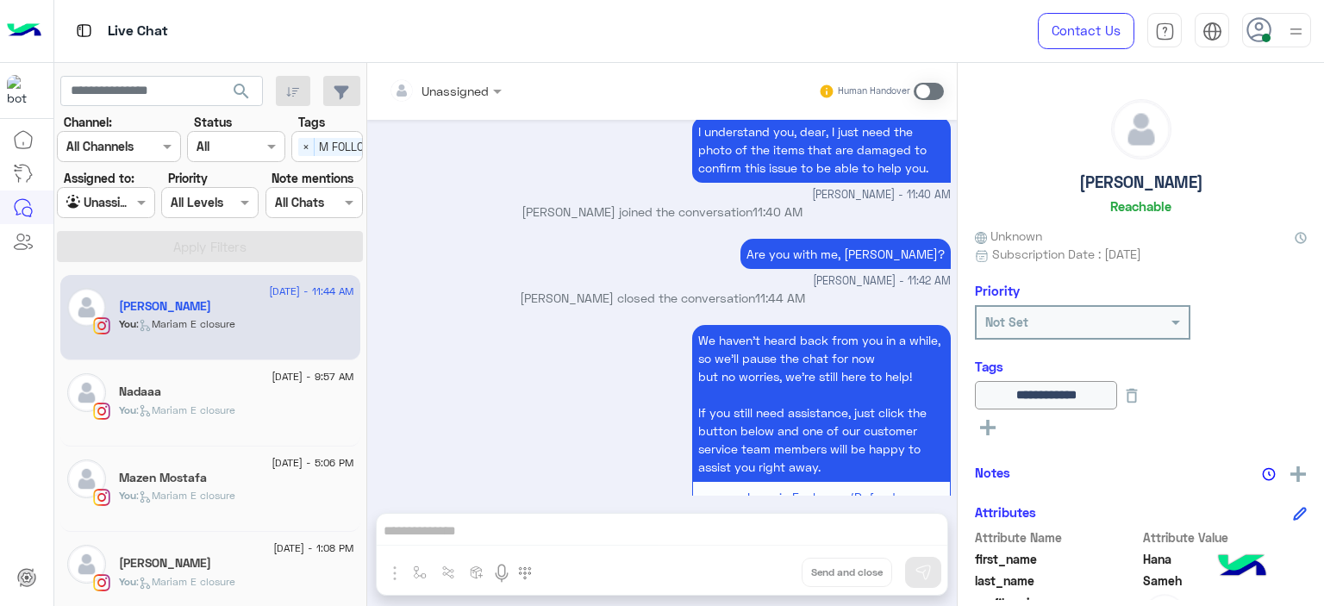
click at [184, 415] on span ": Mariam E closure" at bounding box center [185, 409] width 99 height 13
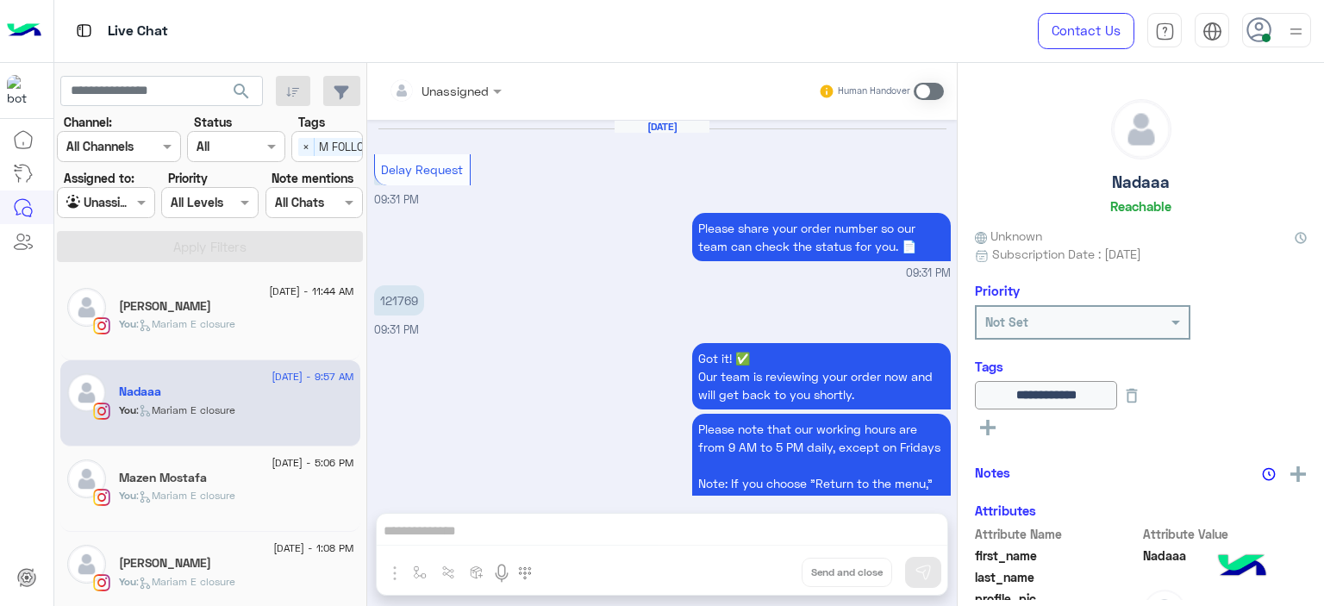
scroll to position [1283, 0]
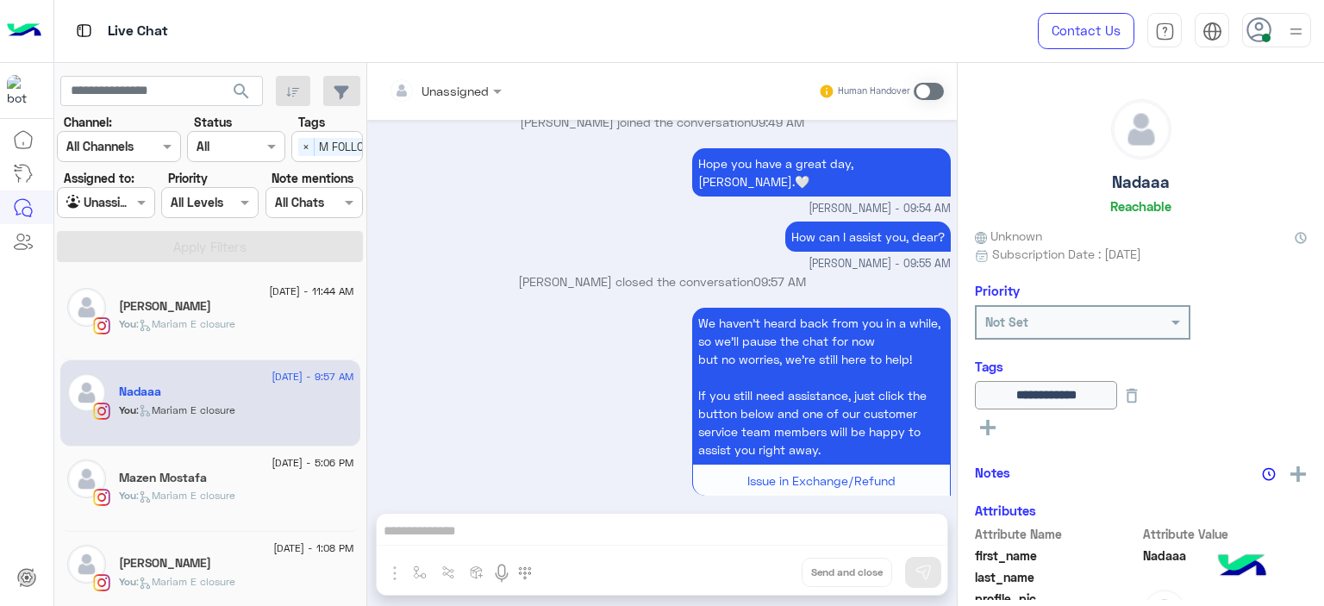
click at [217, 463] on div "[DATE] - 5:06 PM" at bounding box center [236, 464] width 235 height 11
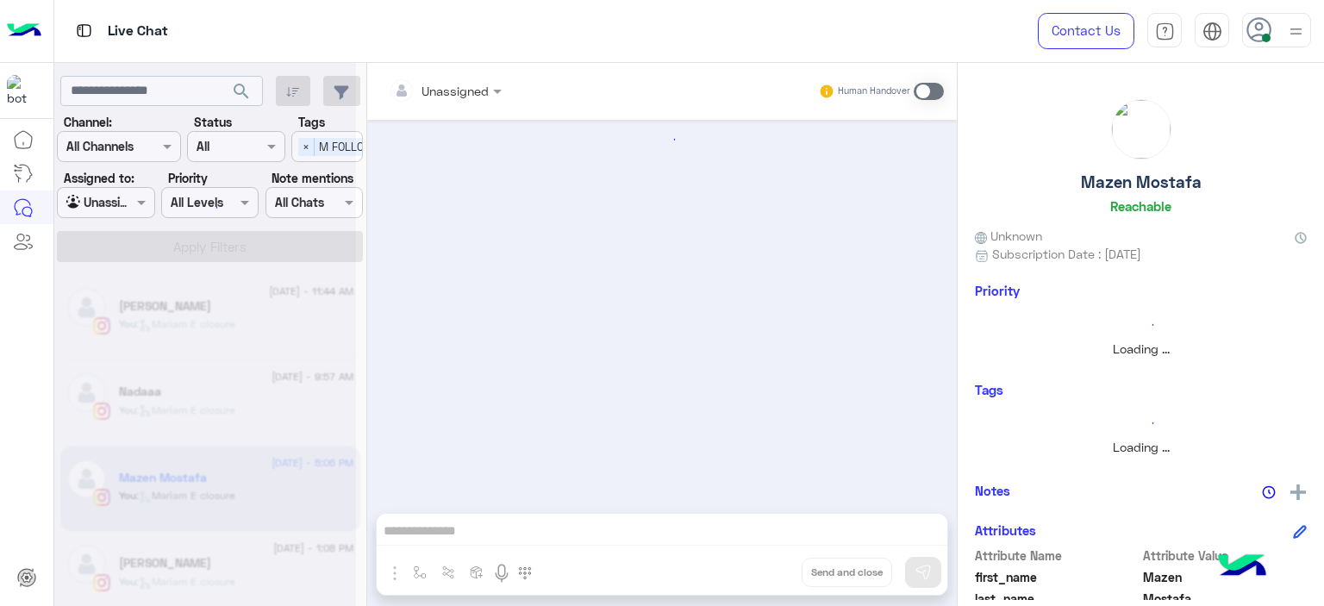
scroll to position [1305, 0]
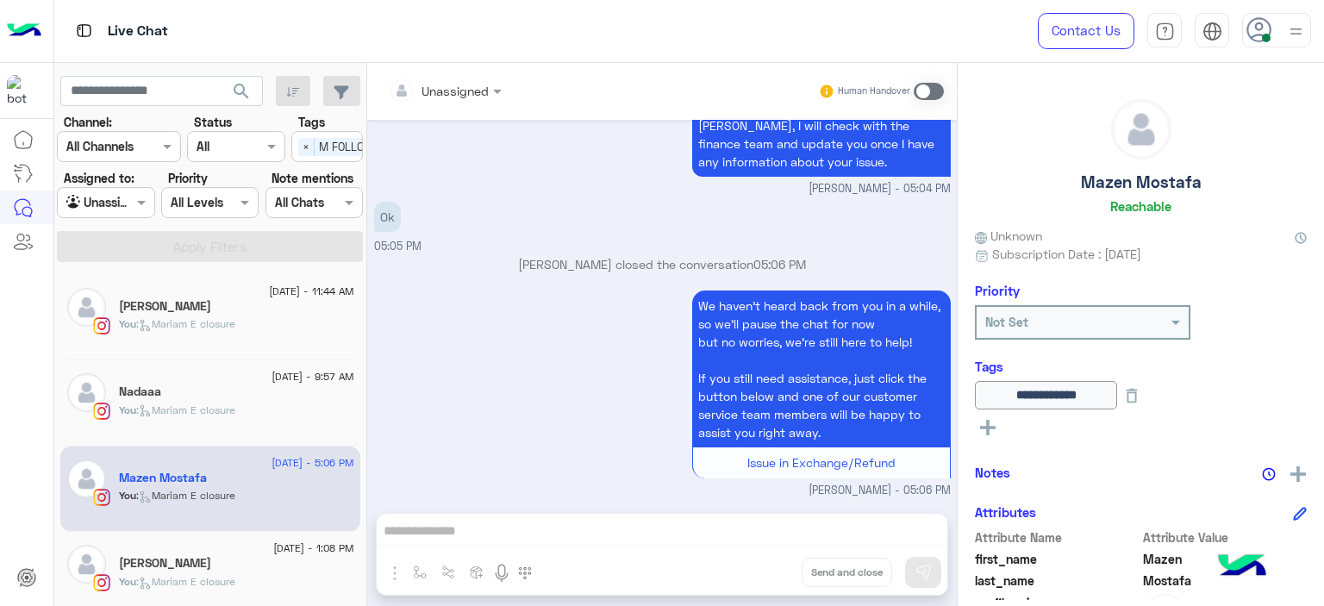
click at [221, 534] on div "31 August - 1:08 PM Jana Sameh You : Mariam E closure" at bounding box center [210, 575] width 300 height 86
click at [222, 571] on div "[PERSON_NAME]" at bounding box center [236, 565] width 235 height 18
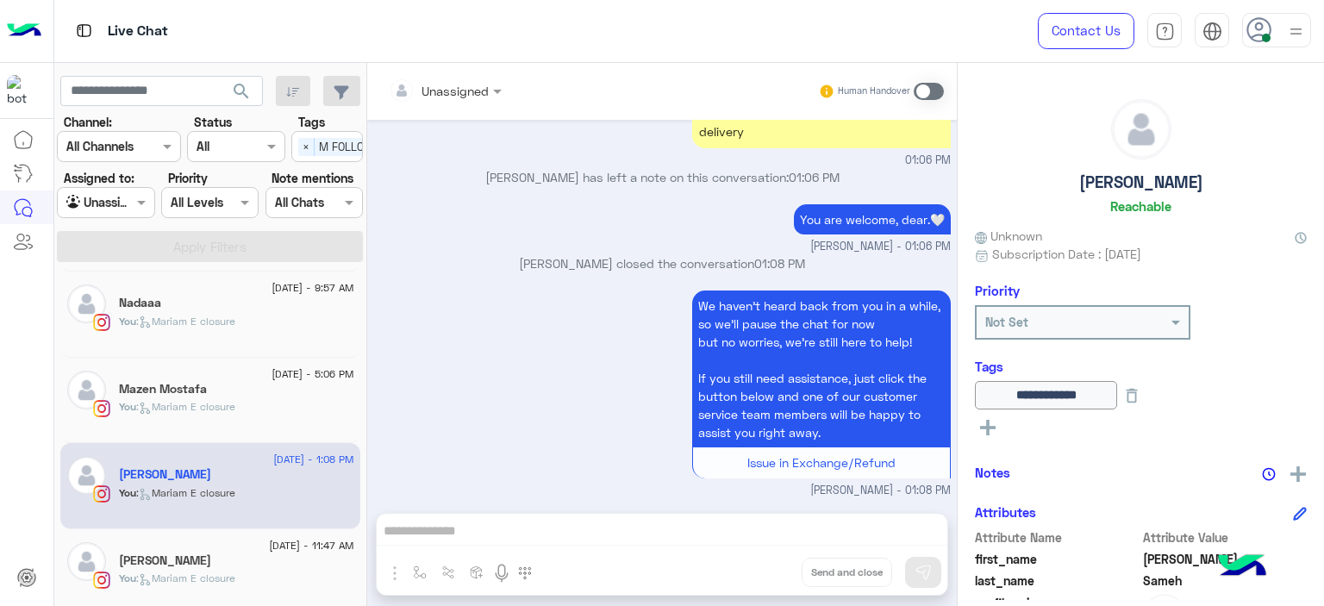
scroll to position [97, 0]
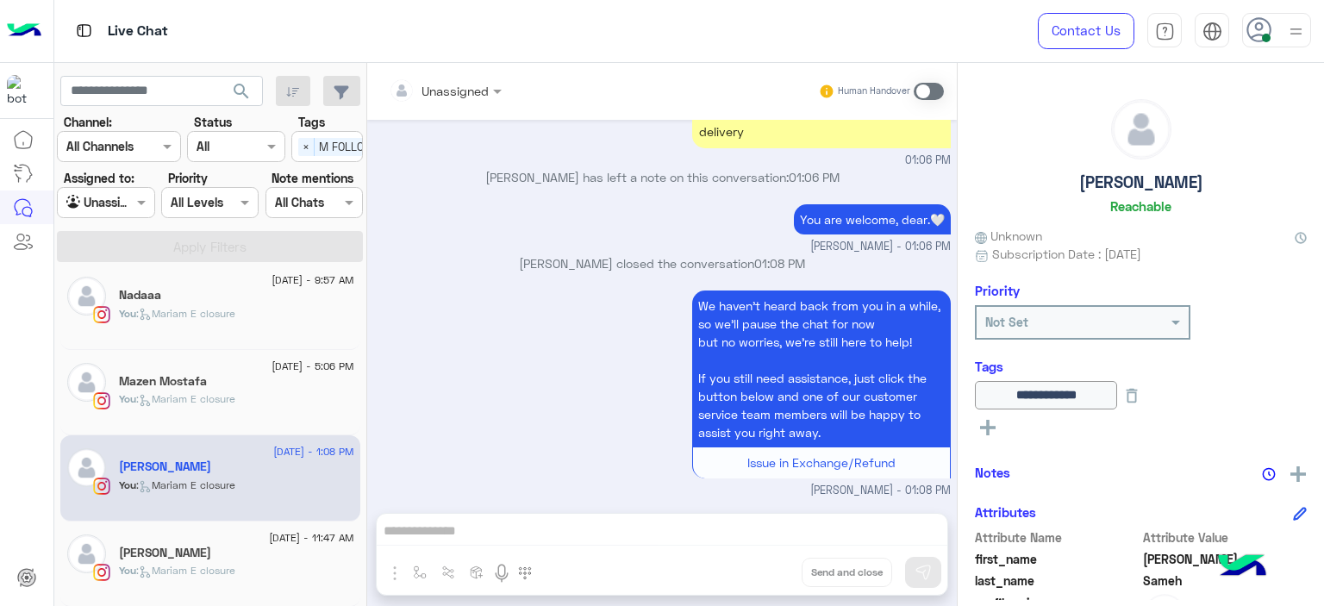
click at [221, 551] on div "[PERSON_NAME]" at bounding box center [236, 555] width 235 height 18
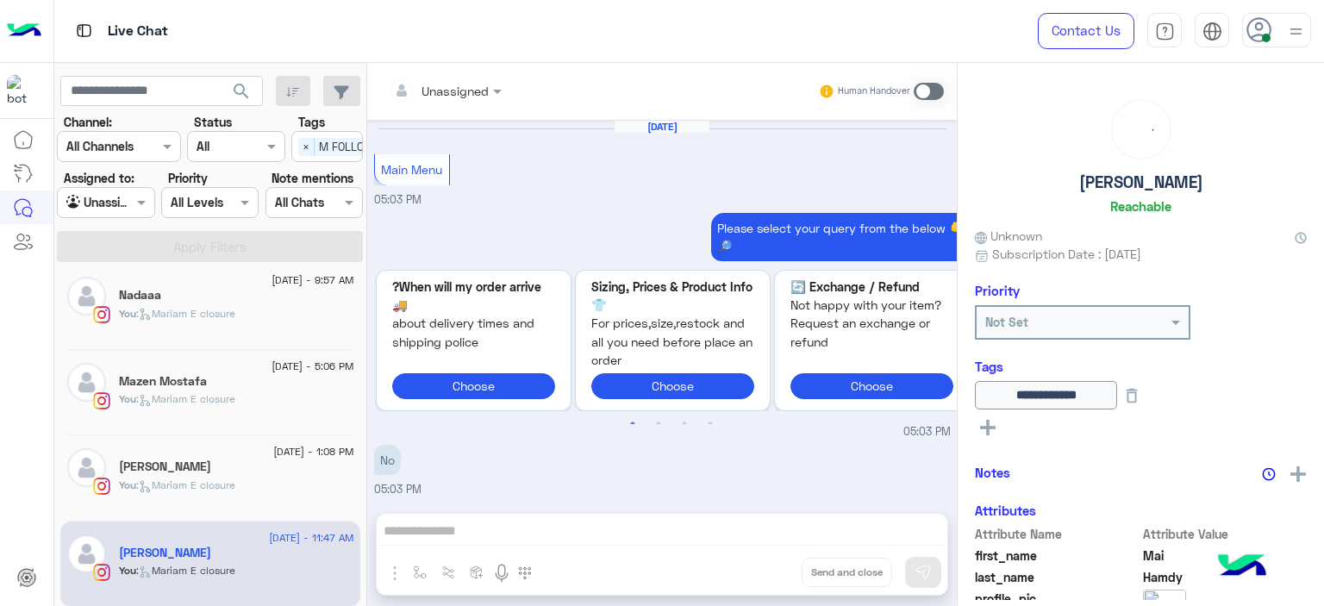
scroll to position [1571, 0]
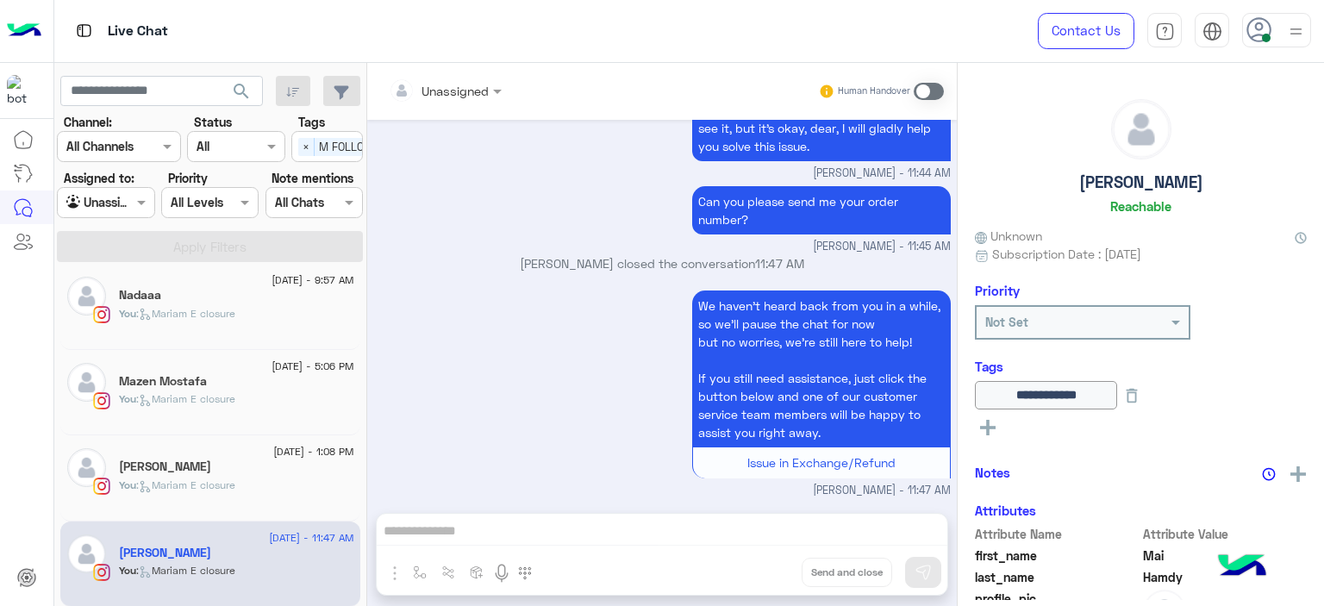
click at [230, 465] on div "[PERSON_NAME]" at bounding box center [236, 468] width 235 height 18
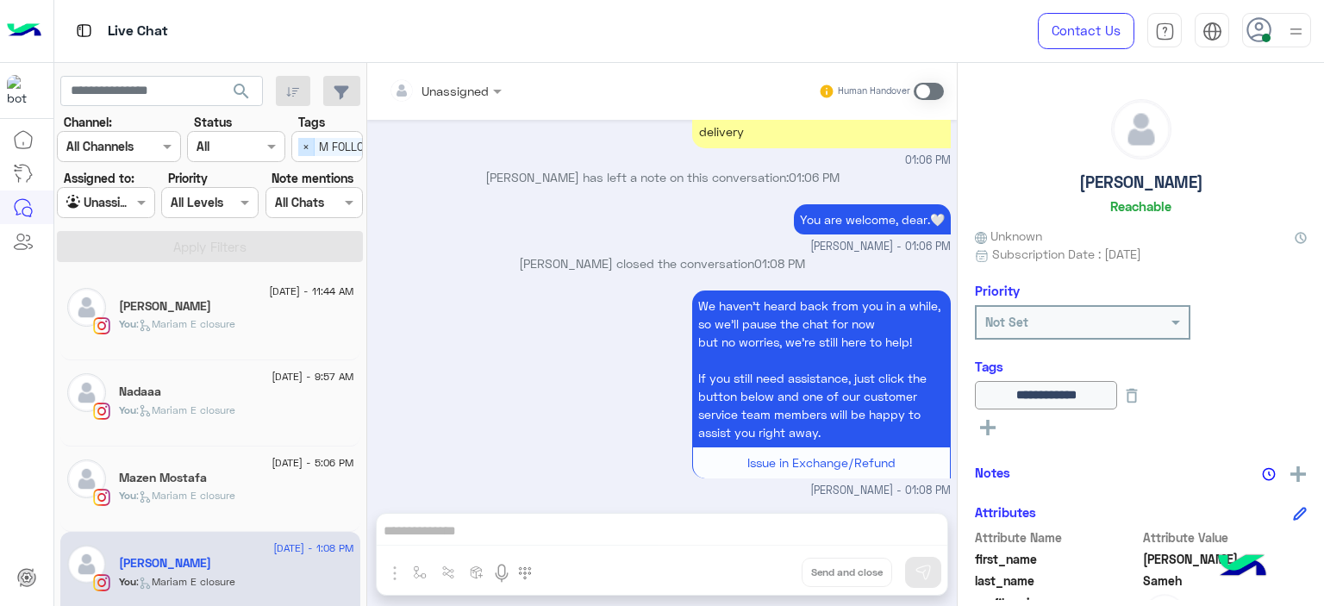
click at [309, 138] on span "×" at bounding box center [306, 147] width 16 height 18
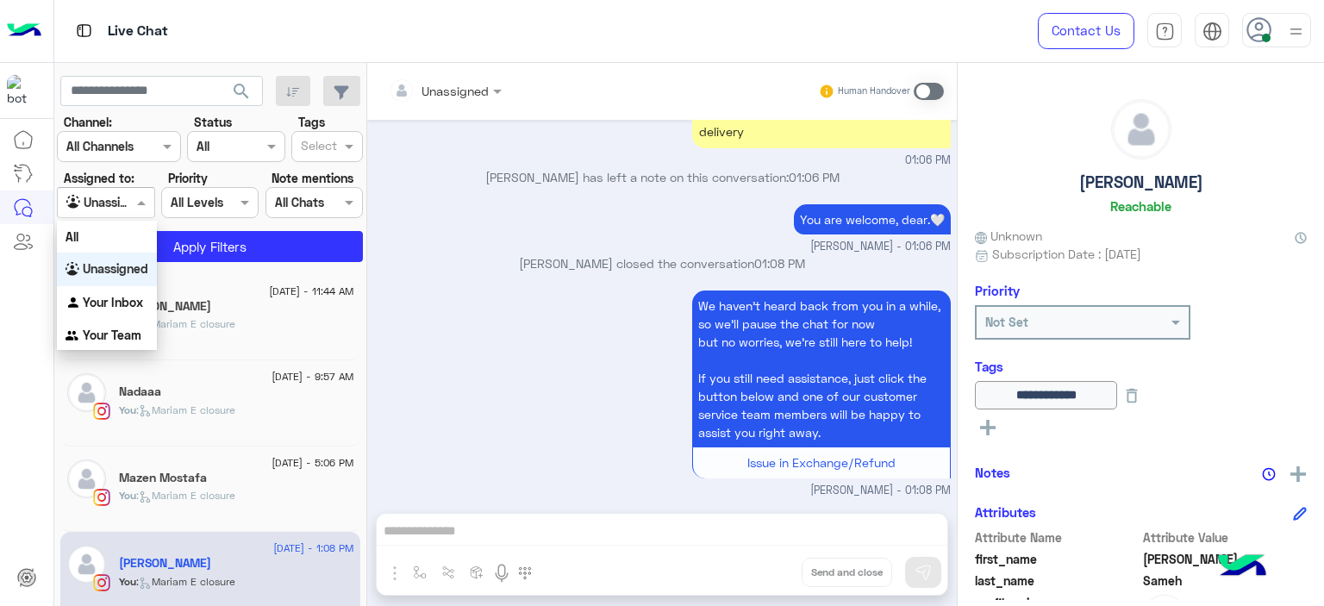
click at [128, 201] on div at bounding box center [106, 202] width 96 height 20
click at [122, 293] on div "Your Inbox" at bounding box center [107, 303] width 100 height 34
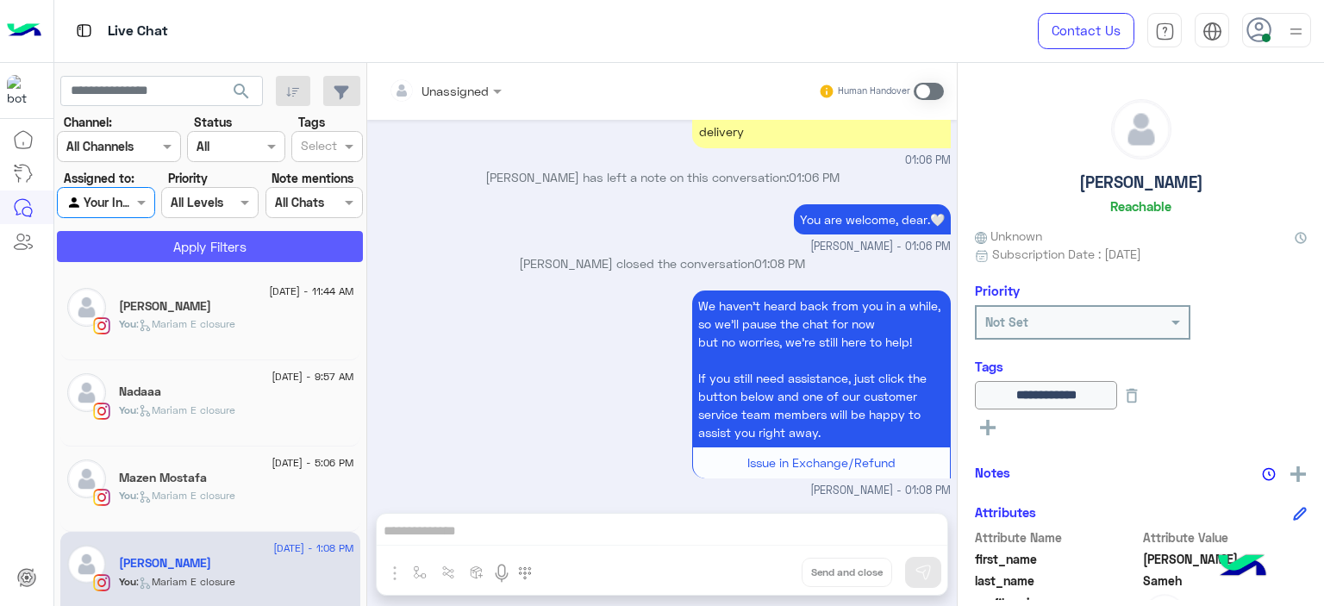
click at [200, 245] on button "Apply Filters" at bounding box center [210, 246] width 306 height 31
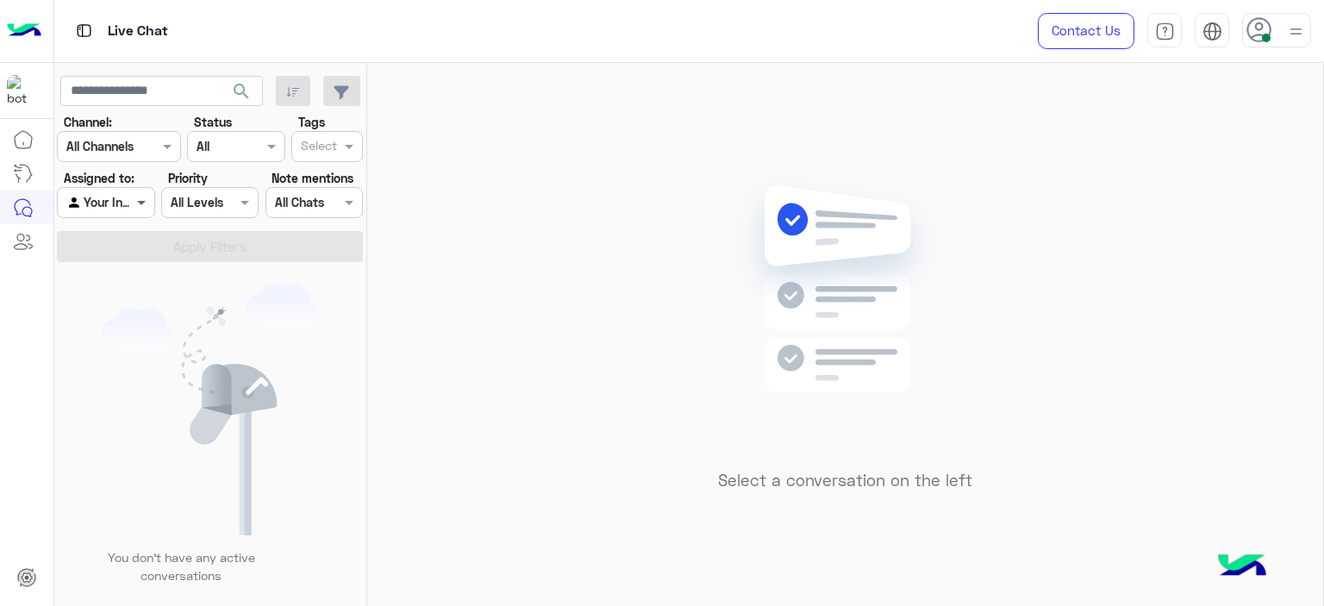
click at [141, 199] on span at bounding box center [144, 202] width 22 height 18
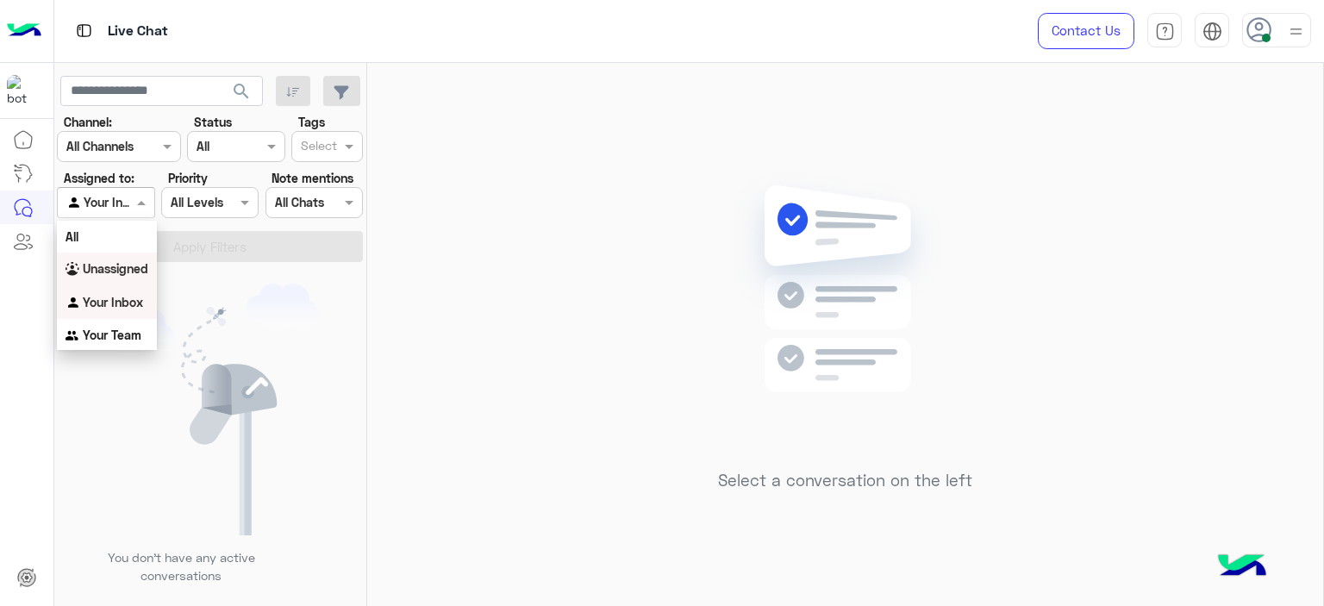
click at [134, 265] on b "Unassigned" at bounding box center [116, 268] width 66 height 15
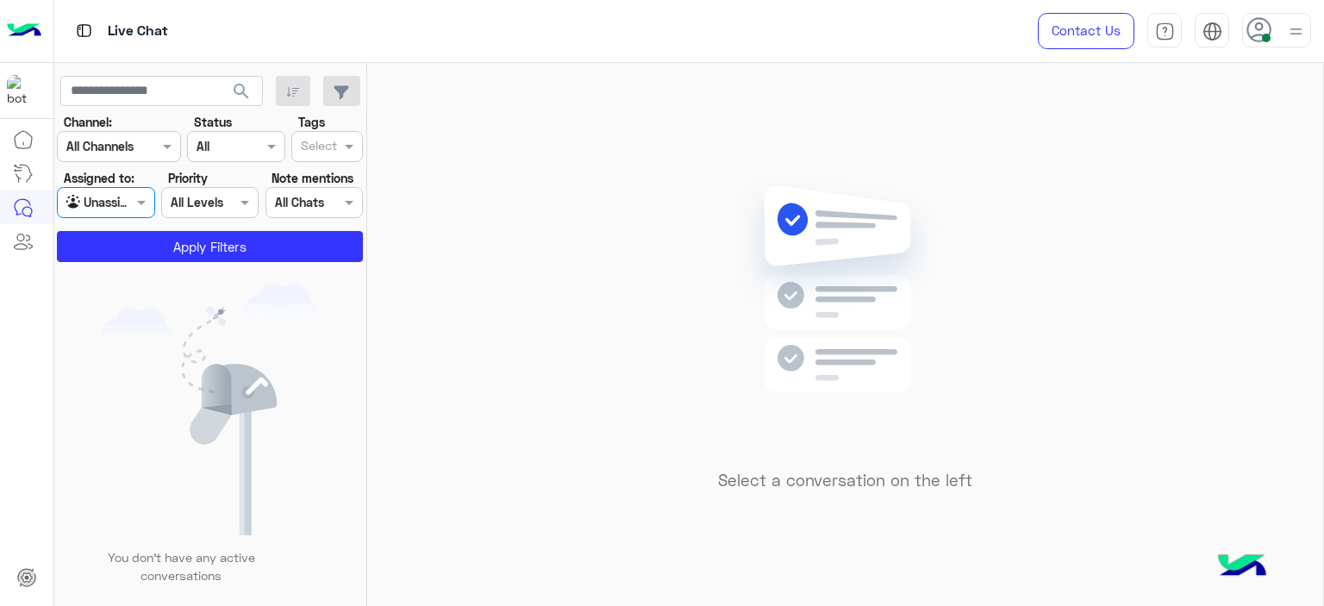
click at [325, 153] on input "text" at bounding box center [319, 148] width 36 height 18
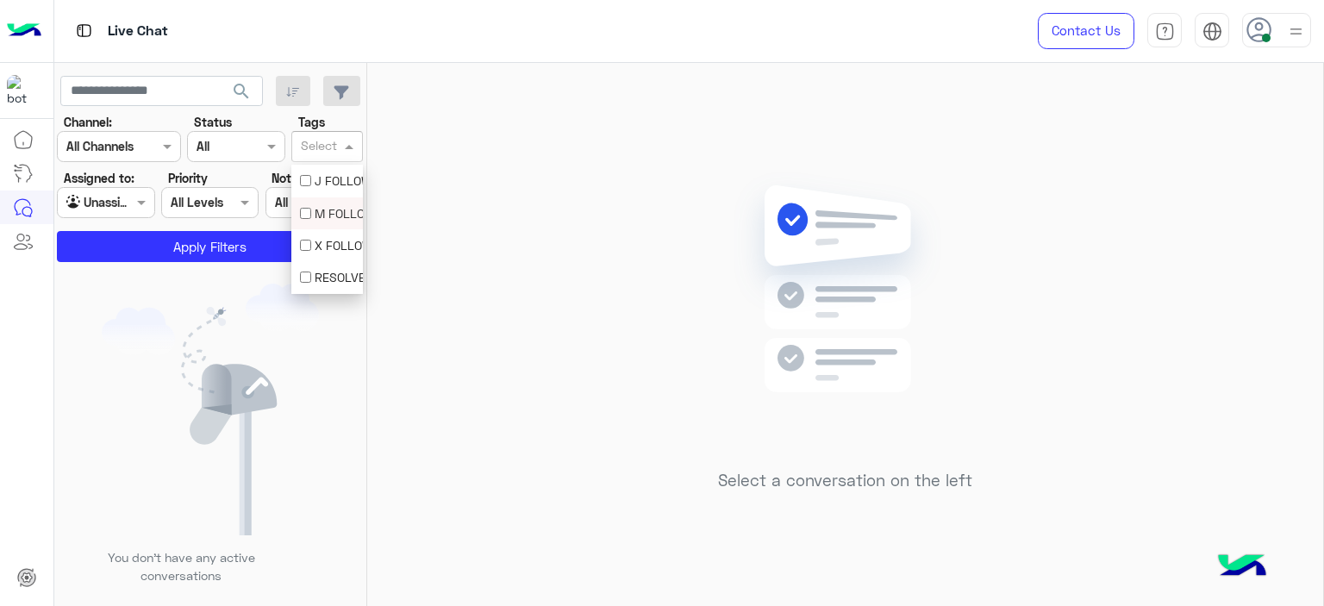
click at [320, 203] on div "M FOLLOW UP" at bounding box center [327, 213] width 72 height 32
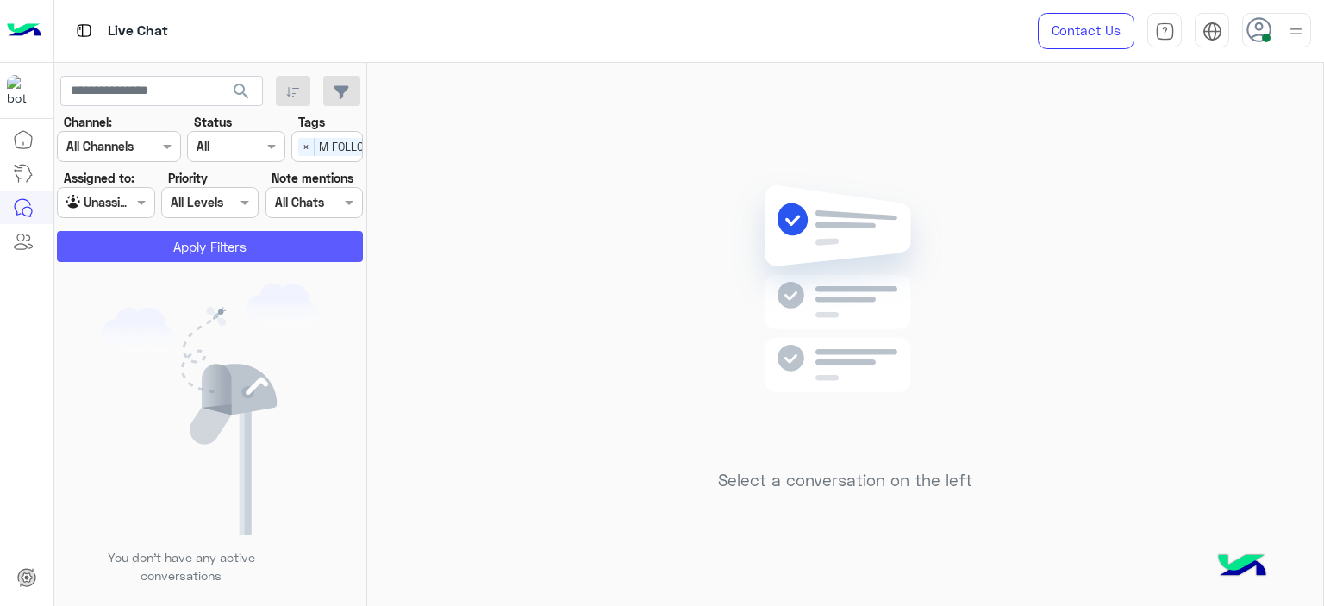
click at [306, 239] on button "Apply Filters" at bounding box center [210, 246] width 306 height 31
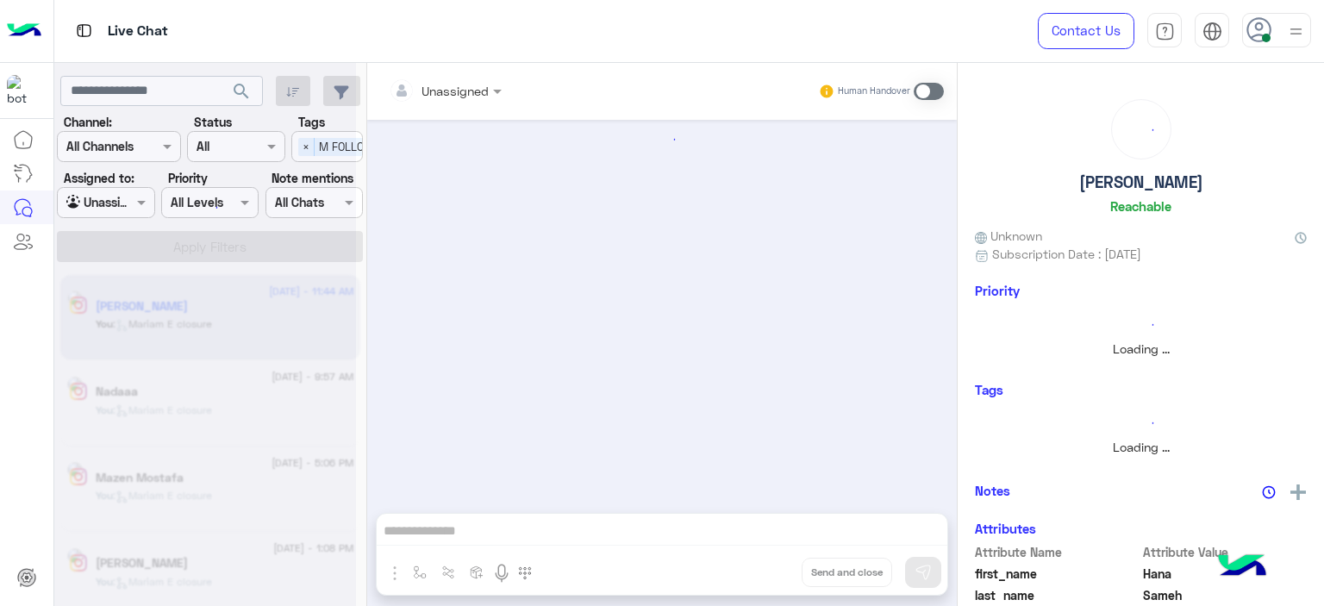
scroll to position [1190, 0]
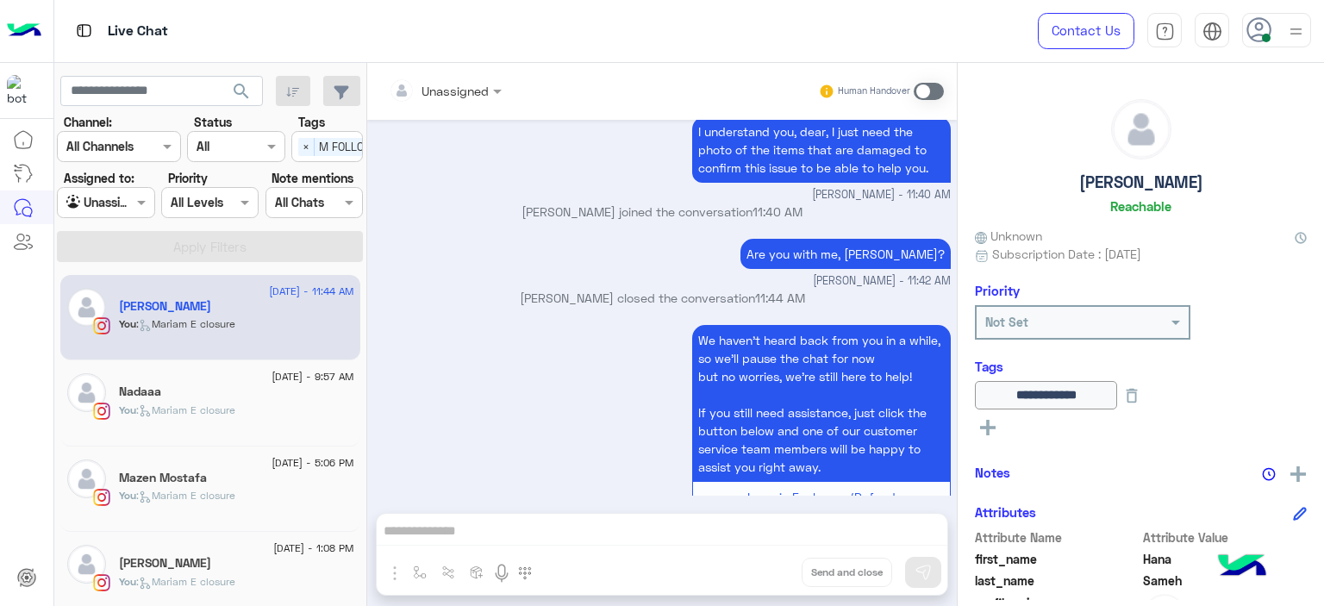
click at [259, 475] on div "Mazen Mostafa" at bounding box center [236, 480] width 235 height 18
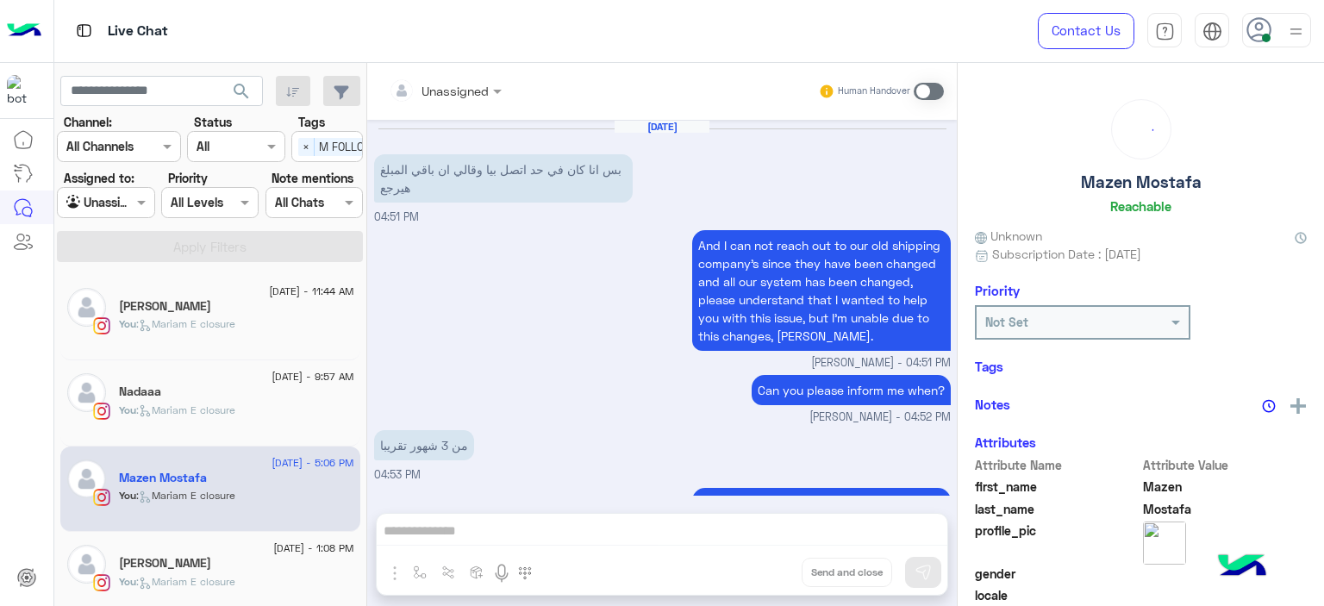
scroll to position [1305, 0]
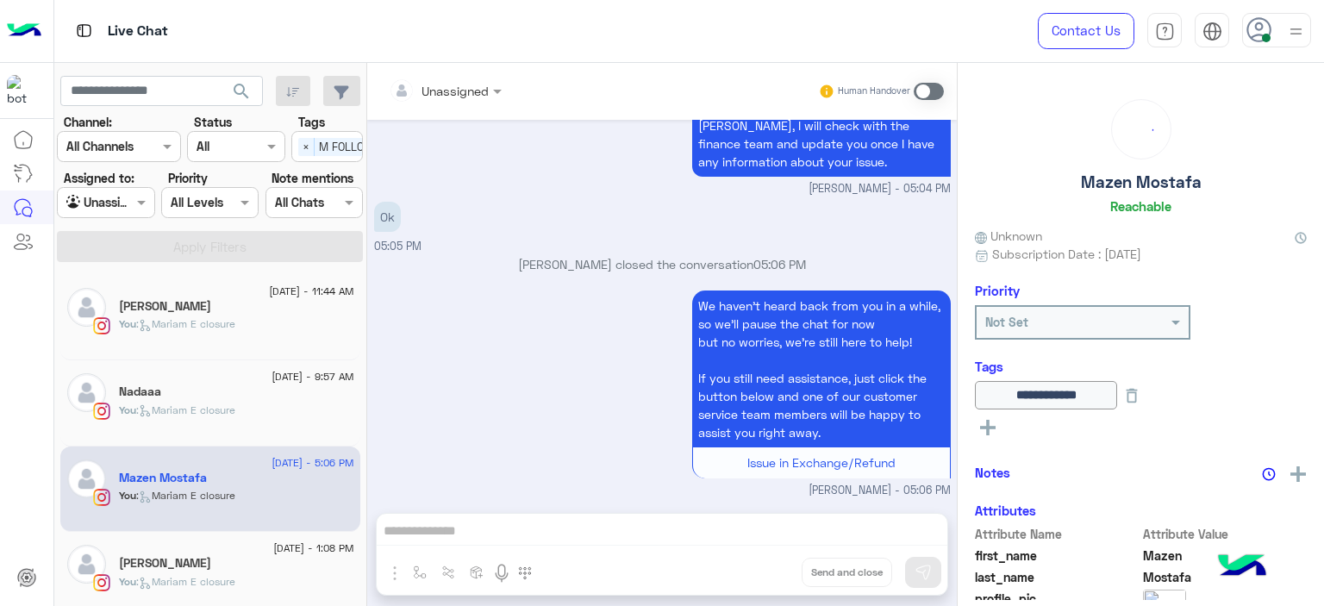
click at [298, 403] on div "You : [PERSON_NAME] closure" at bounding box center [236, 418] width 235 height 30
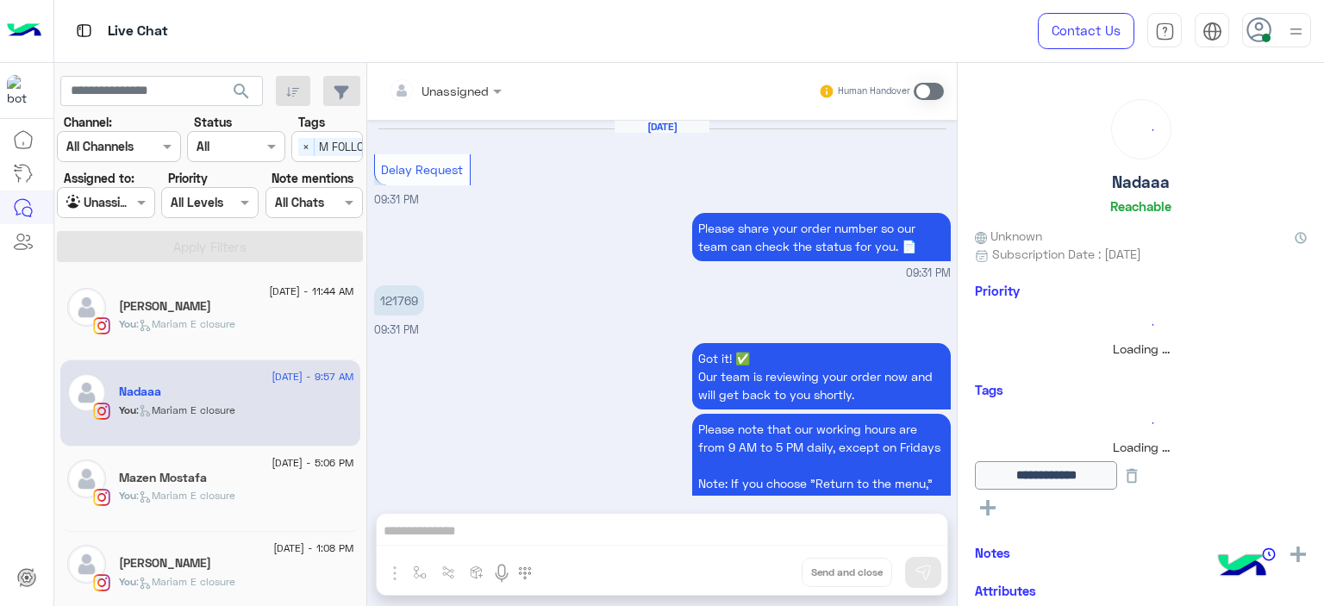
scroll to position [1283, 0]
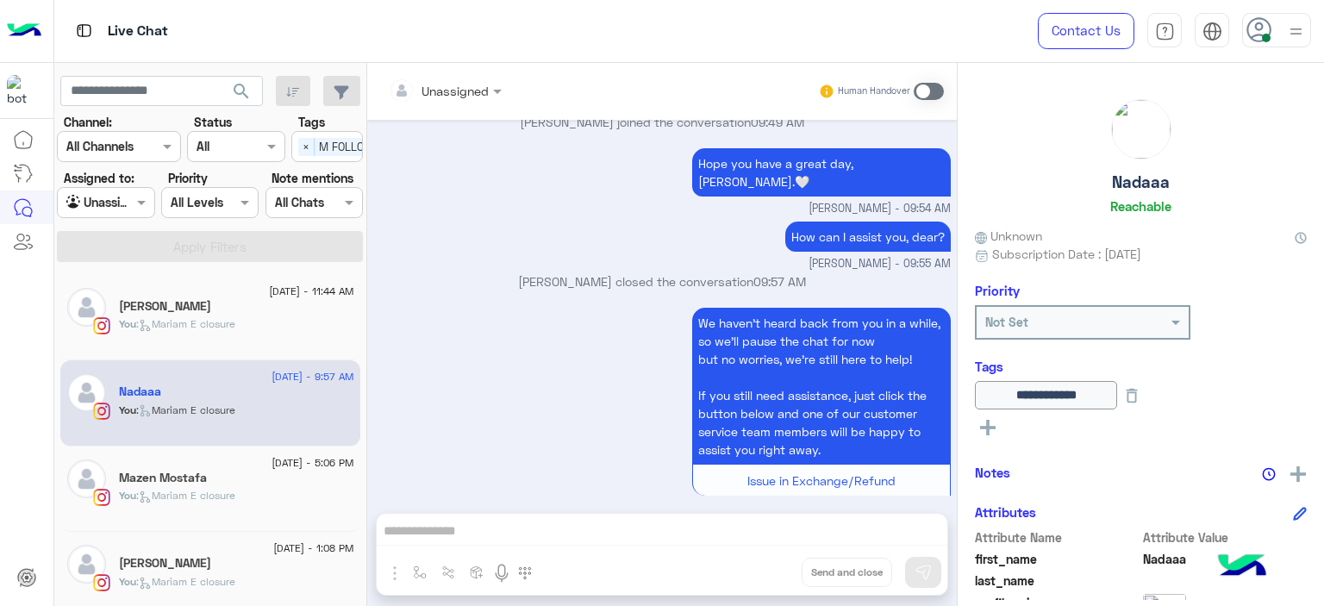
click at [245, 530] on div "[DATE] - 11:44 AM [PERSON_NAME] You : [PERSON_NAME] E closure [DATE] - 9:57 AM …" at bounding box center [210, 440] width 313 height 344
click at [242, 568] on div "[PERSON_NAME]" at bounding box center [236, 565] width 235 height 18
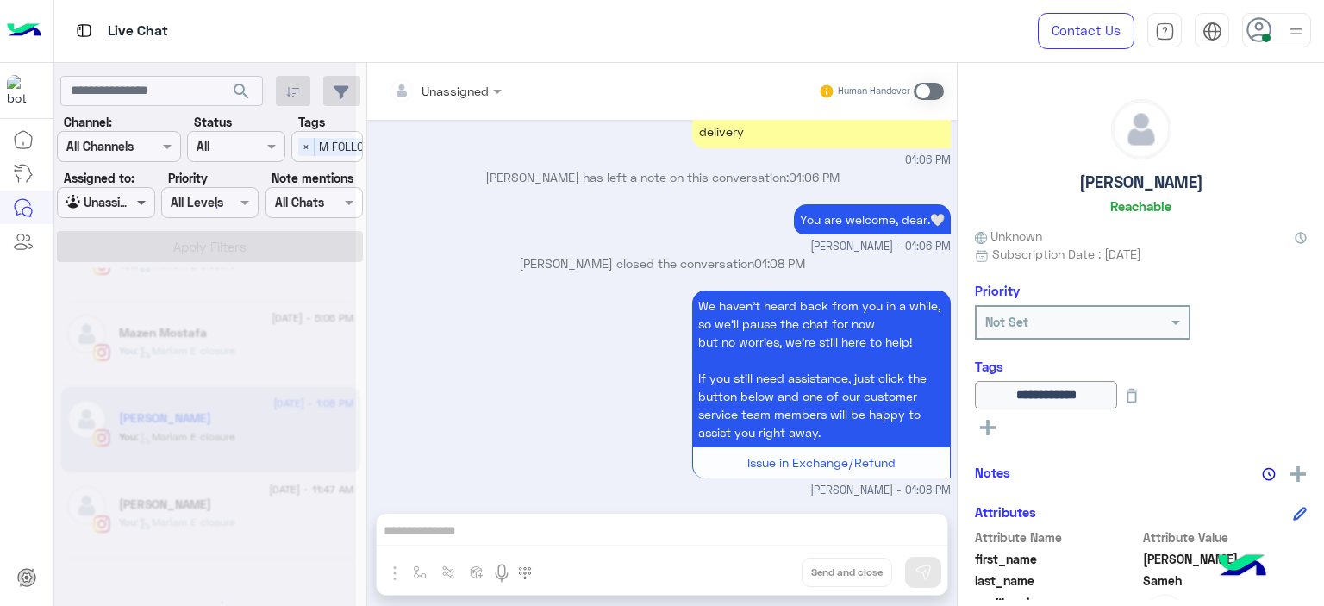
scroll to position [9, 0]
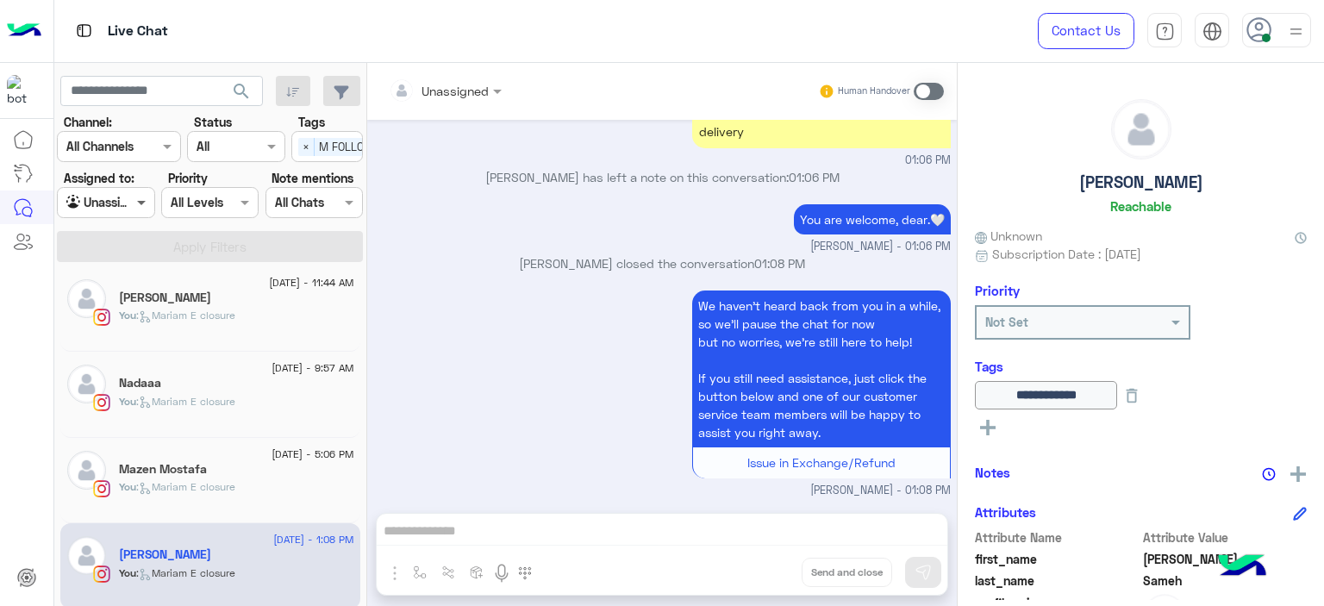
click at [146, 211] on span at bounding box center [144, 202] width 22 height 18
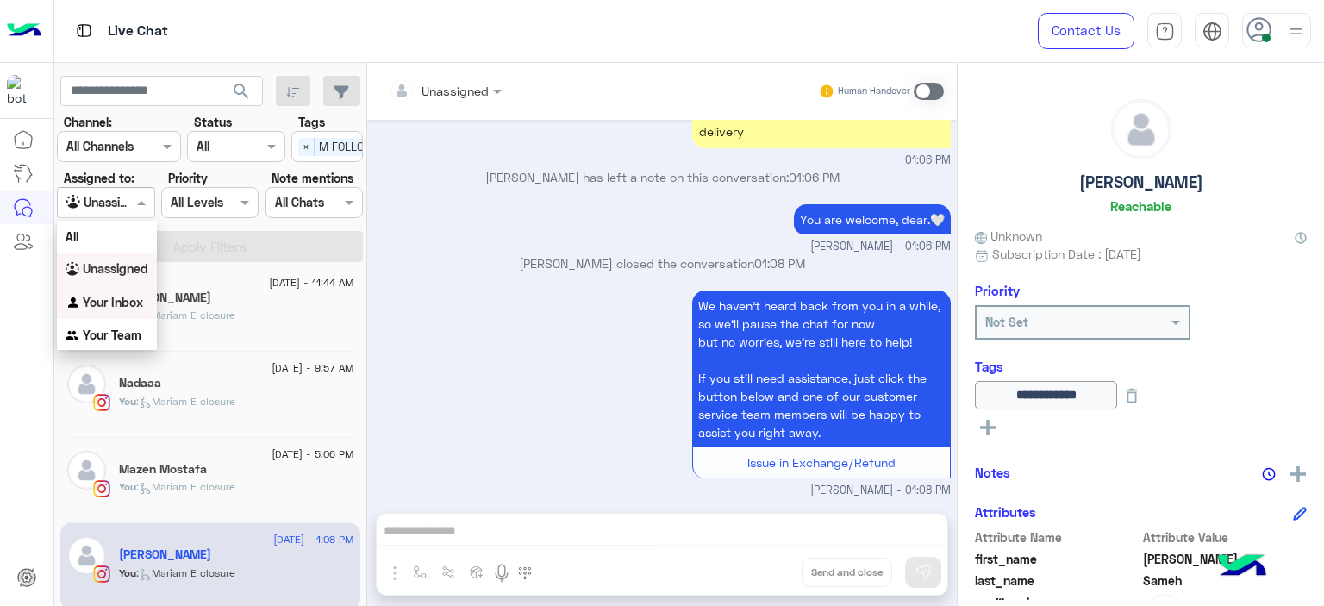
click at [143, 296] on div "Your Inbox" at bounding box center [107, 303] width 100 height 34
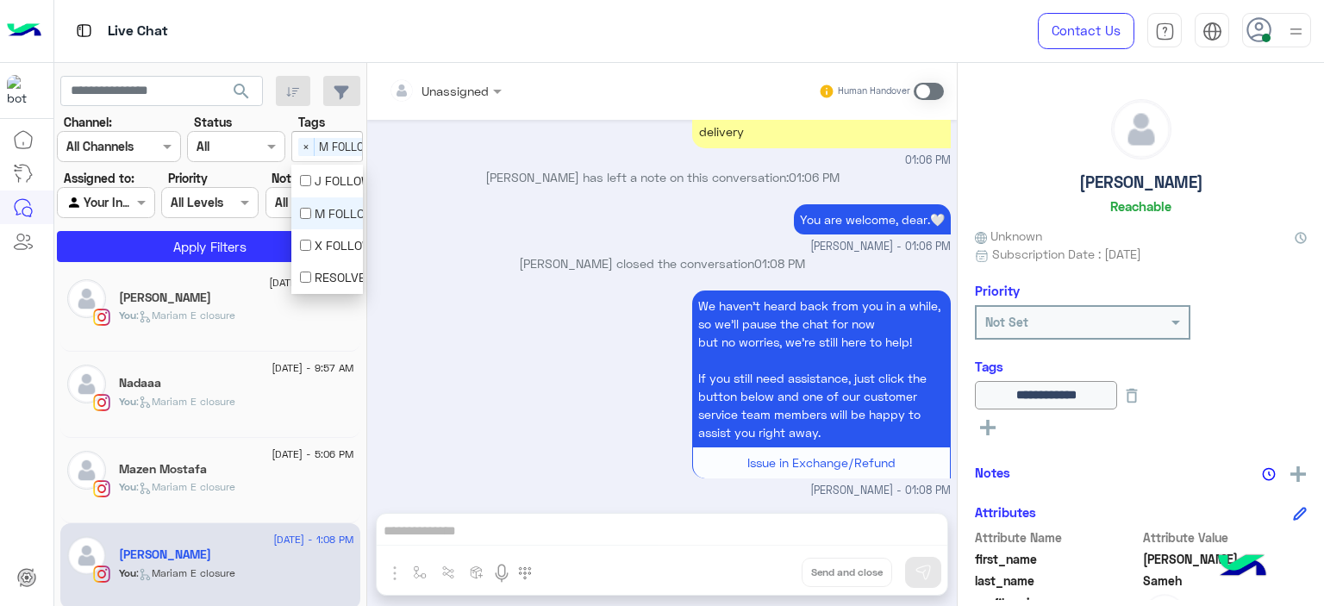
click at [296, 150] on div "Select × M FOLLOW UP" at bounding box center [346, 146] width 109 height 27
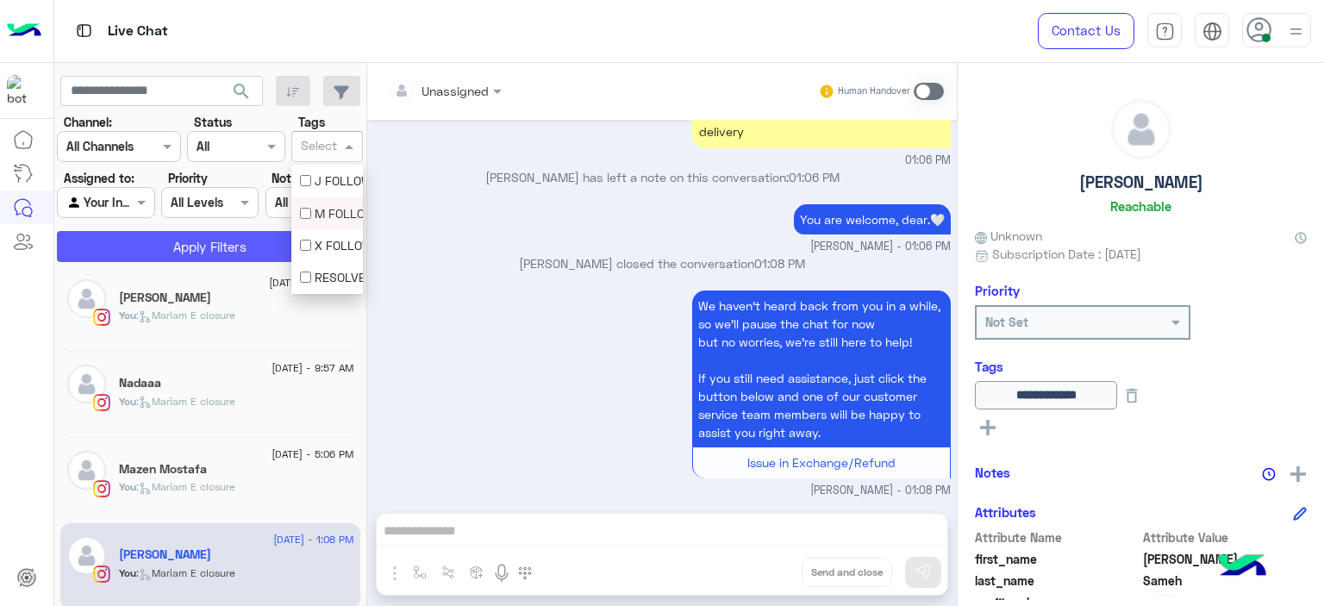
scroll to position [0, 0]
click at [277, 240] on button "Apply Filters" at bounding box center [210, 246] width 306 height 31
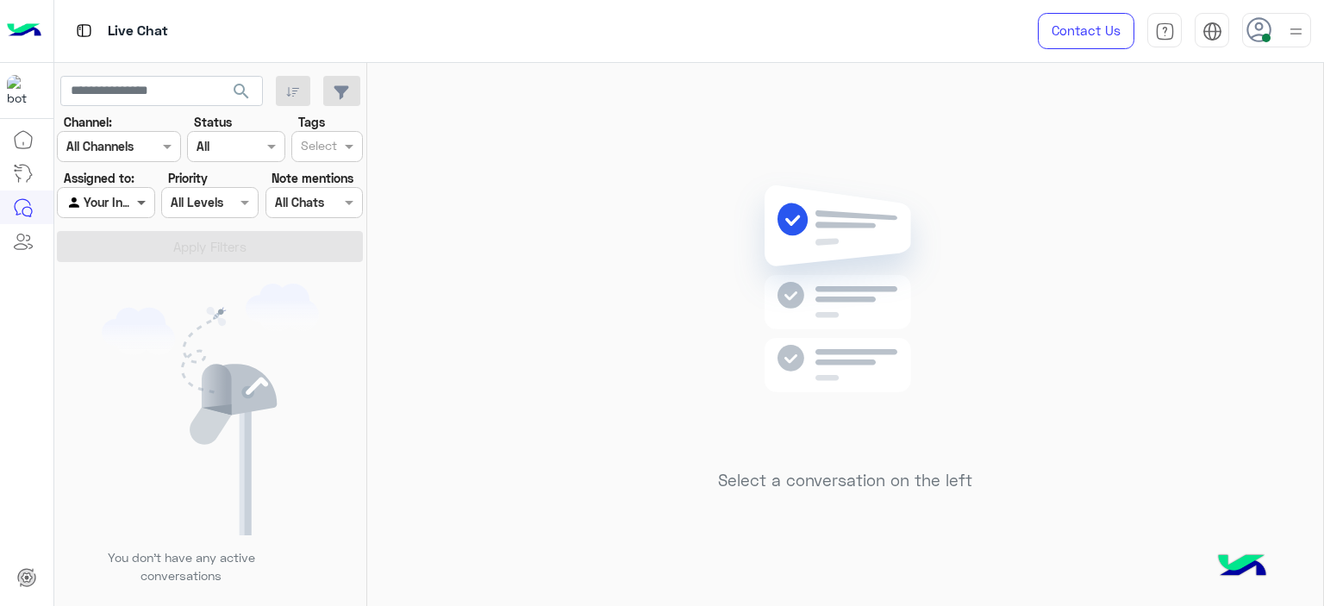
click at [145, 209] on span at bounding box center [144, 202] width 22 height 18
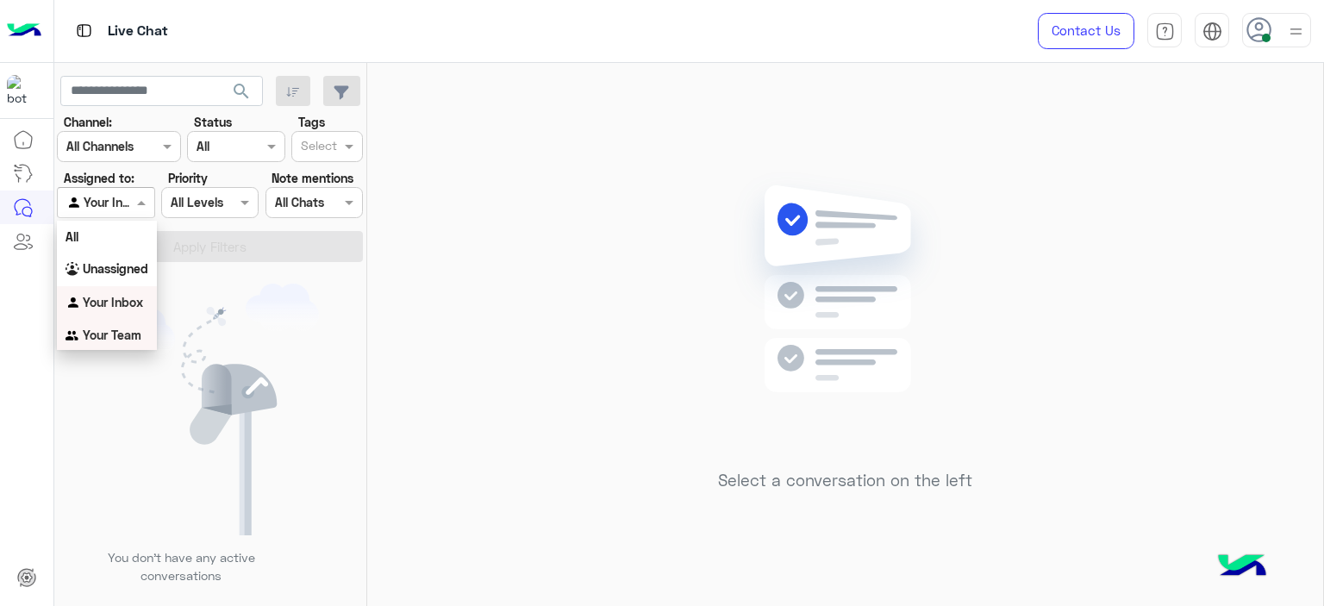
click at [141, 335] on div "Your Team" at bounding box center [107, 336] width 100 height 34
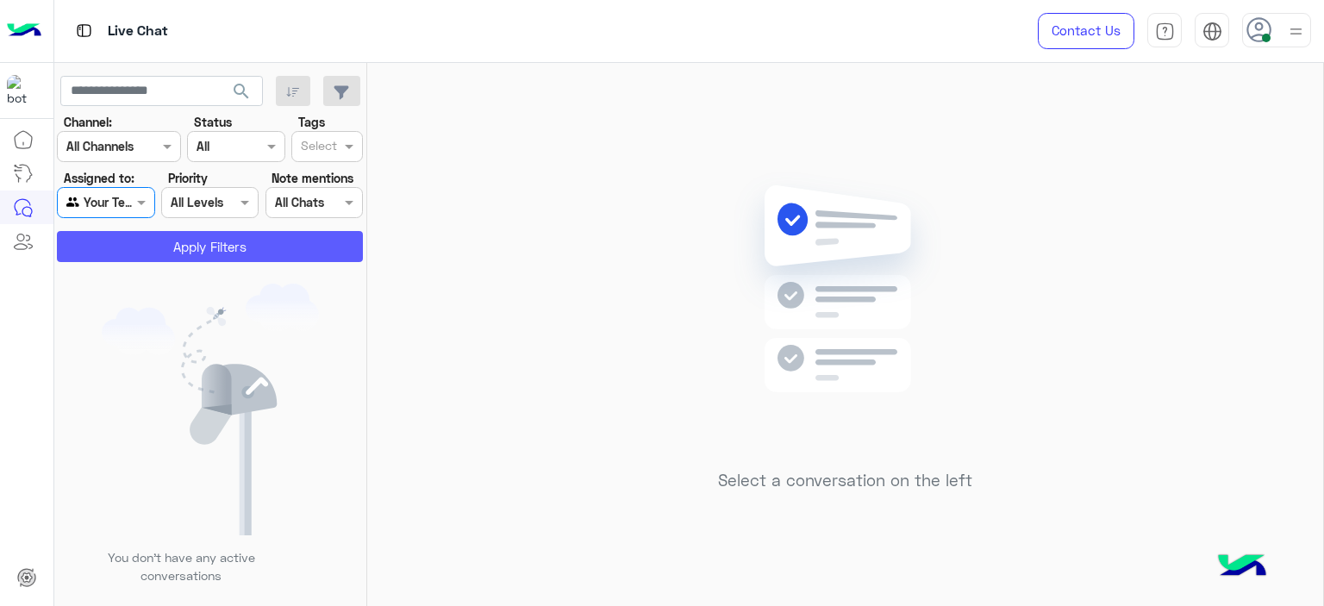
click at [216, 250] on button "Apply Filters" at bounding box center [210, 246] width 306 height 31
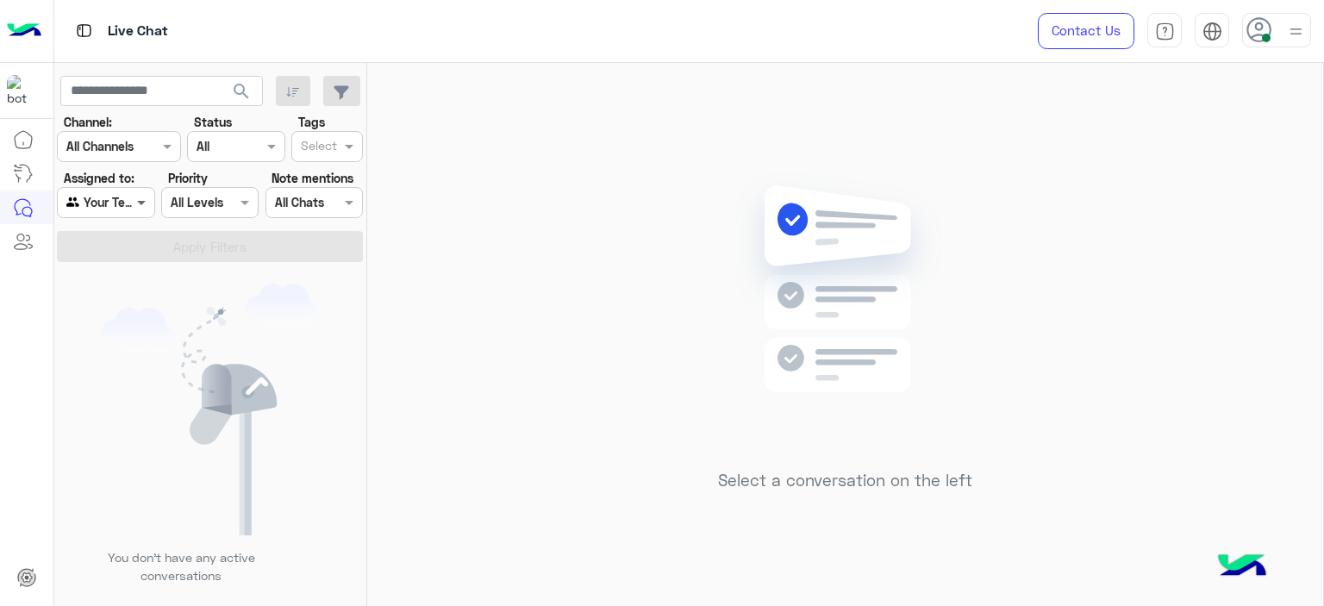
click at [141, 202] on span at bounding box center [144, 202] width 22 height 18
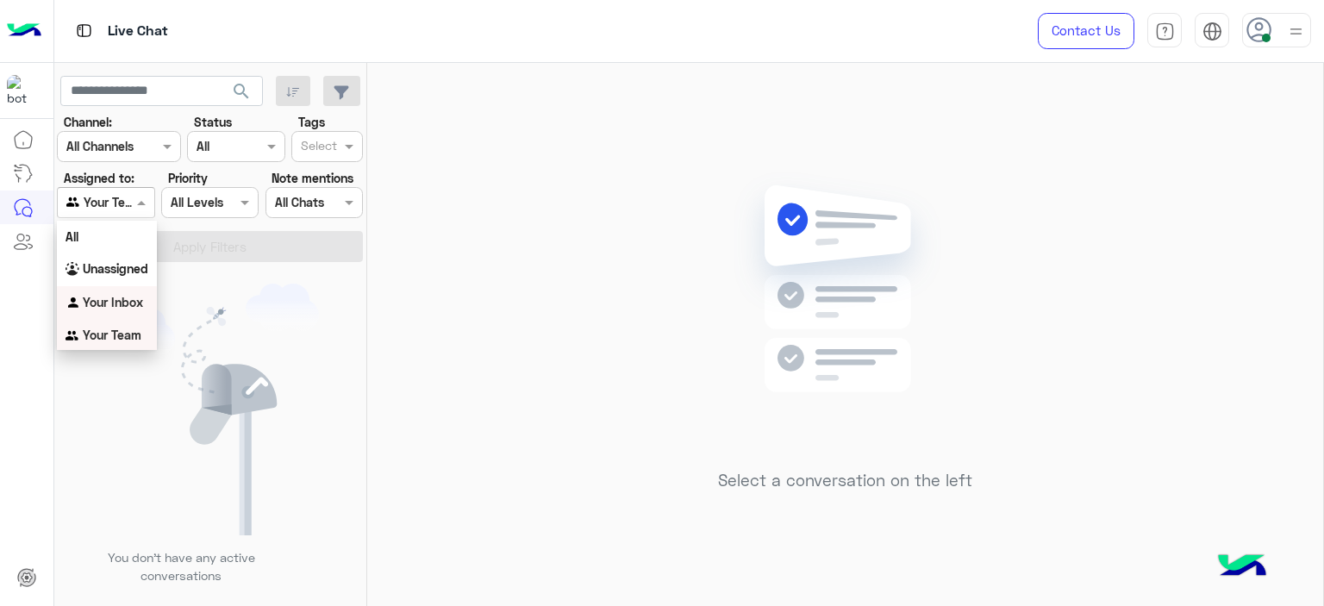
click at [131, 294] on div "Your Inbox" at bounding box center [107, 303] width 100 height 34
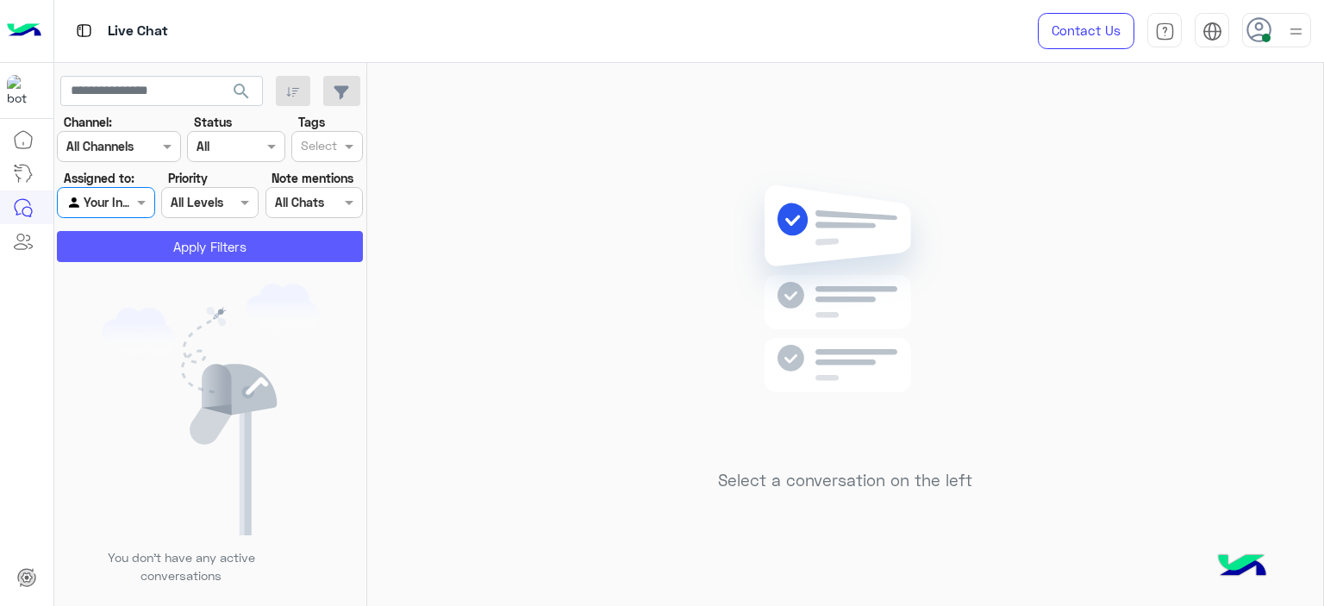
click at [210, 240] on button "Apply Filters" at bounding box center [210, 246] width 306 height 31
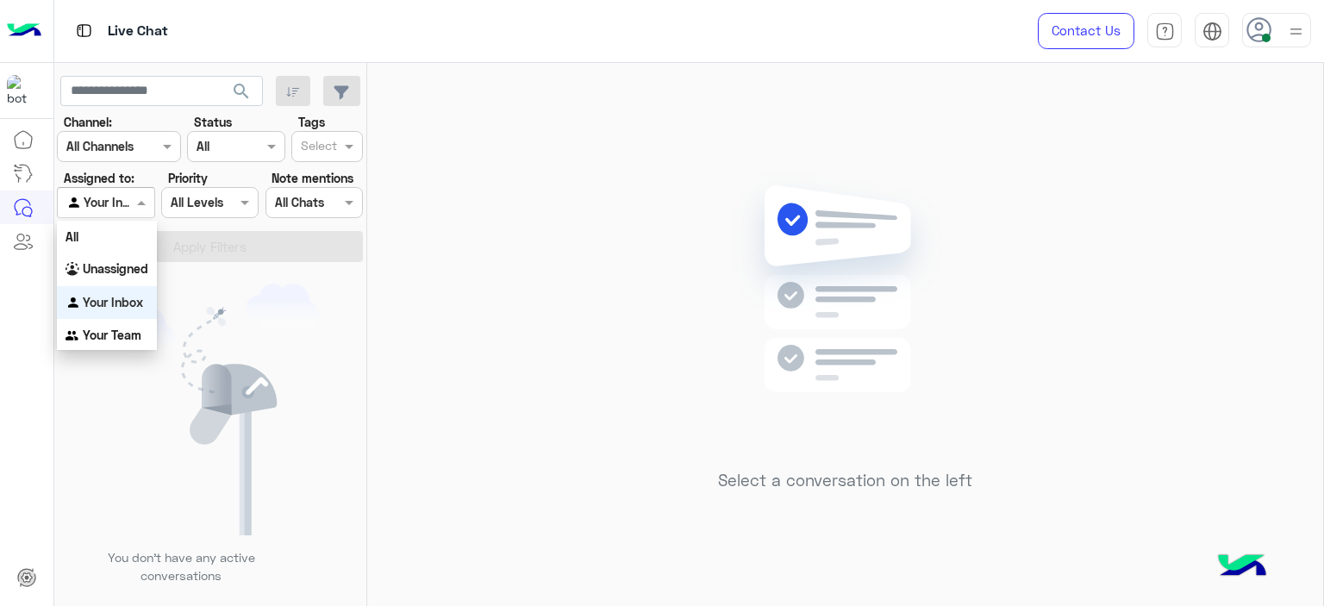
click at [138, 201] on span at bounding box center [144, 202] width 22 height 18
drag, startPoint x: 136, startPoint y: 270, endPoint x: 192, endPoint y: 240, distance: 63.6
click at [137, 271] on b "Unassigned" at bounding box center [116, 268] width 66 height 15
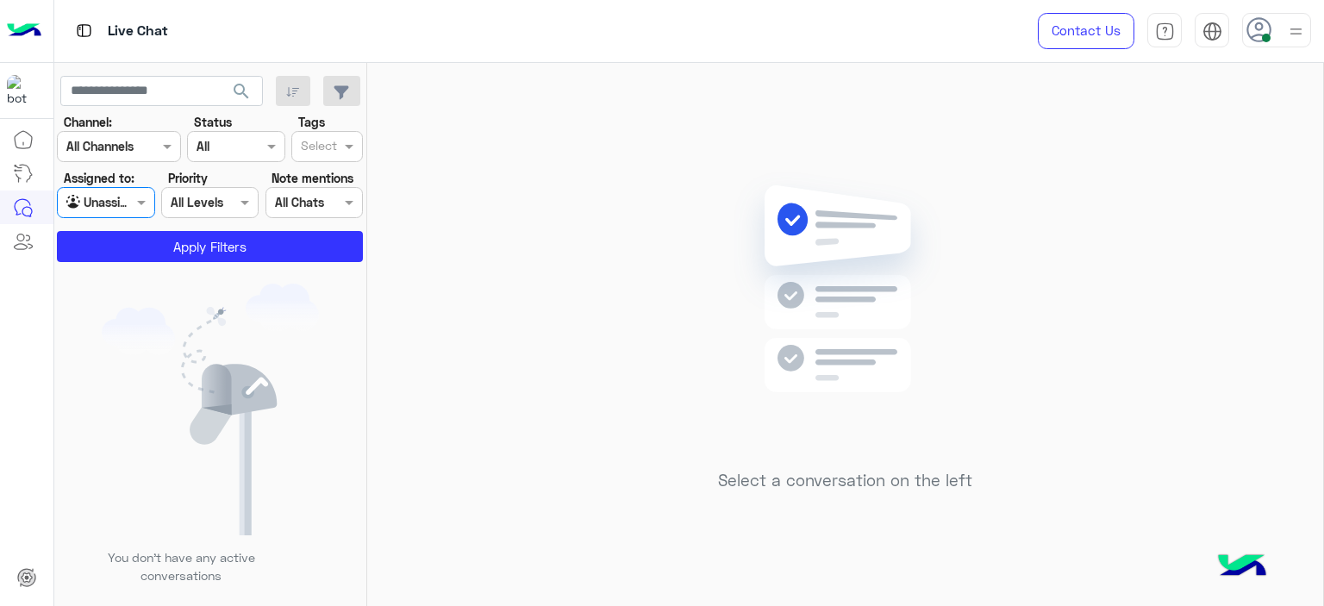
click at [308, 147] on input "text" at bounding box center [319, 148] width 36 height 18
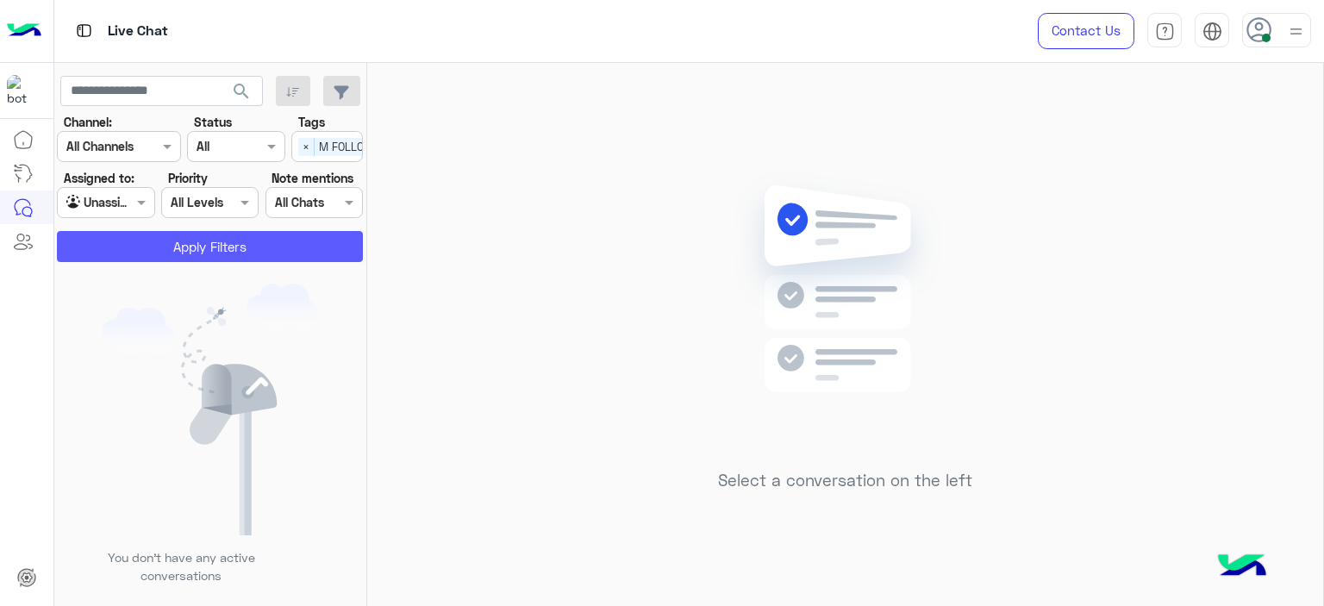
click at [278, 247] on button "Apply Filters" at bounding box center [210, 246] width 306 height 31
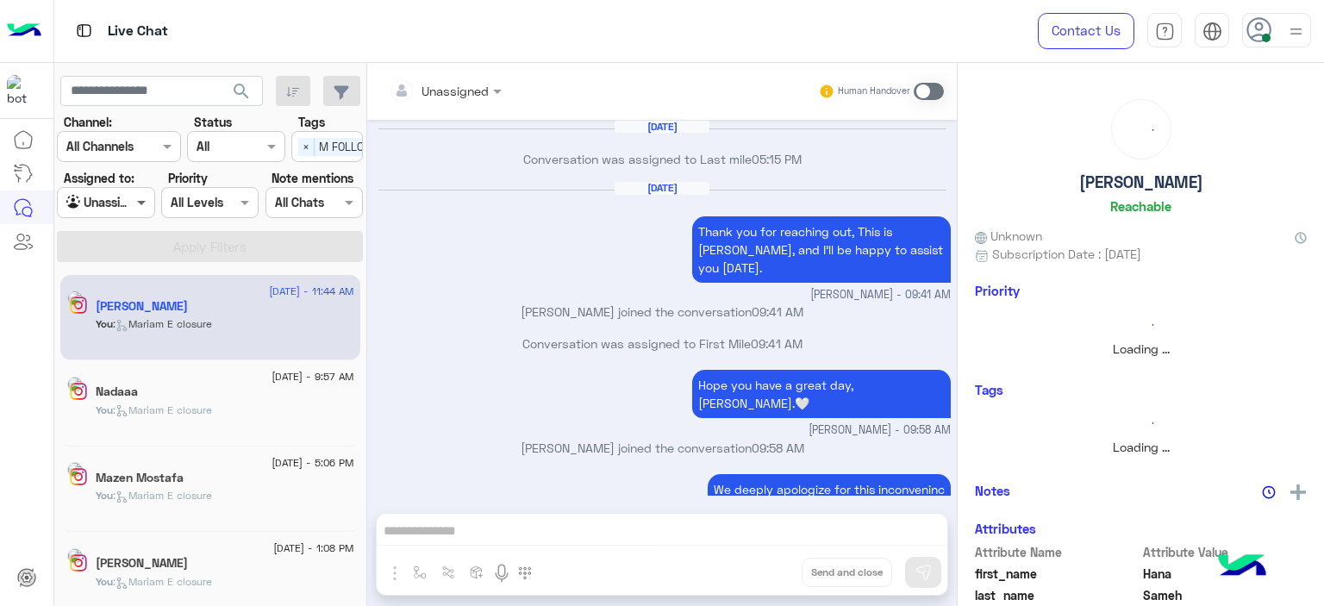
scroll to position [1190, 0]
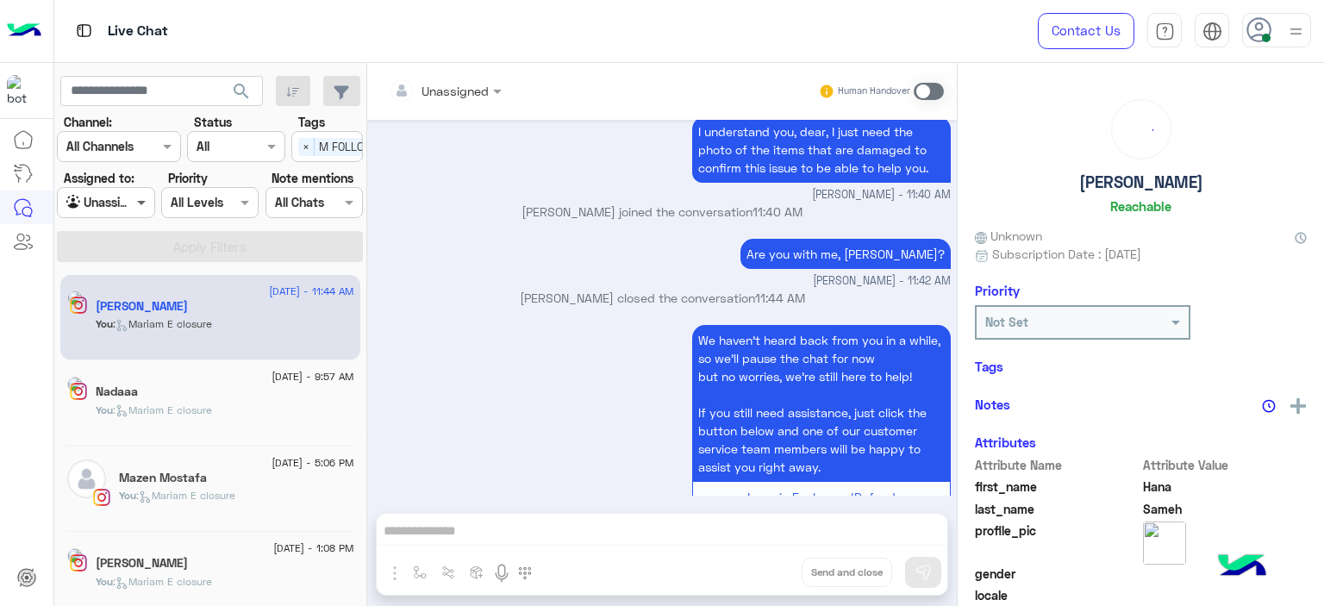
click at [145, 203] on span at bounding box center [144, 202] width 22 height 18
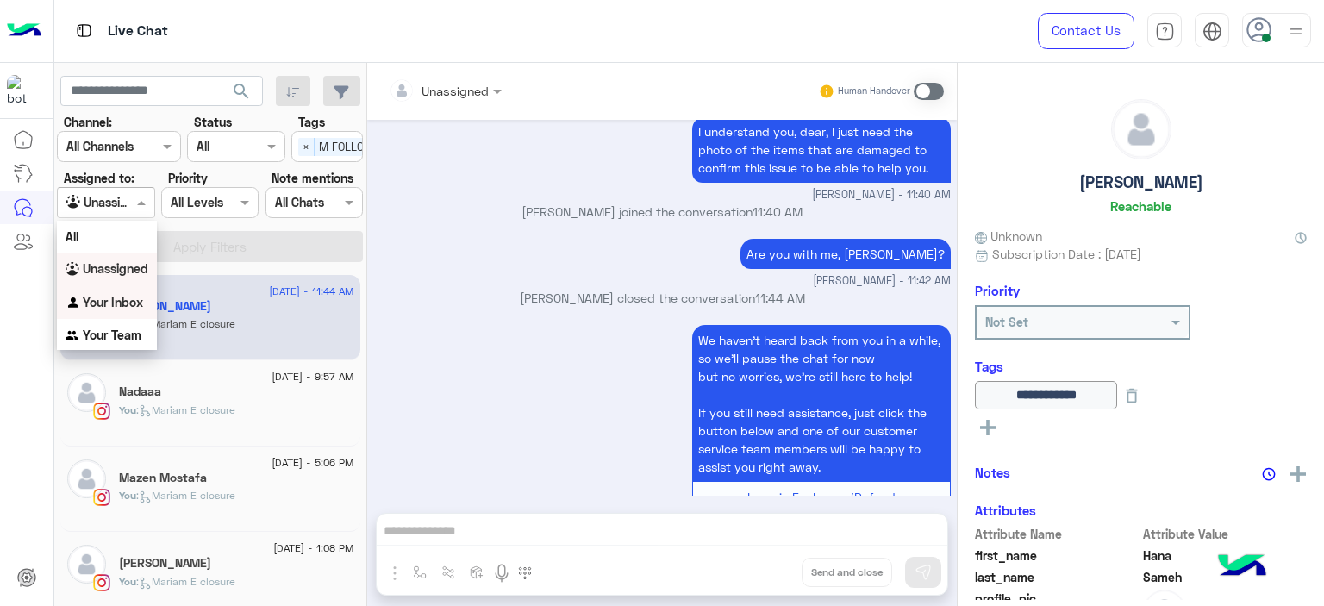
drag, startPoint x: 135, startPoint y: 308, endPoint x: 141, endPoint y: 296, distance: 13.5
click at [135, 307] on b "Your Inbox" at bounding box center [113, 302] width 60 height 15
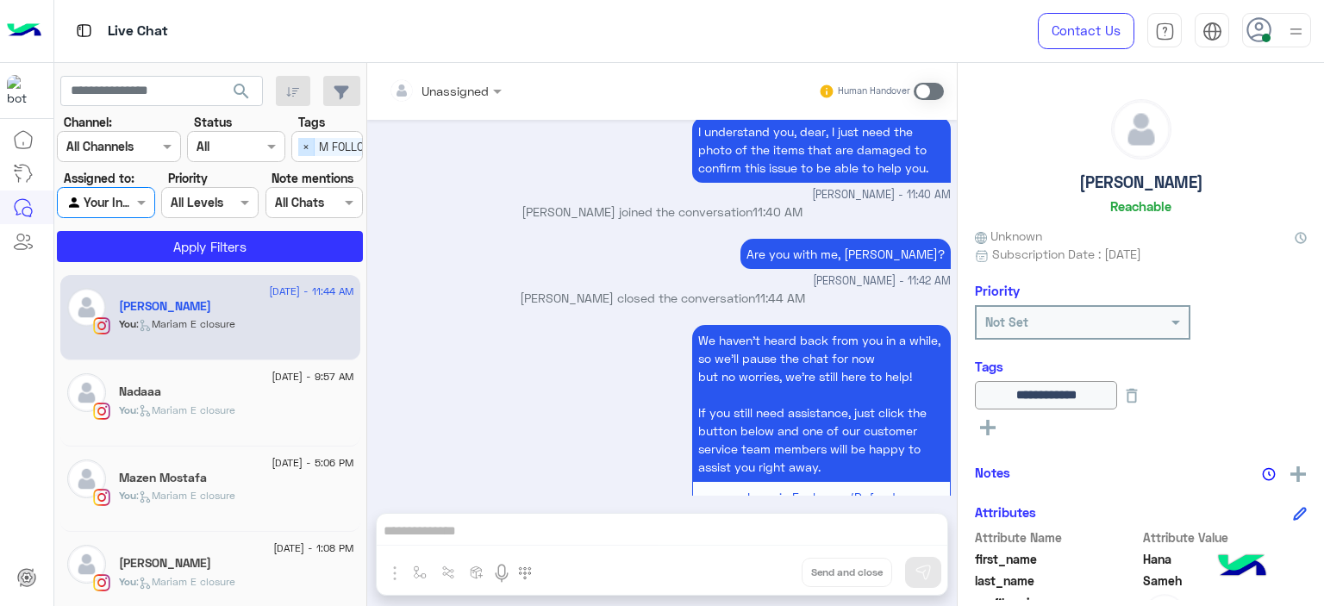
click at [301, 145] on span "×" at bounding box center [306, 147] width 16 height 18
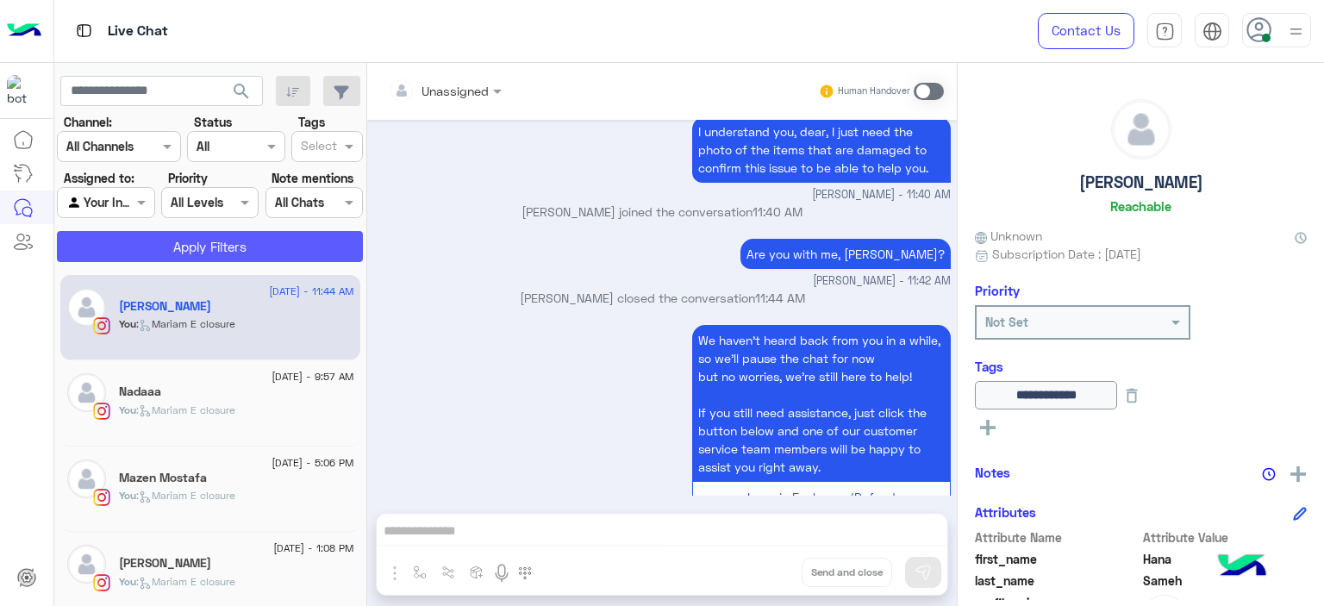
click at [270, 242] on button "Apply Filters" at bounding box center [210, 246] width 306 height 31
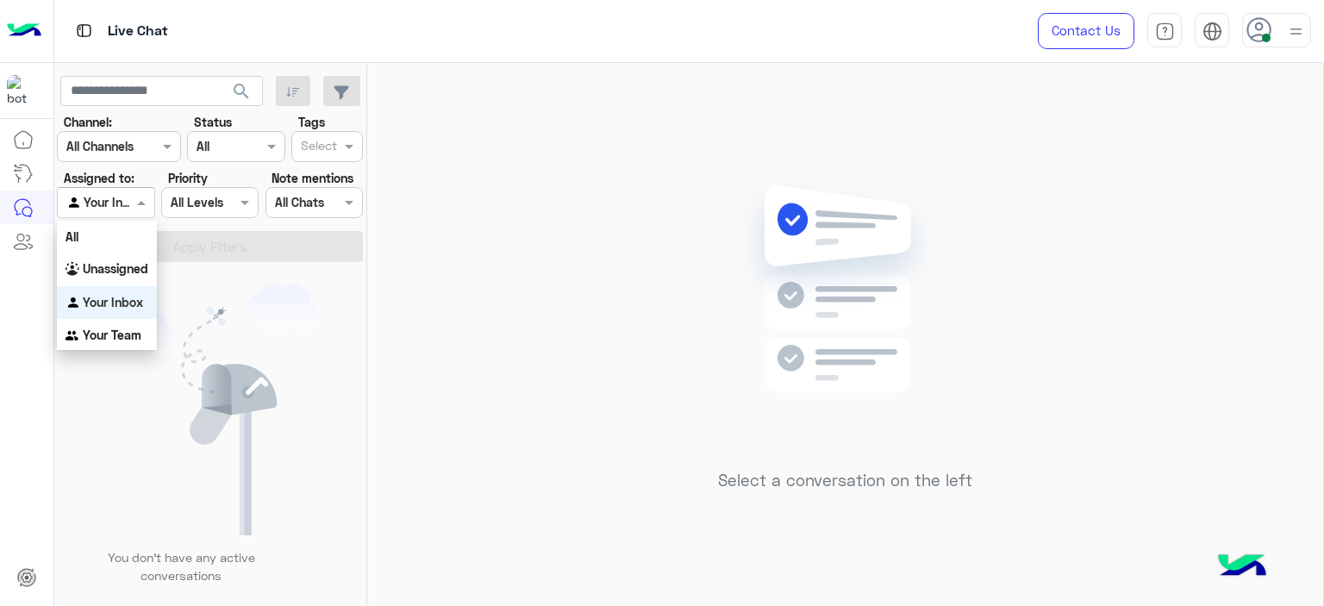
click at [145, 203] on span at bounding box center [144, 202] width 22 height 18
click at [139, 275] on b "Unassigned" at bounding box center [116, 268] width 66 height 15
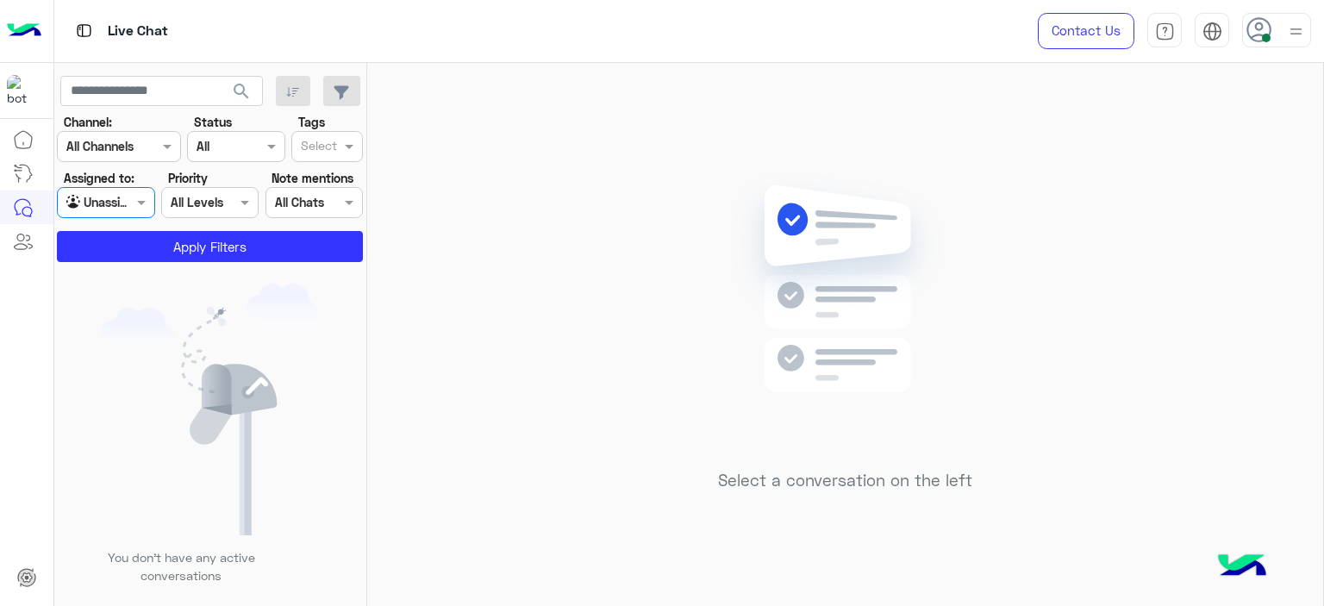
click at [321, 147] on input "text" at bounding box center [319, 148] width 36 height 18
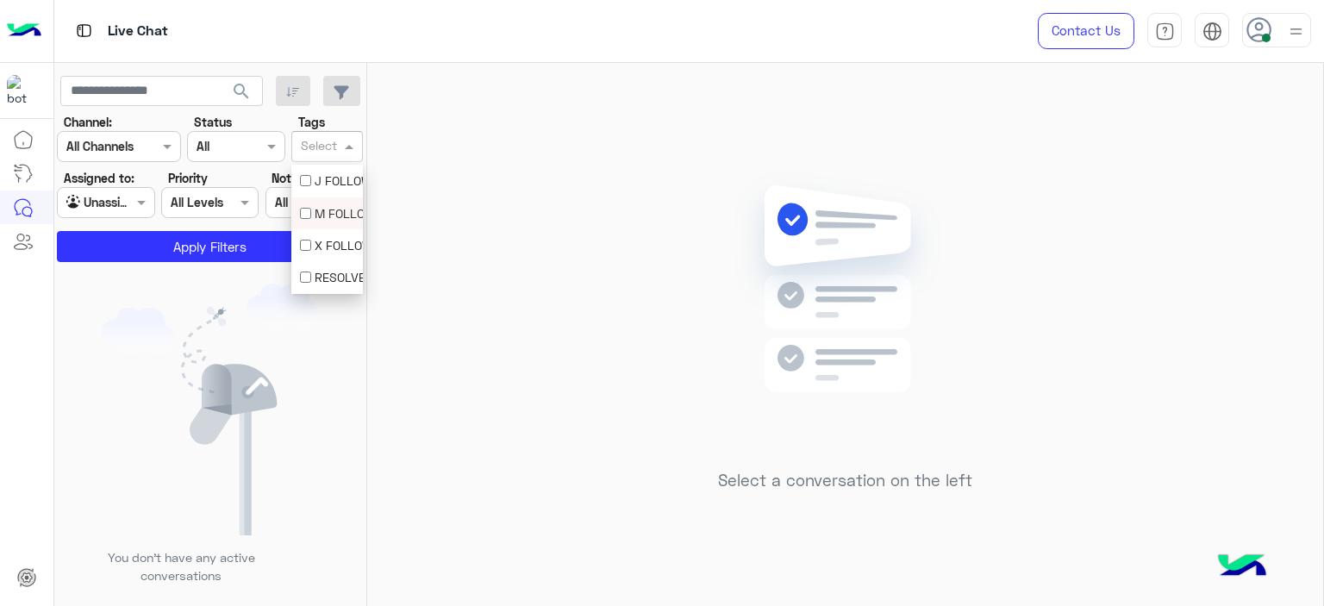
click at [323, 211] on div "M FOLLOW UP" at bounding box center [327, 213] width 54 height 18
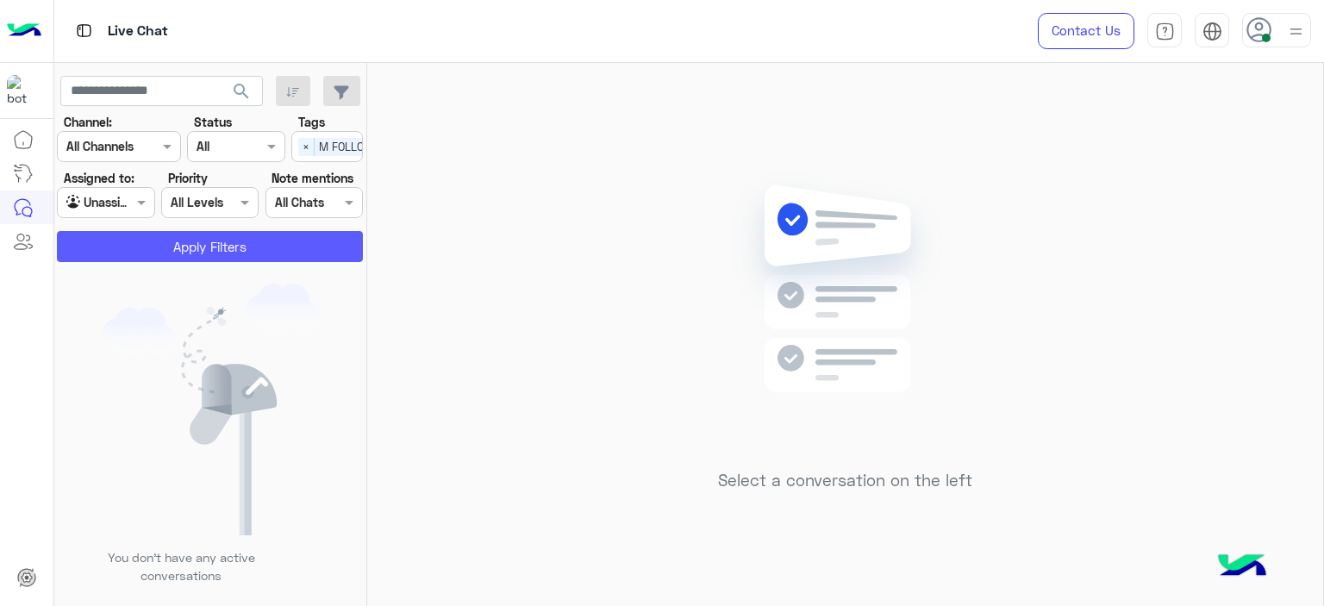
click at [274, 238] on button "Apply Filters" at bounding box center [210, 246] width 306 height 31
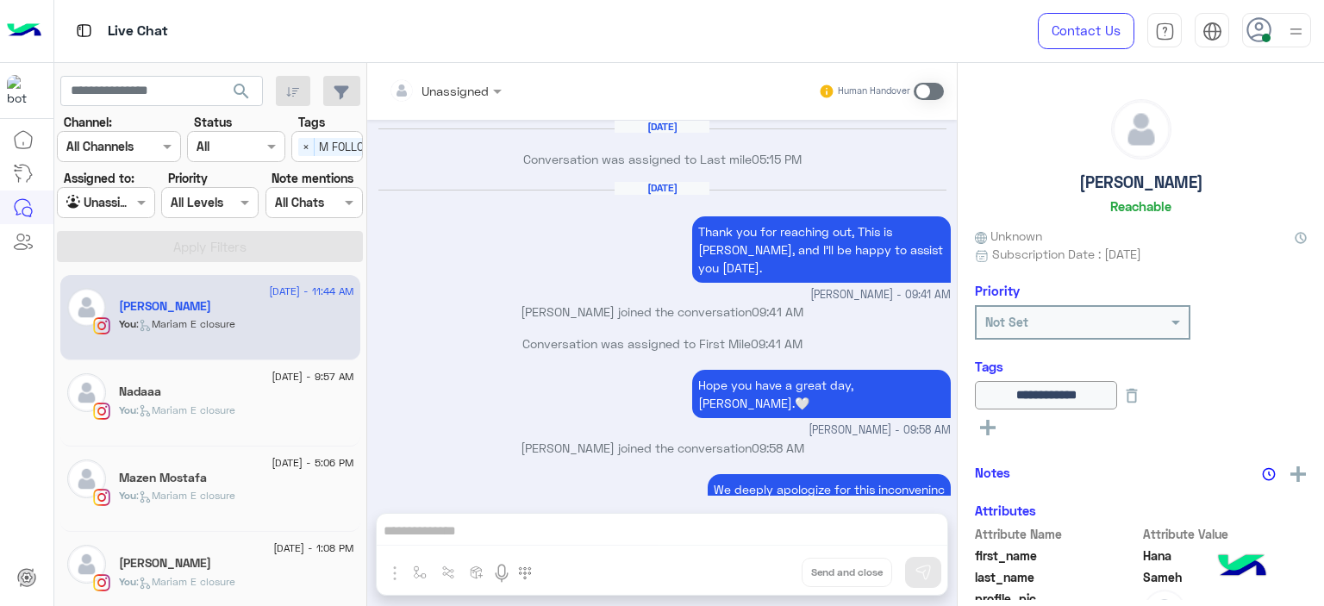
scroll to position [1190, 0]
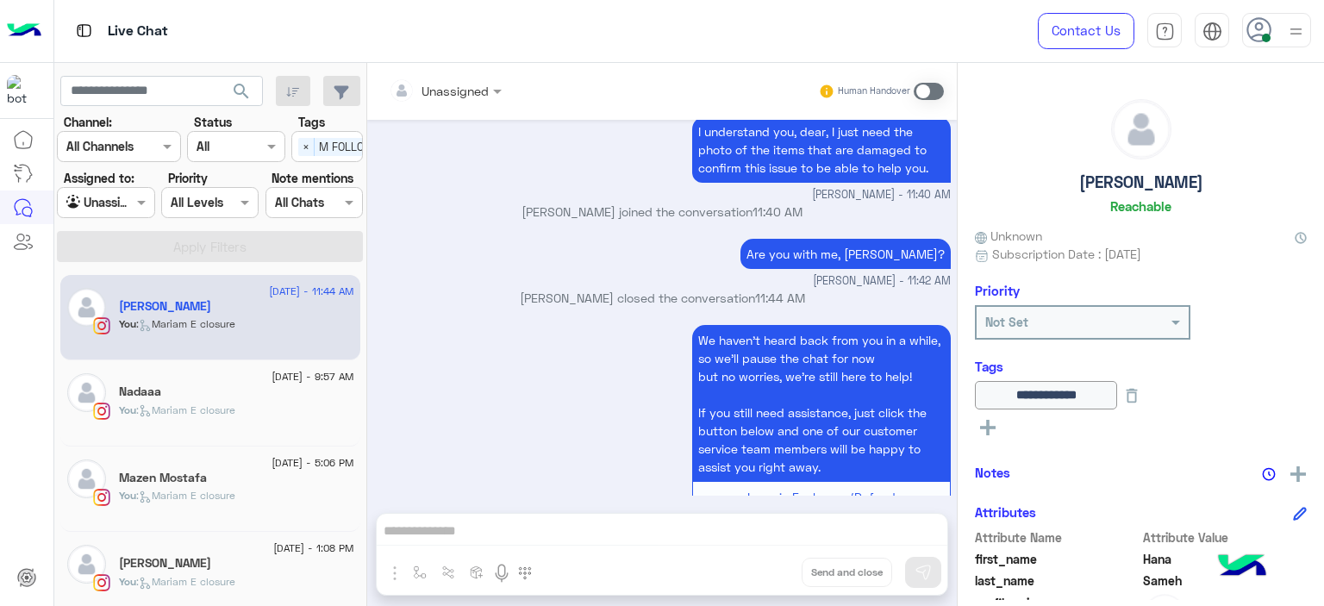
click at [271, 394] on div "Nadaaa" at bounding box center [236, 393] width 235 height 18
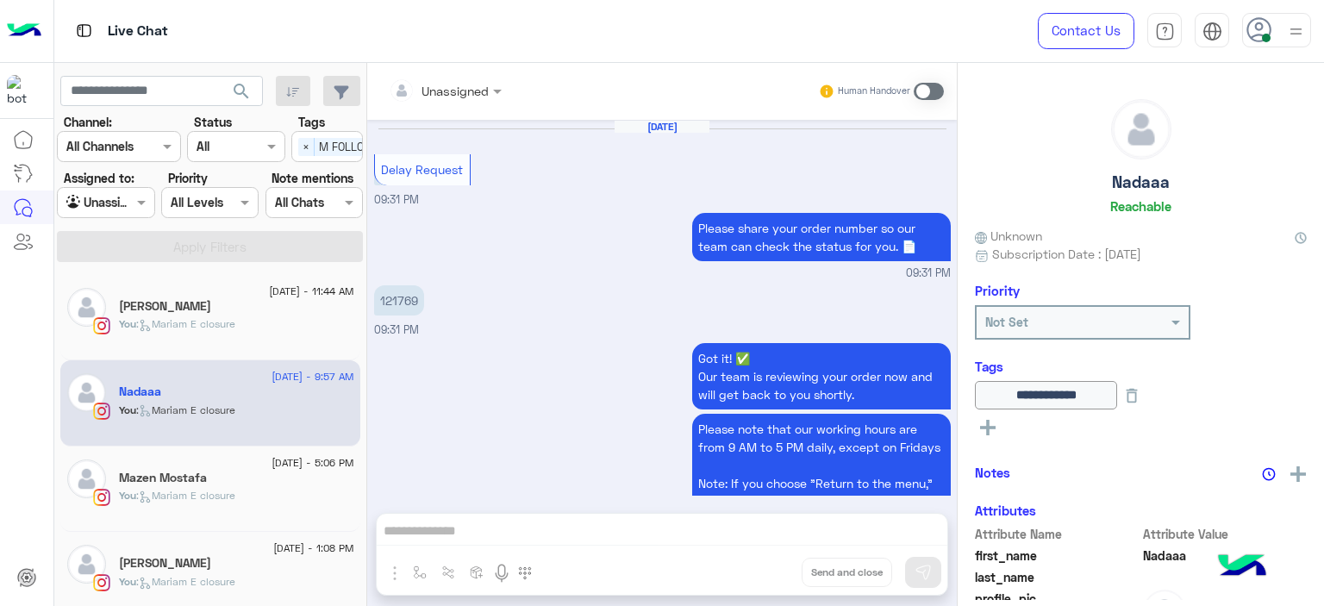
scroll to position [1283, 0]
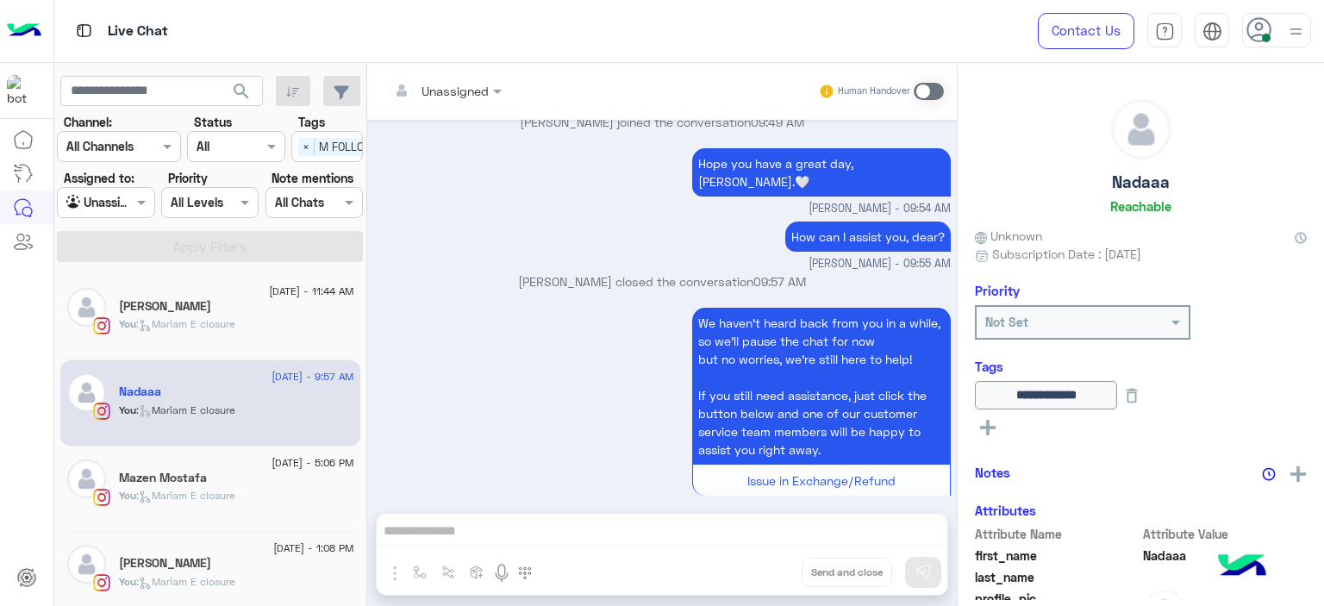
click at [253, 481] on div "Mazen Mostafa" at bounding box center [236, 480] width 235 height 18
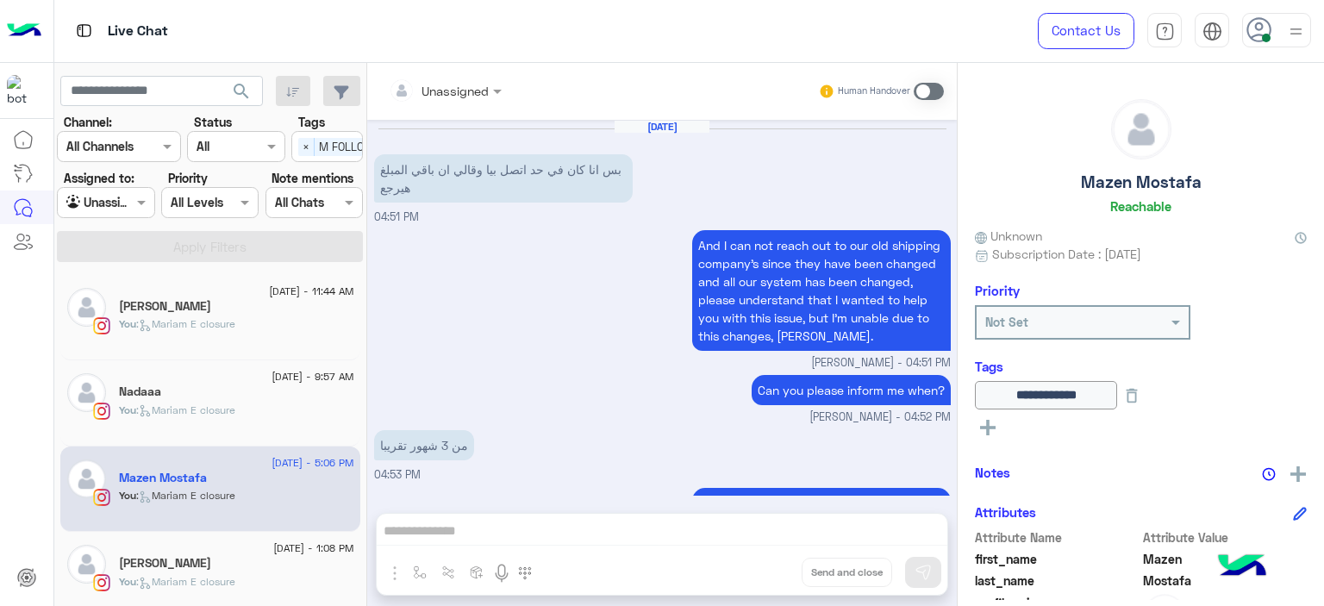
scroll to position [1305, 0]
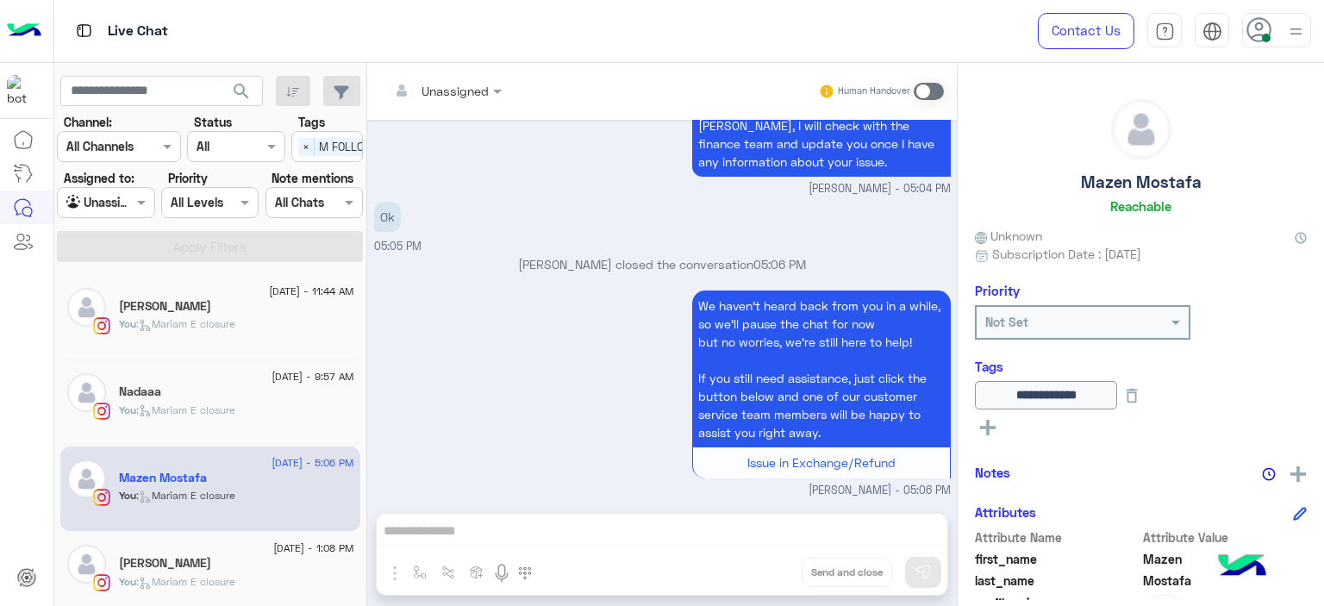
click at [245, 557] on div "[PERSON_NAME]" at bounding box center [236, 565] width 235 height 18
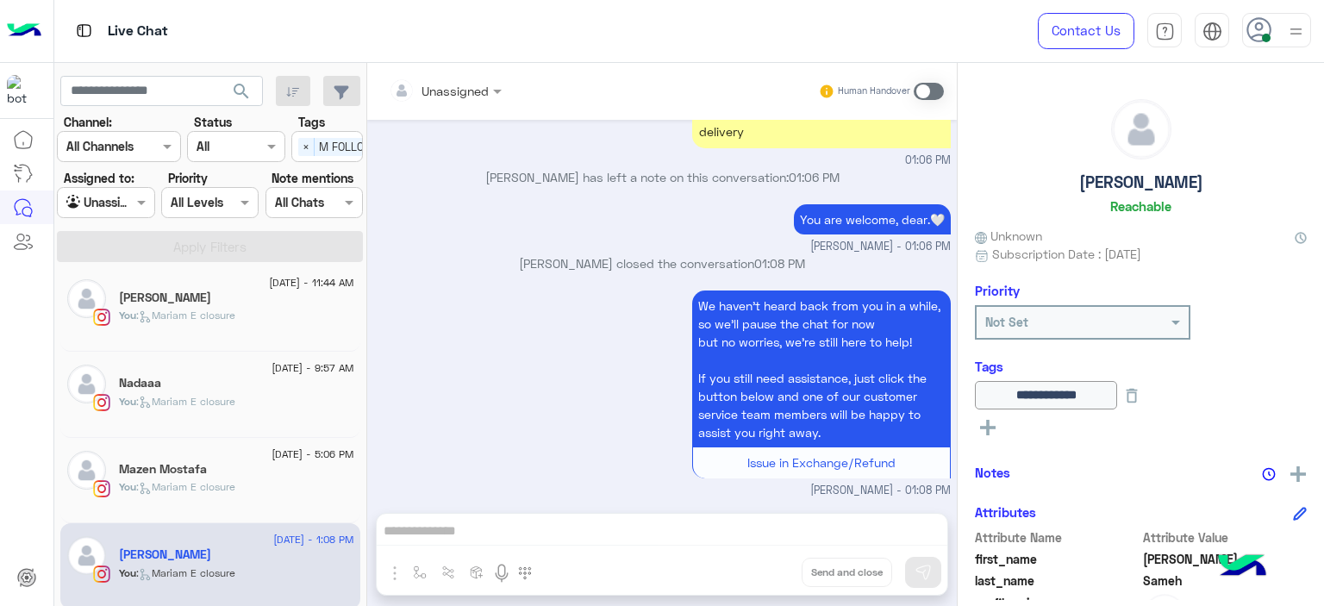
scroll to position [97, 0]
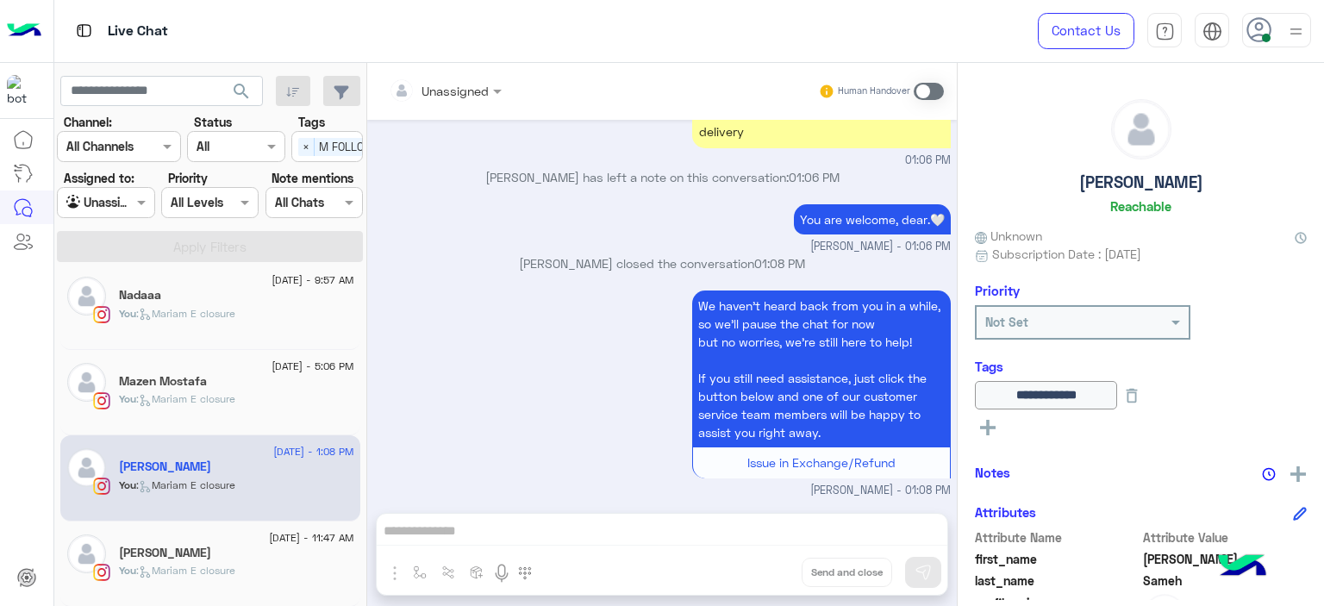
click at [246, 549] on div "Mai Hamdy" at bounding box center [236, 555] width 235 height 18
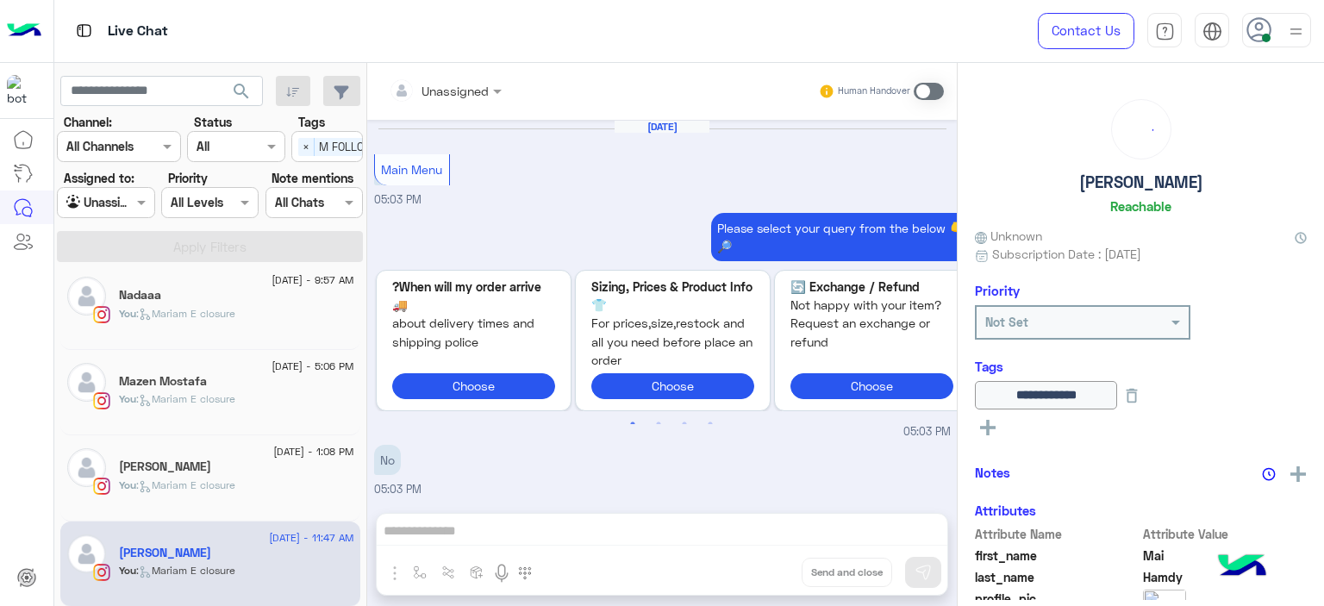
scroll to position [1571, 0]
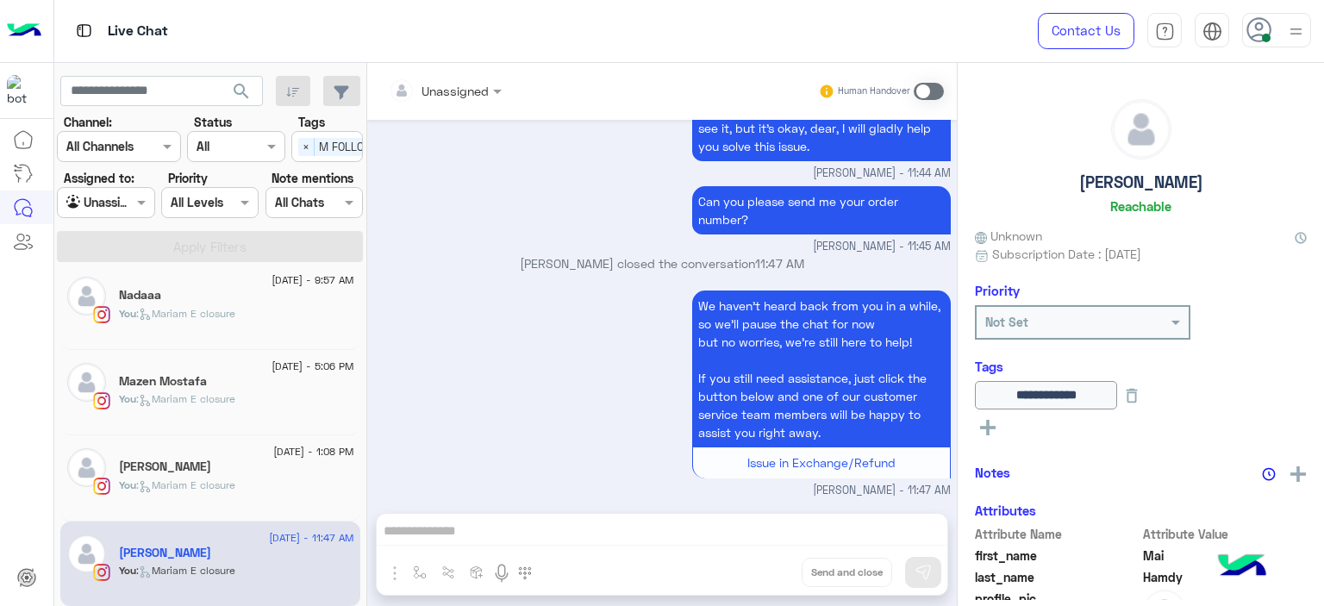
click at [131, 200] on div "Agent Filter Unassigned" at bounding box center [105, 202] width 97 height 31
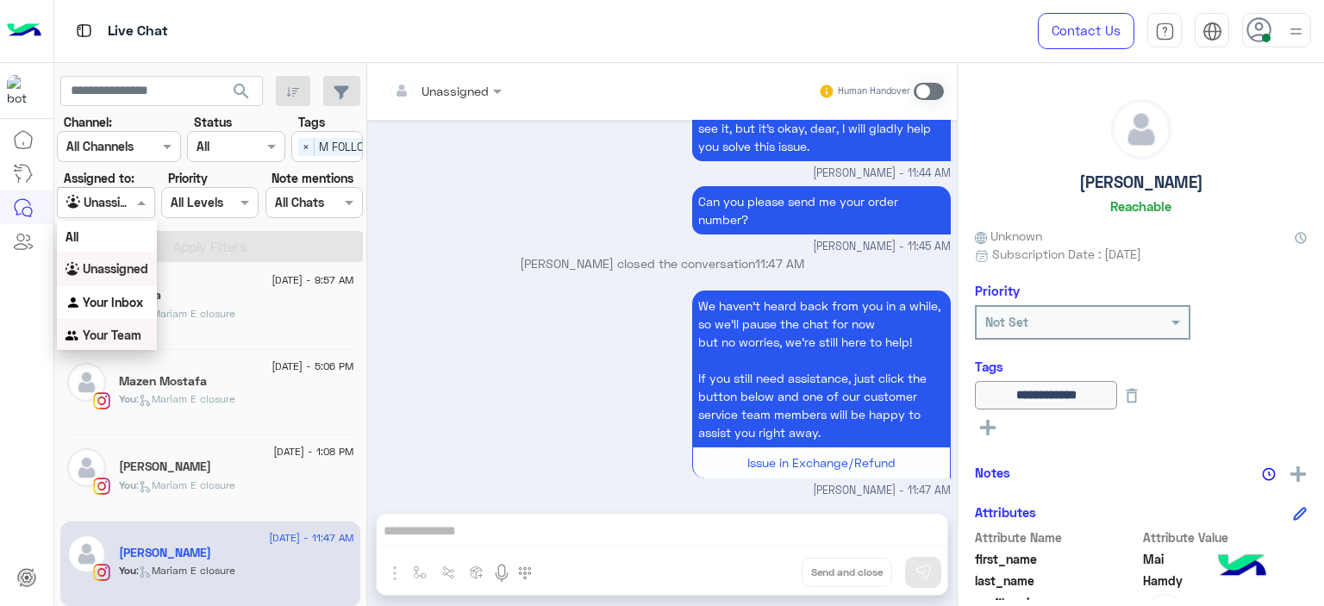
click at [131, 336] on b "Your Team" at bounding box center [112, 335] width 59 height 15
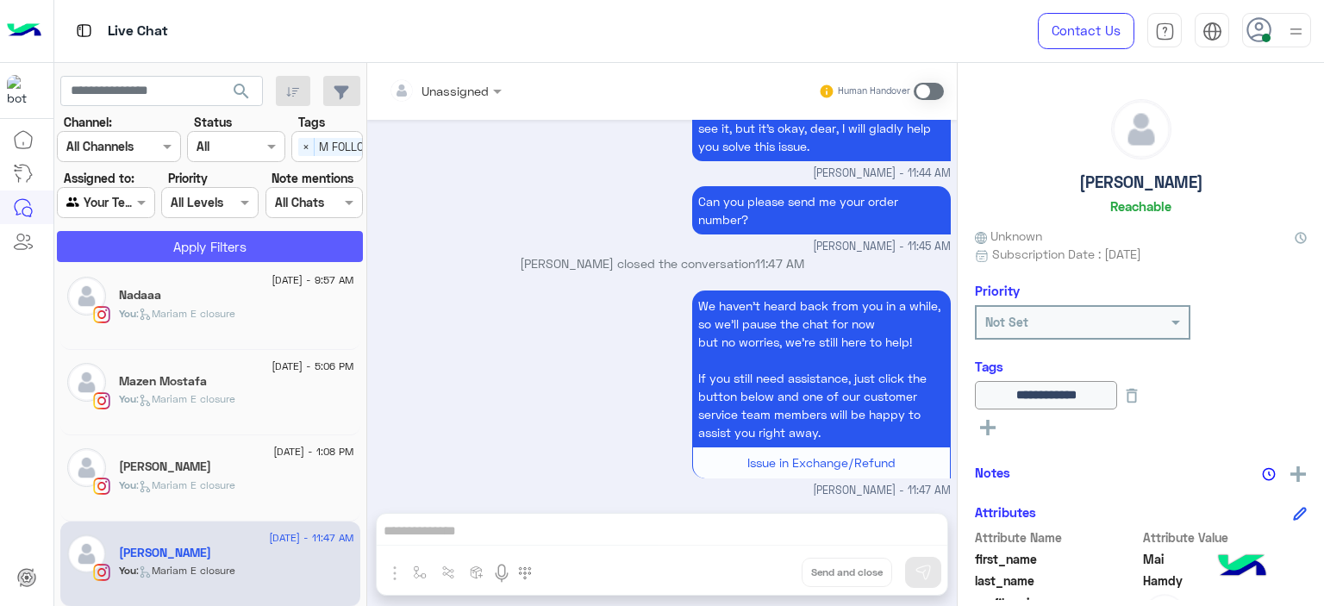
click at [216, 241] on button "Apply Filters" at bounding box center [210, 246] width 306 height 31
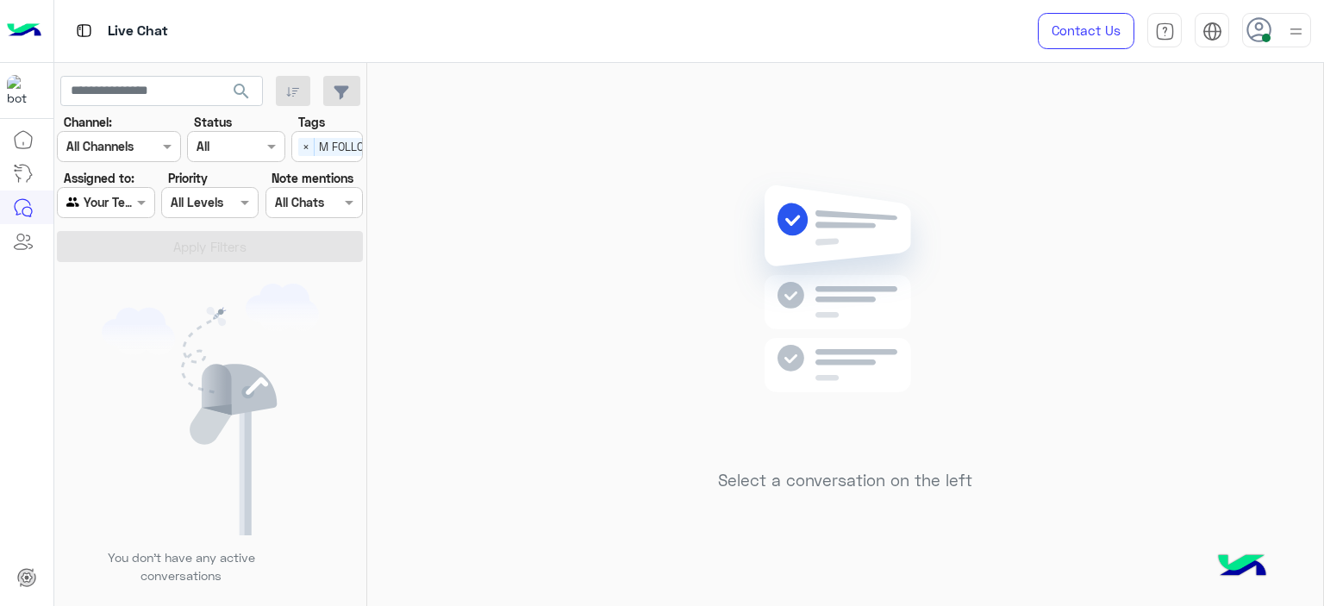
click at [304, 146] on span "×" at bounding box center [306, 147] width 16 height 18
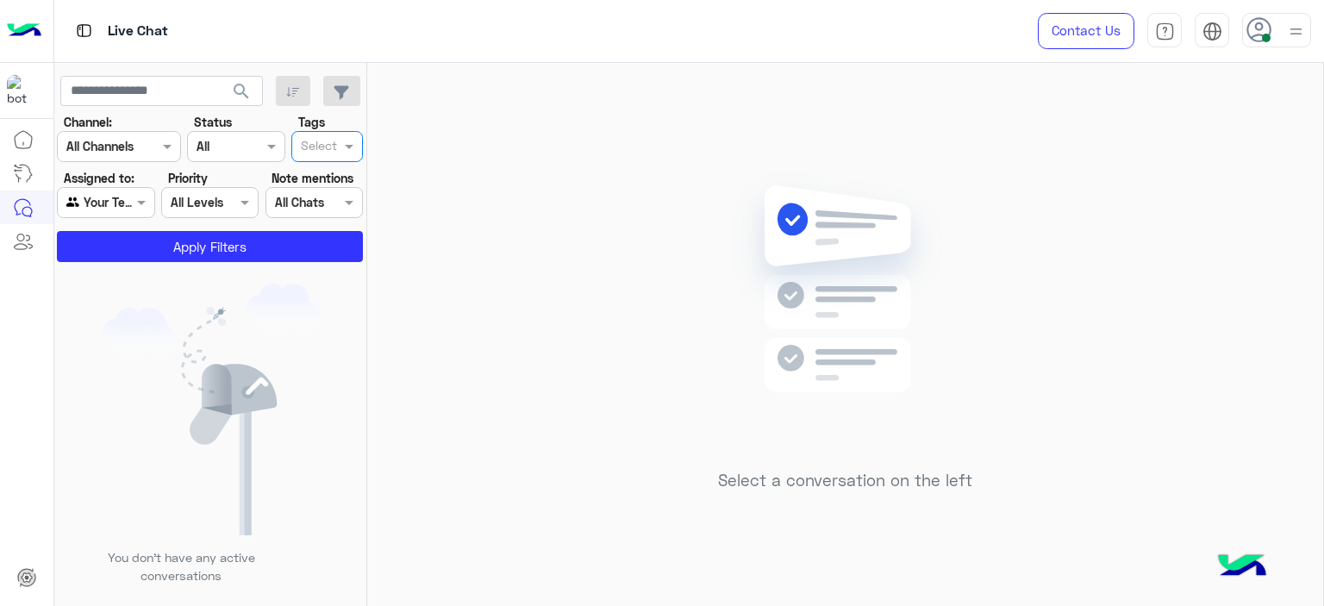
scroll to position [0, 0]
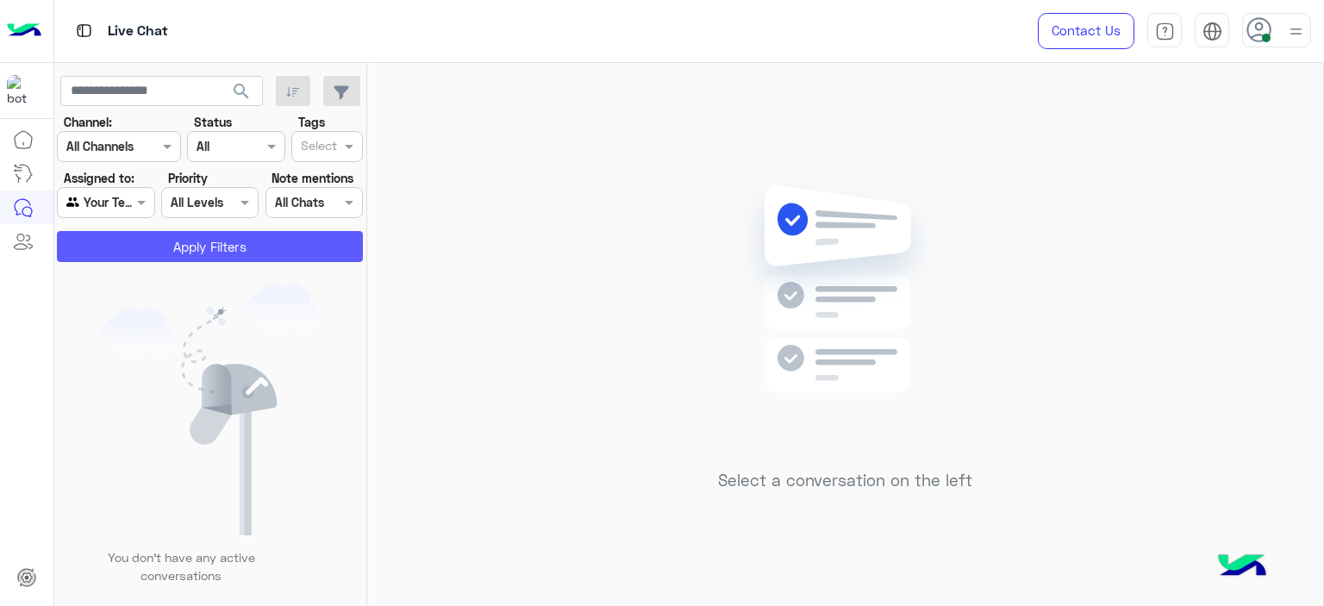
click at [260, 259] on app-inbox-users-filters "search Channel: Channel All Channels Status Channel All Tags Select Assigned to…" at bounding box center [210, 166] width 313 height 206
click at [259, 251] on button "Apply Filters" at bounding box center [210, 246] width 306 height 31
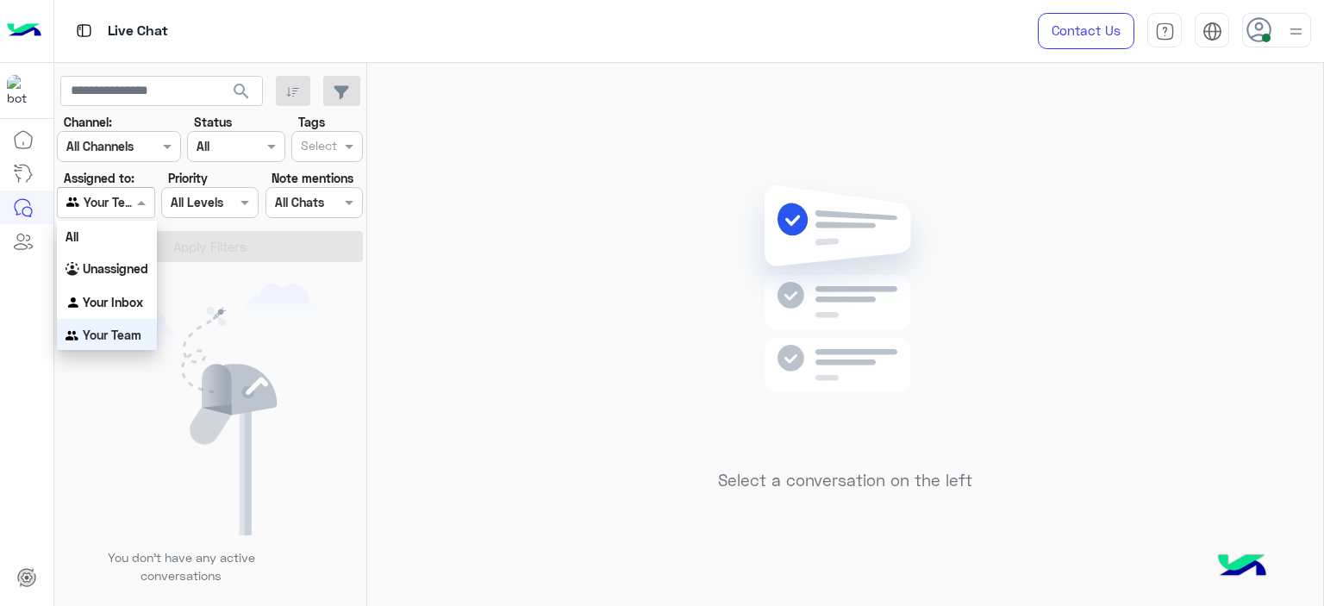
click at [138, 202] on span at bounding box center [144, 202] width 22 height 18
click at [132, 296] on b "Your Inbox" at bounding box center [113, 300] width 60 height 15
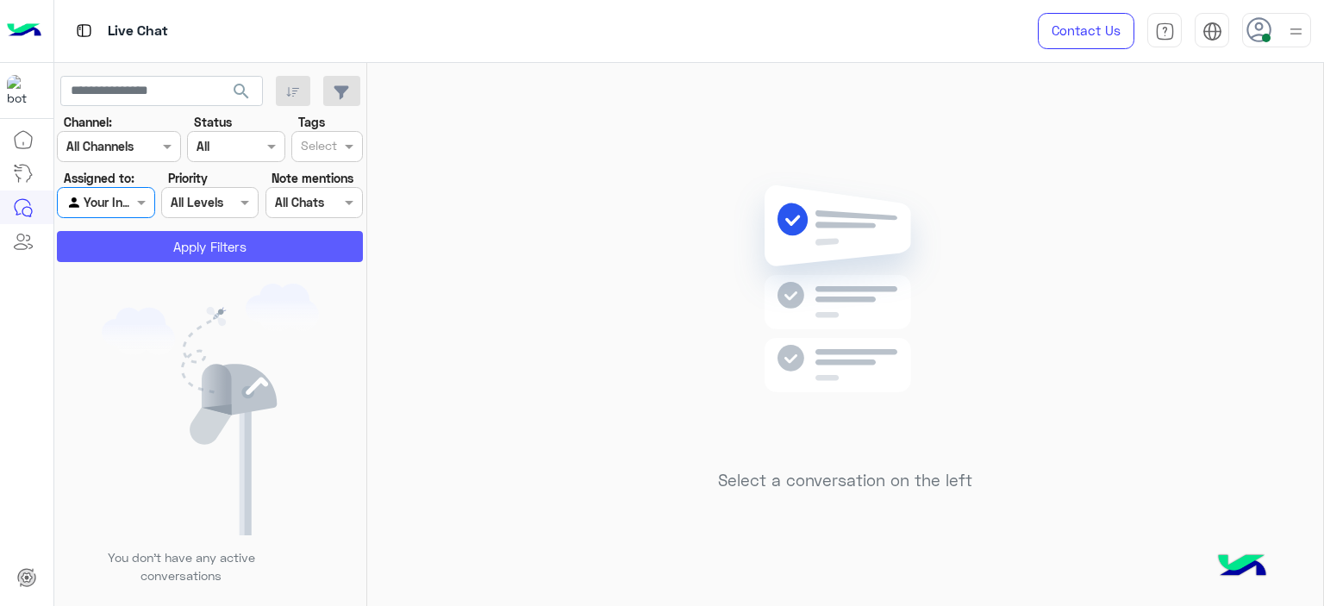
click at [245, 235] on button "Apply Filters" at bounding box center [210, 246] width 306 height 31
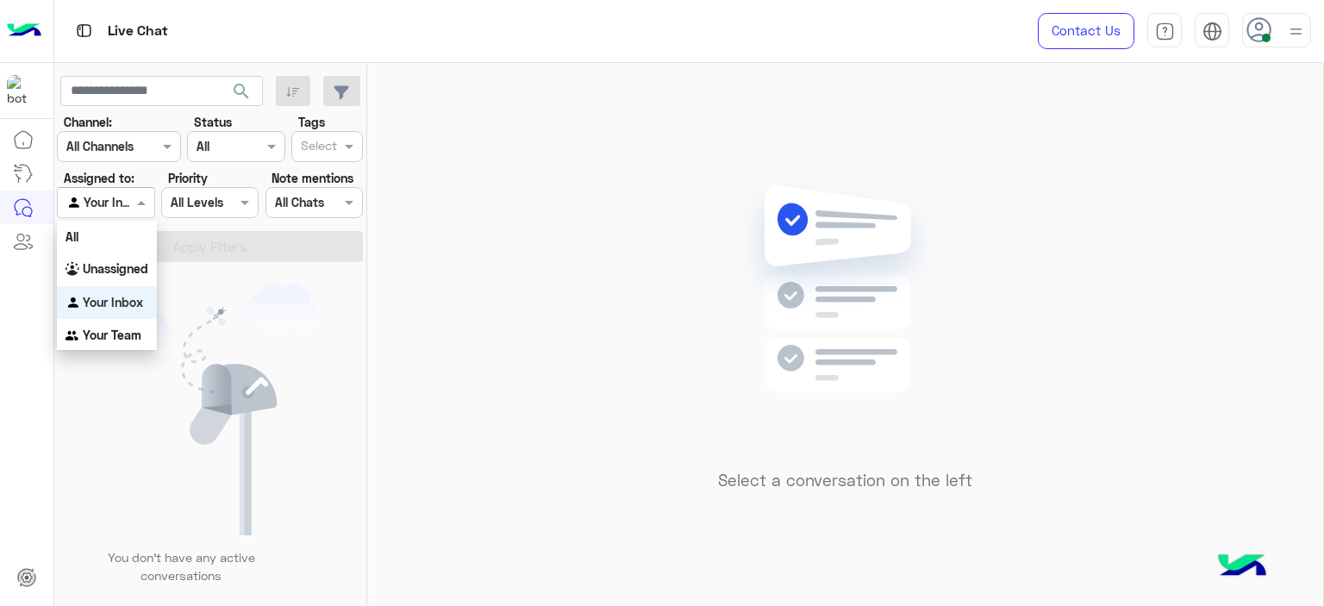
click at [149, 205] on span at bounding box center [144, 202] width 22 height 18
click at [121, 277] on div "Unassigned" at bounding box center [107, 270] width 100 height 34
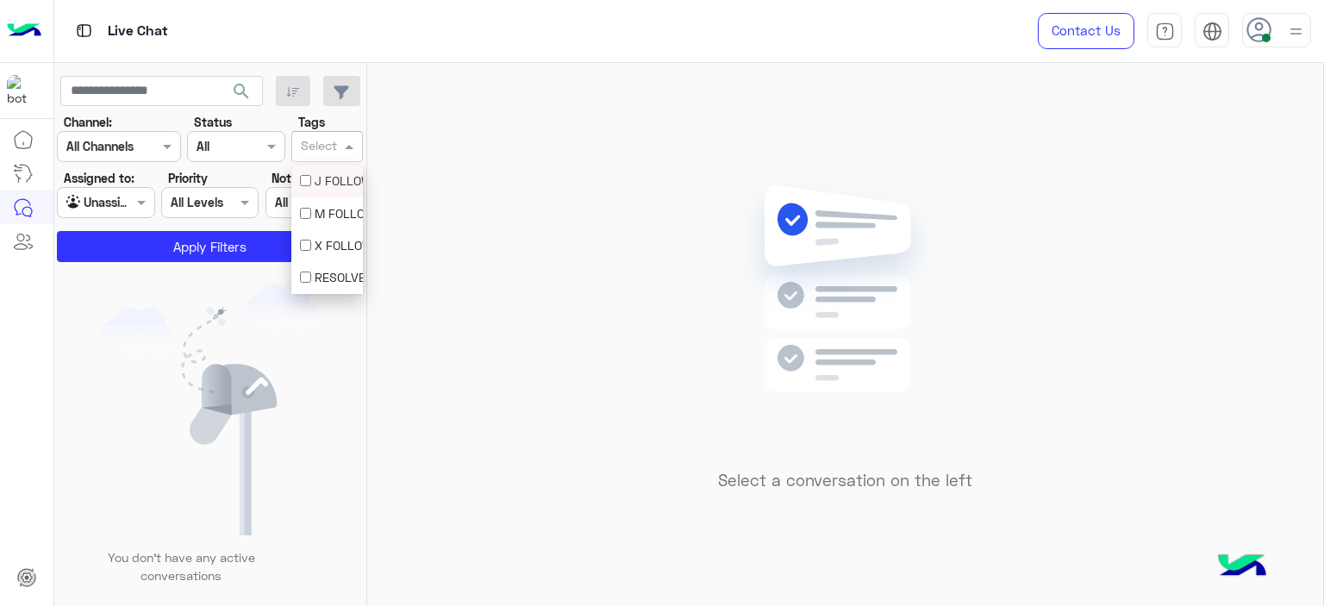
click at [351, 152] on span at bounding box center [351, 146] width 22 height 18
click at [336, 209] on div "M FOLLOW UP" at bounding box center [327, 213] width 54 height 18
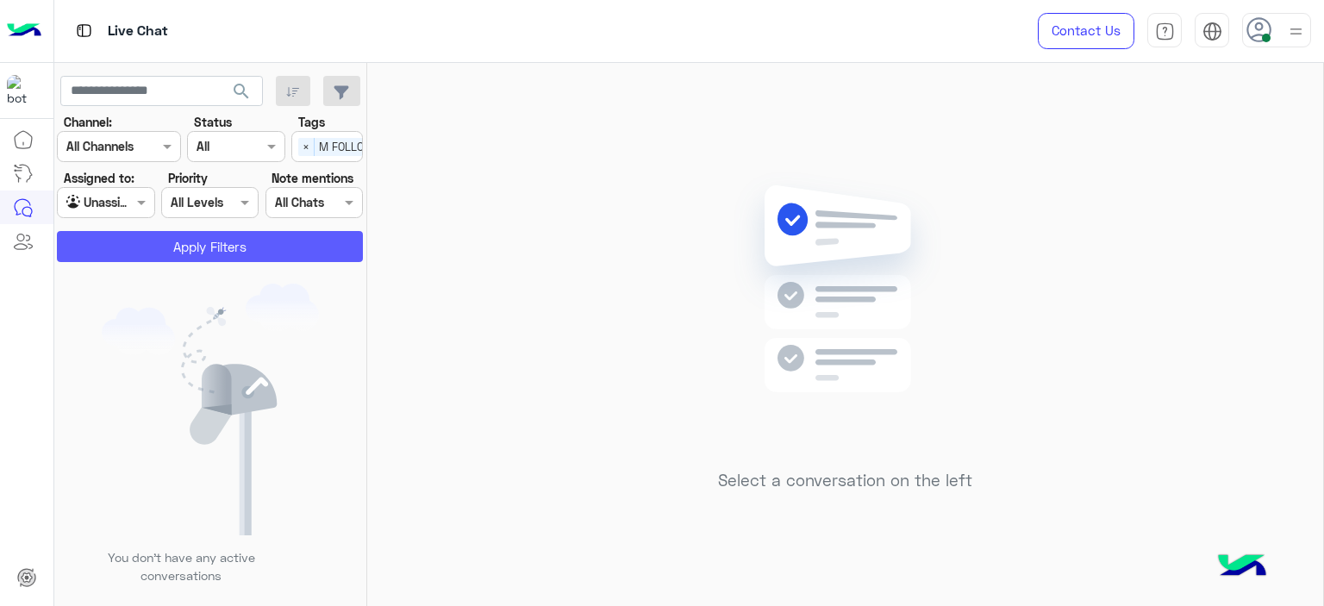
click at [290, 249] on button "Apply Filters" at bounding box center [210, 246] width 306 height 31
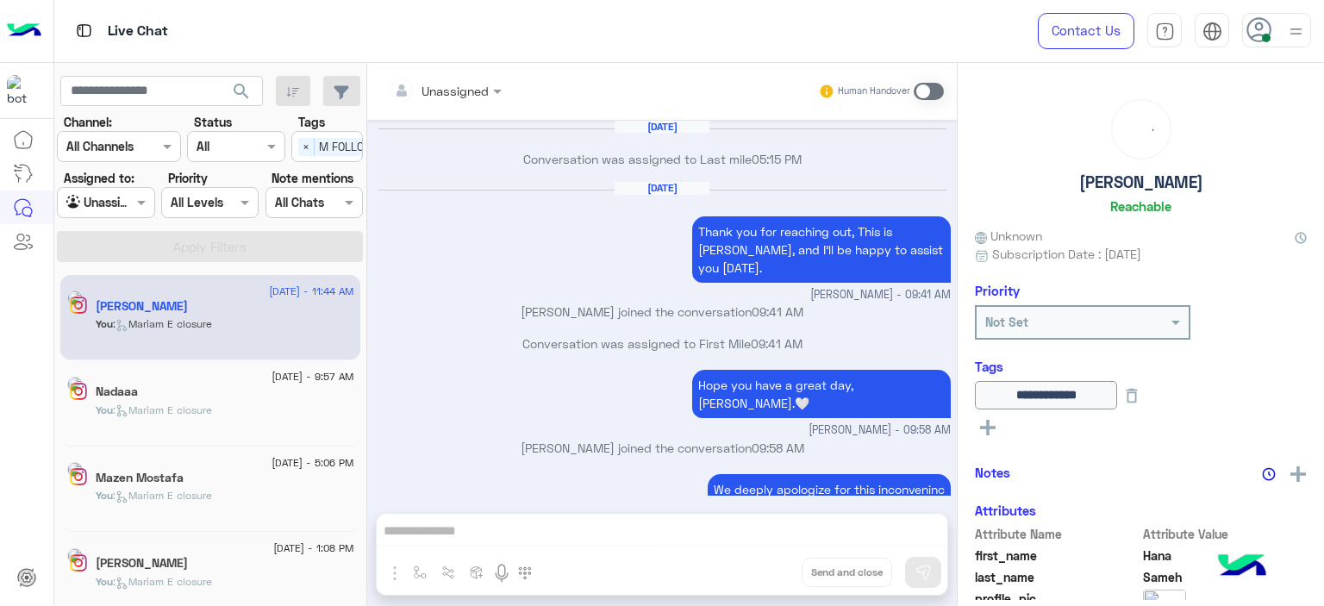
scroll to position [1190, 0]
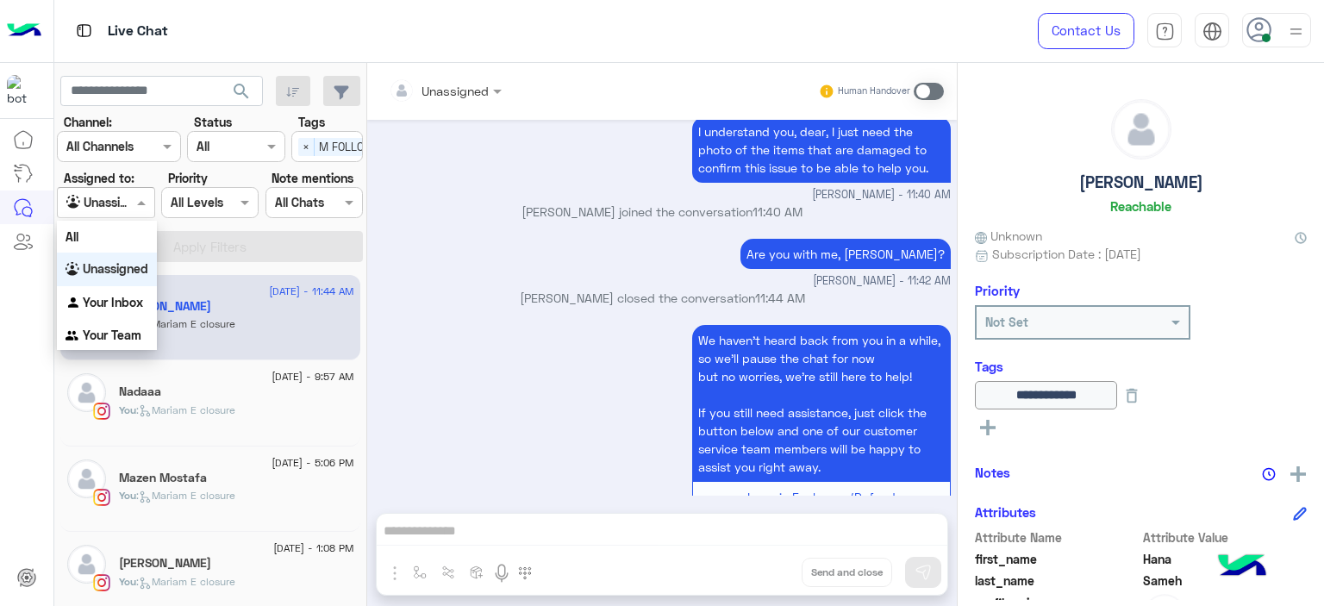
click at [147, 201] on span at bounding box center [144, 202] width 22 height 18
click at [307, 152] on span "×" at bounding box center [306, 147] width 16 height 18
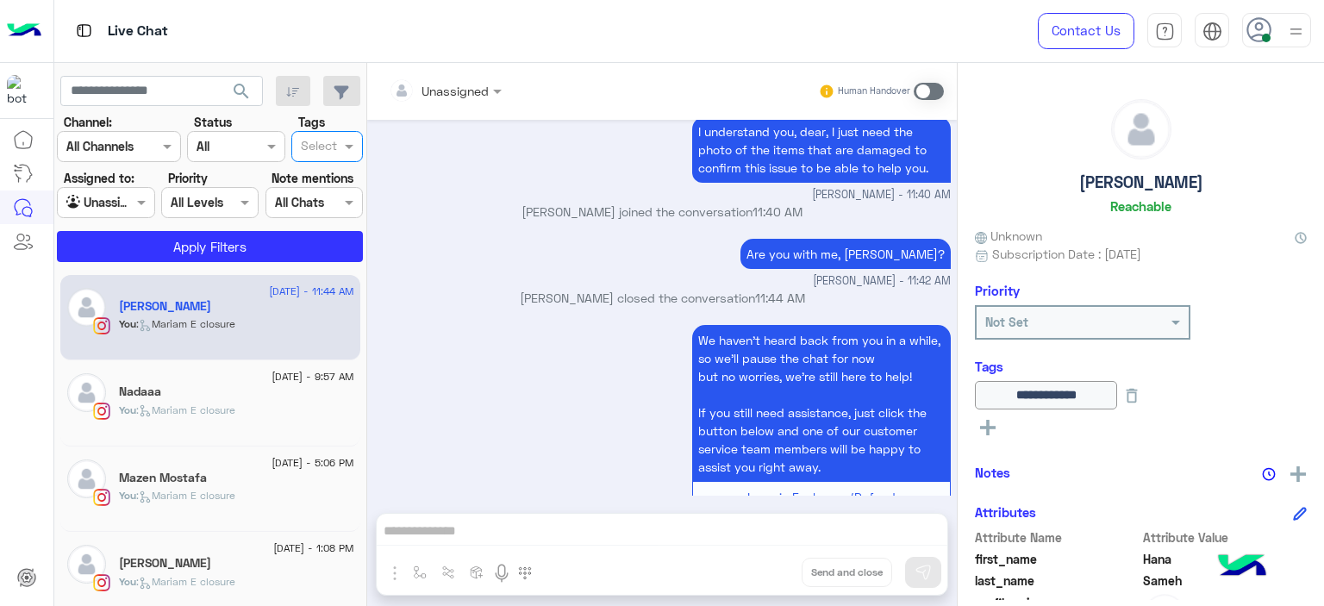
scroll to position [0, 0]
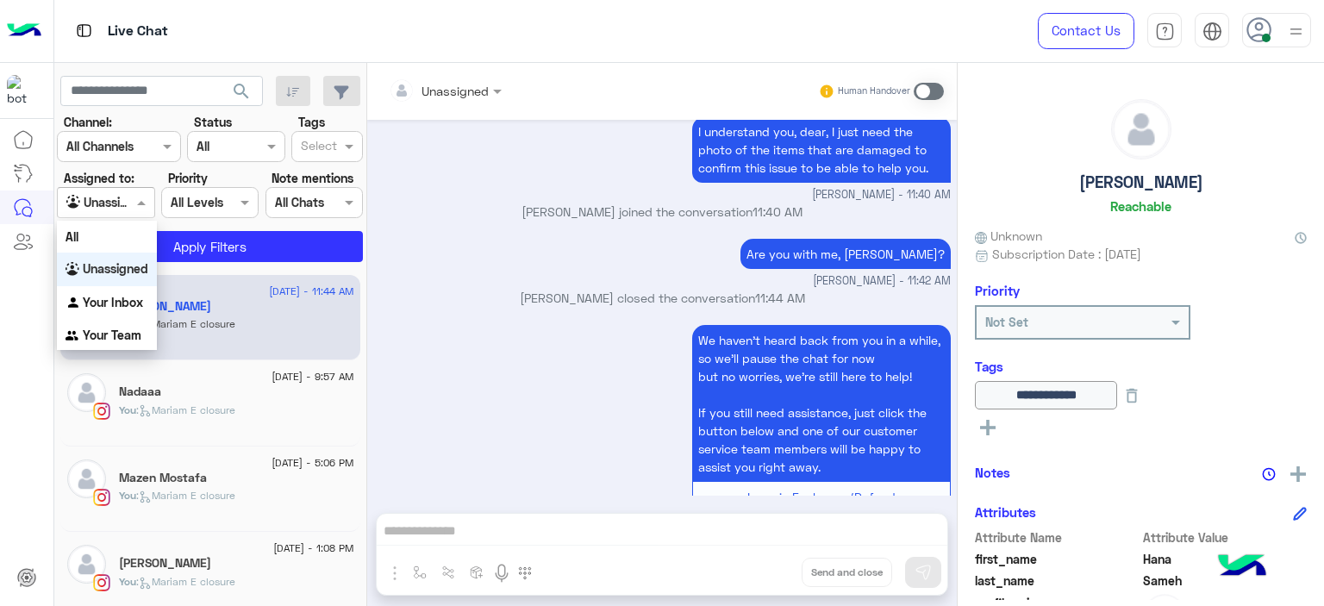
click at [141, 207] on span at bounding box center [144, 202] width 22 height 18
click at [131, 304] on b "Your Inbox" at bounding box center [113, 302] width 60 height 15
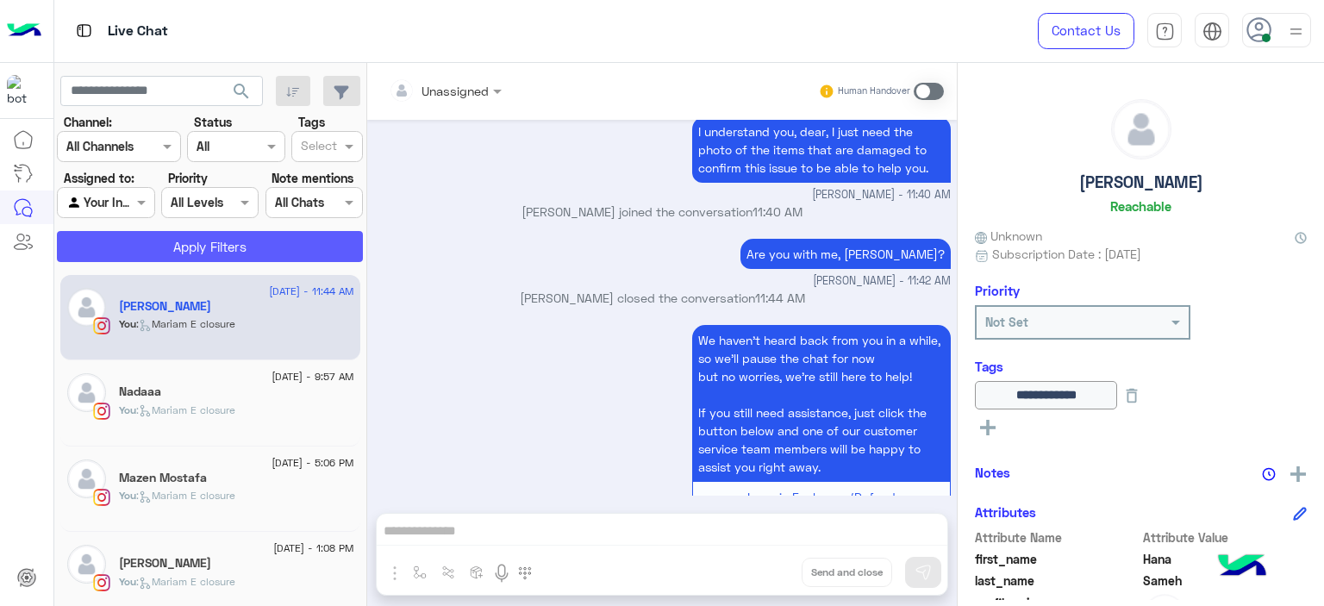
click at [210, 238] on button "Apply Filters" at bounding box center [210, 246] width 306 height 31
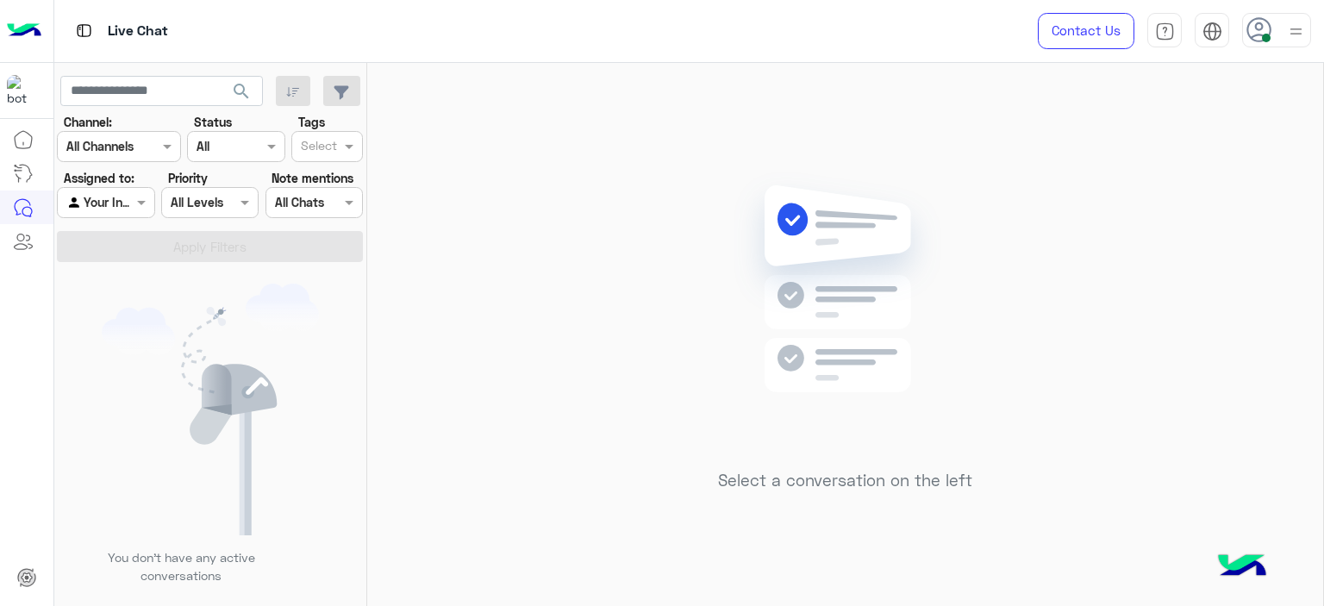
click at [406, 343] on div "Select a conversation on the left" at bounding box center [845, 338] width 956 height 550
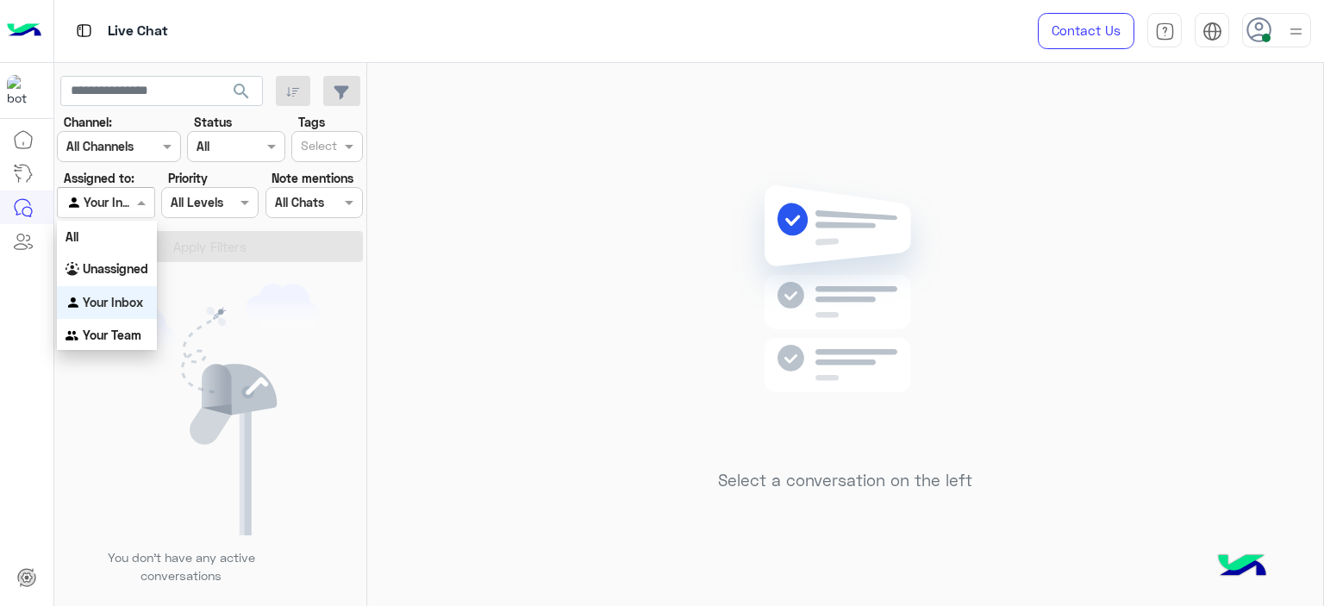
click at [144, 202] on span at bounding box center [144, 202] width 22 height 18
click at [114, 266] on b "Unassigned" at bounding box center [116, 268] width 66 height 15
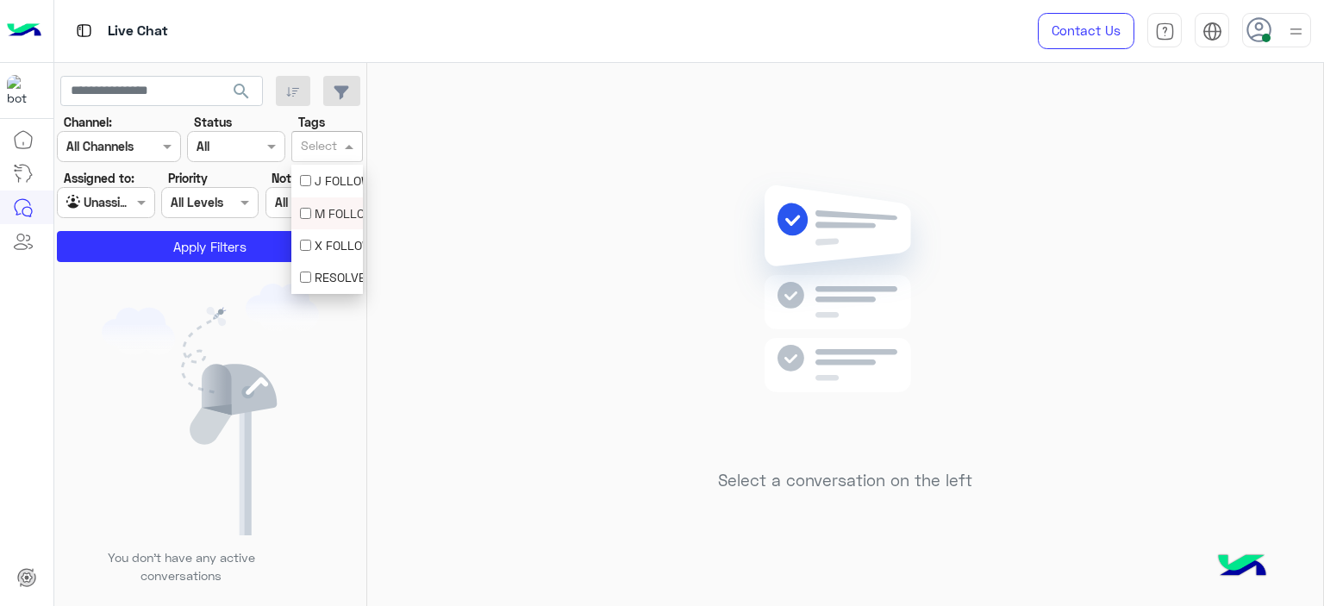
drag, startPoint x: 331, startPoint y: 159, endPoint x: 328, endPoint y: 206, distance: 47.5
click at [328, 206] on body "Live Chat Contact Us Help Center عربي English search Channel: Channel All Chann…" at bounding box center [662, 303] width 1324 height 606
drag, startPoint x: 328, startPoint y: 206, endPoint x: 313, endPoint y: 215, distance: 17.0
click at [313, 215] on div "M FOLLOW UP" at bounding box center [327, 213] width 54 height 18
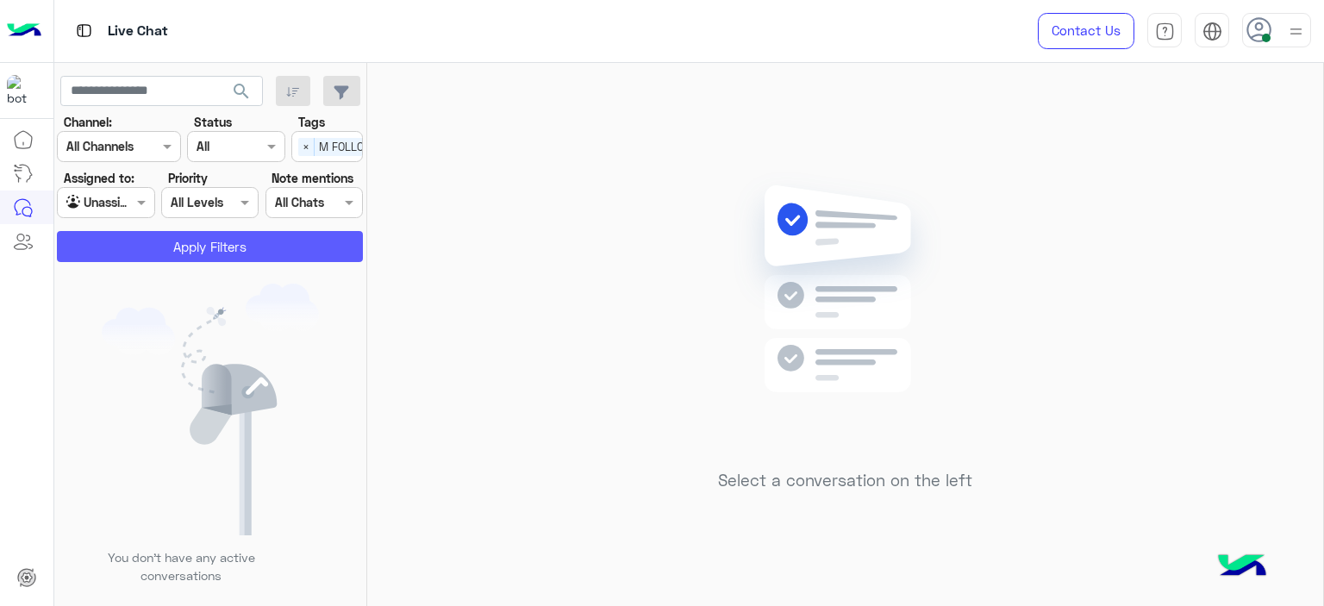
click at [299, 247] on button "Apply Filters" at bounding box center [210, 246] width 306 height 31
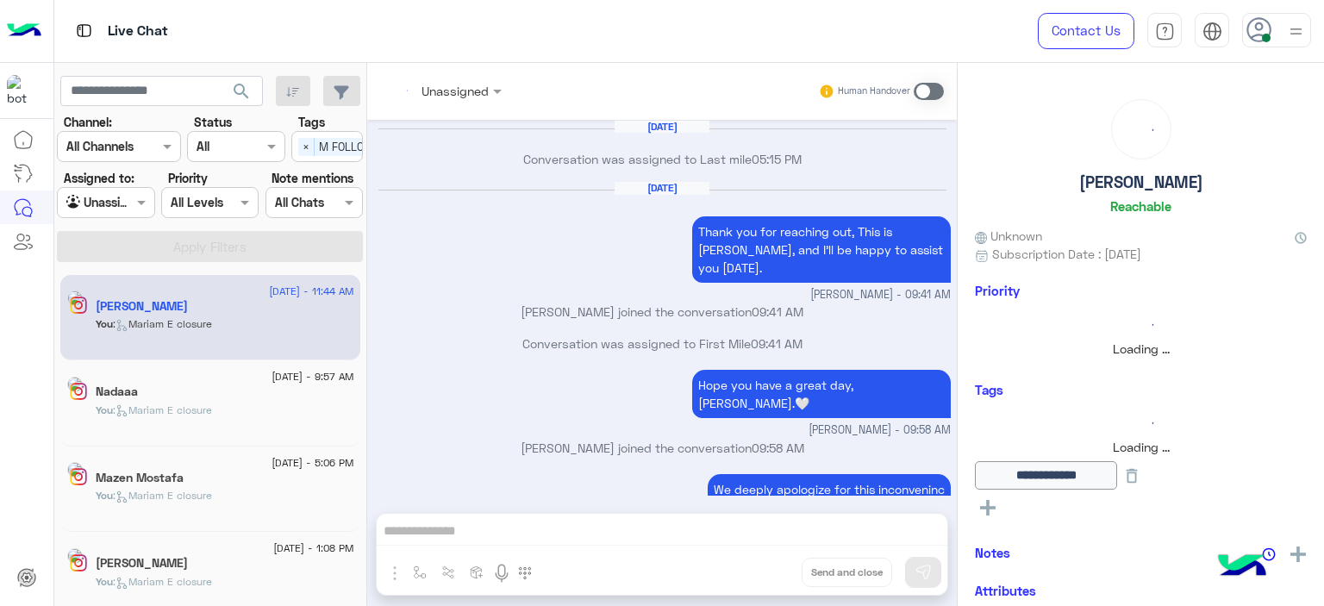
scroll to position [1190, 0]
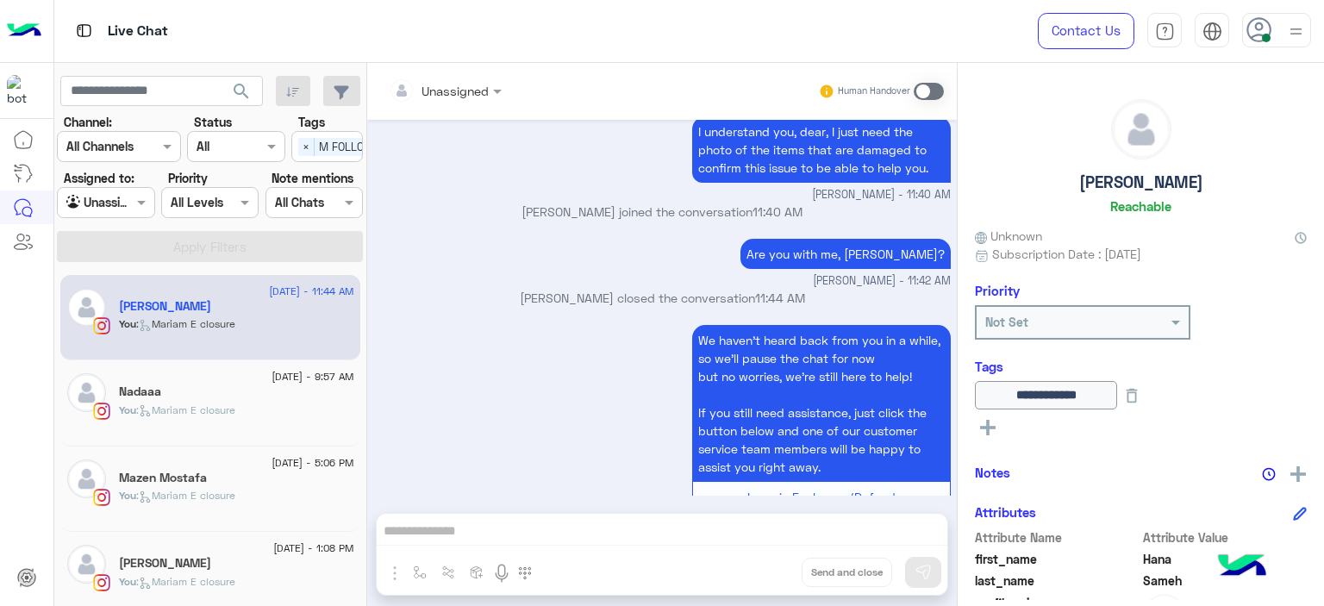
click at [245, 384] on div "Nadaaa" at bounding box center [236, 393] width 235 height 18
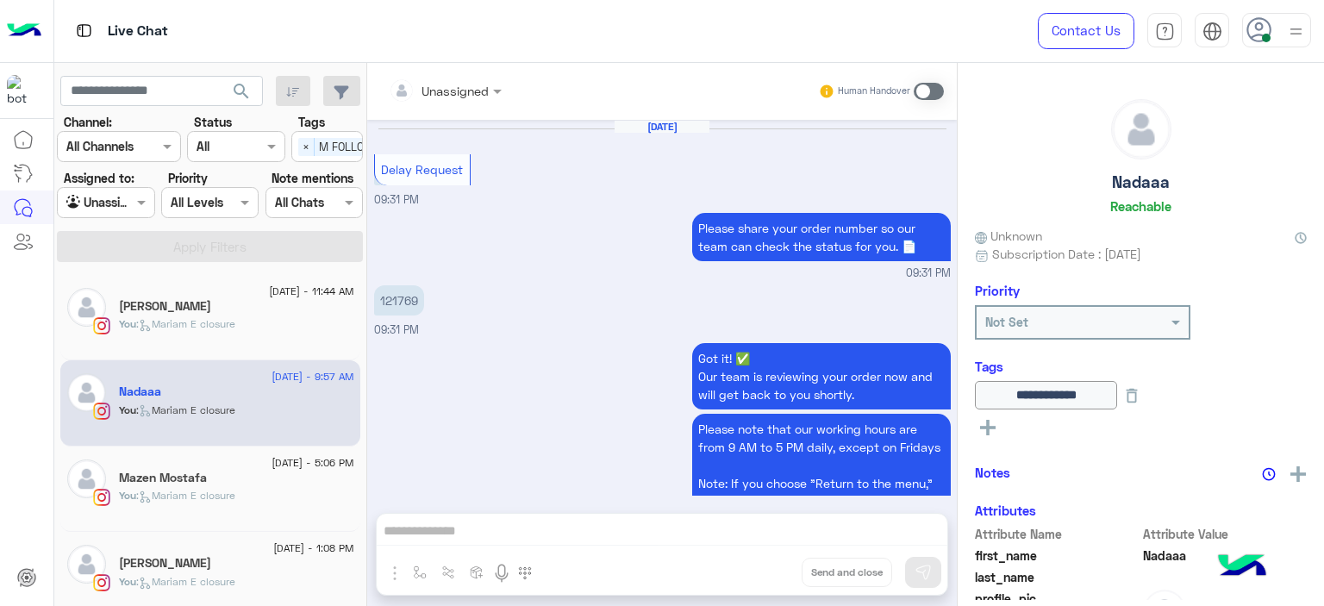
scroll to position [1283, 0]
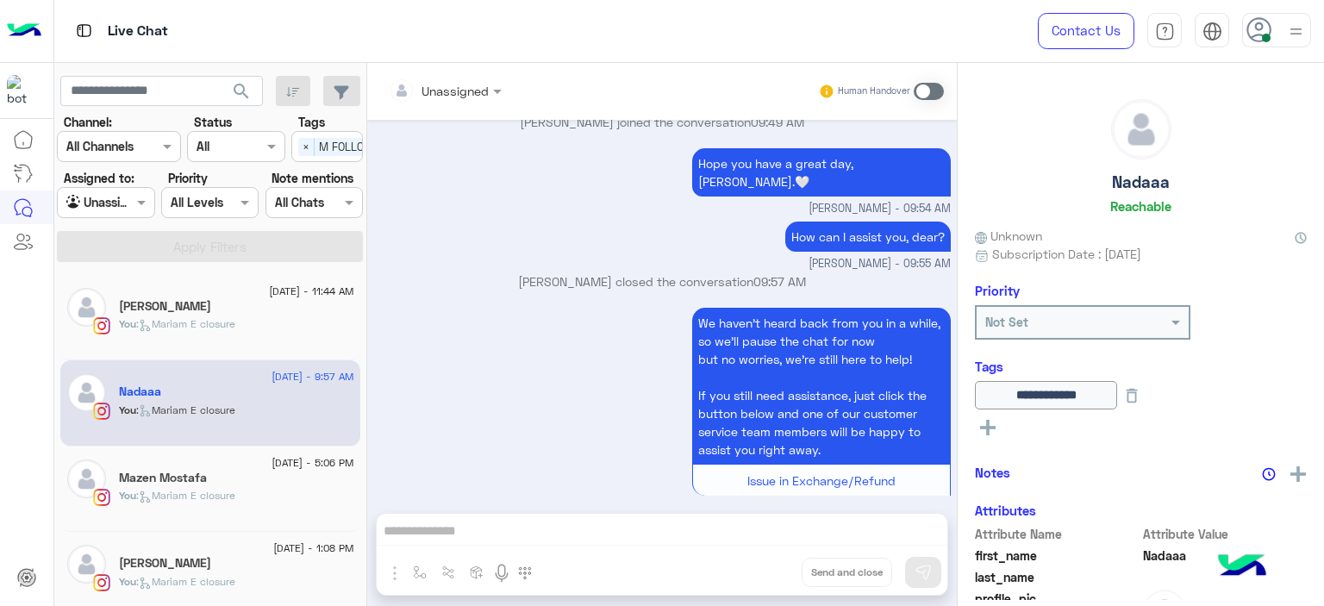
click at [215, 482] on div "Mazen Mostafa" at bounding box center [236, 480] width 235 height 18
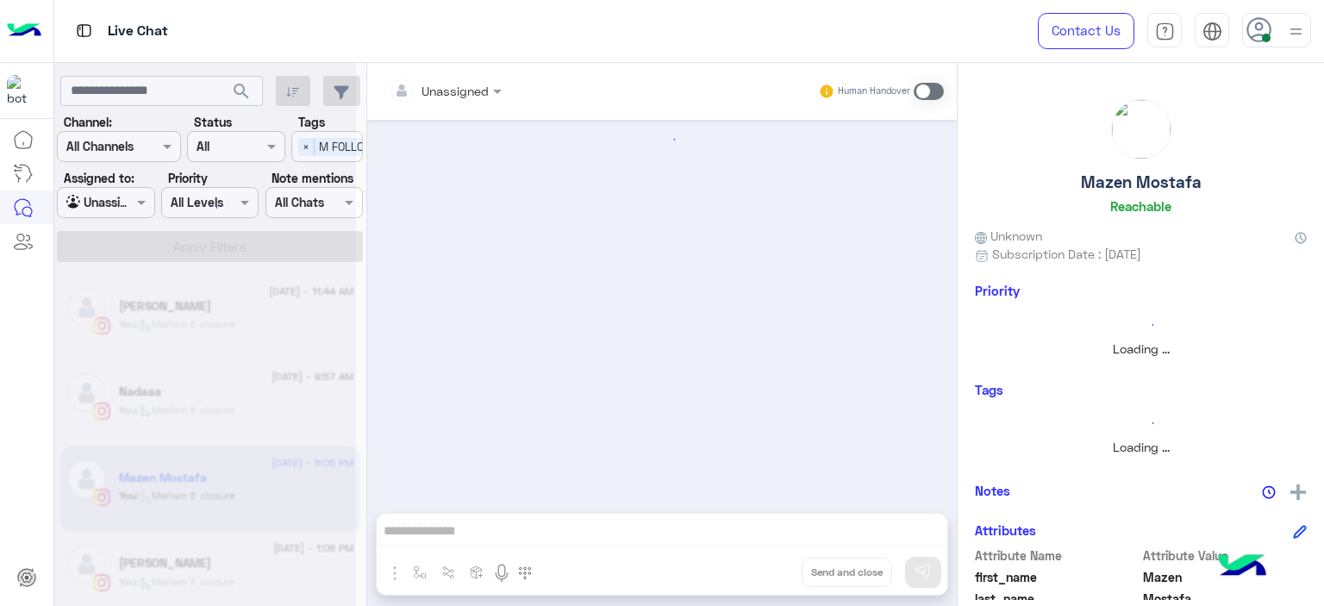
scroll to position [1305, 0]
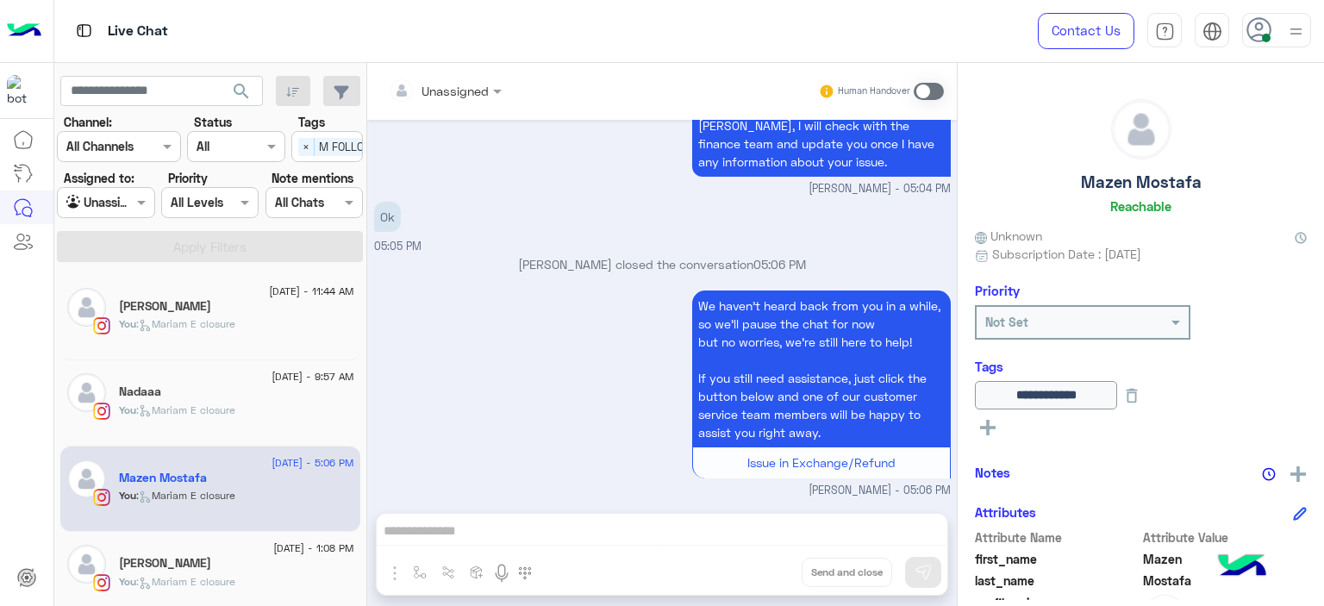
click at [215, 561] on div "[PERSON_NAME]" at bounding box center [236, 565] width 235 height 18
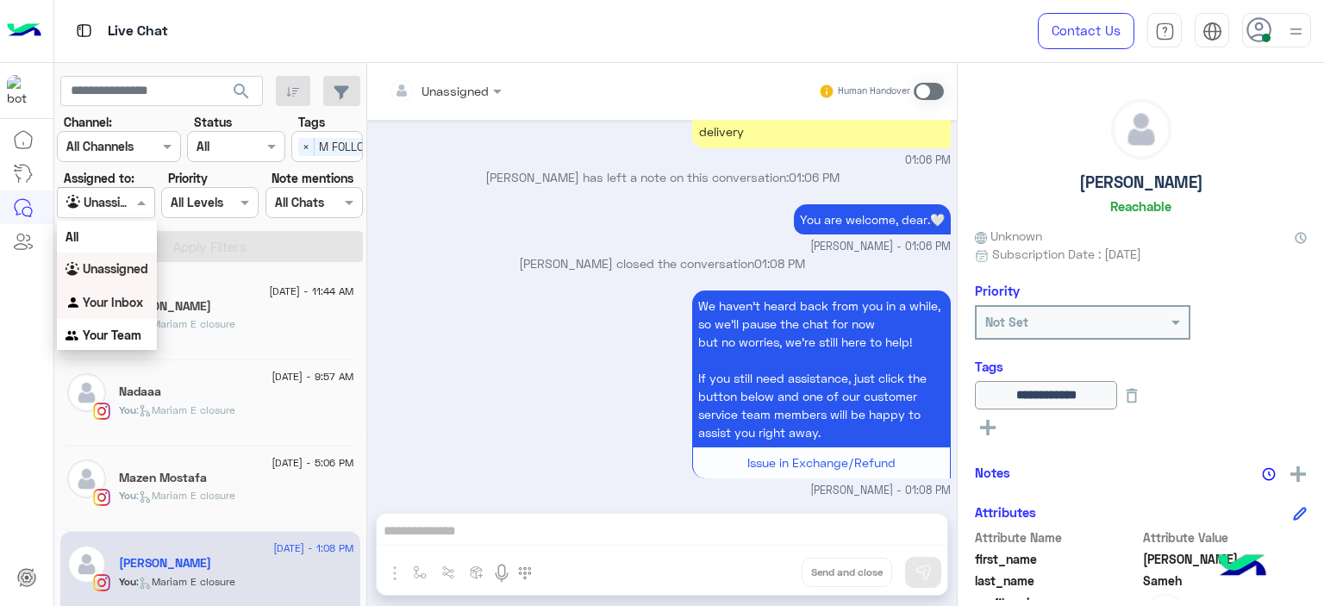
drag, startPoint x: 138, startPoint y: 203, endPoint x: 126, endPoint y: 305, distance: 102.4
click at [126, 305] on body "Live Chat Contact Us Help Center عربي English search Channel: Channel All Chann…" at bounding box center [662, 303] width 1324 height 606
click at [126, 305] on b "Your Inbox" at bounding box center [113, 302] width 60 height 15
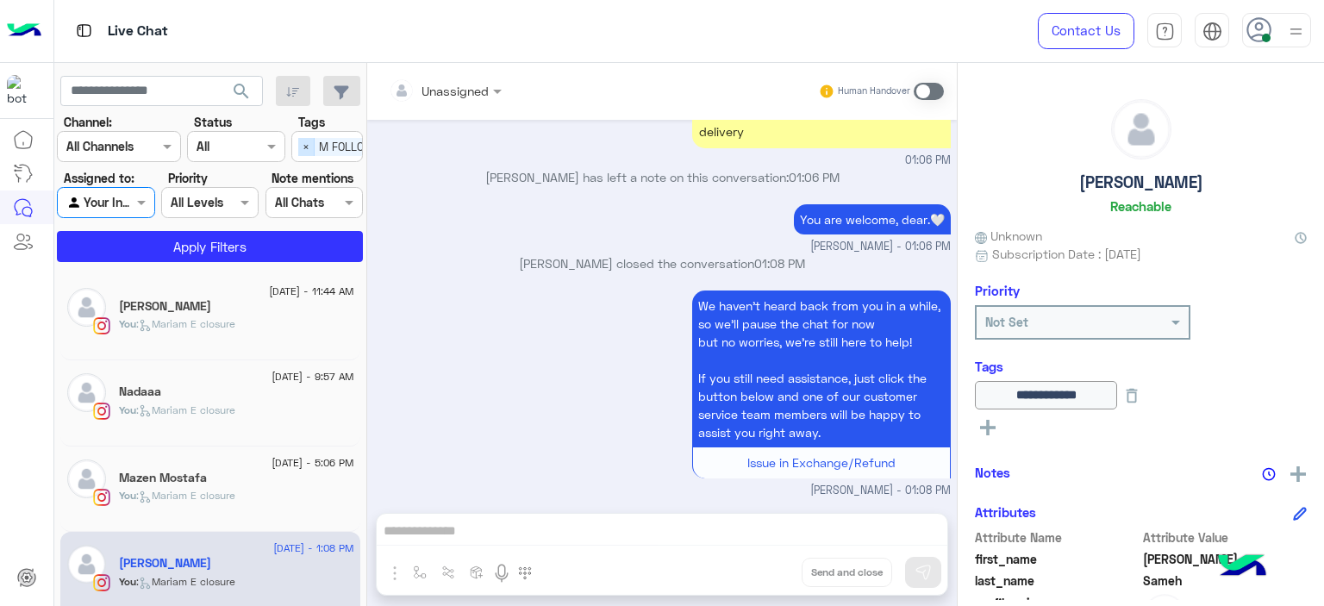
click at [303, 147] on span "×" at bounding box center [306, 147] width 16 height 18
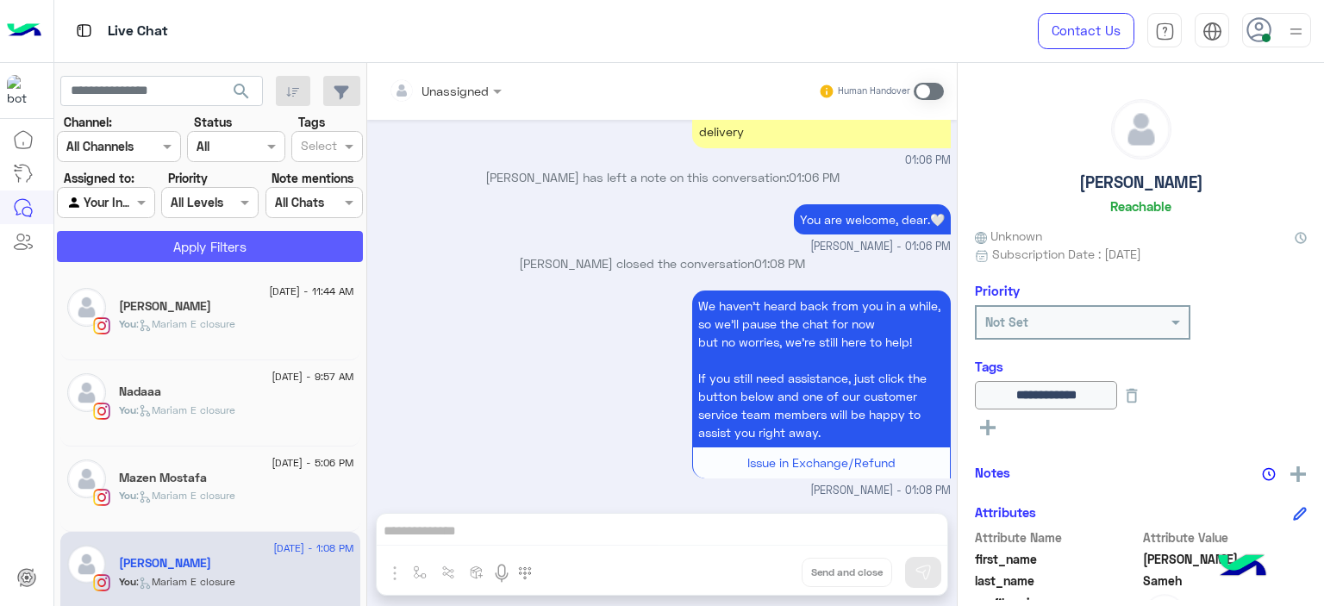
click at [284, 240] on button "Apply Filters" at bounding box center [210, 246] width 306 height 31
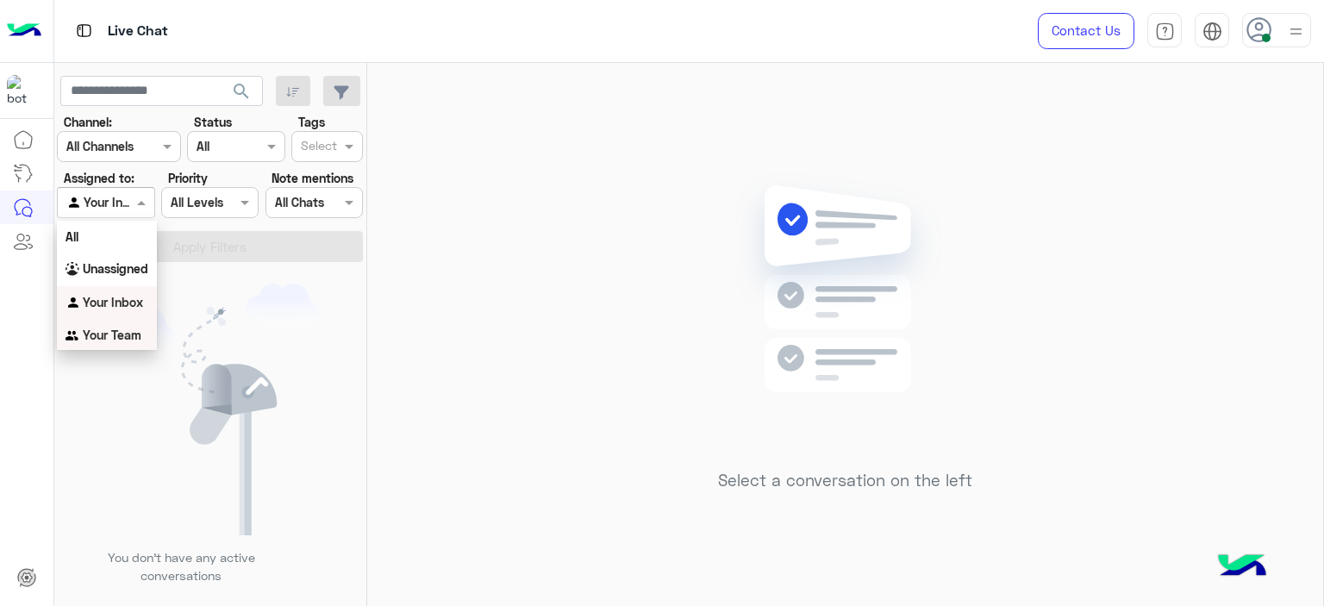
drag, startPoint x: 130, startPoint y: 206, endPoint x: 97, endPoint y: 339, distance: 136.9
click at [97, 339] on body "Live Chat Contact Us Help Center عربي English search Channel: Channel All Chann…" at bounding box center [662, 303] width 1324 height 606
click at [97, 339] on b "Your Team" at bounding box center [112, 335] width 59 height 15
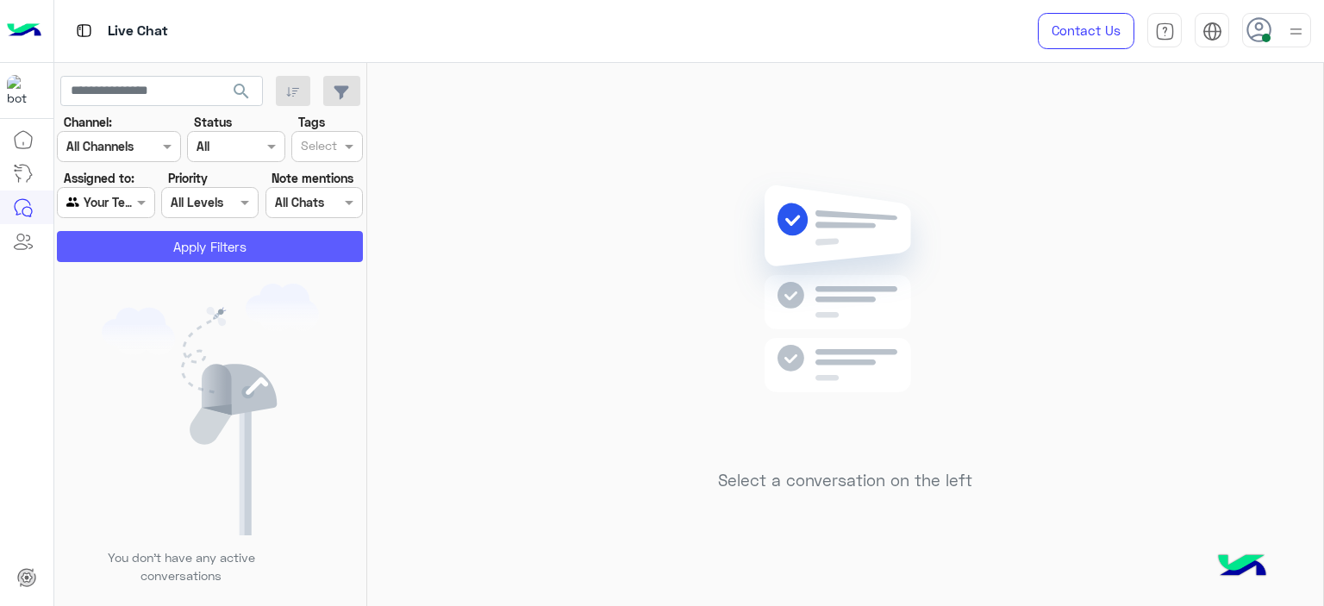
click at [224, 247] on button "Apply Filters" at bounding box center [210, 246] width 306 height 31
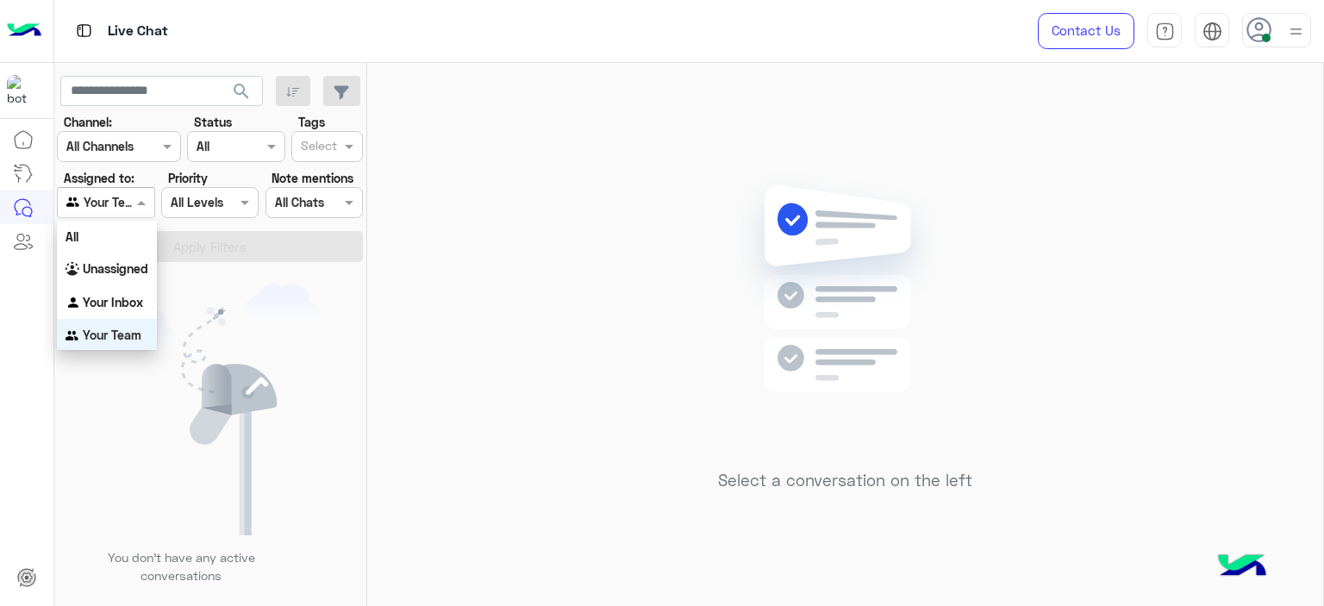
scroll to position [2, 0]
drag, startPoint x: 133, startPoint y: 199, endPoint x: 134, endPoint y: 267, distance: 68.1
click at [134, 267] on body "Live Chat Contact Us Help Center عربي English search Channel: Channel All Chann…" at bounding box center [662, 303] width 1324 height 606
click at [134, 267] on b "Unassigned" at bounding box center [116, 266] width 66 height 15
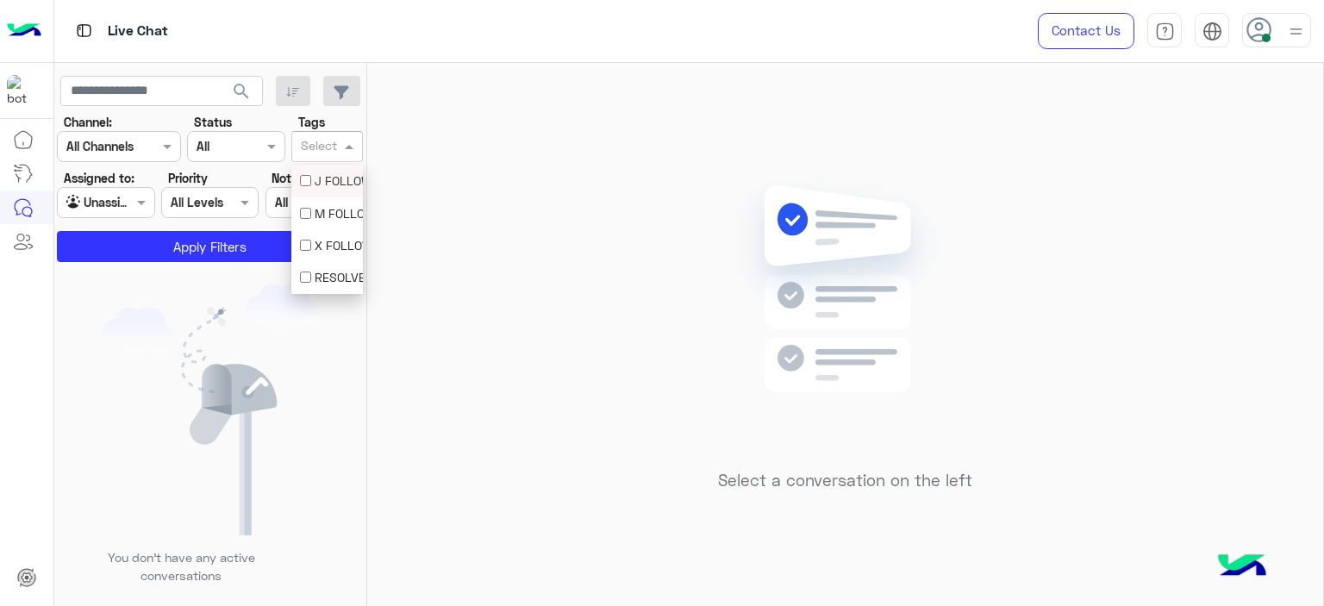
click at [329, 149] on input "text" at bounding box center [319, 148] width 36 height 18
click at [318, 213] on div "M FOLLOW UP" at bounding box center [327, 213] width 54 height 18
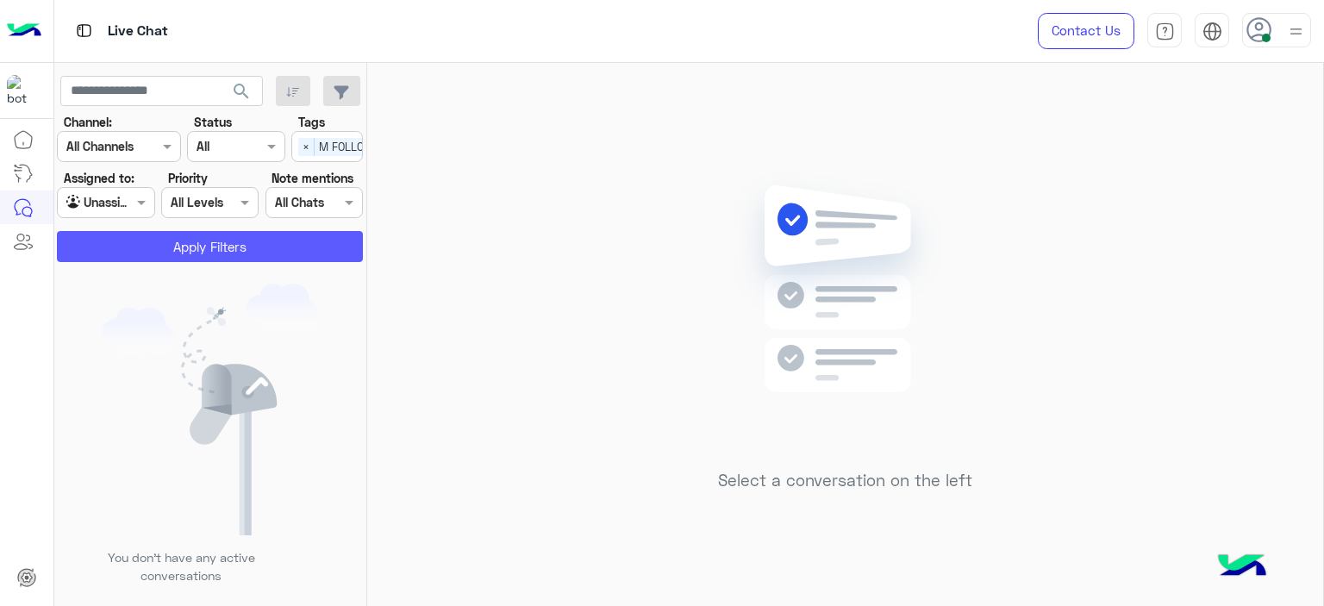
click at [266, 248] on button "Apply Filters" at bounding box center [210, 246] width 306 height 31
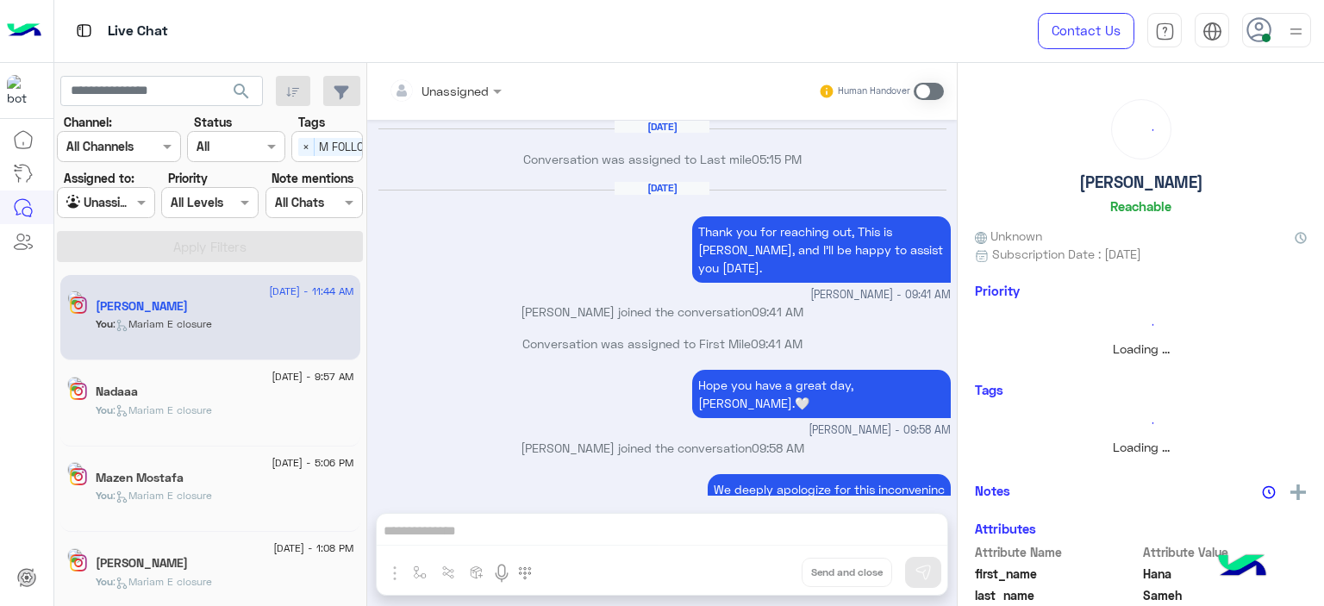
scroll to position [1190, 0]
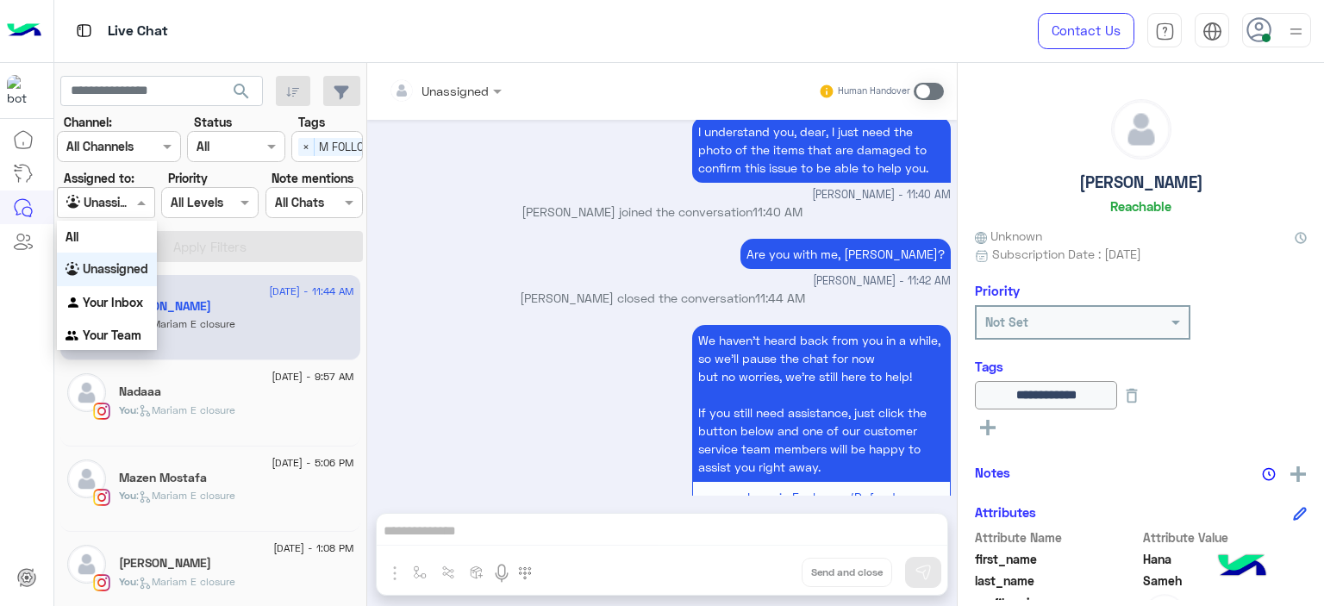
click at [150, 203] on span at bounding box center [144, 202] width 22 height 18
click at [140, 297] on b "Your Inbox" at bounding box center [113, 302] width 60 height 15
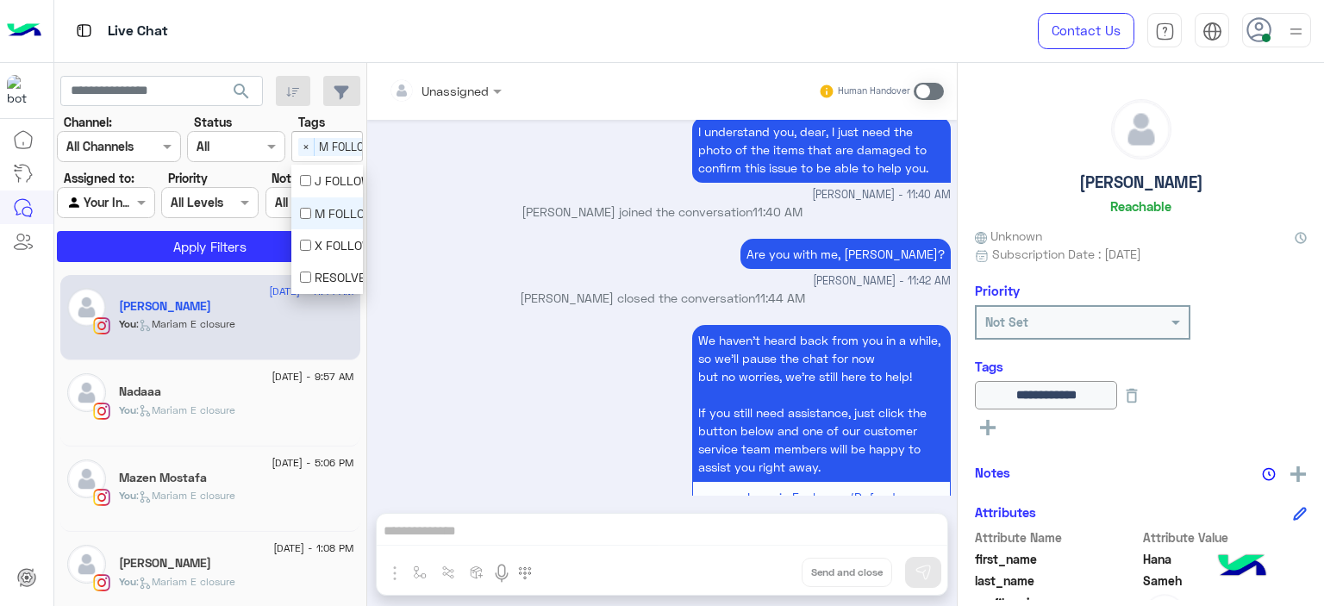
scroll to position [0, 55]
click at [296, 153] on div "Select × M FOLLOW UP" at bounding box center [294, 146] width 109 height 27
click at [307, 205] on div "M FOLLOW UP" at bounding box center [327, 213] width 54 height 18
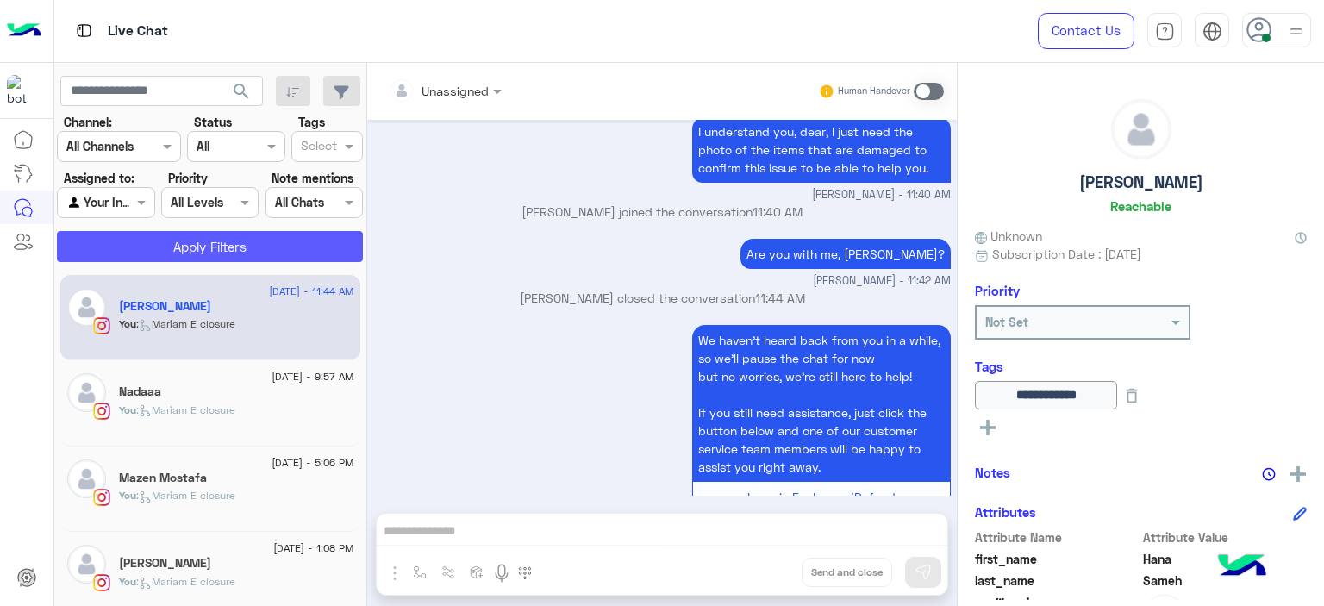
click at [255, 253] on button "Apply Filters" at bounding box center [210, 246] width 306 height 31
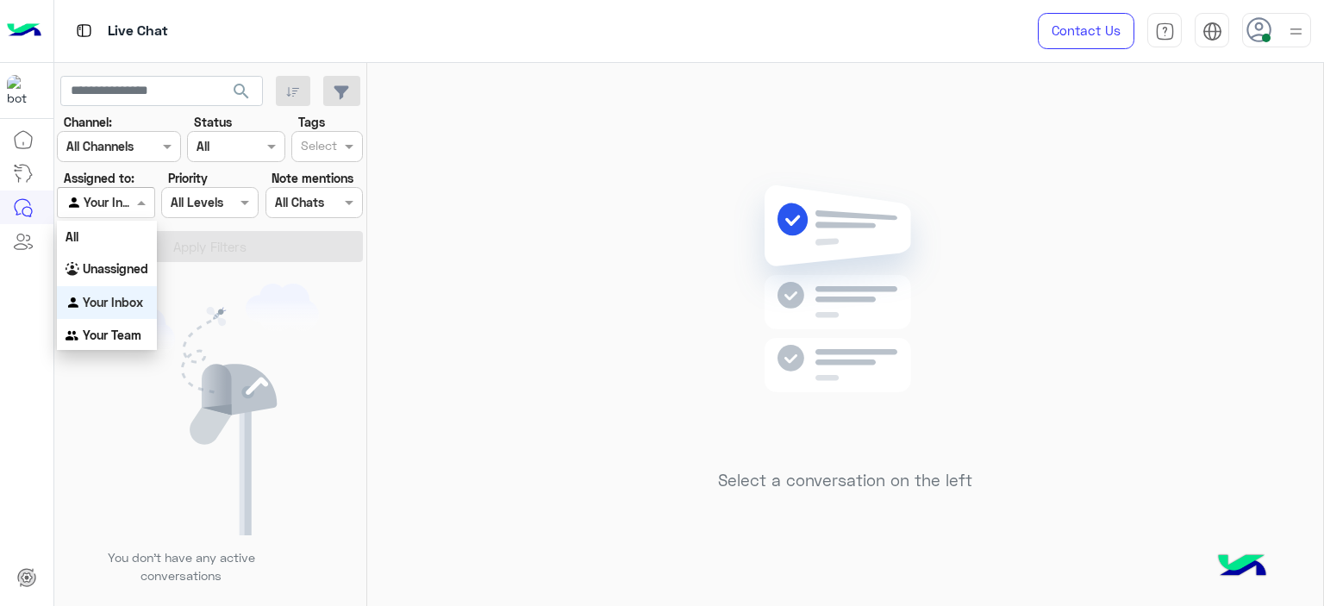
click at [121, 190] on div "Agent Filter Your Inbox" at bounding box center [105, 202] width 97 height 31
click at [117, 263] on b "Unassigned" at bounding box center [116, 268] width 66 height 15
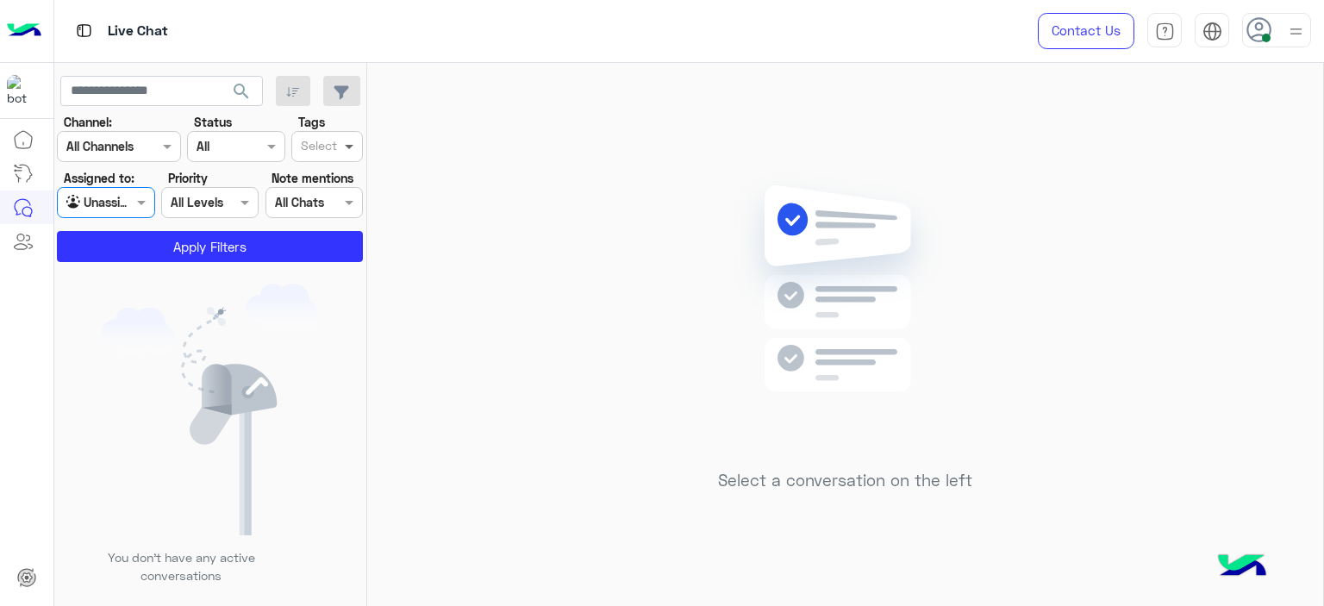
click at [363, 131] on div "Tags Select" at bounding box center [327, 137] width 78 height 49
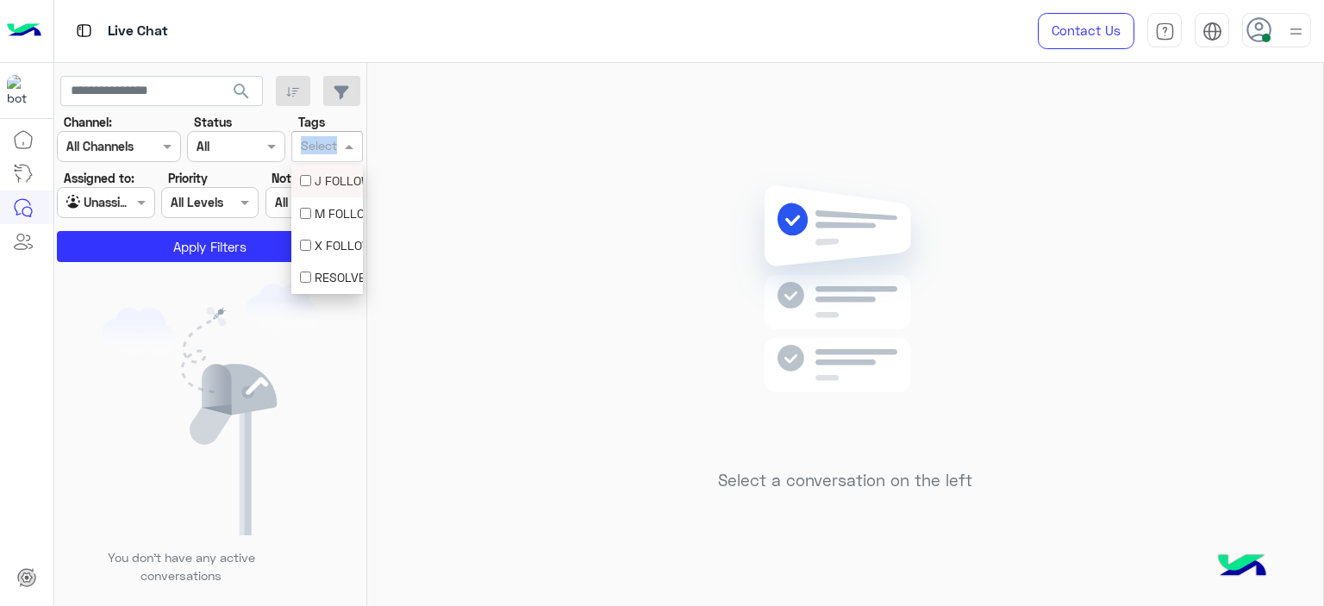
click at [356, 143] on span at bounding box center [351, 146] width 22 height 18
click at [349, 221] on div "M FOLLOW UP" at bounding box center [327, 213] width 54 height 18
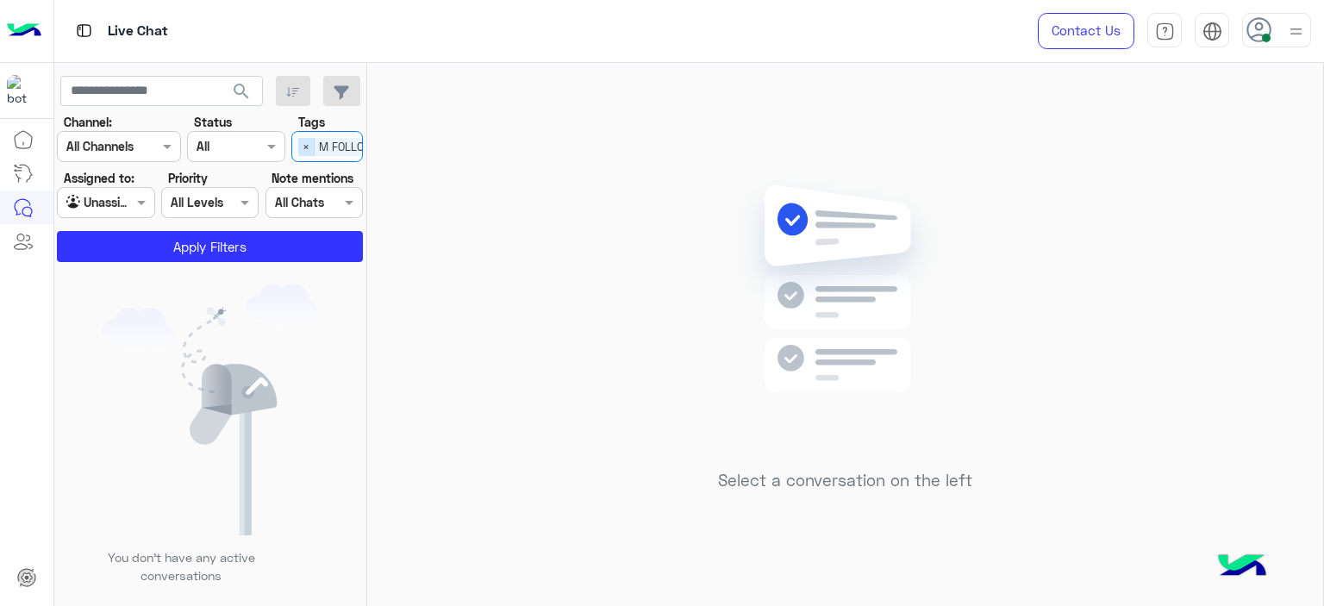
click at [305, 155] on span "×" at bounding box center [306, 147] width 16 height 18
click at [143, 196] on span at bounding box center [144, 202] width 22 height 18
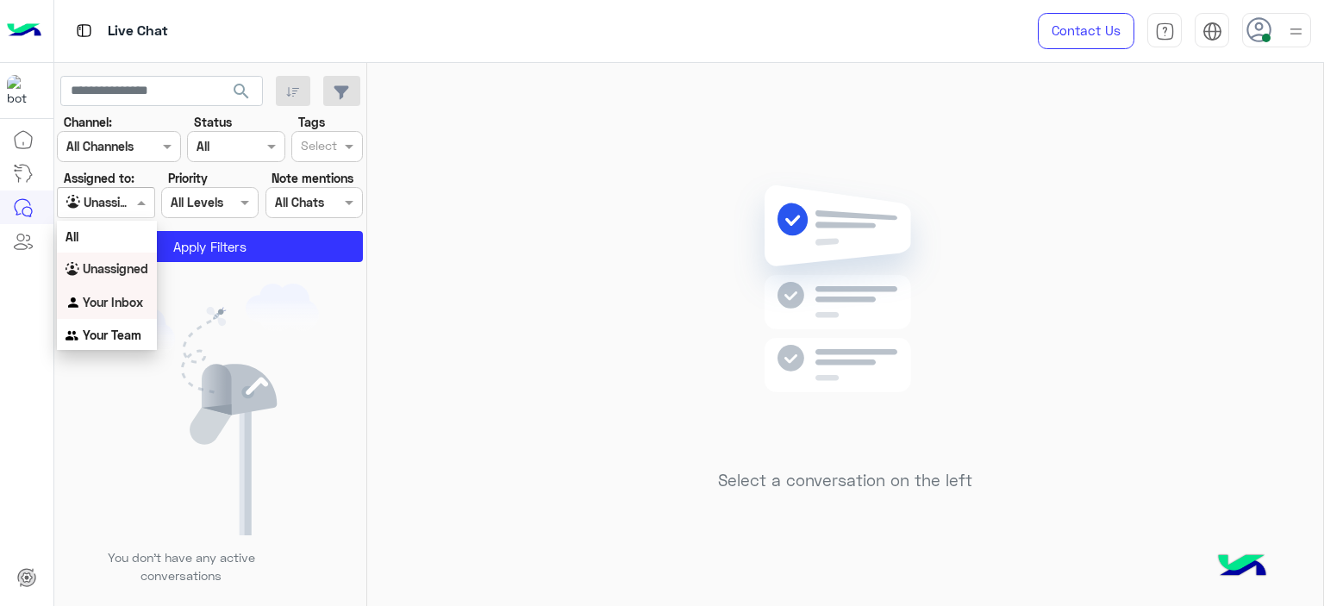
drag, startPoint x: 133, startPoint y: 301, endPoint x: 148, endPoint y: 300, distance: 15.5
click at [138, 301] on b "Your Inbox" at bounding box center [113, 302] width 60 height 15
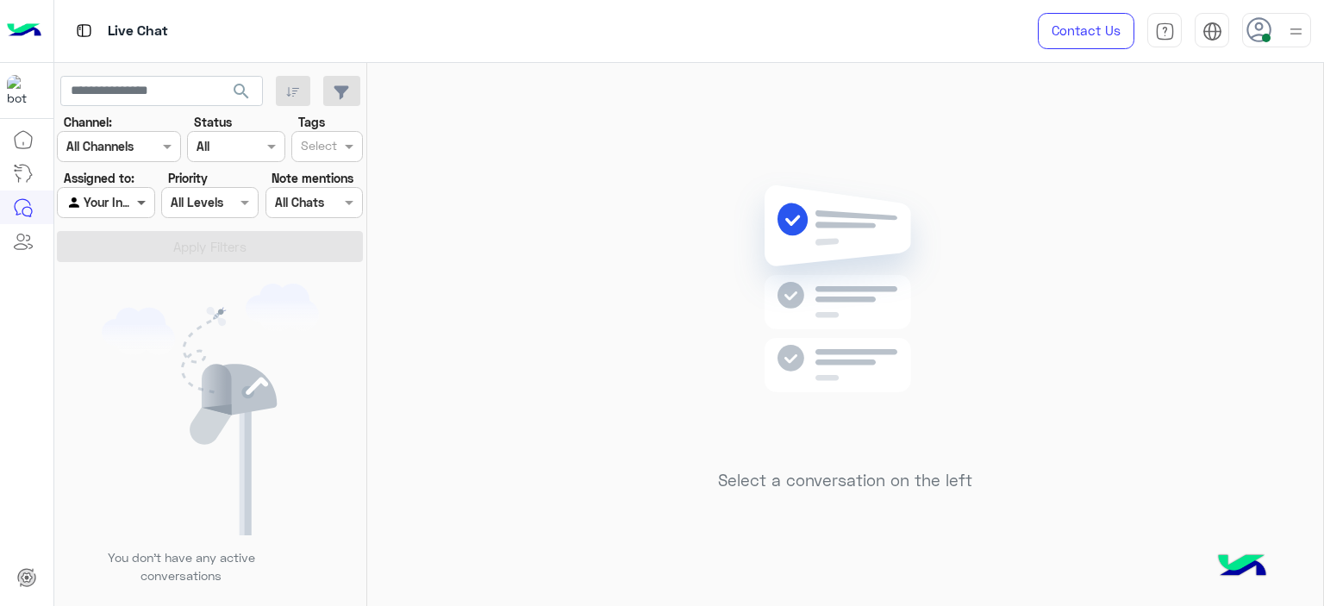
click at [140, 209] on span at bounding box center [144, 202] width 22 height 18
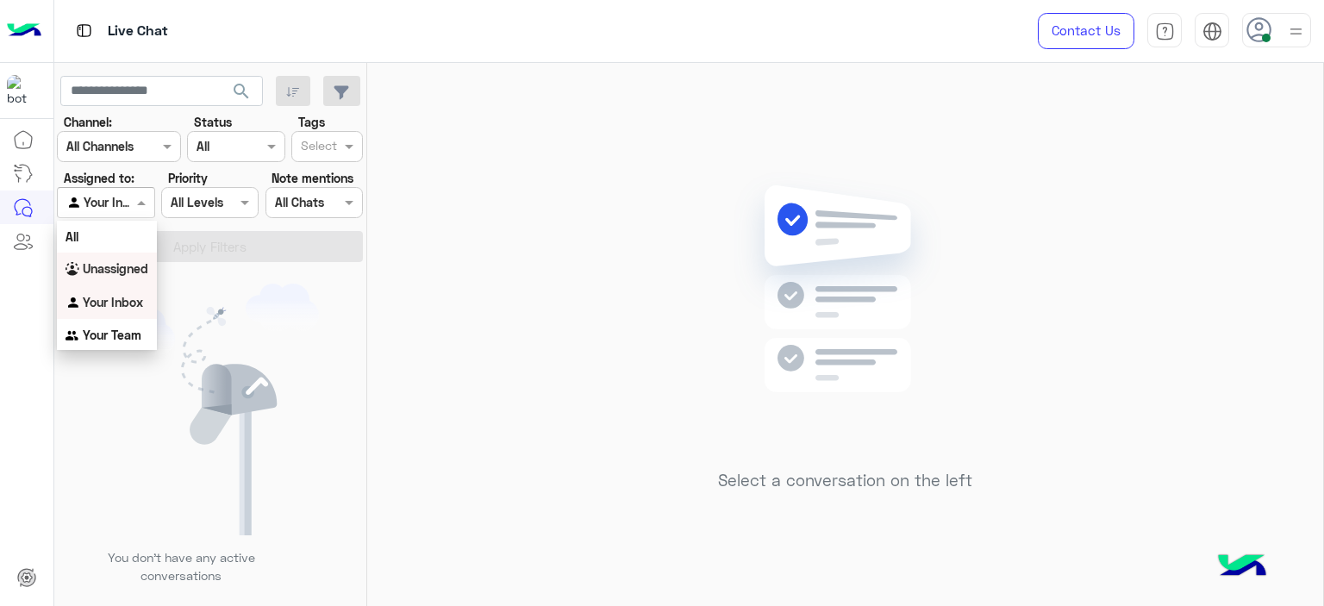
click at [122, 272] on b "Unassigned" at bounding box center [116, 268] width 66 height 15
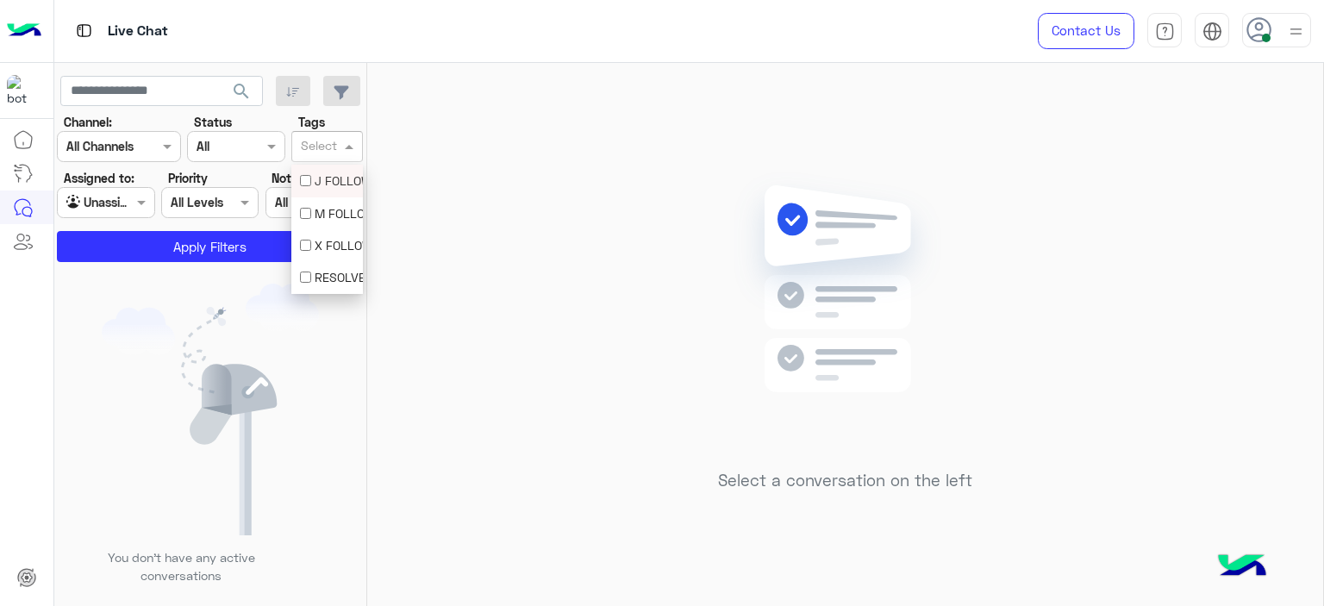
click at [321, 159] on div "Select" at bounding box center [327, 146] width 72 height 31
click at [320, 197] on div "M FOLLOW UP" at bounding box center [327, 213] width 72 height 32
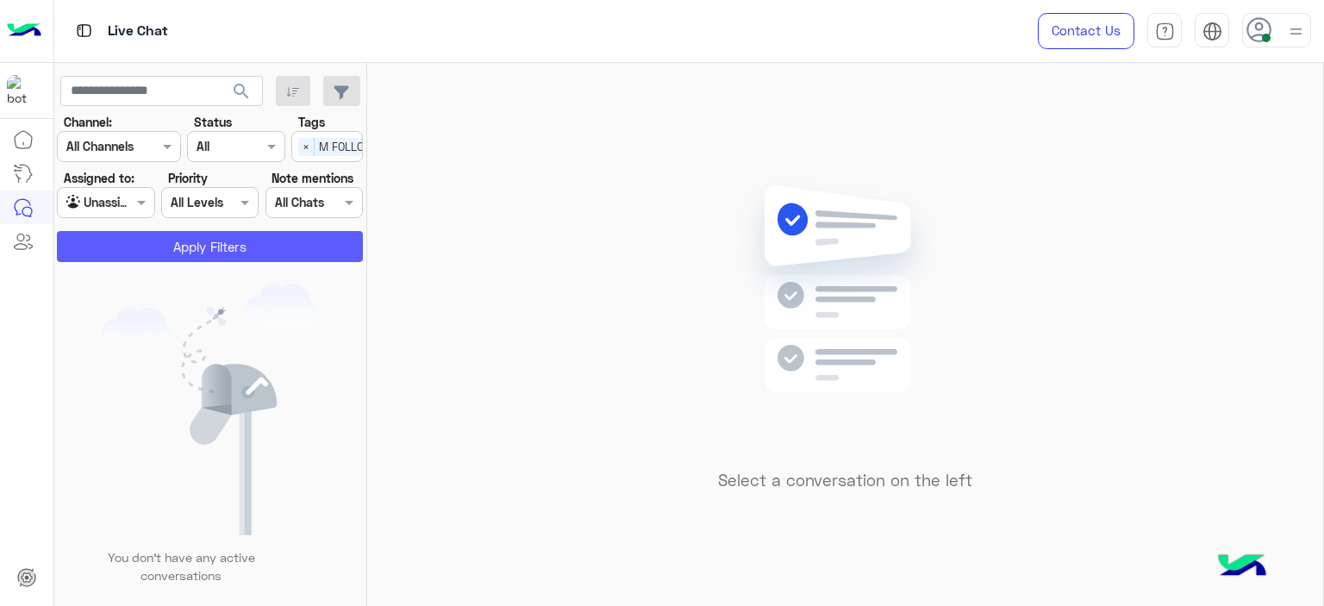
click at [315, 239] on button "Apply Filters" at bounding box center [210, 246] width 306 height 31
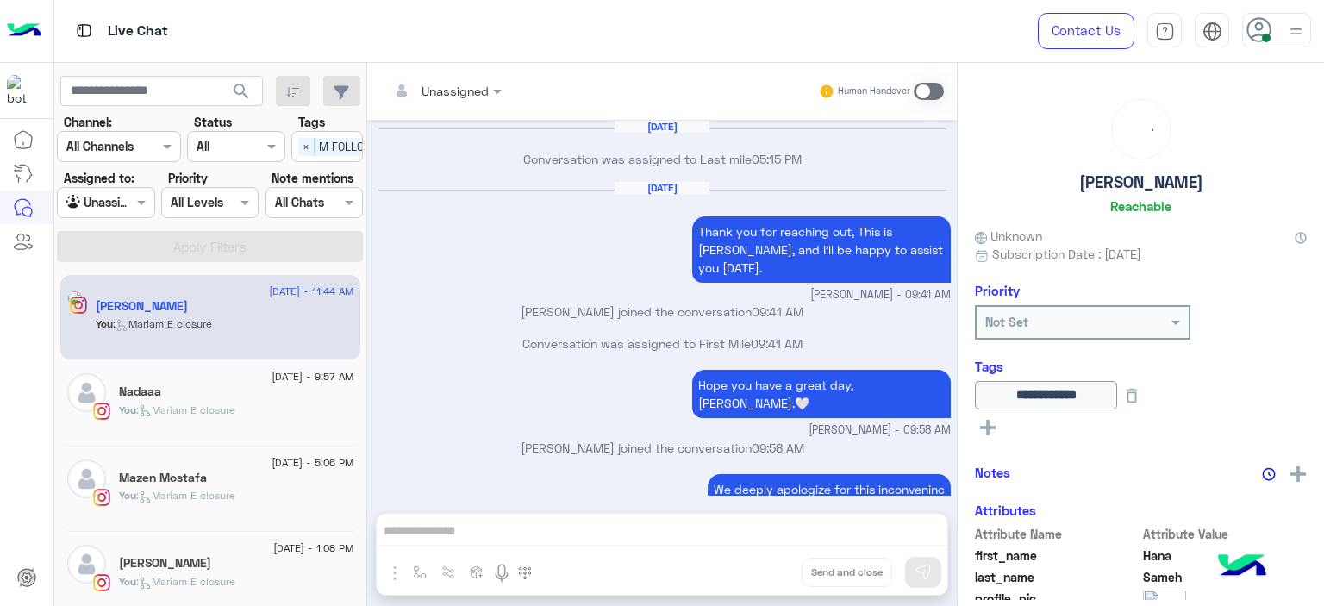
scroll to position [1190, 0]
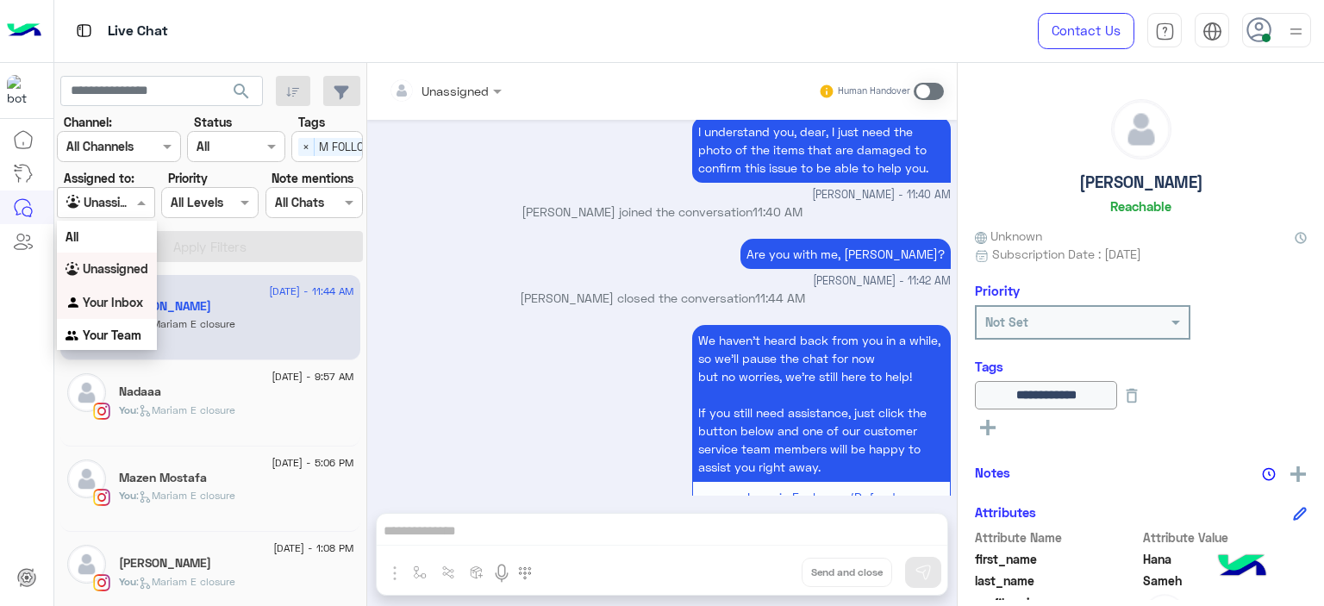
drag, startPoint x: 138, startPoint y: 197, endPoint x: 123, endPoint y: 292, distance: 95.9
click at [123, 292] on body "Live Chat Contact Us Help Center عربي English search Channel: Channel All Chann…" at bounding box center [662, 303] width 1324 height 606
click at [123, 292] on div "Your Inbox" at bounding box center [107, 303] width 100 height 34
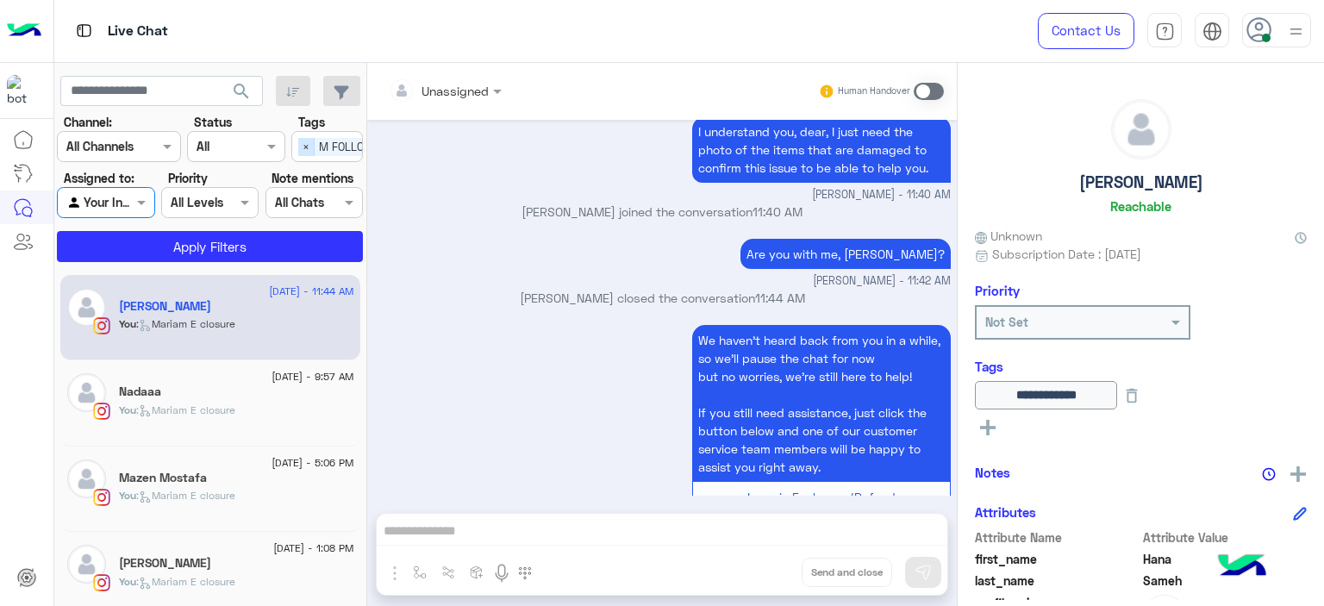
click at [303, 147] on span "×" at bounding box center [306, 147] width 16 height 18
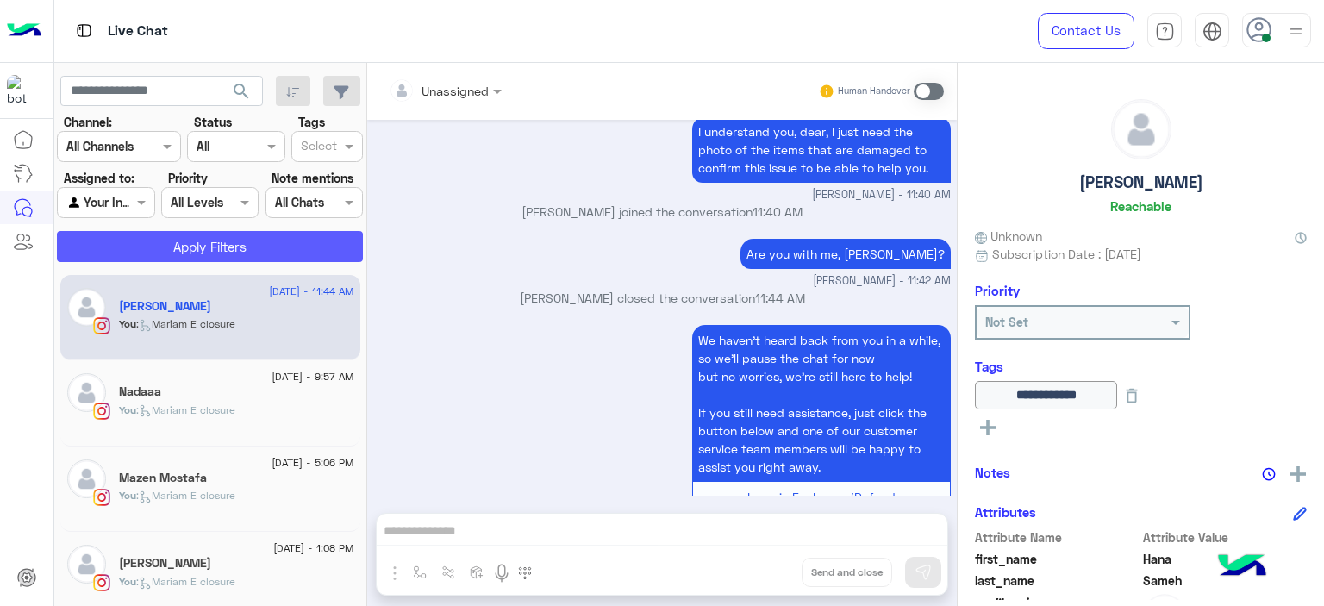
click at [305, 231] on button "Apply Filters" at bounding box center [210, 246] width 306 height 31
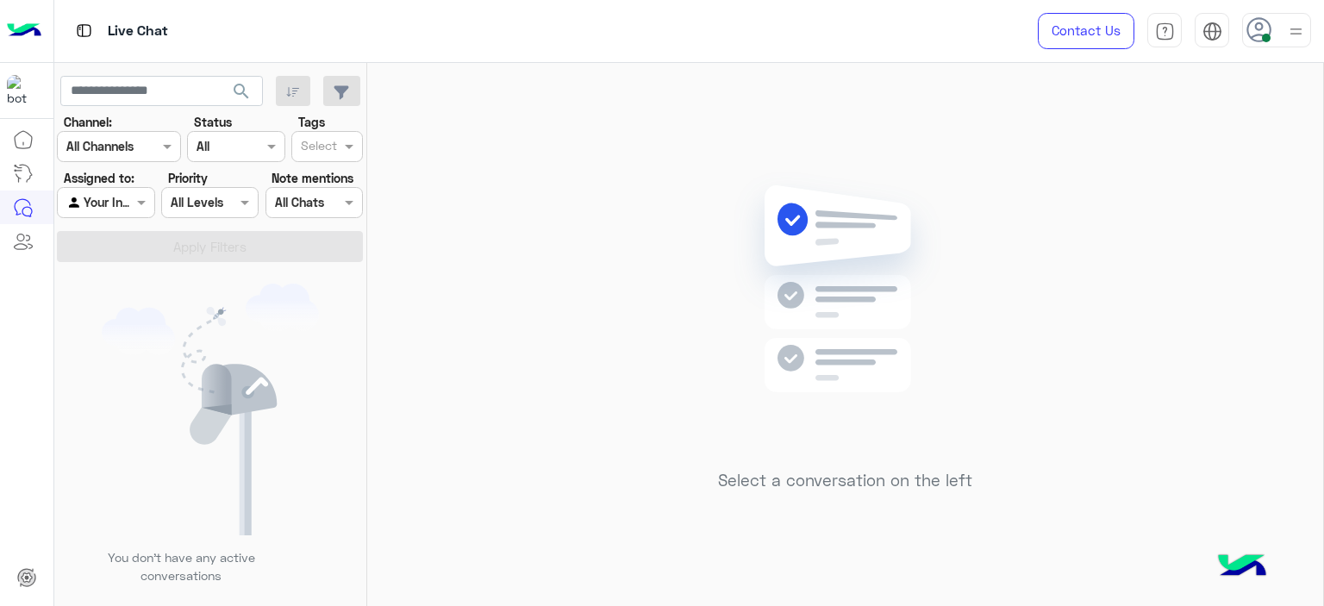
click at [561, 210] on div "Select a conversation on the left" at bounding box center [845, 338] width 956 height 550
click at [756, 247] on img at bounding box center [845, 315] width 249 height 286
click at [1275, 30] on div at bounding box center [1276, 30] width 69 height 34
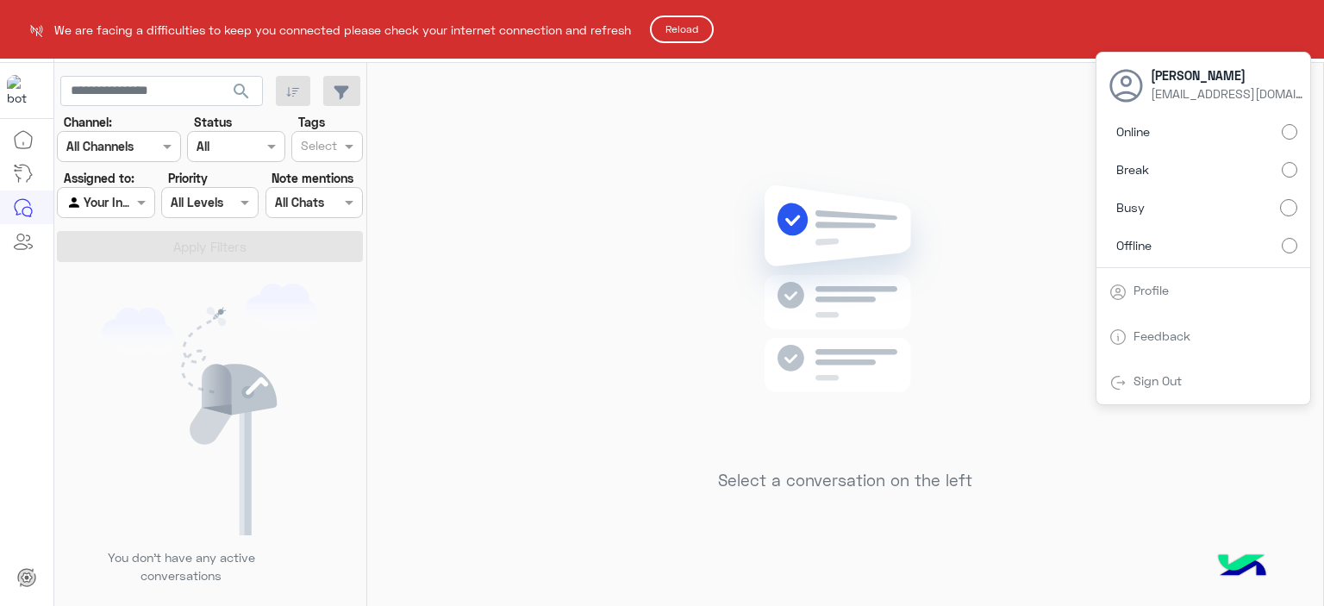
click at [1295, 132] on html "We are facing a difficulties to keep you connected please check your internet c…" at bounding box center [662, 303] width 1324 height 606
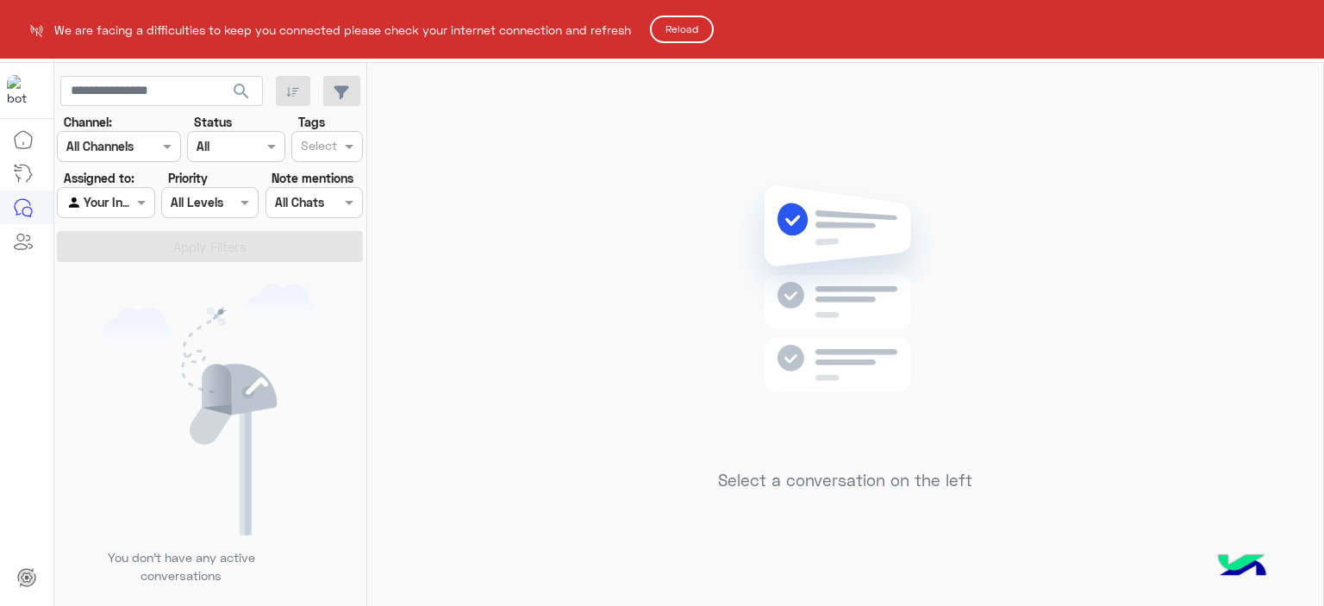
click at [689, 41] on html "We are facing a difficulties to keep you connected please check your internet c…" at bounding box center [662, 303] width 1324 height 606
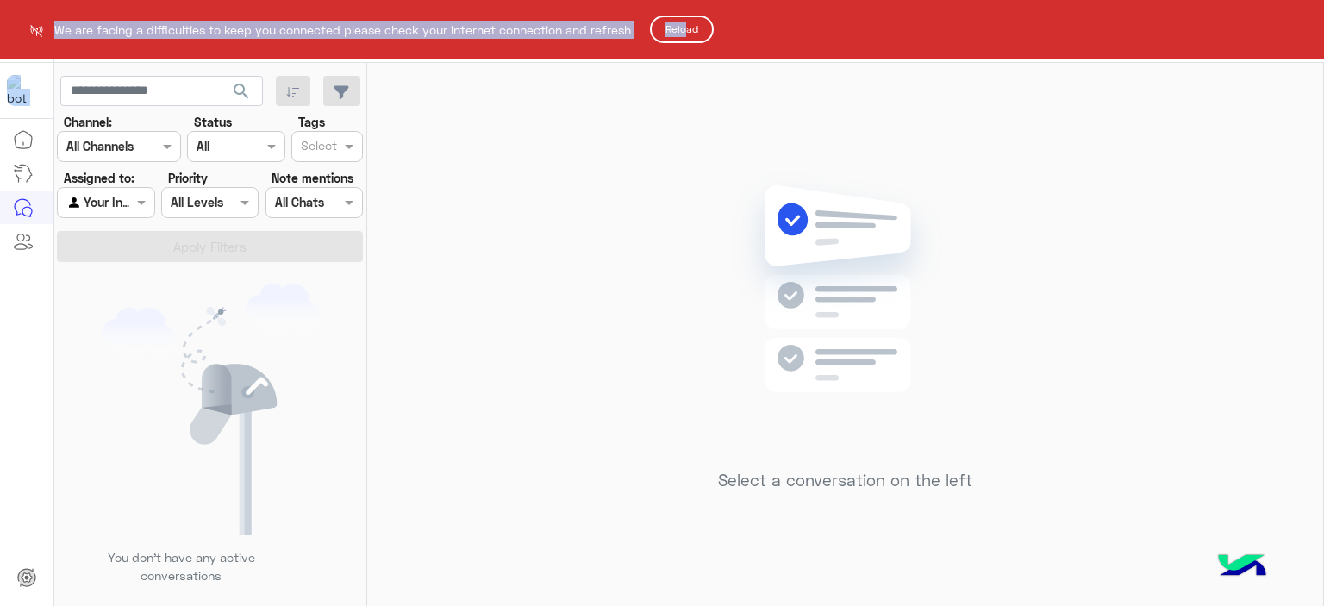
click at [689, 37] on button "Reload" at bounding box center [682, 30] width 64 height 28
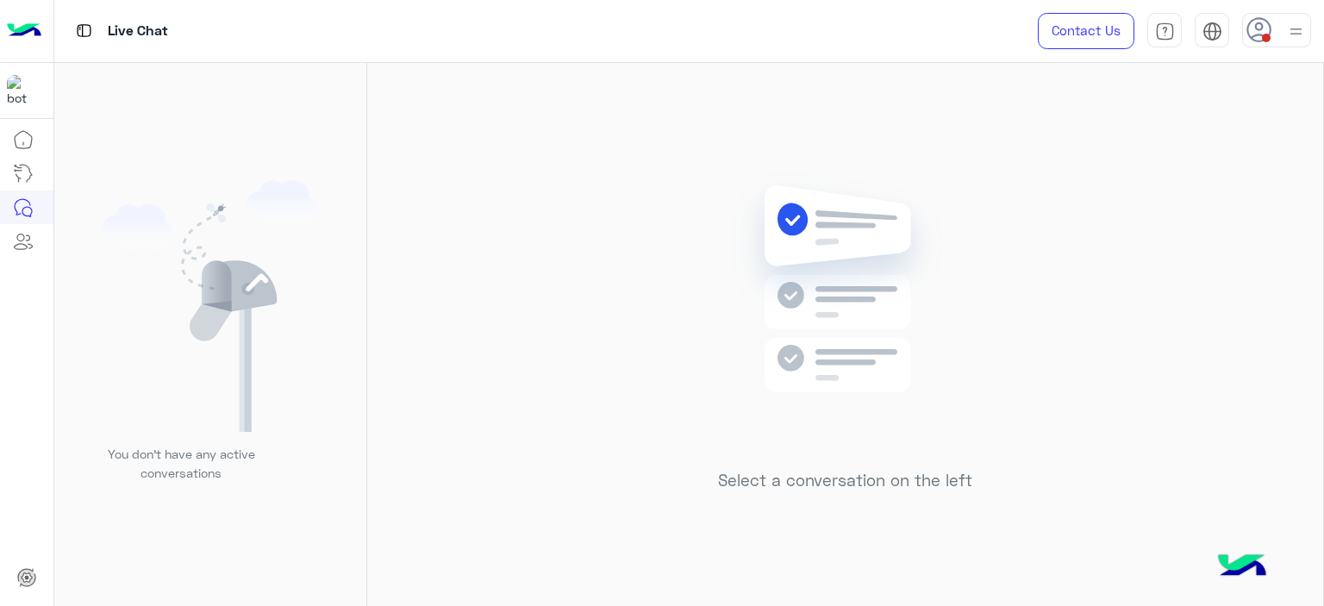
click at [1265, 43] on div at bounding box center [1276, 30] width 69 height 34
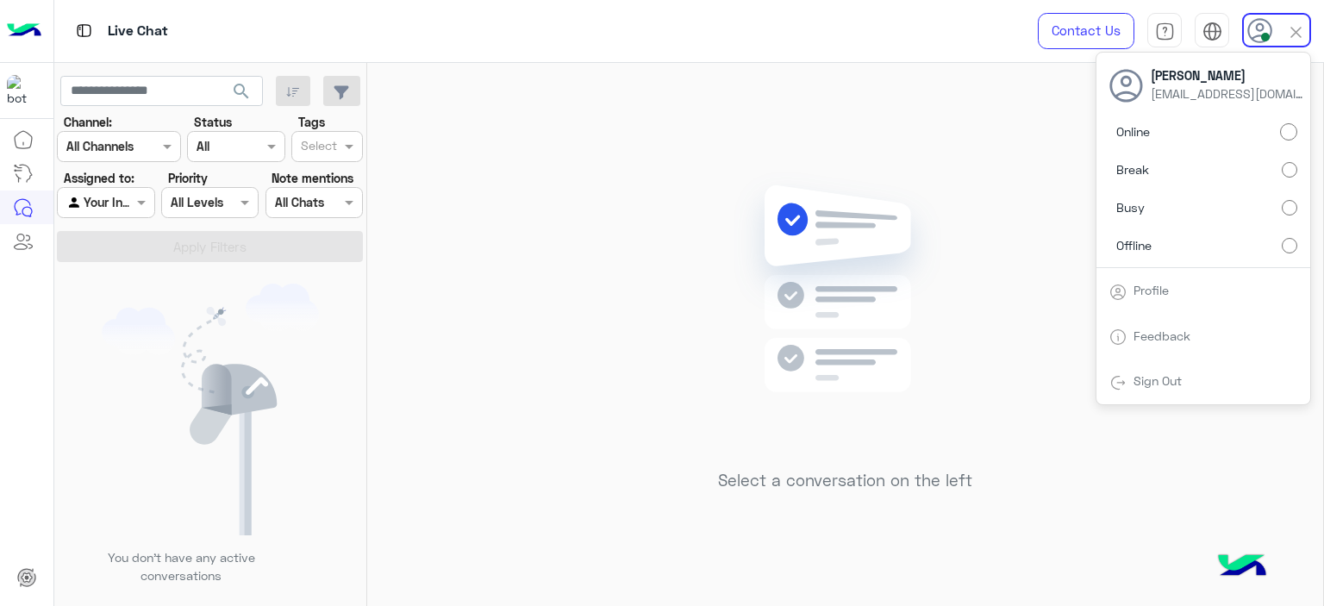
click at [976, 144] on div "Select a conversation on the left" at bounding box center [845, 338] width 956 height 550
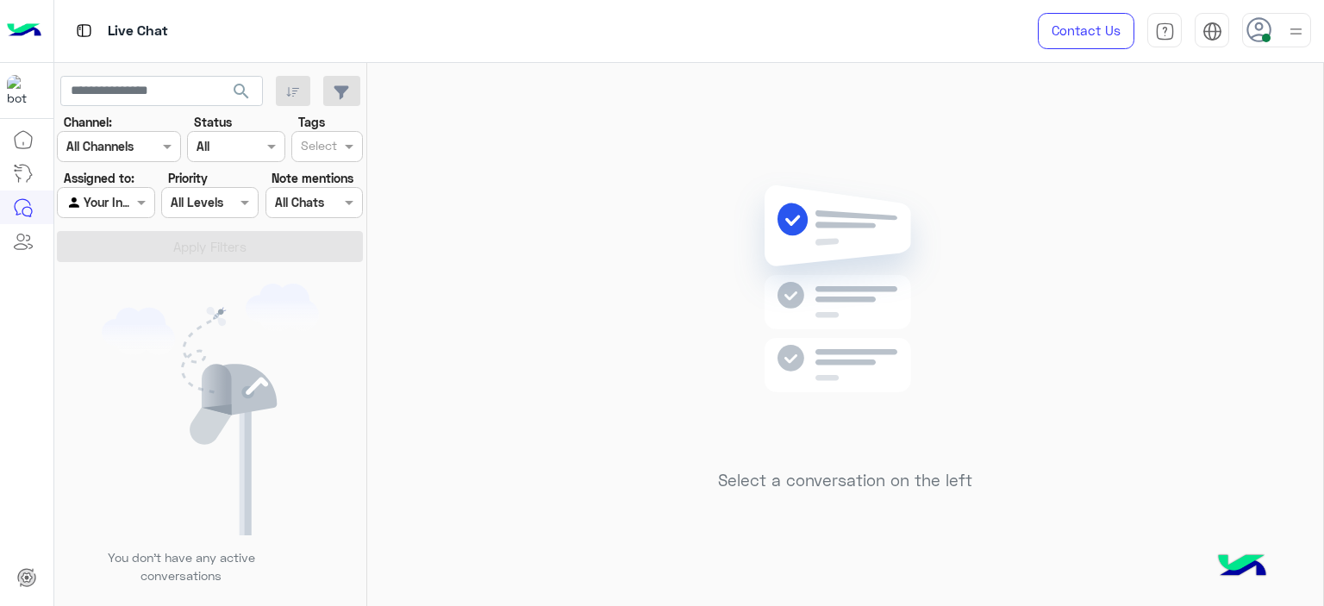
click at [128, 198] on div at bounding box center [106, 202] width 96 height 20
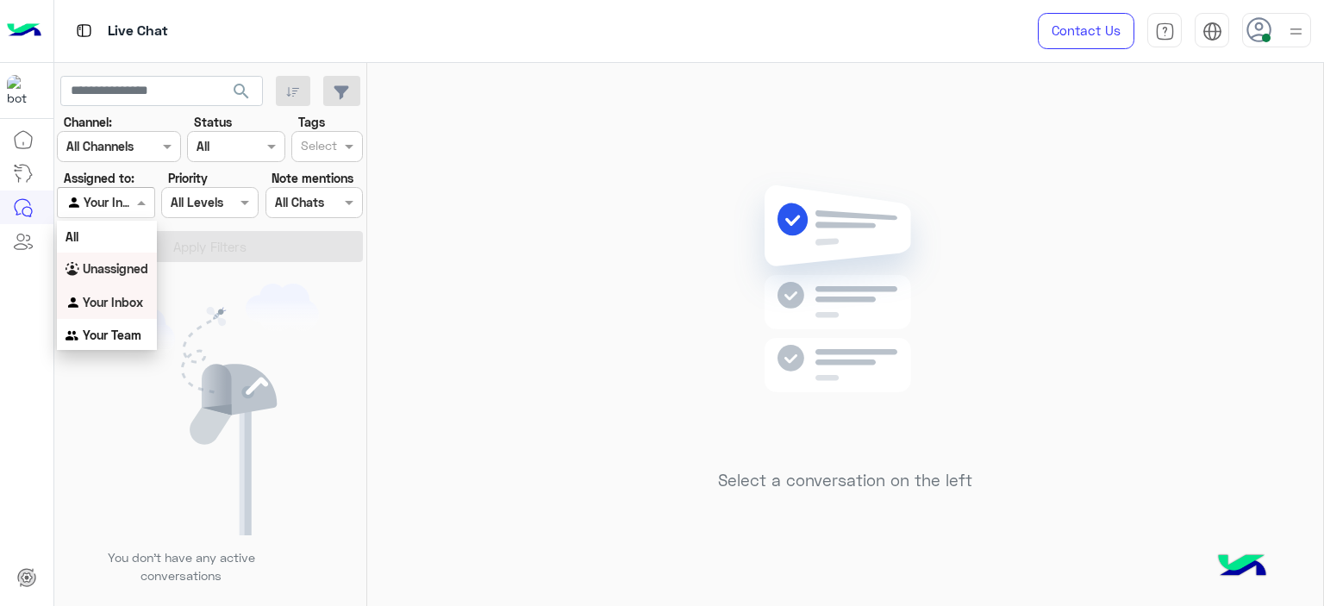
click at [146, 263] on b "Unassigned" at bounding box center [116, 268] width 66 height 15
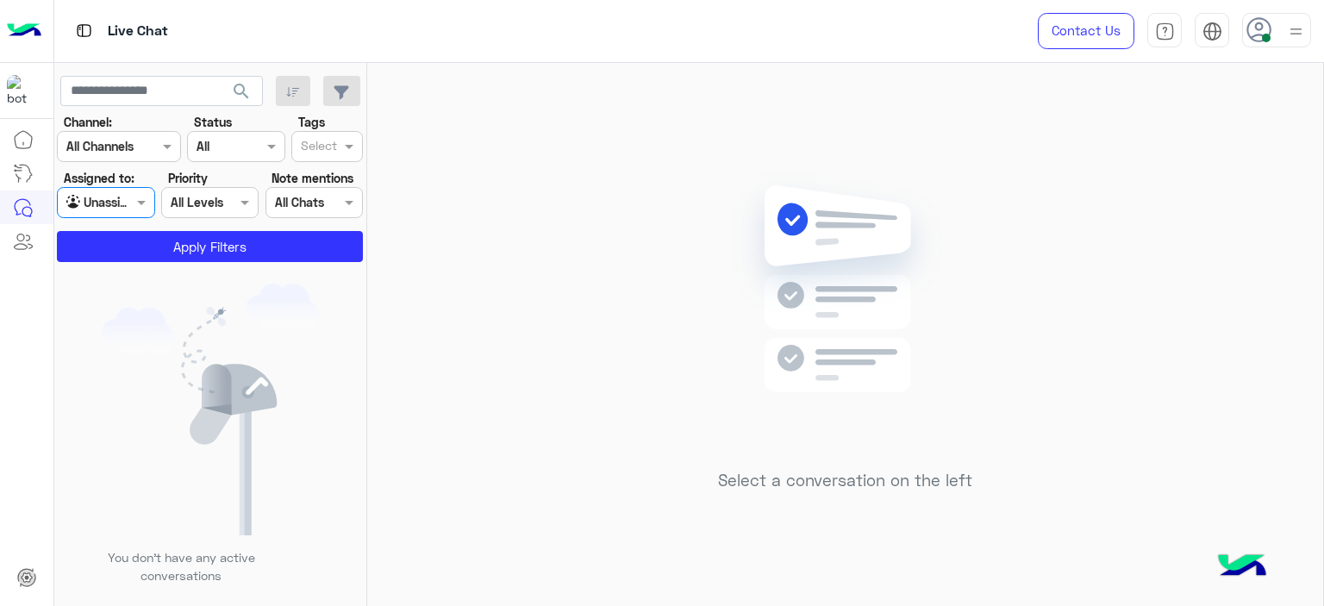
click at [334, 142] on input "text" at bounding box center [319, 148] width 36 height 18
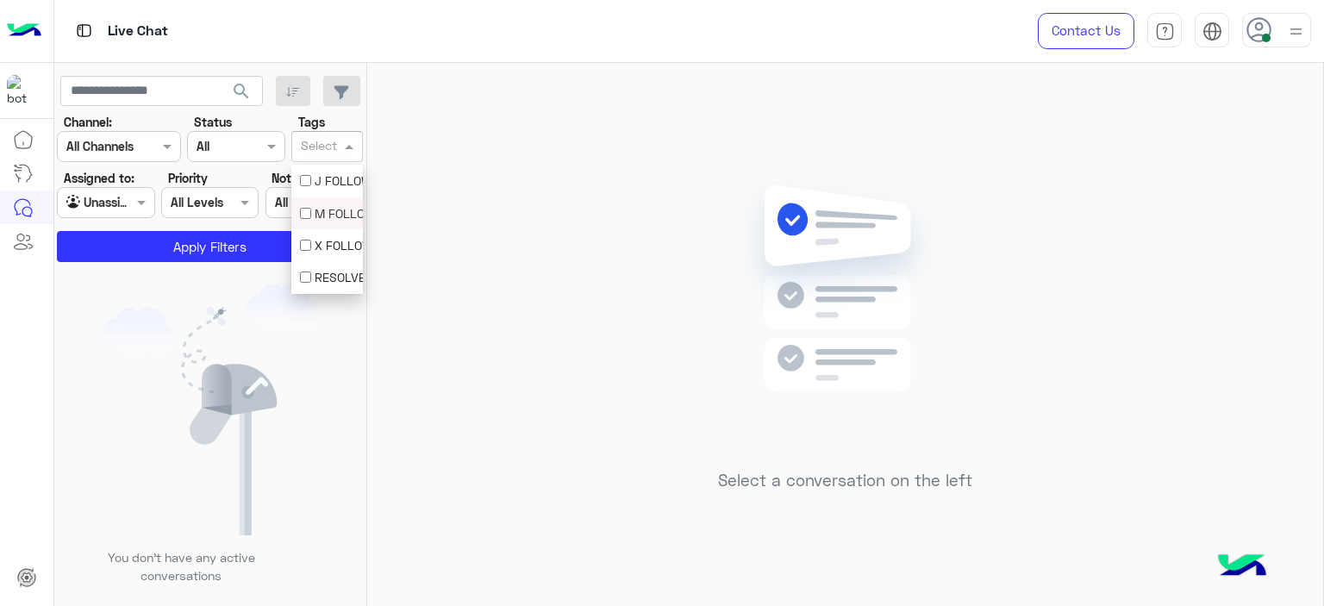
click at [329, 204] on div "M FOLLOW UP" at bounding box center [327, 213] width 54 height 18
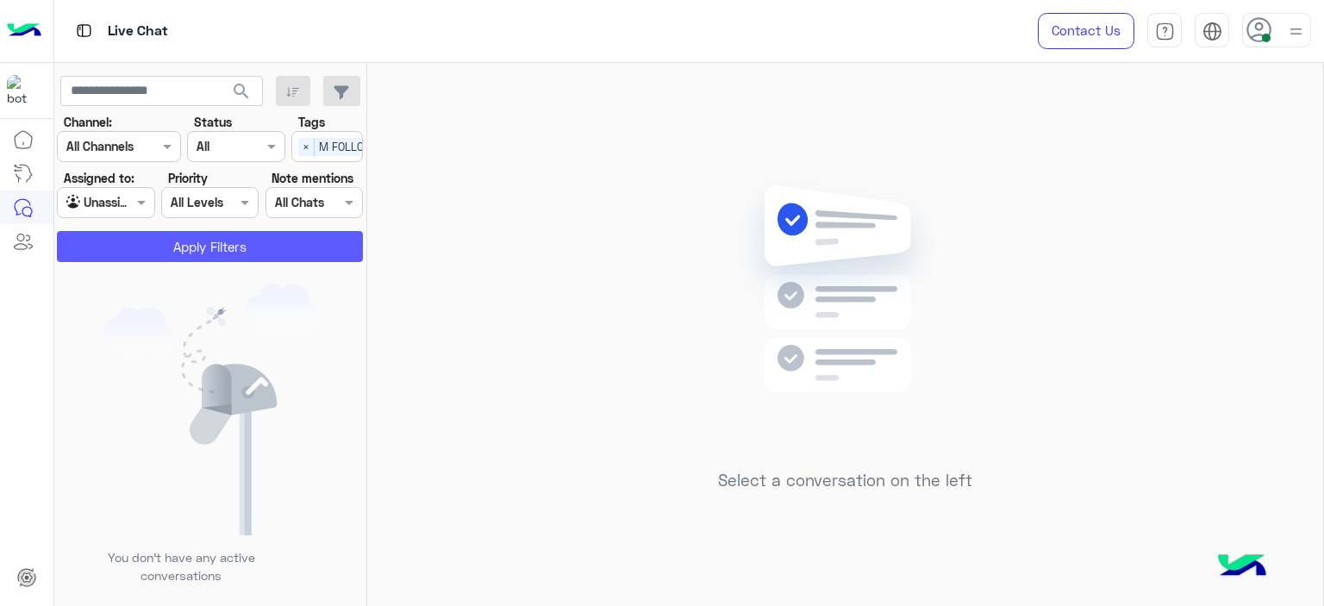
click at [240, 253] on button "Apply Filters" at bounding box center [210, 246] width 306 height 31
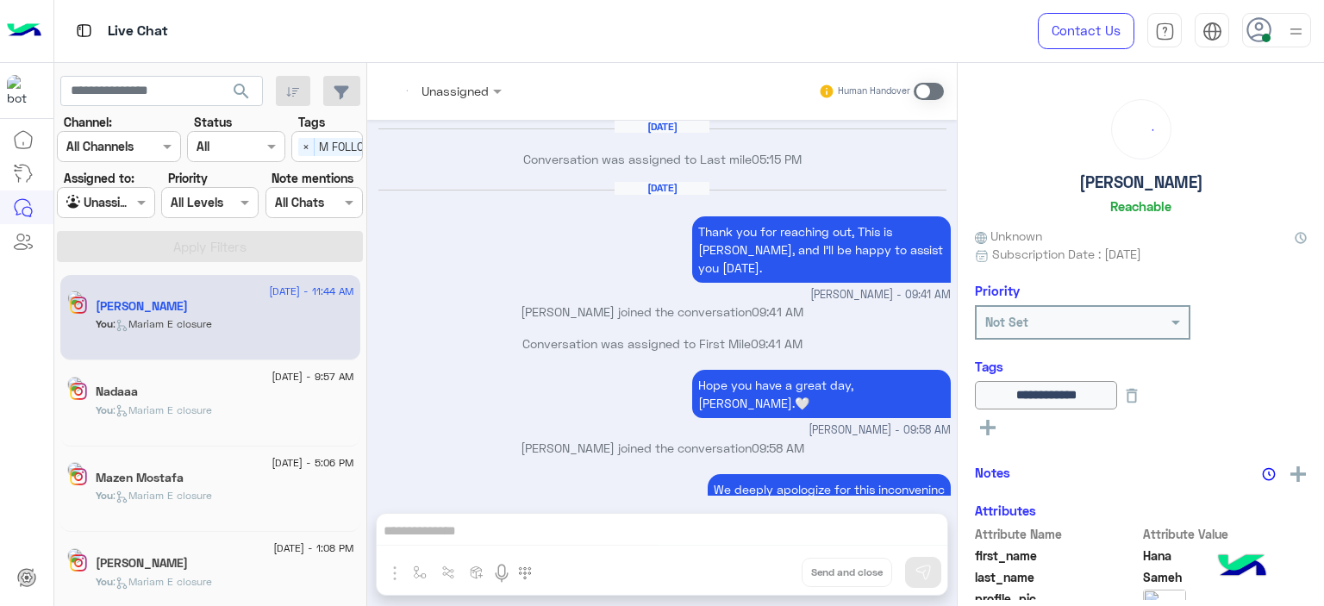
scroll to position [1190, 0]
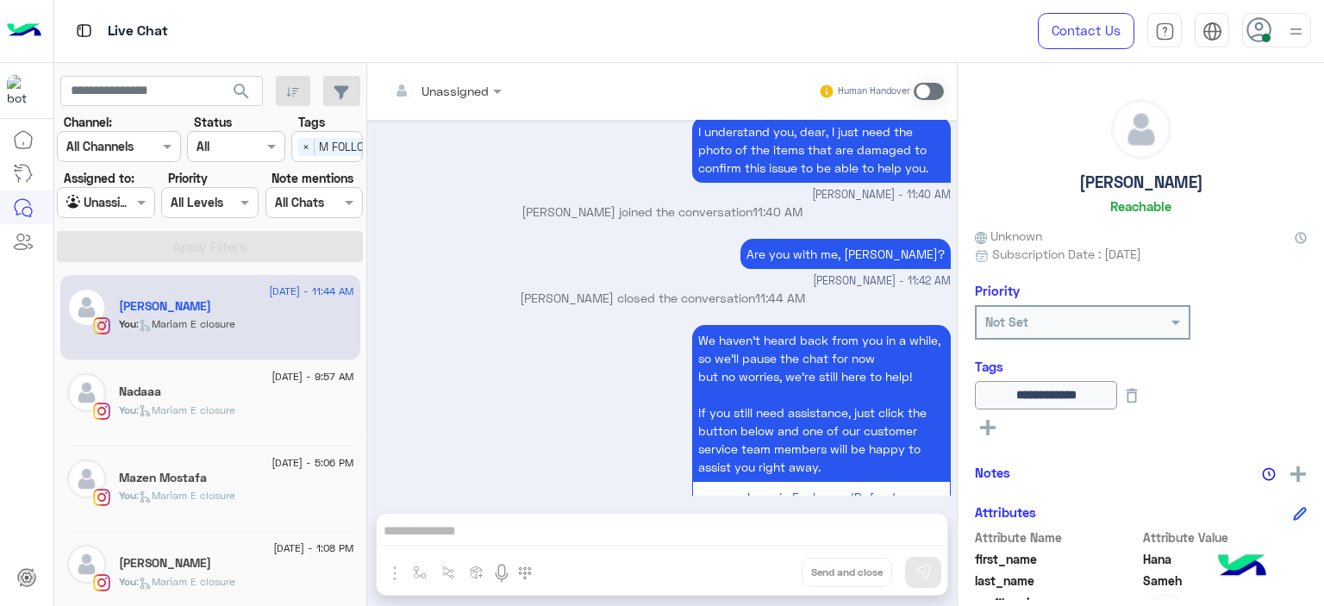
click at [247, 391] on div "Nadaaa" at bounding box center [236, 393] width 235 height 18
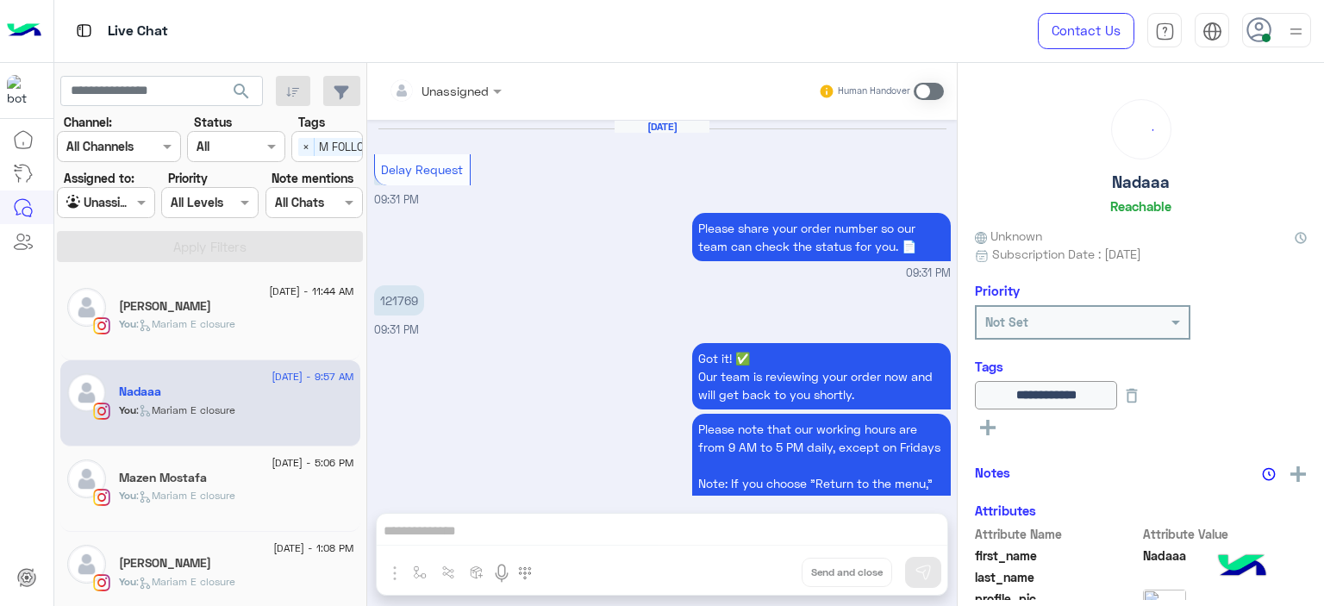
scroll to position [1283, 0]
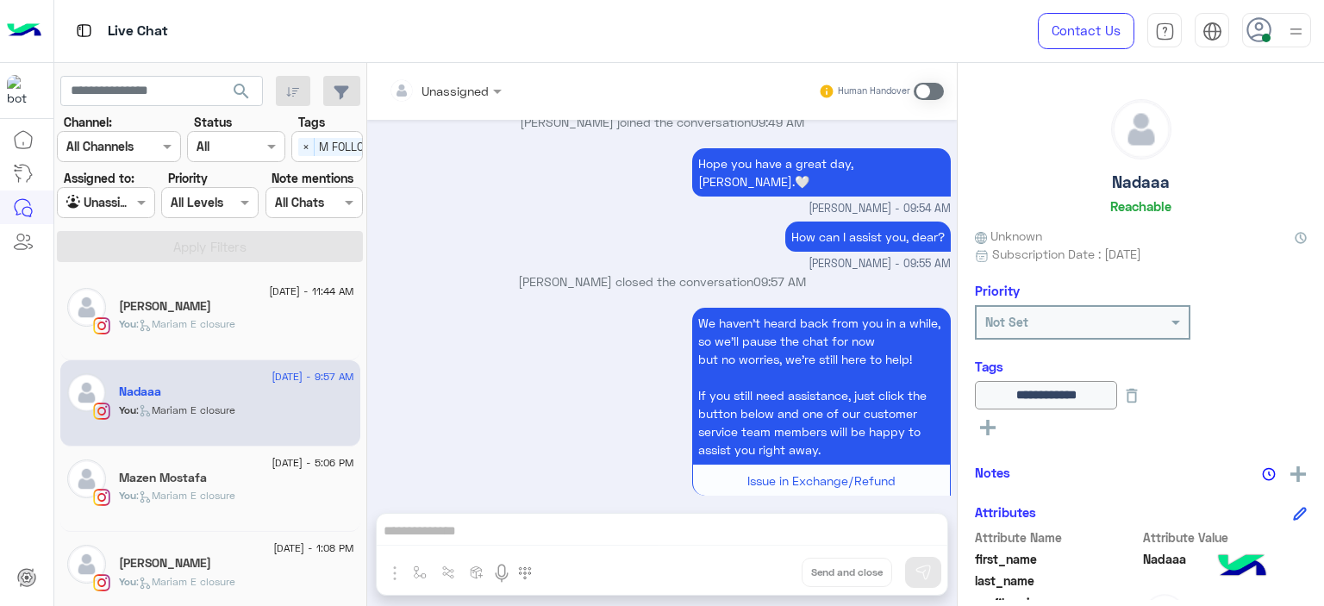
click at [117, 199] on div at bounding box center [106, 202] width 96 height 20
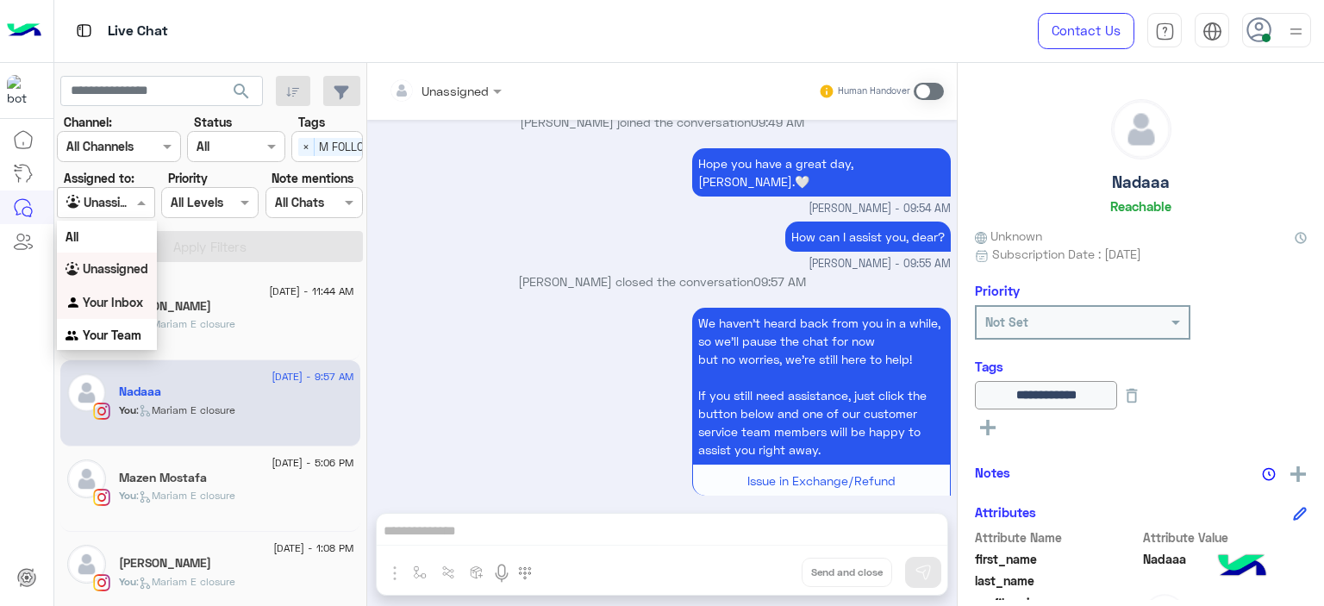
drag, startPoint x: 124, startPoint y: 309, endPoint x: 138, endPoint y: 301, distance: 15.8
click at [124, 307] on b "Your Inbox" at bounding box center [113, 302] width 60 height 15
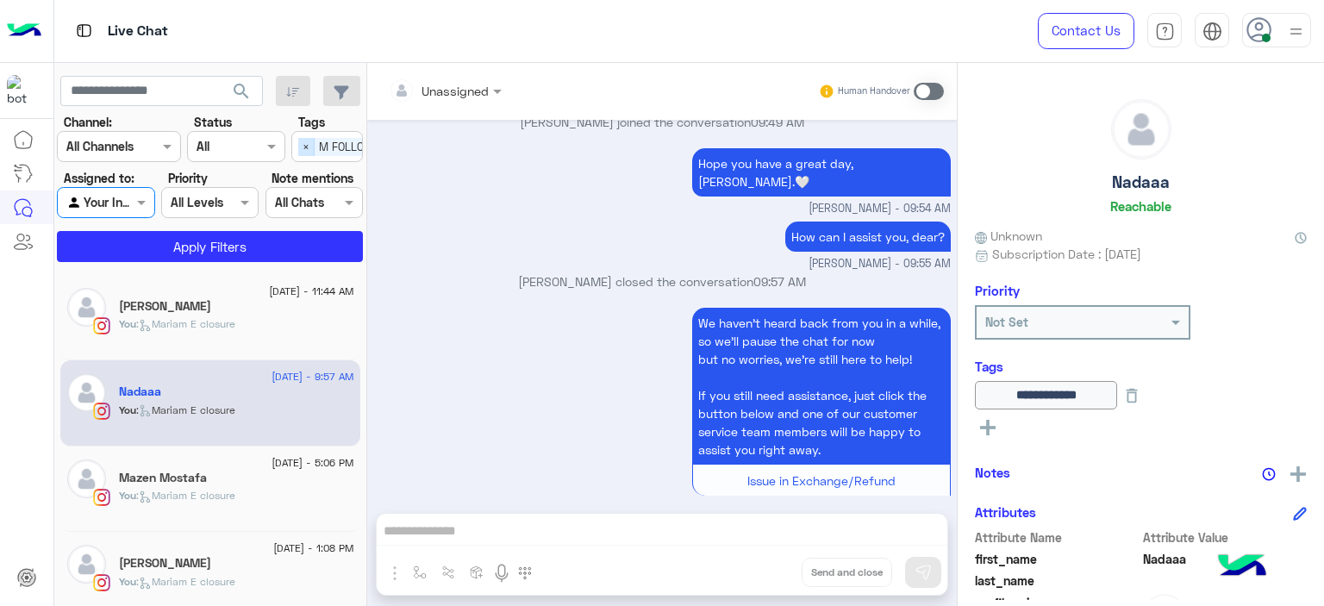
click at [305, 141] on span "×" at bounding box center [306, 147] width 16 height 18
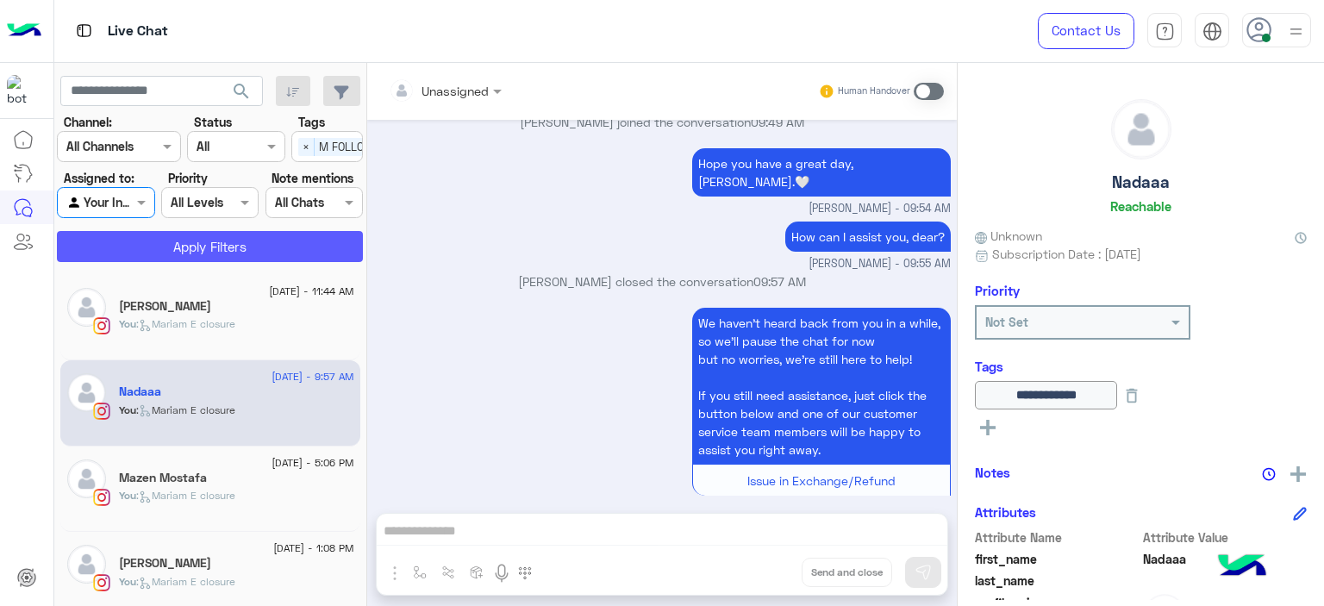
scroll to position [0, 0]
click at [270, 251] on button "Apply Filters" at bounding box center [210, 246] width 306 height 31
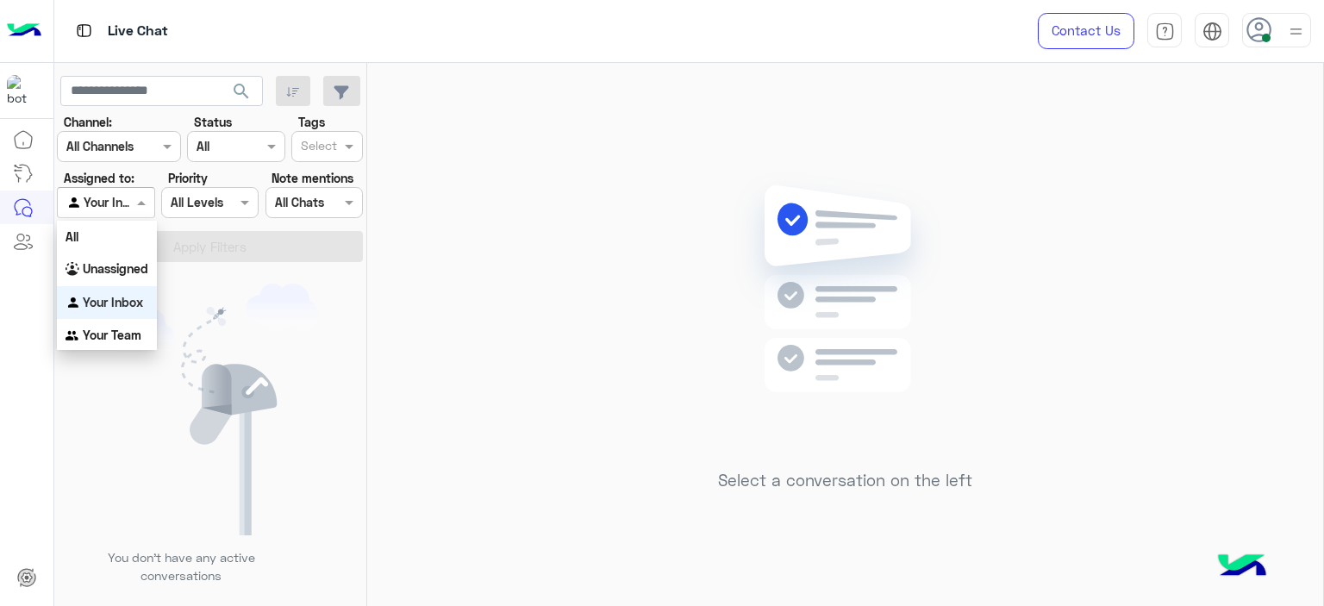
click at [133, 197] on span at bounding box center [144, 202] width 22 height 18
click at [134, 272] on b "Unassigned" at bounding box center [116, 268] width 66 height 15
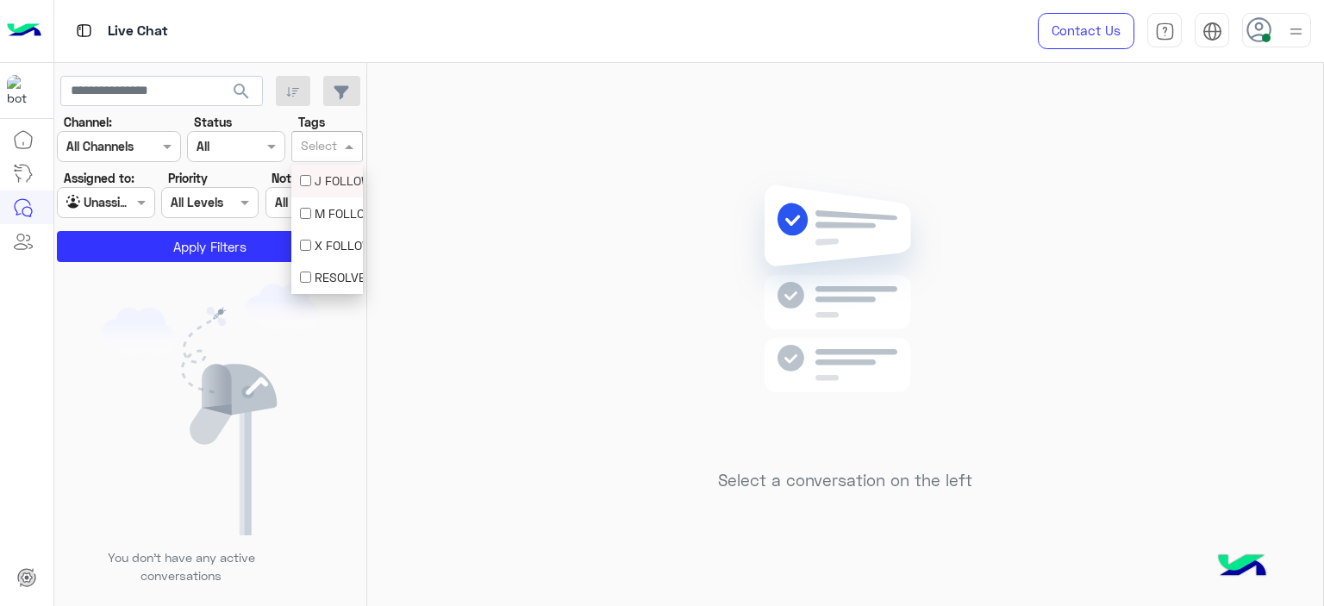
click at [321, 144] on input "text" at bounding box center [319, 148] width 36 height 18
click at [329, 210] on div "M FOLLOW UP" at bounding box center [327, 213] width 54 height 18
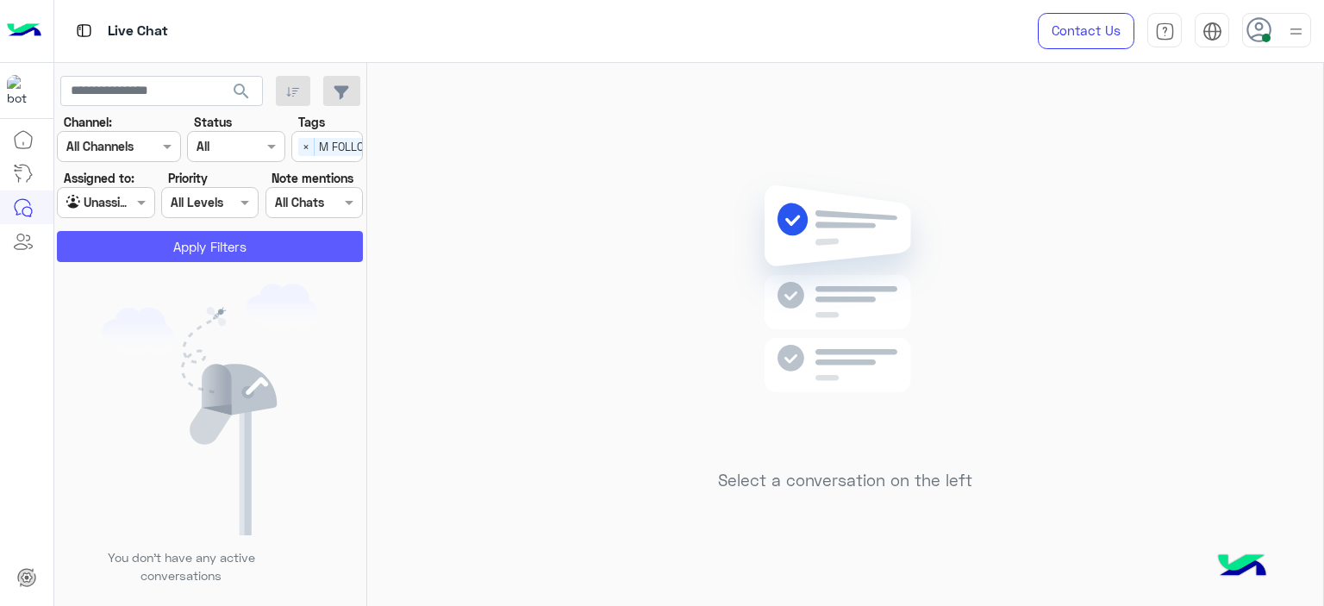
drag, startPoint x: 288, startPoint y: 244, endPoint x: 293, endPoint y: 216, distance: 28.1
click at [293, 216] on section "Channel: Channel All Channels Status Channel All Tags Select × M FOLLOW UP Assi…" at bounding box center [210, 187] width 287 height 149
click at [290, 249] on button "Apply Filters" at bounding box center [210, 246] width 306 height 31
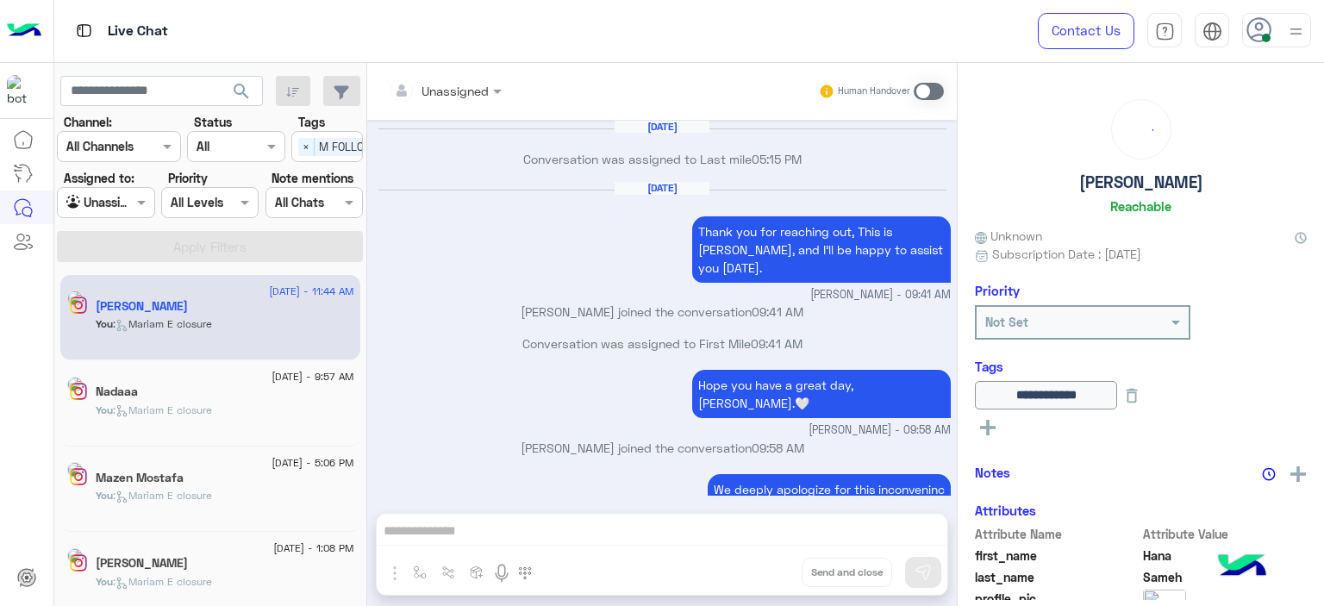
scroll to position [1190, 0]
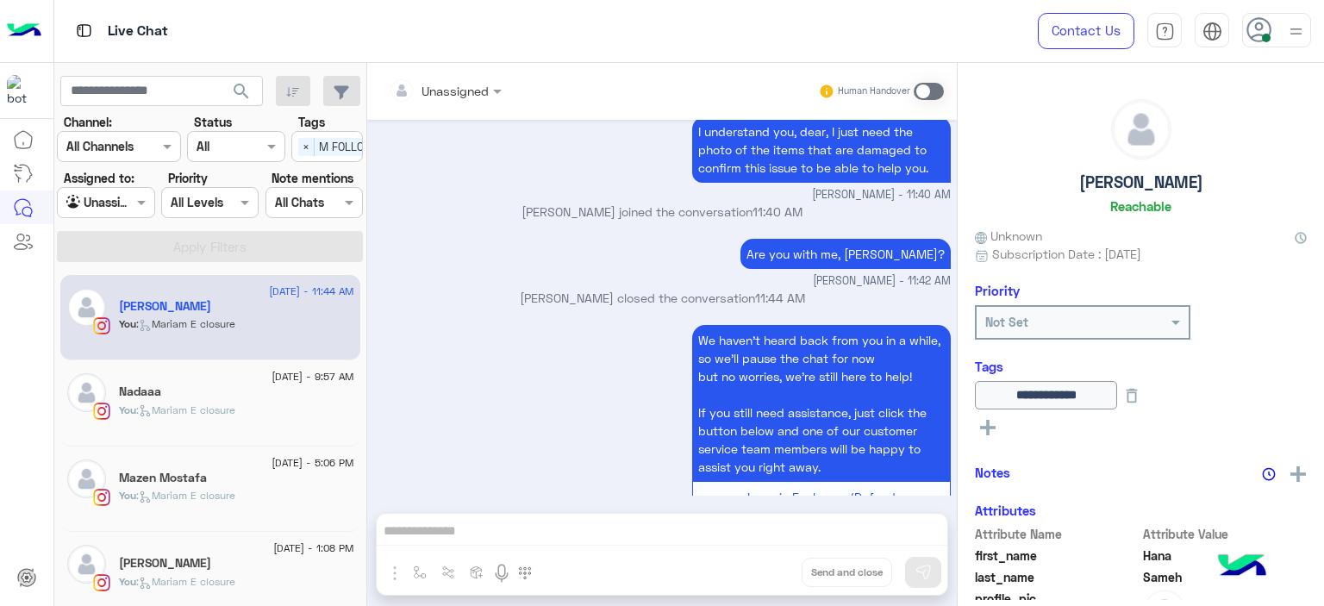
click at [268, 413] on div "You : [PERSON_NAME] closure" at bounding box center [236, 418] width 235 height 30
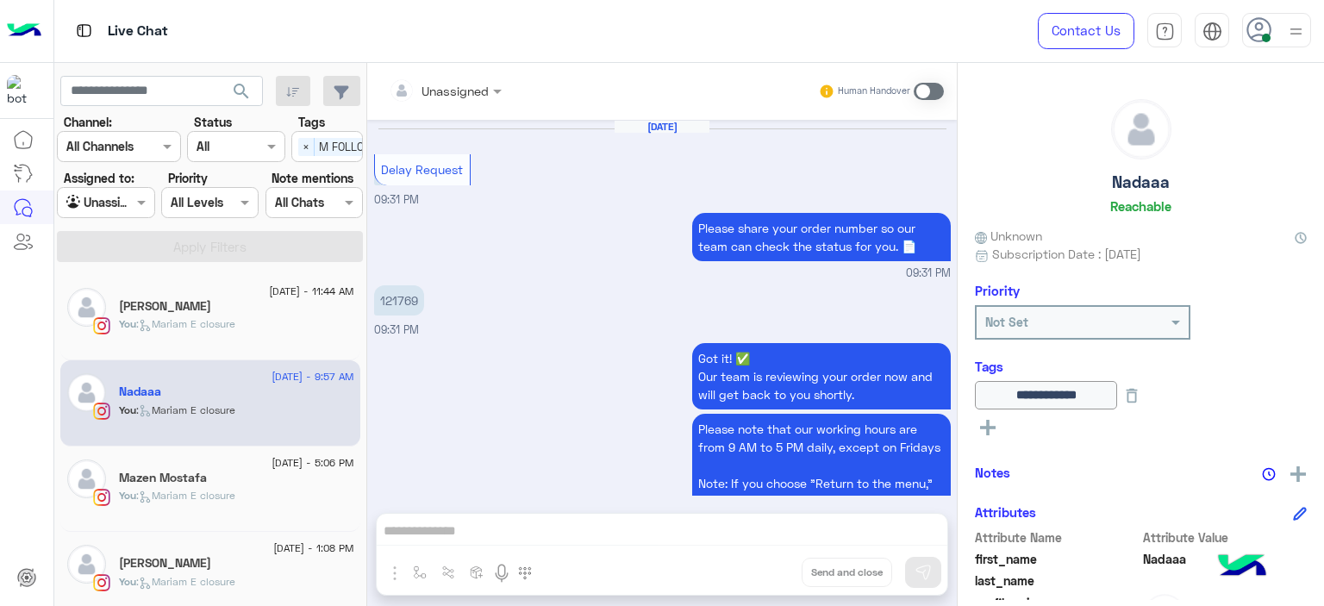
scroll to position [1283, 0]
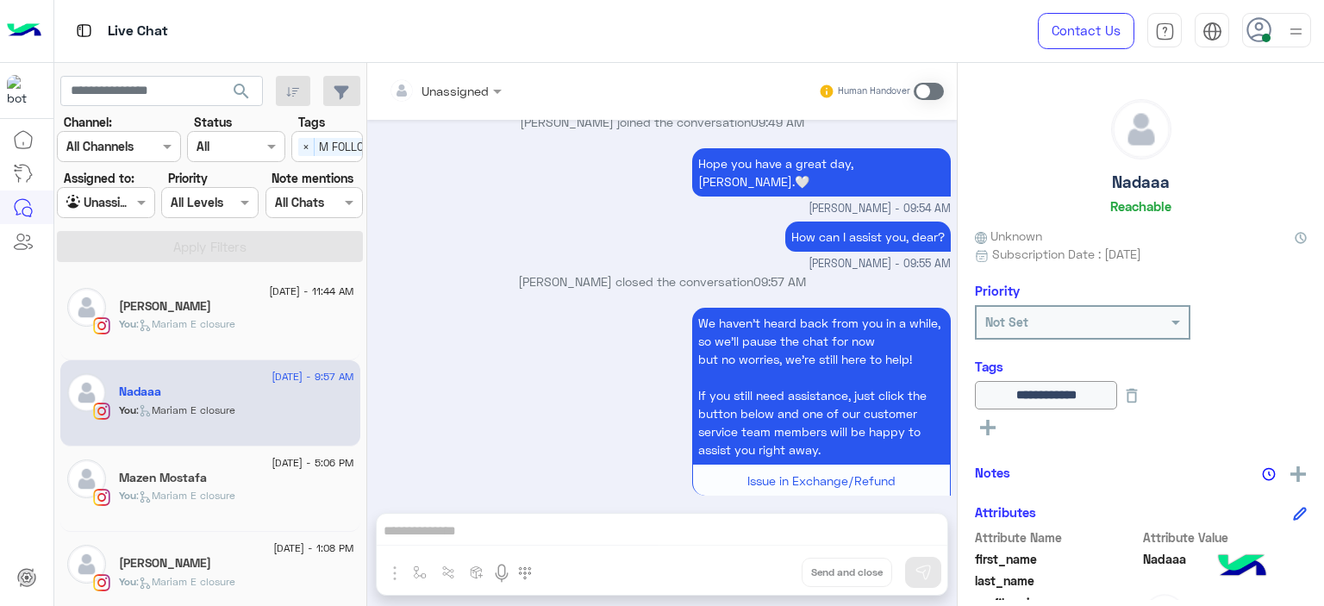
click at [254, 471] on div "Mazen Mostafa" at bounding box center [236, 480] width 235 height 18
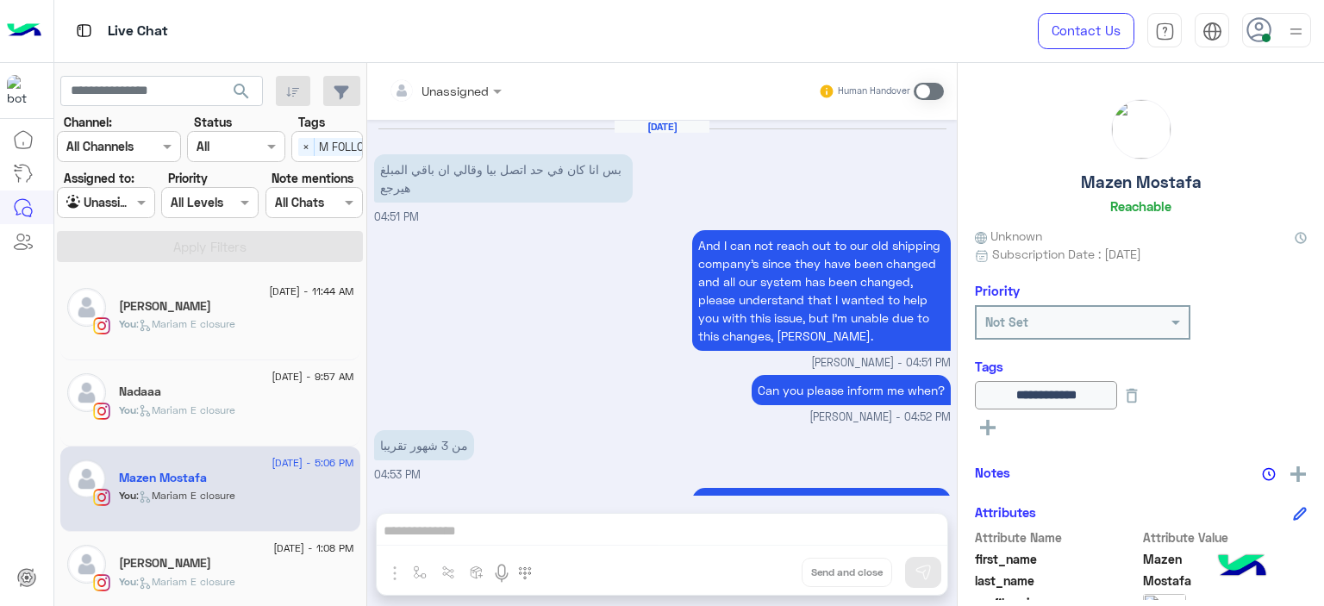
scroll to position [1305, 0]
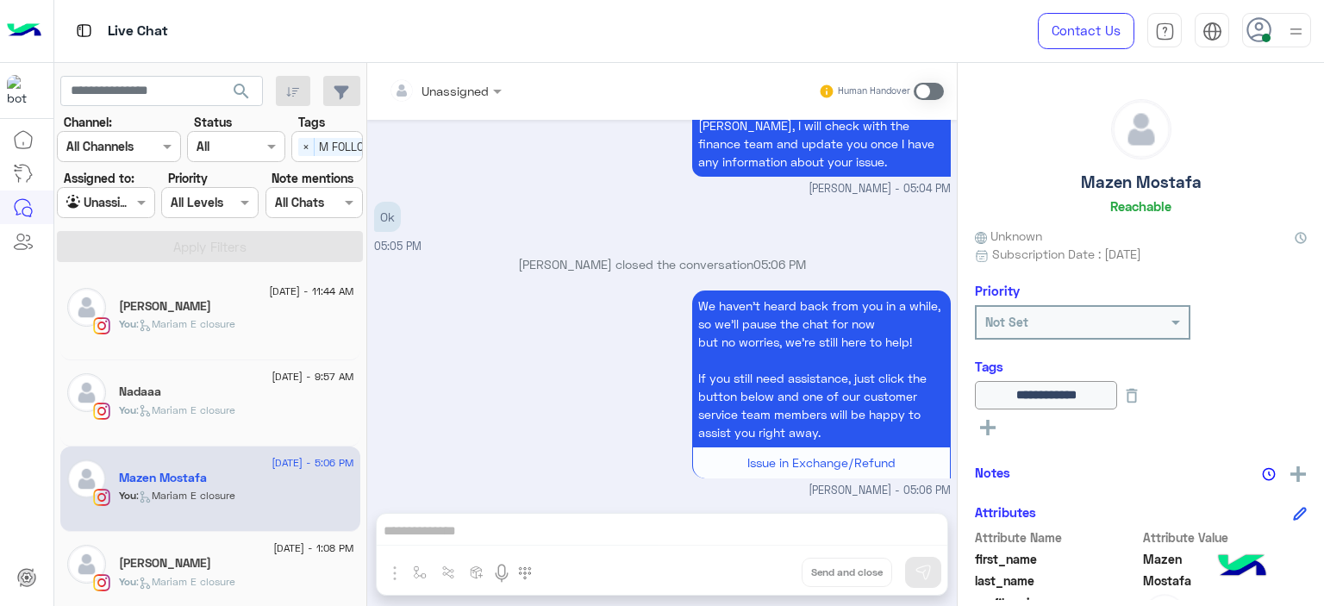
click at [234, 551] on div "31 August - 1:08 PM" at bounding box center [236, 550] width 235 height 11
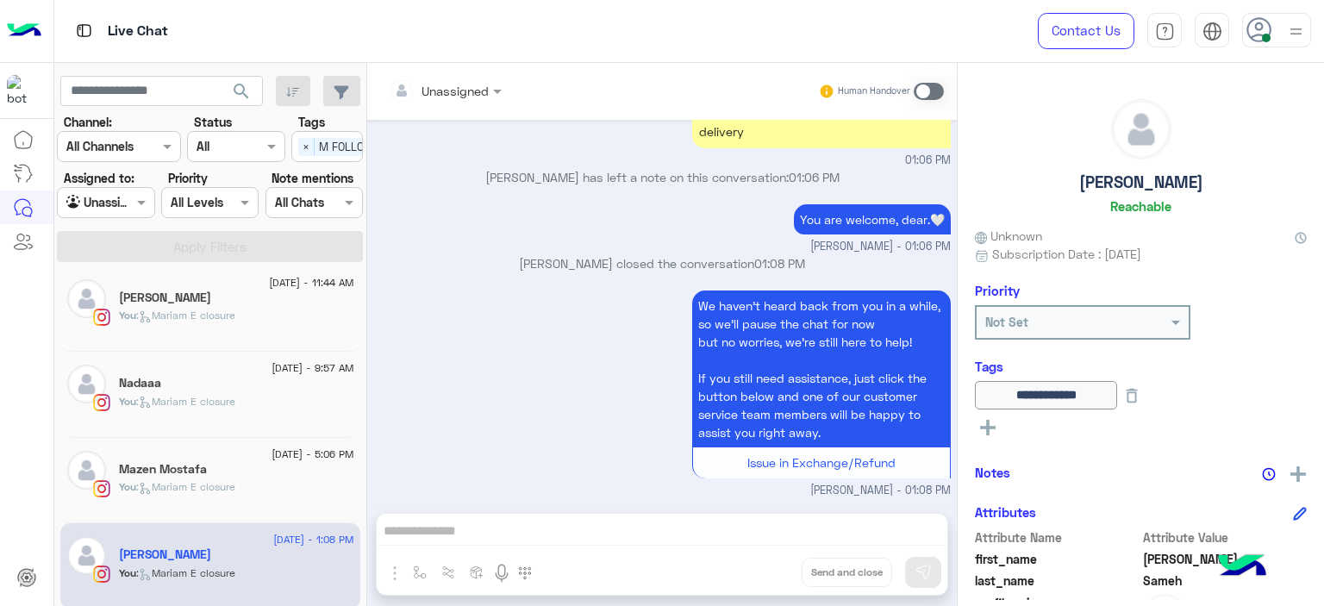
scroll to position [97, 0]
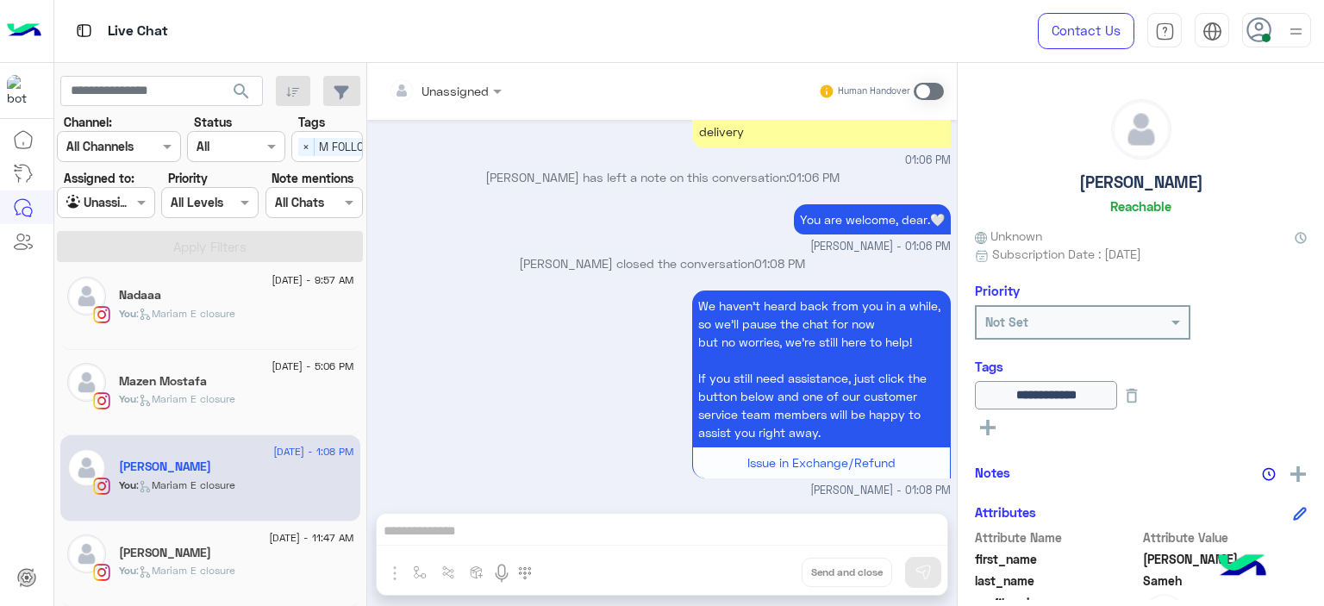
click at [215, 554] on div "Mai Hamdy" at bounding box center [236, 555] width 235 height 18
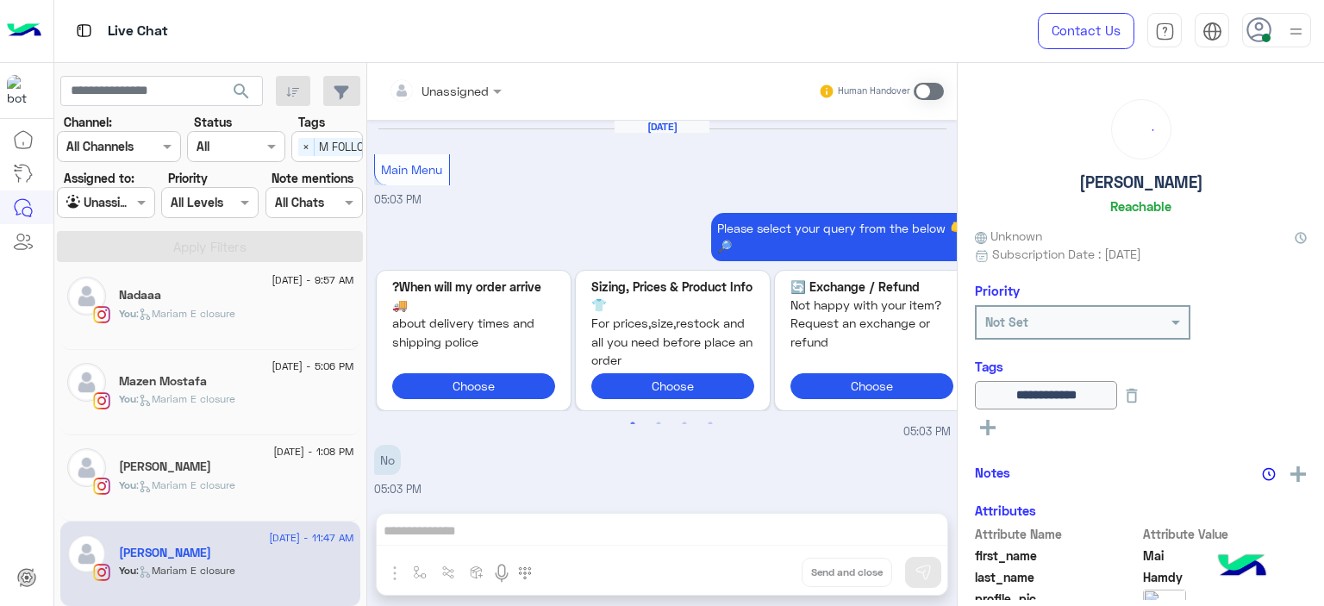
scroll to position [1571, 0]
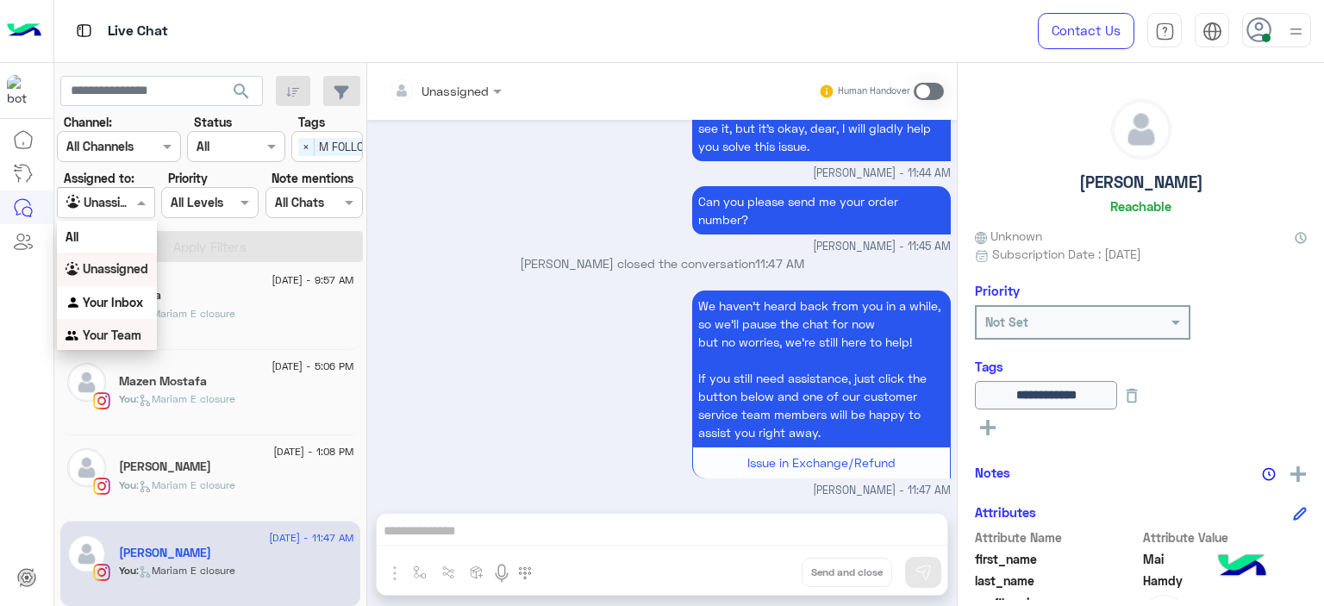
drag, startPoint x: 143, startPoint y: 211, endPoint x: 131, endPoint y: 330, distance: 119.6
click at [131, 330] on body "Live Chat Contact Us Help Center عربي English search Channel: Channel All Chann…" at bounding box center [662, 303] width 1324 height 606
click at [131, 330] on b "Your Team" at bounding box center [112, 335] width 59 height 15
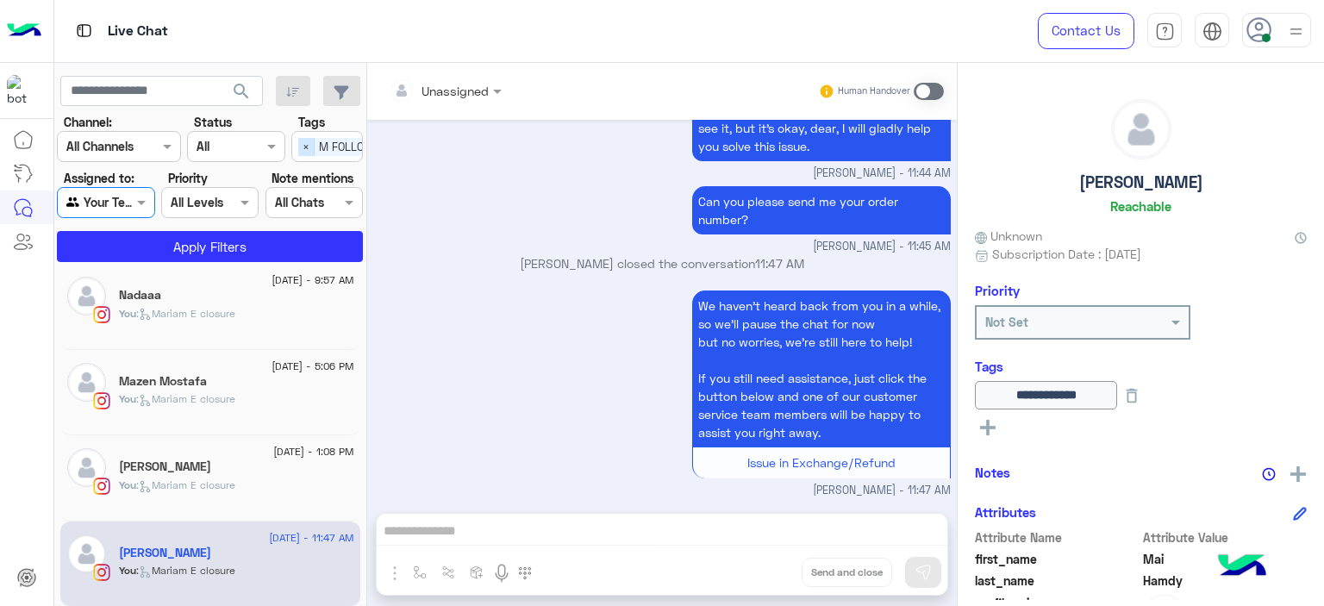
click at [299, 153] on span "×" at bounding box center [306, 147] width 16 height 18
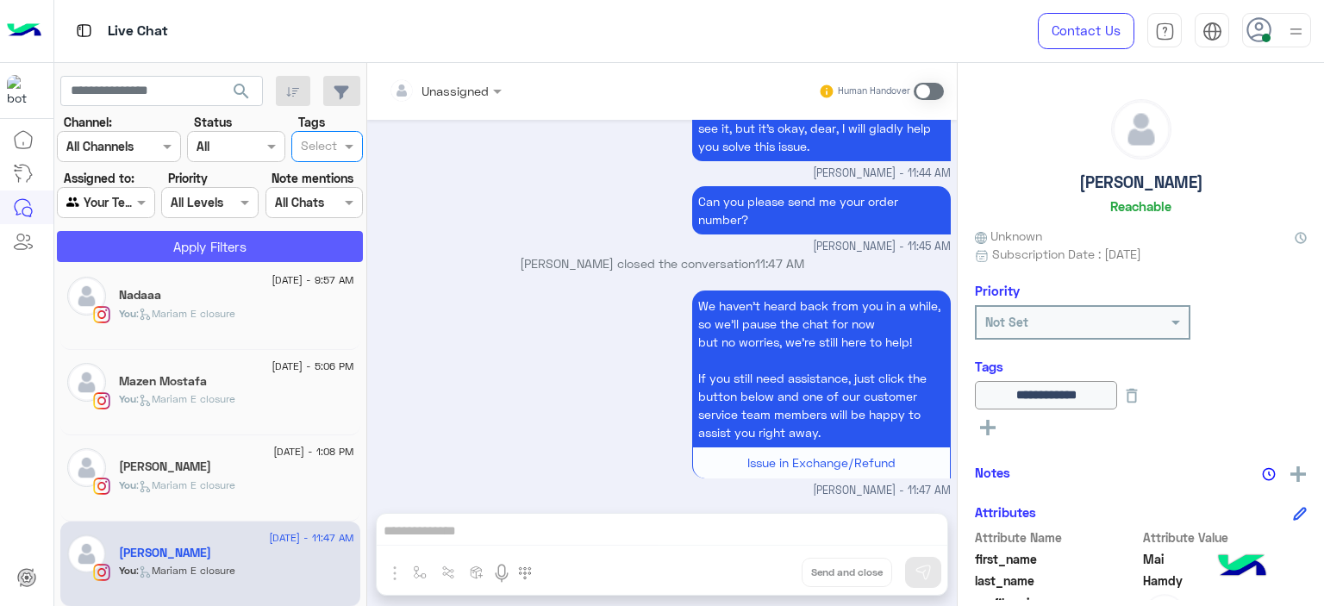
click at [269, 249] on button "Apply Filters" at bounding box center [210, 246] width 306 height 31
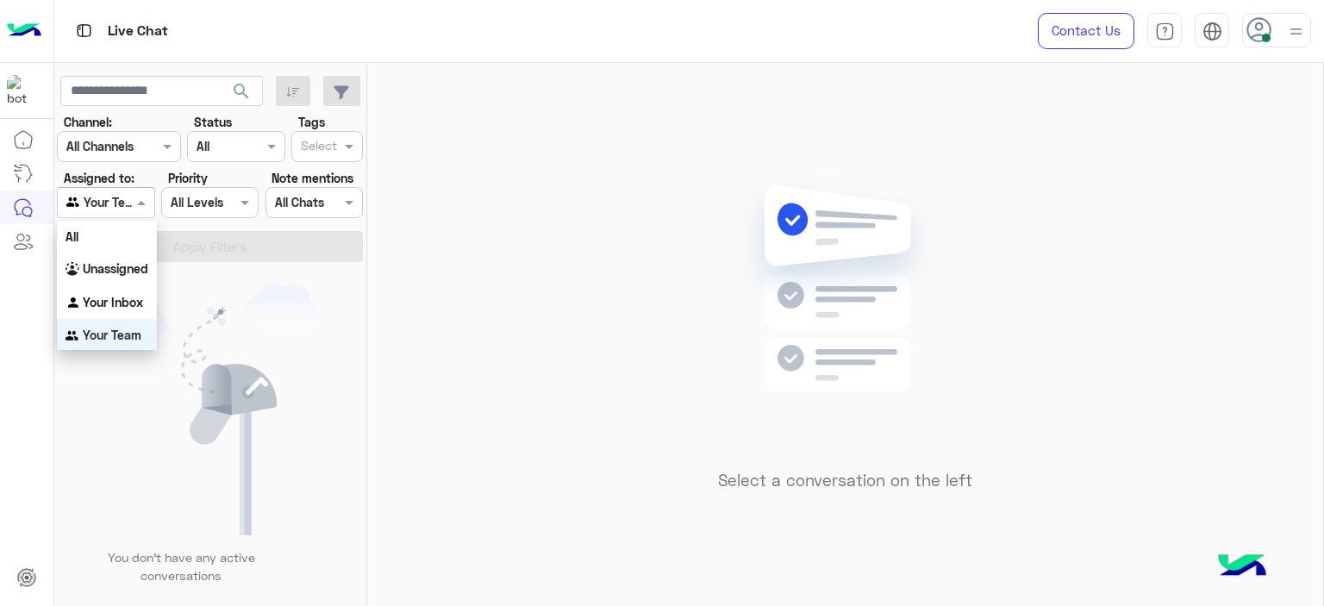
scroll to position [2, 0]
drag, startPoint x: 144, startPoint y: 201, endPoint x: 131, endPoint y: 289, distance: 88.9
click at [131, 289] on body "Live Chat Contact Us Help Center عربي English search Channel: Channel All Chann…" at bounding box center [662, 303] width 1324 height 606
click at [131, 289] on div "Your Inbox" at bounding box center [107, 301] width 100 height 34
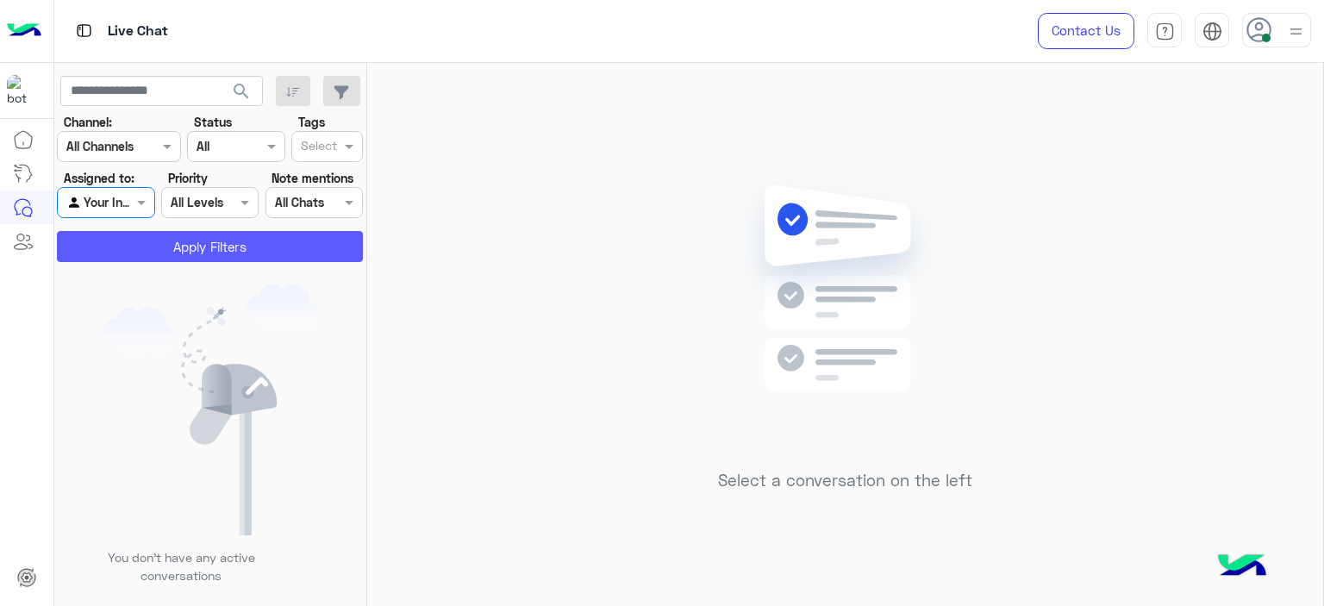
click at [198, 253] on button "Apply Filters" at bounding box center [210, 246] width 306 height 31
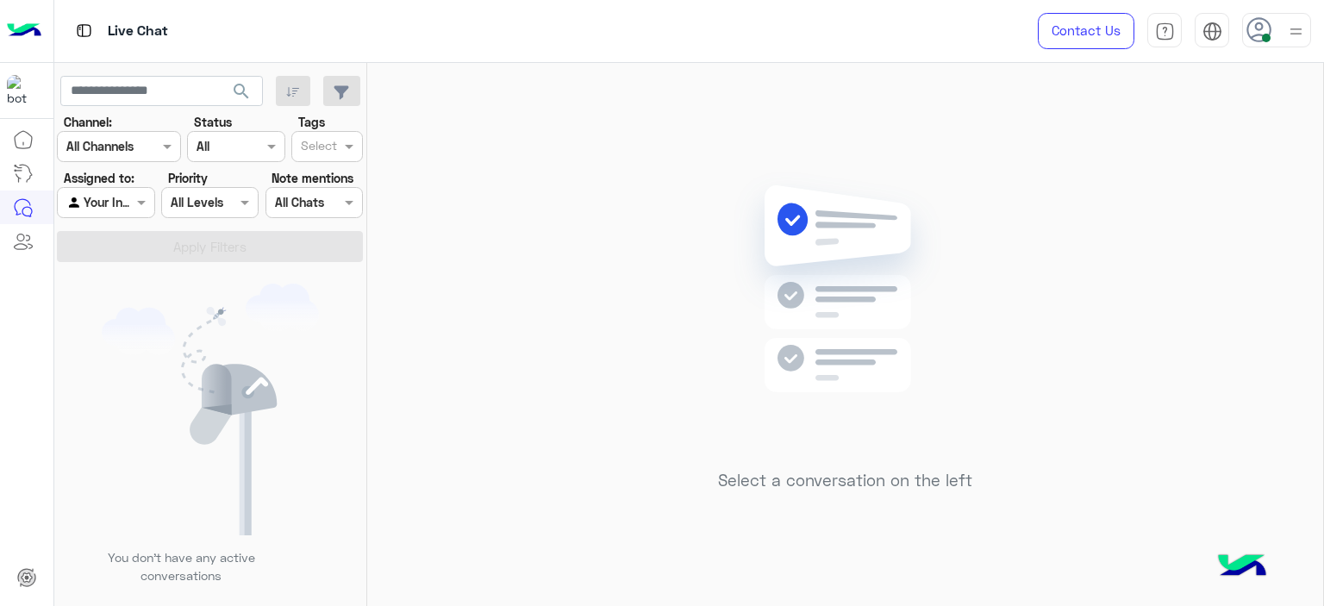
click at [477, 221] on div "Select a conversation on the left" at bounding box center [845, 338] width 956 height 550
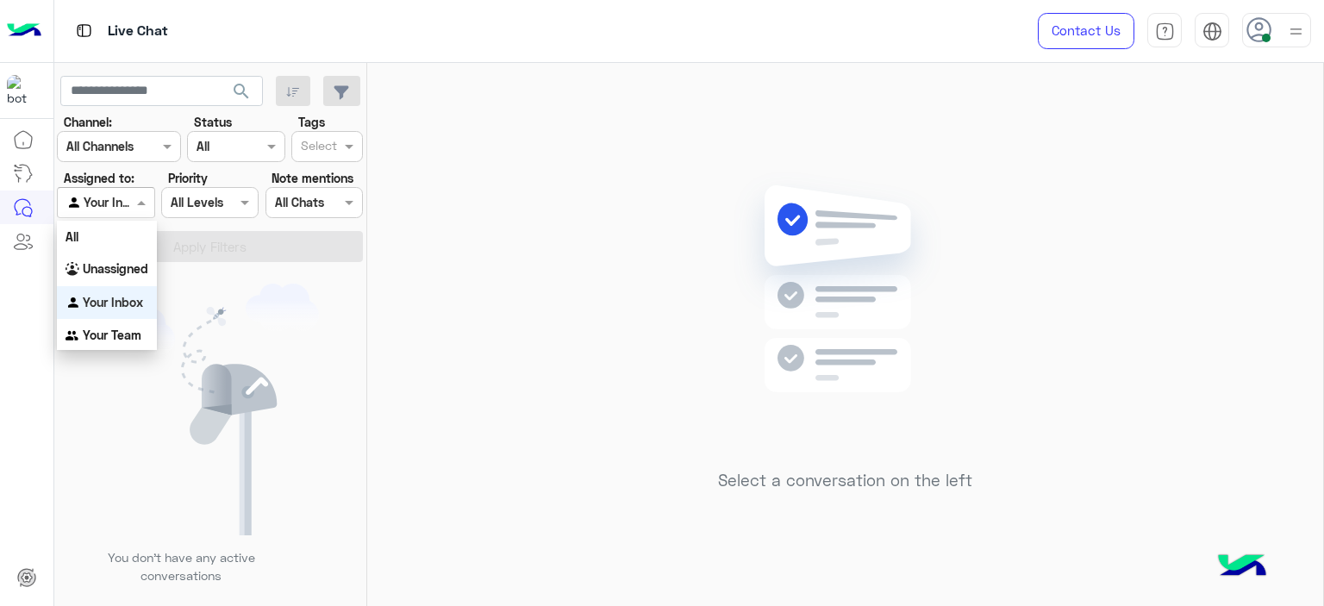
click at [147, 199] on span at bounding box center [144, 202] width 22 height 18
drag, startPoint x: 131, startPoint y: 209, endPoint x: 117, endPoint y: 343, distance: 134.3
click at [117, 343] on body "Live Chat Contact Us Help Center عربي English search Channel: Channel All Chann…" at bounding box center [662, 303] width 1324 height 606
click at [117, 343] on div "Your Team" at bounding box center [107, 336] width 100 height 34
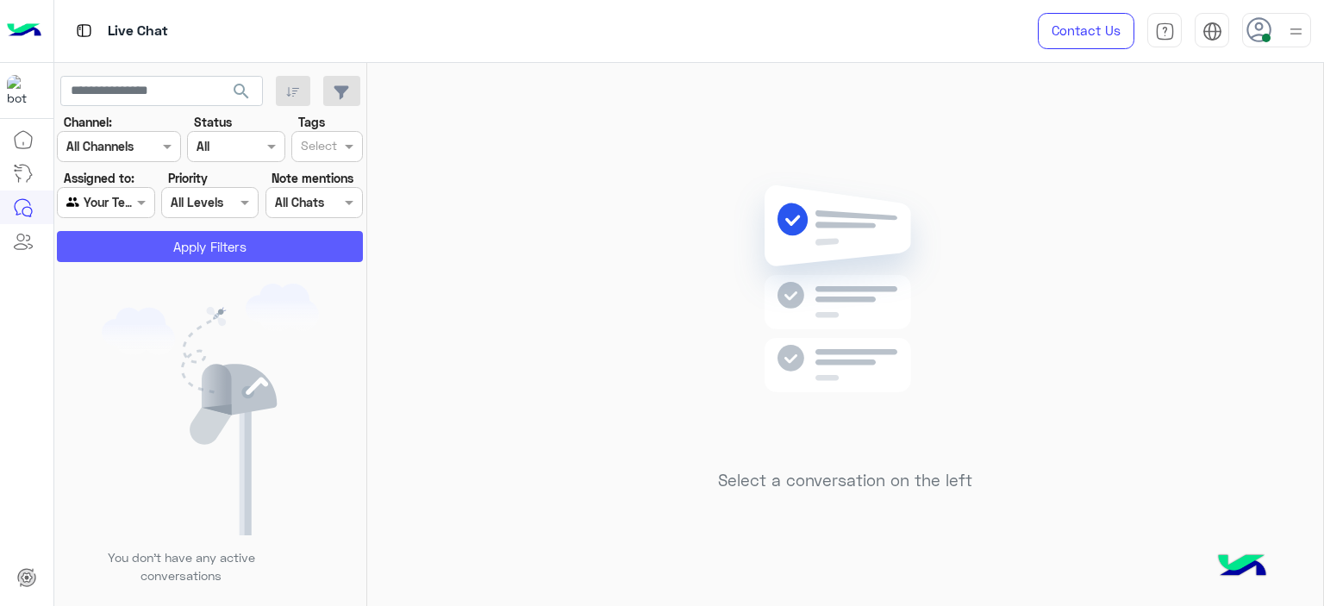
click at [243, 241] on button "Apply Filters" at bounding box center [210, 246] width 306 height 31
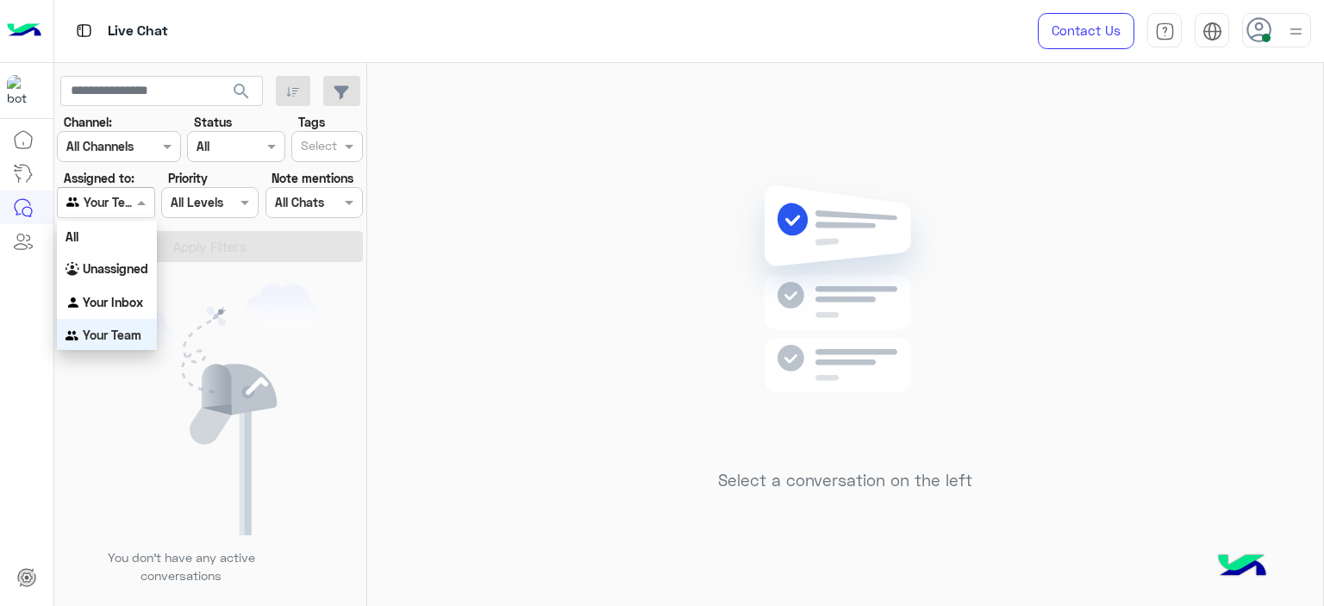
click at [140, 203] on span at bounding box center [144, 202] width 22 height 18
click at [128, 274] on b "Unassigned" at bounding box center [116, 268] width 66 height 15
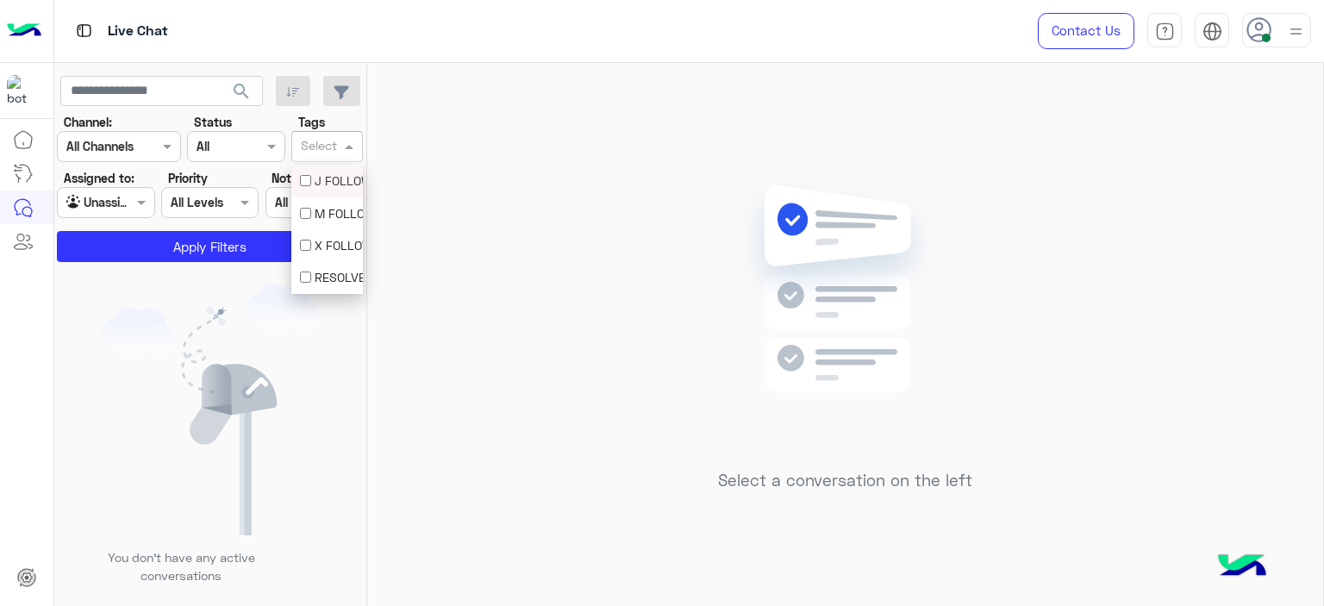
click at [328, 139] on input "text" at bounding box center [319, 148] width 36 height 18
click at [322, 207] on div "M FOLLOW UP" at bounding box center [327, 213] width 54 height 18
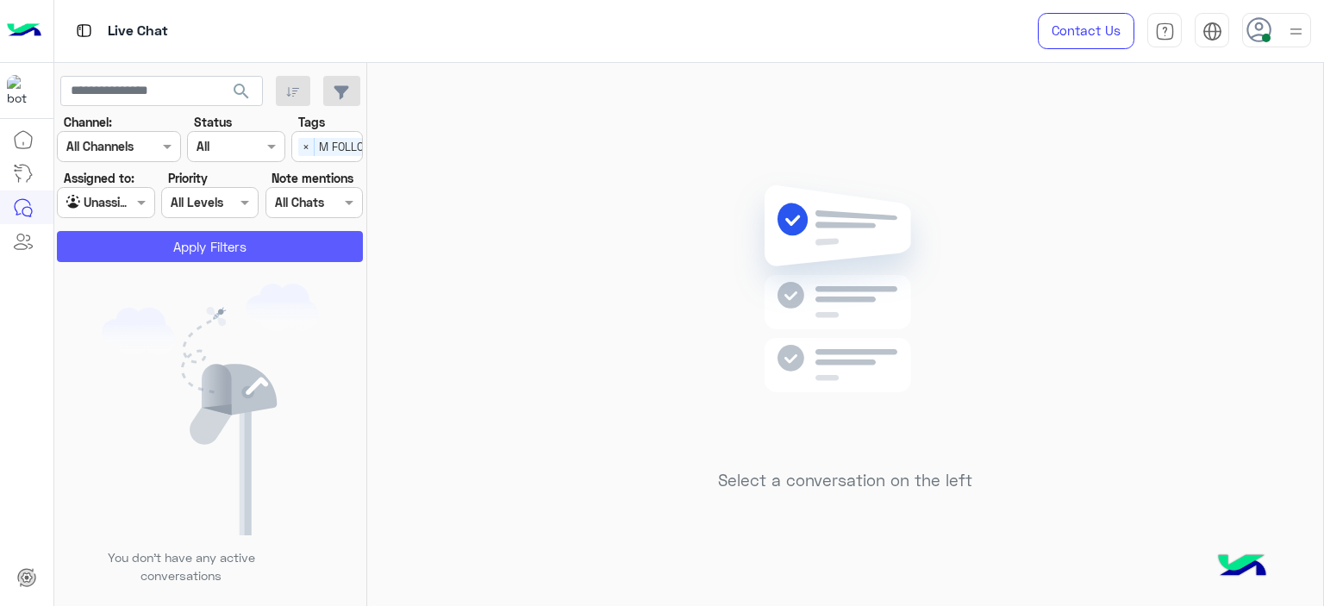
click at [273, 255] on button "Apply Filters" at bounding box center [210, 246] width 306 height 31
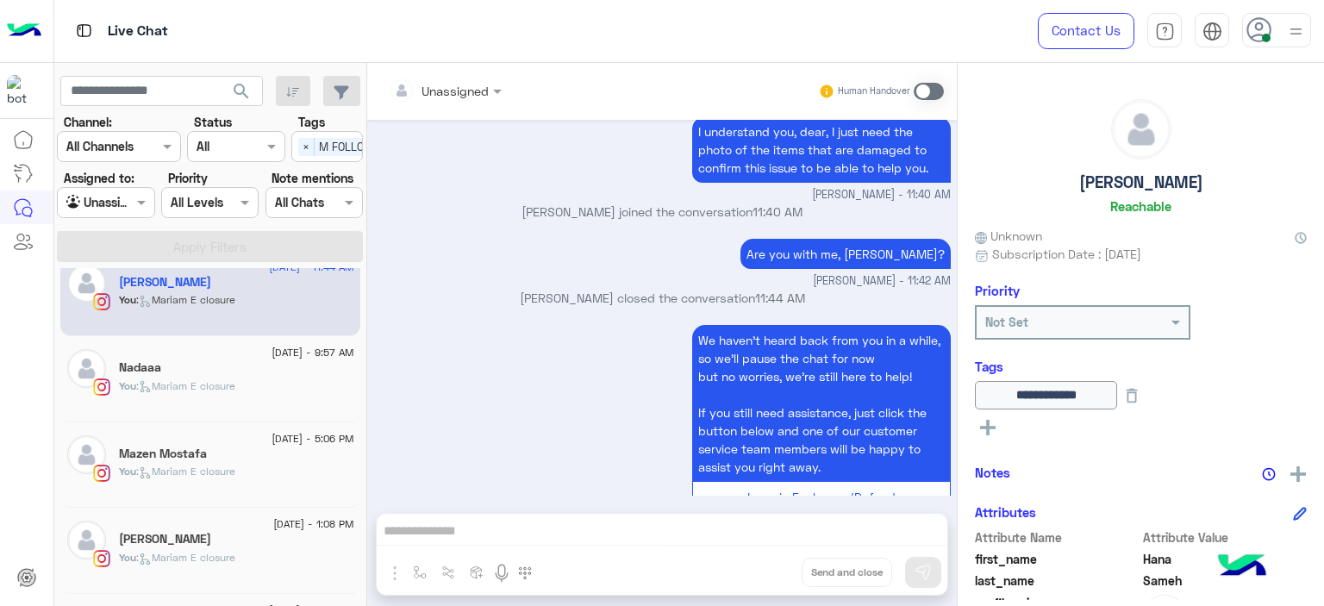
scroll to position [3, 0]
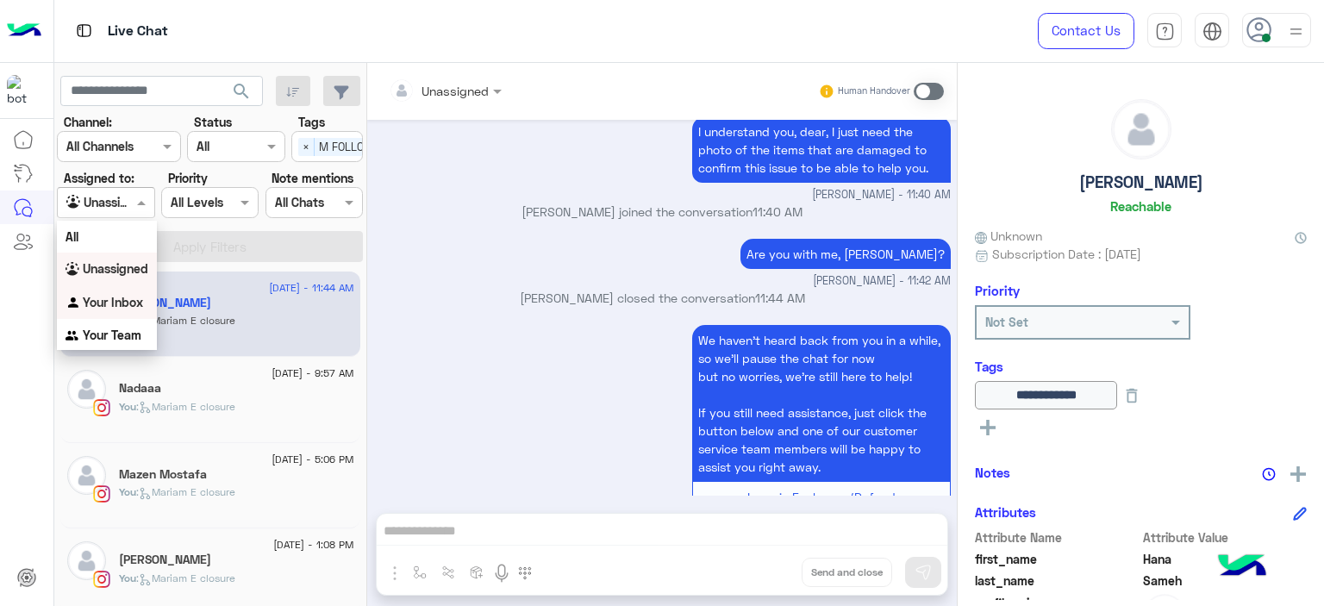
drag, startPoint x: 134, startPoint y: 199, endPoint x: 139, endPoint y: 312, distance: 113.0
click at [139, 312] on body "Live Chat Contact Us Help Center عربي English search Channel: Channel All Chann…" at bounding box center [662, 303] width 1324 height 606
click at [139, 312] on div "Your Inbox" at bounding box center [107, 303] width 100 height 34
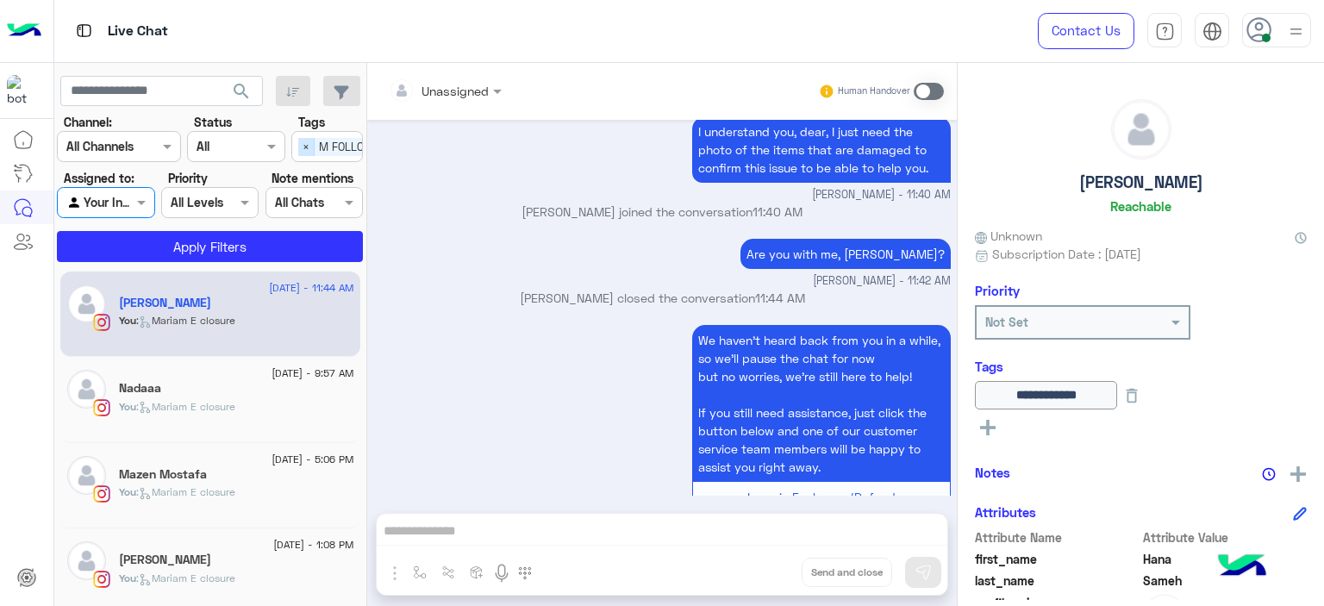
click at [307, 147] on span "×" at bounding box center [306, 147] width 16 height 18
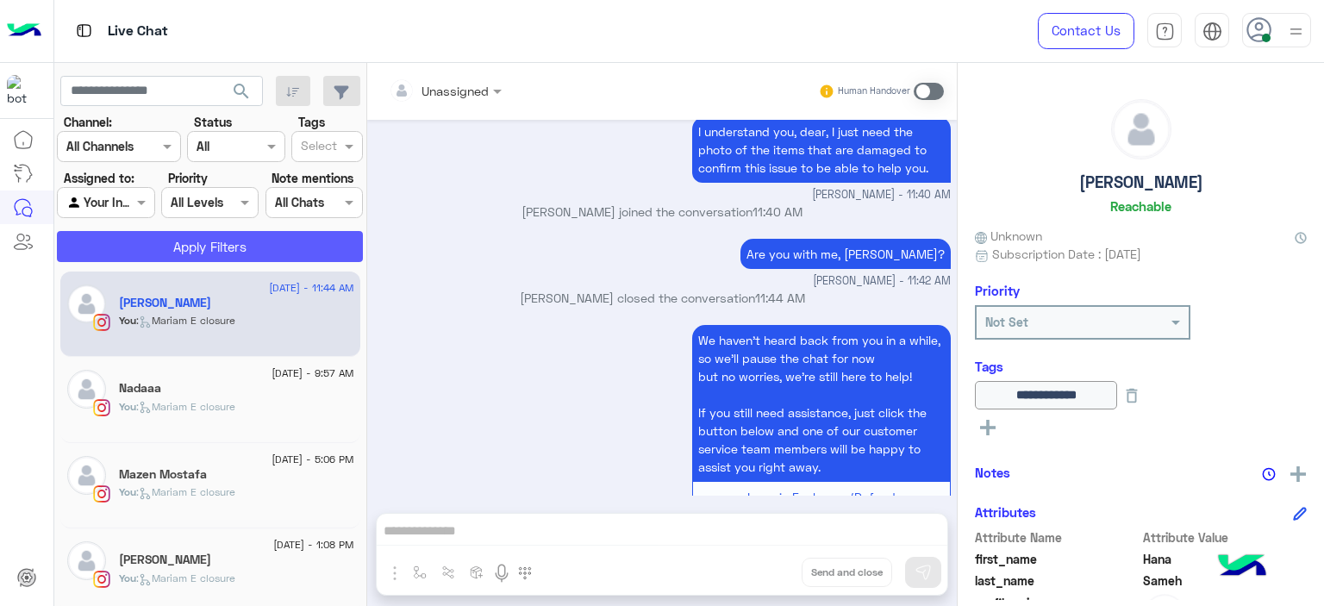
click at [290, 238] on button "Apply Filters" at bounding box center [210, 246] width 306 height 31
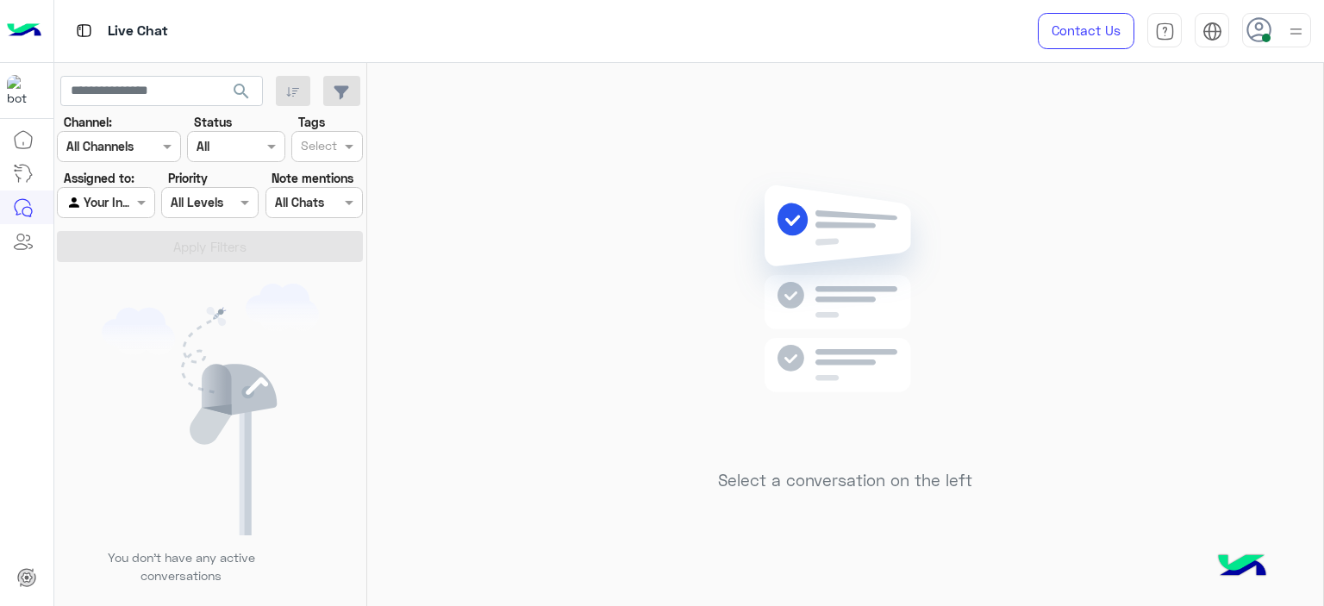
drag, startPoint x: 1190, startPoint y: 147, endPoint x: 1269, endPoint y: 147, distance: 78.4
click at [1269, 147] on div "Select a conversation on the left" at bounding box center [845, 338] width 956 height 550
click at [1295, 37] on img at bounding box center [1296, 32] width 22 height 22
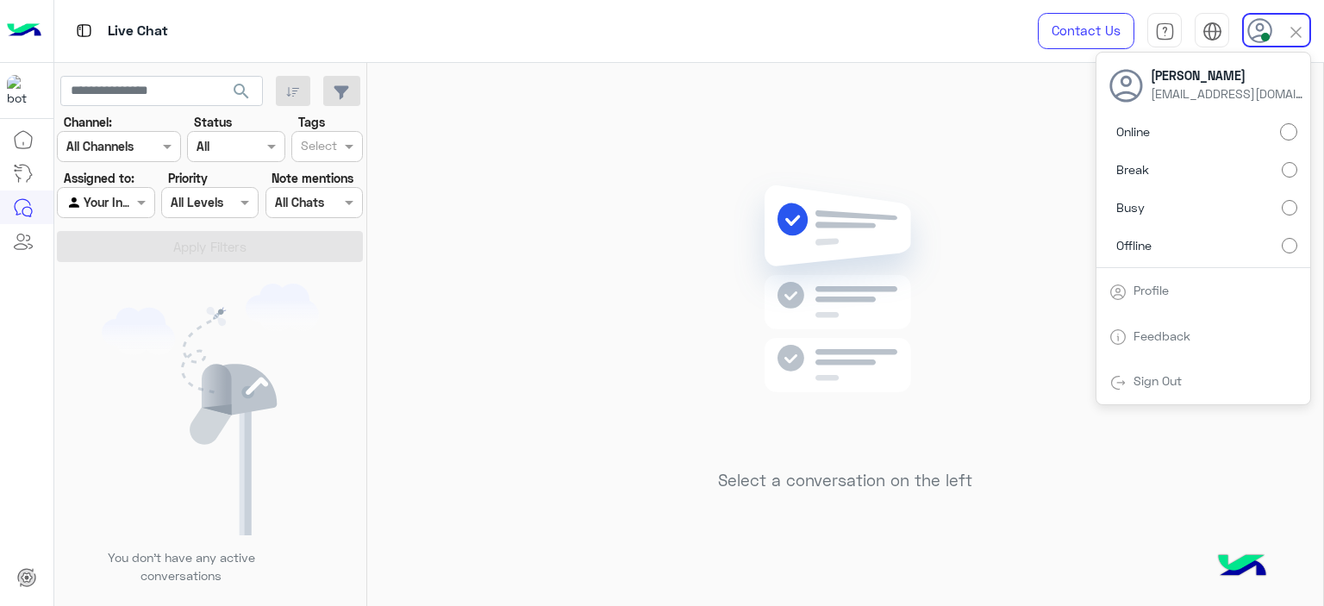
click at [996, 161] on div "Select a conversation on the left" at bounding box center [845, 338] width 956 height 550
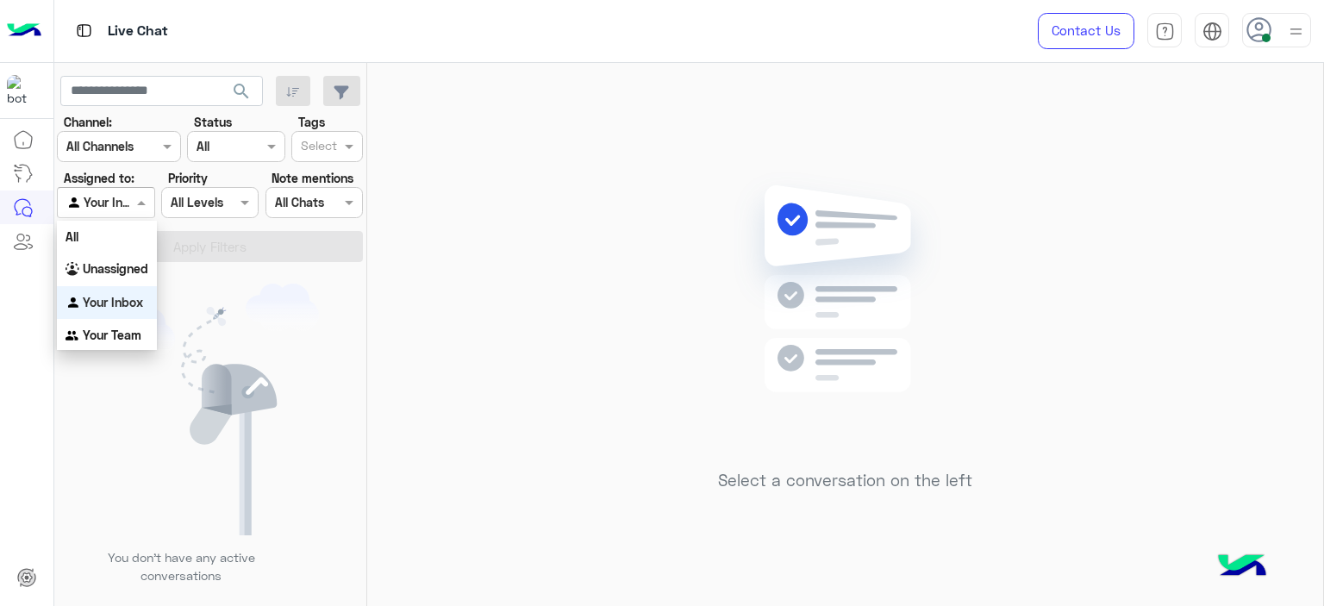
click at [128, 209] on div at bounding box center [106, 202] width 96 height 20
click at [369, 289] on div "Select a conversation on the left" at bounding box center [845, 338] width 956 height 550
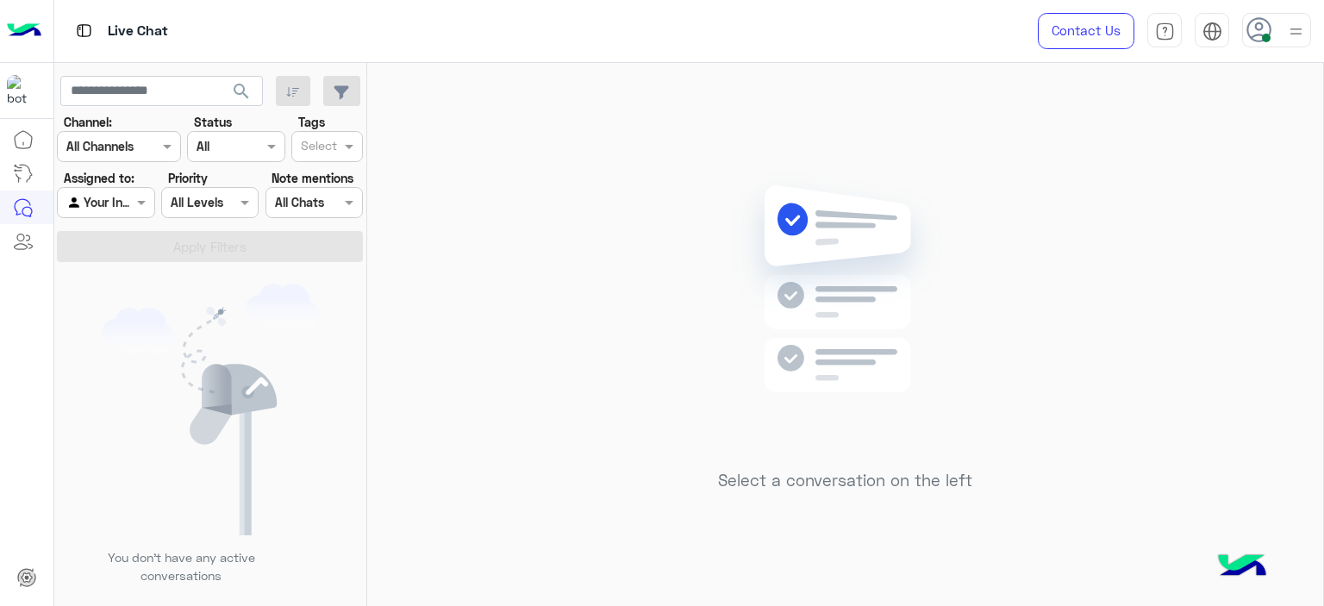
click at [1300, 19] on div at bounding box center [1296, 30] width 22 height 33
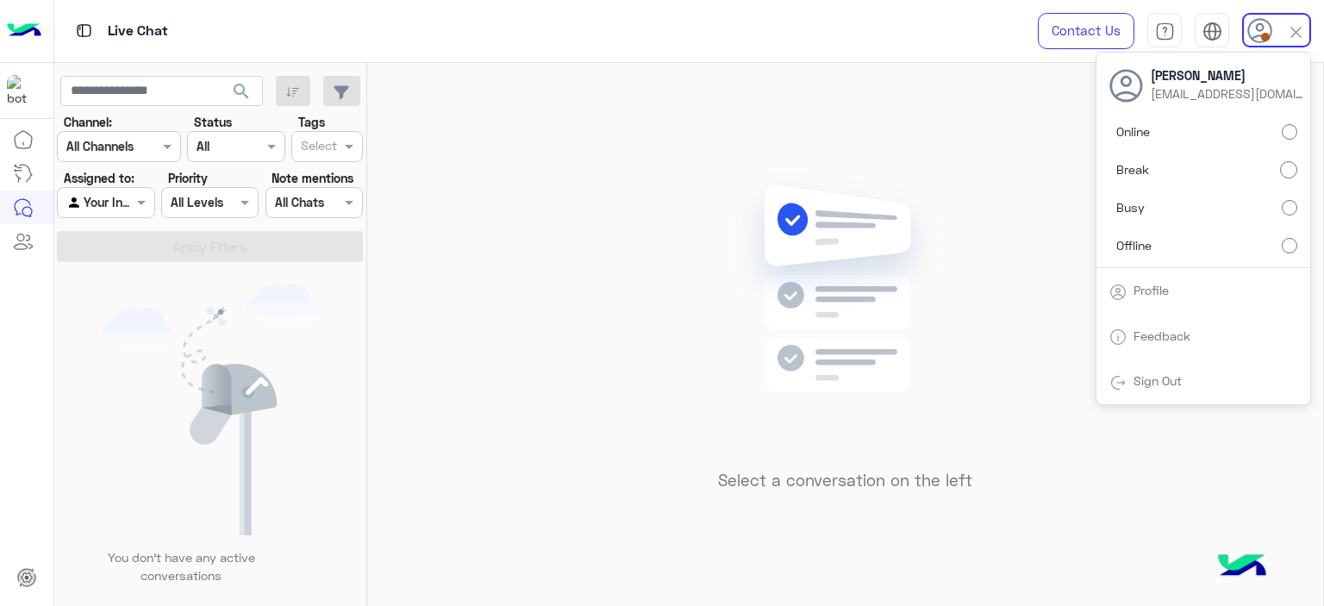
click at [1059, 165] on div "Select a conversation on the left" at bounding box center [845, 338] width 956 height 550
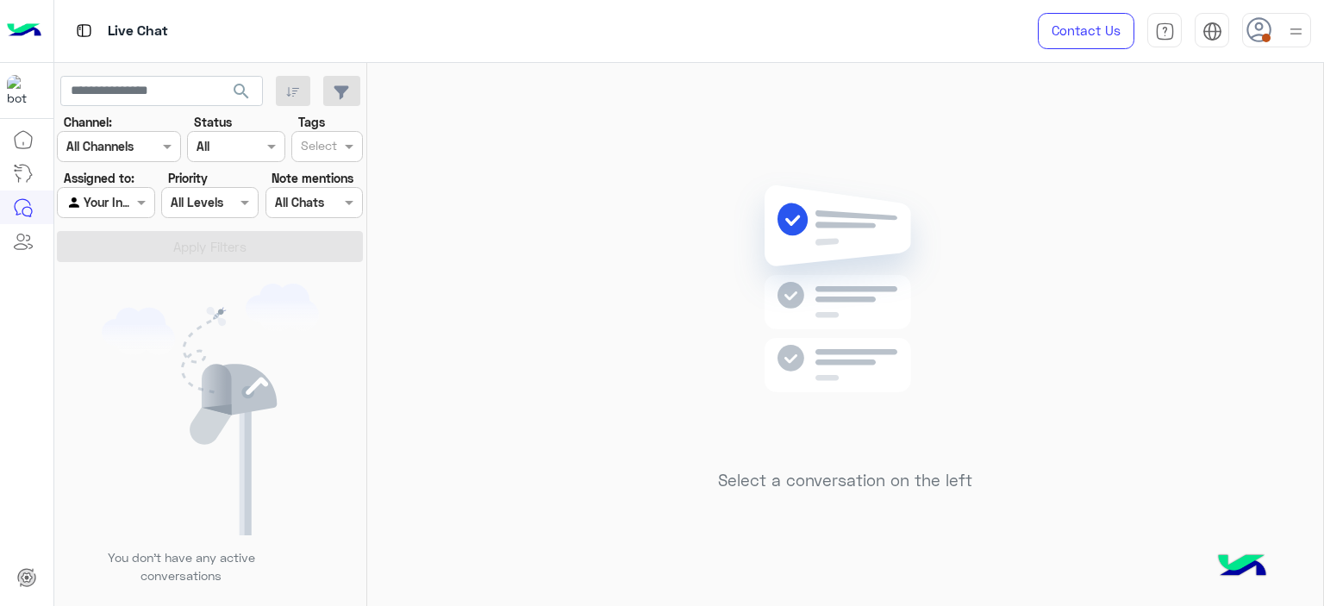
click at [1282, 31] on div at bounding box center [1276, 30] width 69 height 34
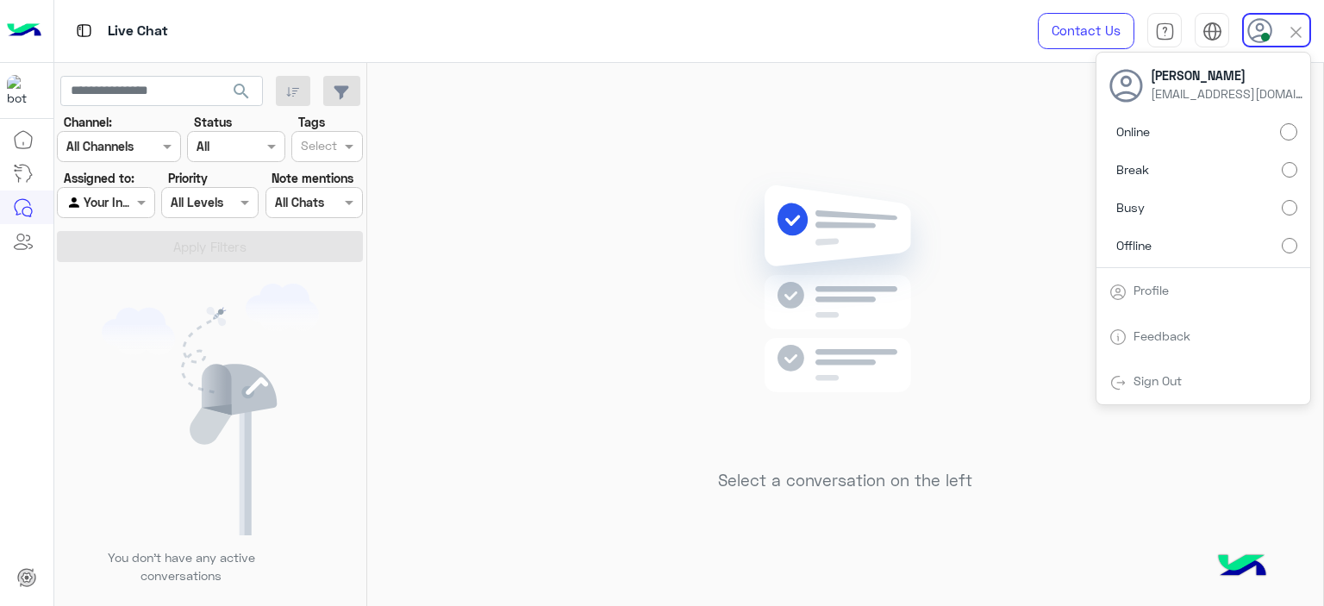
click at [503, 282] on div "Select a conversation on the left" at bounding box center [845, 338] width 956 height 550
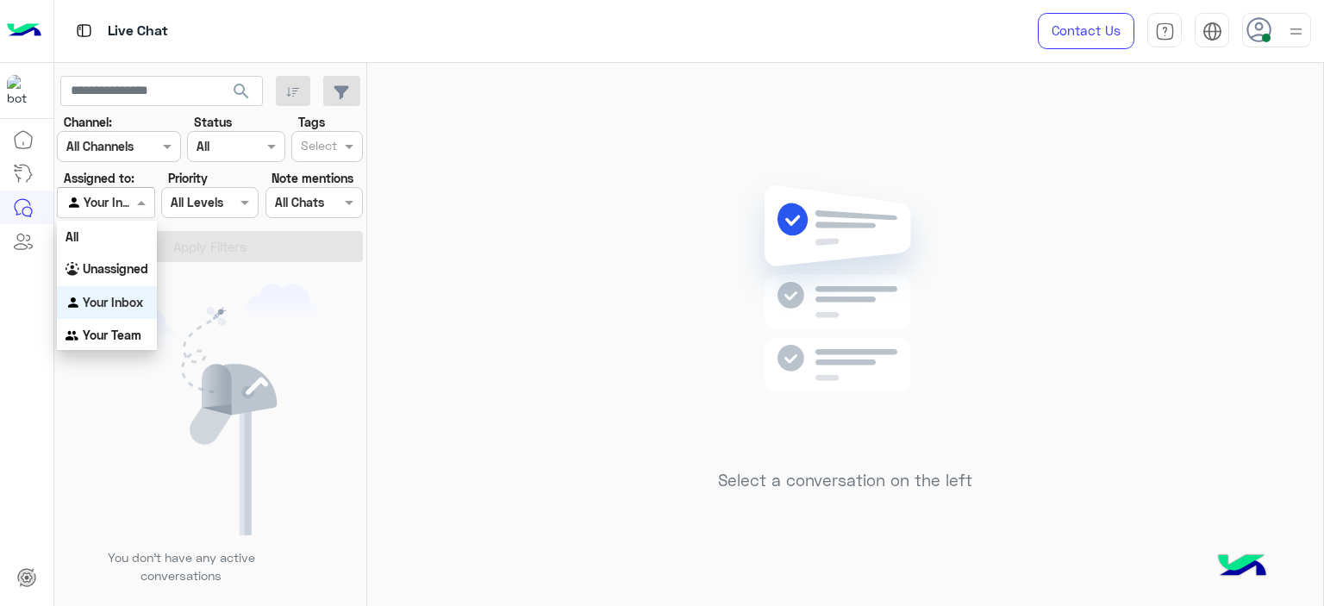
click at [133, 197] on span at bounding box center [144, 202] width 22 height 18
click at [131, 271] on b "Unassigned" at bounding box center [116, 268] width 66 height 15
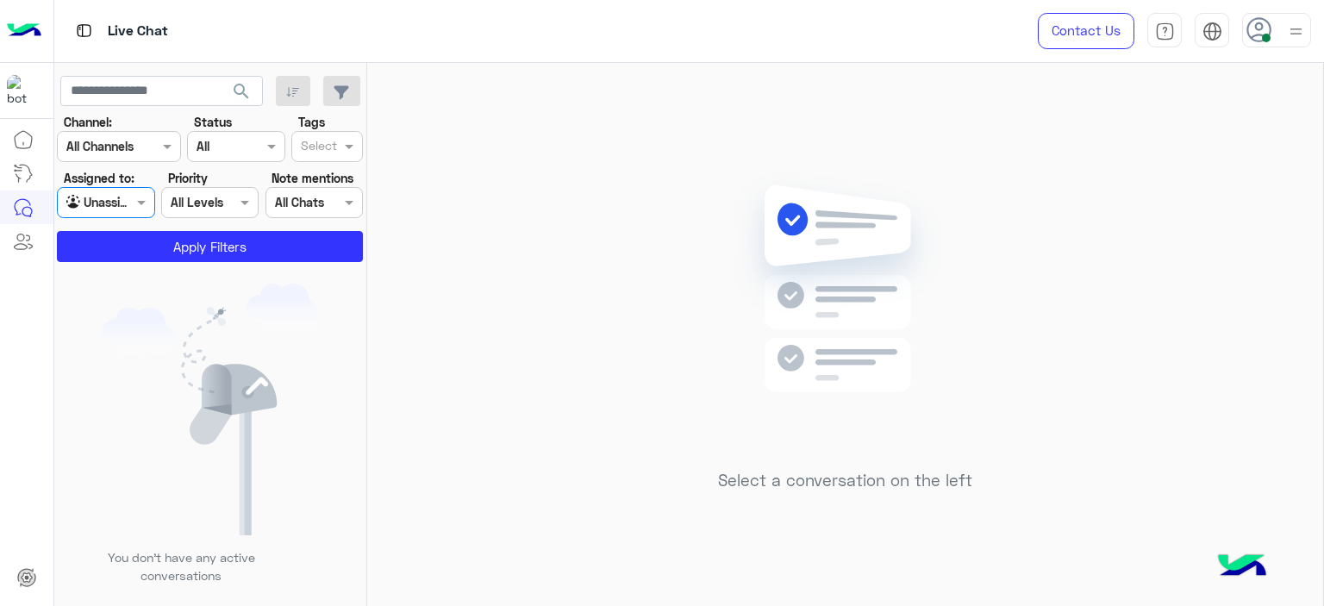
click at [339, 147] on div at bounding box center [319, 148] width 42 height 22
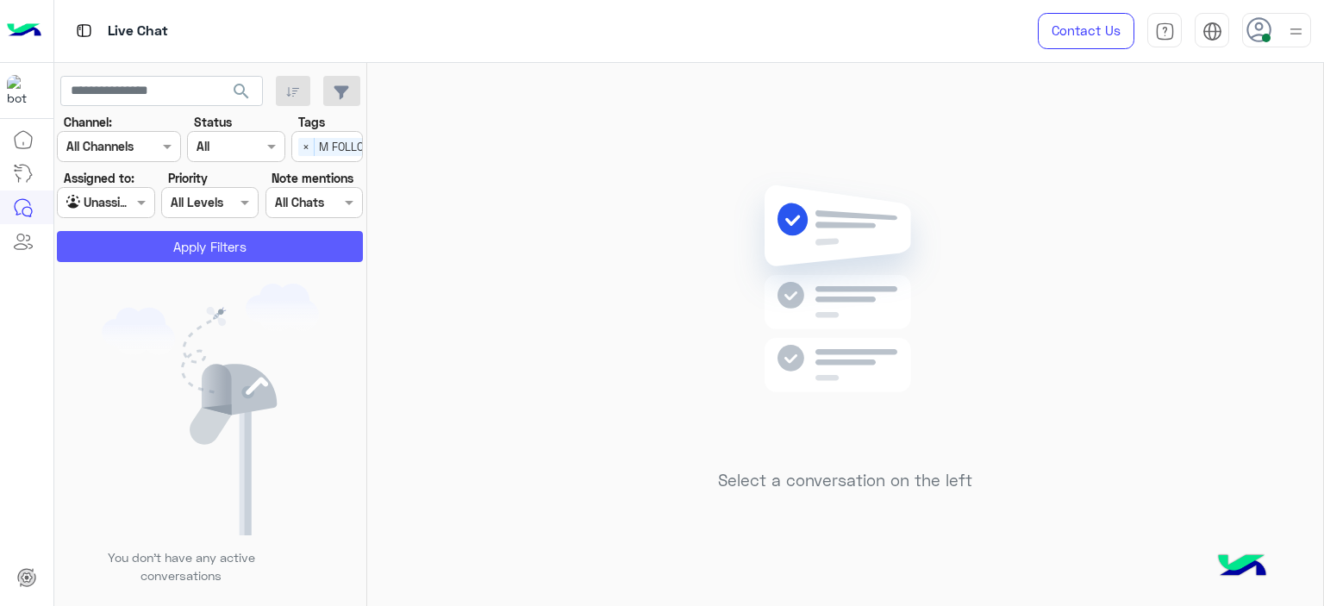
click at [290, 240] on button "Apply Filters" at bounding box center [210, 246] width 306 height 31
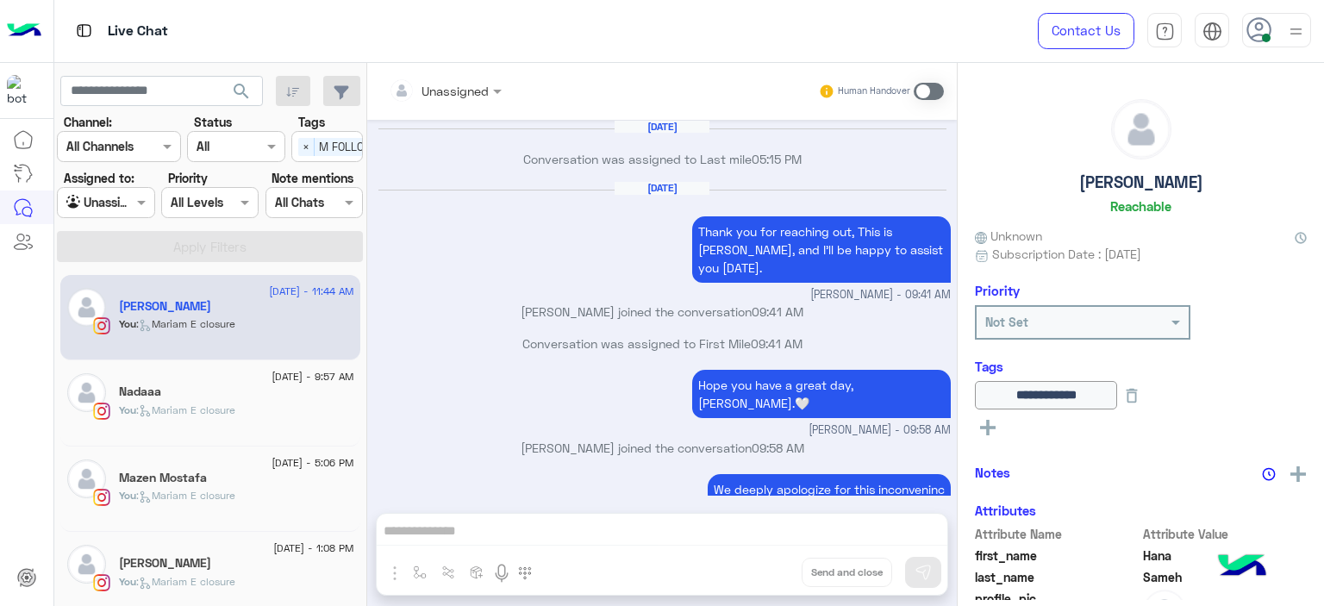
scroll to position [1190, 0]
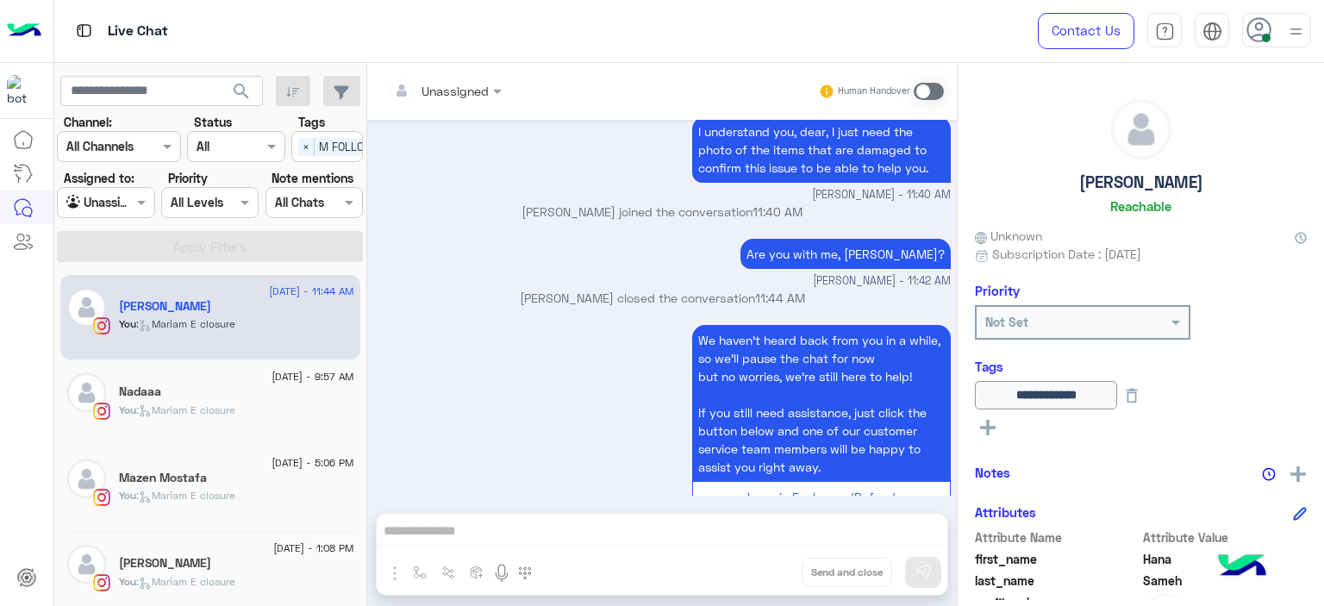
click at [251, 400] on div "Nadaaa" at bounding box center [236, 393] width 235 height 18
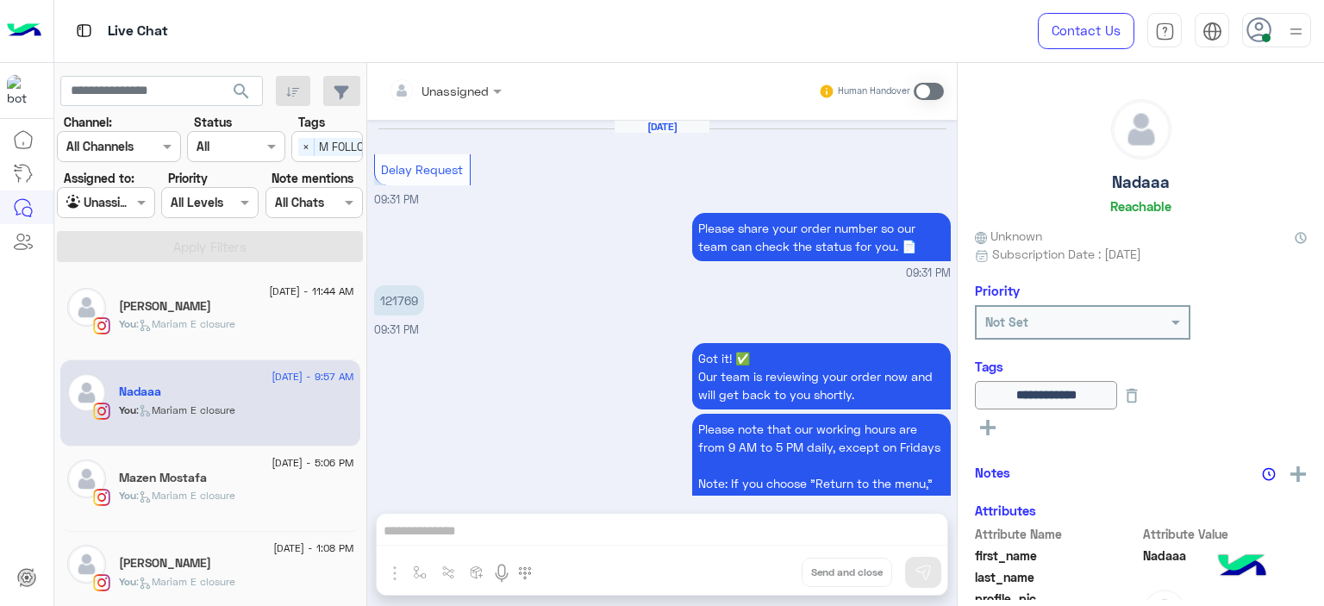
scroll to position [1283, 0]
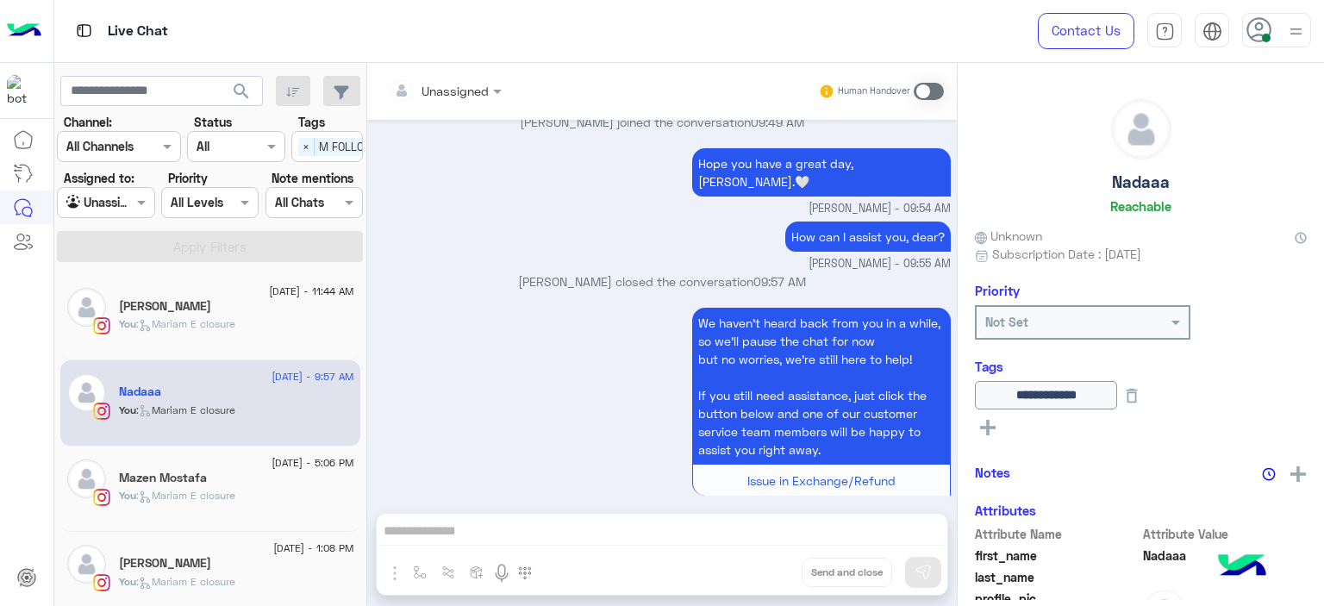
click at [238, 471] on div "Mazen Mostafa" at bounding box center [236, 480] width 235 height 18
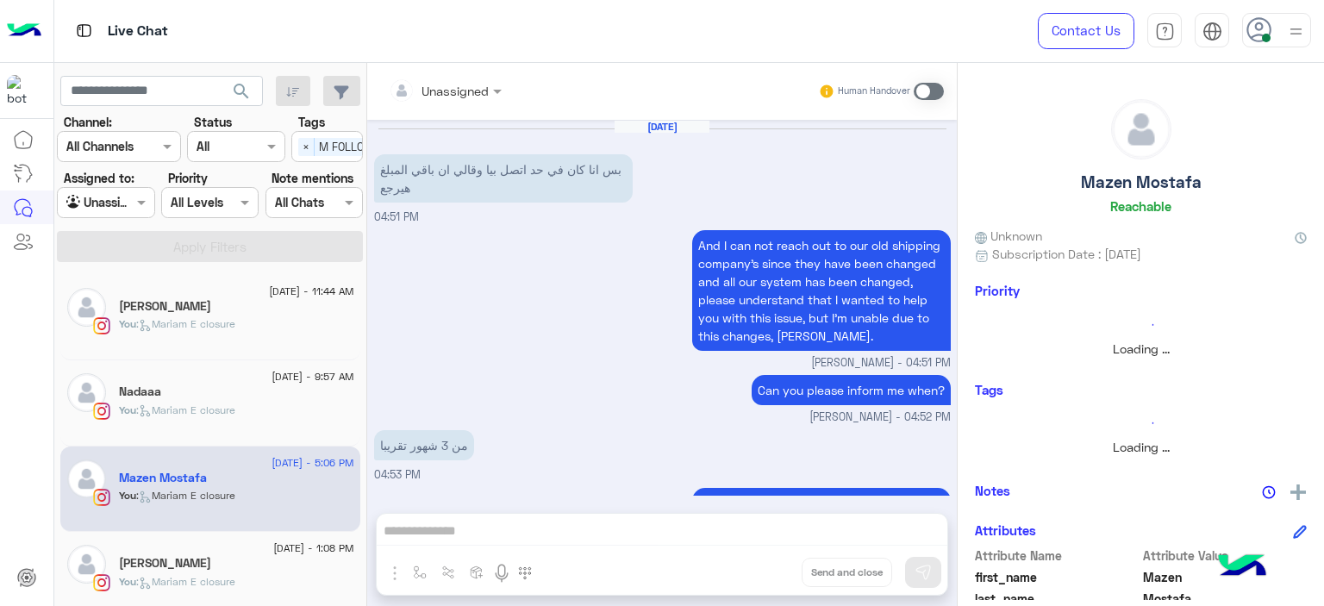
scroll to position [1305, 0]
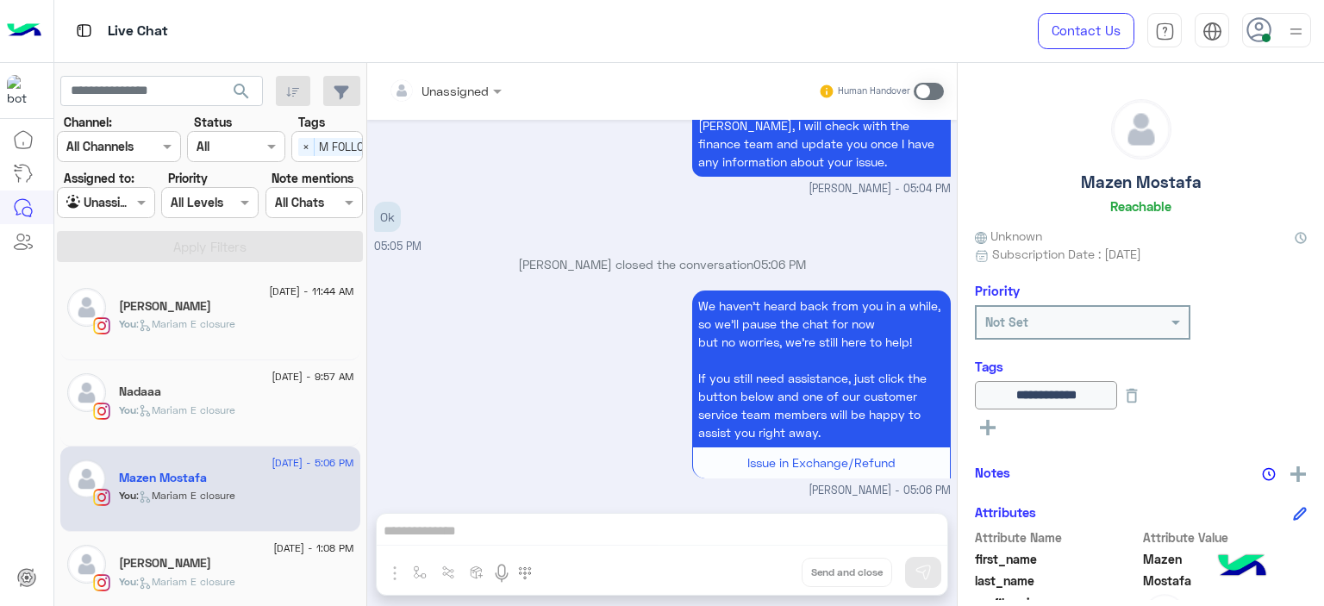
click at [236, 565] on div "[PERSON_NAME]" at bounding box center [236, 565] width 235 height 18
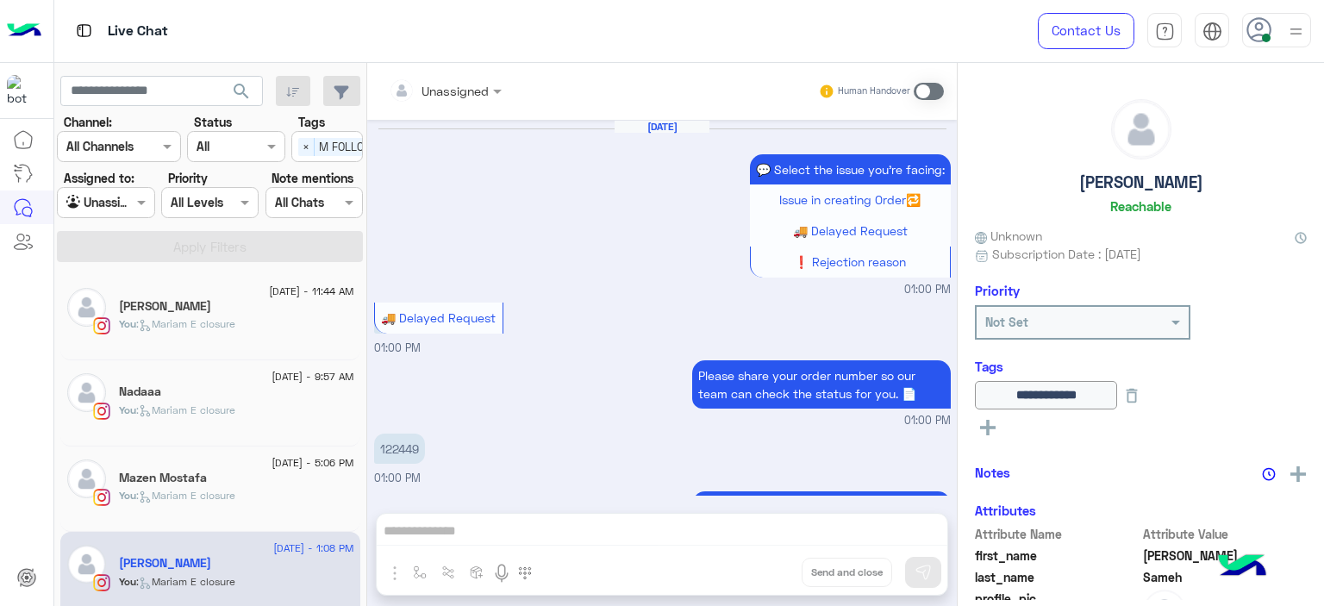
scroll to position [1272, 0]
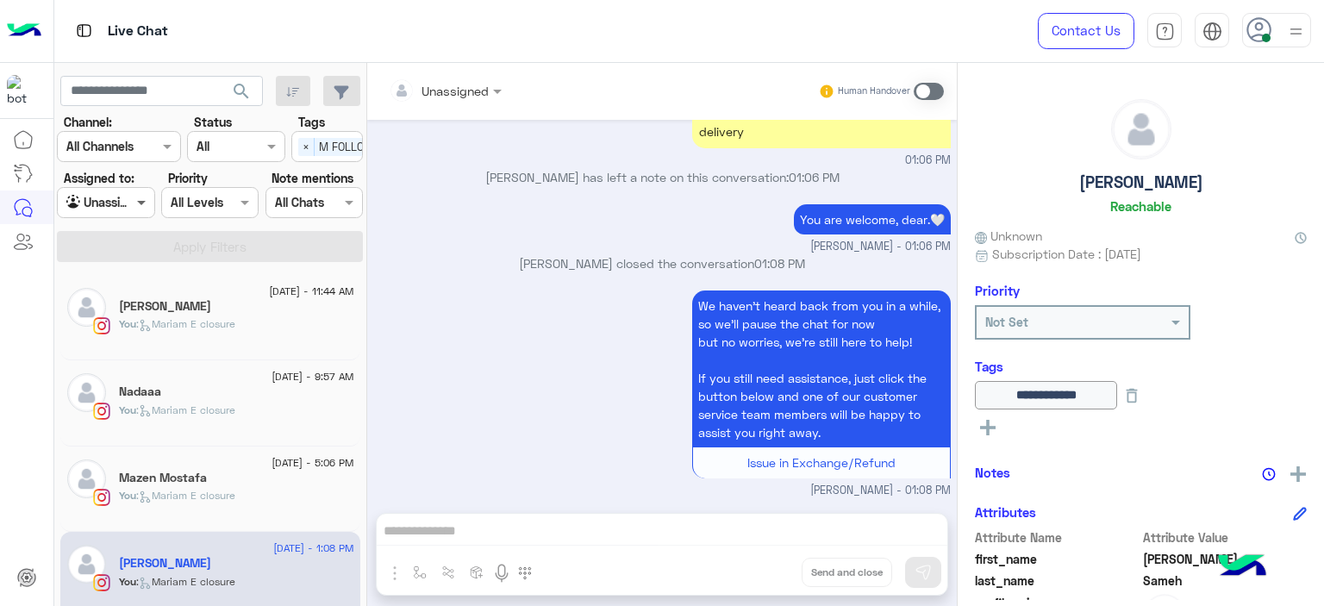
click at [144, 193] on span at bounding box center [144, 202] width 22 height 18
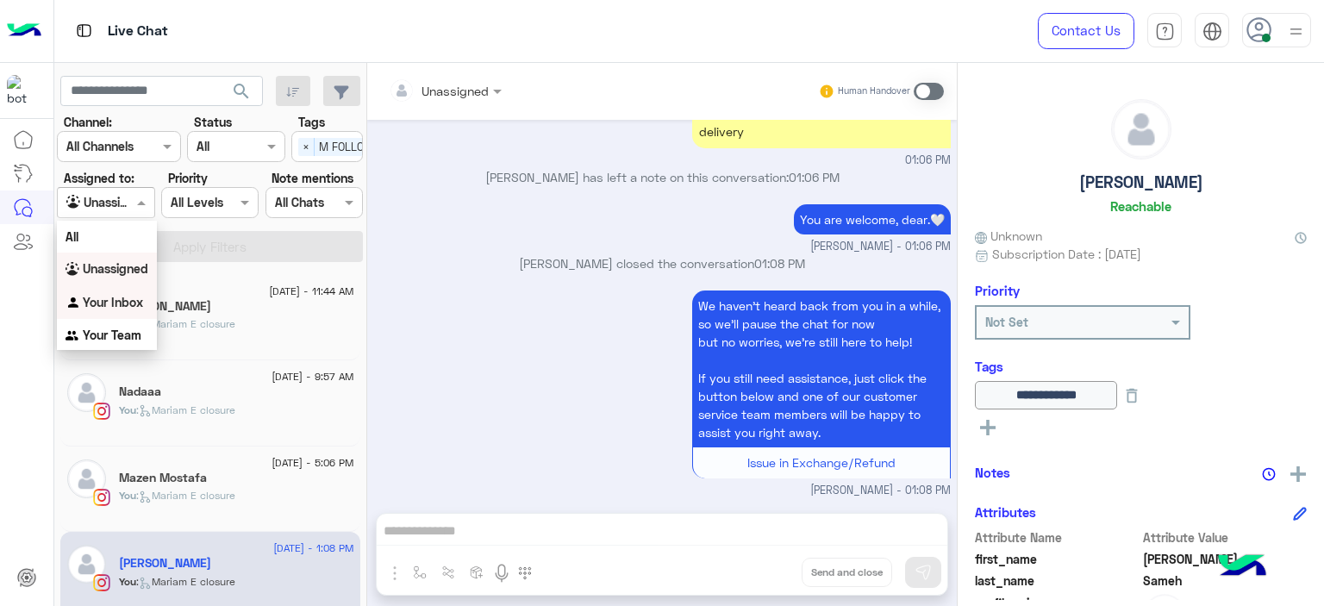
drag, startPoint x: 133, startPoint y: 294, endPoint x: 147, endPoint y: 291, distance: 14.9
click at [134, 295] on b "Your Inbox" at bounding box center [113, 302] width 60 height 15
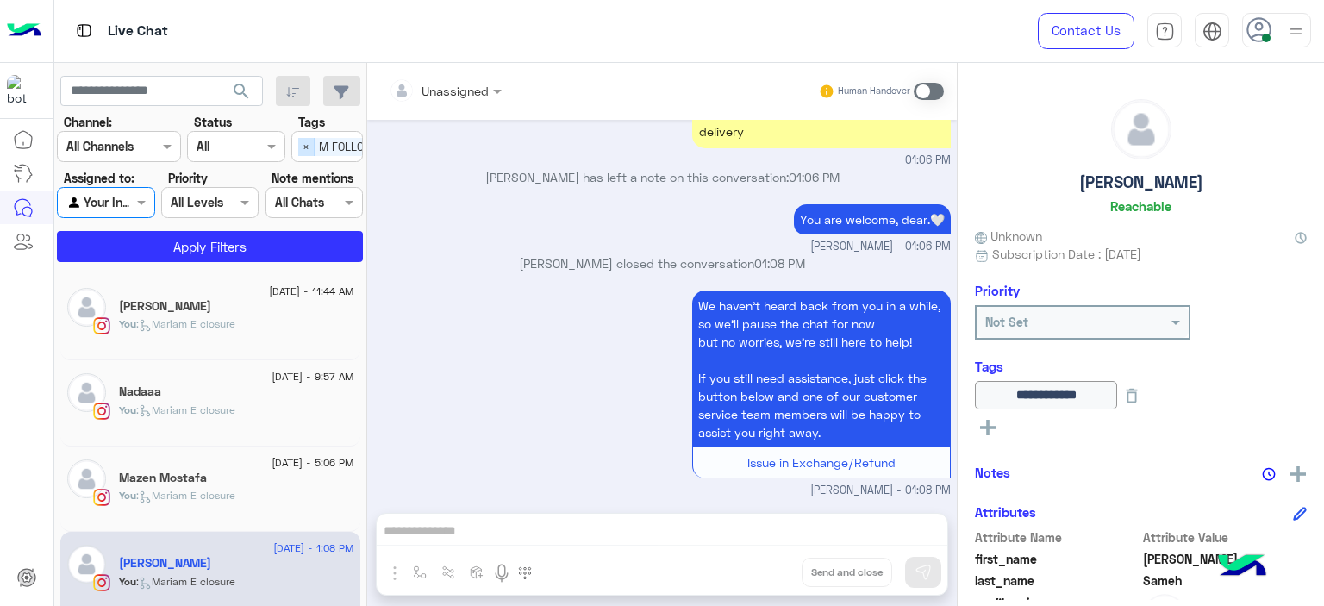
click at [303, 140] on span "×" at bounding box center [306, 147] width 16 height 18
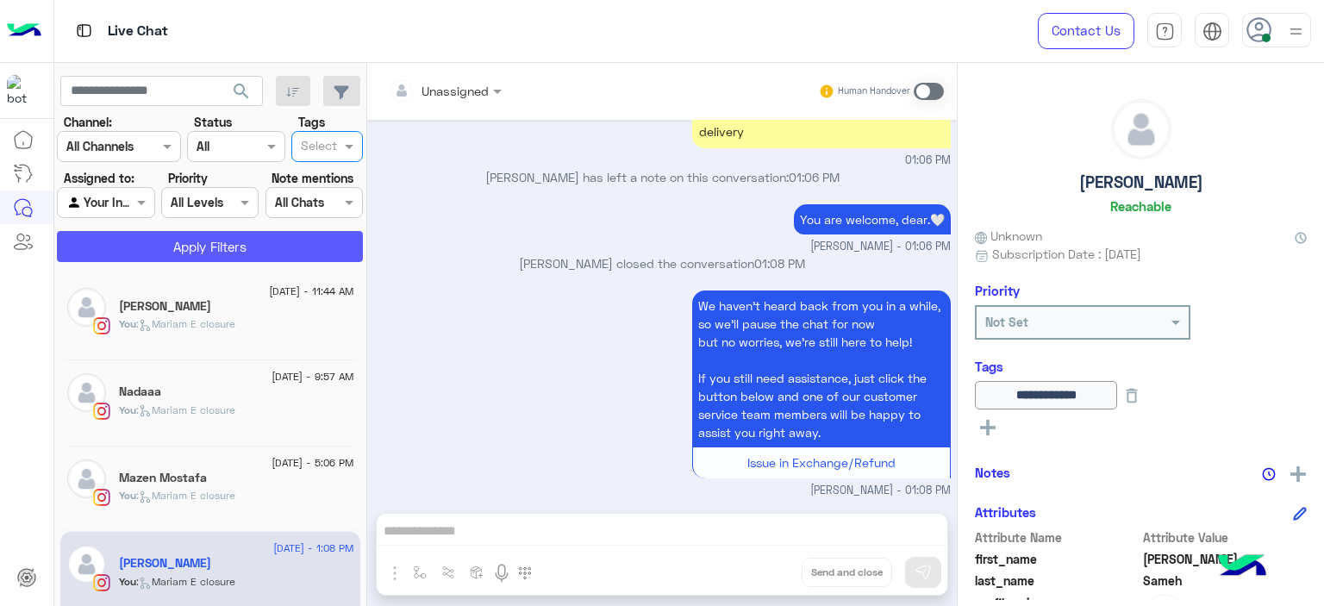
click at [268, 239] on button "Apply Filters" at bounding box center [210, 246] width 306 height 31
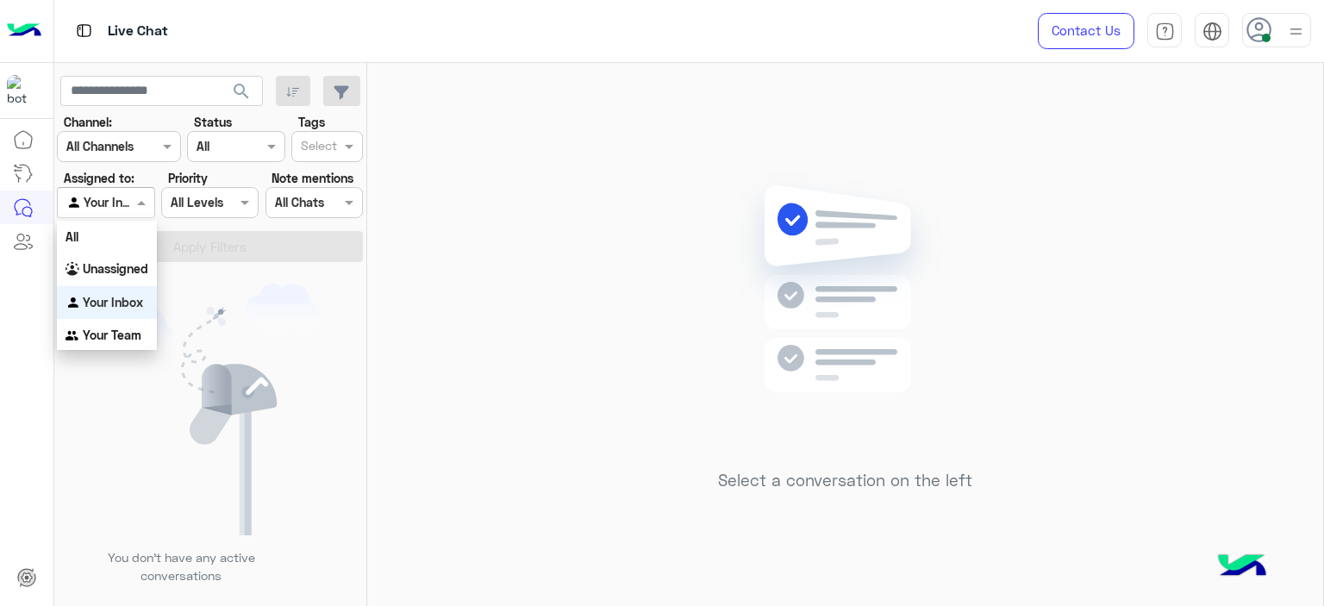
click at [131, 200] on div at bounding box center [106, 202] width 96 height 20
click at [131, 334] on b "Your Team" at bounding box center [112, 335] width 59 height 15
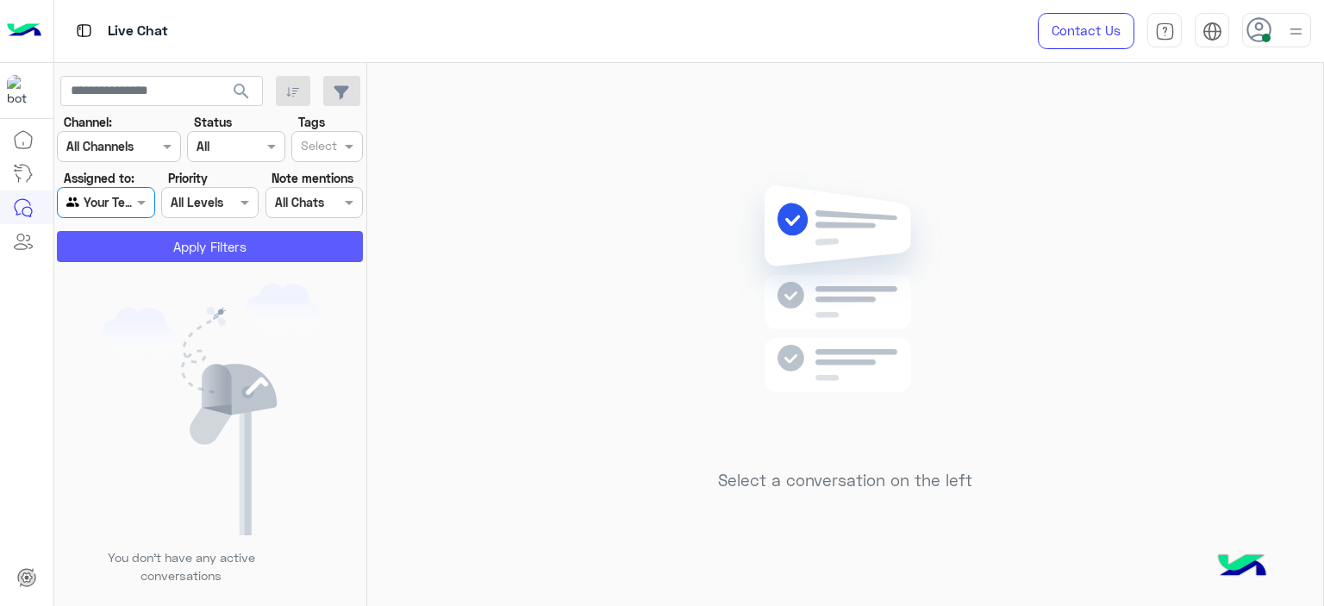
click at [192, 256] on button "Apply Filters" at bounding box center [210, 246] width 306 height 31
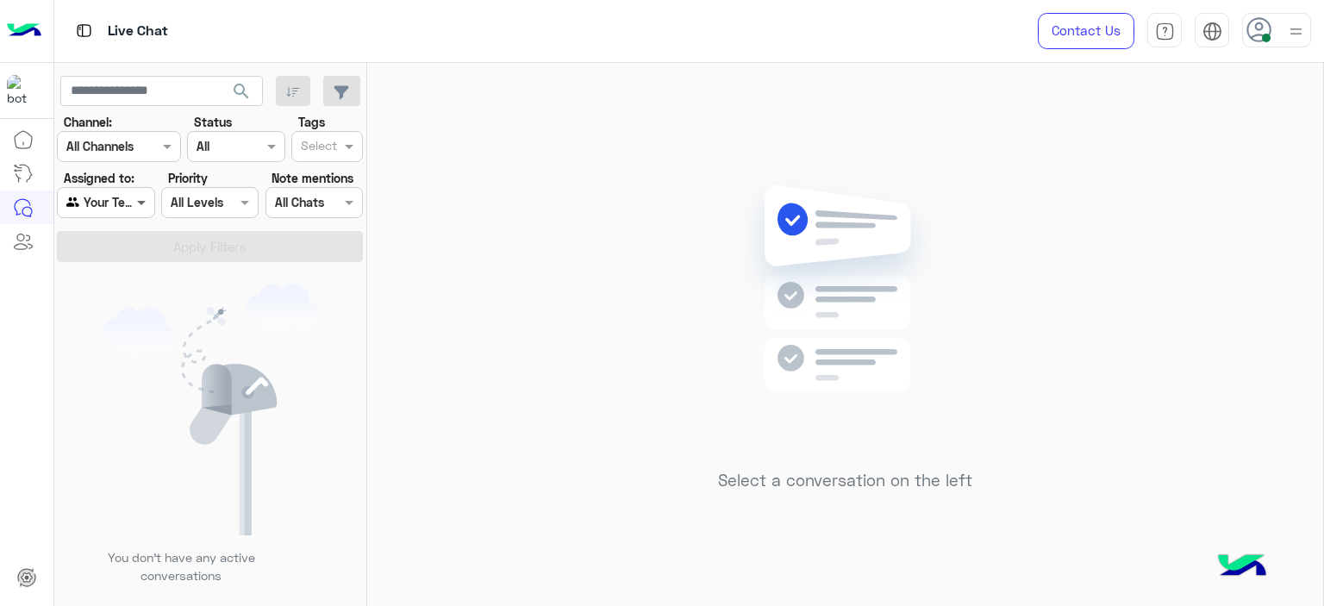
click at [145, 205] on span at bounding box center [144, 202] width 22 height 18
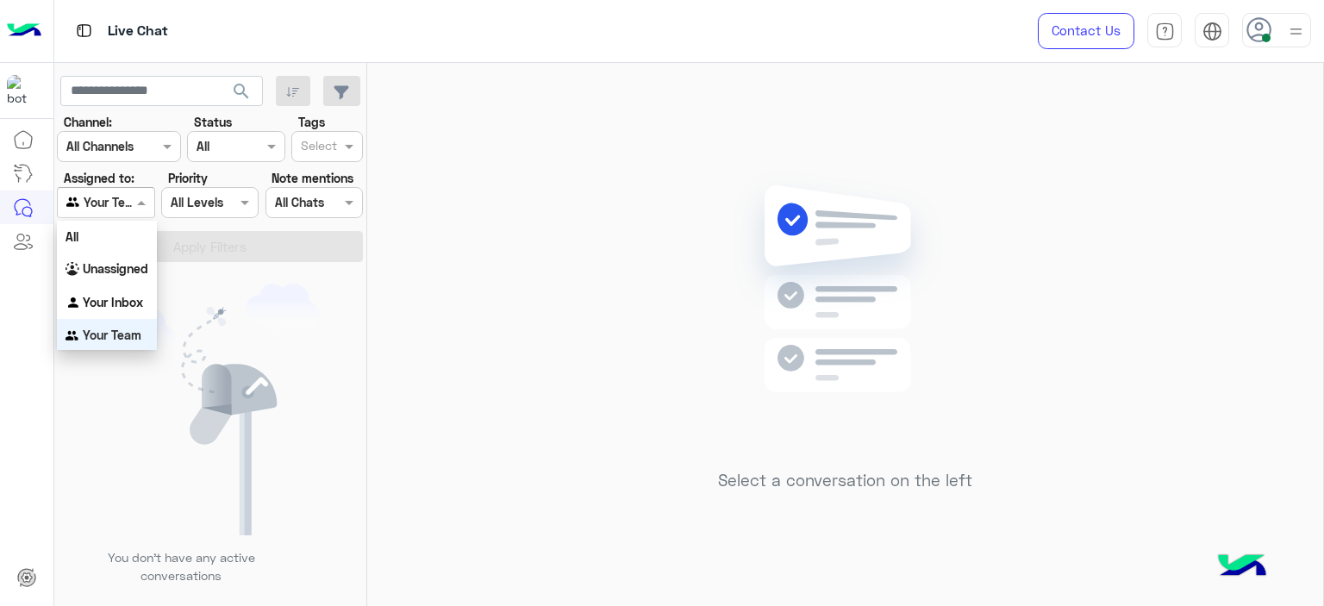
scroll to position [2, 0]
drag, startPoint x: 139, startPoint y: 289, endPoint x: 141, endPoint y: 297, distance: 9.0
click at [139, 294] on div "Your Inbox" at bounding box center [107, 301] width 100 height 34
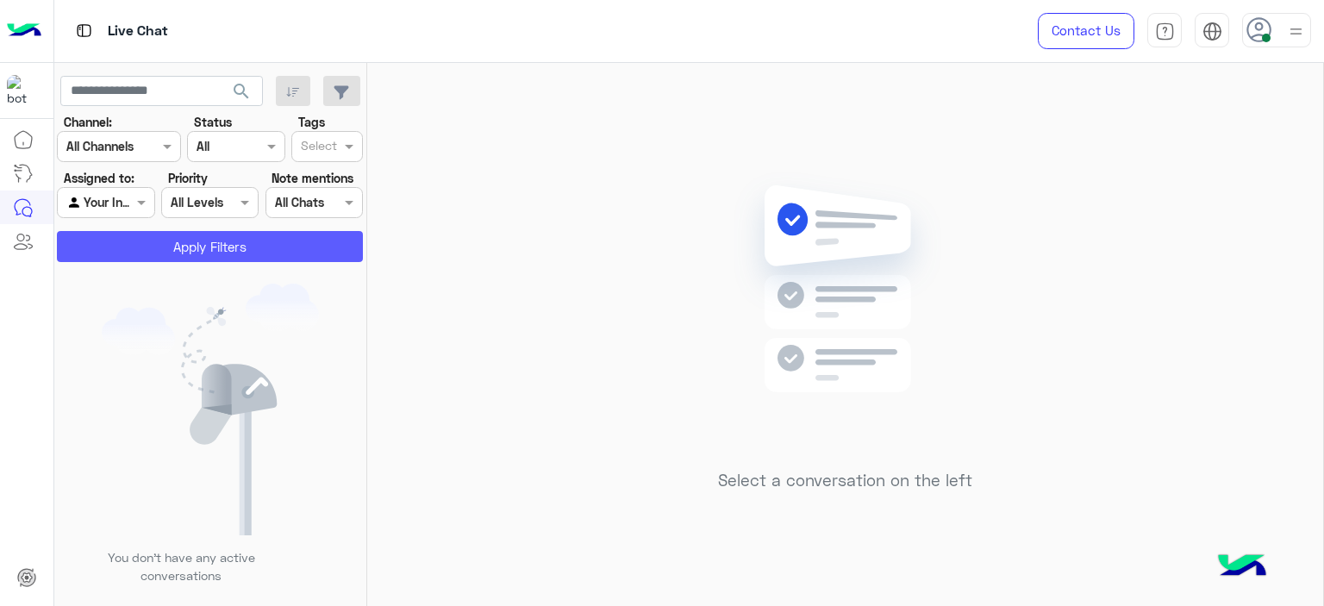
click at [193, 247] on button "Apply Filters" at bounding box center [210, 246] width 306 height 31
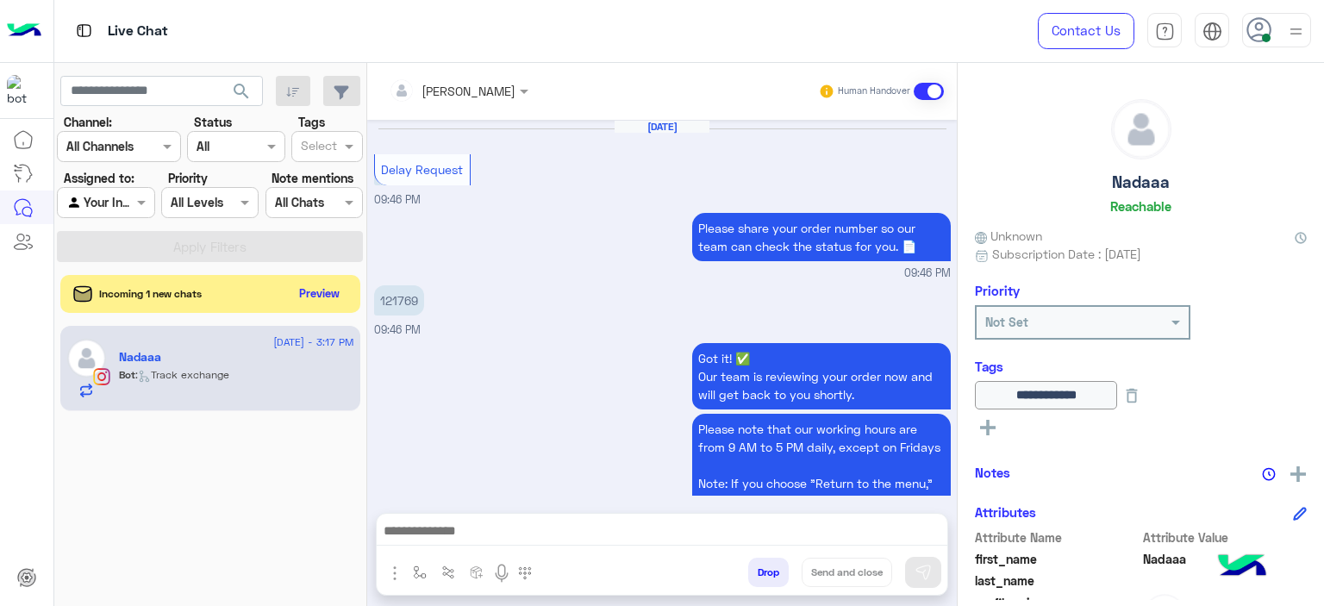
scroll to position [1562, 0]
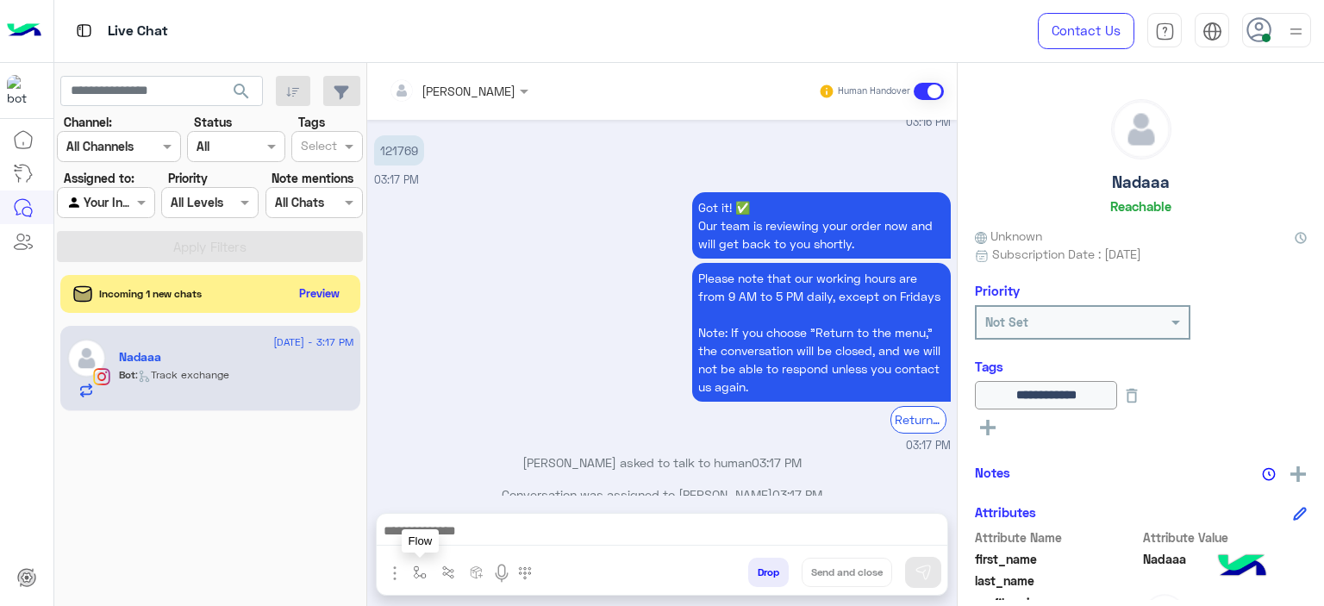
drag, startPoint x: 417, startPoint y: 581, endPoint x: 422, endPoint y: 568, distance: 13.9
click at [417, 580] on button "button" at bounding box center [420, 572] width 28 height 28
click at [534, 348] on div "Got it! ✅ Our team is reviewing your order now and will get back to you shortly…" at bounding box center [662, 320] width 577 height 265
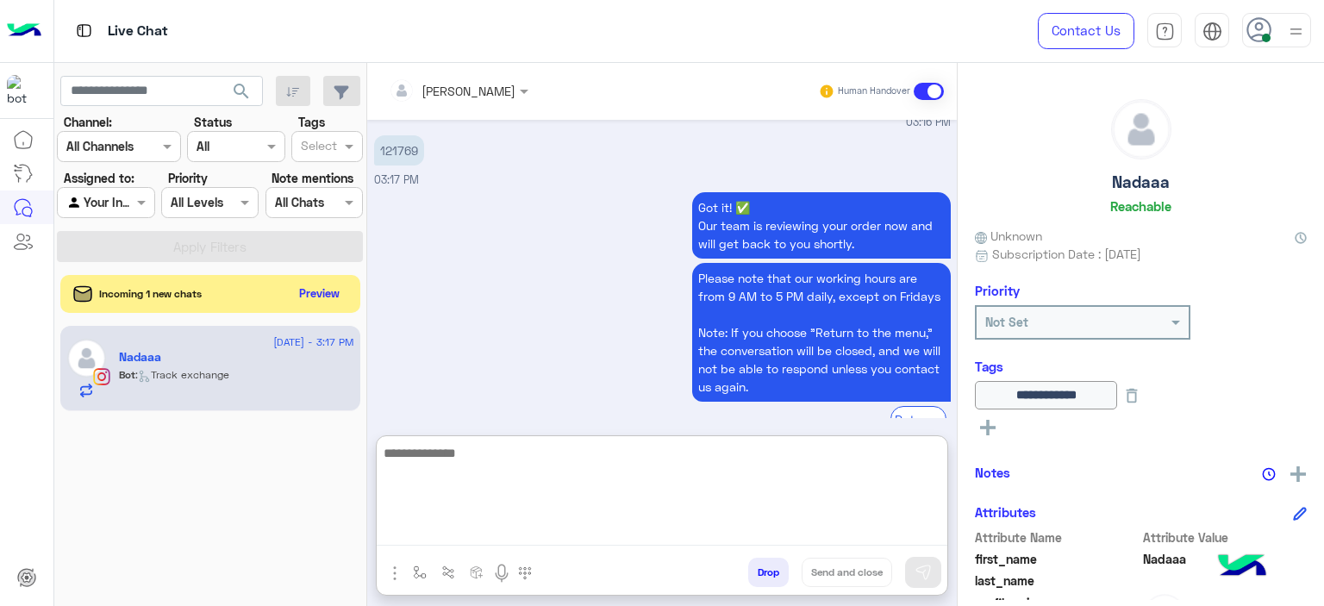
click at [505, 541] on textarea at bounding box center [662, 493] width 571 height 103
type textarea "*"
type textarea "**********"
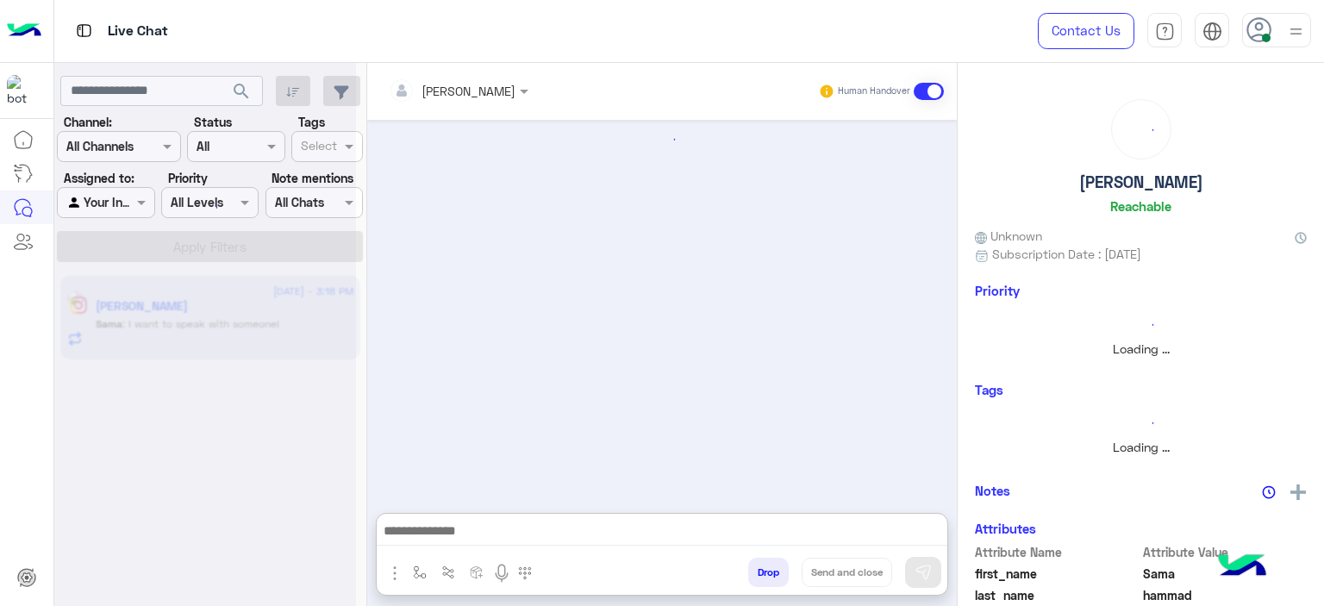
click at [328, 297] on div at bounding box center [205, 310] width 302 height 606
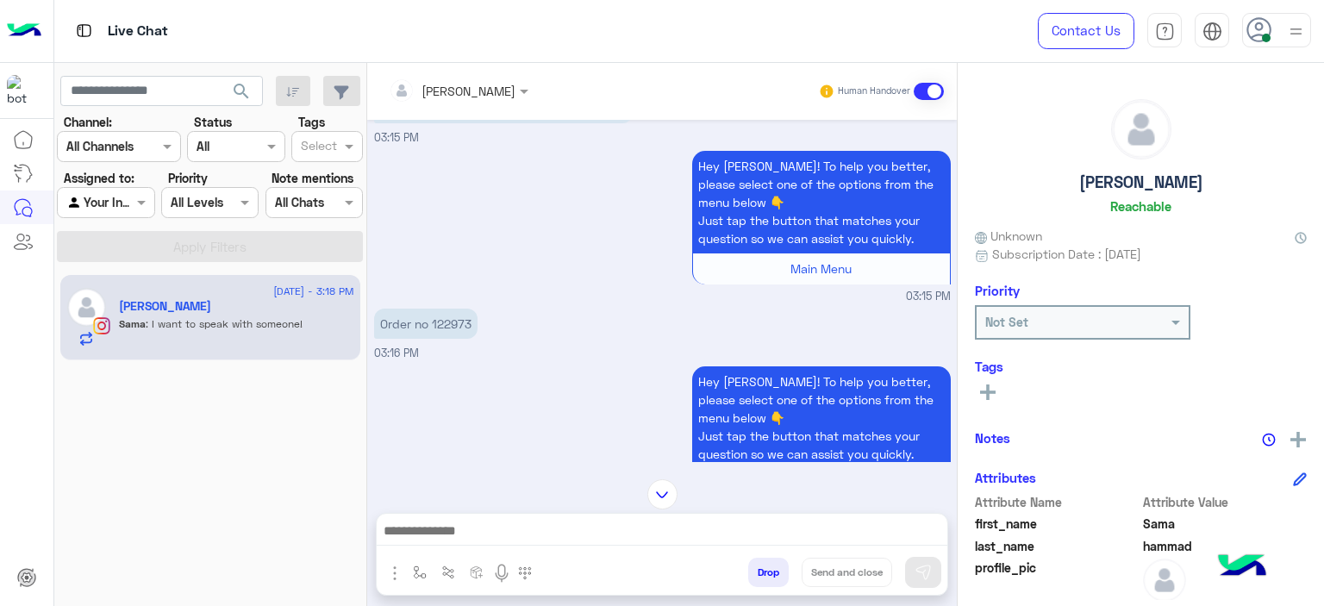
scroll to position [79, 0]
click at [448, 320] on p "Order no 122973" at bounding box center [425, 324] width 103 height 30
click at [448, 321] on p "Order no 122973" at bounding box center [425, 324] width 103 height 30
copy p "122973"
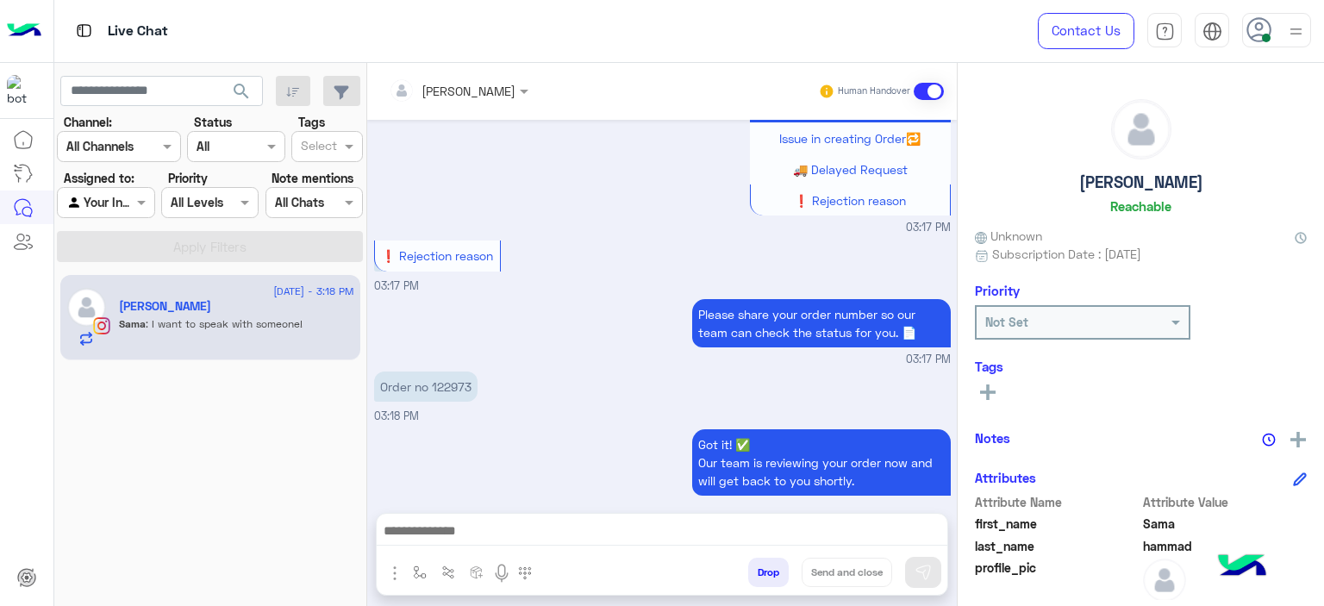
scroll to position [1806, 0]
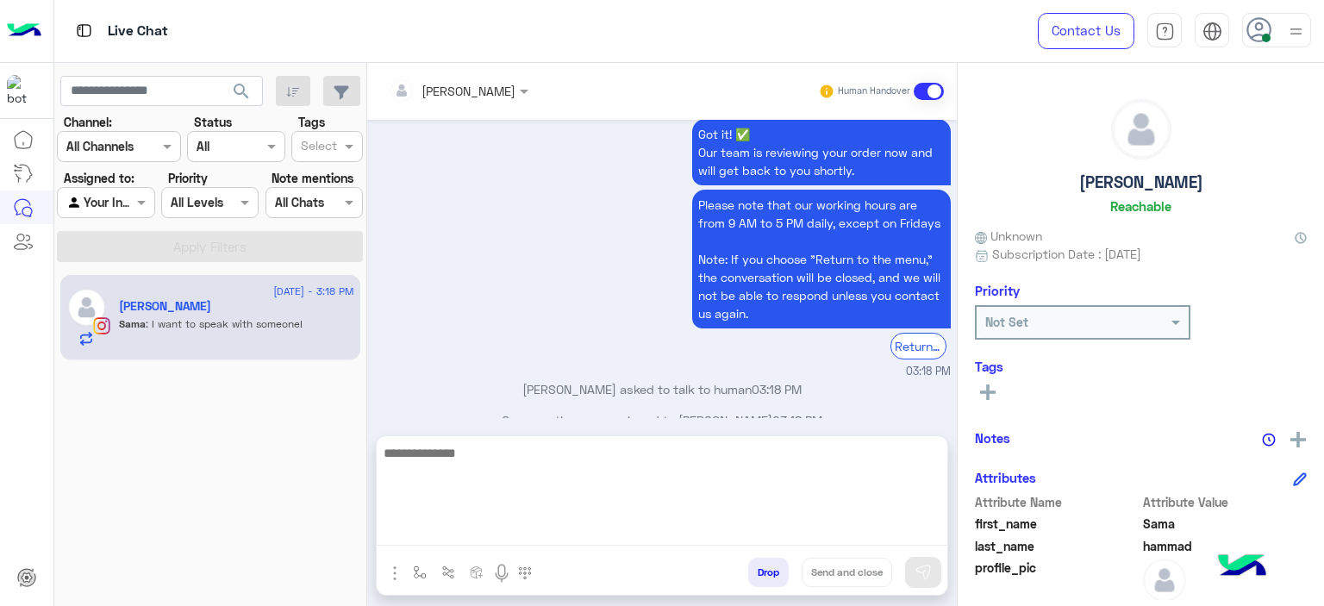
click at [504, 526] on textarea at bounding box center [662, 493] width 571 height 103
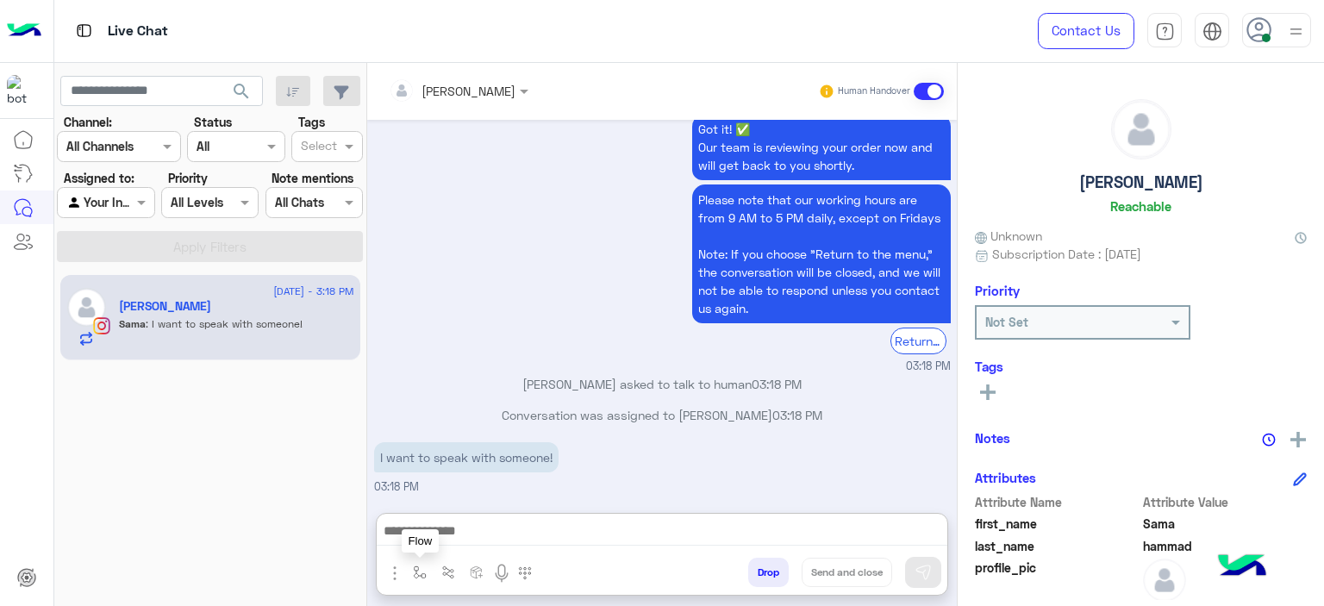
click at [420, 573] on img "button" at bounding box center [420, 572] width 14 height 14
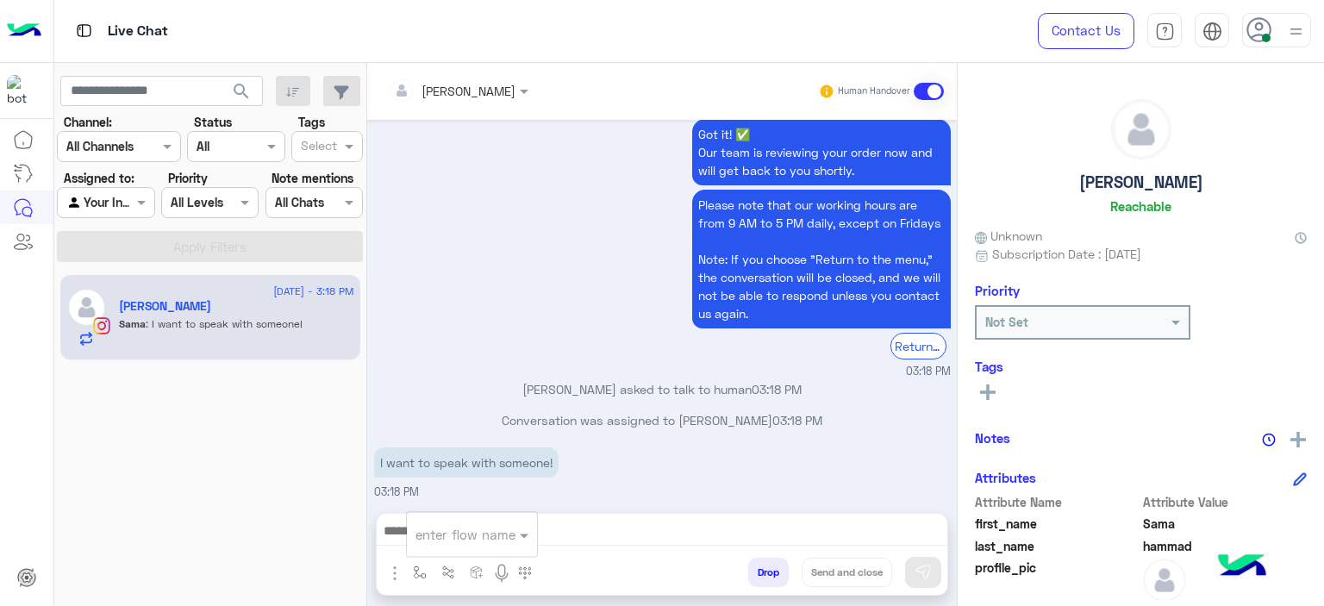
click at [448, 538] on input "text" at bounding box center [450, 535] width 71 height 20
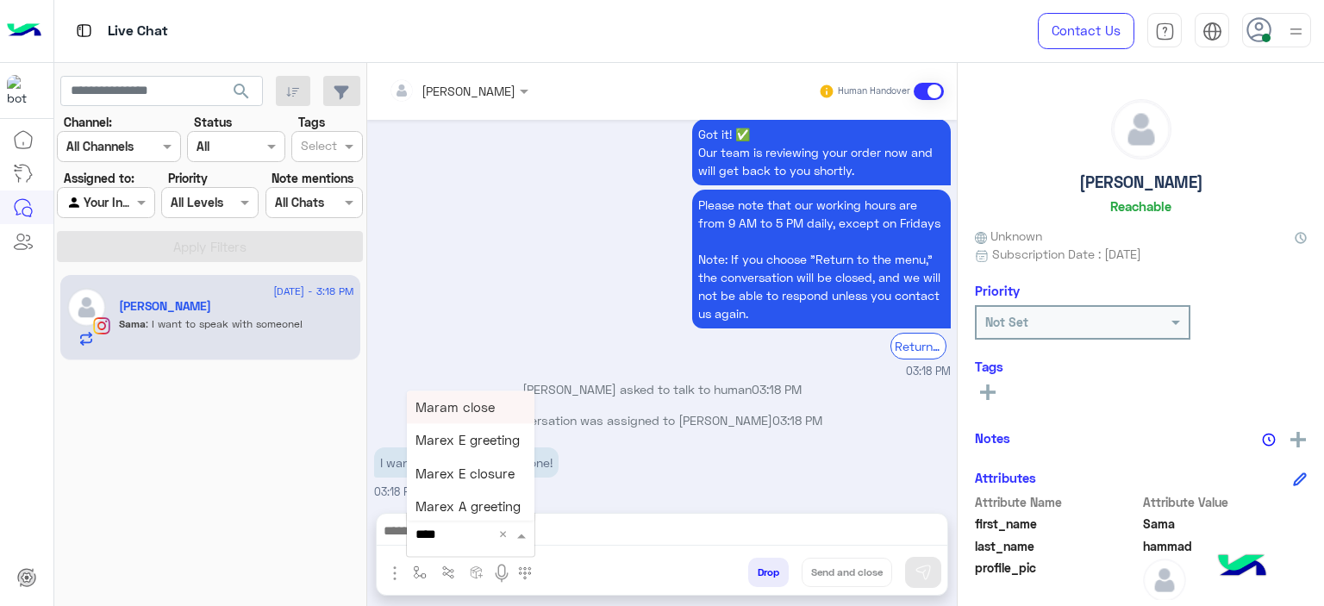
type input "*****"
click at [483, 409] on span "Mariam E Greeting" at bounding box center [471, 407] width 112 height 16
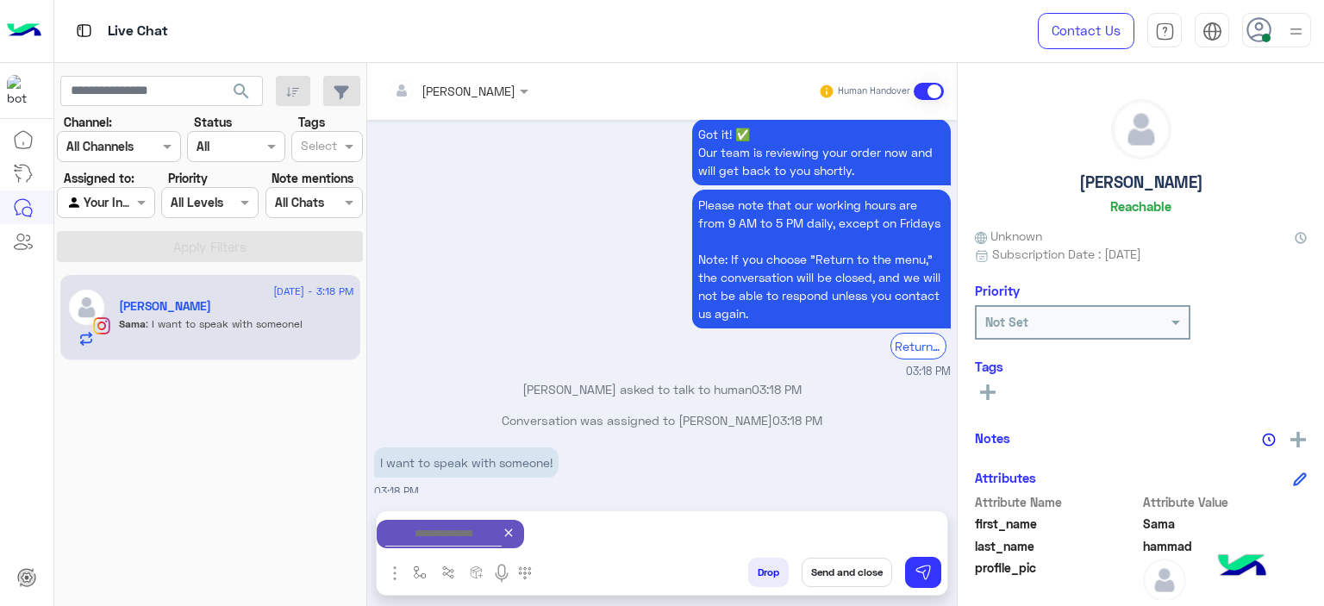
type textarea "**********"
click at [927, 570] on img at bounding box center [922, 572] width 17 height 17
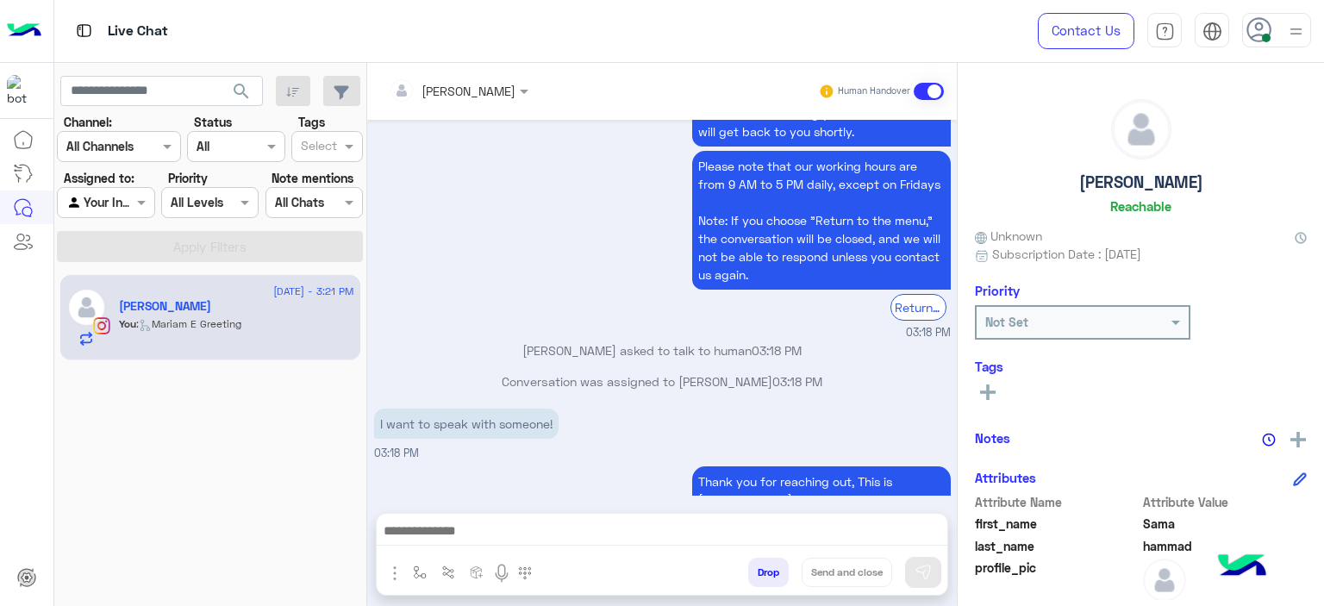
scroll to position [1927, 0]
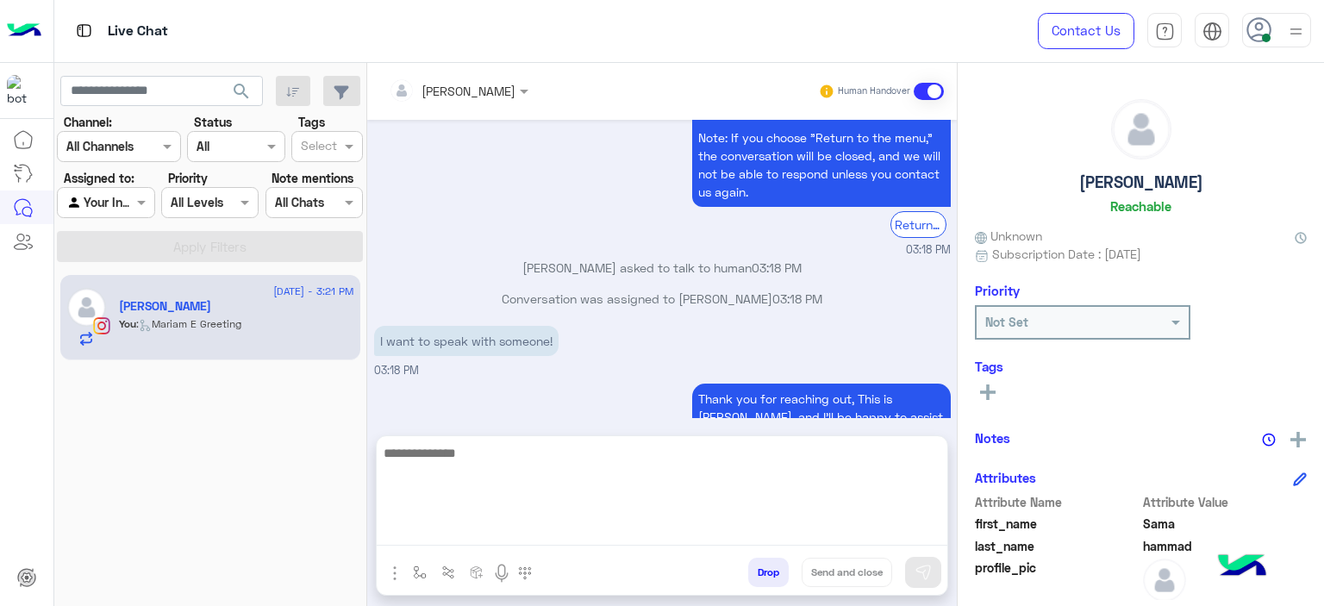
click at [515, 527] on textarea at bounding box center [662, 493] width 571 height 103
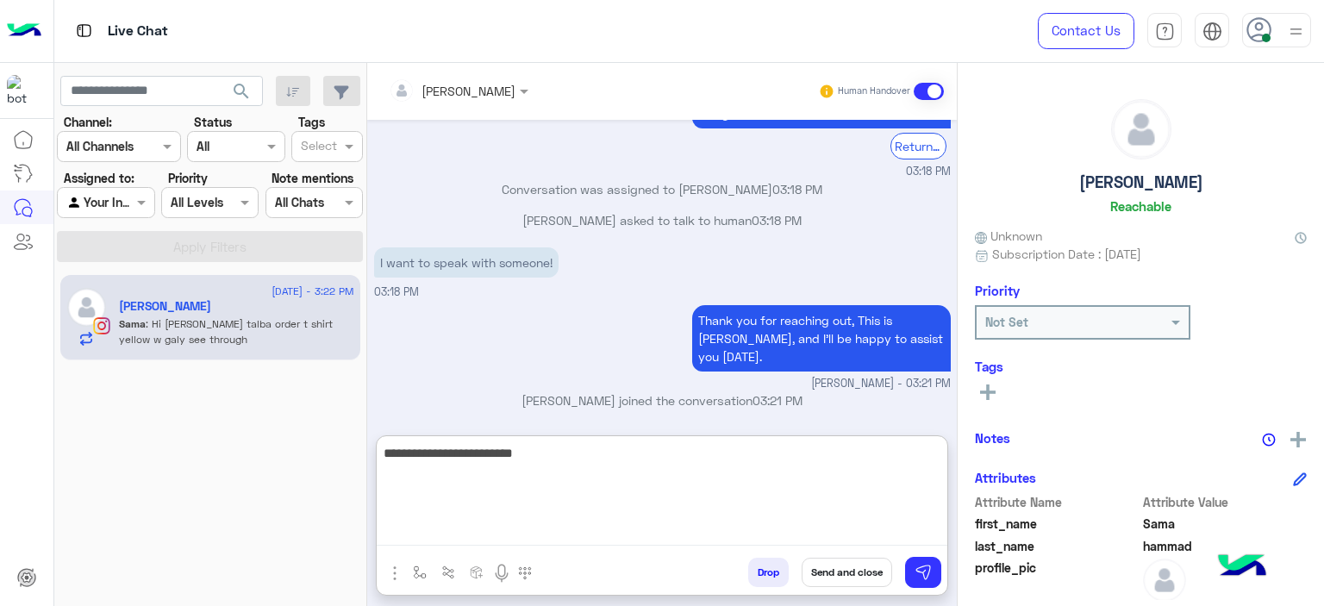
scroll to position [2081, 0]
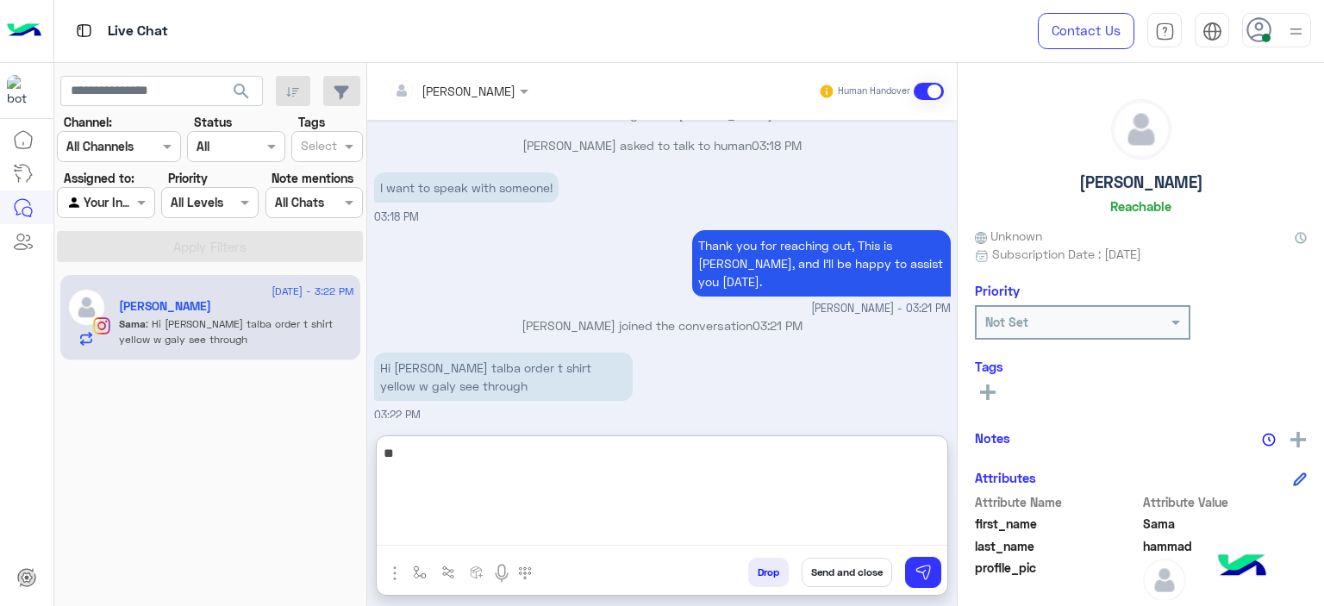
type textarea "*"
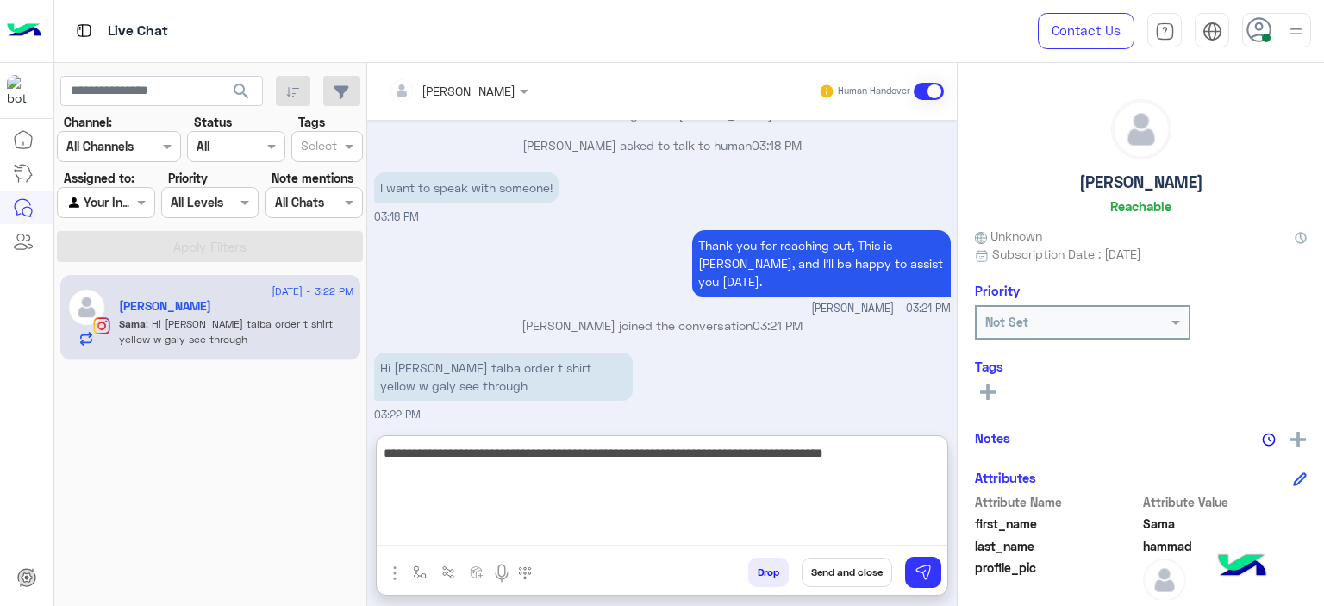
type textarea "**********"
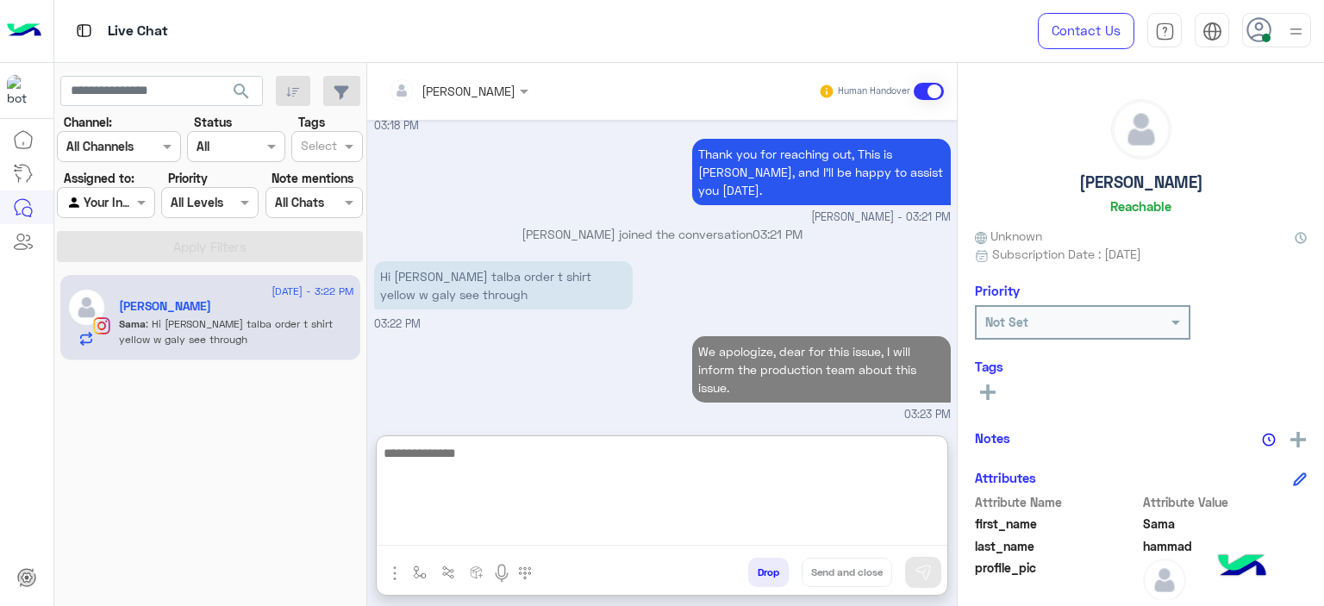
type textarea "*"
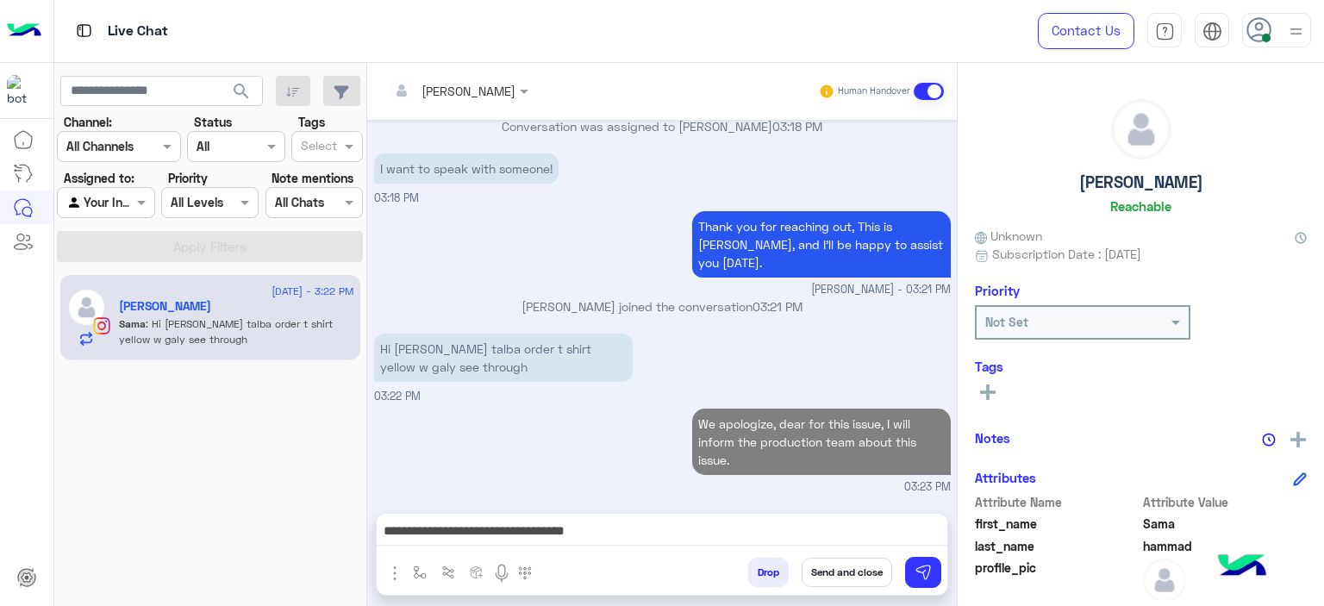
scroll to position [2094, 0]
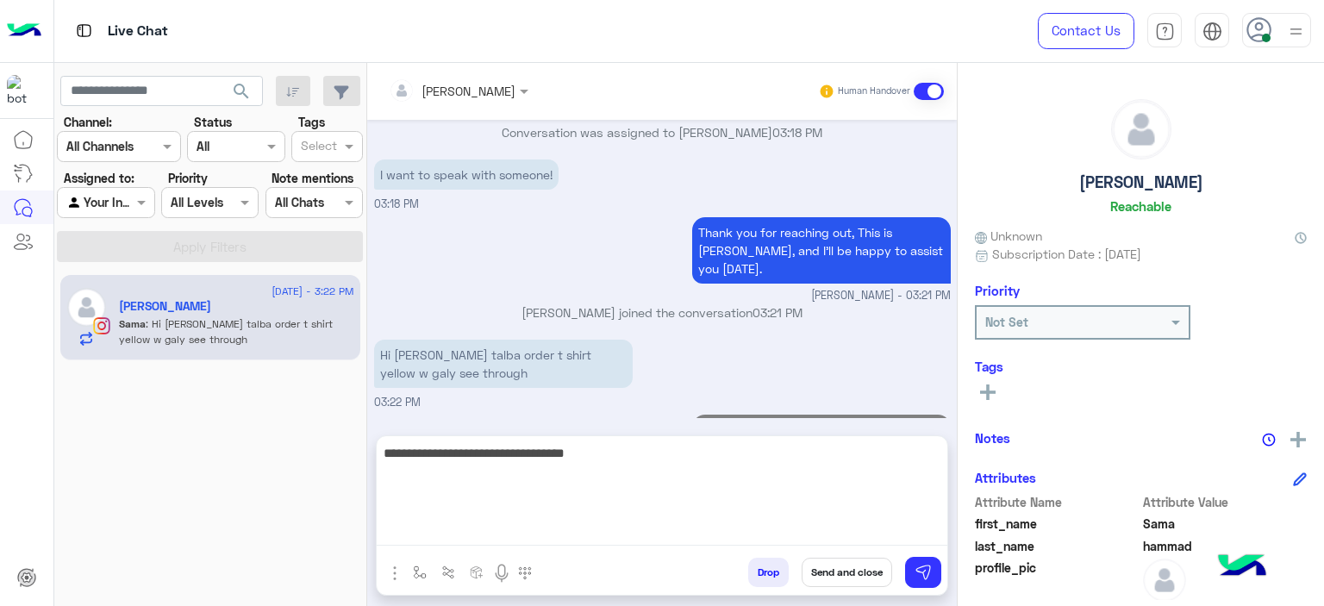
click at [603, 528] on textarea "**********" at bounding box center [662, 493] width 571 height 103
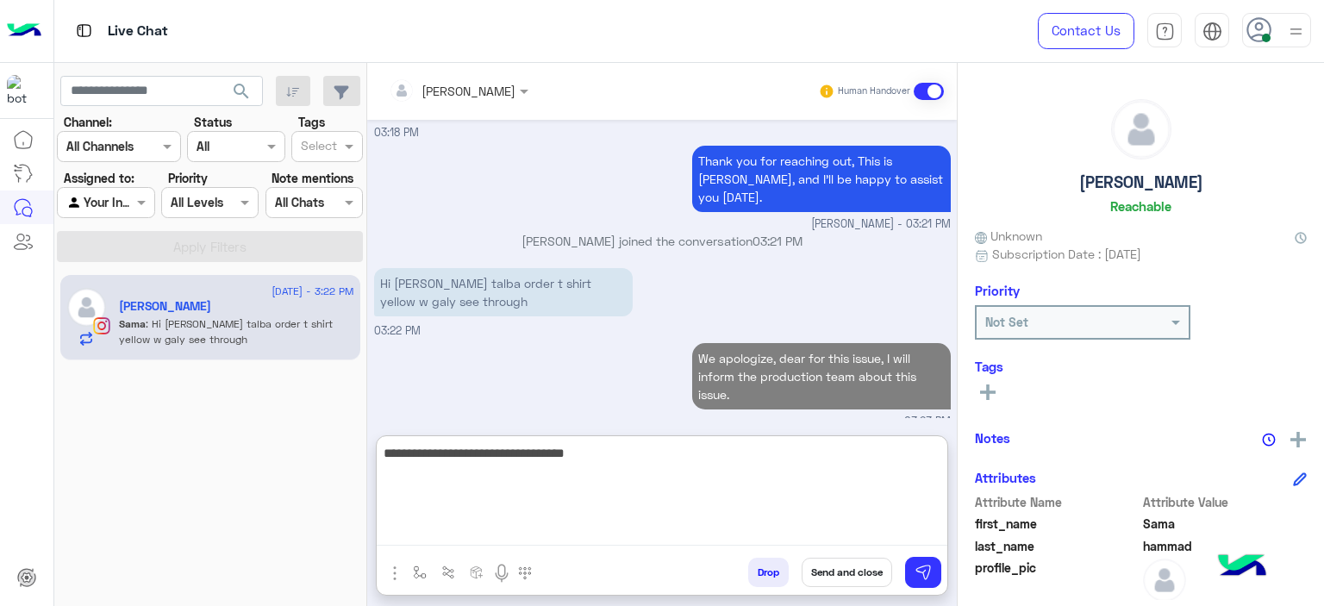
scroll to position [2172, 0]
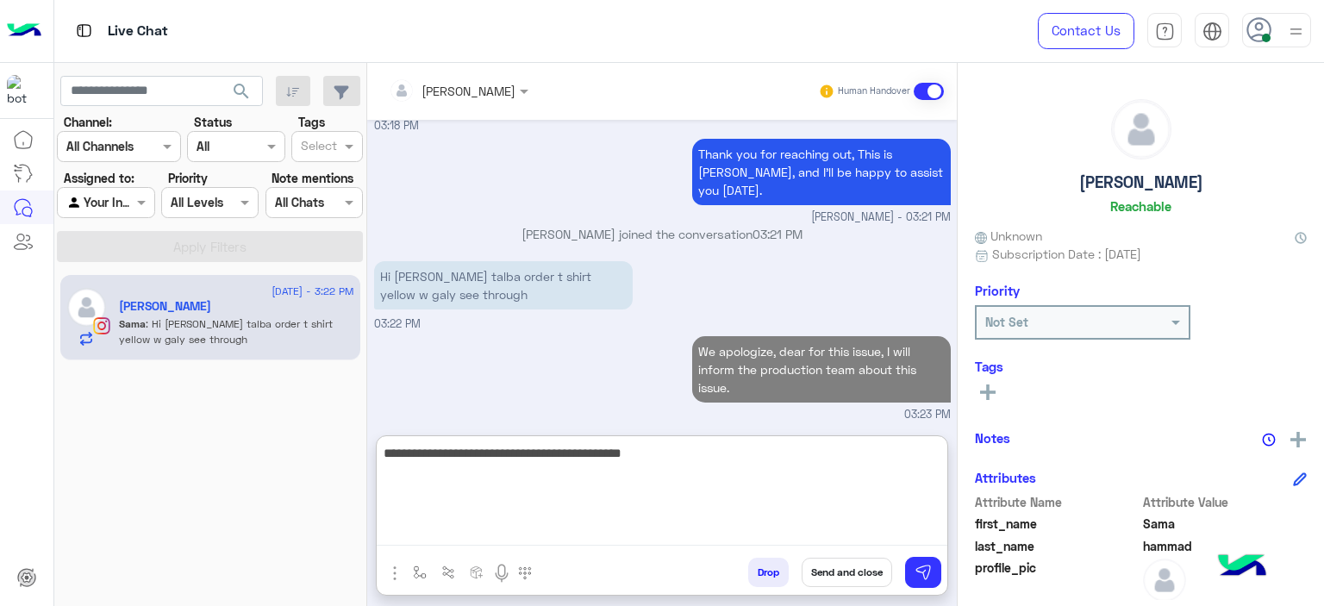
type textarea "**********"
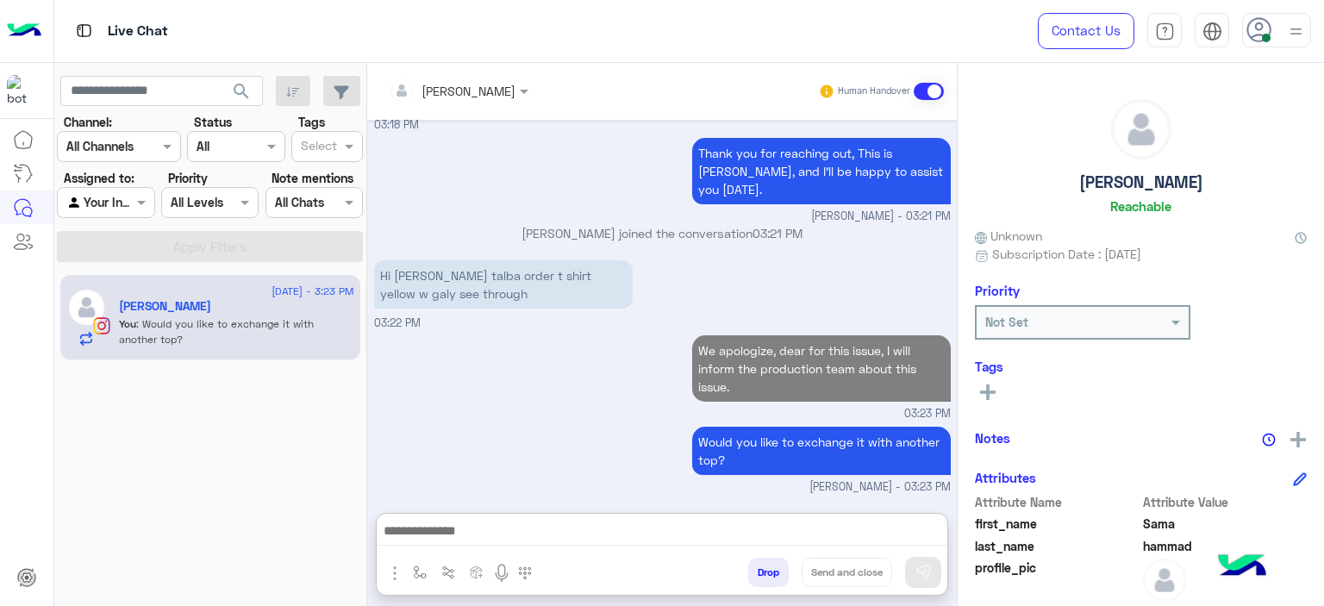
click at [748, 335] on p "We apologize, dear for this issue, I will inform the production team about this…" at bounding box center [821, 368] width 259 height 66
click at [748, 296] on div "Sep 1, 2025 Hi ana kont talba order w lesa mtlmah dlw2ty 03:15 PM Hey Sama! To …" at bounding box center [662, 308] width 590 height 376
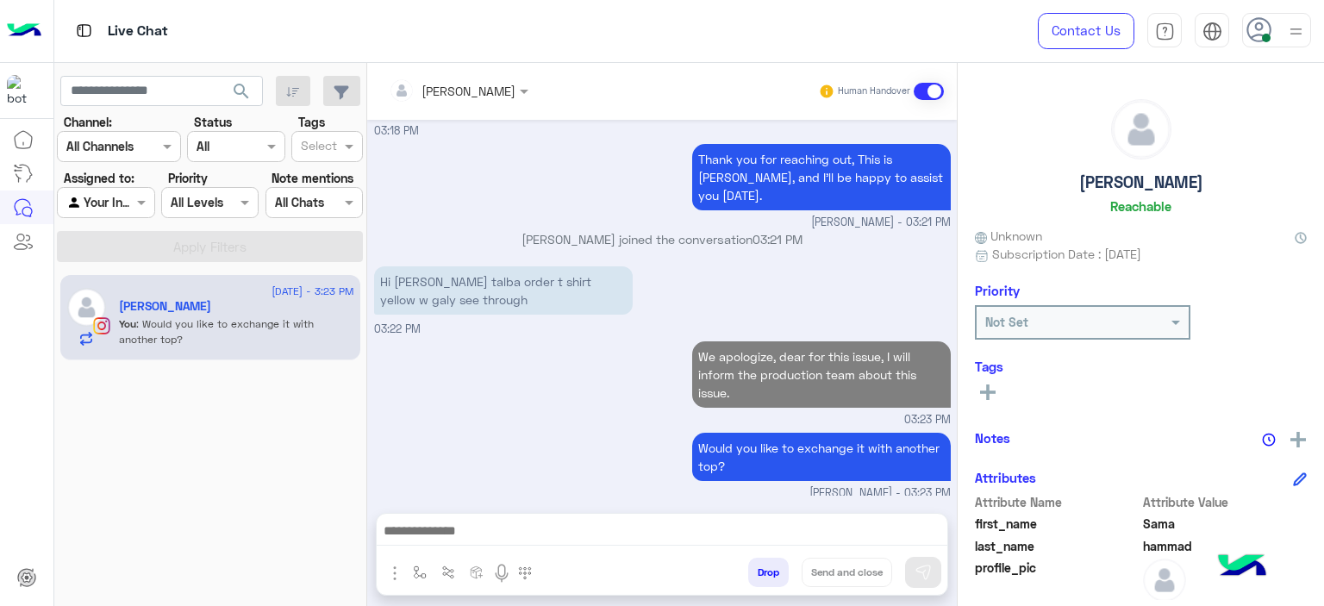
click at [748, 294] on div "Hi ana kont talba order t shirt yellow w galy see through 03:22 PM" at bounding box center [662, 300] width 577 height 76
click at [765, 361] on p "We apologize, dear for this issue, I will inform the production team about this…" at bounding box center [821, 374] width 259 height 66
copy p "We apologize, dear for this issue, I will inform the production team about this…"
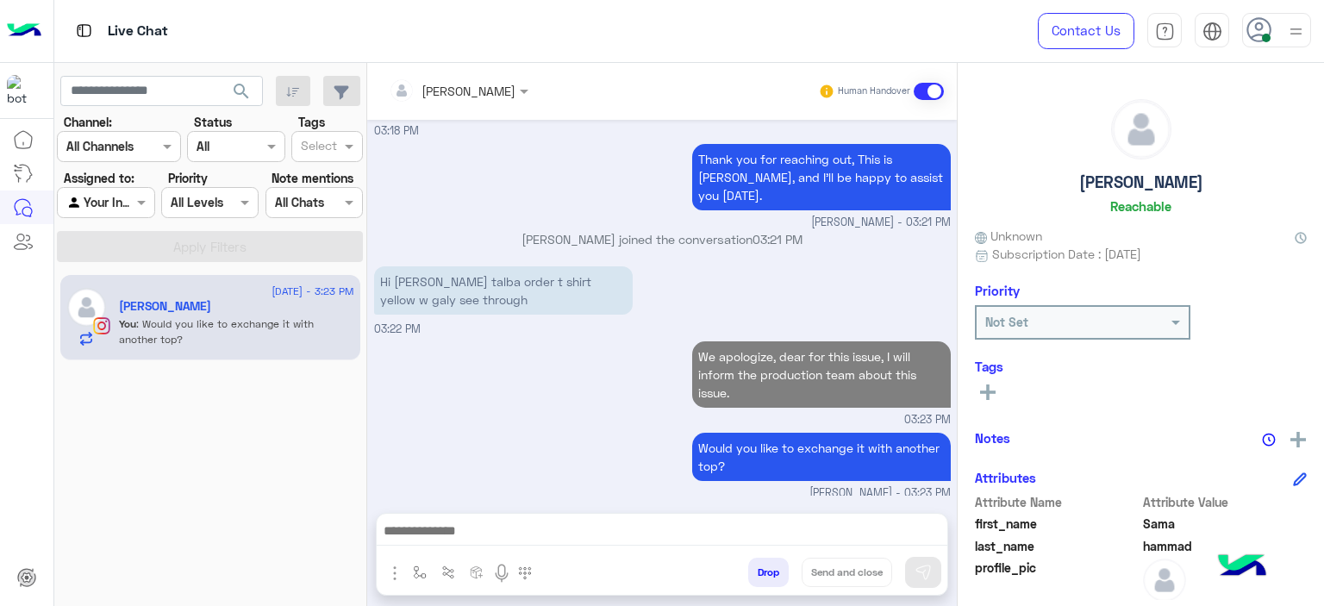
click at [515, 518] on div at bounding box center [662, 535] width 571 height 43
click at [521, 521] on div at bounding box center [662, 535] width 571 height 43
click at [719, 376] on p "We apologize, dear for this issue, I will inform the production team about this…" at bounding box center [821, 374] width 259 height 66
click at [719, 374] on p "We apologize, dear for this issue, I will inform the production team about this…" at bounding box center [821, 374] width 259 height 66
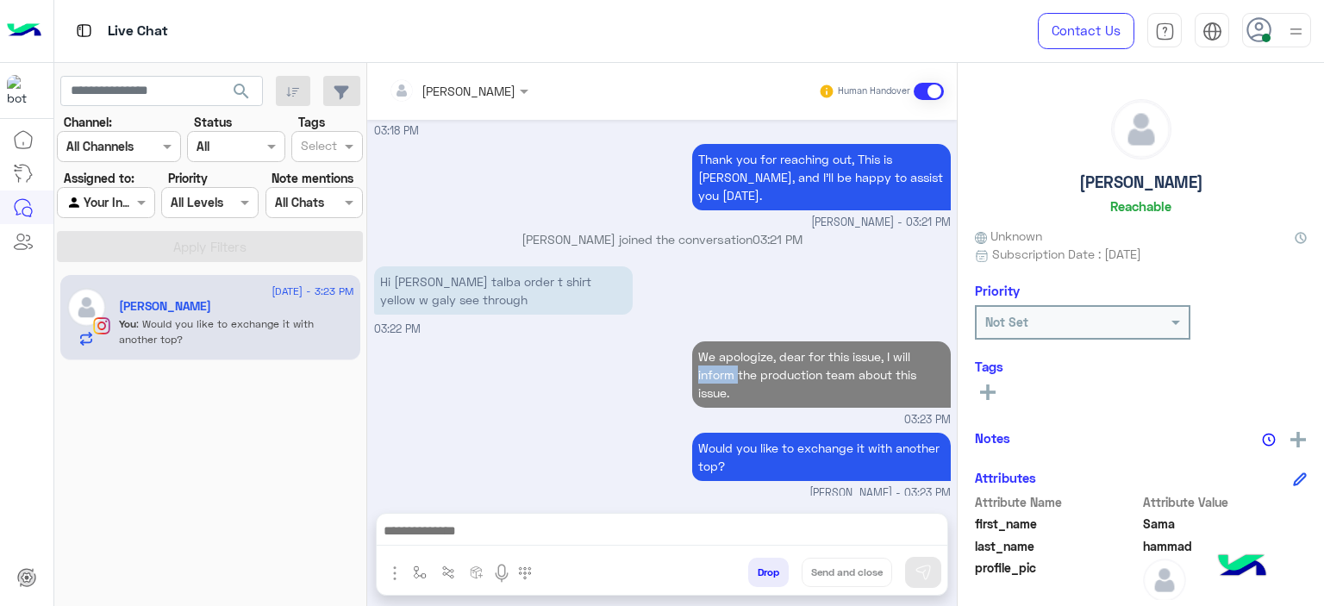
click at [719, 374] on p "We apologize, dear for this issue, I will inform the production team about this…" at bounding box center [821, 374] width 259 height 66
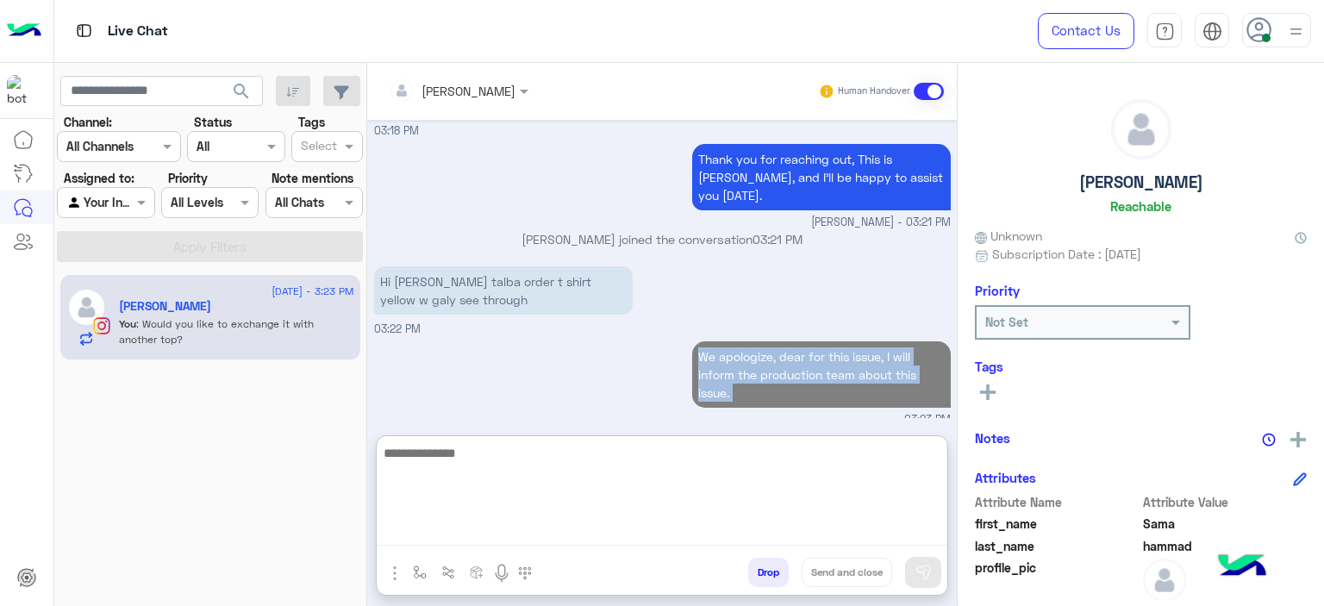
click at [490, 526] on textarea at bounding box center [662, 493] width 571 height 103
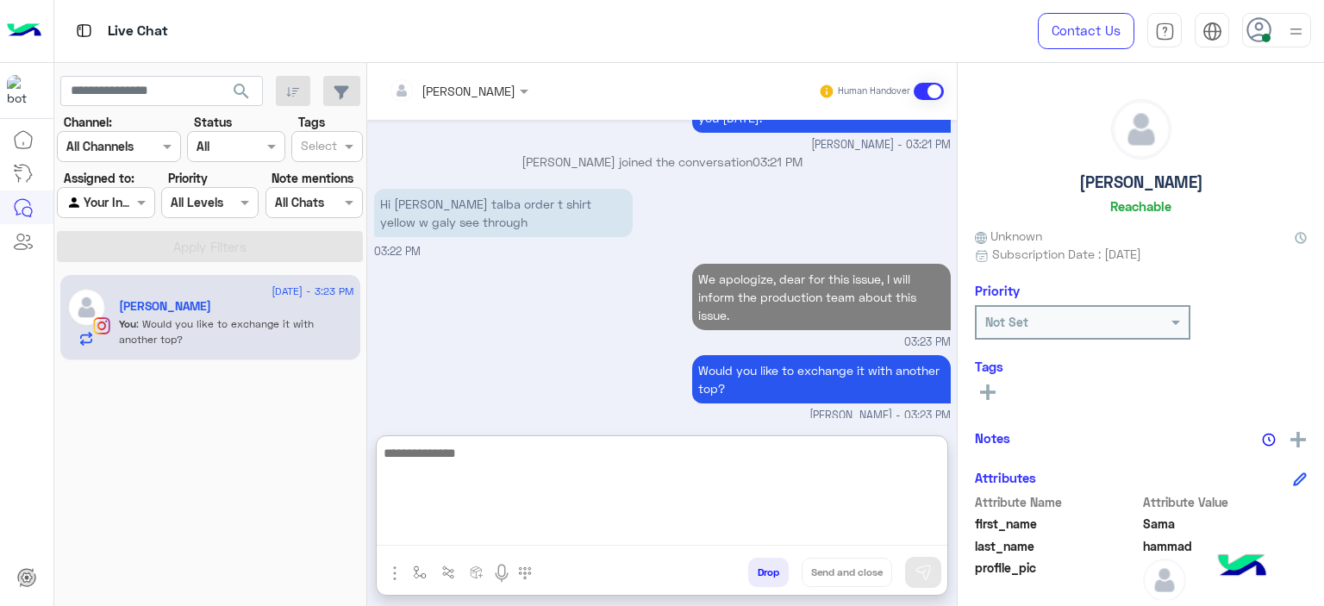
scroll to position [2244, 0]
paste textarea "**********"
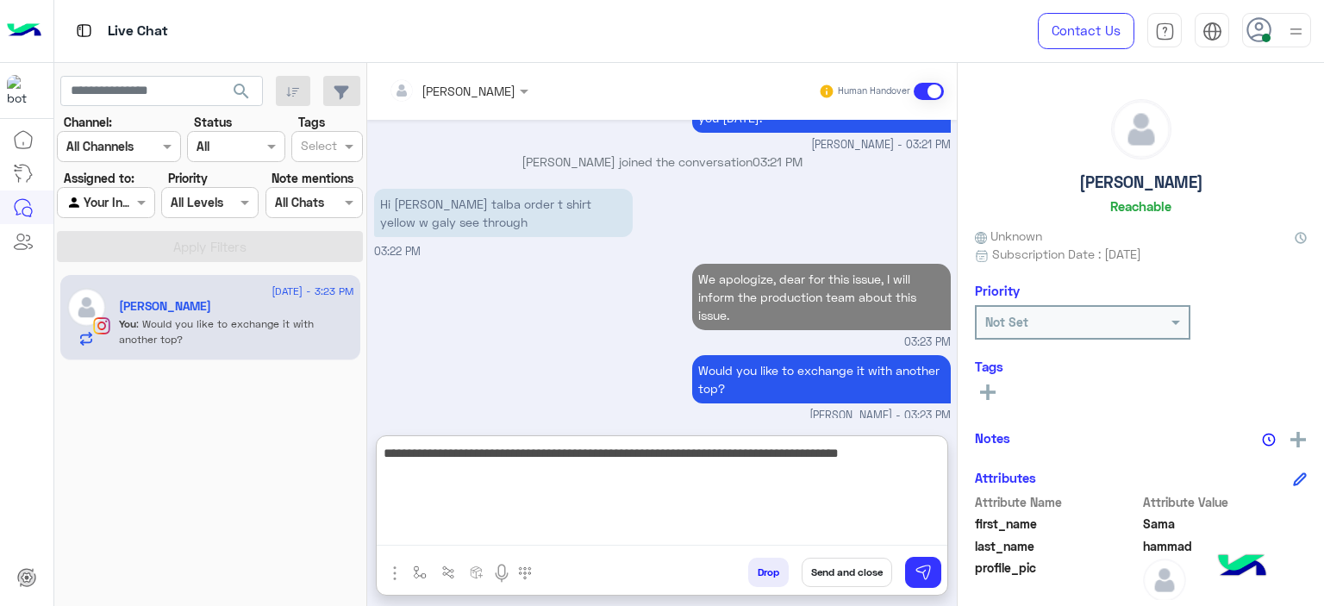
click at [392, 453] on textarea "**********" at bounding box center [662, 493] width 571 height 103
click at [436, 455] on textarea "**********" at bounding box center [662, 493] width 571 height 103
type textarea "**********"
click at [435, 459] on textarea "**********" at bounding box center [662, 493] width 571 height 103
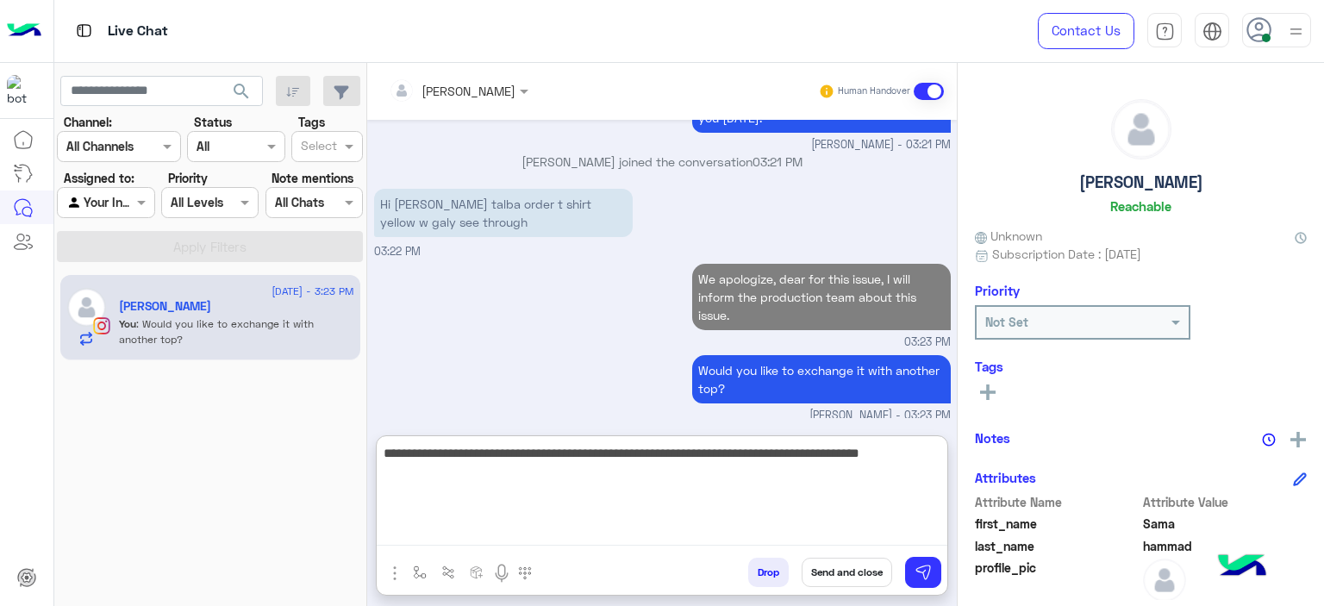
click at [435, 459] on textarea "**********" at bounding box center [662, 493] width 571 height 103
click at [435, 458] on textarea "**********" at bounding box center [662, 493] width 571 height 103
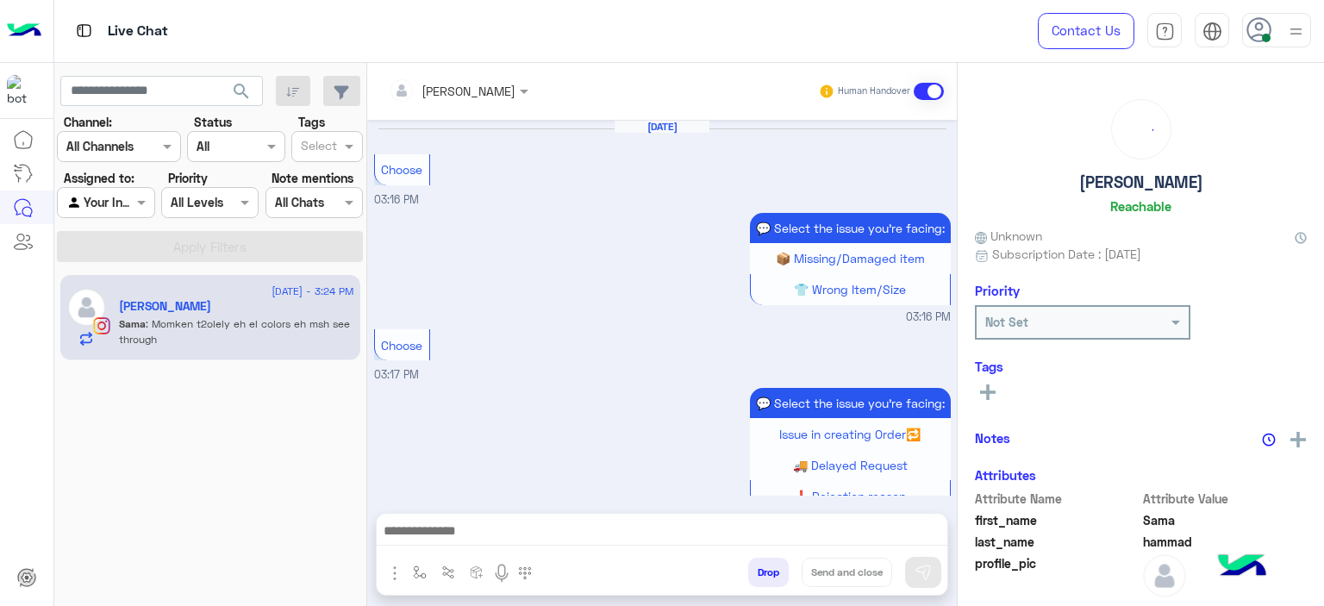
scroll to position [1463, 0]
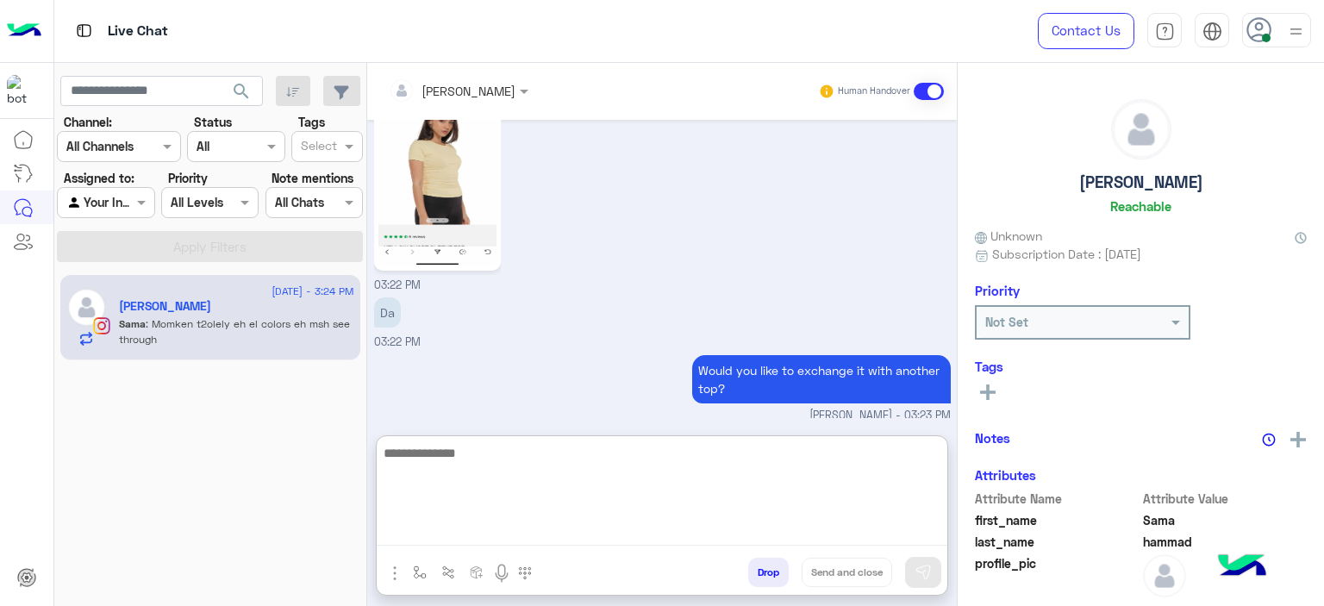
click at [490, 522] on textarea at bounding box center [662, 493] width 571 height 103
paste textarea "**********"
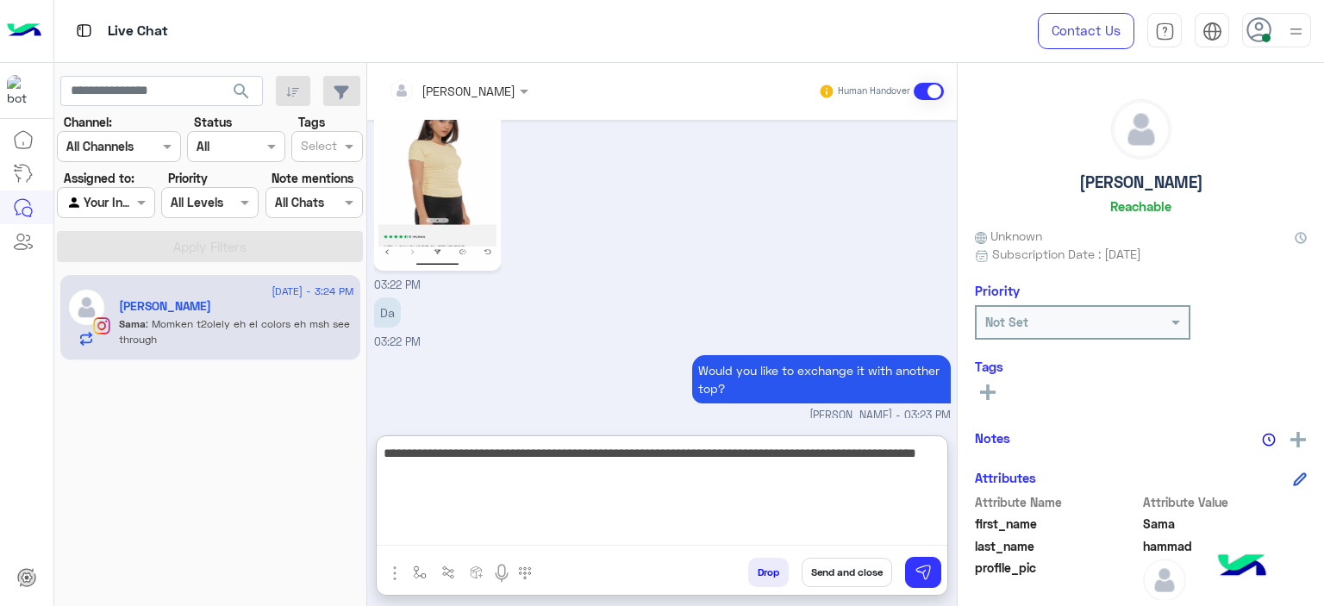
click at [459, 453] on textarea "**********" at bounding box center [662, 493] width 571 height 103
type textarea "**********"
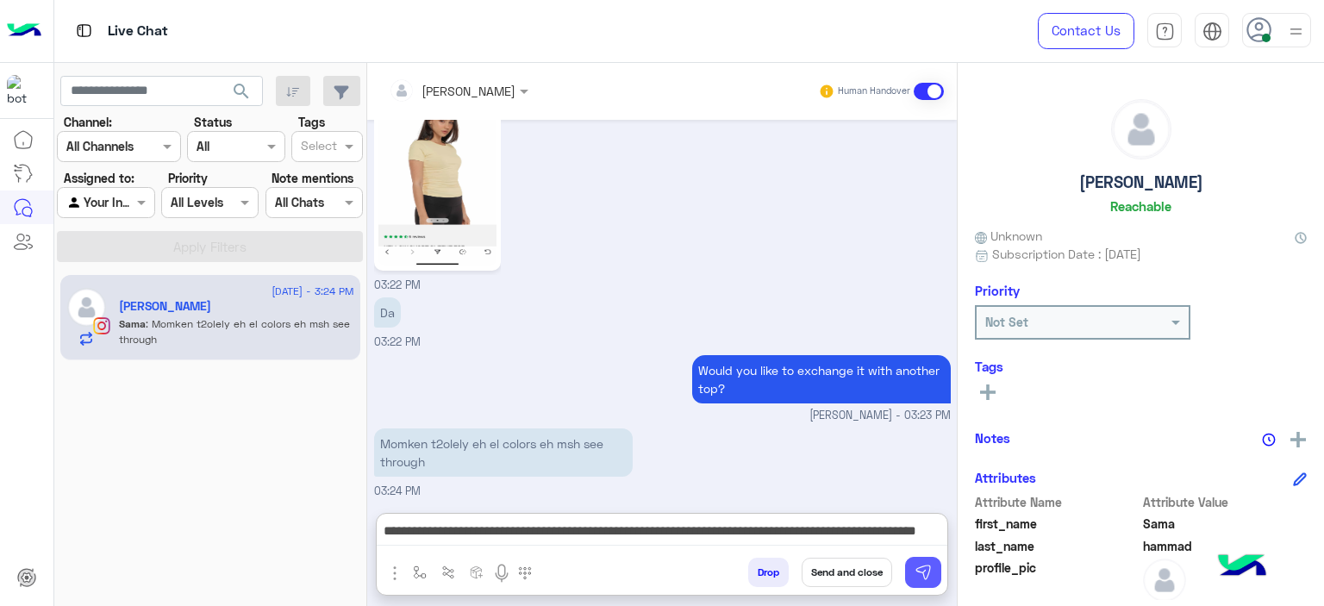
click at [931, 575] on button at bounding box center [923, 572] width 36 height 31
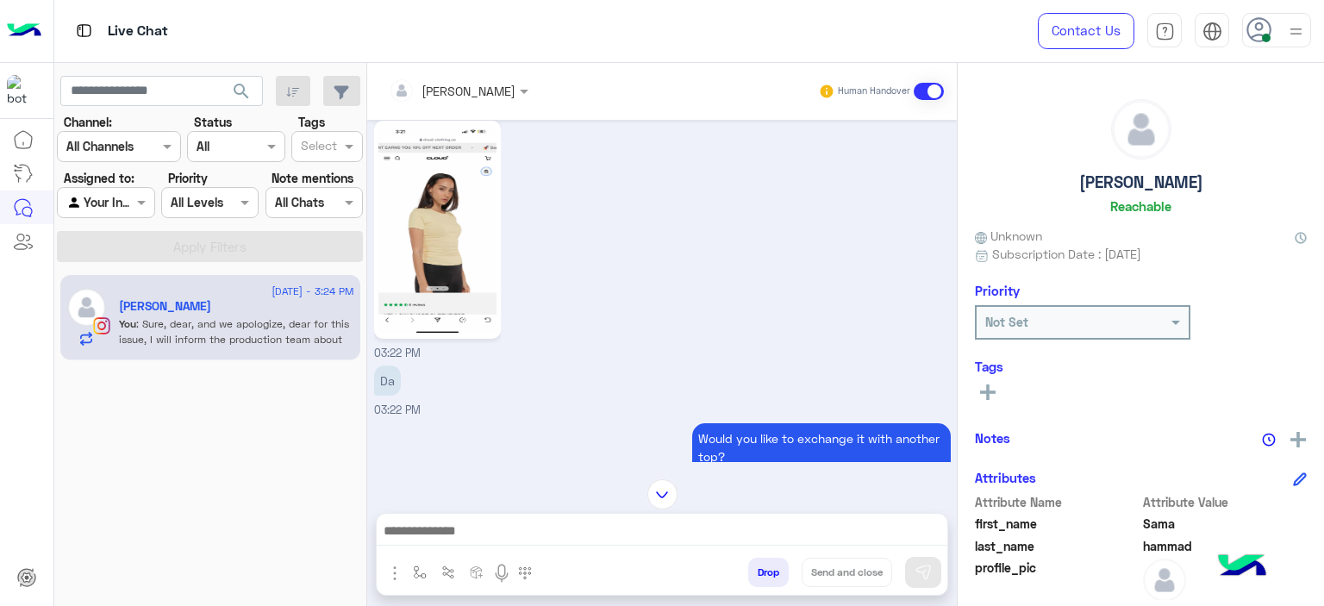
scroll to position [1396, 0]
click at [428, 250] on img at bounding box center [437, 227] width 118 height 209
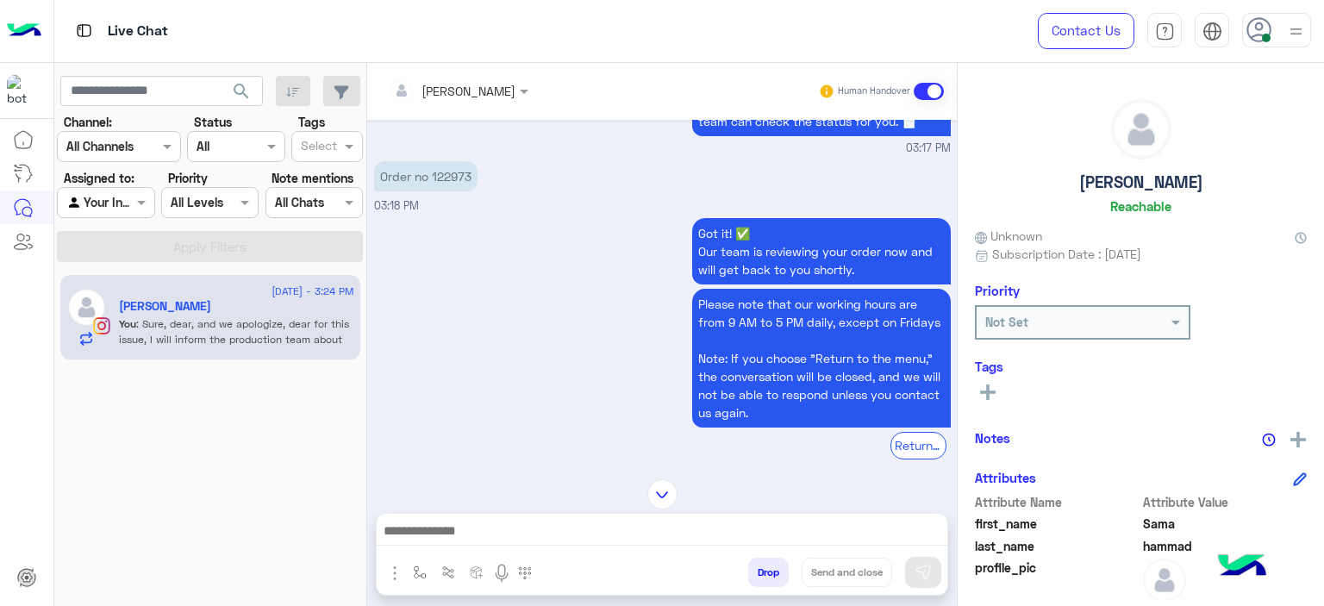
scroll to position [714, 0]
click at [452, 173] on p "Order no 122973" at bounding box center [425, 175] width 103 height 30
click at [452, 172] on p "Order no 122973" at bounding box center [425, 175] width 103 height 30
copy p "122973"
click at [655, 498] on img at bounding box center [662, 494] width 30 height 30
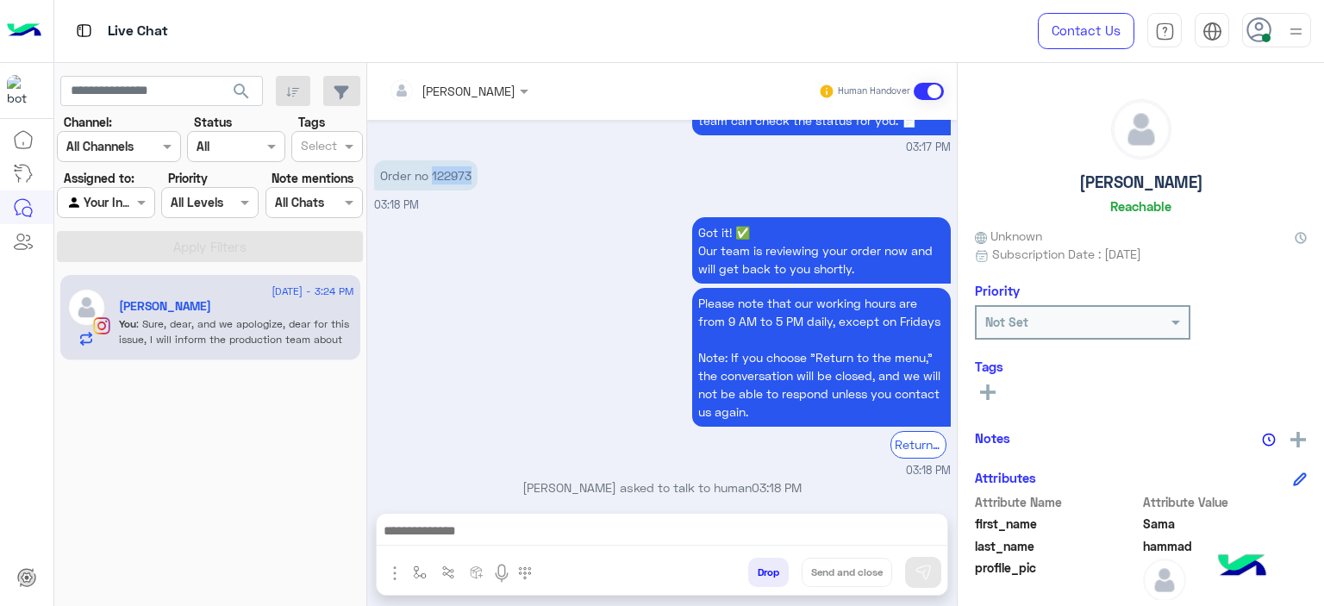
scroll to position [1554, 0]
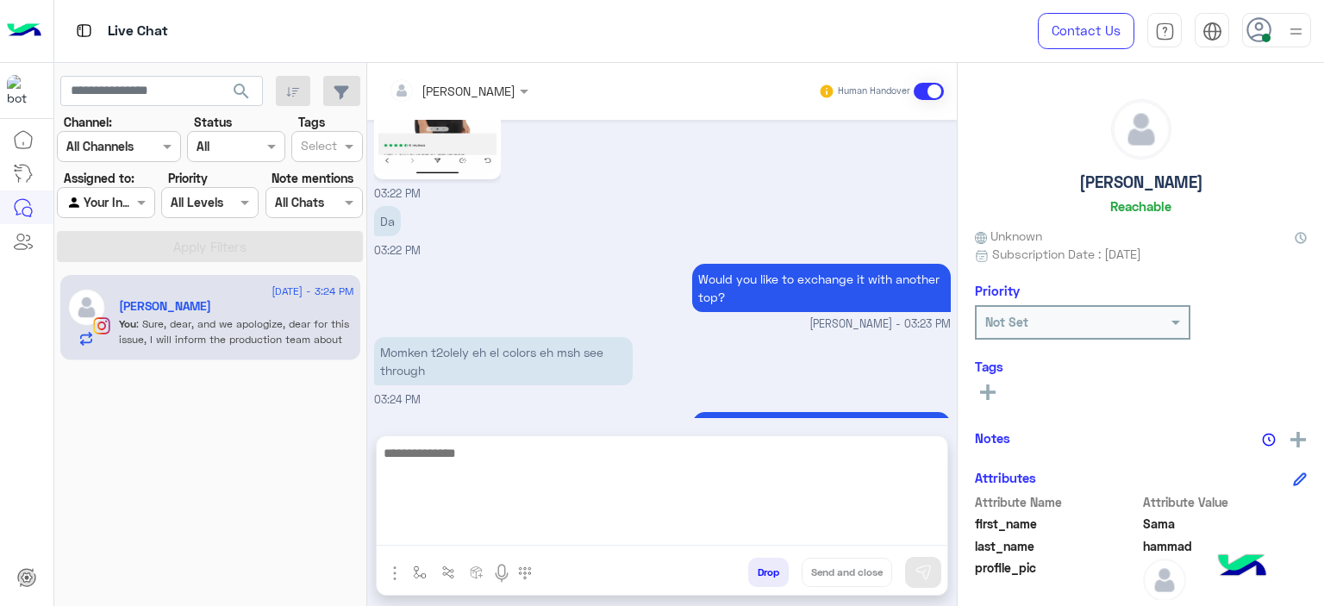
click at [524, 525] on textarea at bounding box center [662, 493] width 571 height 103
type textarea "**********"
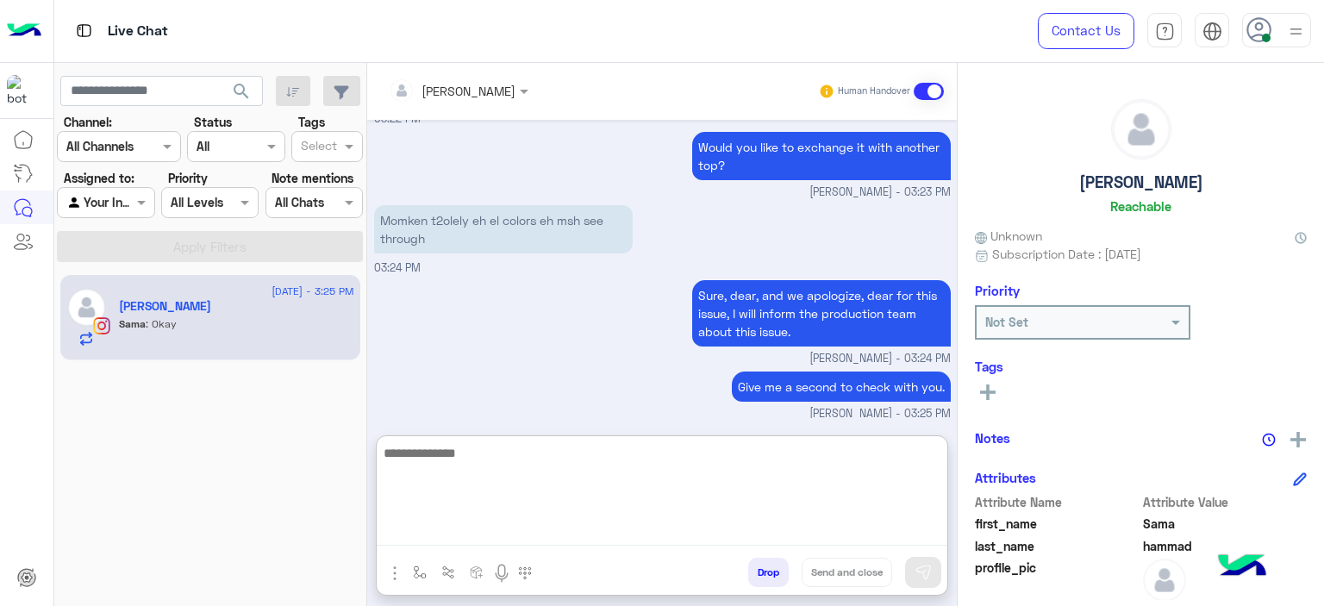
scroll to position [1744, 0]
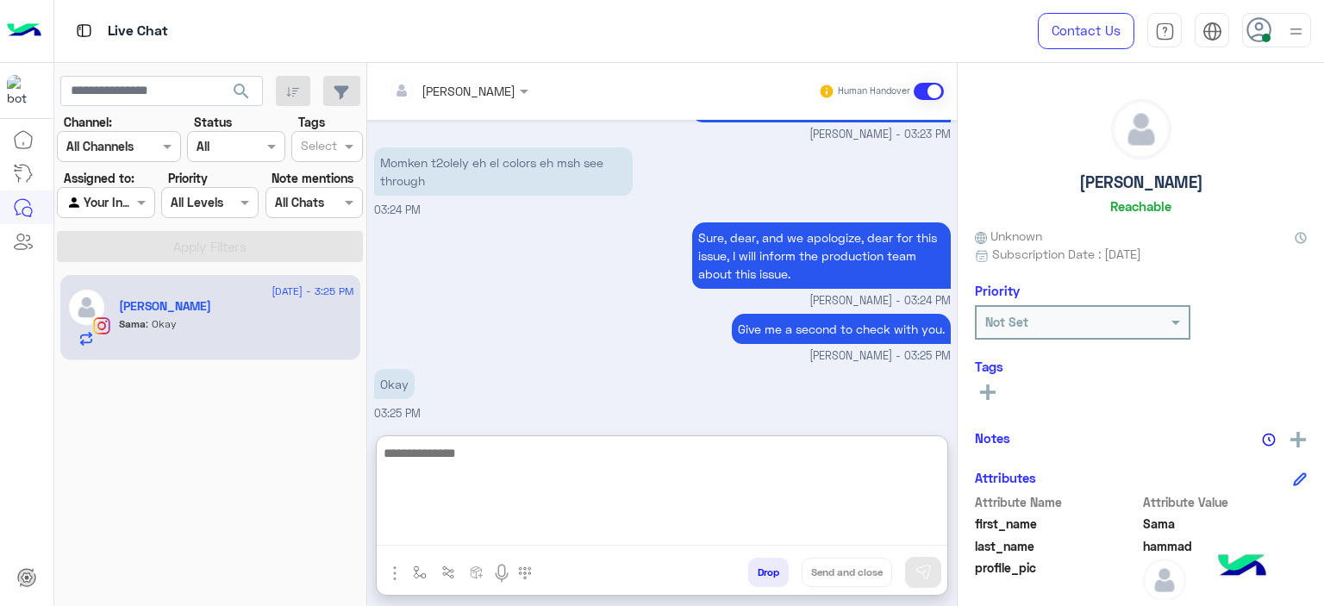
click at [462, 465] on textarea at bounding box center [662, 493] width 571 height 103
click at [506, 452] on textarea "**********" at bounding box center [662, 493] width 571 height 103
click at [646, 454] on textarea "**********" at bounding box center [662, 493] width 571 height 103
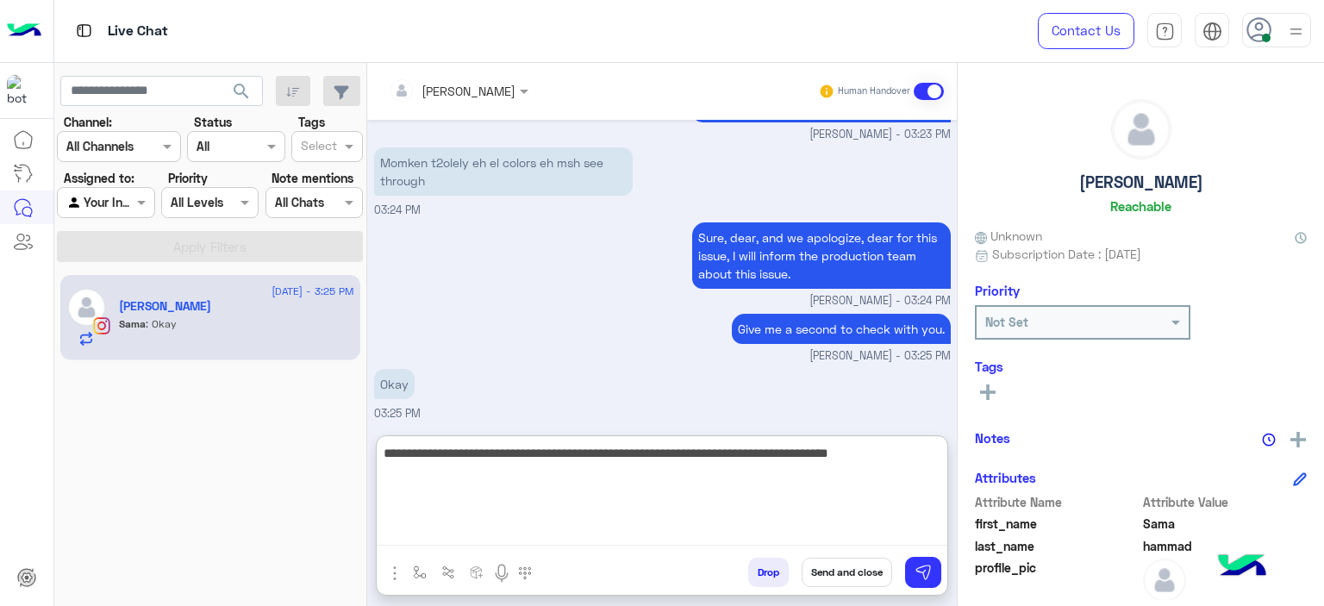
scroll to position [1801, 0]
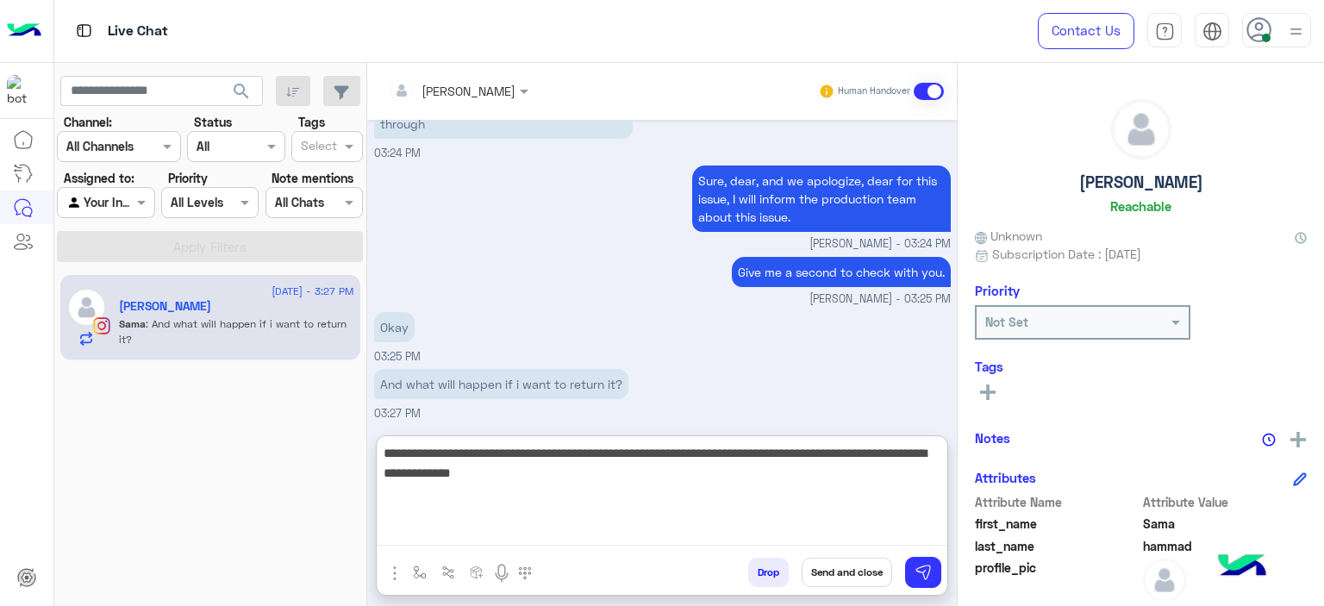
type textarea "**********"
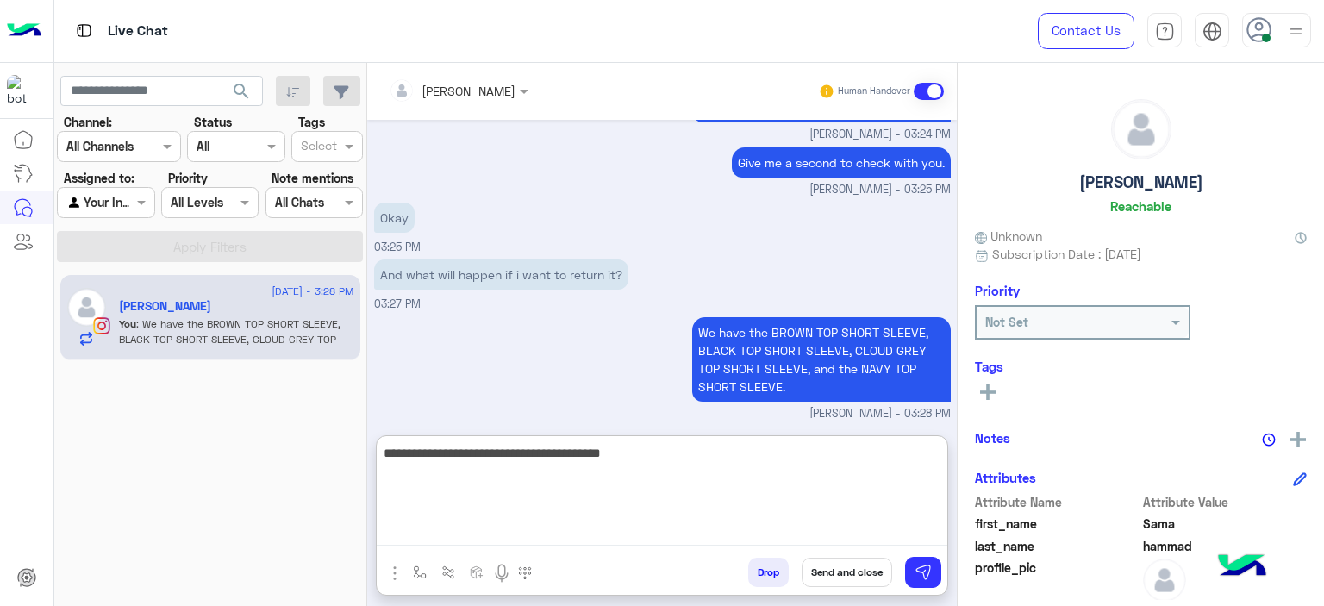
scroll to position [1997, 0]
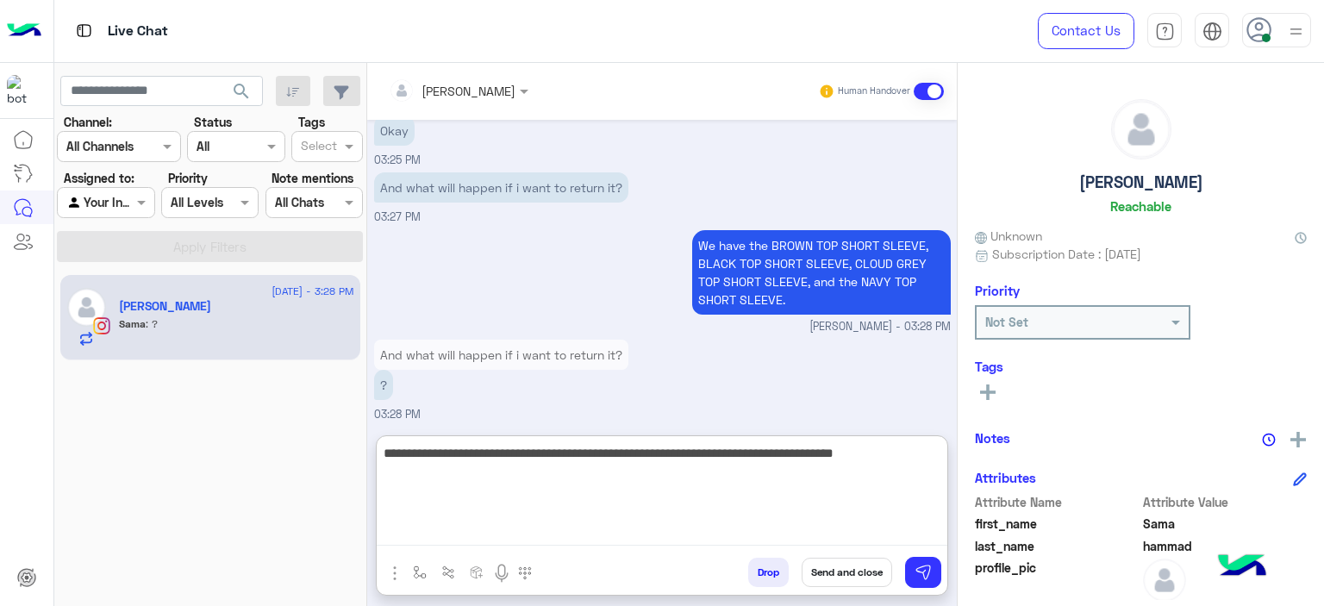
type textarea "**********"
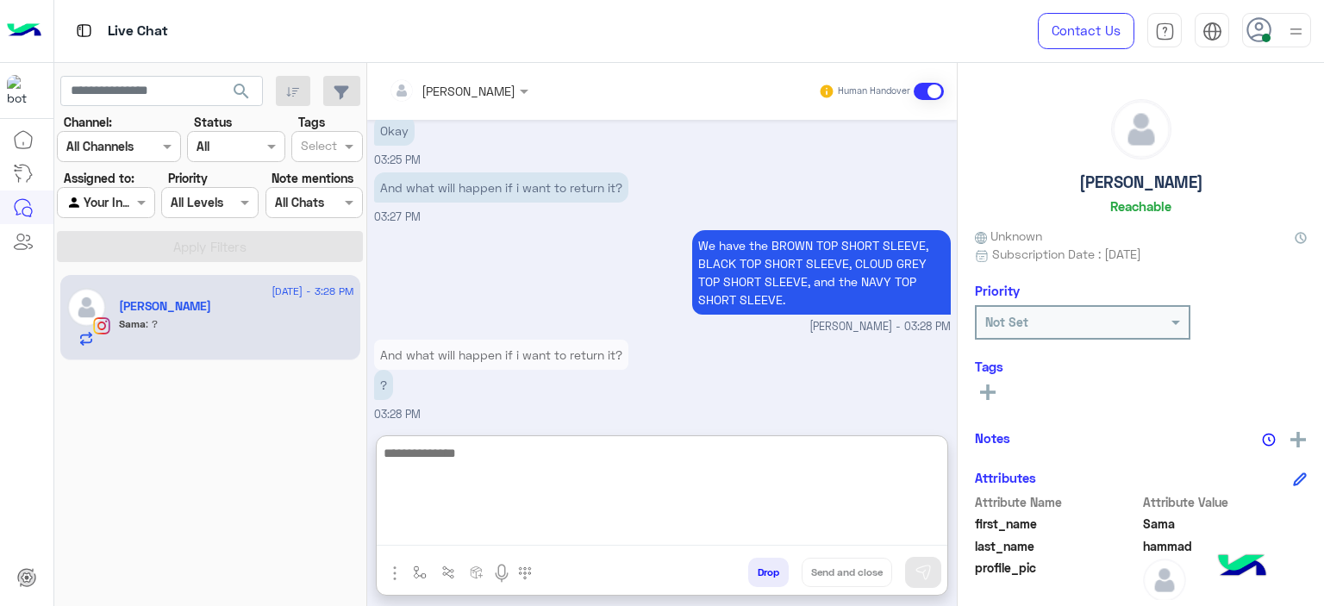
scroll to position [2089, 0]
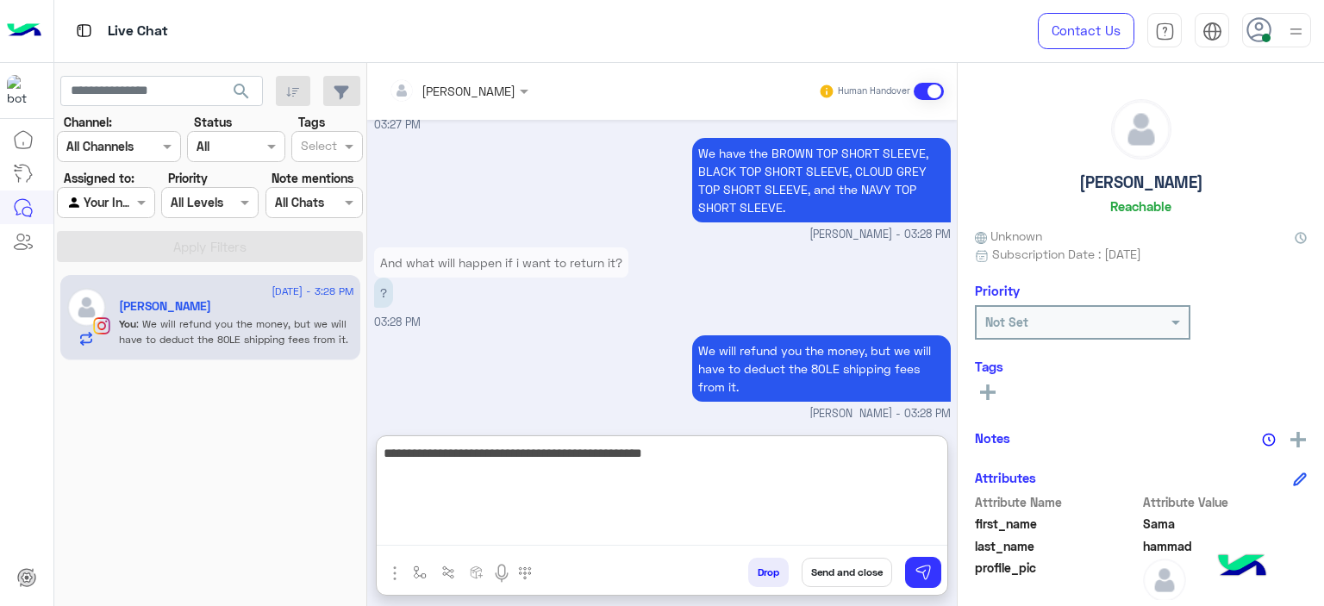
type textarea "**********"
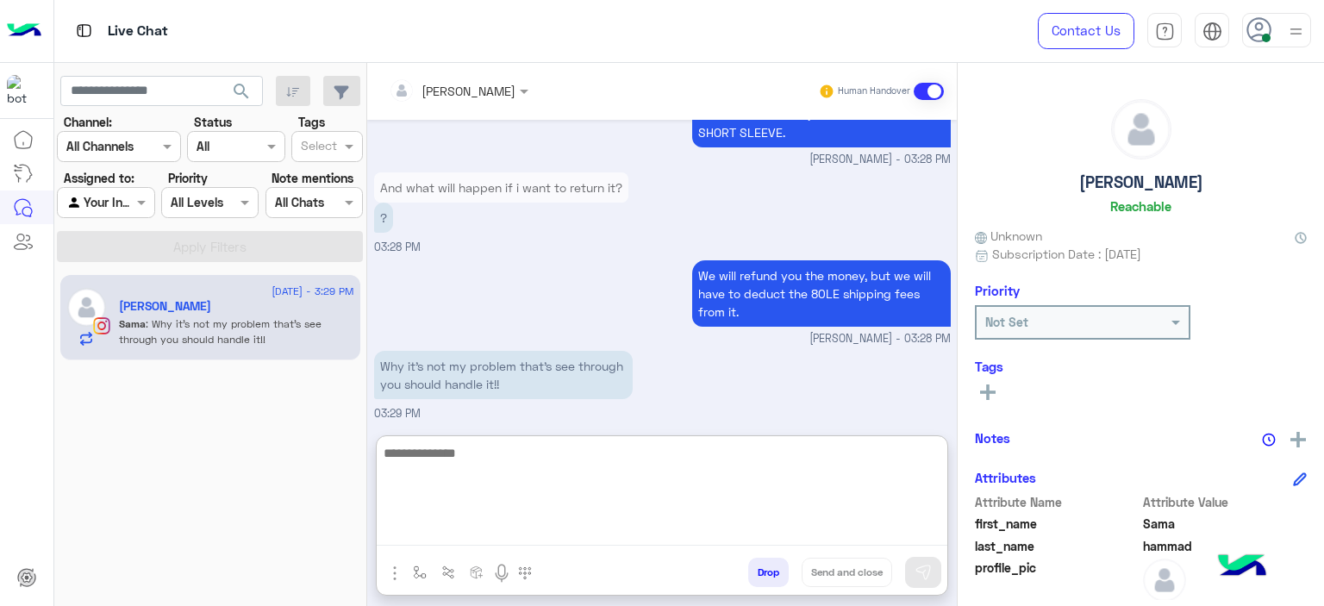
scroll to position [2238, 0]
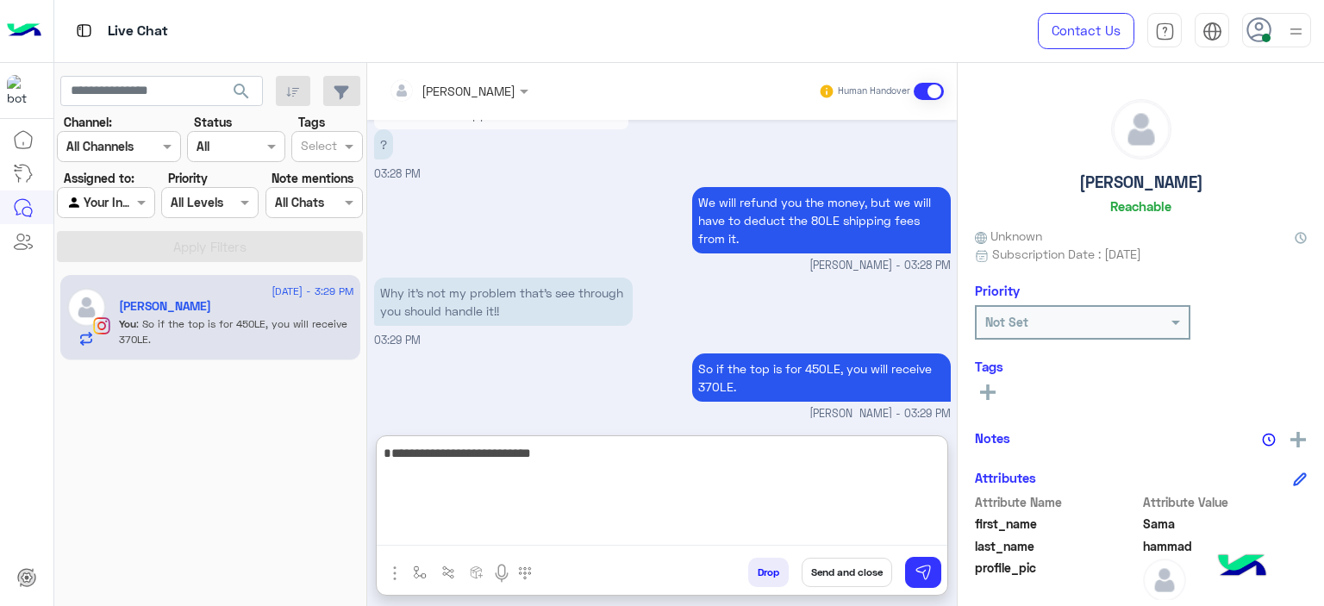
click at [517, 448] on textarea "**********" at bounding box center [662, 493] width 571 height 103
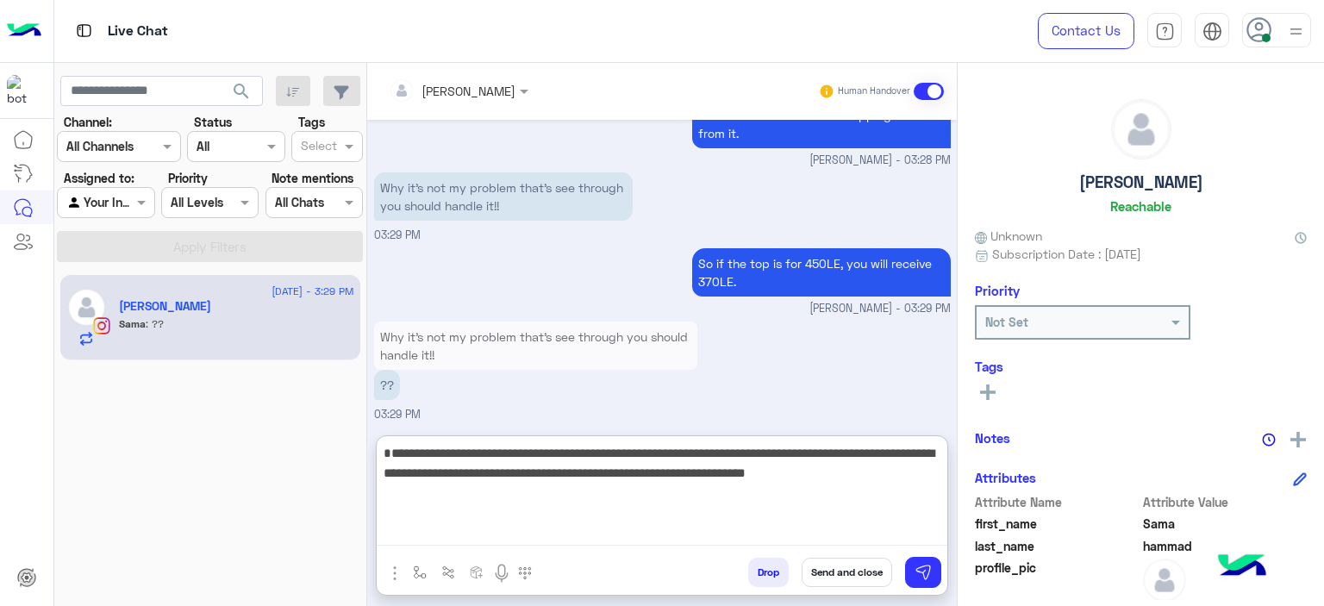
click at [811, 473] on textarea "**********" at bounding box center [662, 493] width 571 height 103
click at [885, 474] on textarea "**********" at bounding box center [662, 493] width 571 height 103
click at [901, 471] on textarea "**********" at bounding box center [662, 493] width 571 height 103
type textarea "**********"
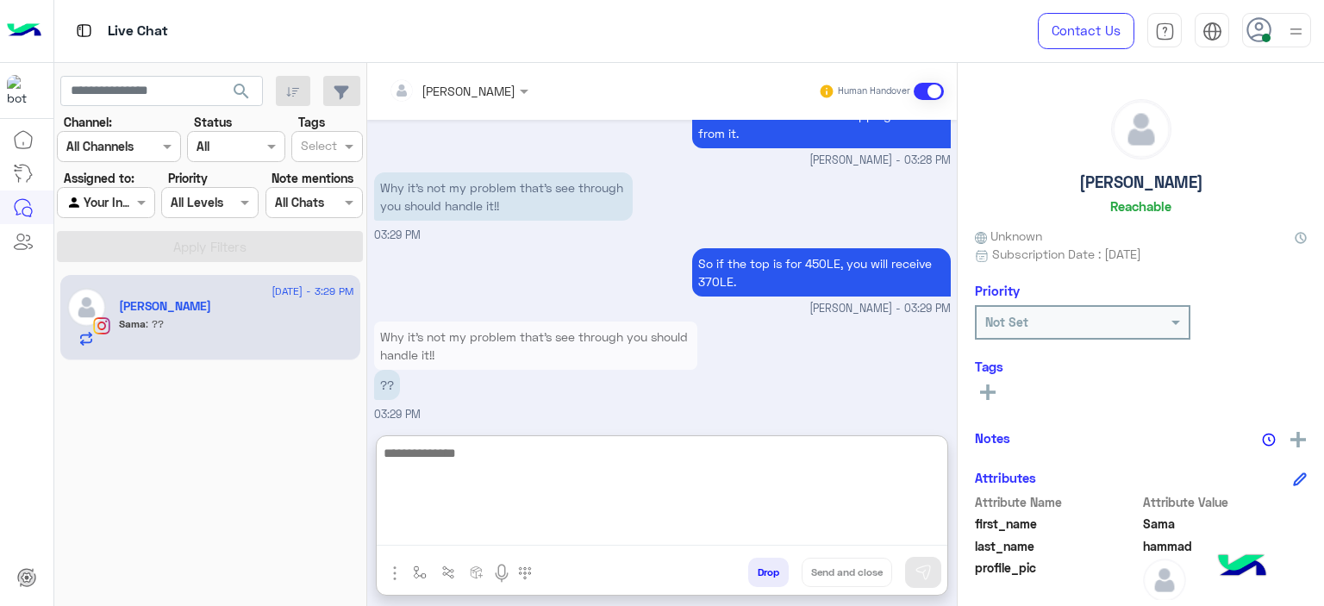
scroll to position [2487, 0]
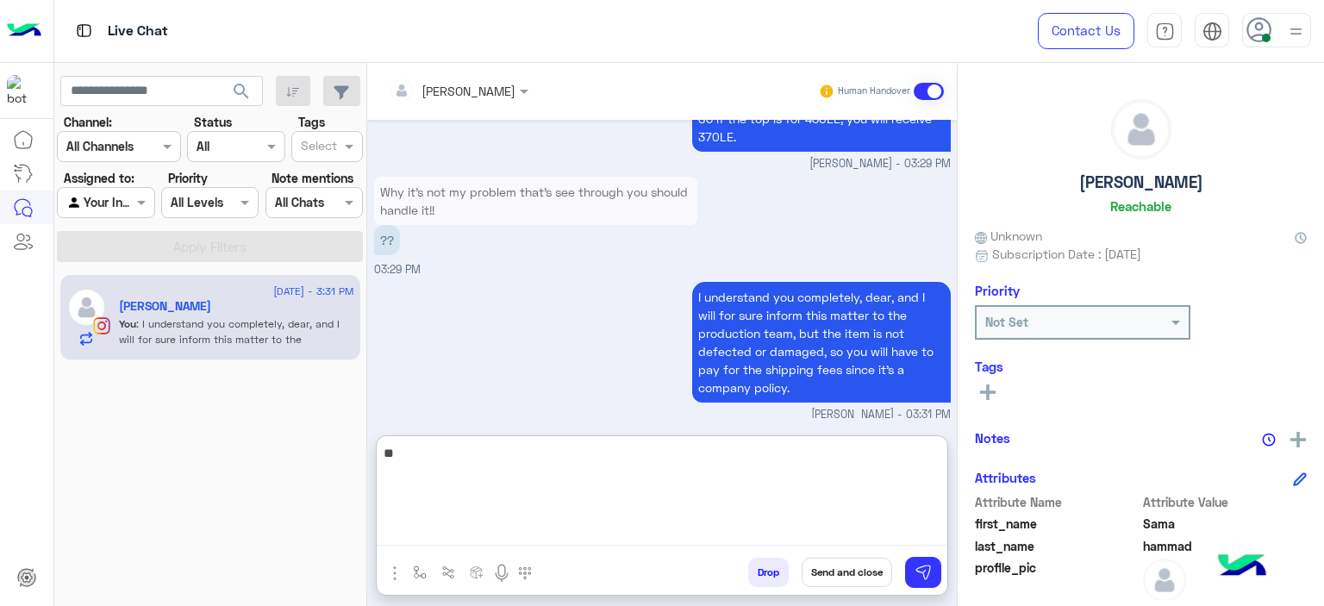
type textarea "*"
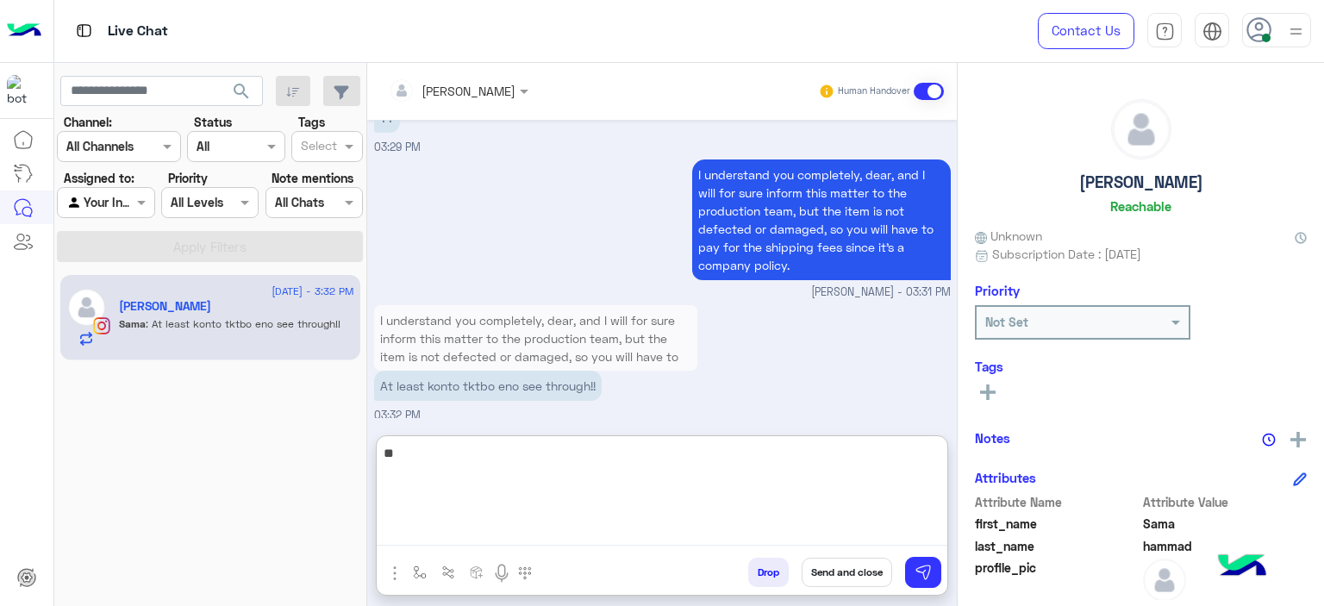
type textarea "*"
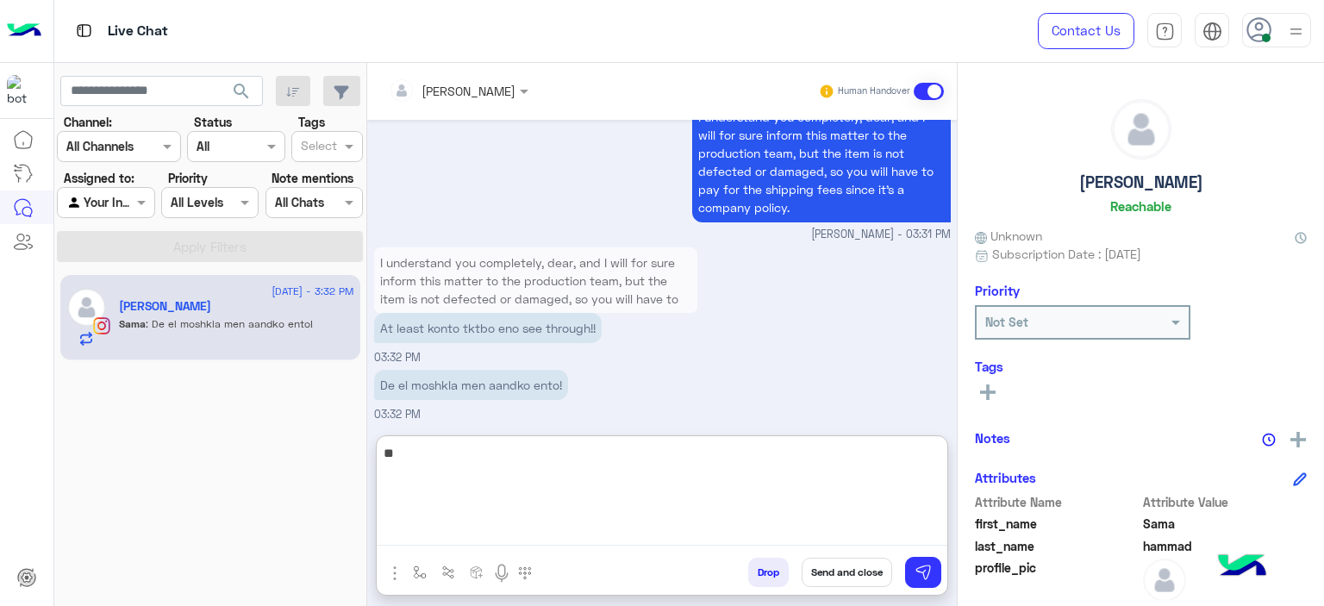
type textarea "*"
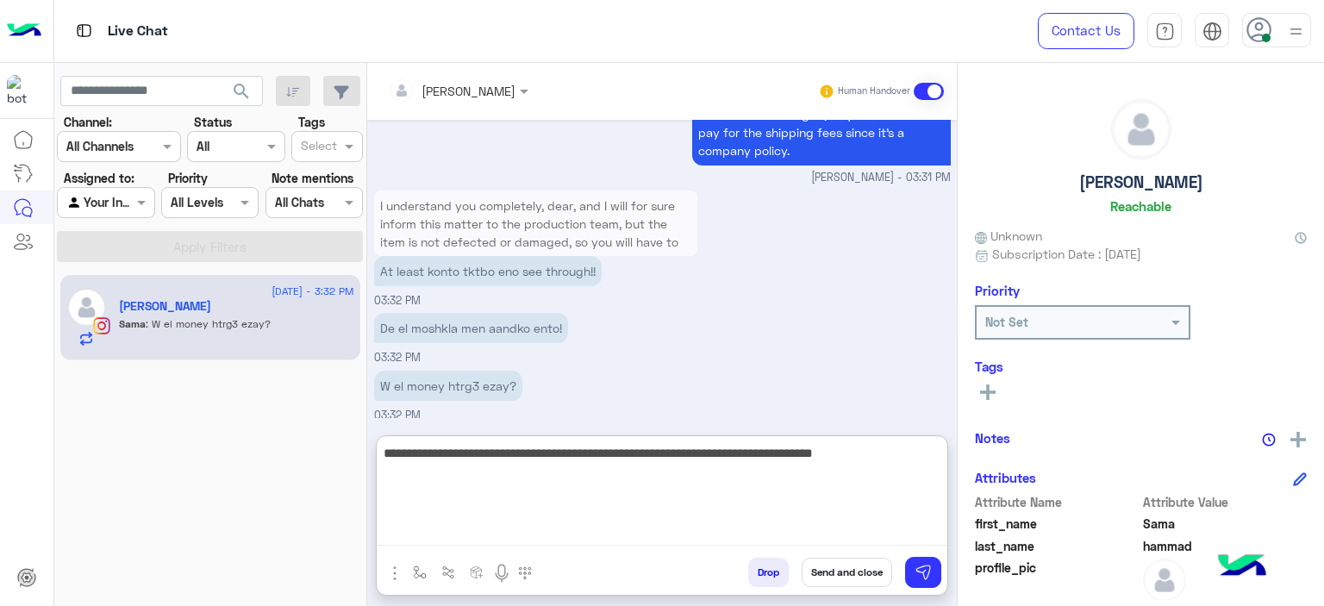
type textarea "**********"
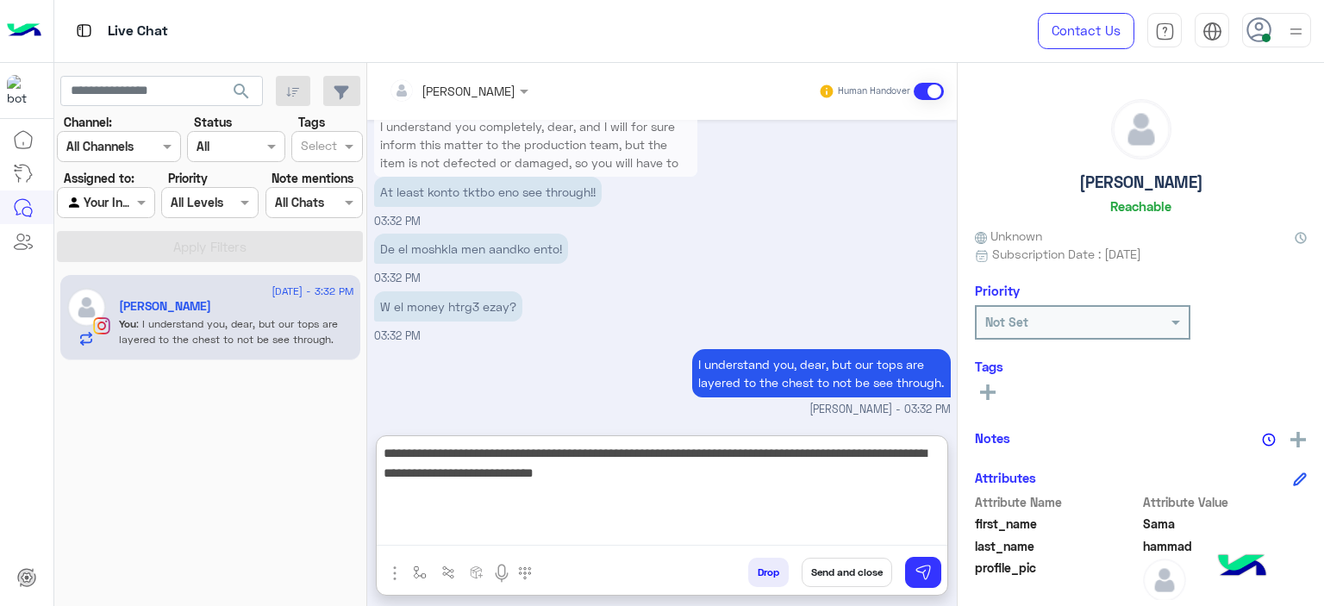
scroll to position [2891, 0]
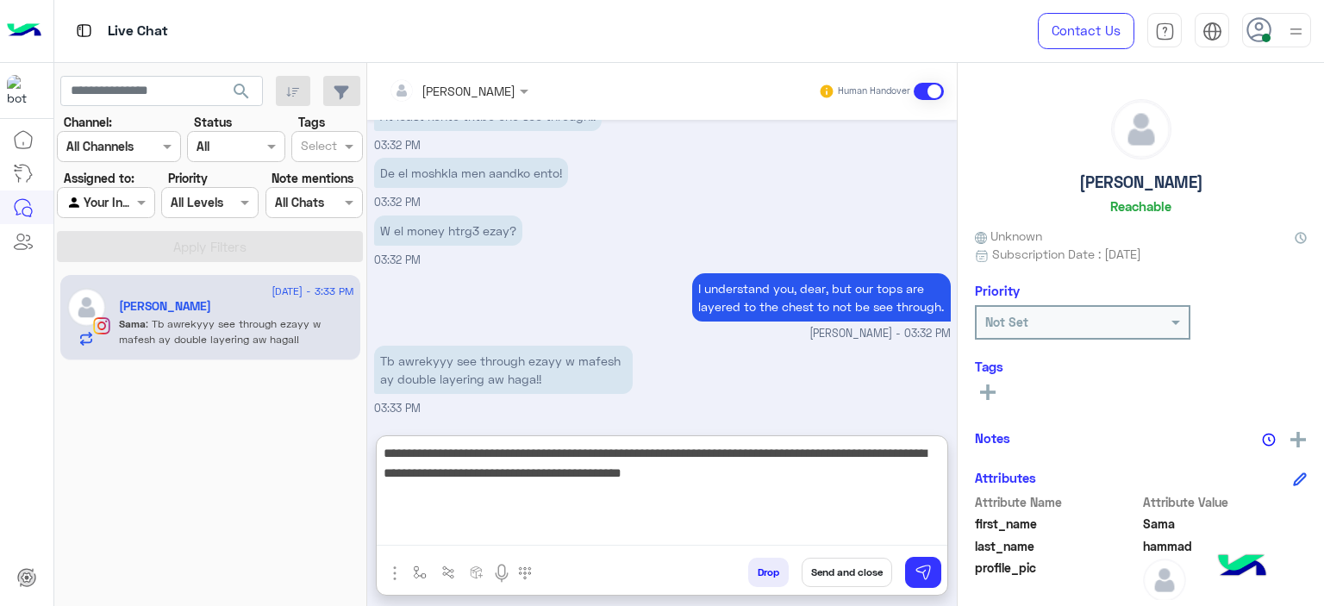
type textarea "**********"
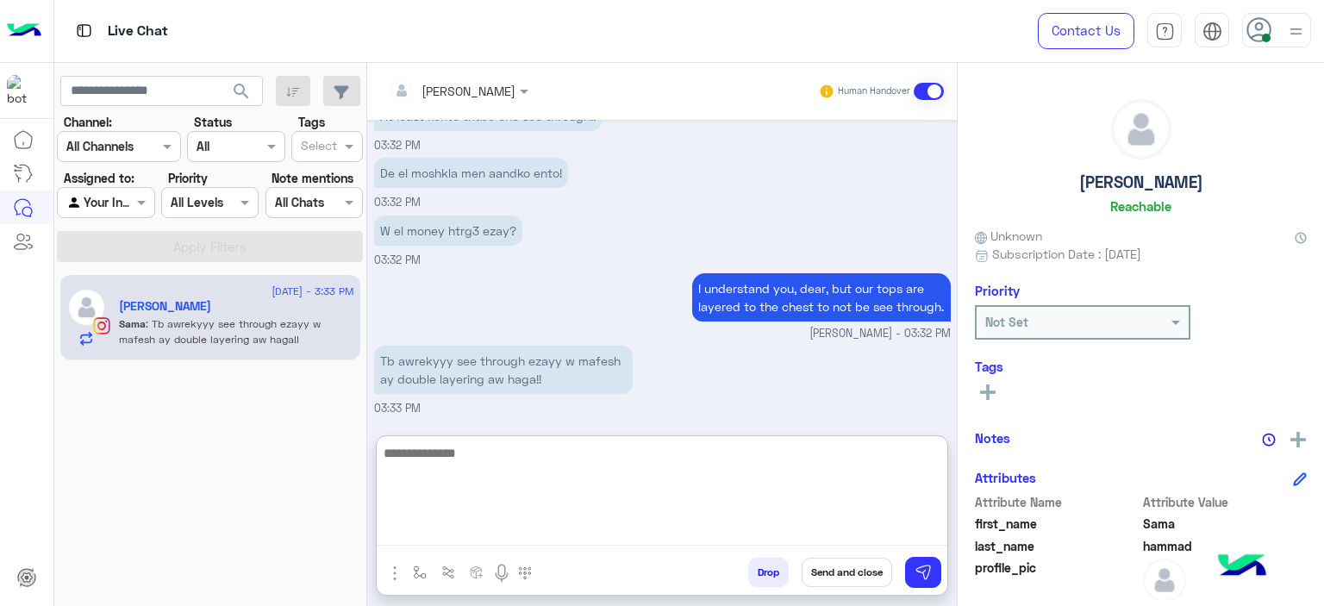
scroll to position [3000, 0]
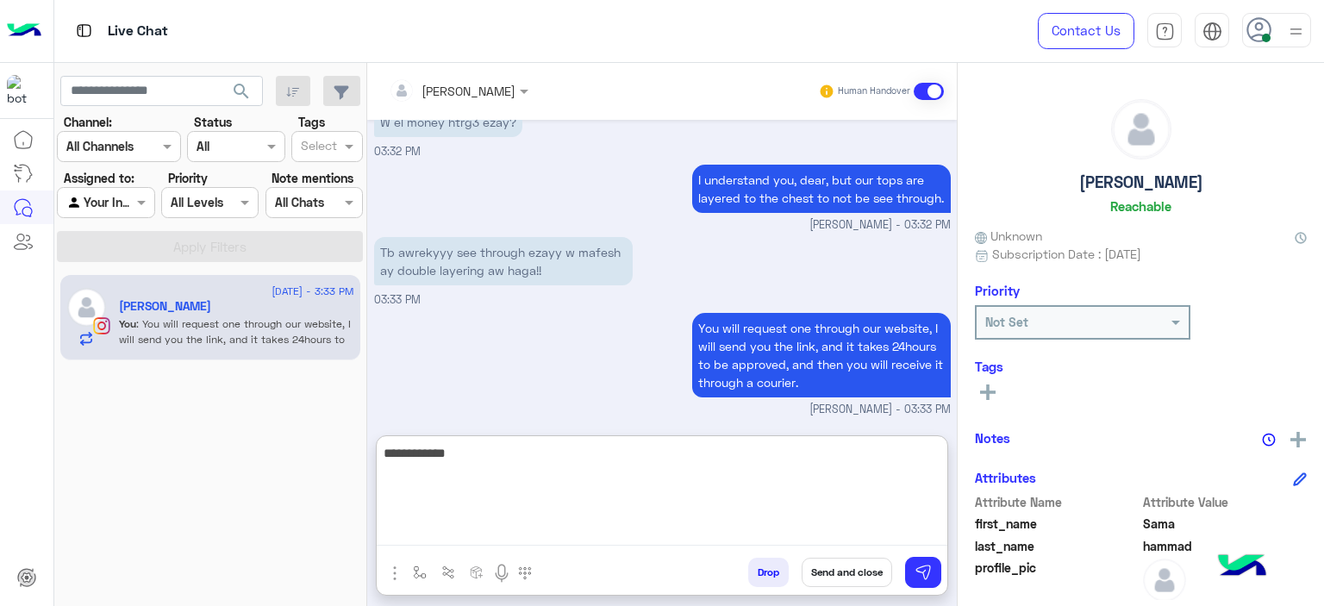
click at [421, 453] on textarea "**********" at bounding box center [662, 493] width 571 height 103
click at [485, 465] on textarea "**********" at bounding box center [662, 493] width 571 height 103
click at [419, 456] on textarea "**********" at bounding box center [662, 493] width 571 height 103
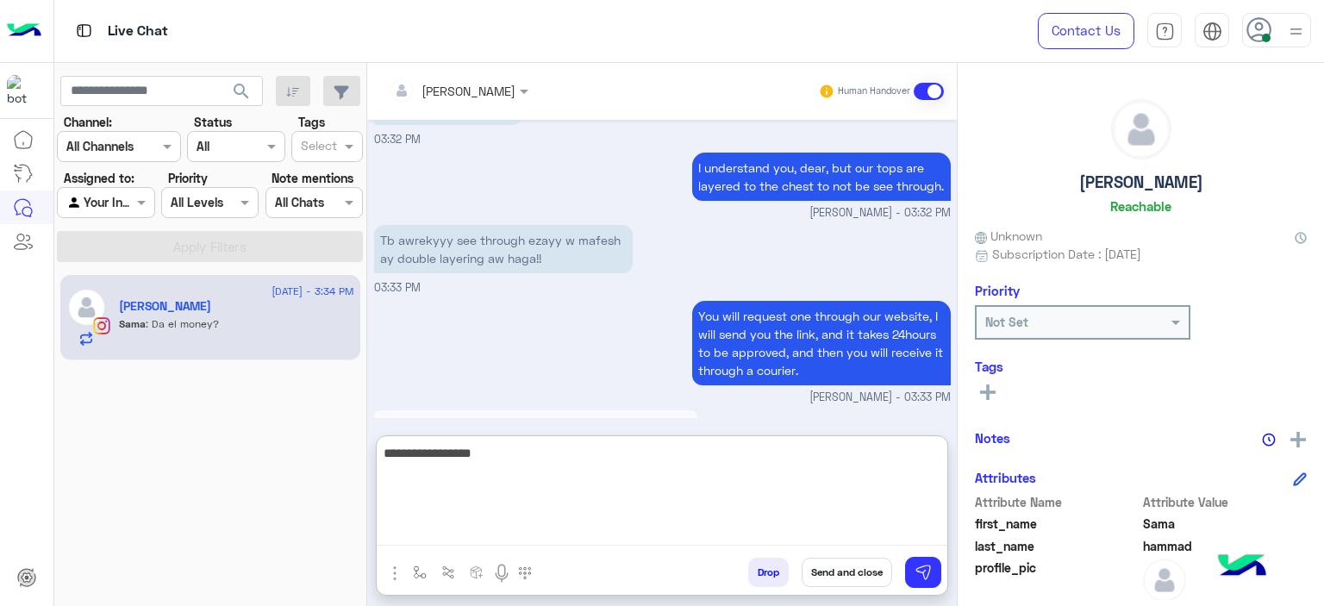
scroll to position [3123, 0]
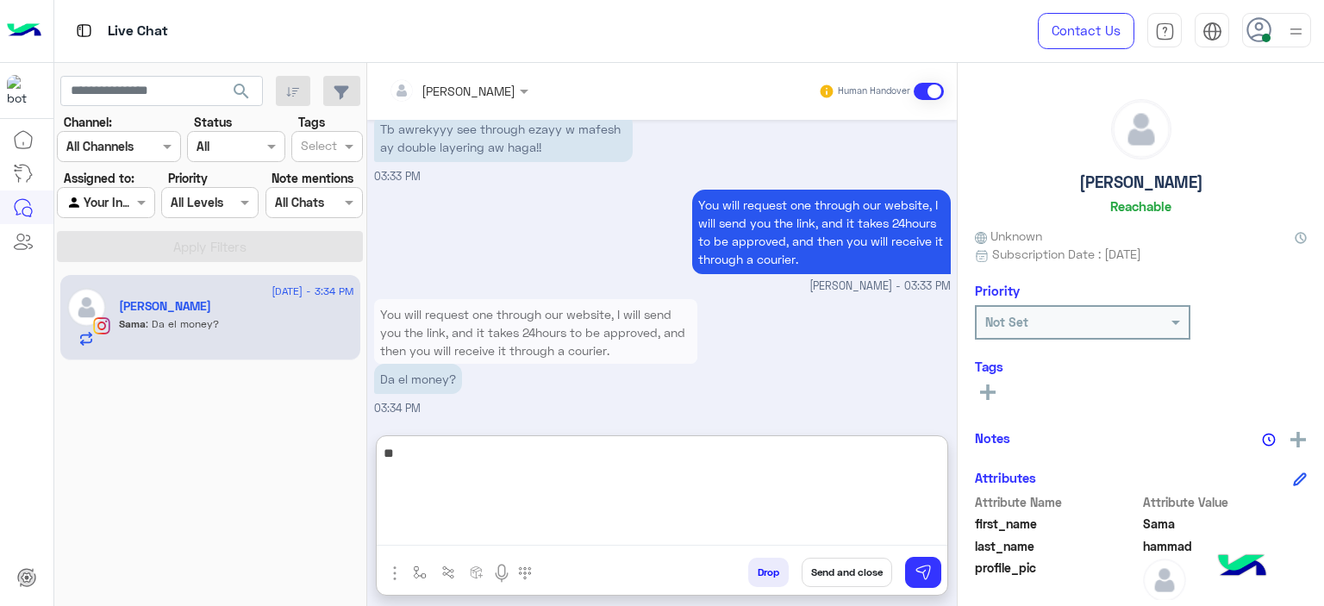
type textarea "*"
type textarea "**********"
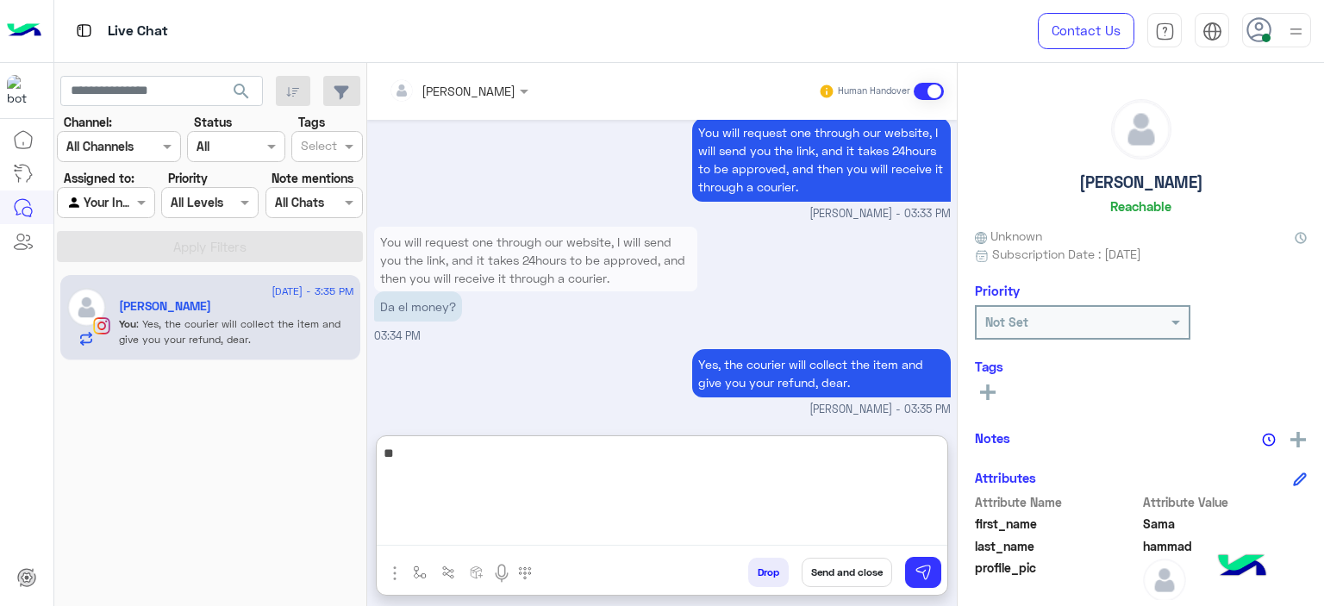
type textarea "*"
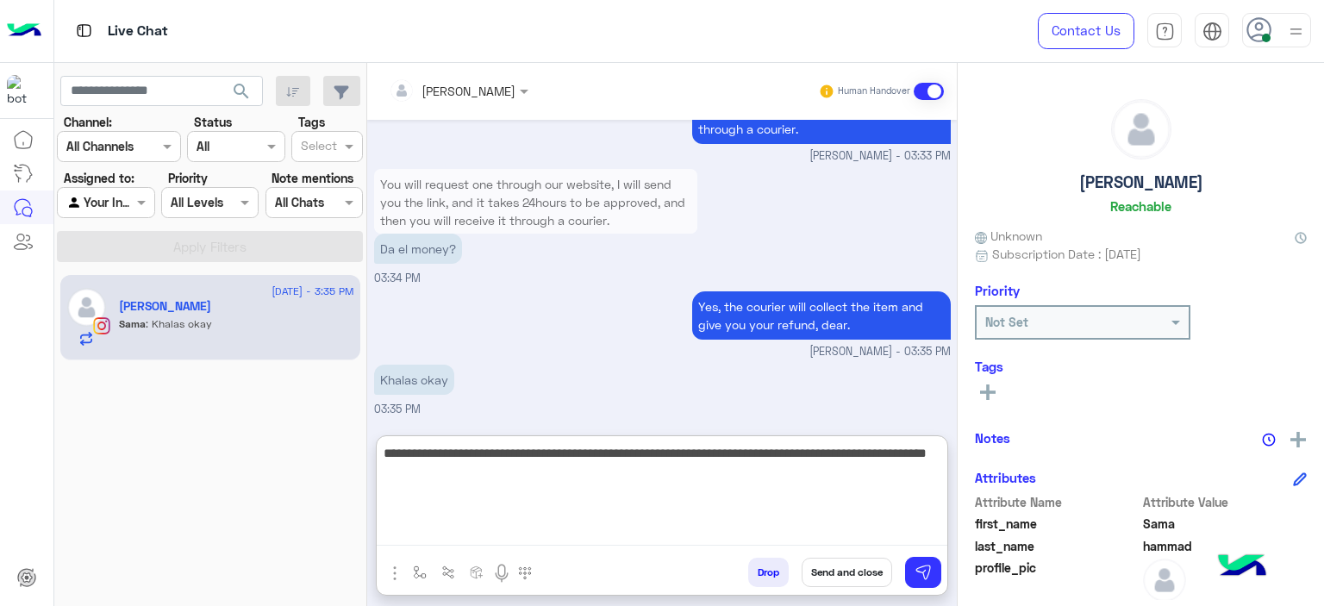
type textarea "**********"
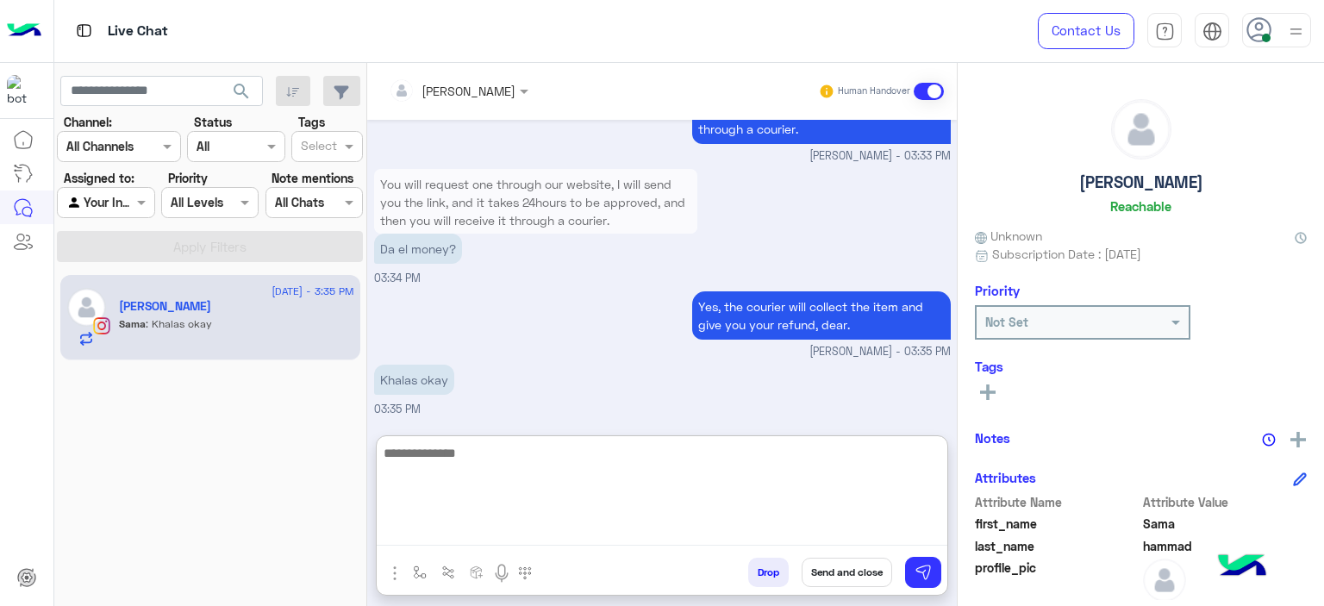
scroll to position [3344, 0]
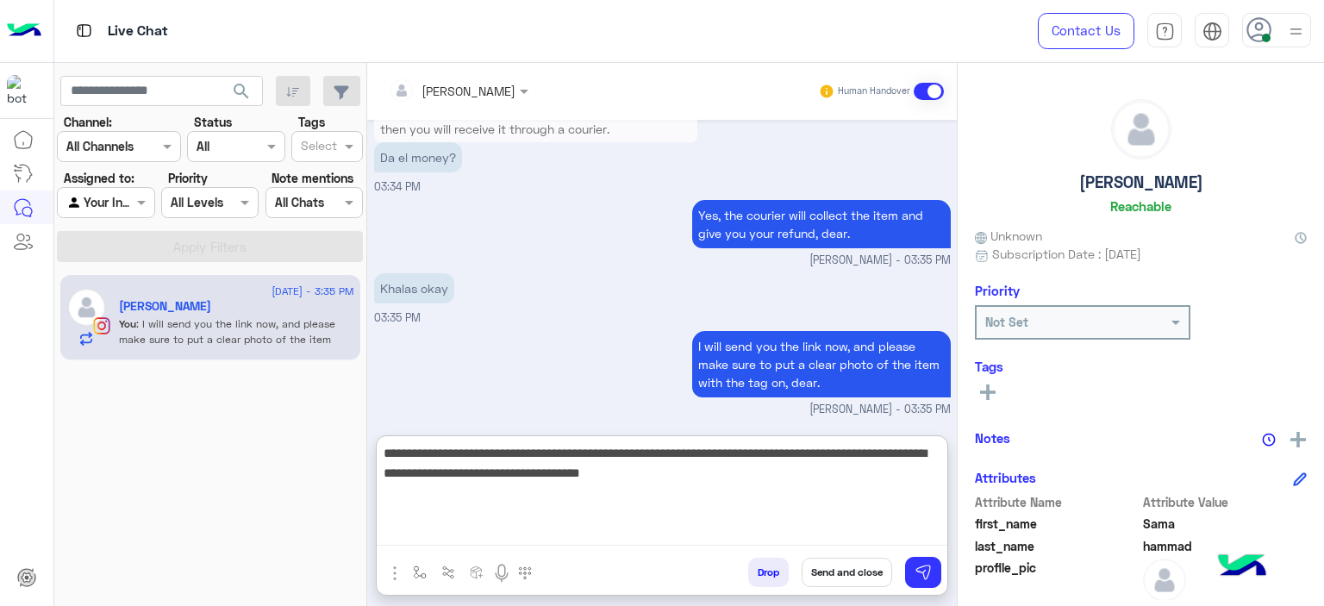
click at [870, 451] on textarea "**********" at bounding box center [662, 493] width 571 height 103
click at [847, 473] on textarea "**********" at bounding box center [662, 493] width 571 height 103
type textarea "**********"
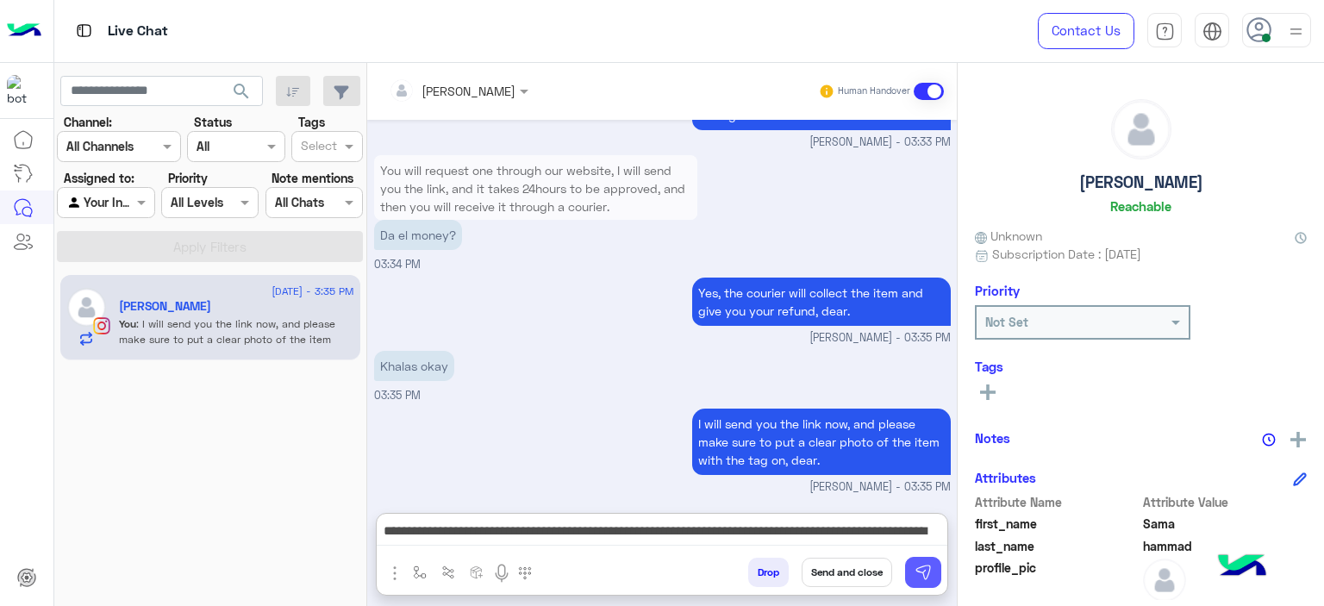
click at [927, 573] on img at bounding box center [922, 572] width 17 height 17
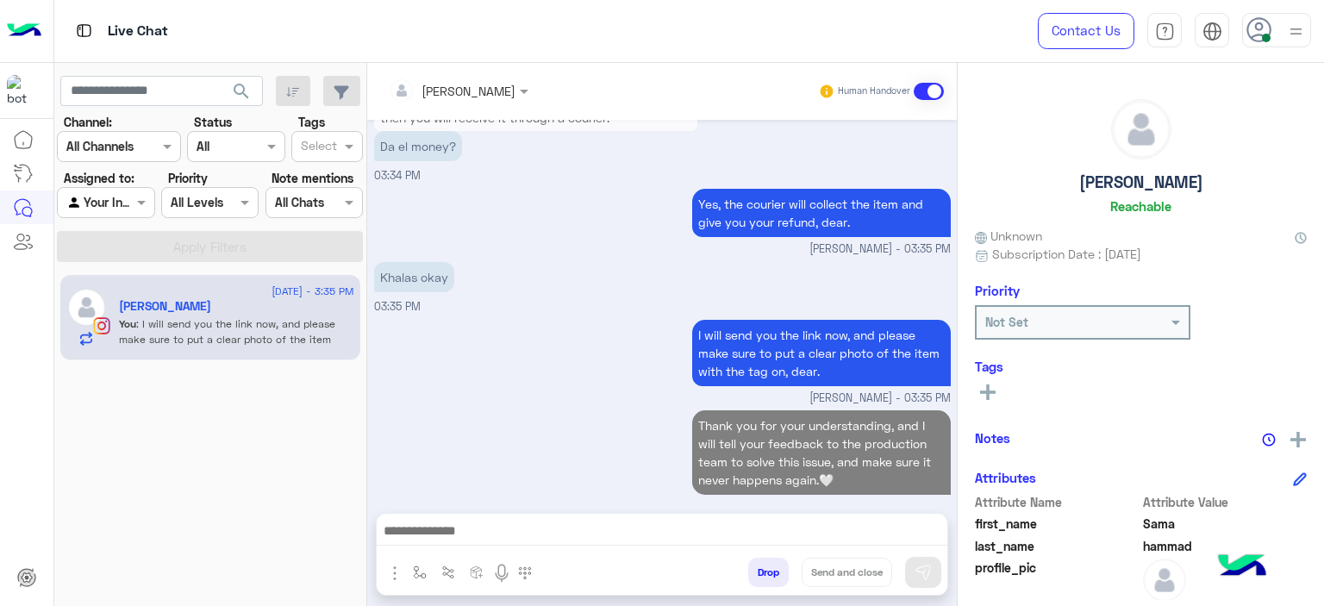
scroll to position [3375, 0]
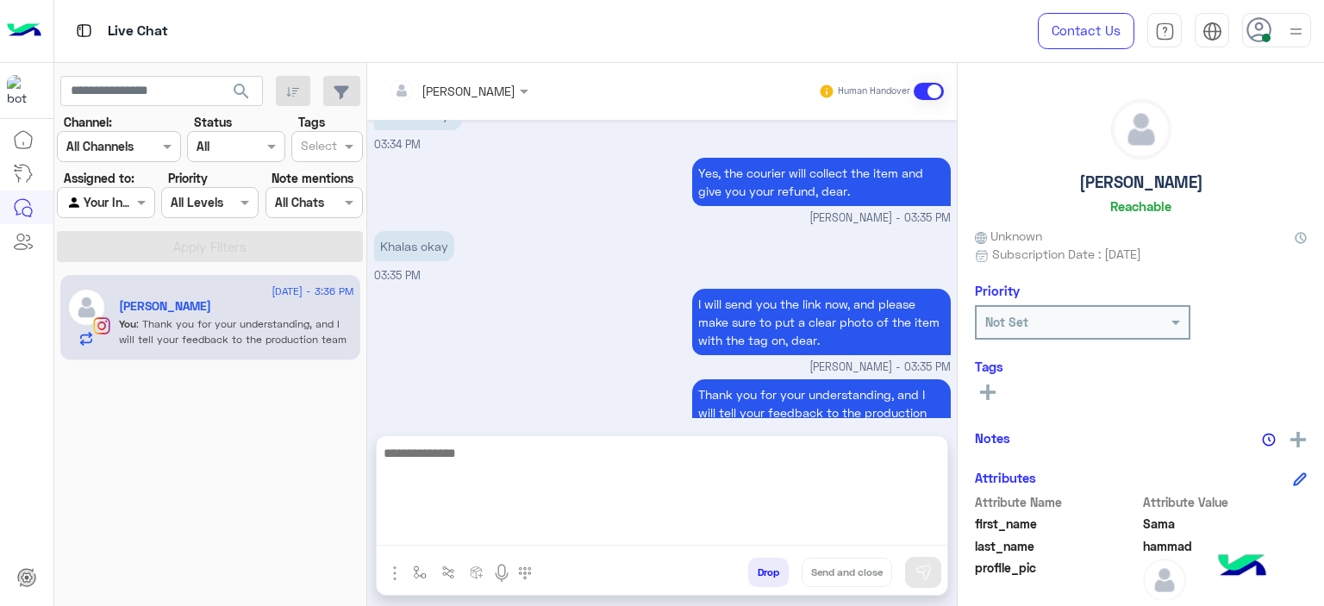
click at [521, 536] on textarea at bounding box center [662, 493] width 571 height 103
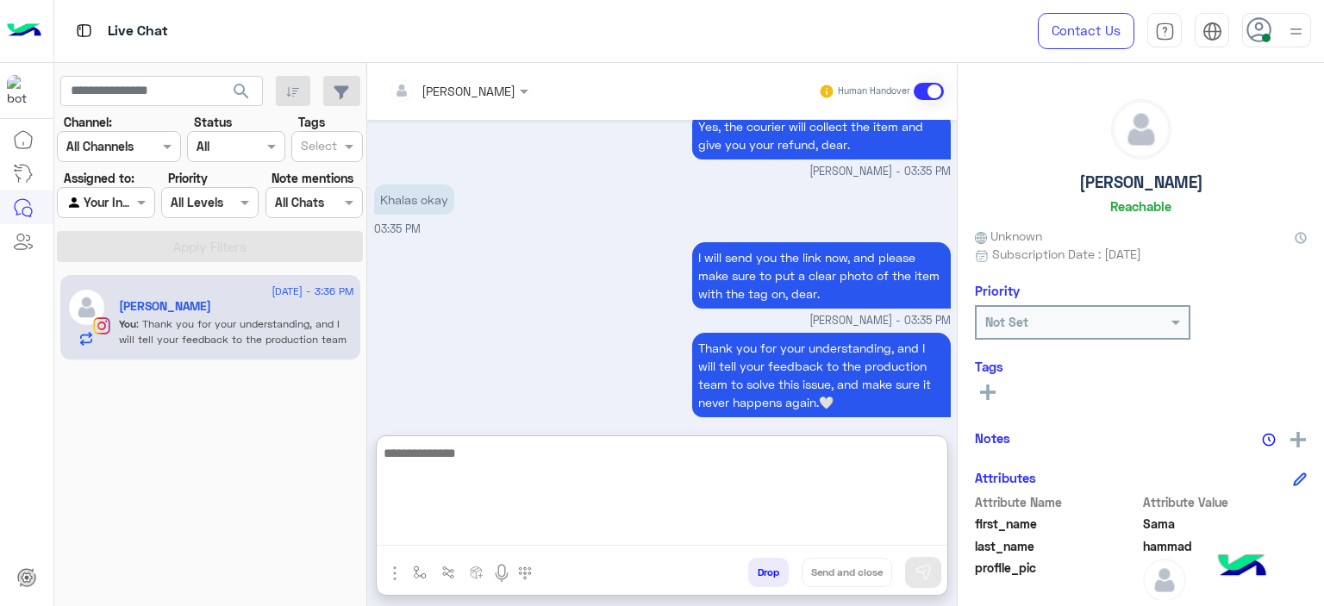
paste textarea "**********"
type textarea "**********"
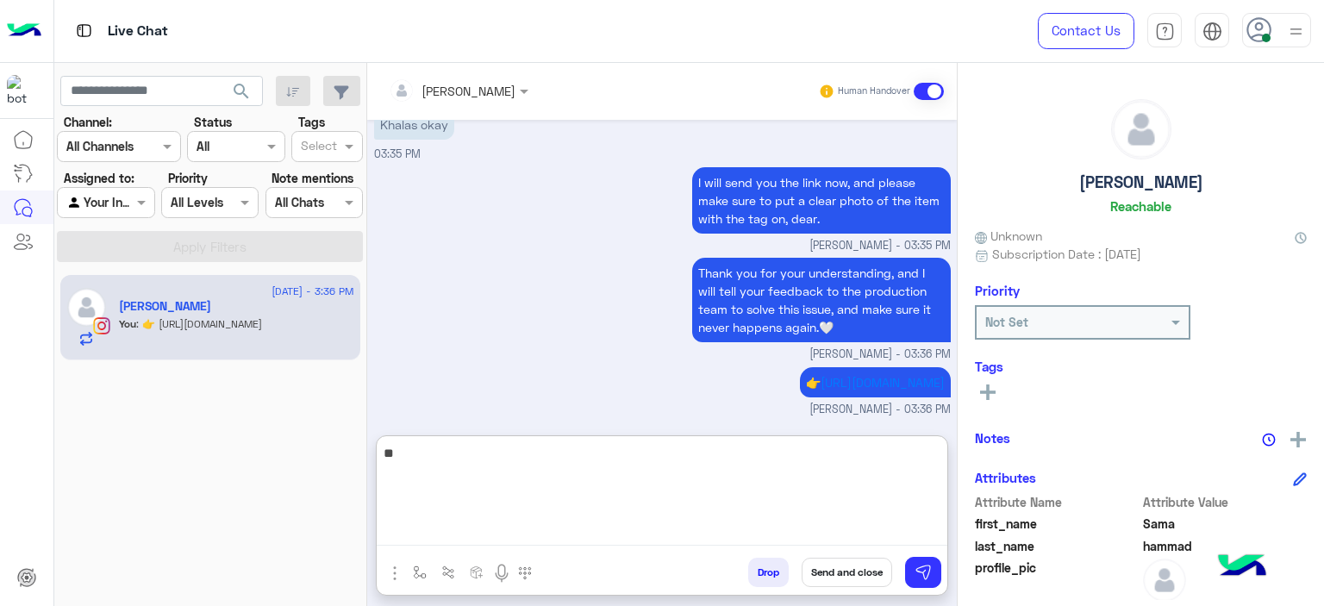
type textarea "*"
type textarea "**********"
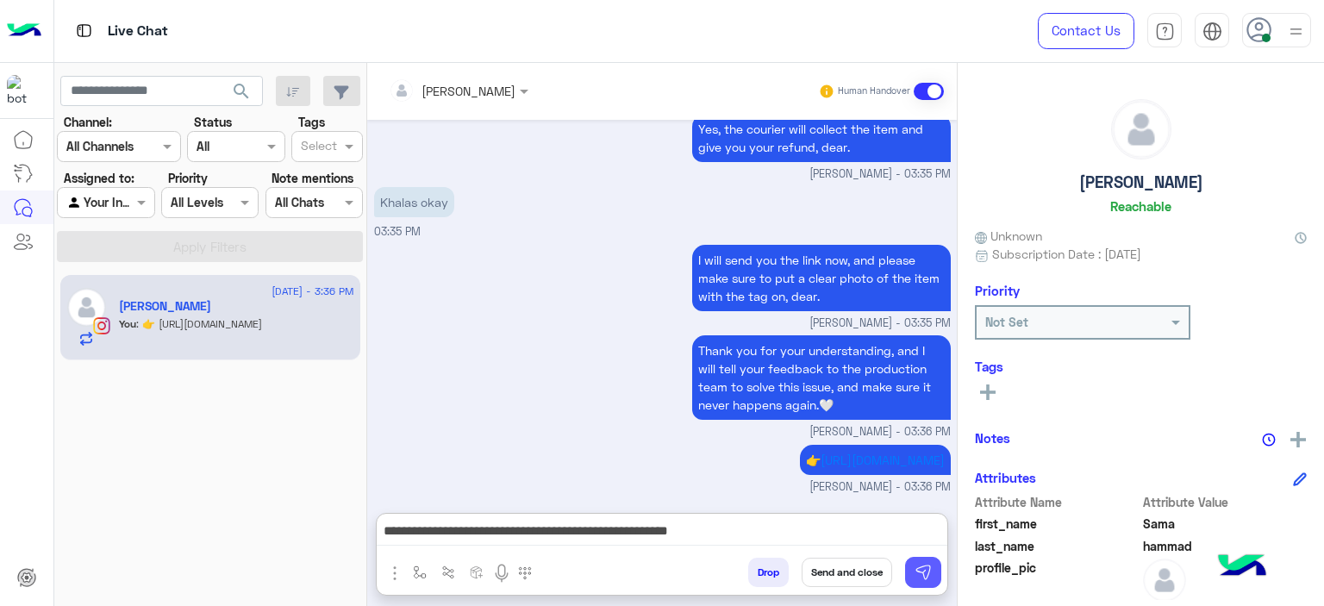
click at [932, 564] on button at bounding box center [923, 572] width 36 height 31
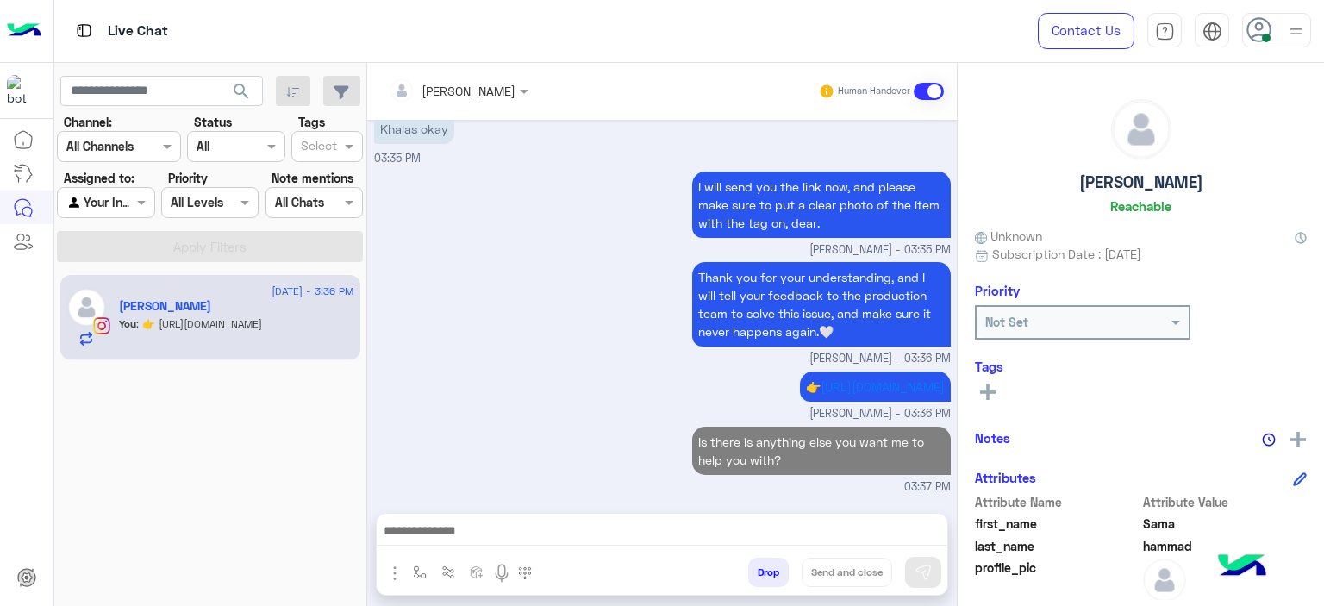
scroll to position [3503, 0]
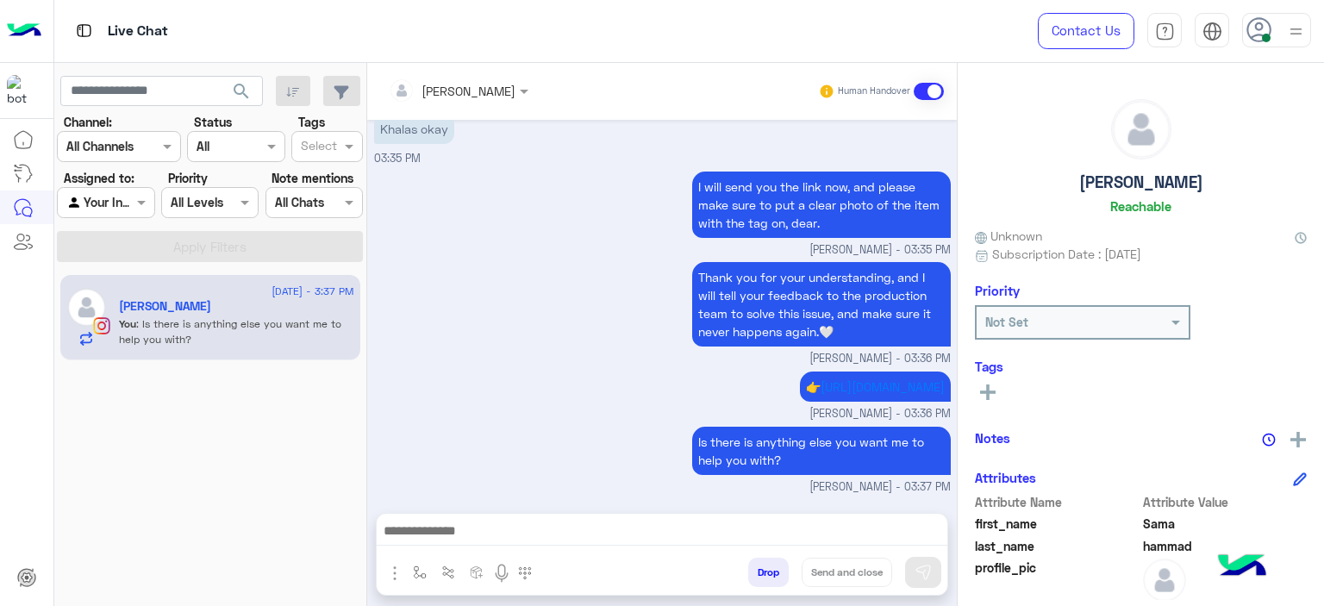
click at [993, 389] on icon at bounding box center [988, 392] width 16 height 16
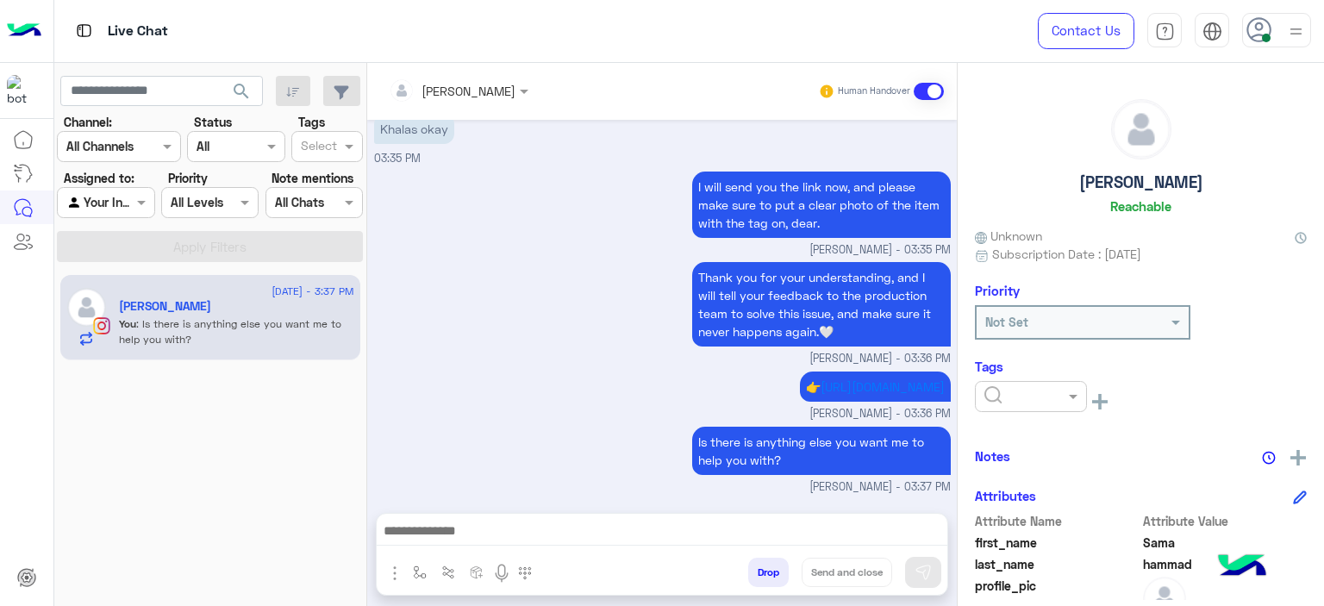
click at [1028, 390] on input "text" at bounding box center [1010, 397] width 53 height 18
click at [996, 536] on span "RESOLVED" at bounding box center [1012, 534] width 59 height 15
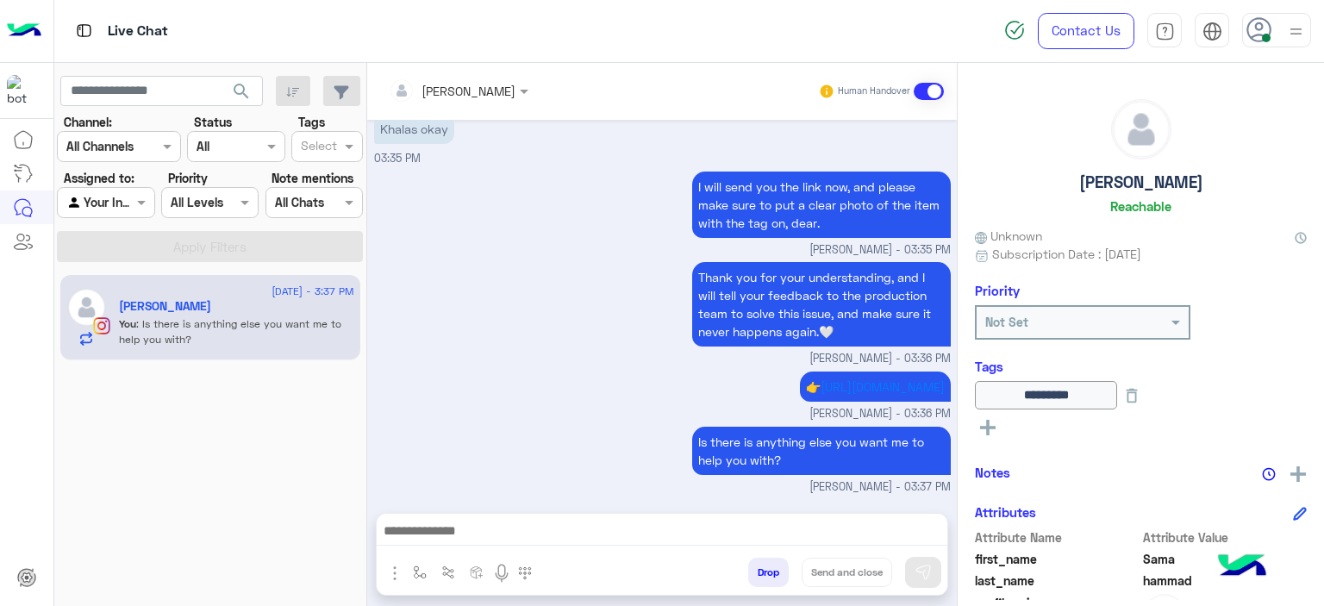
scroll to position [3561, 0]
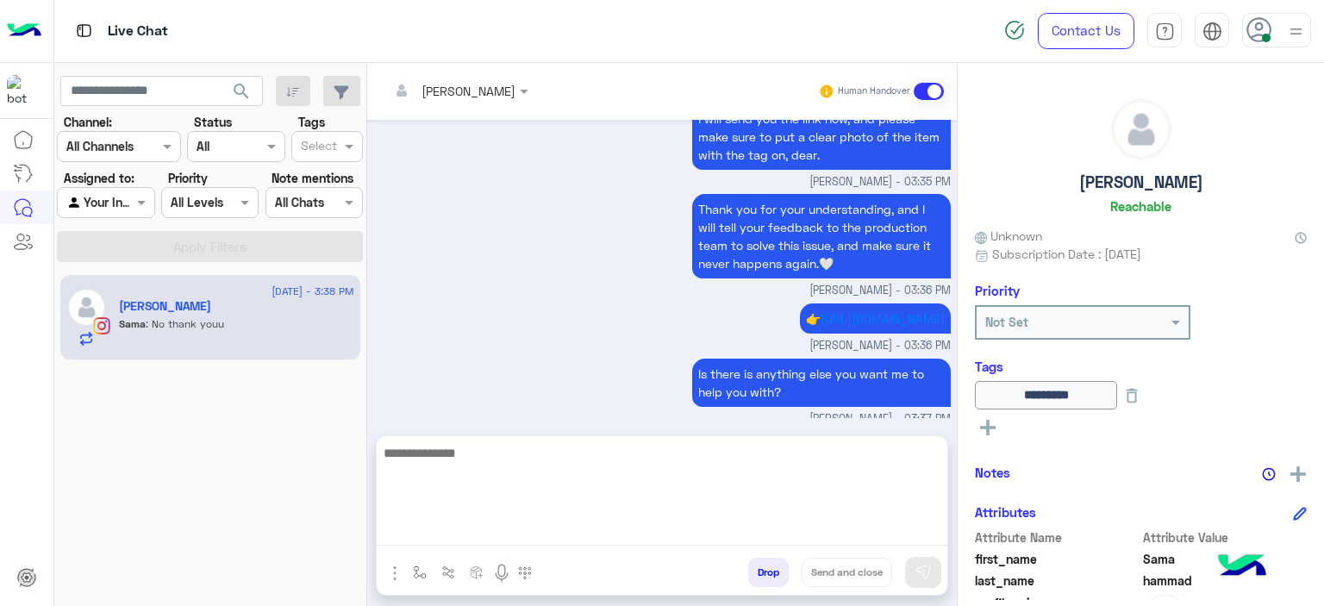
click at [478, 526] on textarea at bounding box center [662, 493] width 571 height 103
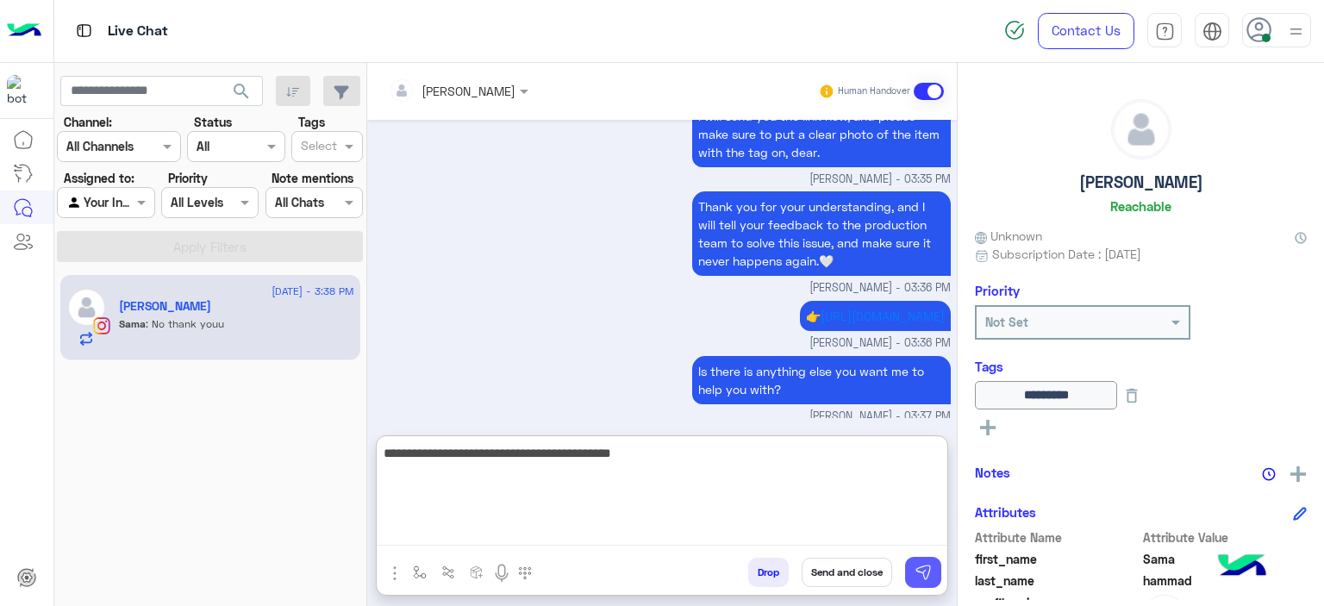
type textarea "**********"
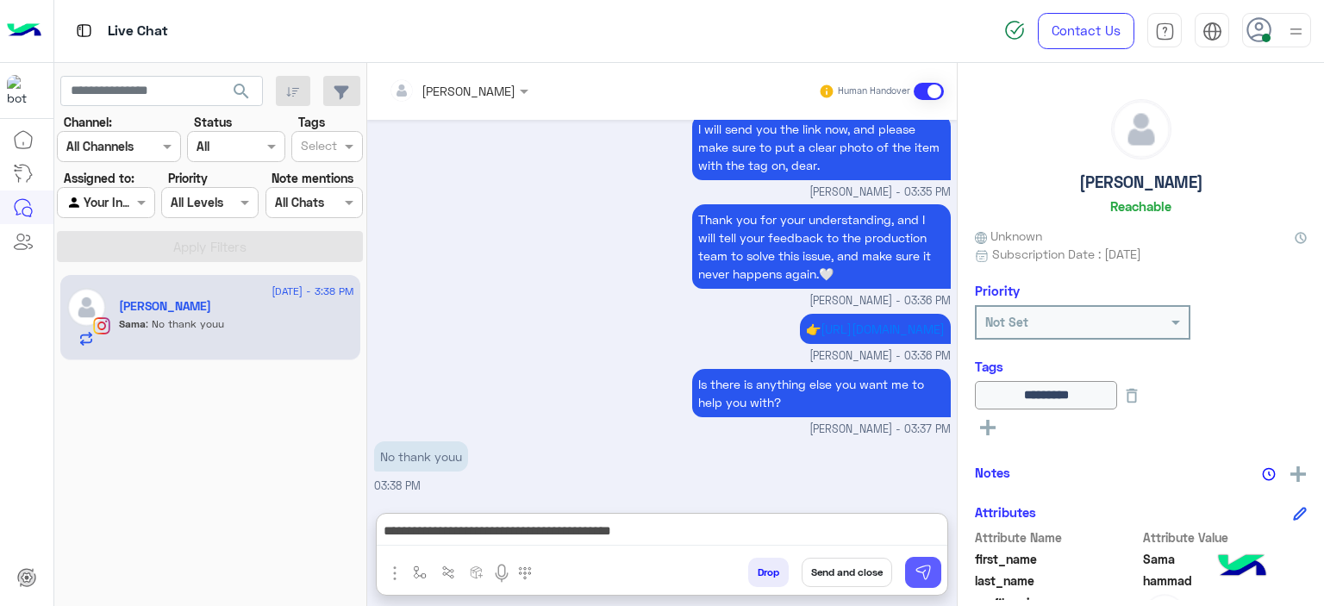
click at [931, 576] on img at bounding box center [922, 572] width 17 height 17
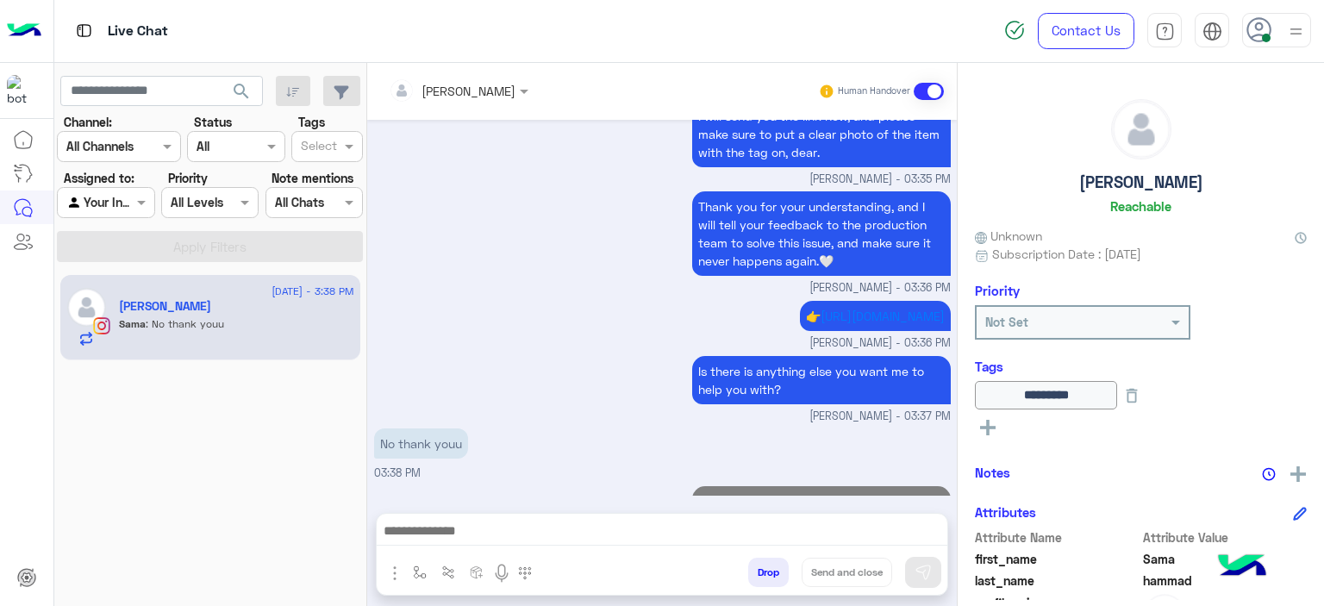
scroll to position [3634, 0]
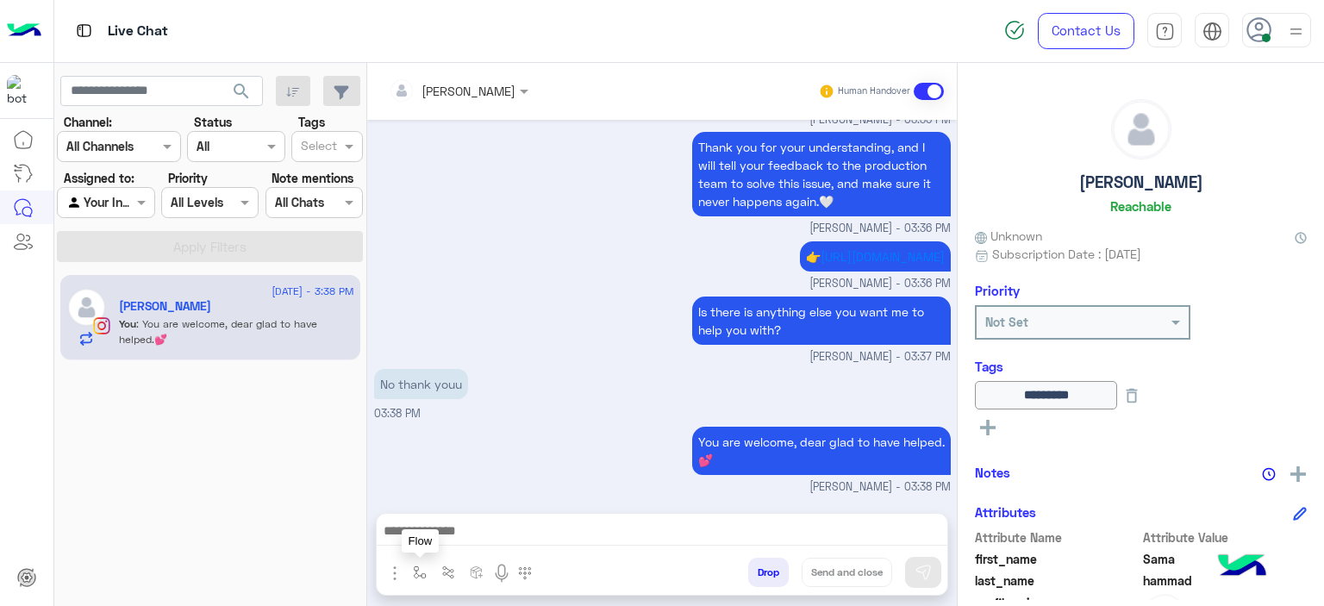
click at [416, 570] on img "button" at bounding box center [420, 572] width 14 height 14
click at [450, 527] on input "text" at bounding box center [450, 535] width 71 height 20
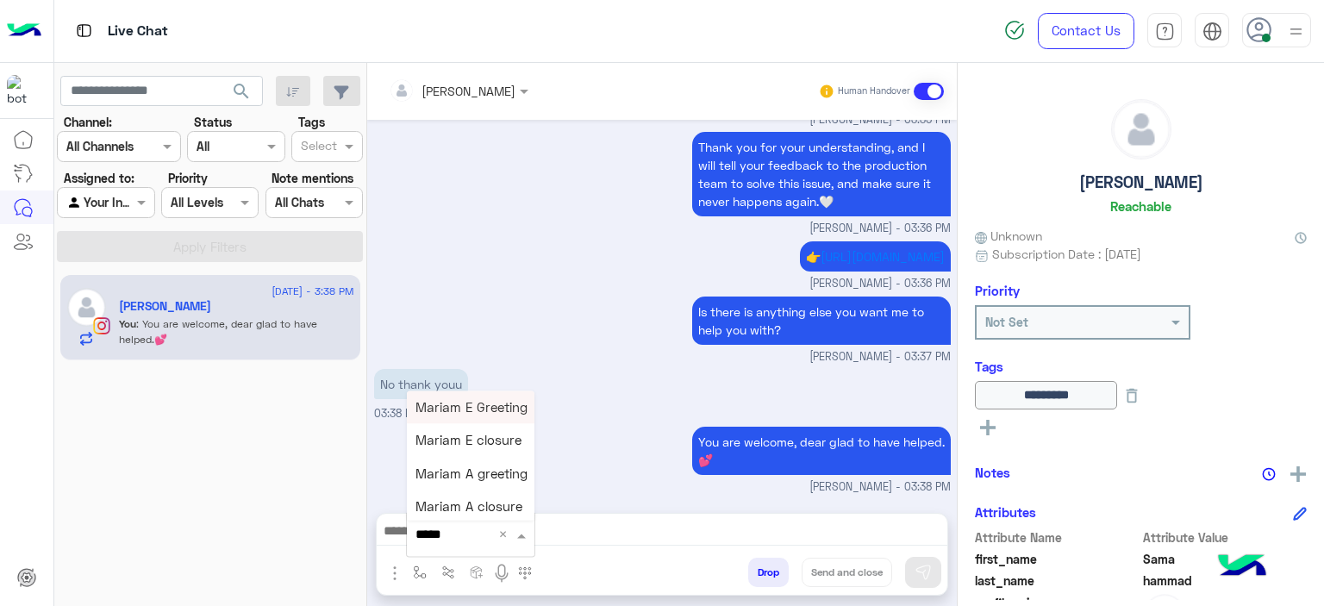
type input "******"
click at [498, 446] on span "Mariam E closure" at bounding box center [468, 441] width 106 height 16
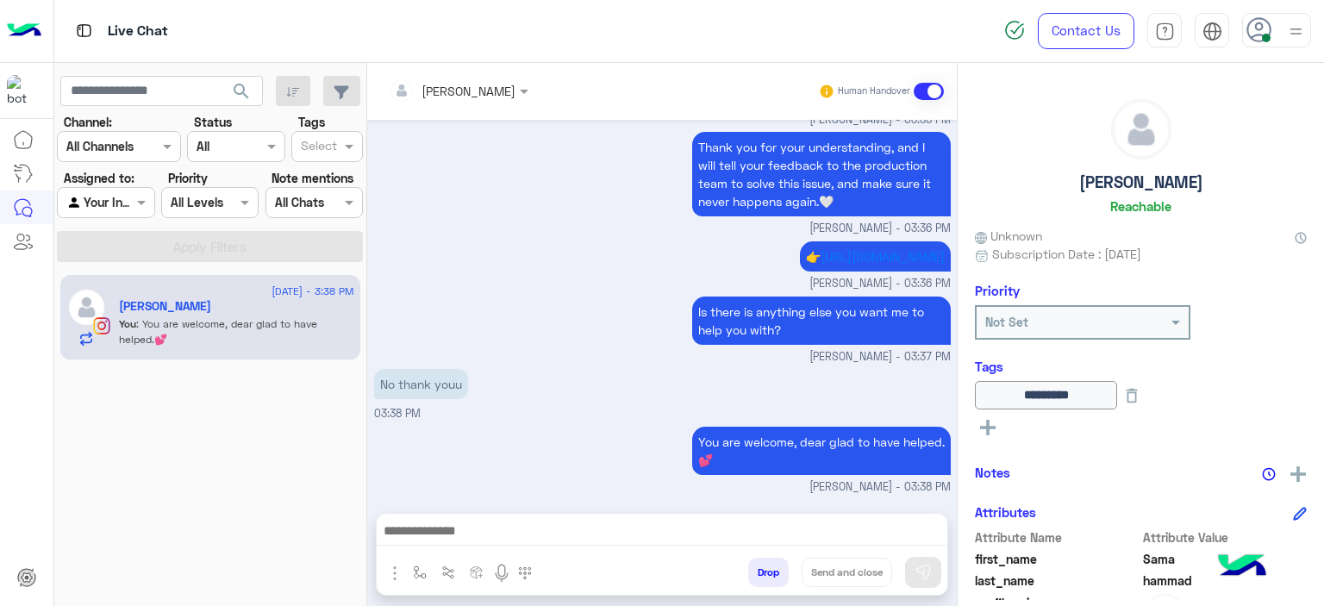
type textarea "**********"
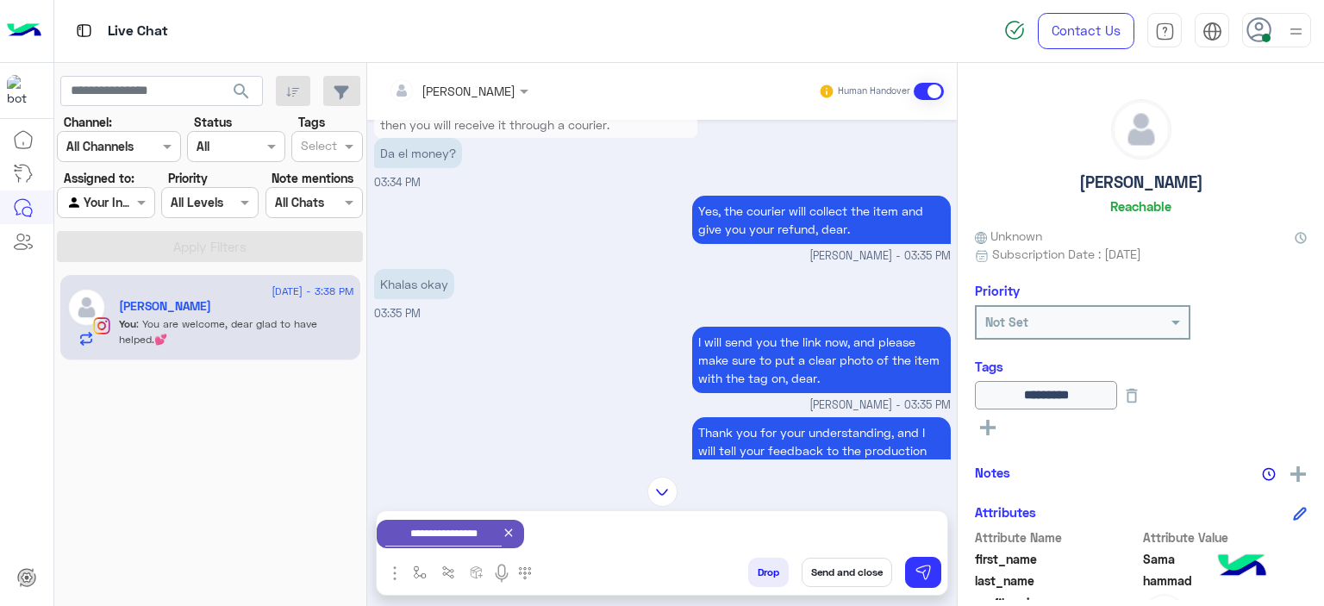
scroll to position [3636, 0]
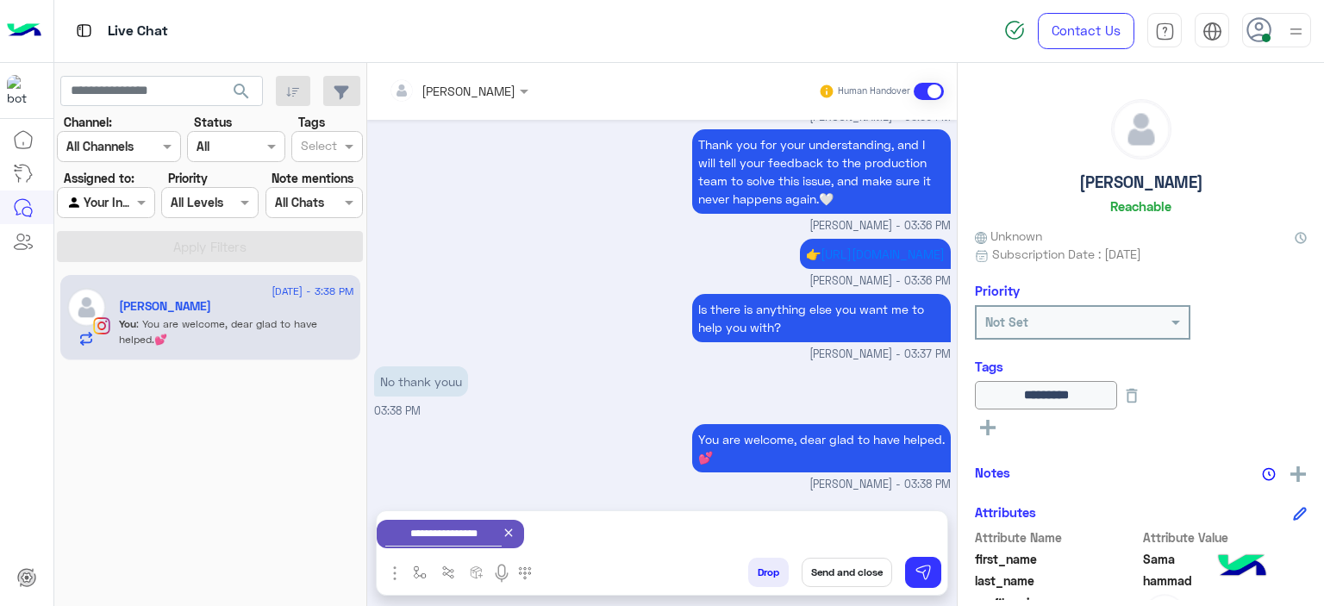
click at [569, 285] on small "Mariam Ahmed - 03:36 PM" at bounding box center [662, 281] width 577 height 16
click at [524, 372] on div "No thank youu 03:38 PM" at bounding box center [662, 391] width 577 height 58
click at [844, 568] on button "Send and close" at bounding box center [847, 572] width 91 height 29
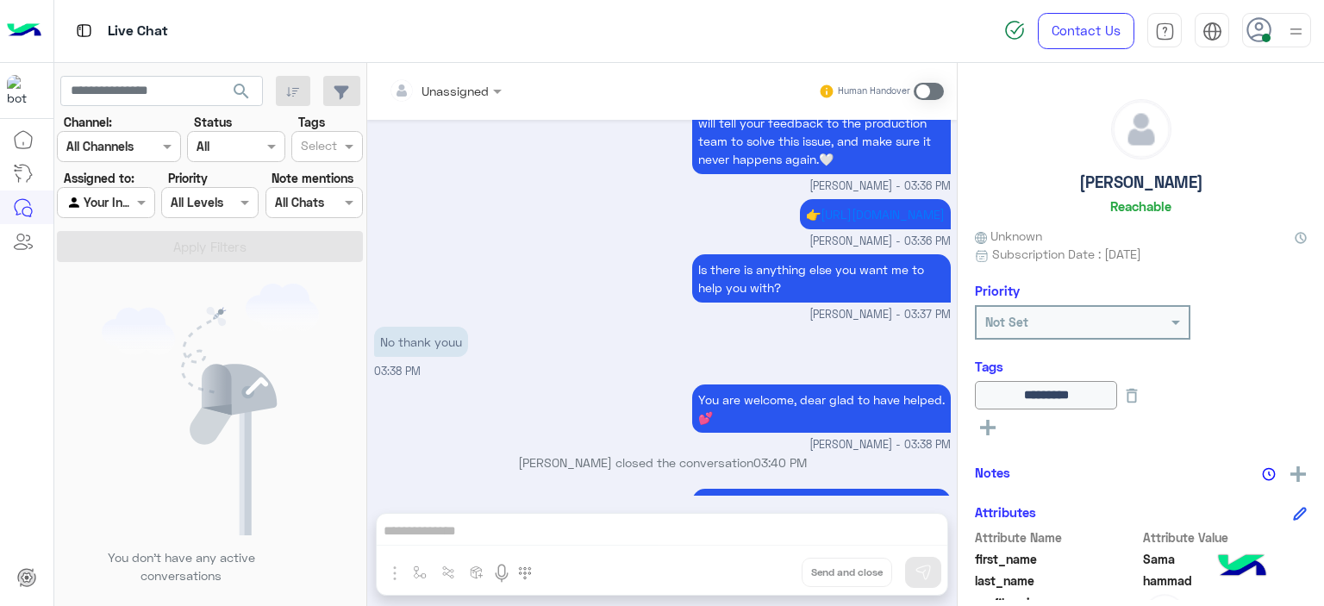
scroll to position [3878, 0]
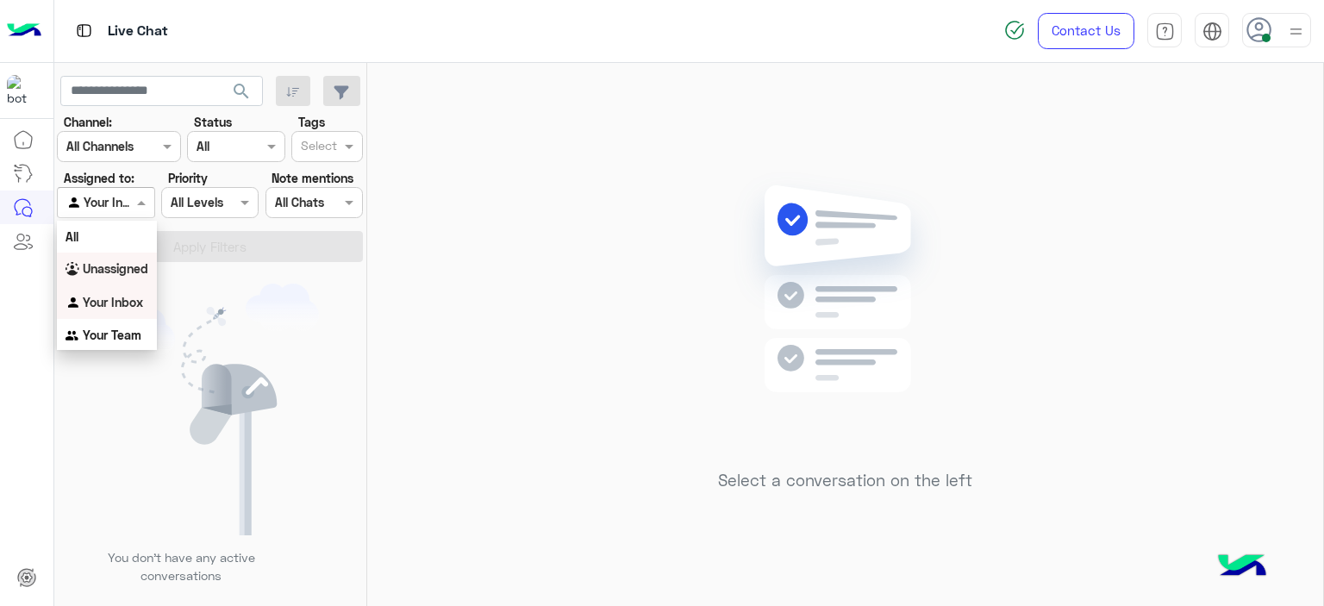
drag, startPoint x: 131, startPoint y: 204, endPoint x: 121, endPoint y: 275, distance: 71.4
click at [121, 275] on body "Live Chat Contact Us Help Center عربي English search Channel: Channel All Chann…" at bounding box center [662, 303] width 1324 height 606
click at [121, 275] on b "Unassigned" at bounding box center [116, 268] width 66 height 15
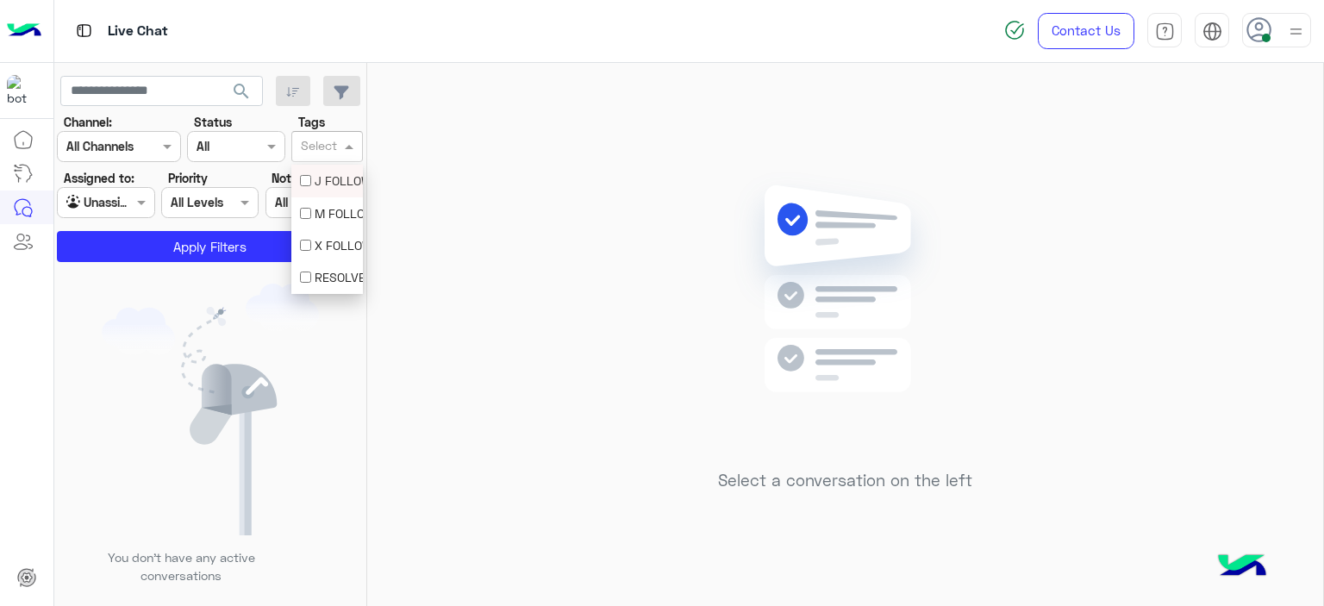
click at [338, 146] on div at bounding box center [319, 148] width 42 height 22
click at [326, 207] on div "M FOLLOW UP" at bounding box center [327, 213] width 54 height 18
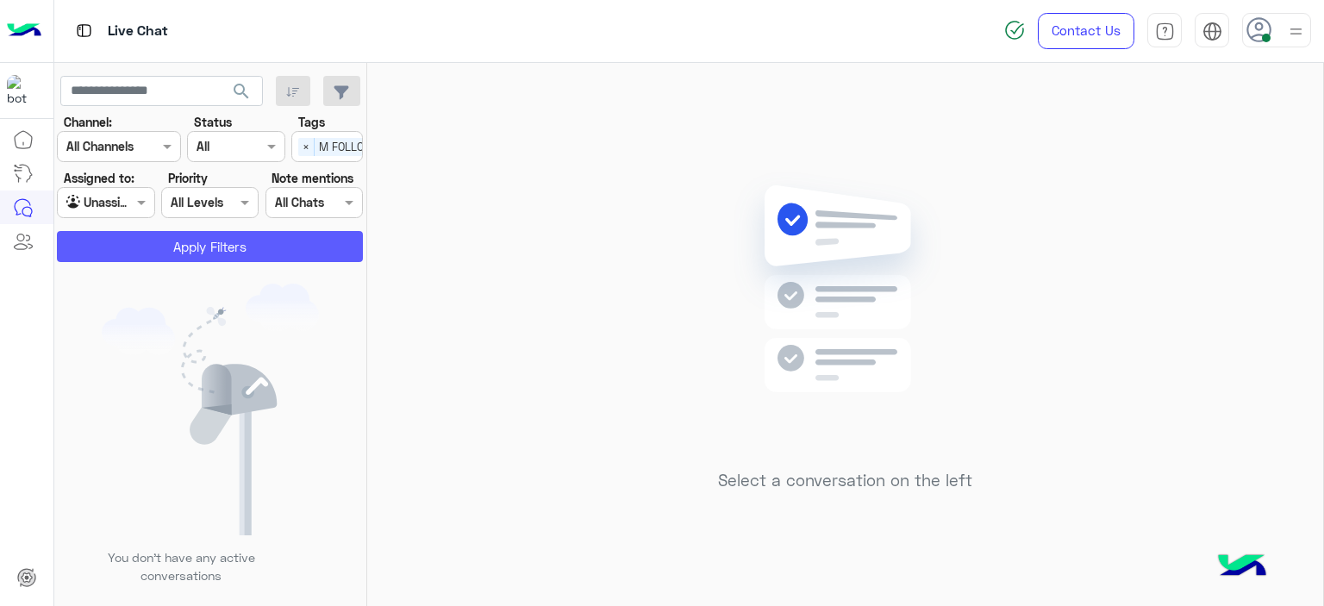
click at [297, 247] on button "Apply Filters" at bounding box center [210, 246] width 306 height 31
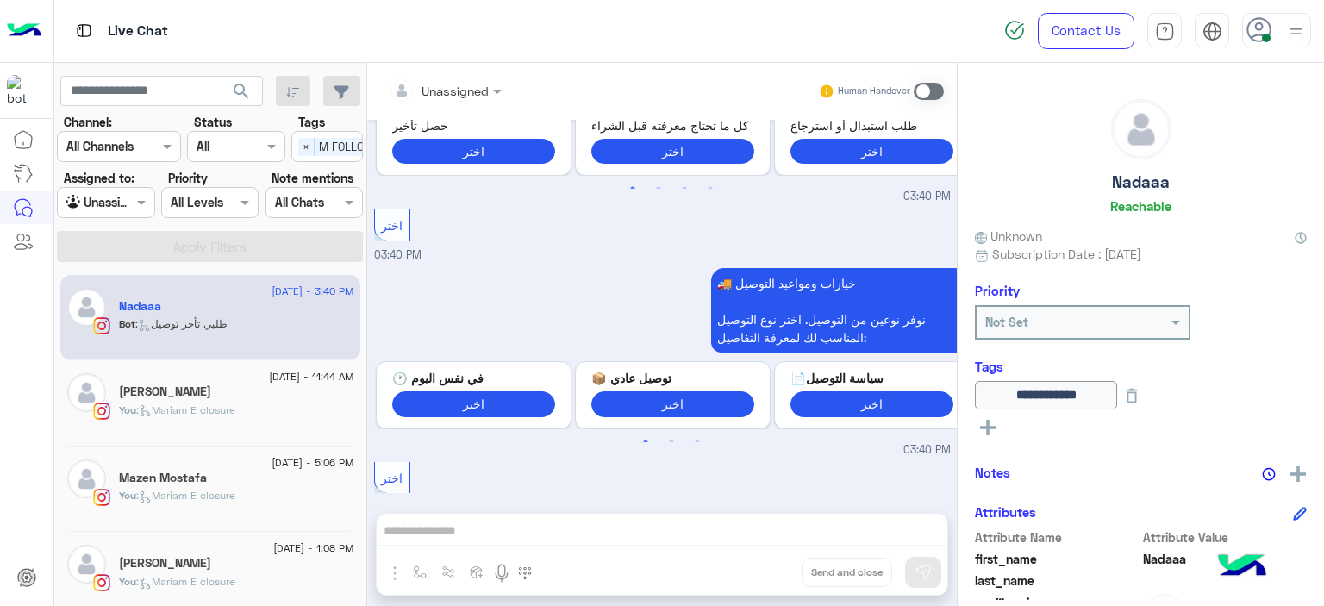
scroll to position [1976, 0]
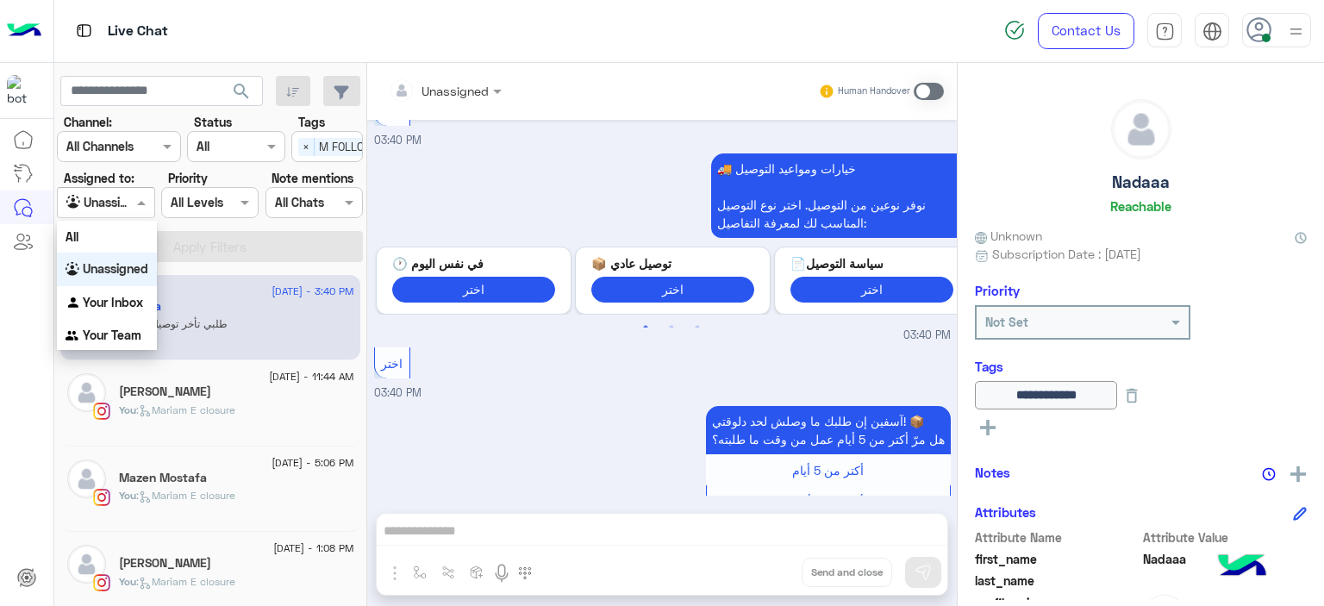
click at [141, 203] on span at bounding box center [144, 202] width 22 height 18
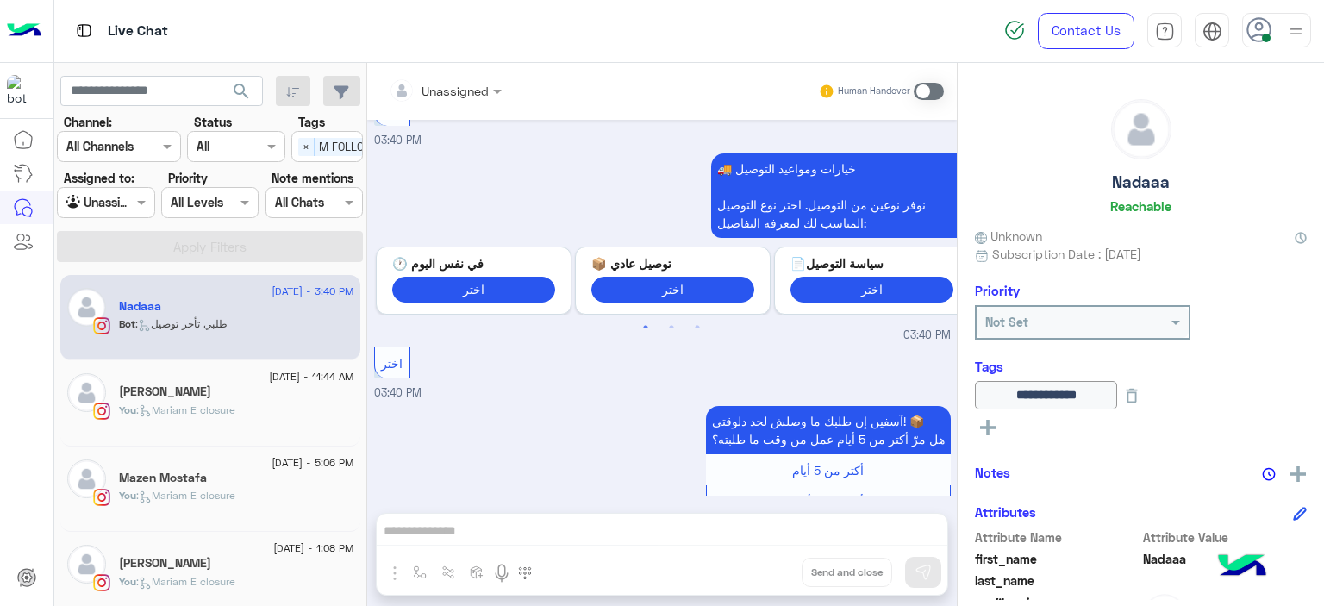
click at [487, 343] on div "اختر 03:40 PM" at bounding box center [662, 372] width 577 height 59
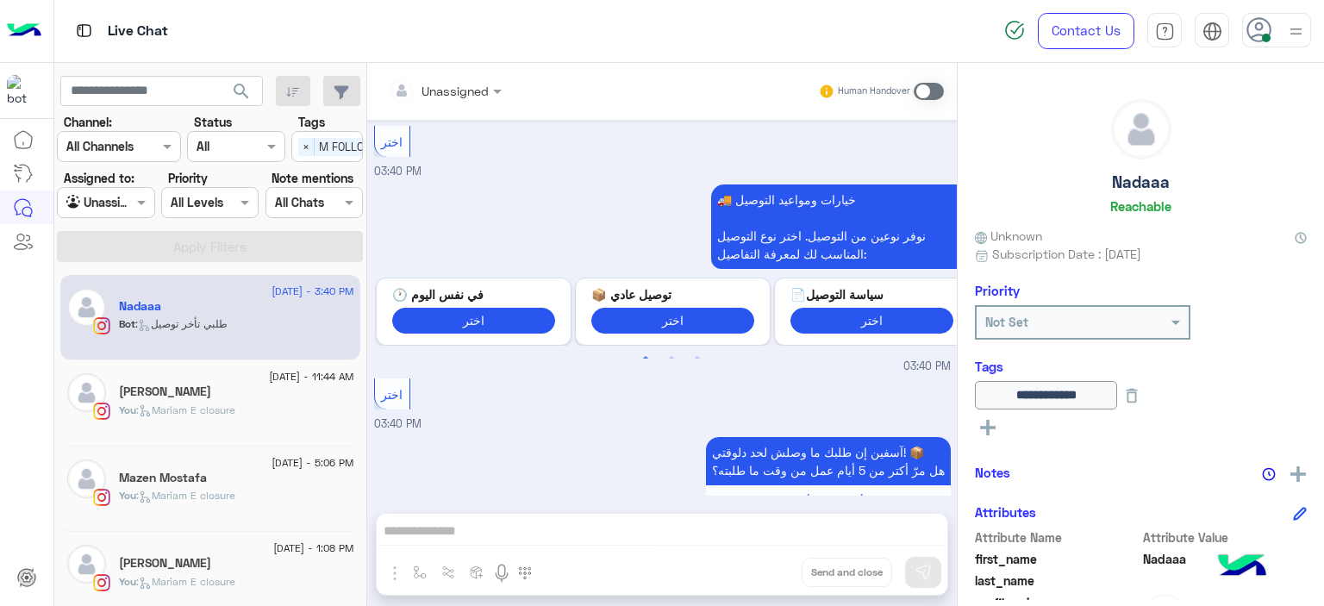
scroll to position [1947, 0]
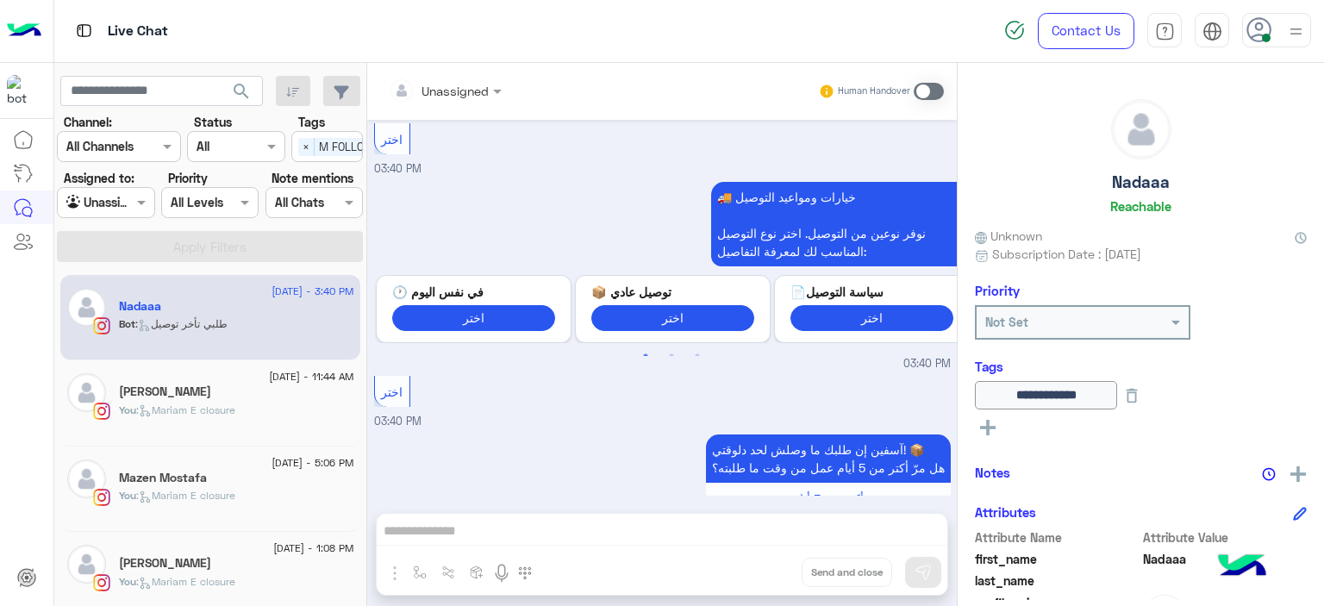
click at [390, 384] on span "اختر" at bounding box center [392, 391] width 22 height 15
click at [490, 371] on div "اختر 03:40 PM" at bounding box center [662, 400] width 577 height 59
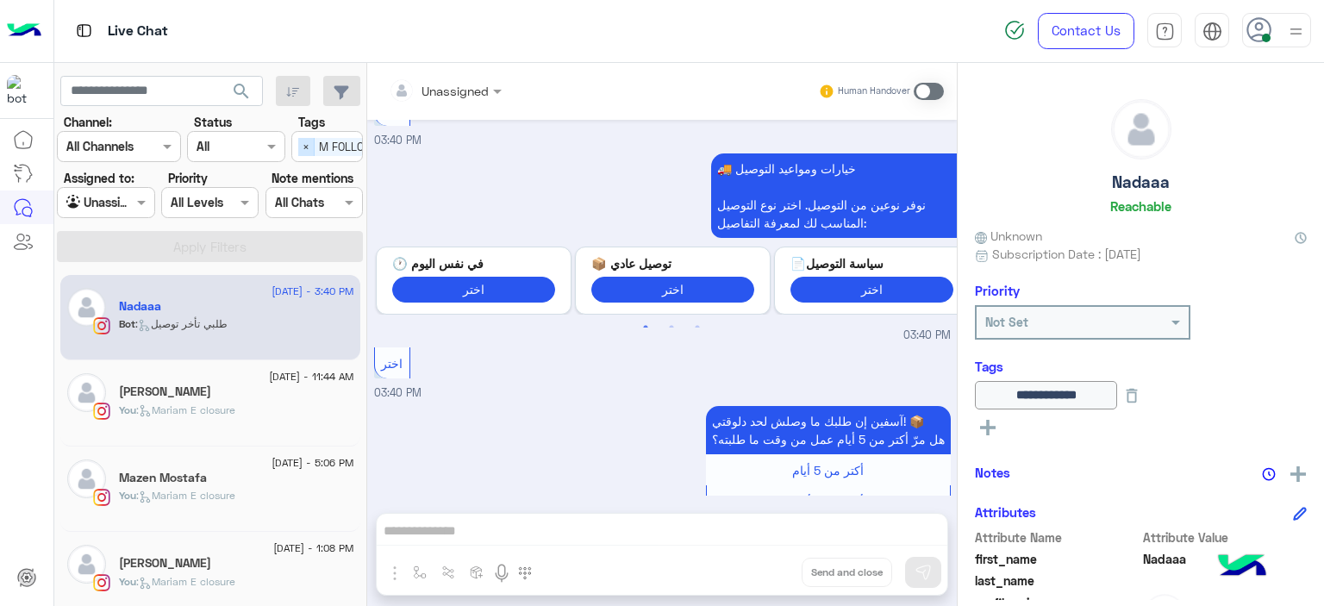
click at [305, 147] on span "×" at bounding box center [306, 147] width 16 height 18
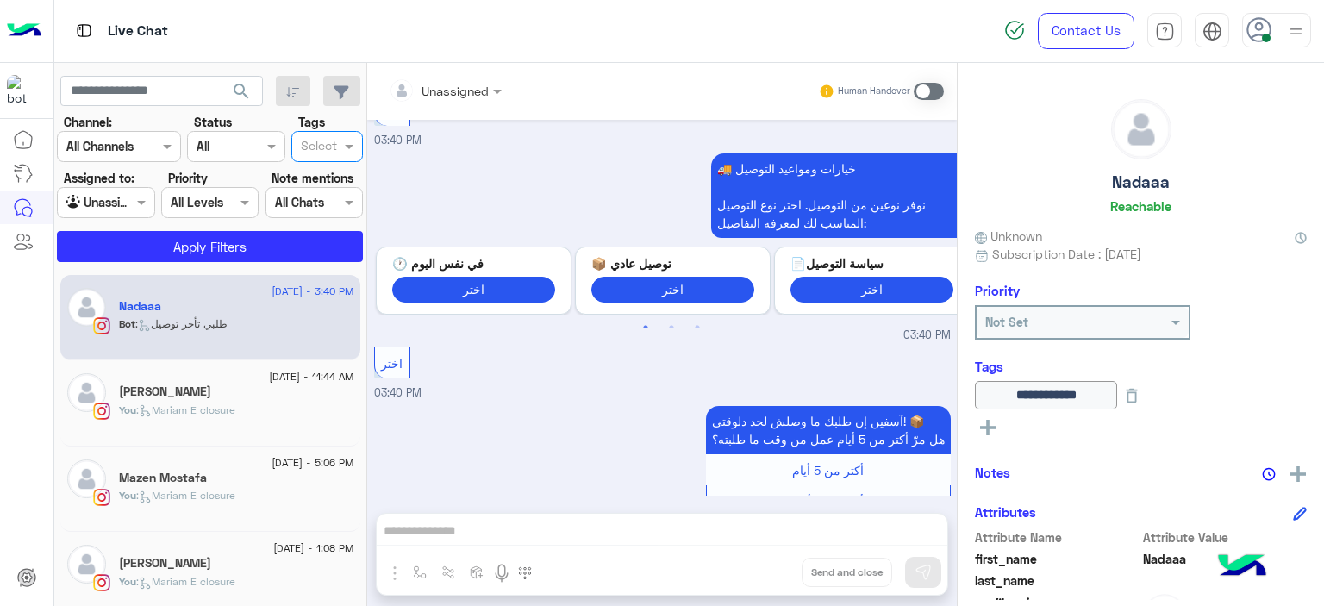
scroll to position [0, 0]
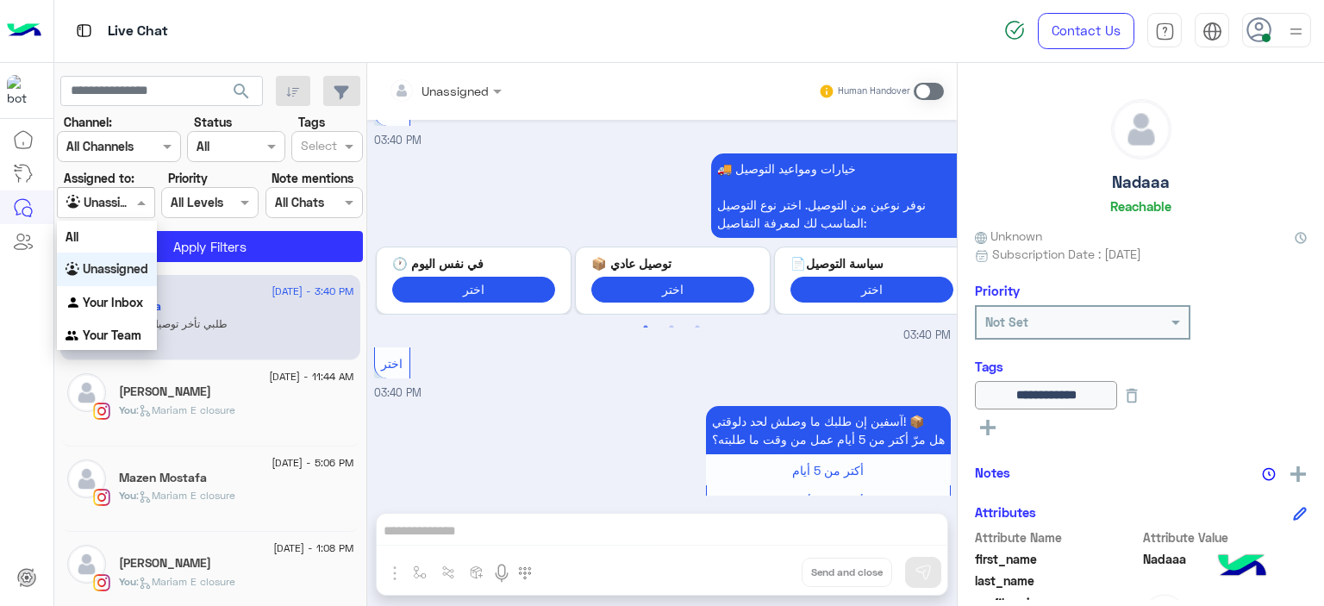
drag, startPoint x: 142, startPoint y: 205, endPoint x: 134, endPoint y: 309, distance: 104.6
click at [134, 309] on body "Live Chat Contact Us Help Center عربي English search Channel: Channel All Chann…" at bounding box center [662, 303] width 1324 height 606
click at [134, 309] on div "Your Inbox" at bounding box center [107, 303] width 100 height 34
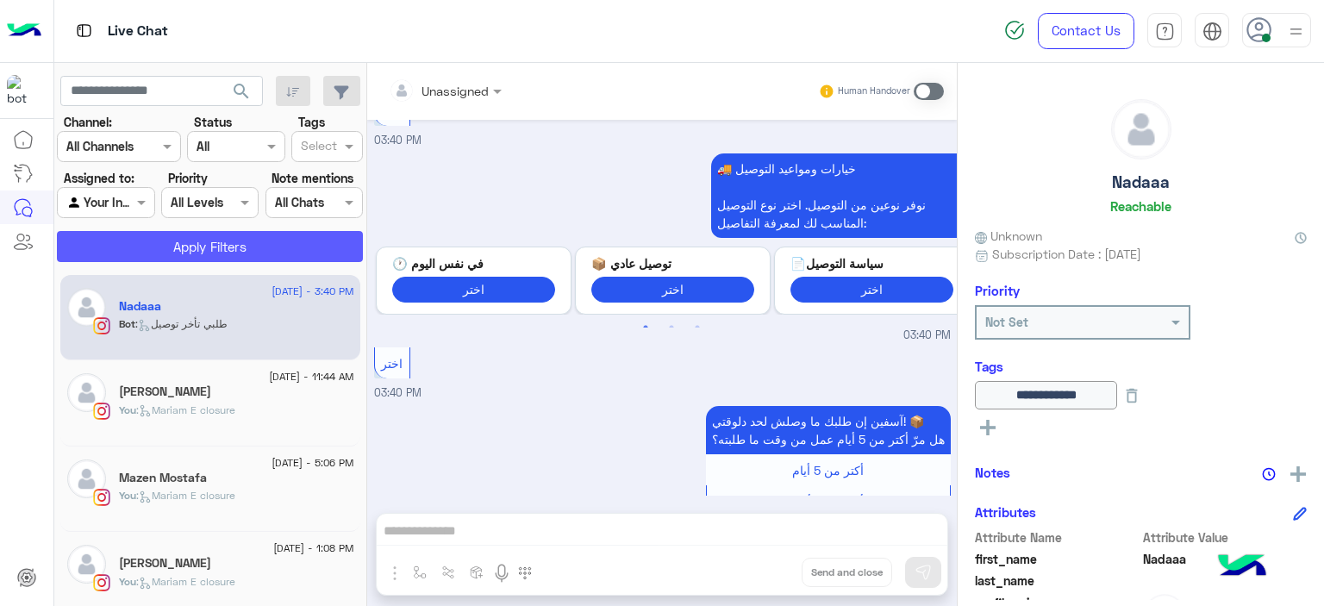
click at [217, 250] on button "Apply Filters" at bounding box center [210, 246] width 306 height 31
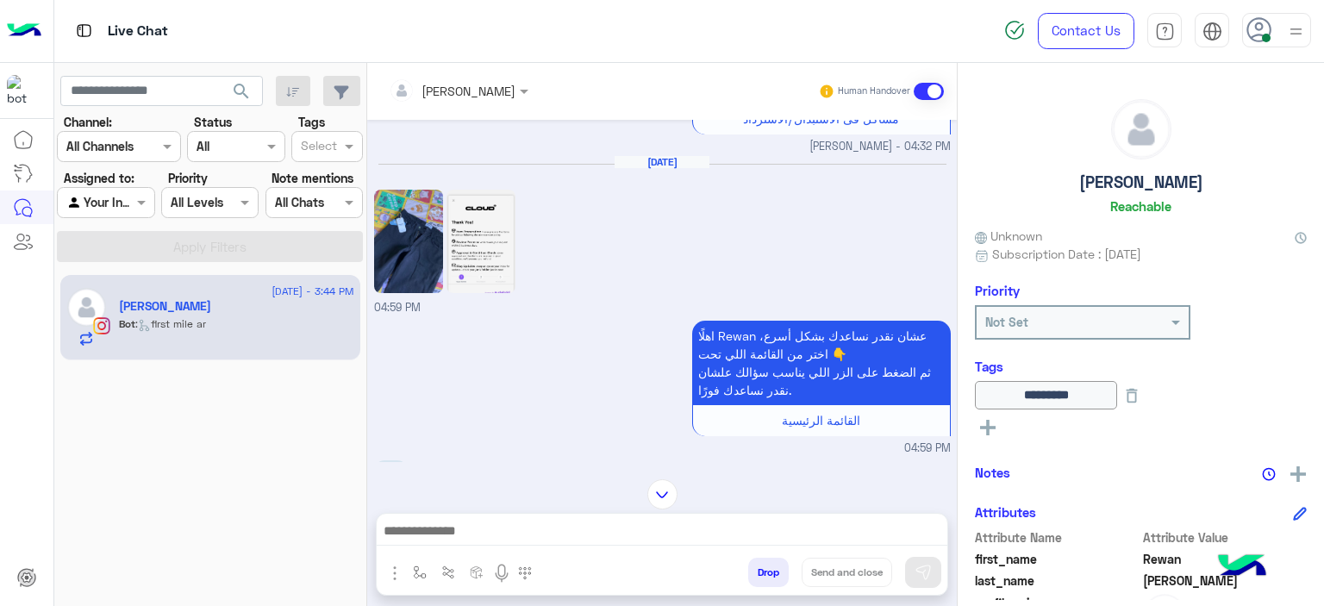
scroll to position [3846, 0]
click at [427, 229] on img at bounding box center [408, 241] width 69 height 103
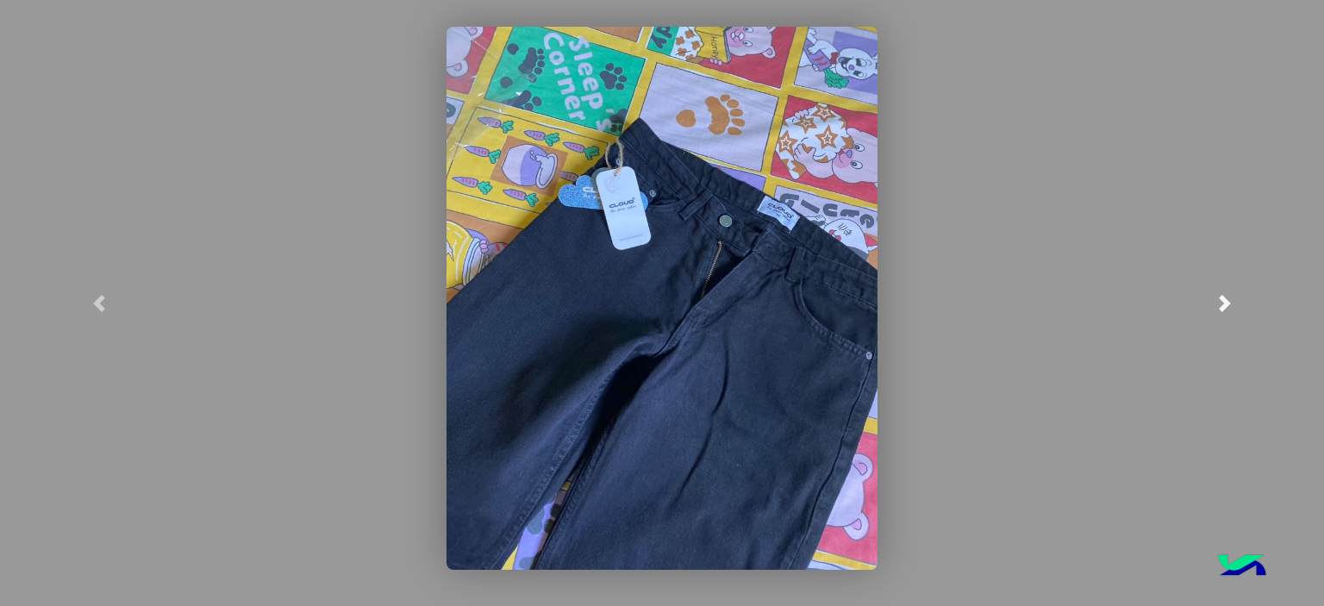
click at [1232, 296] on span at bounding box center [1224, 303] width 17 height 17
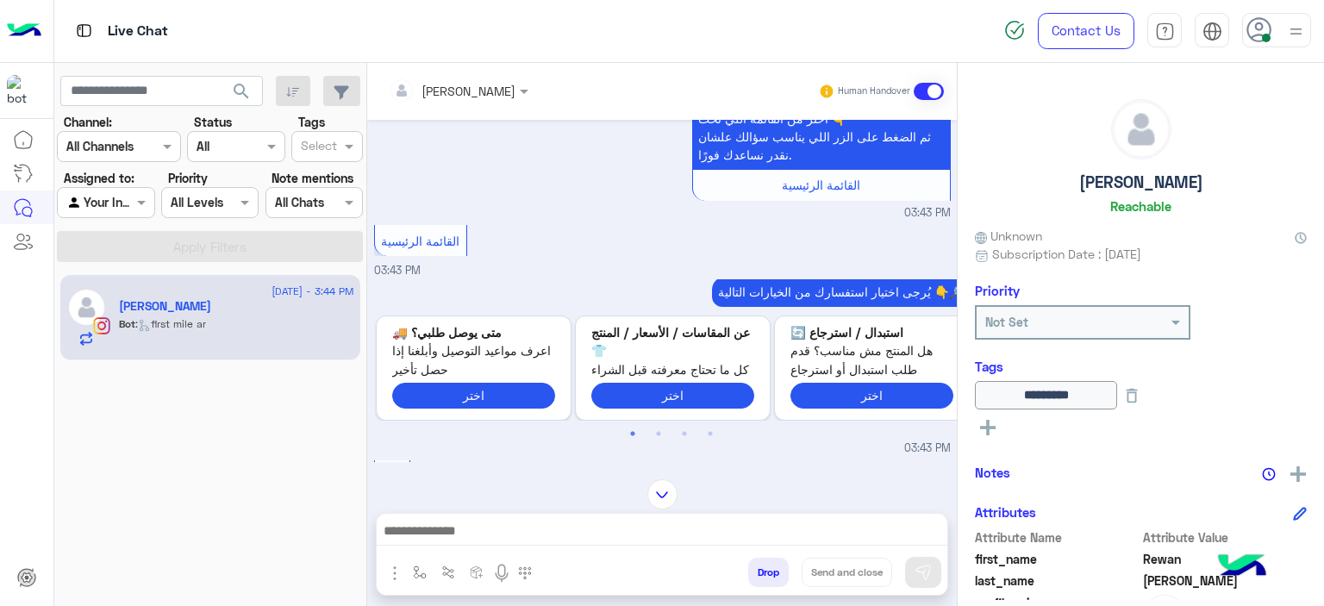
scroll to position [9, 0]
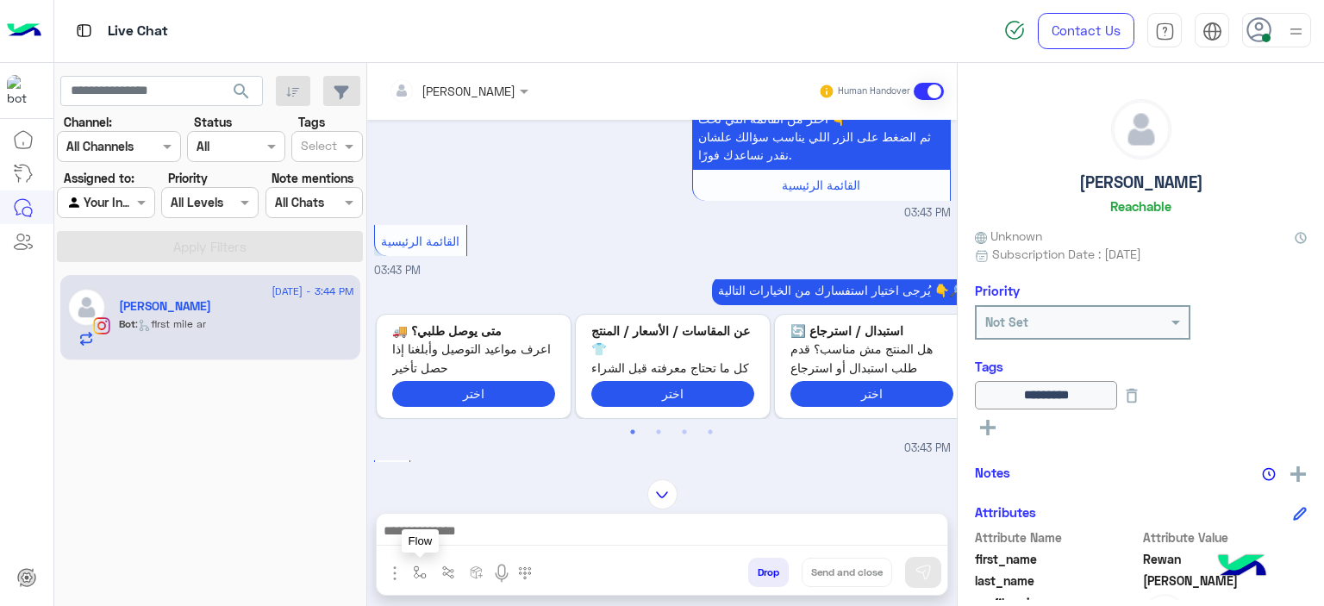
click at [414, 571] on img "button" at bounding box center [420, 572] width 14 height 14
click at [439, 537] on input "text" at bounding box center [450, 535] width 71 height 20
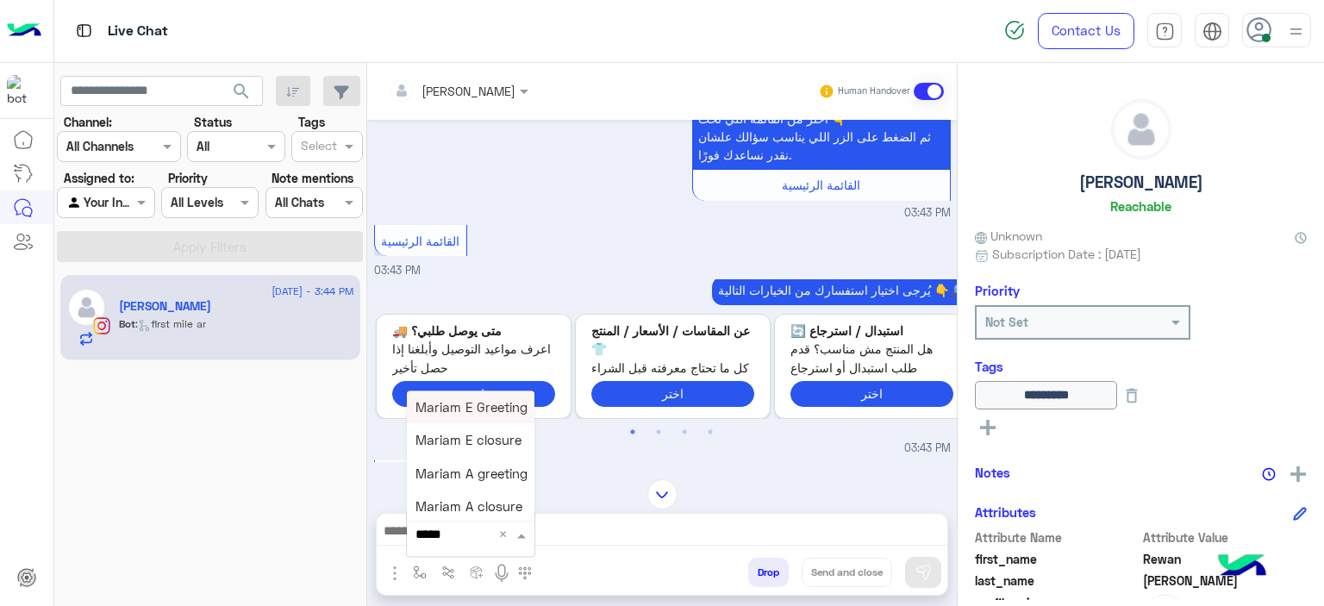
type input "******"
click at [485, 478] on span "Mariam A greeting" at bounding box center [471, 473] width 112 height 16
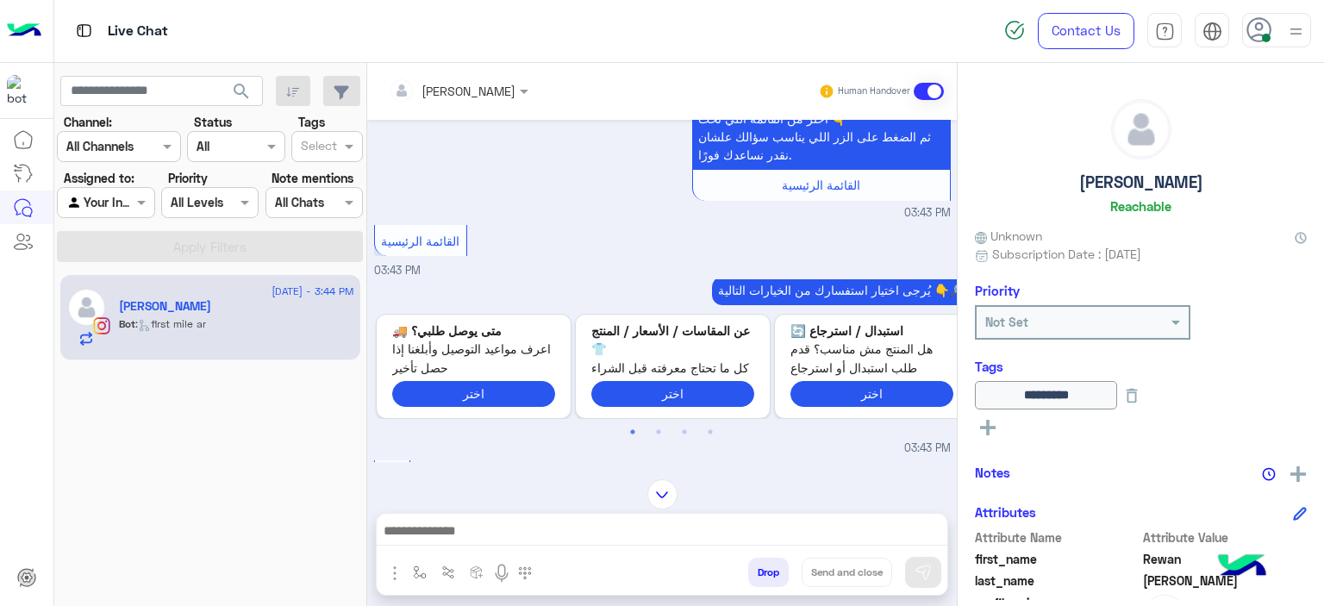
type textarea "**********"
click at [920, 570] on img at bounding box center [922, 572] width 17 height 17
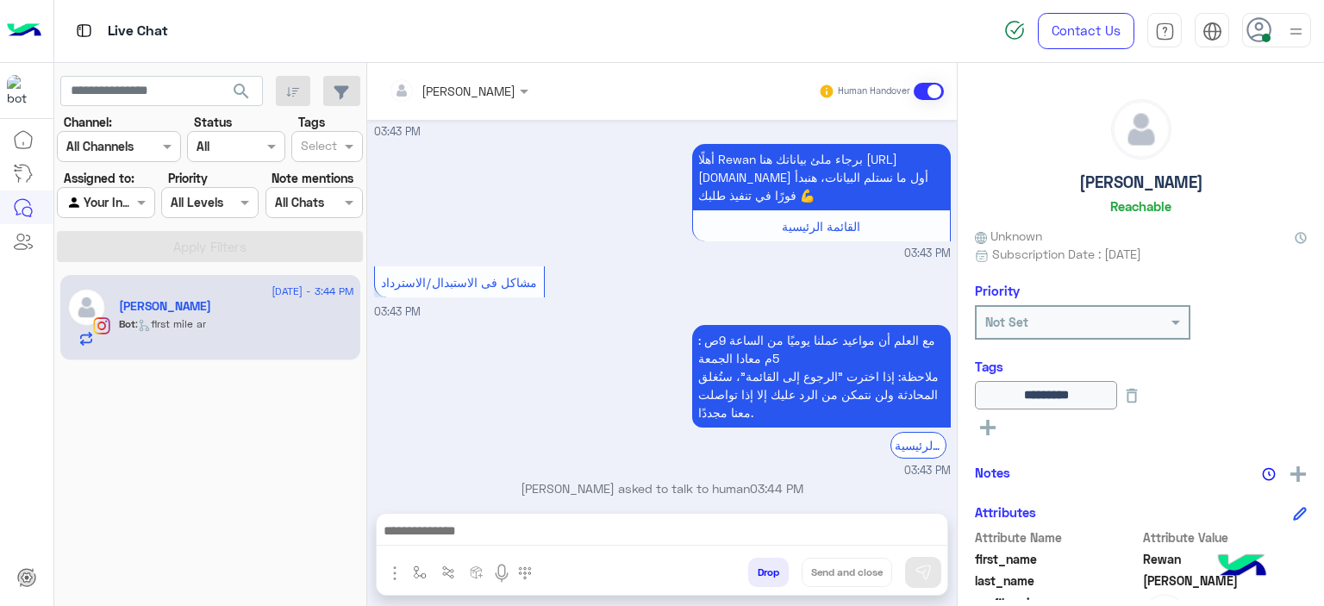
scroll to position [5721, 0]
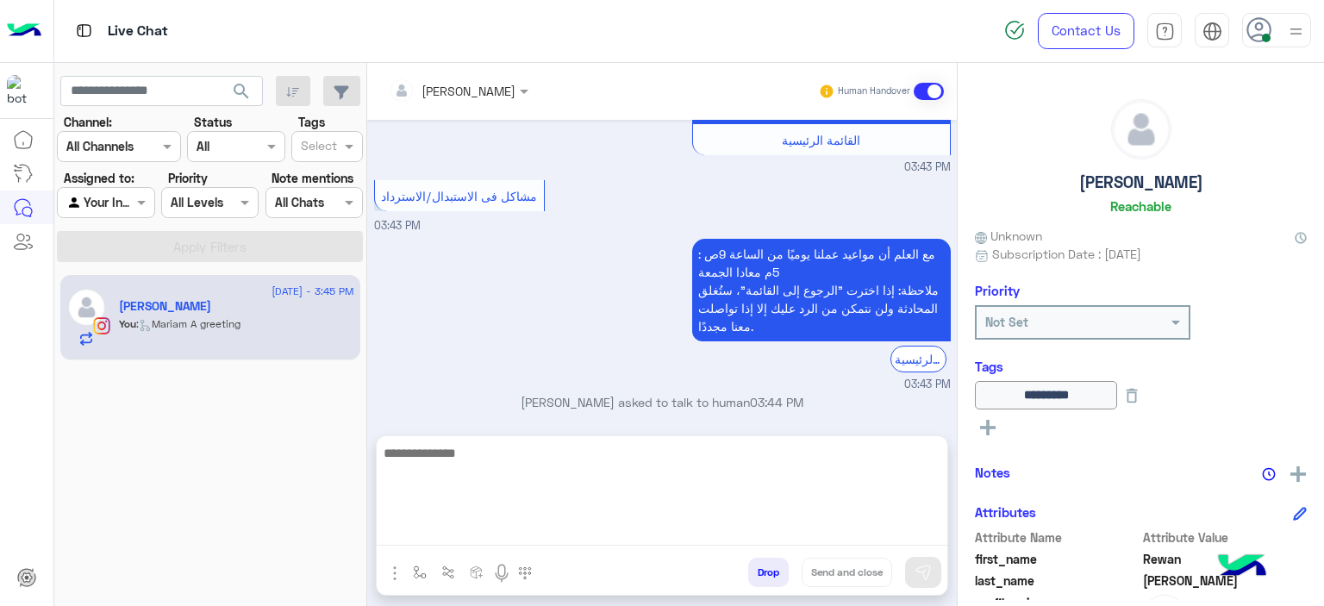
click at [551, 536] on textarea at bounding box center [662, 493] width 571 height 103
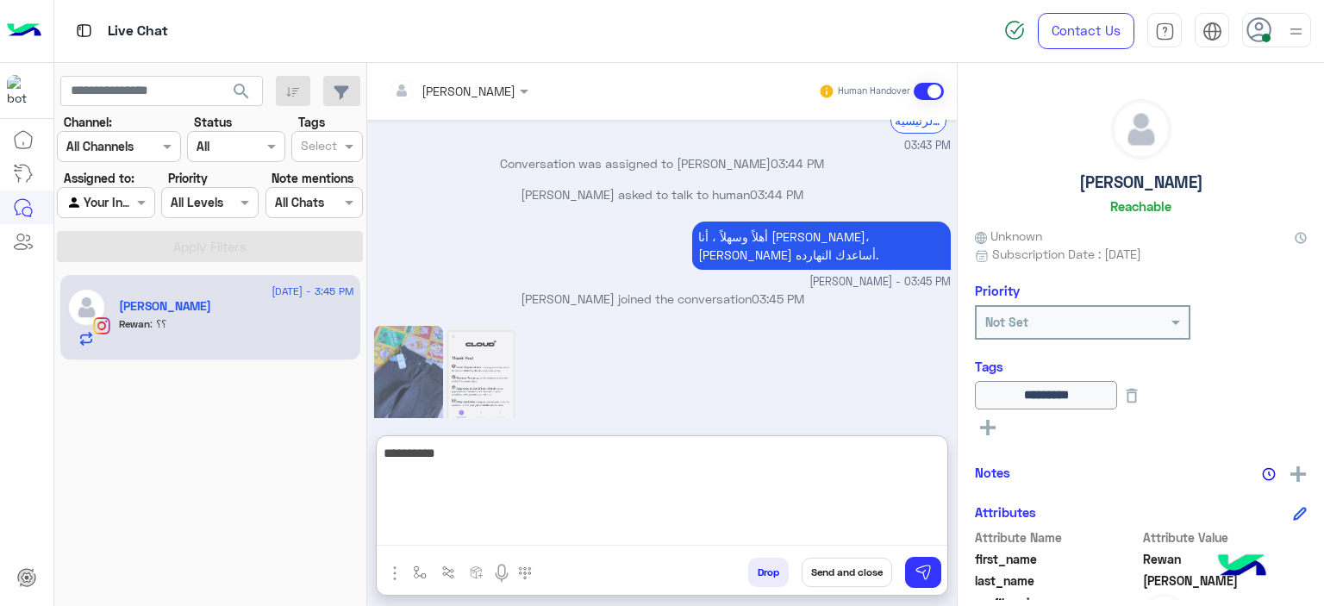
scroll to position [6017, 0]
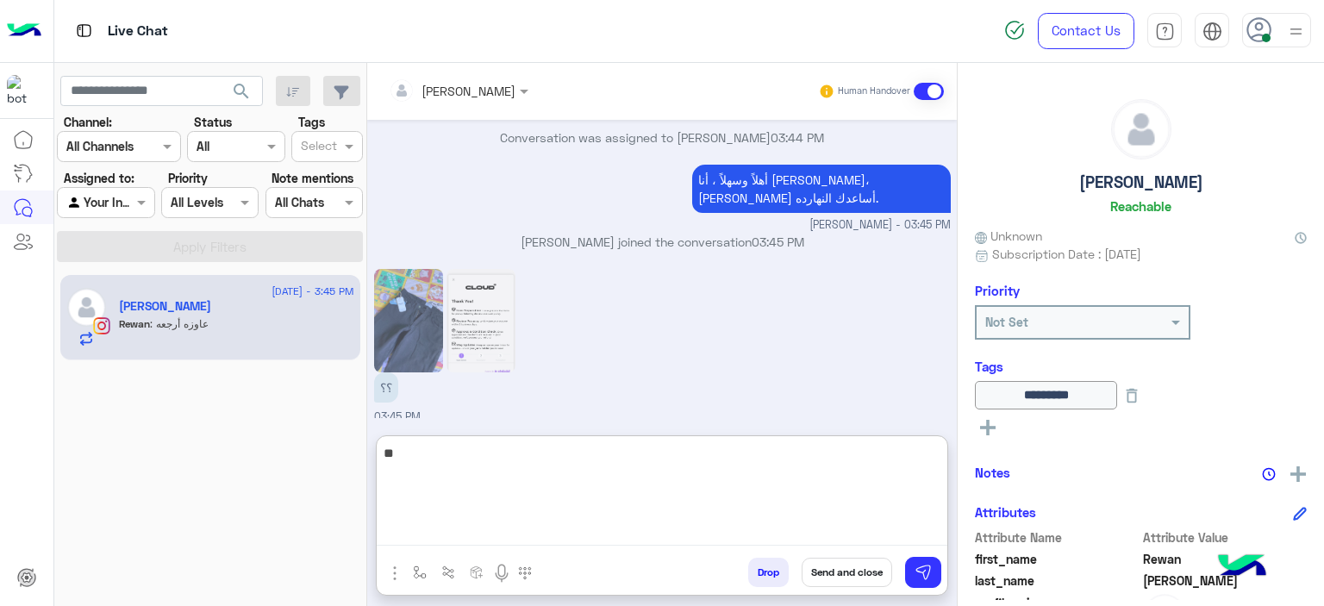
type textarea "*"
type textarea "**********"
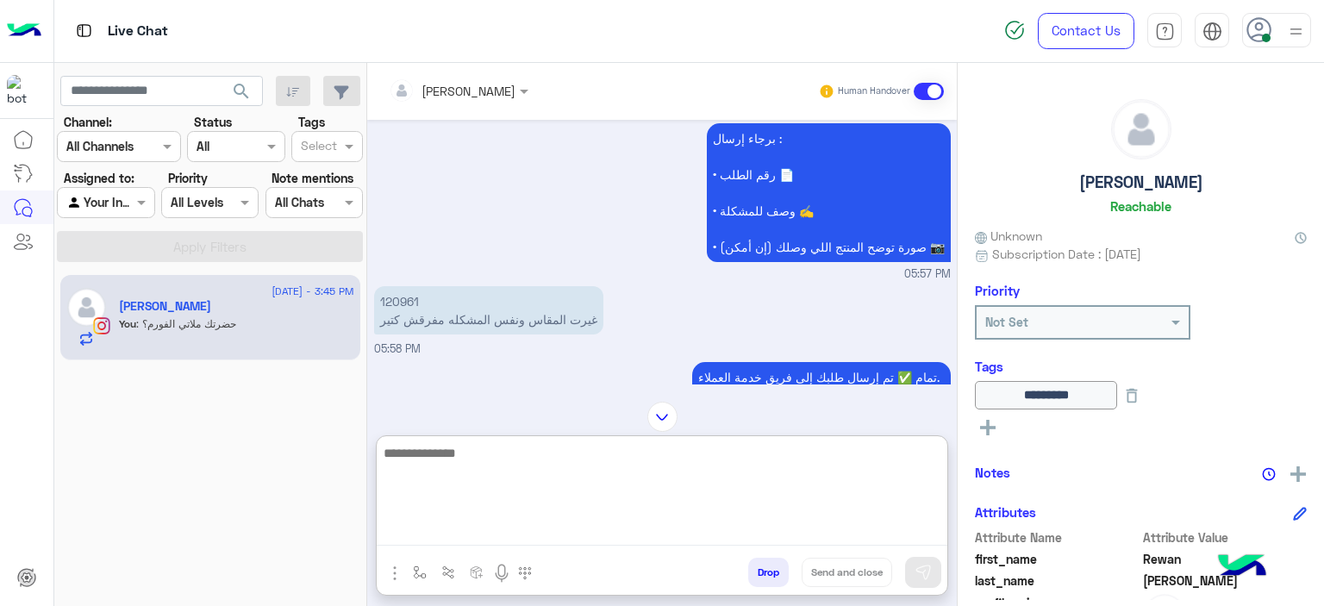
scroll to position [1024, 0]
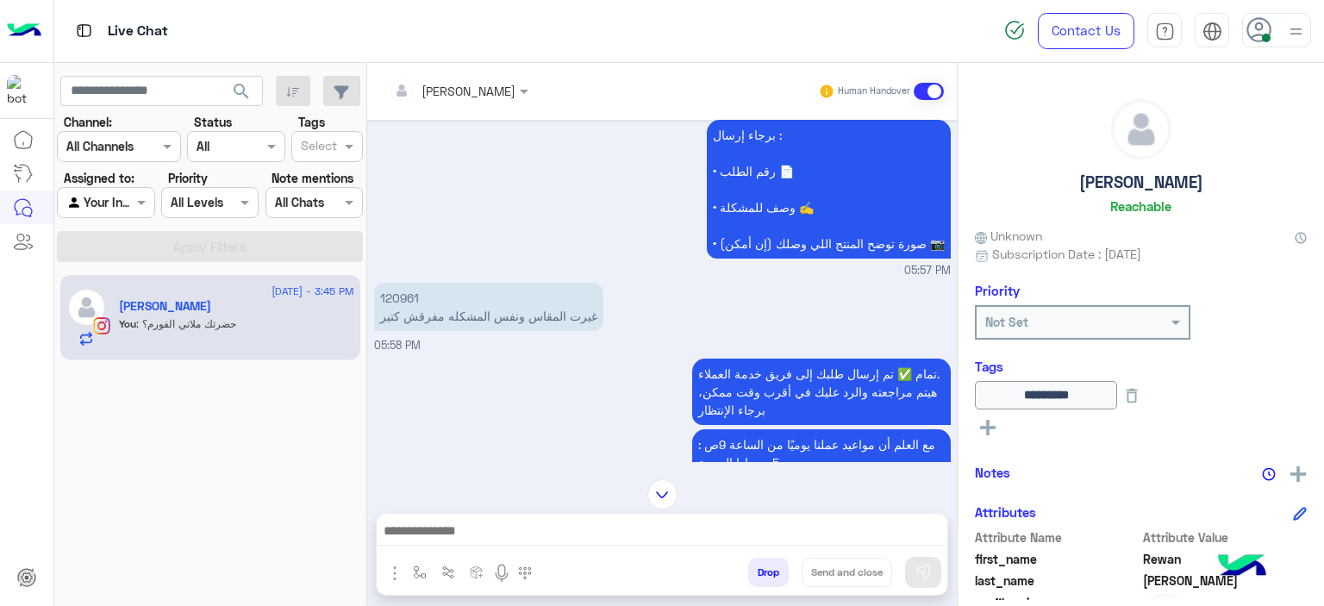
click at [407, 291] on p "120961 غيرت المقاس ونفس المشكله مفرقش كتير" at bounding box center [488, 307] width 229 height 48
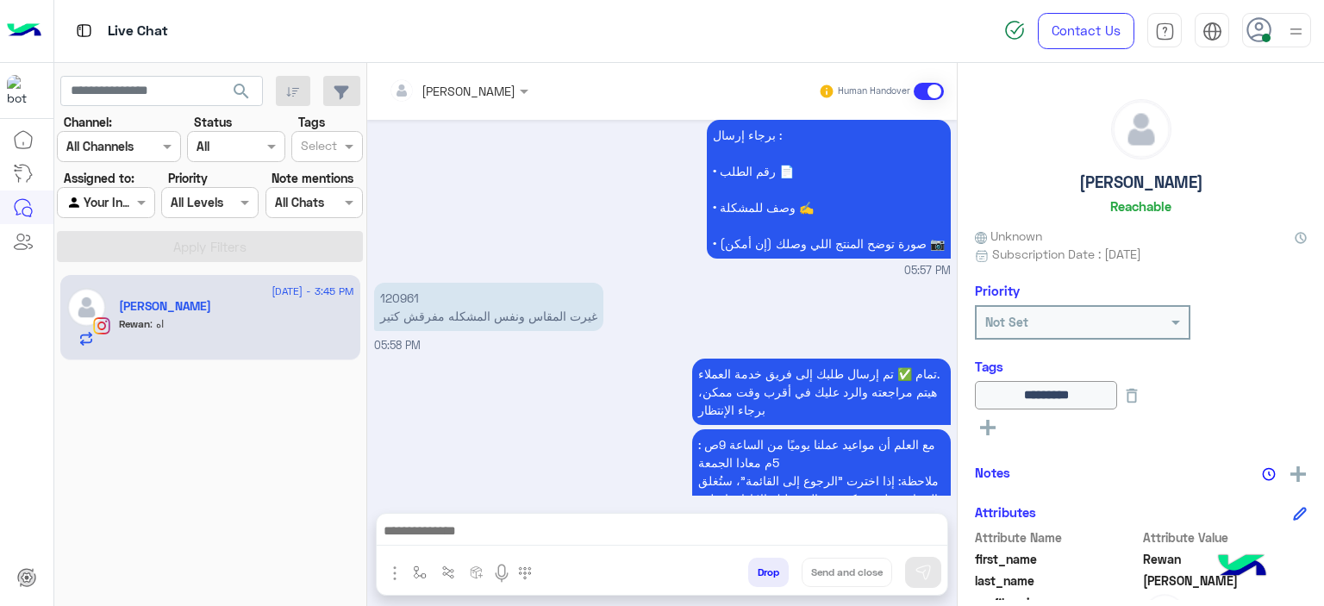
scroll to position [6051, 0]
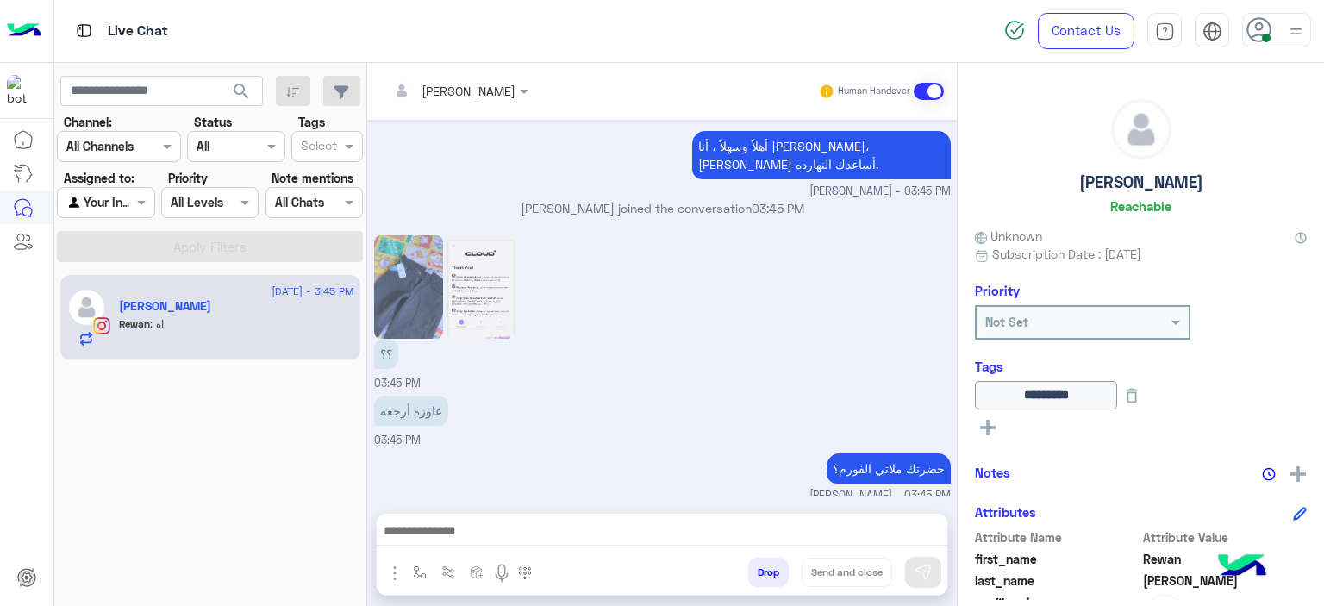
click at [407, 321] on div "؟؟" at bounding box center [444, 336] width 141 height 30
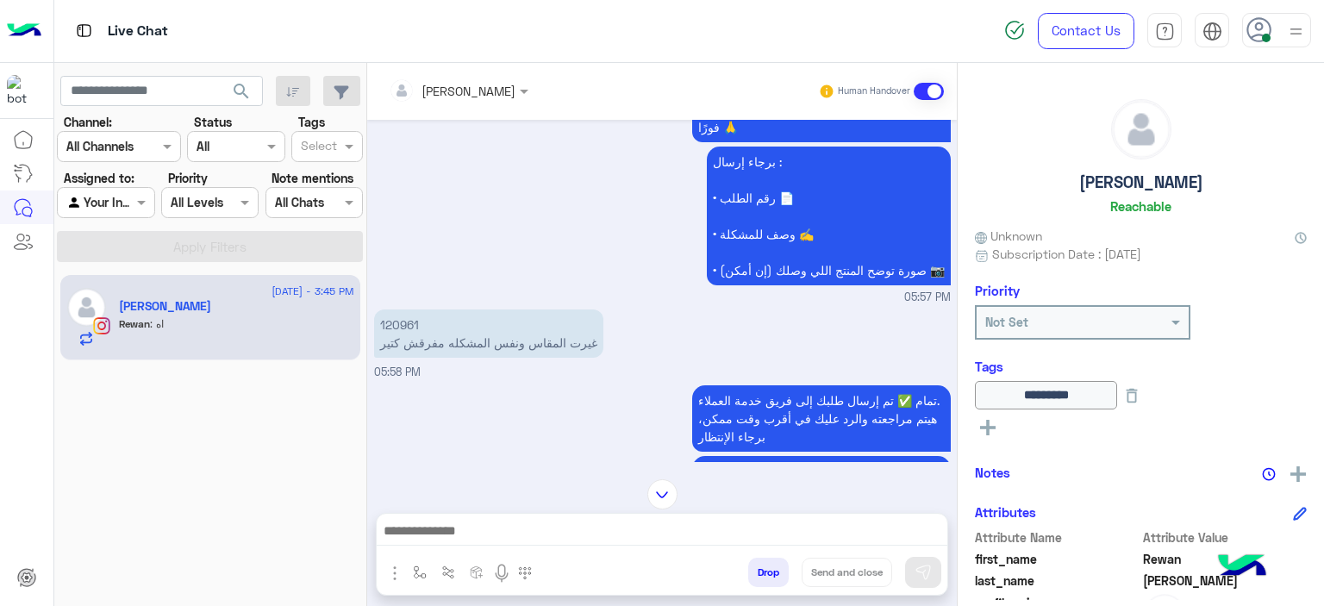
scroll to position [996, 0]
click at [410, 320] on p "120961 غيرت المقاس ونفس المشكله مفرقش كتير" at bounding box center [488, 334] width 229 height 48
click at [410, 321] on p "120961 غيرت المقاس ونفس المشكله مفرقش كتير" at bounding box center [488, 334] width 229 height 48
copy p "120961"
click at [659, 496] on img at bounding box center [662, 494] width 30 height 30
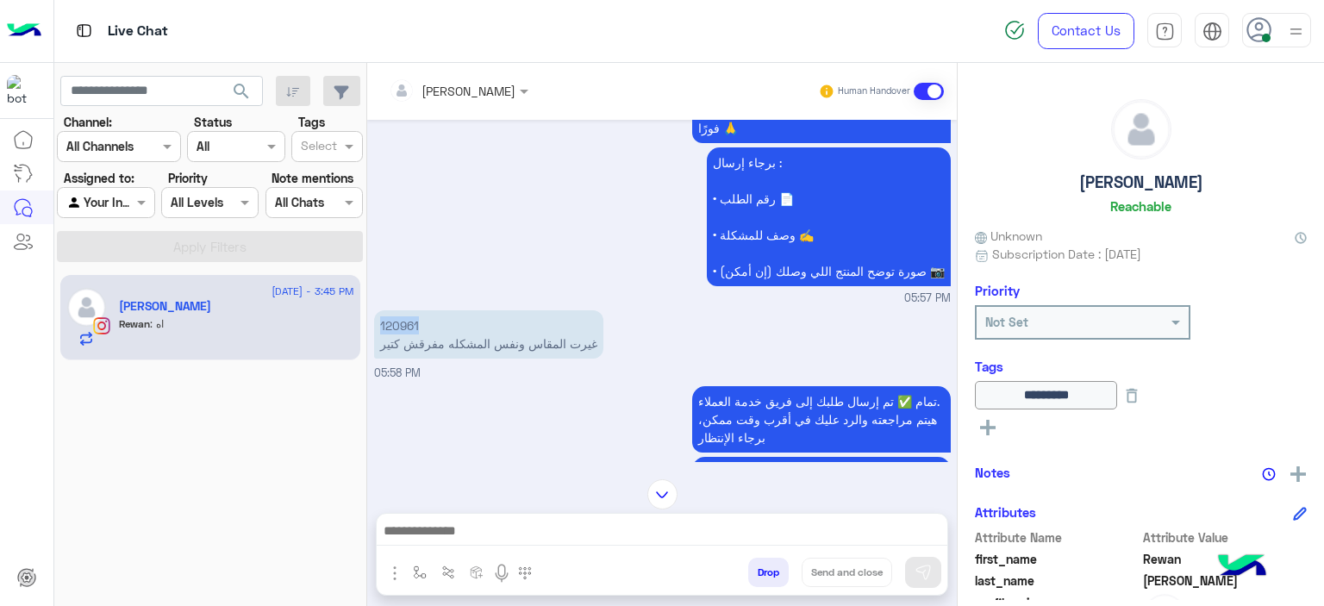
scroll to position [6051, 0]
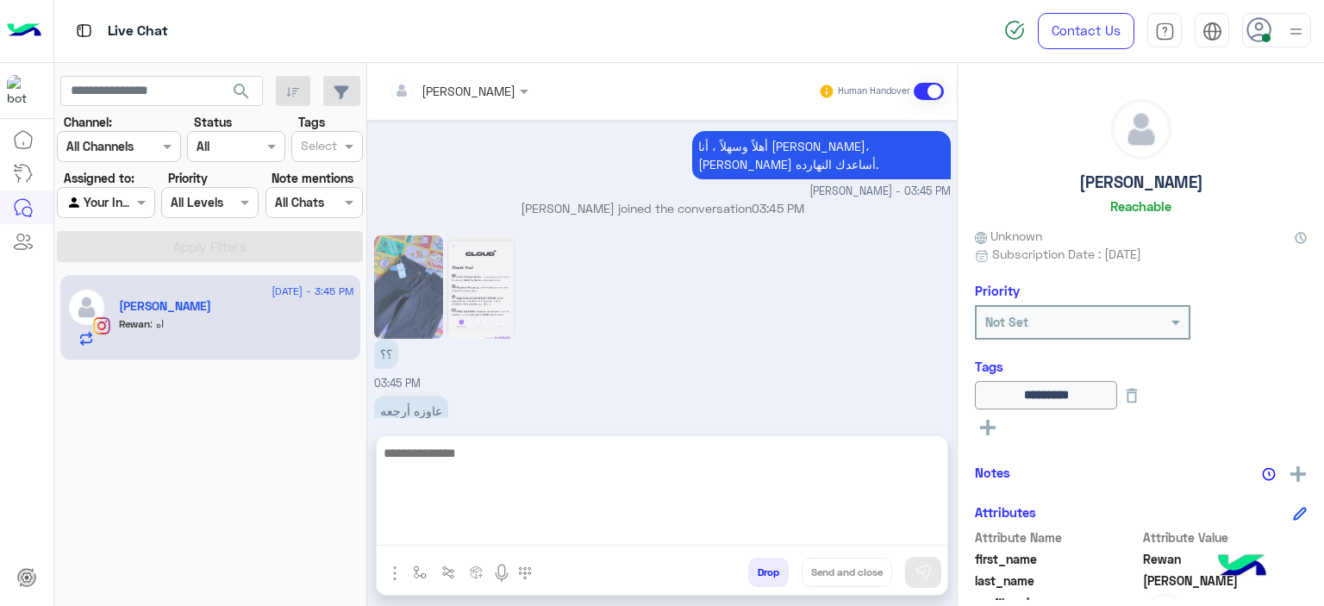
click at [520, 529] on textarea at bounding box center [662, 493] width 571 height 103
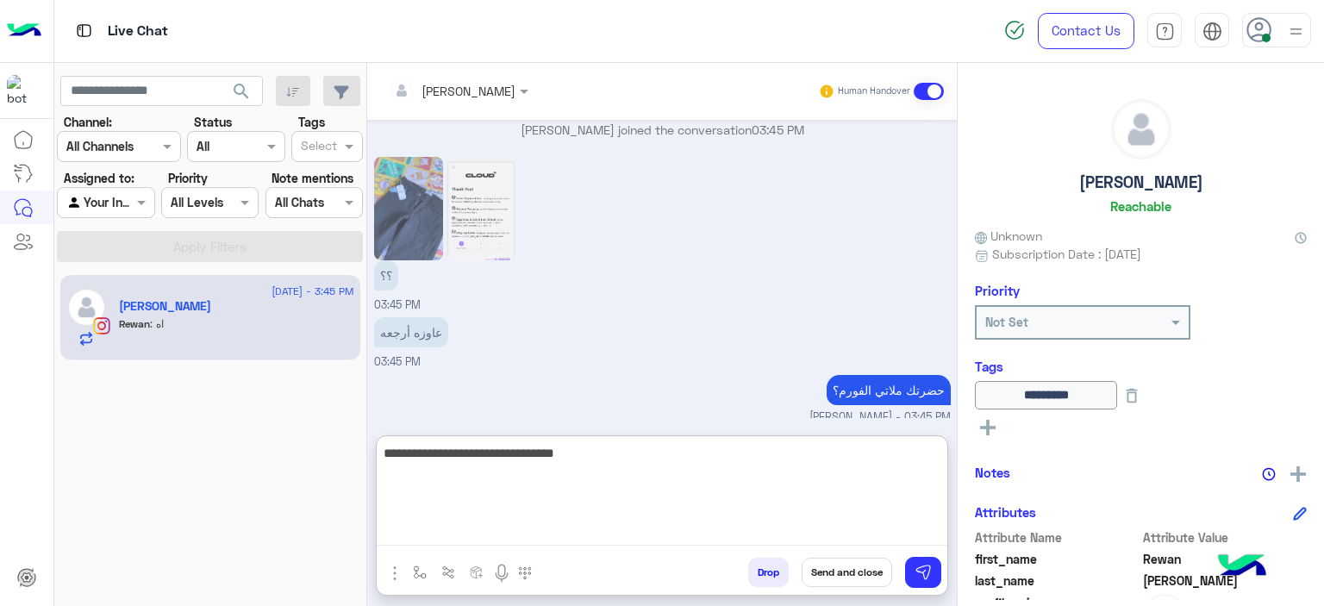
type textarea "**********"
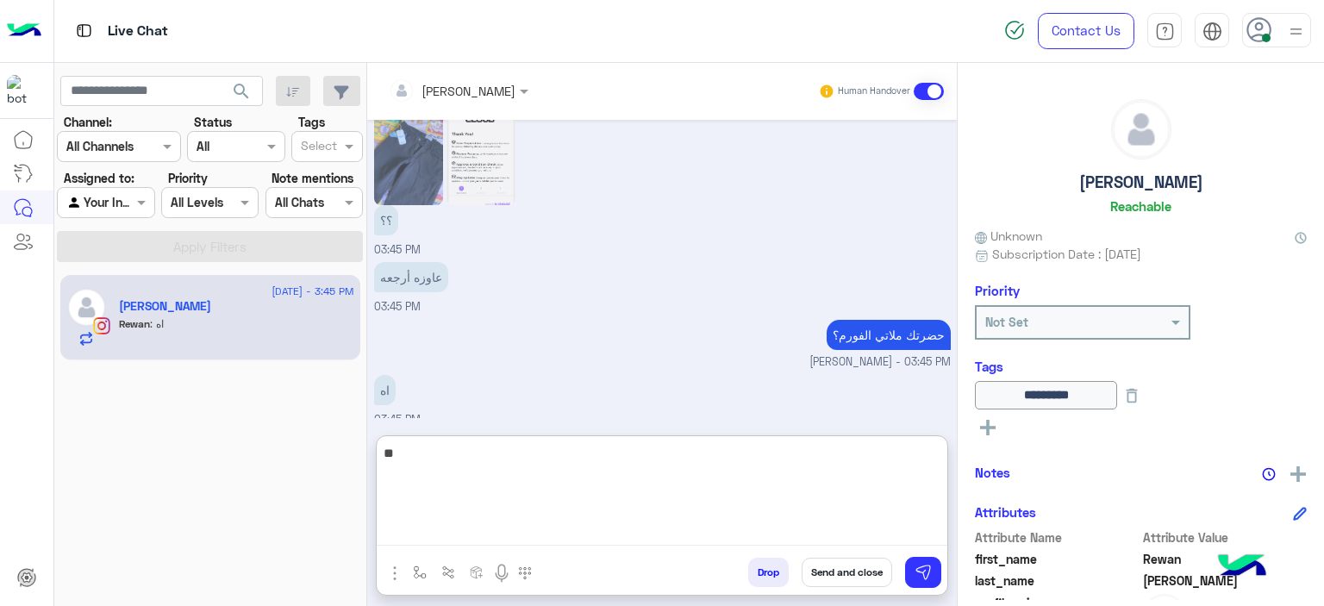
type textarea "*"
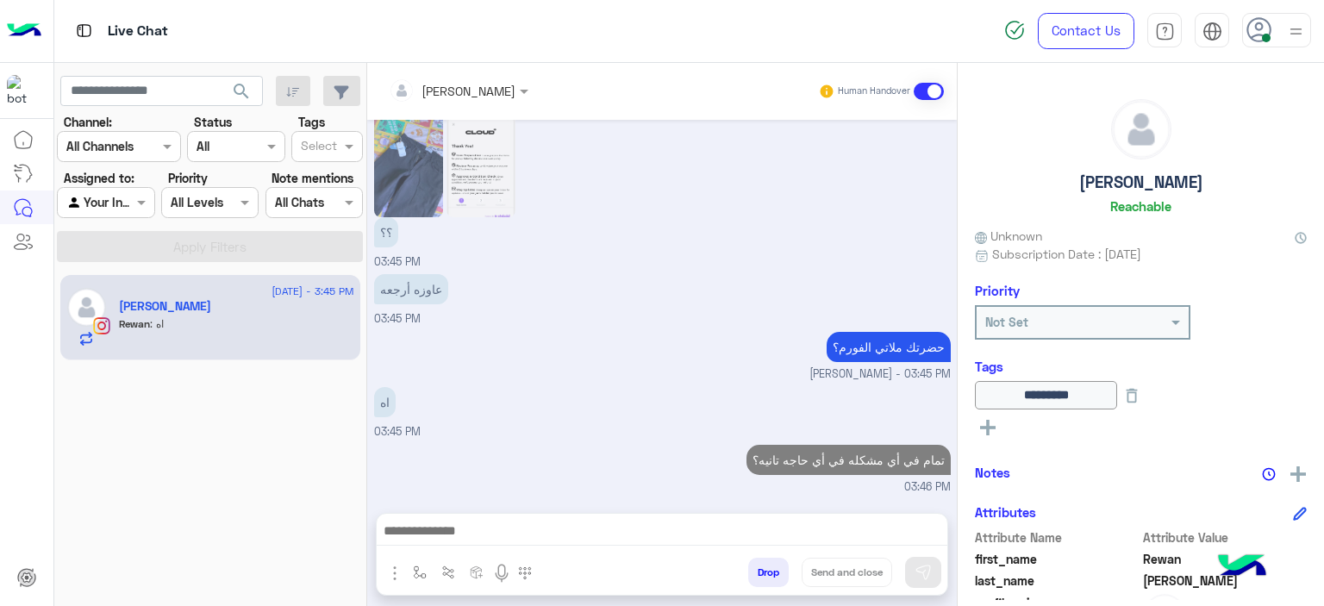
click at [823, 445] on p "تمام في أي مشكله في أي حاجه تانيه؟" at bounding box center [848, 460] width 204 height 30
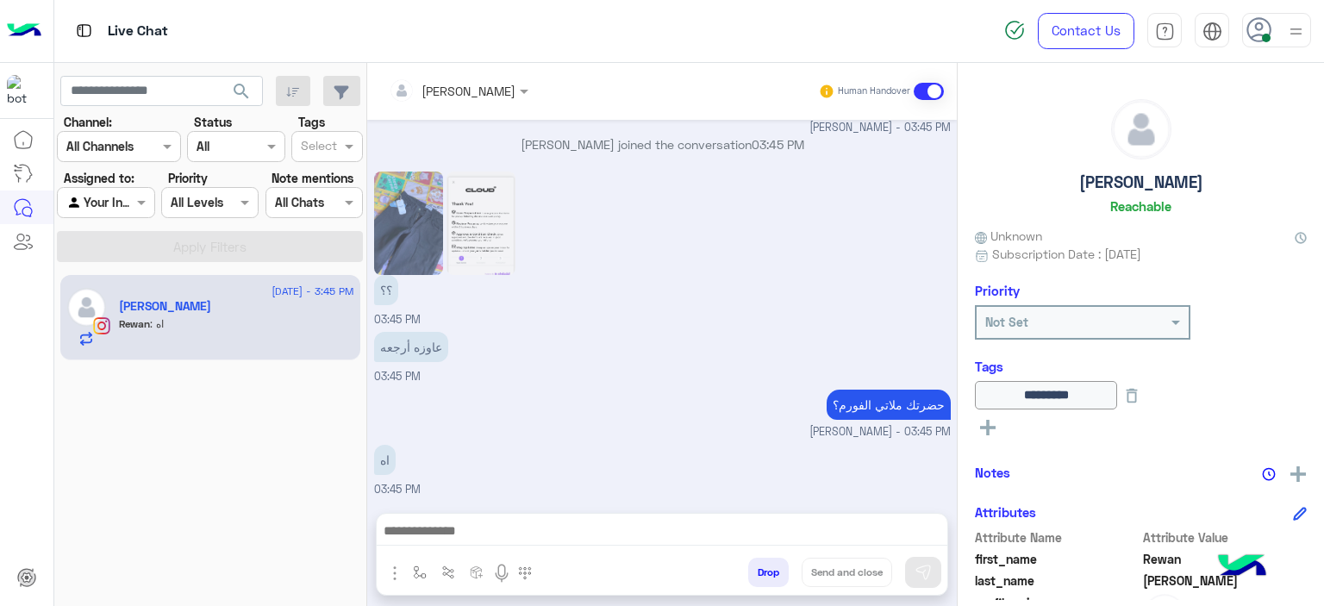
click at [823, 382] on div "Aug 27, 2025 Your browser does not support the audio tag. 05:57 PM اهلًا Rewan …" at bounding box center [662, 308] width 590 height 376
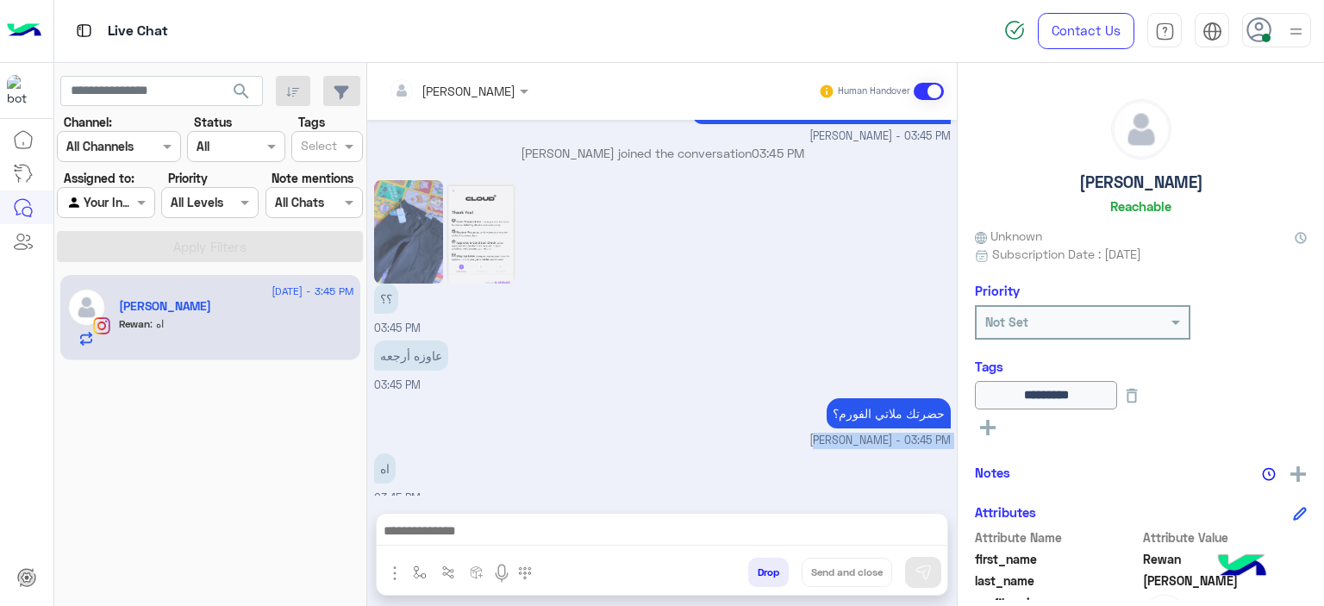
drag, startPoint x: 823, startPoint y: 382, endPoint x: 826, endPoint y: 407, distance: 25.1
click at [823, 384] on div "Aug 27, 2025 Your browser does not support the audio tag. 05:57 PM اهلًا Rewan …" at bounding box center [662, 308] width 590 height 376
click at [834, 493] on p "تمام في أي مشكله في أي حاجه تانيه؟" at bounding box center [848, 508] width 204 height 30
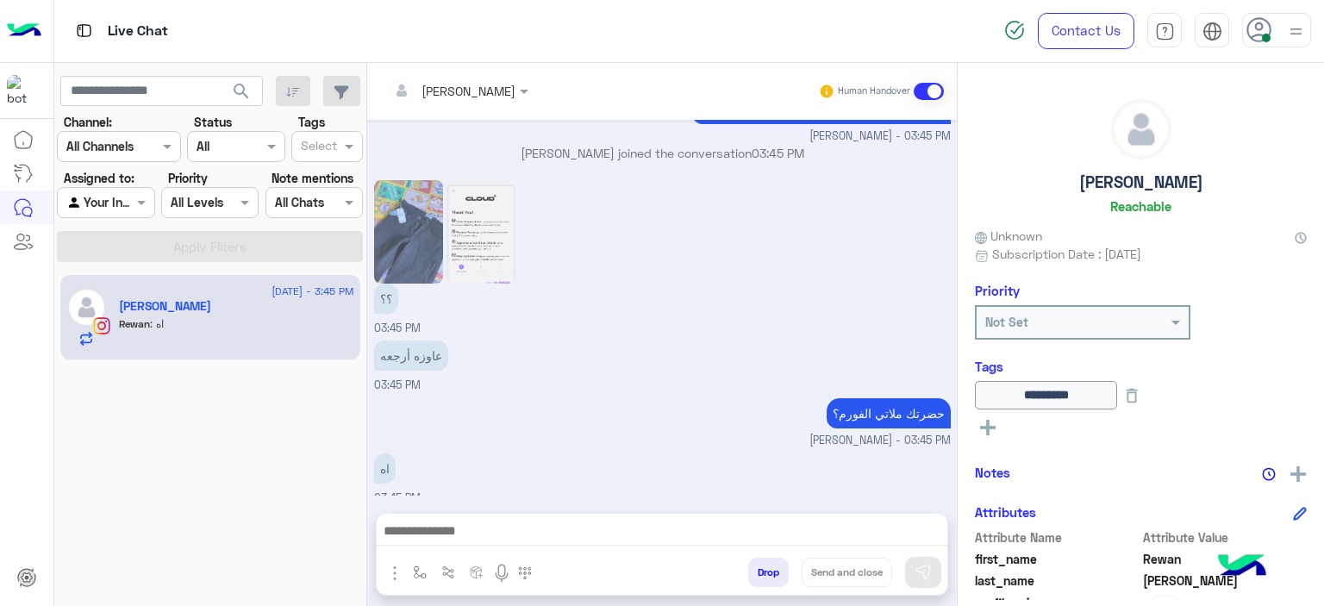
click at [834, 493] on p "تمام في أي مشكله في أي حاجه تانيه؟" at bounding box center [848, 508] width 204 height 30
copy p "تمام في أي مشكله في أي حاجه تانيه؟"
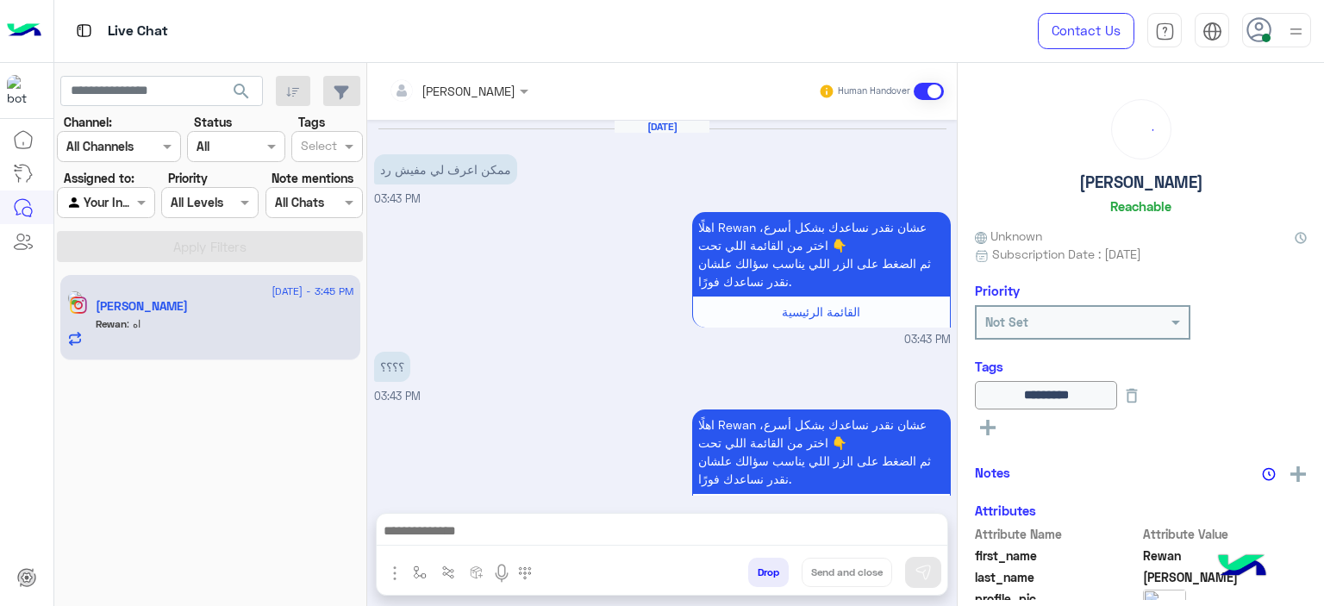
scroll to position [1527, 0]
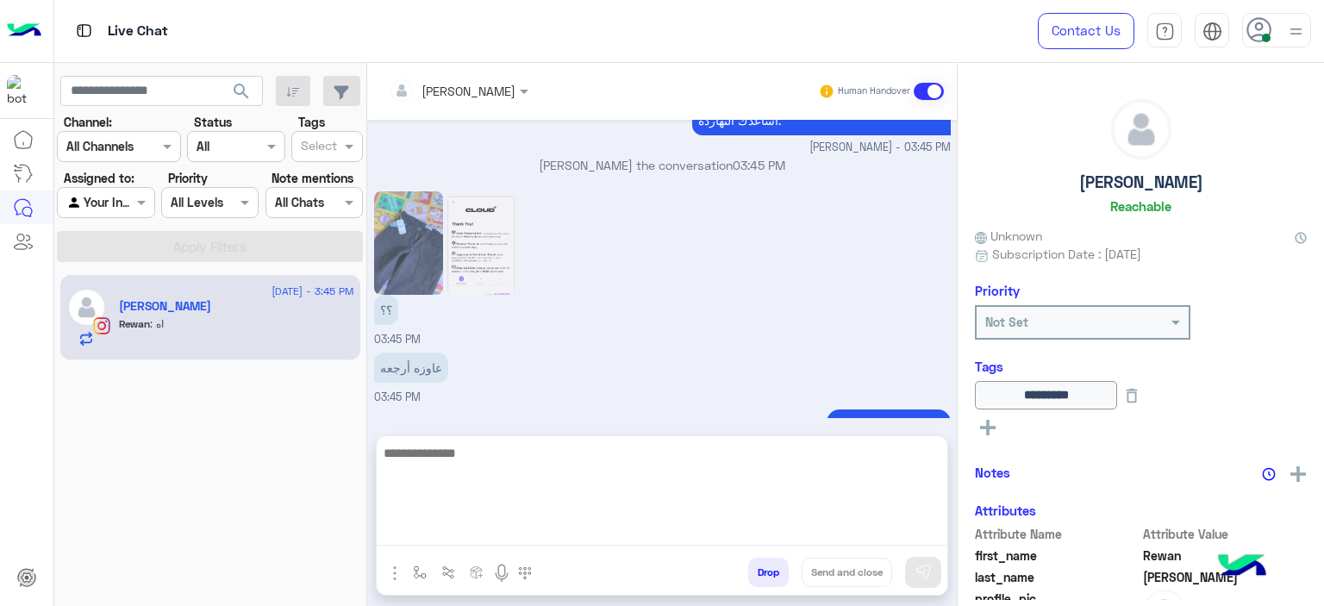
click at [540, 534] on textarea at bounding box center [662, 493] width 571 height 103
paste textarea "**********"
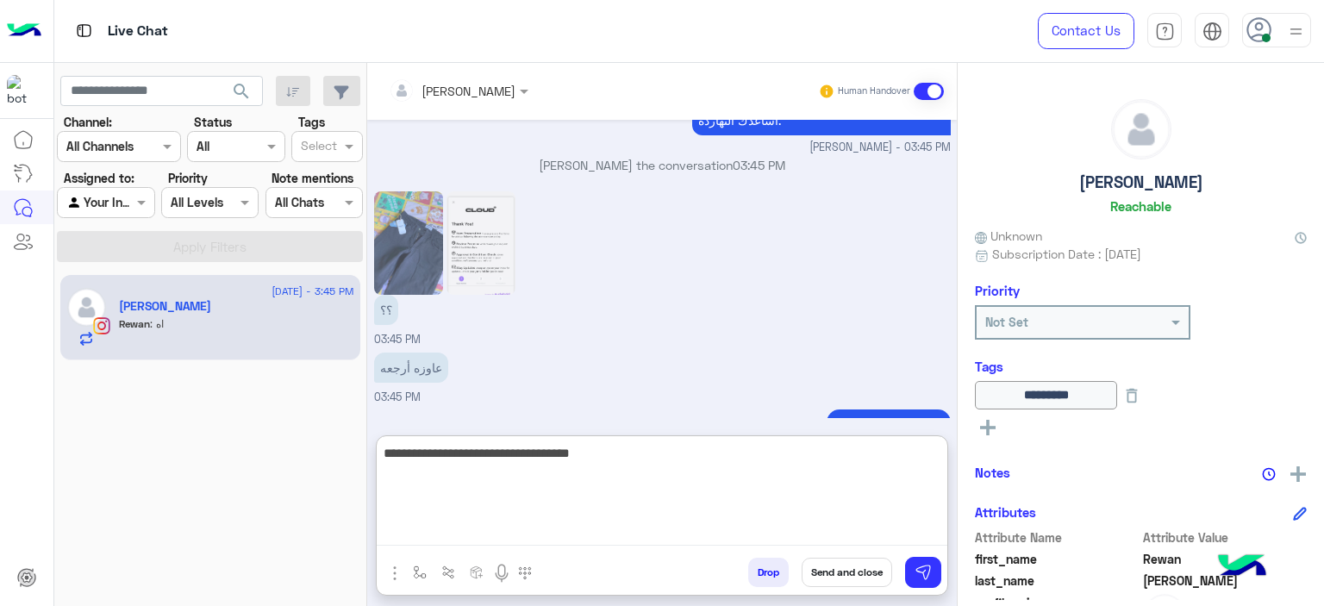
scroll to position [1605, 0]
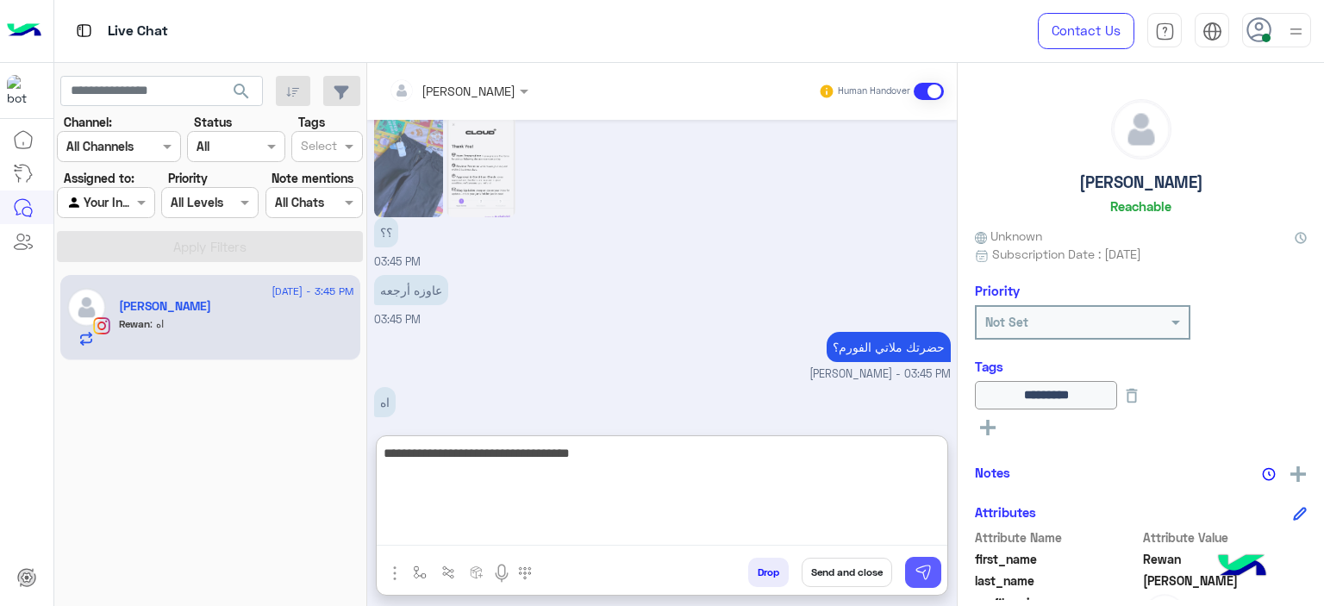
type textarea "**********"
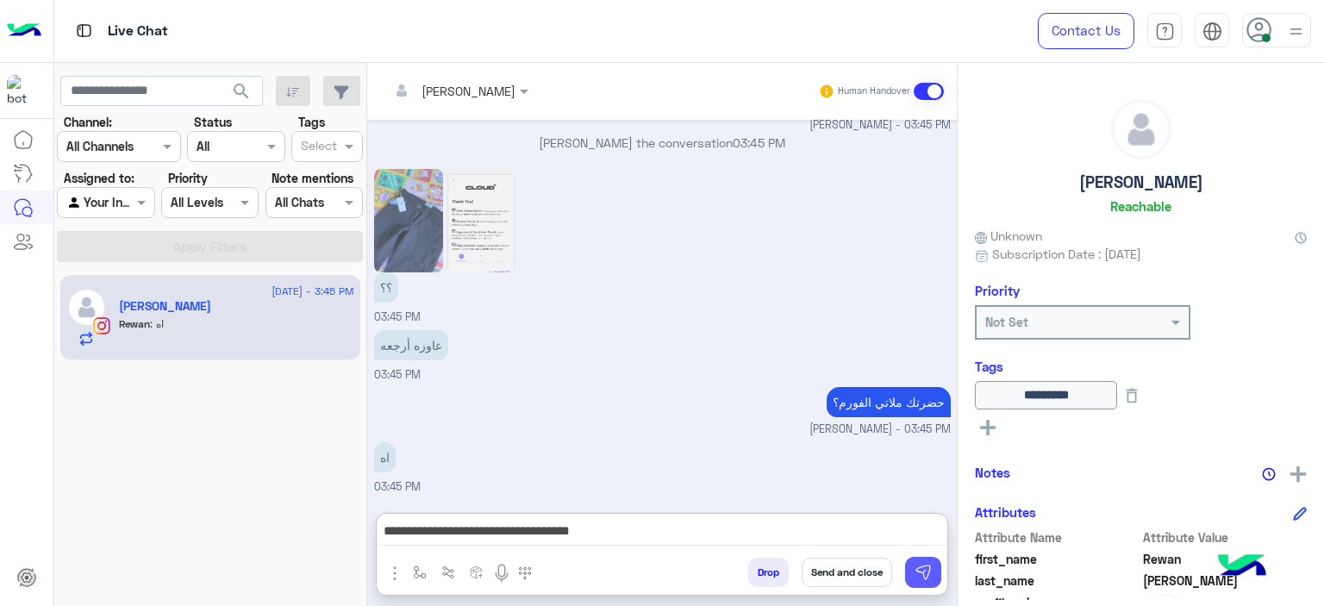
click at [924, 560] on button at bounding box center [923, 572] width 36 height 31
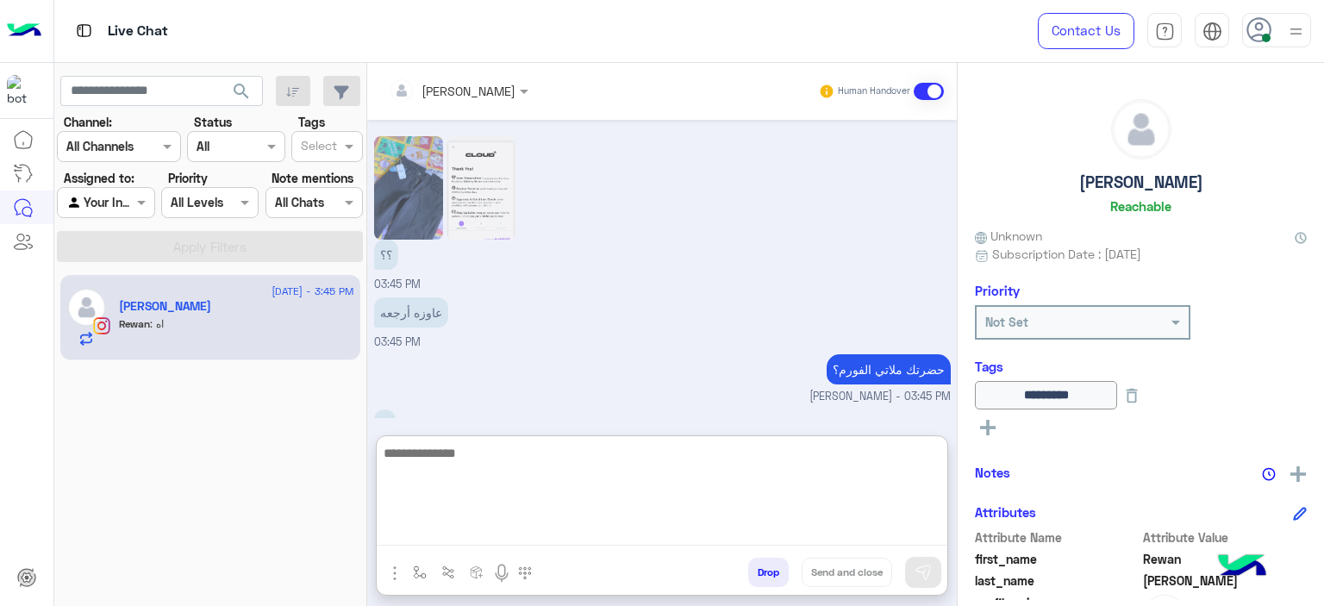
click at [634, 528] on textarea at bounding box center [662, 493] width 571 height 103
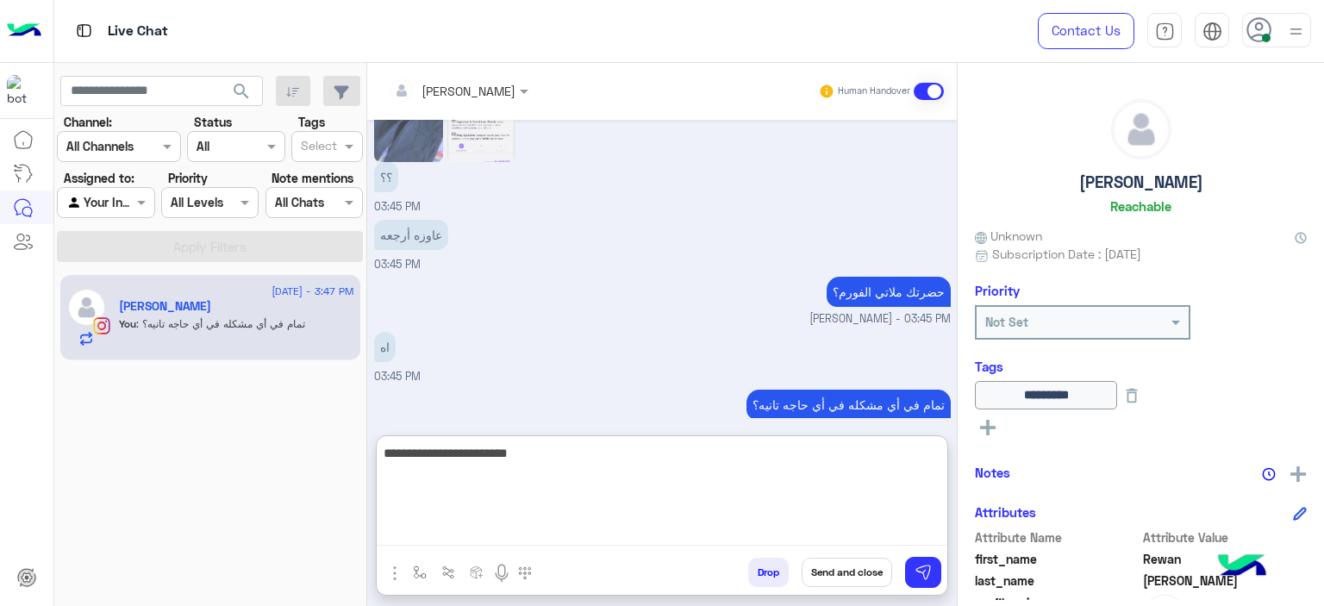
scroll to position [1717, 0]
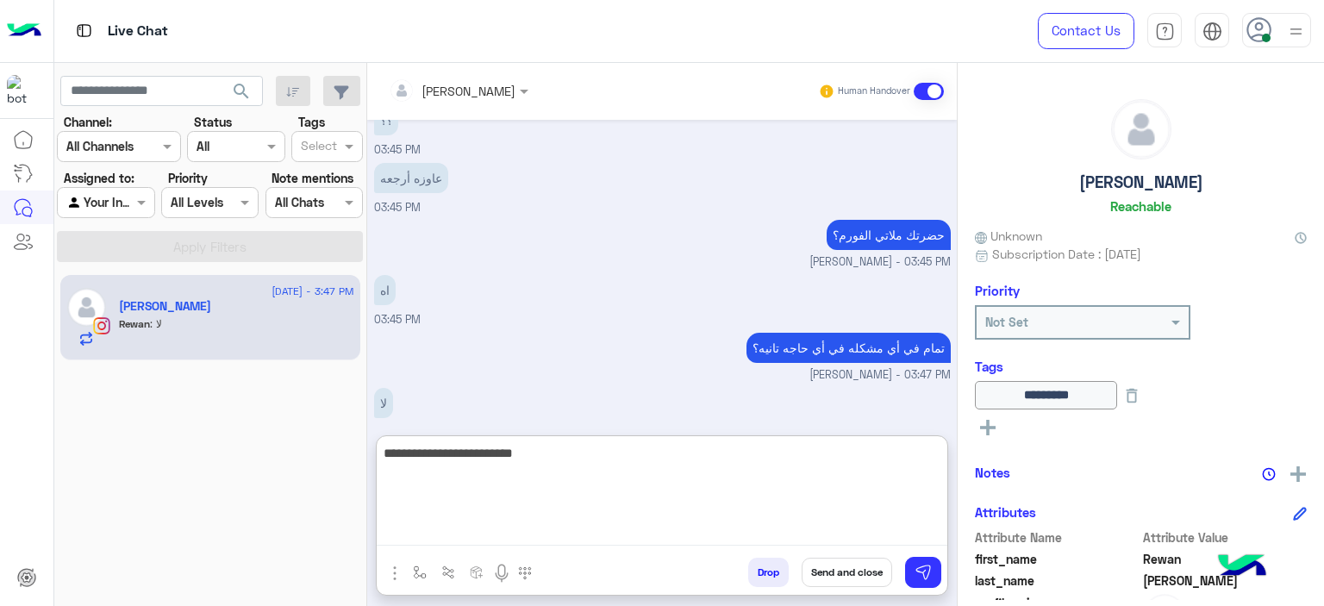
type textarea "**********"
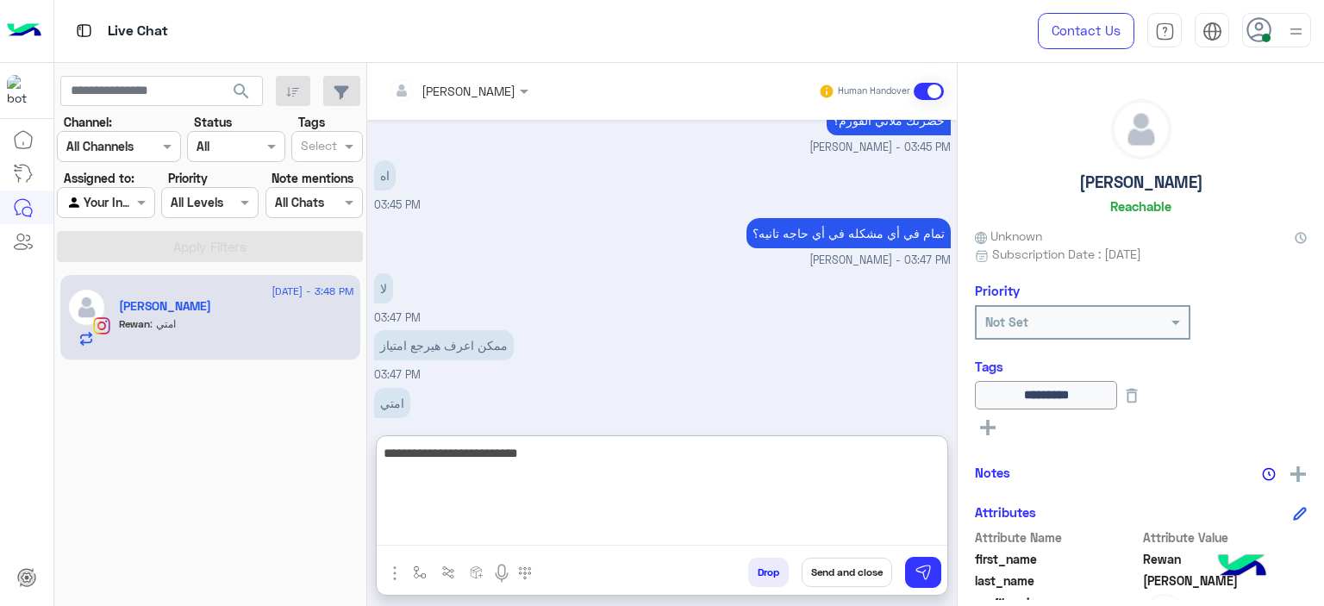
scroll to position [1828, 0]
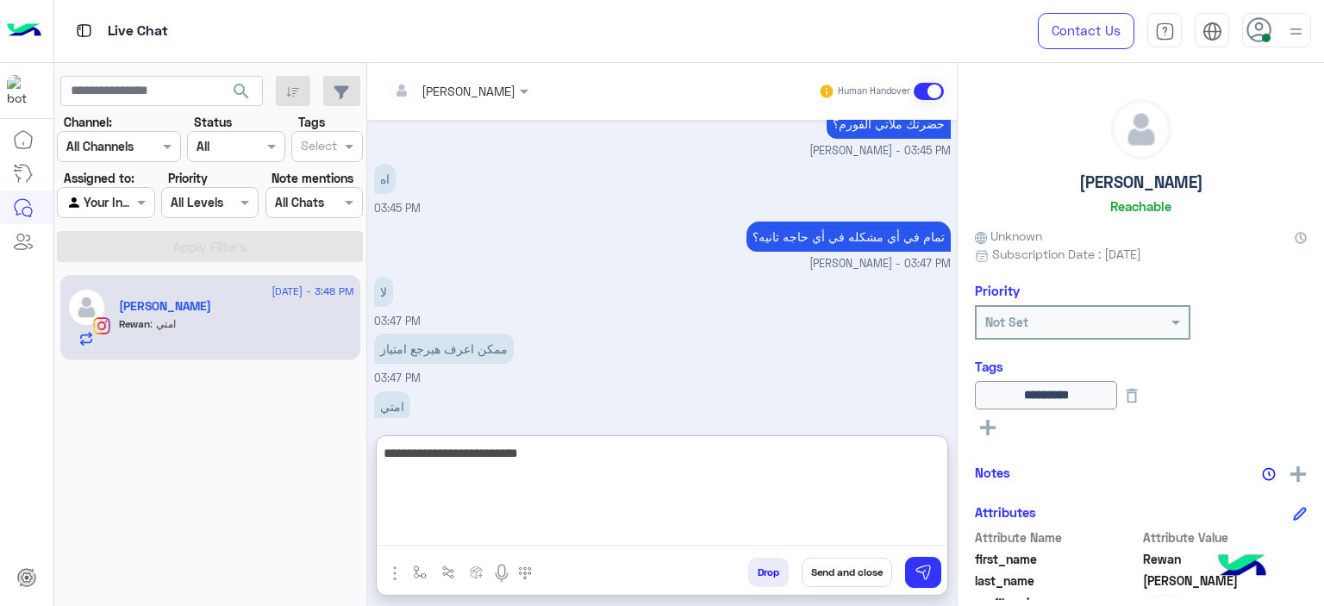
drag, startPoint x: 829, startPoint y: 447, endPoint x: 959, endPoint y: 448, distance: 130.2
click at [959, 448] on mat-drawer-container "[PERSON_NAME] Human Handover [DATE] ممكن اعرف لي مفيش رد 03:43 PM اهلًا Rewan ع…" at bounding box center [845, 338] width 957 height 550
type textarea "**********"
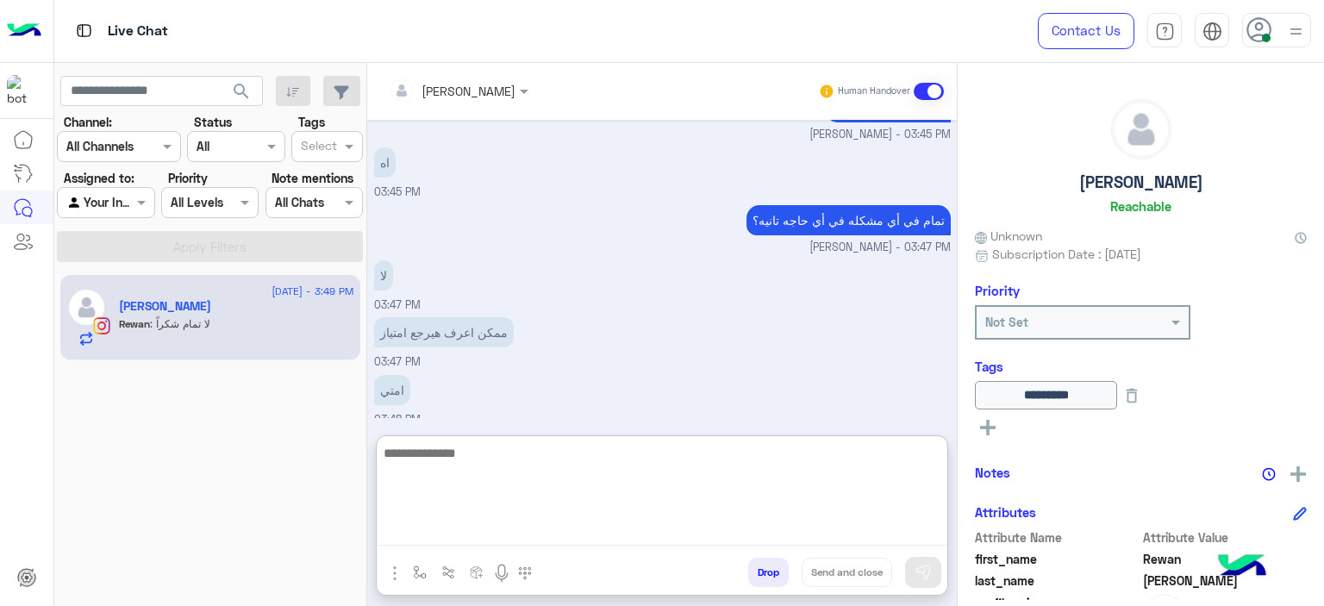
scroll to position [1962, 0]
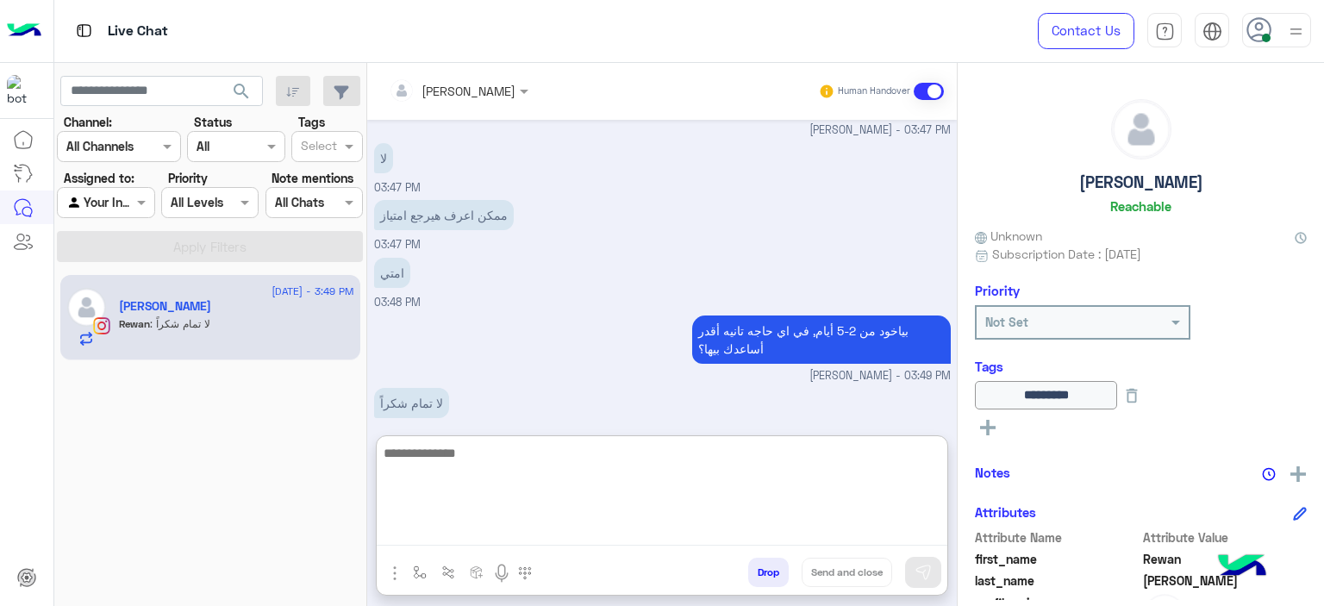
paste textarea "**********"
type textarea "**********"
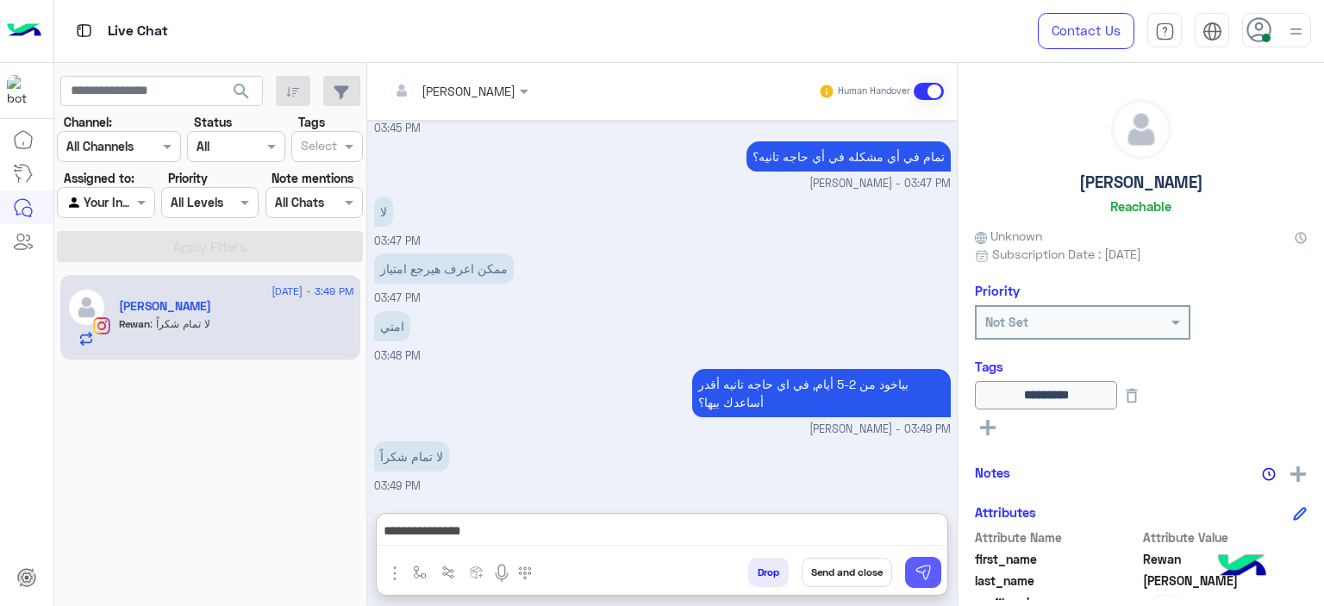
click at [931, 560] on button at bounding box center [923, 572] width 36 height 31
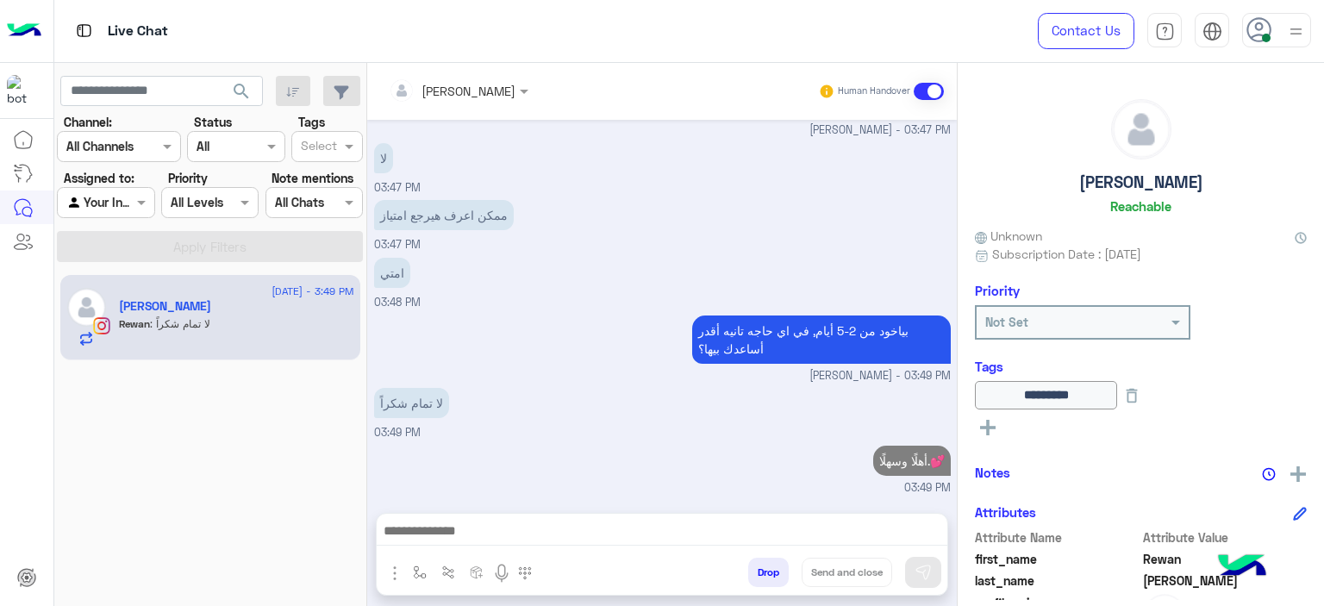
scroll to position [1938, 0]
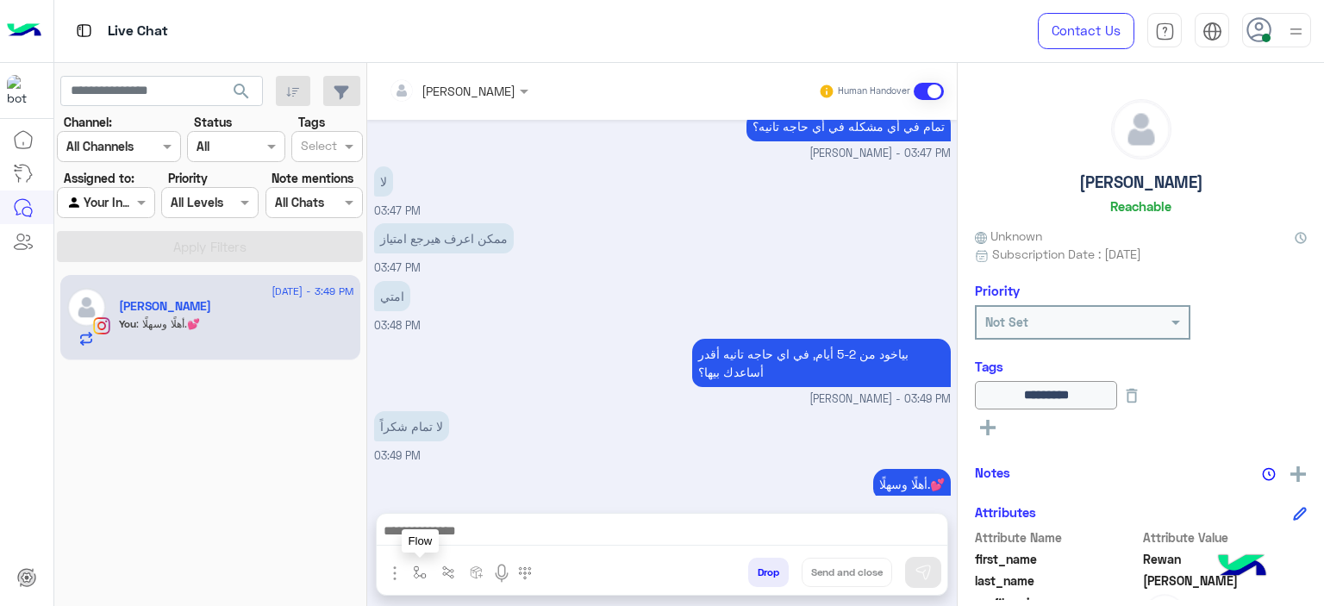
click at [423, 567] on img "button" at bounding box center [420, 572] width 14 height 14
click at [428, 538] on input "text" at bounding box center [450, 535] width 71 height 20
type input "*"
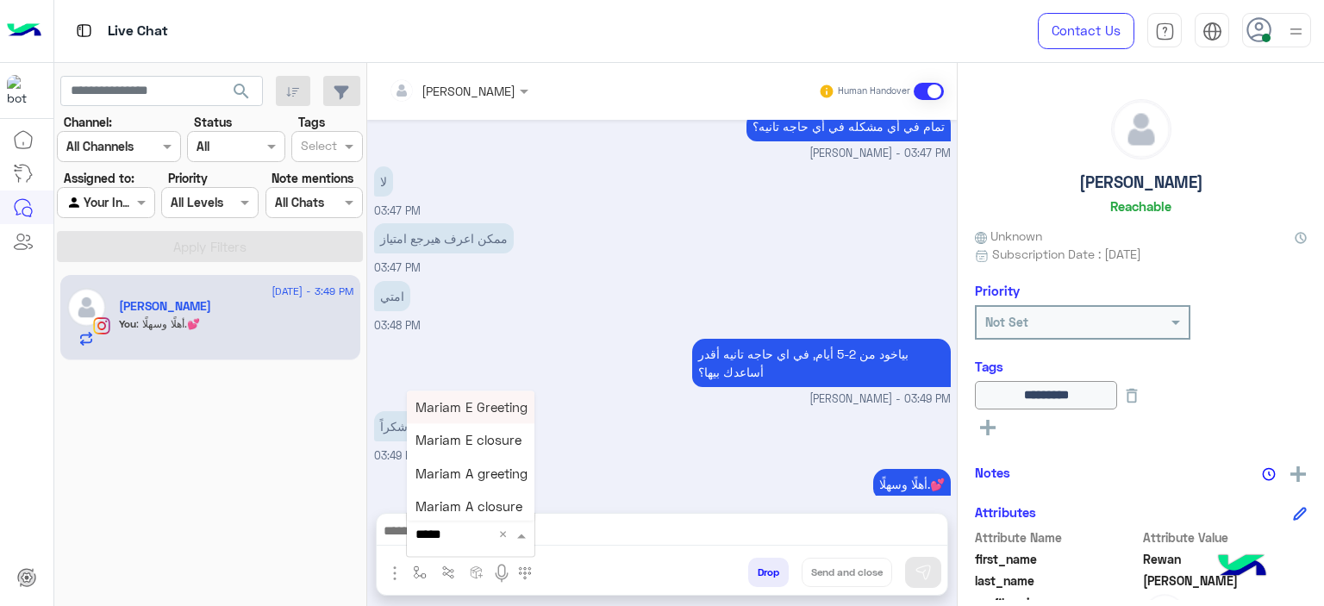
type input "******"
click at [498, 446] on div "Mariam E closure" at bounding box center [471, 440] width 128 height 33
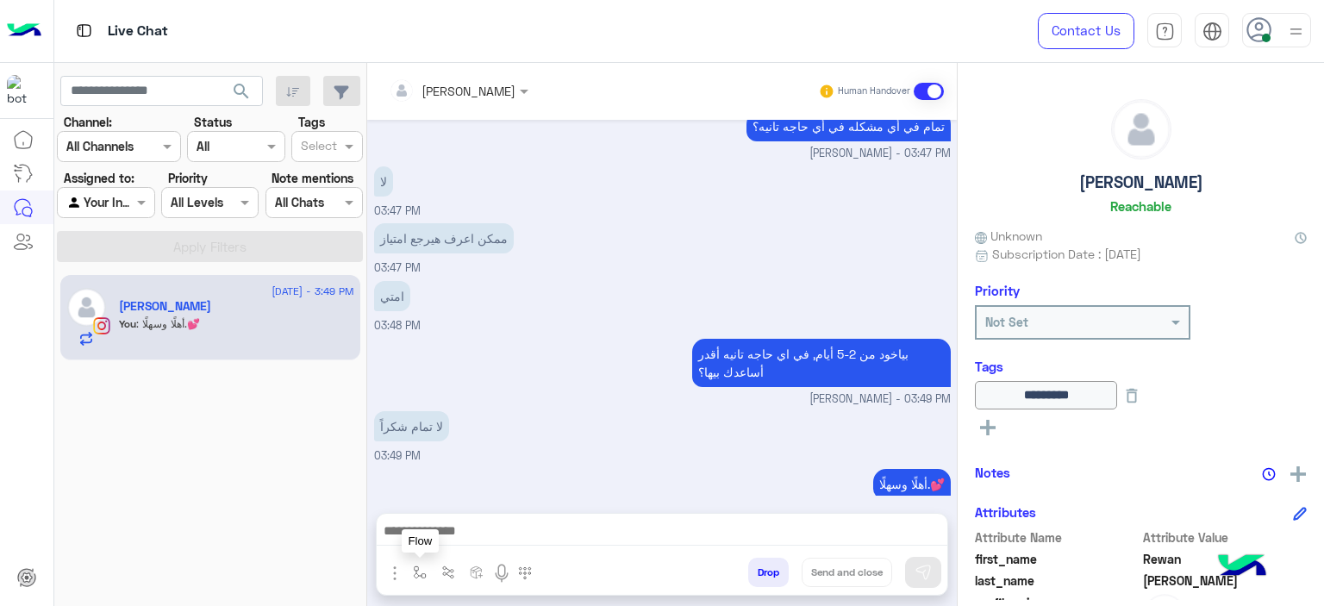
type textarea "**********"
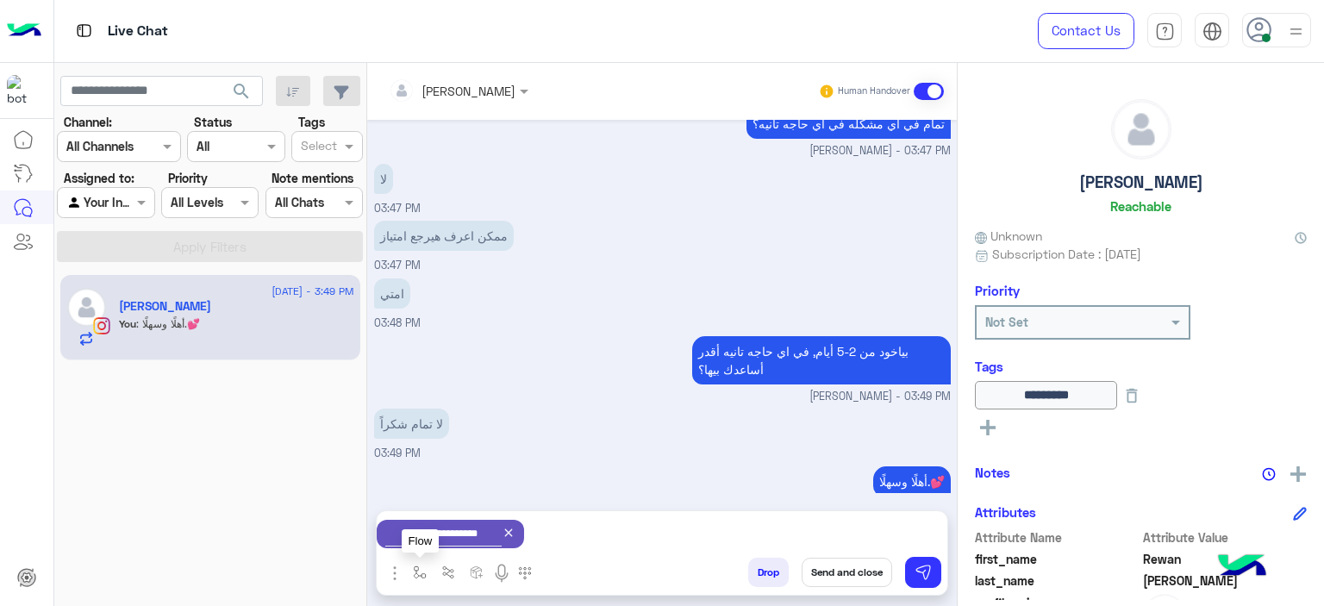
click at [421, 564] on button "button" at bounding box center [420, 572] width 28 height 28
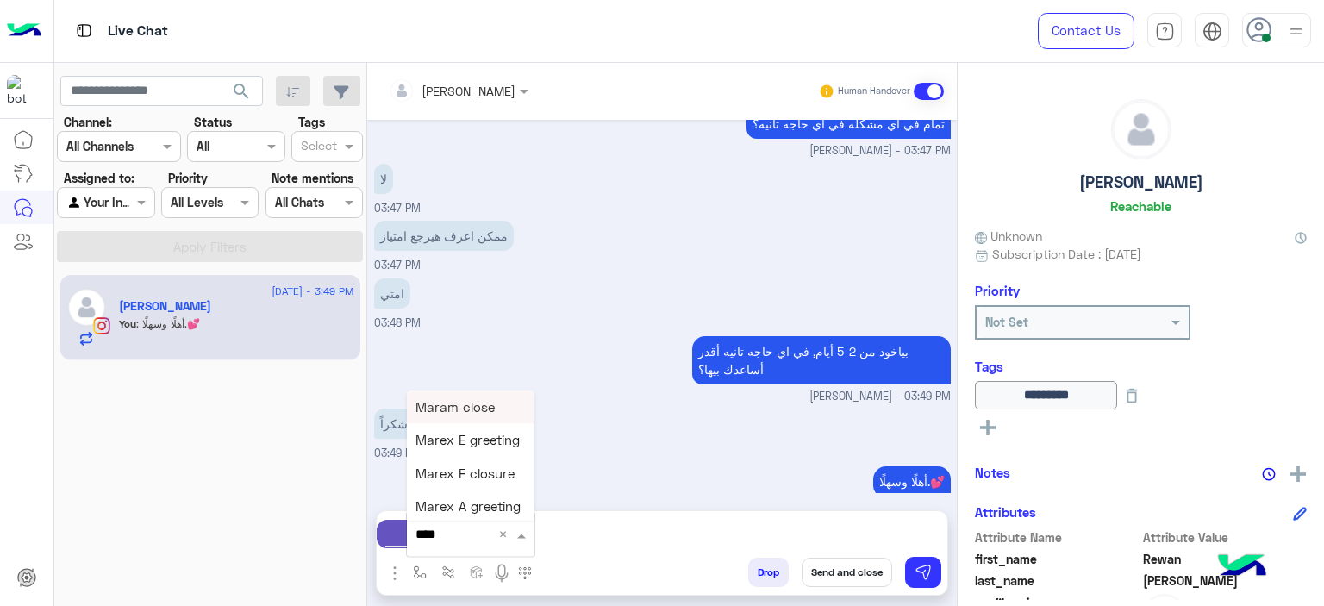
type input "*****"
click at [448, 513] on span "Mariam A closure" at bounding box center [468, 507] width 107 height 16
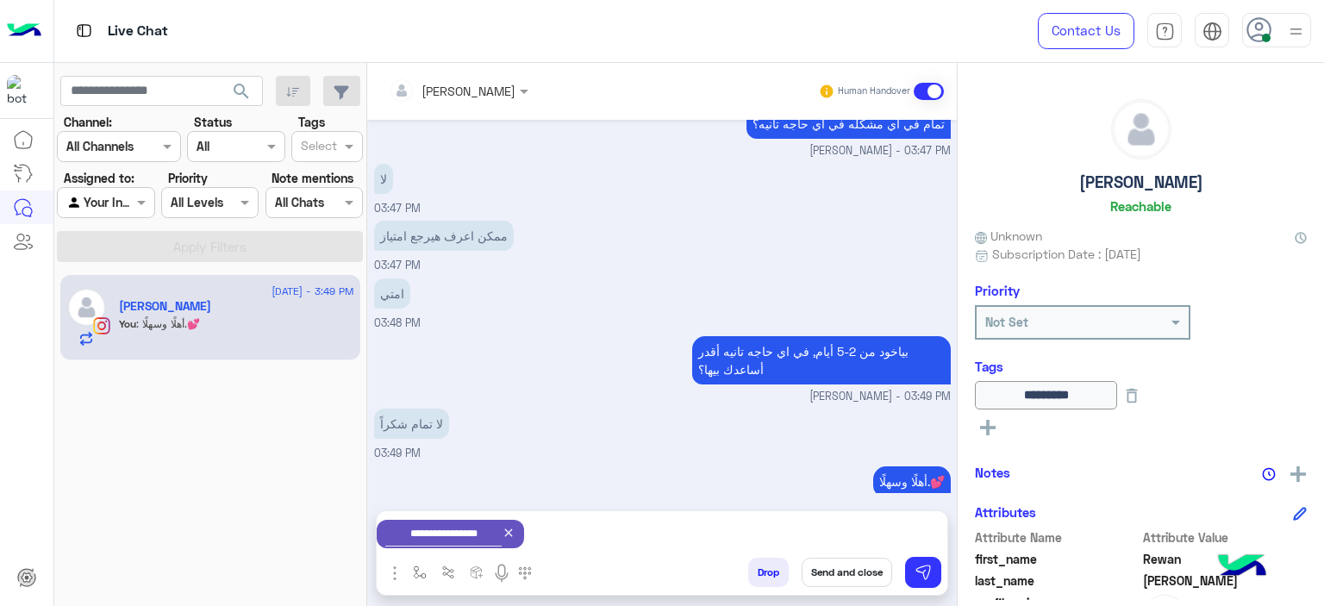
type textarea "**********"
click at [603, 332] on div "بياخود من 2-5 أيام, في اي حاجه تانيه أقدر أساعدك بيها؟ [PERSON_NAME] - 03:49 PM" at bounding box center [662, 368] width 577 height 73
click at [842, 577] on button "Send and close" at bounding box center [847, 572] width 91 height 29
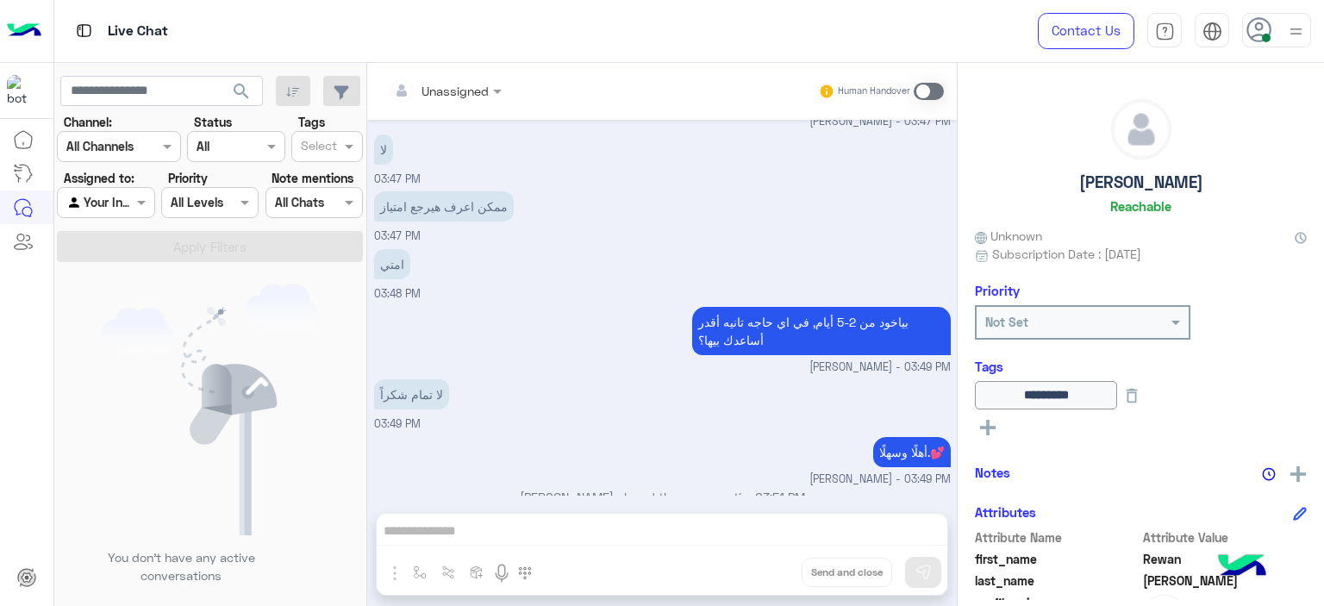
scroll to position [2165, 0]
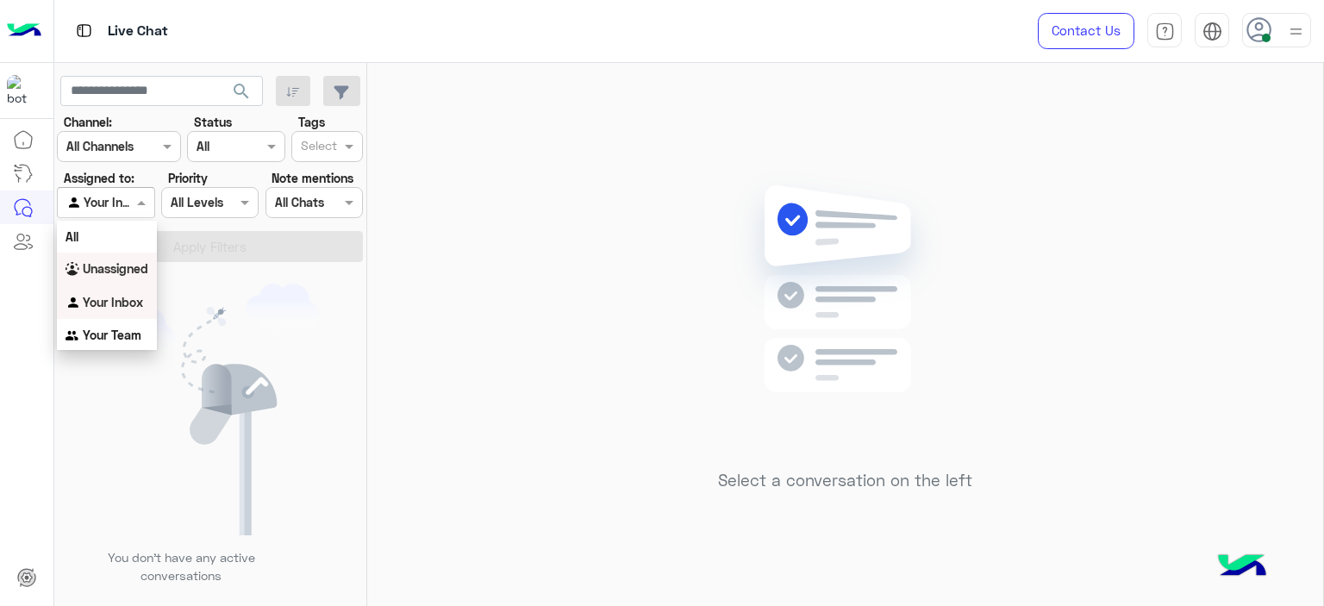
drag, startPoint x: 118, startPoint y: 213, endPoint x: 125, endPoint y: 269, distance: 56.4
click at [125, 269] on body "Live Chat Contact Us Help Center عربي English search Channel: Channel All Chann…" at bounding box center [662, 303] width 1324 height 606
click at [125, 269] on b "Unassigned" at bounding box center [116, 268] width 66 height 15
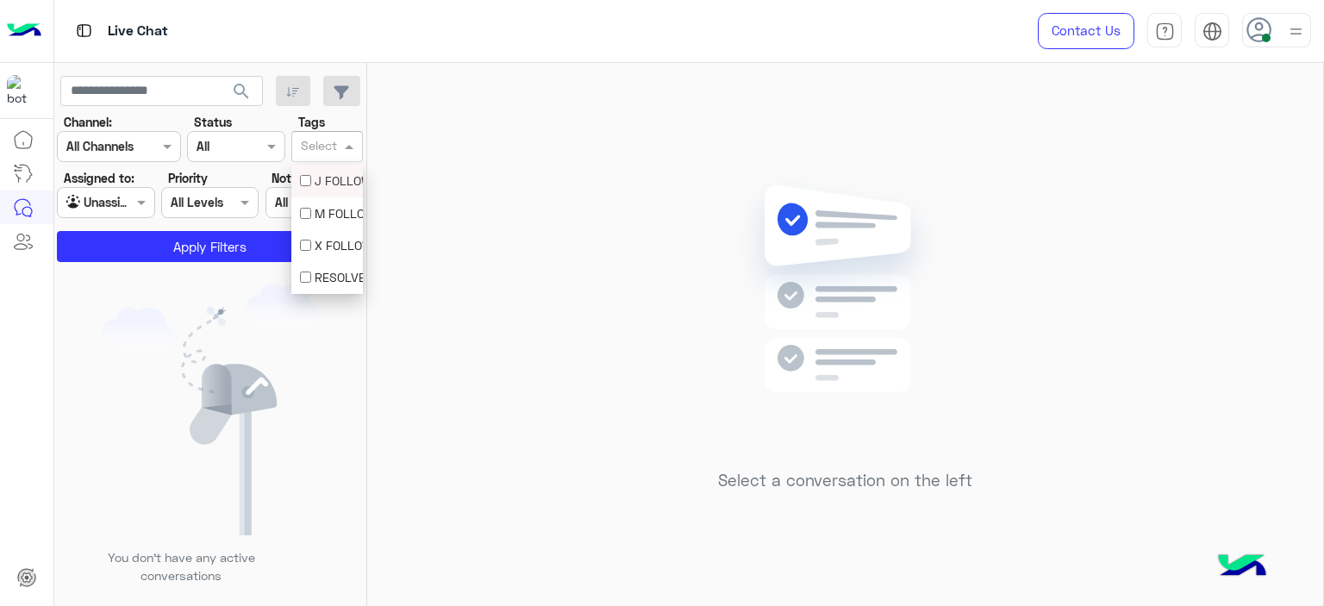
drag, startPoint x: 325, startPoint y: 145, endPoint x: 322, endPoint y: 201, distance: 56.1
click at [322, 201] on body "Live Chat Contact Us Help Center عربي English search Channel: Channel All Chann…" at bounding box center [662, 303] width 1324 height 606
drag, startPoint x: 322, startPoint y: 201, endPoint x: 313, endPoint y: 214, distance: 16.0
click at [313, 214] on div "M FOLLOW UP" at bounding box center [327, 213] width 72 height 32
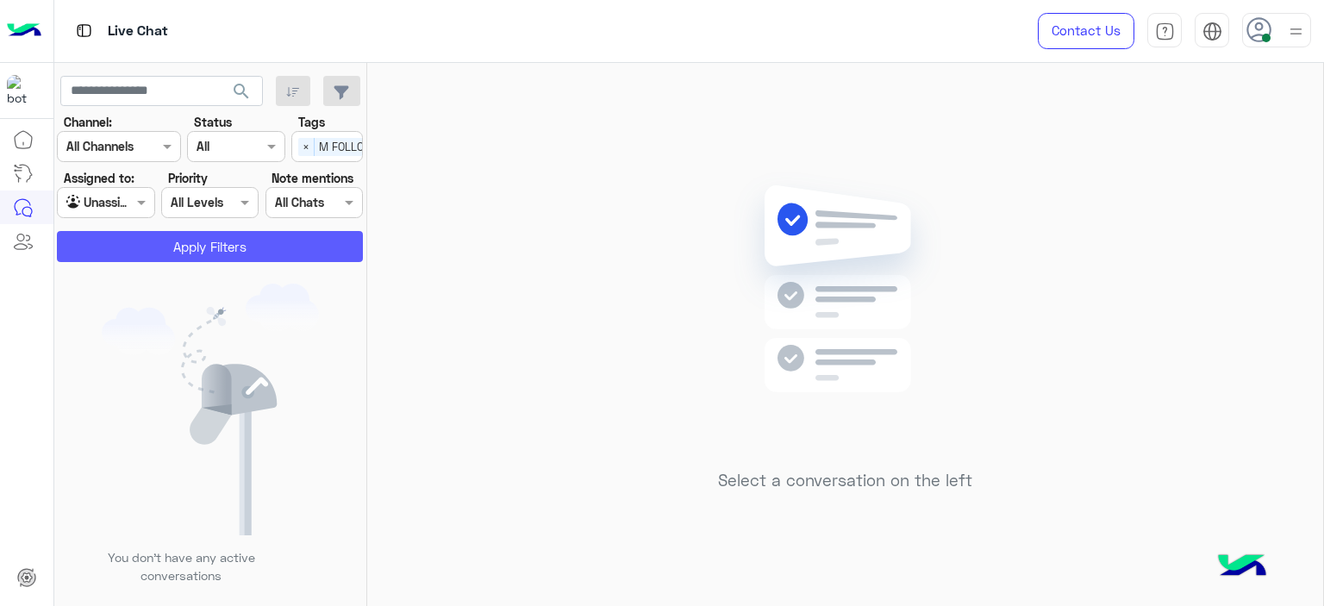
click at [288, 243] on button "Apply Filters" at bounding box center [210, 246] width 306 height 31
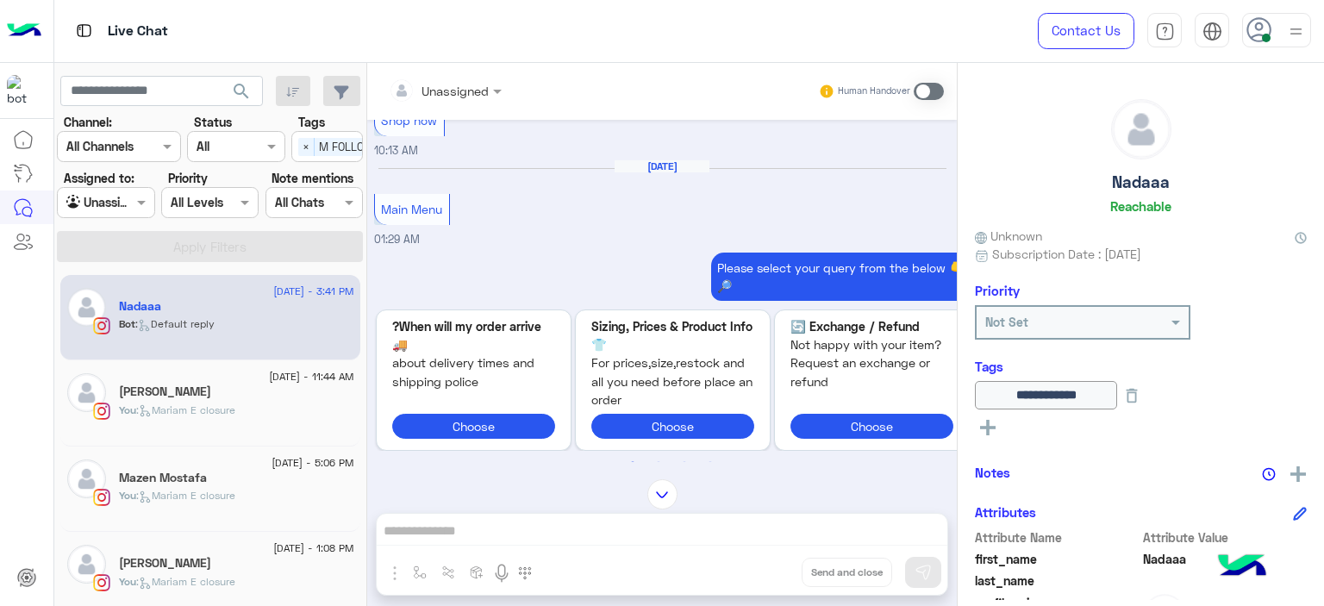
scroll to position [8, 0]
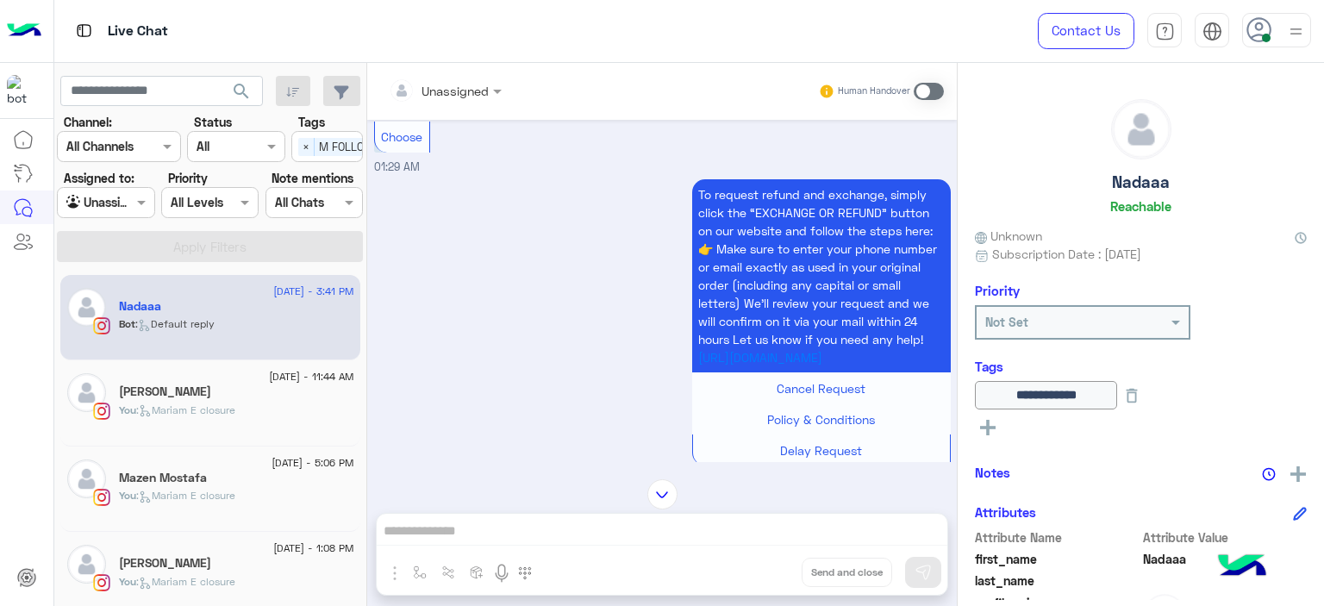
click at [652, 496] on img at bounding box center [662, 494] width 30 height 30
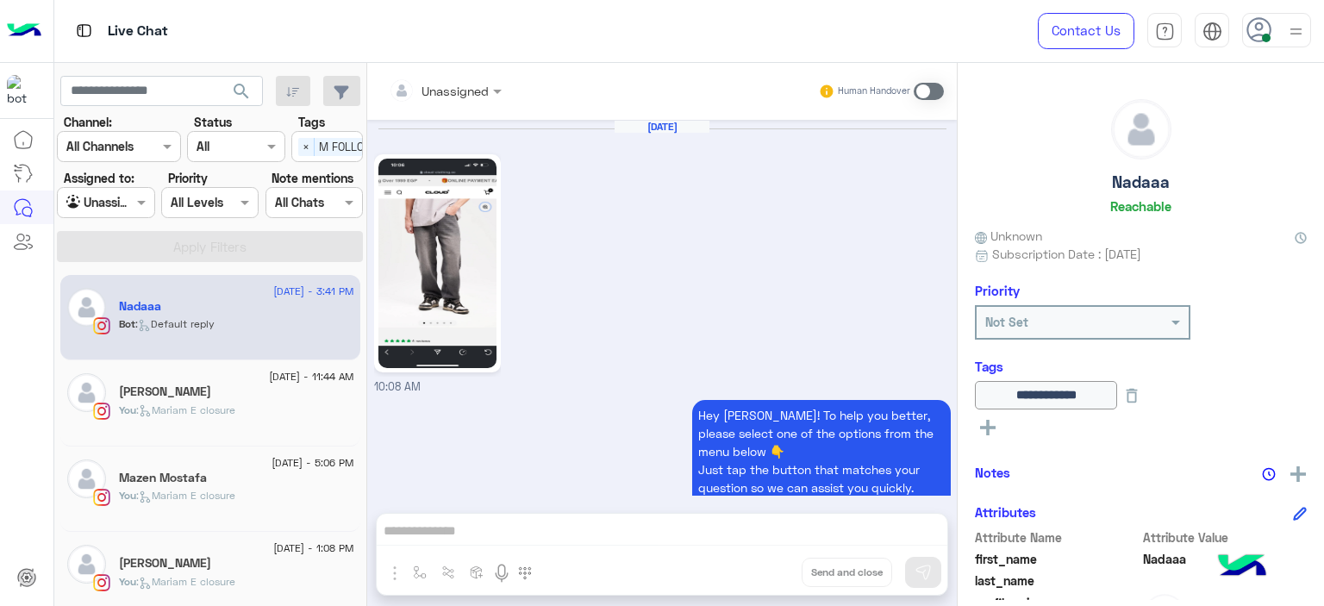
scroll to position [6295, 0]
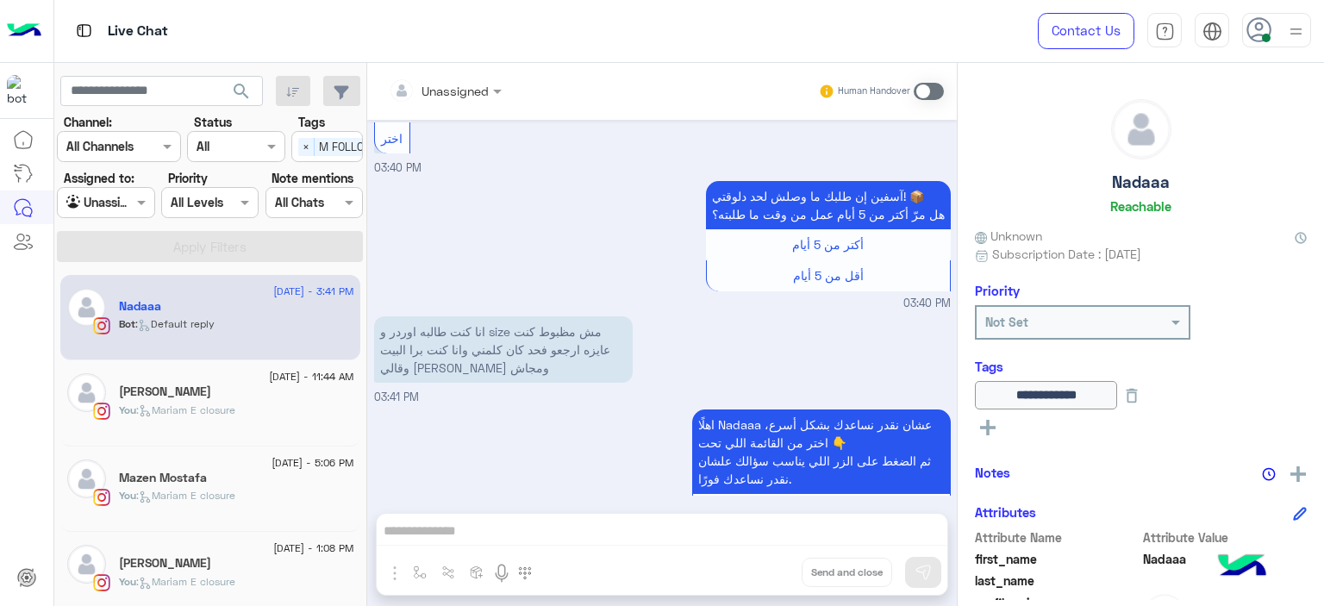
click at [927, 91] on span at bounding box center [929, 91] width 30 height 17
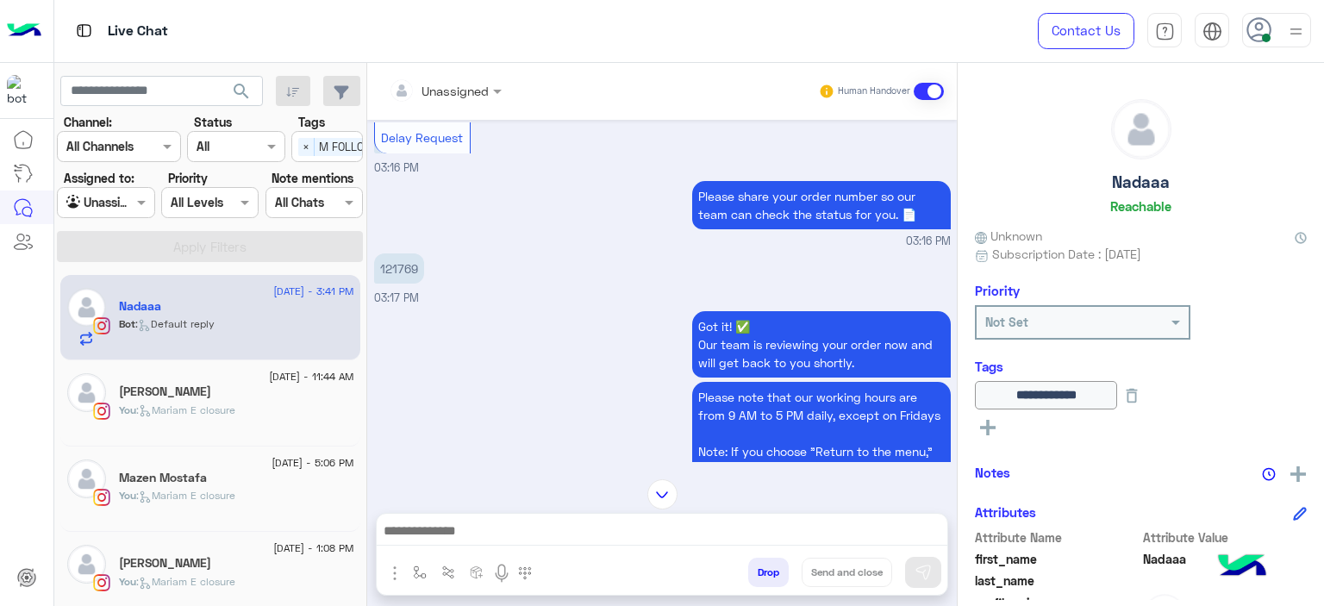
scroll to position [4789, 0]
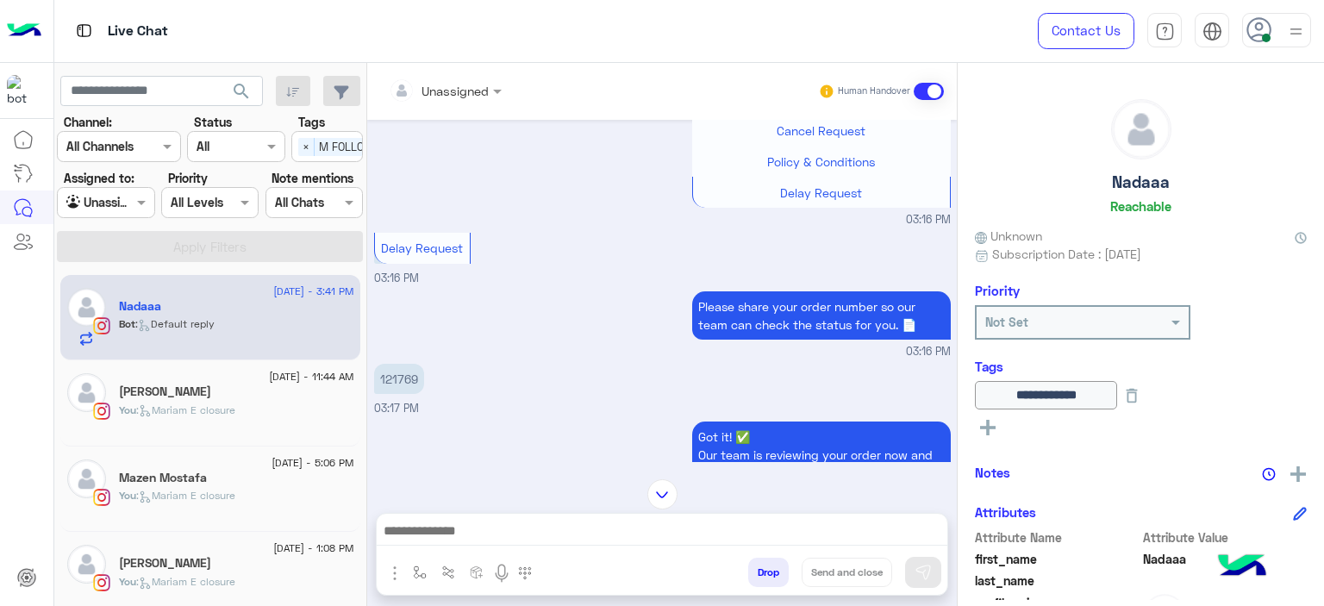
click at [408, 364] on p "121769" at bounding box center [399, 379] width 50 height 30
click at [409, 364] on p "121769" at bounding box center [399, 379] width 50 height 30
copy p "121769"
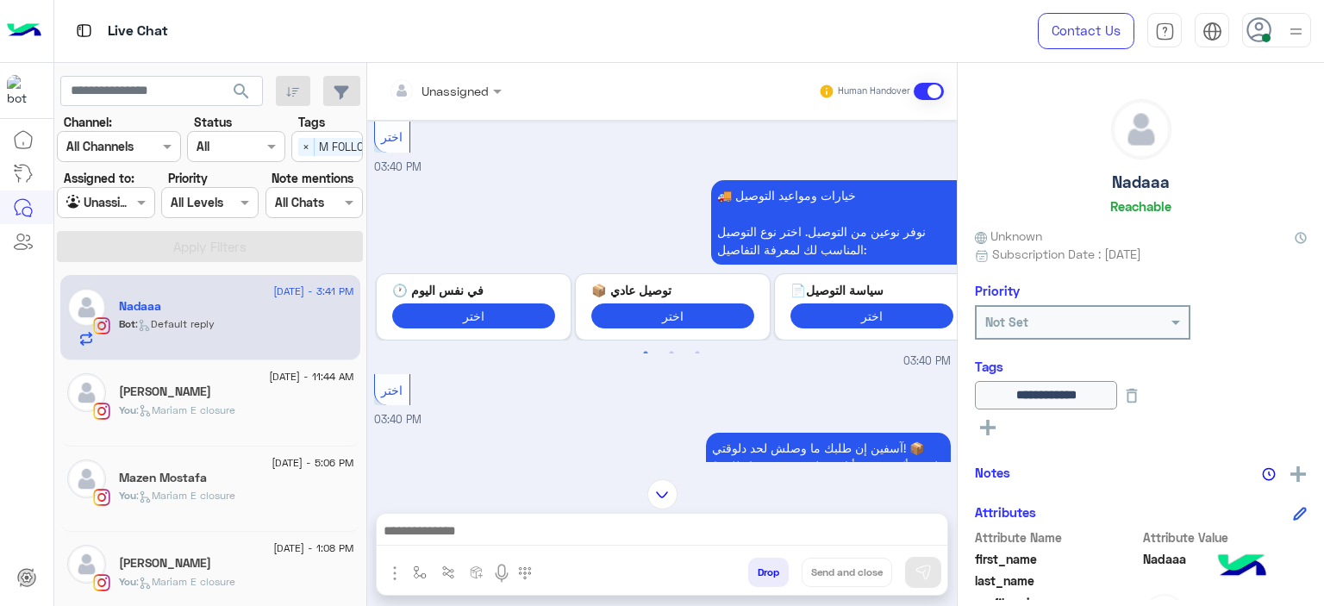
scroll to position [9, 0]
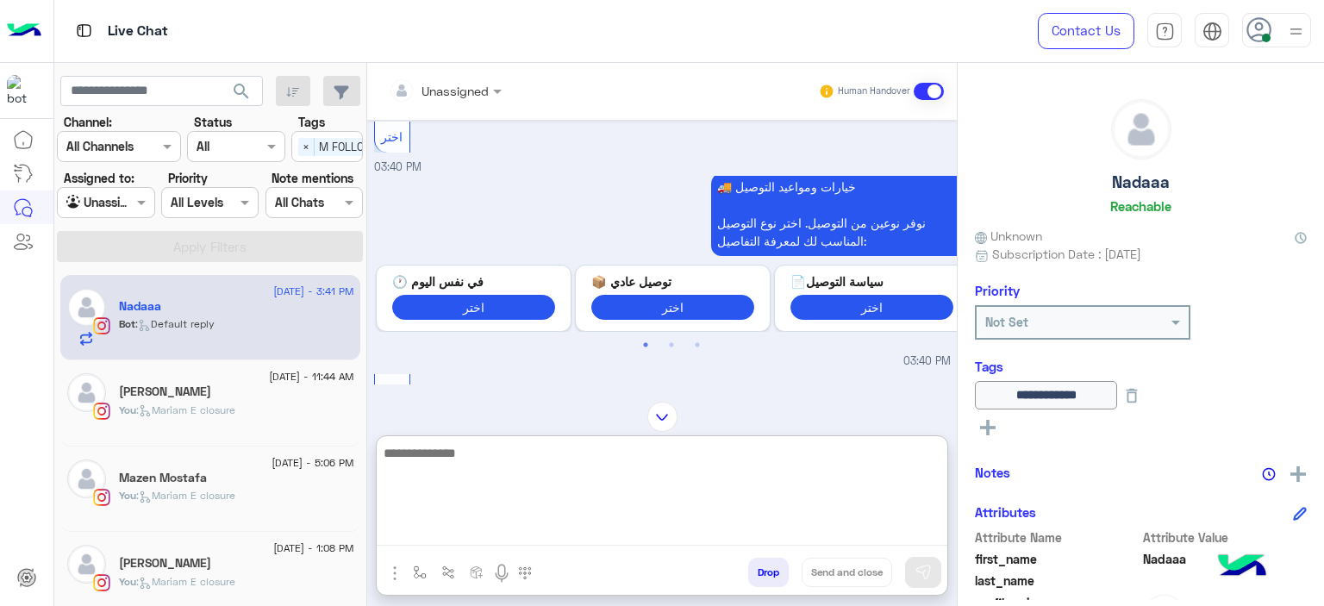
click at [484, 523] on textarea at bounding box center [662, 493] width 571 height 103
paste textarea "**********"
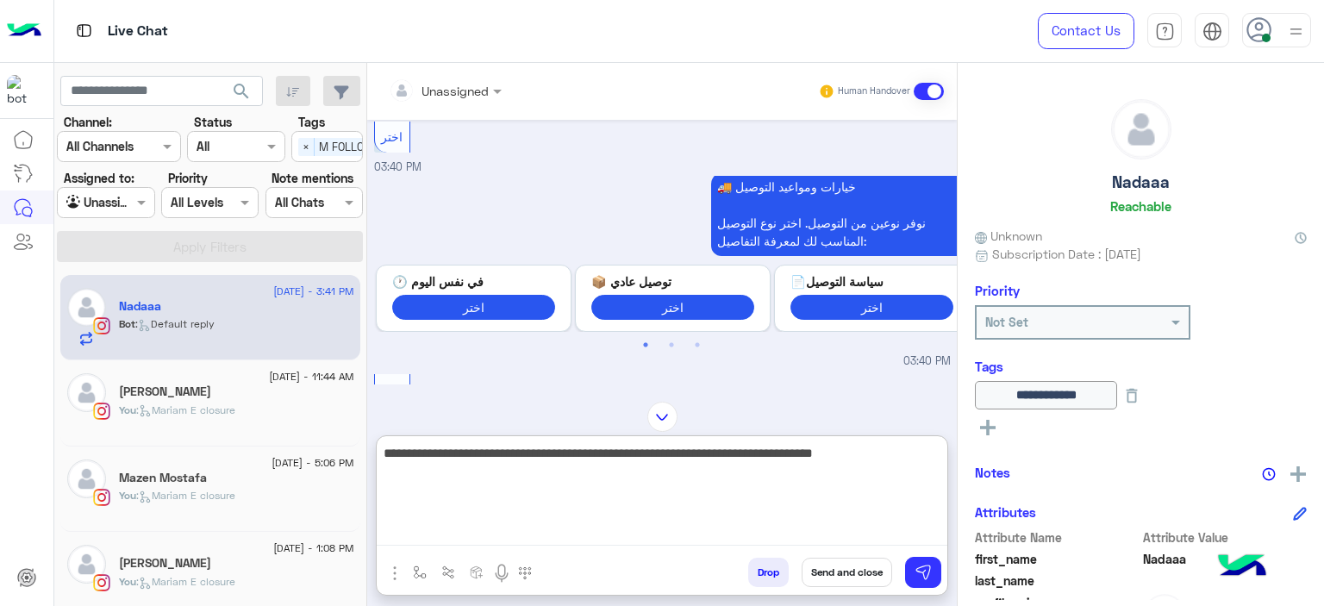
type textarea "**********"
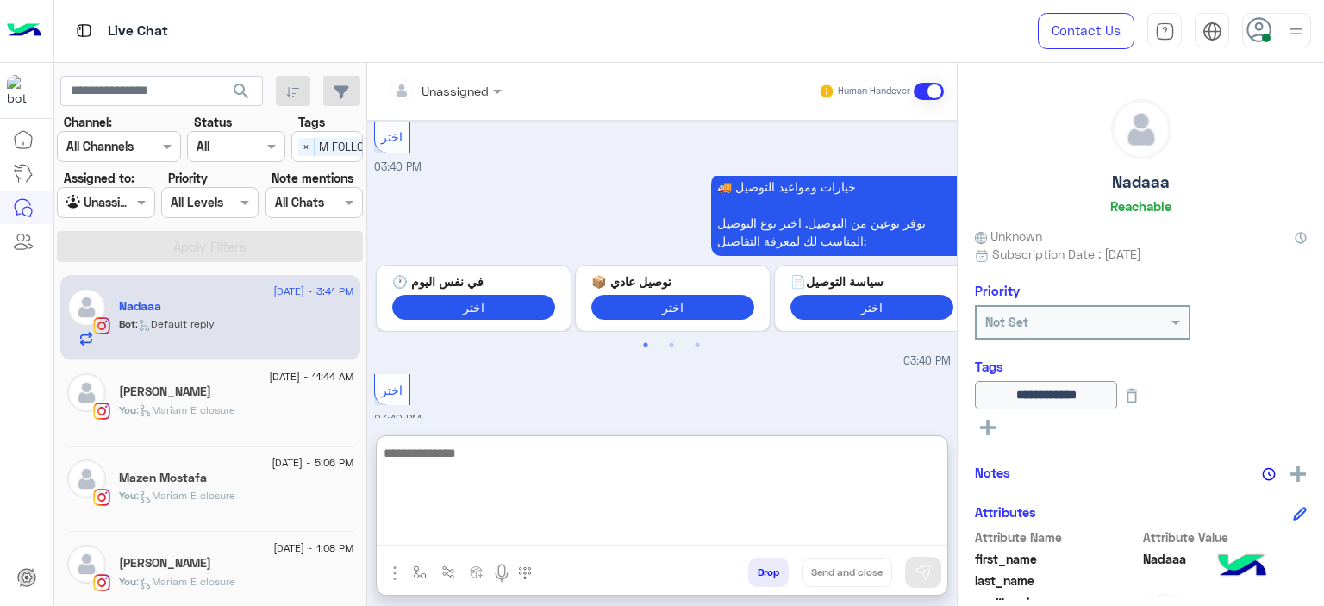
scroll to position [6495, 0]
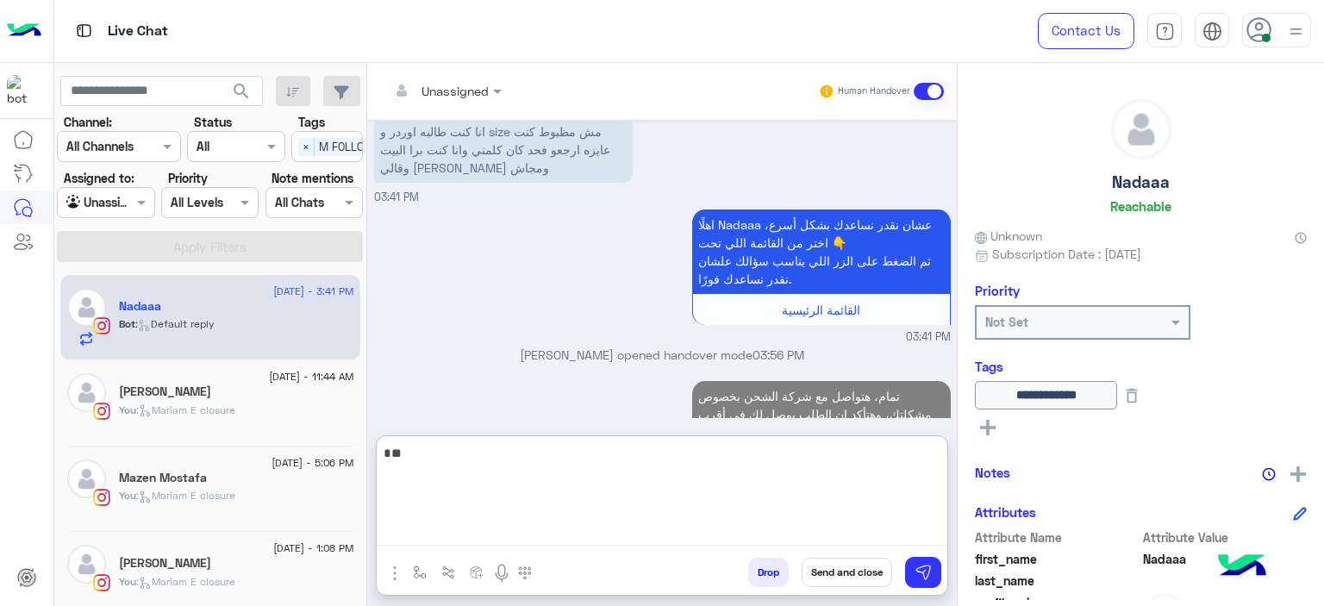
type textarea "*"
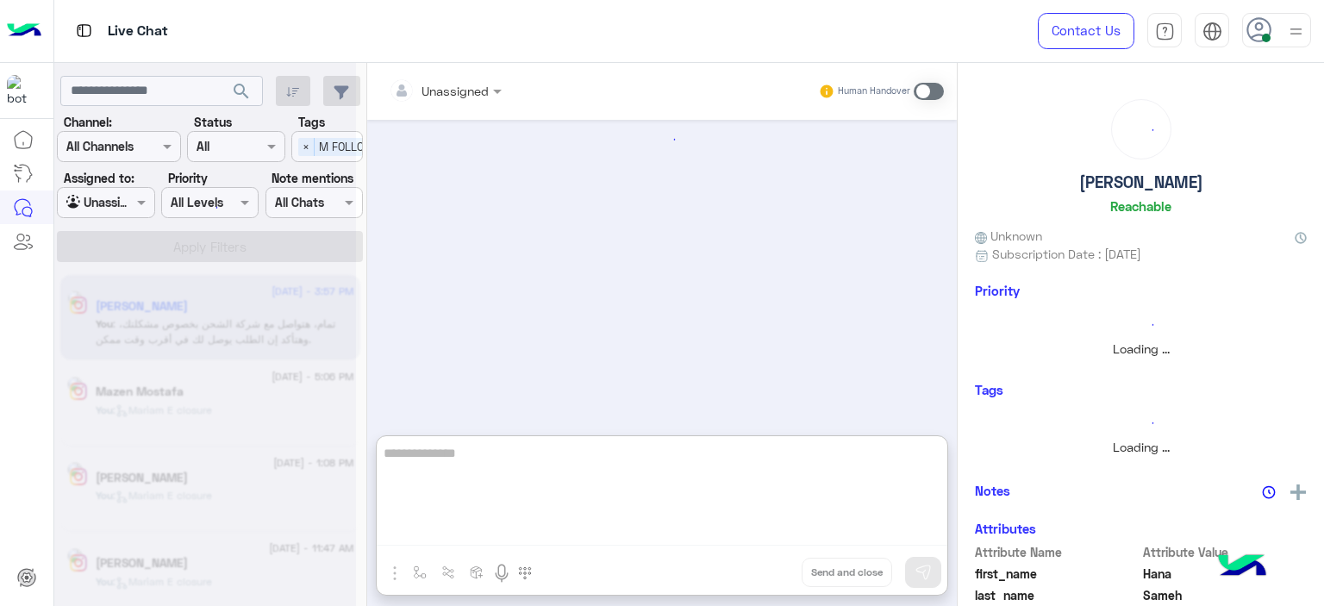
type textarea "*"
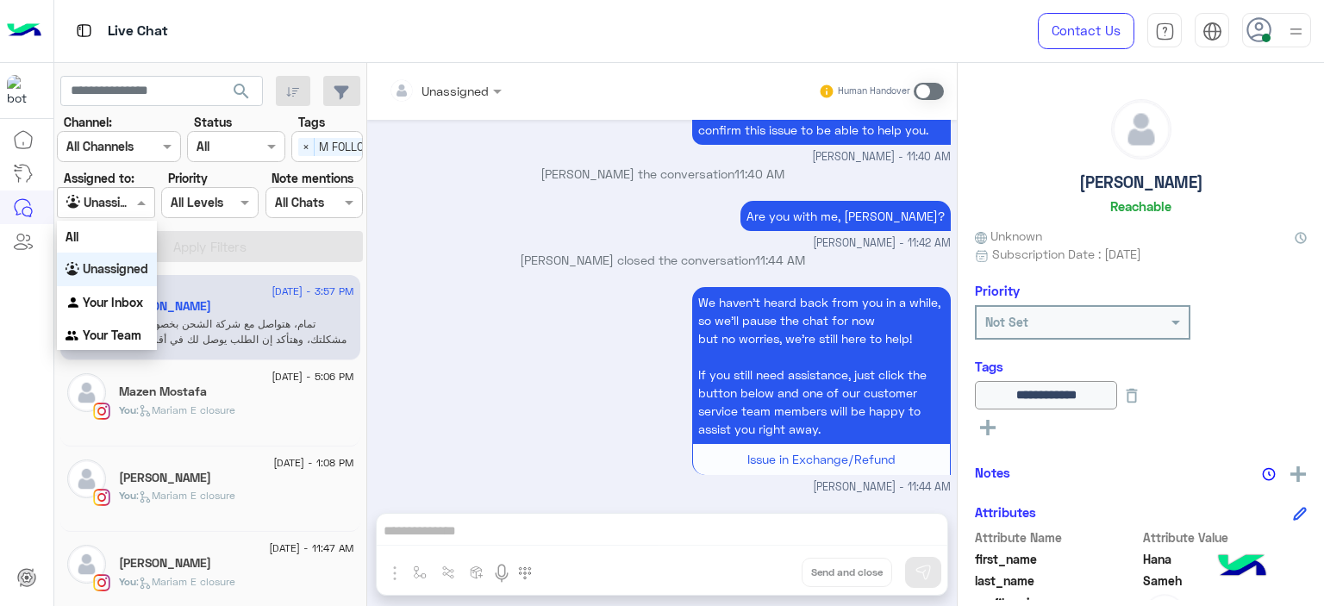
click at [140, 209] on span at bounding box center [144, 202] width 22 height 18
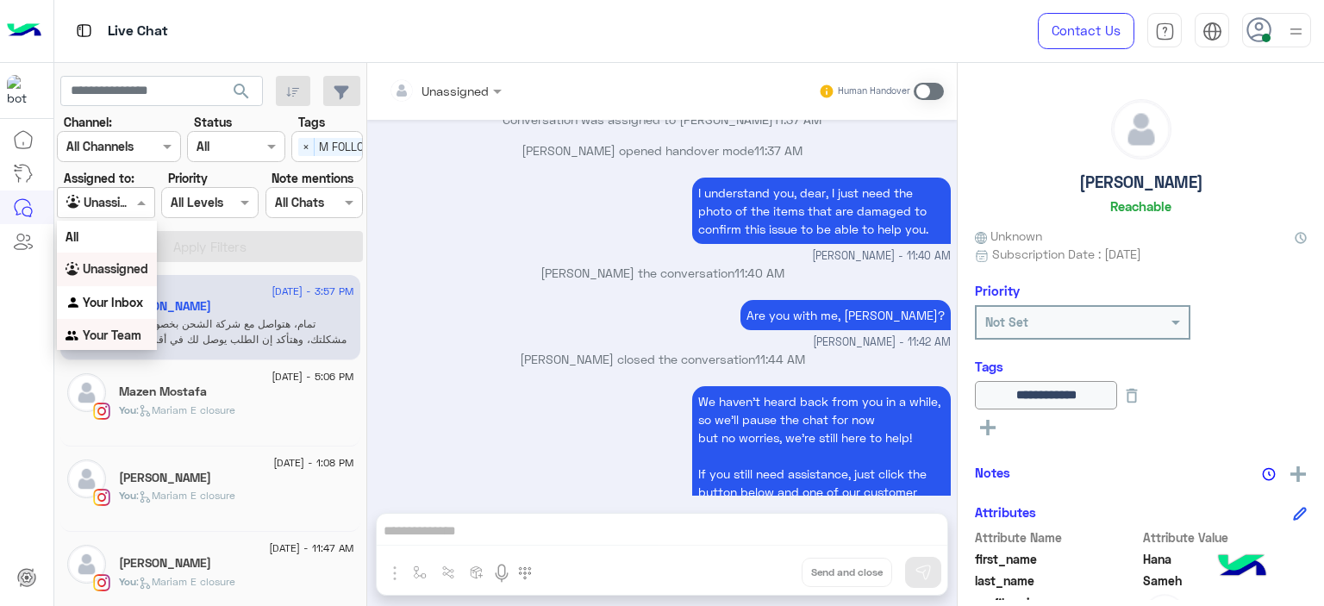
scroll to position [1190, 0]
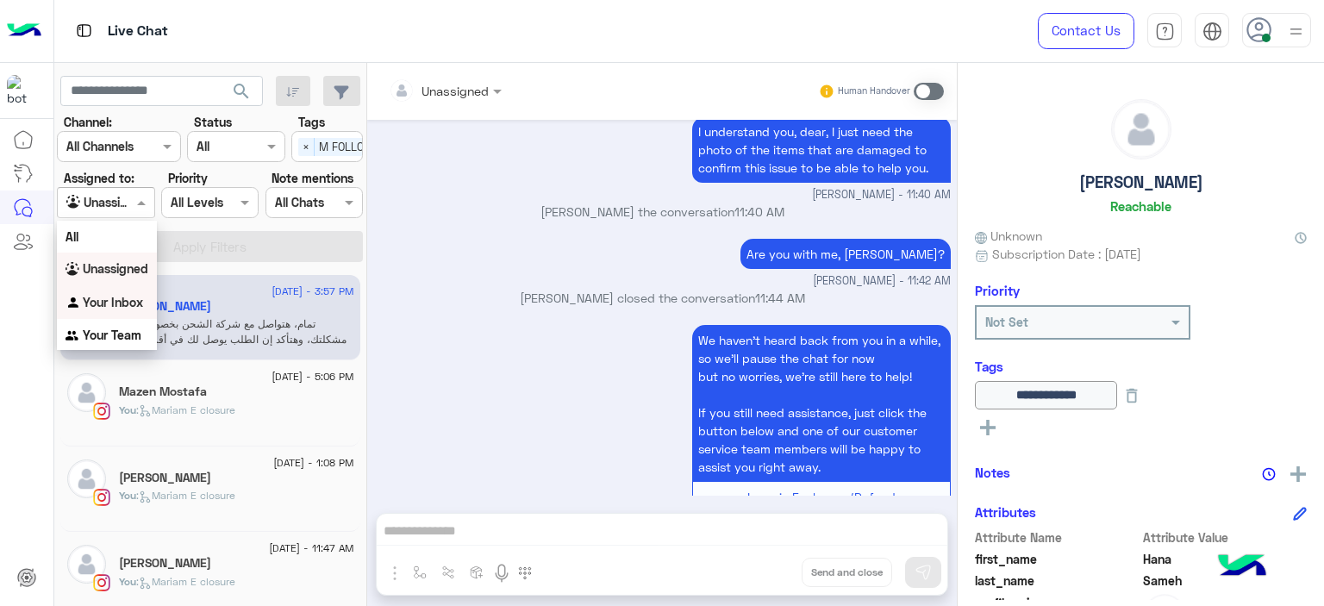
click at [110, 312] on div "Your Inbox" at bounding box center [107, 303] width 100 height 34
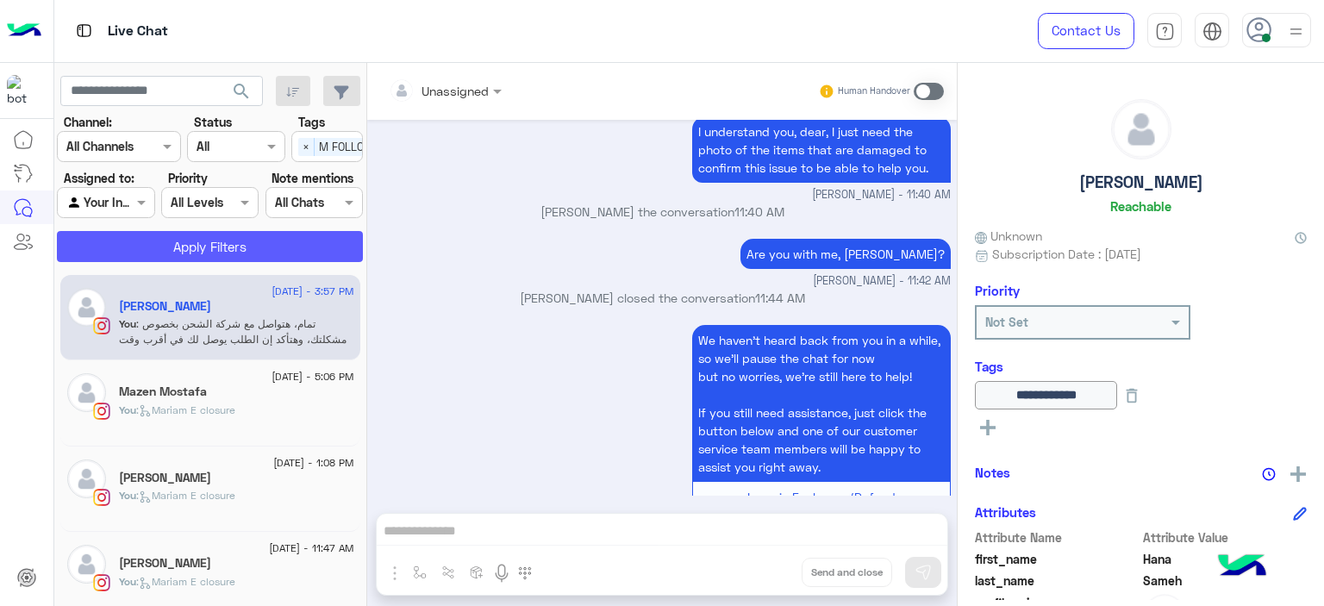
click at [243, 253] on button "Apply Filters" at bounding box center [210, 246] width 306 height 31
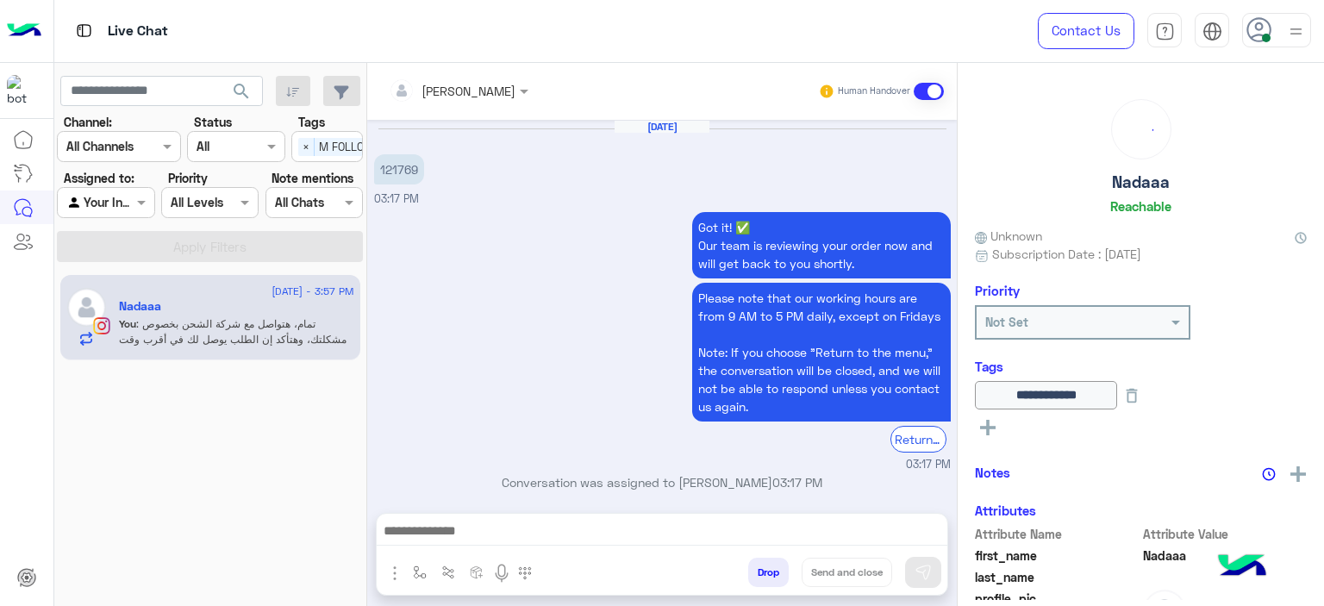
scroll to position [1478, 0]
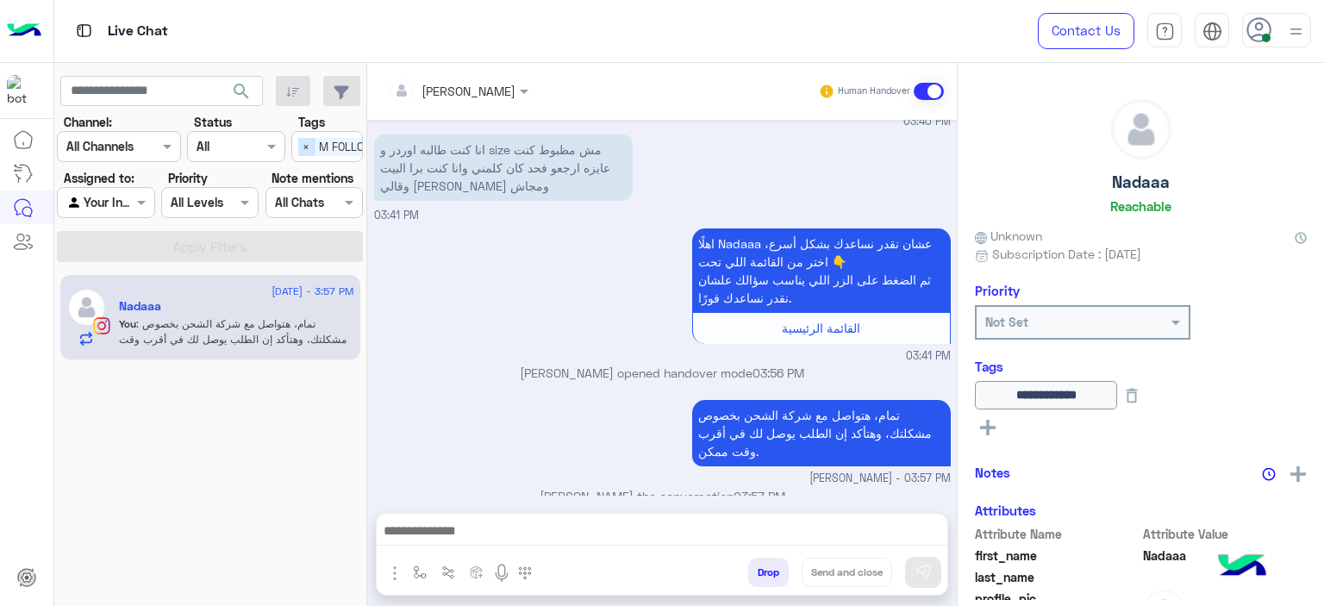
click at [305, 146] on span "×" at bounding box center [306, 147] width 16 height 18
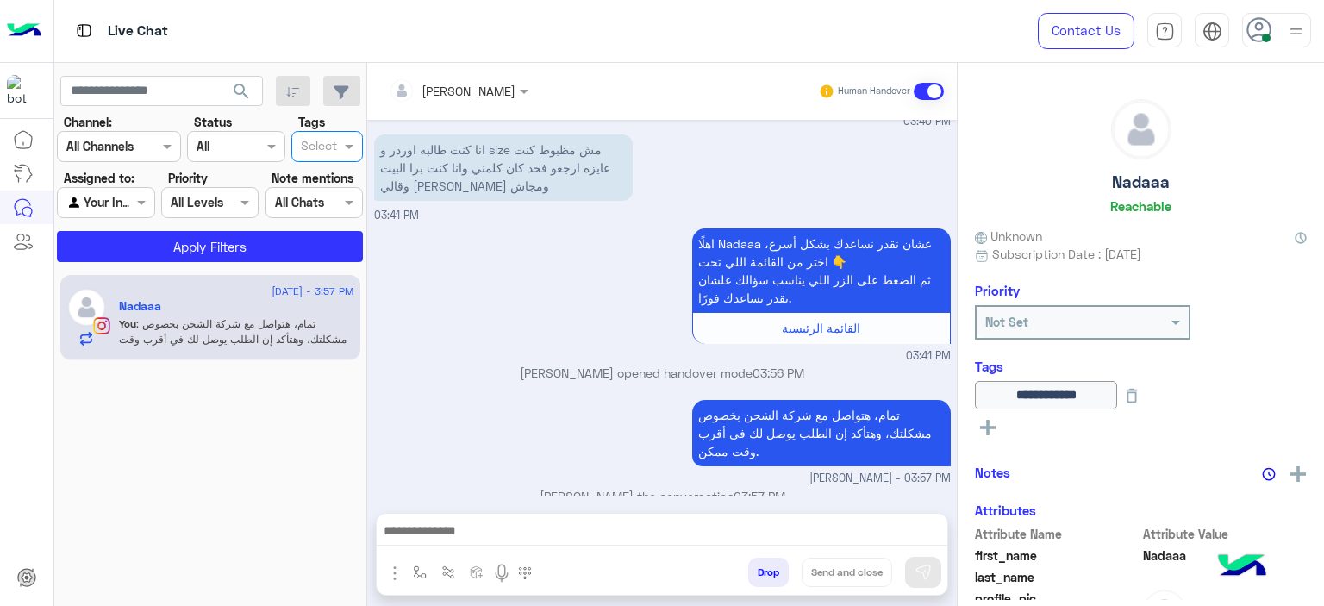
scroll to position [0, 0]
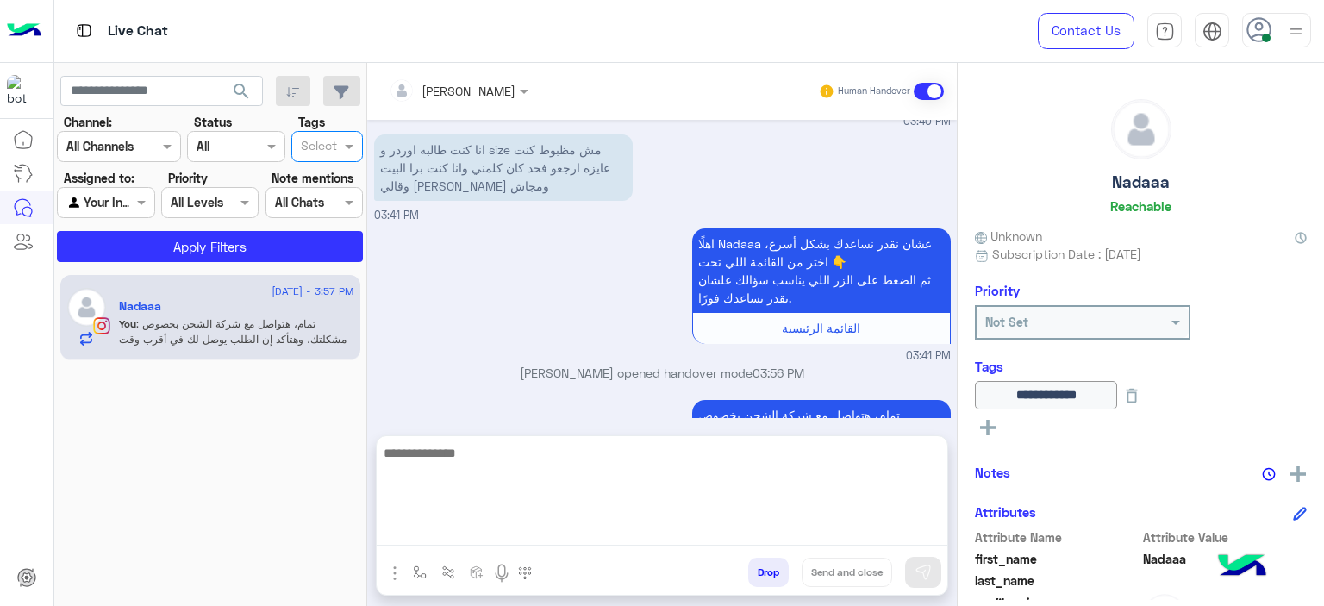
click at [481, 521] on textarea at bounding box center [662, 493] width 571 height 103
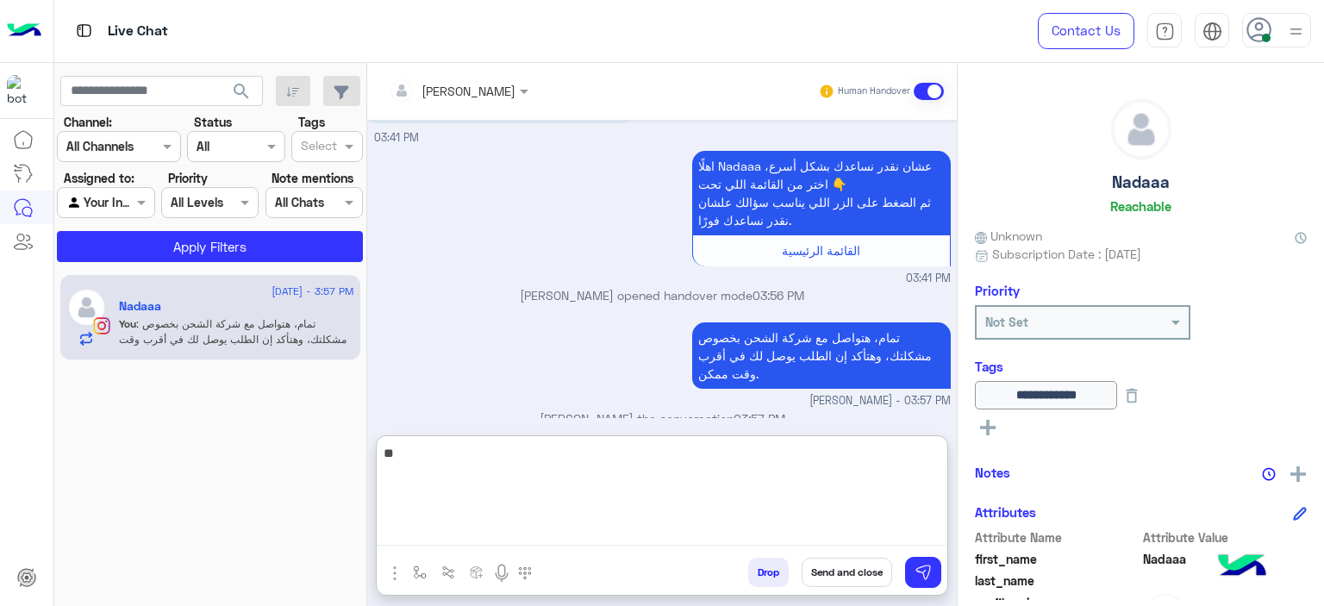
type textarea "*"
type textarea "**********"
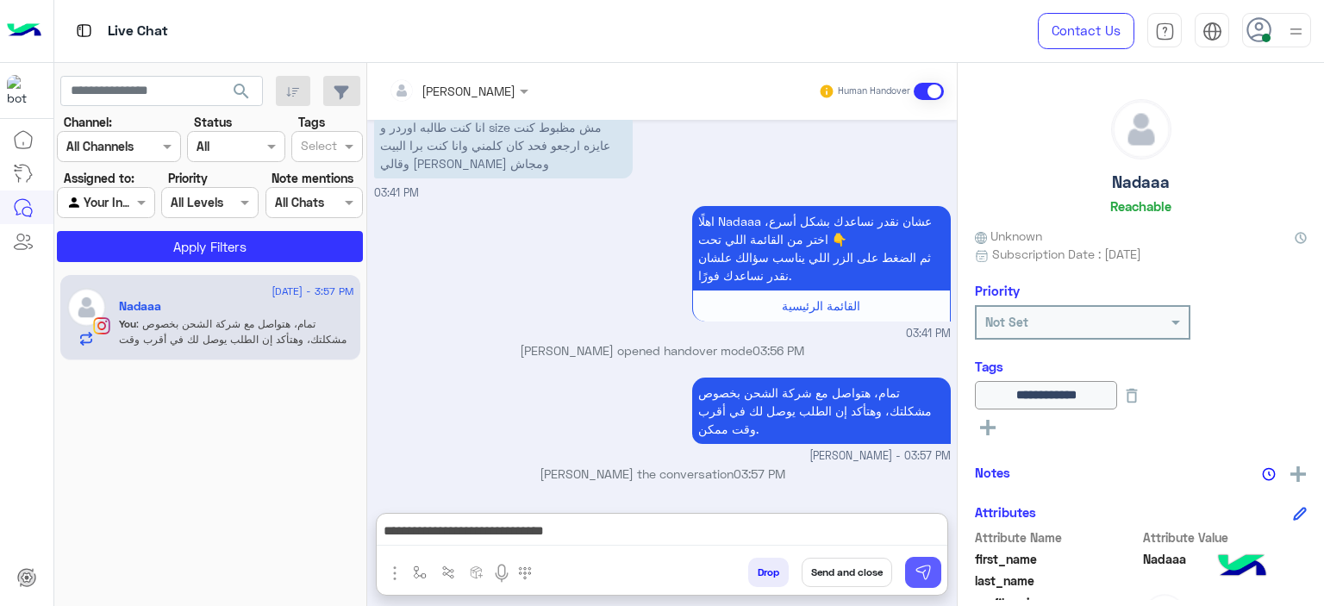
click at [917, 571] on img at bounding box center [922, 572] width 17 height 17
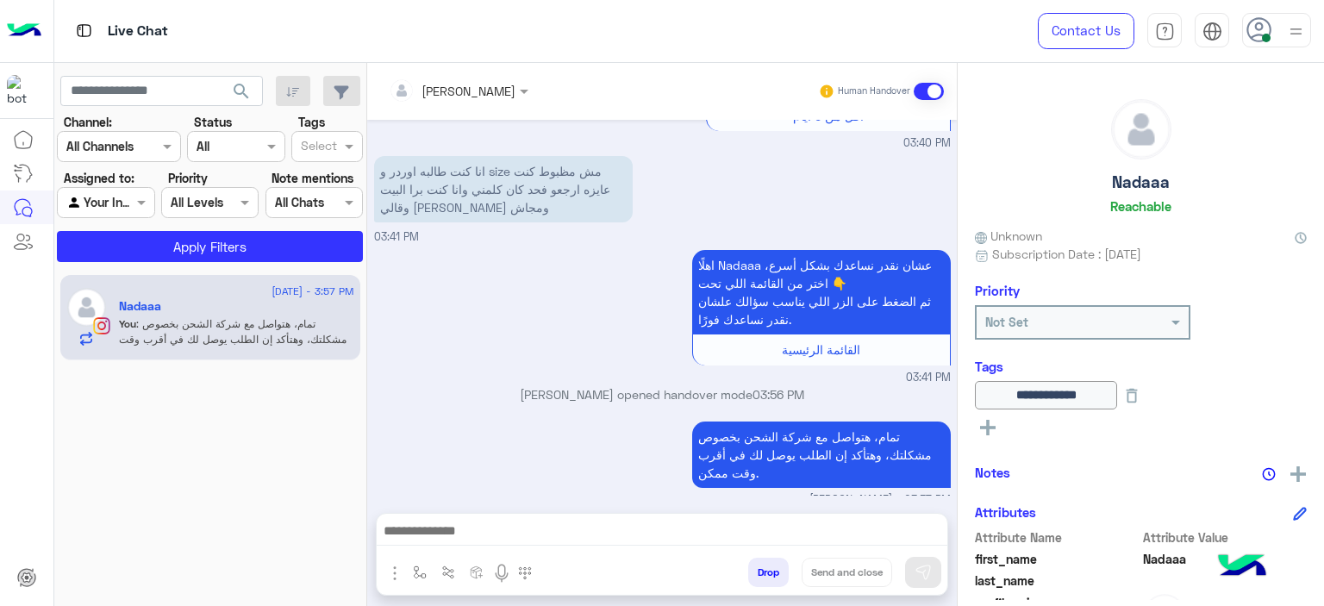
scroll to position [1533, 0]
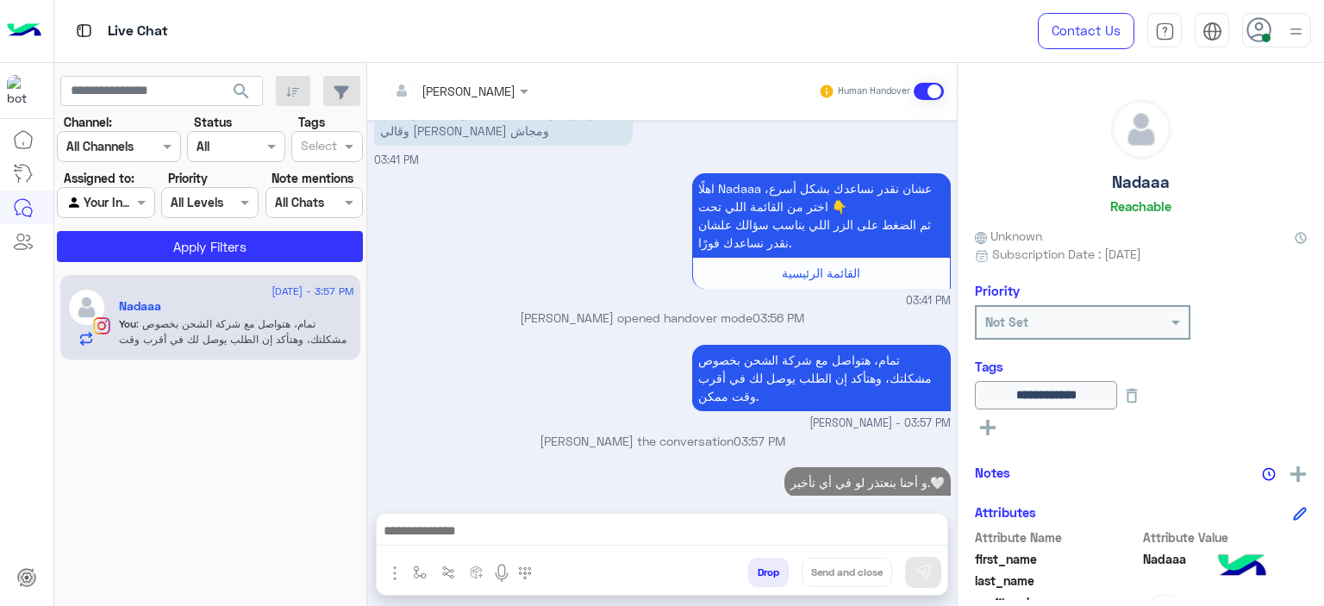
click at [837, 467] on p "و أحنا بنعتذر لو في أي تأخير.🤍" at bounding box center [867, 482] width 166 height 30
click at [836, 467] on p "و أحنا بنعتذر لو في أي تأخير.🤍" at bounding box center [867, 482] width 166 height 30
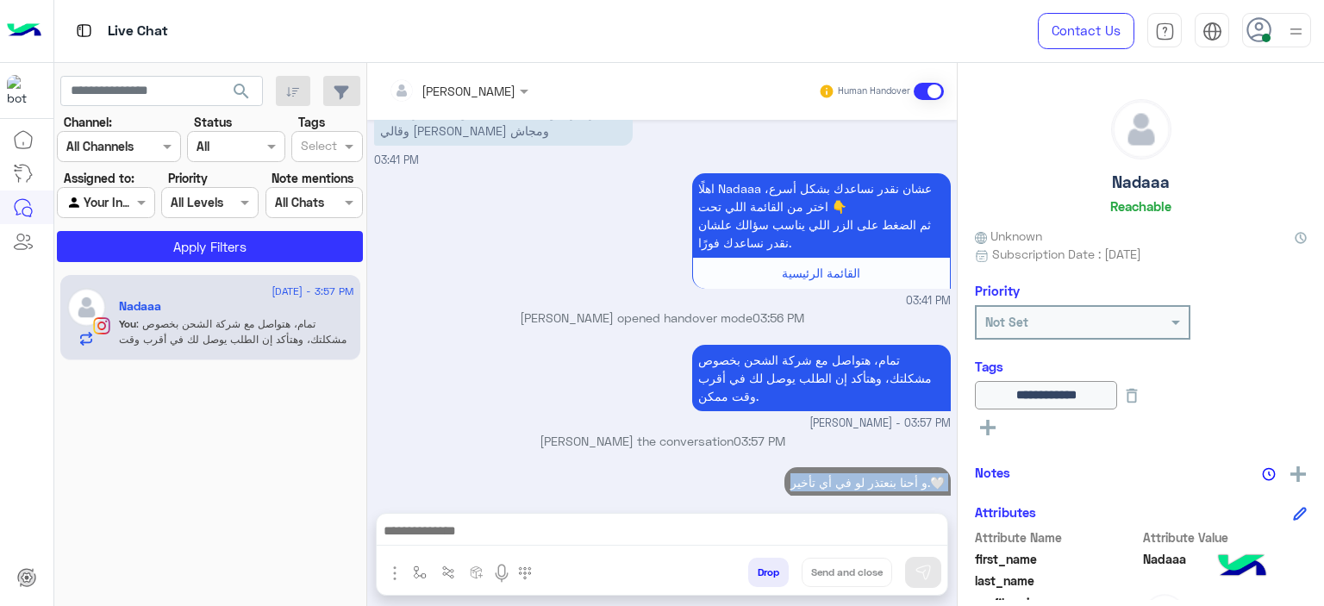
click at [835, 467] on p "و أحنا بنعتذر لو في أي تأخير.🤍" at bounding box center [867, 482] width 166 height 30
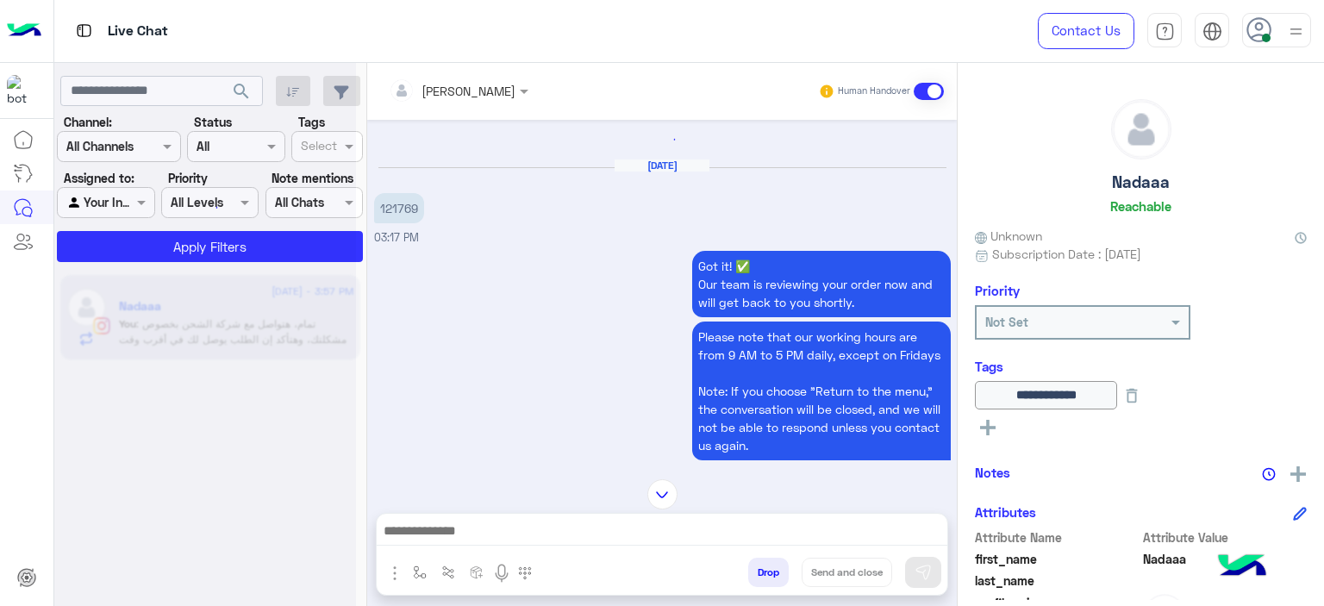
scroll to position [2, 0]
click at [403, 206] on p "121769" at bounding box center [399, 206] width 50 height 30
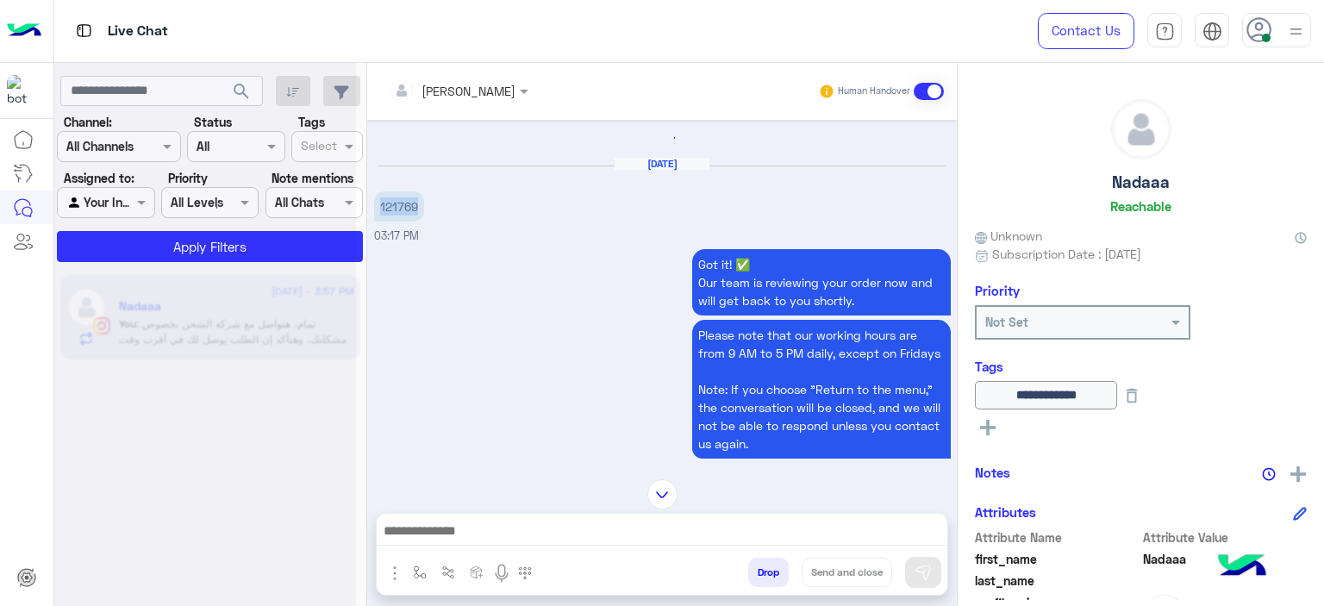
click at [403, 206] on p "121769" at bounding box center [399, 206] width 50 height 30
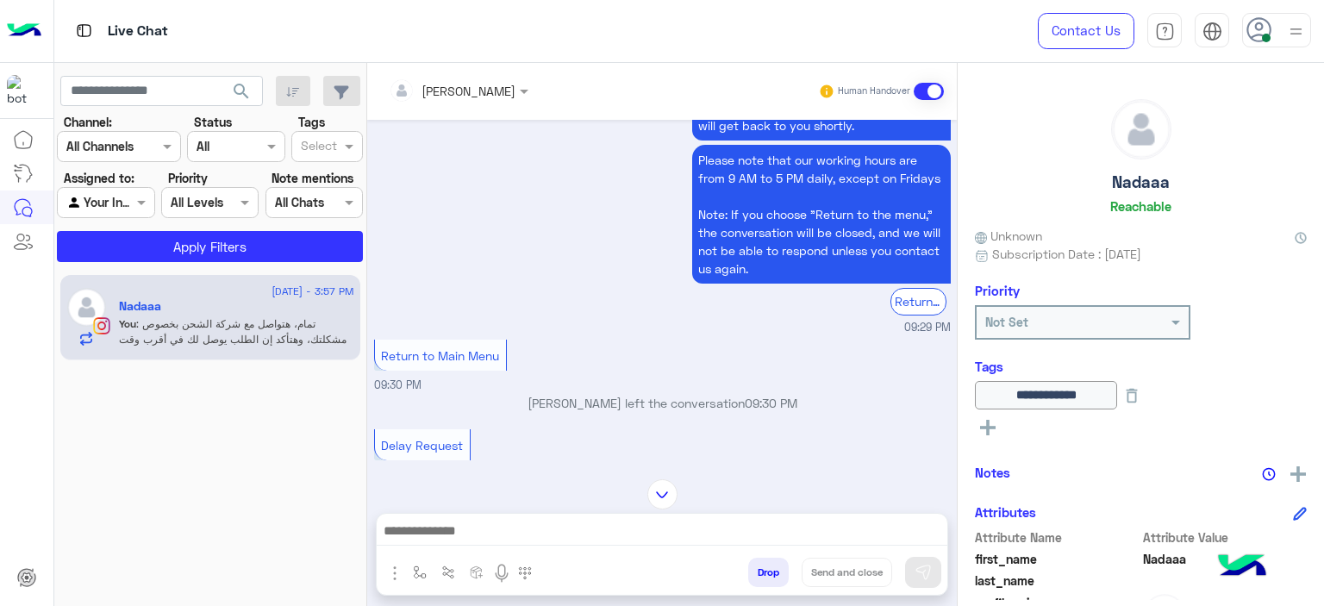
copy p "121769"
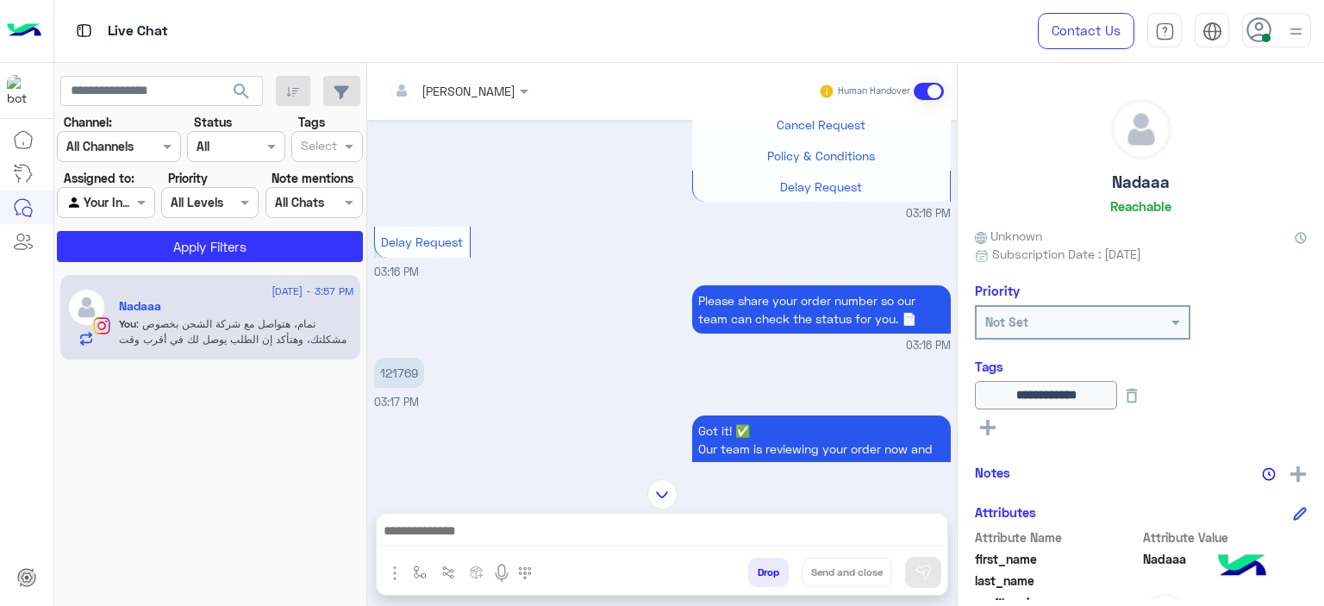
scroll to position [4731, 0]
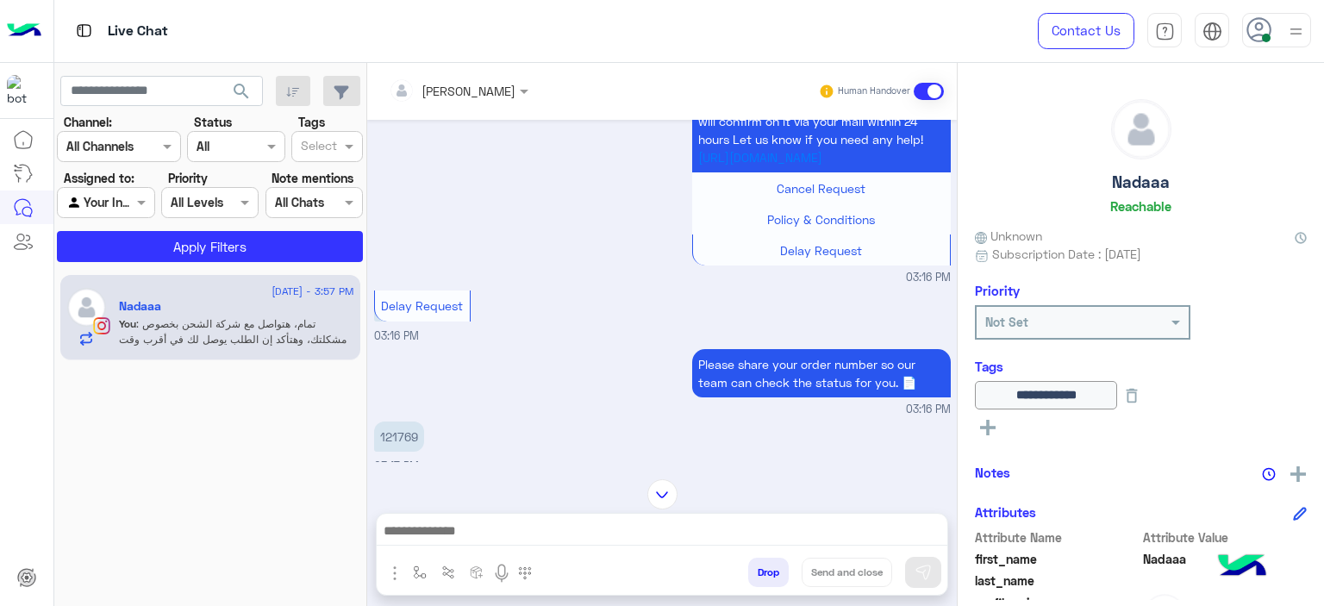
click at [403, 421] on p "121769" at bounding box center [399, 436] width 50 height 30
copy p "121769"
click at [656, 485] on img at bounding box center [662, 494] width 30 height 30
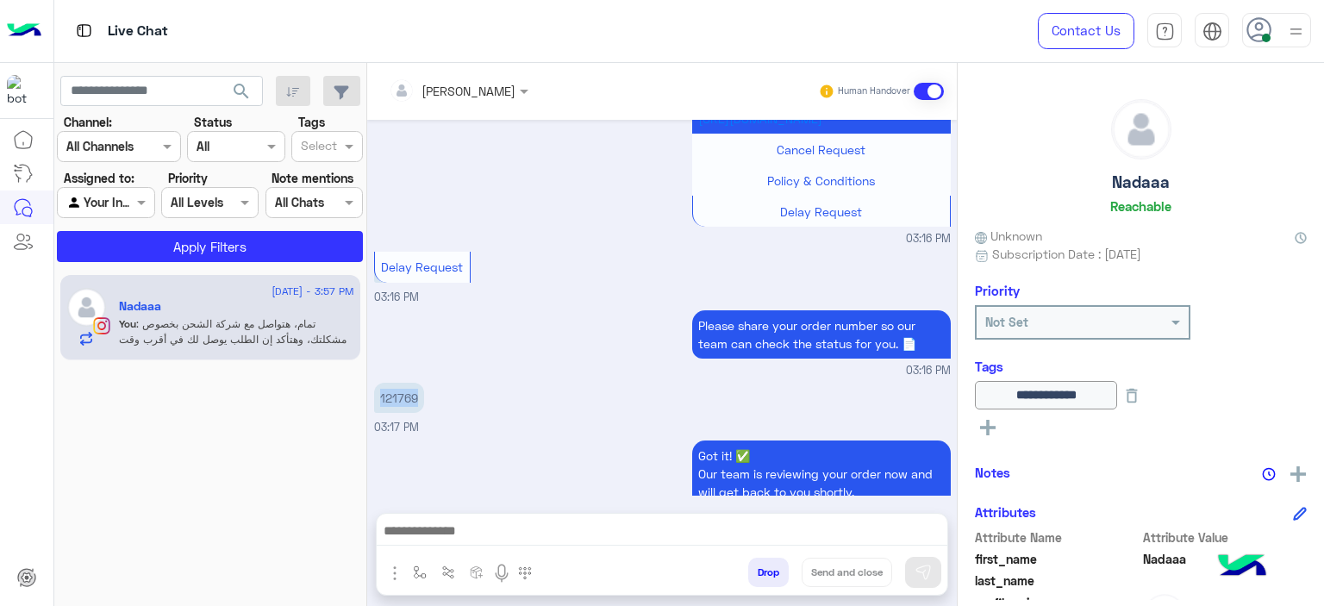
scroll to position [6504, 0]
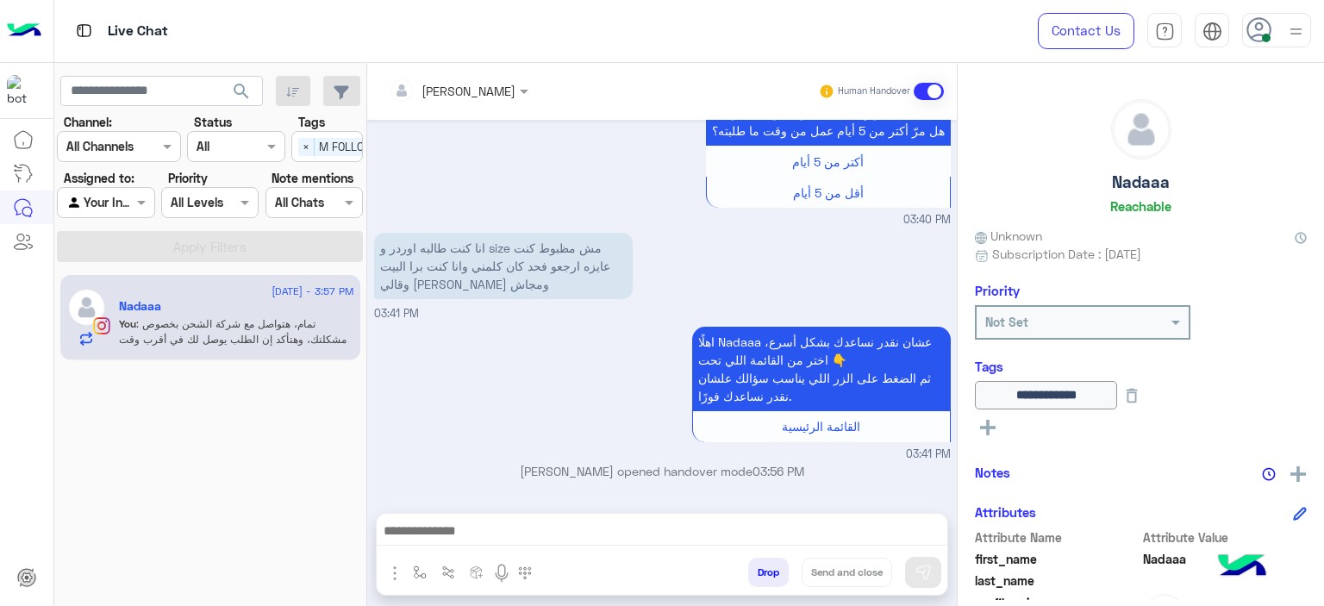
scroll to position [1478, 0]
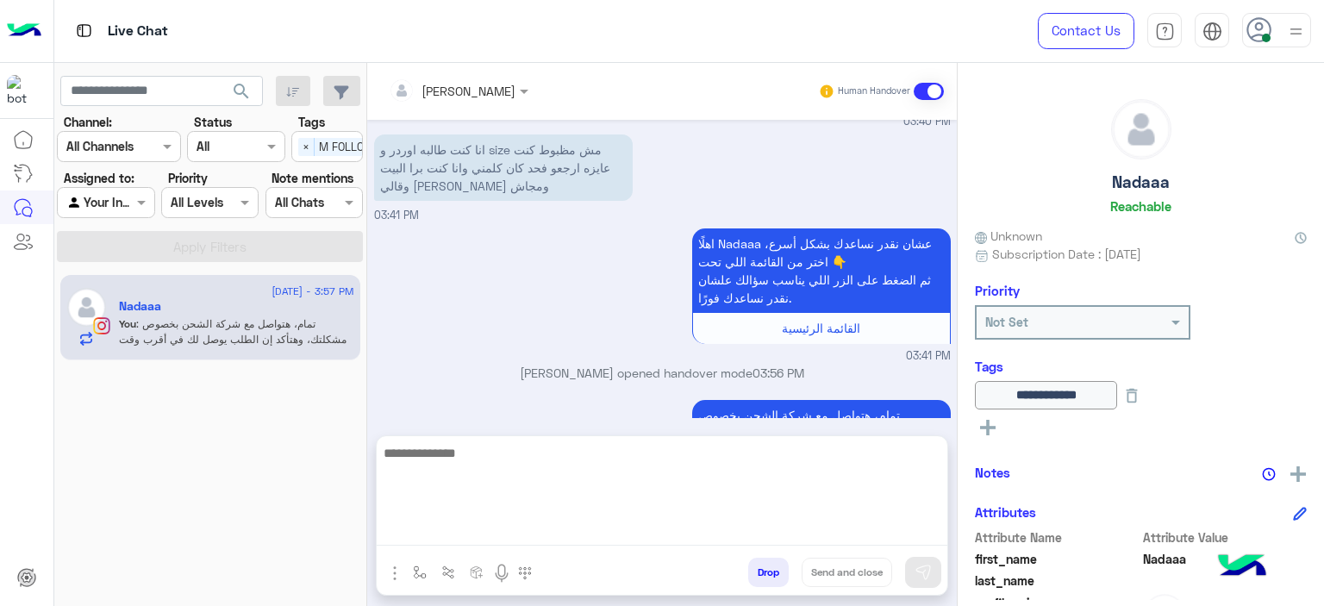
click at [490, 527] on textarea at bounding box center [662, 493] width 571 height 103
paste textarea "**********"
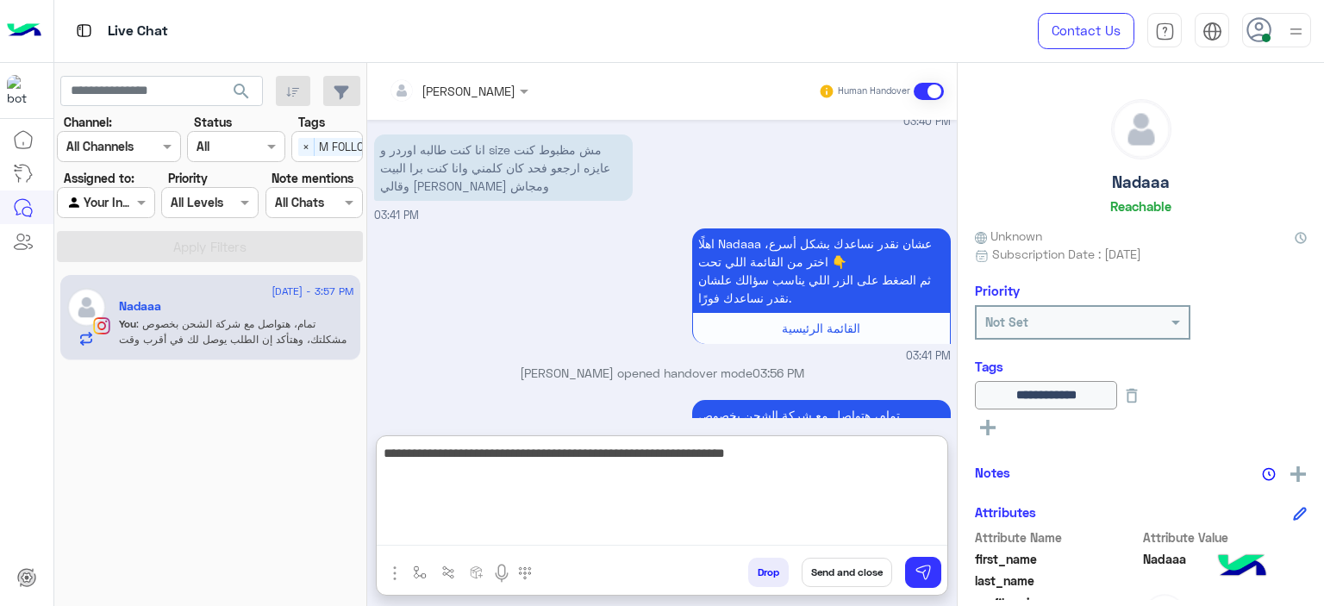
click at [612, 452] on textarea "**********" at bounding box center [662, 493] width 571 height 103
click at [509, 456] on textarea "**********" at bounding box center [662, 493] width 571 height 103
type textarea "**********"
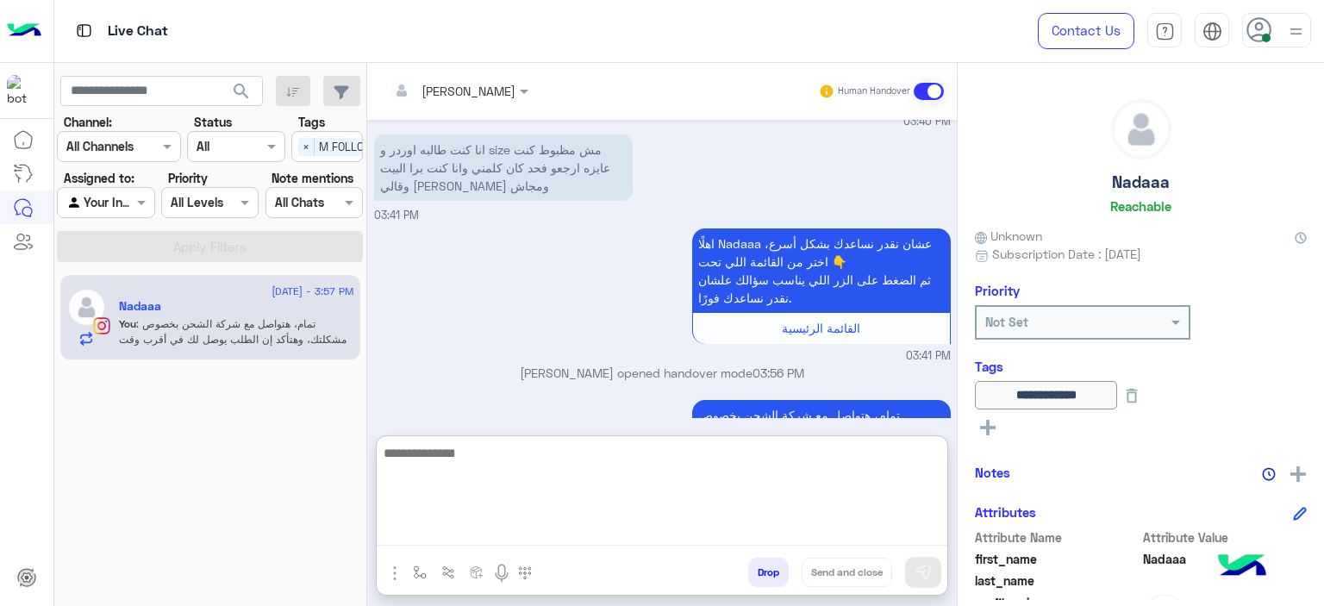
scroll to position [1629, 0]
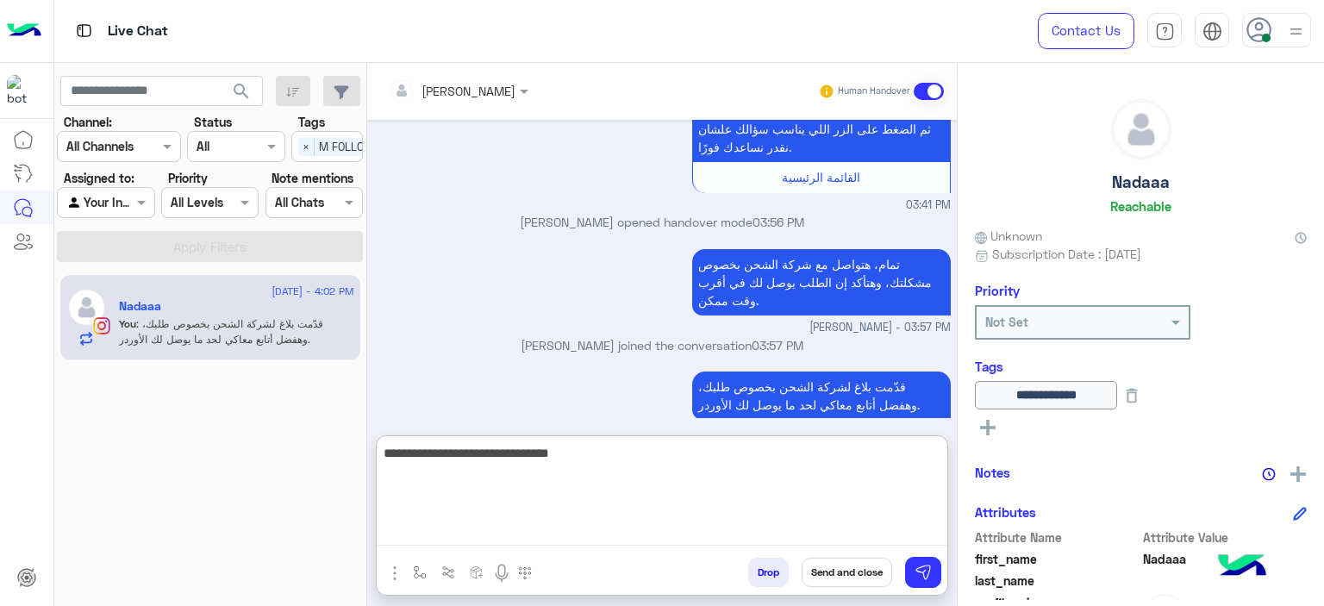
type textarea "**********"
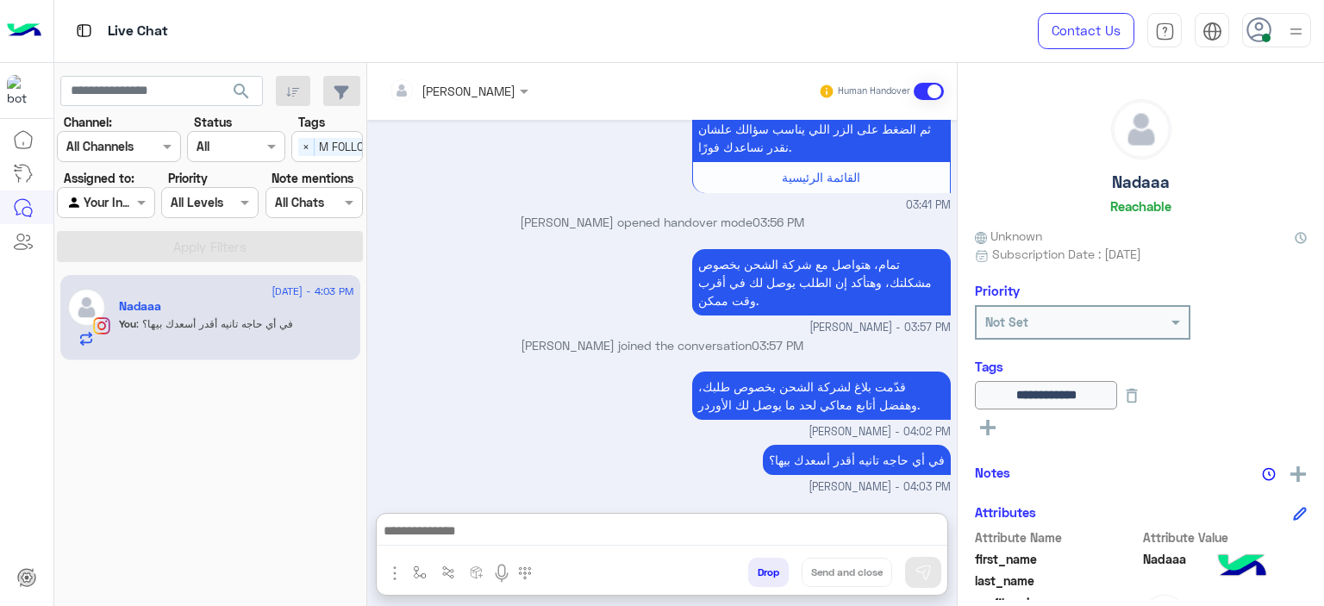
click at [816, 377] on div "Sep 1, 2025 121769 03:17 PM Got it! ✅ Our team is reviewing your order now and …" at bounding box center [662, 308] width 590 height 376
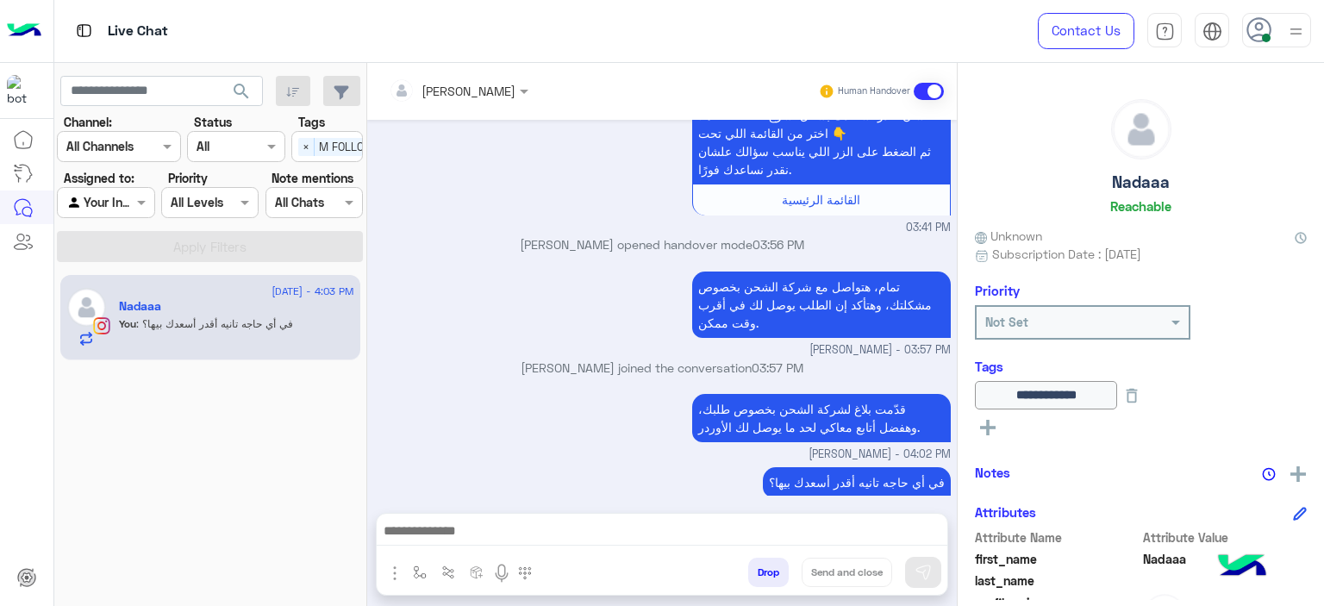
scroll to position [1607, 0]
click at [816, 394] on p "قدّمت بلاغ لشركة الشحن بخصوص طلبك، وهفضل أتابع معاكي لحد ما يوصل لك الأوردر." at bounding box center [821, 418] width 259 height 48
click at [851, 467] on p "في أي حاجه تانيه أقدر أسعدك بيها؟" at bounding box center [857, 482] width 188 height 30
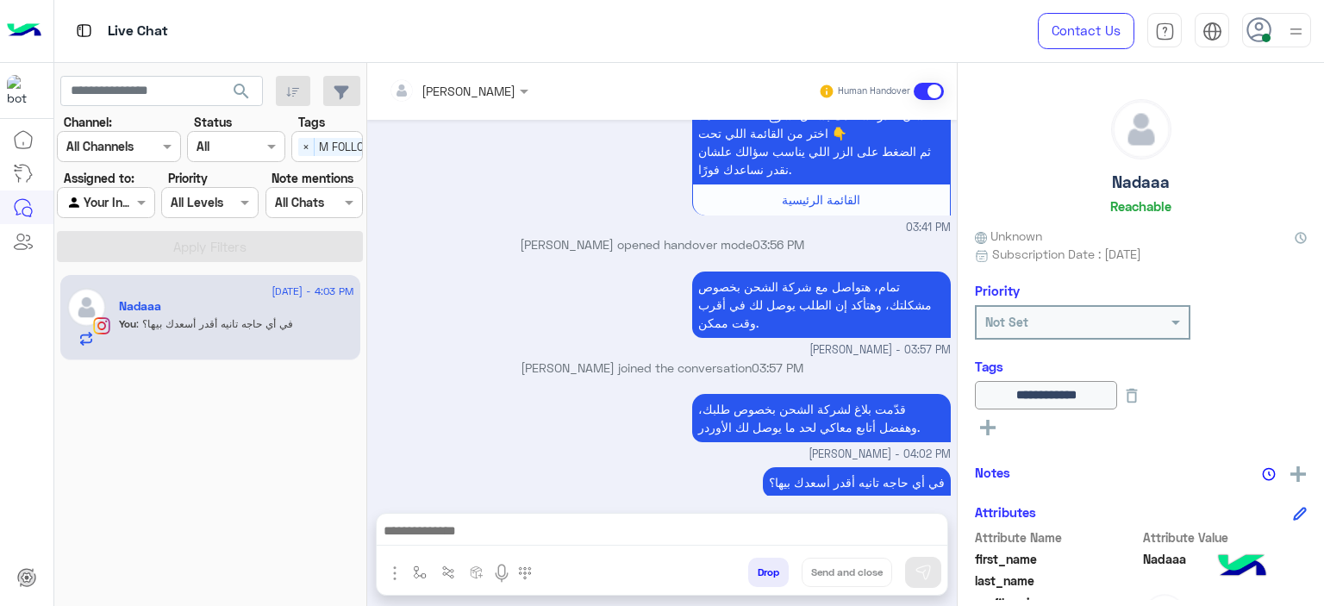
copy app-message "في أي حاجه تانيه أقدر أسعدك بيها؟"
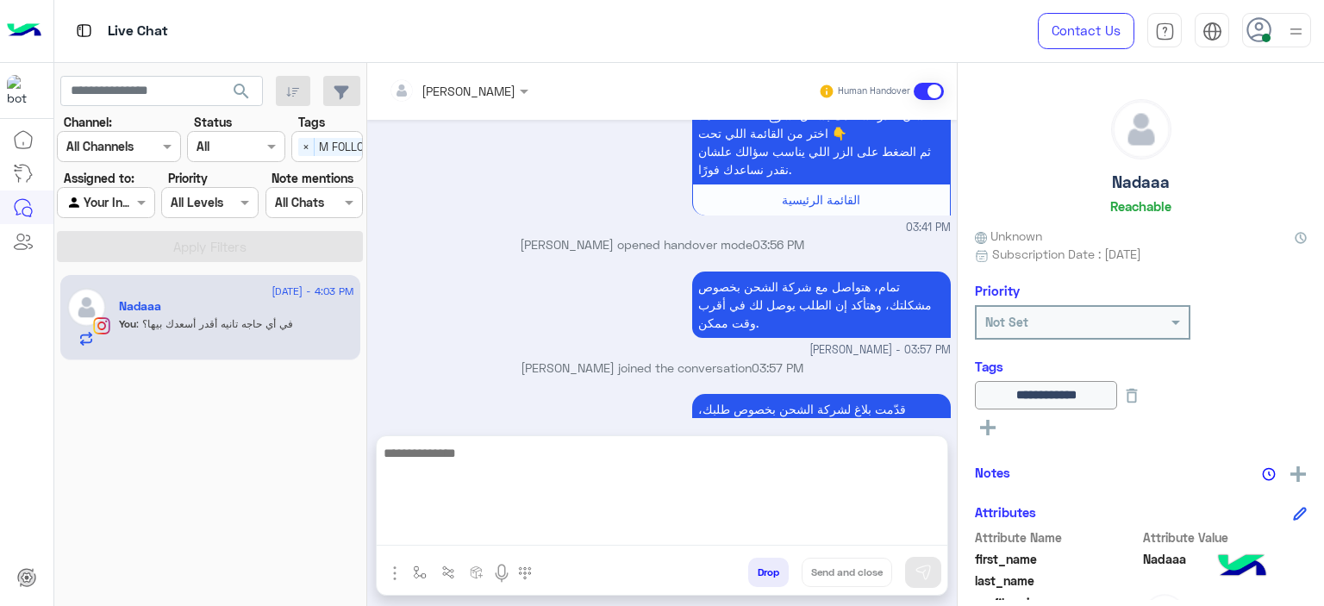
click at [528, 528] on textarea at bounding box center [662, 493] width 571 height 103
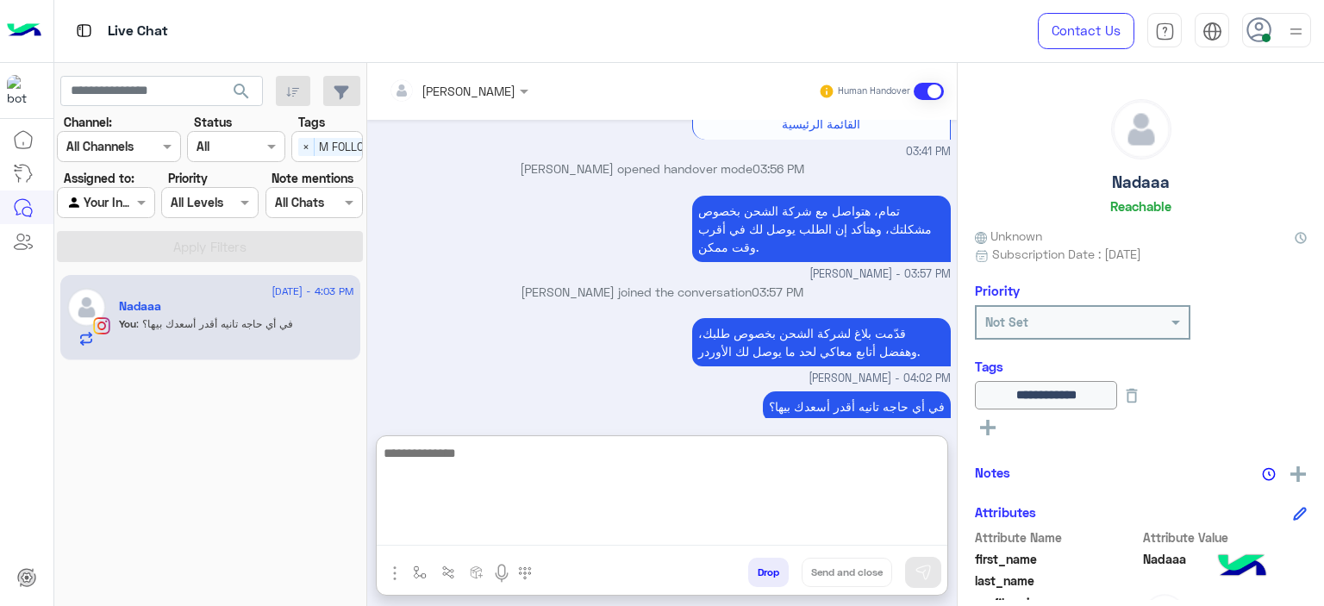
scroll to position [1684, 0]
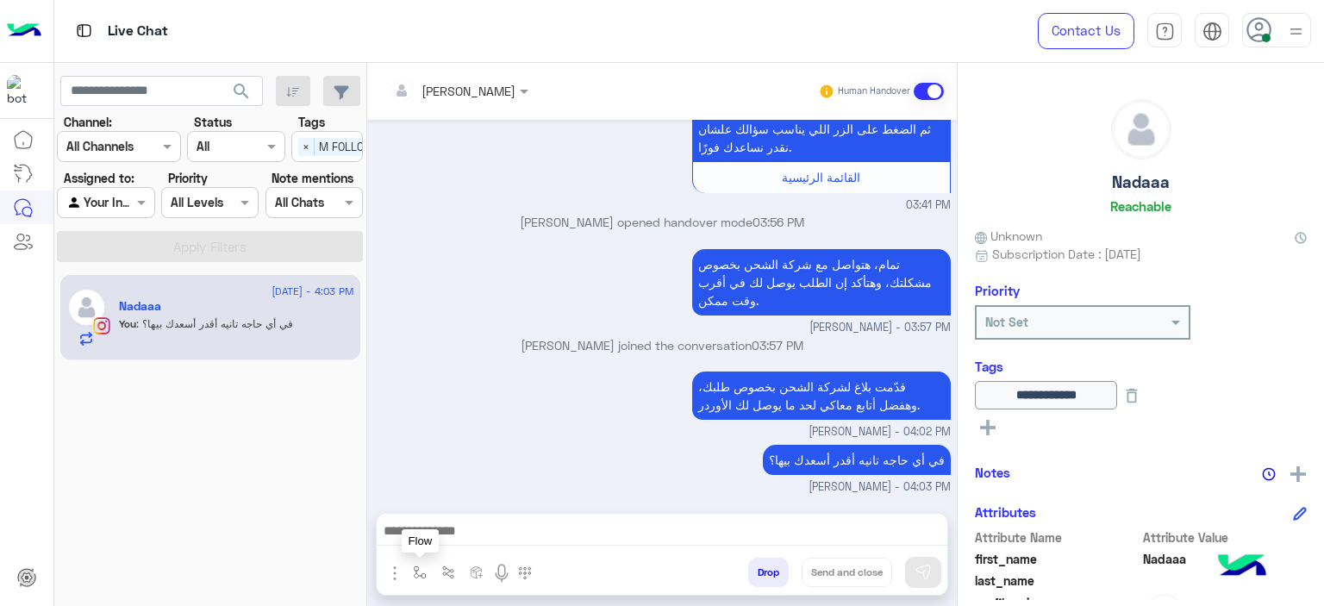
click at [418, 565] on button "button" at bounding box center [420, 572] width 28 height 28
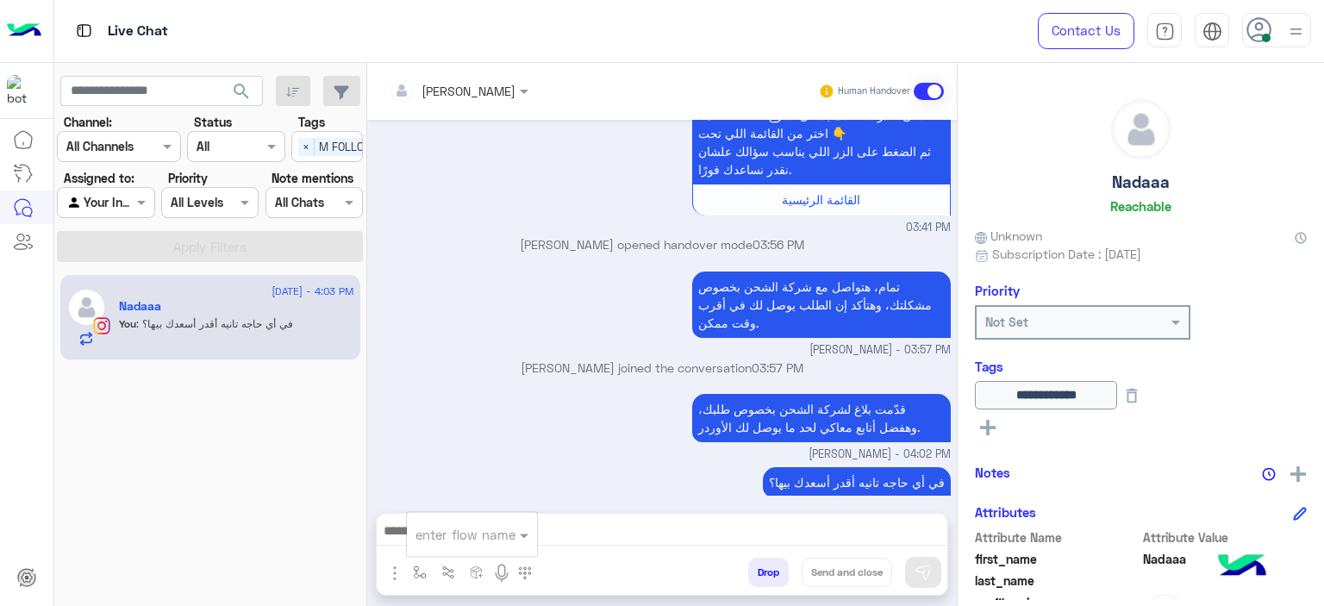
scroll to position [1607, 0]
click at [446, 537] on input "text" at bounding box center [450, 535] width 71 height 20
type input "*"
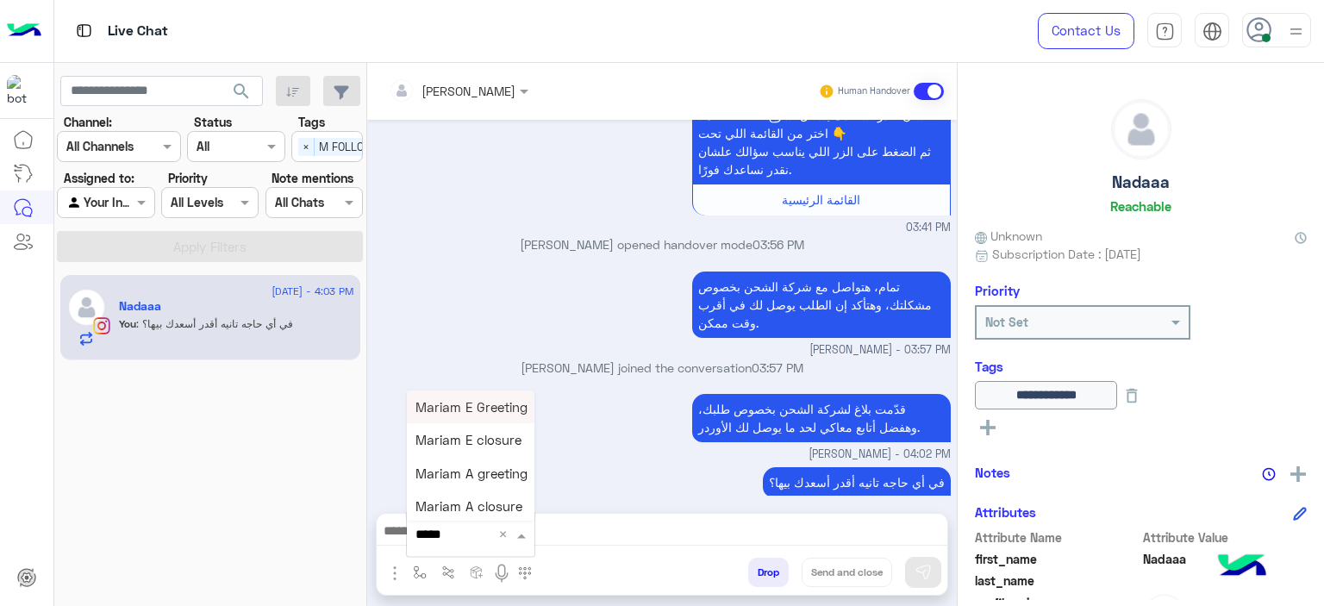
type input "******"
click at [483, 509] on span "Mariam A closure" at bounding box center [468, 507] width 107 height 16
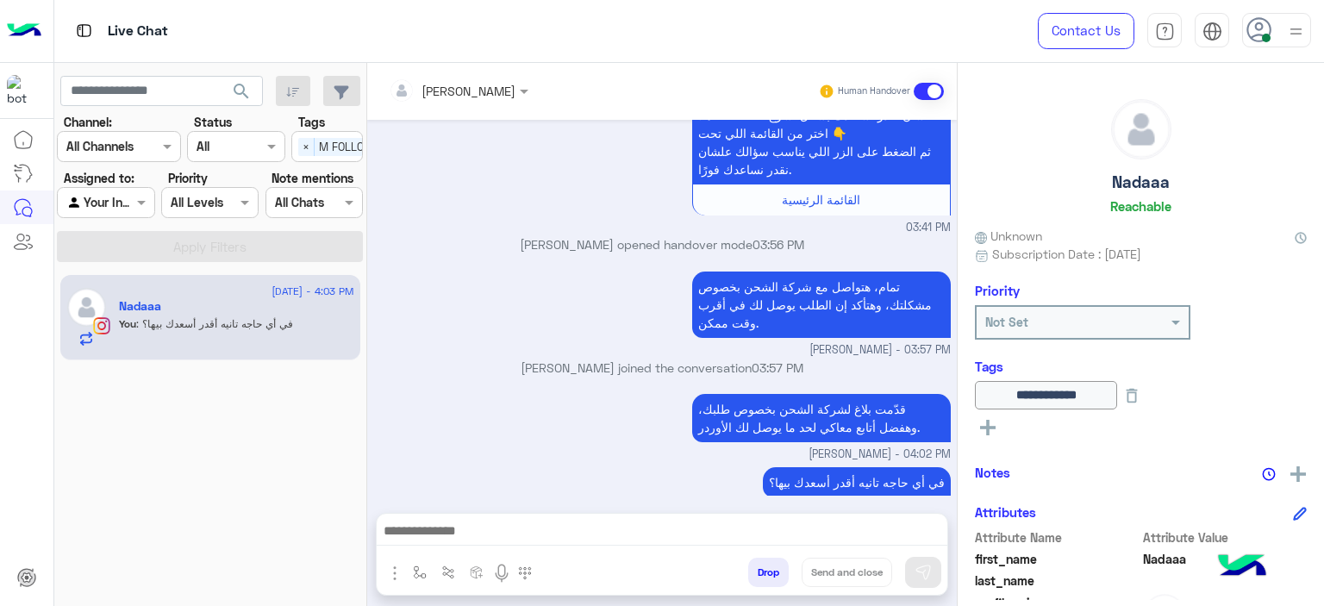
type textarea "**********"
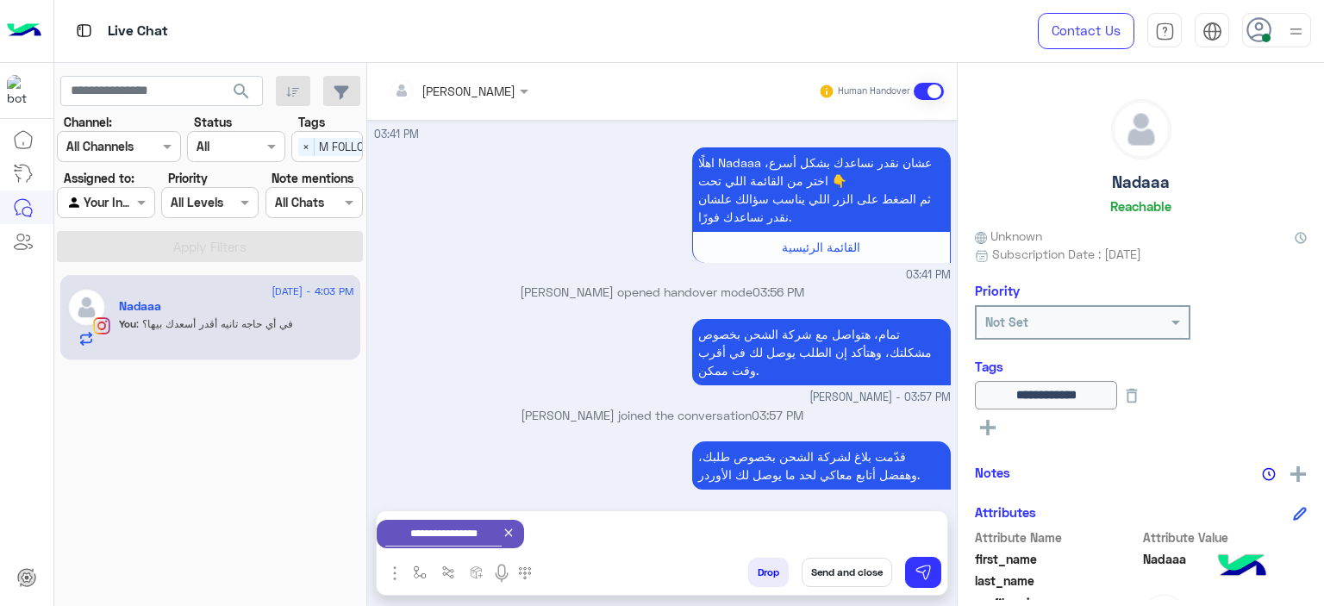
scroll to position [1609, 0]
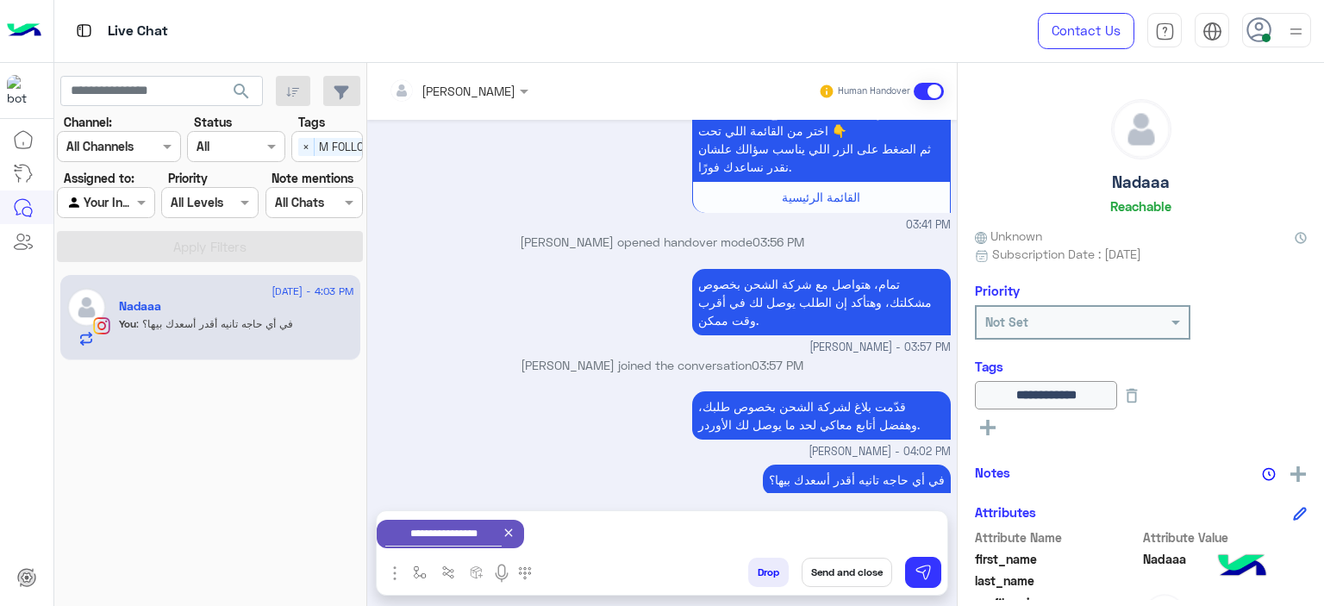
click at [845, 577] on button "Send and close" at bounding box center [847, 572] width 91 height 29
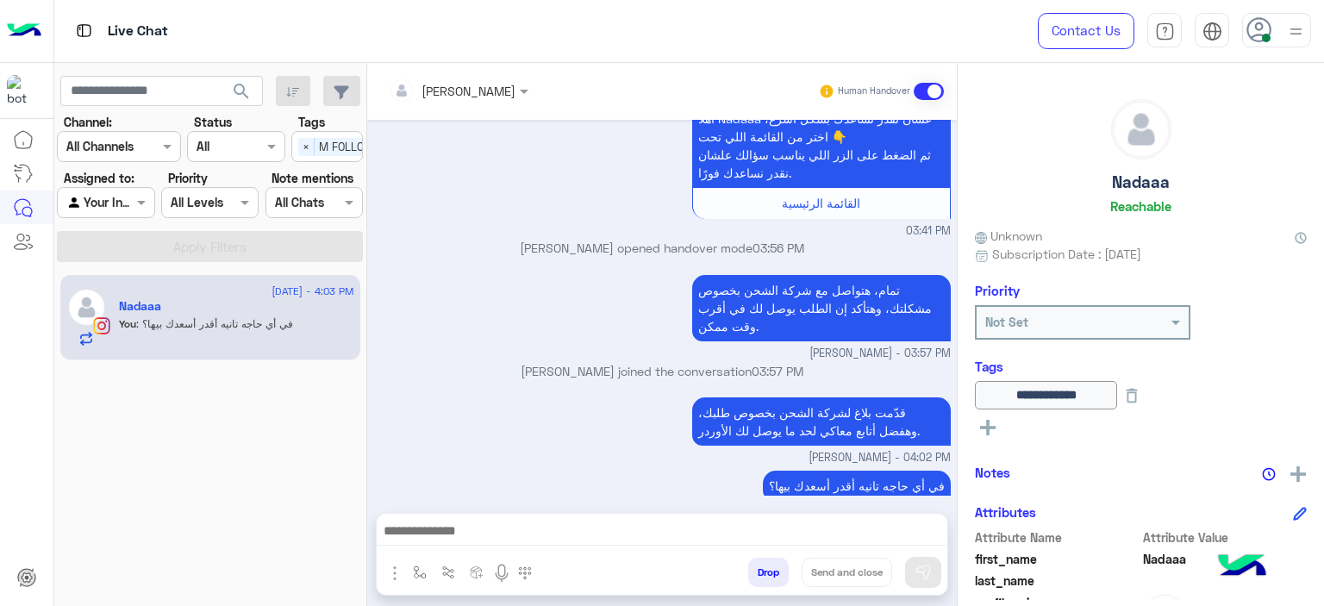
scroll to position [1607, 0]
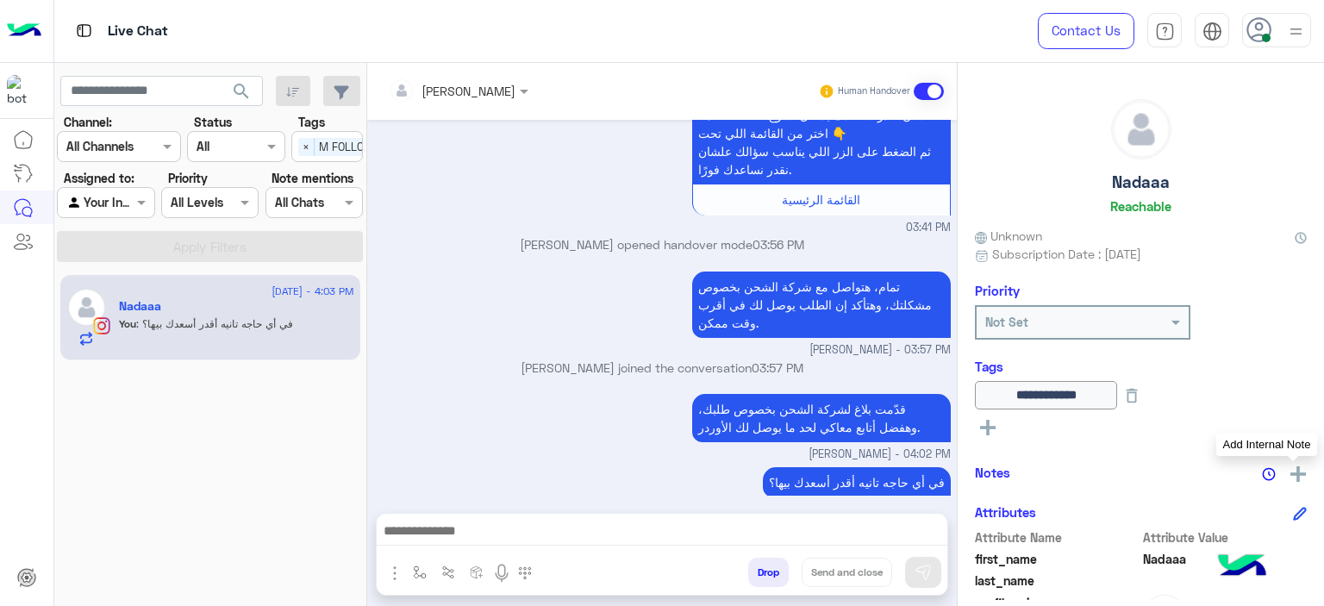
click at [1293, 471] on img at bounding box center [1298, 474] width 16 height 16
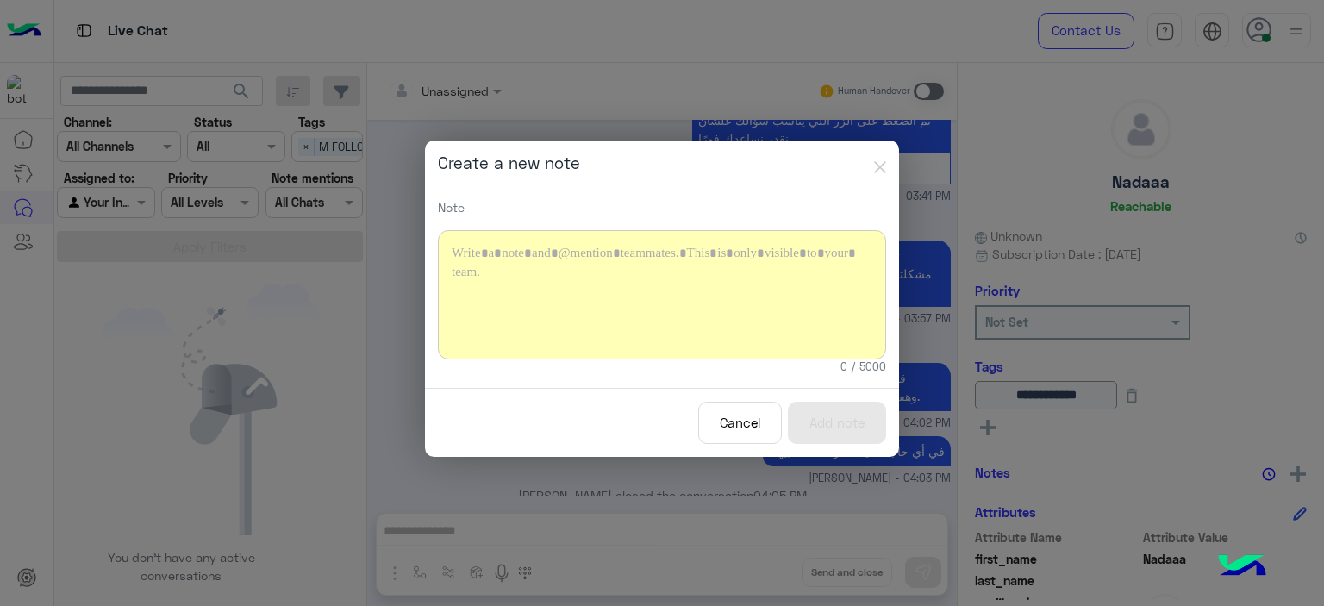
scroll to position [1832, 0]
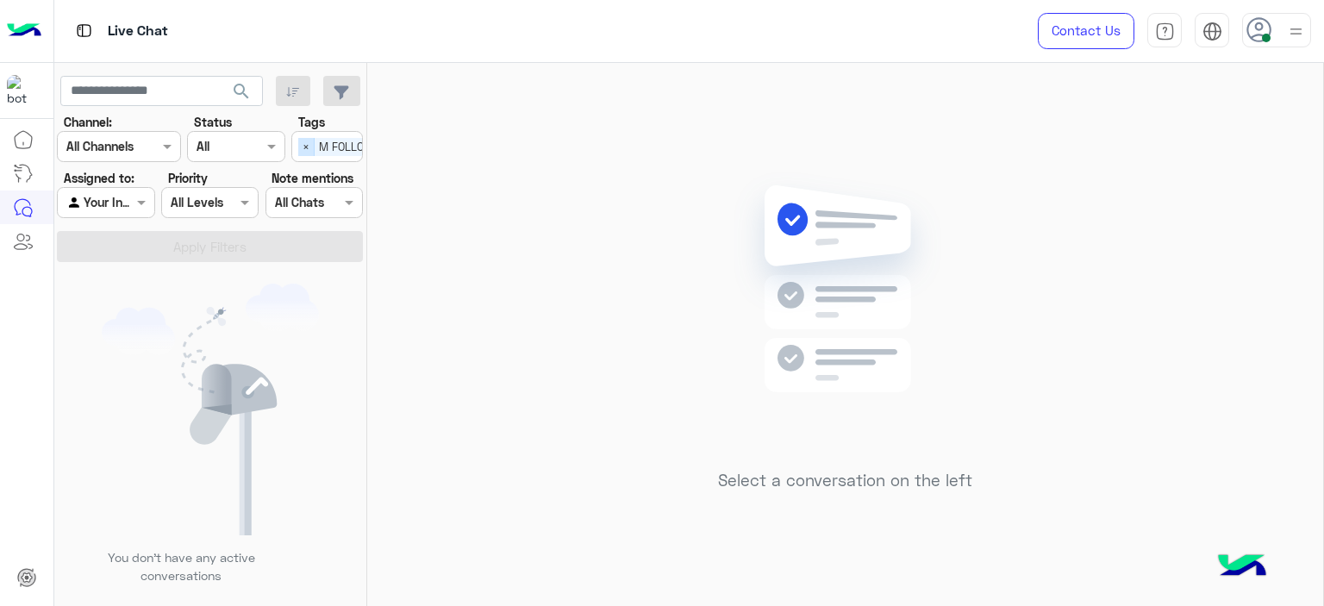
click at [298, 154] on span "×" at bounding box center [306, 147] width 16 height 18
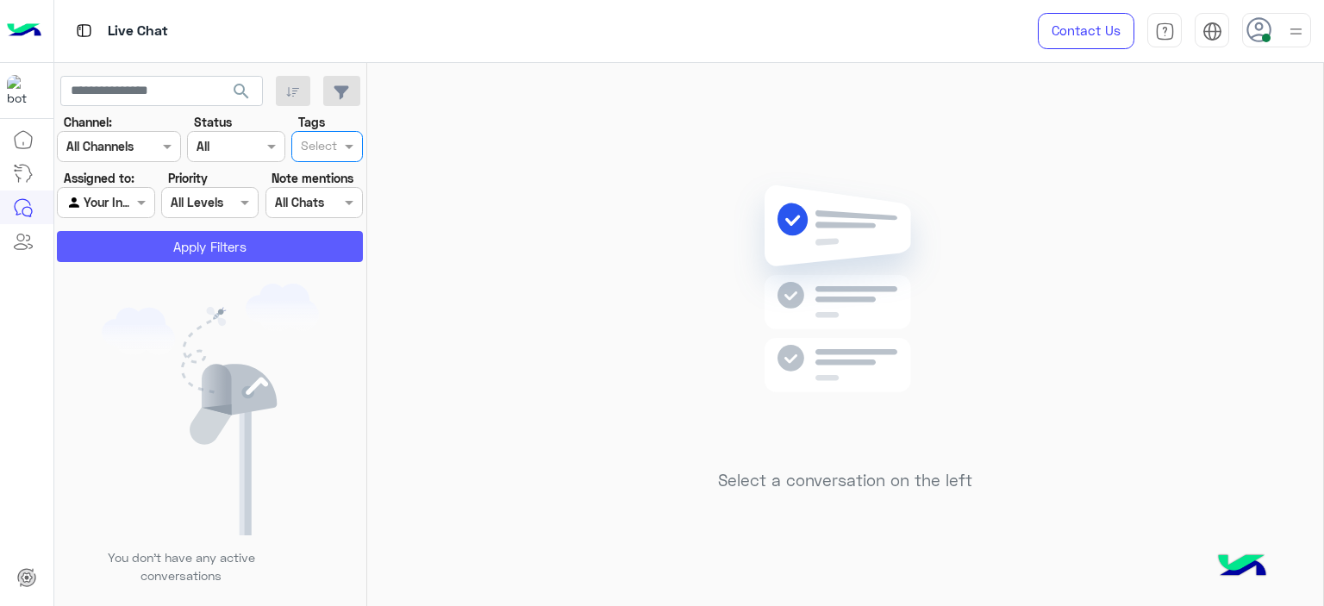
click at [285, 235] on button "Apply Filters" at bounding box center [210, 246] width 306 height 31
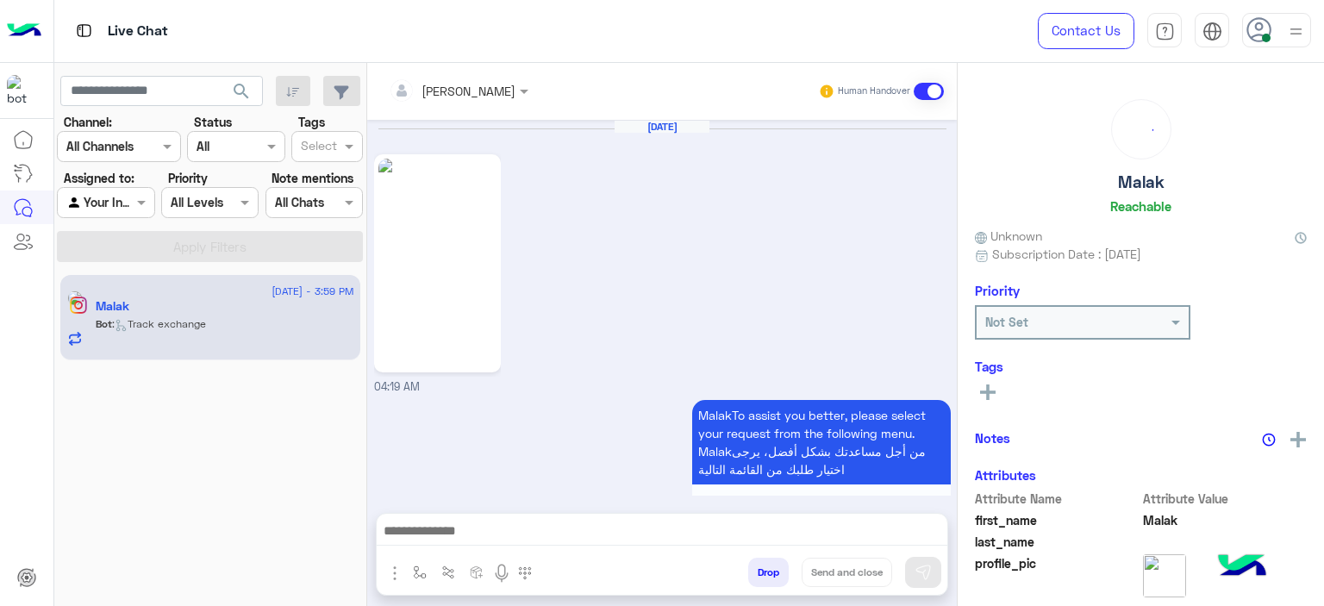
scroll to position [2594, 0]
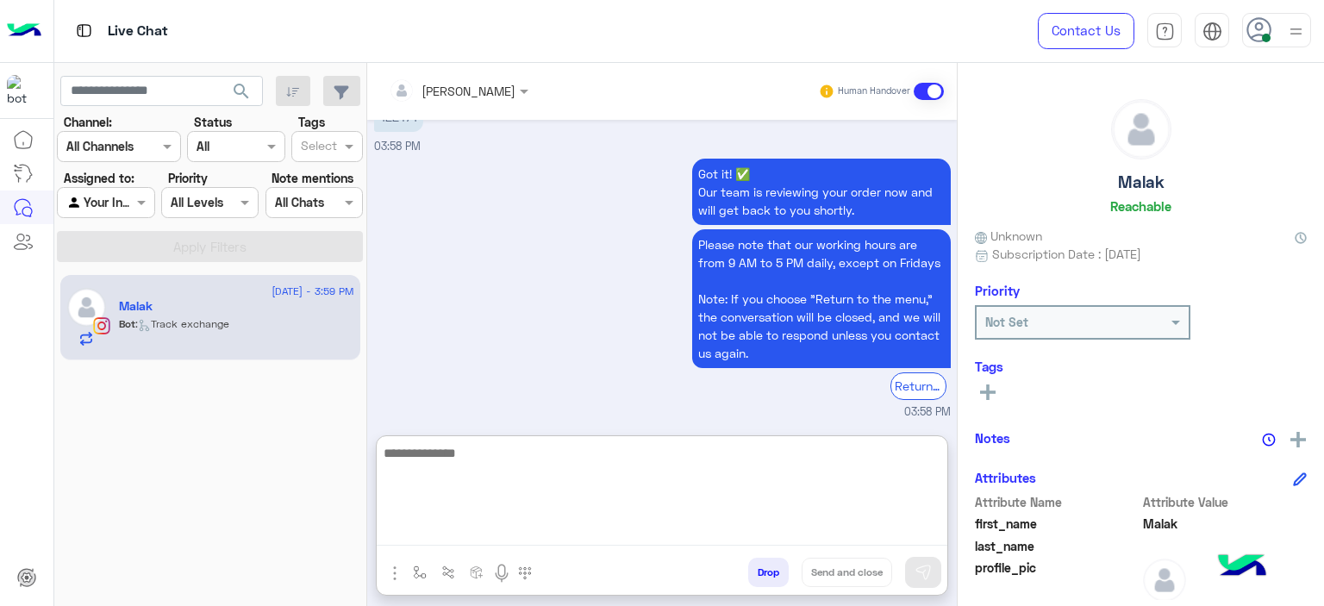
click at [472, 534] on textarea at bounding box center [662, 493] width 571 height 103
click at [441, 540] on textarea at bounding box center [662, 493] width 571 height 103
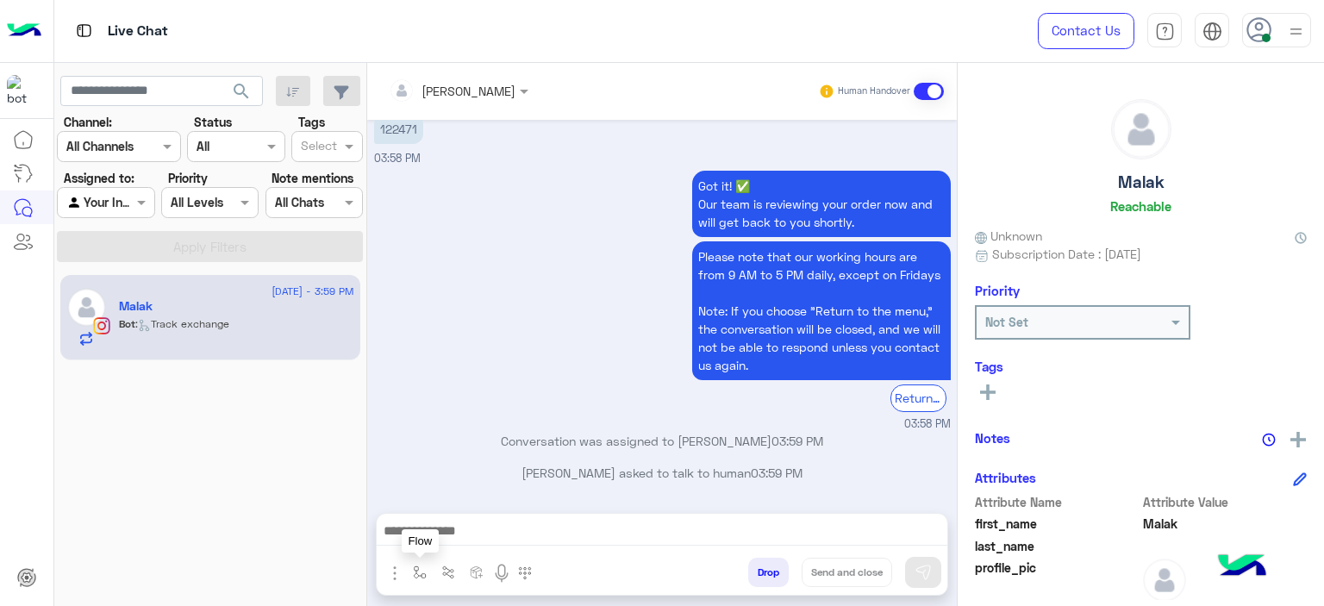
click at [421, 565] on img "button" at bounding box center [420, 572] width 14 height 14
click at [446, 535] on input "text" at bounding box center [450, 535] width 71 height 20
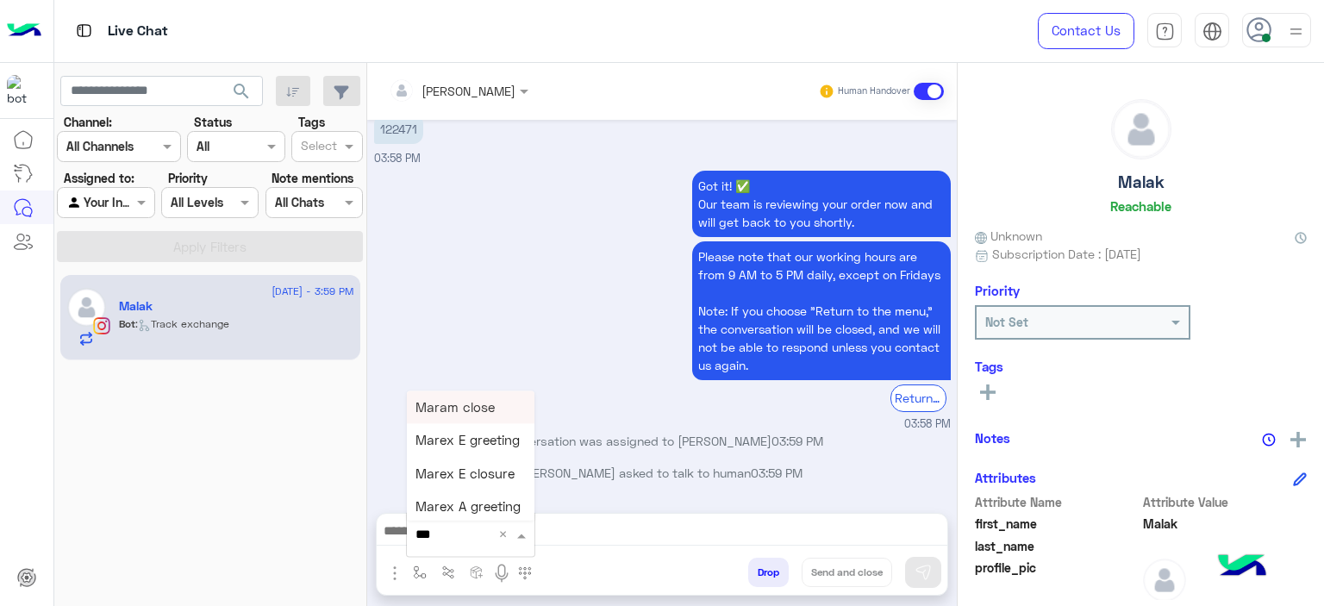
type input "****"
click at [456, 413] on div "Mariam E Greeting" at bounding box center [471, 407] width 128 height 34
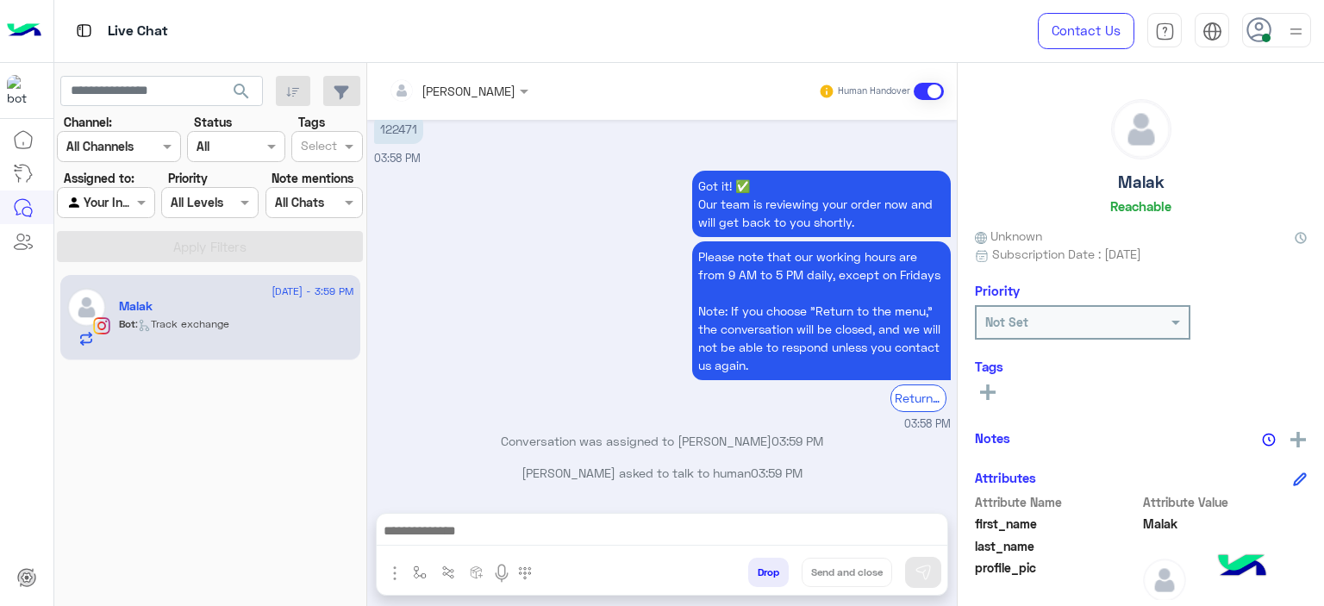
type textarea "**********"
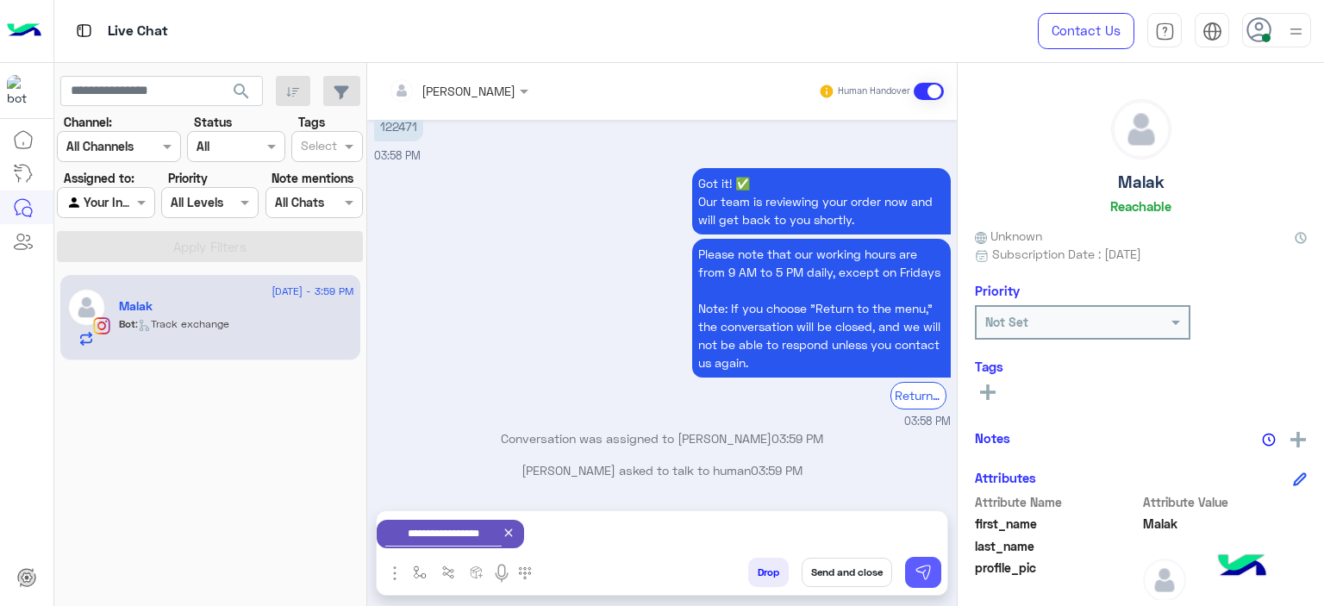
click at [924, 570] on img at bounding box center [922, 572] width 17 height 17
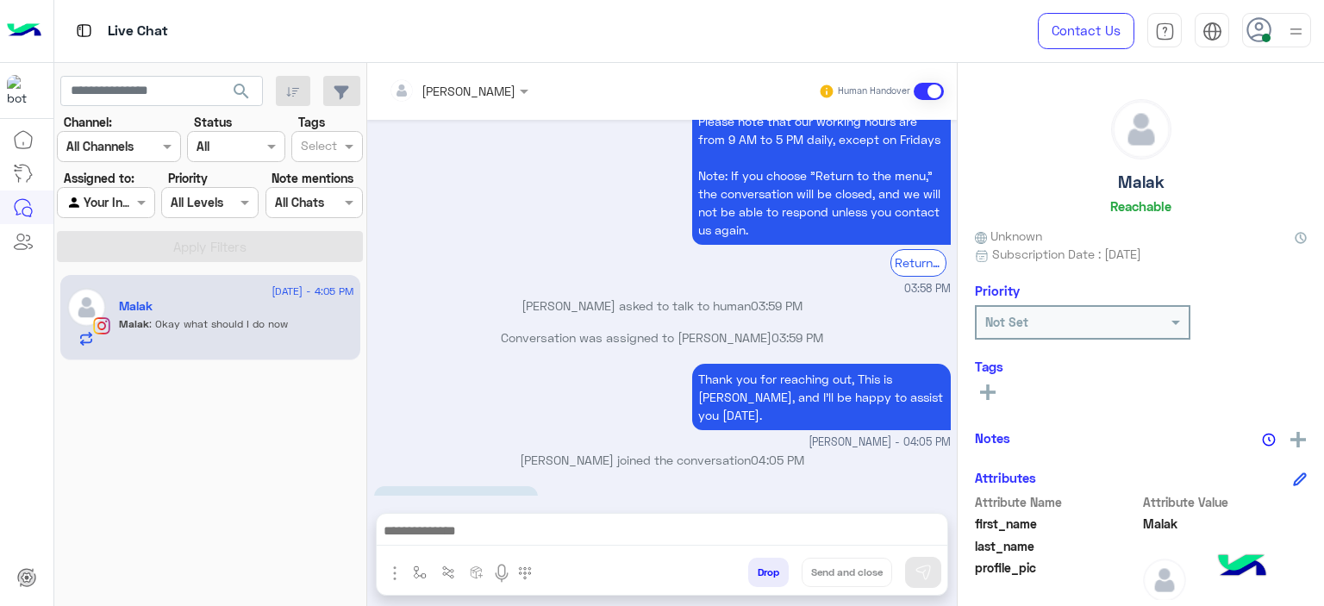
scroll to position [2773, 0]
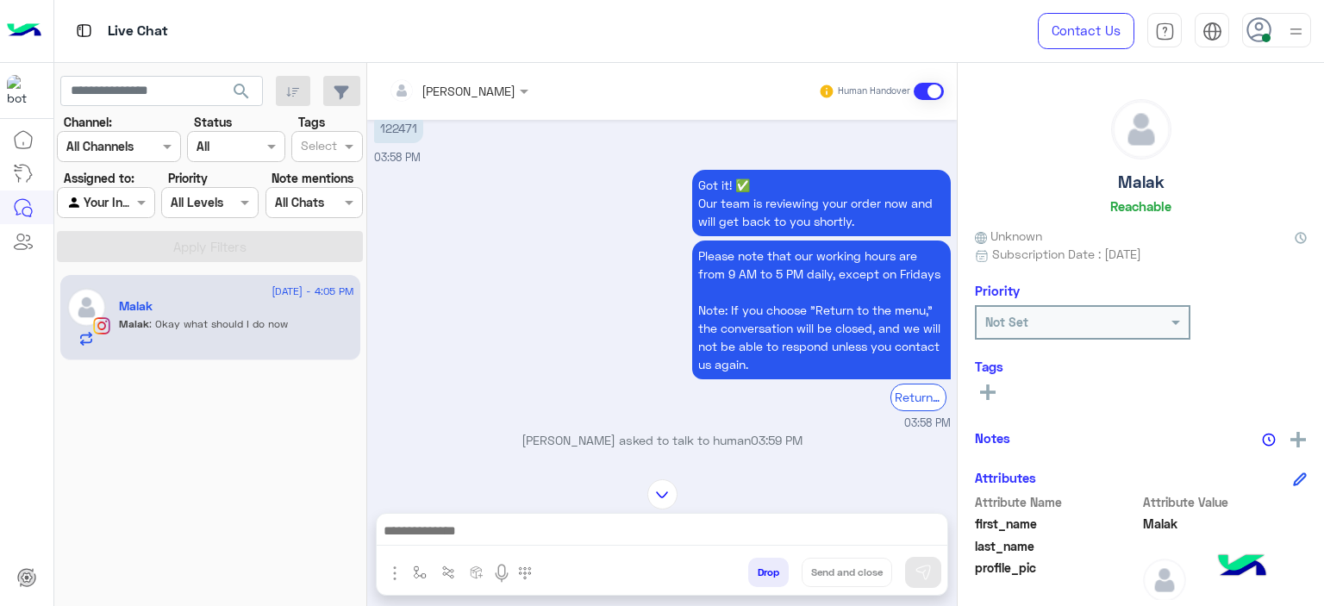
click at [524, 353] on div "Got it! ✅ Our team is reviewing your order now and will get back to you shortly…" at bounding box center [662, 297] width 577 height 265
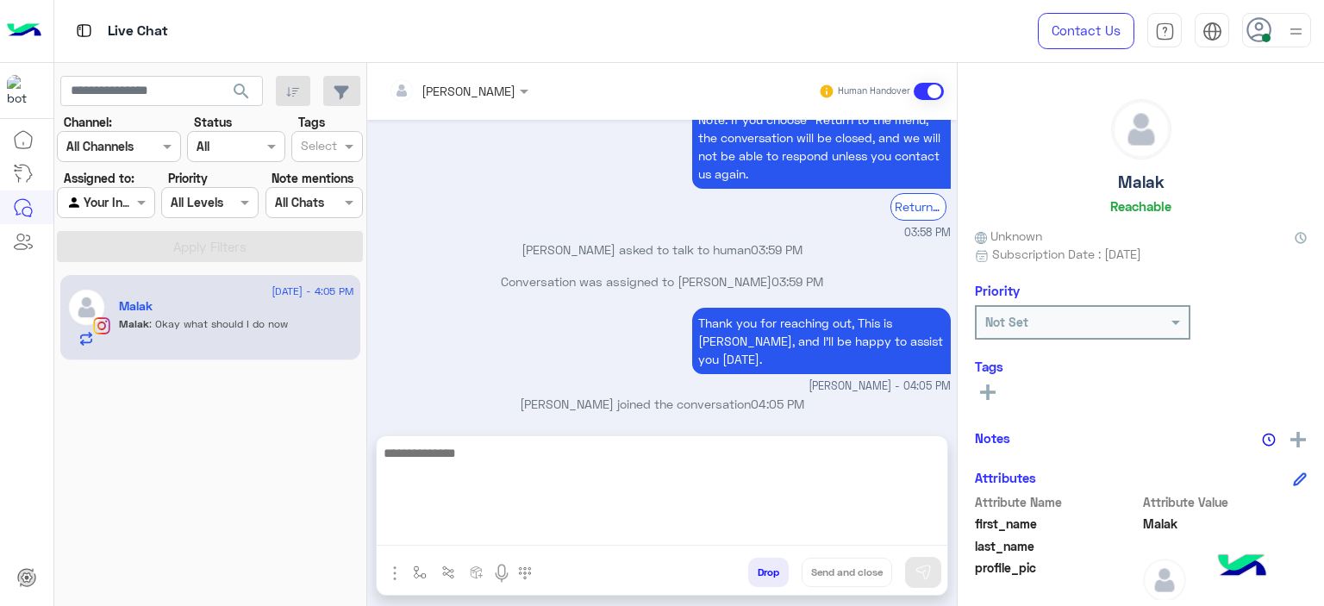
click at [480, 530] on textarea at bounding box center [662, 493] width 571 height 103
type textarea "*"
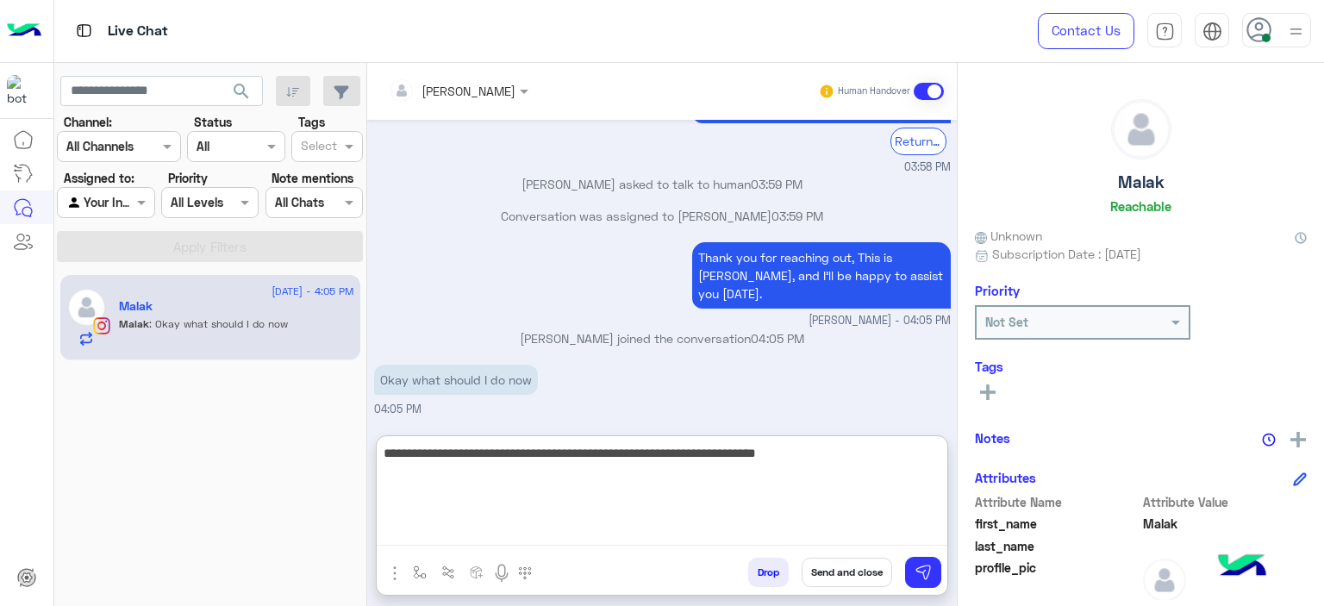
type textarea "**********"
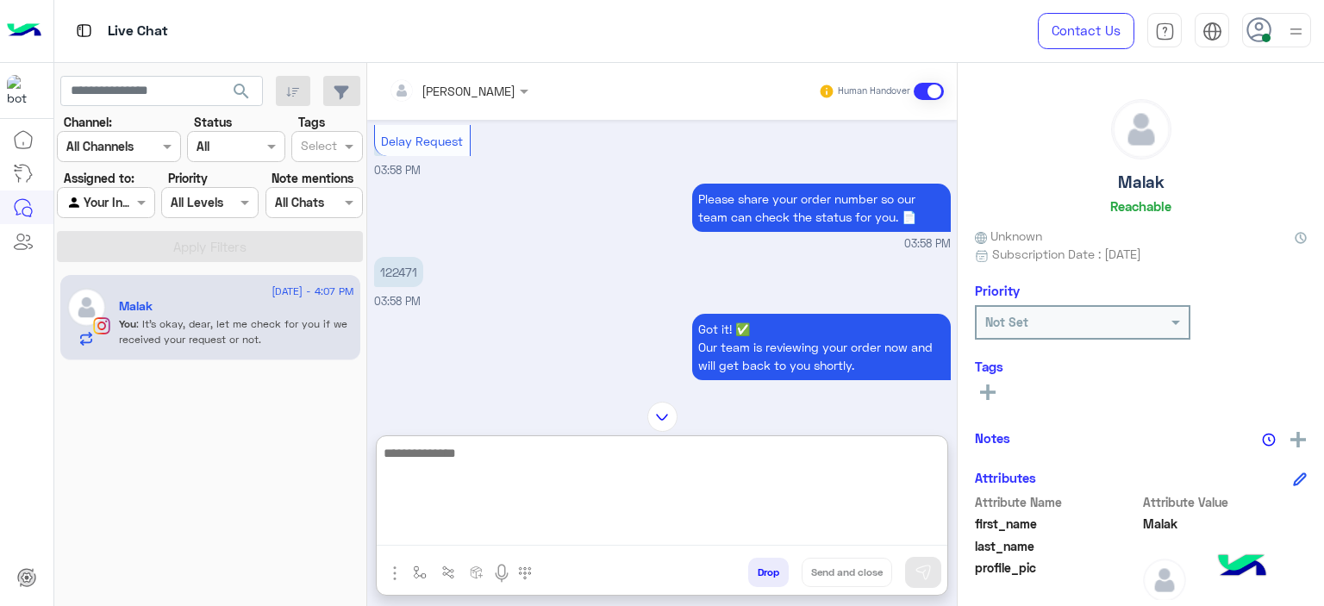
scroll to position [2403, 0]
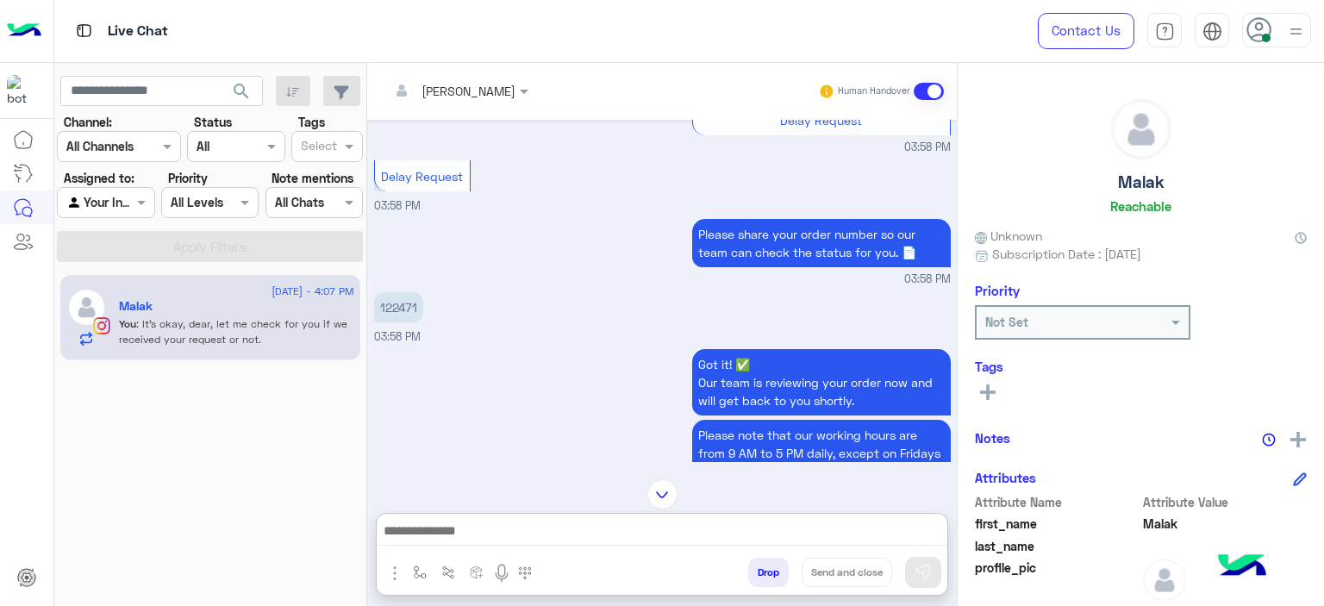
click at [404, 321] on p "122471" at bounding box center [398, 307] width 49 height 30
click at [405, 321] on p "122471" at bounding box center [398, 307] width 49 height 30
copy p "122471"
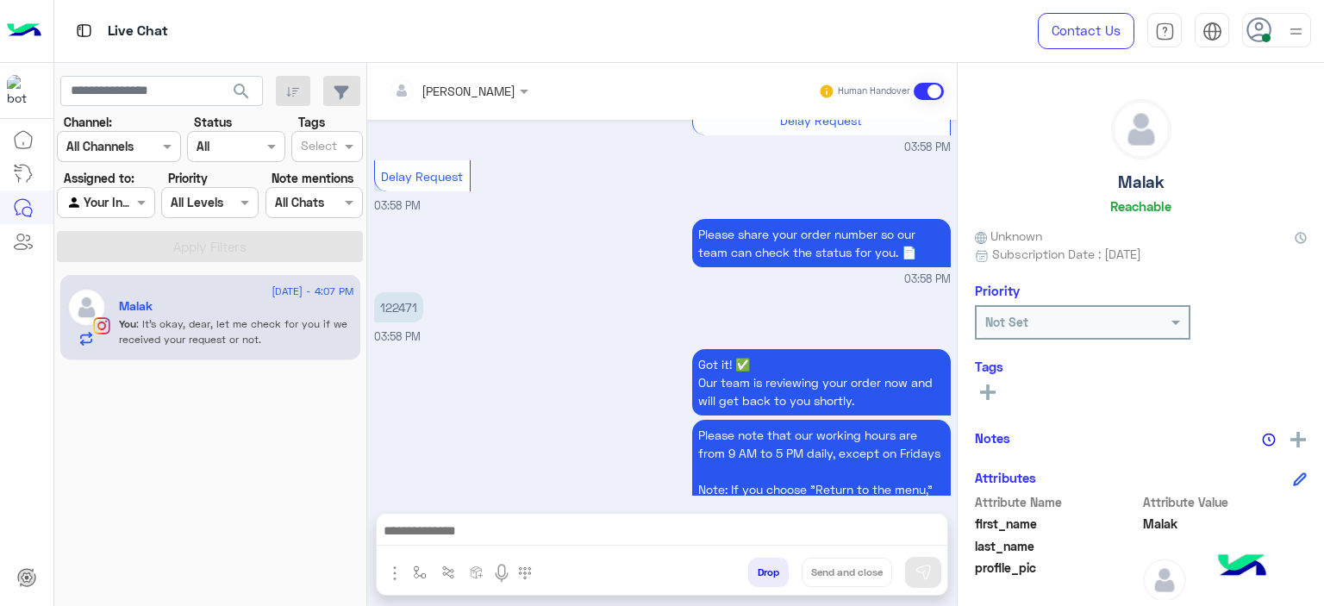
scroll to position [2846, 0]
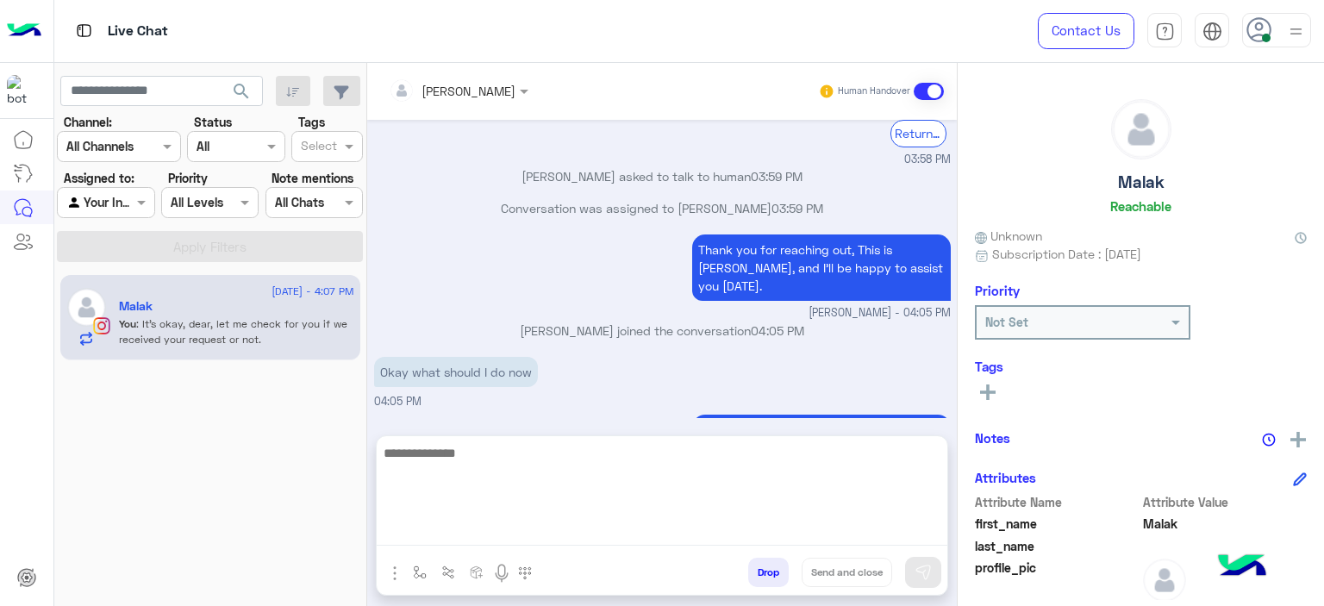
click at [494, 530] on textarea at bounding box center [662, 493] width 571 height 103
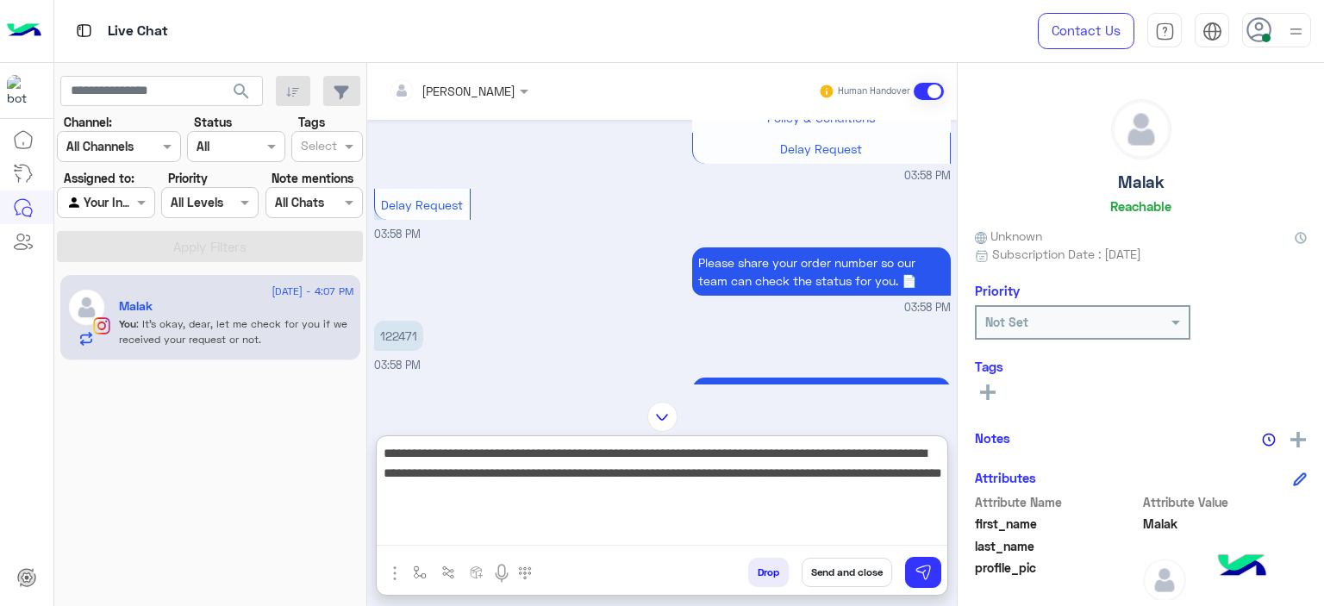
scroll to position [2924, 0]
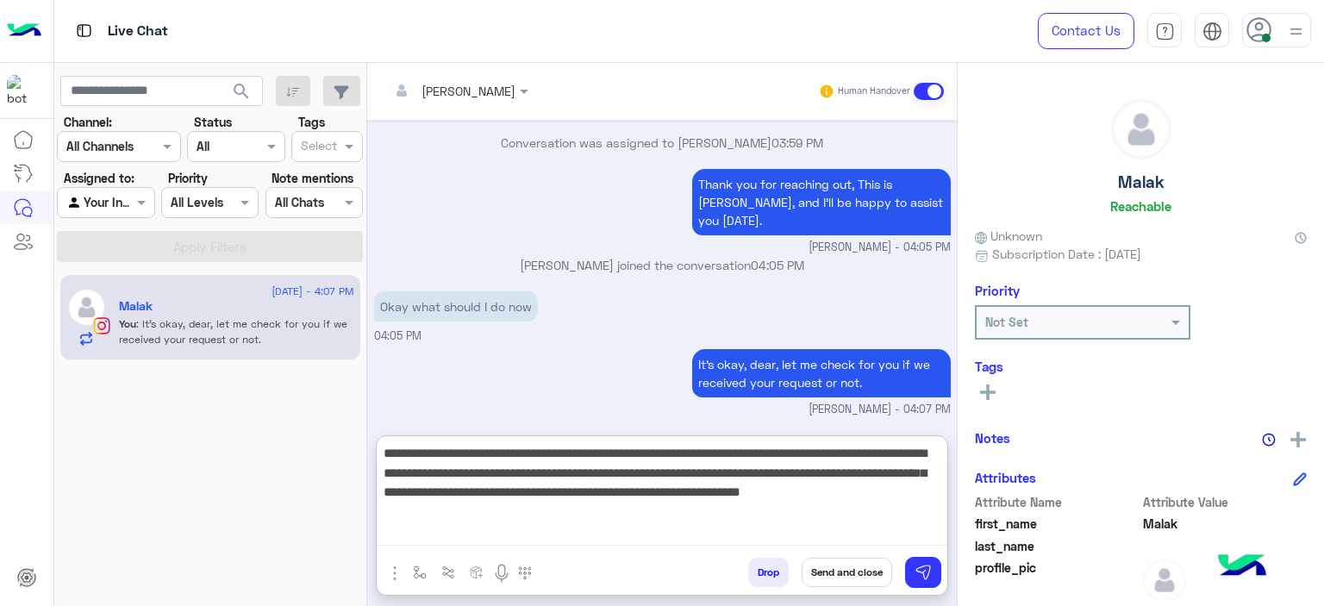
type textarea "**********"
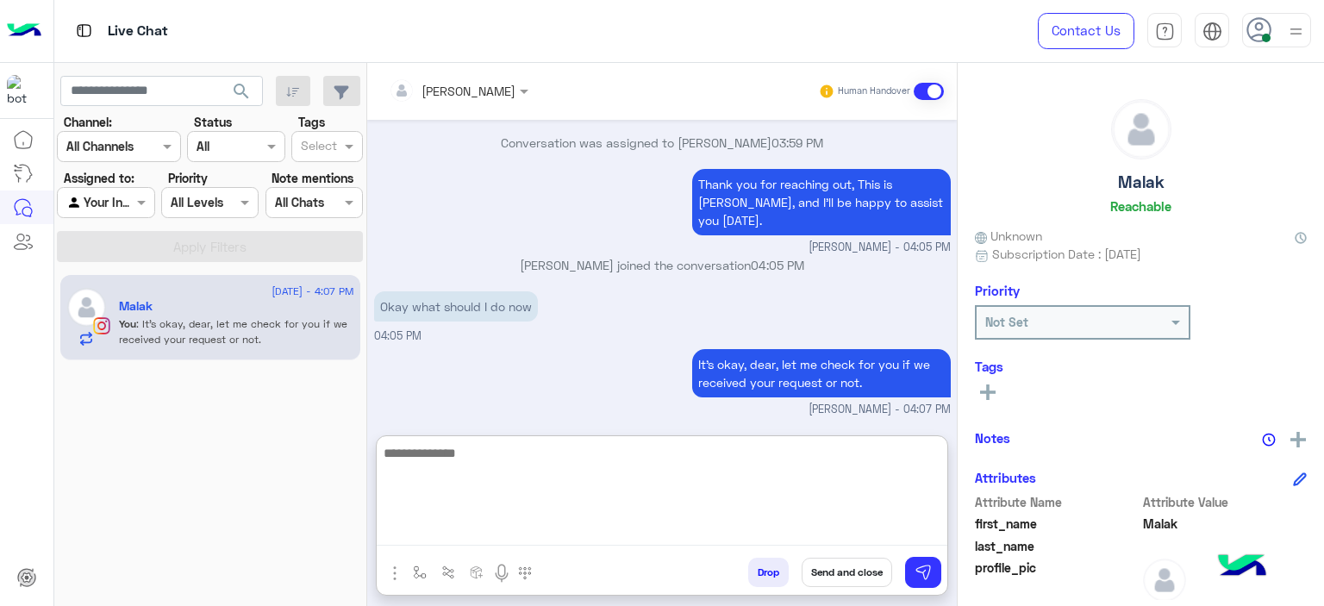
scroll to position [3088, 0]
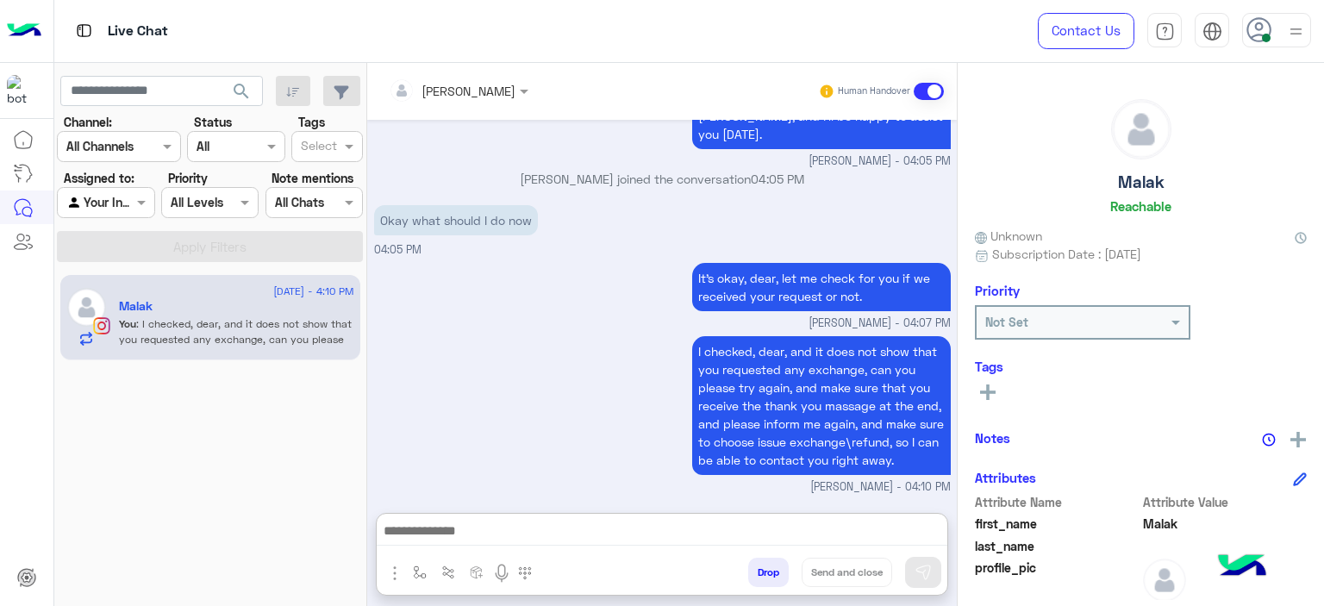
click at [993, 396] on icon at bounding box center [988, 392] width 16 height 16
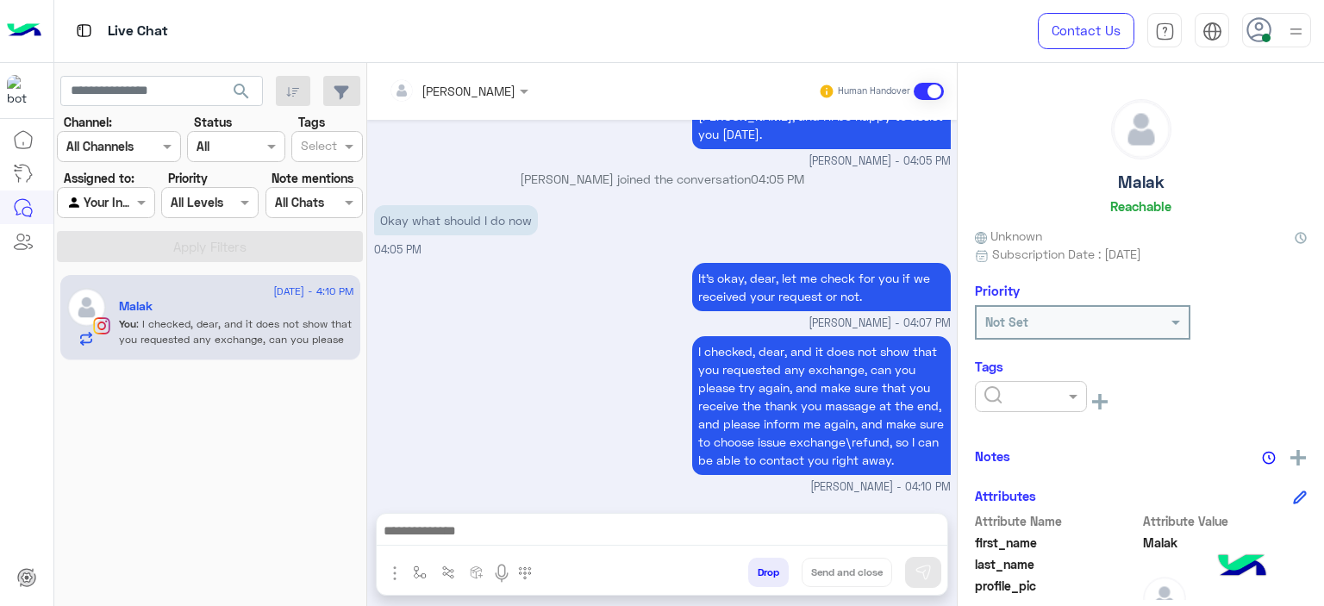
scroll to position [3010, 0]
click at [1015, 409] on div at bounding box center [1031, 396] width 112 height 31
click at [1009, 469] on span "M FOLLOW UP" at bounding box center [1022, 470] width 78 height 15
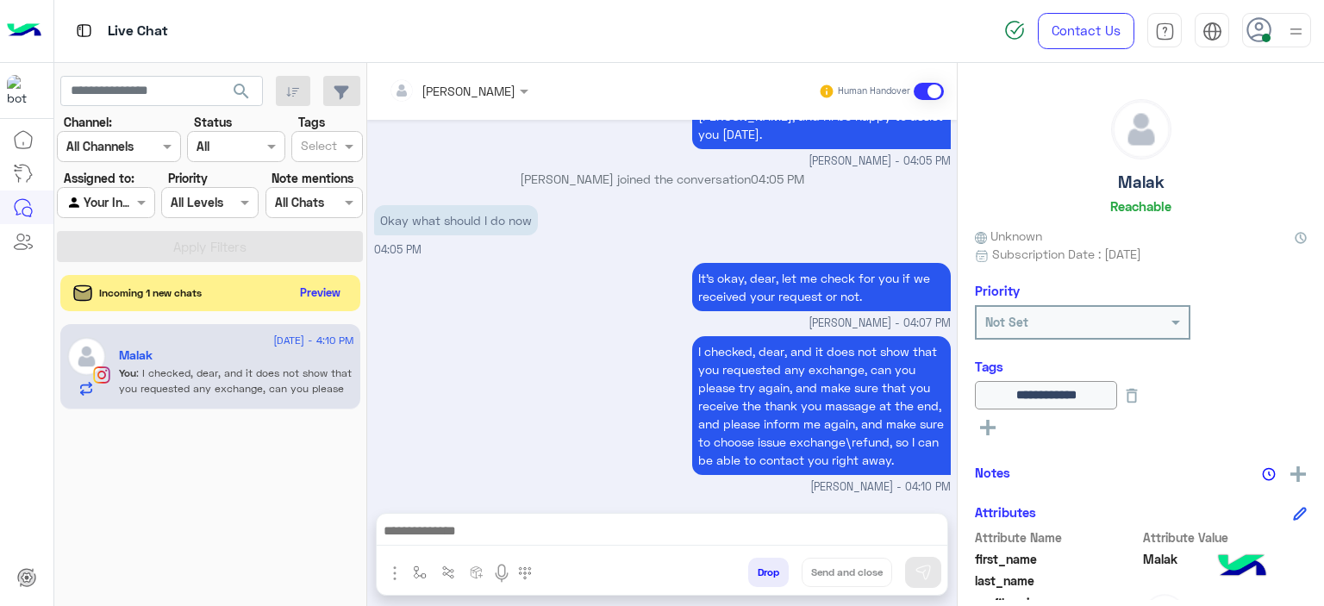
click at [337, 291] on button "Preview" at bounding box center [320, 292] width 53 height 23
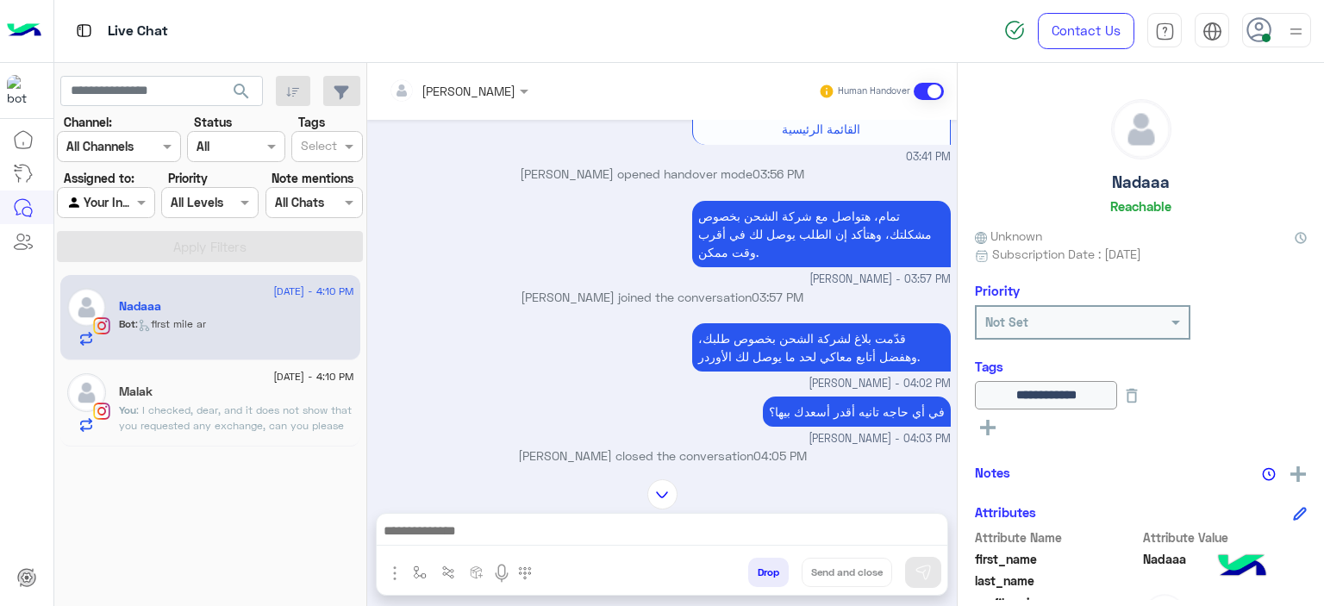
scroll to position [1094, 0]
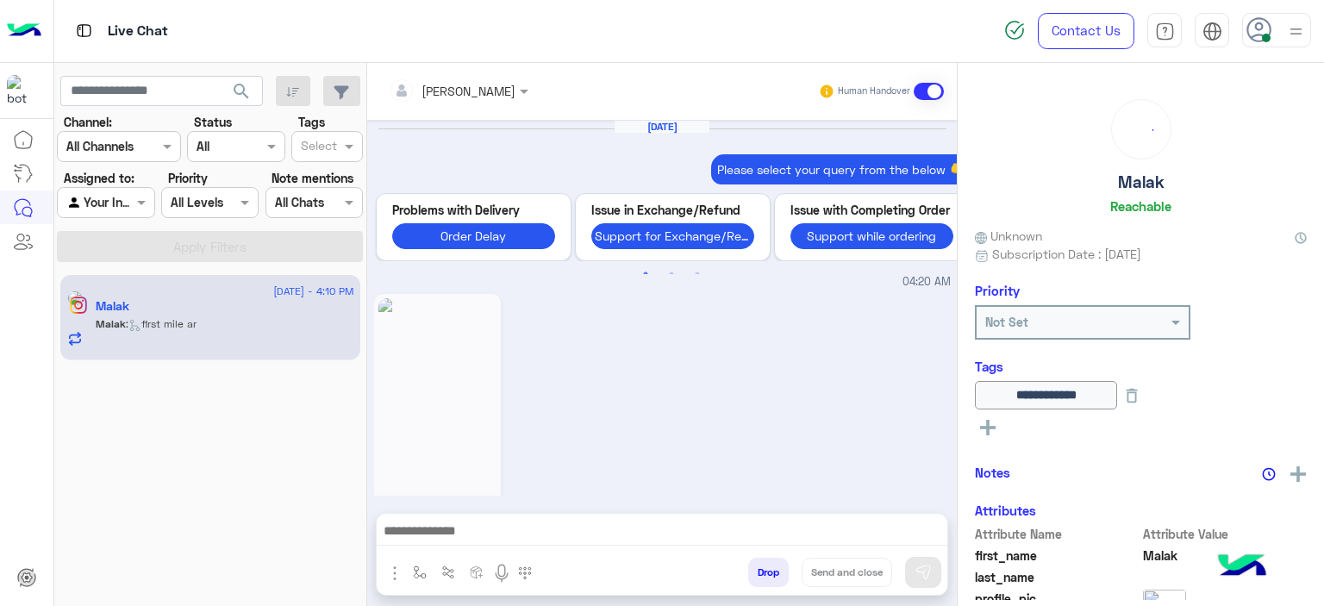
scroll to position [2179, 0]
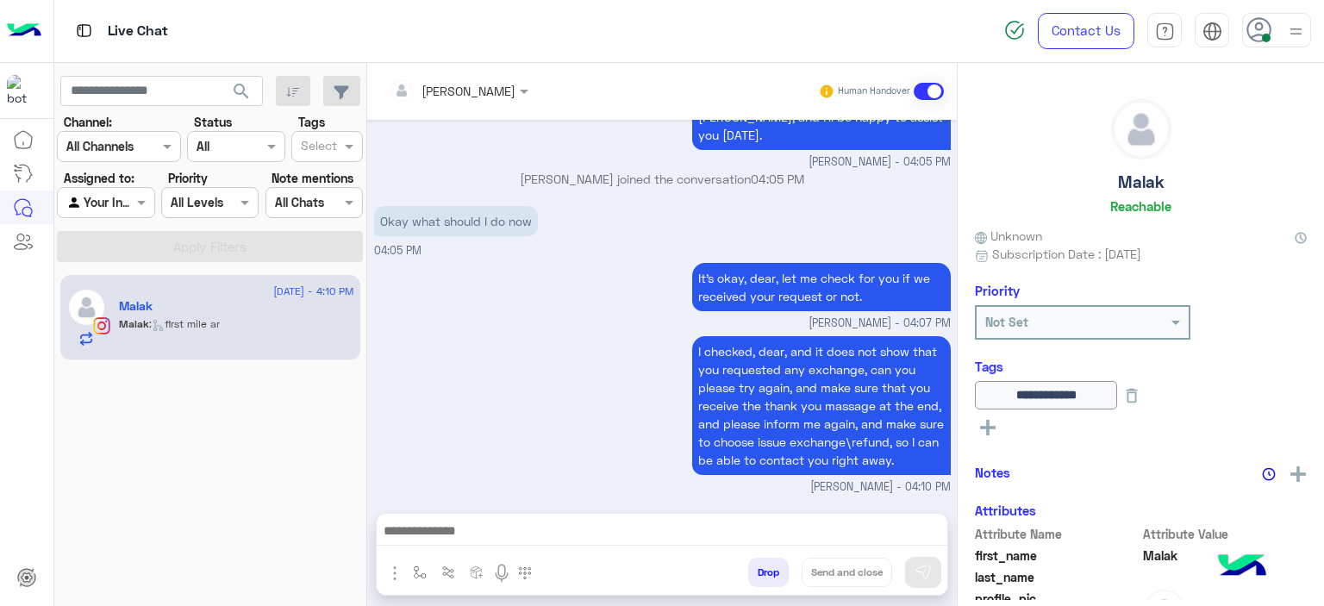
click at [128, 200] on div at bounding box center [106, 202] width 96 height 20
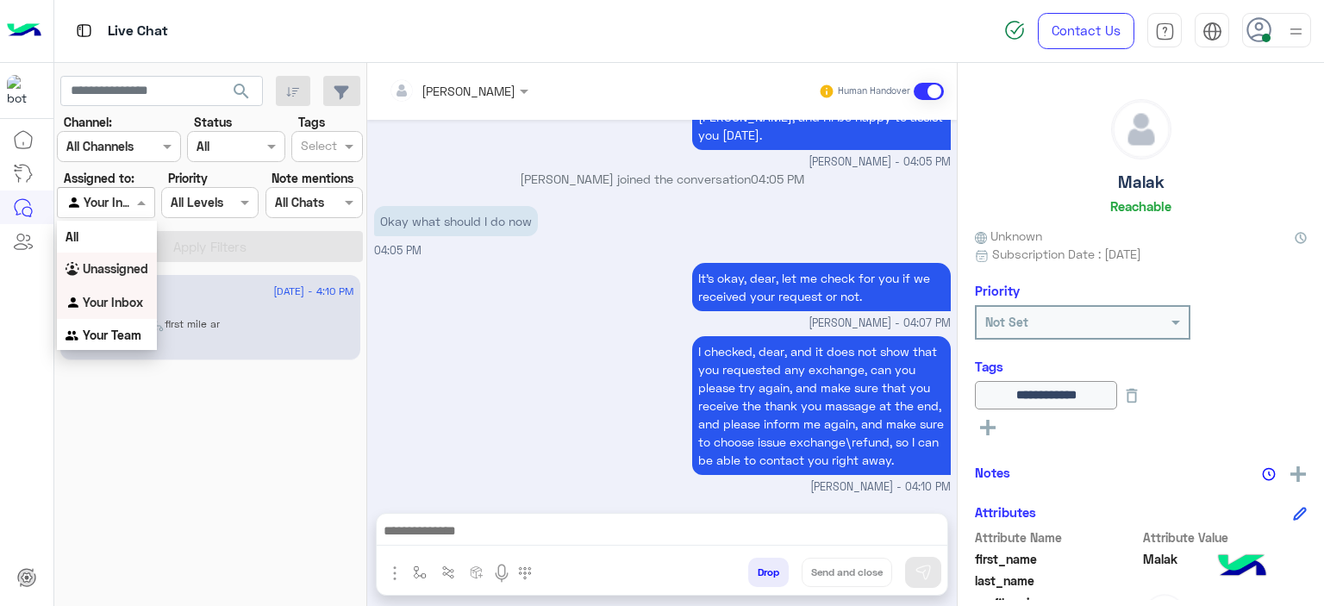
click at [125, 262] on b "Unassigned" at bounding box center [116, 268] width 66 height 15
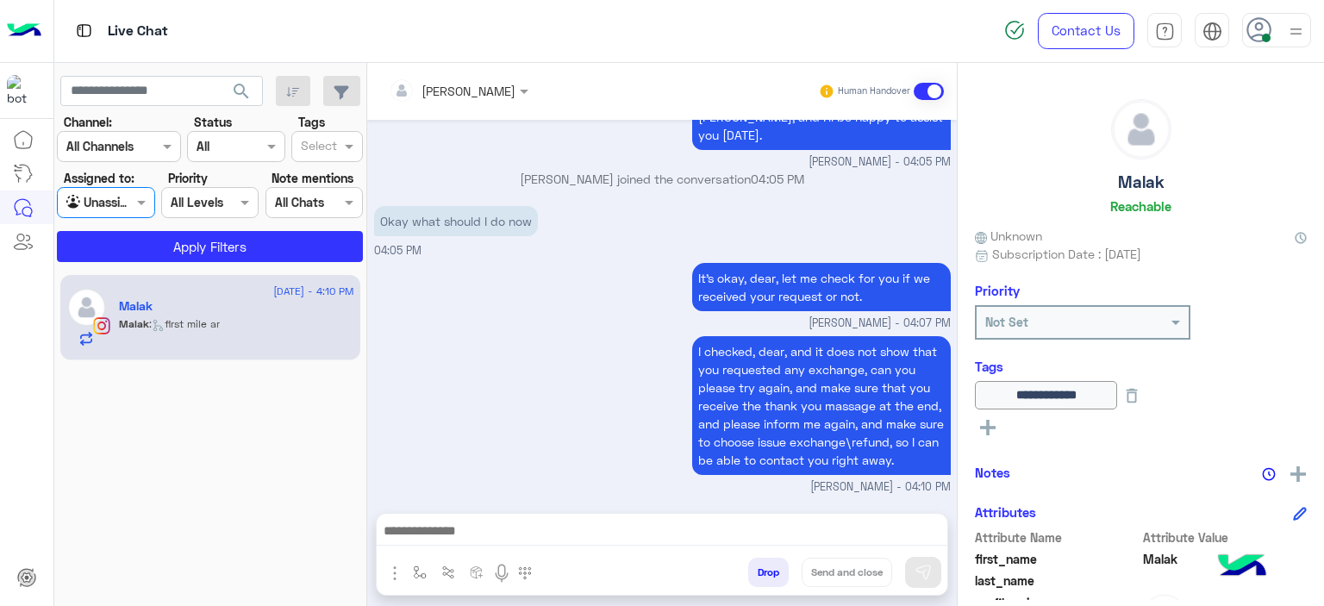
click at [315, 140] on input "text" at bounding box center [319, 148] width 36 height 18
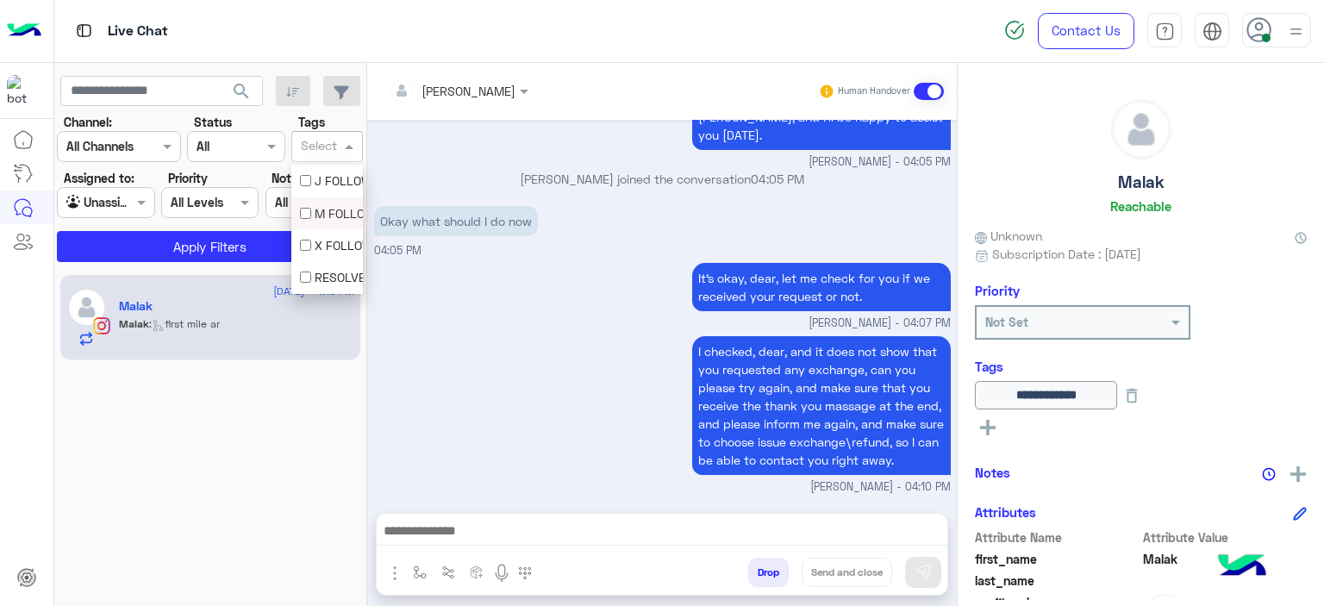
click at [321, 210] on div "M FOLLOW UP" at bounding box center [327, 213] width 54 height 18
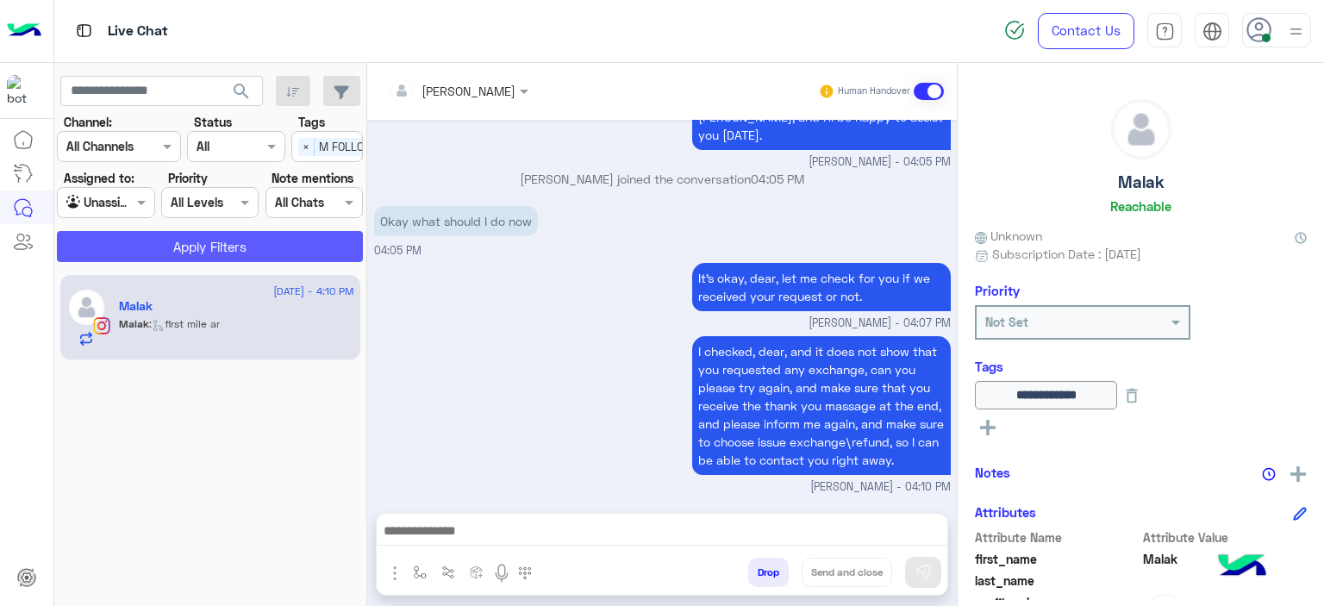
click at [291, 240] on button "Apply Filters" at bounding box center [210, 246] width 306 height 31
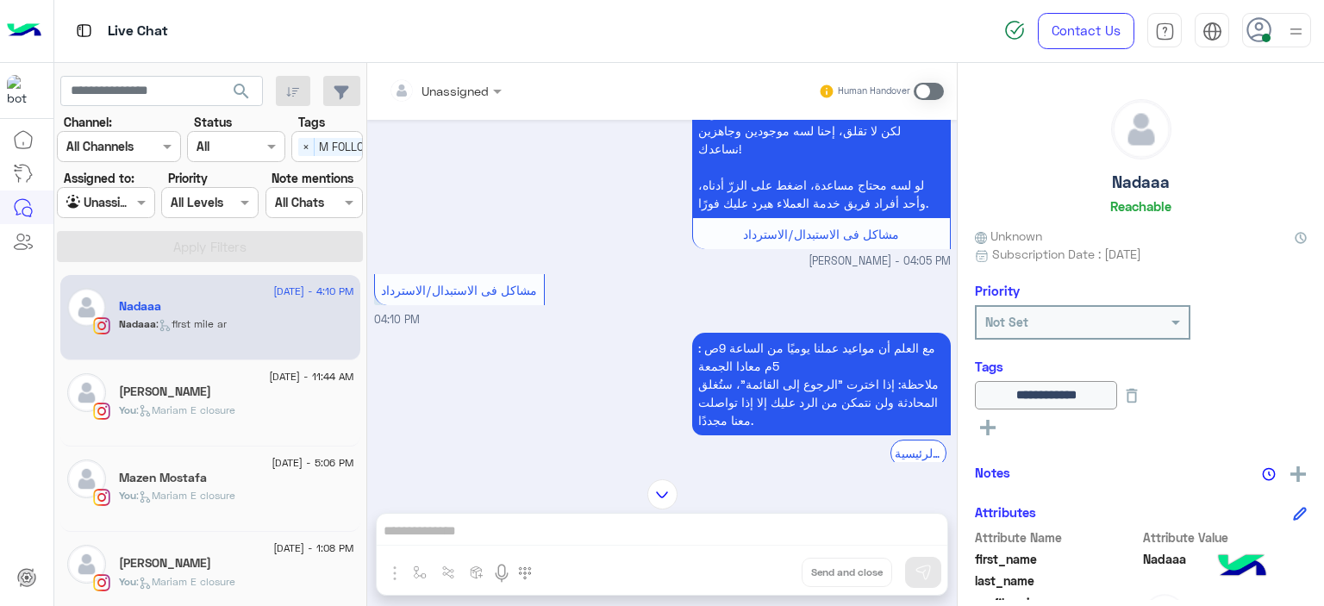
scroll to position [1245, 0]
click at [305, 150] on span "×" at bounding box center [306, 147] width 16 height 18
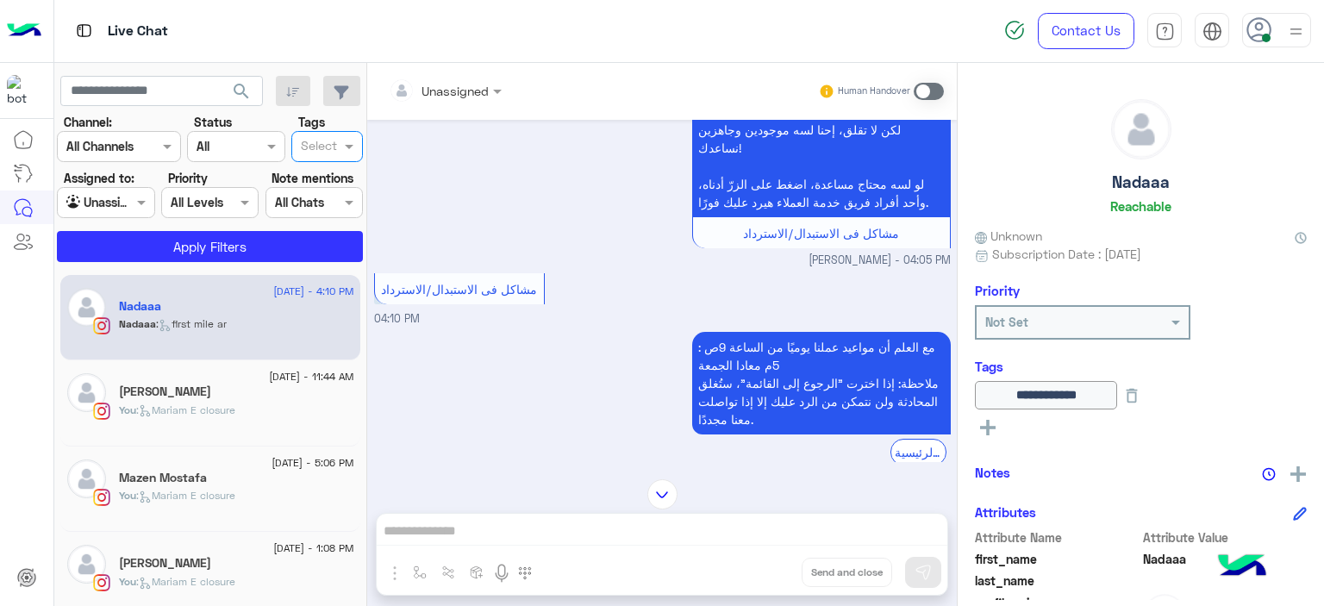
scroll to position [0, 0]
click at [141, 197] on span at bounding box center [144, 202] width 22 height 18
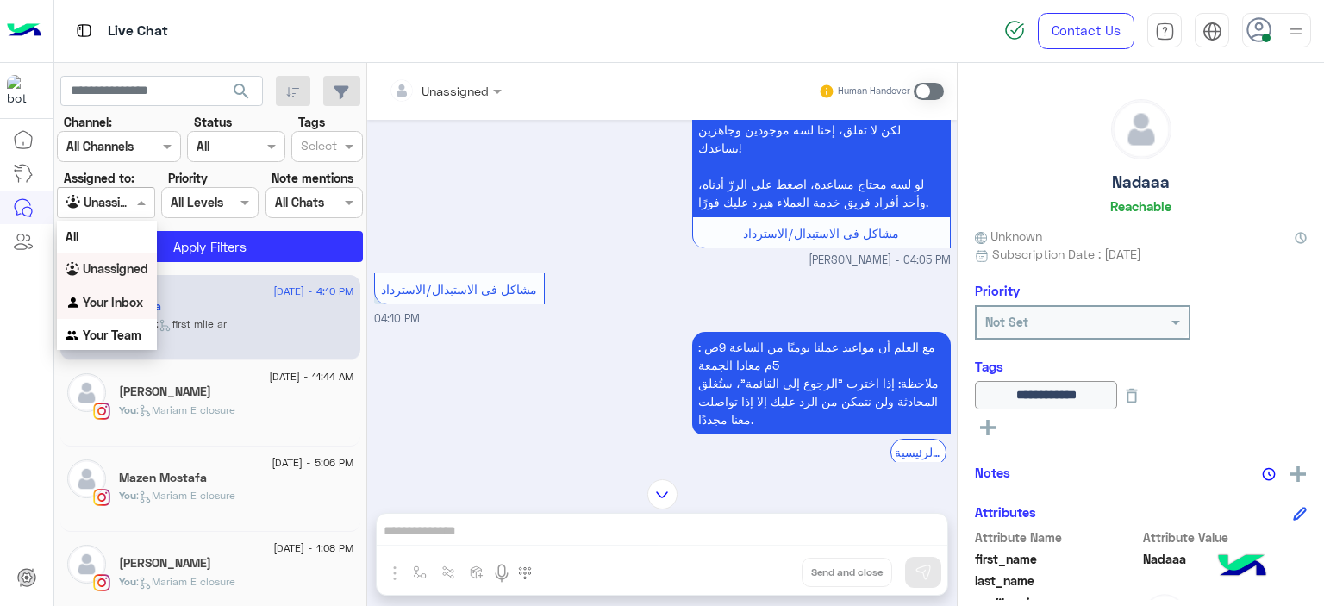
drag, startPoint x: 120, startPoint y: 303, endPoint x: 144, endPoint y: 297, distance: 24.7
click at [121, 303] on b "Your Inbox" at bounding box center [113, 302] width 60 height 15
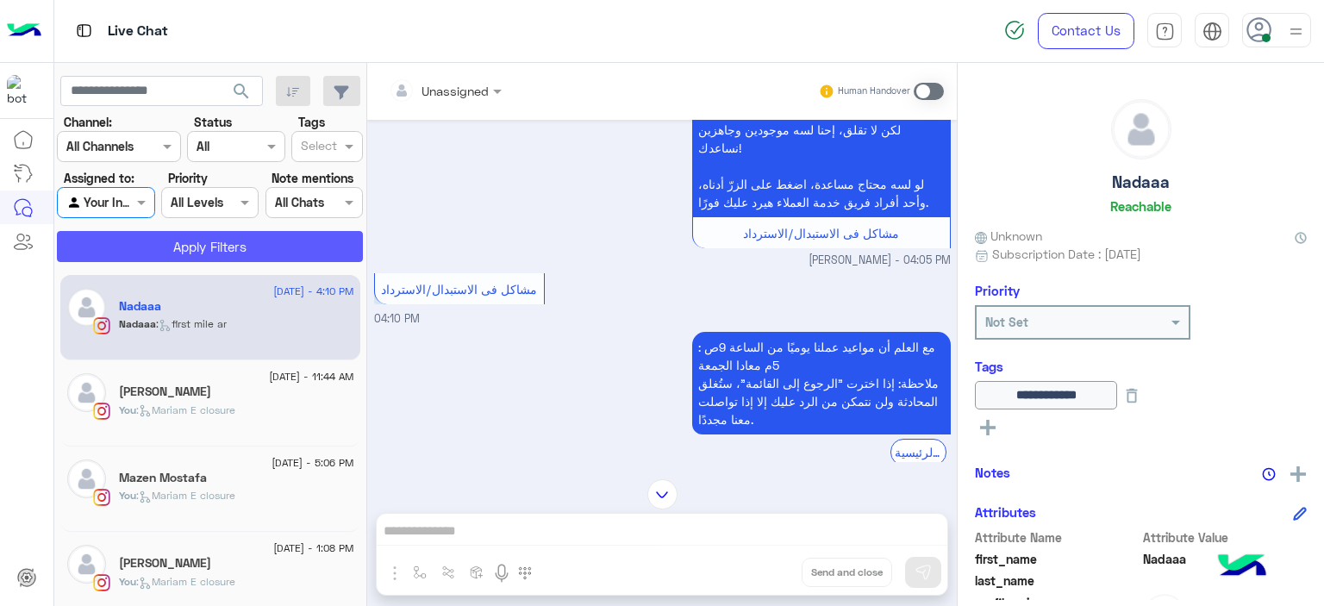
click at [221, 252] on button "Apply Filters" at bounding box center [210, 246] width 306 height 31
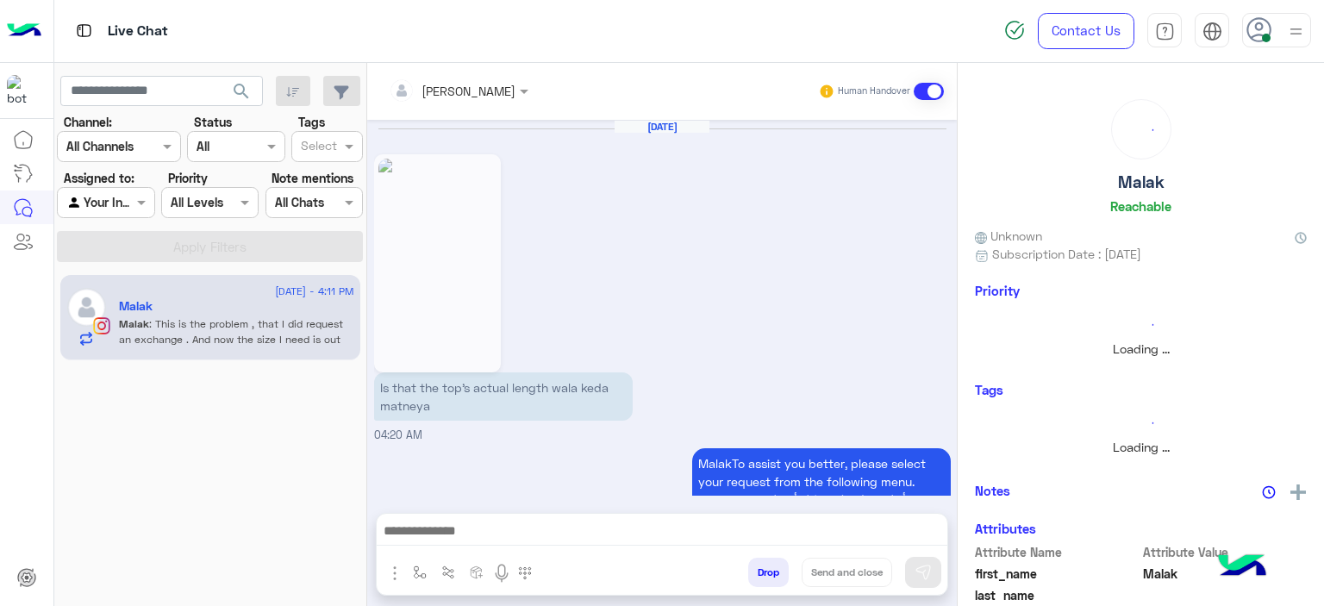
scroll to position [2181, 0]
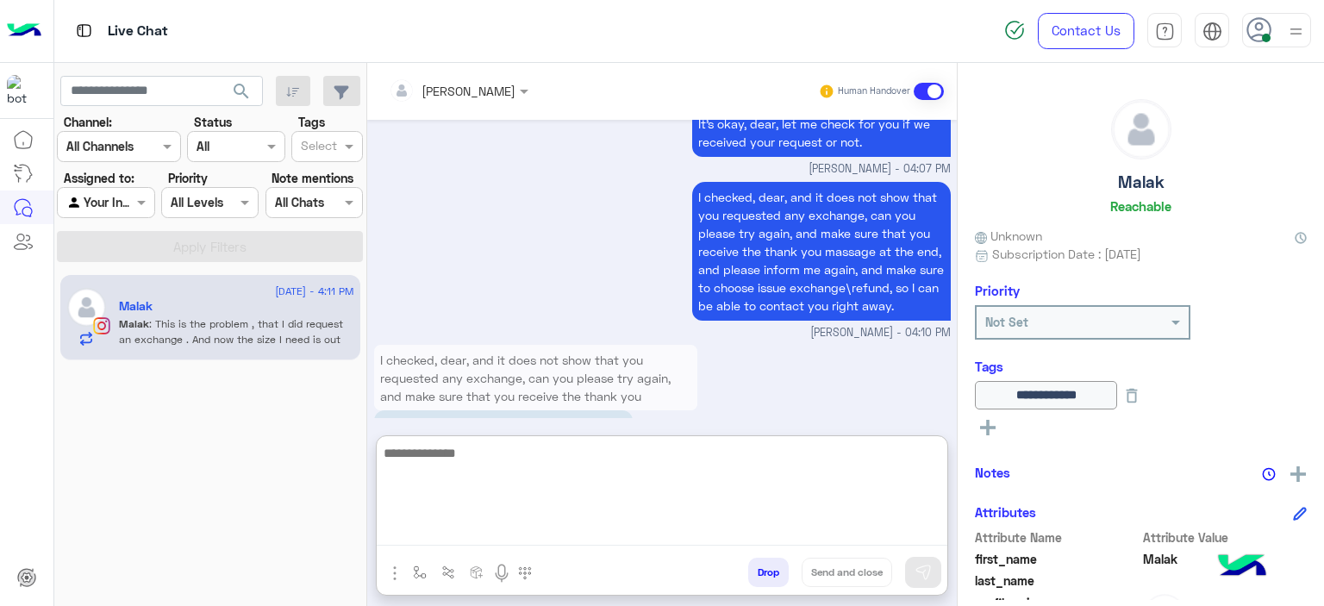
click at [476, 530] on textarea at bounding box center [662, 493] width 571 height 103
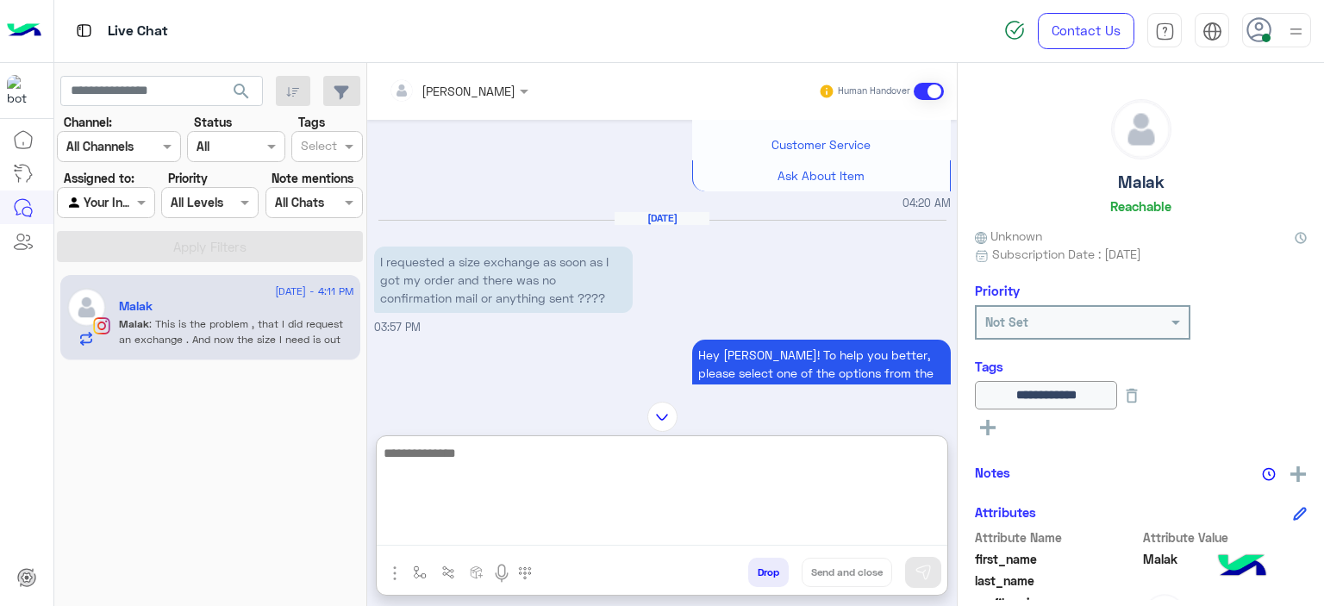
scroll to position [434, 0]
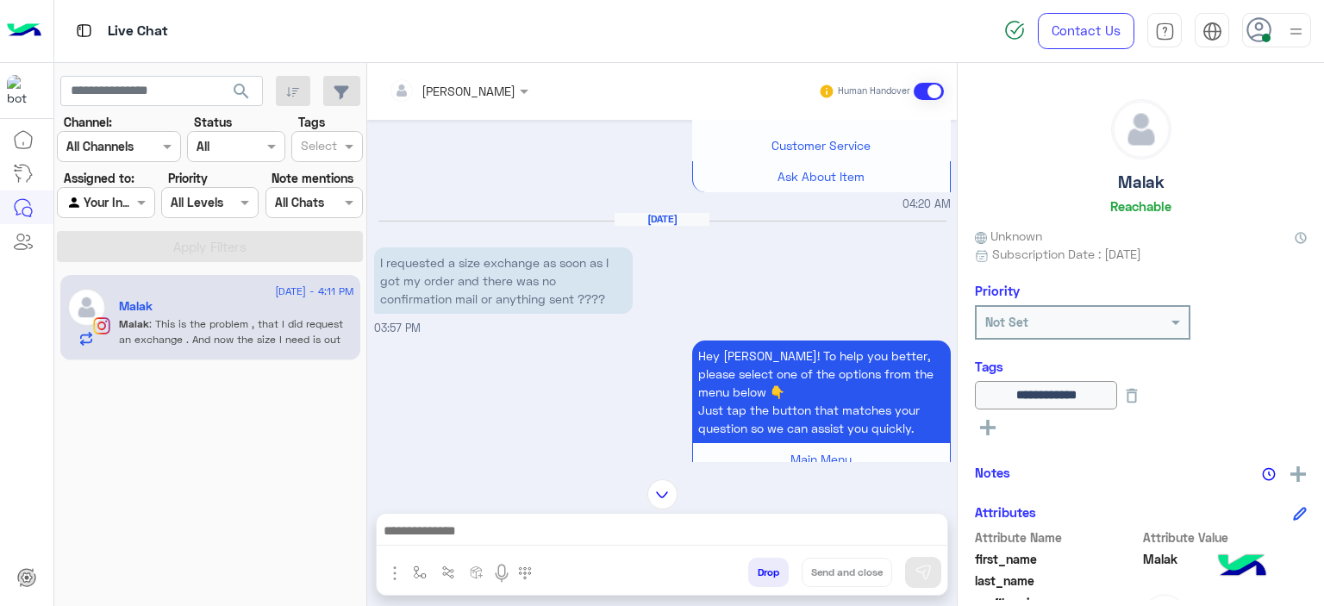
click at [659, 411] on div "Mariam Ahmed Human Handover Aug 2, 2025 Is that the top’s actual length wala ke…" at bounding box center [662, 338] width 590 height 550
click at [664, 489] on img at bounding box center [662, 494] width 30 height 30
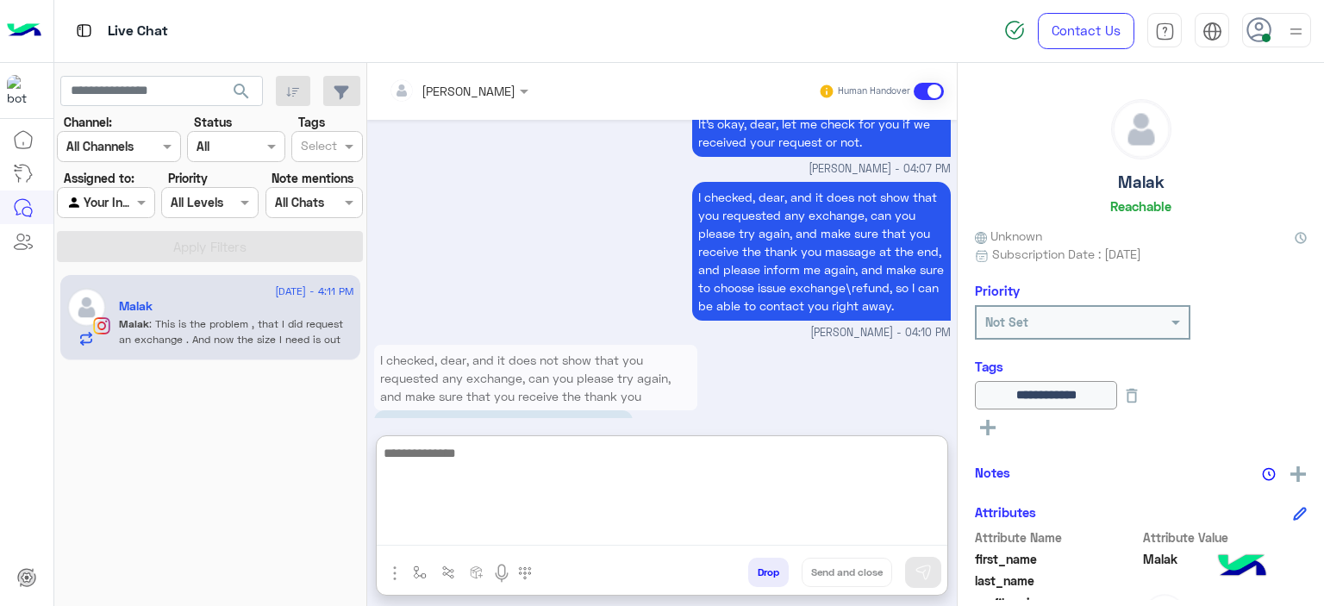
click at [515, 534] on textarea at bounding box center [662, 493] width 571 height 103
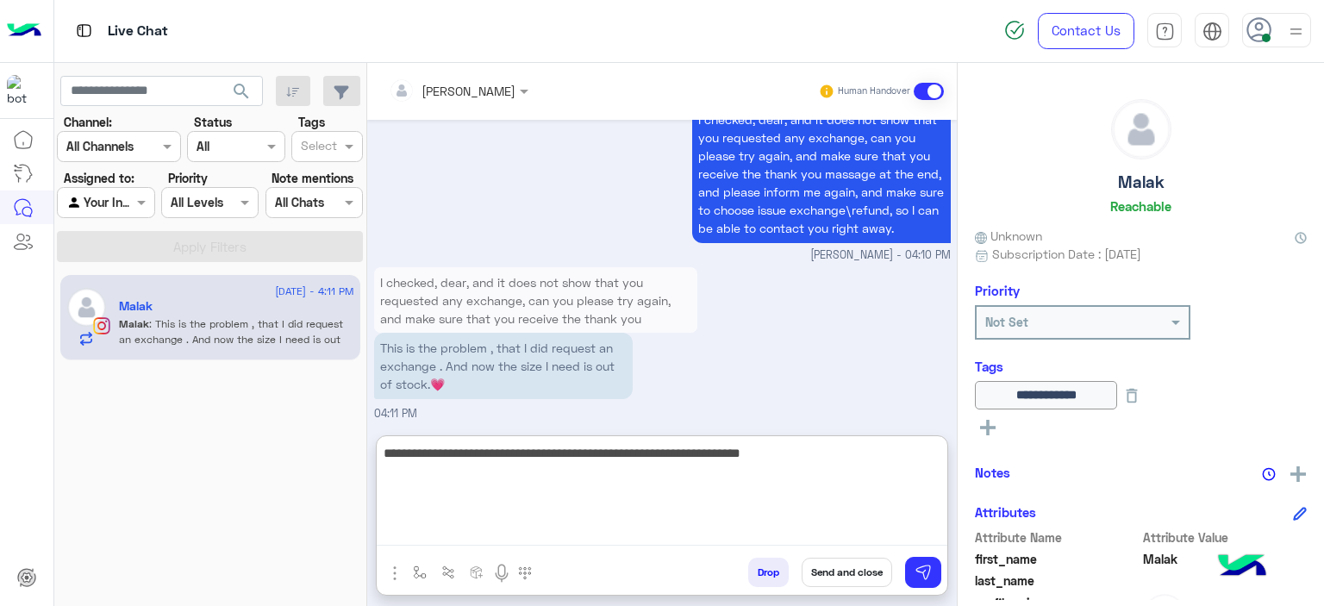
type textarea "**********"
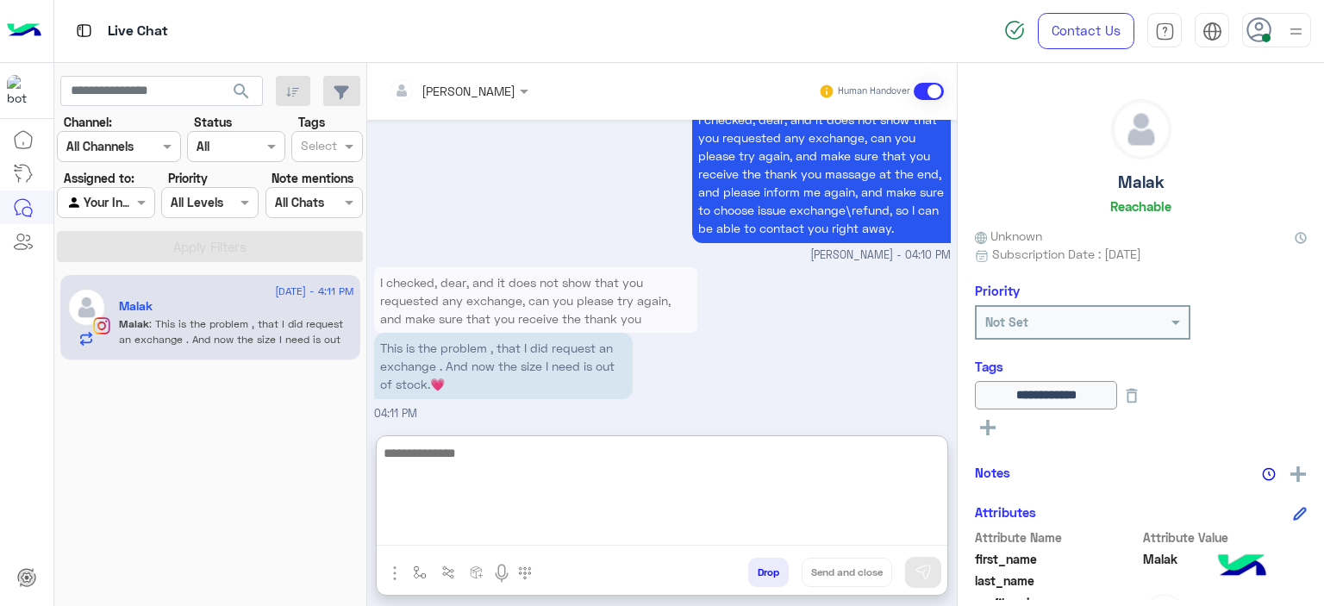
scroll to position [2331, 0]
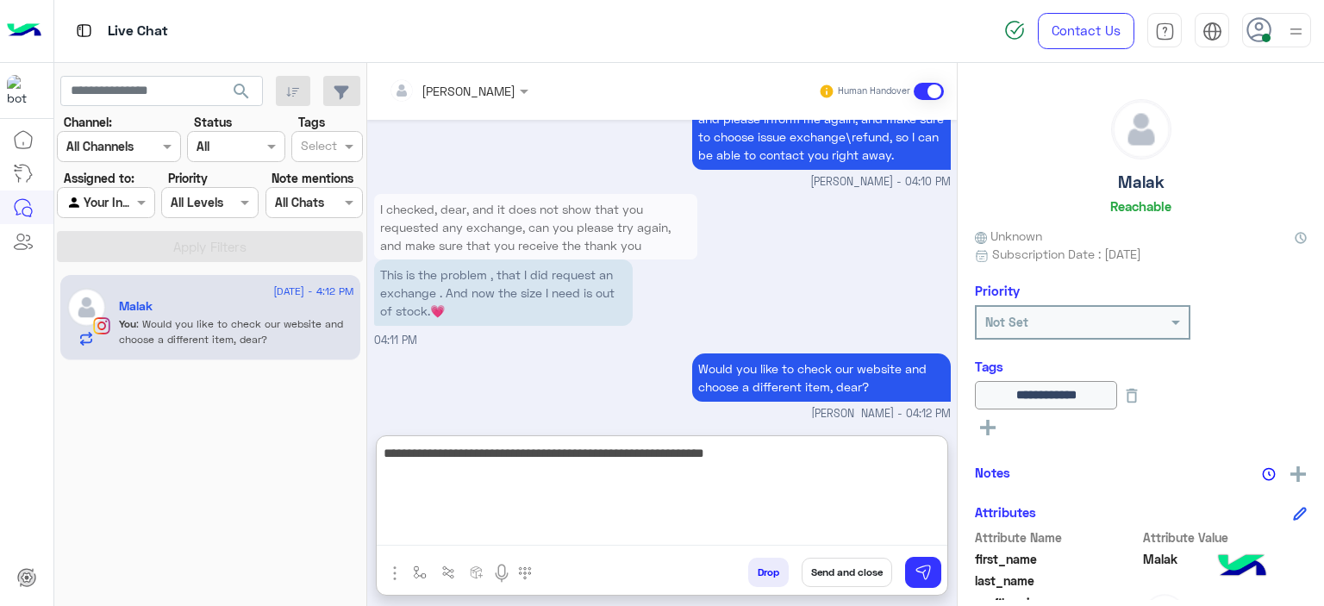
click at [738, 458] on textarea "**********" at bounding box center [662, 493] width 571 height 103
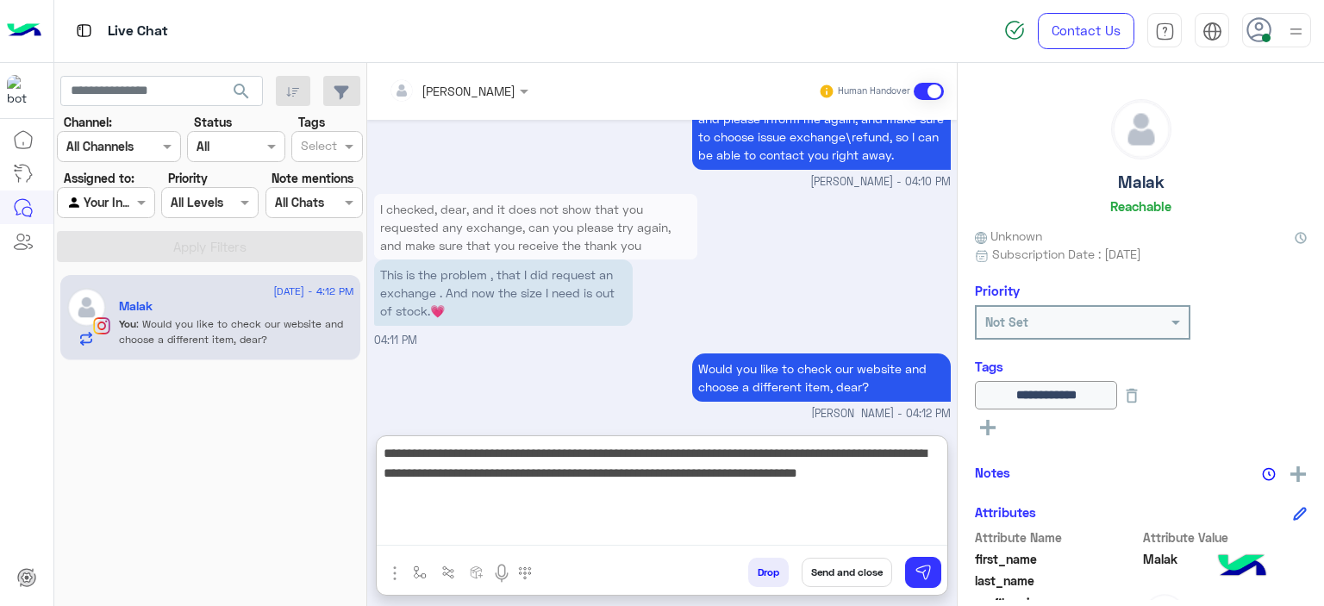
type textarea "**********"
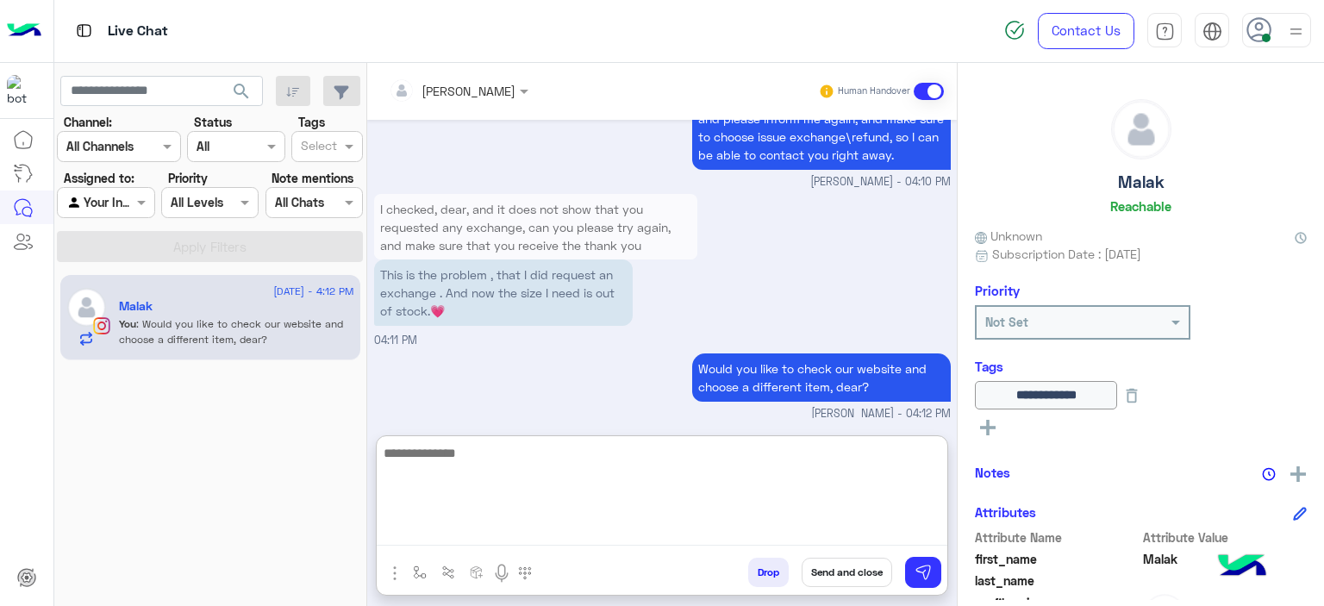
scroll to position [2458, 0]
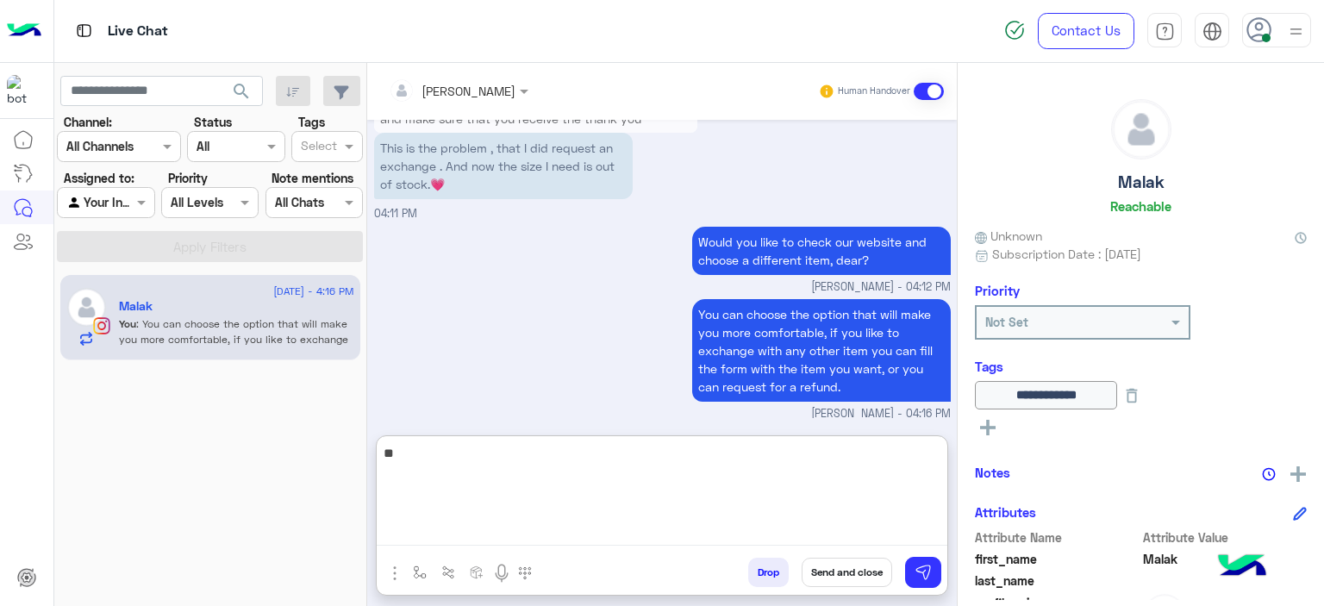
type textarea "*"
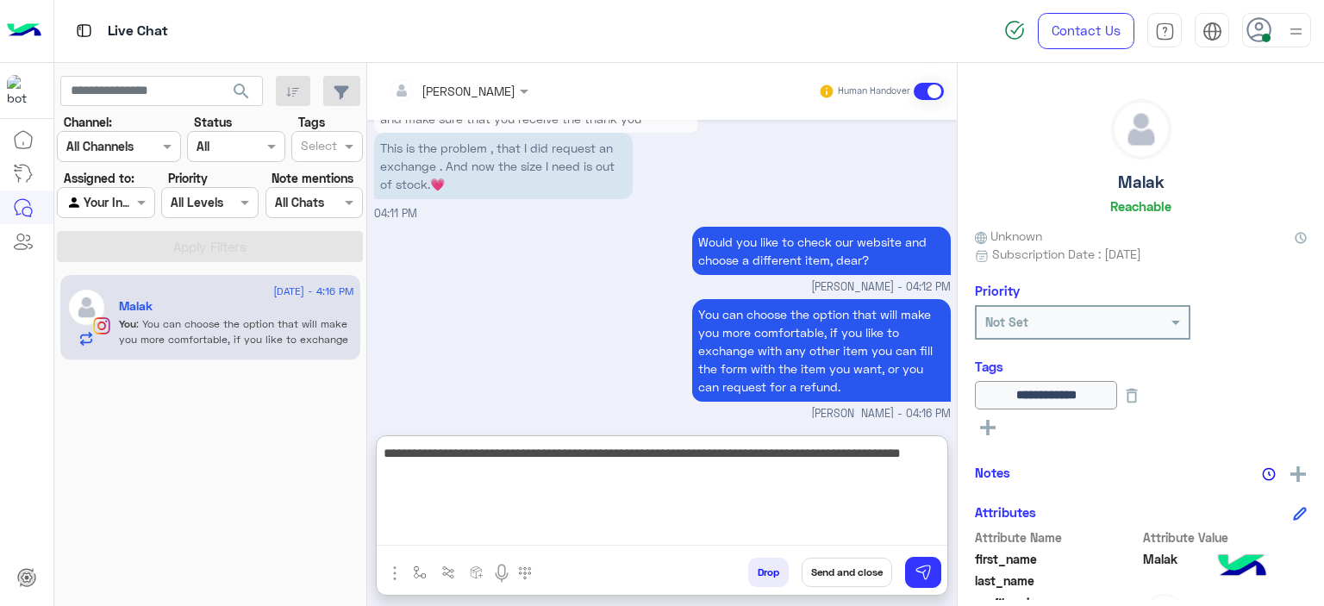
type textarea "**********"
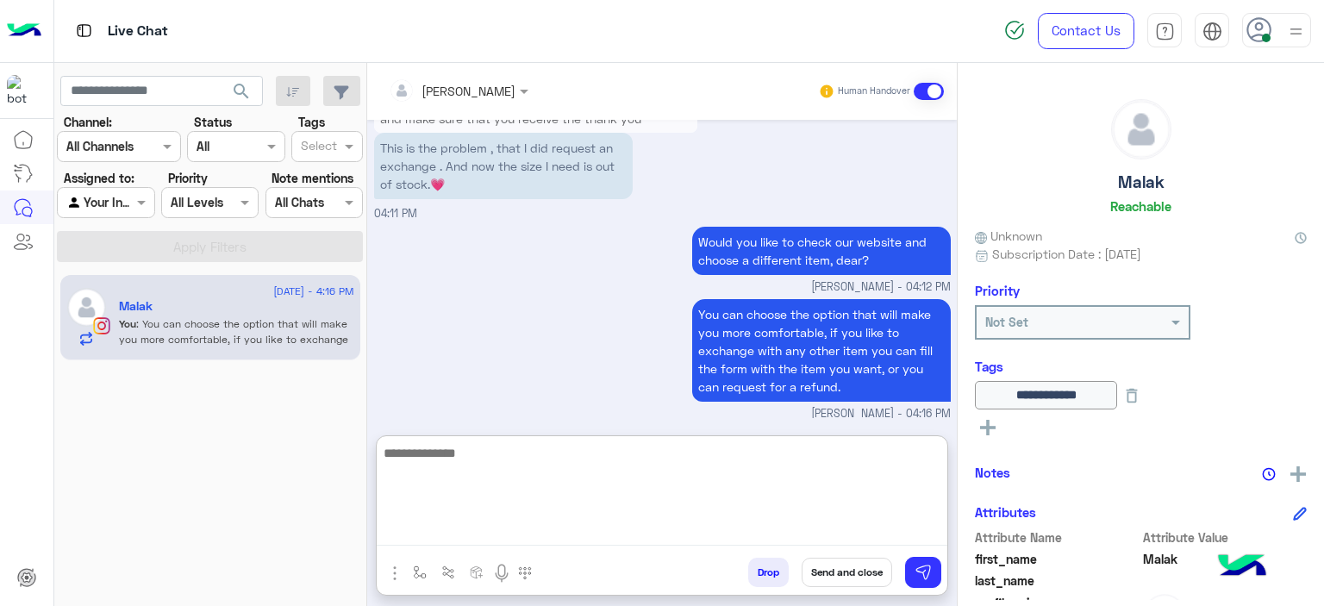
scroll to position [2550, 0]
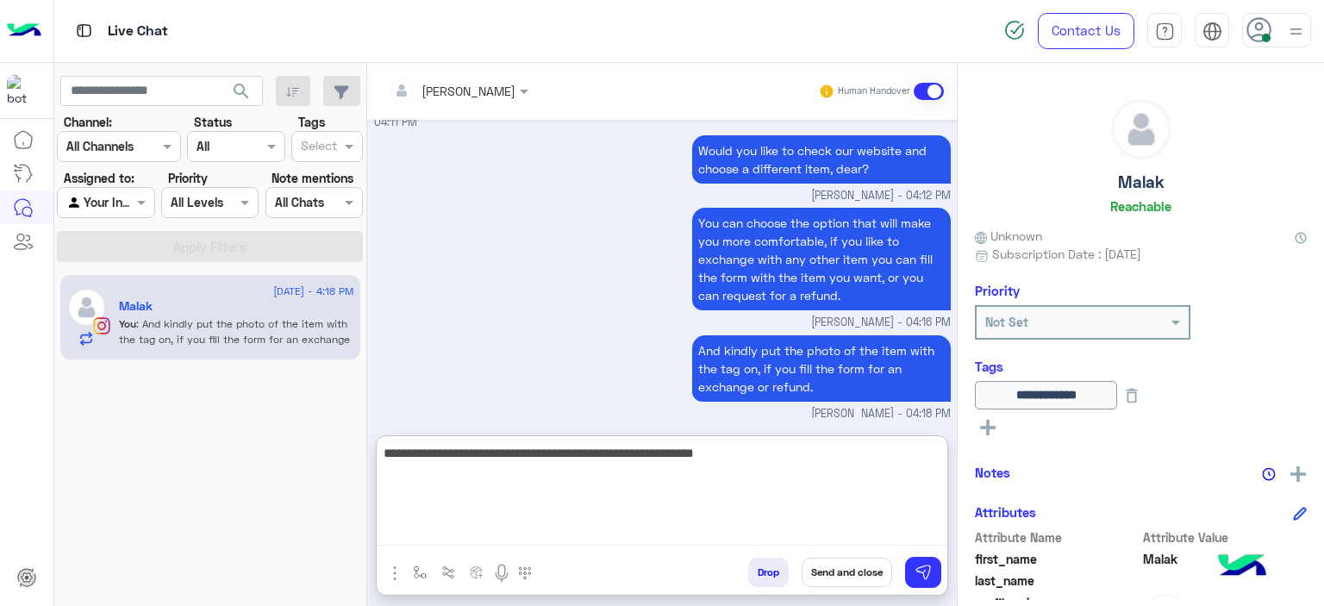
type textarea "**********"
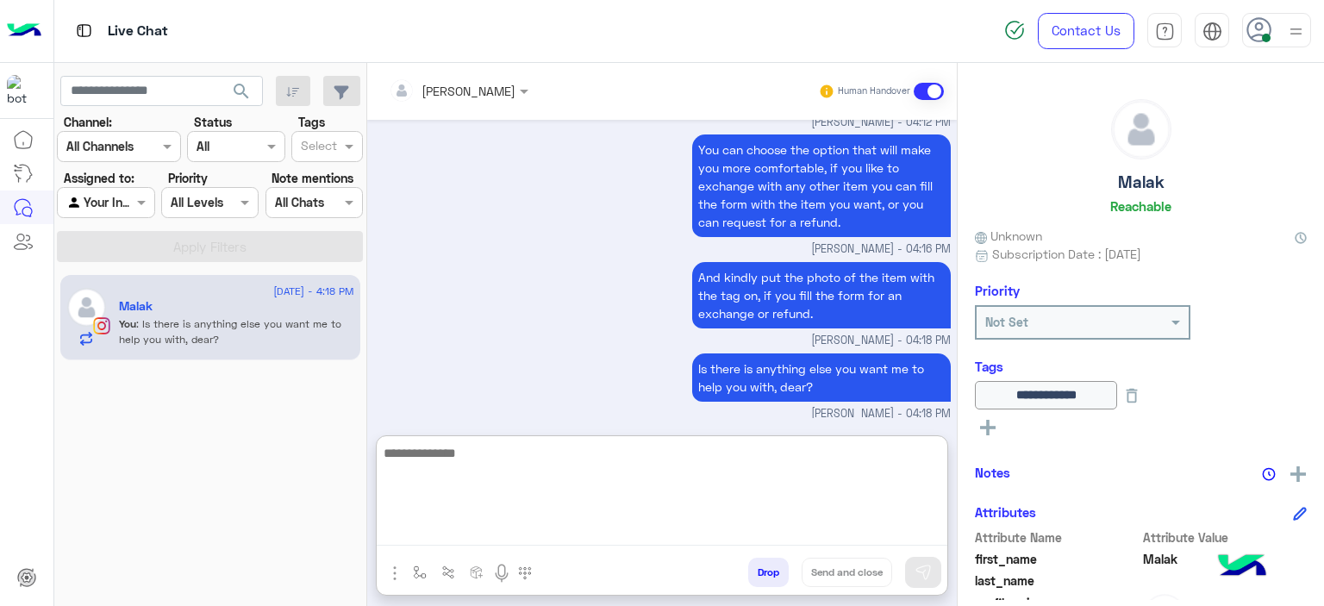
scroll to position [2623, 0]
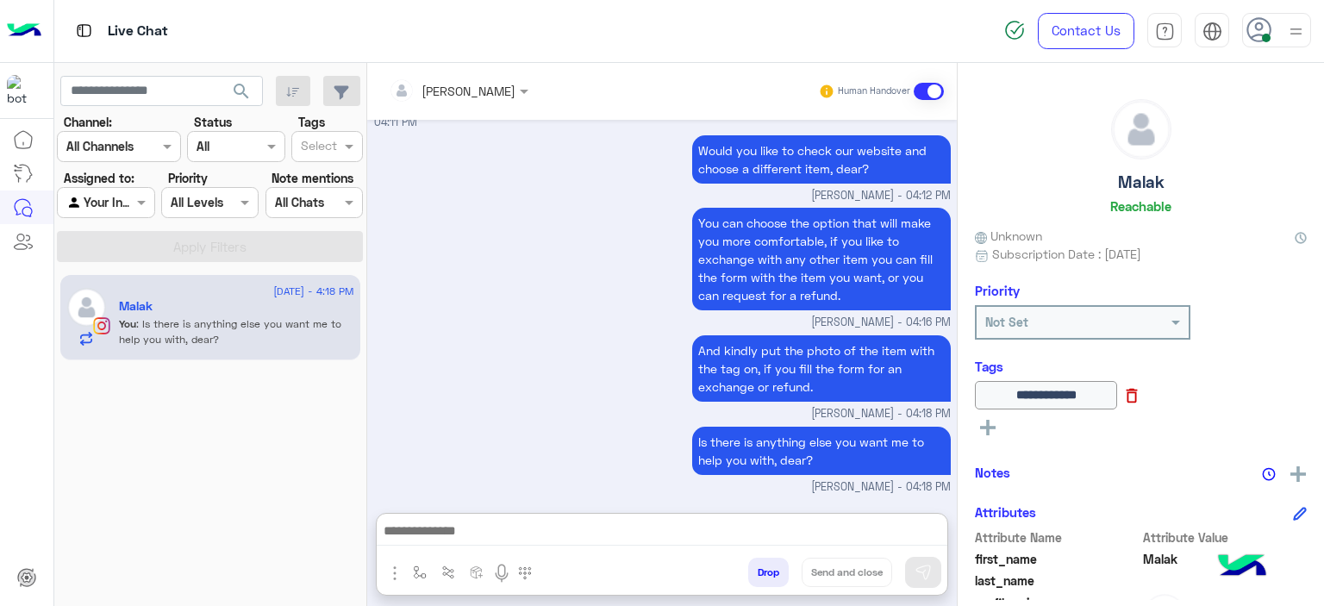
click at [1141, 396] on icon at bounding box center [1131, 395] width 19 height 19
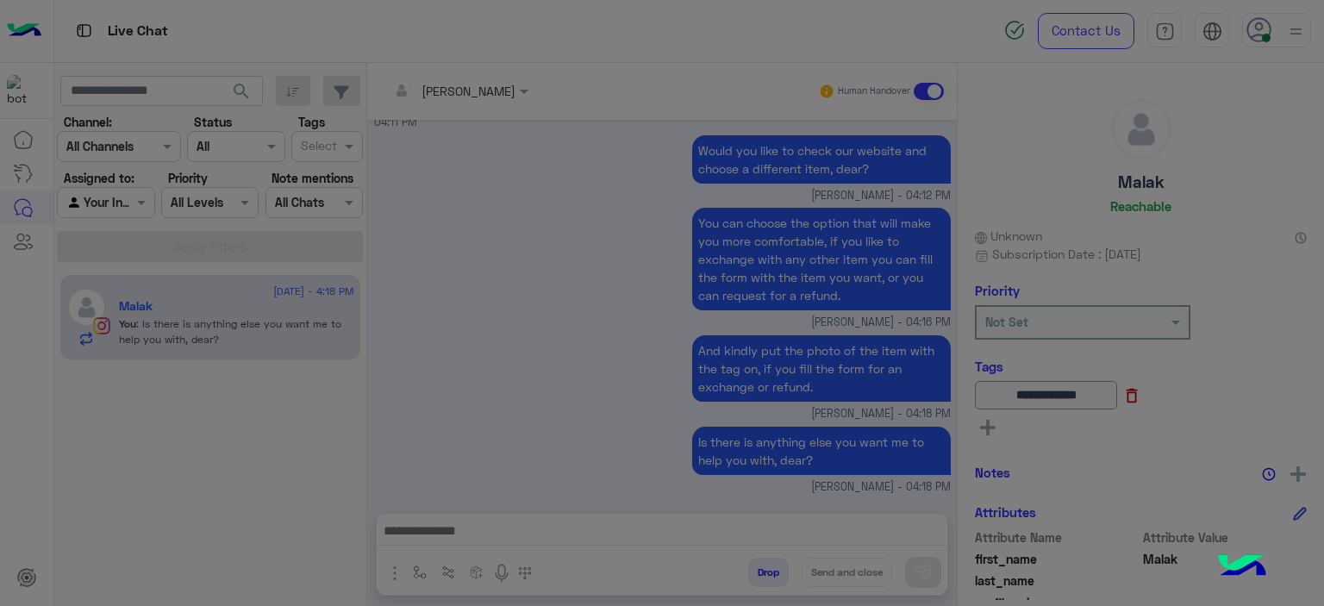
scroll to position [2544, 0]
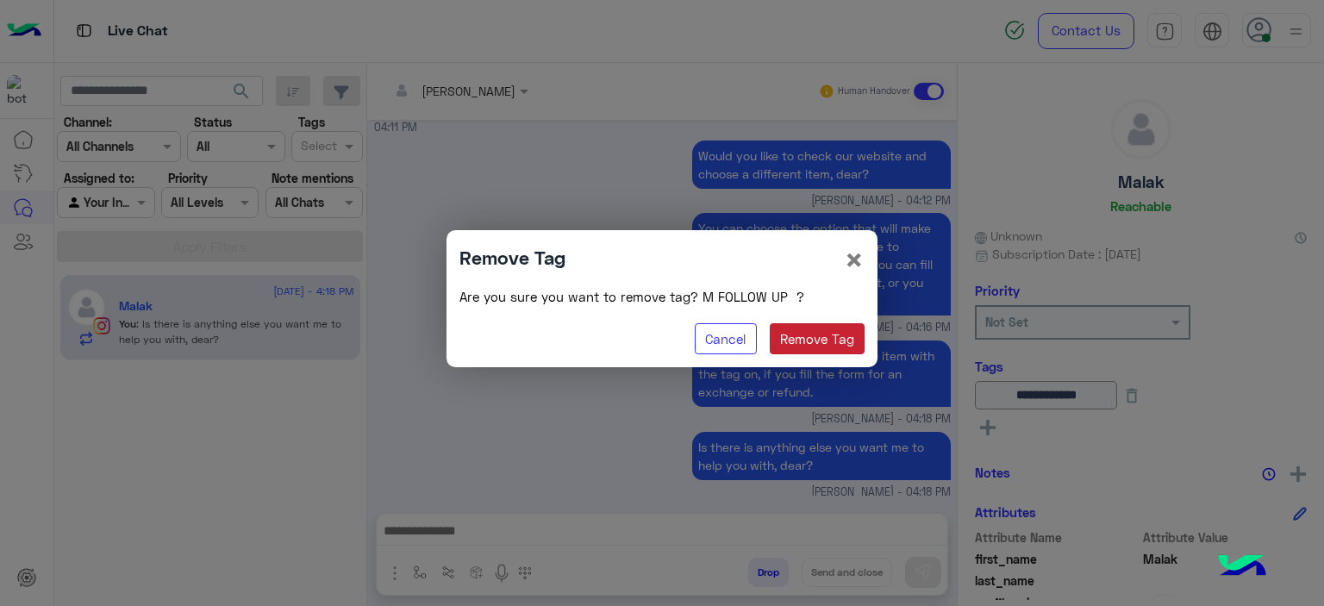
click at [827, 328] on button "Remove Tag" at bounding box center [818, 338] width 96 height 31
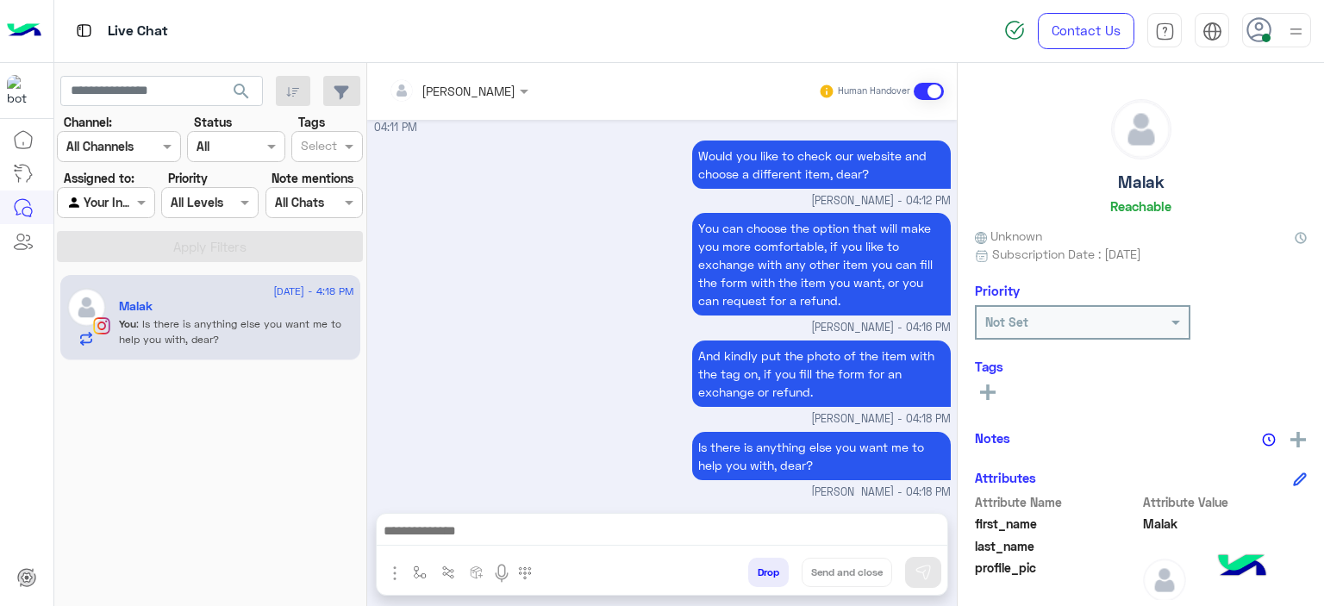
click at [986, 391] on rect at bounding box center [988, 391] width 16 height 3
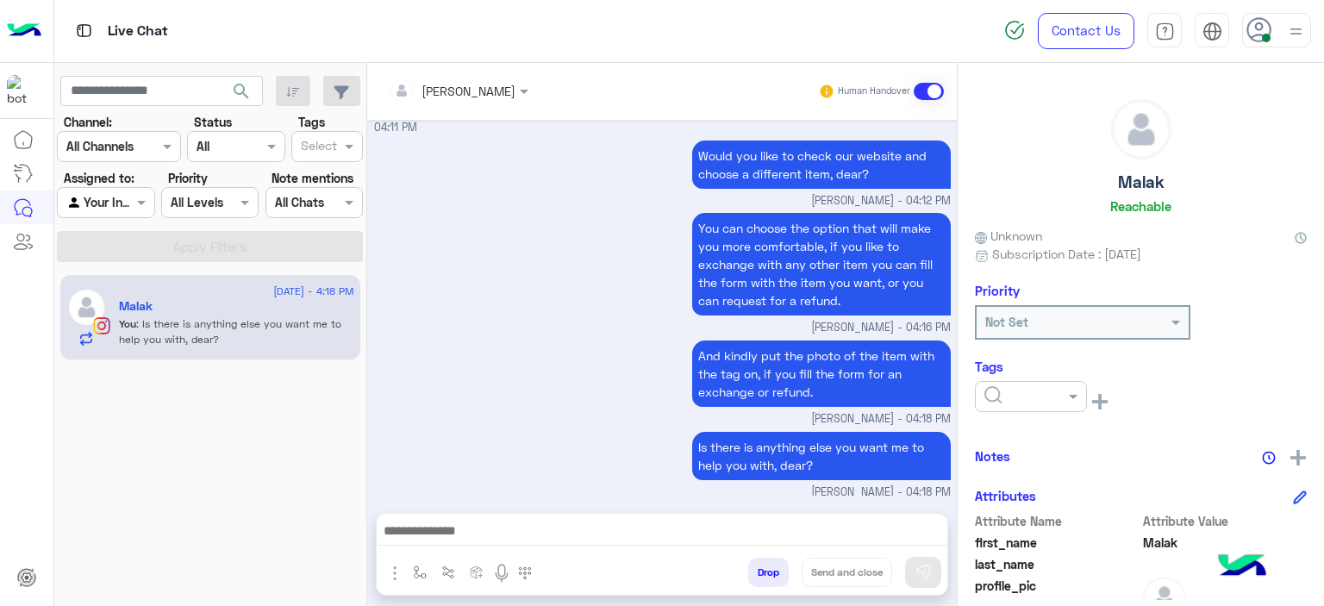
click at [1033, 412] on ng-select at bounding box center [1031, 400] width 112 height 39
click at [1029, 401] on input "text" at bounding box center [1010, 397] width 53 height 18
click at [1010, 527] on span "RESOLVED" at bounding box center [1012, 534] width 59 height 15
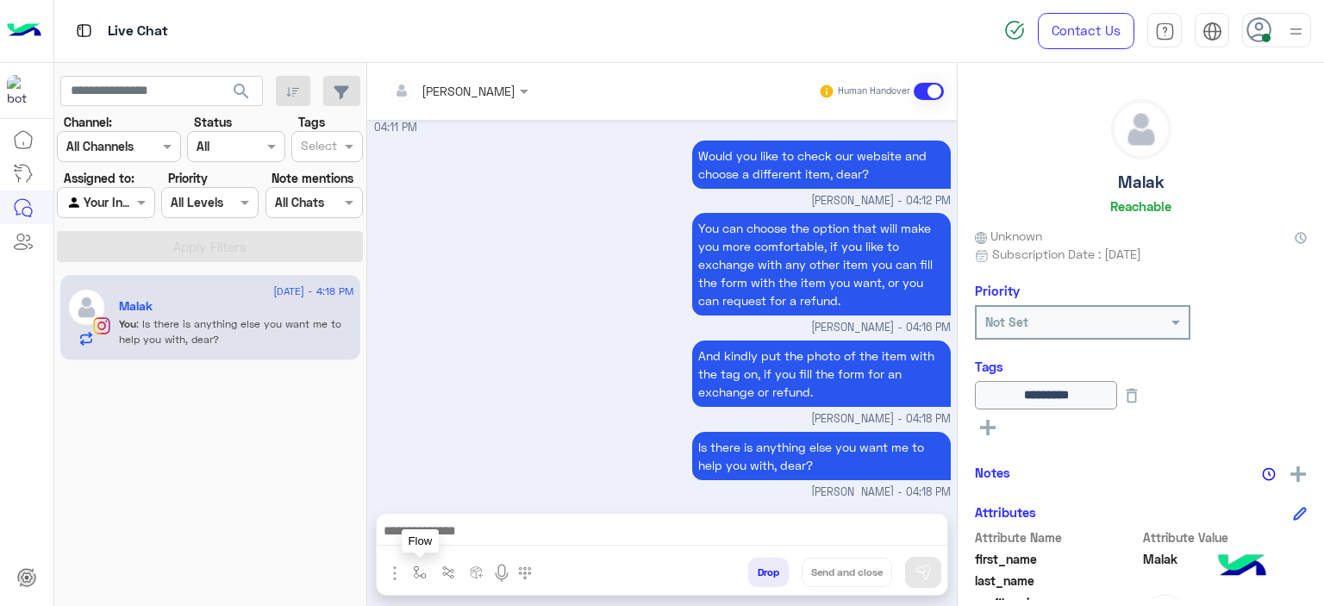
click at [414, 567] on img "button" at bounding box center [420, 572] width 14 height 14
click at [438, 539] on input "text" at bounding box center [450, 535] width 71 height 20
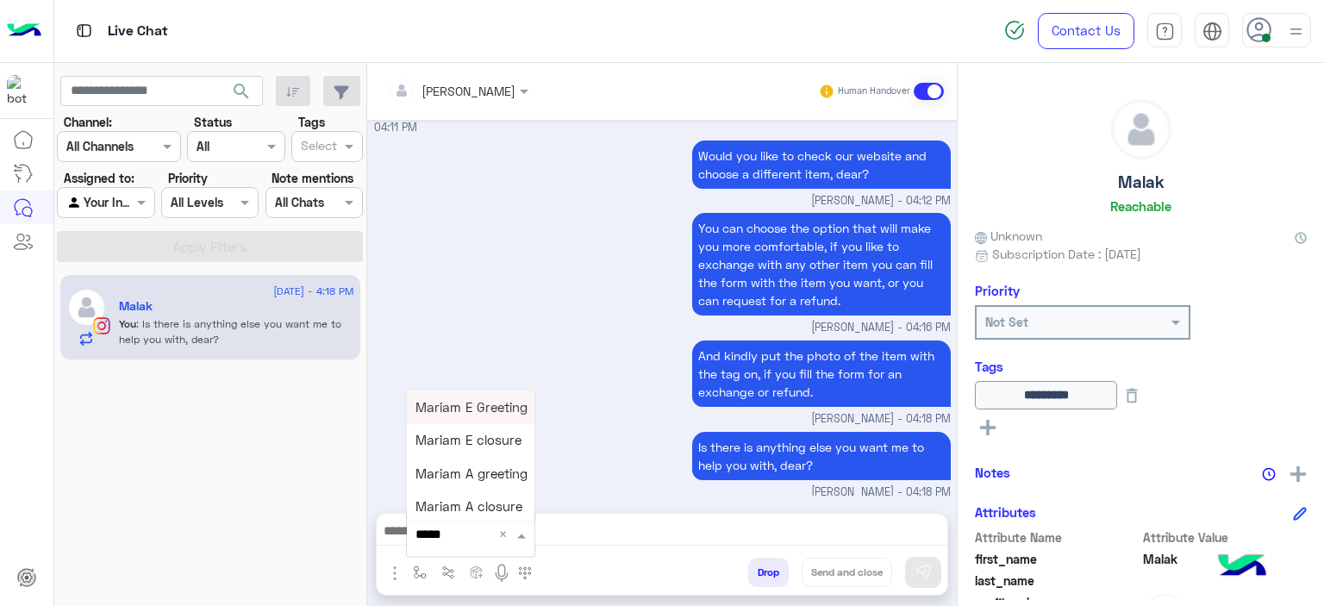
type input "******"
click at [509, 444] on span "Mariam E closure" at bounding box center [468, 441] width 106 height 16
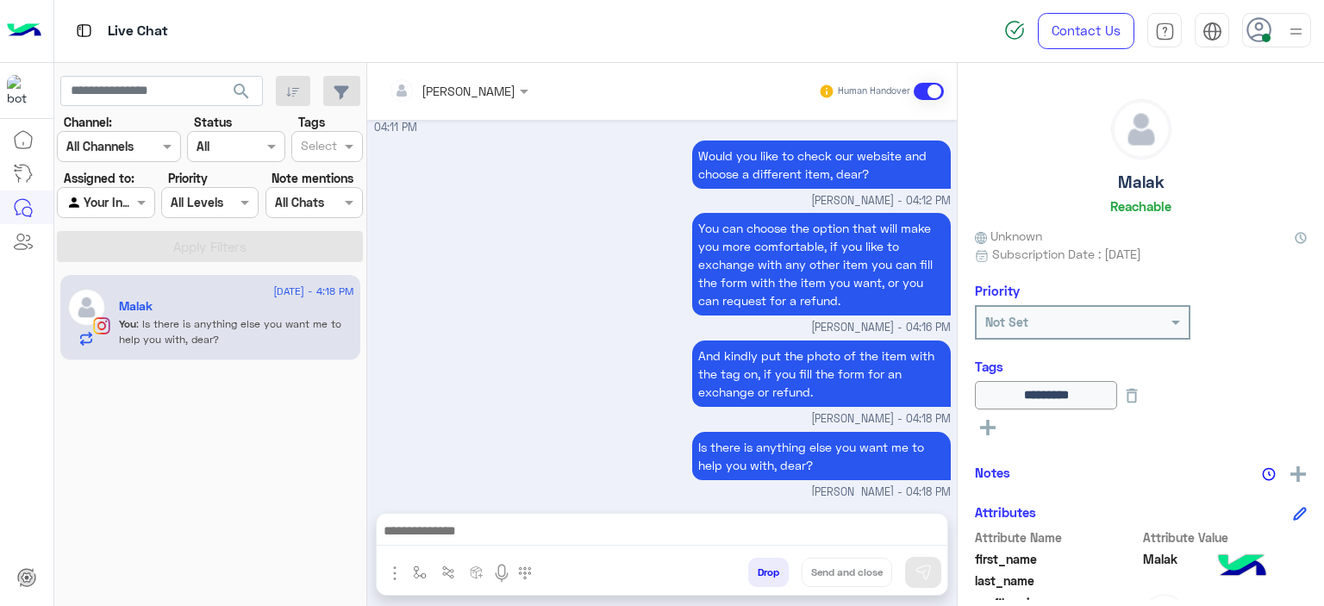
type textarea "**********"
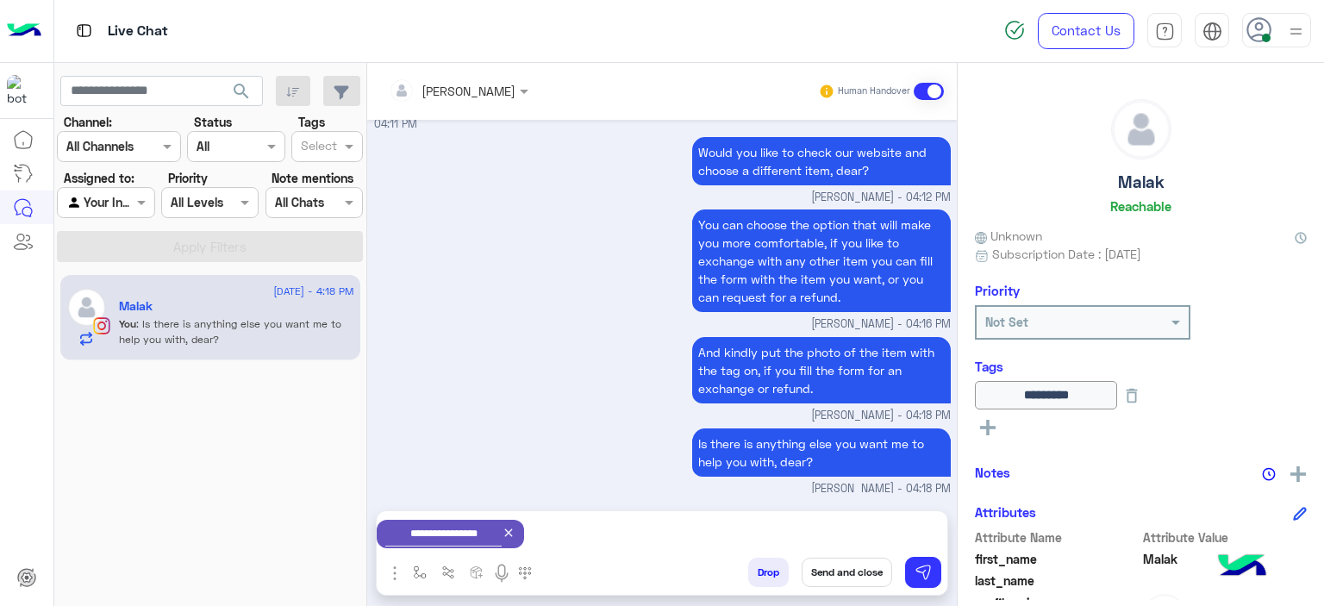
click at [852, 572] on button "Send and close" at bounding box center [847, 572] width 91 height 29
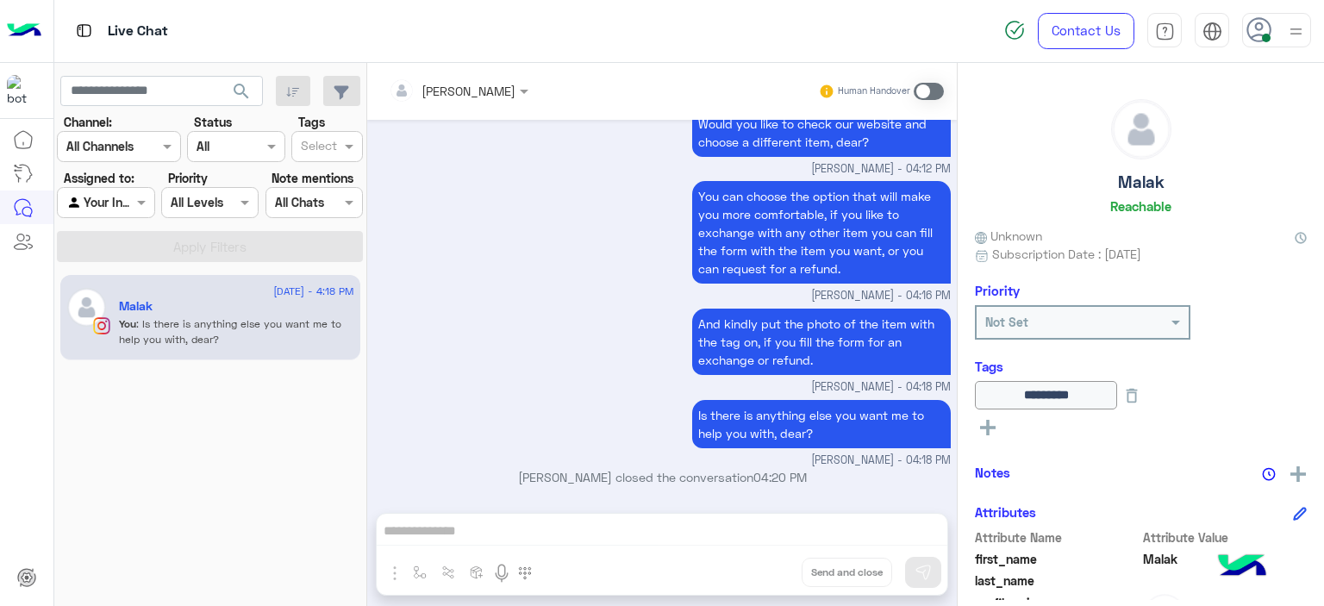
scroll to position [2789, 0]
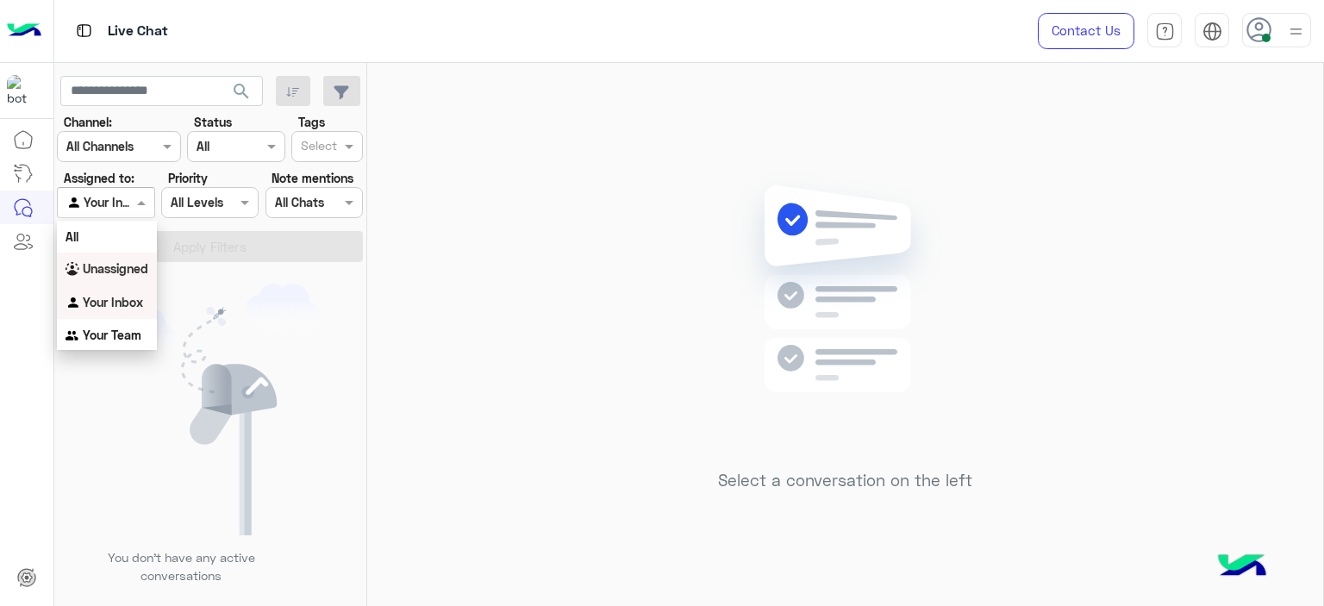
drag, startPoint x: 139, startPoint y: 206, endPoint x: 140, endPoint y: 269, distance: 62.9
click at [140, 269] on body "Live Chat Contact Us Help Center عربي English search Channel: Channel All Chann…" at bounding box center [662, 303] width 1324 height 606
click at [140, 269] on b "Unassigned" at bounding box center [116, 268] width 66 height 15
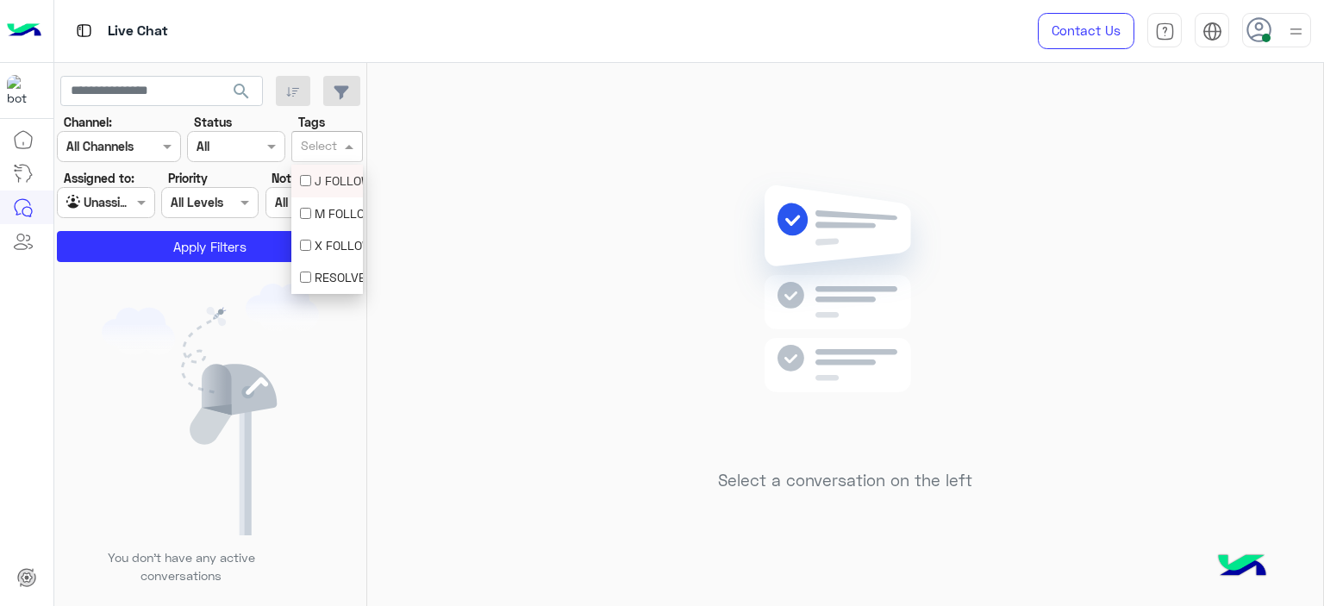
click at [359, 134] on div "Select" at bounding box center [327, 146] width 72 height 31
click at [343, 209] on div "M FOLLOW UP" at bounding box center [327, 213] width 54 height 18
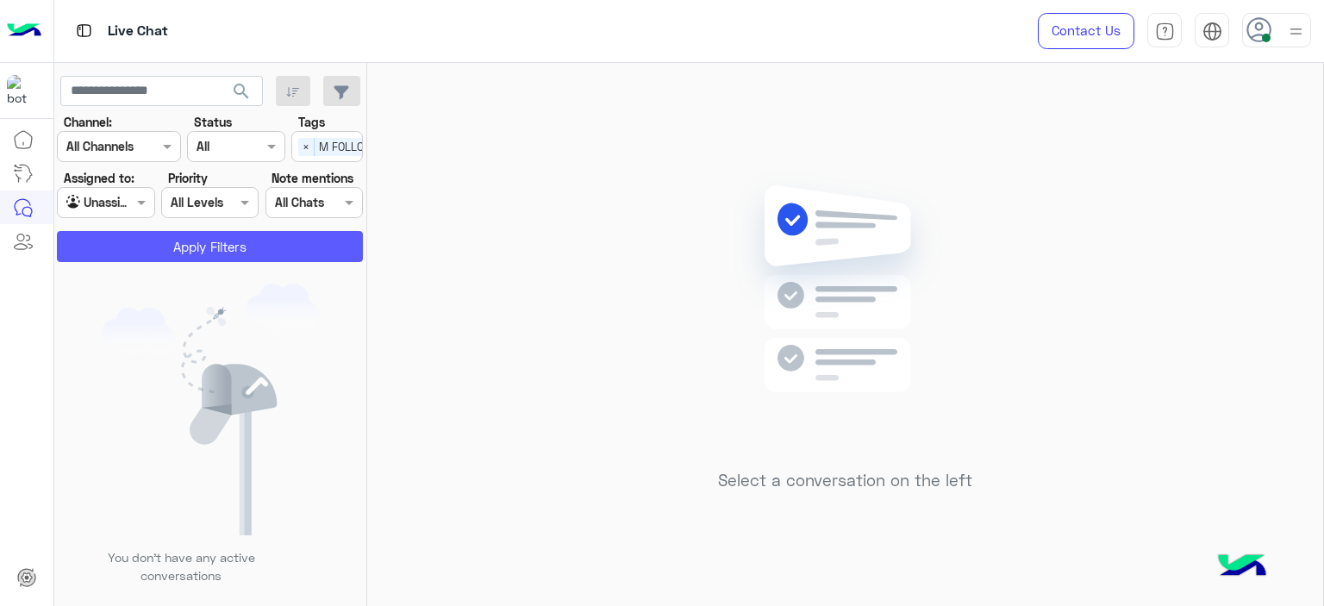
click at [305, 245] on button "Apply Filters" at bounding box center [210, 246] width 306 height 31
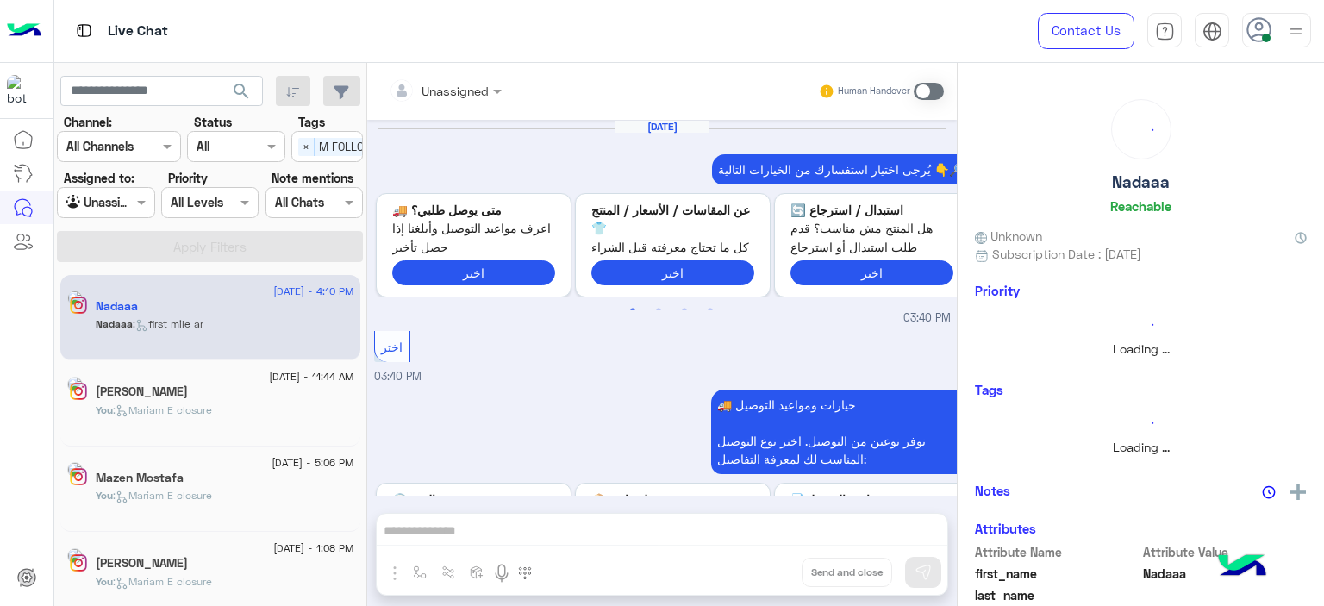
scroll to position [1384, 0]
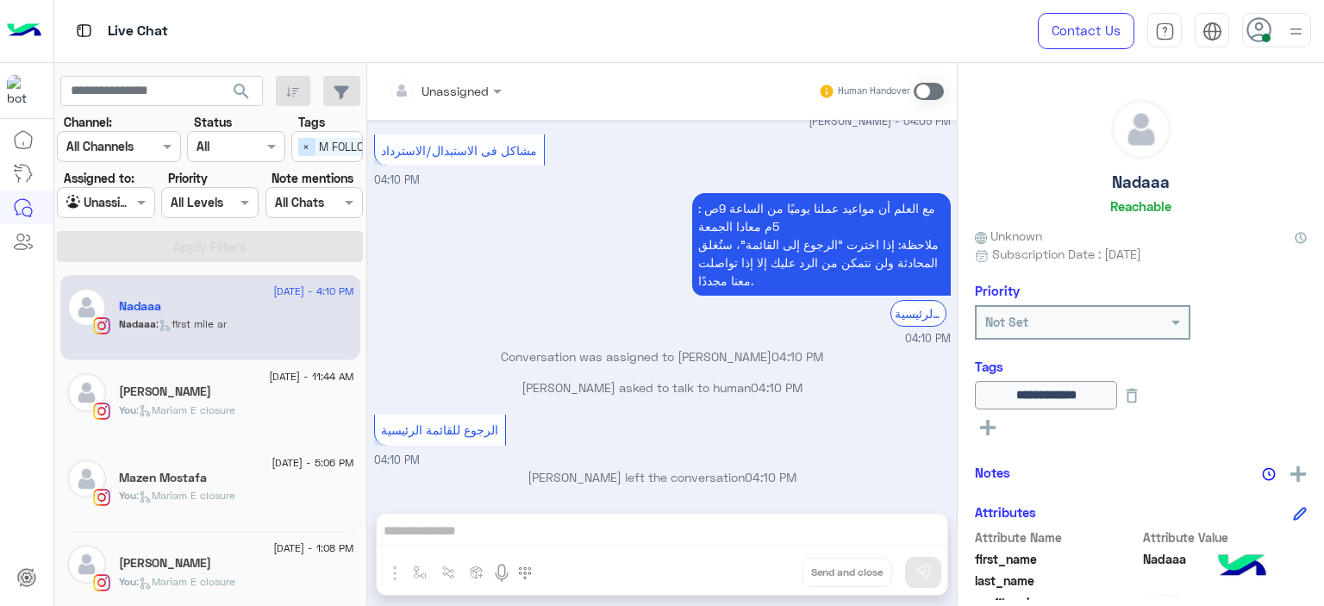
click at [302, 148] on span "×" at bounding box center [306, 147] width 16 height 18
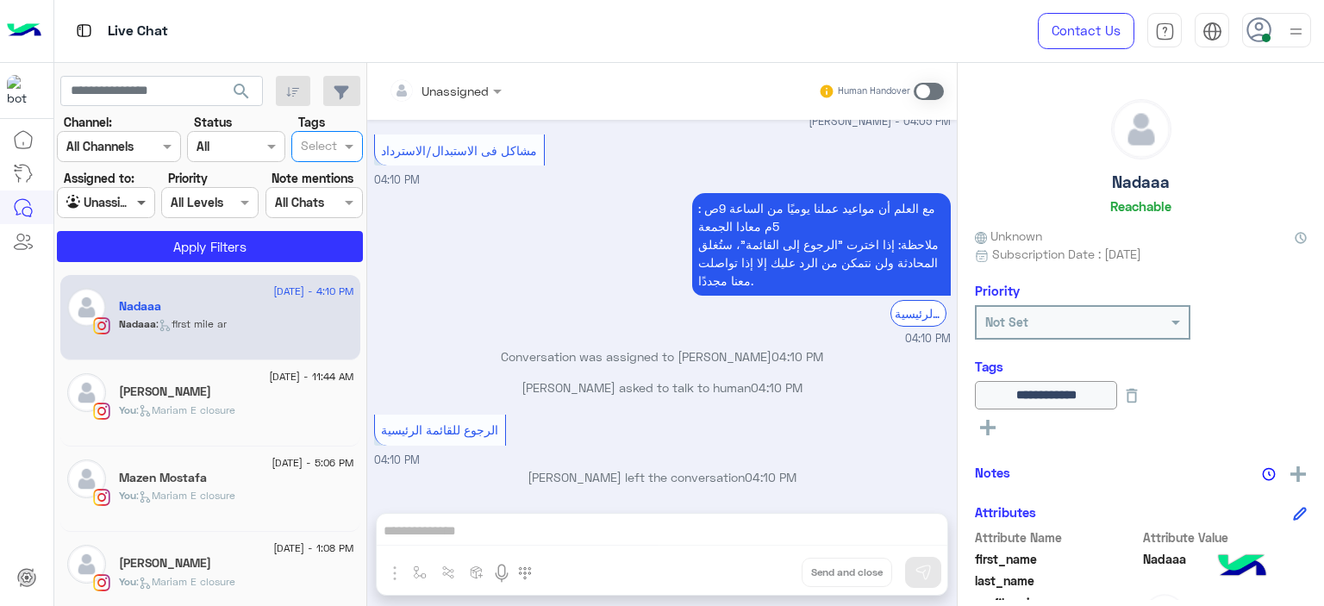
click at [135, 203] on span at bounding box center [144, 202] width 22 height 18
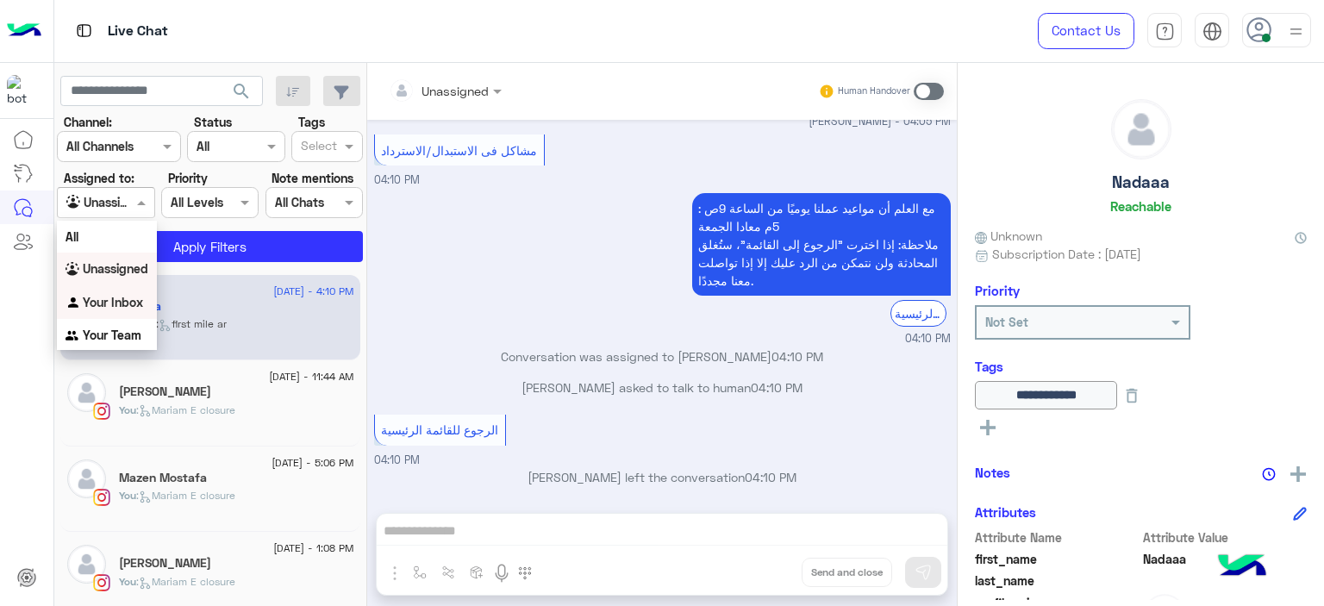
drag, startPoint x: 139, startPoint y: 303, endPoint x: 152, endPoint y: 296, distance: 14.3
click at [139, 302] on b "Your Inbox" at bounding box center [113, 302] width 60 height 15
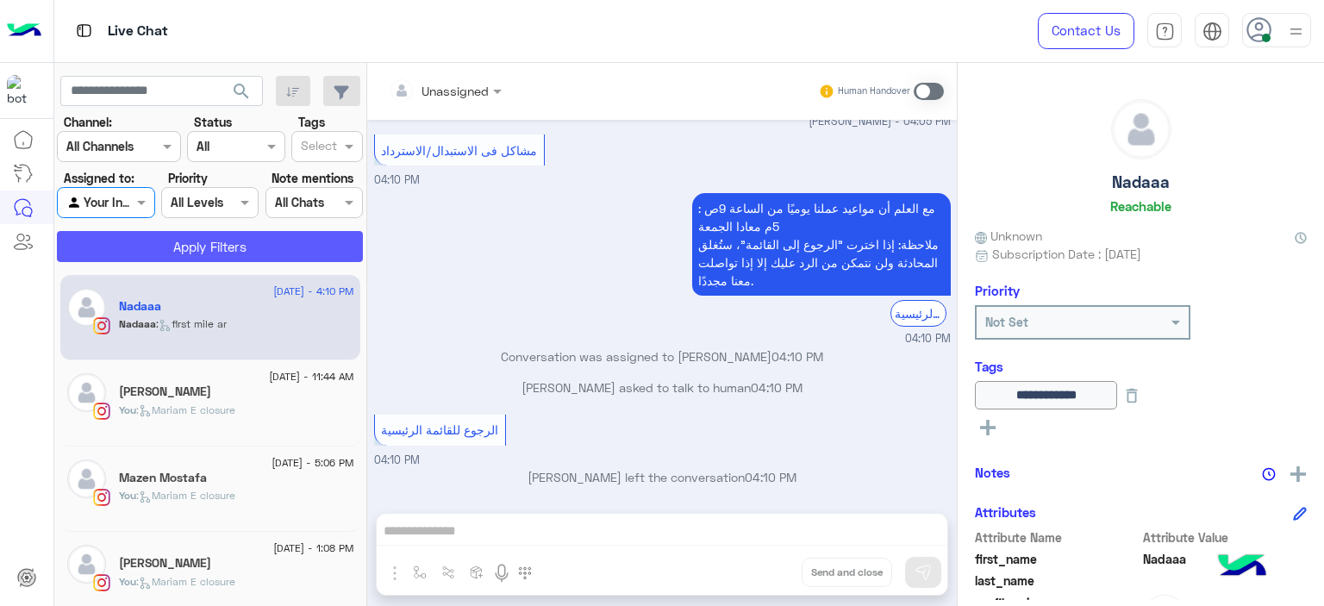
click at [222, 246] on button "Apply Filters" at bounding box center [210, 246] width 306 height 31
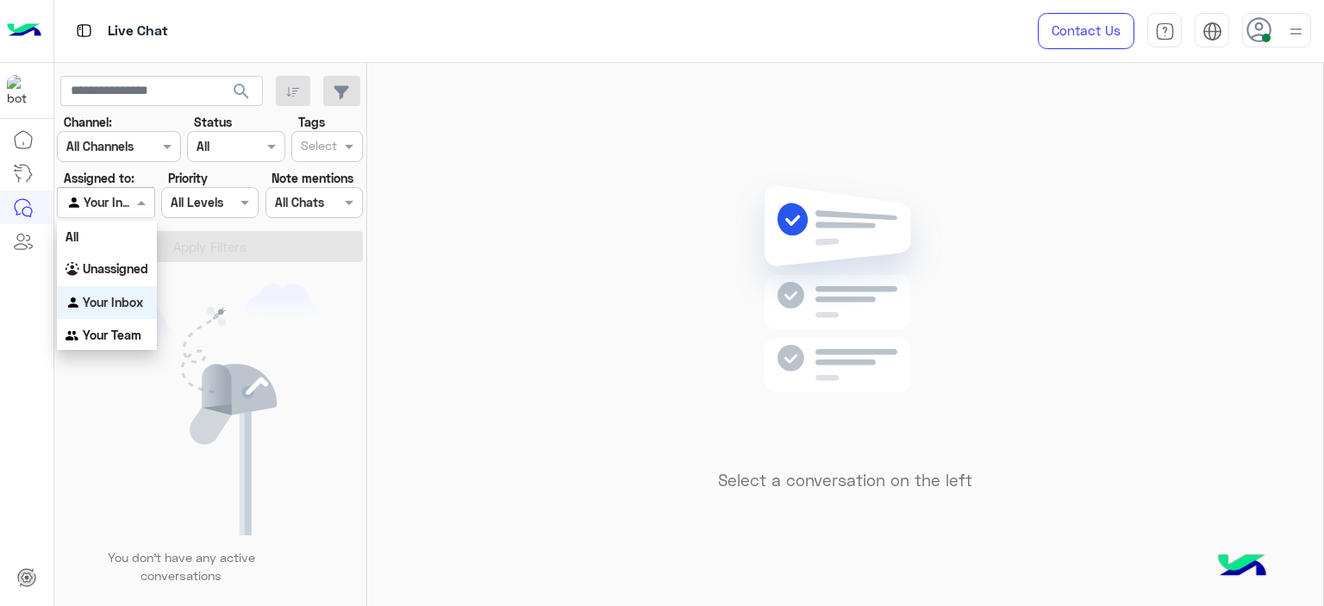
click at [141, 203] on span at bounding box center [144, 202] width 22 height 18
click at [137, 336] on b "Your Team" at bounding box center [112, 335] width 59 height 15
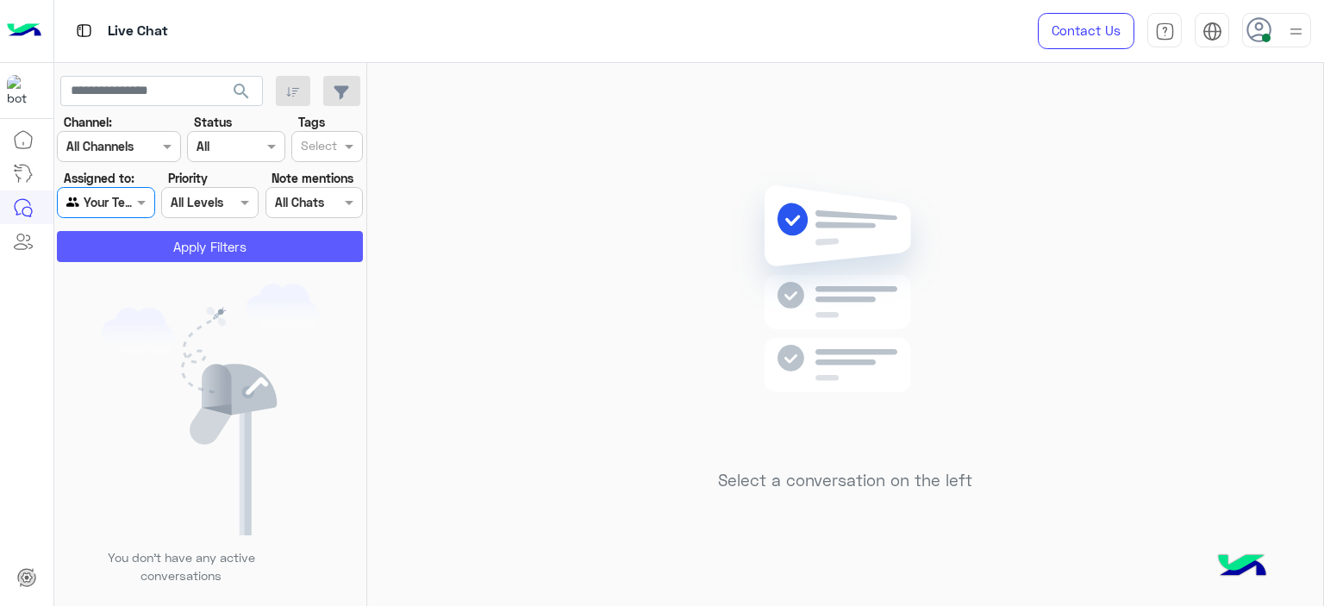
click at [207, 253] on button "Apply Filters" at bounding box center [210, 246] width 306 height 31
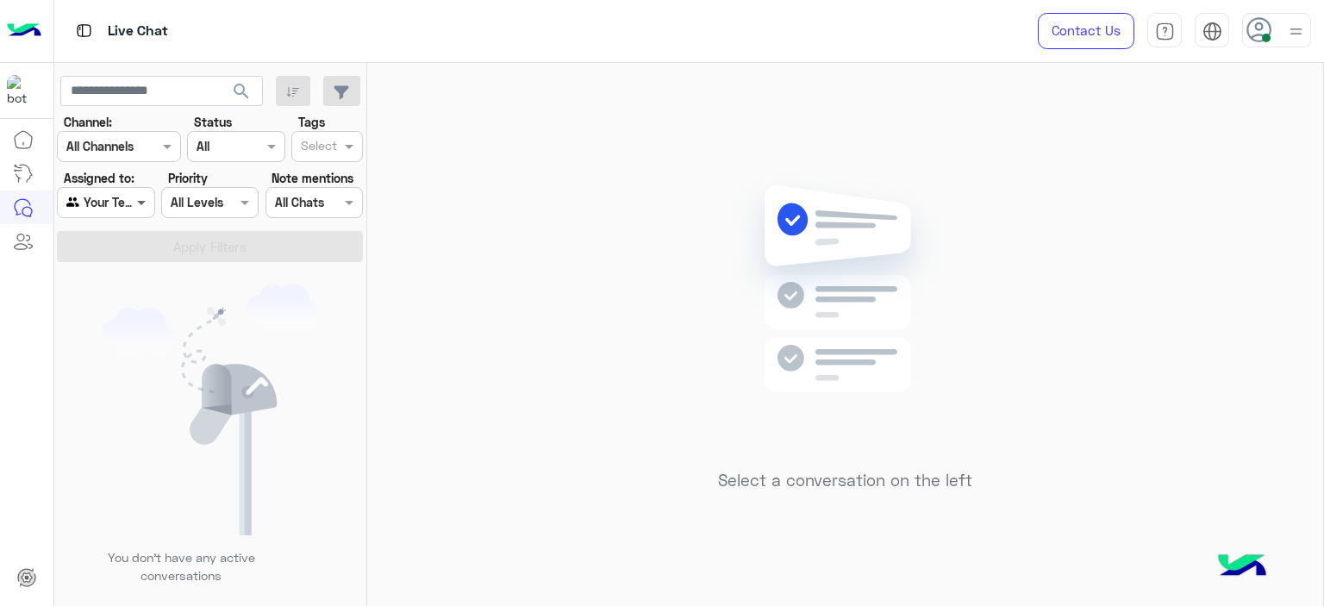
click at [135, 200] on span at bounding box center [144, 202] width 22 height 18
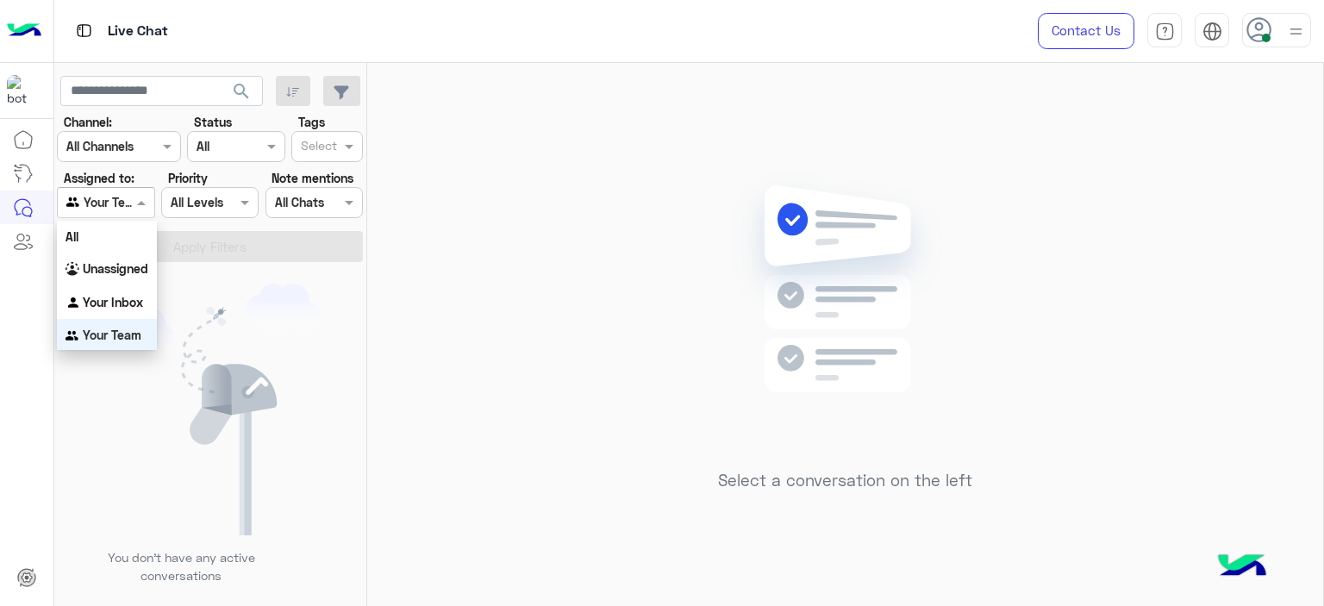
scroll to position [2, 0]
click at [140, 293] on b "Your Inbox" at bounding box center [113, 300] width 60 height 15
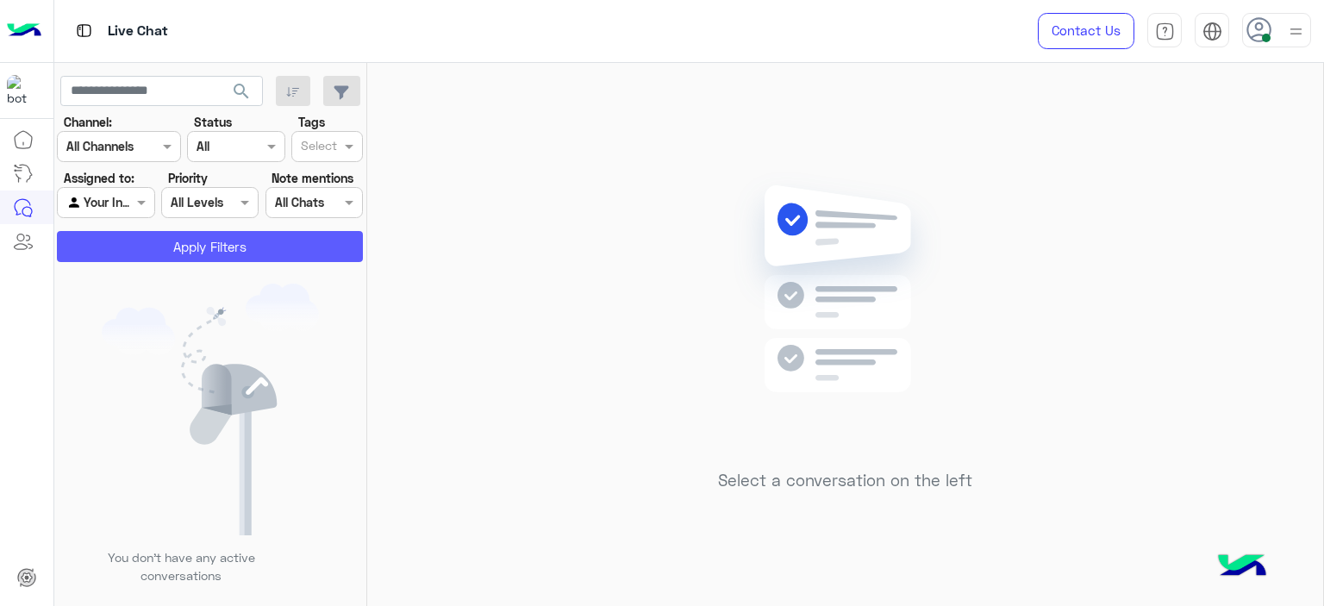
click at [215, 240] on button "Apply Filters" at bounding box center [210, 246] width 306 height 31
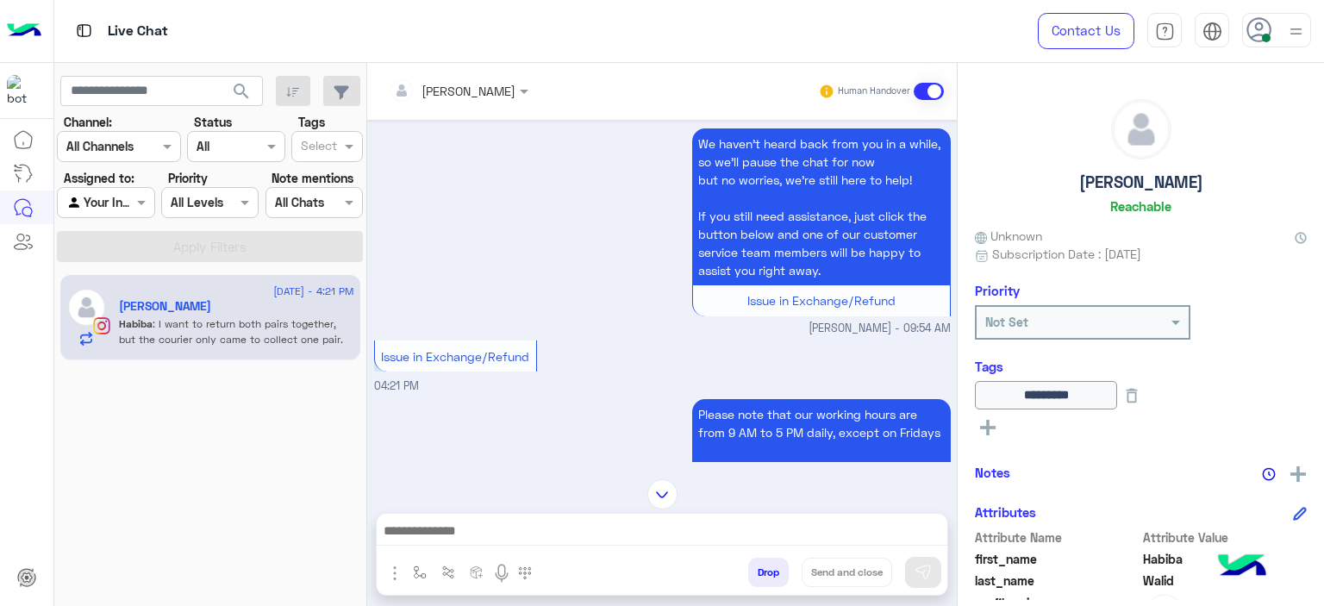
scroll to position [4940, 0]
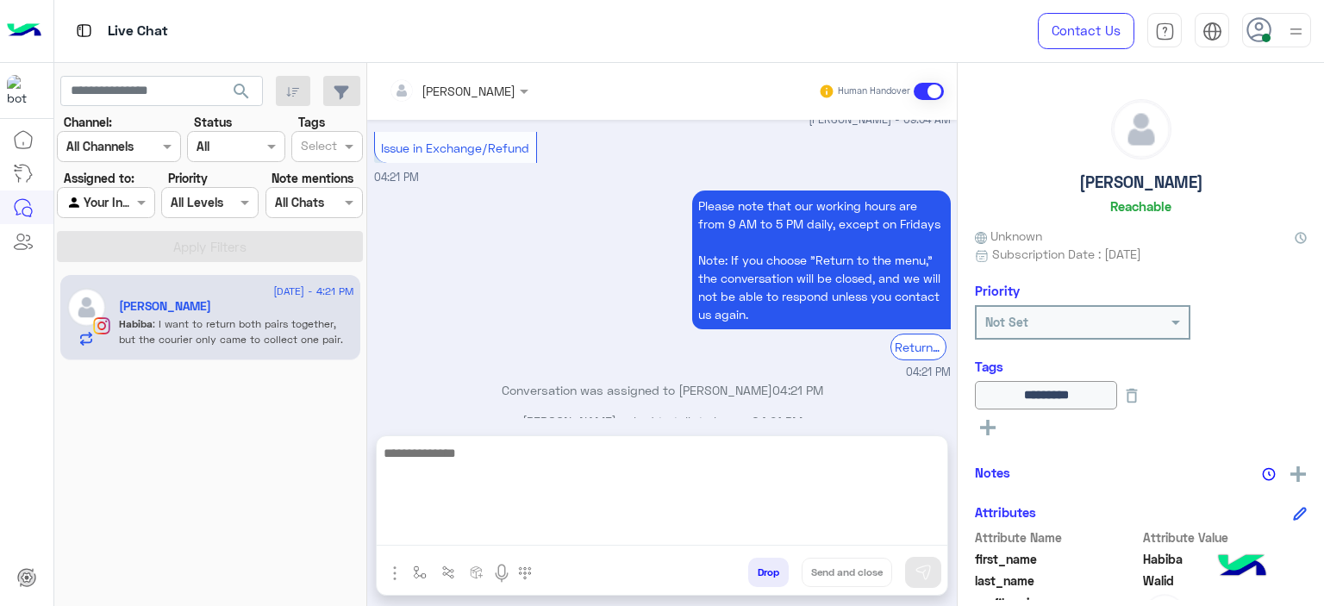
click at [496, 537] on textarea at bounding box center [662, 493] width 571 height 103
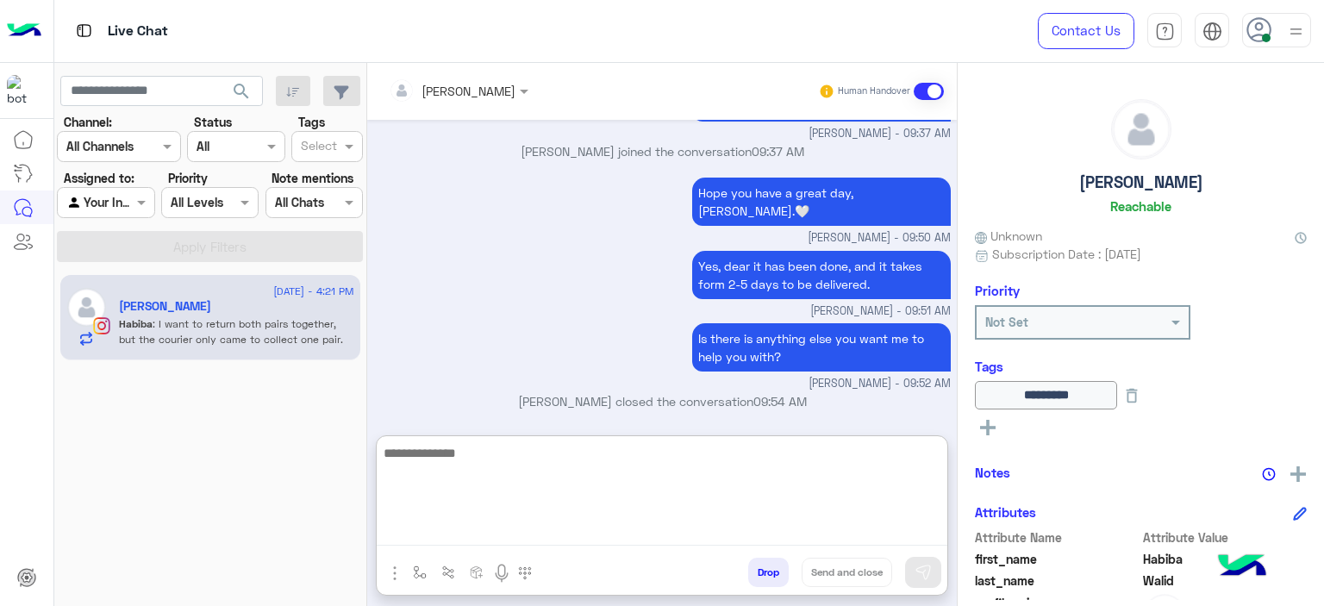
scroll to position [5018, 0]
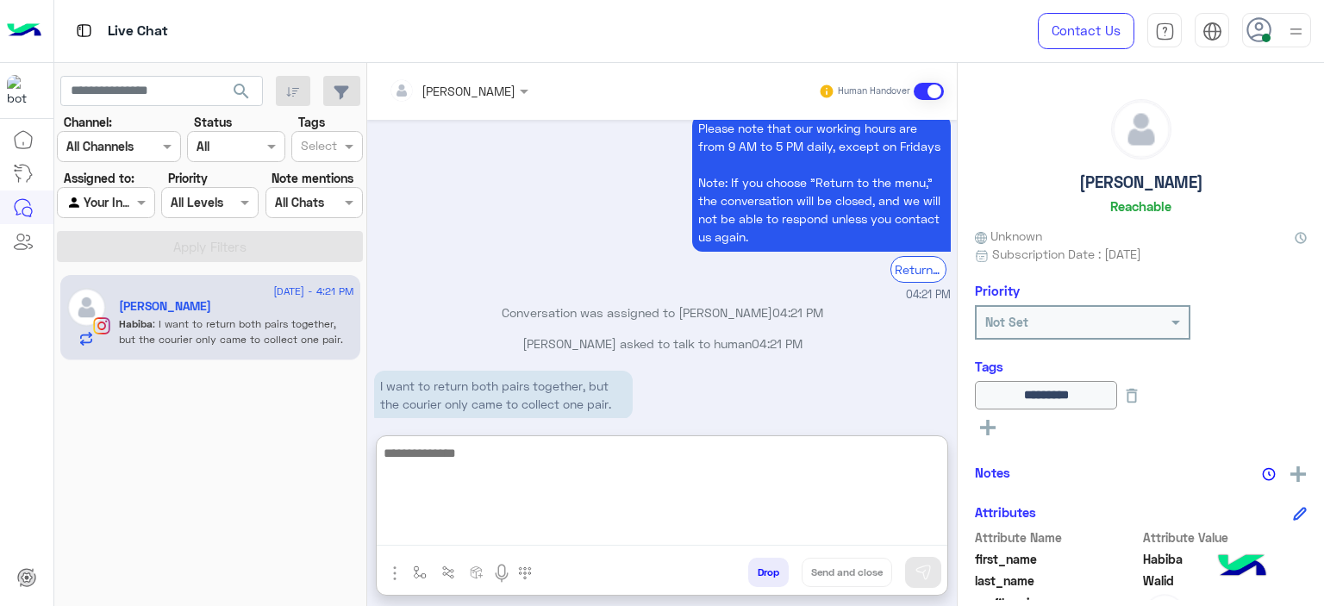
click at [451, 450] on textarea at bounding box center [662, 493] width 571 height 103
type textarea "*"
type textarea "**********"
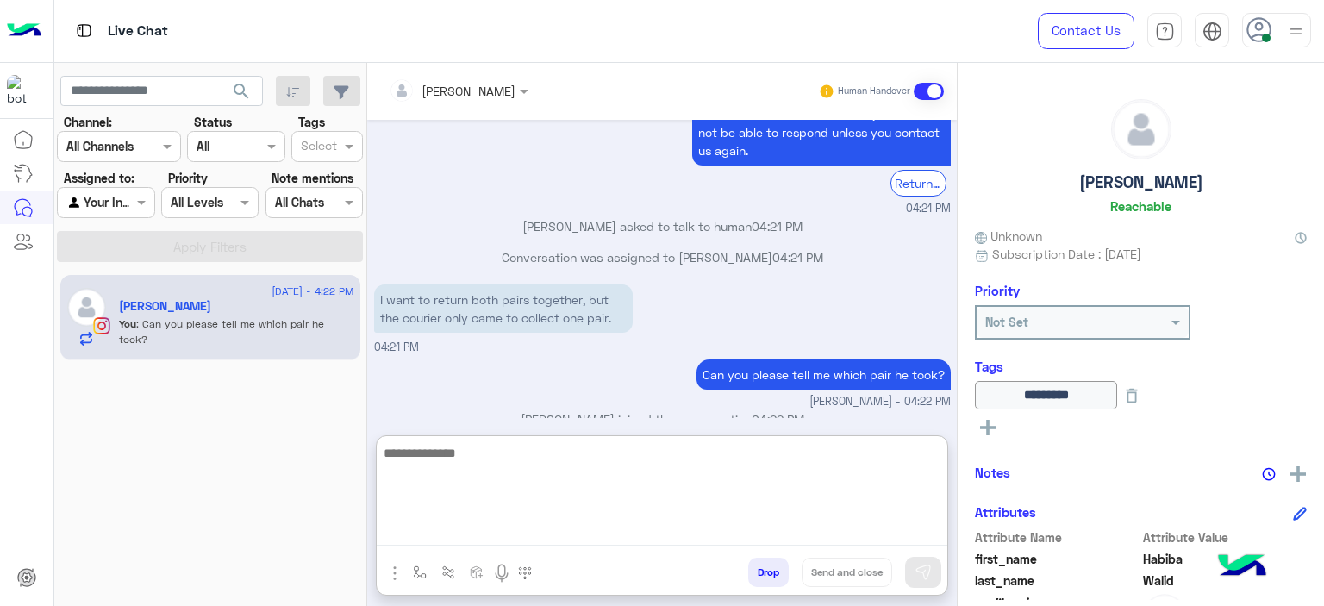
scroll to position [5104, 0]
type textarea "**********"
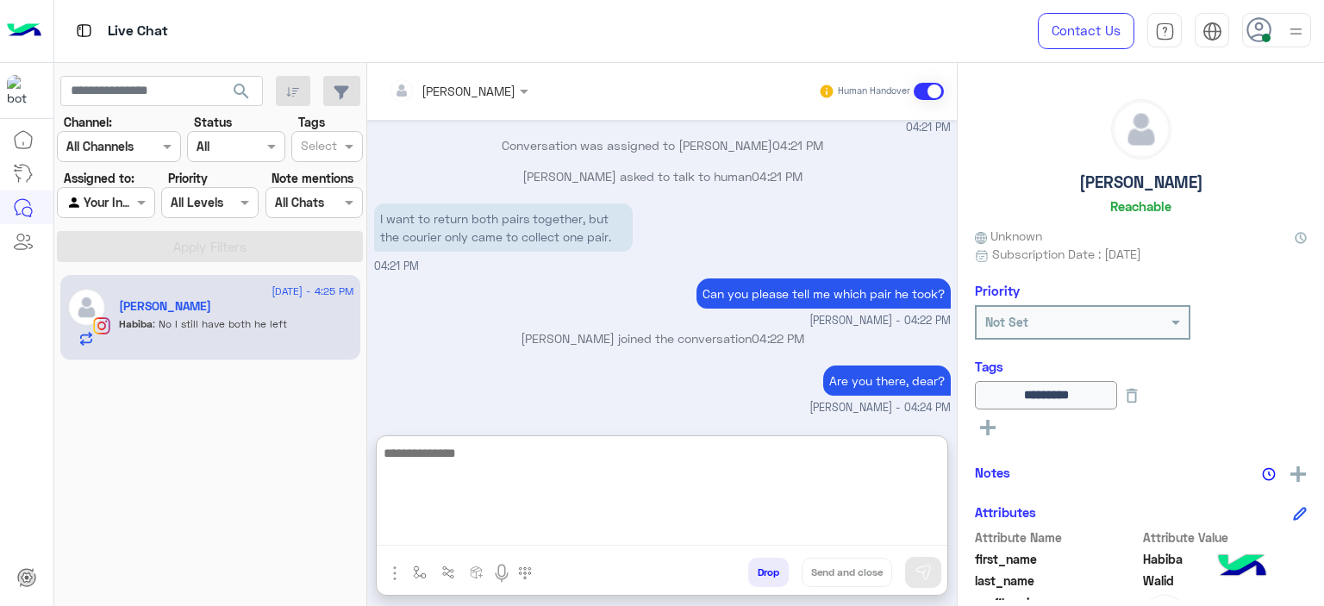
scroll to position [5216, 0]
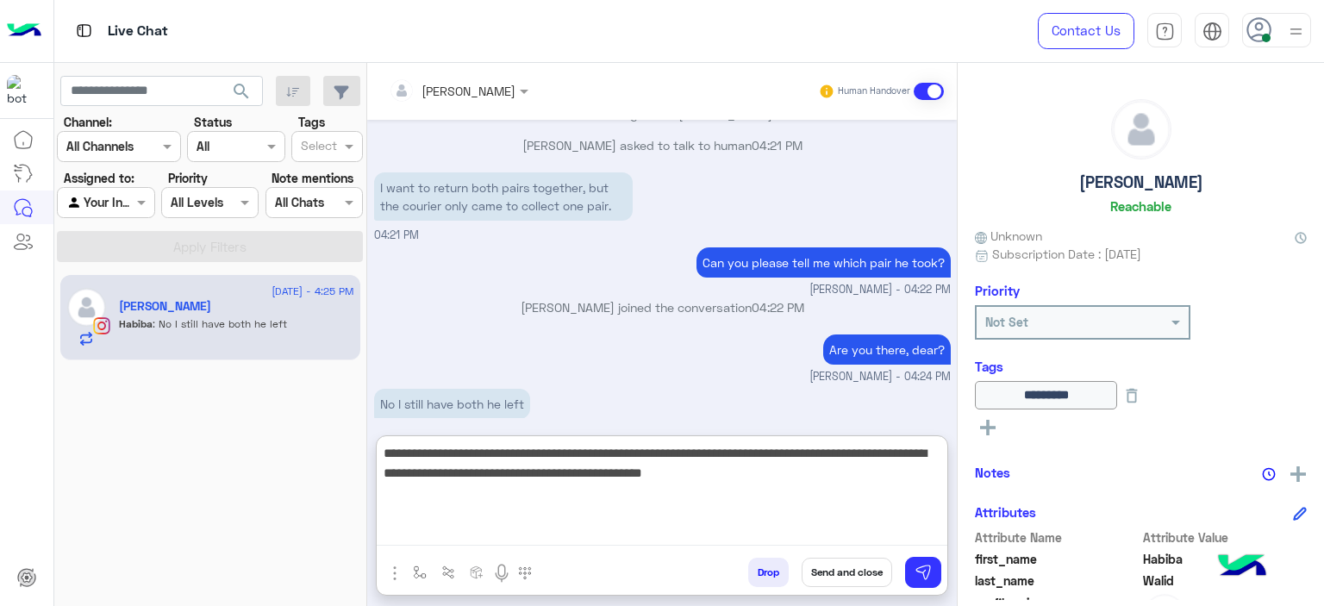
type textarea "**********"
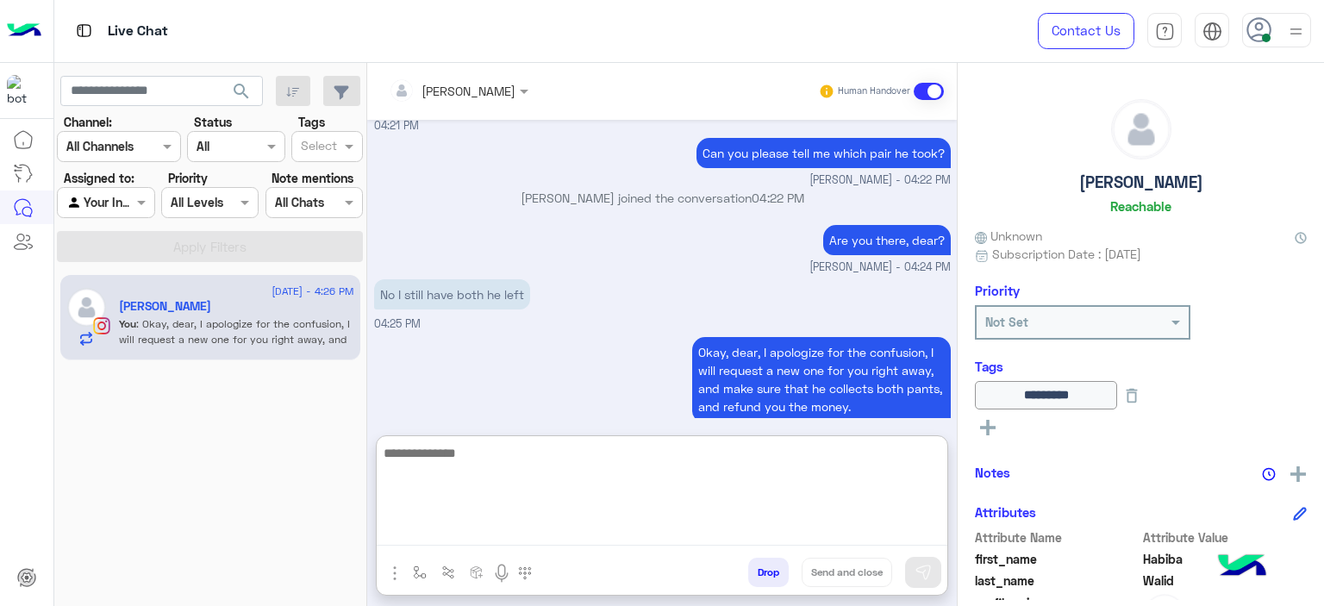
scroll to position [377, 0]
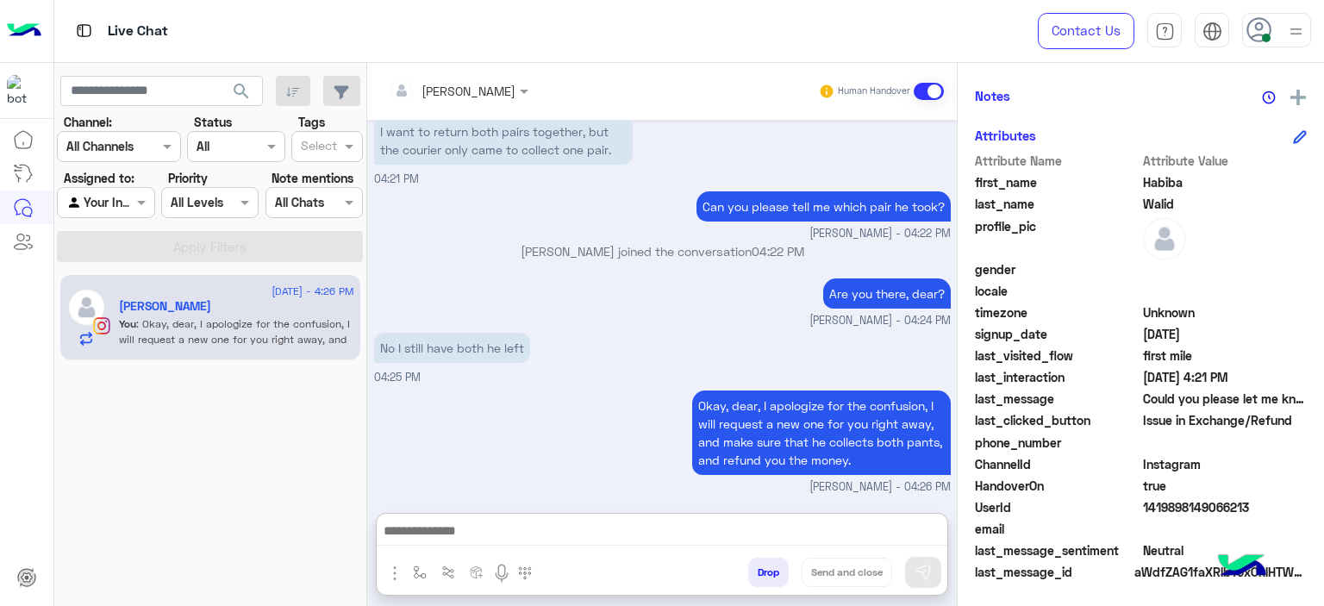
click at [1138, 508] on div "UserId 1419898149066213" at bounding box center [1141, 509] width 332 height 22
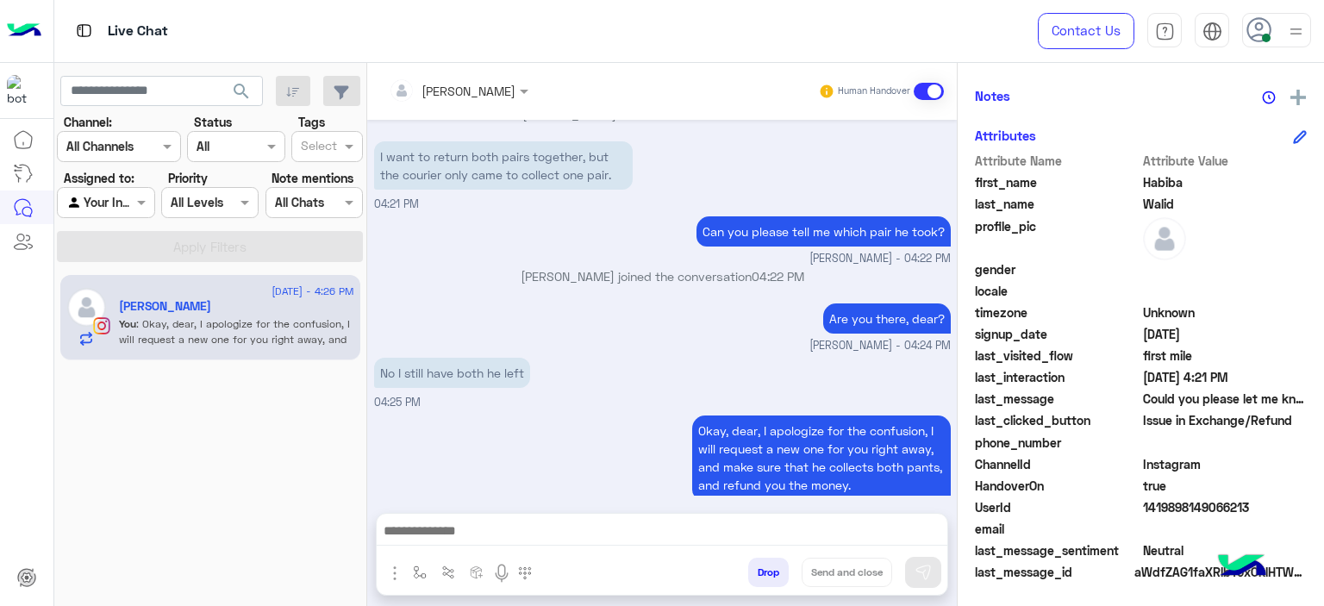
click at [1138, 508] on div "UserId 1419898149066213" at bounding box center [1141, 509] width 332 height 22
copy span "1419898149066213"
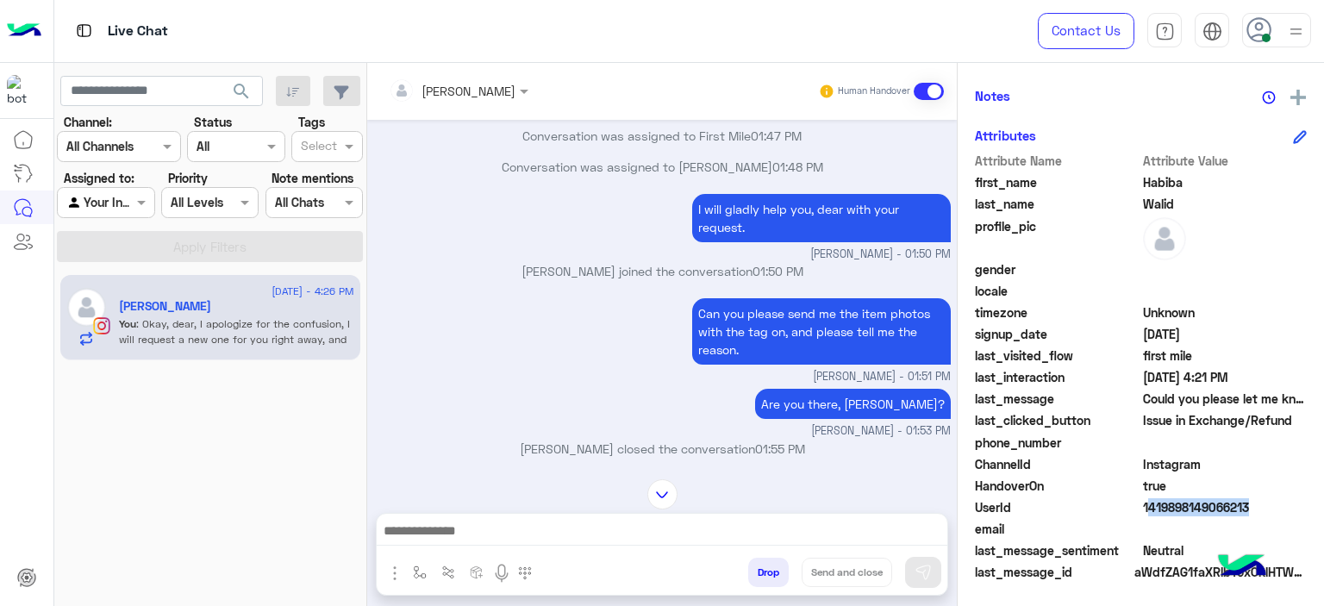
scroll to position [1700, 0]
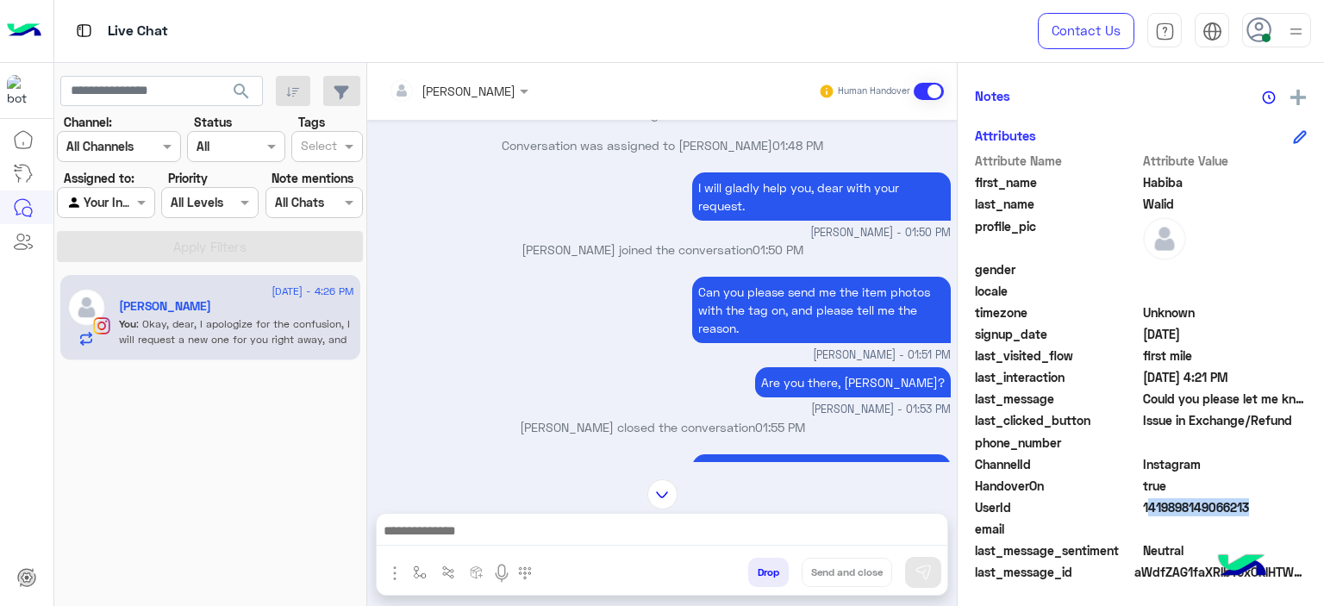
click at [665, 480] on img at bounding box center [662, 494] width 30 height 30
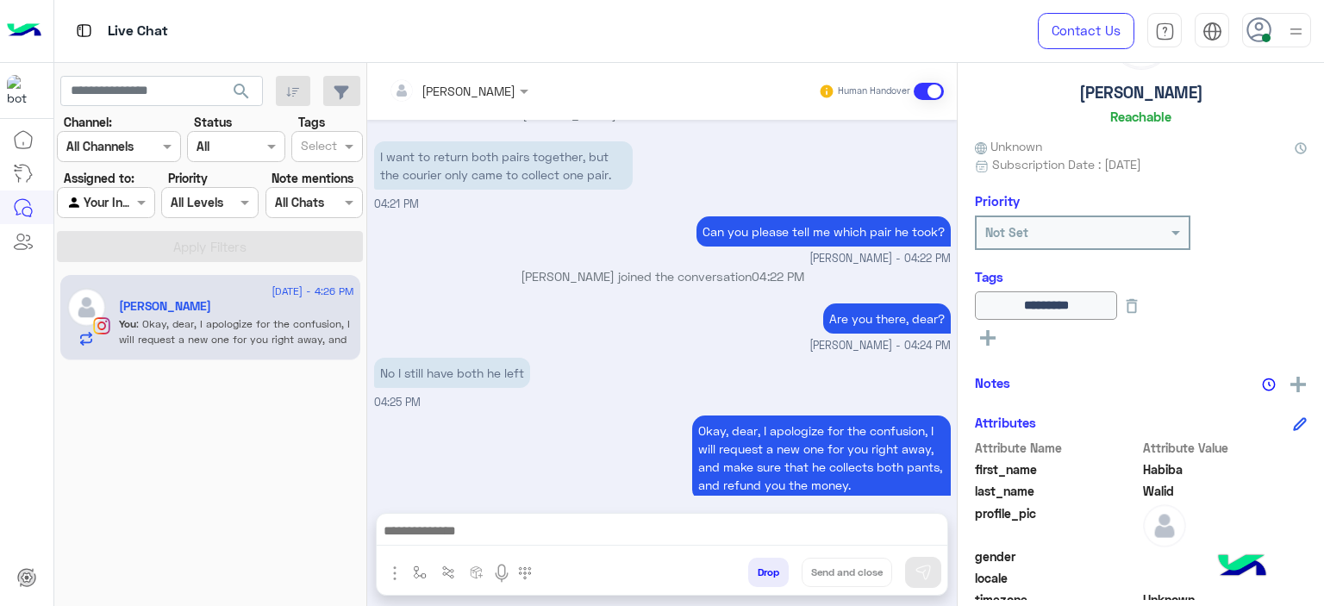
scroll to position [91, 0]
click at [1141, 307] on icon at bounding box center [1131, 305] width 19 height 19
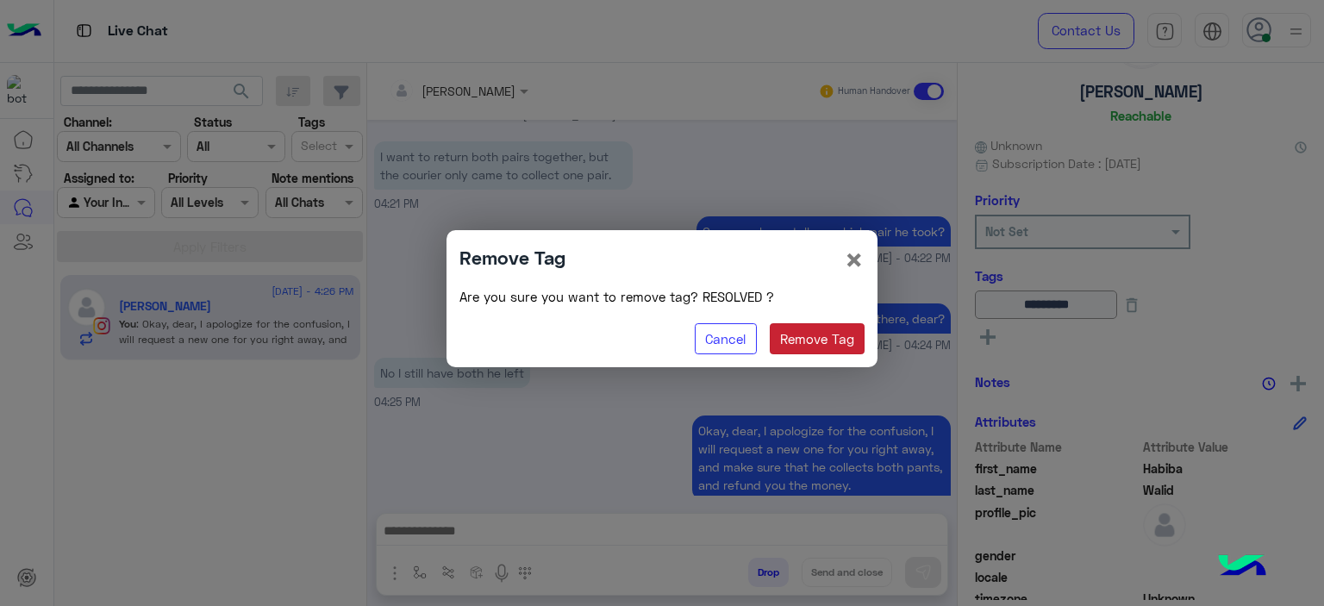
drag, startPoint x: 821, startPoint y: 334, endPoint x: 848, endPoint y: 328, distance: 28.1
click at [821, 331] on button "Remove Tag" at bounding box center [818, 338] width 96 height 31
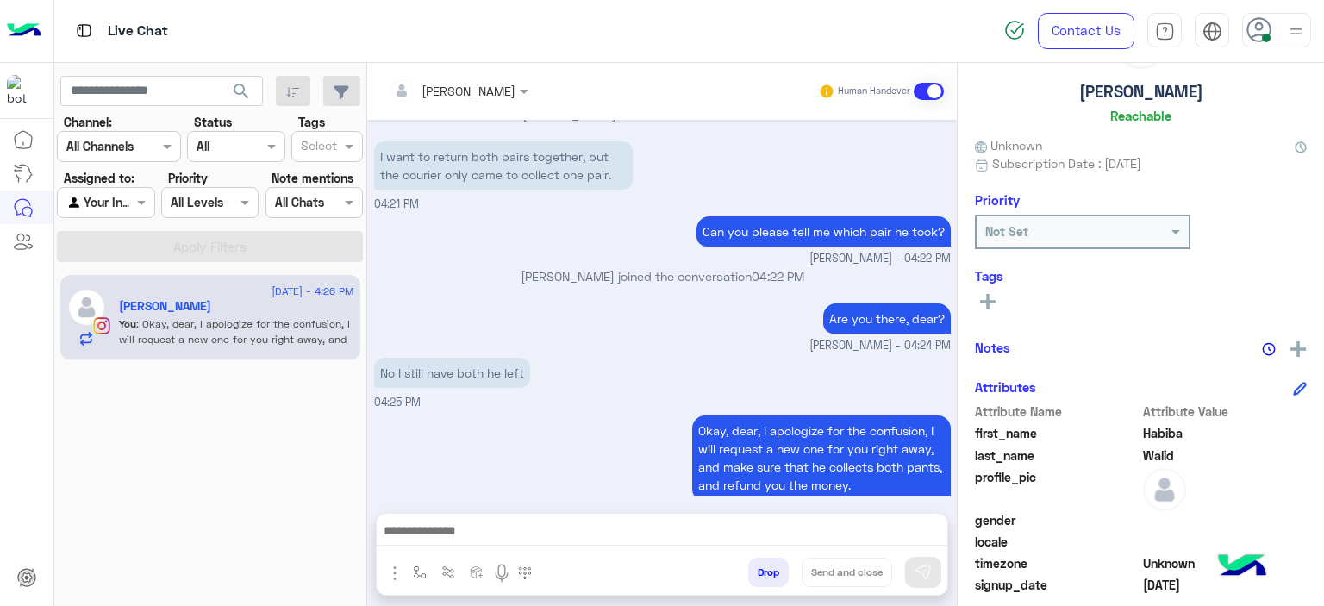
click at [996, 301] on button at bounding box center [988, 300] width 26 height 21
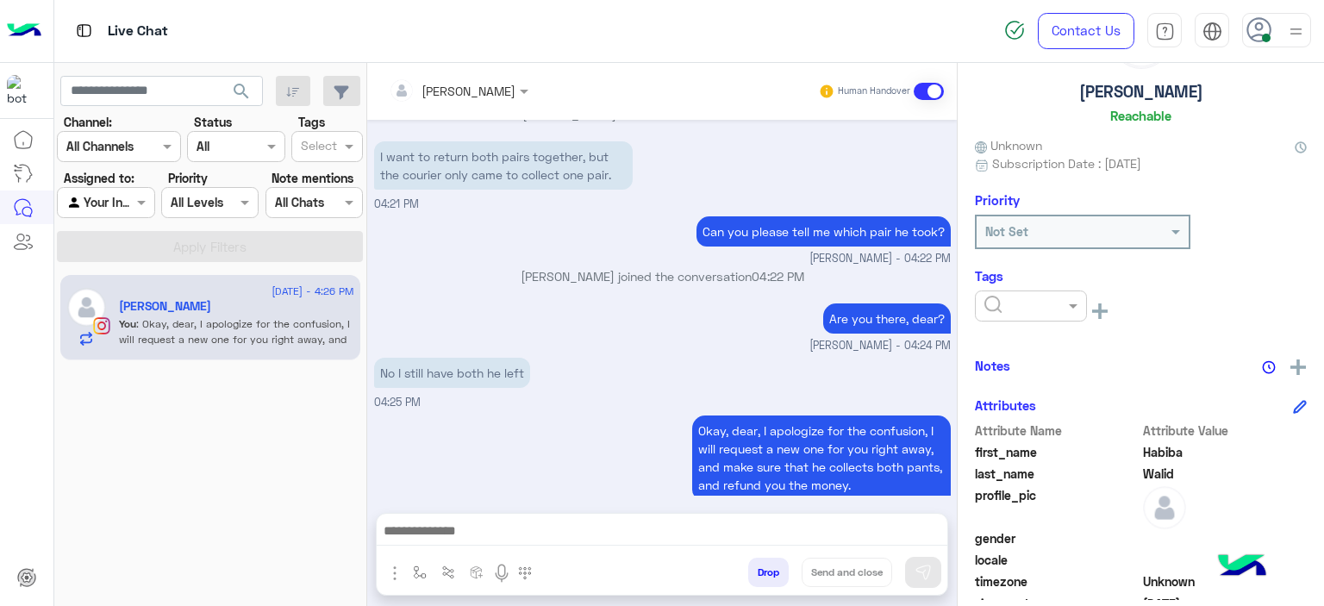
click at [1033, 324] on ng-select at bounding box center [1031, 309] width 112 height 39
click at [1034, 313] on div at bounding box center [1031, 305] width 112 height 31
click at [1034, 382] on span "M FOLLOW UP" at bounding box center [1022, 379] width 78 height 15
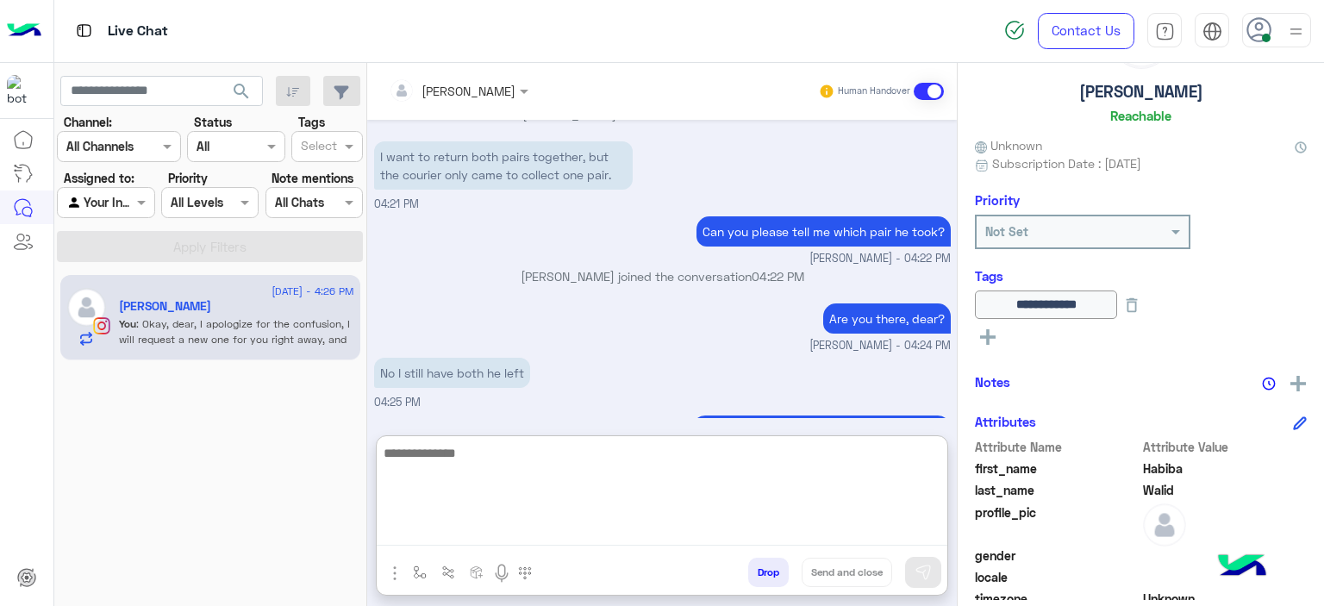
click at [421, 528] on textarea at bounding box center [662, 493] width 571 height 103
type textarea "**********"
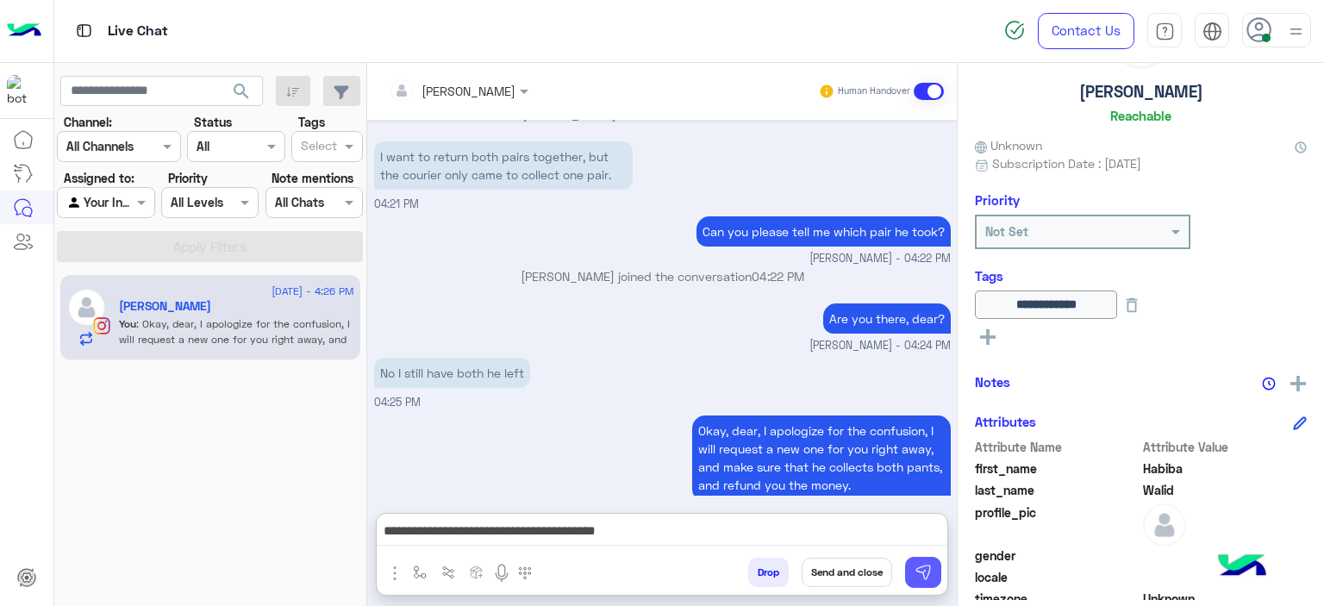
click at [922, 569] on img at bounding box center [922, 572] width 17 height 17
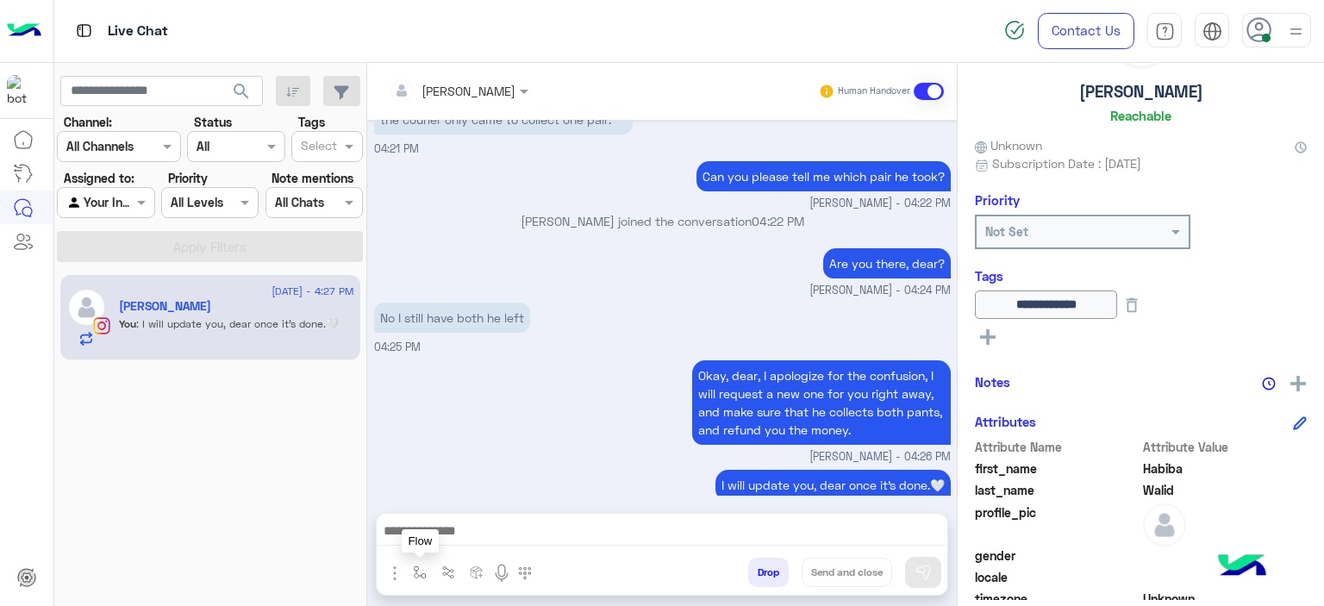
click at [418, 569] on img "button" at bounding box center [420, 572] width 14 height 14
drag, startPoint x: 459, startPoint y: 520, endPoint x: 456, endPoint y: 535, distance: 15.7
click at [457, 523] on div "enter flow name" at bounding box center [472, 534] width 130 height 31
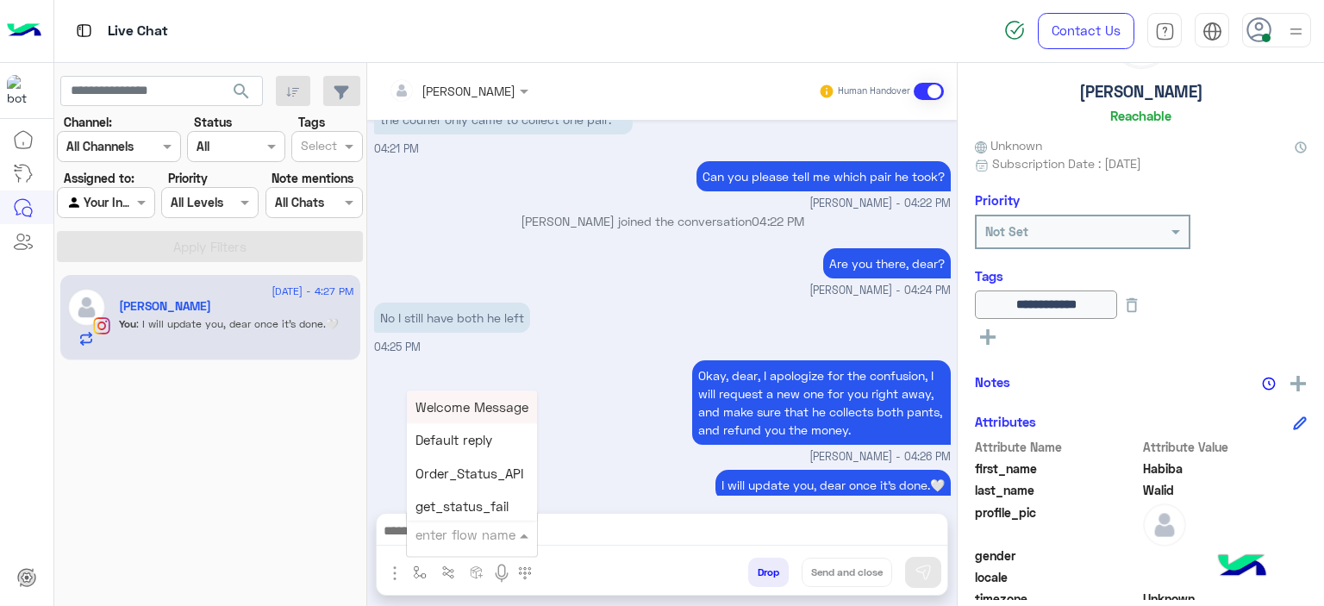
type input "*"
type input "******"
click at [476, 441] on span "Mariam E closure" at bounding box center [468, 441] width 106 height 16
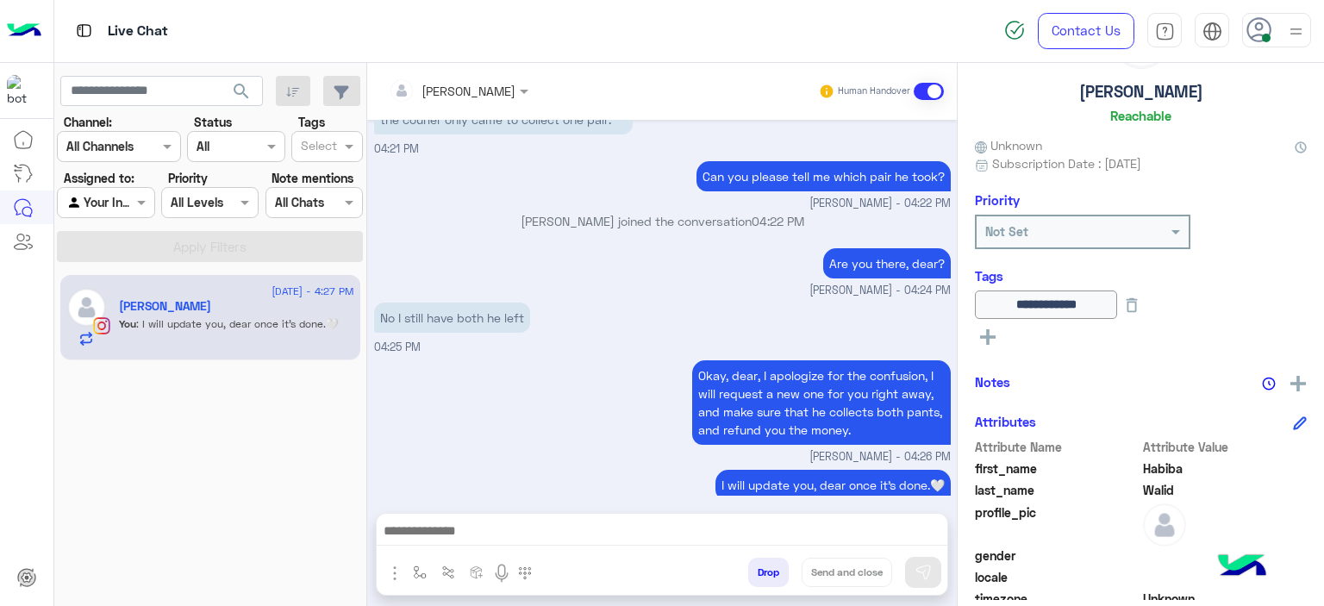
type textarea "**********"
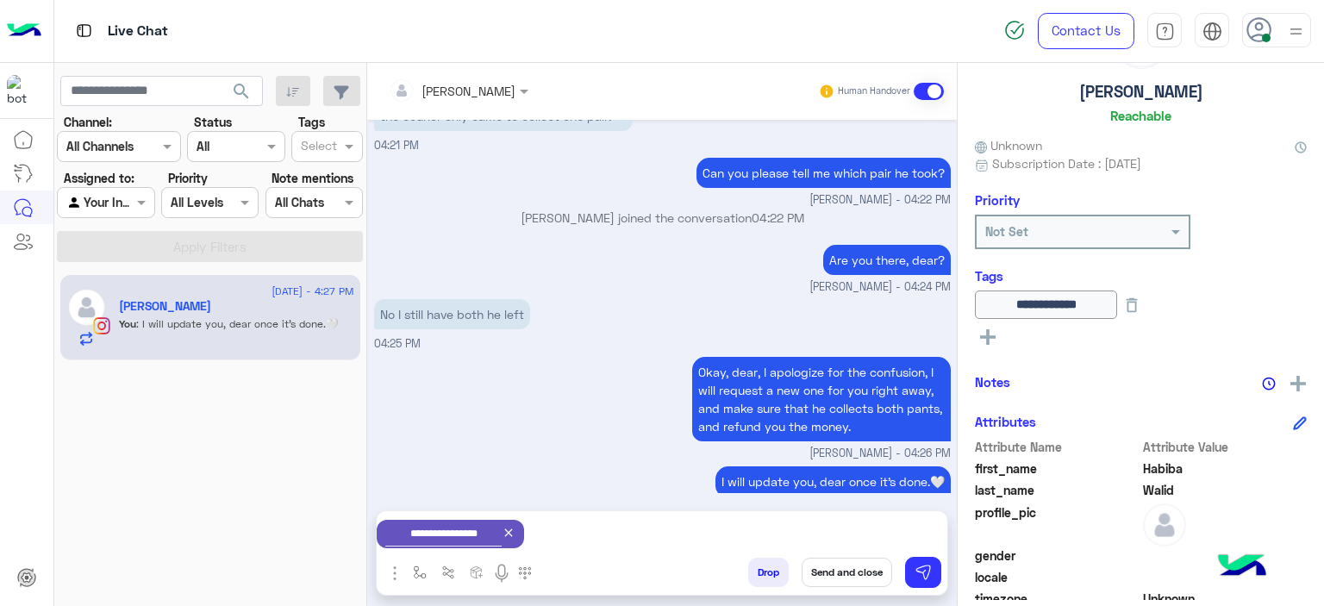
click at [863, 571] on button "Send and close" at bounding box center [847, 572] width 91 height 29
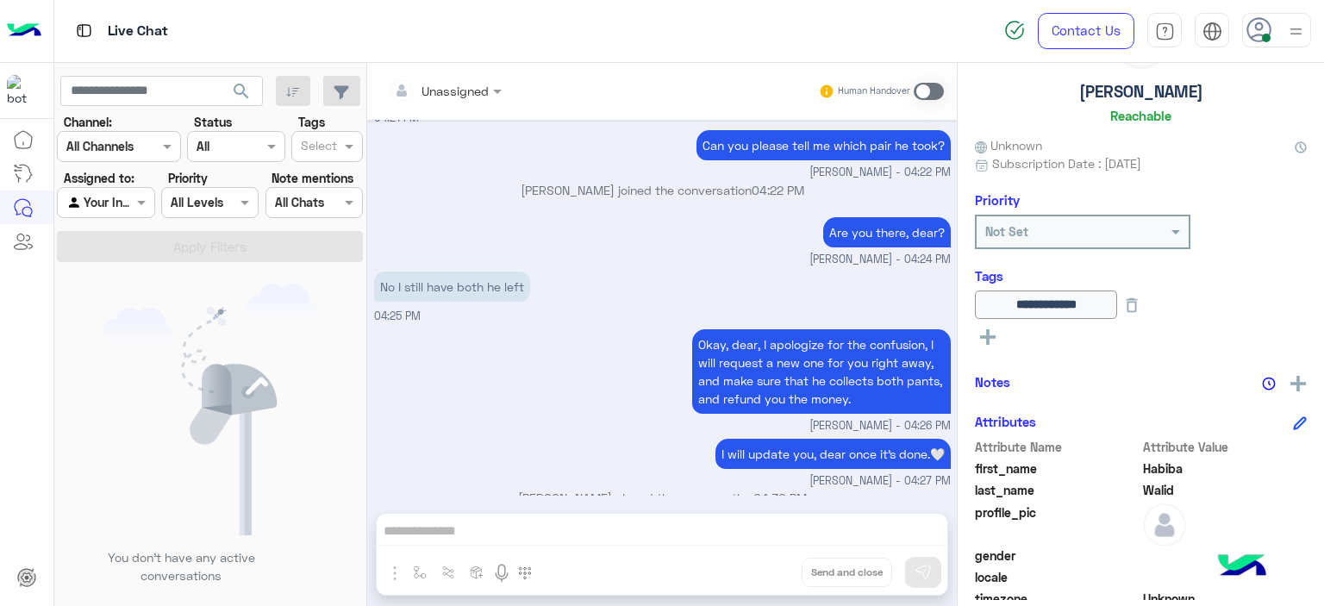
scroll to position [5546, 0]
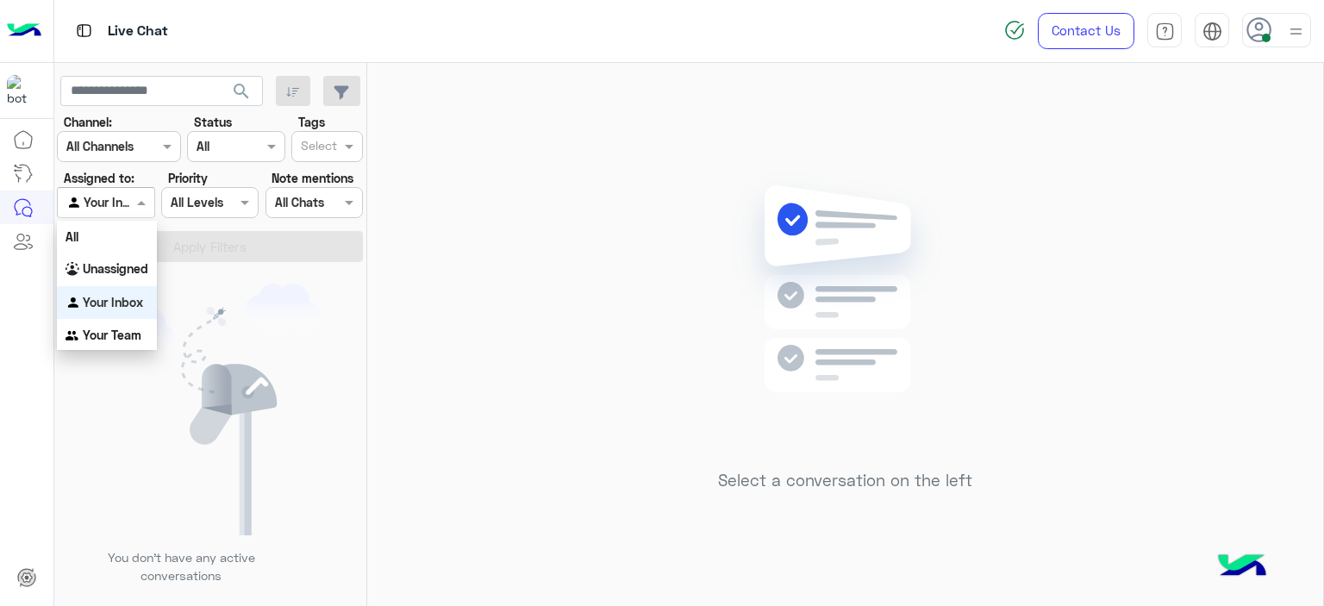
click at [138, 199] on span at bounding box center [144, 202] width 22 height 18
drag, startPoint x: 136, startPoint y: 272, endPoint x: 246, endPoint y: 246, distance: 112.5
click at [136, 272] on b "Unassigned" at bounding box center [116, 268] width 66 height 15
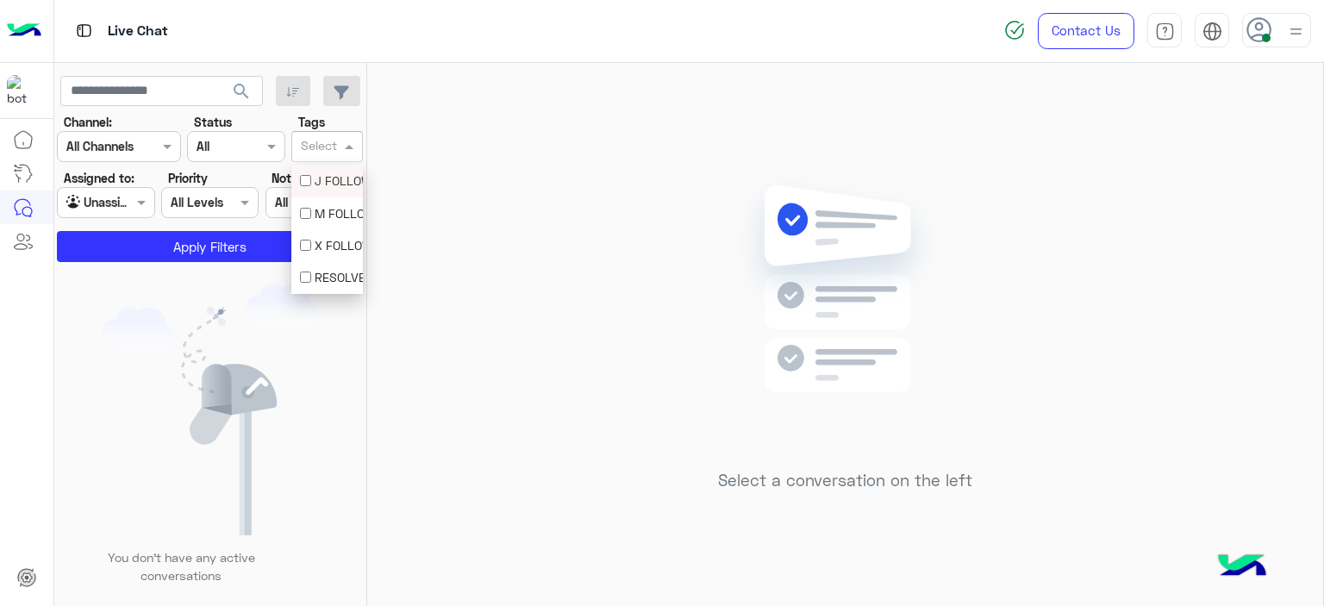
click at [331, 146] on input "text" at bounding box center [319, 148] width 36 height 18
click at [321, 220] on div "M FOLLOW UP" at bounding box center [327, 213] width 54 height 18
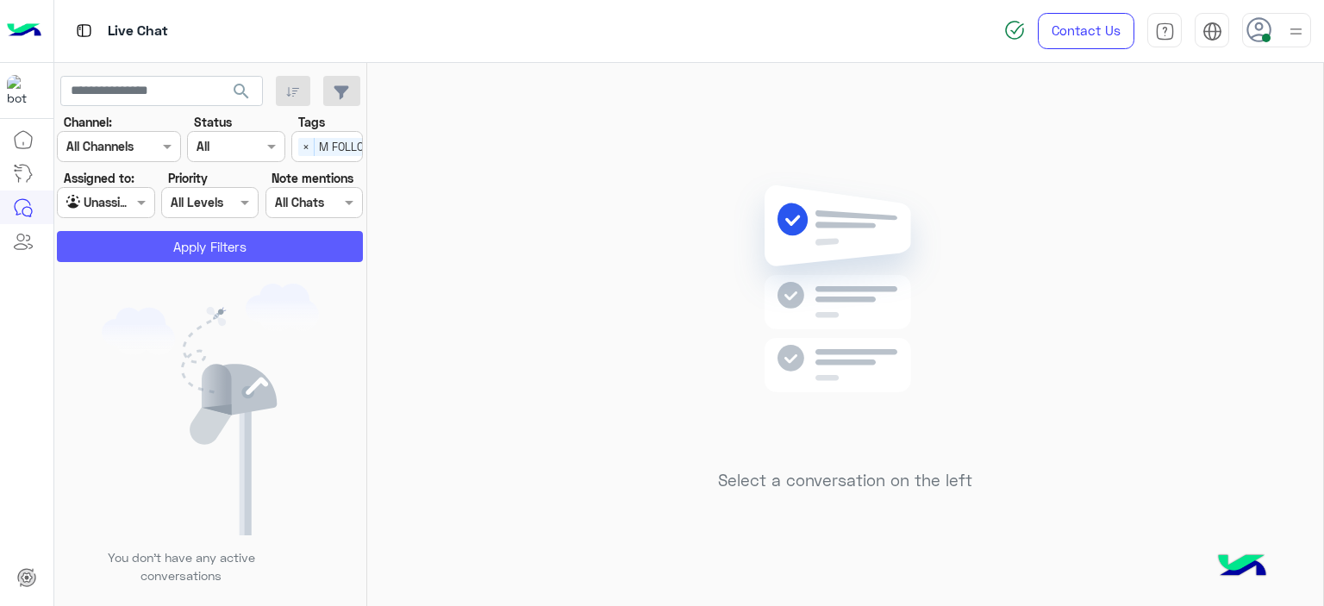
click at [309, 236] on button "Apply Filters" at bounding box center [210, 246] width 306 height 31
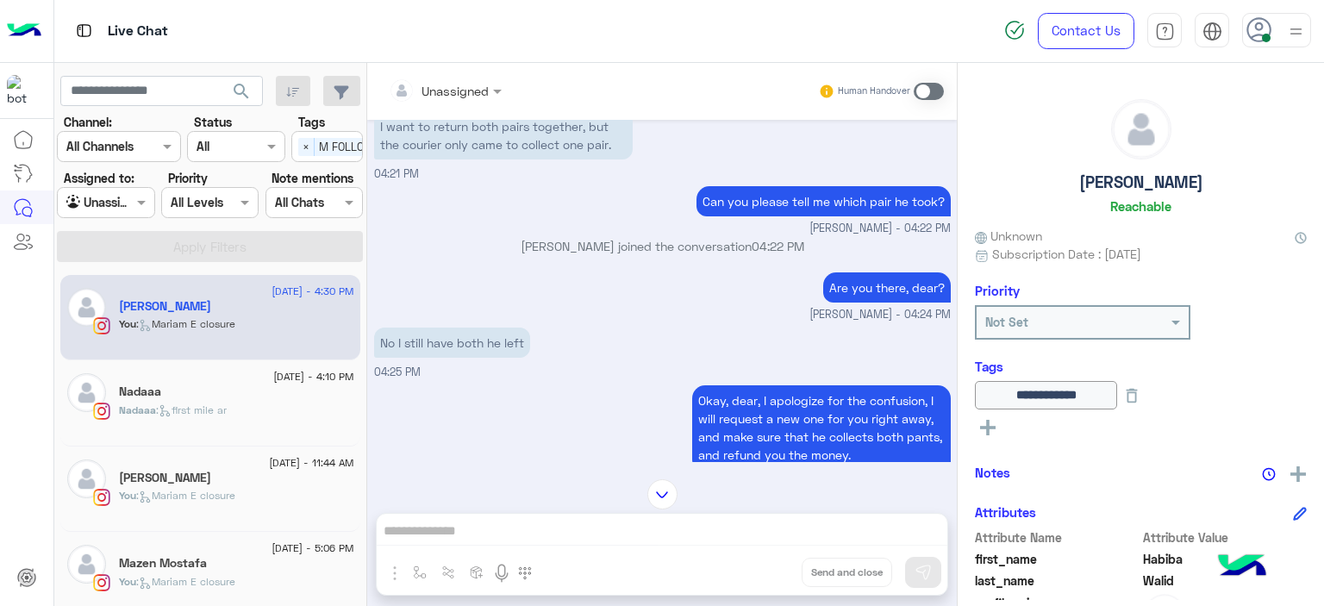
scroll to position [1218, 0]
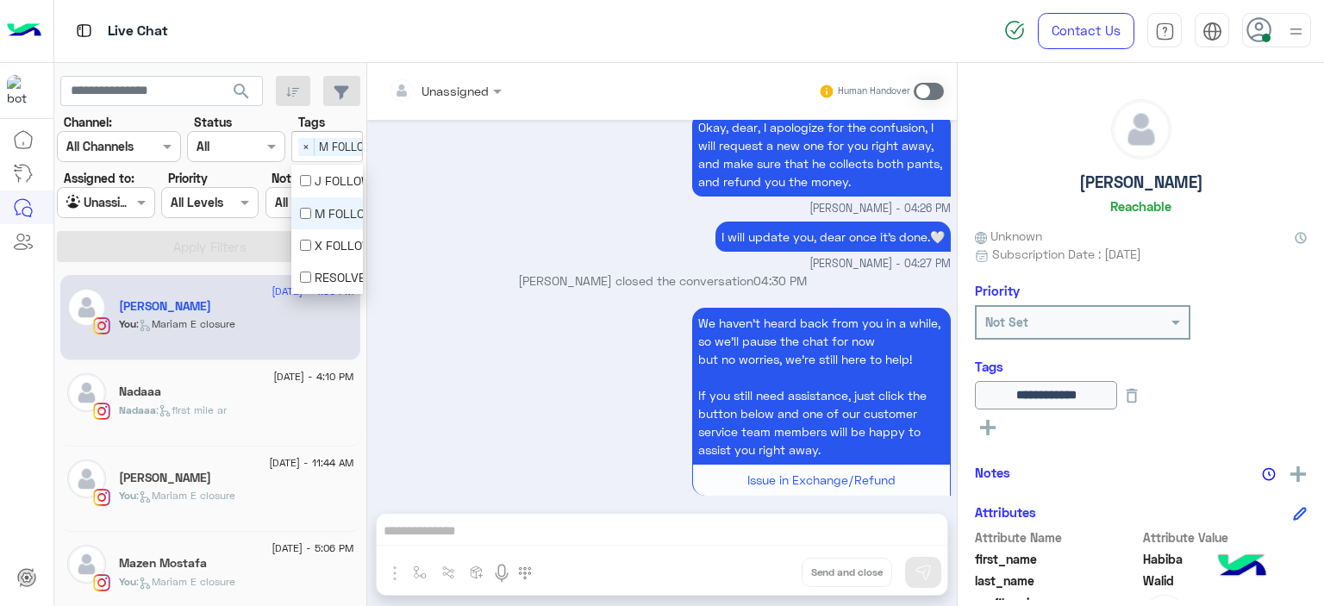
click at [300, 157] on div "Select × M FOLLOW UP" at bounding box center [346, 146] width 109 height 27
click at [139, 202] on span at bounding box center [144, 202] width 22 height 18
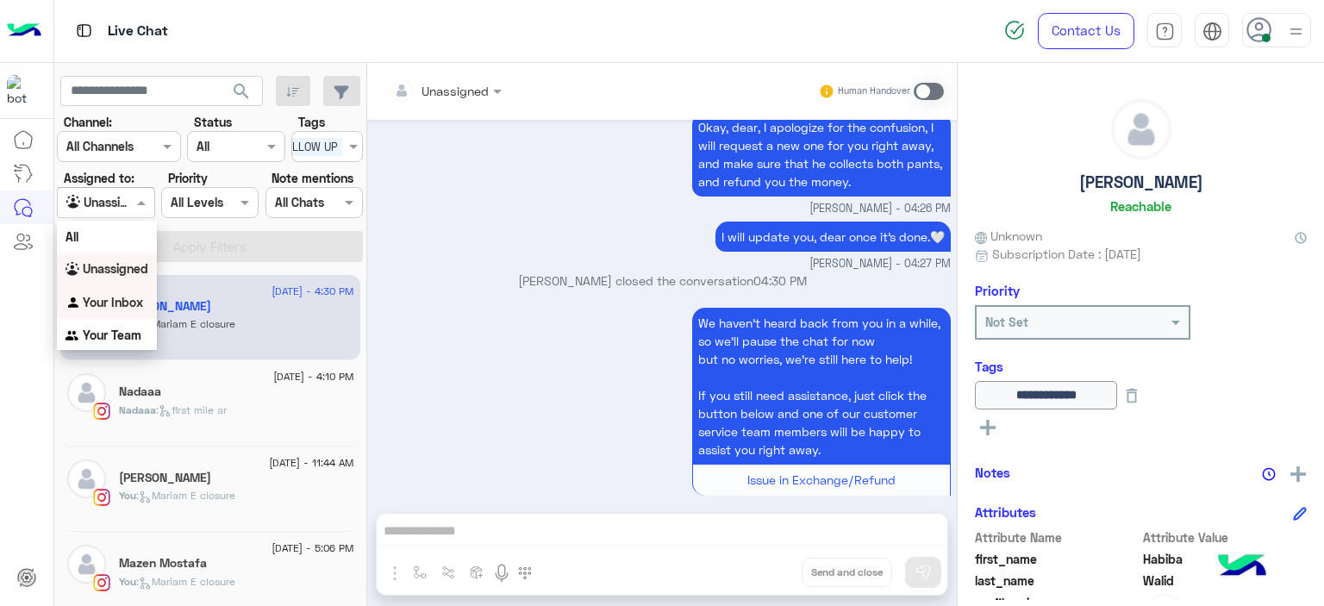
click at [130, 295] on b "Your Inbox" at bounding box center [113, 302] width 60 height 15
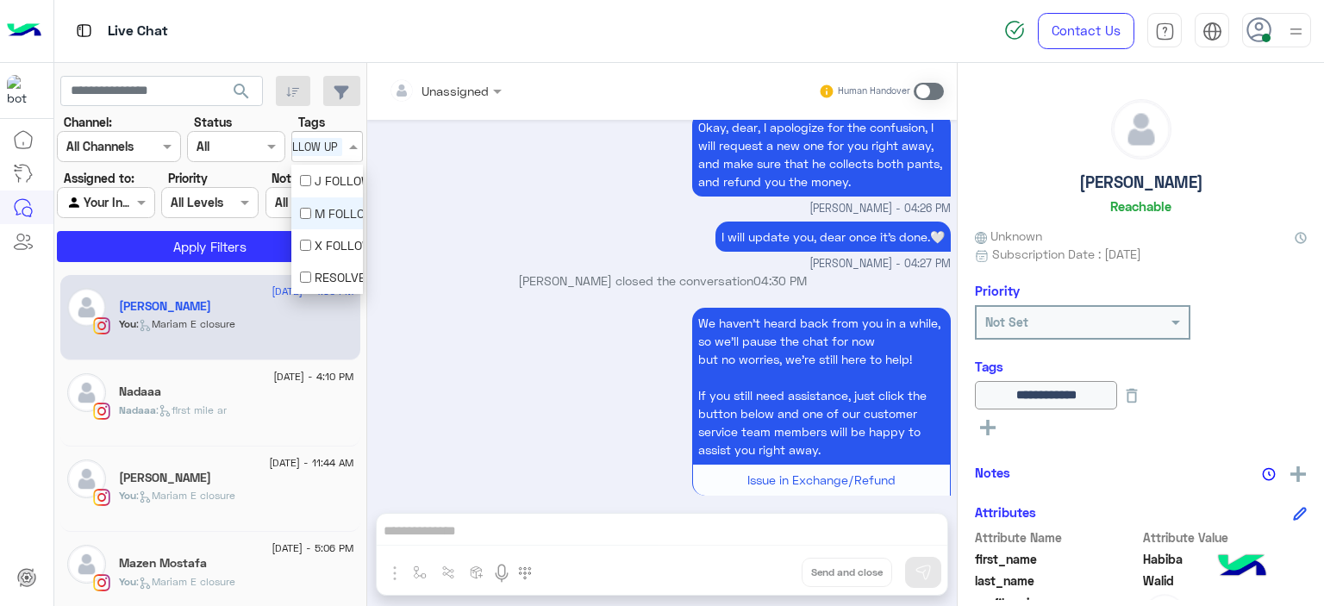
click at [326, 142] on span "M FOLLOW UP" at bounding box center [302, 147] width 80 height 18
click at [340, 209] on div "M FOLLOW UP" at bounding box center [327, 213] width 54 height 18
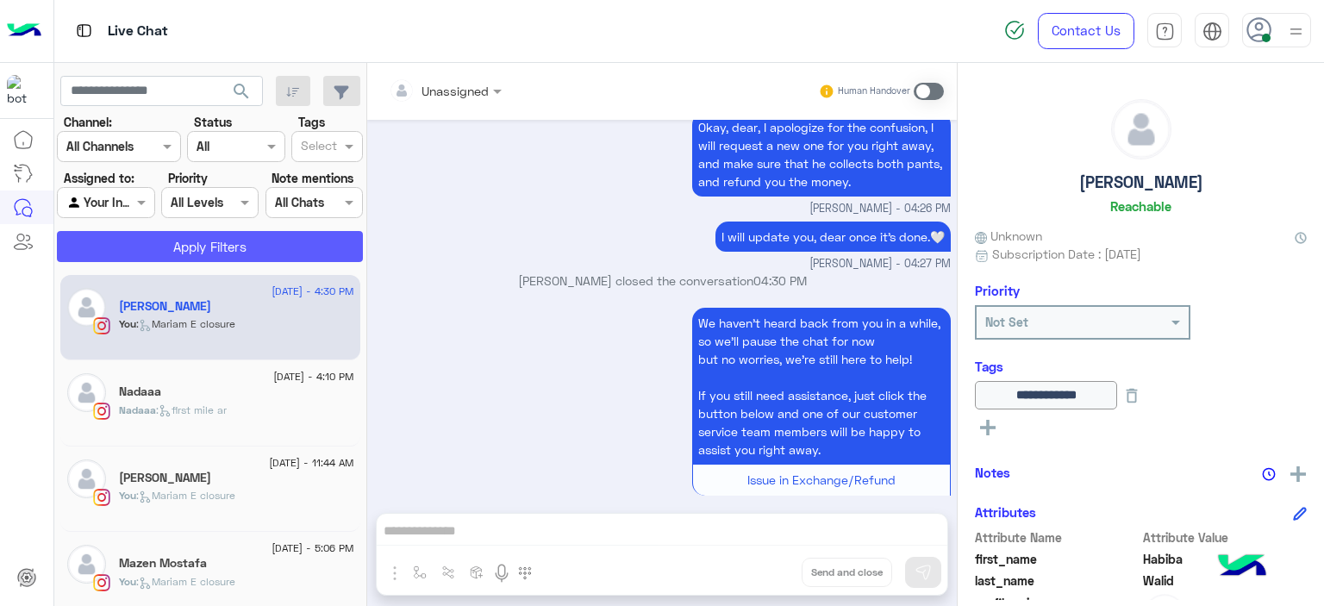
click at [262, 244] on button "Apply Filters" at bounding box center [210, 246] width 306 height 31
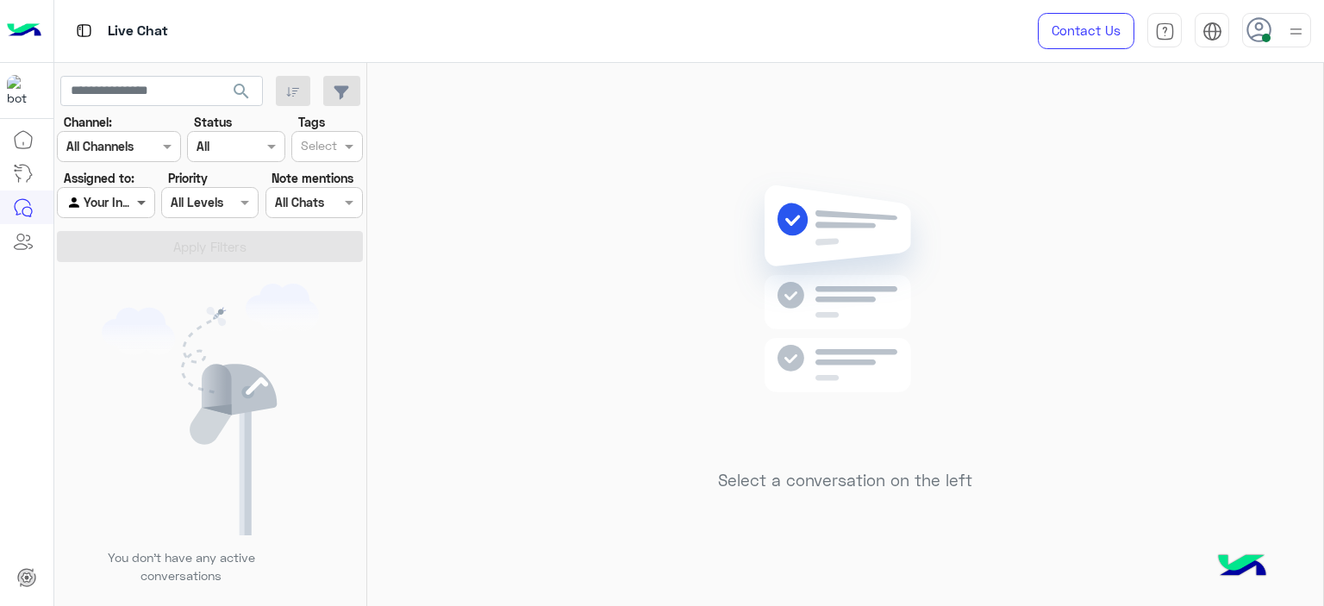
click at [137, 201] on span at bounding box center [144, 202] width 22 height 18
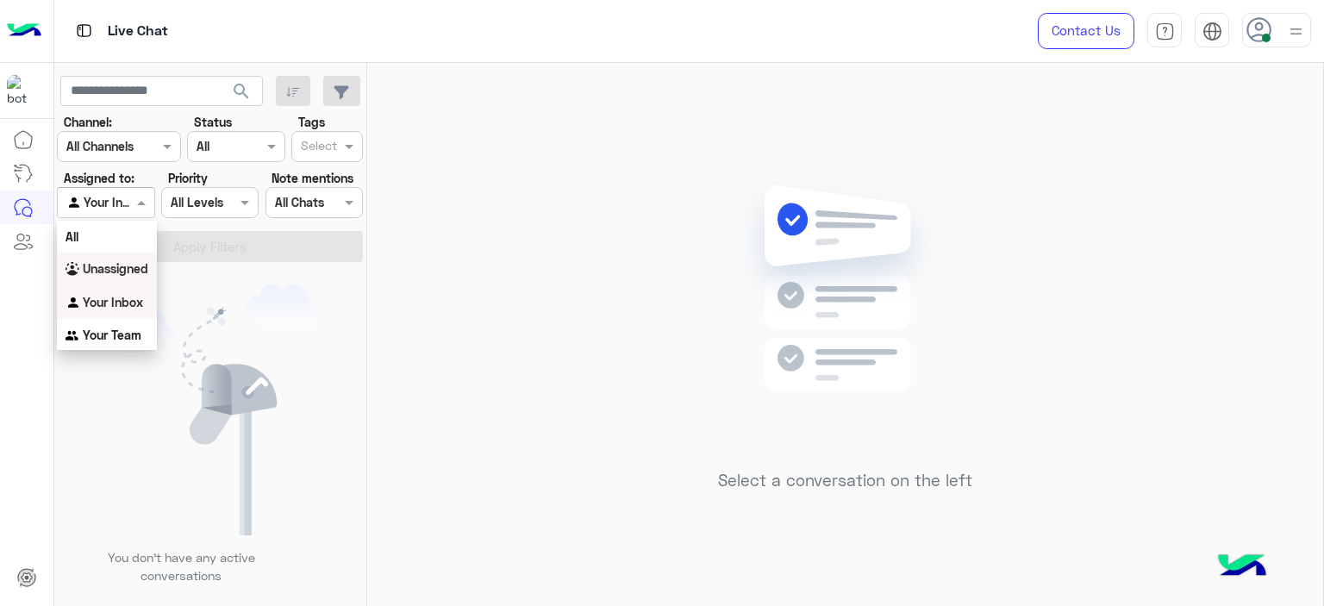
drag, startPoint x: 141, startPoint y: 264, endPoint x: 169, endPoint y: 263, distance: 27.6
click at [141, 263] on b "Unassigned" at bounding box center [116, 268] width 66 height 15
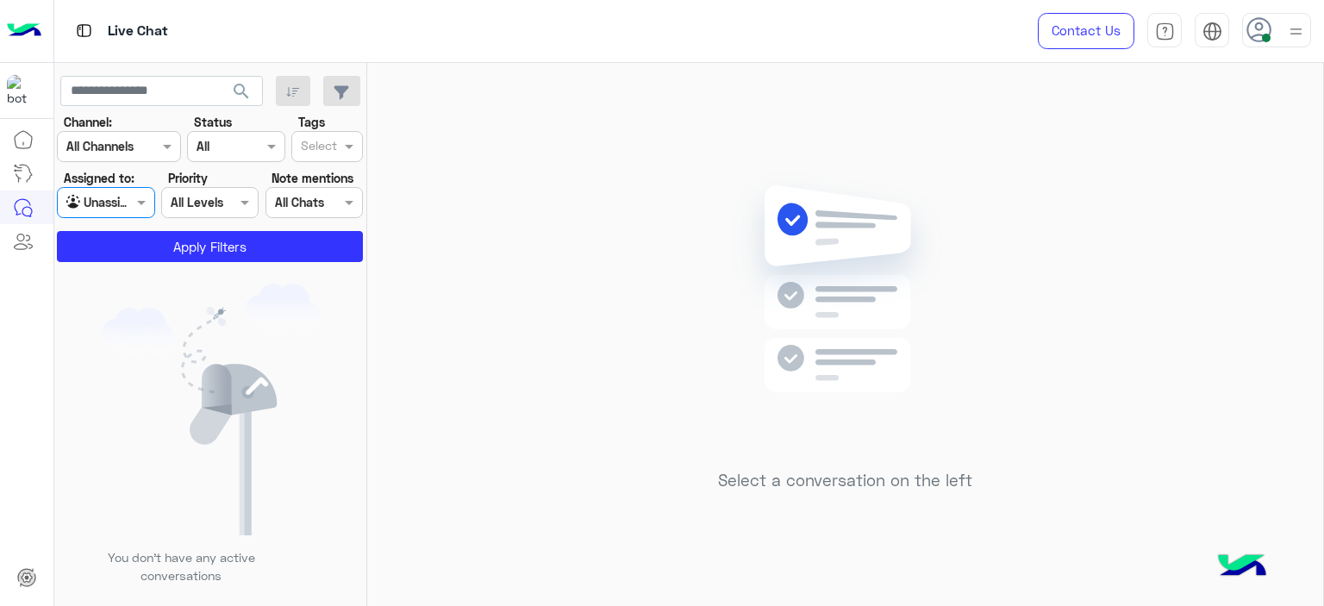
click at [321, 152] on input "text" at bounding box center [319, 148] width 36 height 18
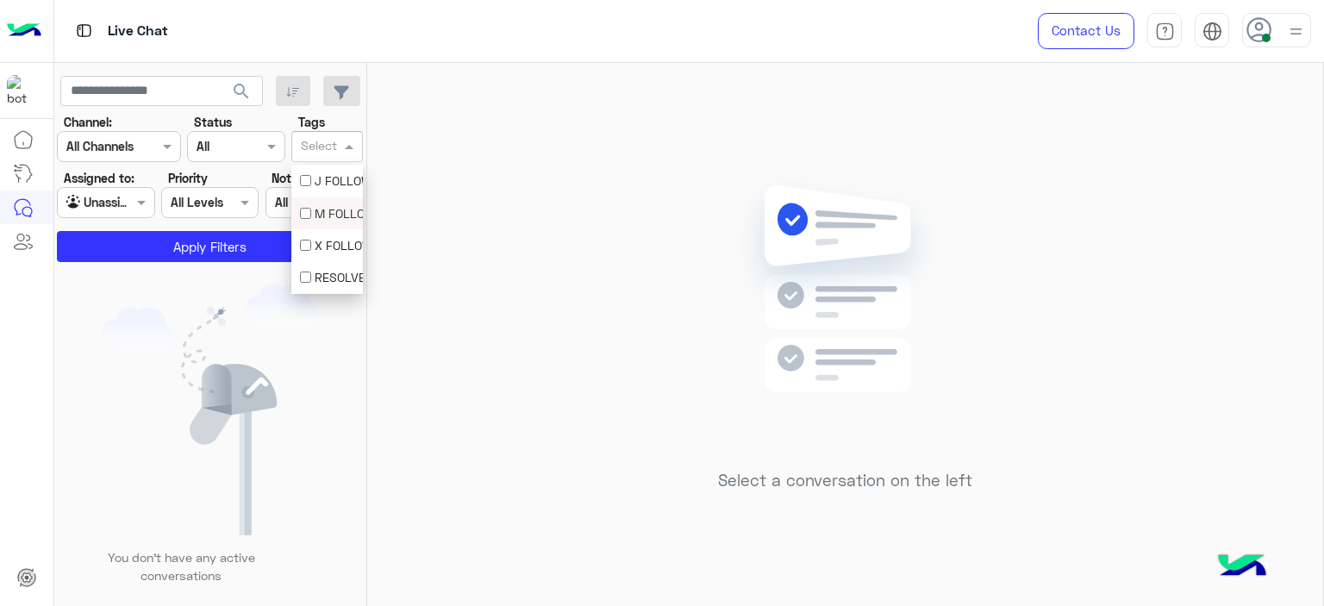
click at [329, 222] on div "M FOLLOW UP" at bounding box center [327, 213] width 72 height 32
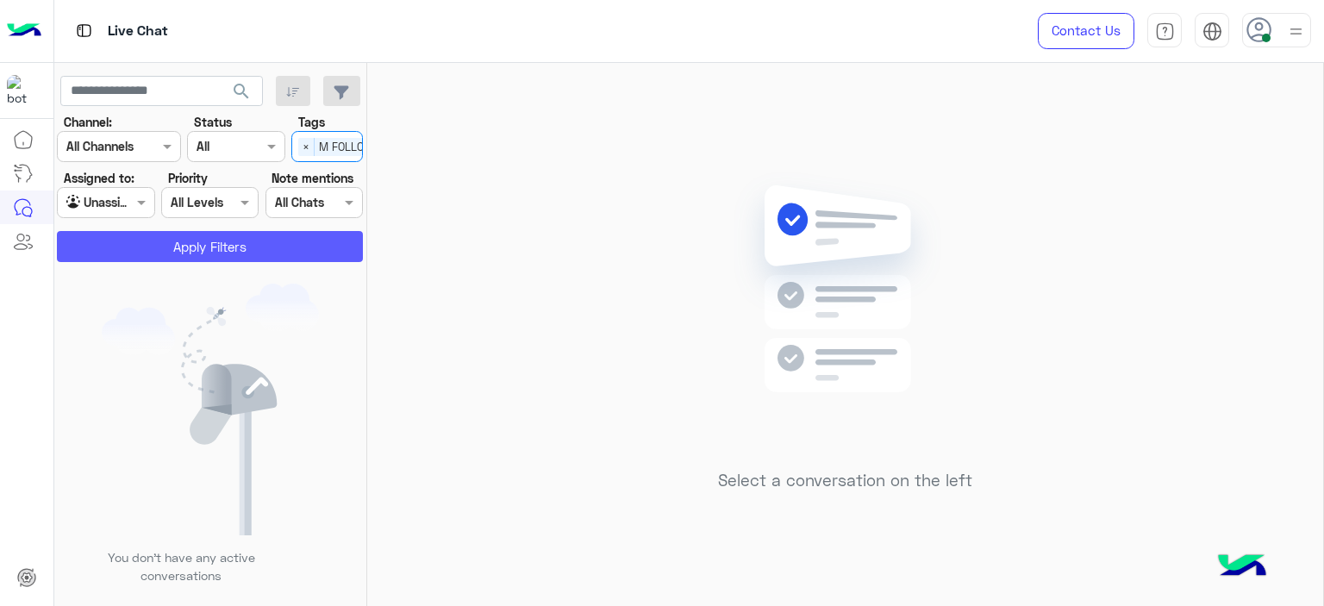
click at [272, 245] on button "Apply Filters" at bounding box center [210, 246] width 306 height 31
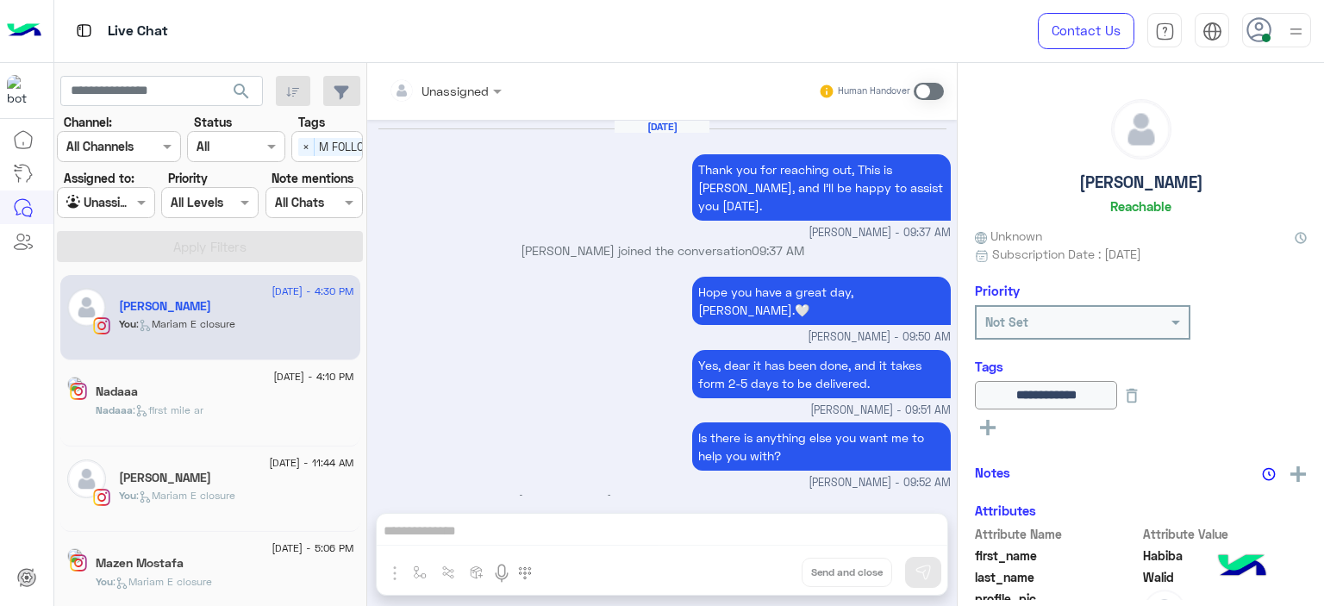
scroll to position [1218, 0]
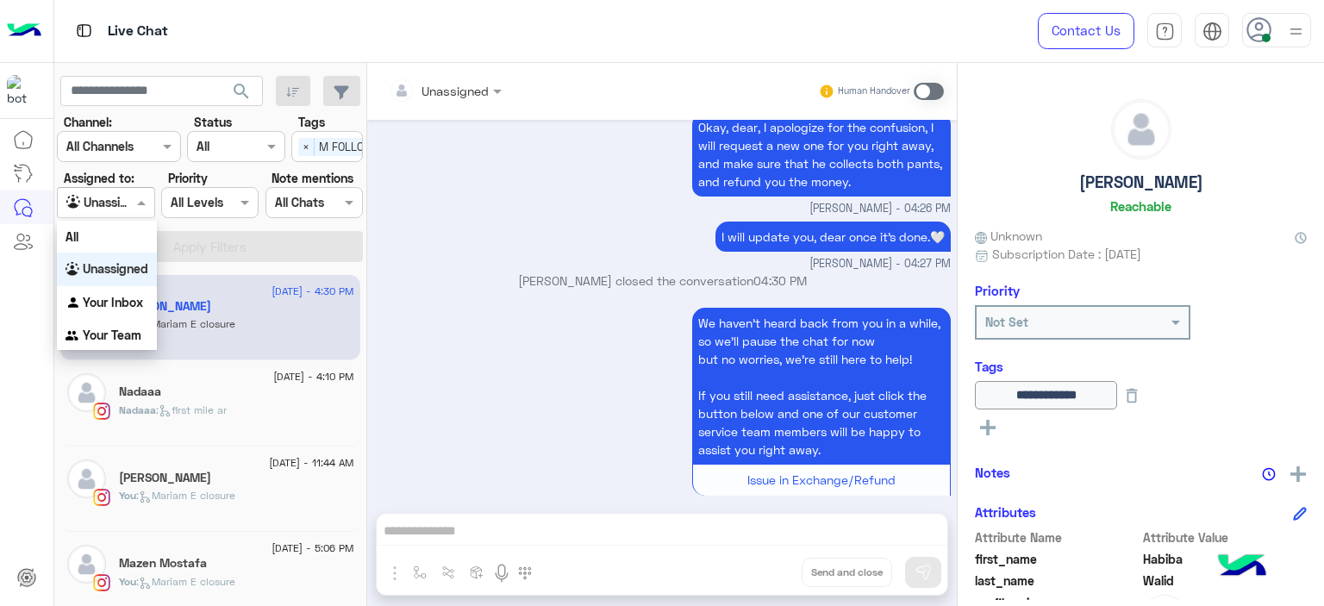
click at [141, 204] on span at bounding box center [144, 202] width 22 height 18
drag, startPoint x: 131, startPoint y: 332, endPoint x: 236, endPoint y: 258, distance: 128.7
click at [131, 332] on b "Your Team" at bounding box center [112, 335] width 59 height 15
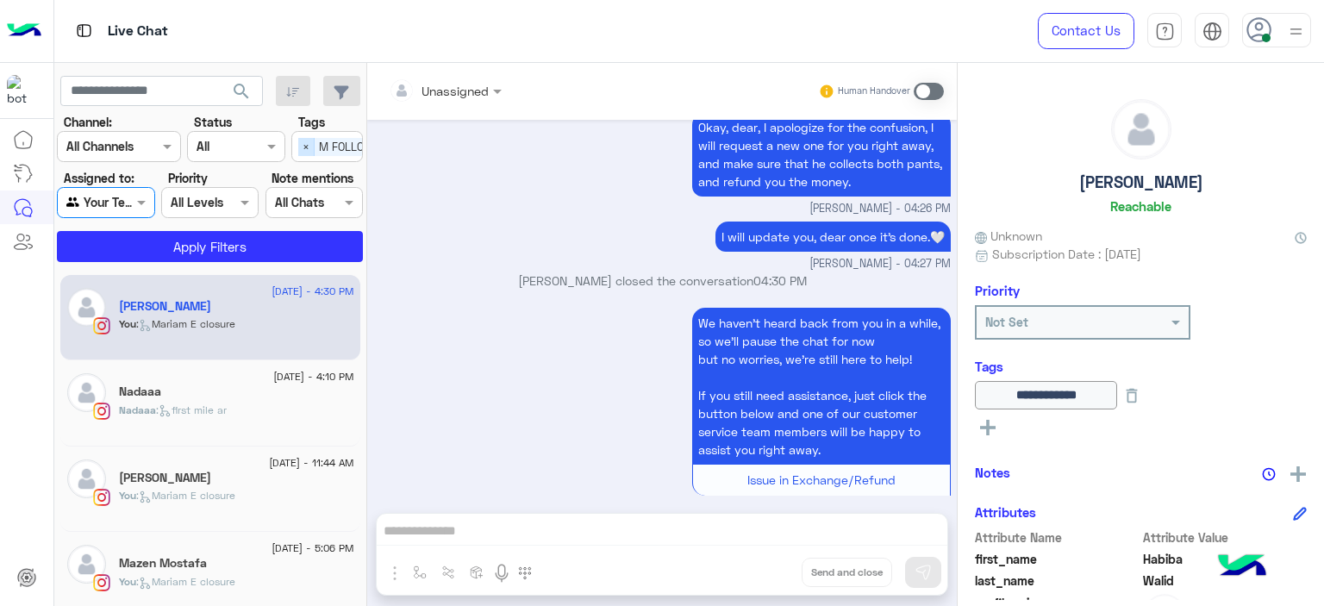
click at [309, 144] on span "×" at bounding box center [306, 147] width 16 height 18
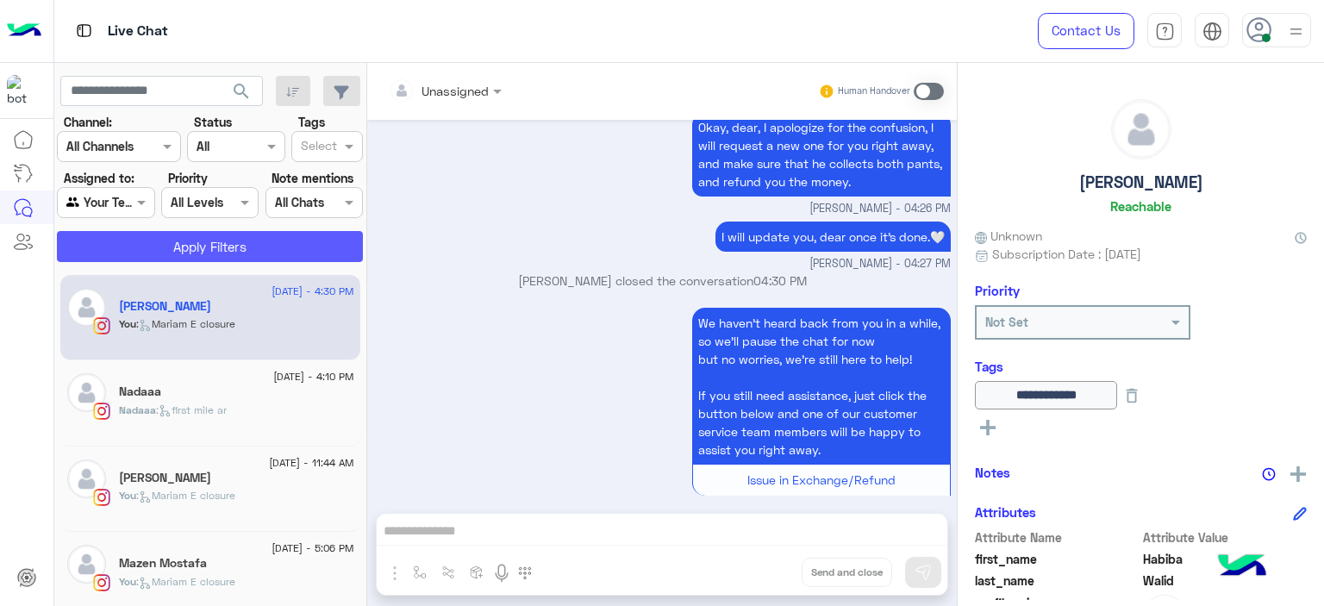
click at [298, 237] on button "Apply Filters" at bounding box center [210, 246] width 306 height 31
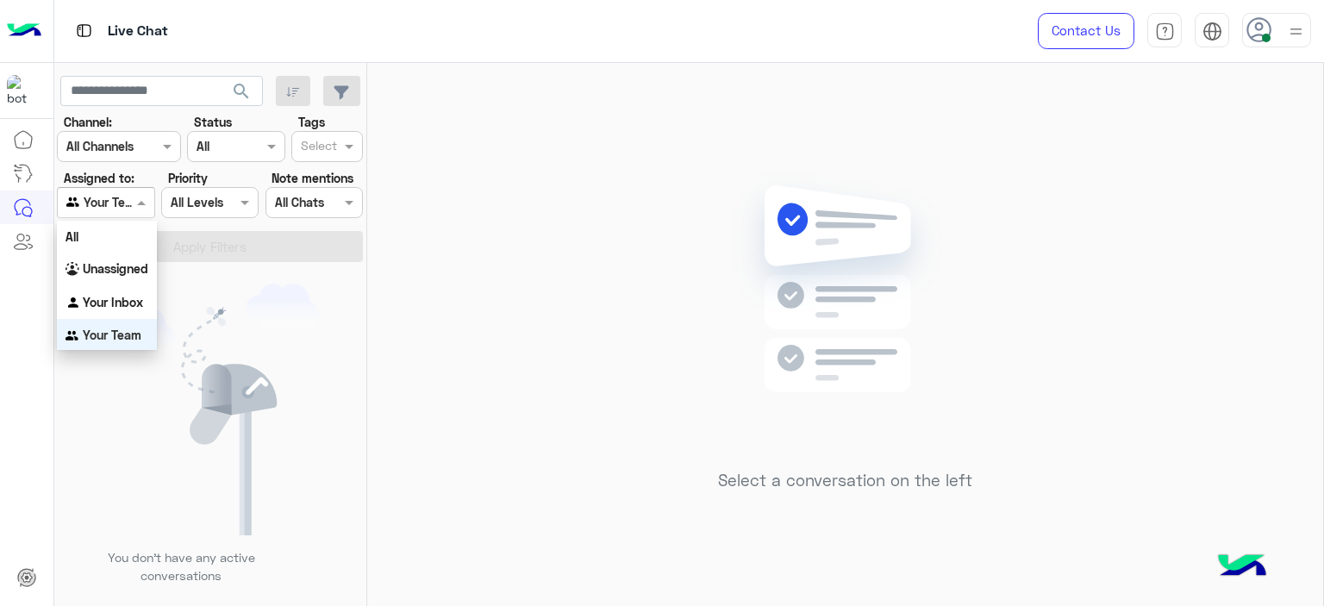
click at [131, 206] on div at bounding box center [106, 202] width 96 height 20
click at [142, 293] on b "Your Inbox" at bounding box center [113, 300] width 60 height 15
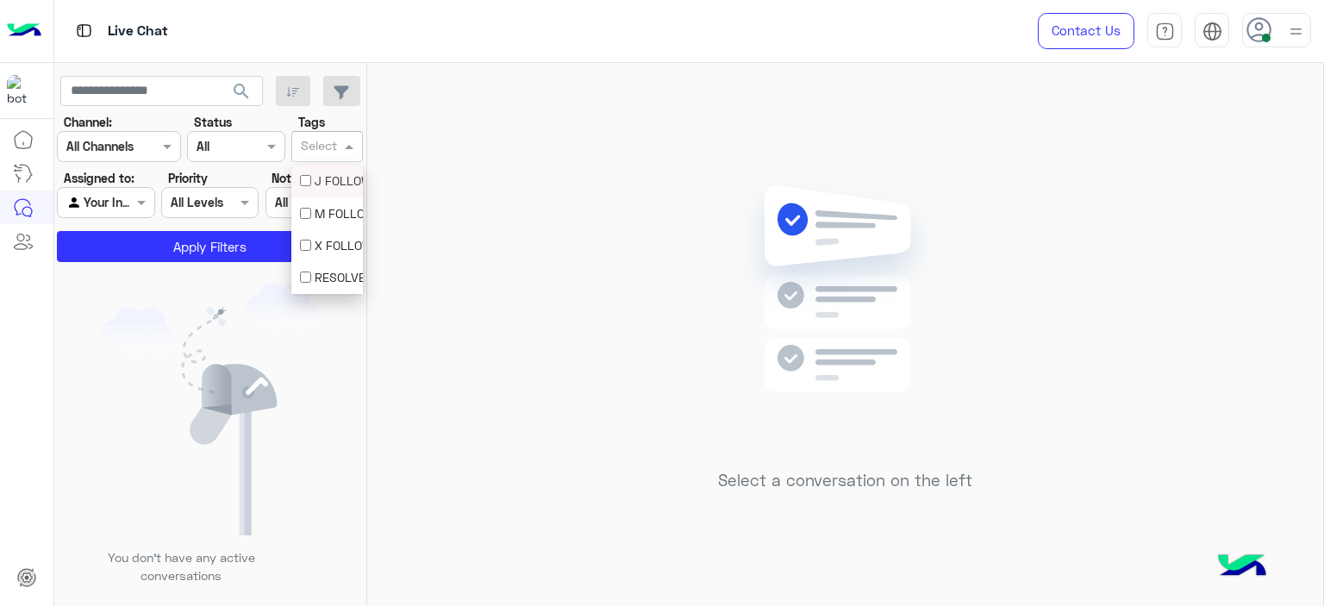
click at [308, 143] on input "text" at bounding box center [319, 148] width 36 height 18
click at [231, 240] on button "Apply Filters" at bounding box center [210, 246] width 306 height 31
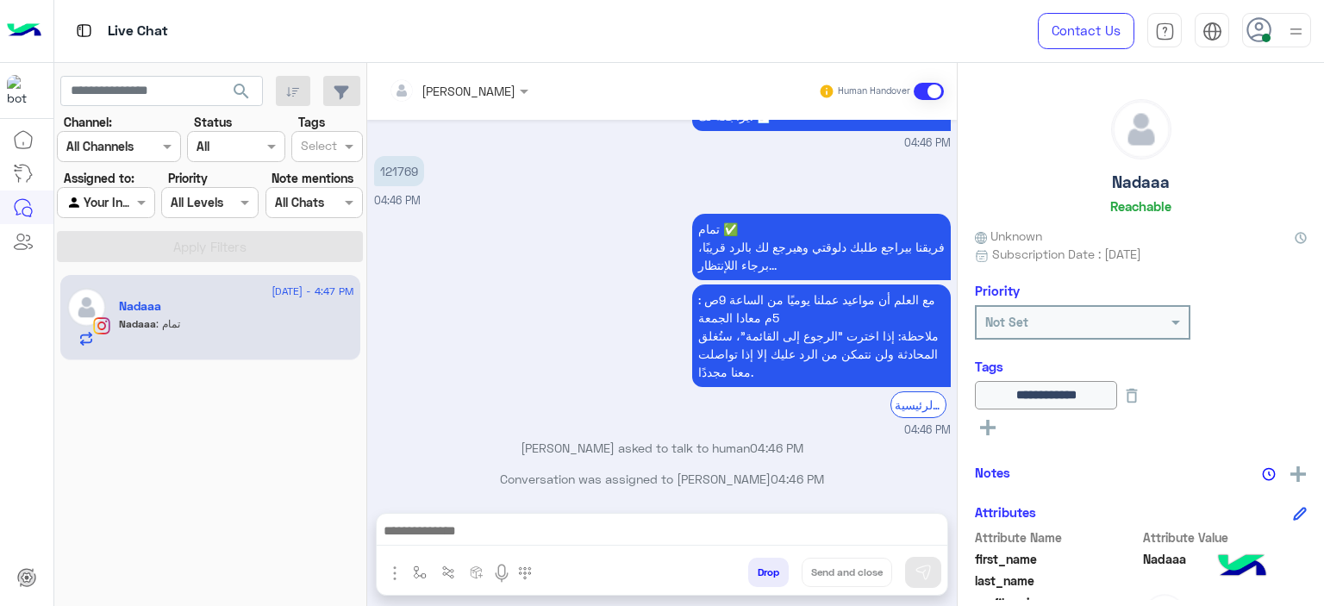
scroll to position [1520, 0]
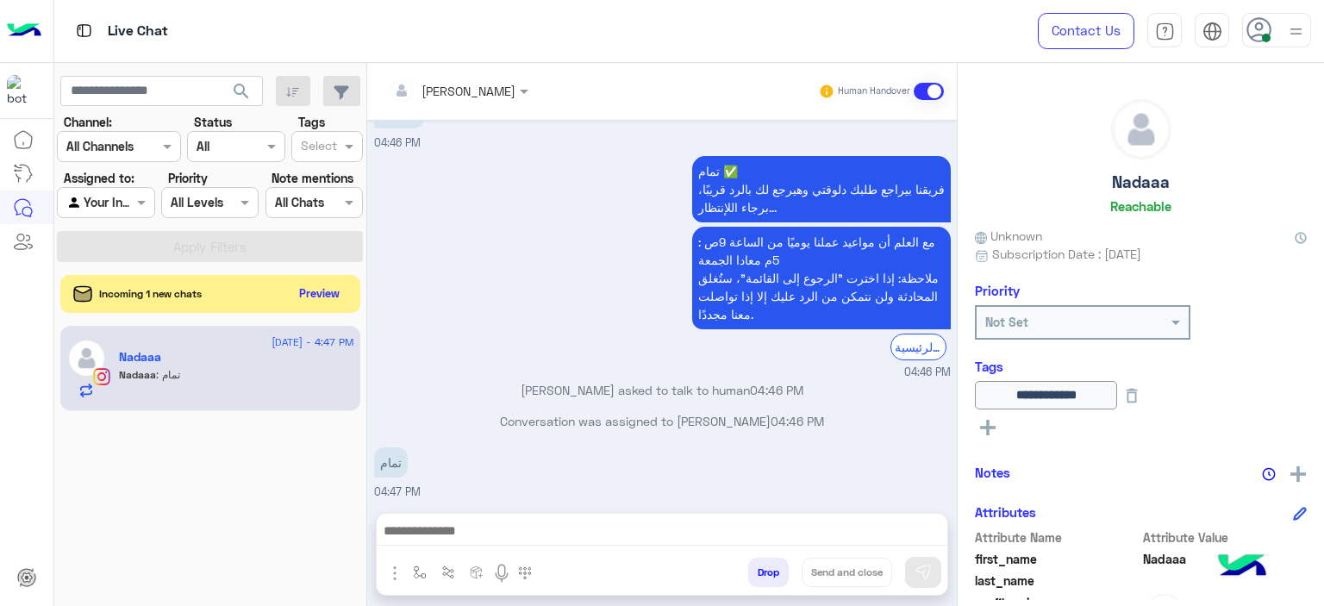
click at [326, 278] on div "Incoming 1 new chats Preview" at bounding box center [210, 294] width 300 height 38
click at [329, 296] on button "Preview" at bounding box center [320, 292] width 53 height 23
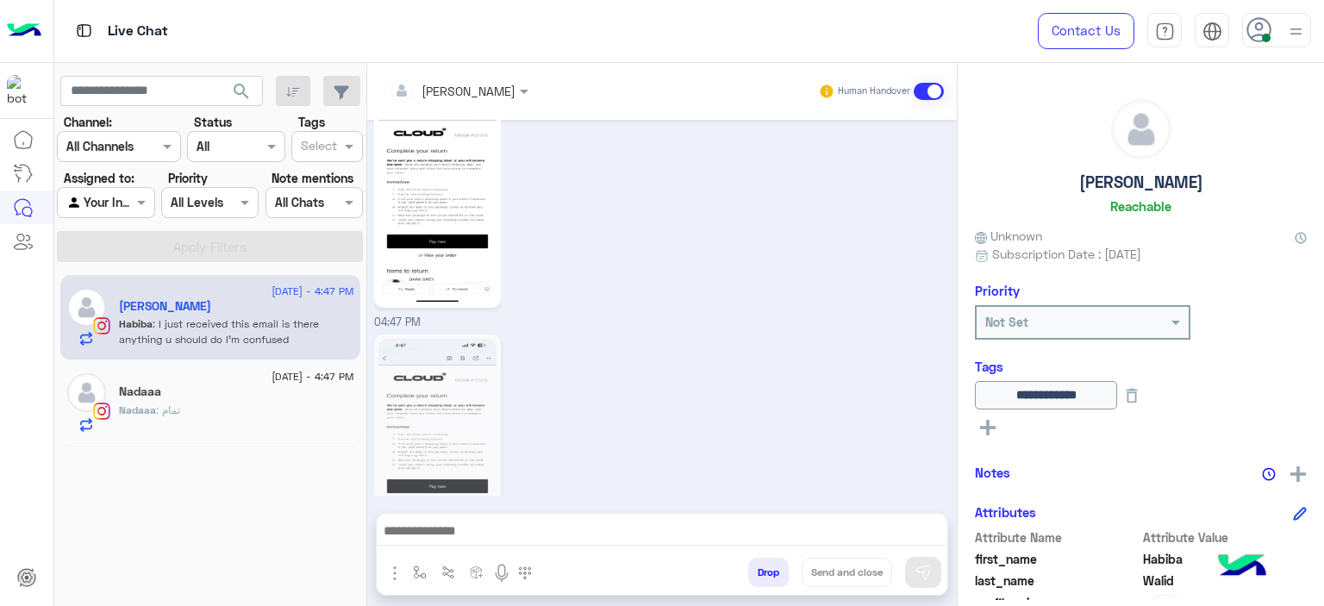
scroll to position [1748, 0]
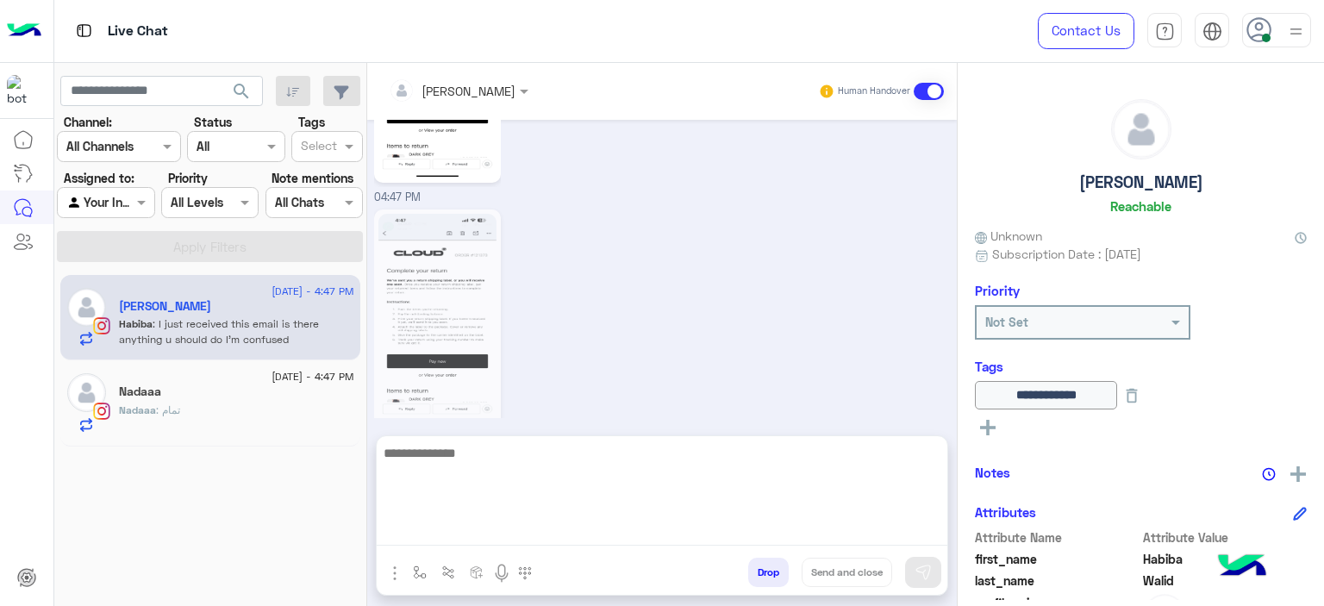
click at [454, 530] on textarea at bounding box center [662, 493] width 571 height 103
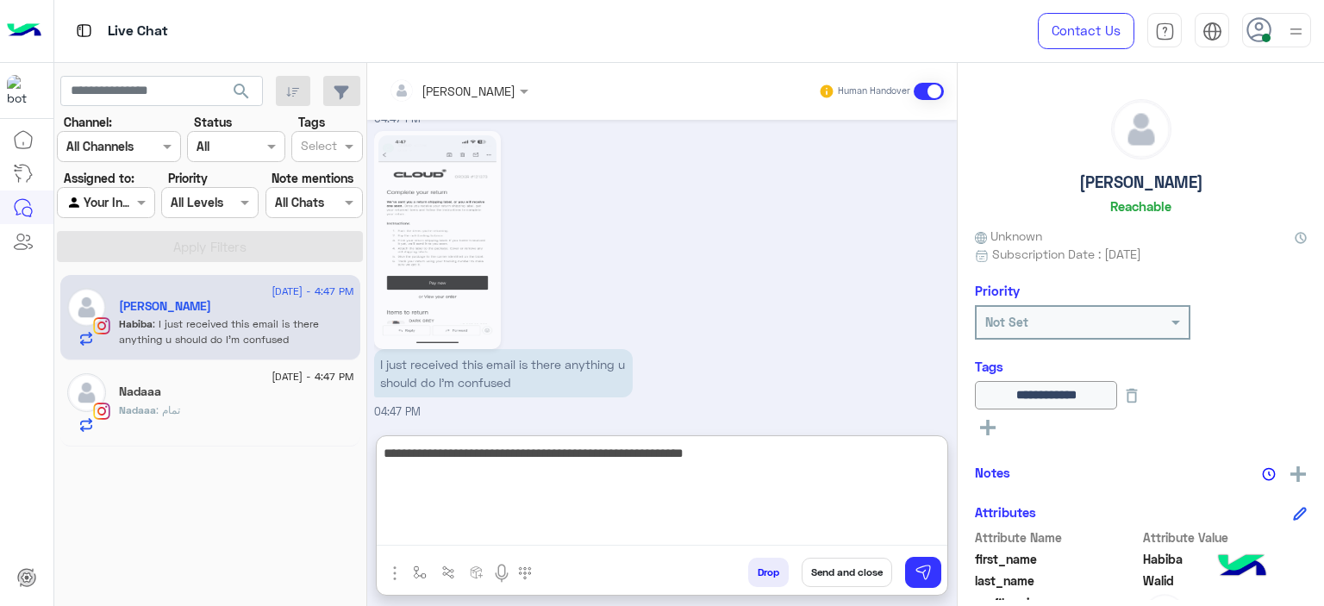
type textarea "**********"
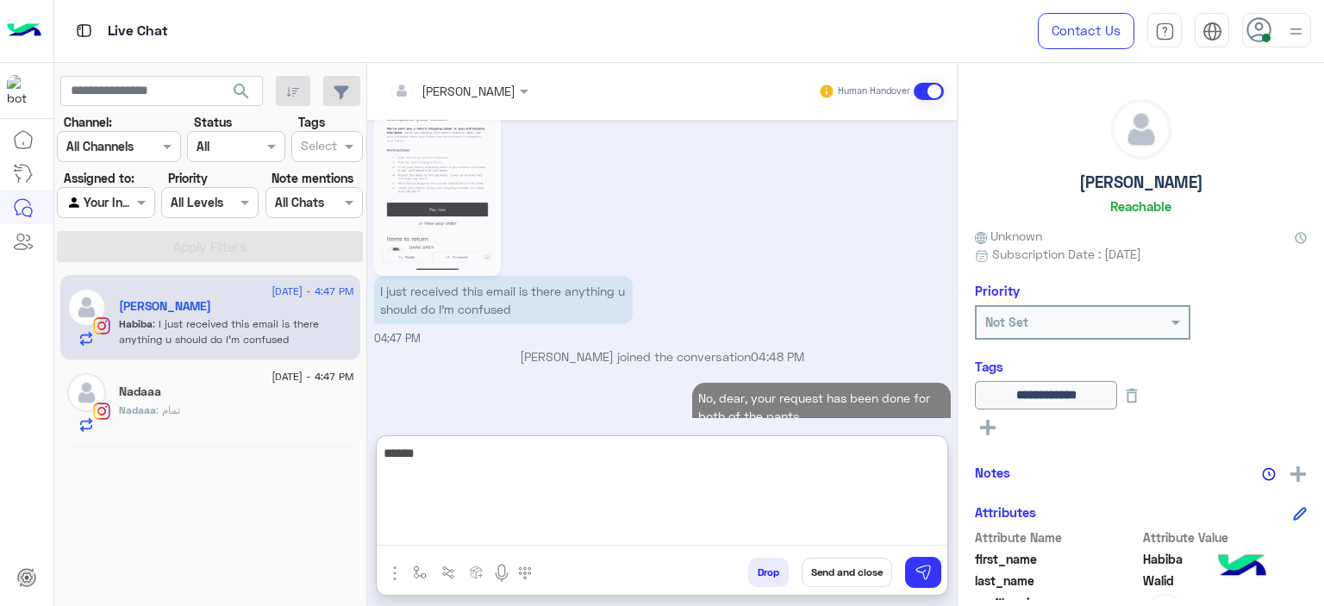
scroll to position [1931, 0]
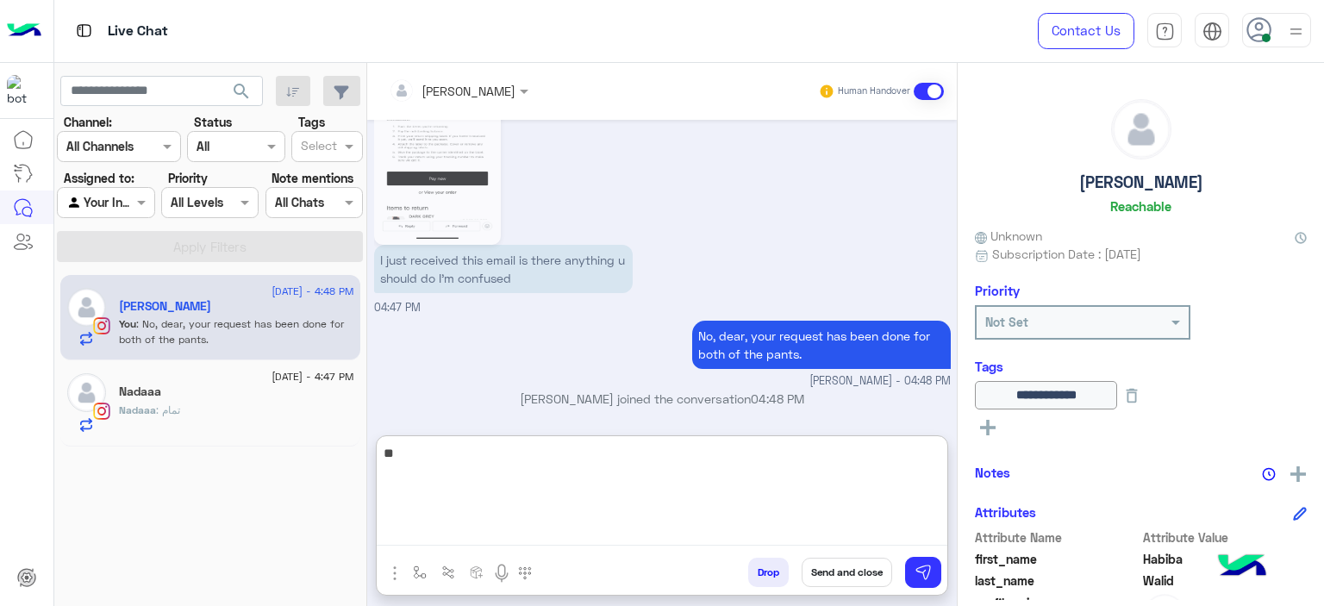
type textarea "*"
type textarea "**********"
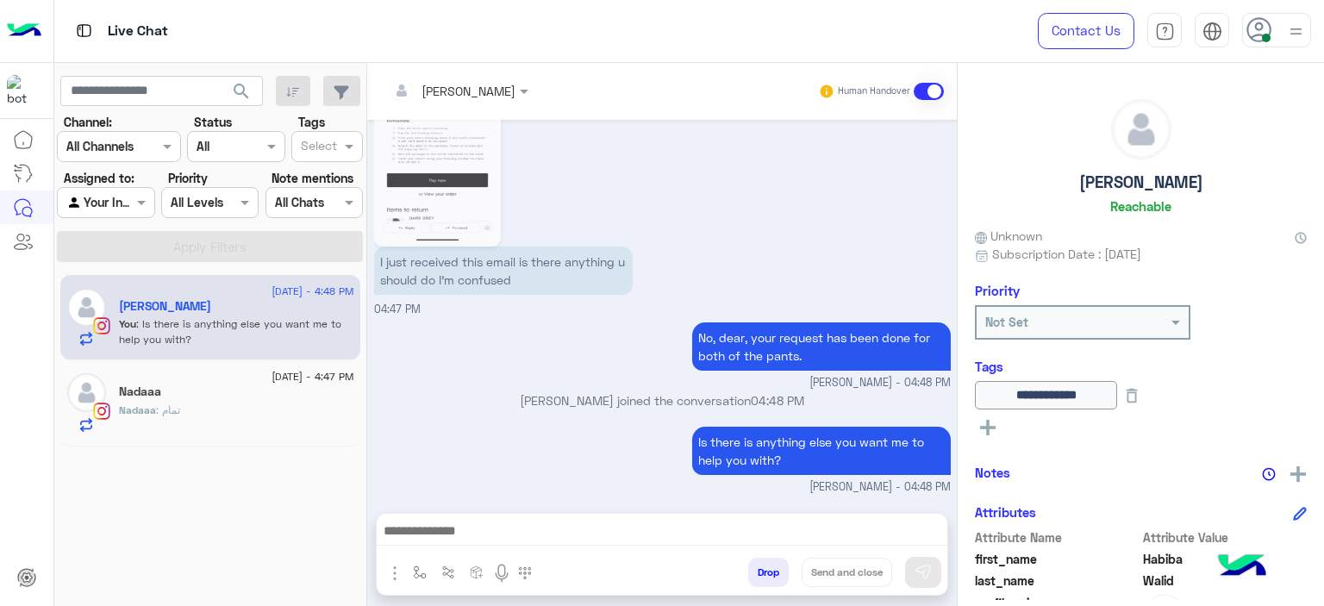
click at [314, 399] on div "Nadaaa" at bounding box center [236, 393] width 235 height 18
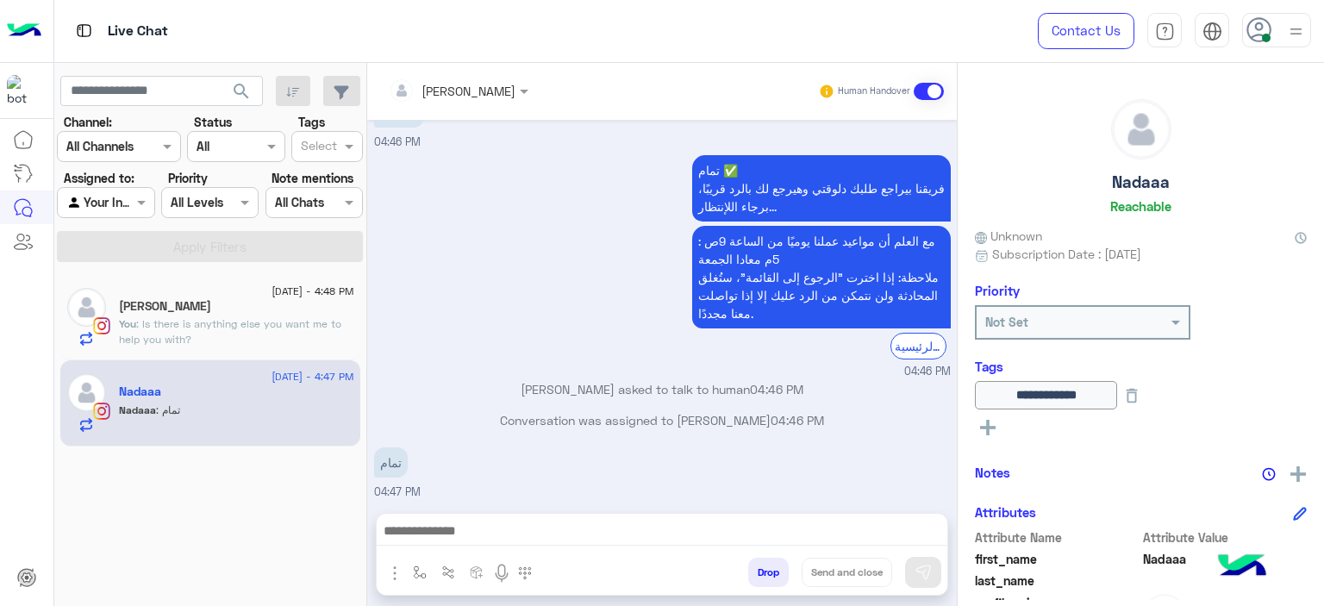
scroll to position [1462, 0]
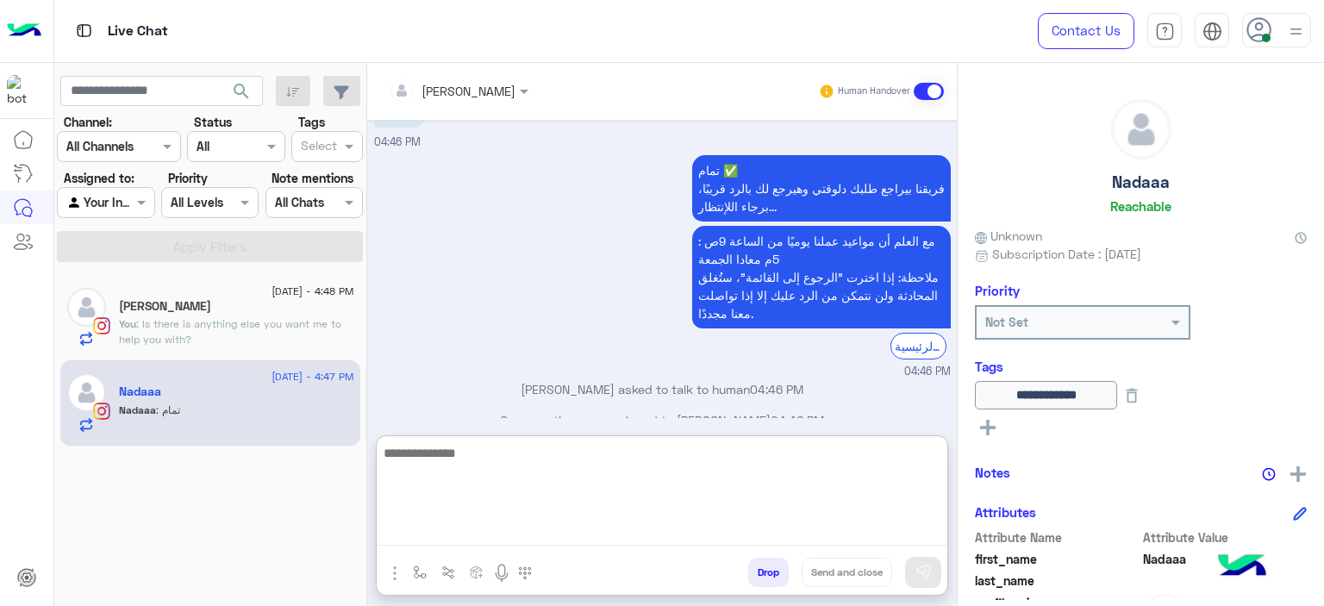
click at [526, 527] on textarea at bounding box center [662, 493] width 571 height 103
type textarea "**********"
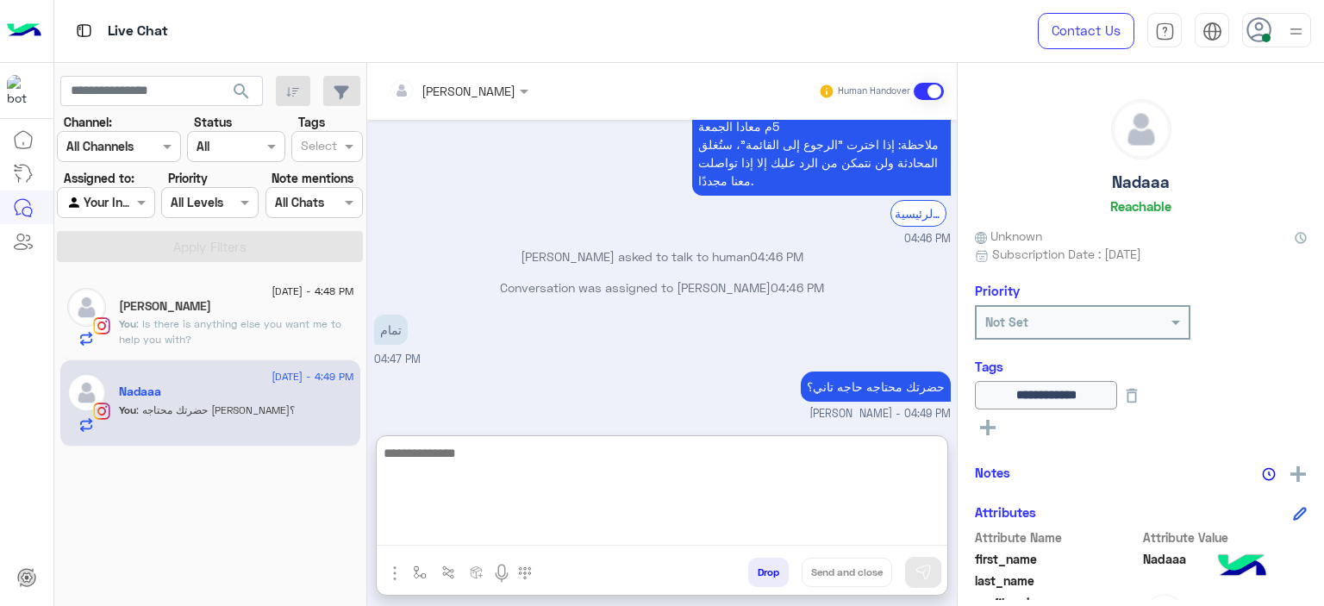
scroll to position [1626, 0]
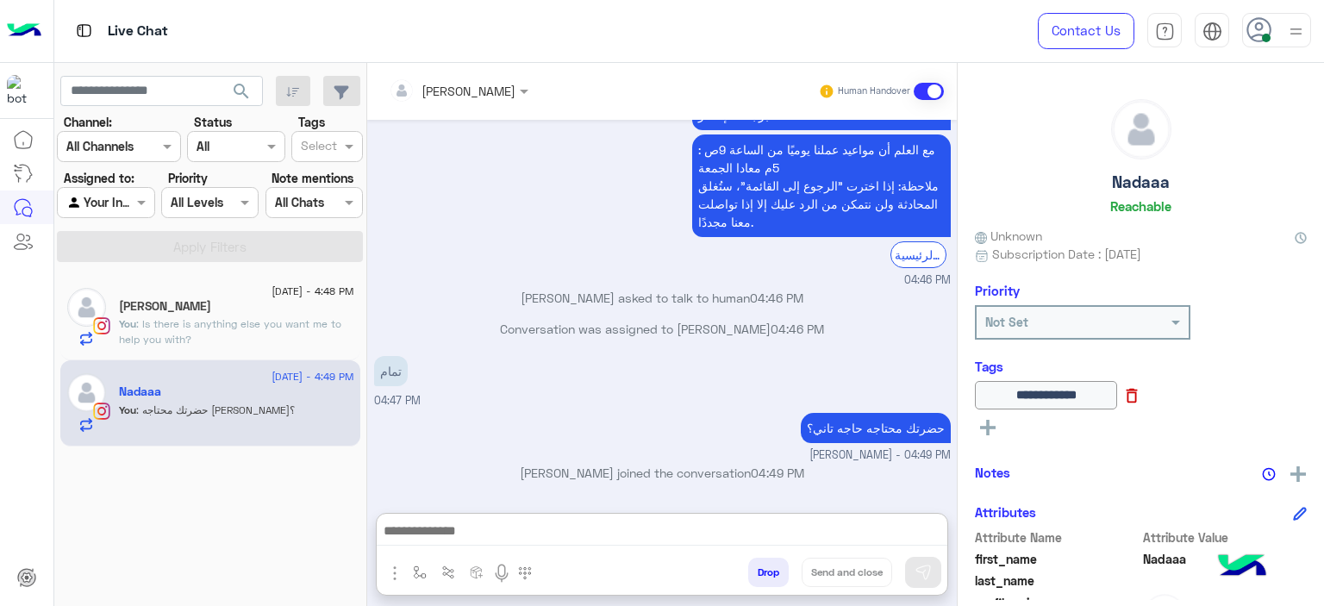
click at [1141, 397] on icon at bounding box center [1131, 395] width 19 height 19
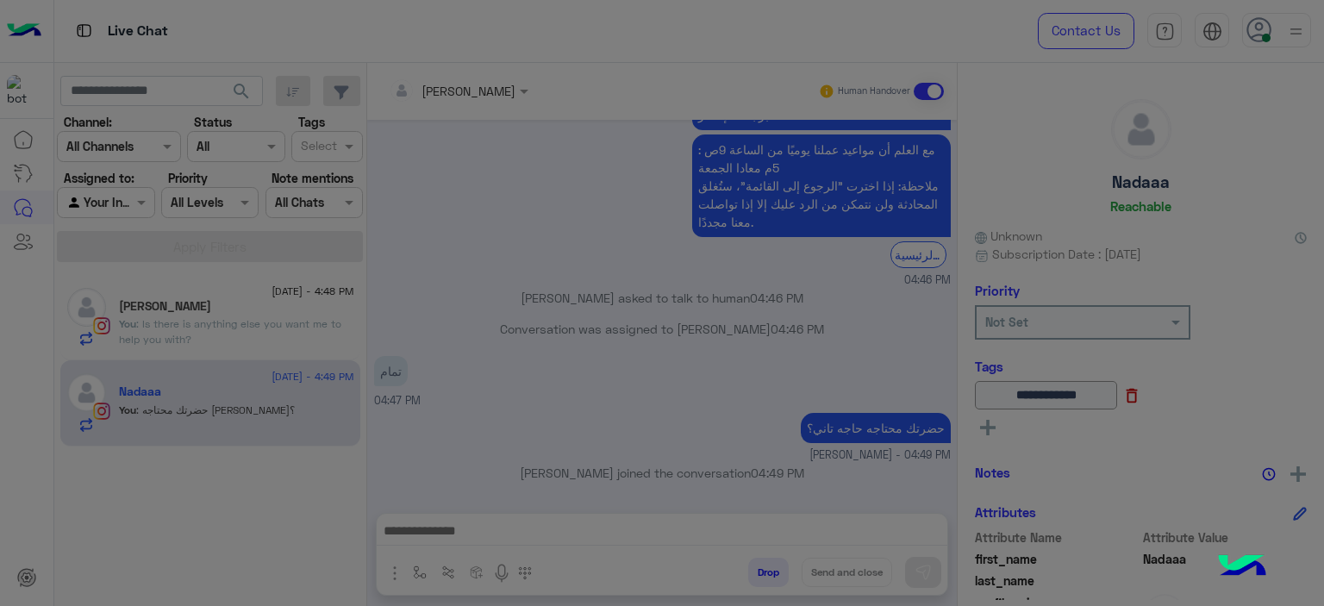
scroll to position [1548, 0]
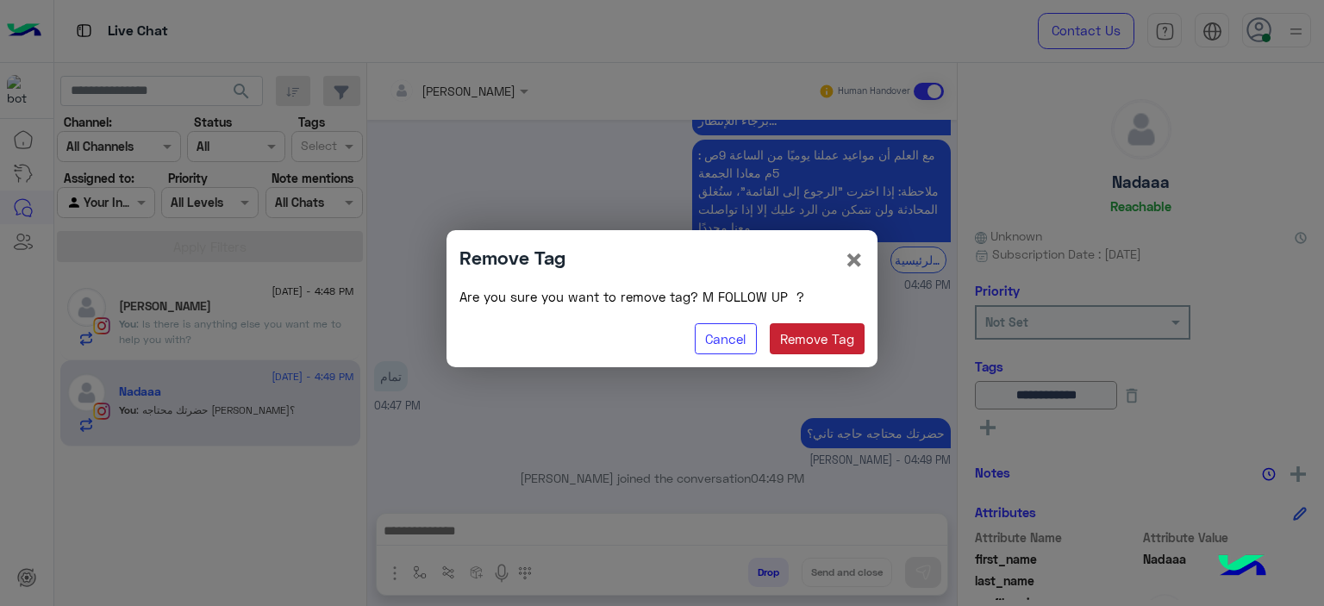
drag, startPoint x: 807, startPoint y: 341, endPoint x: 837, endPoint y: 350, distance: 31.4
click at [807, 342] on button "Remove Tag" at bounding box center [818, 338] width 96 height 31
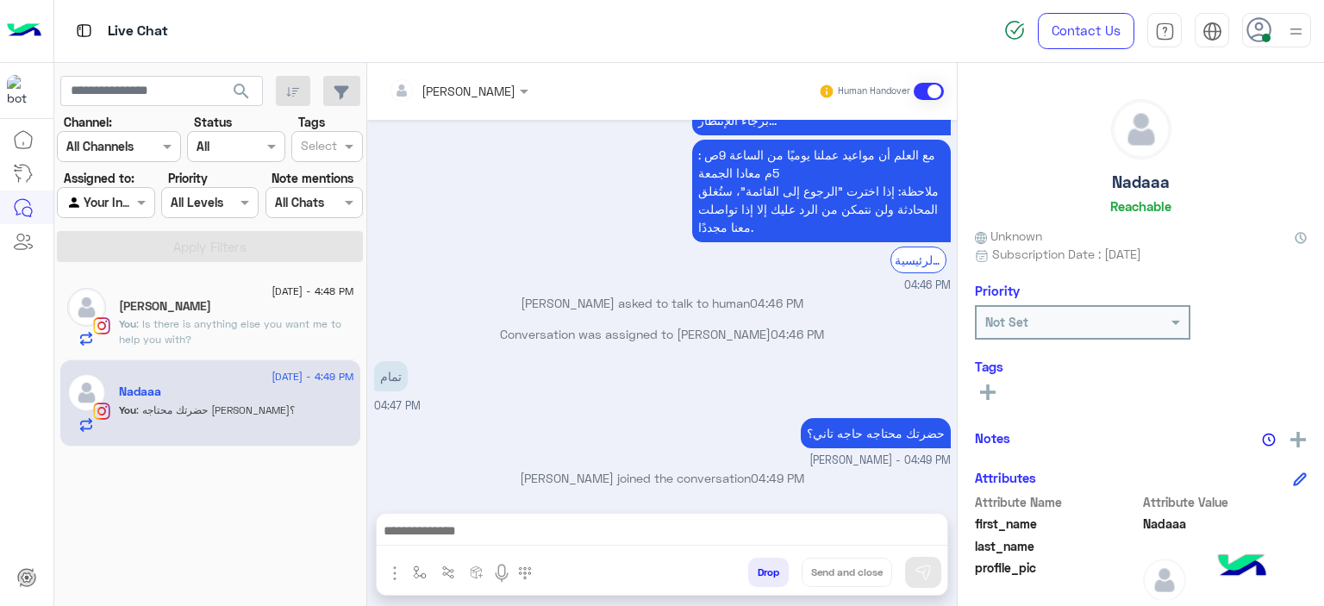
click at [983, 388] on icon at bounding box center [988, 392] width 16 height 16
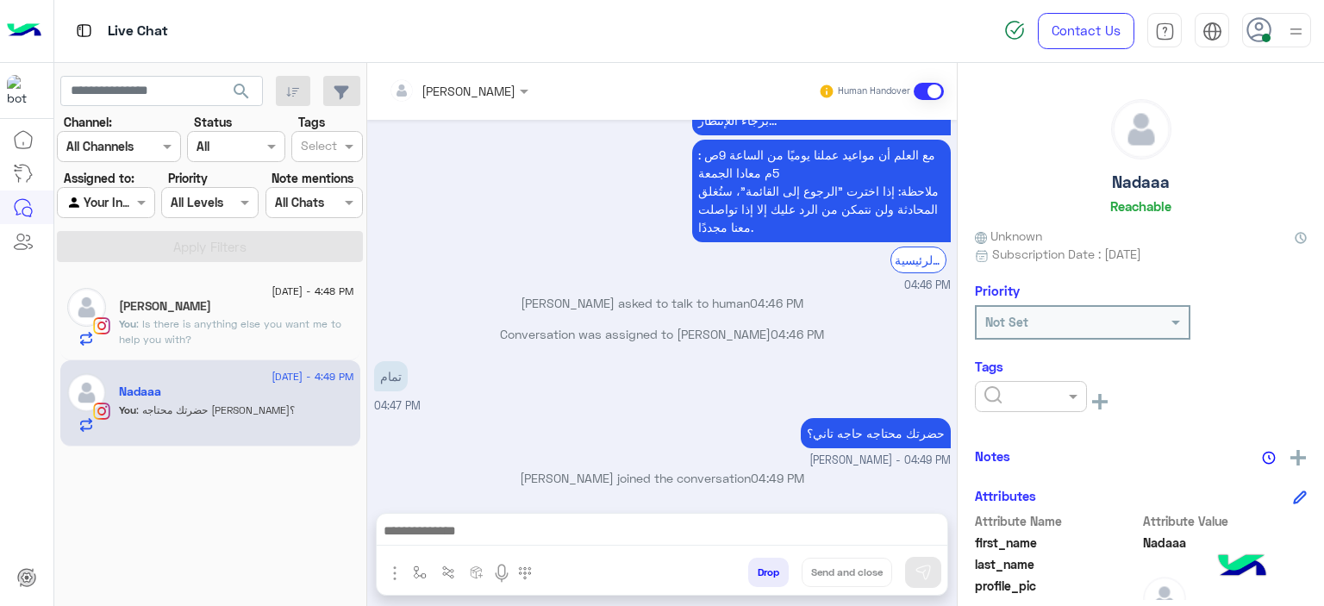
drag, startPoint x: 1008, startPoint y: 390, endPoint x: 1029, endPoint y: 420, distance: 35.9
click at [1009, 391] on input "text" at bounding box center [1010, 397] width 53 height 18
click at [1018, 529] on span "RESOLVED" at bounding box center [1012, 534] width 59 height 15
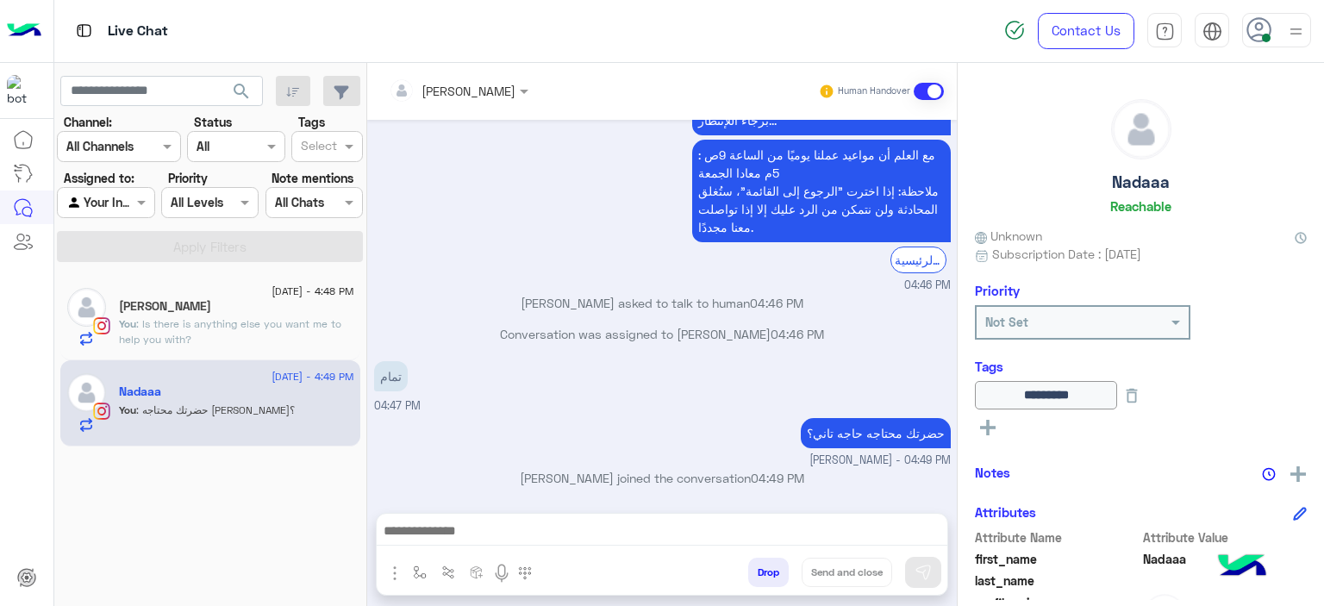
click at [291, 335] on p "You : Is there is anything else you want me to help you with?" at bounding box center [236, 331] width 235 height 31
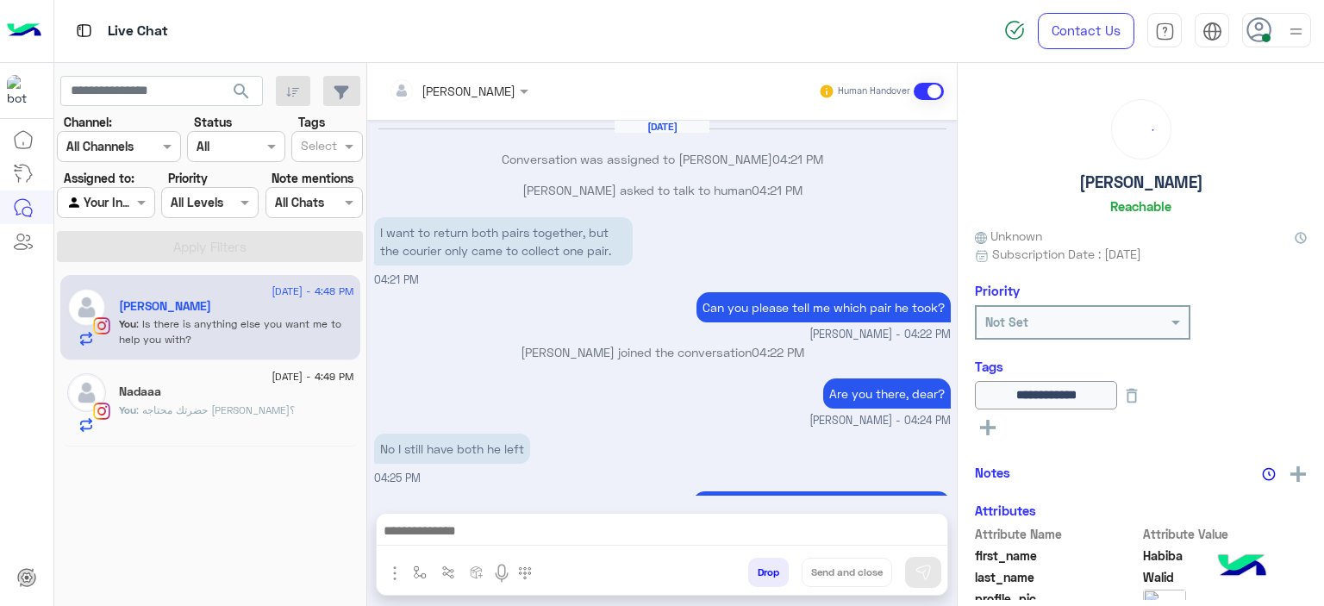
scroll to position [1429, 0]
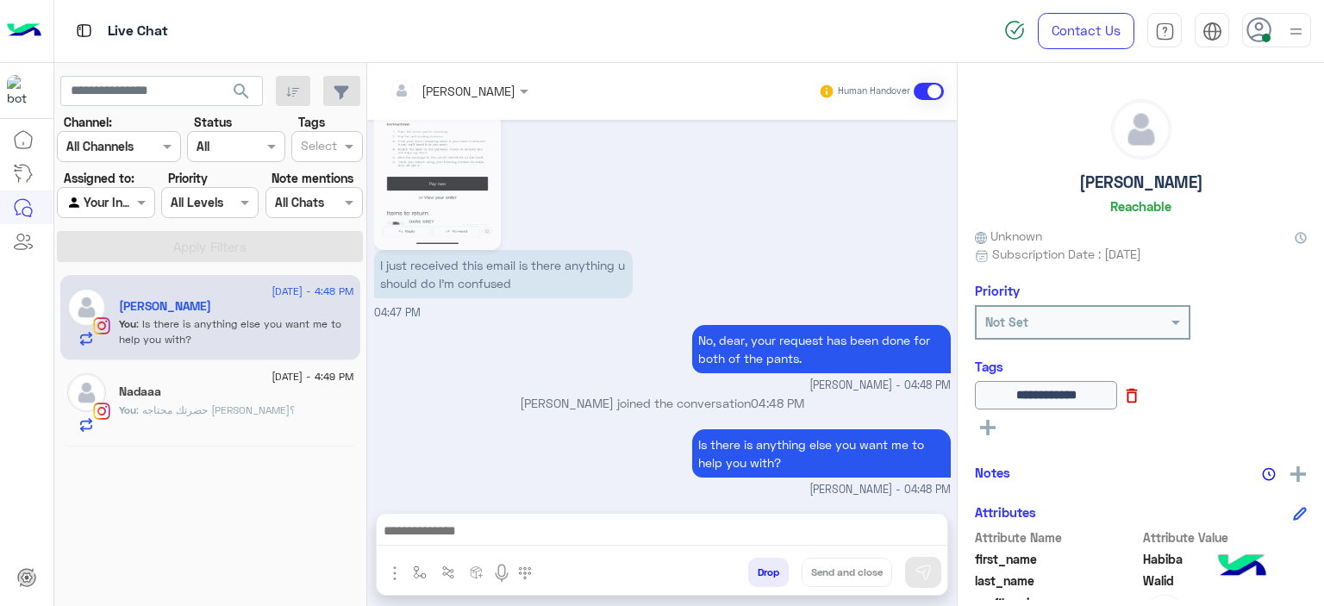
click at [1141, 390] on icon at bounding box center [1131, 395] width 19 height 19
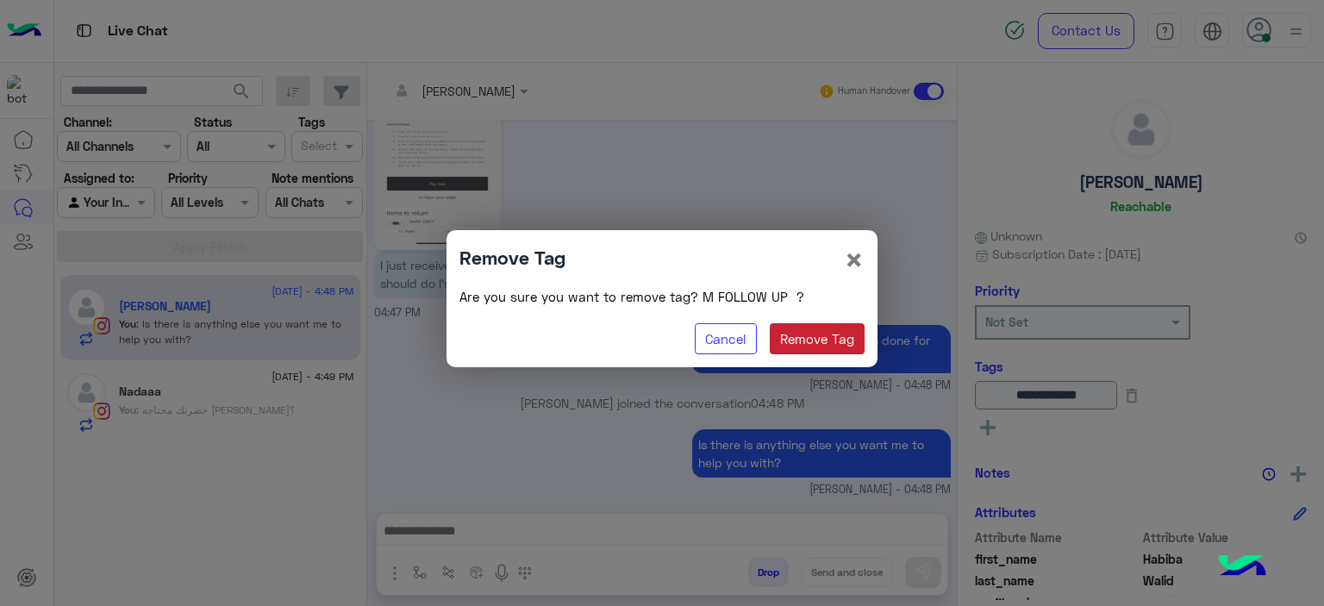
drag, startPoint x: 824, startPoint y: 334, endPoint x: 872, endPoint y: 346, distance: 50.0
click at [825, 335] on button "Remove Tag" at bounding box center [818, 338] width 96 height 31
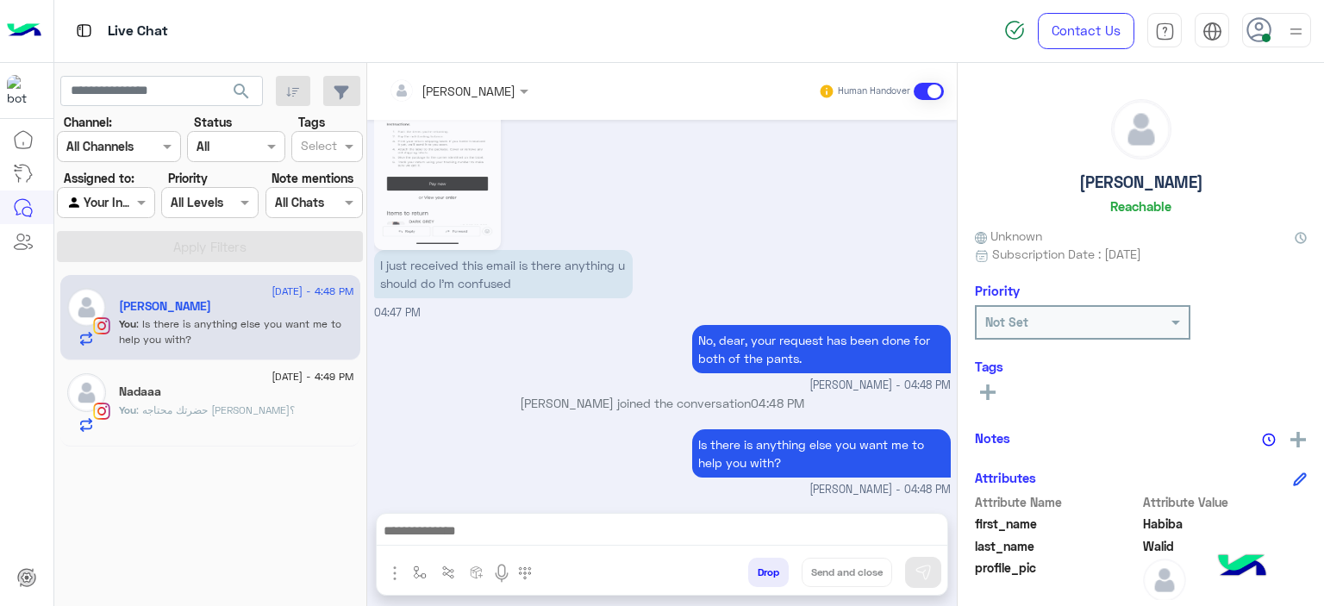
click at [986, 390] on rect at bounding box center [987, 392] width 3 height 16
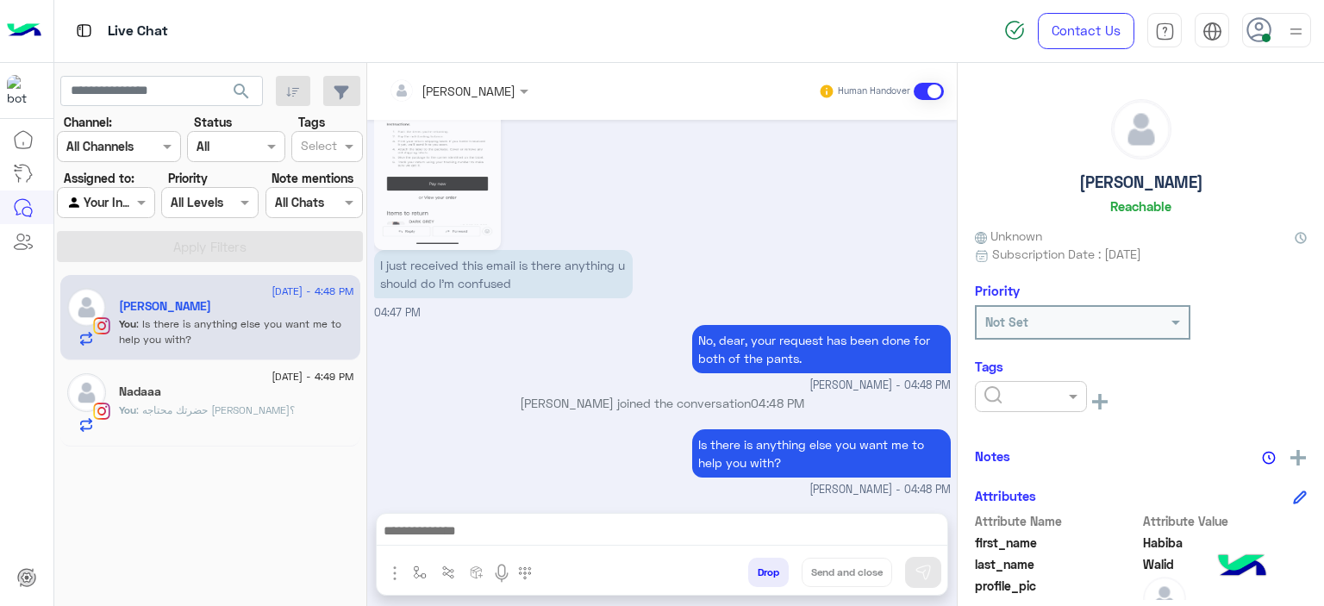
drag, startPoint x: 1033, startPoint y: 396, endPoint x: 1035, endPoint y: 409, distance: 13.9
click at [1033, 397] on input "text" at bounding box center [1010, 397] width 53 height 18
click at [1015, 527] on span "RESOLVED" at bounding box center [1012, 534] width 59 height 15
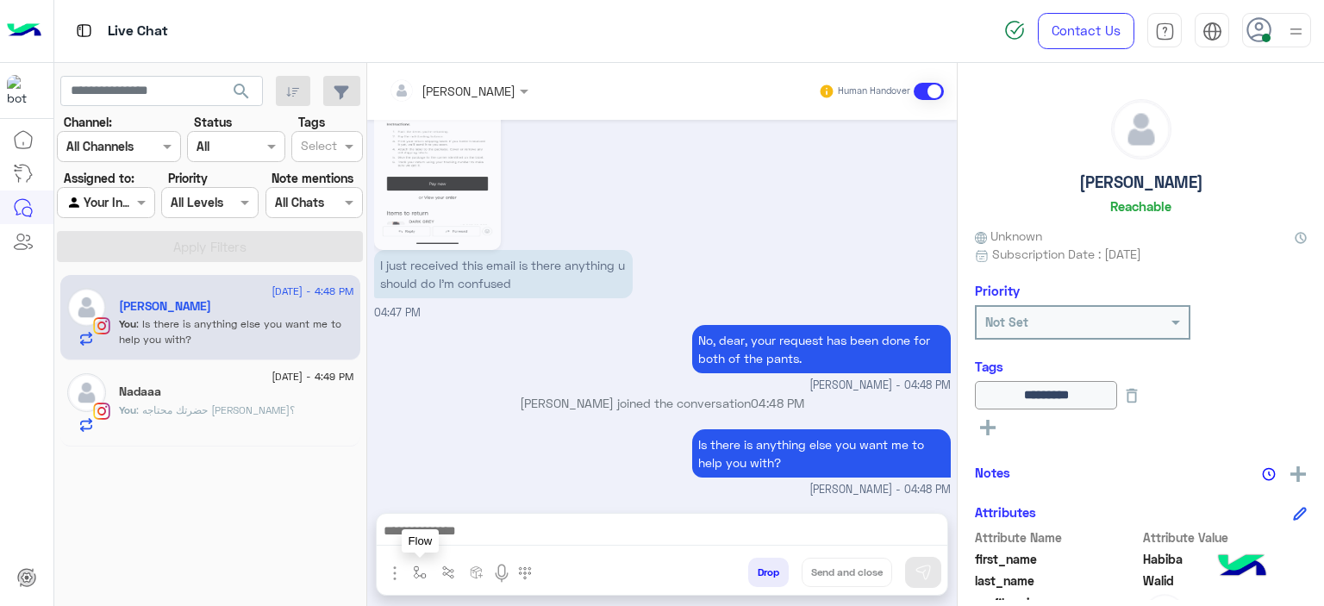
drag, startPoint x: 416, startPoint y: 566, endPoint x: 428, endPoint y: 558, distance: 14.1
click at [417, 565] on img "button" at bounding box center [420, 572] width 14 height 14
click at [440, 540] on input "text" at bounding box center [450, 535] width 71 height 20
type input "*"
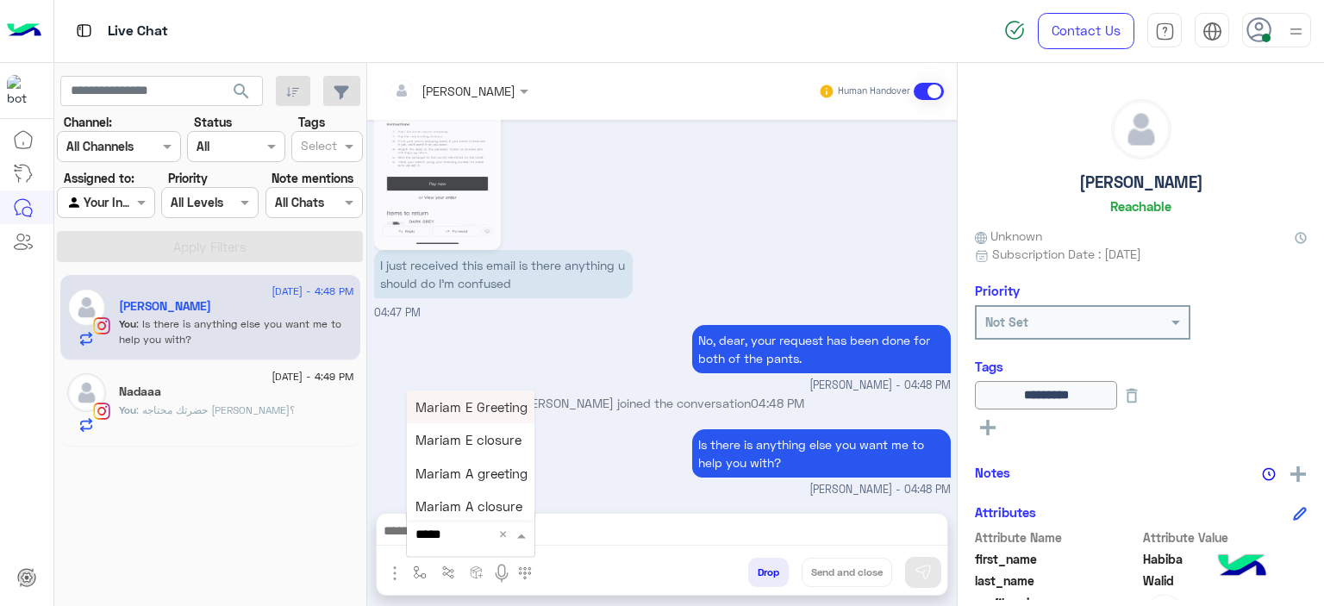
type input "******"
click at [468, 414] on div "Mariam E Greeting" at bounding box center [471, 407] width 128 height 34
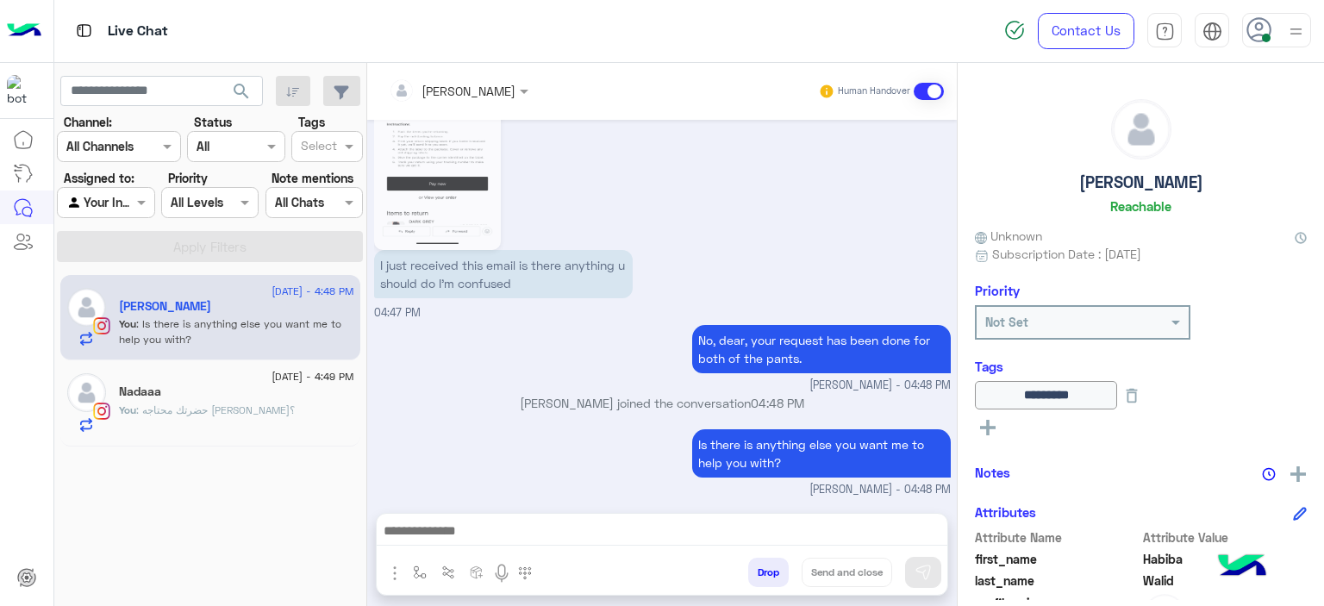
type textarea "**********"
click at [515, 535] on icon at bounding box center [509, 533] width 14 height 14
click at [413, 568] on img "button" at bounding box center [420, 572] width 14 height 14
click at [431, 538] on input "text" at bounding box center [450, 535] width 71 height 20
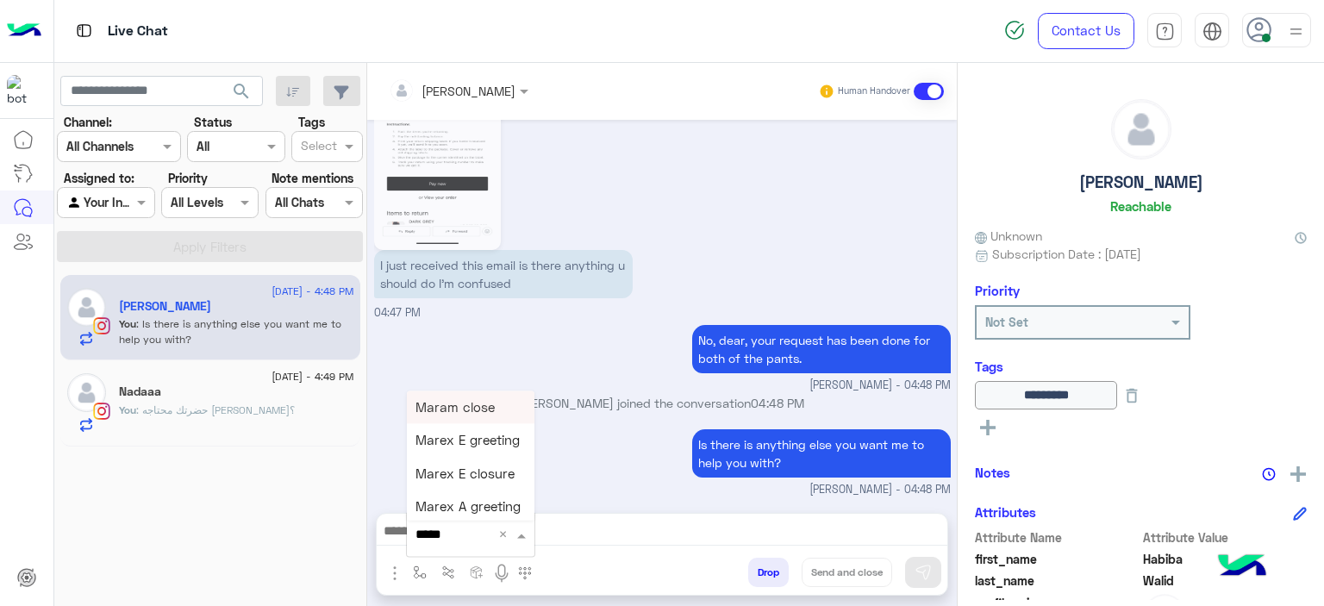
type input "******"
drag, startPoint x: 474, startPoint y: 446, endPoint x: 575, endPoint y: 468, distance: 103.1
click at [473, 446] on span "Mariam E closure" at bounding box center [468, 441] width 106 height 16
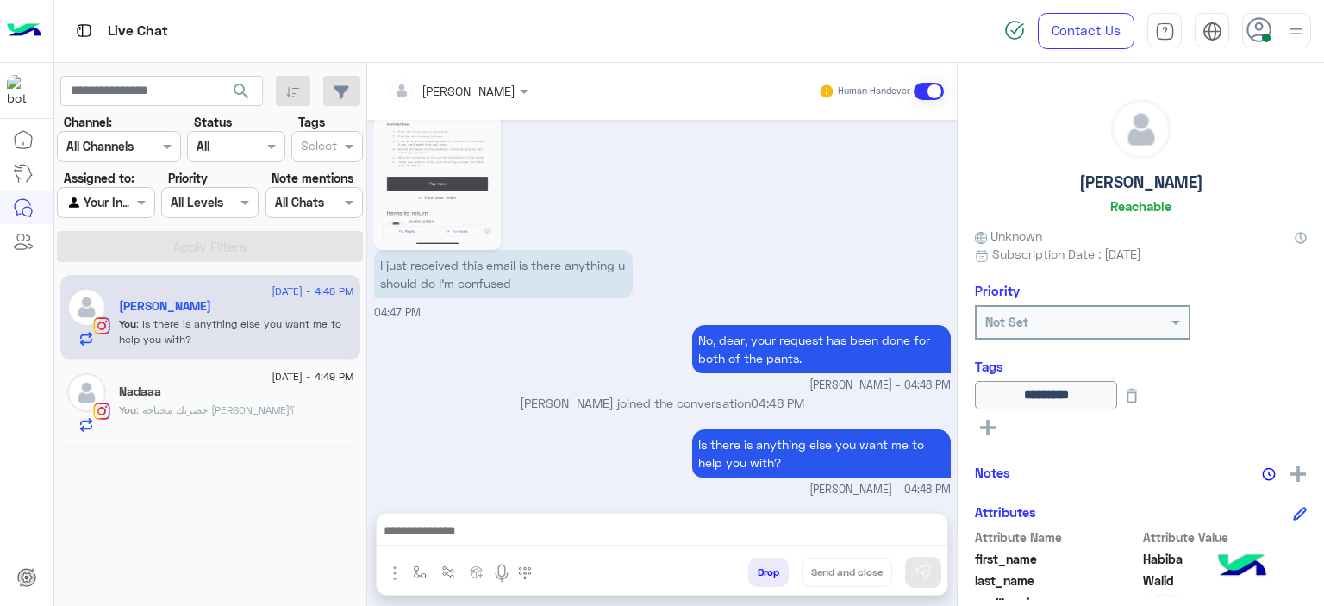
type textarea "**********"
click at [841, 571] on button "Send and close" at bounding box center [847, 572] width 91 height 29
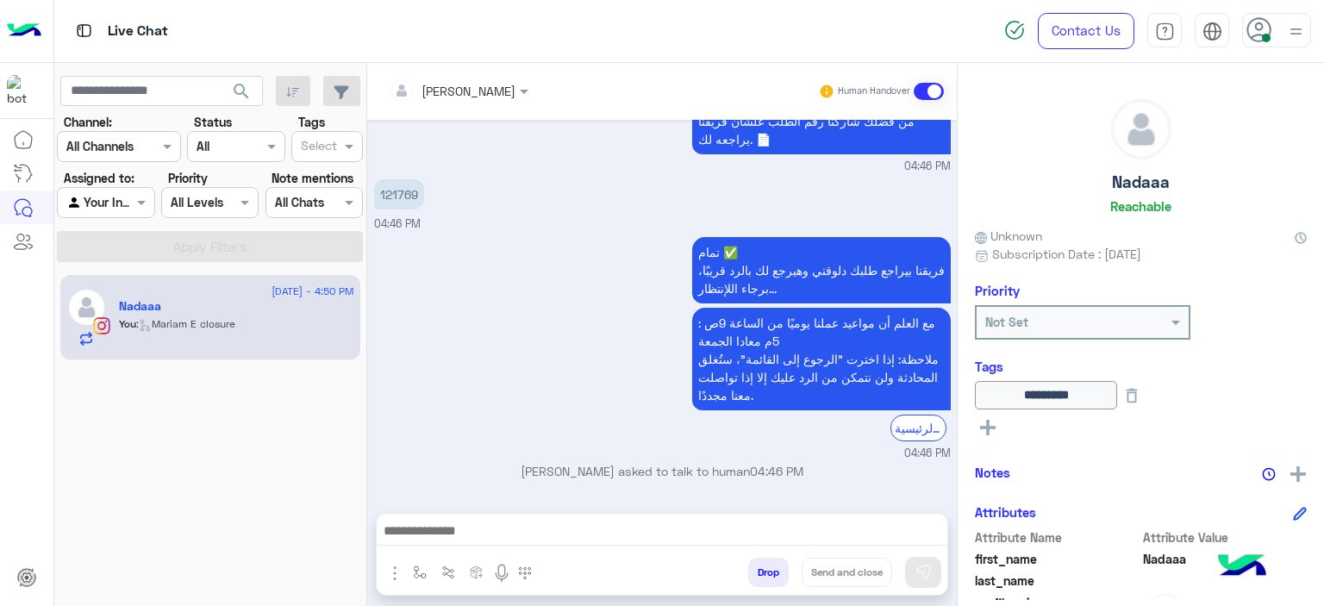
scroll to position [3255, 0]
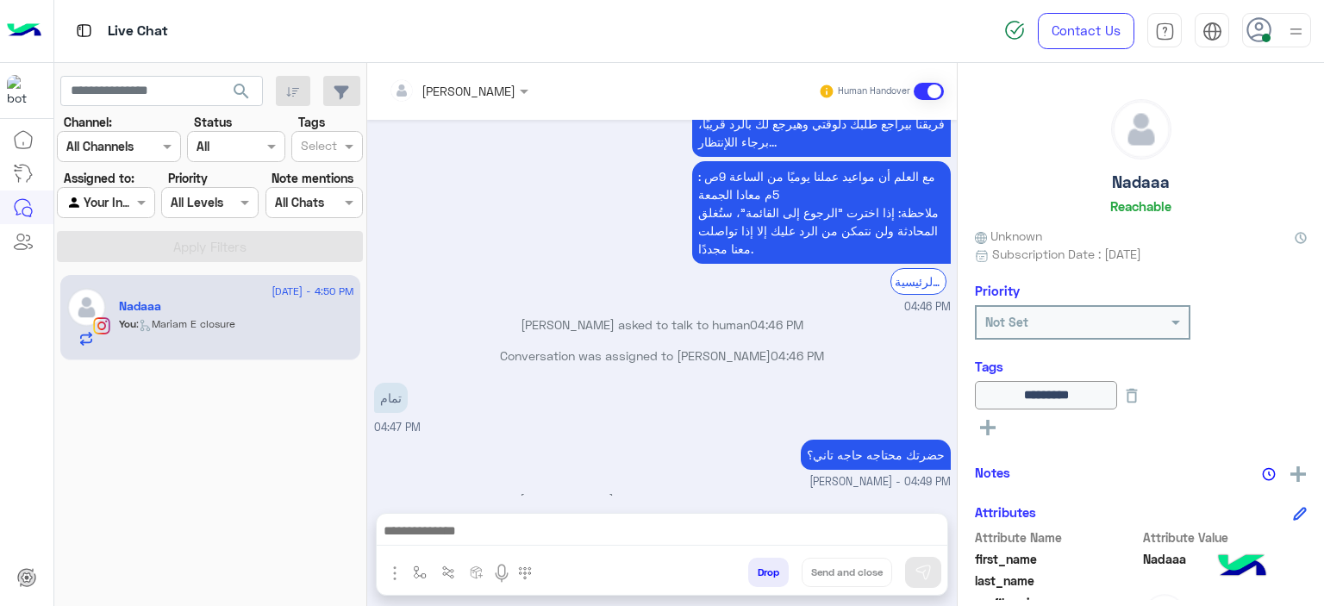
click at [597, 378] on div "تمام 04:47 PM" at bounding box center [662, 407] width 577 height 58
click at [415, 563] on button "button" at bounding box center [420, 572] width 28 height 28
click at [476, 532] on input "text" at bounding box center [450, 535] width 71 height 20
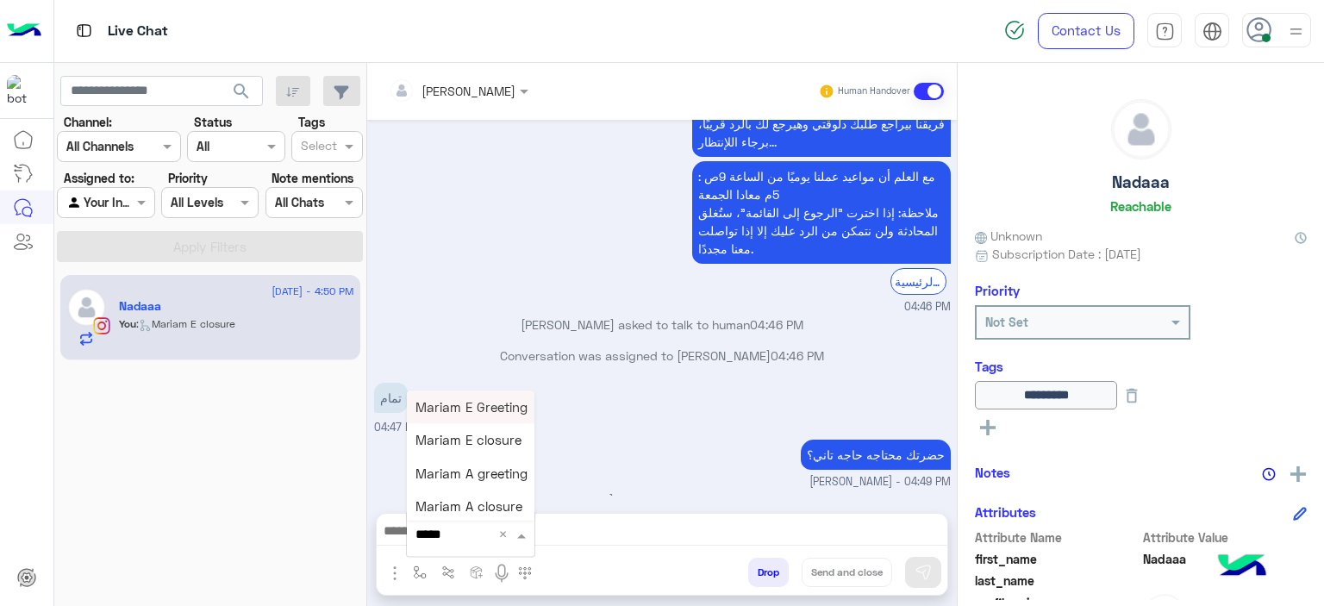
type input "******"
click at [467, 502] on span "Mariam A closure" at bounding box center [468, 507] width 107 height 16
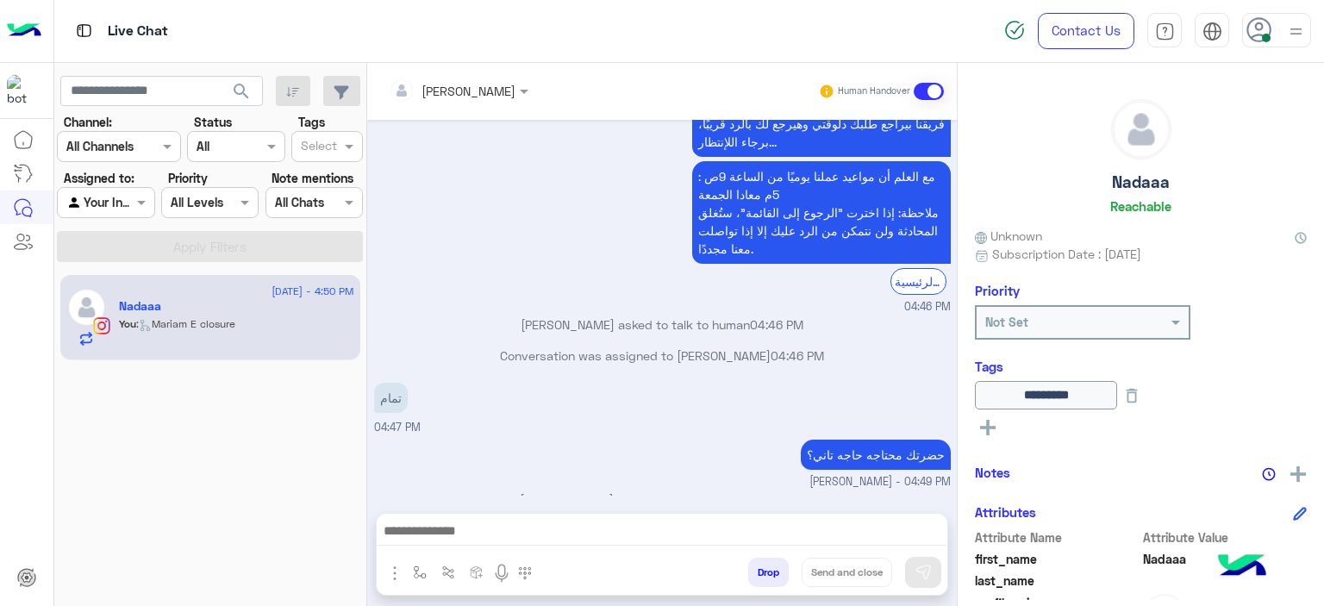
type textarea "**********"
click at [860, 571] on button "Send and close" at bounding box center [847, 572] width 91 height 29
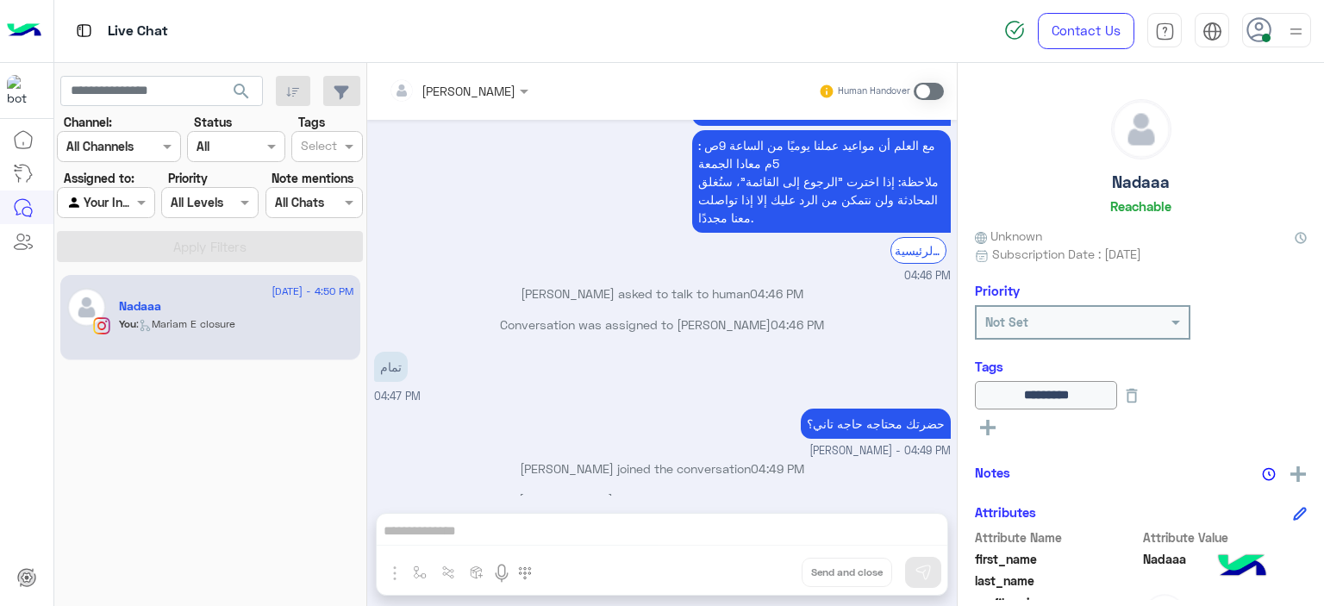
scroll to position [3480, 0]
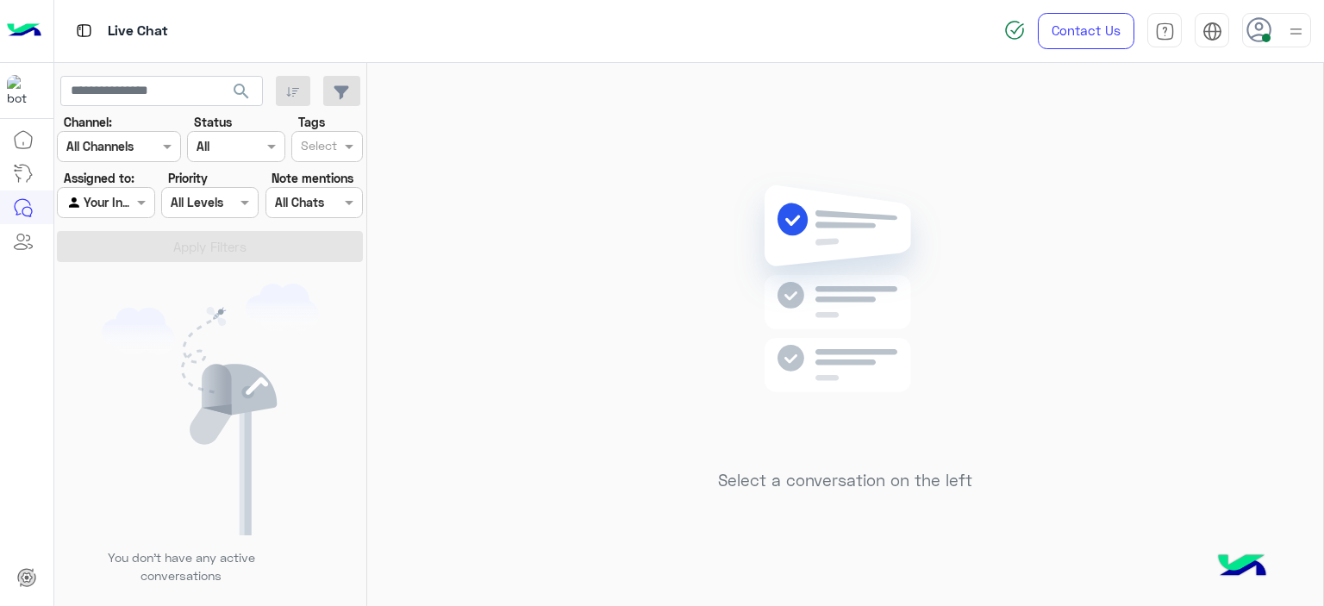
click at [1272, 41] on div at bounding box center [1276, 30] width 69 height 34
